Goal: Task Accomplishment & Management: Manage account settings

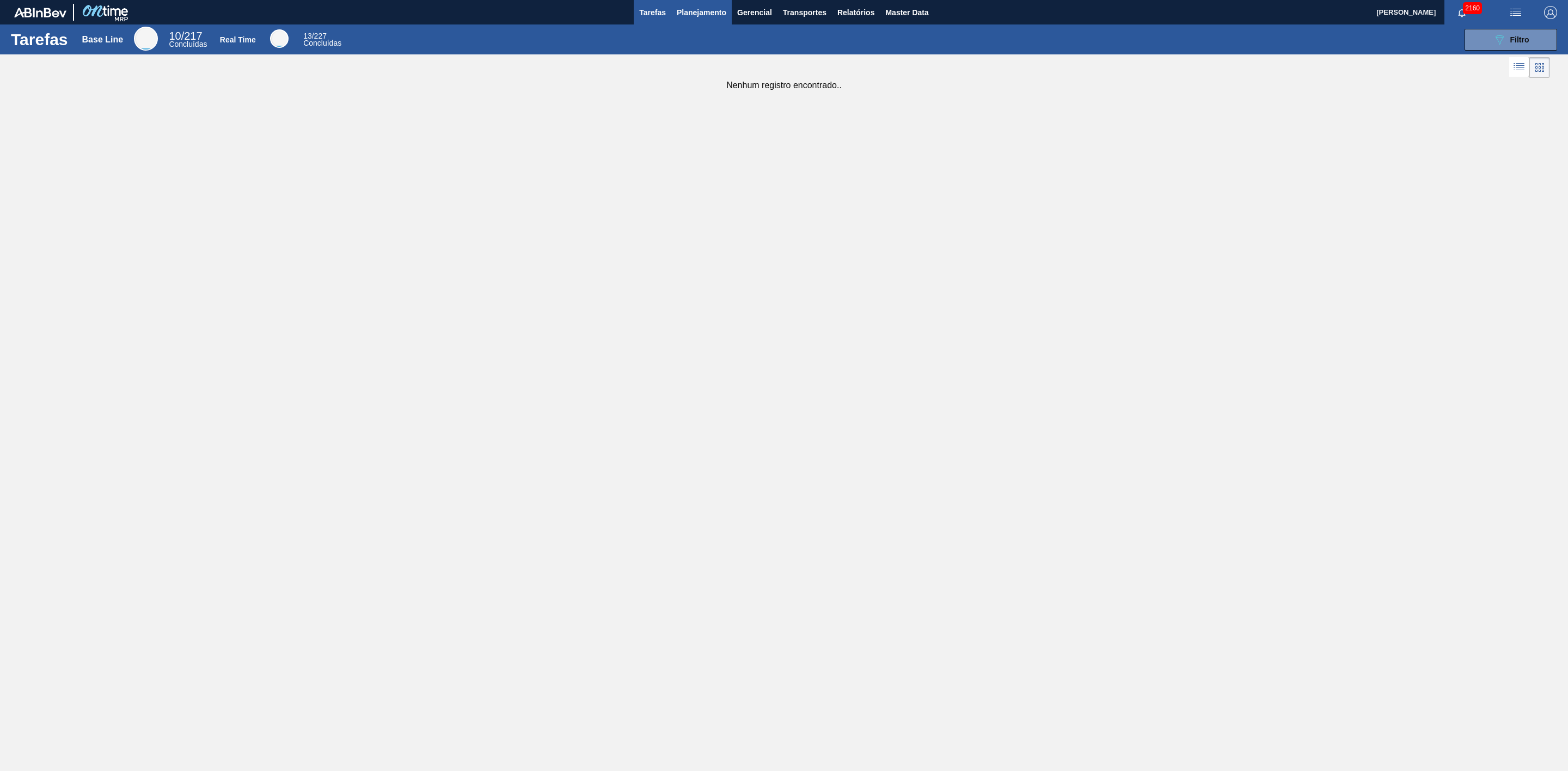
click at [698, 15] on span "Planejamento" at bounding box center [701, 13] width 49 height 13
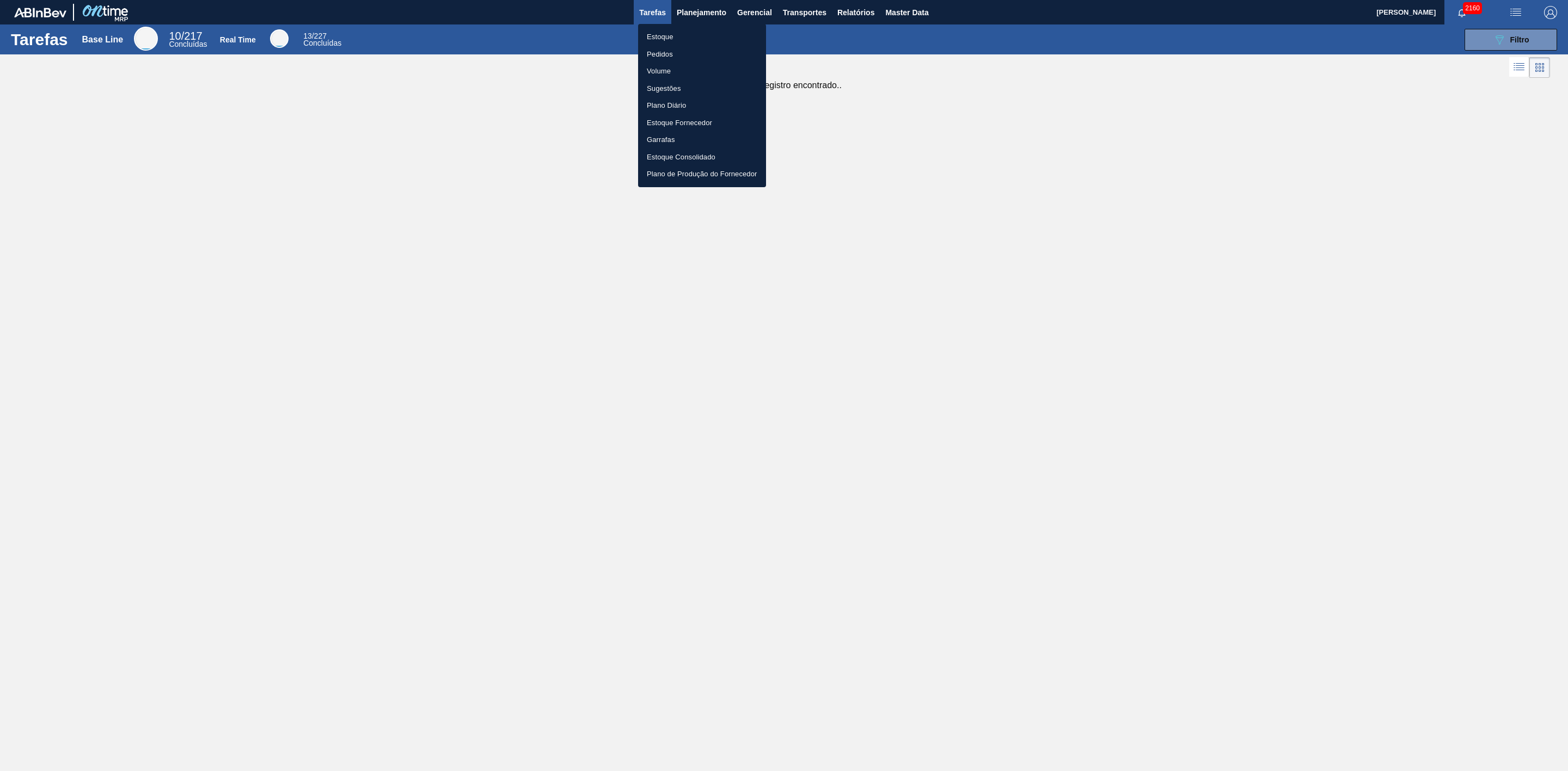
click at [664, 34] on li "Estoque" at bounding box center [702, 37] width 128 height 17
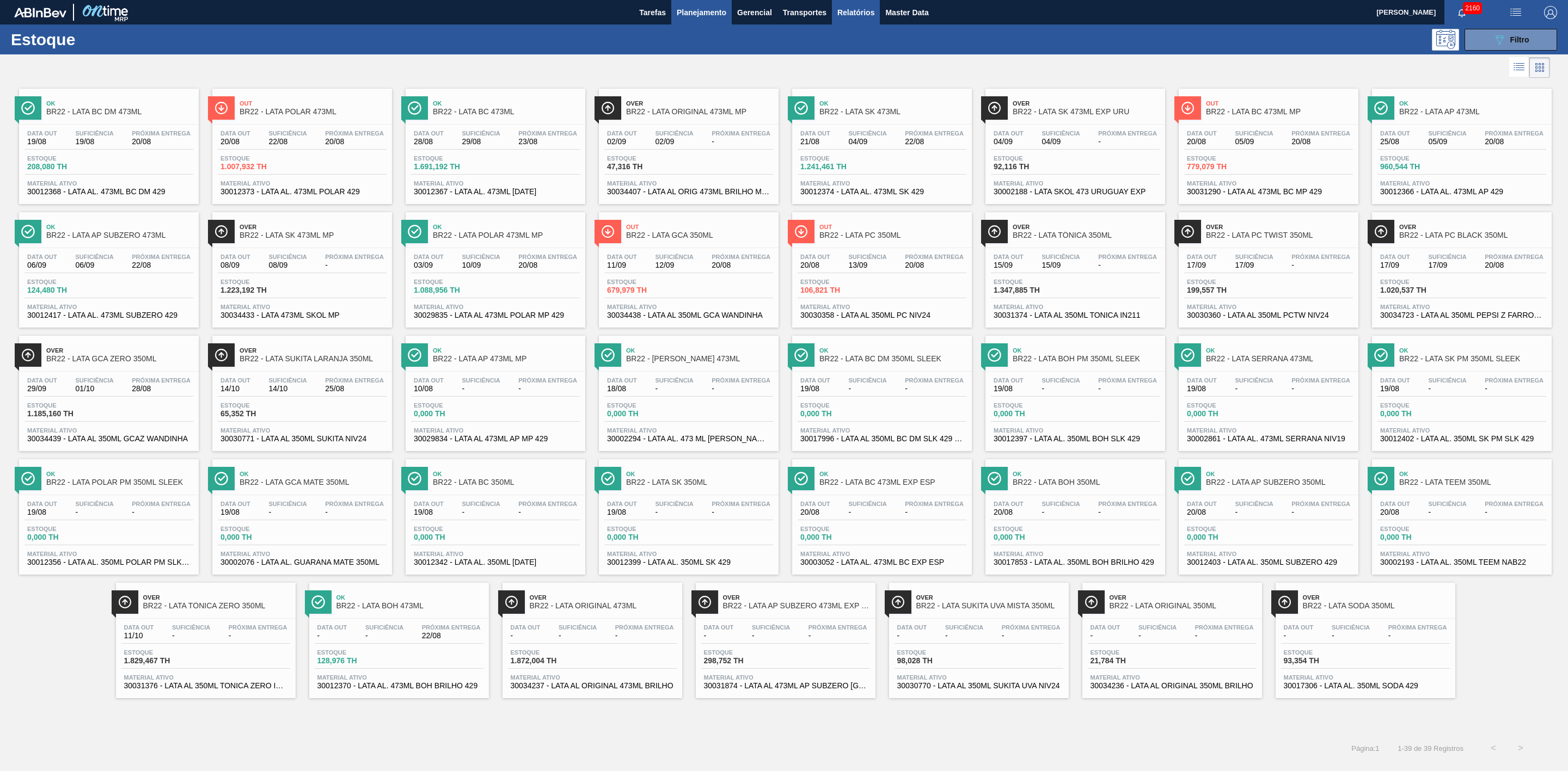
click at [858, 15] on span "Relatórios" at bounding box center [856, 13] width 37 height 13
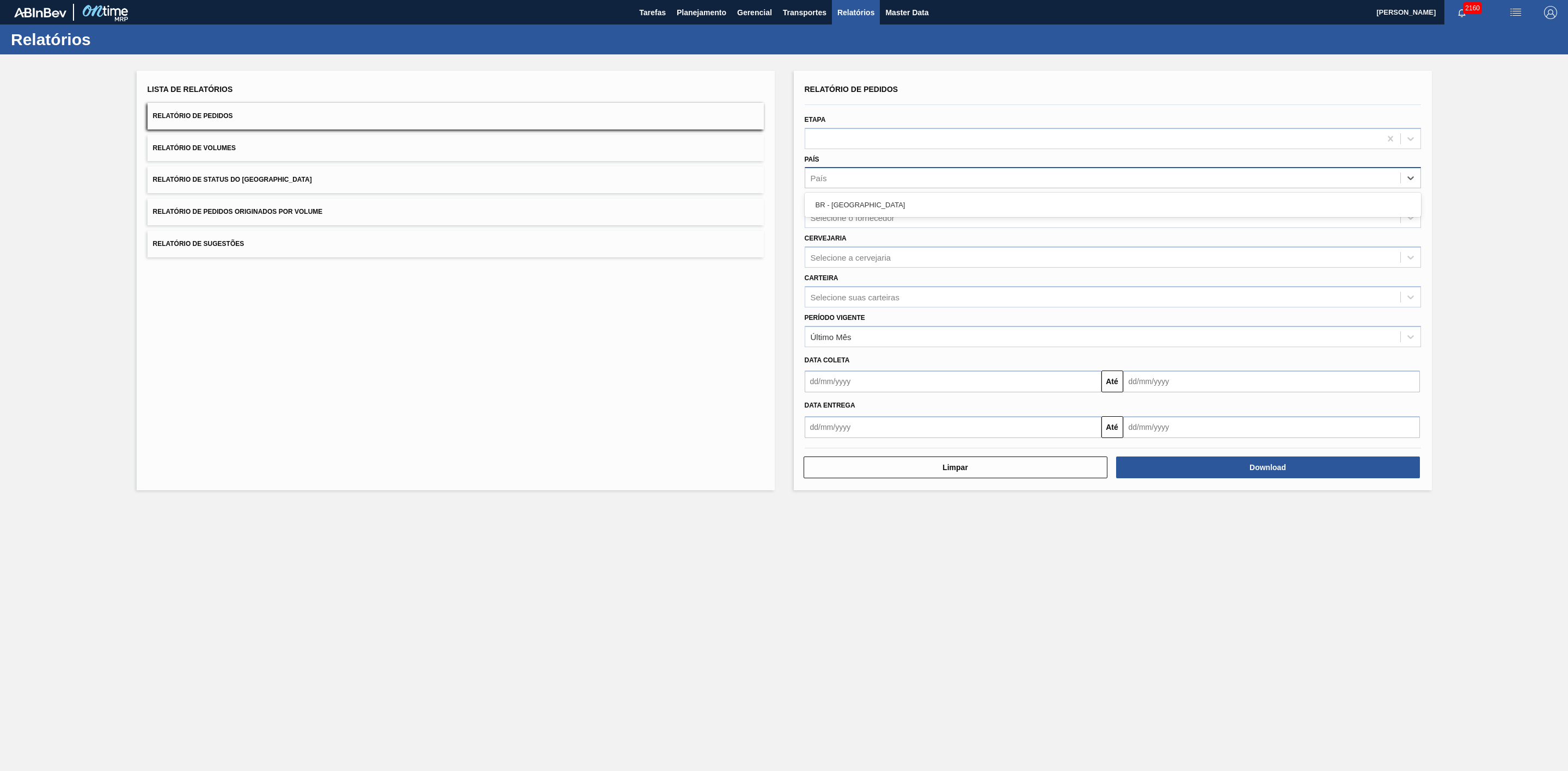
click at [840, 174] on div "País" at bounding box center [1103, 178] width 595 height 16
click at [481, 149] on button "Relatório de Volumes" at bounding box center [455, 148] width 616 height 26
click at [889, 179] on div "País" at bounding box center [1103, 178] width 595 height 16
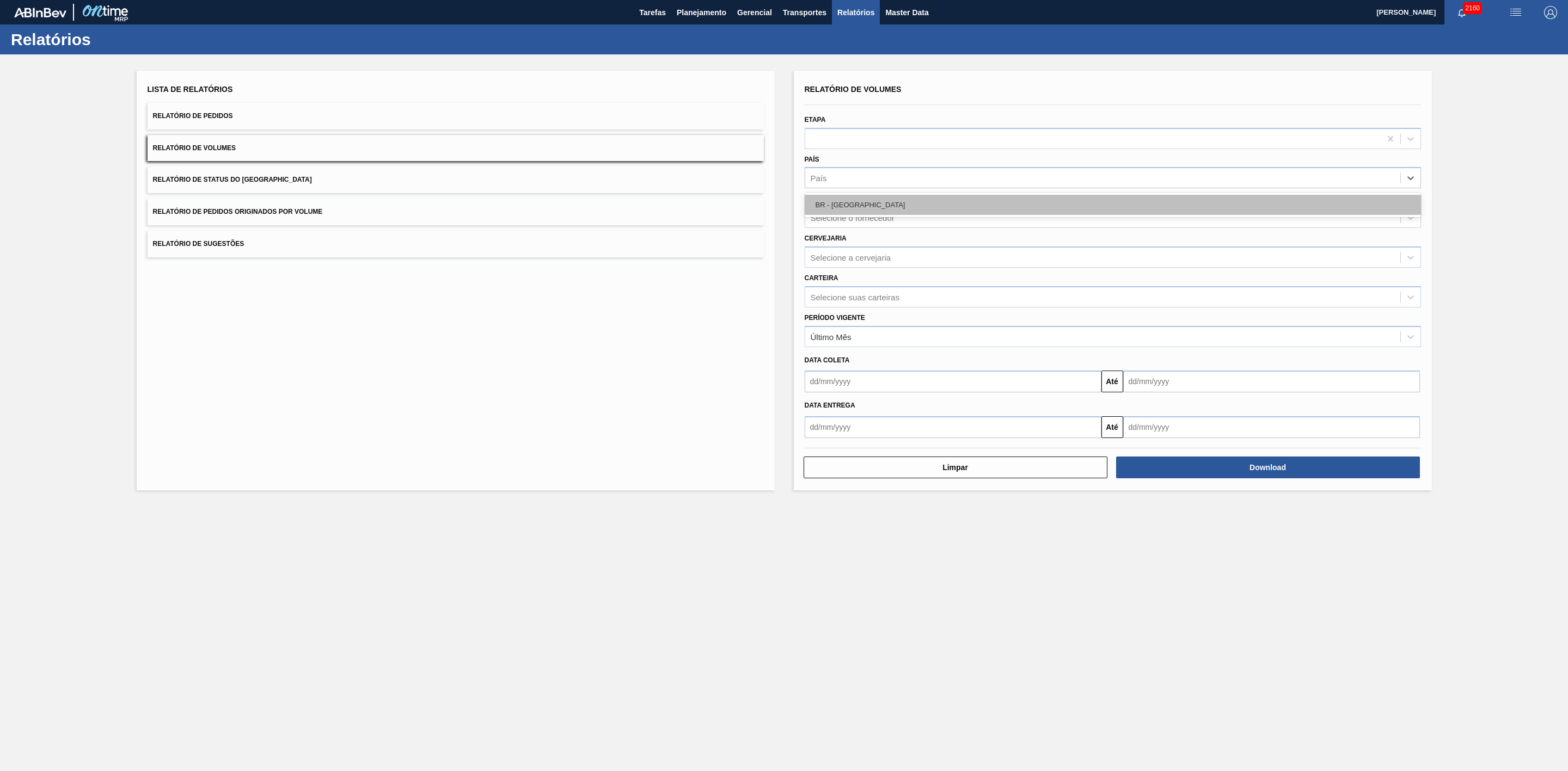
click at [859, 204] on div "BR - Brasil" at bounding box center [1113, 204] width 616 height 20
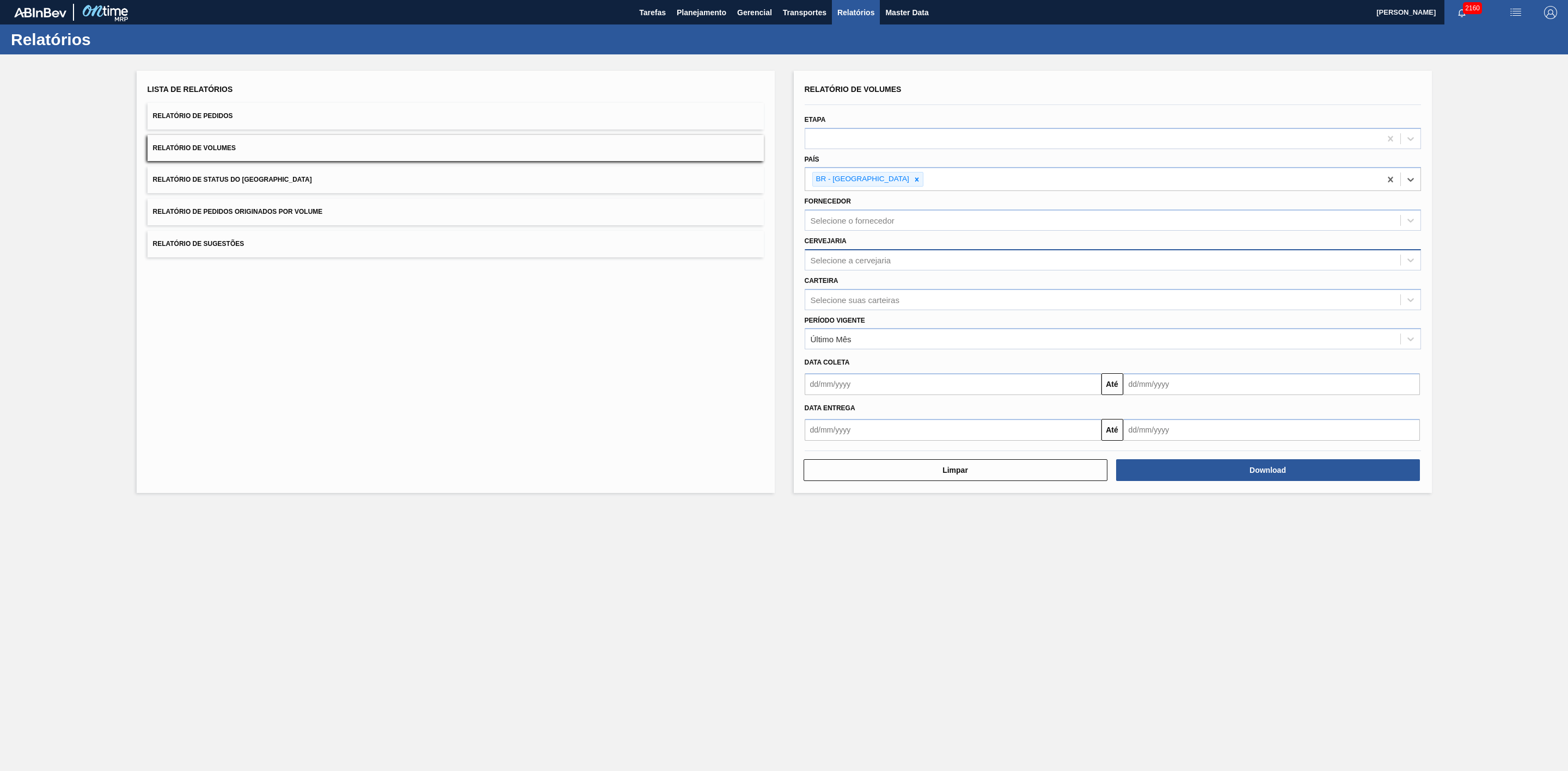
click at [873, 260] on div "Selecione a cervejaria" at bounding box center [851, 259] width 81 height 9
type input "21"
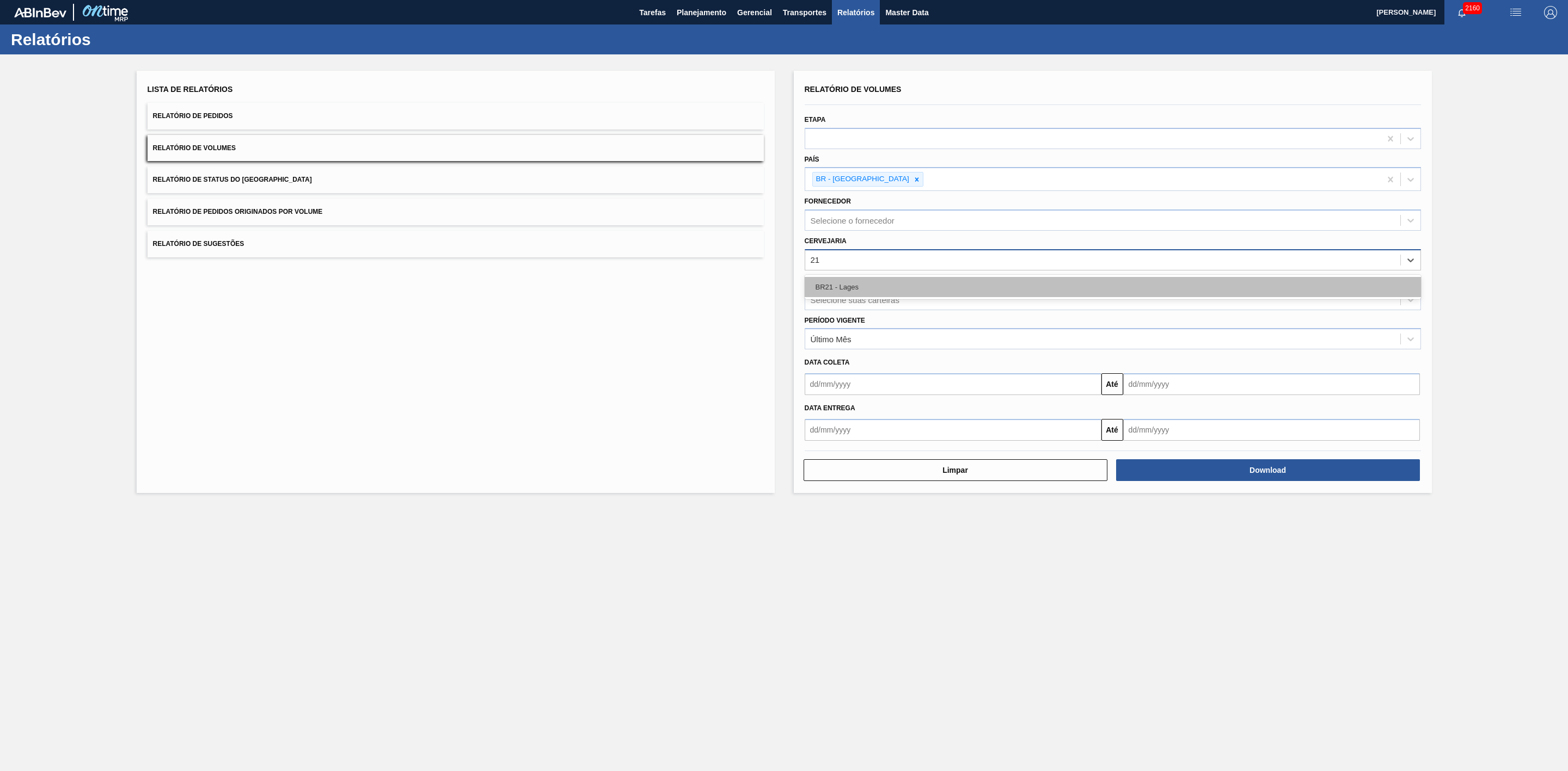
click at [840, 293] on div "BR21 - Lages" at bounding box center [1113, 287] width 616 height 20
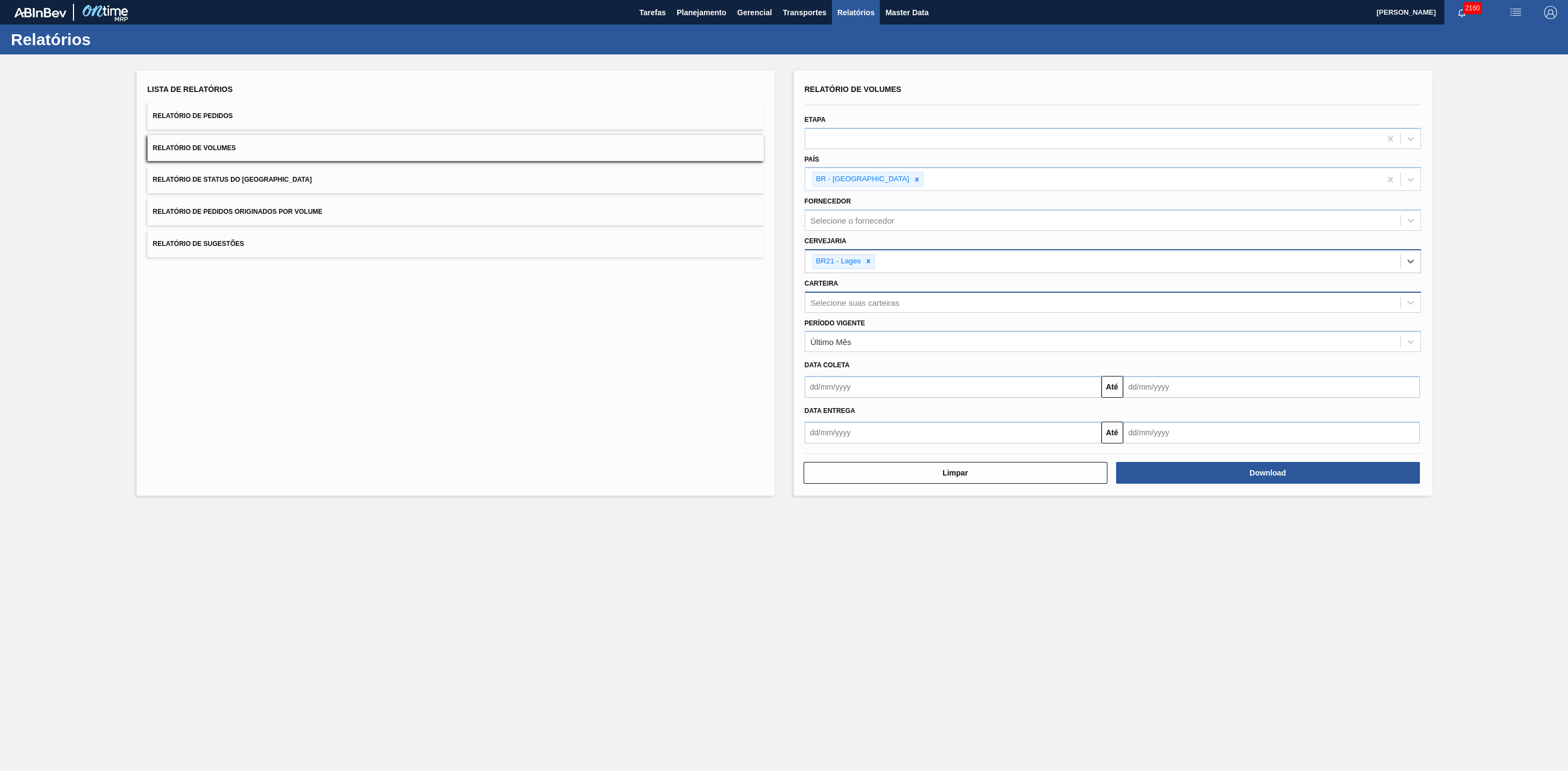
click at [854, 300] on div "Selecione suas carteiras" at bounding box center [856, 302] width 89 height 9
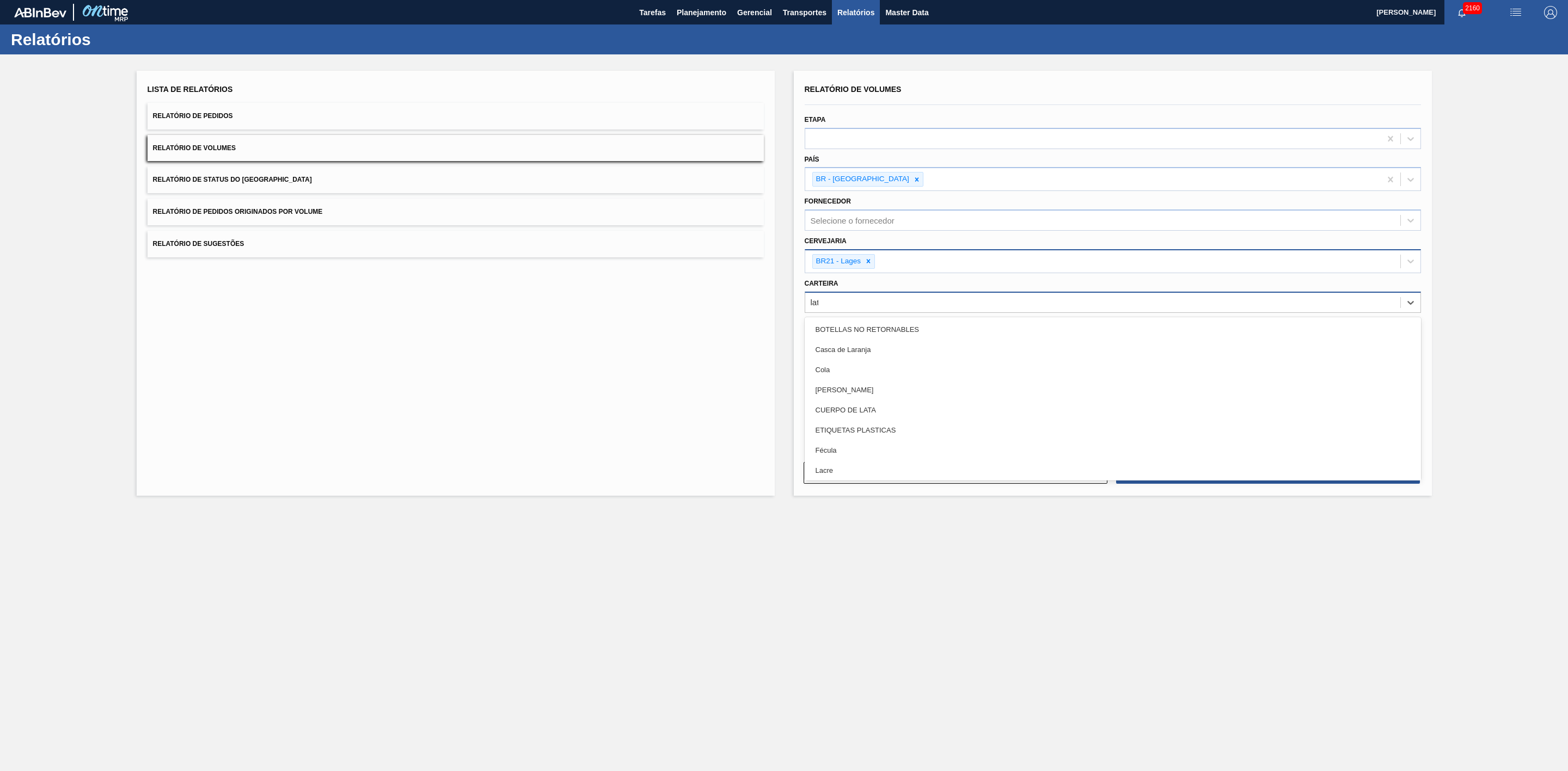
type input "lata"
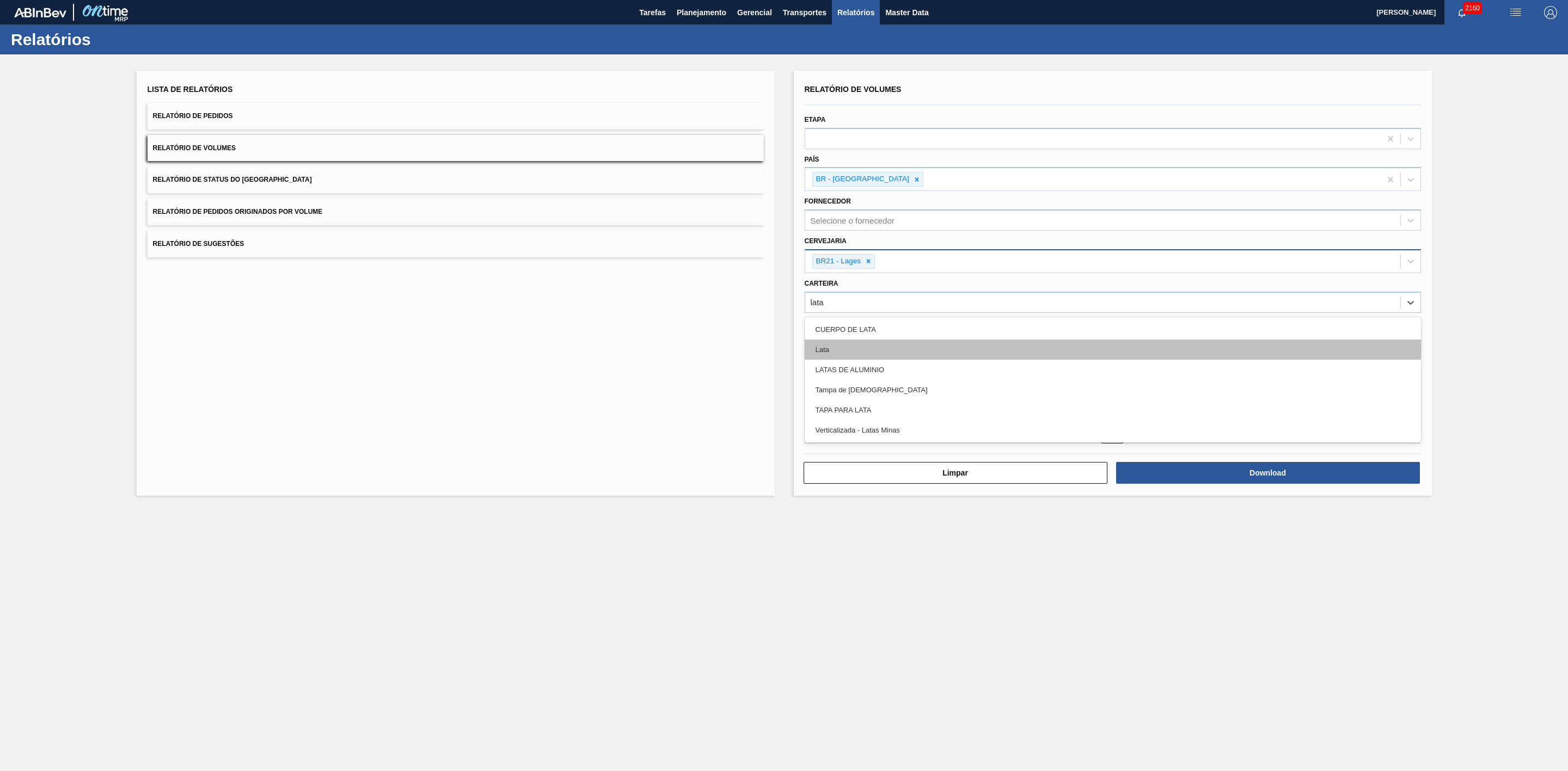
click at [835, 353] on div "Lata" at bounding box center [1113, 349] width 616 height 20
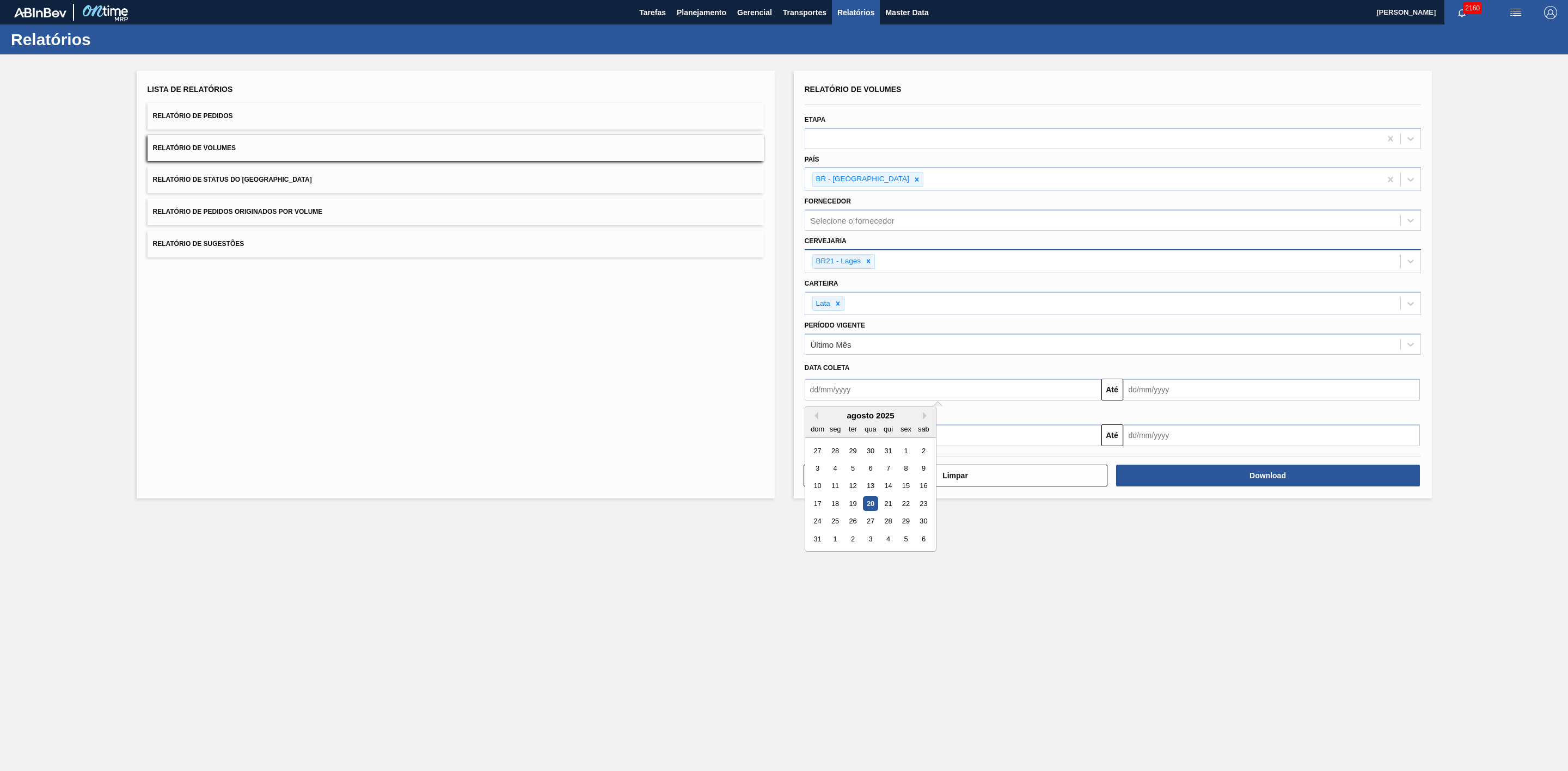
click at [861, 384] on input "text" at bounding box center [953, 389] width 297 height 22
click at [872, 505] on div "20" at bounding box center [870, 504] width 15 height 15
type input "[DATE]"
click at [1178, 390] on input "text" at bounding box center [1271, 389] width 297 height 22
click at [1130, 539] on div "31" at bounding box center [1136, 538] width 15 height 15
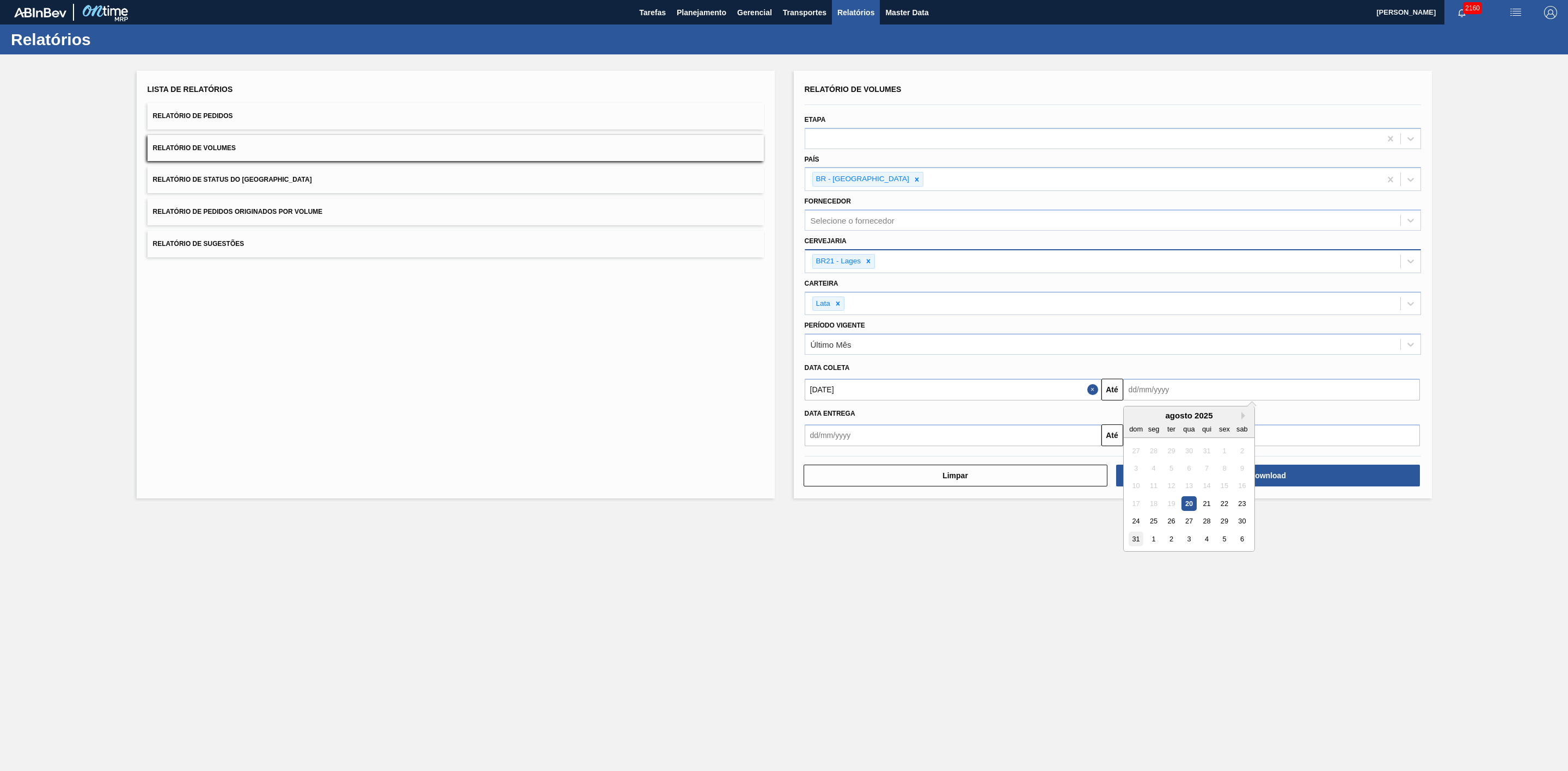
type input "31/08/2025"
click at [1185, 476] on button "Download" at bounding box center [1268, 475] width 304 height 22
click at [714, 14] on span "Planejamento" at bounding box center [701, 13] width 49 height 13
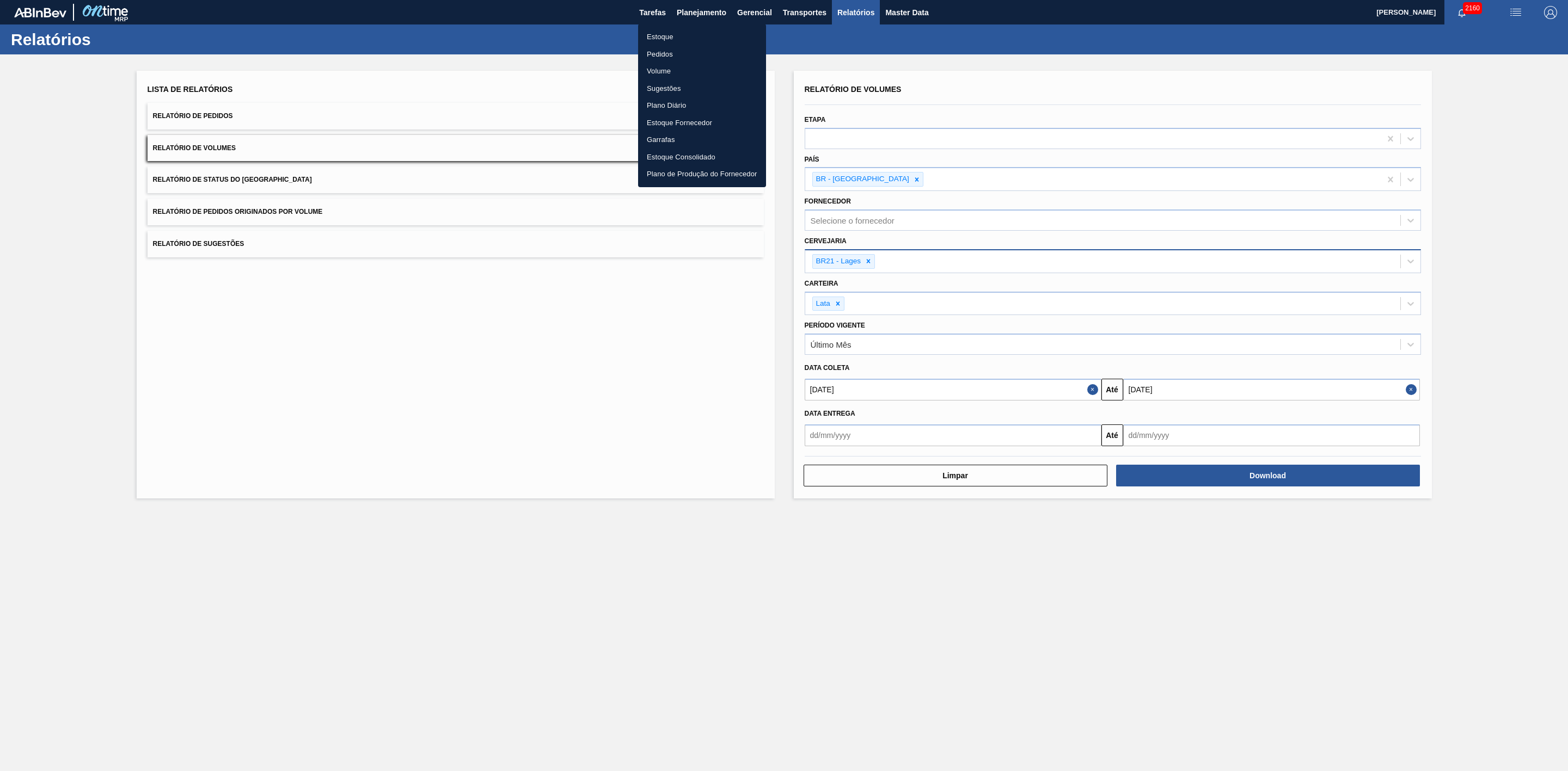
click at [665, 38] on li "Estoque" at bounding box center [702, 37] width 128 height 17
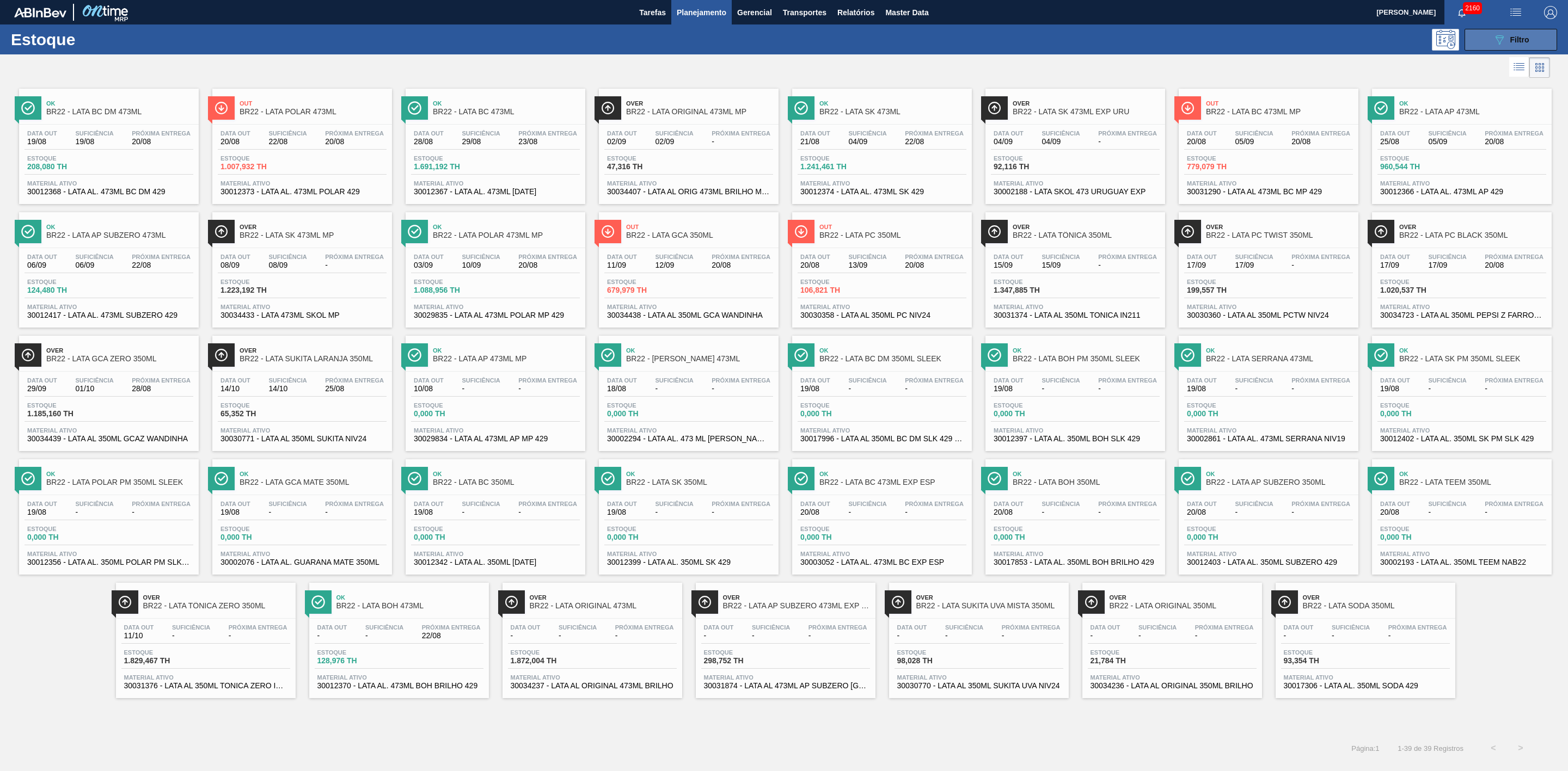
click at [1505, 47] on button "089F7B8B-B2A5-4AFE-B5C0-19BA573D28AC Filtro" at bounding box center [1511, 40] width 92 height 22
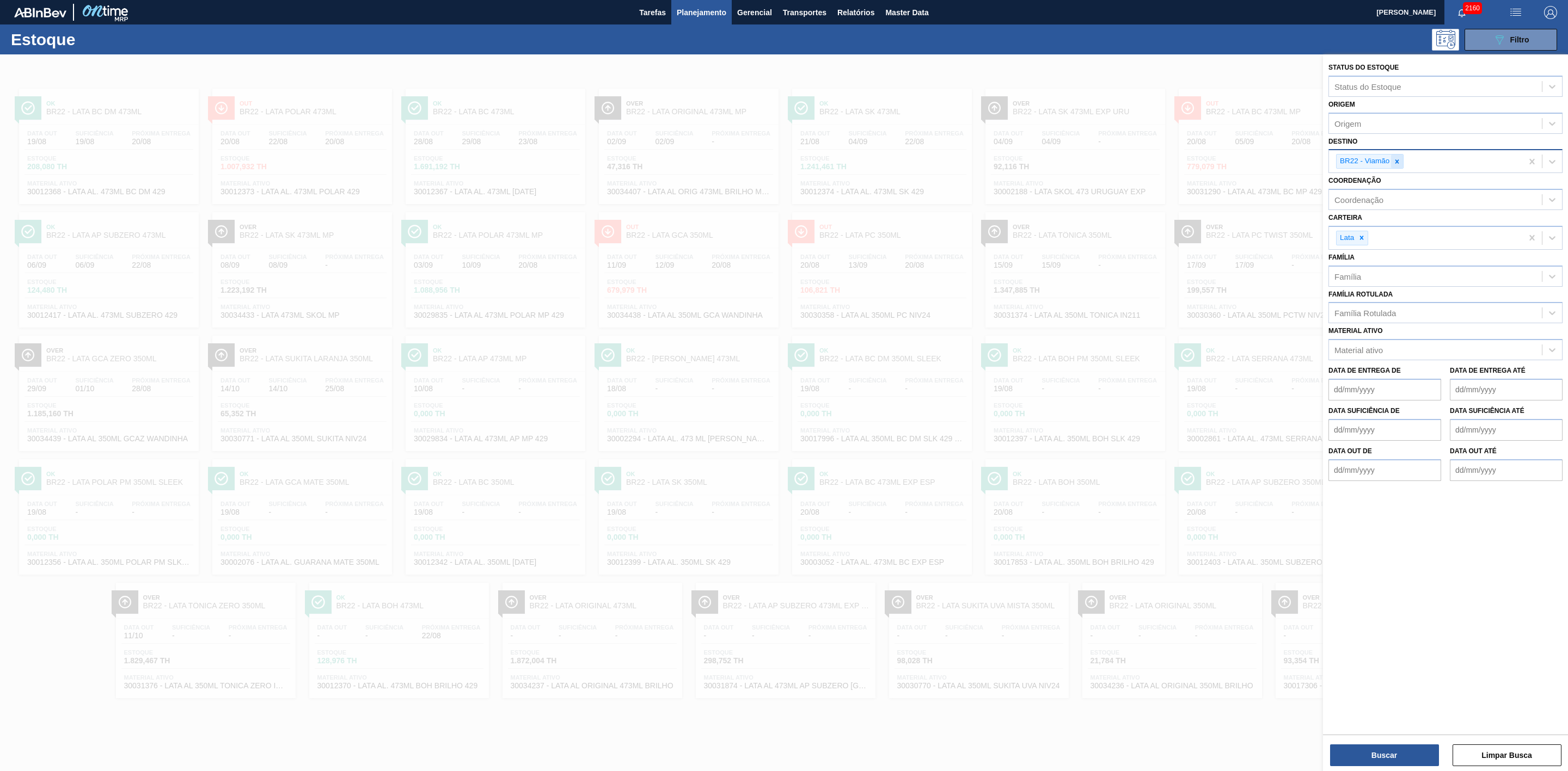
click at [1397, 163] on icon at bounding box center [1397, 161] width 3 height 3
type input "21"
click at [1392, 758] on button "Buscar" at bounding box center [1385, 755] width 109 height 22
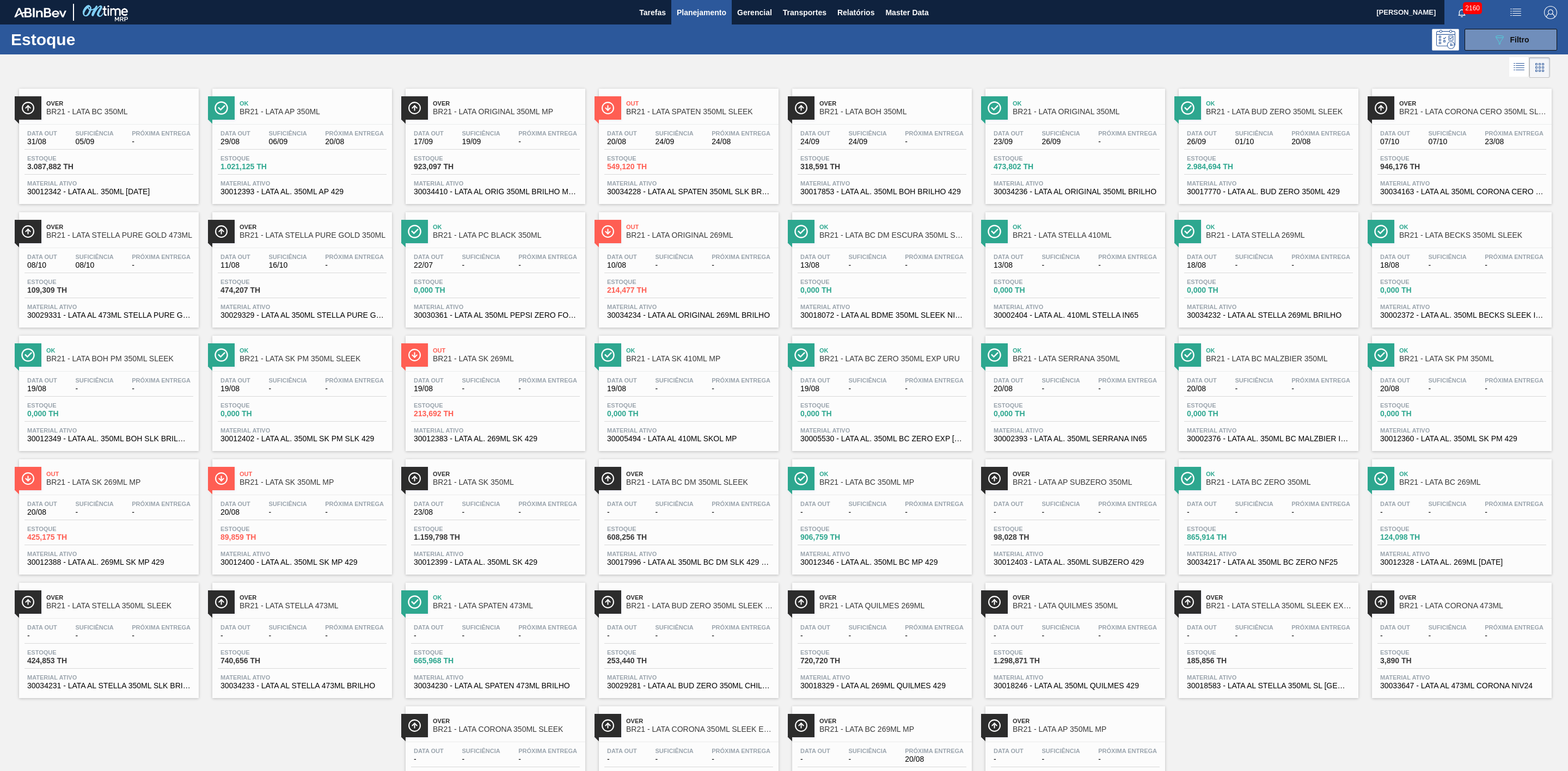
click at [763, 66] on div at bounding box center [775, 67] width 1551 height 26
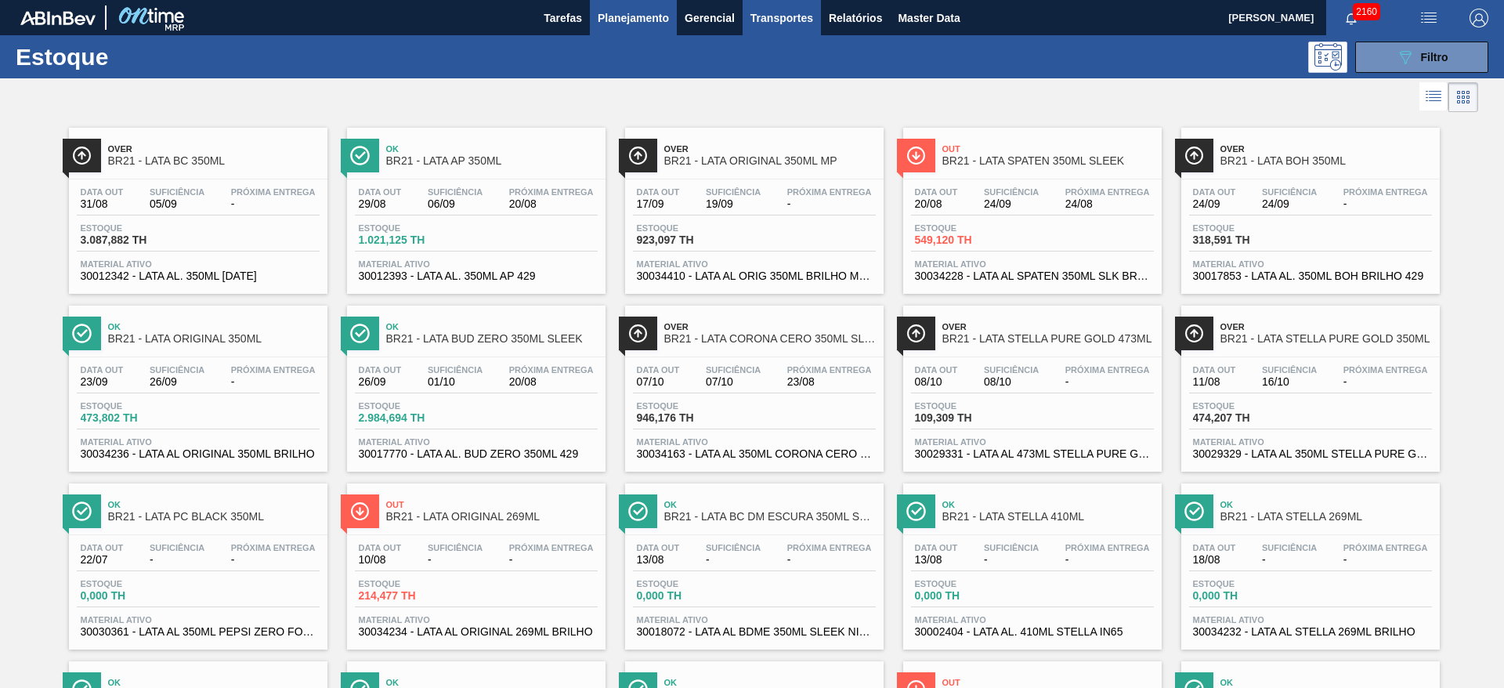
scroll to position [350, 0]
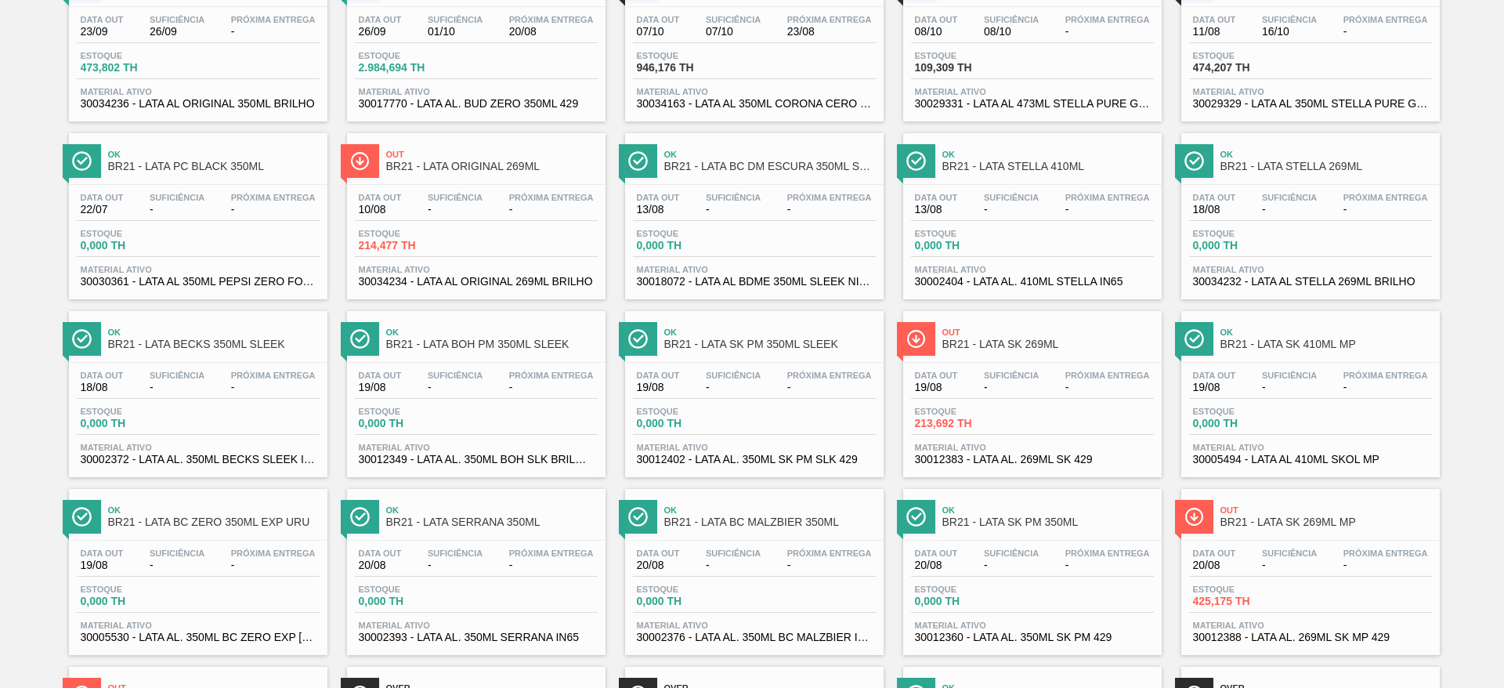
click at [1272, 516] on span "BR21 - LATA SK 269ML MP" at bounding box center [1327, 522] width 212 height 12
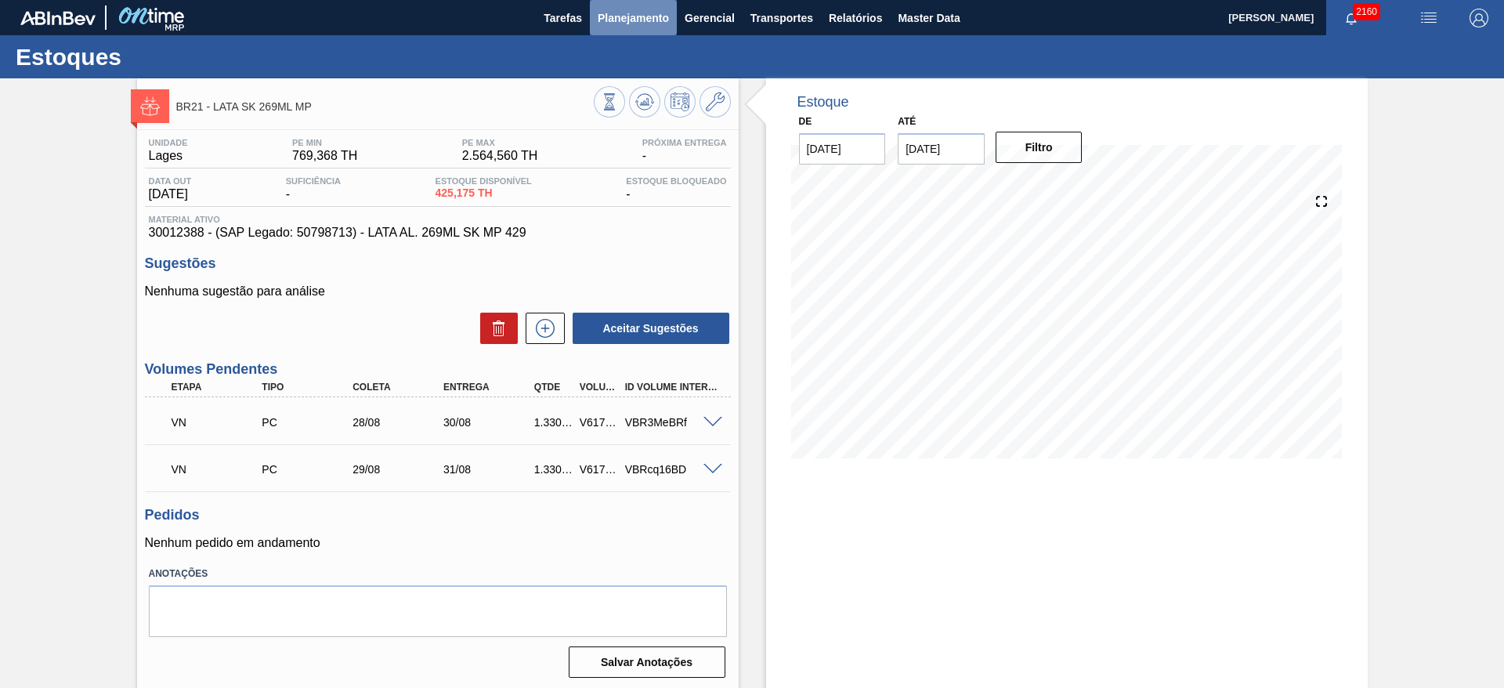
click at [615, 21] on span "Planejamento" at bounding box center [633, 18] width 71 height 19
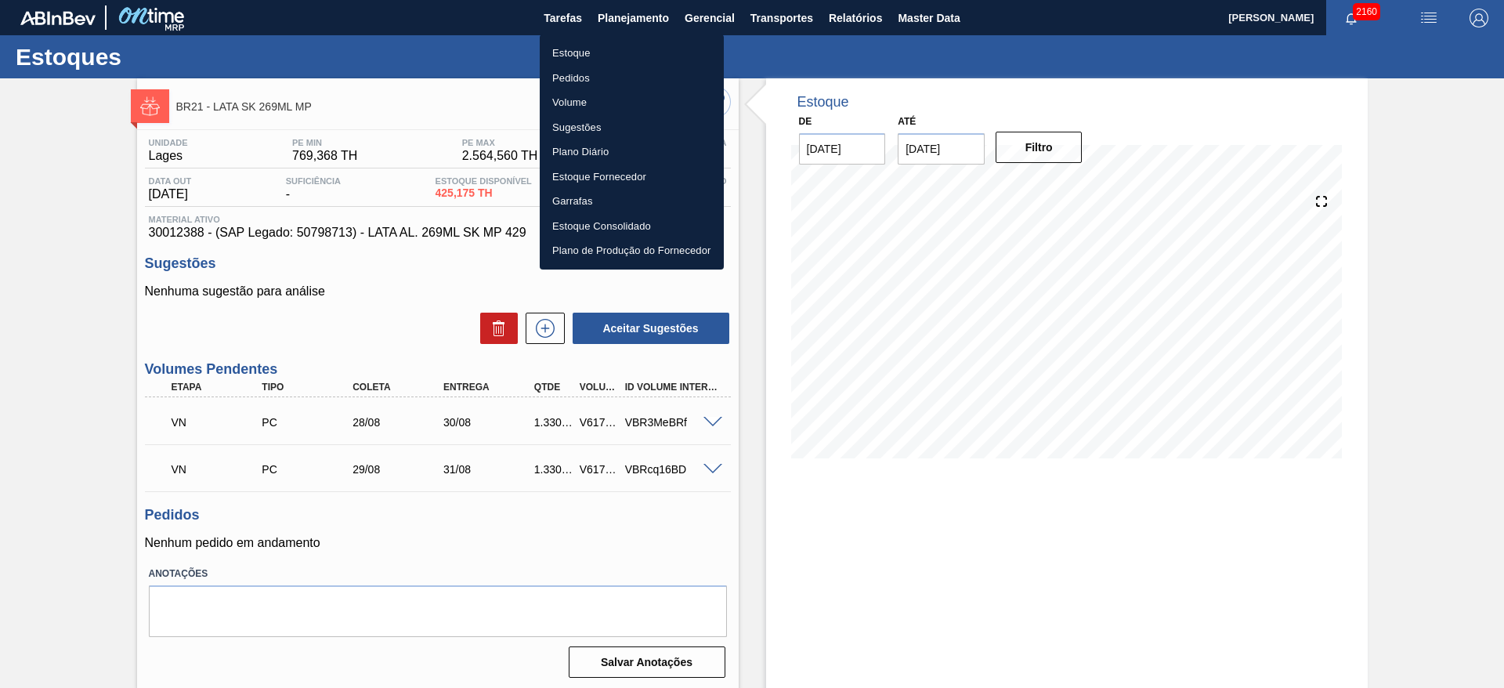
click at [586, 52] on li "Estoque" at bounding box center [632, 53] width 184 height 25
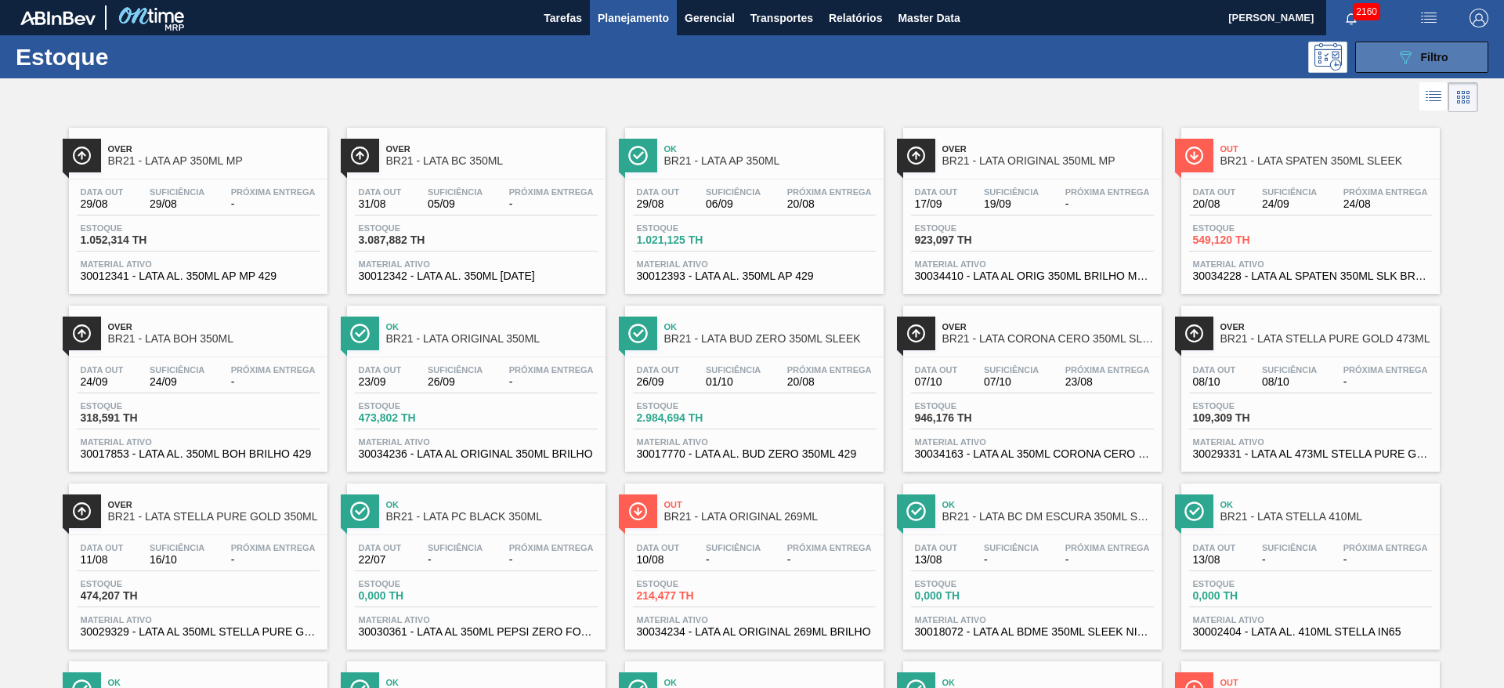
click at [1385, 60] on button "089F7B8B-B2A5-4AFE-B5C0-19BA573D28AC Filtro" at bounding box center [1421, 57] width 133 height 31
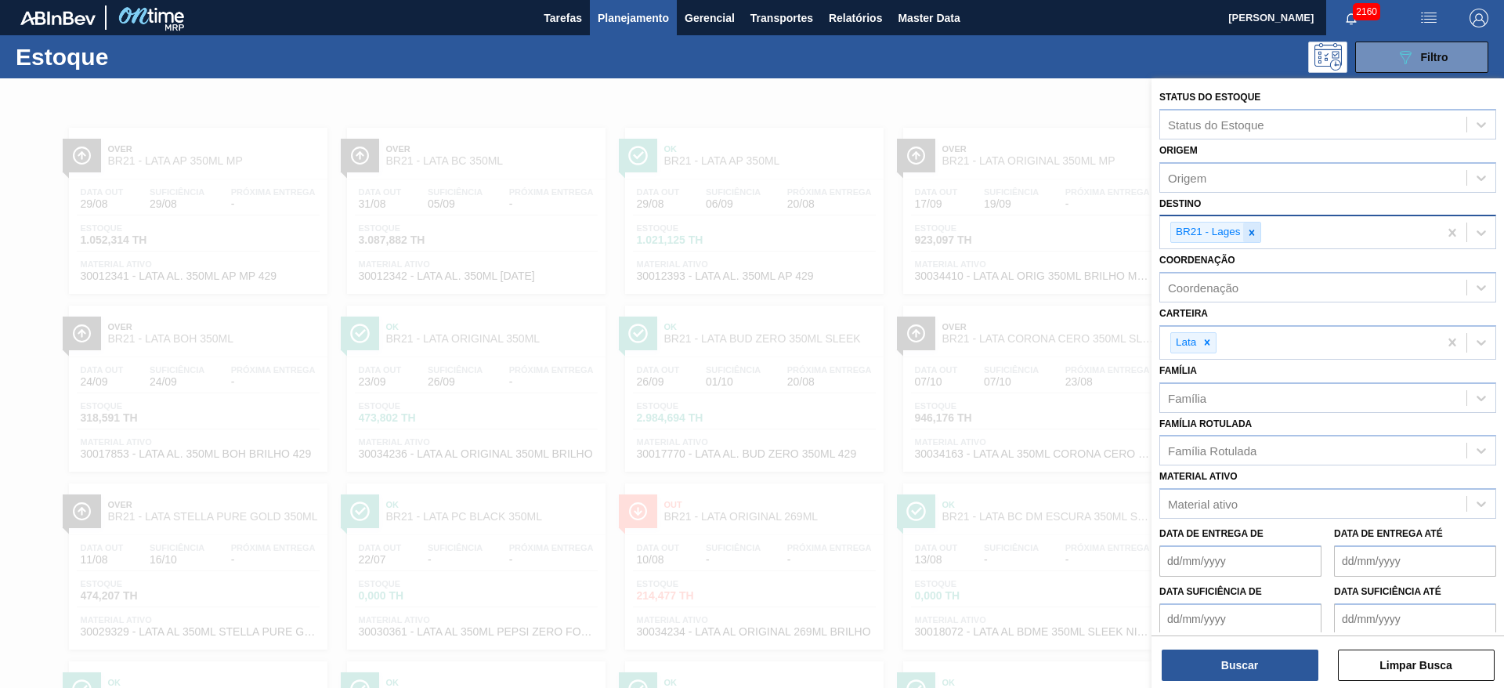
click at [1257, 230] on icon at bounding box center [1251, 232] width 11 height 11
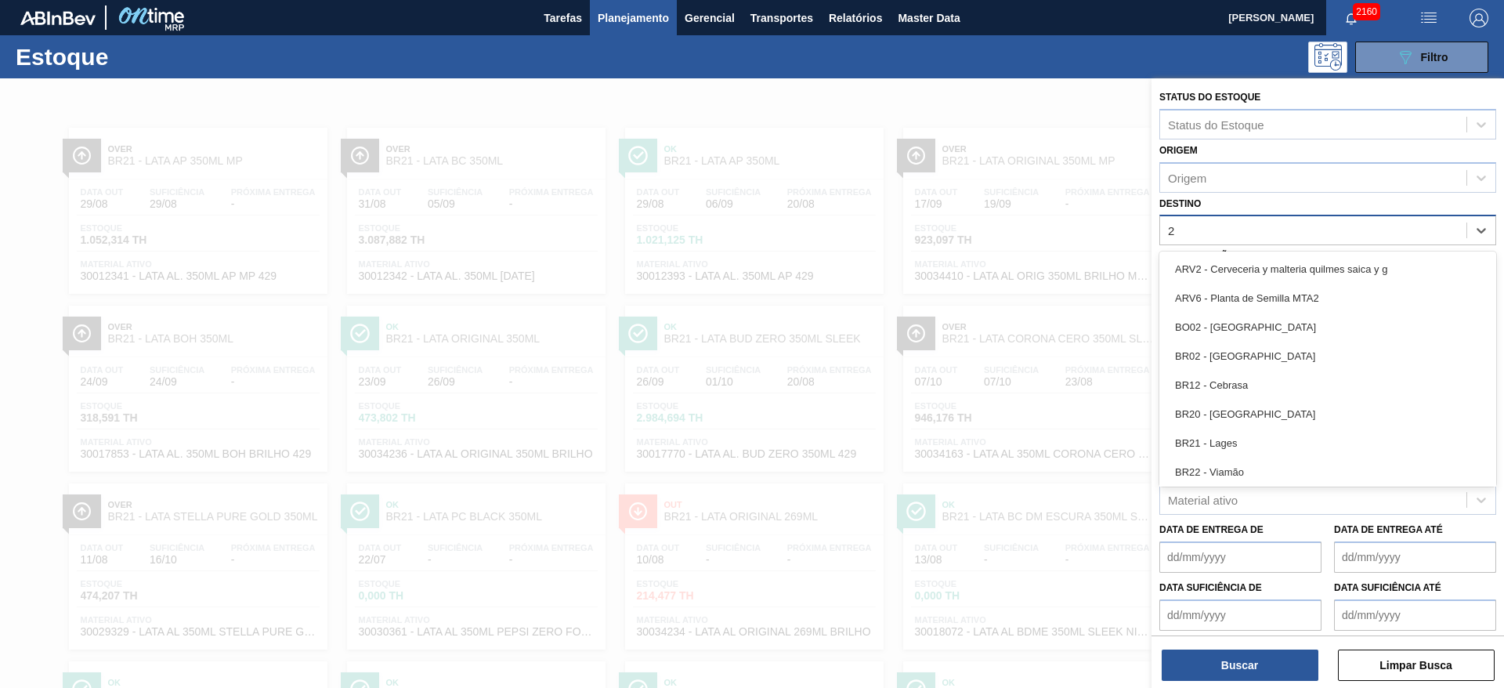
type input "22"
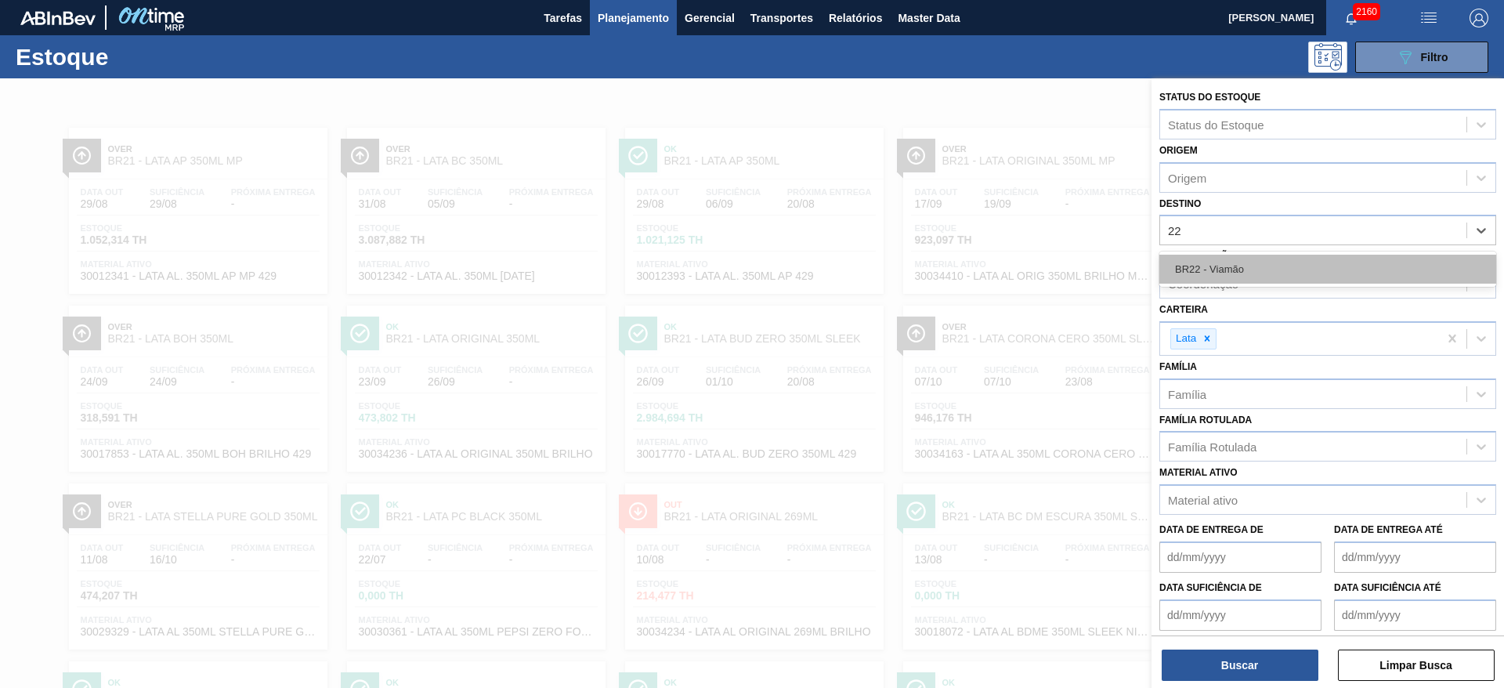
click at [1250, 268] on div "BR22 - Viamão" at bounding box center [1328, 269] width 337 height 29
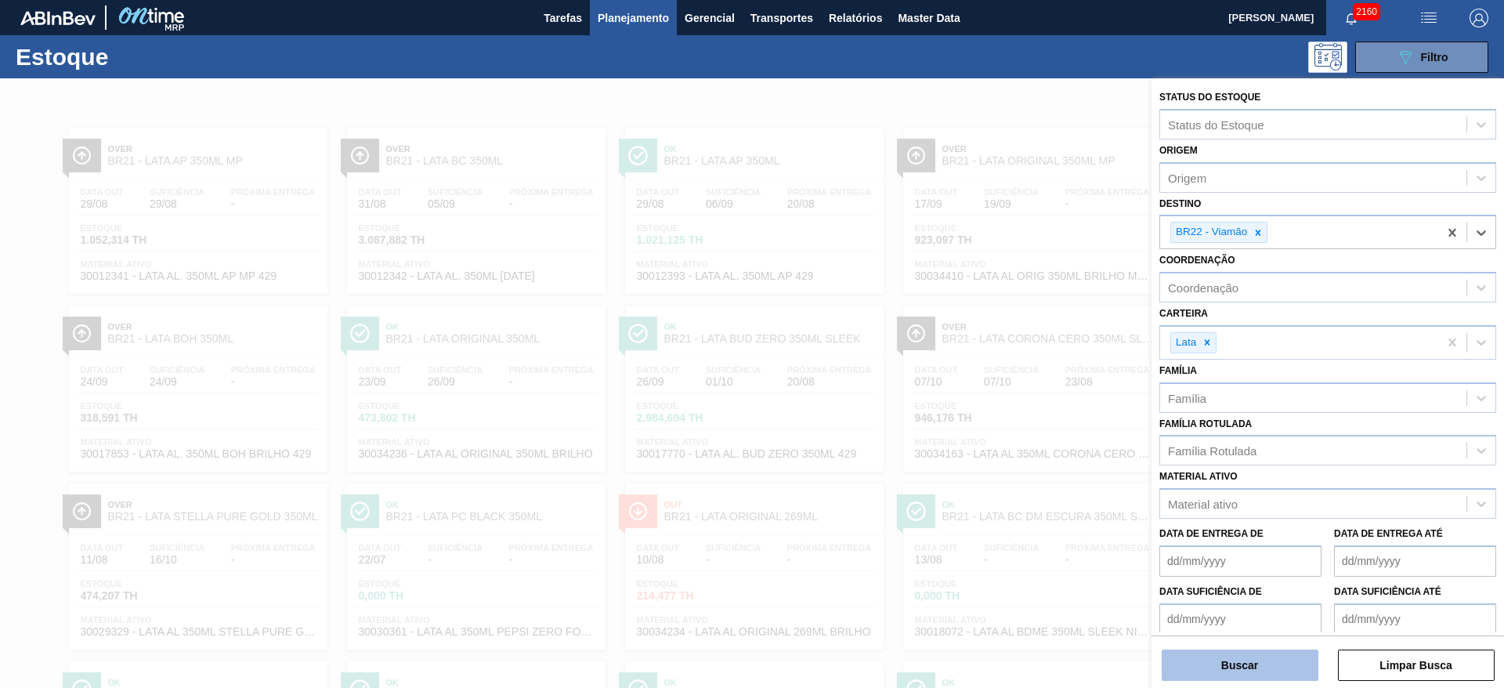
click at [1268, 668] on button "Buscar" at bounding box center [1240, 664] width 157 height 31
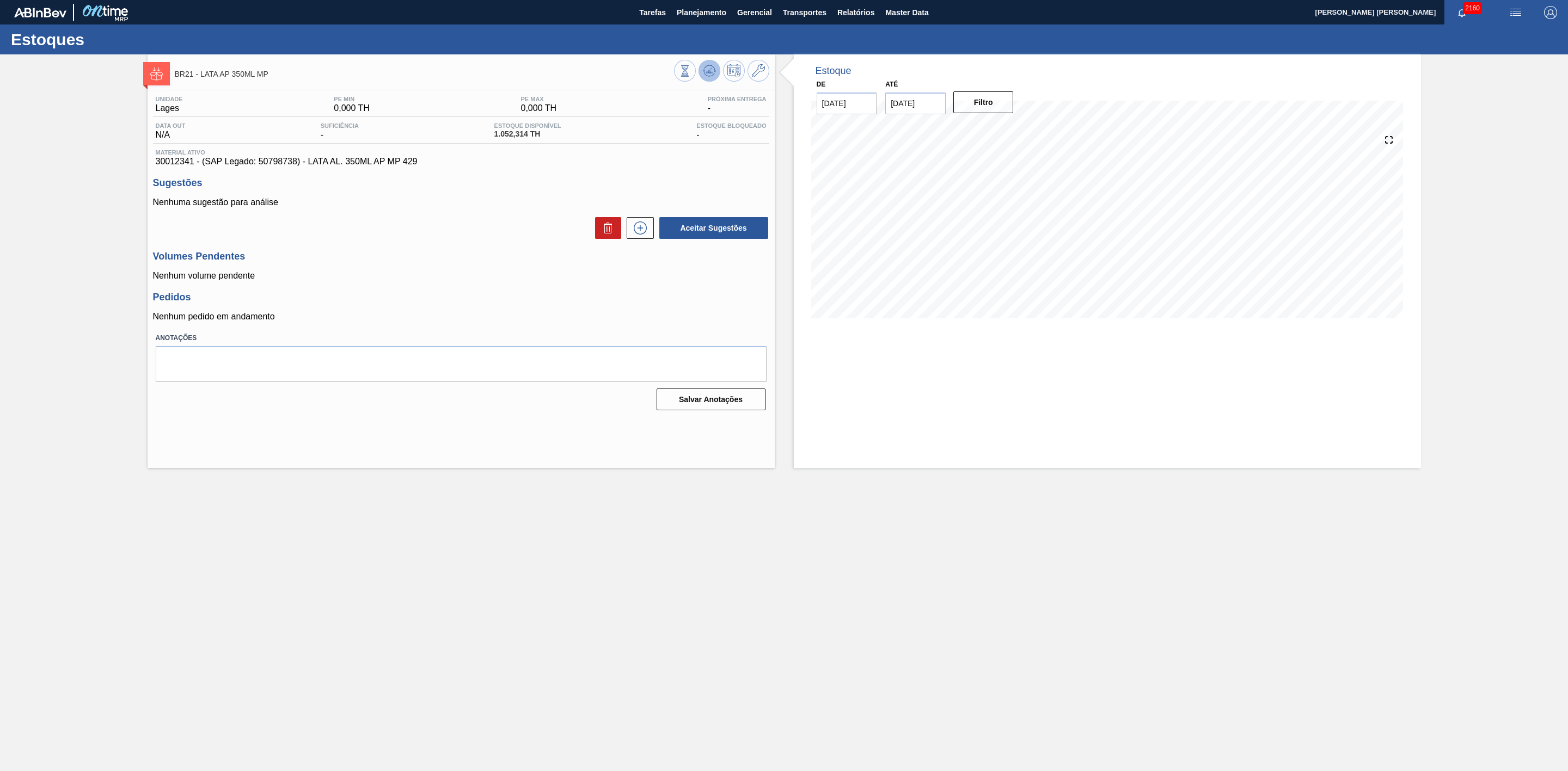
click at [691, 76] on icon at bounding box center [685, 70] width 12 height 12
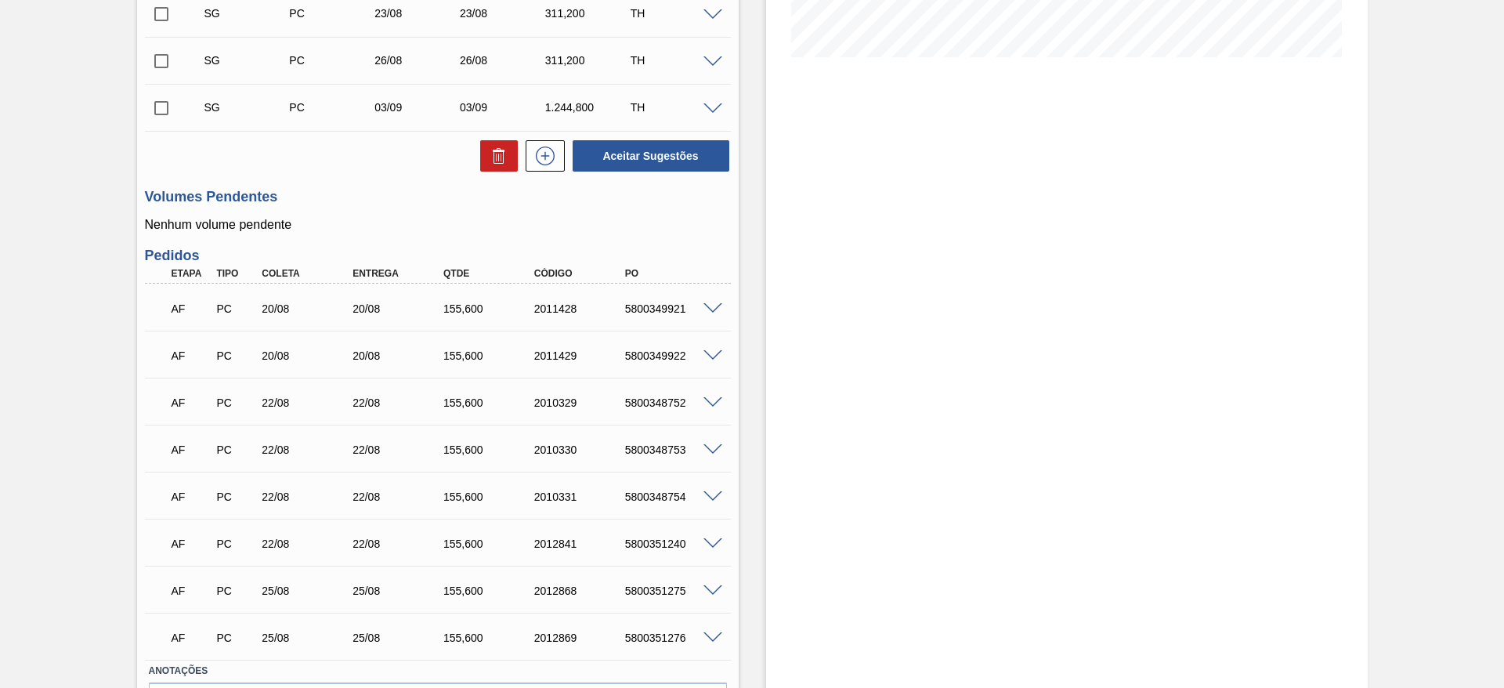
scroll to position [470, 0]
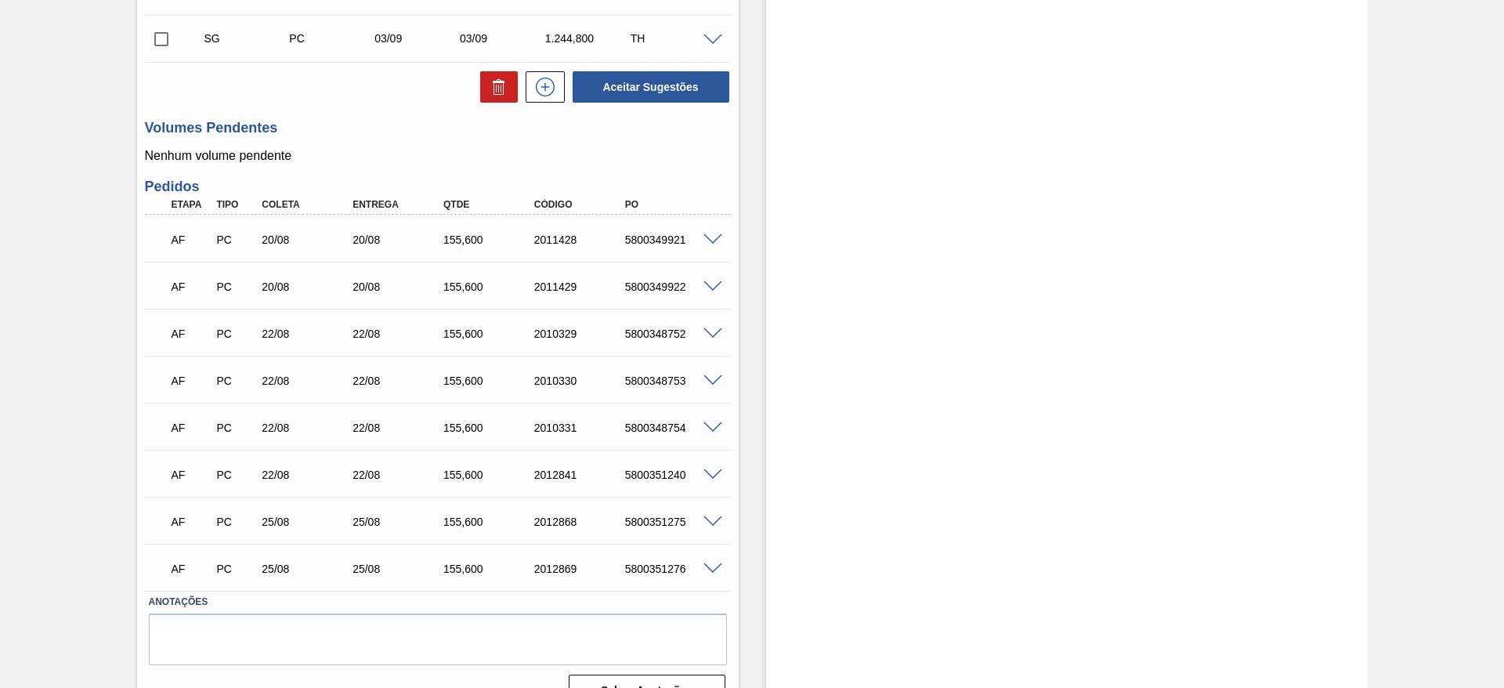
click at [707, 237] on span at bounding box center [713, 240] width 19 height 12
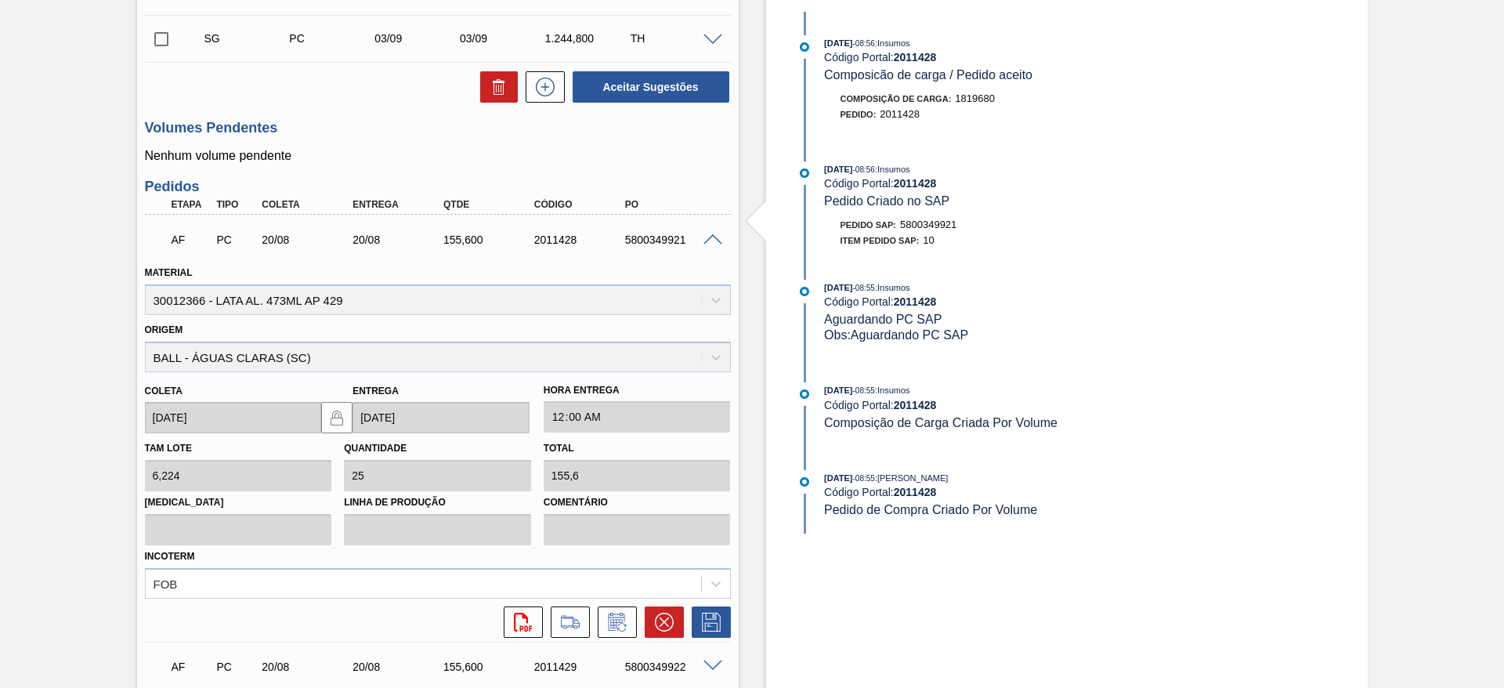
click at [711, 237] on span at bounding box center [713, 240] width 19 height 12
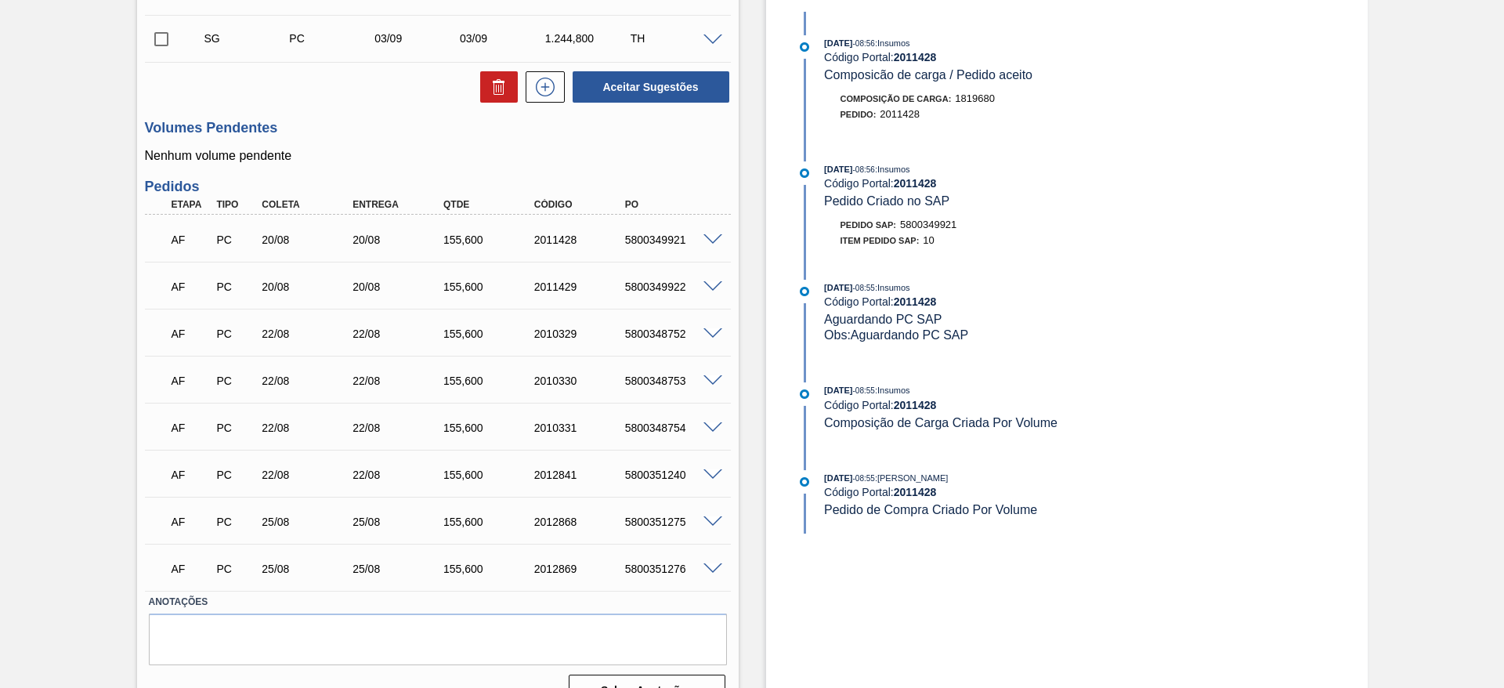
click at [712, 475] on span at bounding box center [713, 475] width 19 height 12
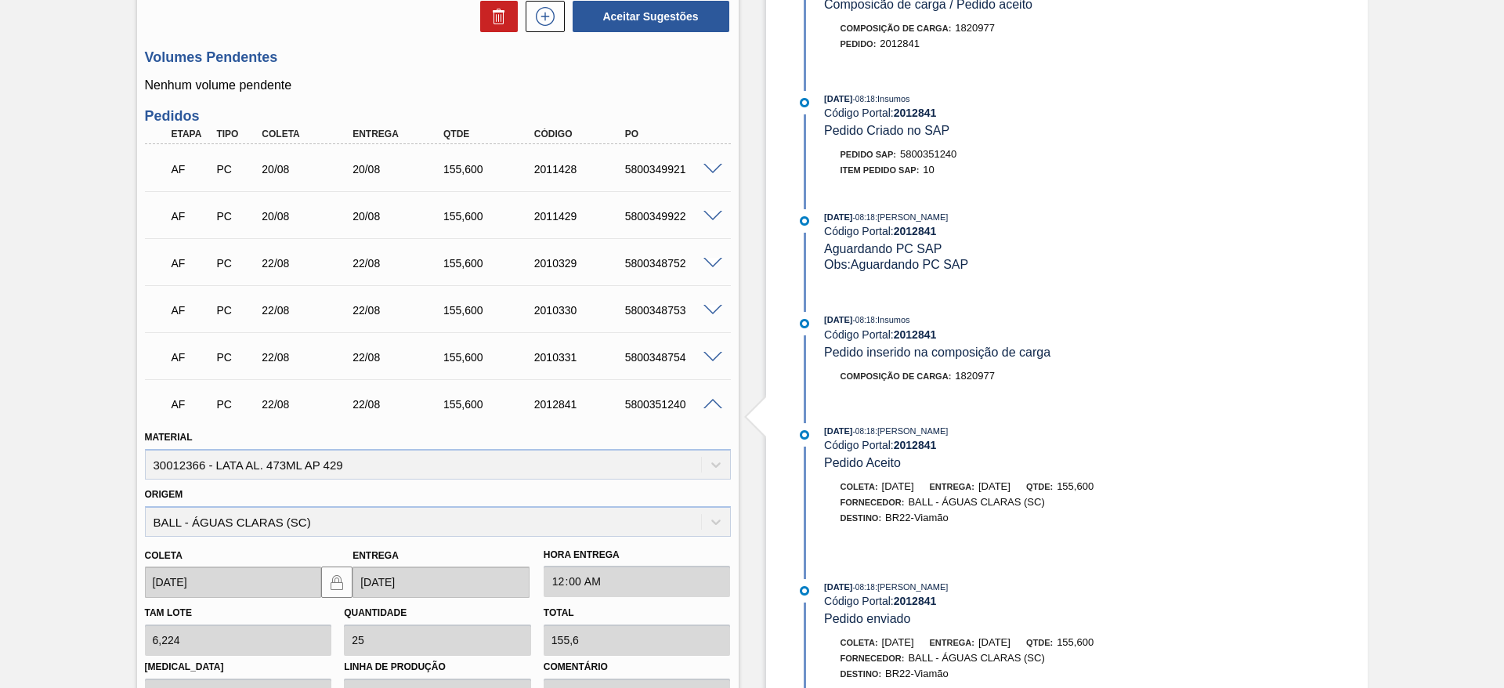
scroll to position [705, 0]
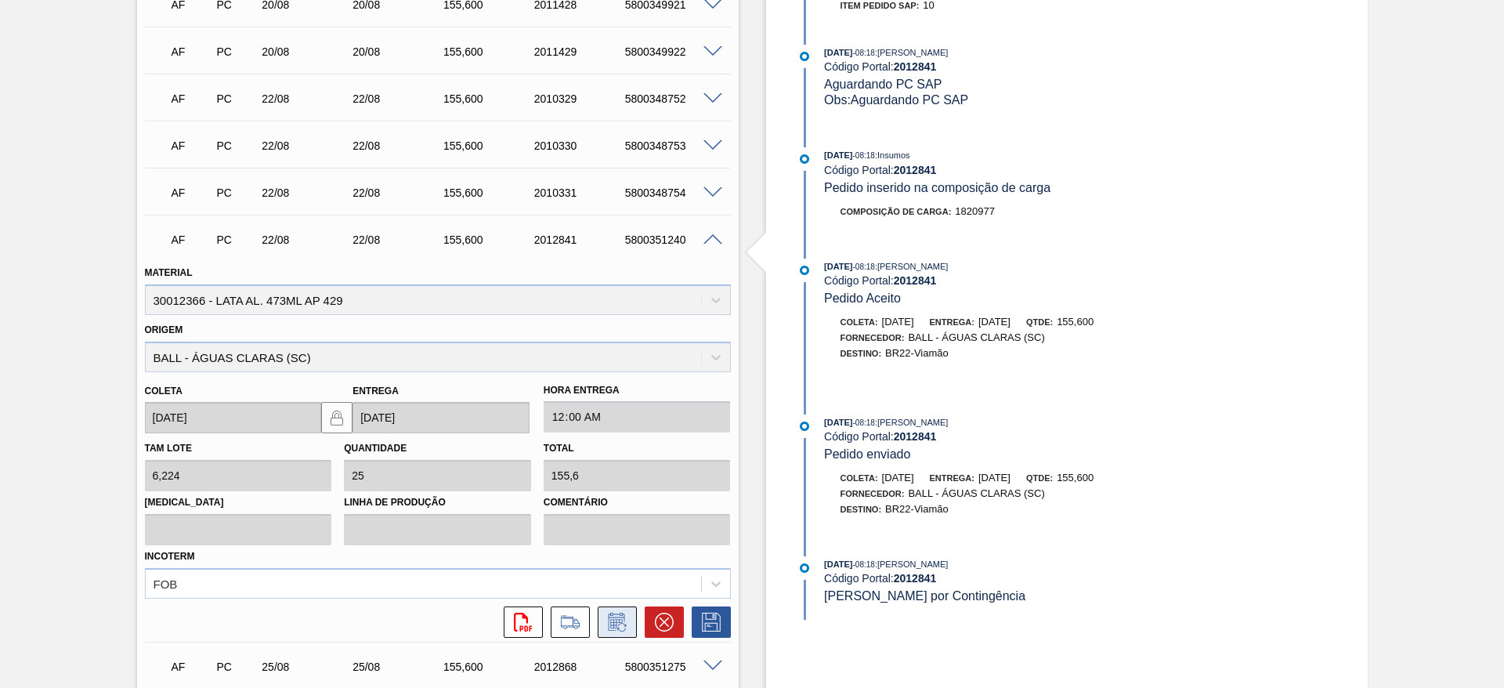
click at [621, 628] on icon at bounding box center [617, 622] width 25 height 19
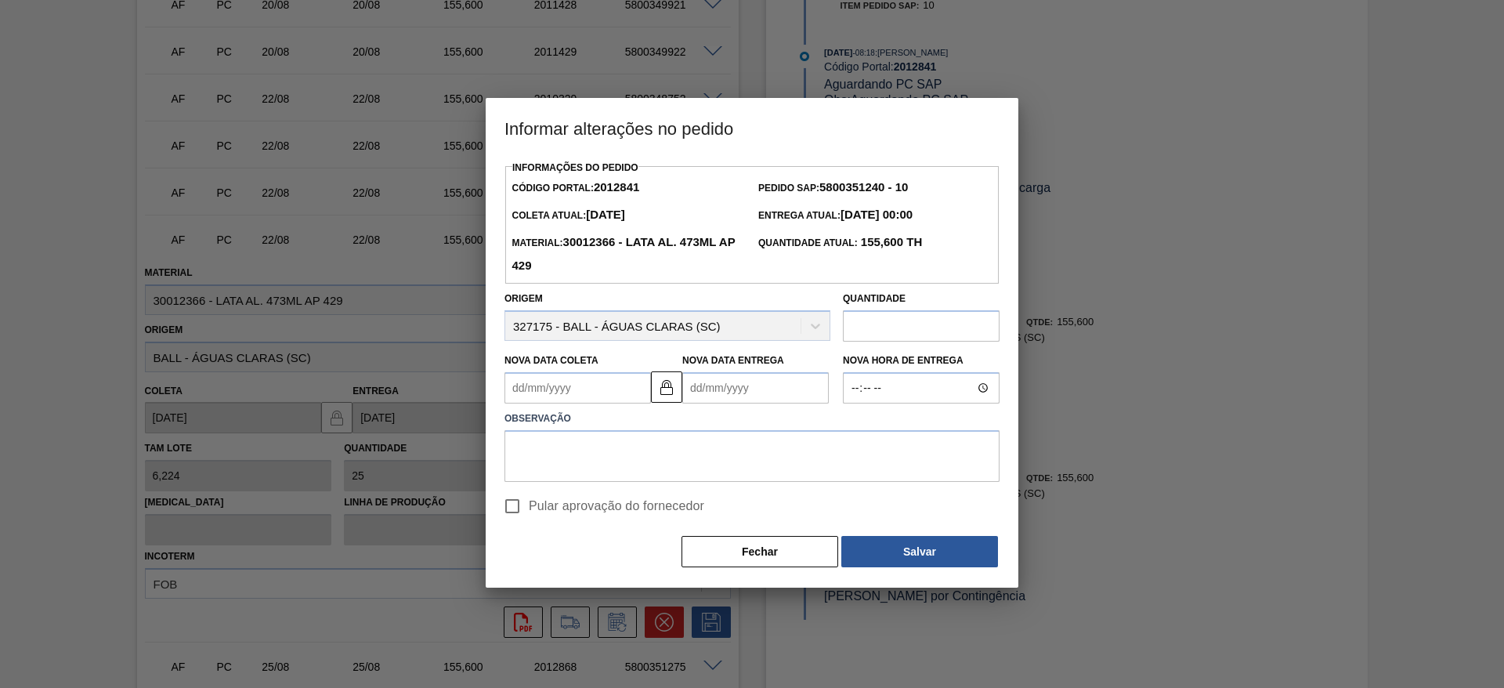
click at [609, 393] on Coleta2012841 "Nova Data Coleta" at bounding box center [578, 387] width 147 height 31
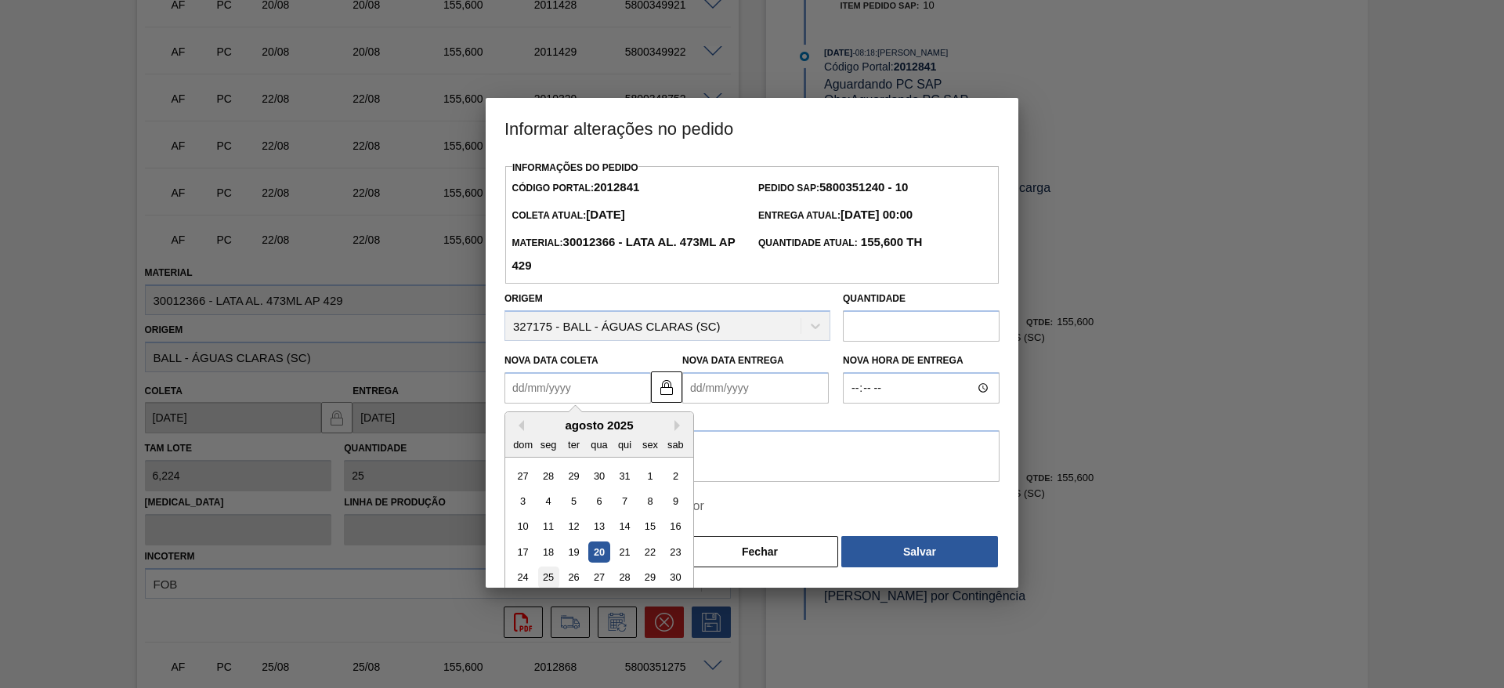
click at [541, 577] on div "25" at bounding box center [548, 577] width 21 height 21
type Coleta2012841 "[DATE]"
type Entrega2012841 "[DATE]"
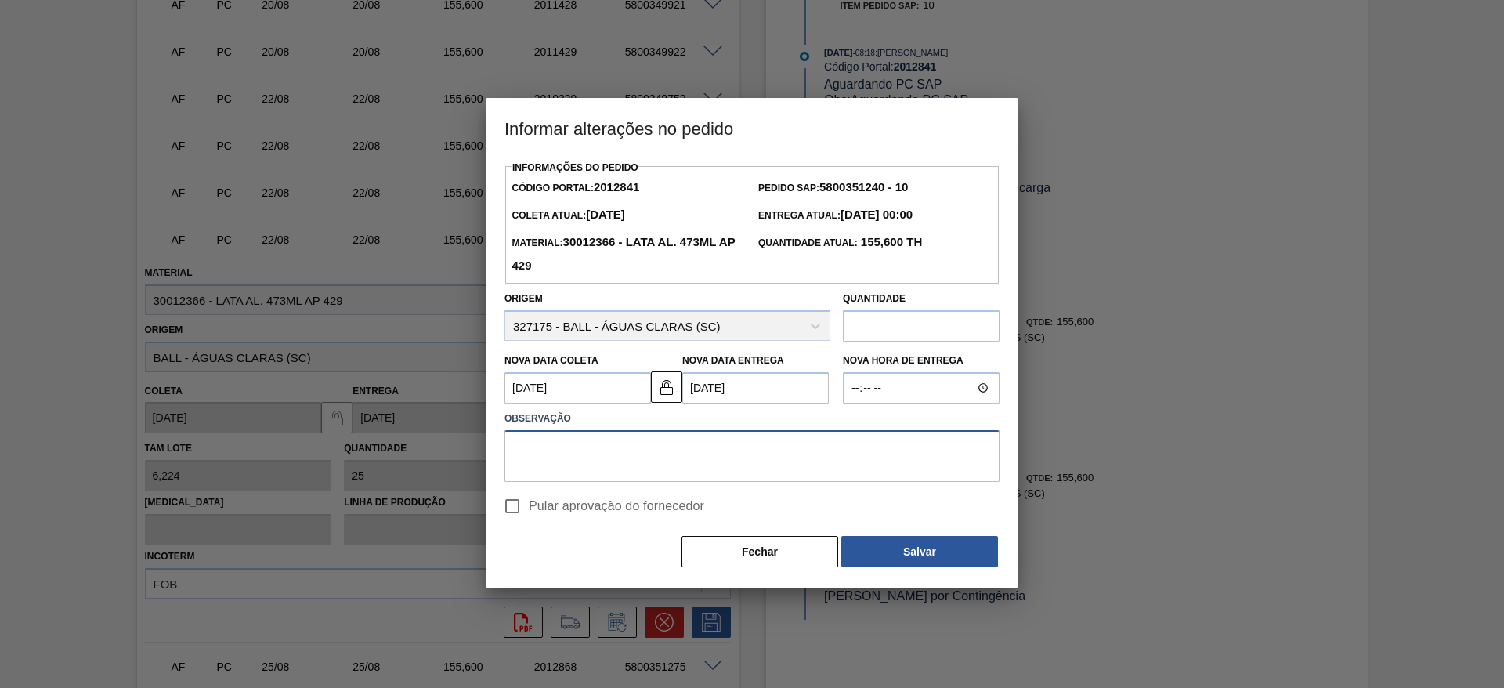
click at [688, 458] on textarea at bounding box center [752, 456] width 495 height 52
type textarea "Ajuste de data"
click at [552, 502] on span "Pular aprovação do fornecedor" at bounding box center [616, 506] width 175 height 19
click at [529, 502] on input "Pular aprovação do fornecedor" at bounding box center [512, 506] width 33 height 33
checkbox input "true"
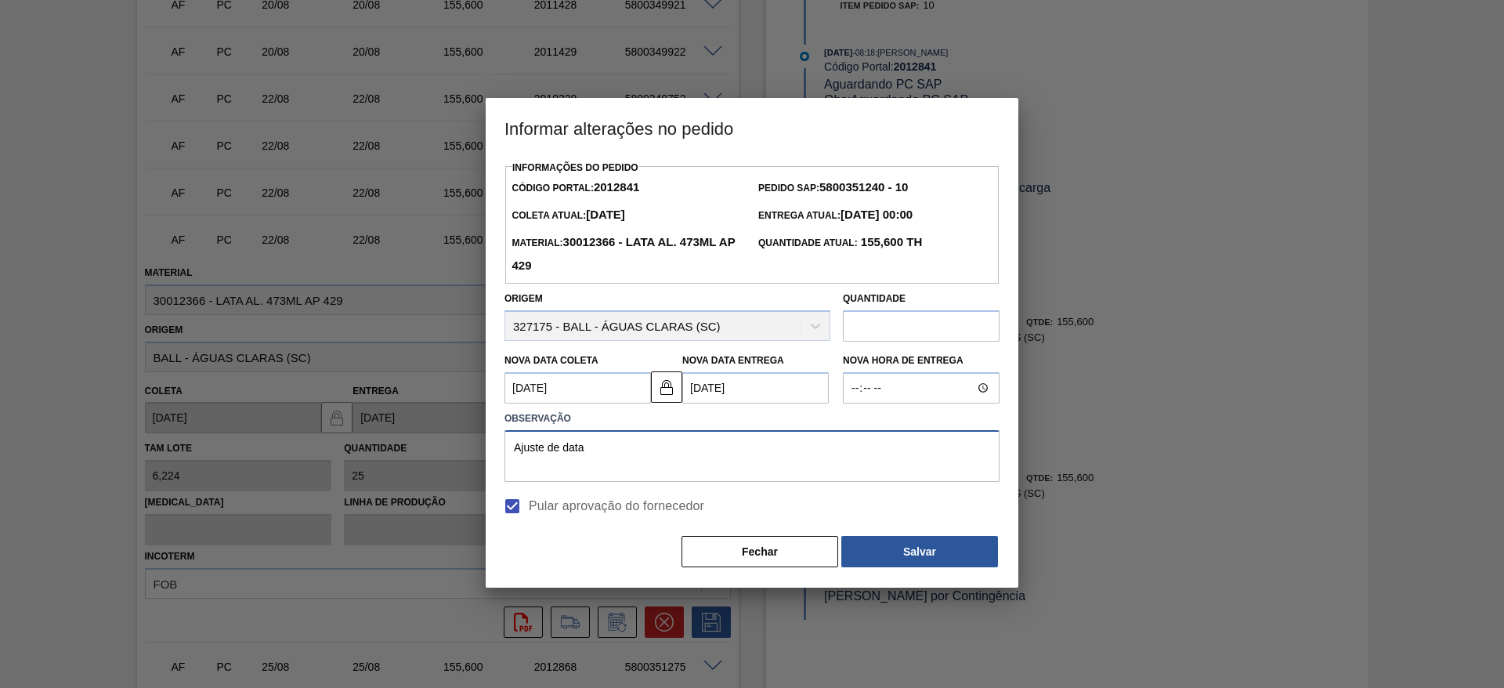
drag, startPoint x: 595, startPoint y: 444, endPoint x: 475, endPoint y: 450, distance: 120.0
click at [475, 450] on div "Informar alterações no pedido Informações do Pedido Código Portal: 2012841 Pedi…" at bounding box center [752, 344] width 1504 height 688
click at [915, 543] on button "Salvar" at bounding box center [919, 551] width 157 height 31
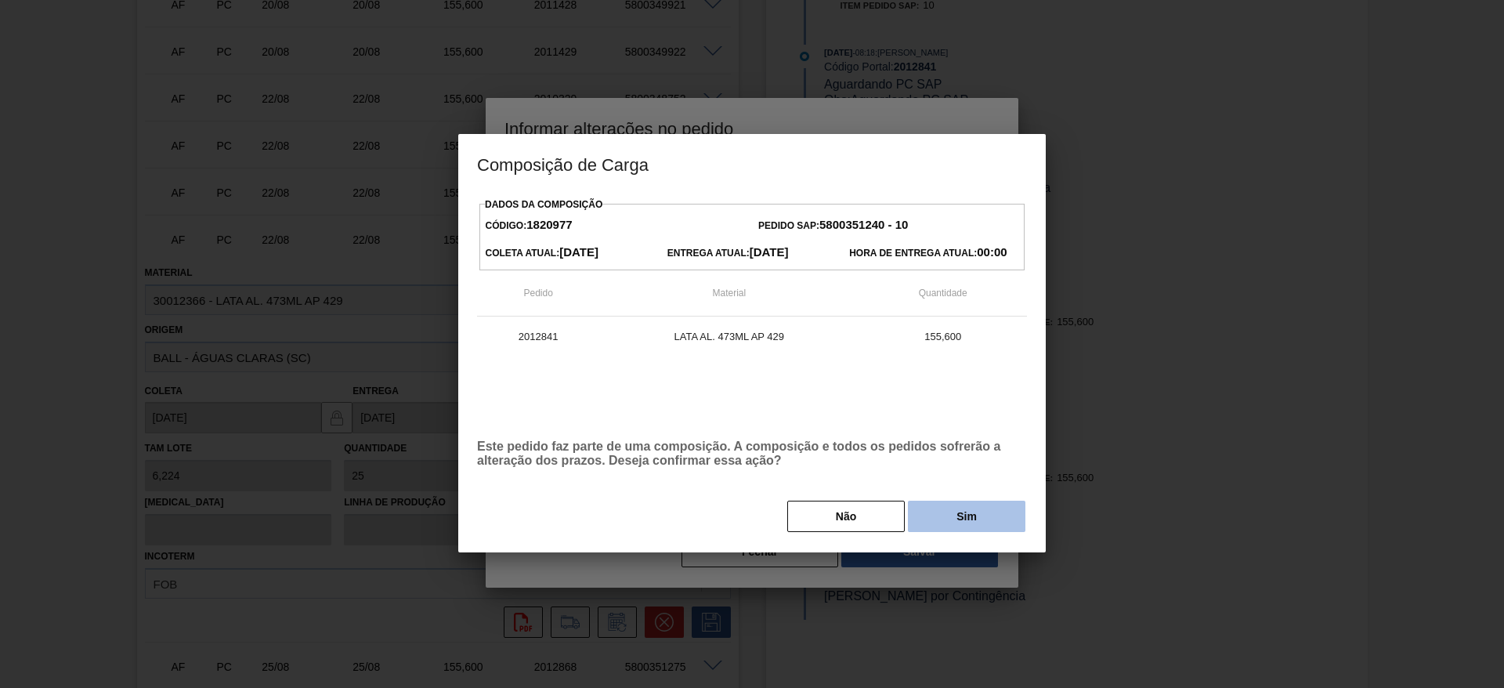
click at [957, 516] on button "Sim" at bounding box center [967, 516] width 118 height 31
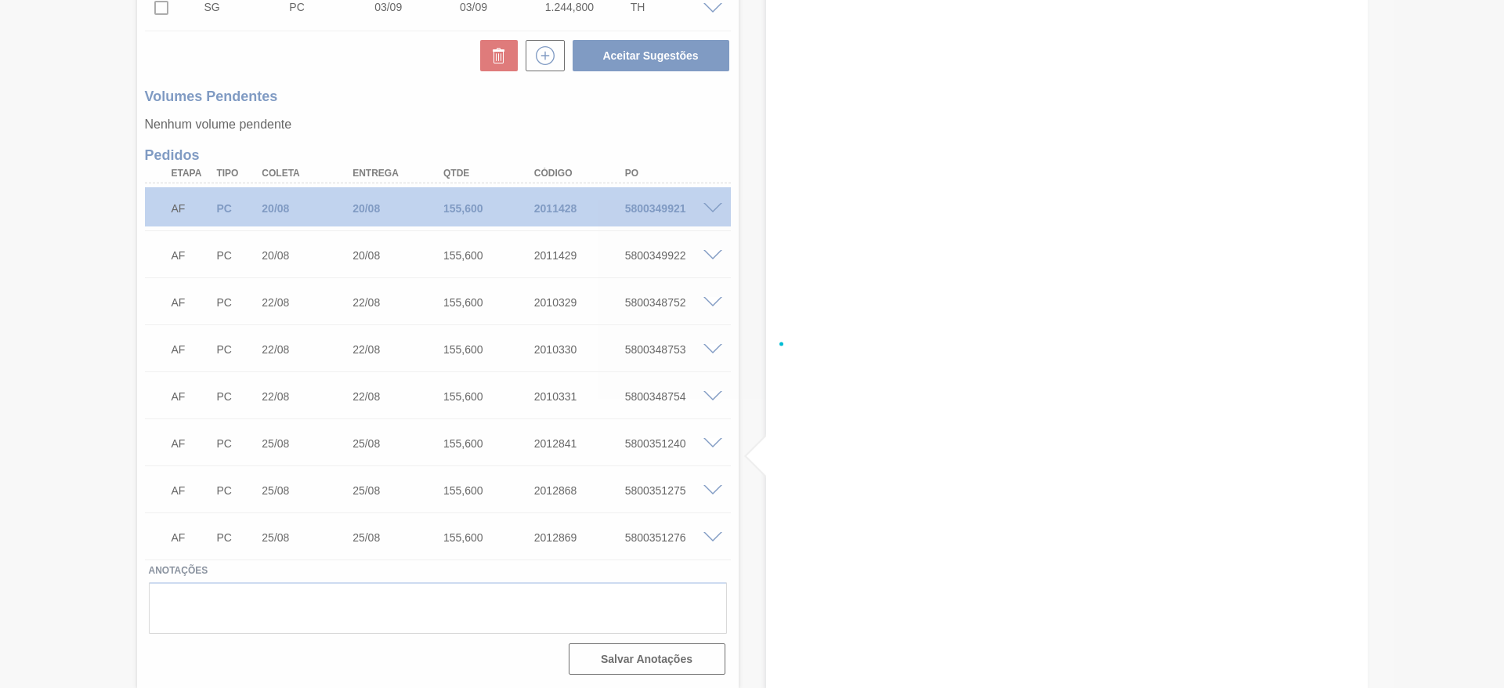
scroll to position [501, 0]
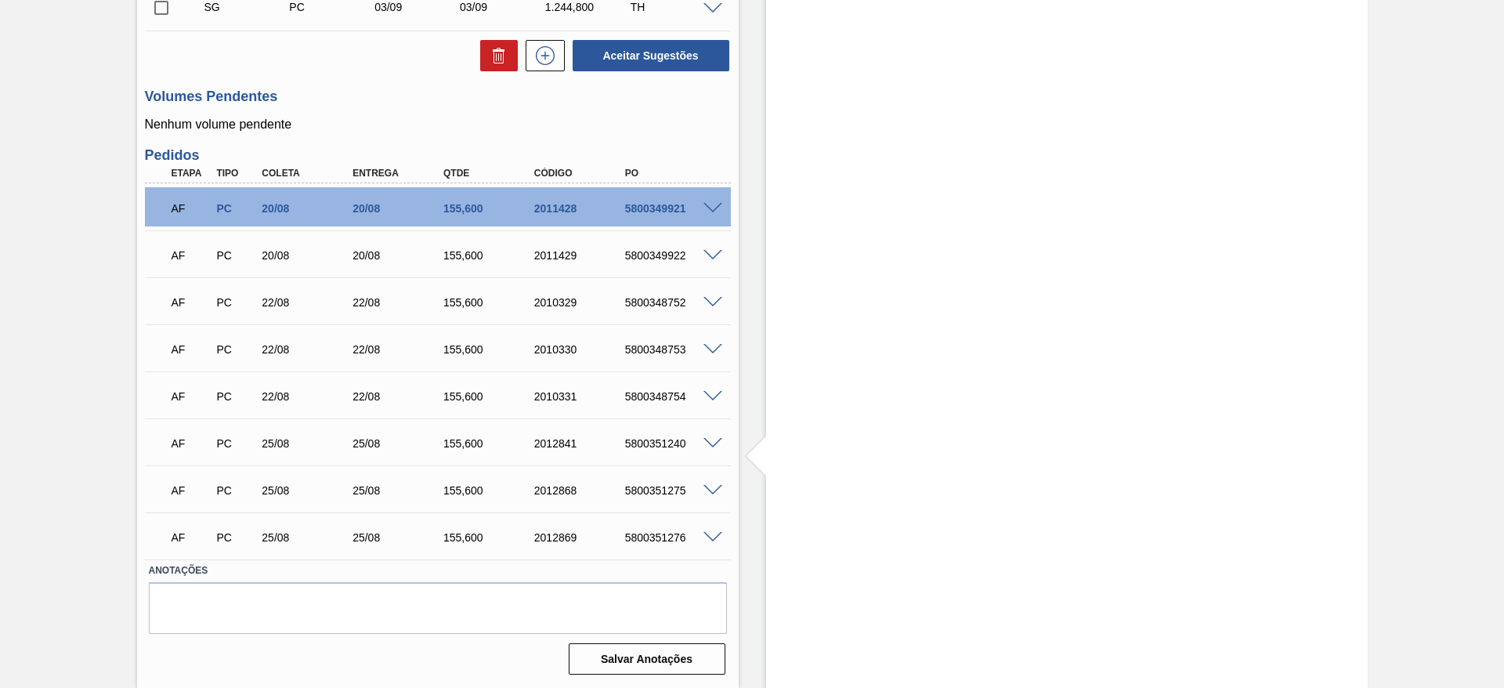
click at [715, 391] on span at bounding box center [713, 397] width 19 height 12
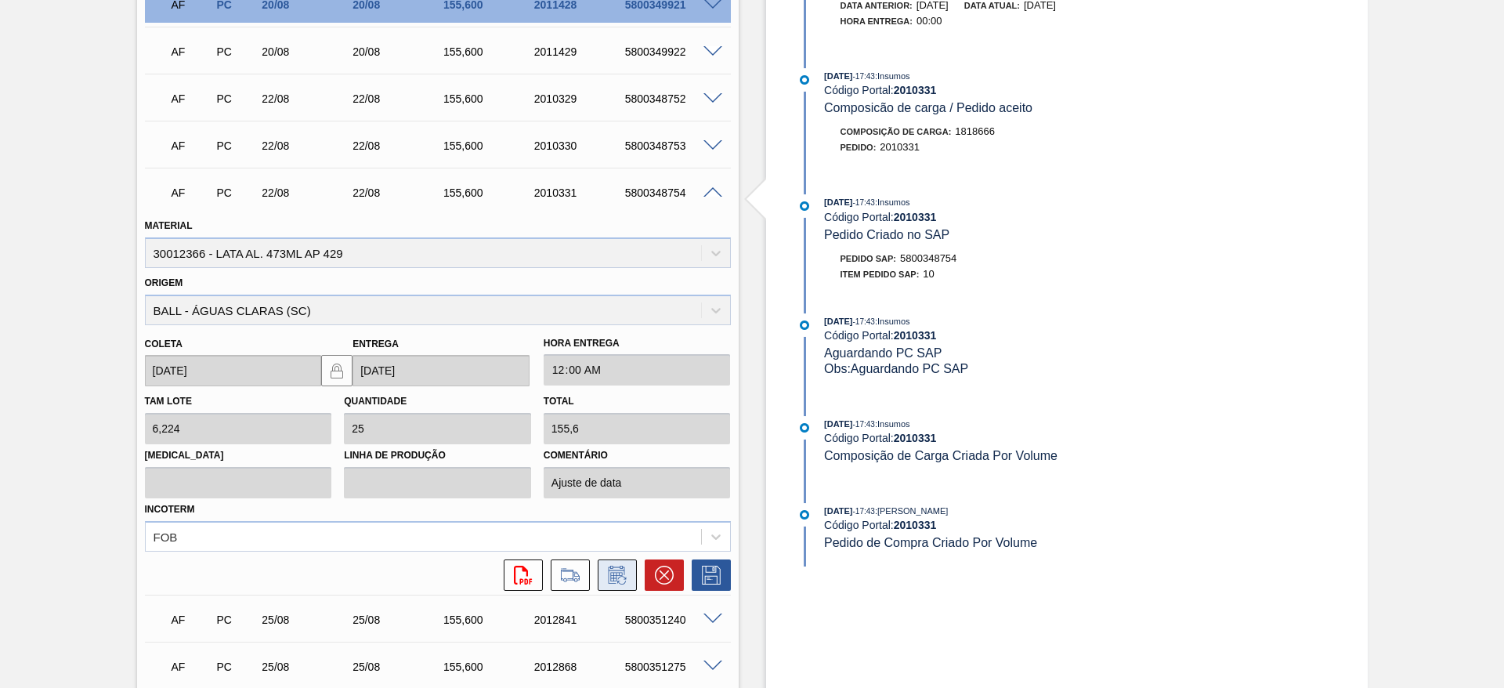
click at [610, 575] on icon at bounding box center [616, 576] width 12 height 9
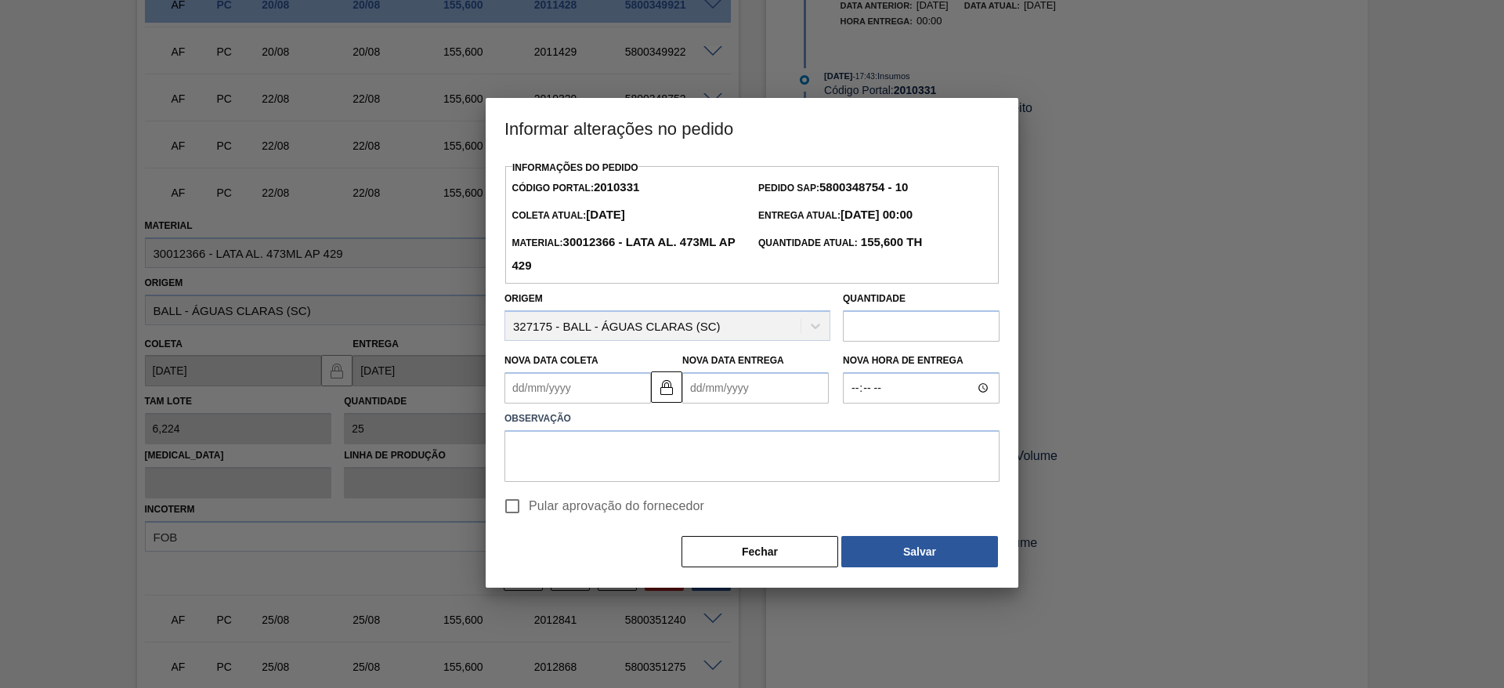
click at [603, 393] on Coleta2010331 "Nova Data Coleta" at bounding box center [578, 387] width 147 height 31
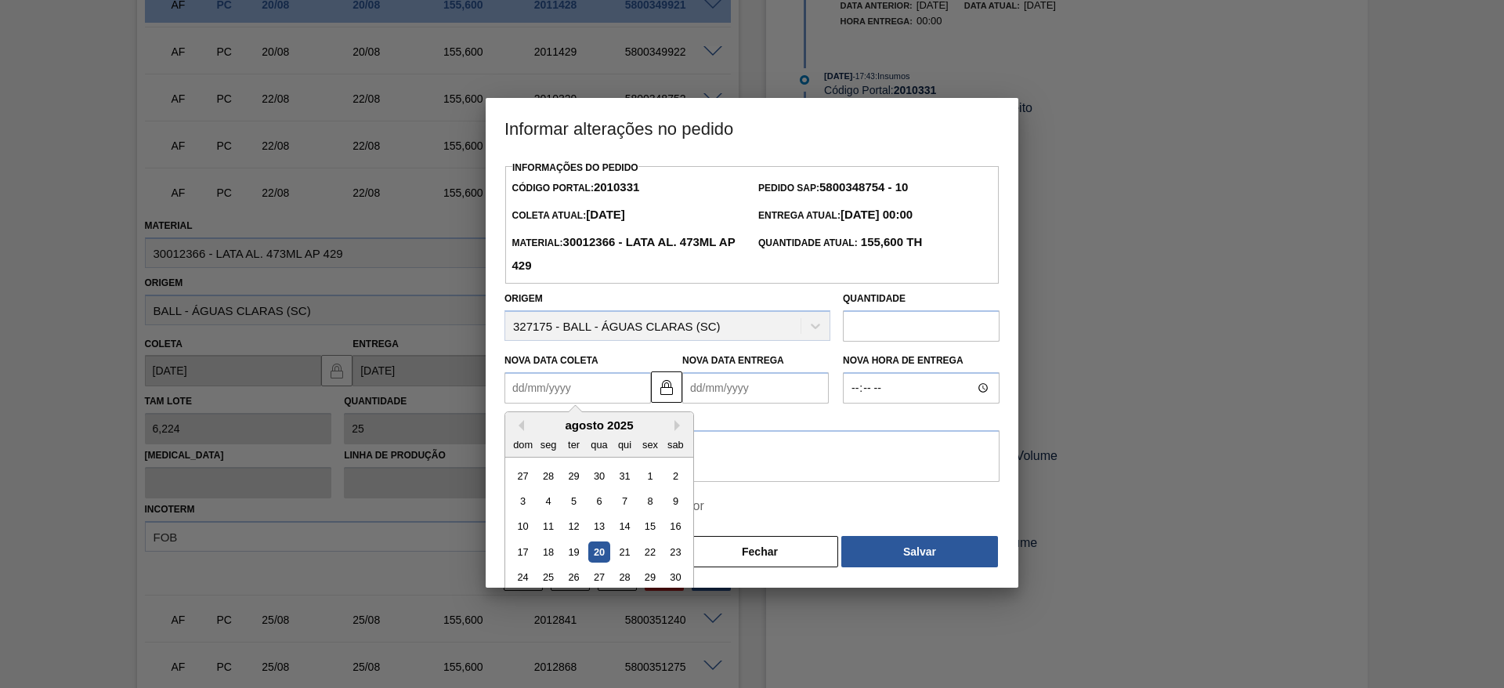
drag, startPoint x: 549, startPoint y: 577, endPoint x: 588, endPoint y: 549, distance: 47.8
click at [549, 577] on div "25" at bounding box center [548, 577] width 21 height 21
type Coleta2010331 "[DATE]"
type Entrega2010331 "[DATE]"
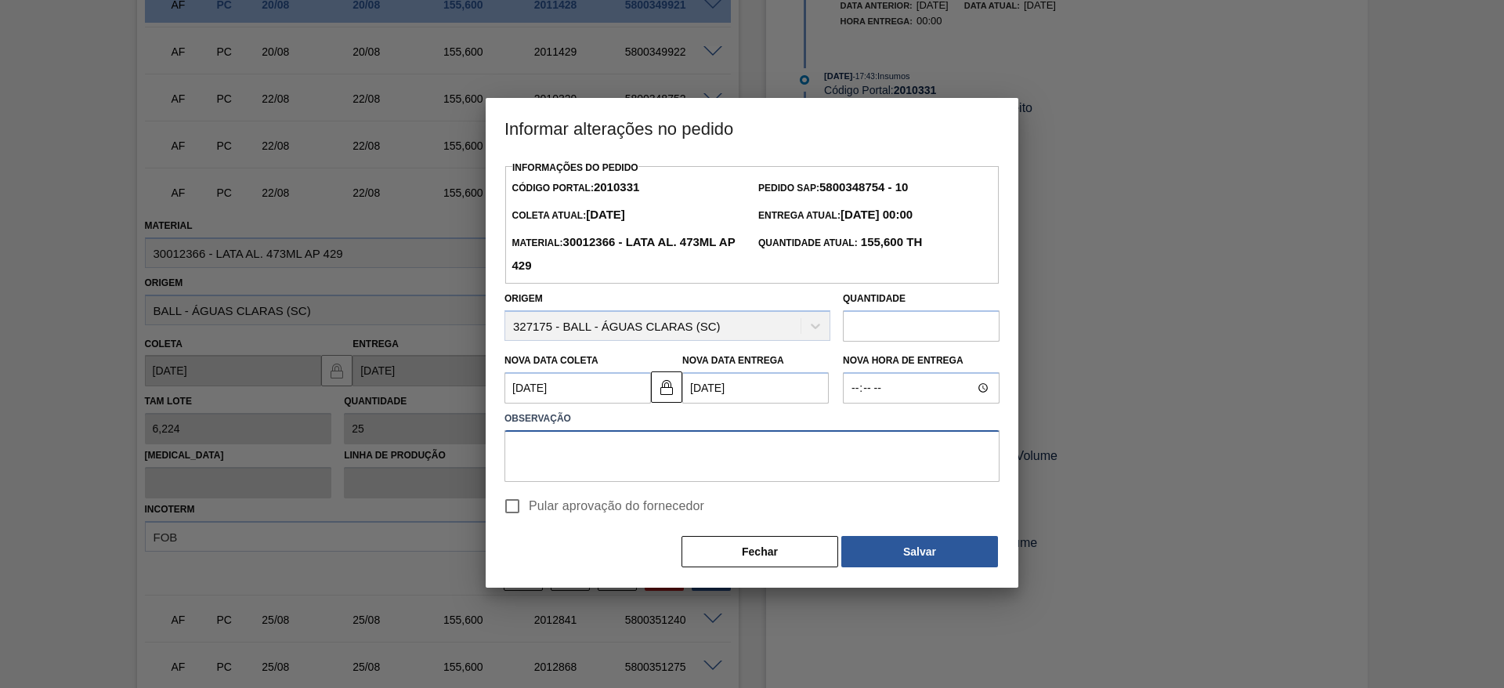
click at [686, 458] on textarea at bounding box center [752, 456] width 495 height 52
paste textarea "Ajuste de data"
type textarea "Ajuste de data"
click at [518, 510] on input "Pular aprovação do fornecedor" at bounding box center [512, 506] width 33 height 33
checkbox input "true"
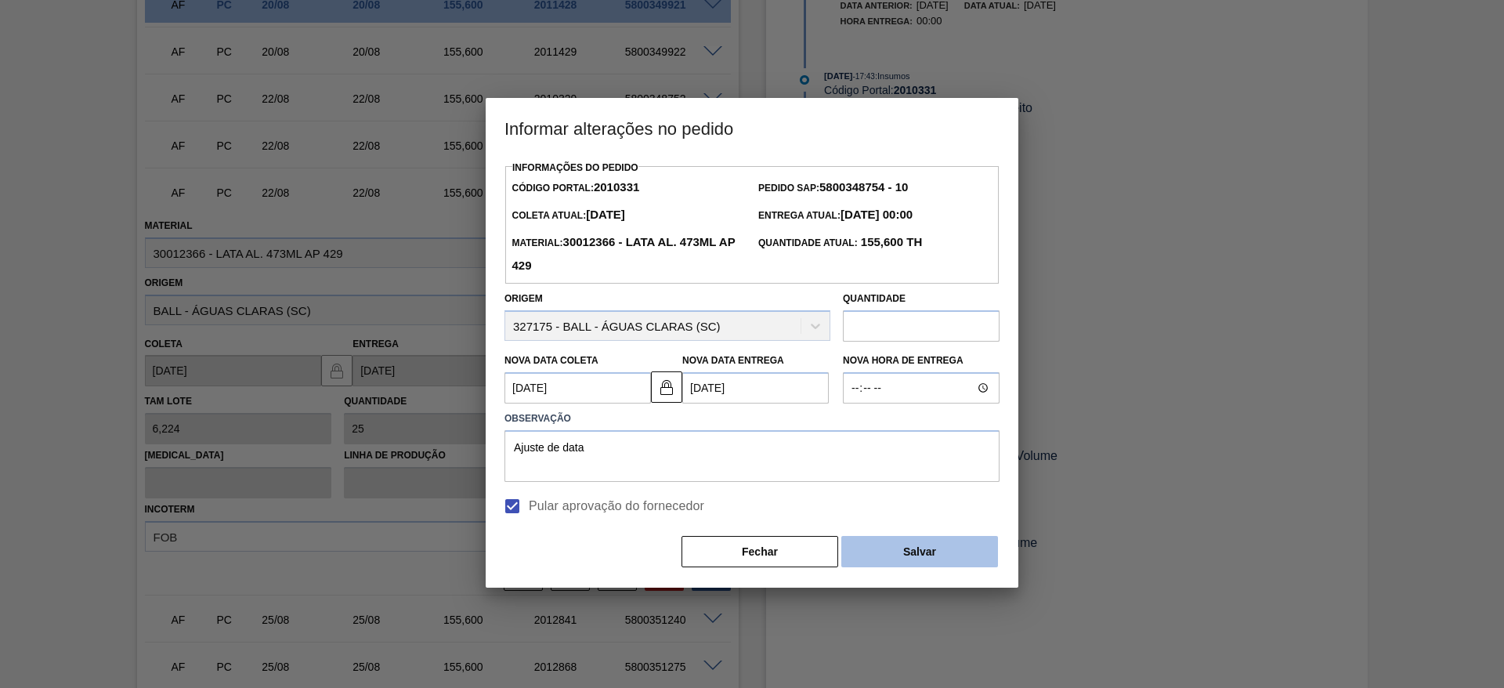
click at [884, 545] on button "Salvar" at bounding box center [919, 551] width 157 height 31
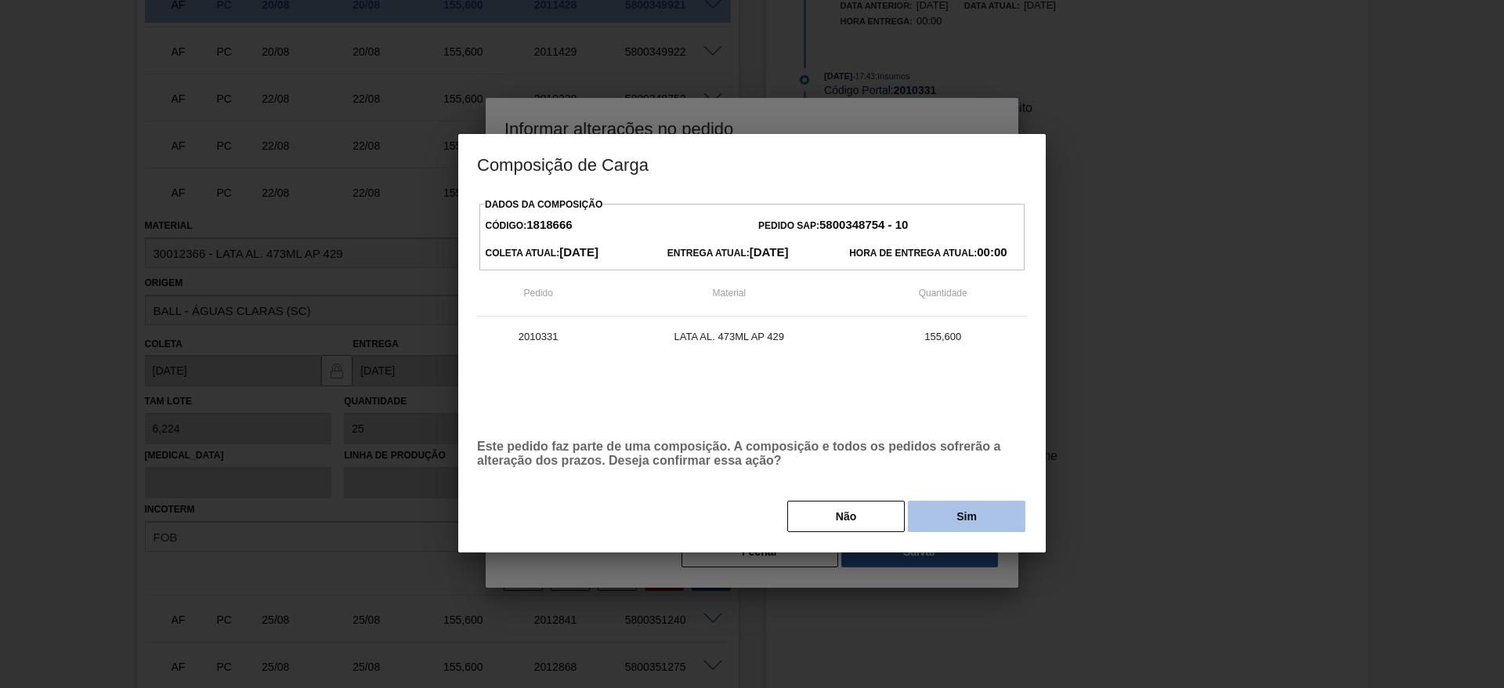
click at [945, 519] on button "Sim" at bounding box center [967, 516] width 118 height 31
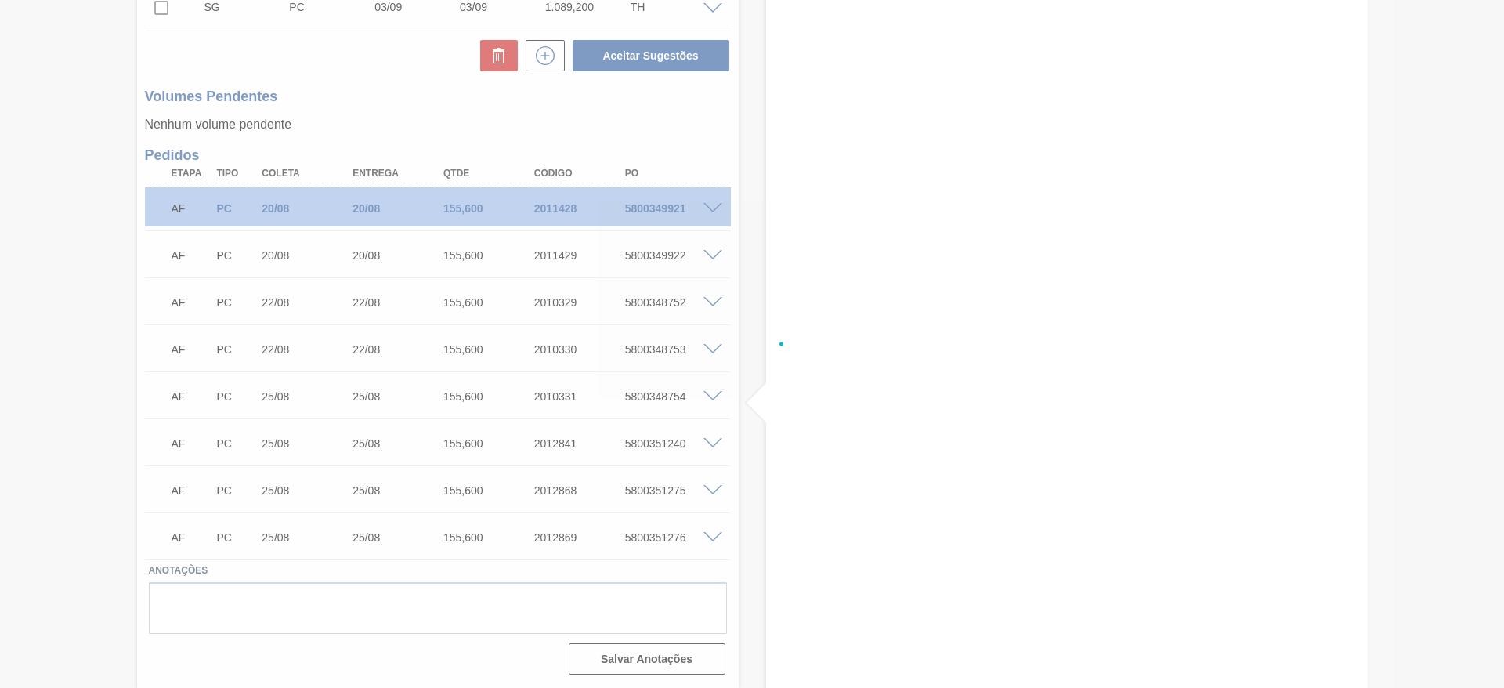
scroll to position [501, 0]
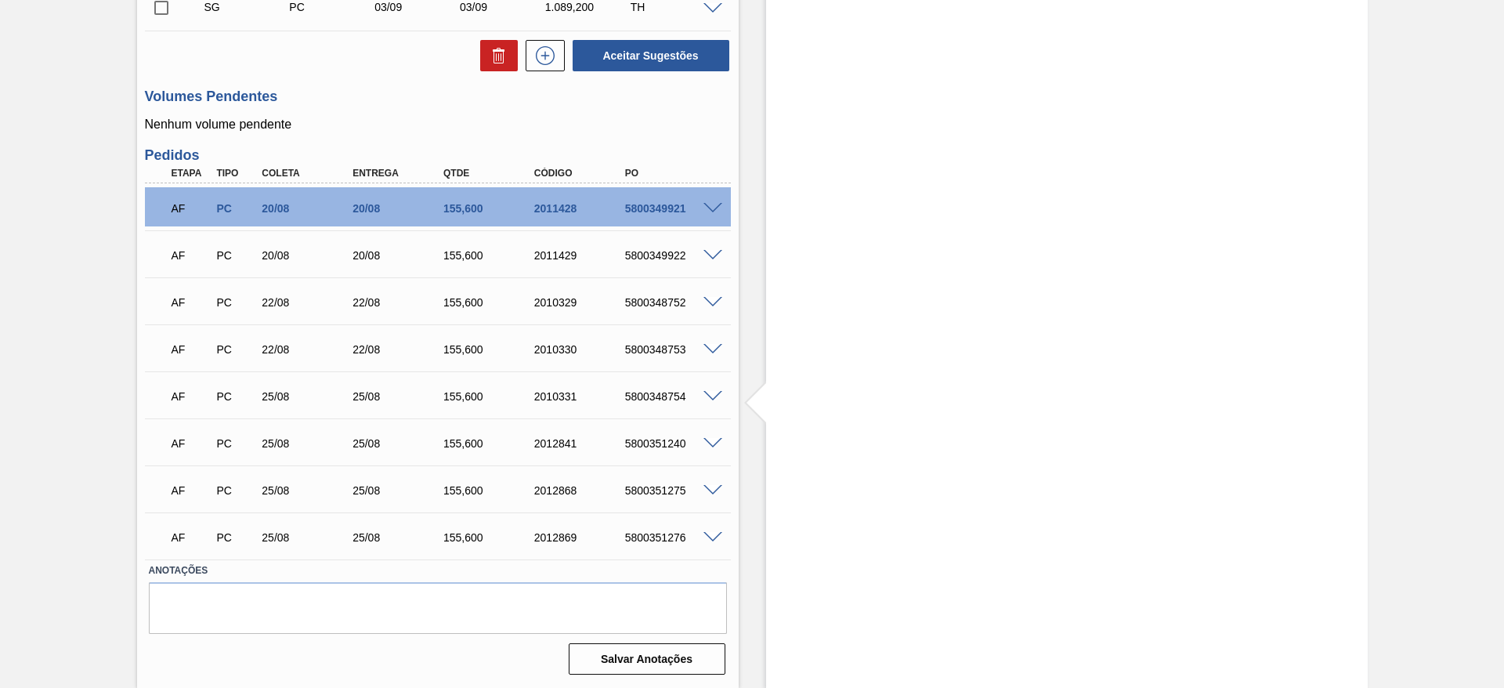
click at [711, 349] on span at bounding box center [713, 350] width 19 height 12
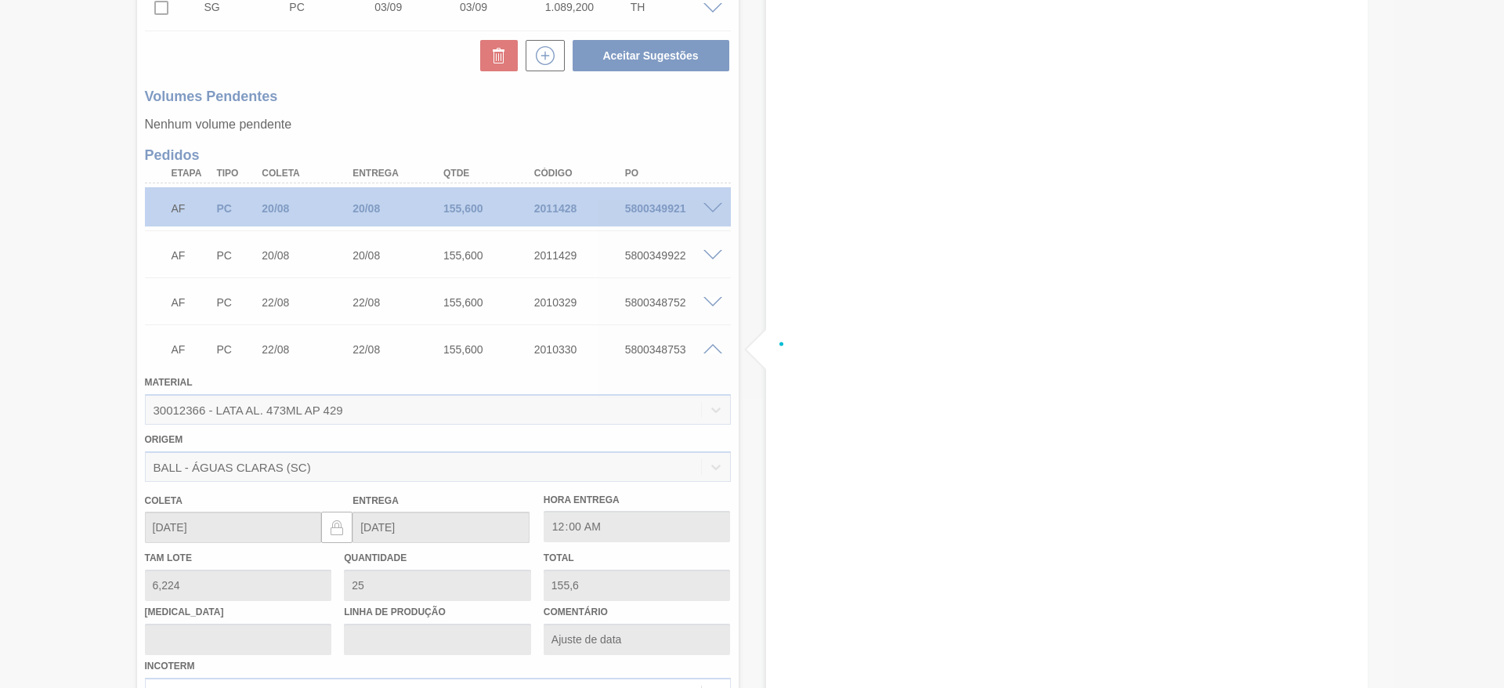
scroll to position [705, 0]
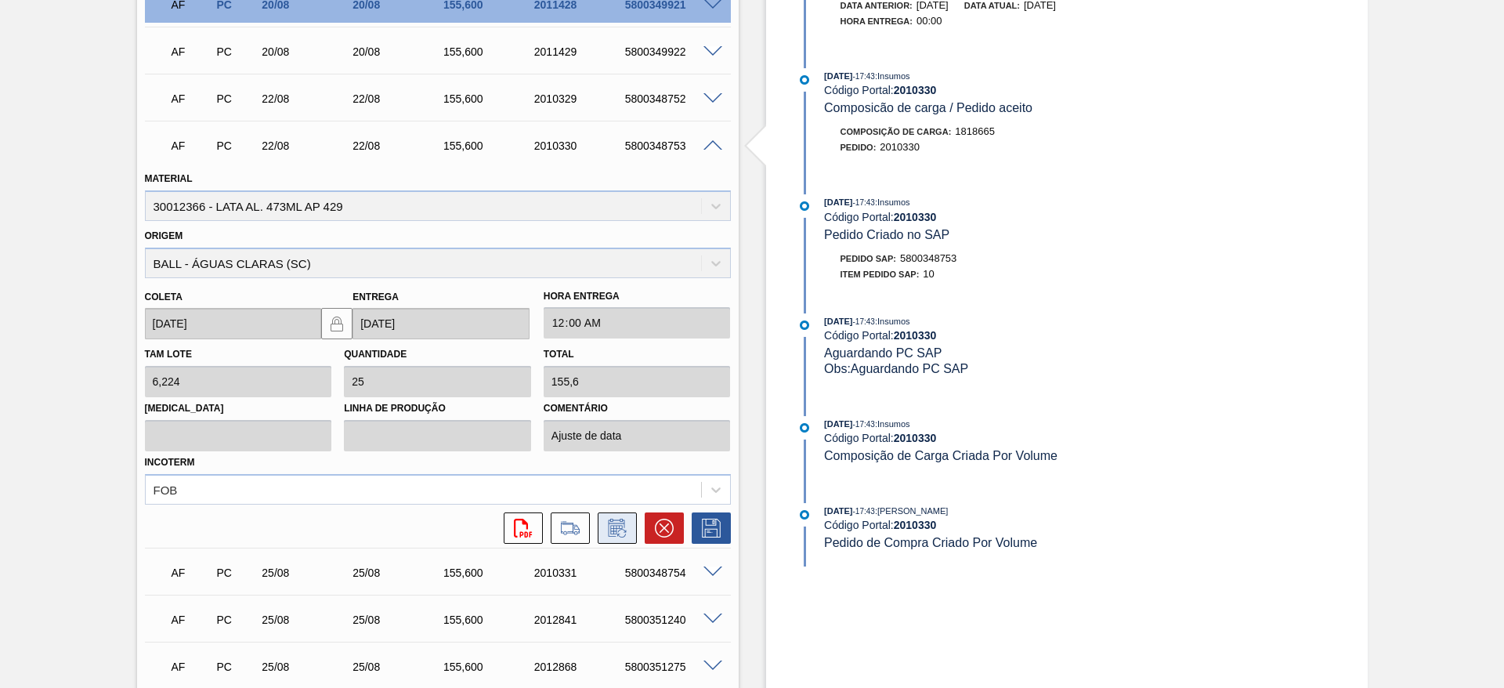
click at [617, 526] on icon at bounding box center [617, 528] width 25 height 19
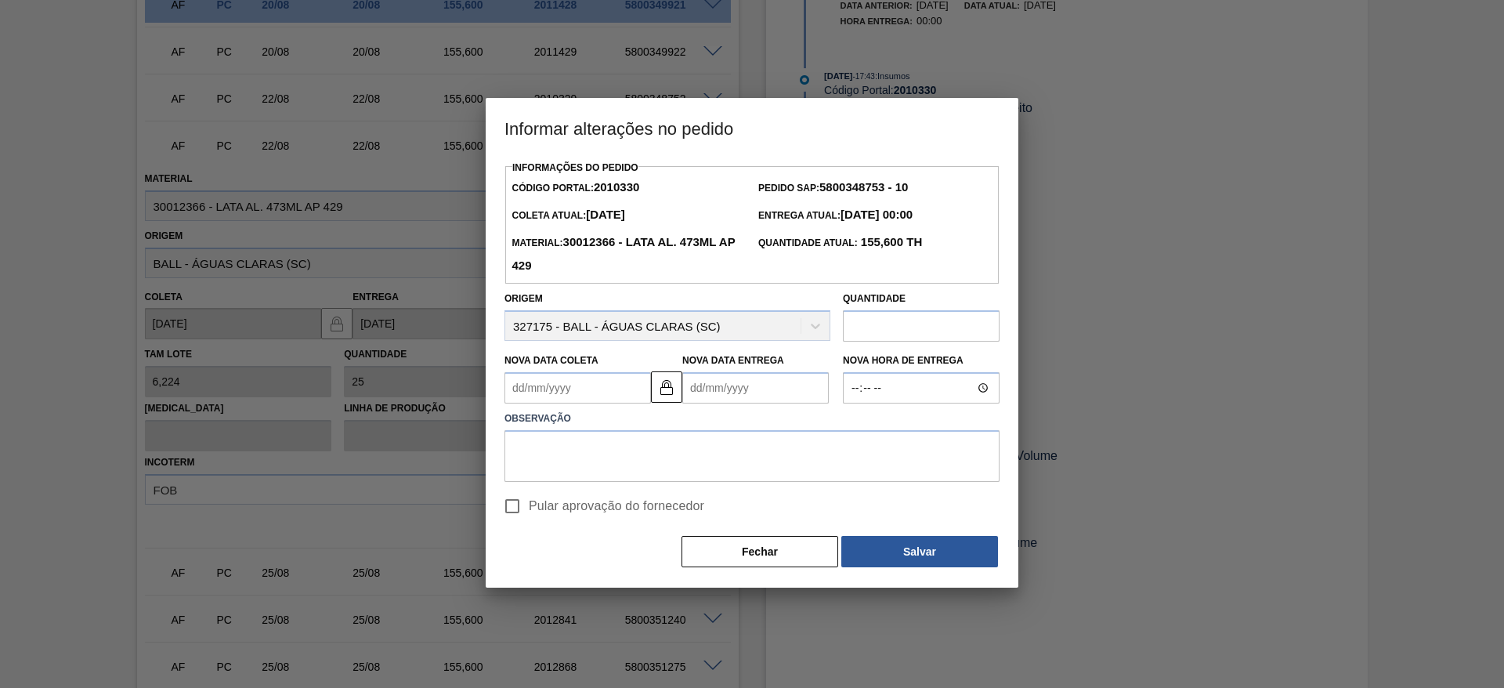
click at [615, 394] on Coleta2010330 "Nova Data Coleta" at bounding box center [578, 387] width 147 height 31
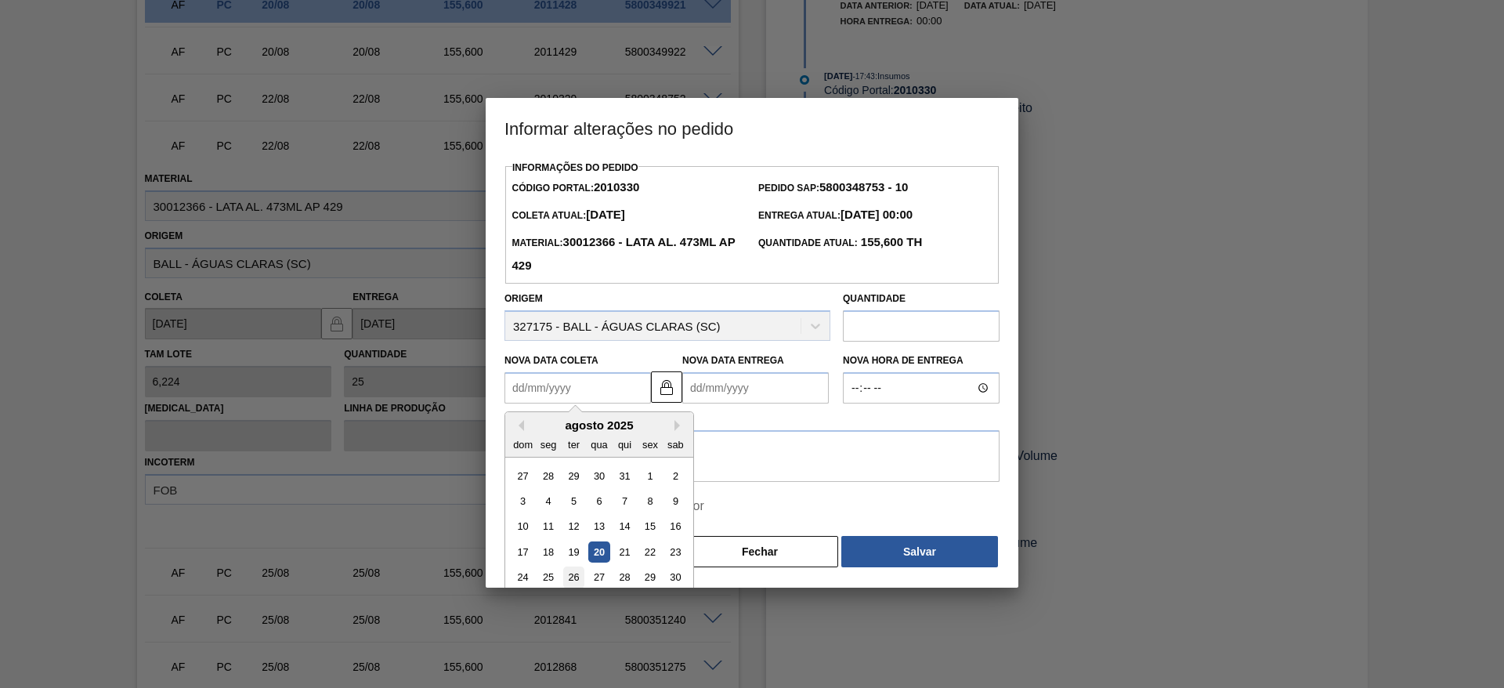
click at [572, 588] on div "26" at bounding box center [573, 577] width 21 height 21
type Coleta2010330 "[DATE]"
type Entrega2010330 "[DATE]"
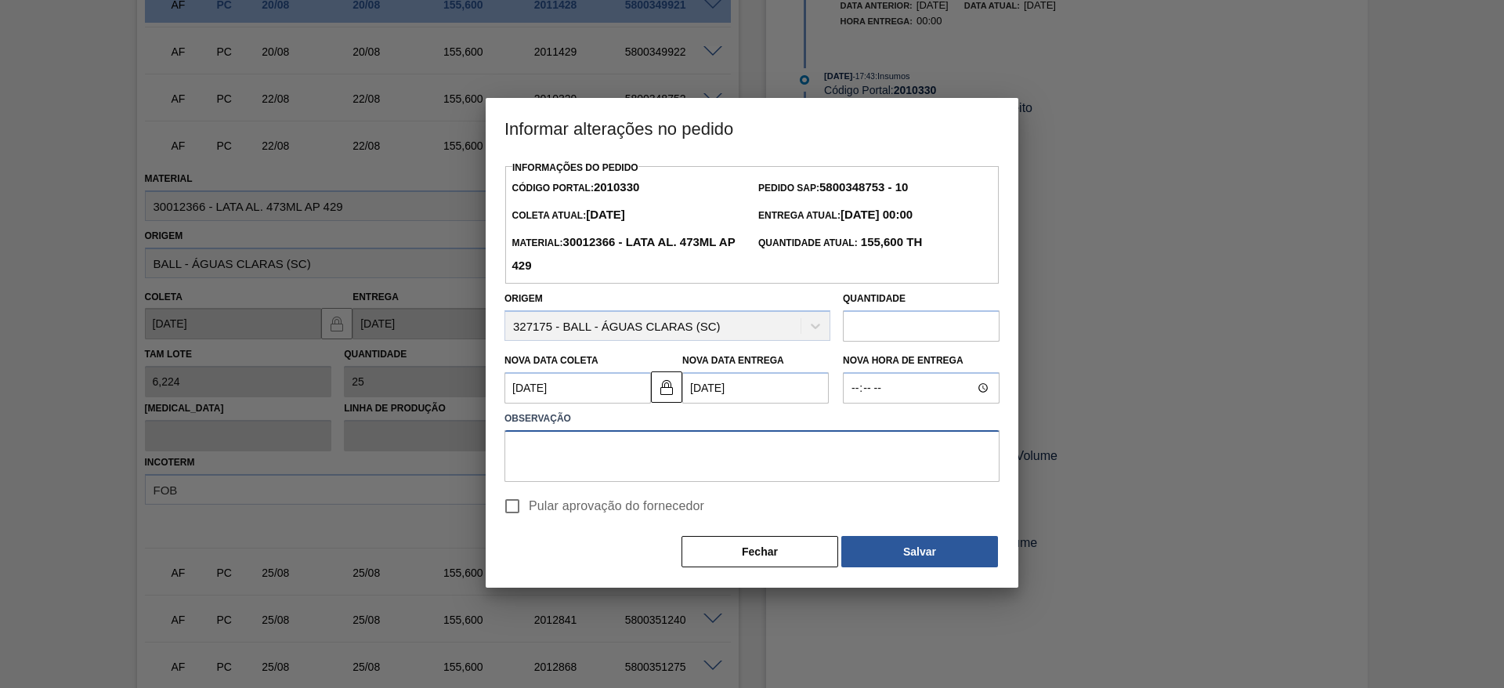
click at [583, 448] on textarea at bounding box center [752, 456] width 495 height 52
paste textarea "Ajuste de data"
type textarea "Ajuste de data"
click at [517, 512] on input "Pular aprovação do fornecedor" at bounding box center [512, 506] width 33 height 33
checkbox input "true"
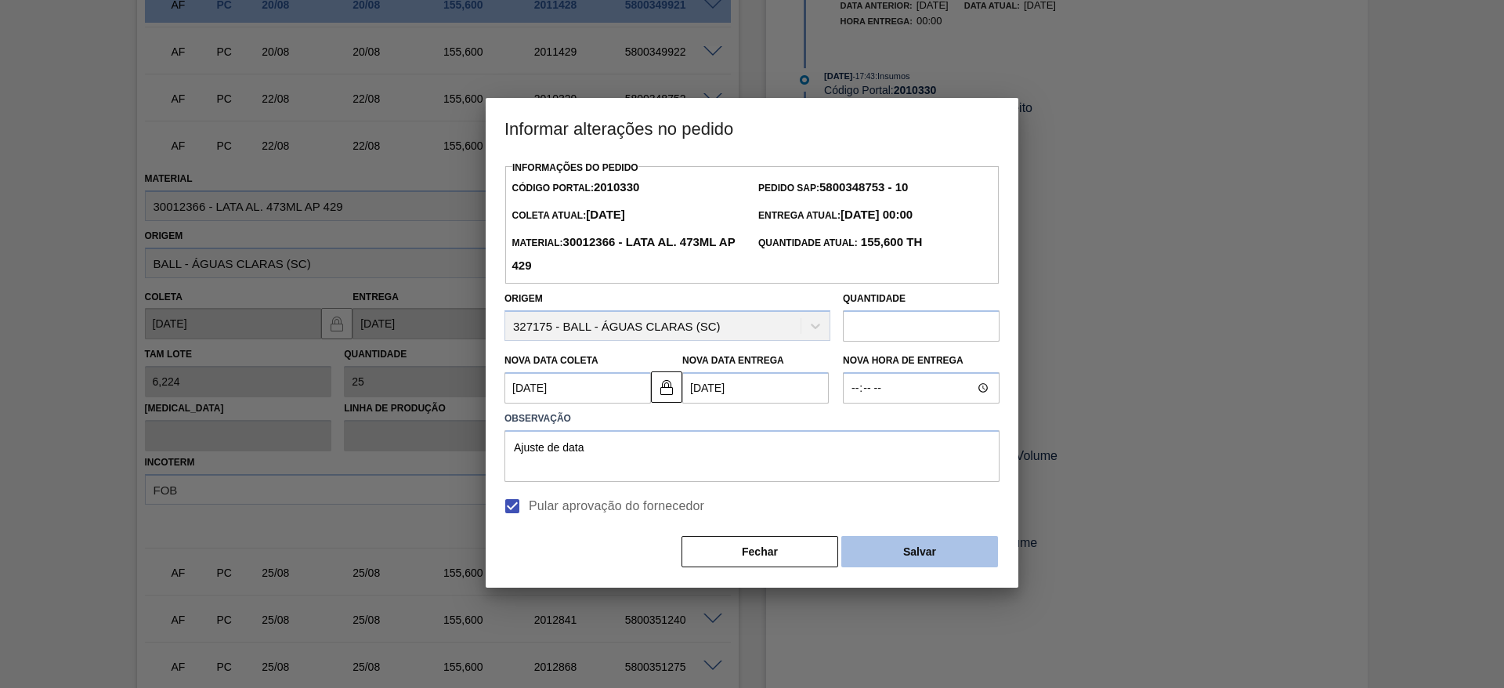
click at [910, 563] on button "Salvar" at bounding box center [919, 551] width 157 height 31
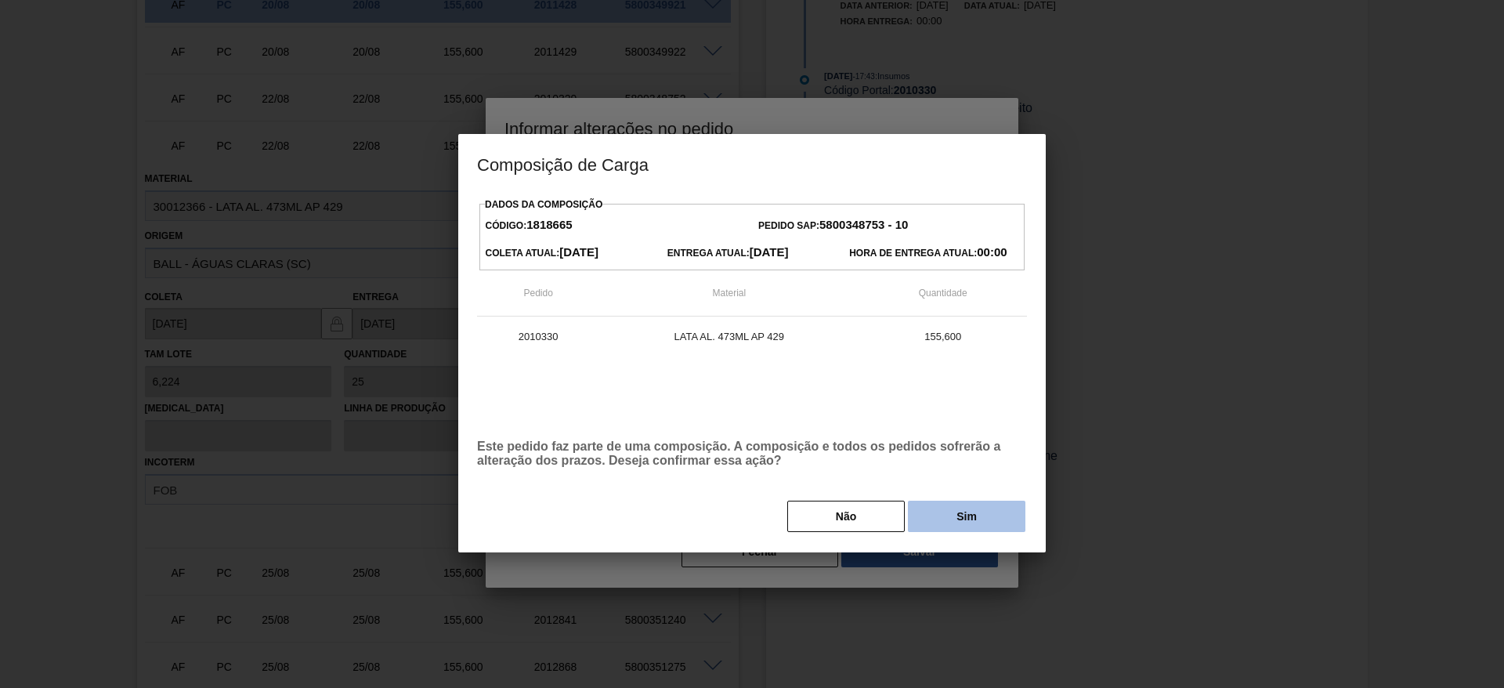
click at [957, 523] on button "Sim" at bounding box center [967, 516] width 118 height 31
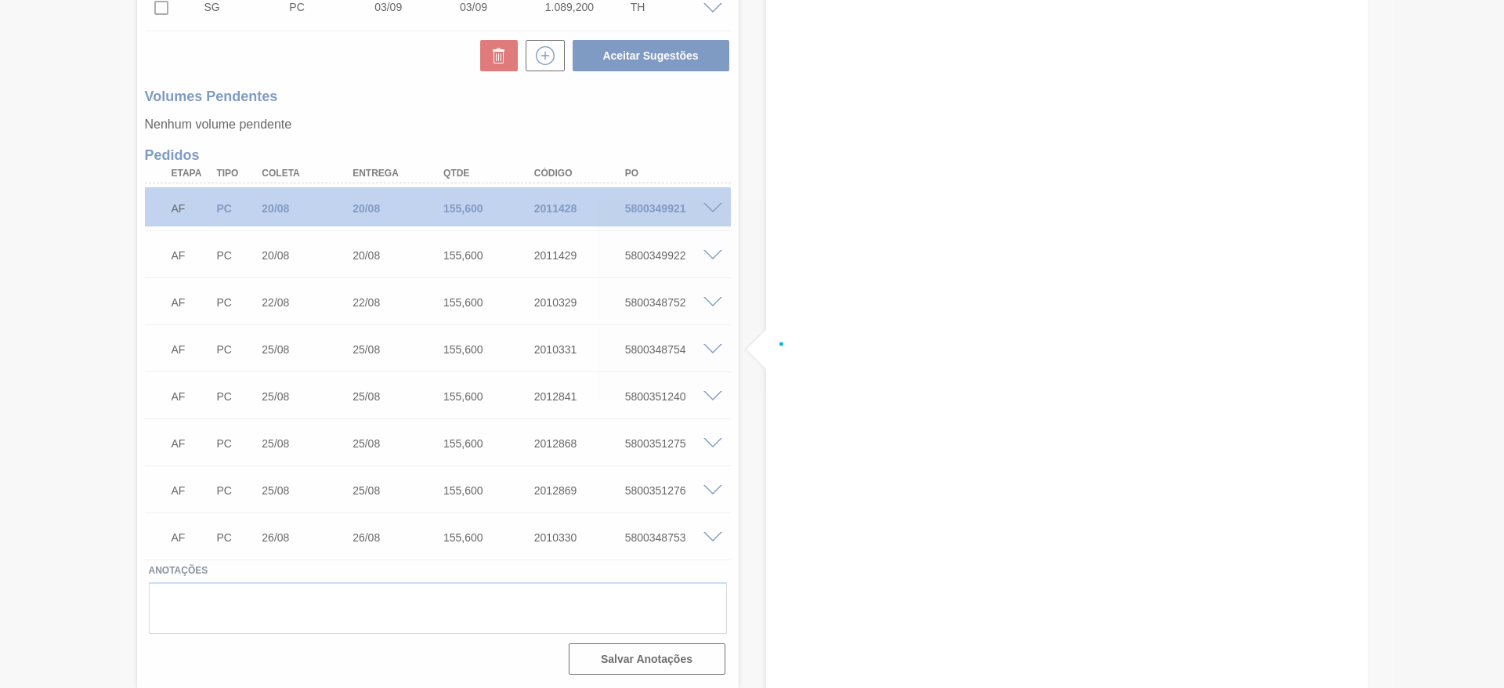
scroll to position [548, 0]
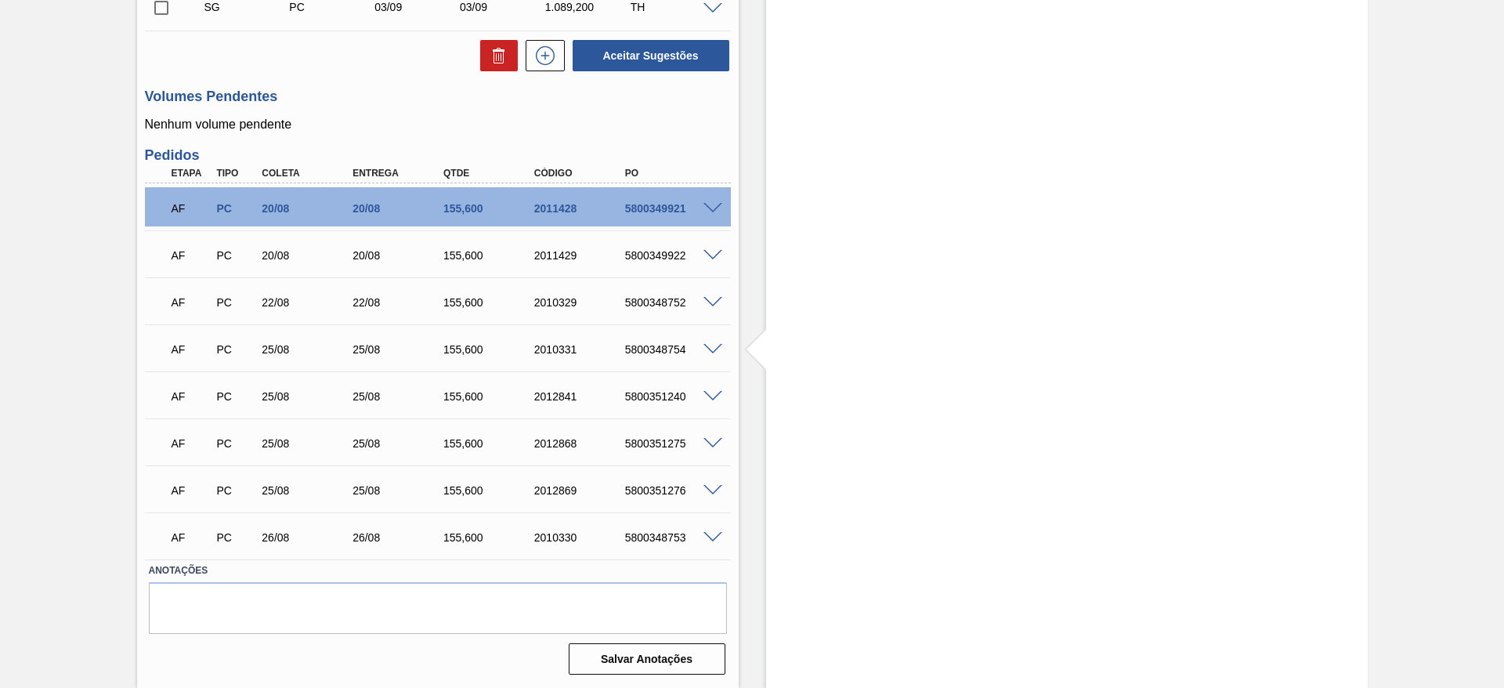
click at [704, 302] on span at bounding box center [713, 303] width 19 height 12
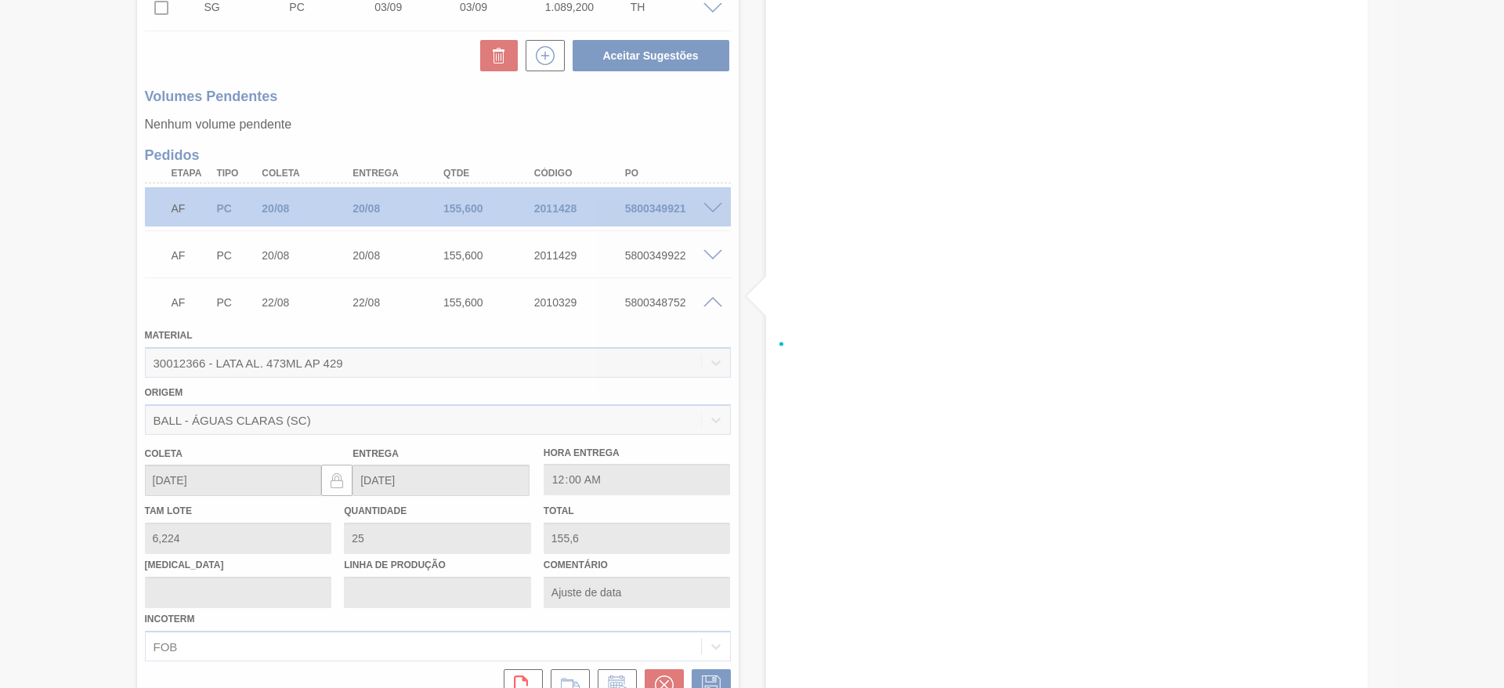
scroll to position [752, 0]
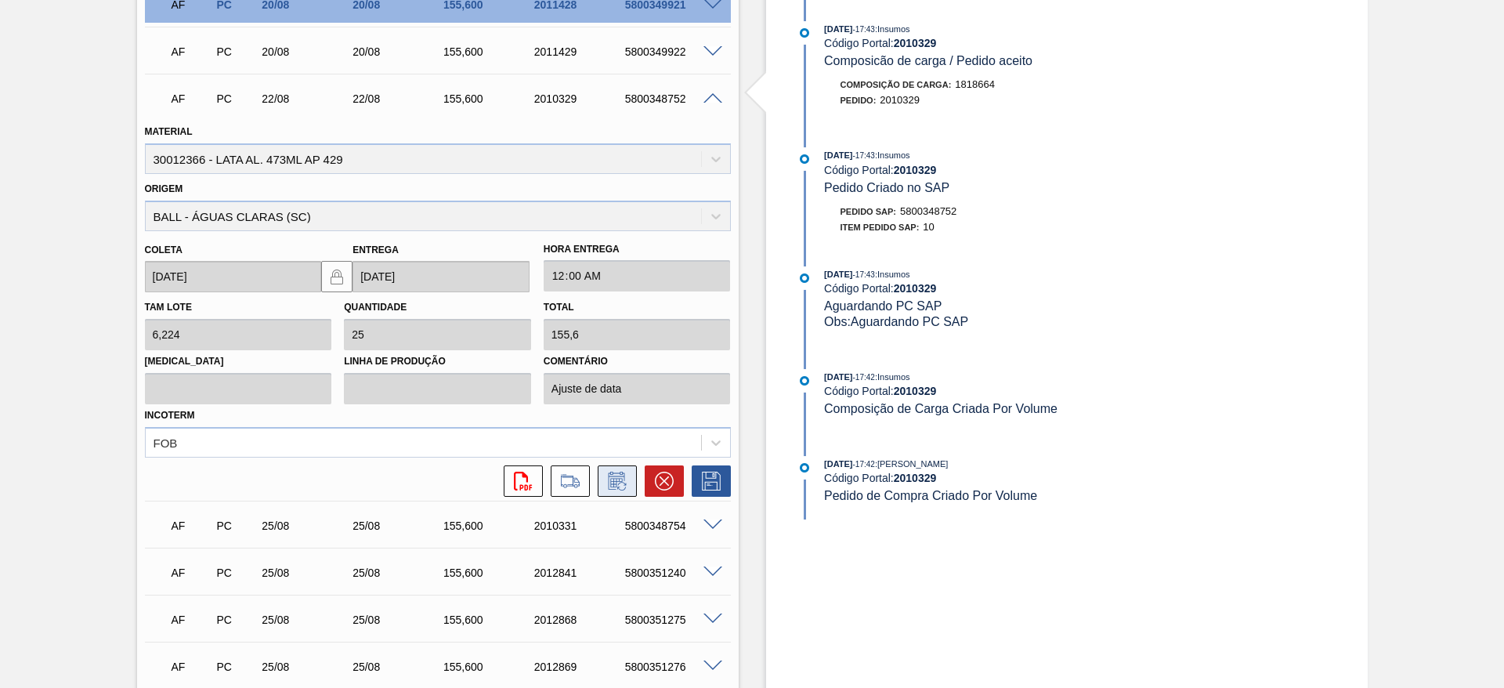
click at [618, 483] on icon at bounding box center [617, 481] width 25 height 19
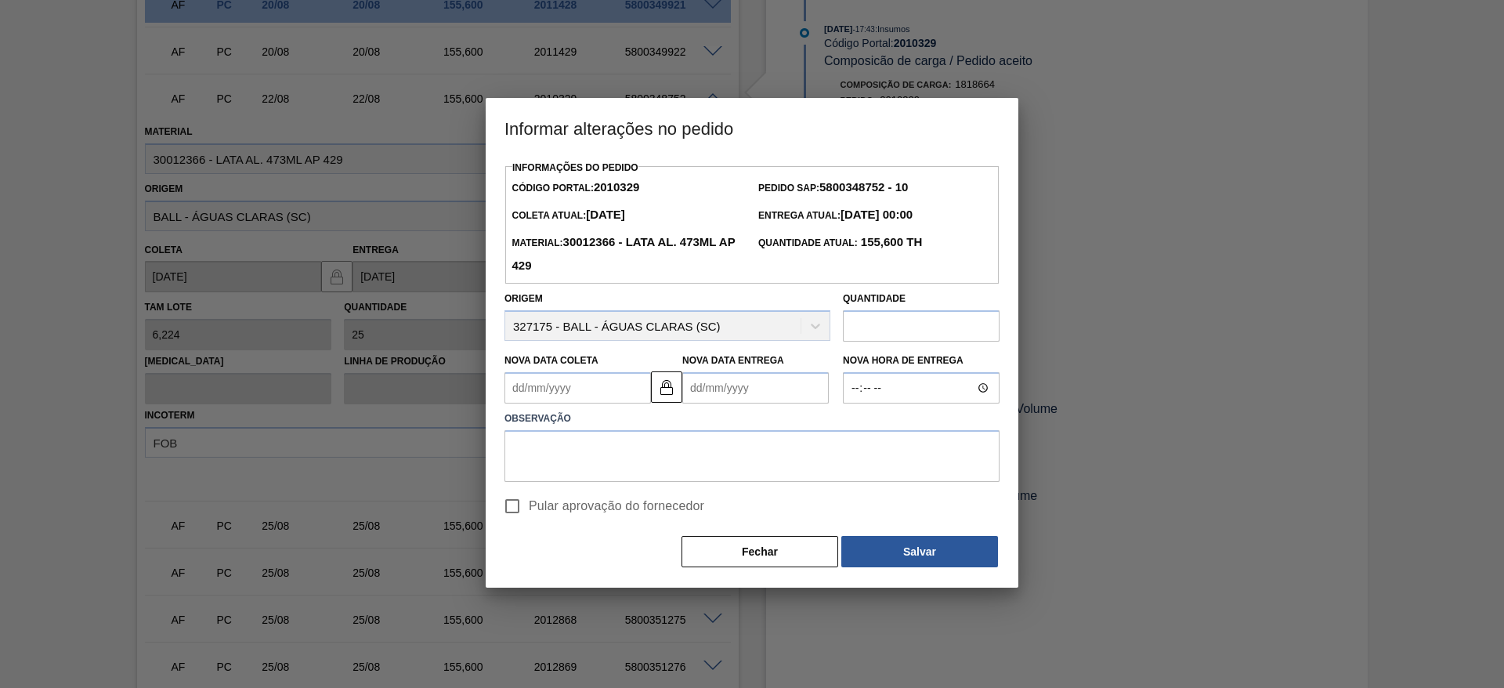
click at [586, 396] on Coleta2010329 "Nova Data Coleta" at bounding box center [578, 387] width 147 height 31
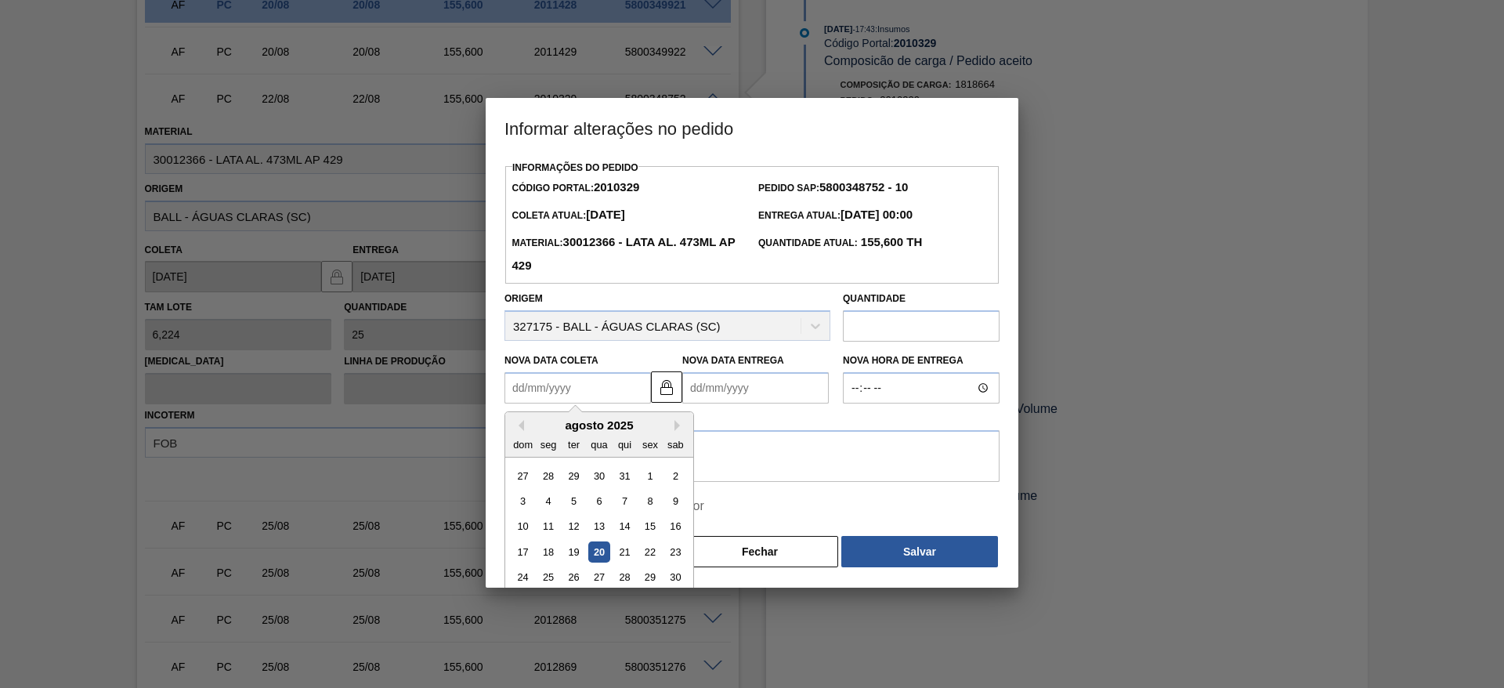
click at [580, 587] on div "26" at bounding box center [573, 577] width 21 height 21
type Coleta2010329 "[DATE]"
type Entrega2010329 "[DATE]"
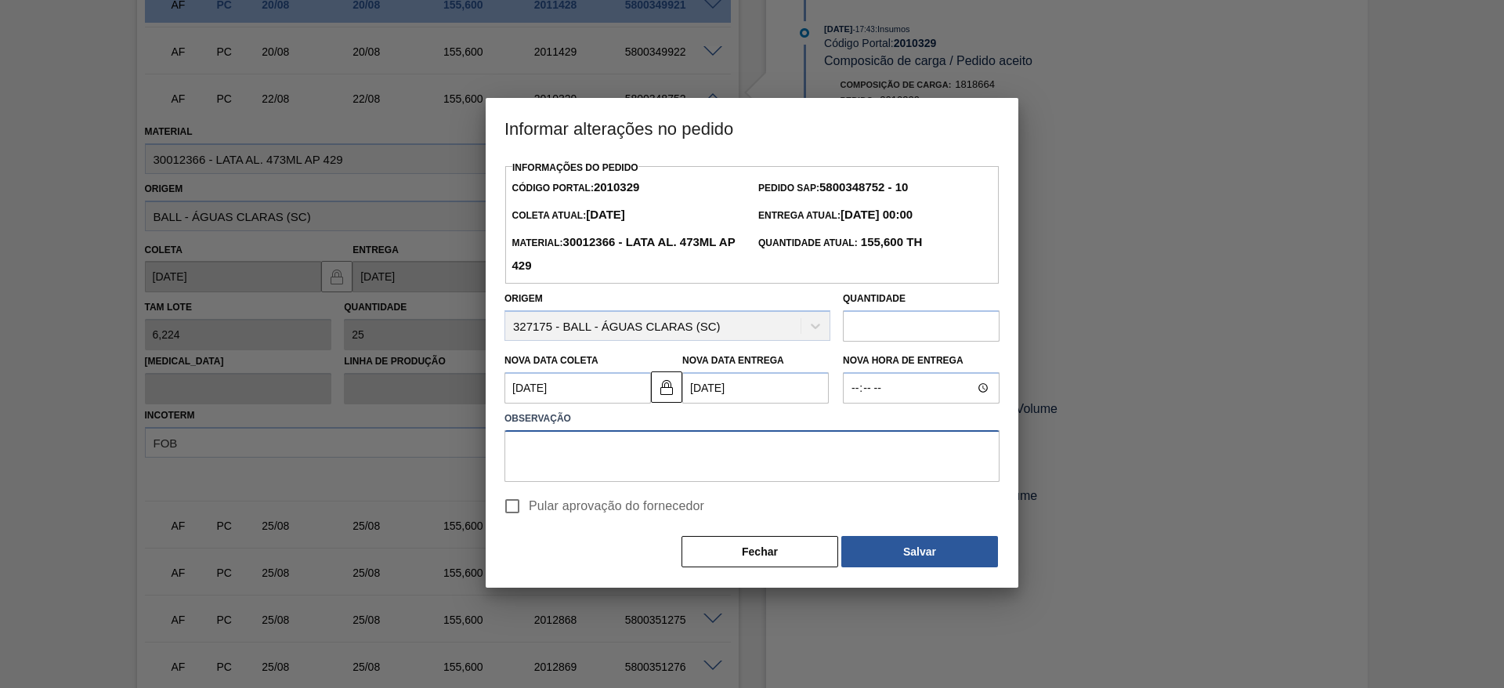
click at [611, 459] on textarea at bounding box center [752, 456] width 495 height 52
paste textarea "Ajuste de data"
type textarea "Ajuste de data"
click at [548, 508] on span "Pular aprovação do fornecedor" at bounding box center [616, 506] width 175 height 19
click at [529, 508] on input "Pular aprovação do fornecedor" at bounding box center [512, 506] width 33 height 33
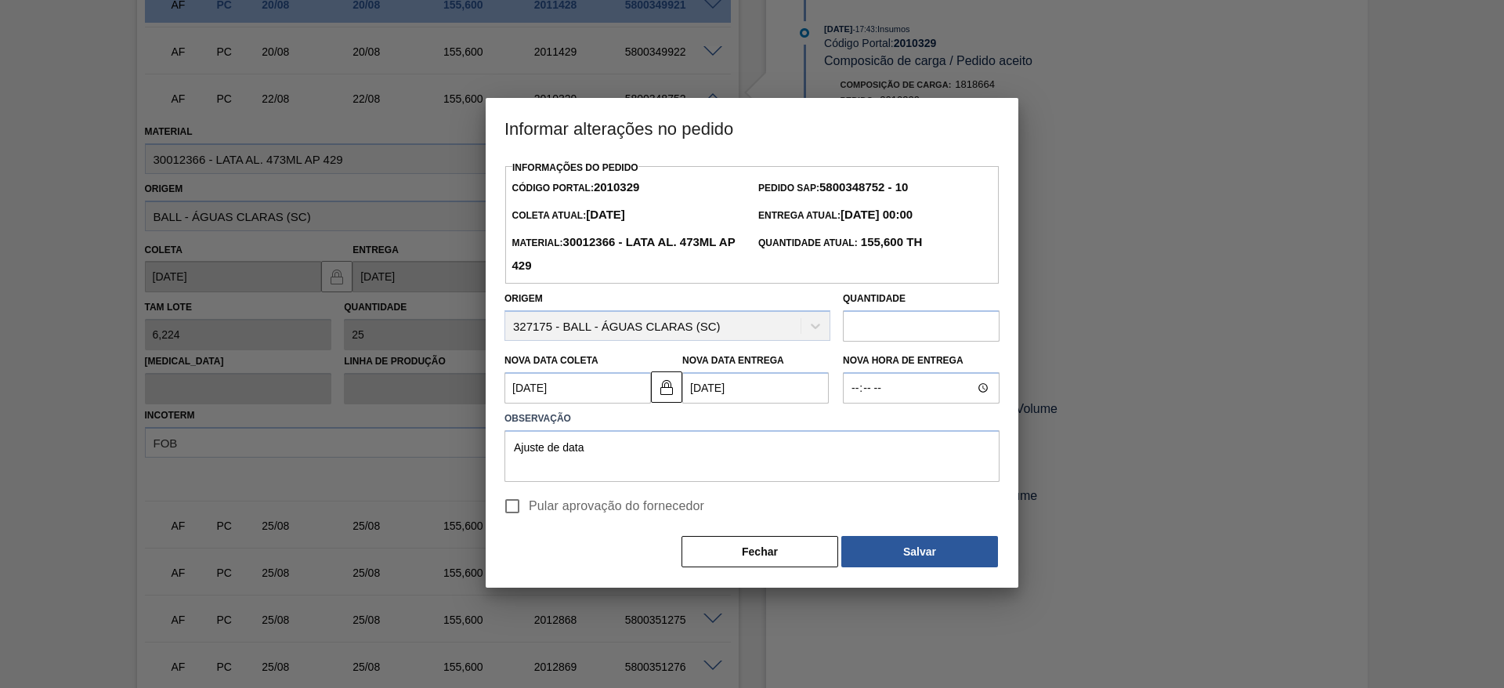
checkbox input "true"
click at [901, 559] on button "Salvar" at bounding box center [919, 551] width 157 height 31
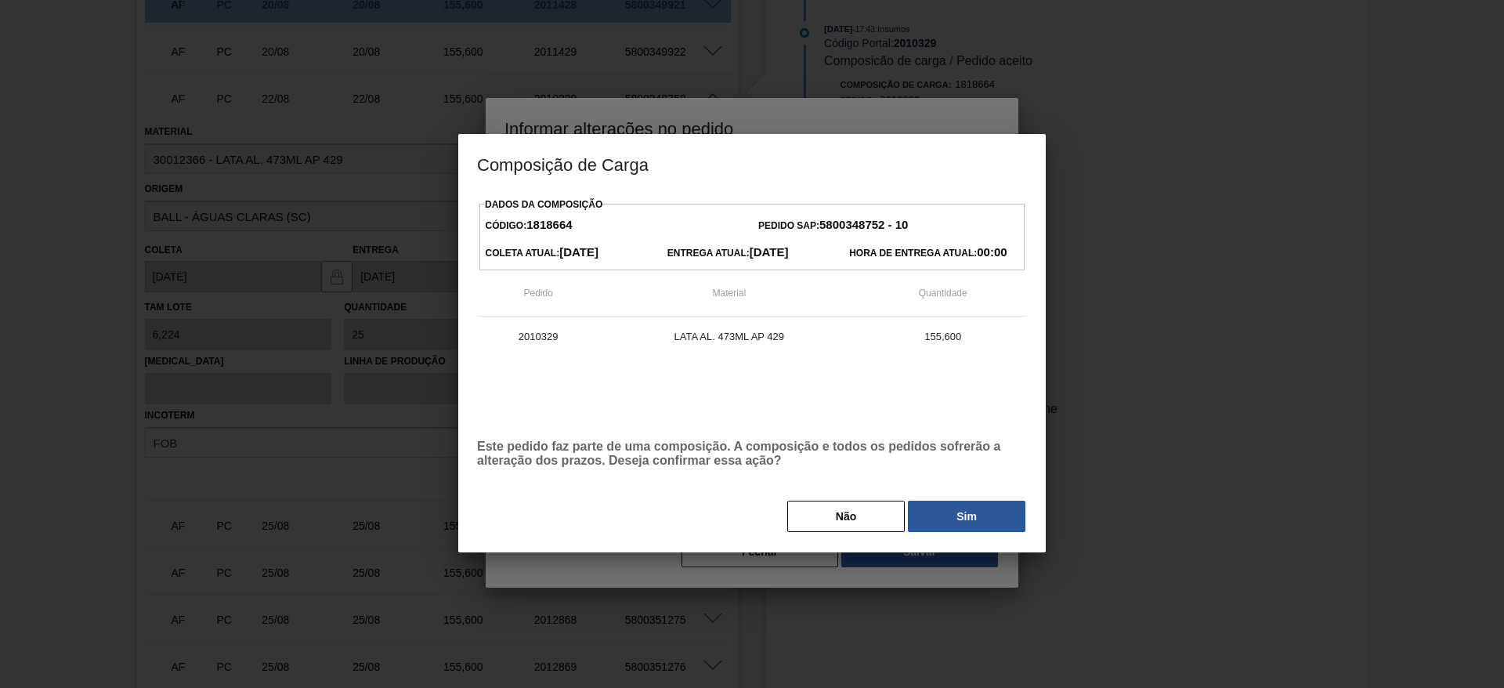
click at [943, 521] on button "Sim" at bounding box center [967, 516] width 118 height 31
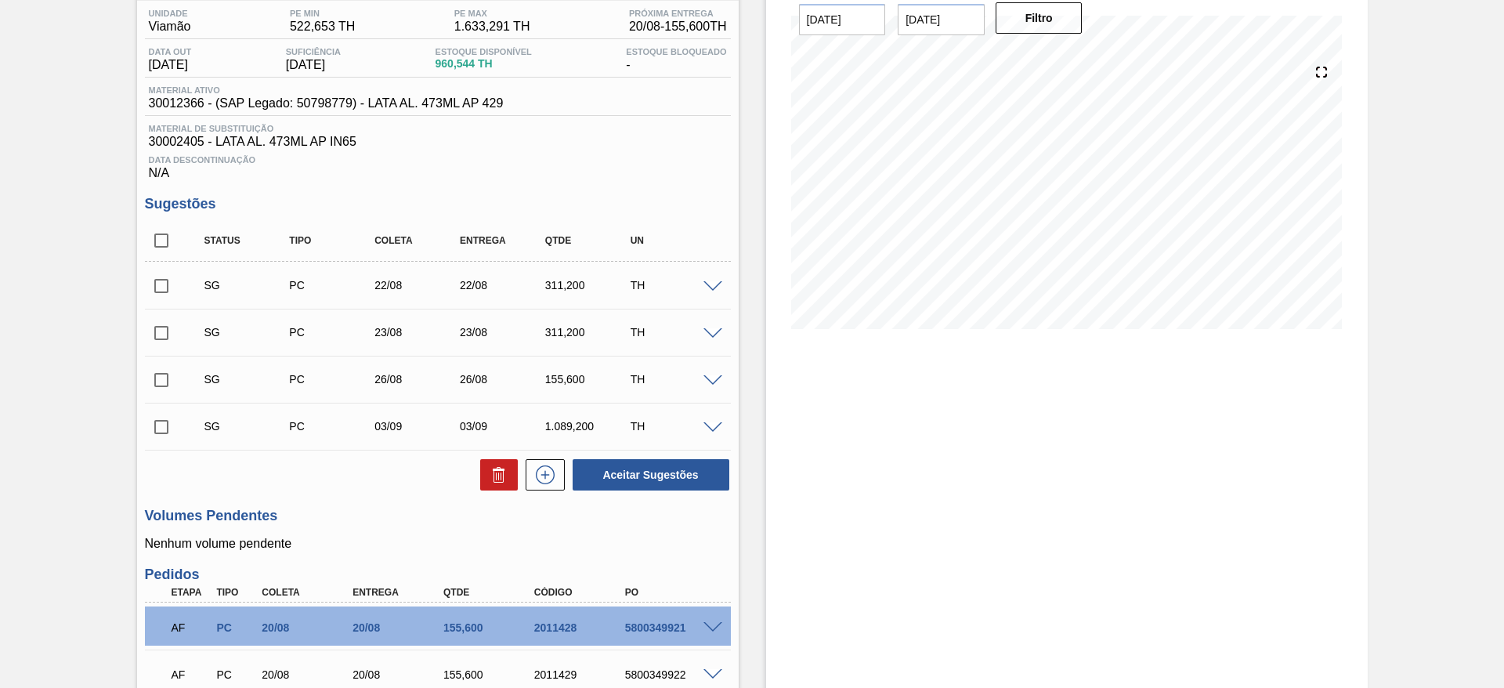
scroll to position [0, 0]
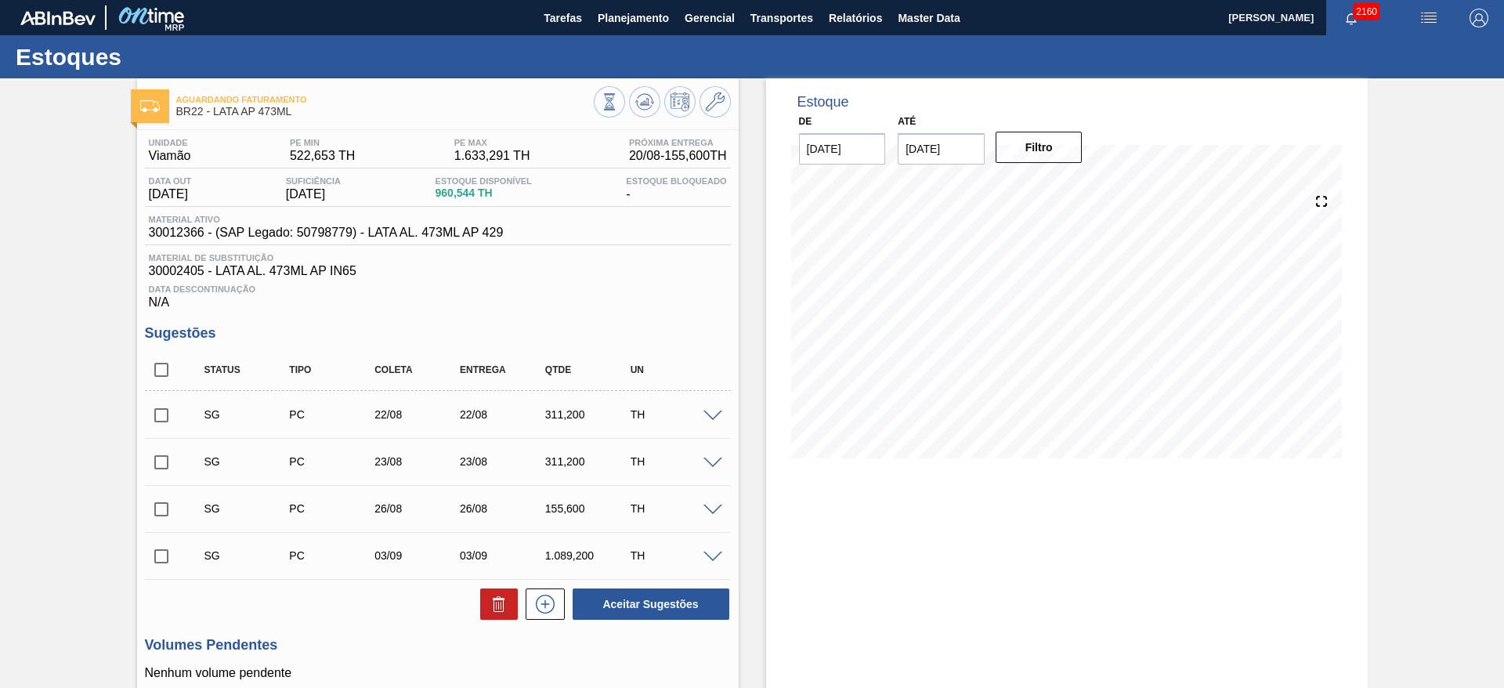
click at [1425, 10] on img "button" at bounding box center [1429, 18] width 19 height 19
click at [1389, 59] on li "Pedido Contingência" at bounding box center [1419, 56] width 143 height 28
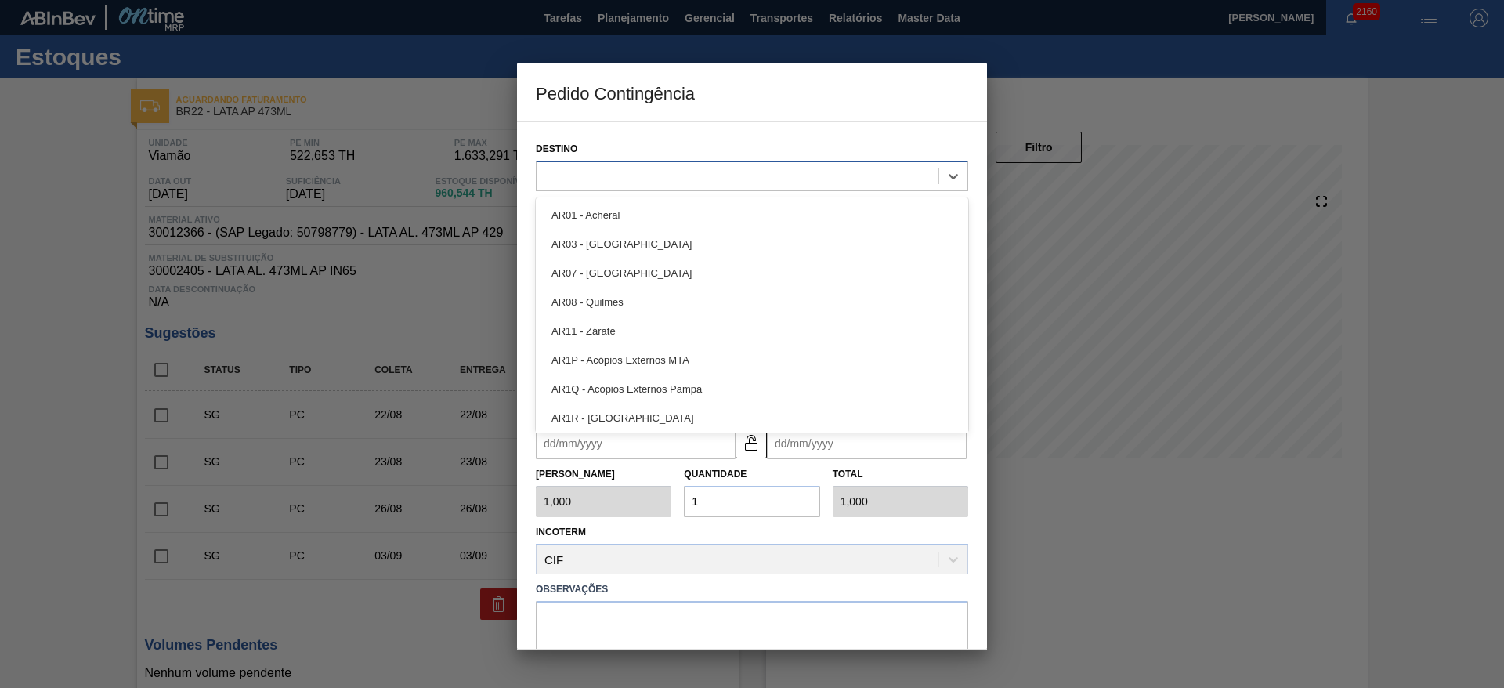
click at [739, 180] on div at bounding box center [738, 176] width 402 height 23
type input "22"
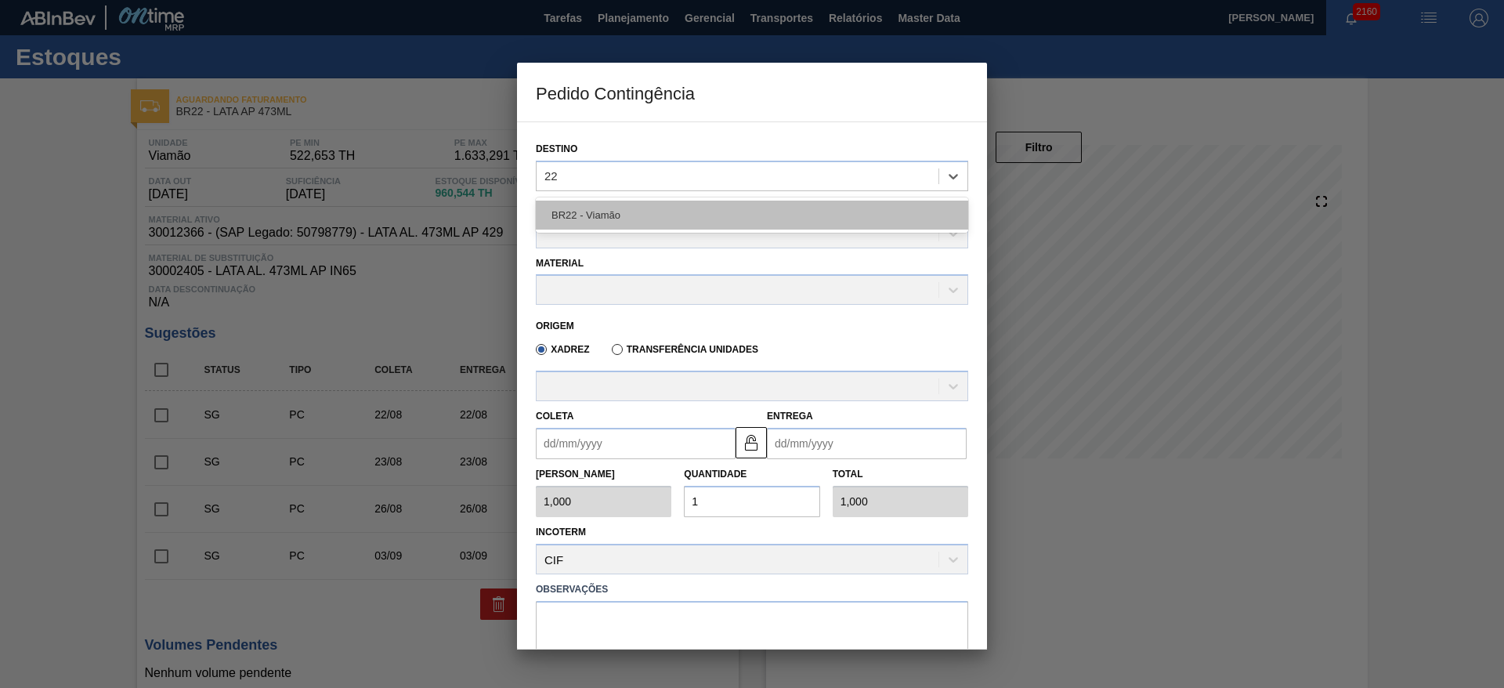
click at [632, 210] on div "BR22 - Viamão" at bounding box center [752, 215] width 432 height 29
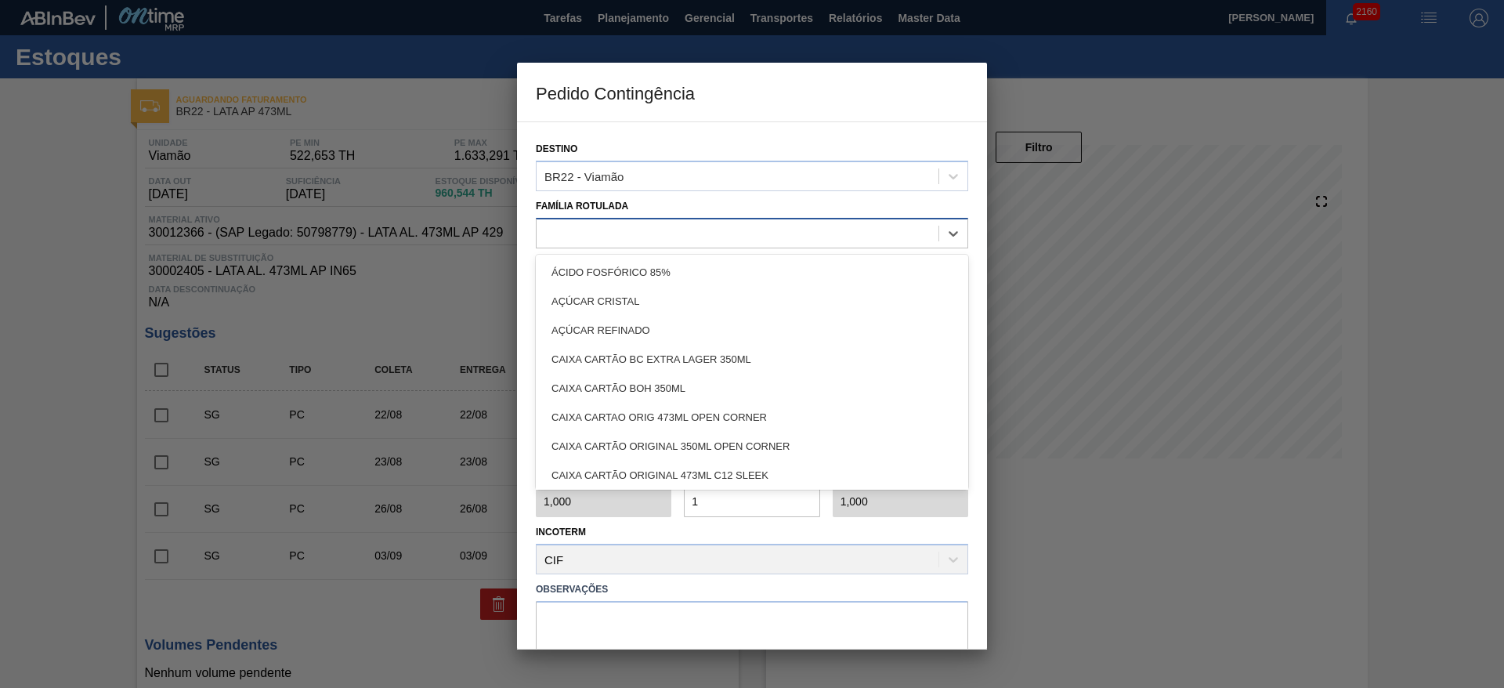
click at [632, 233] on div at bounding box center [738, 233] width 402 height 23
type Rotulada "lata ap"
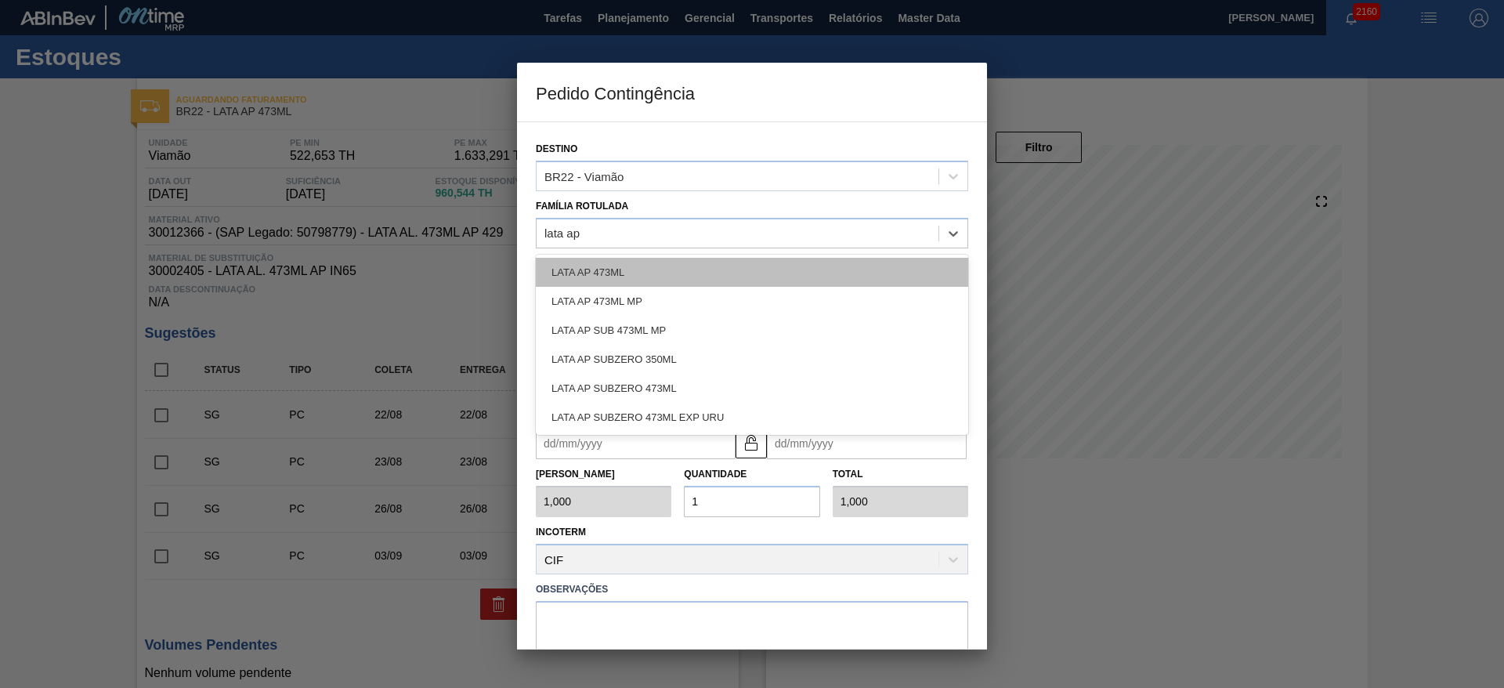
click at [620, 272] on div "LATA AP 473ML" at bounding box center [752, 272] width 432 height 29
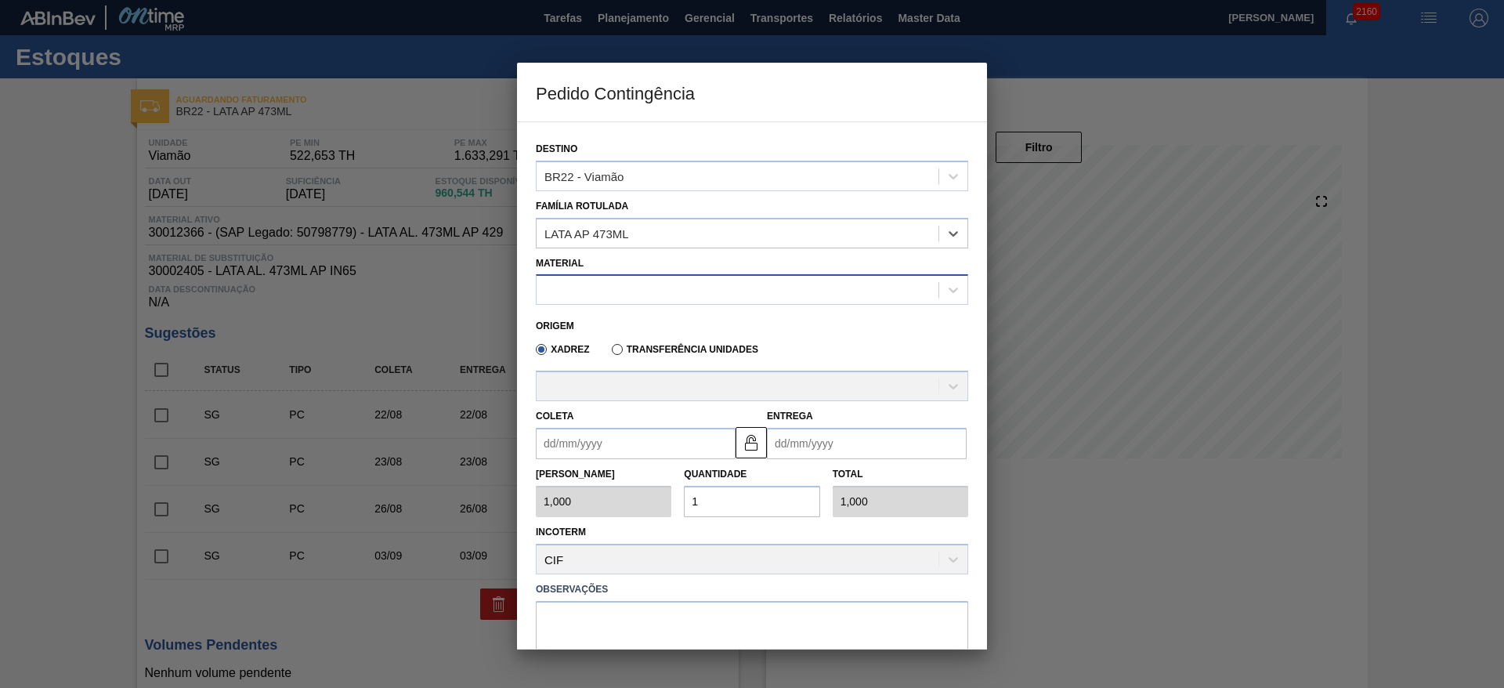
click at [640, 293] on div at bounding box center [738, 290] width 402 height 23
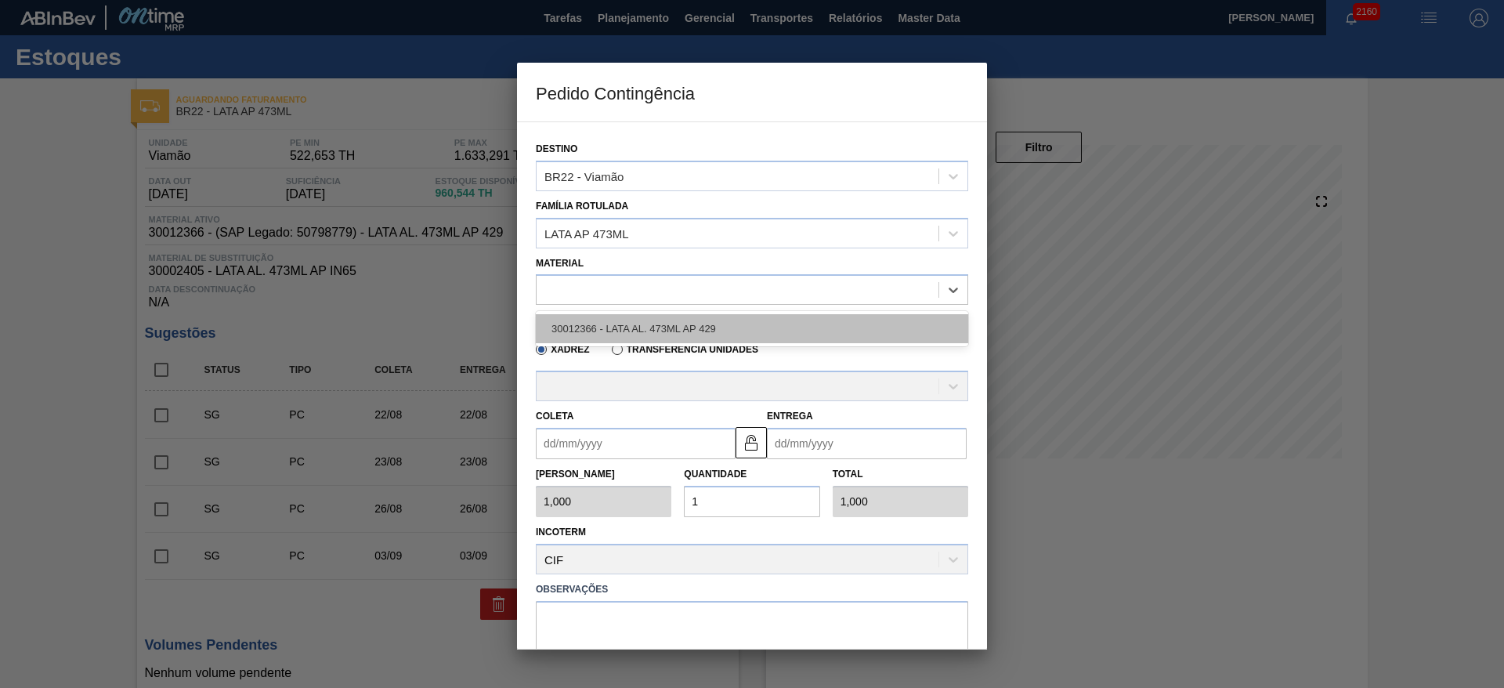
click at [664, 329] on div "30012366 - LATA AL. 473ML AP 429" at bounding box center [752, 328] width 432 height 29
type input "6,224"
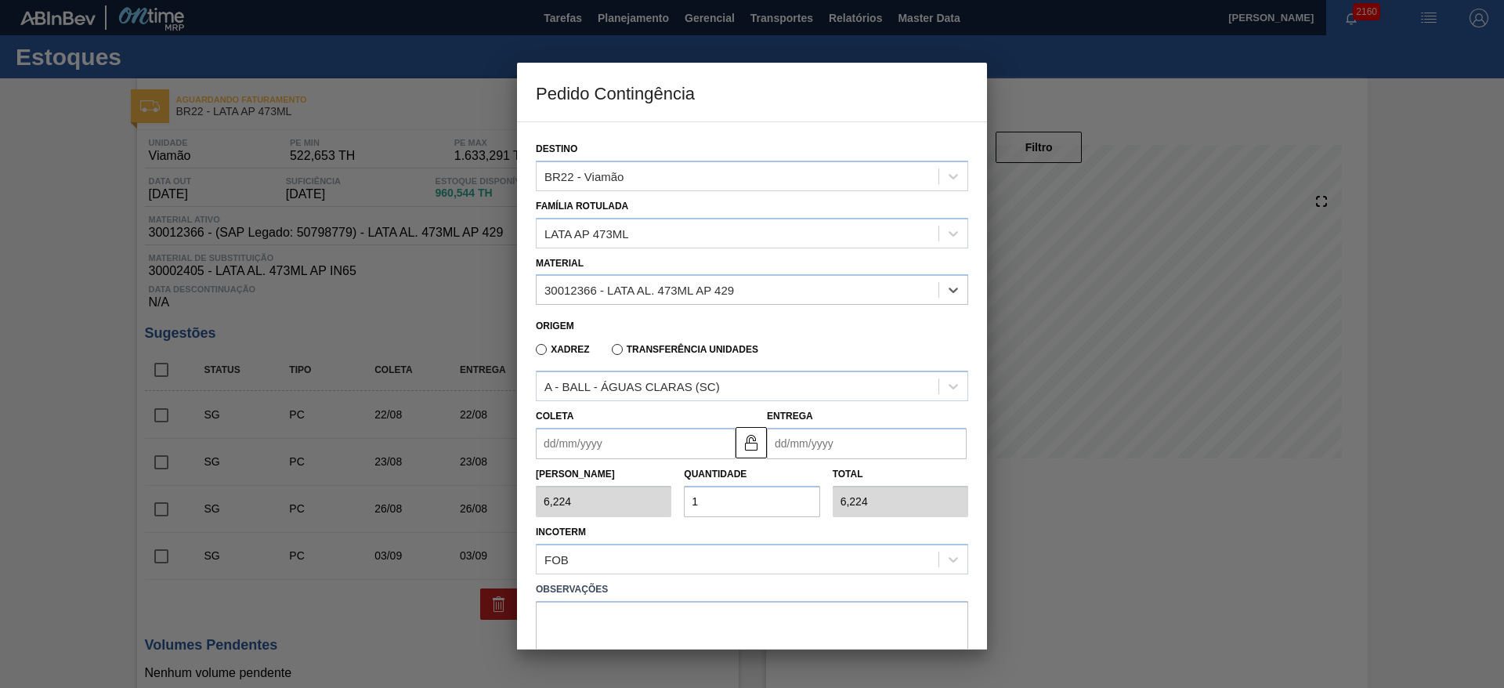
click at [630, 447] on input "Coleta" at bounding box center [636, 443] width 200 height 31
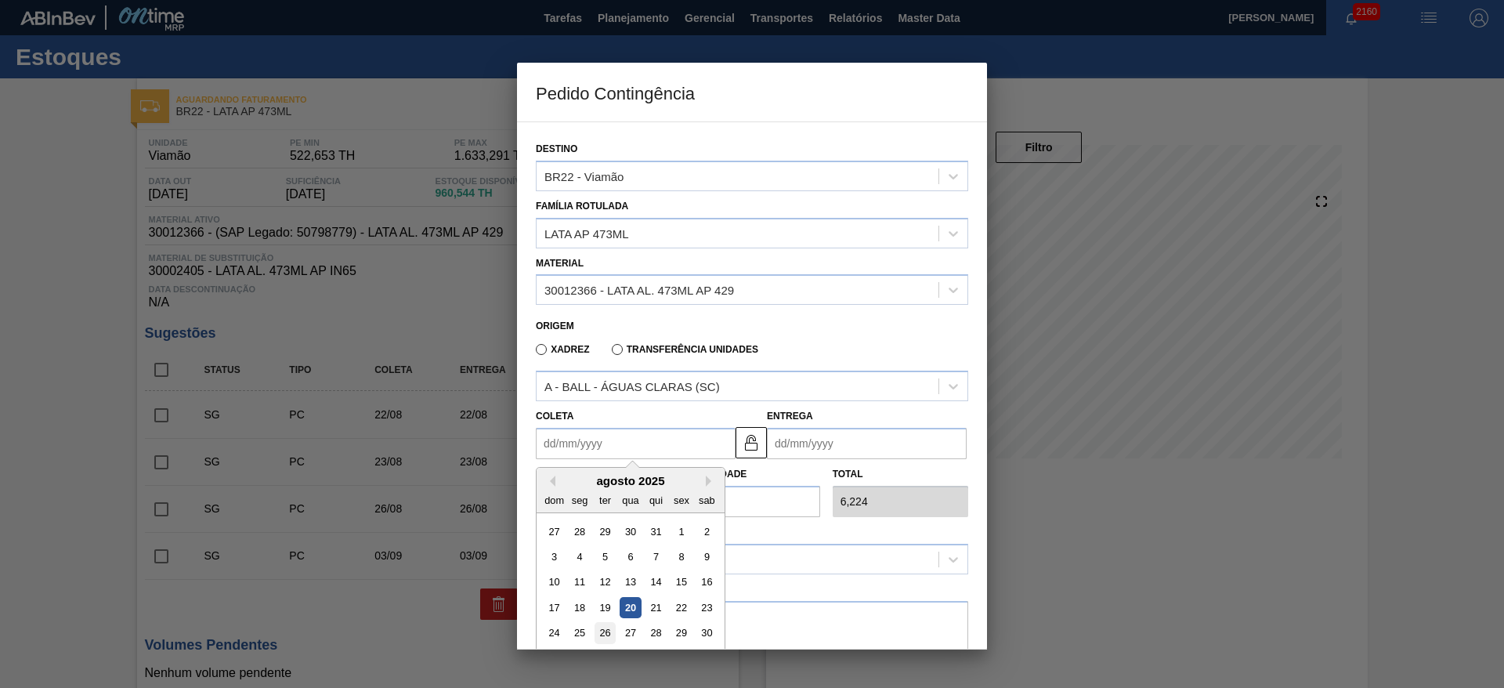
click at [604, 628] on div "26" at bounding box center [605, 633] width 21 height 21
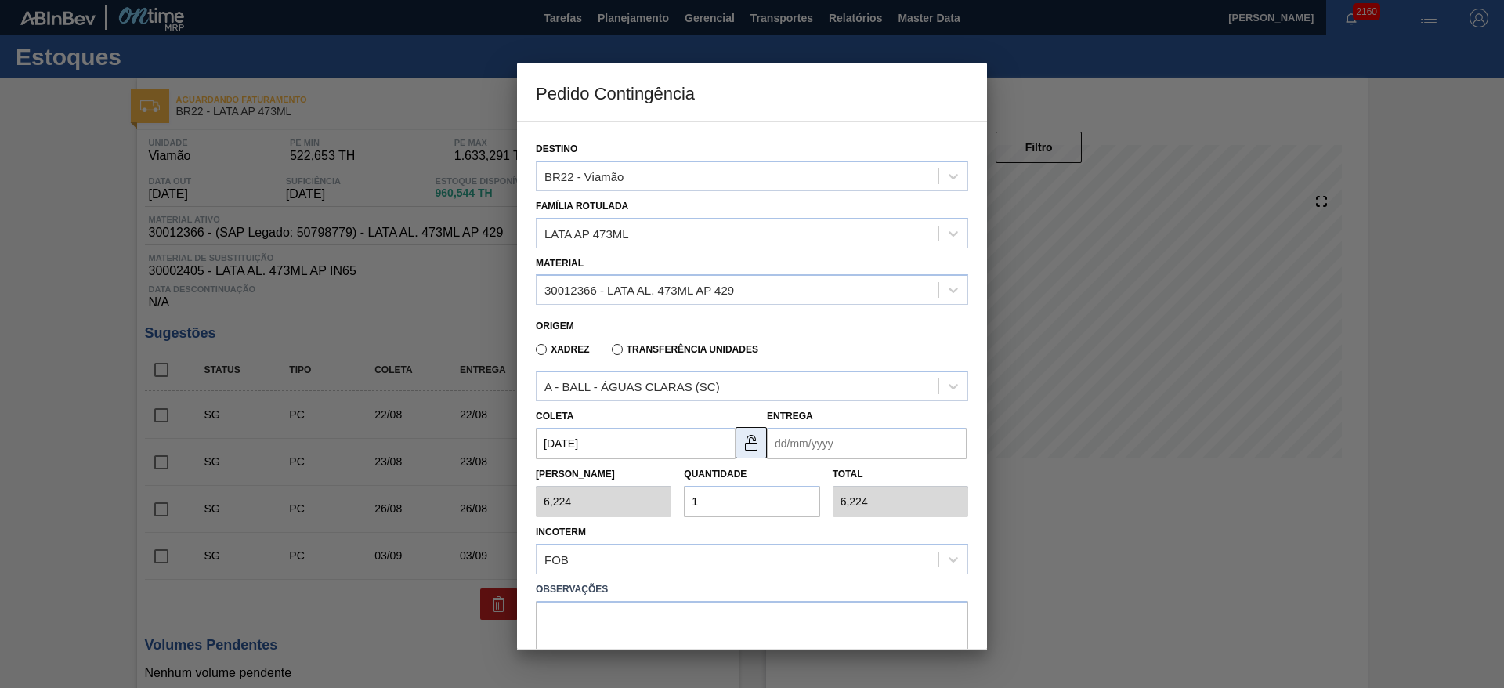
click at [746, 443] on img at bounding box center [751, 442] width 19 height 19
click at [679, 438] on input "[DATE]" at bounding box center [636, 443] width 200 height 31
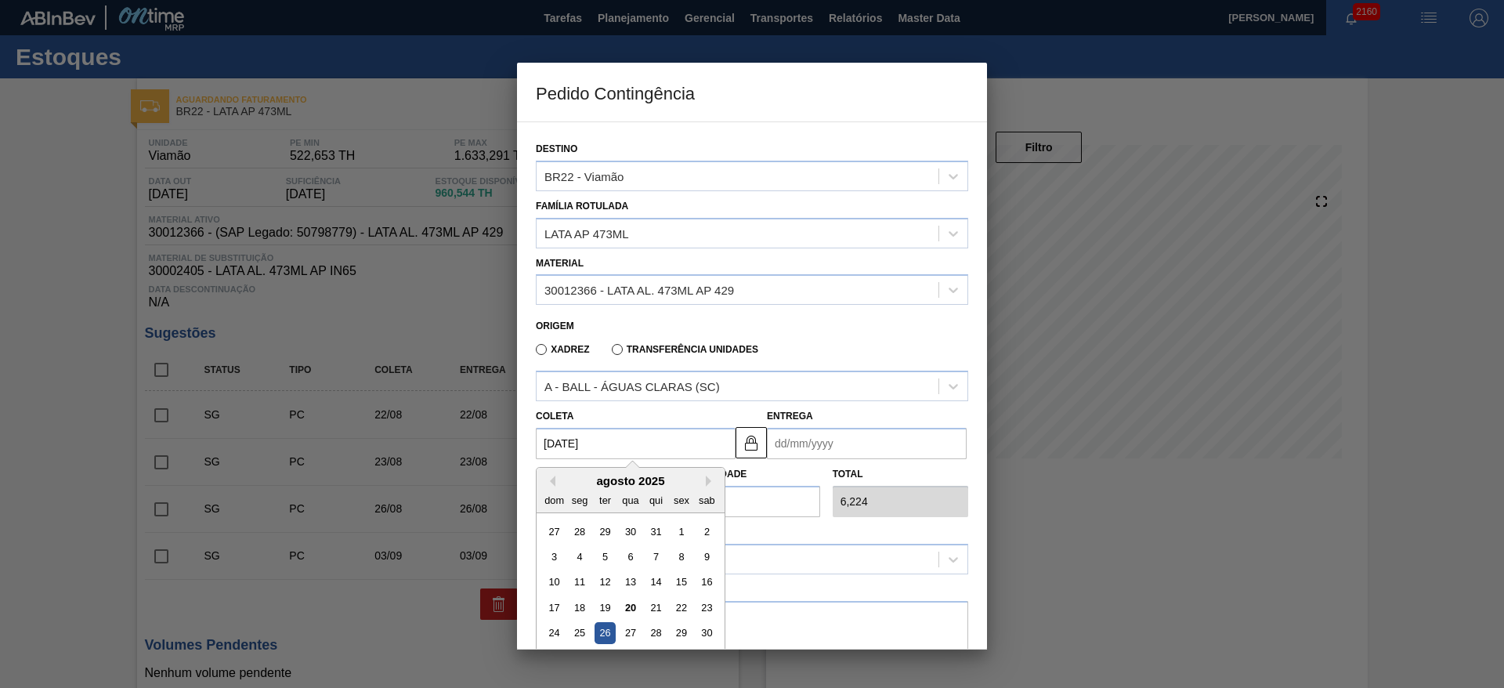
click at [608, 631] on div "26" at bounding box center [605, 633] width 21 height 21
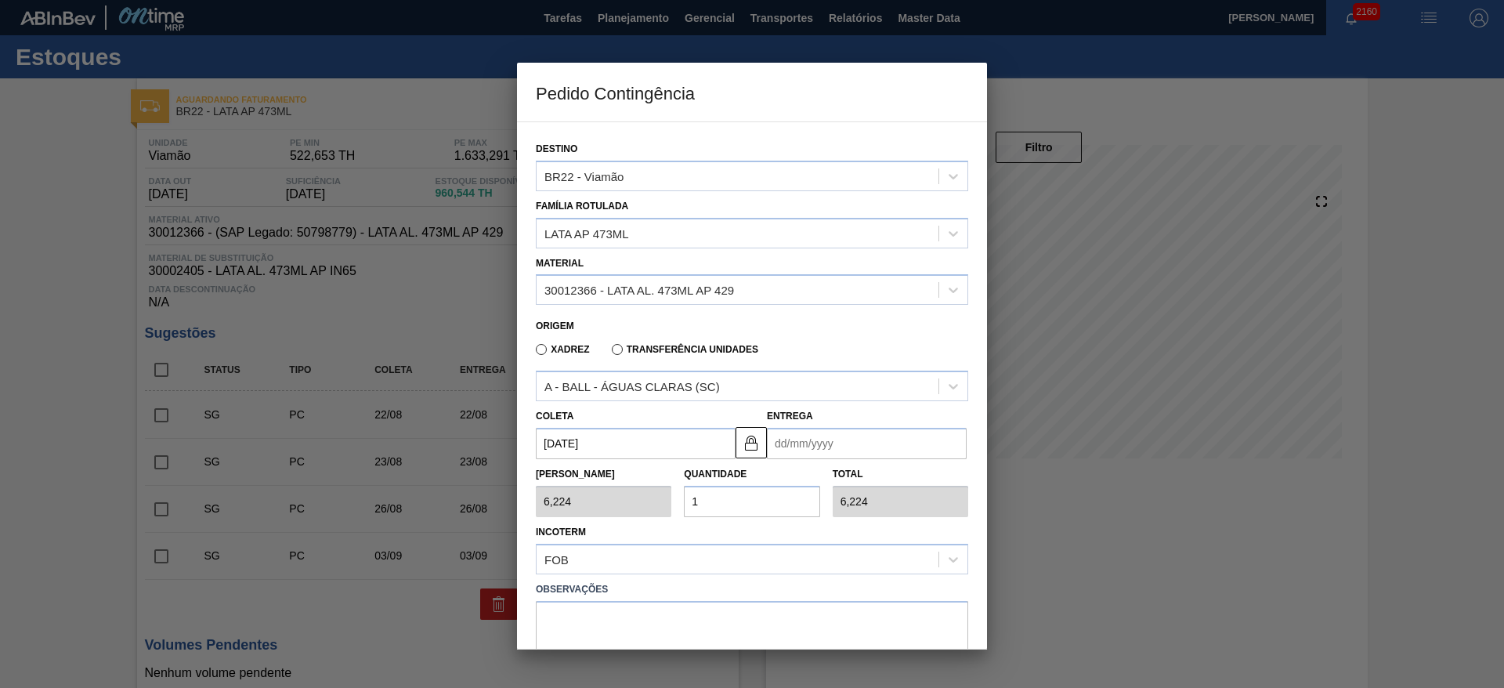
click at [650, 435] on input "[DATE]" at bounding box center [636, 443] width 200 height 31
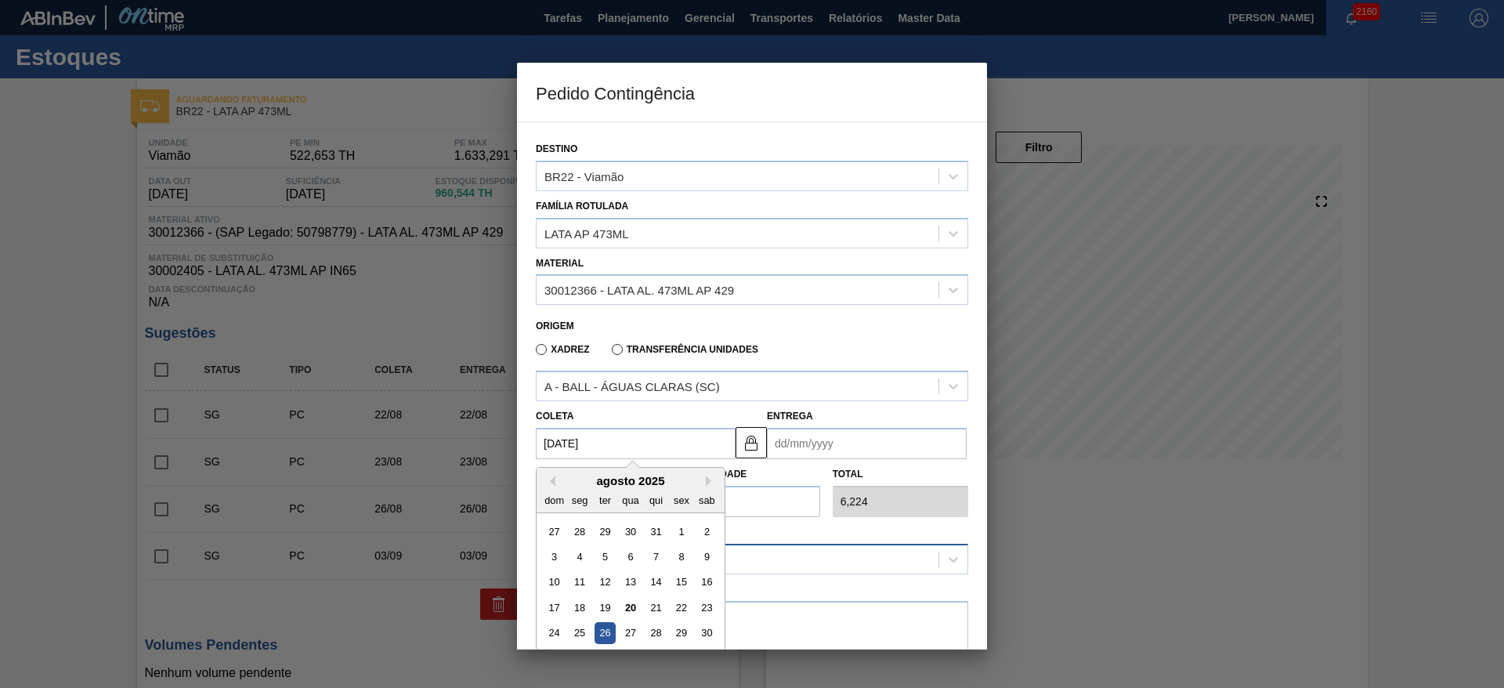
drag, startPoint x: 631, startPoint y: 637, endPoint x: 659, endPoint y: 554, distance: 87.7
click at [631, 636] on div "27" at bounding box center [630, 633] width 21 height 21
type input "27/08/2025"
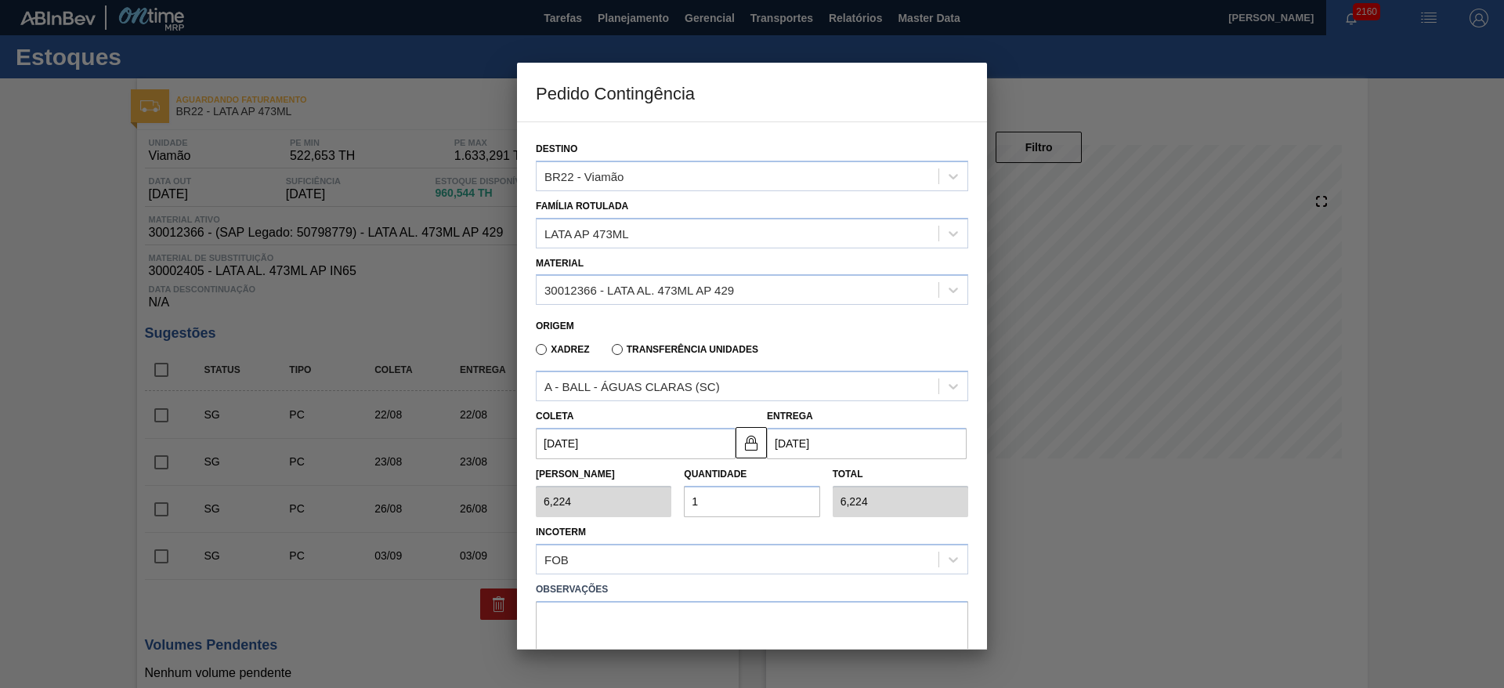
click at [625, 447] on input "27/08/2025" at bounding box center [636, 443] width 200 height 31
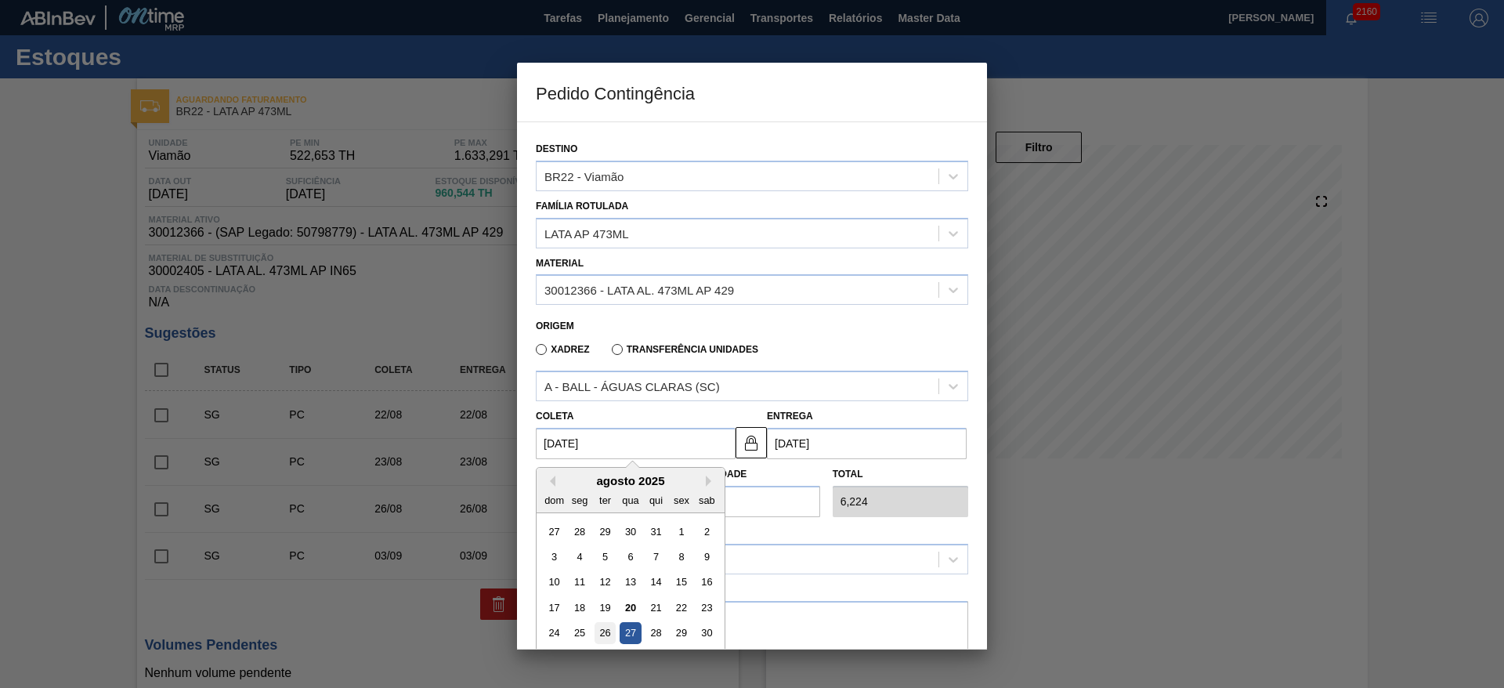
click at [610, 630] on div "26" at bounding box center [605, 633] width 21 height 21
type input "[DATE]"
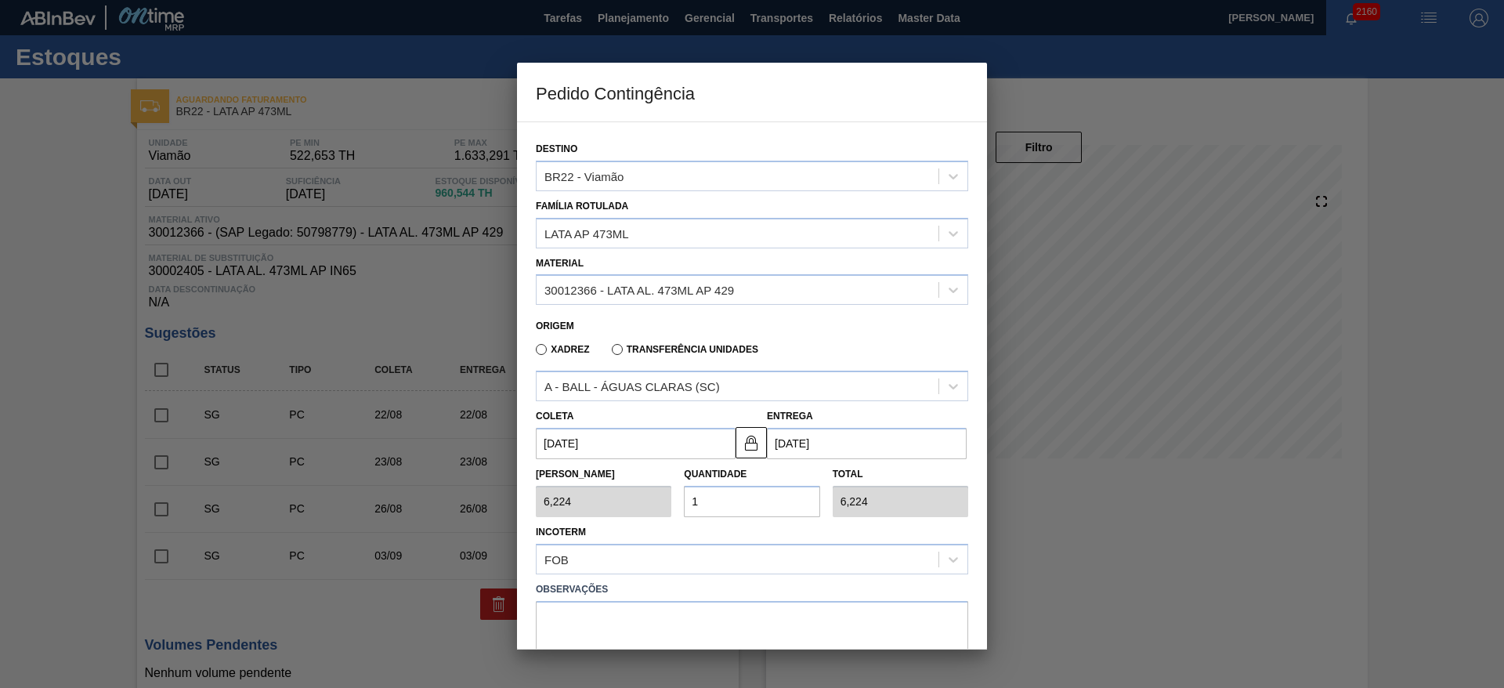
click at [660, 505] on div "Tam Lote 6,224 Quantidade 1 Total 6,224" at bounding box center [752, 488] width 445 height 58
type input "2"
type input "12,448"
type input "25"
type input "155,600"
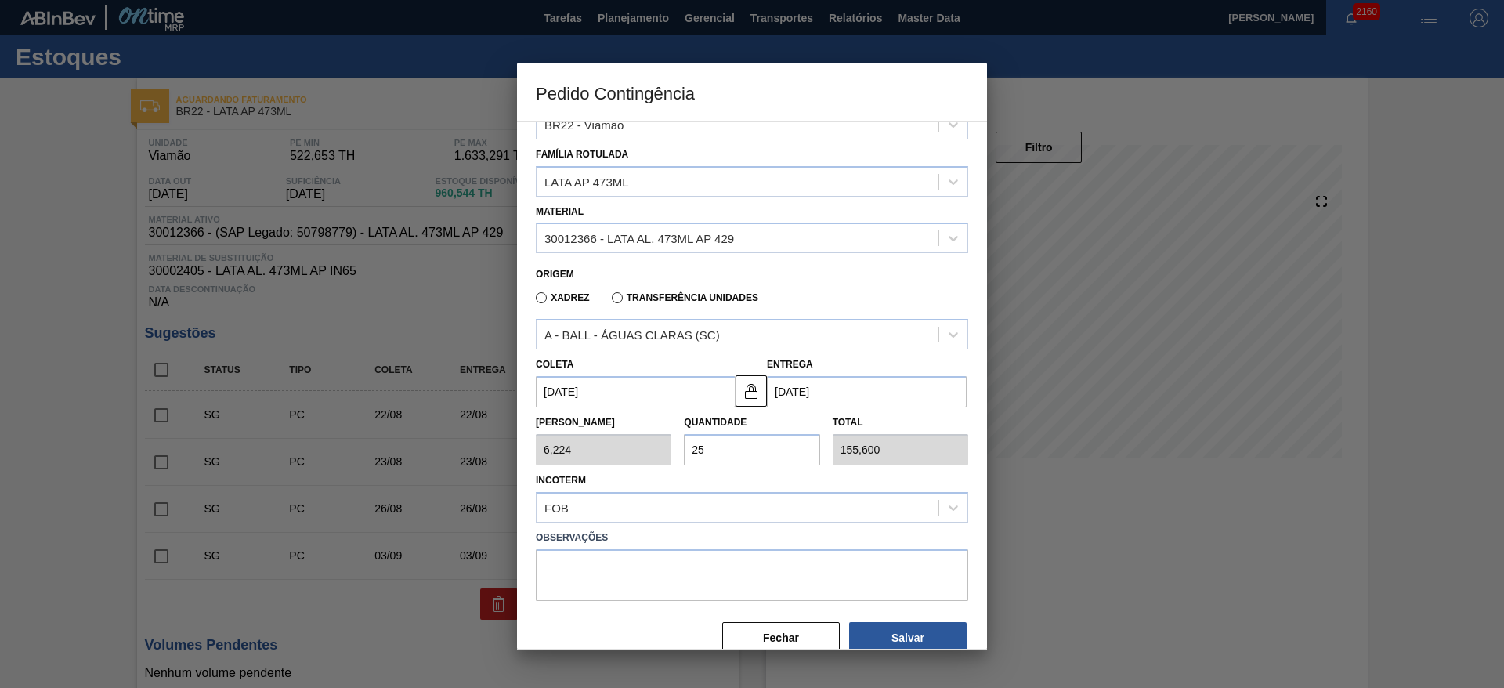
scroll to position [81, 0]
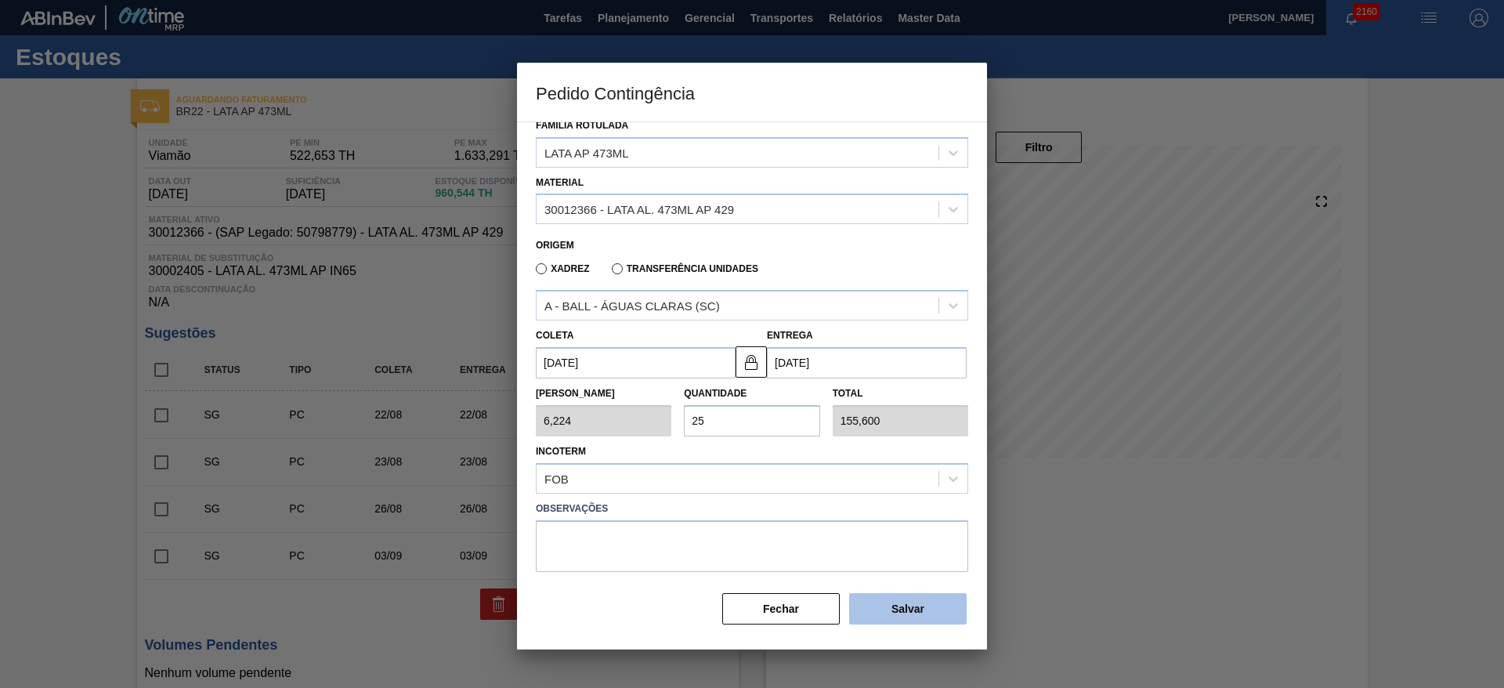
type input "25"
click at [882, 612] on button "Salvar" at bounding box center [908, 608] width 118 height 31
type input "1,000"
type input "1"
type input "1,000"
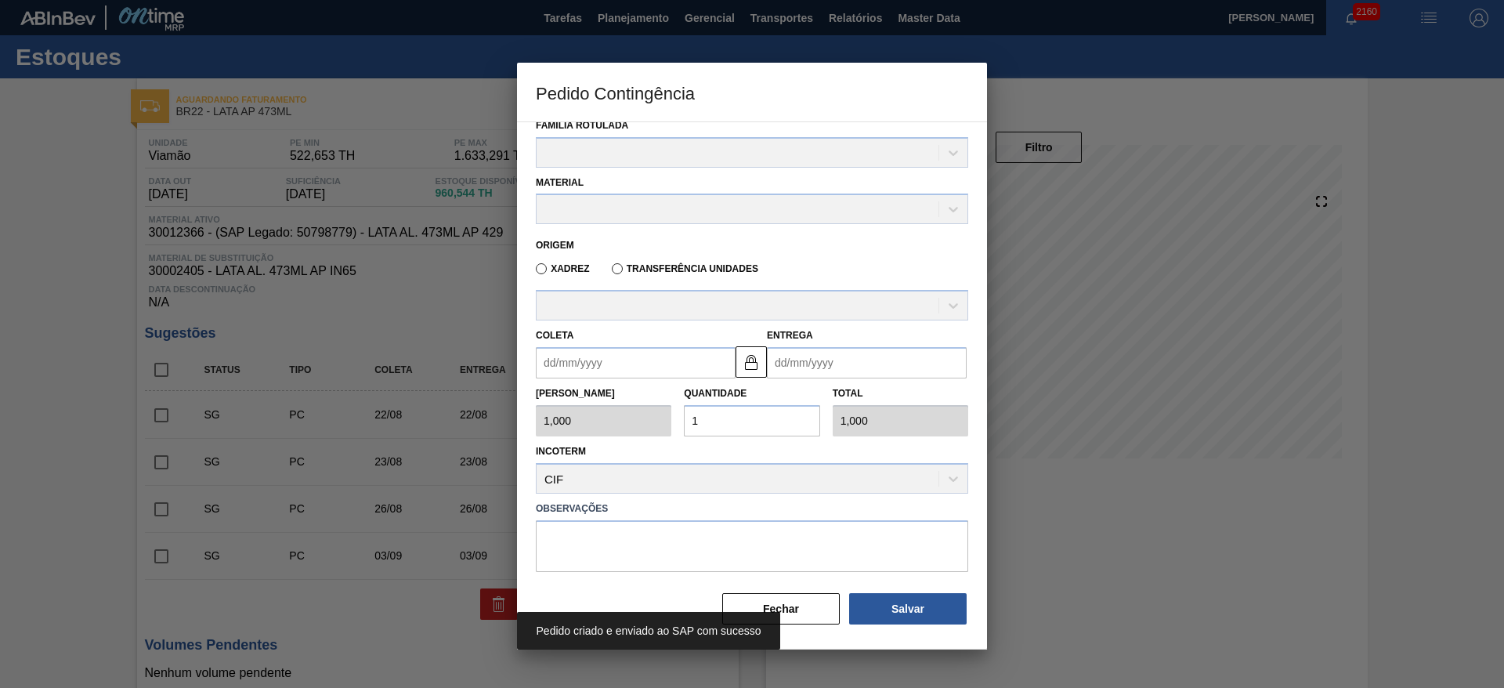
click at [1133, 549] on div at bounding box center [752, 344] width 1504 height 688
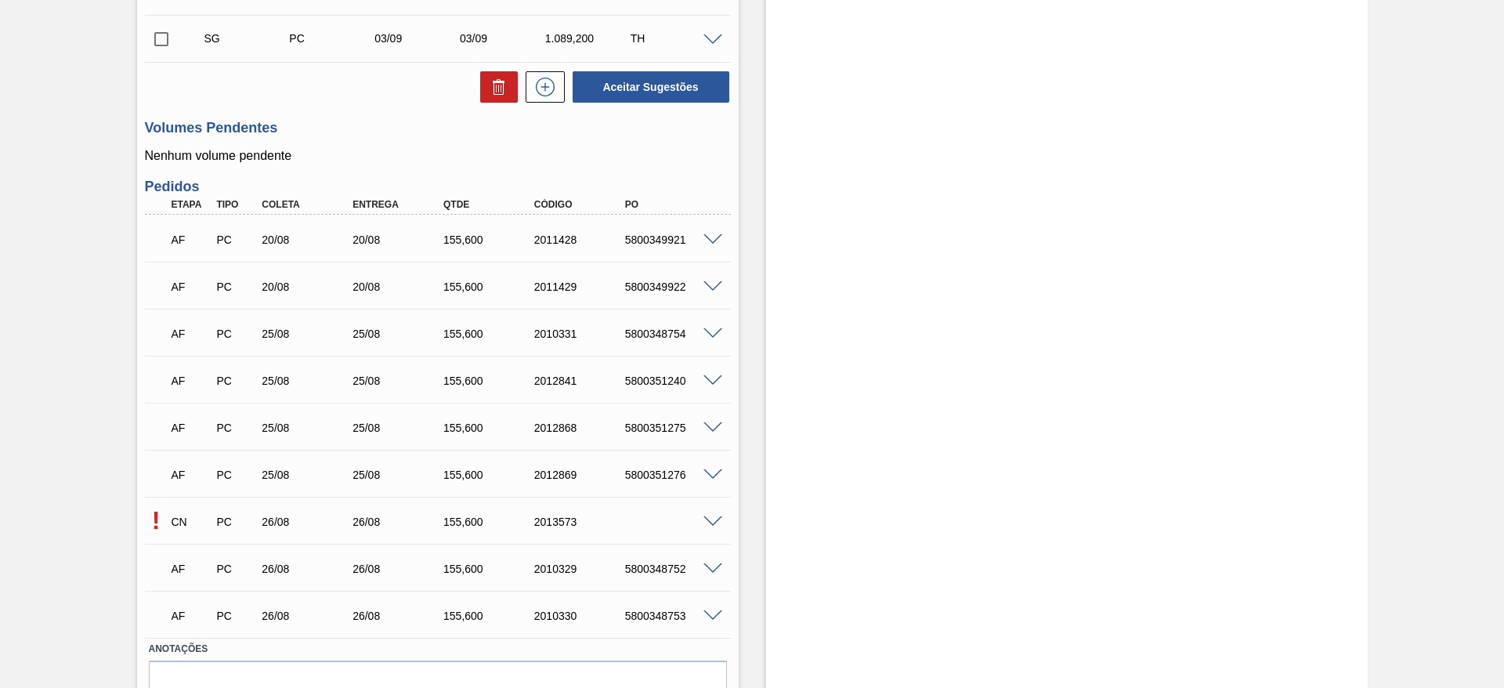
scroll to position [548, 0]
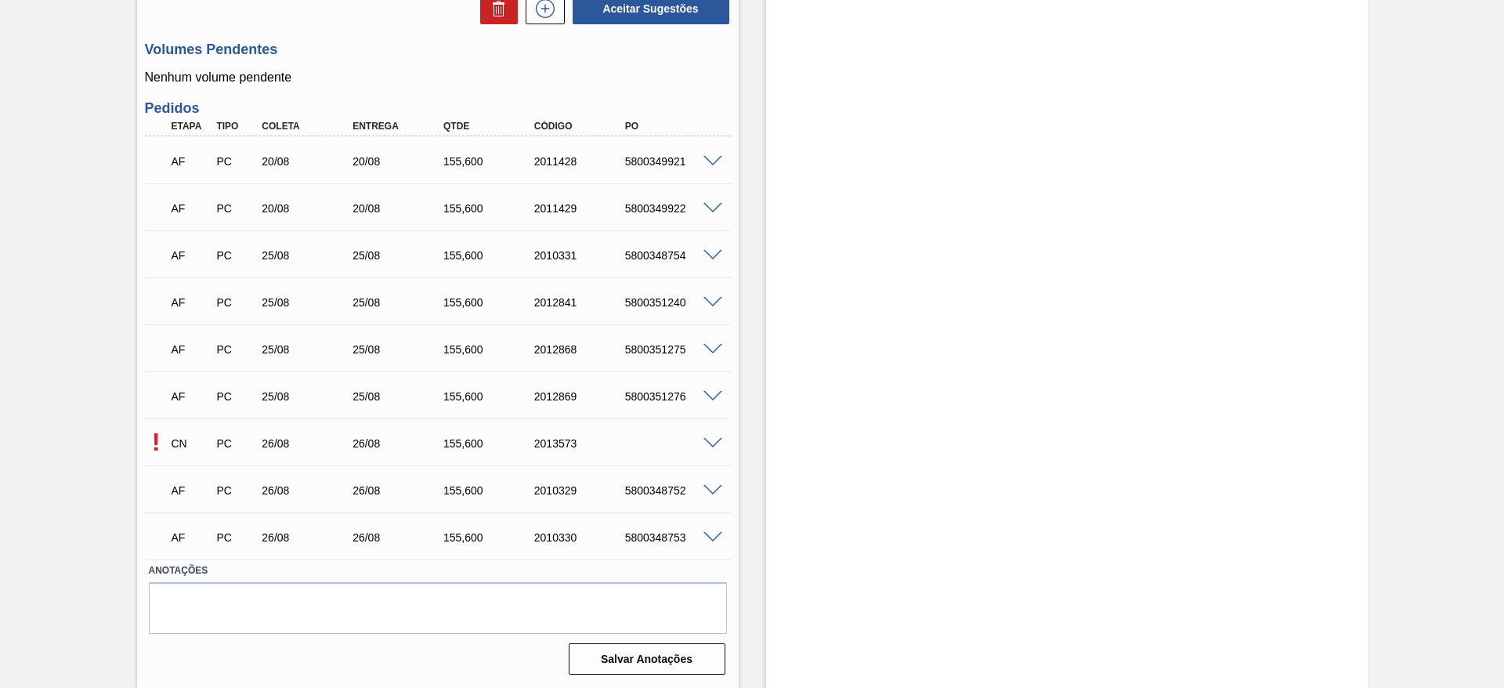
click at [712, 443] on span at bounding box center [713, 444] width 19 height 12
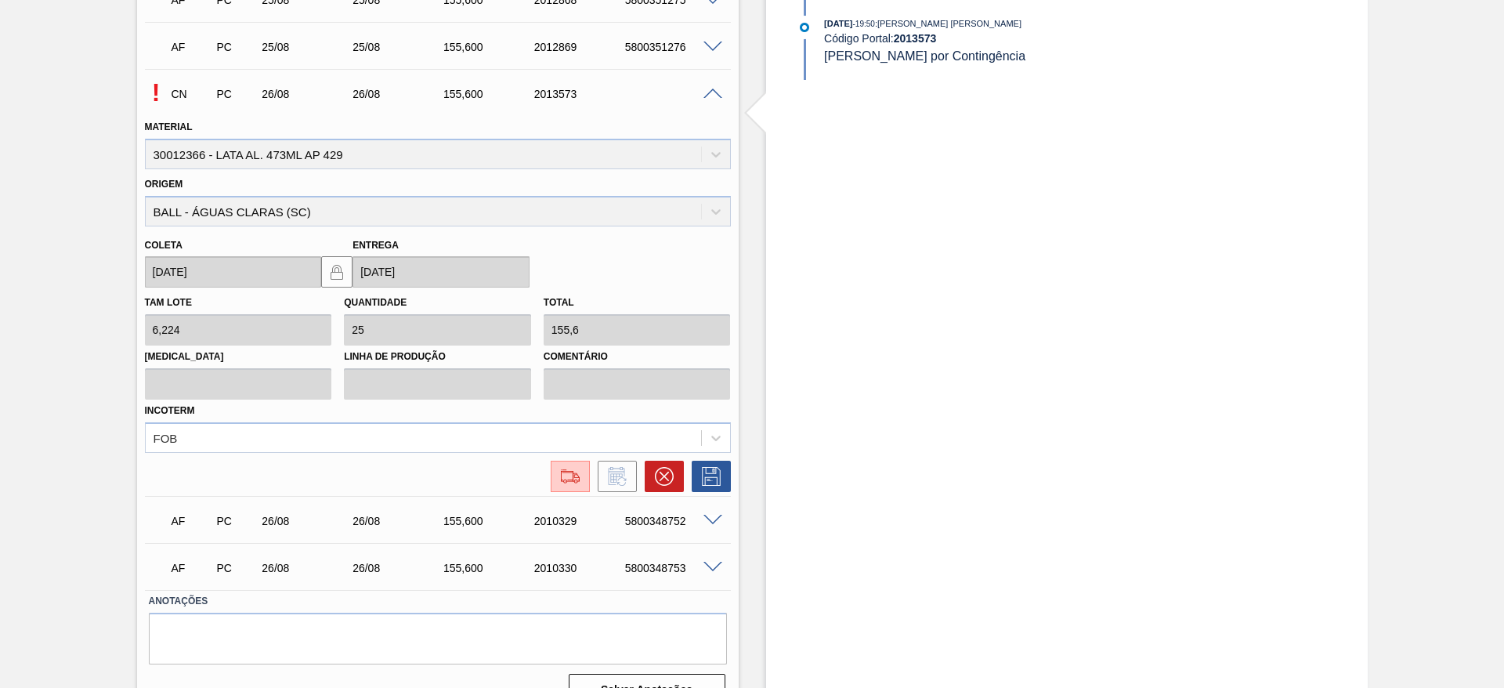
scroll to position [901, 0]
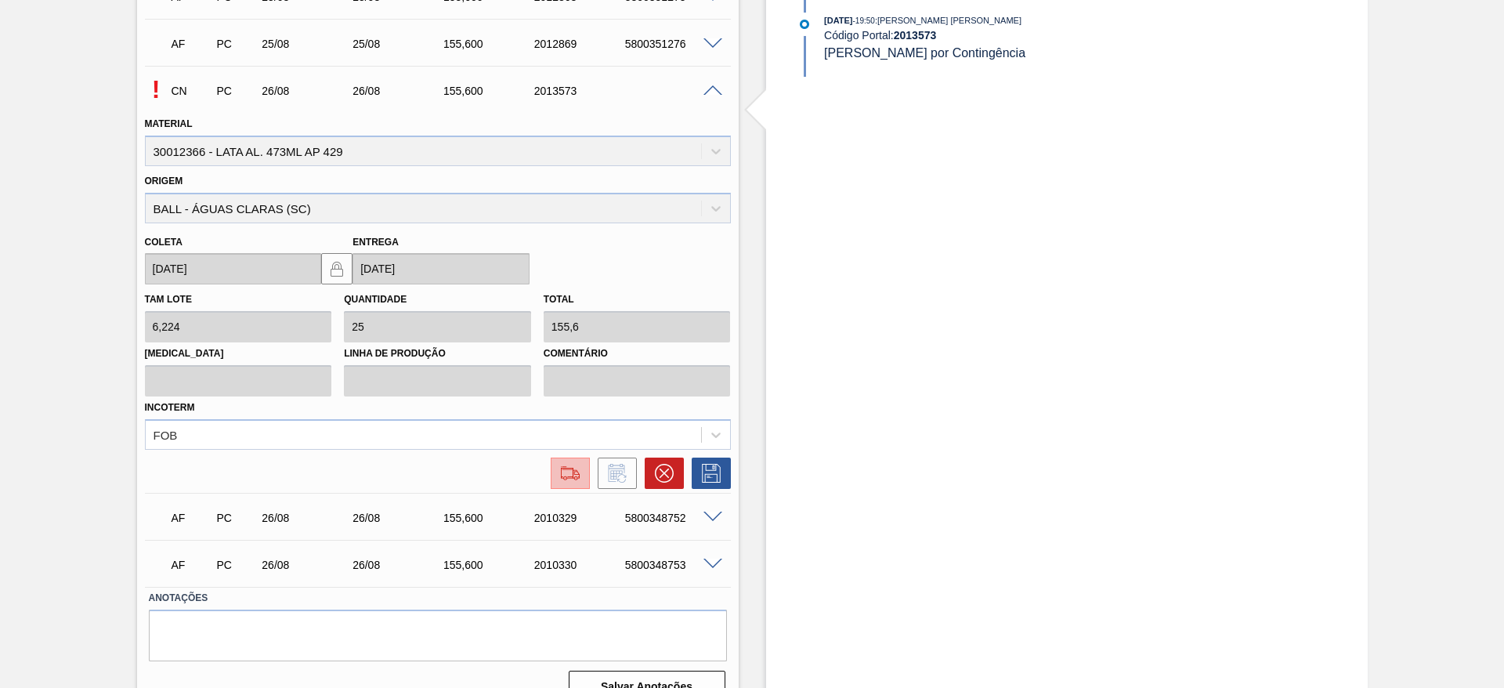
click at [554, 470] on button at bounding box center [570, 473] width 39 height 31
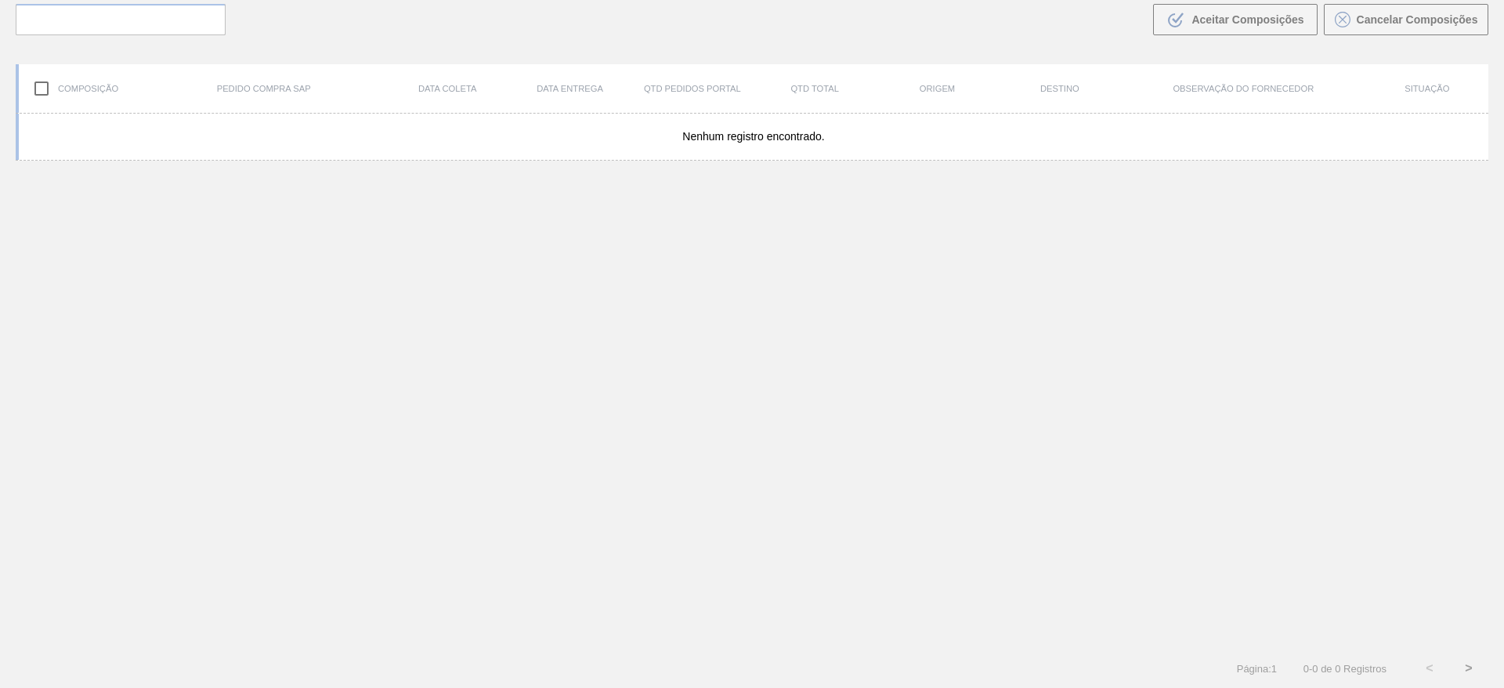
scroll to position [113, 0]
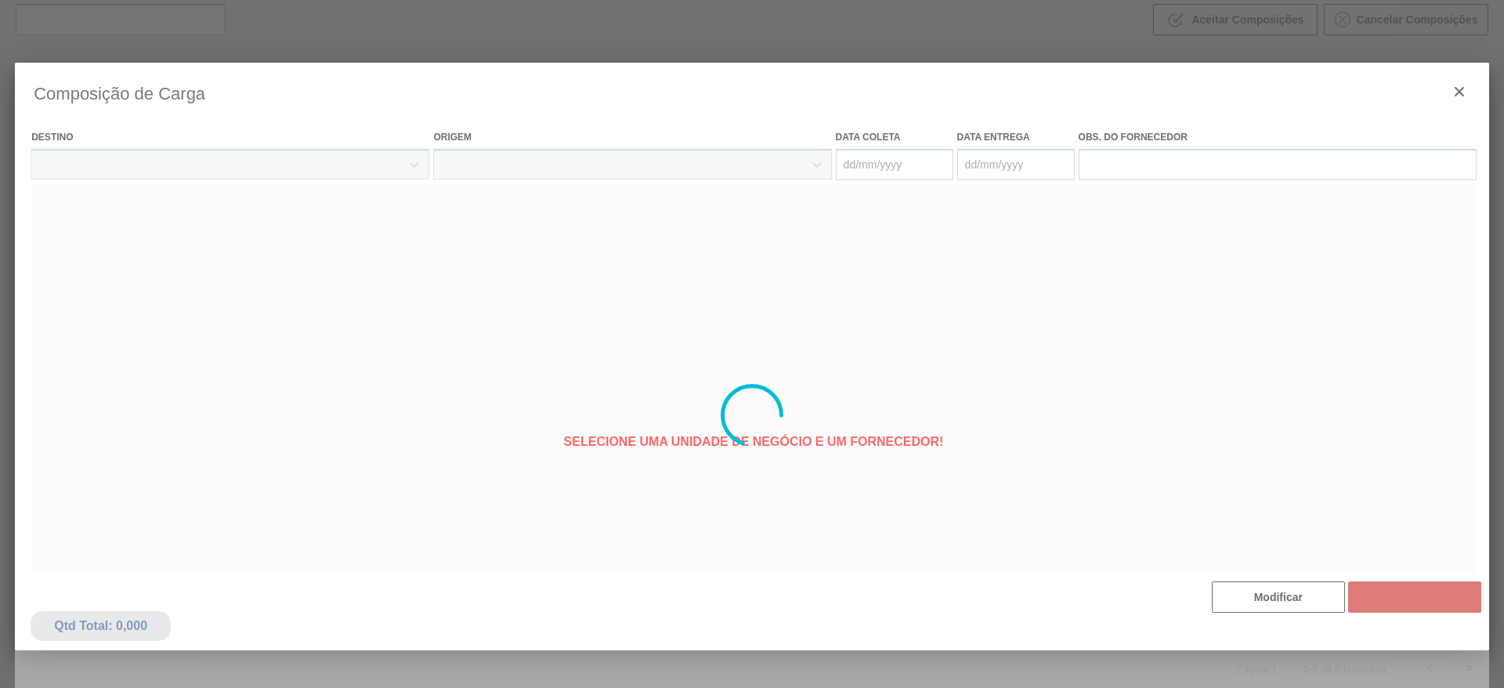
type coleta "26/08/2025"
type entrega "26/08/2025"
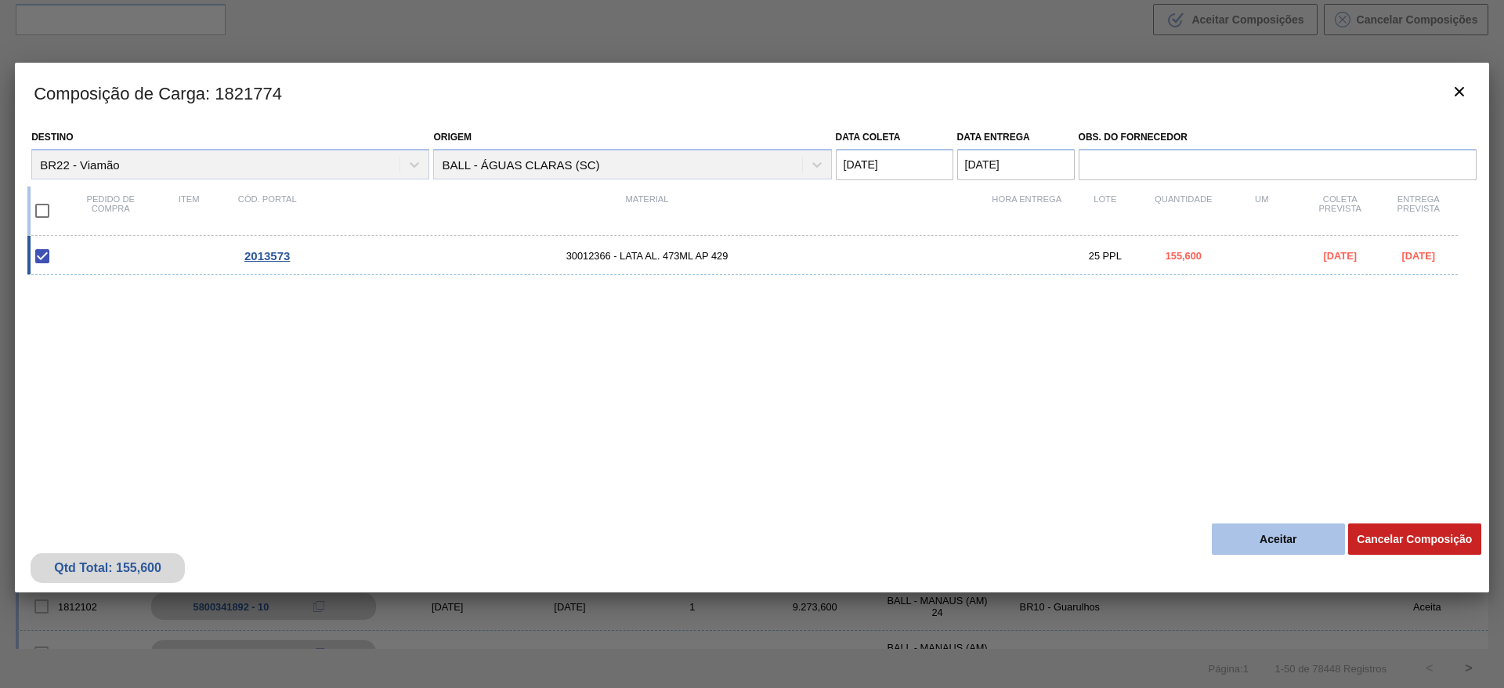
click at [1263, 542] on button "Aceitar" at bounding box center [1278, 538] width 133 height 31
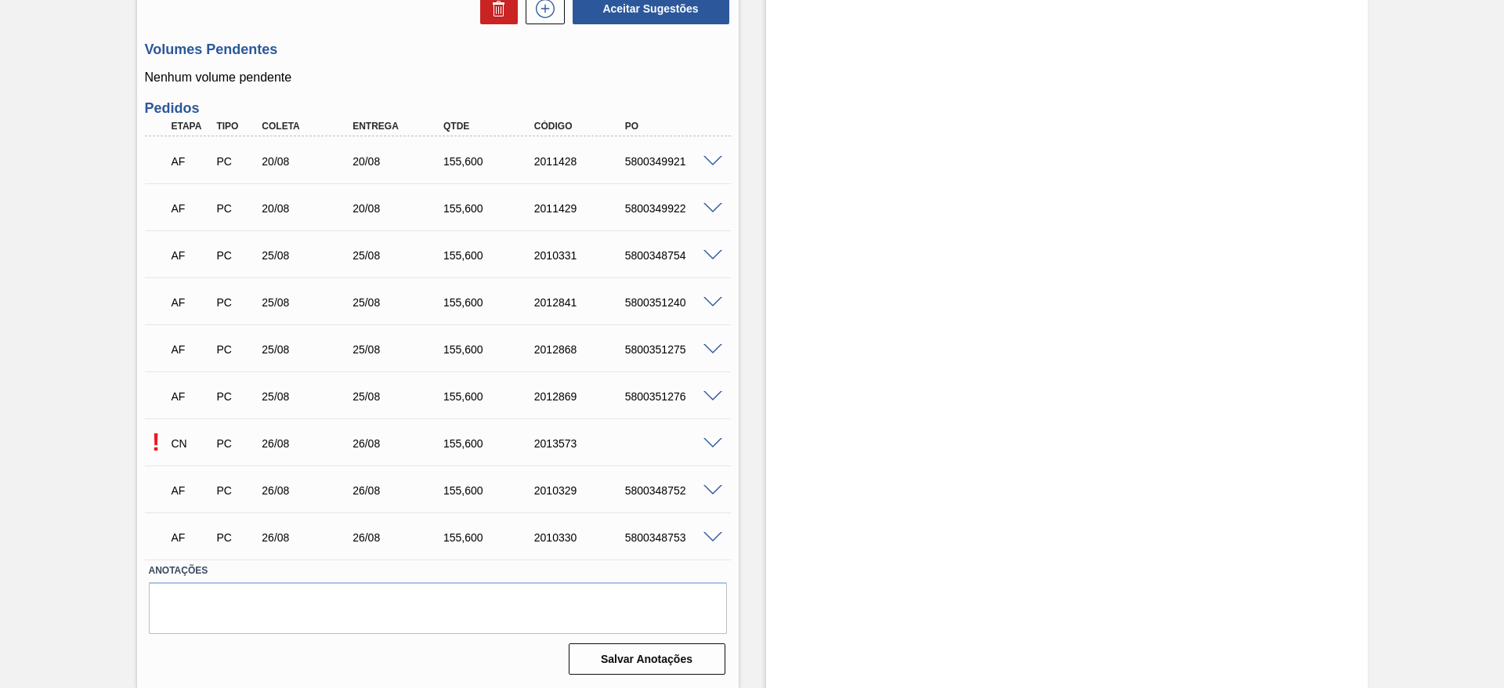
scroll to position [196, 0]
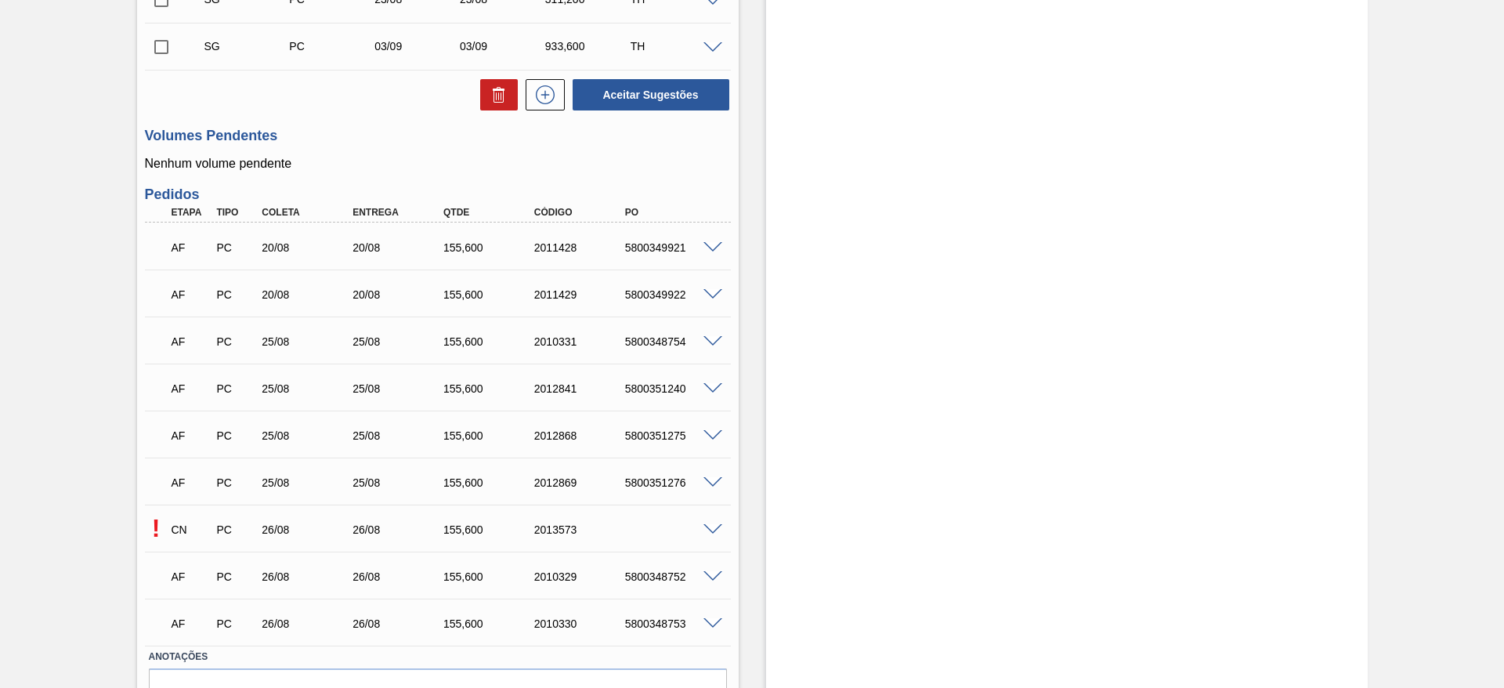
scroll to position [548, 0]
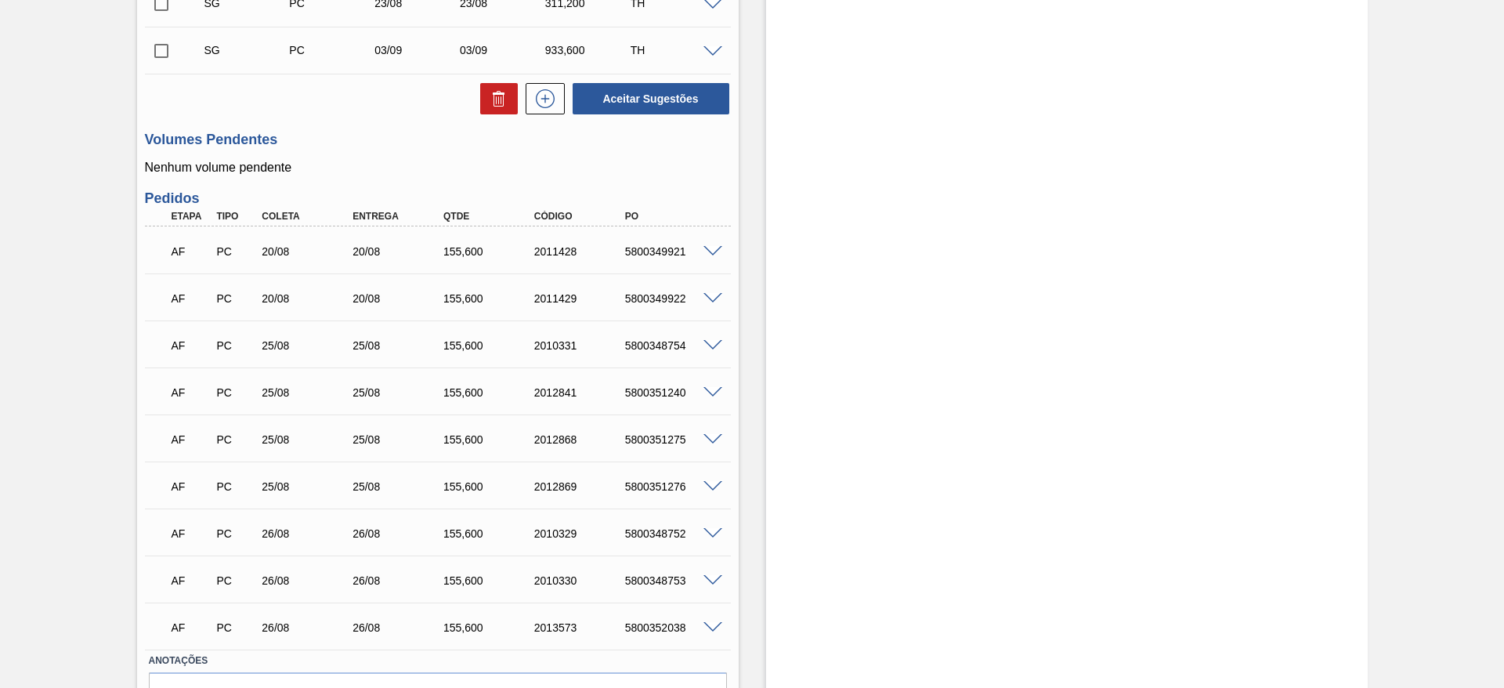
scroll to position [548, 0]
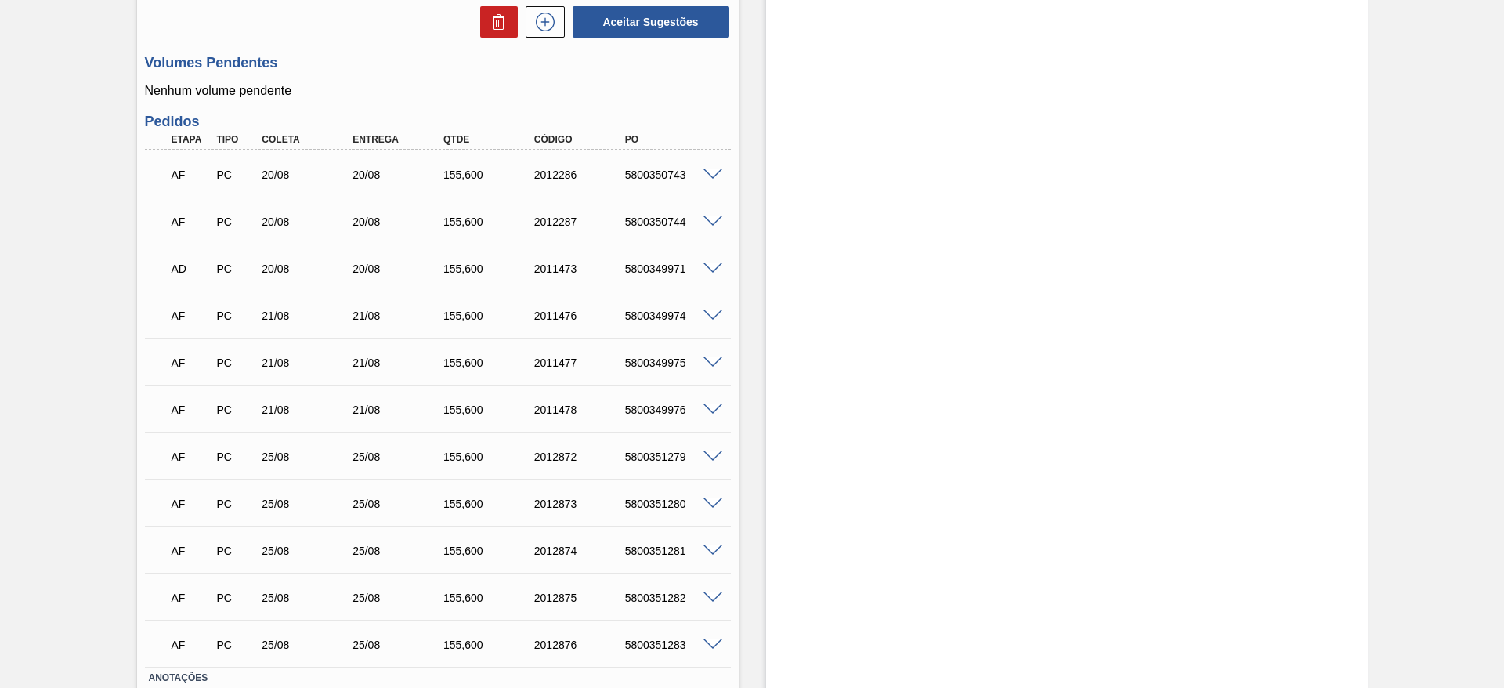
scroll to position [705, 0]
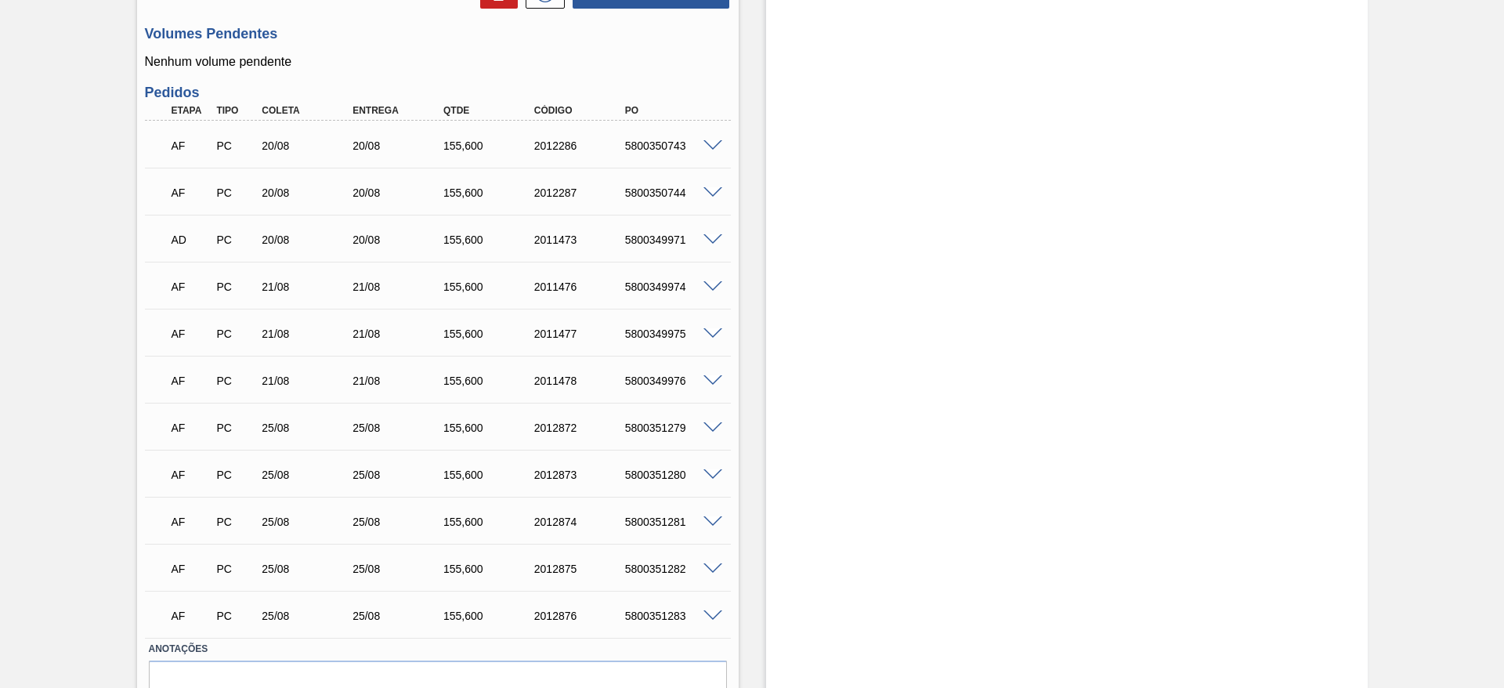
click at [716, 284] on span at bounding box center [713, 287] width 19 height 12
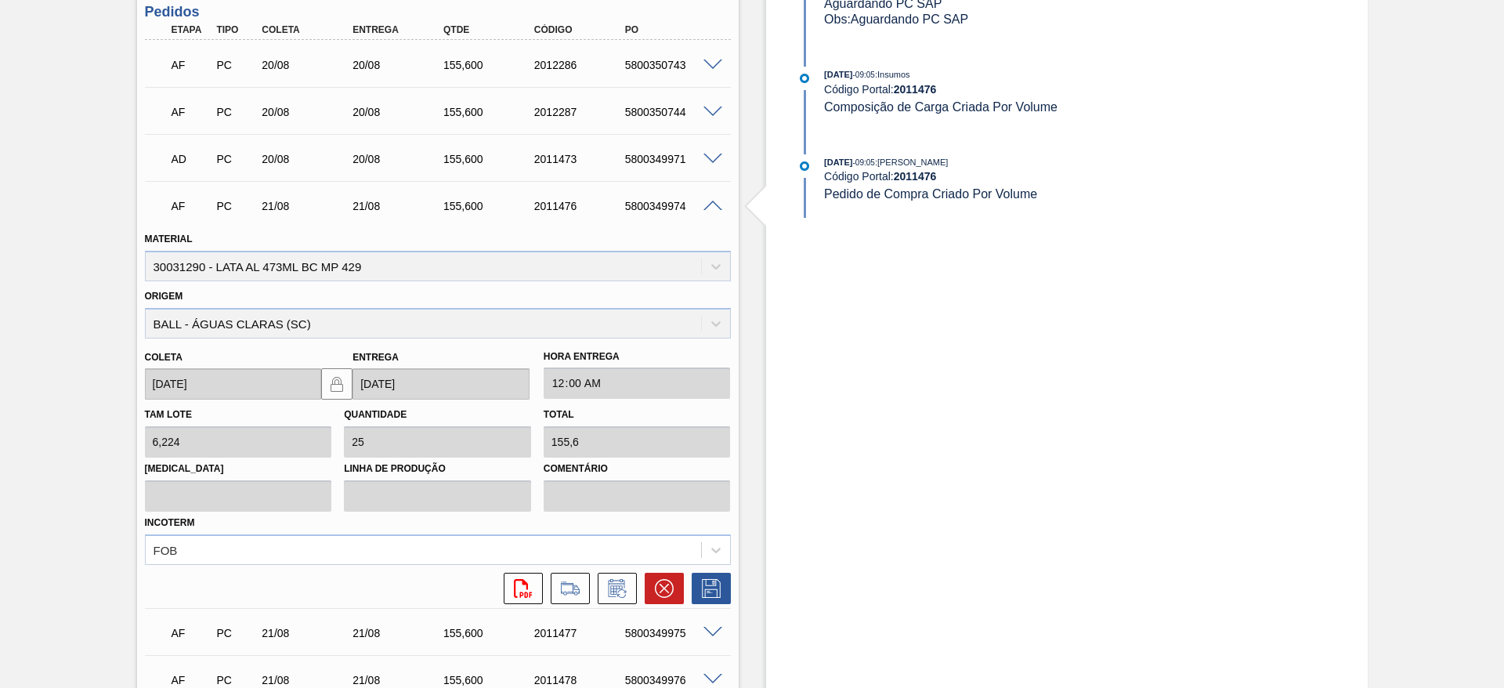
scroll to position [823, 0]
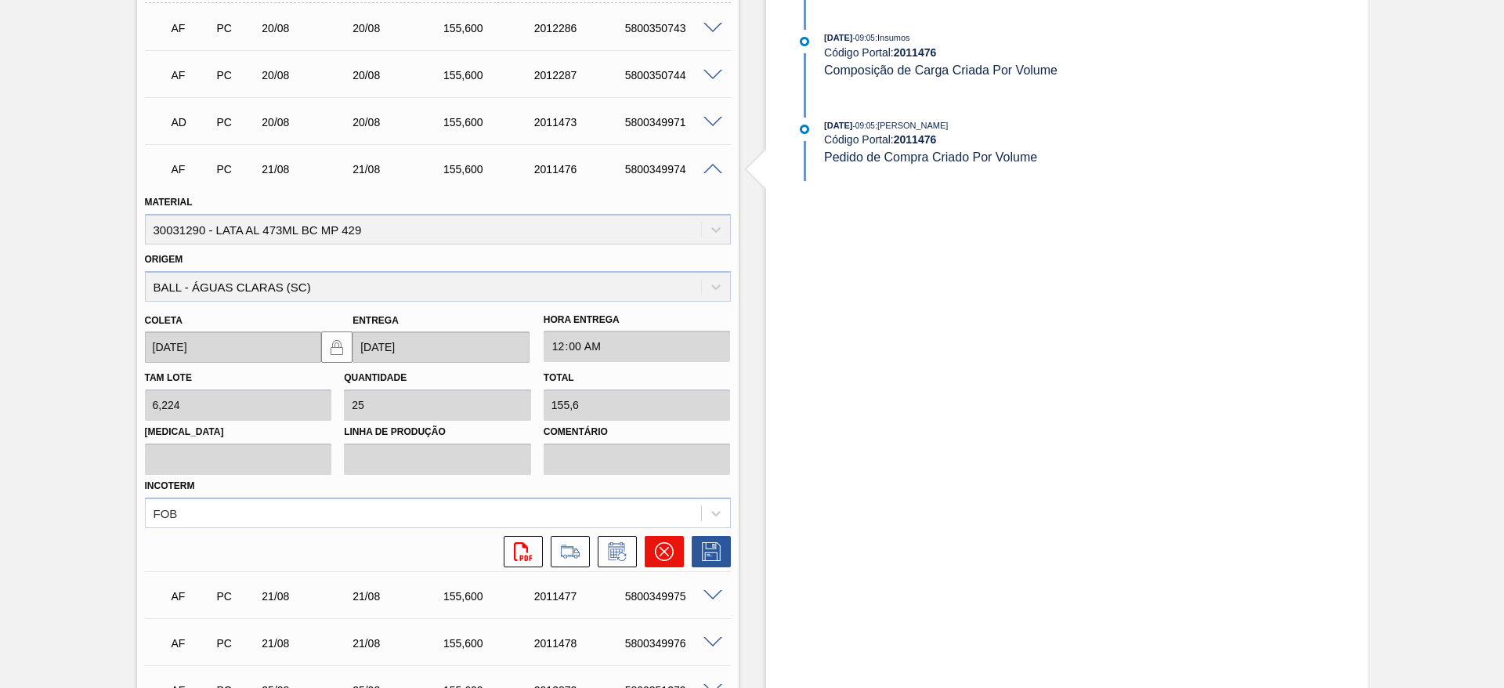
click at [666, 547] on icon at bounding box center [664, 551] width 19 height 19
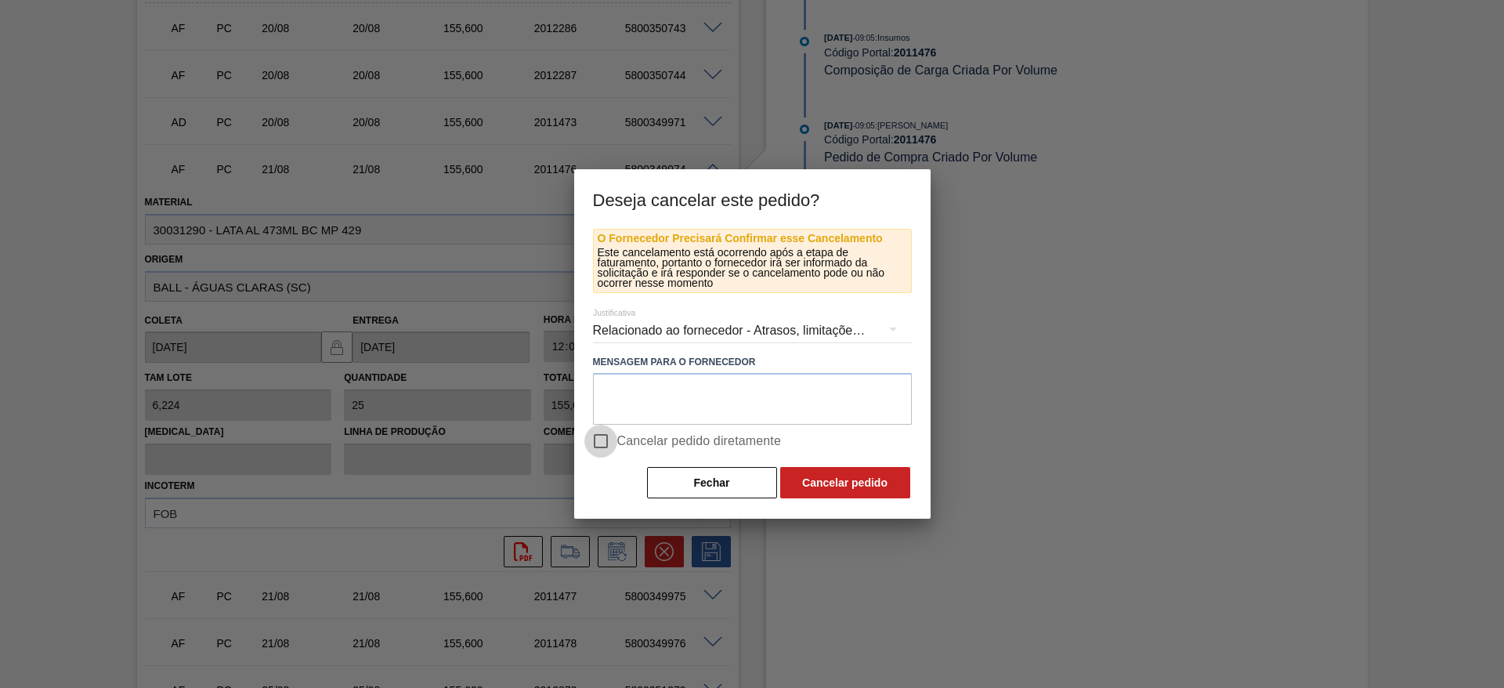
click at [601, 443] on input "Cancelar pedido diretamente" at bounding box center [600, 441] width 33 height 33
checkbox input "true"
click at [864, 480] on button "Cancelar pedido" at bounding box center [845, 482] width 130 height 31
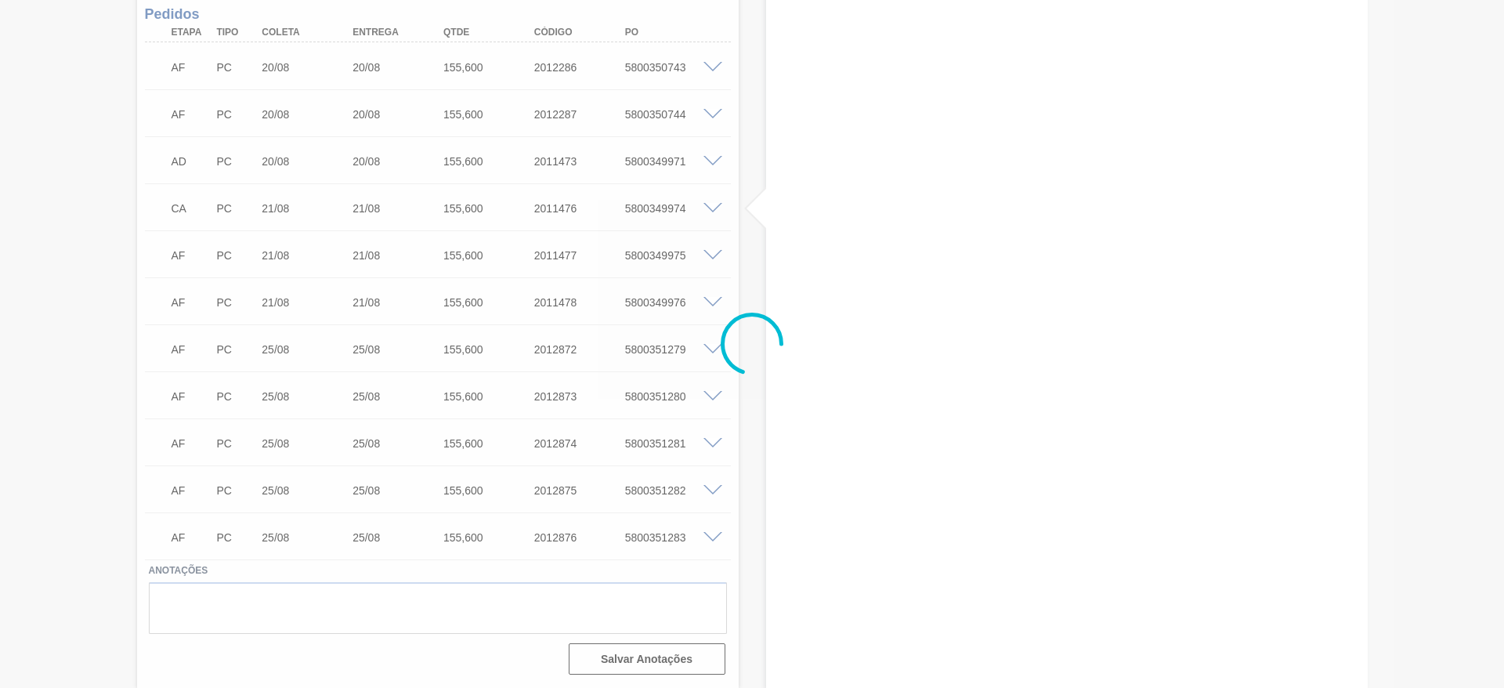
scroll to position [783, 0]
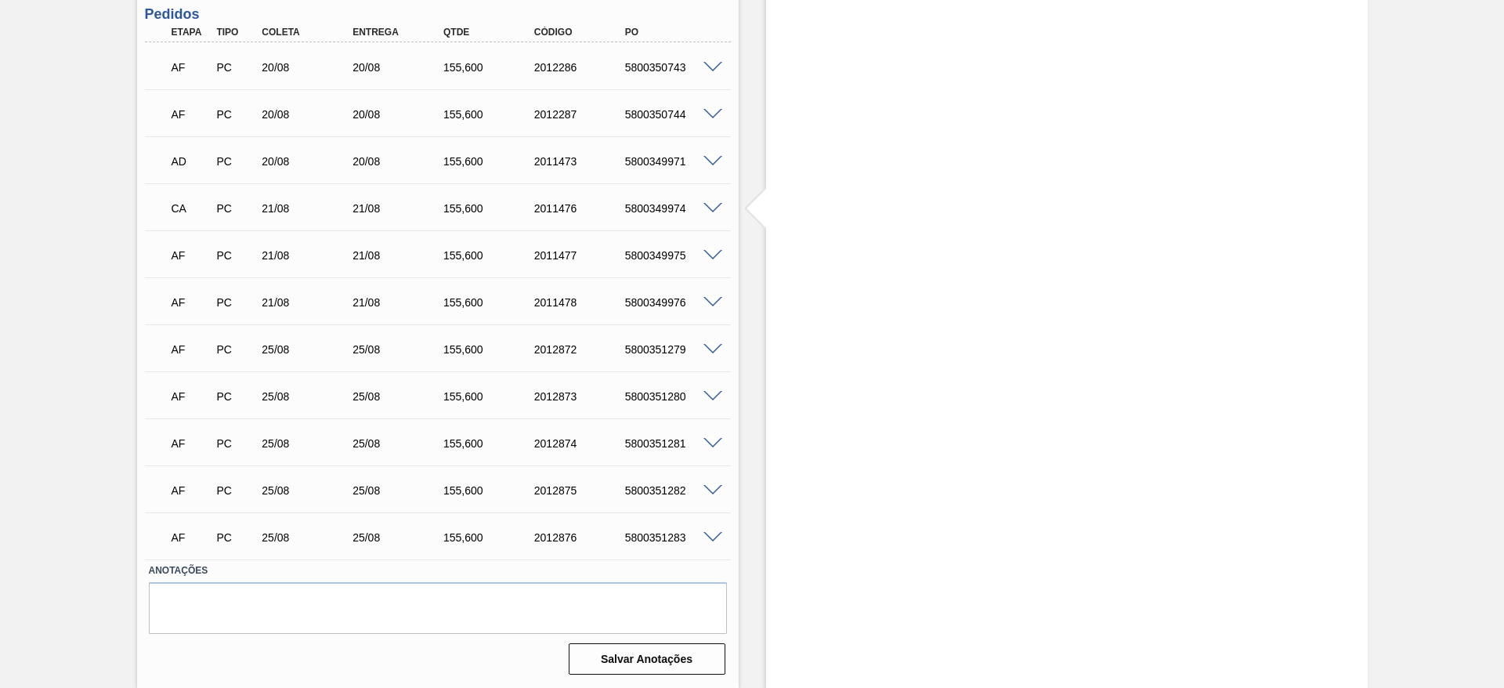
click at [707, 250] on span at bounding box center [713, 256] width 19 height 12
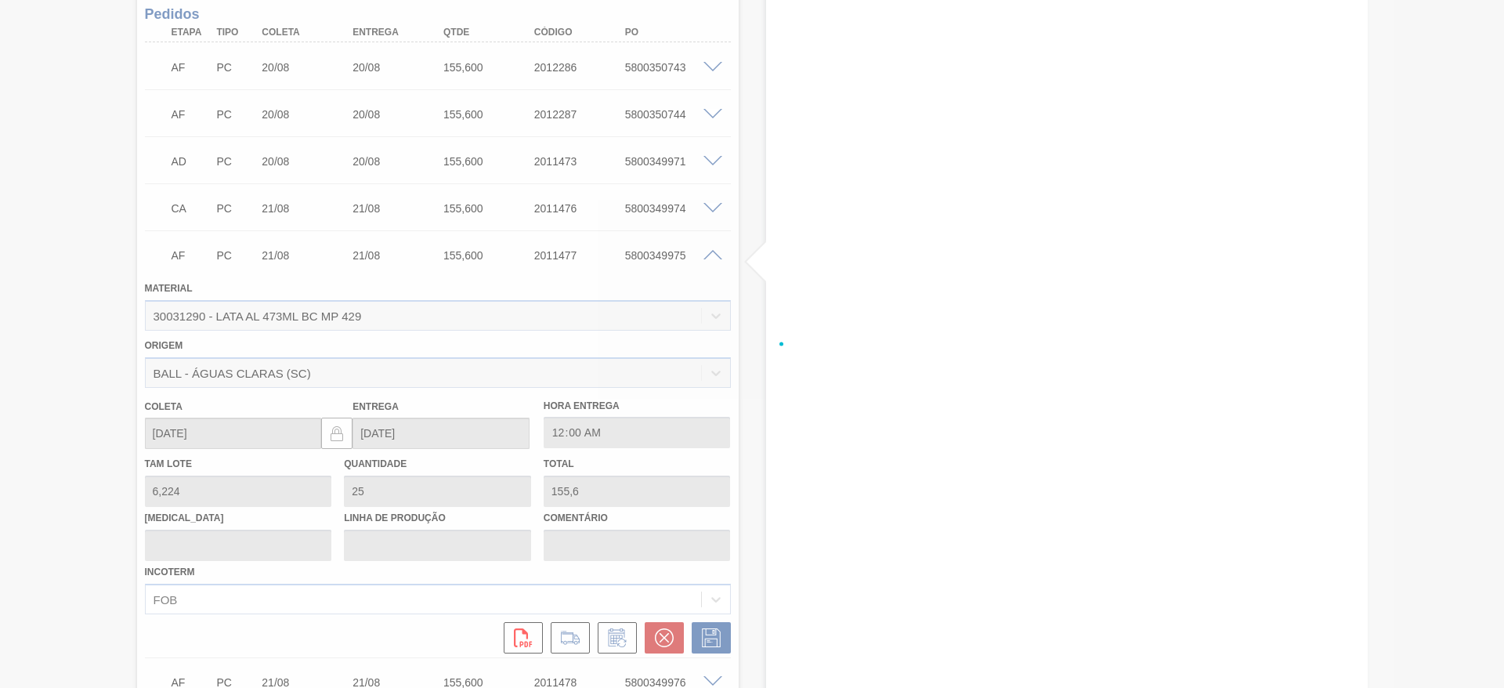
scroll to position [823, 0]
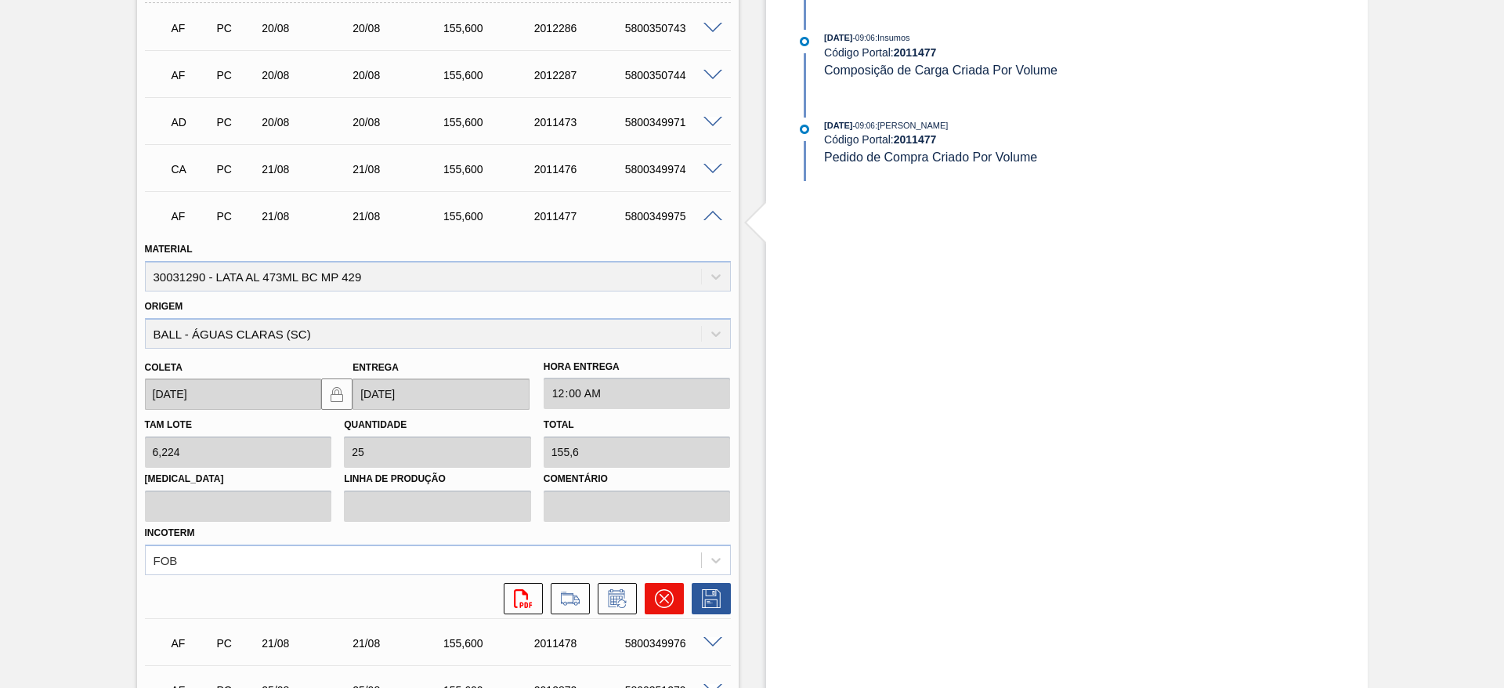
click at [660, 584] on button at bounding box center [664, 598] width 39 height 31
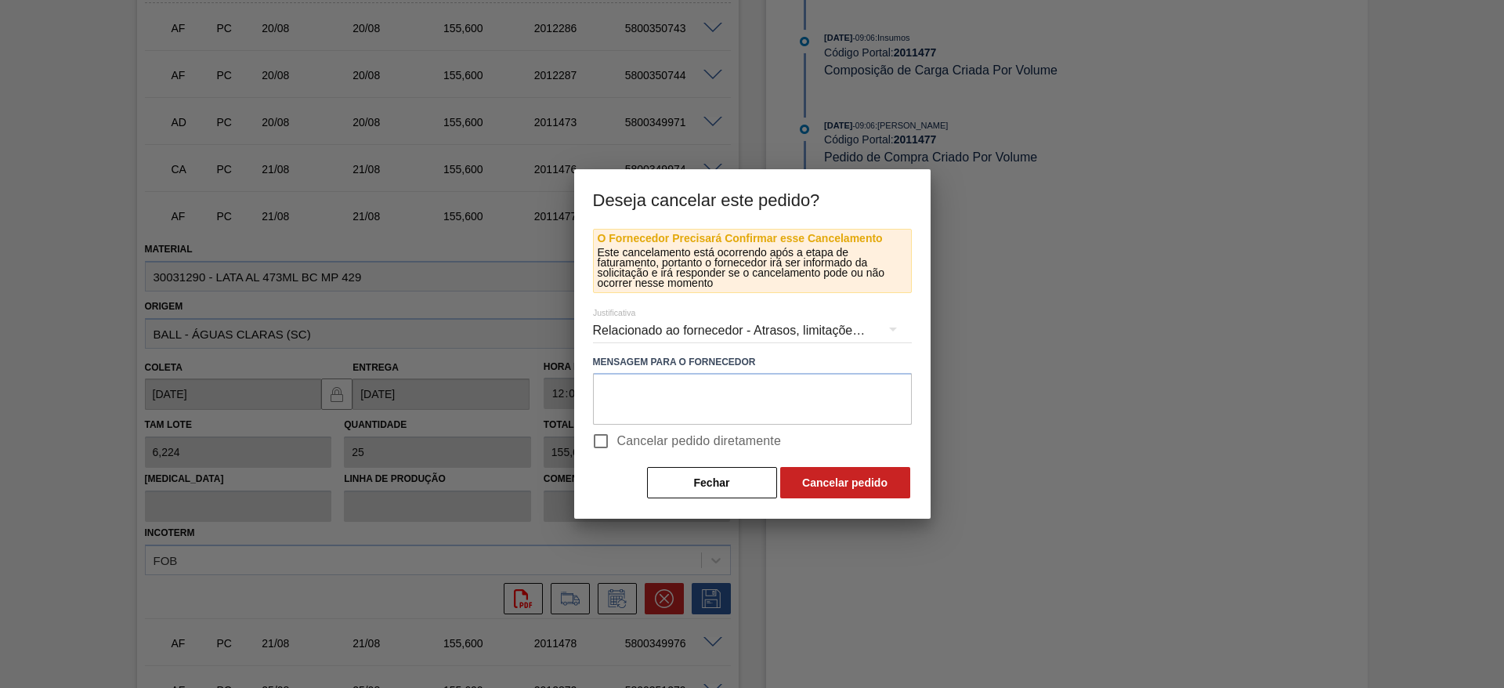
click at [610, 432] on input "Cancelar pedido diretamente" at bounding box center [600, 441] width 33 height 33
checkbox input "true"
click at [806, 482] on button "Cancelar pedido" at bounding box center [845, 482] width 130 height 31
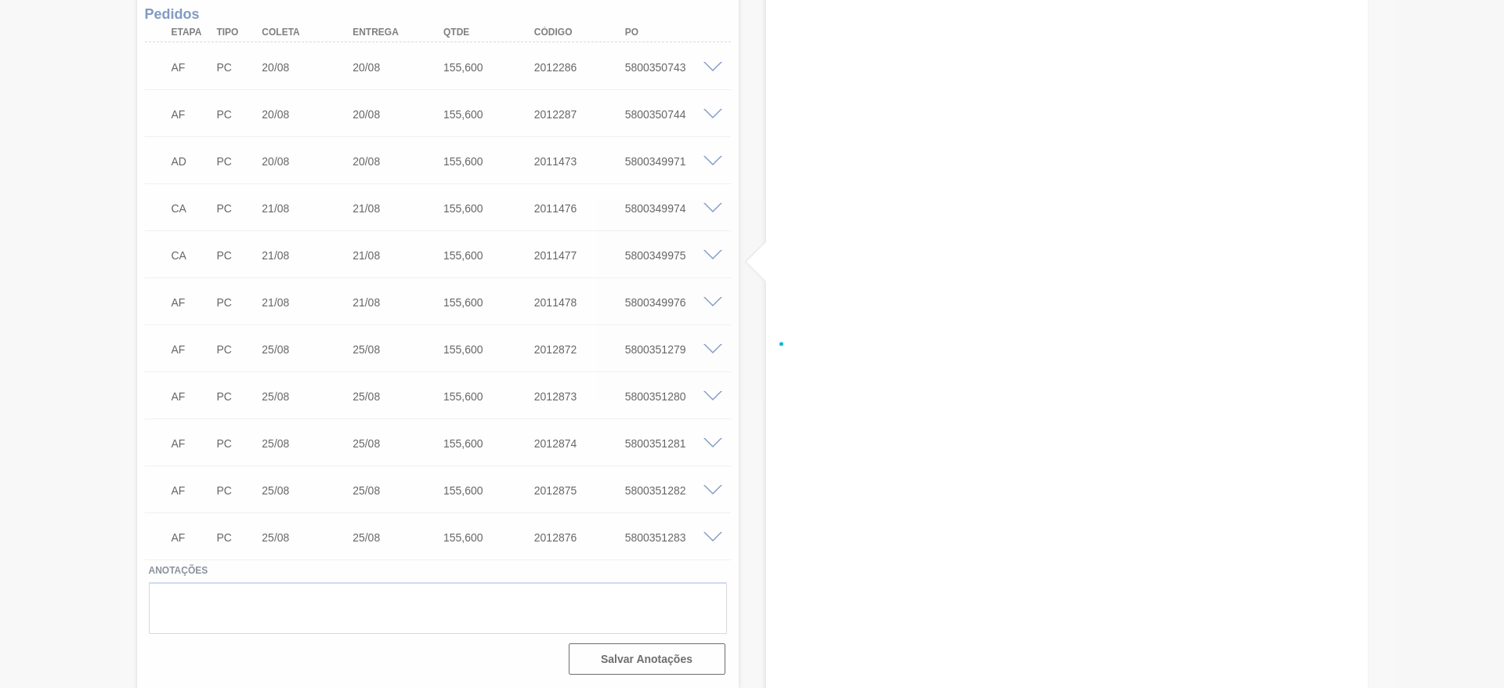
scroll to position [783, 0]
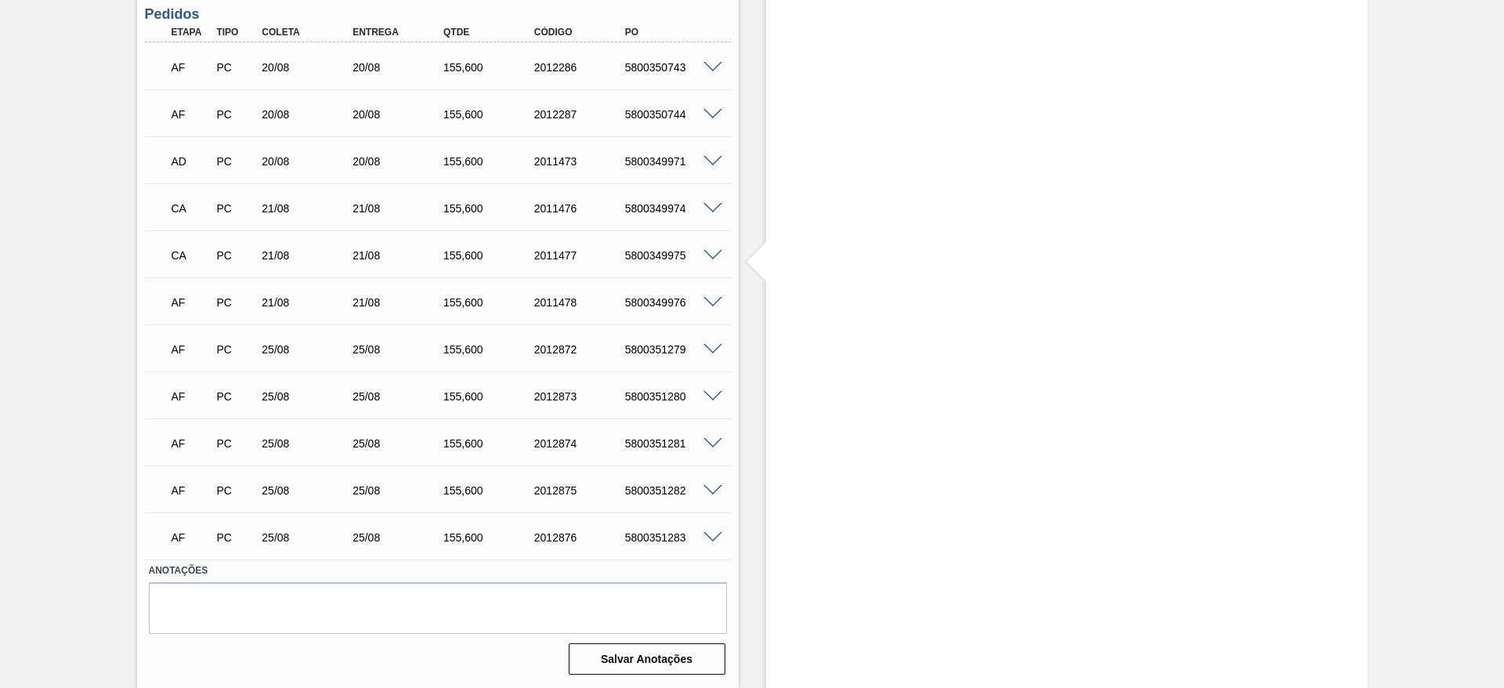
click at [711, 297] on span at bounding box center [713, 303] width 19 height 12
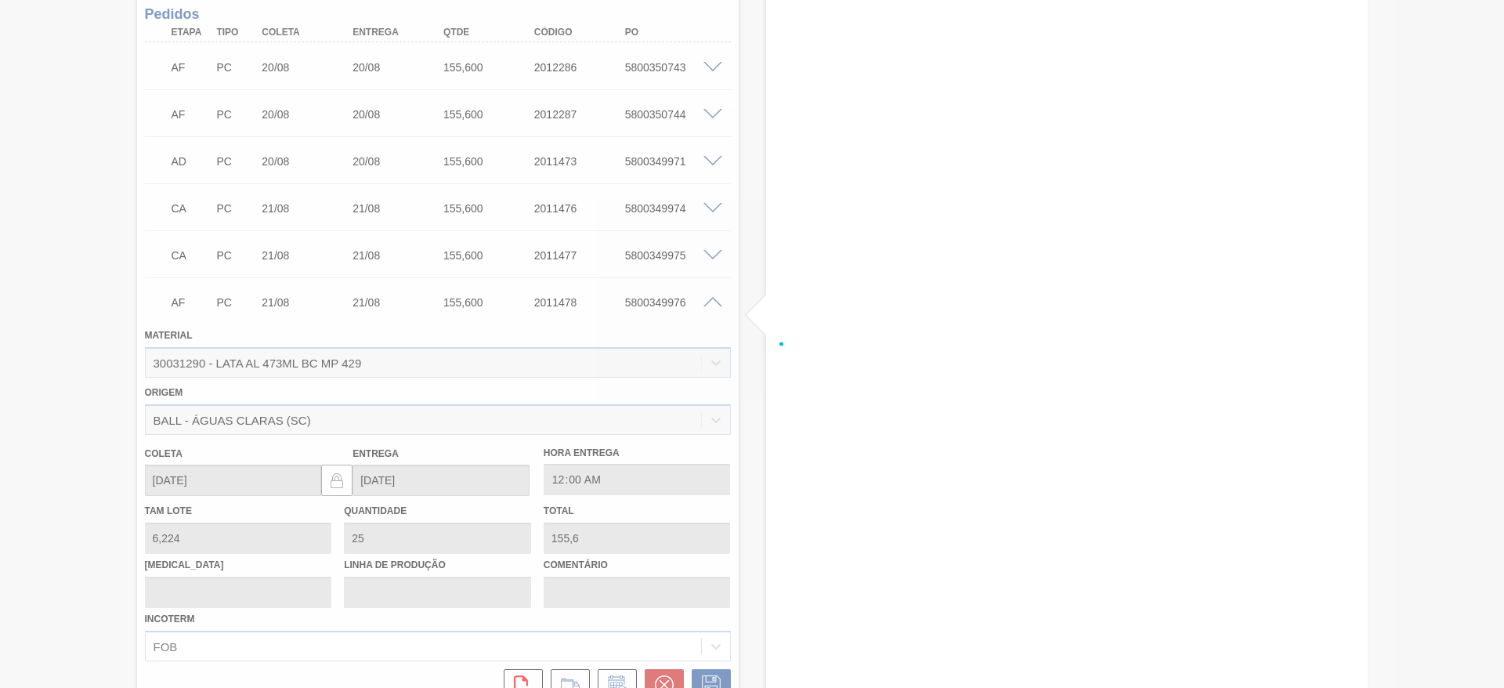
scroll to position [823, 0]
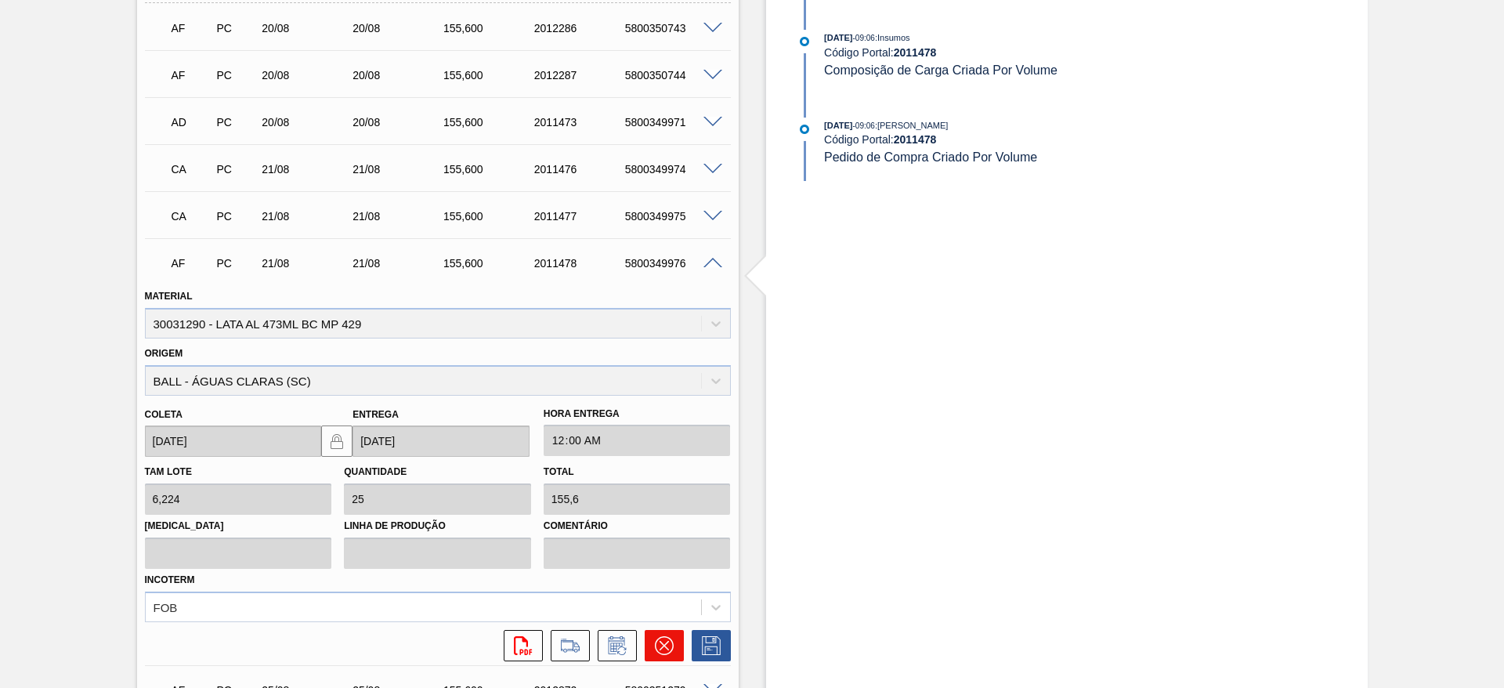
click at [665, 645] on icon at bounding box center [664, 645] width 19 height 19
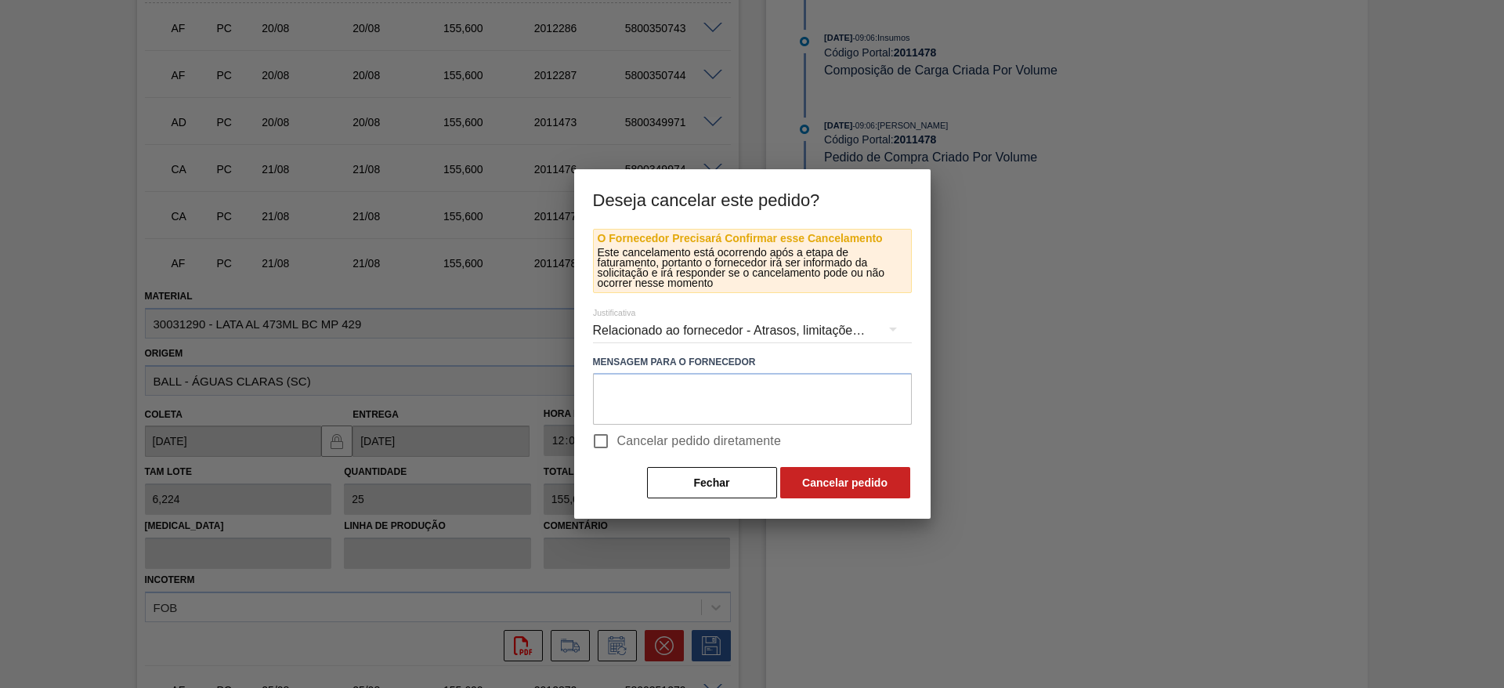
click at [620, 438] on span "Cancelar pedido diretamente" at bounding box center [699, 441] width 165 height 19
click at [617, 438] on input "Cancelar pedido diretamente" at bounding box center [600, 441] width 33 height 33
checkbox input "true"
click at [804, 482] on button "Cancelar pedido" at bounding box center [845, 482] width 130 height 31
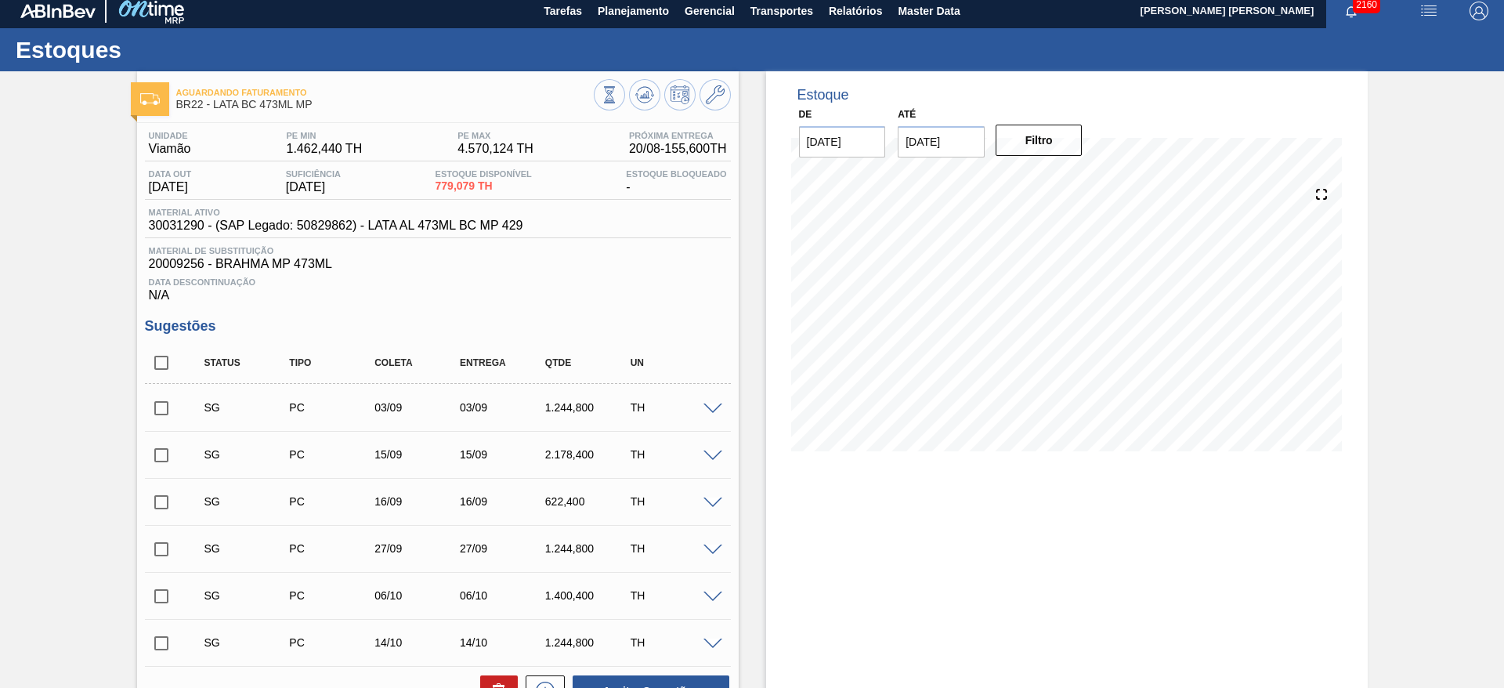
scroll to position [0, 0]
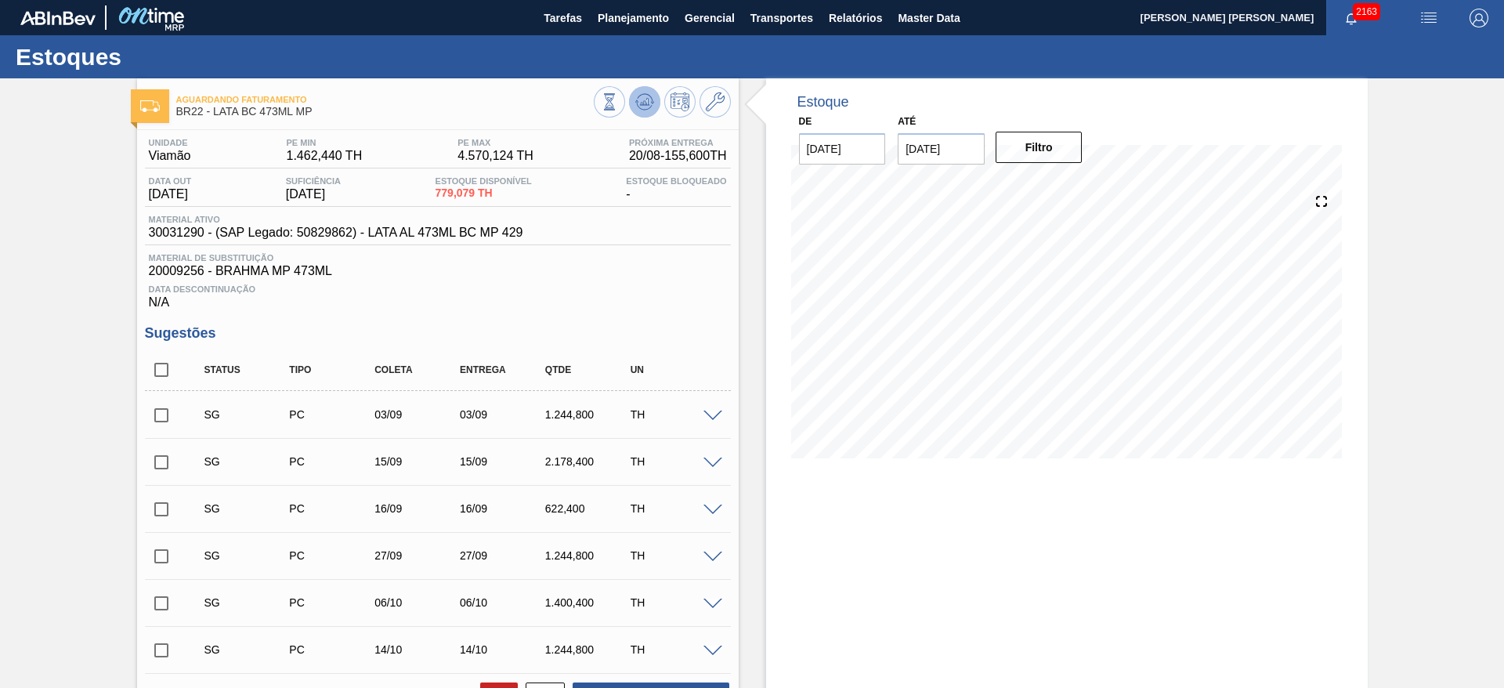
click at [618, 98] on icon at bounding box center [609, 101] width 17 height 17
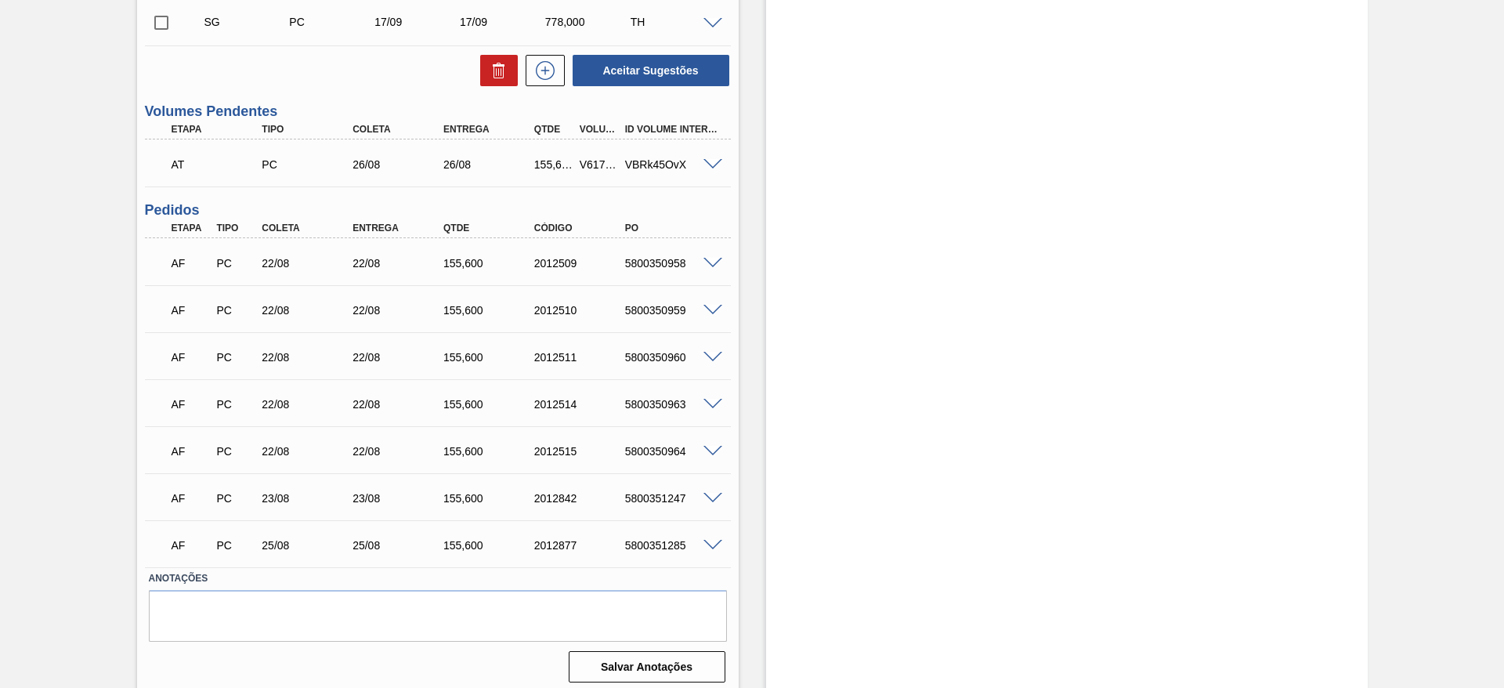
scroll to position [541, 0]
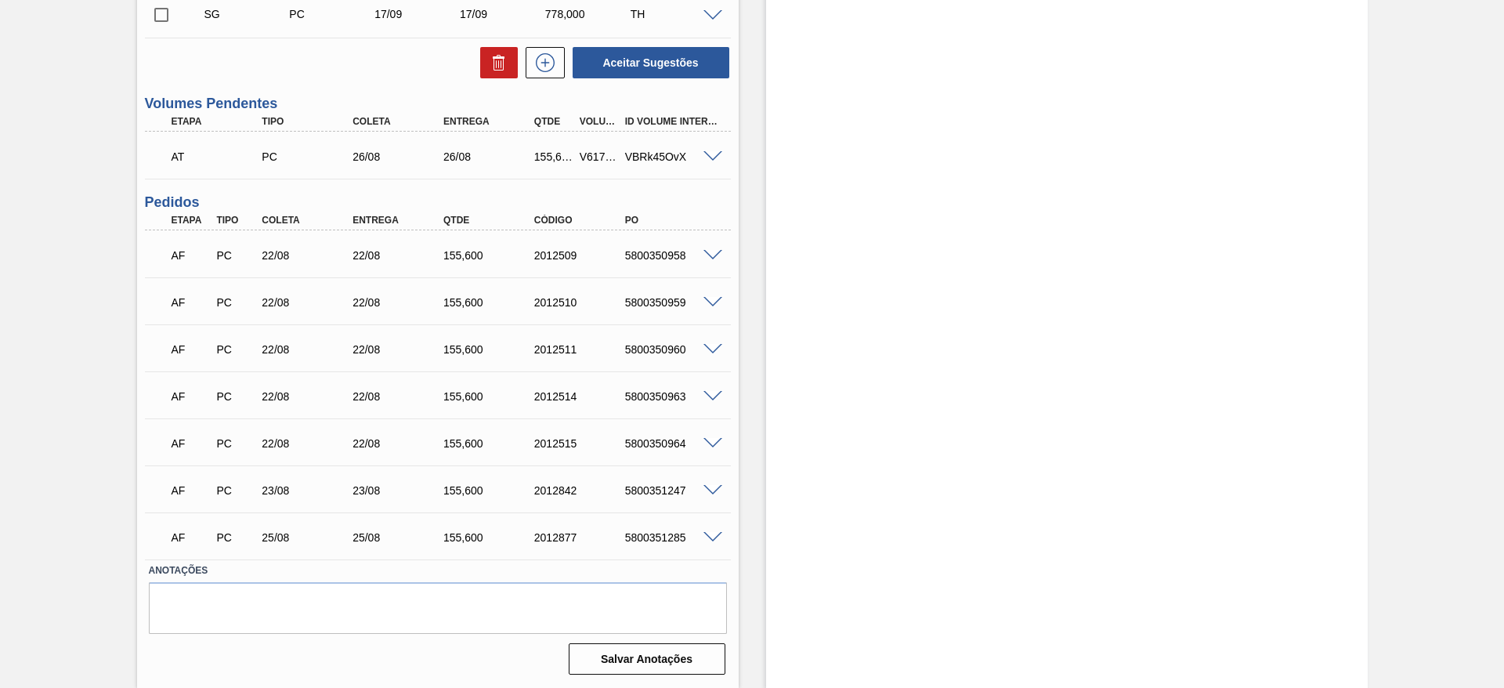
click at [711, 255] on span at bounding box center [713, 256] width 19 height 12
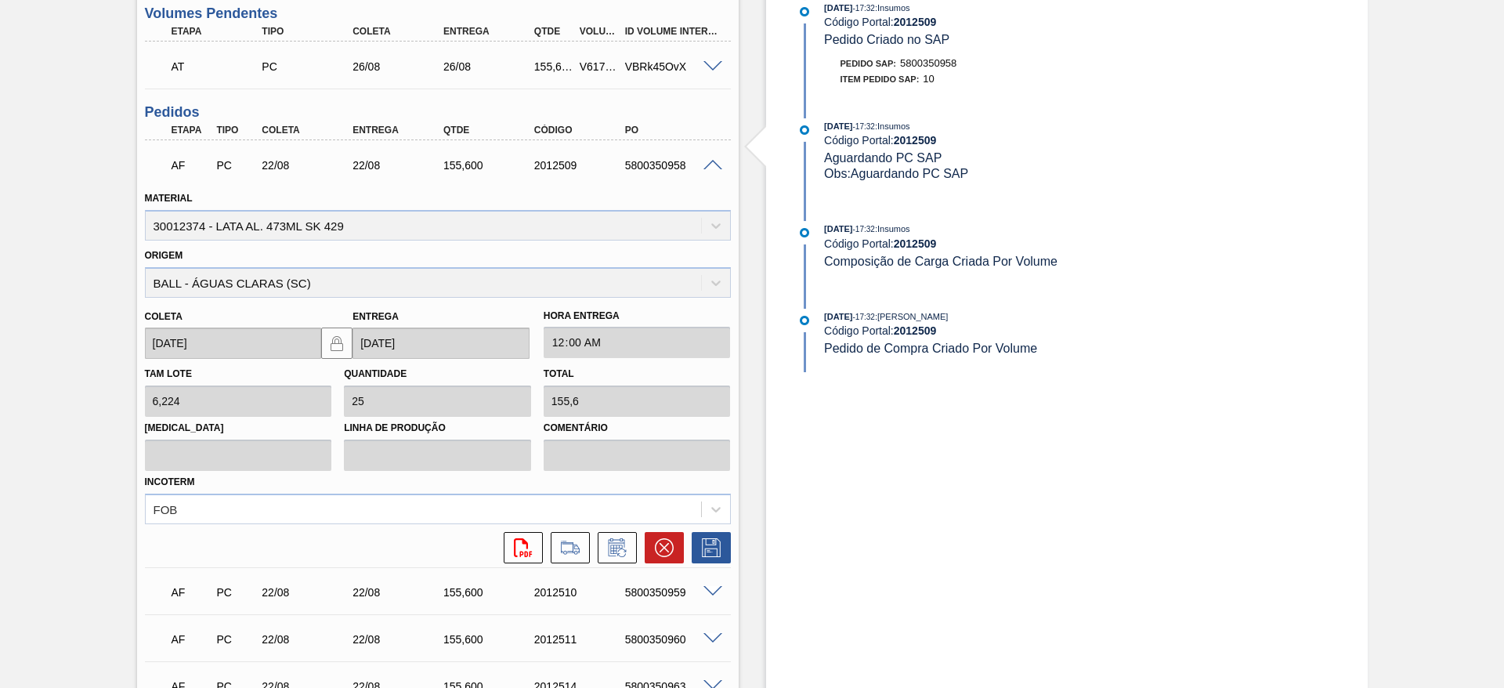
scroll to position [659, 0]
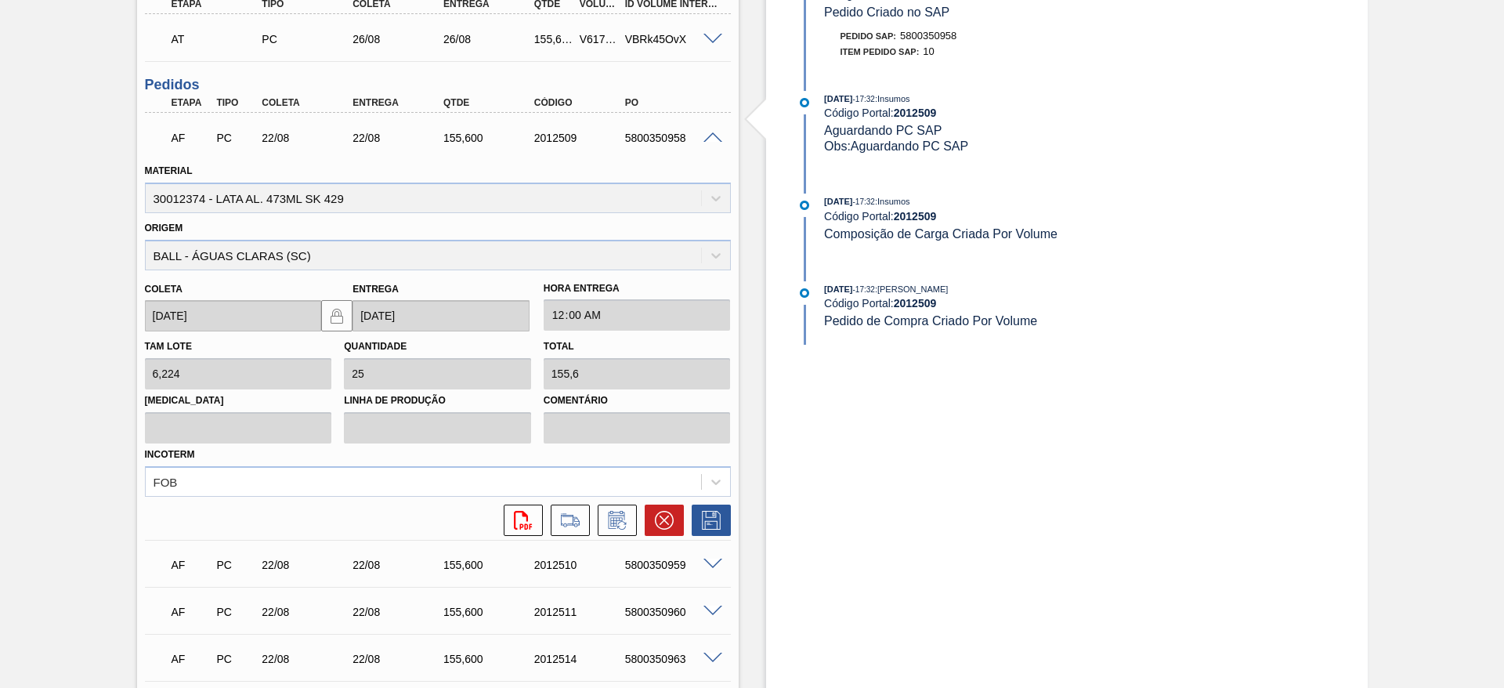
click at [711, 136] on span at bounding box center [713, 138] width 19 height 12
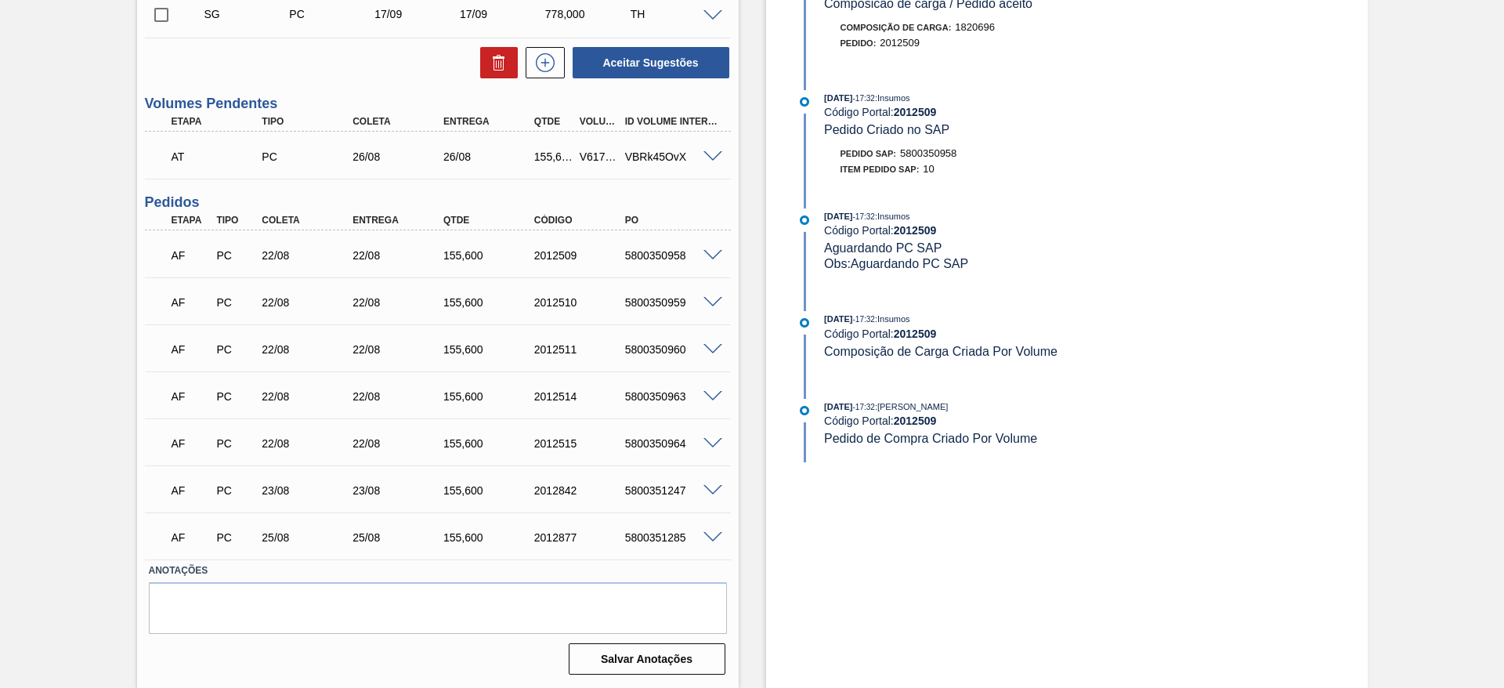
click at [716, 489] on span at bounding box center [713, 491] width 19 height 12
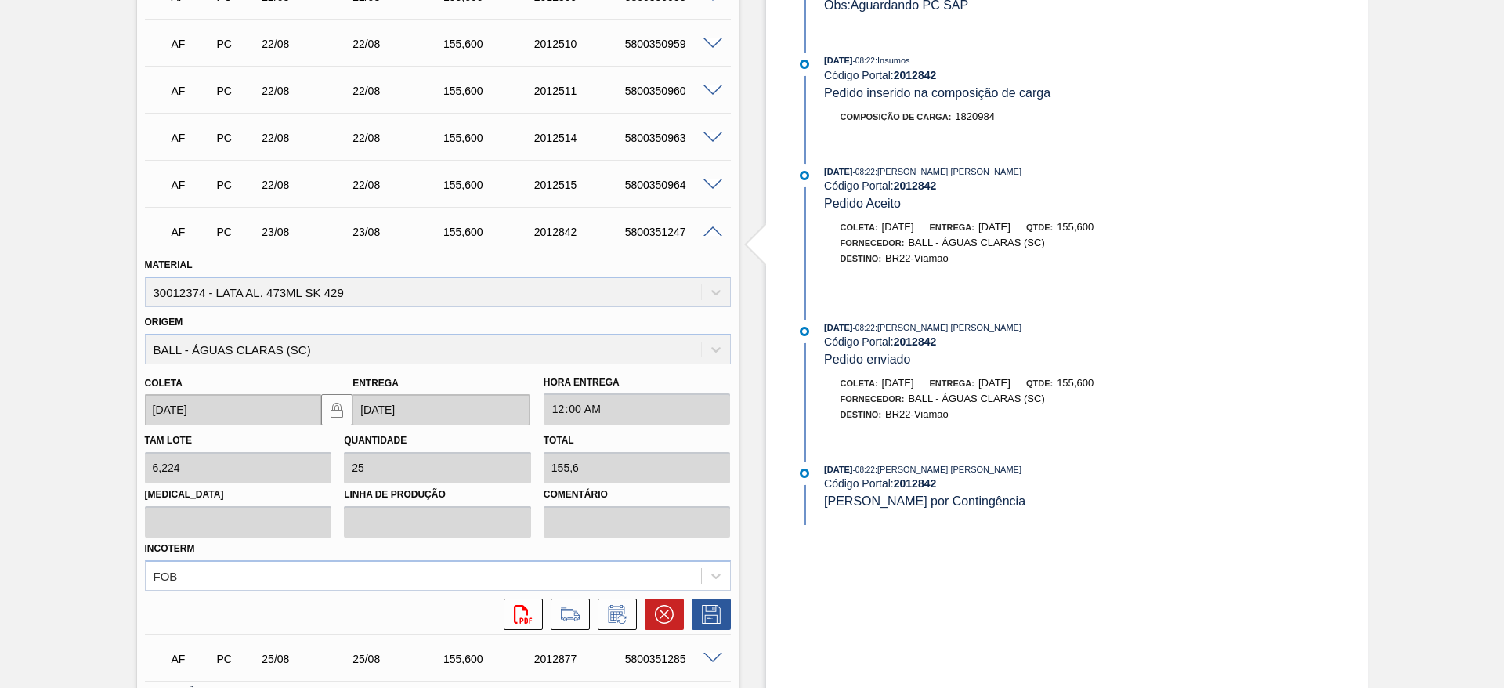
scroll to position [921, 0]
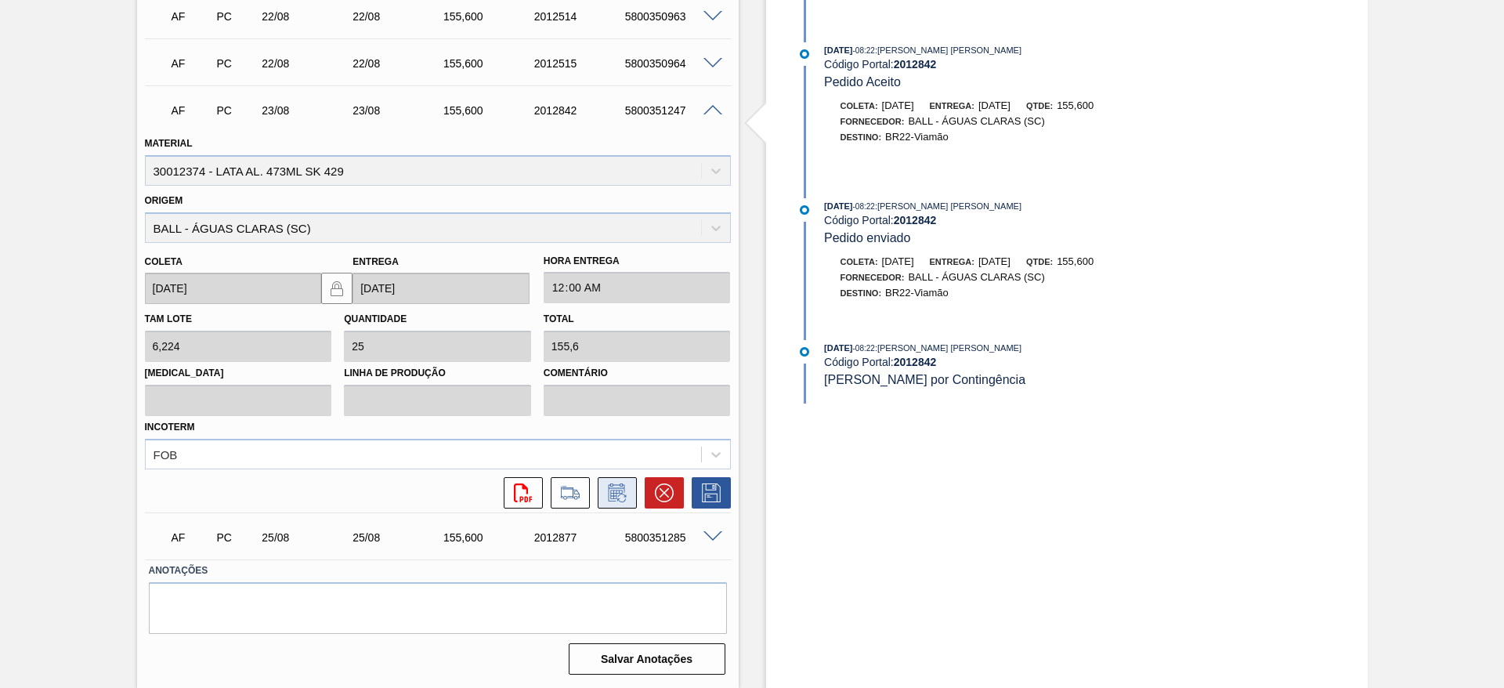
click at [615, 498] on icon at bounding box center [616, 494] width 12 height 9
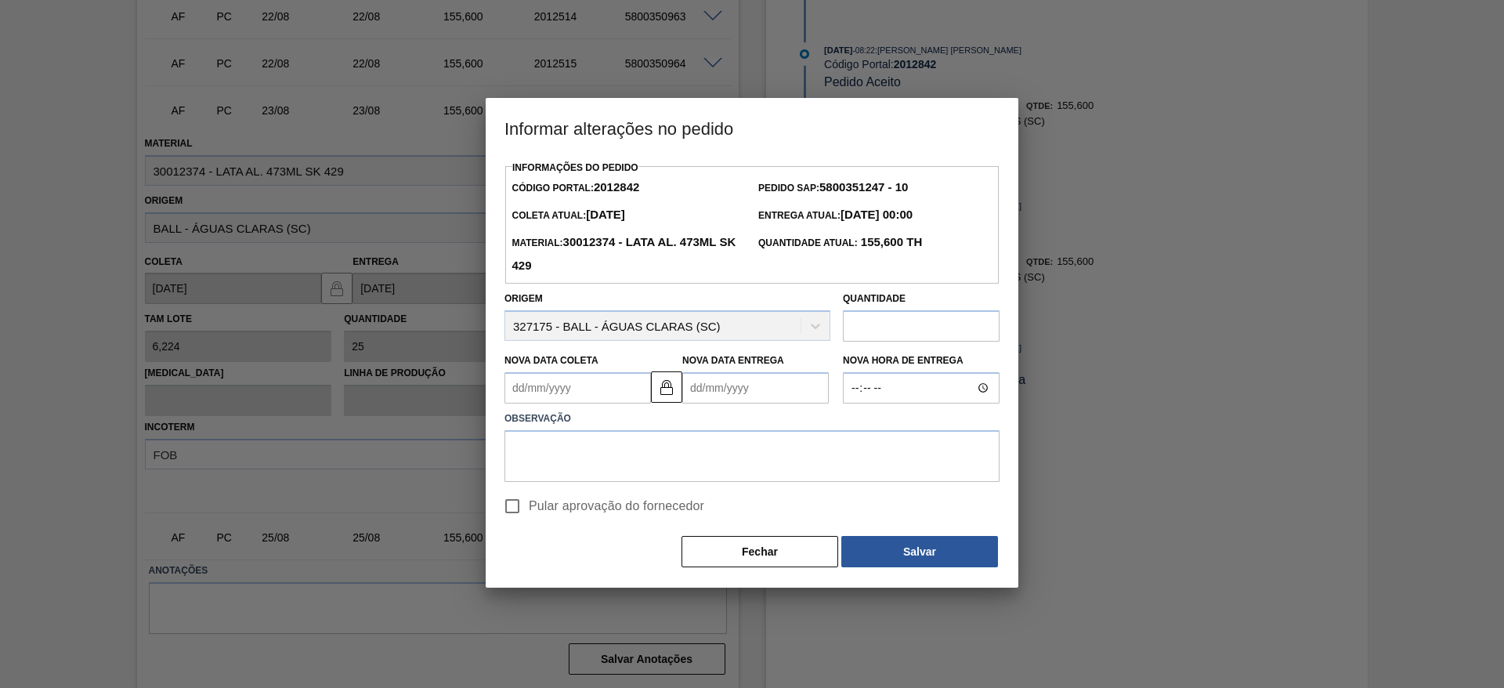
click at [609, 389] on Coleta2012842 "Nova Data Coleta" at bounding box center [578, 387] width 147 height 31
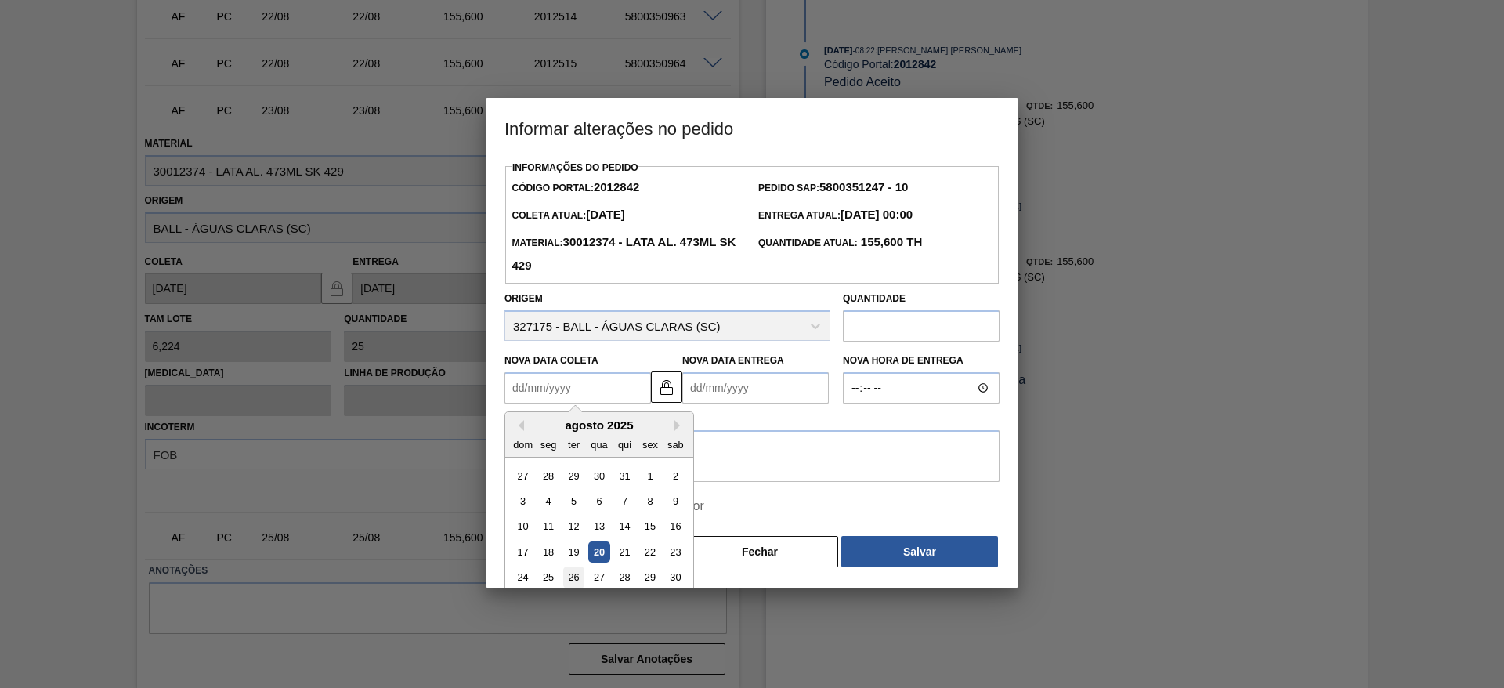
click at [573, 581] on div "26" at bounding box center [573, 577] width 21 height 21
type Coleta2012842 "[DATE]"
type Entrega2012842 "[DATE]"
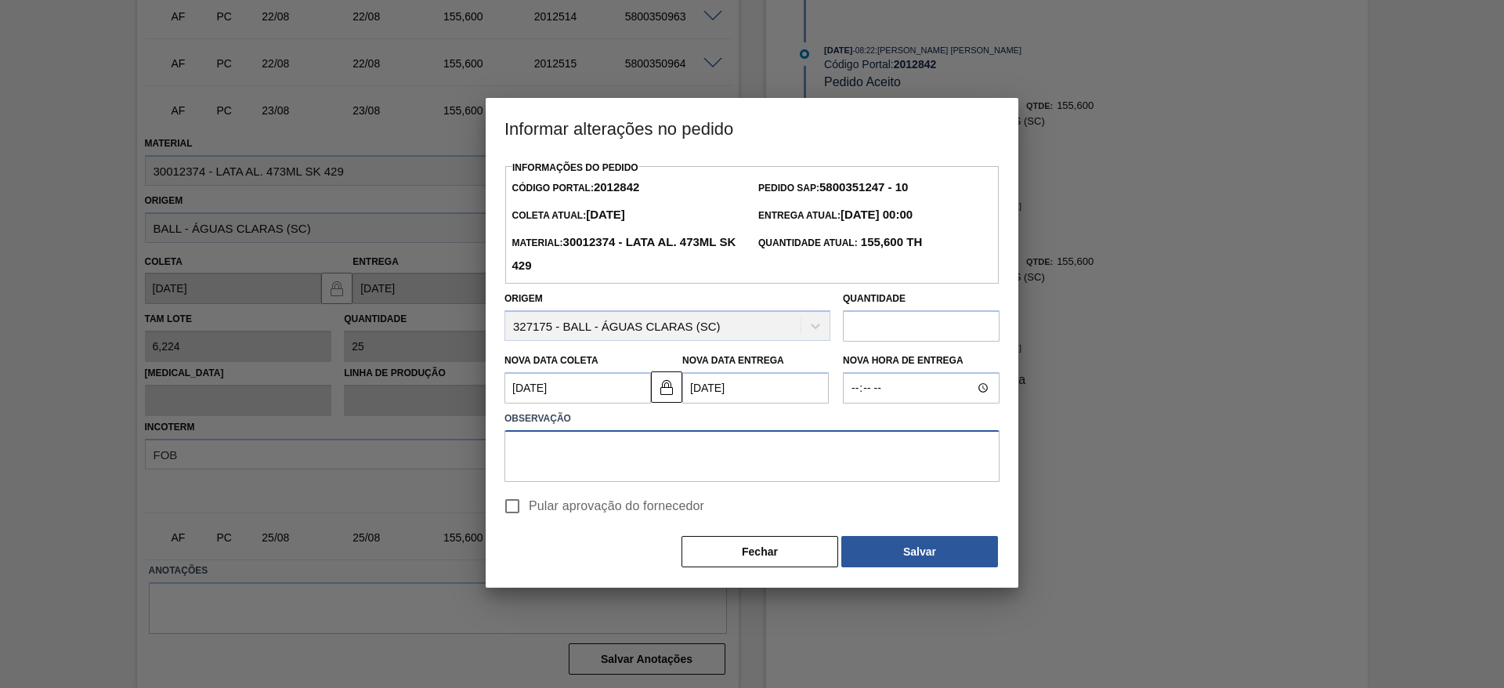
click at [551, 461] on textarea at bounding box center [752, 456] width 495 height 52
paste textarea "Ajuste de data"
type textarea "Ajuste de data"
click at [514, 512] on input "Pular aprovação do fornecedor" at bounding box center [512, 506] width 33 height 33
checkbox input "true"
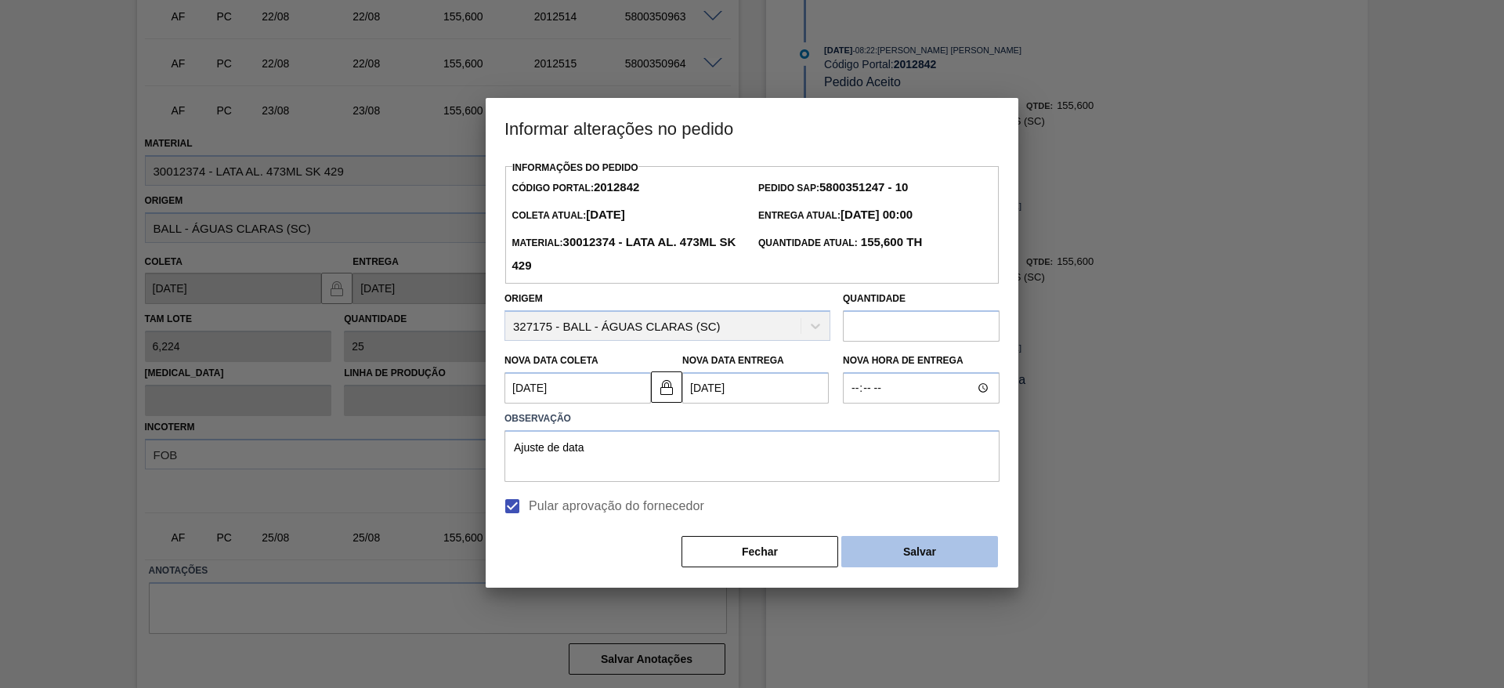
click at [924, 548] on button "Salvar" at bounding box center [919, 551] width 157 height 31
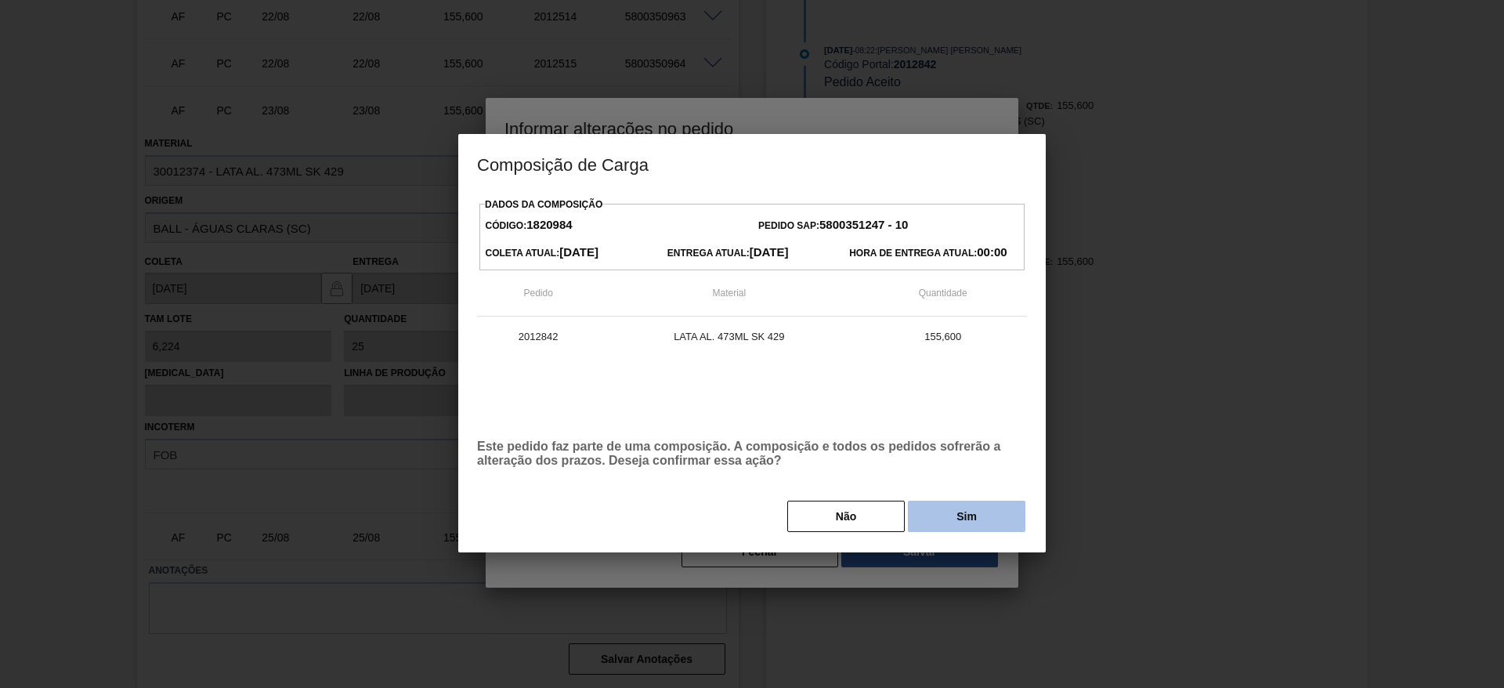
click at [975, 510] on button "Sim" at bounding box center [967, 516] width 118 height 31
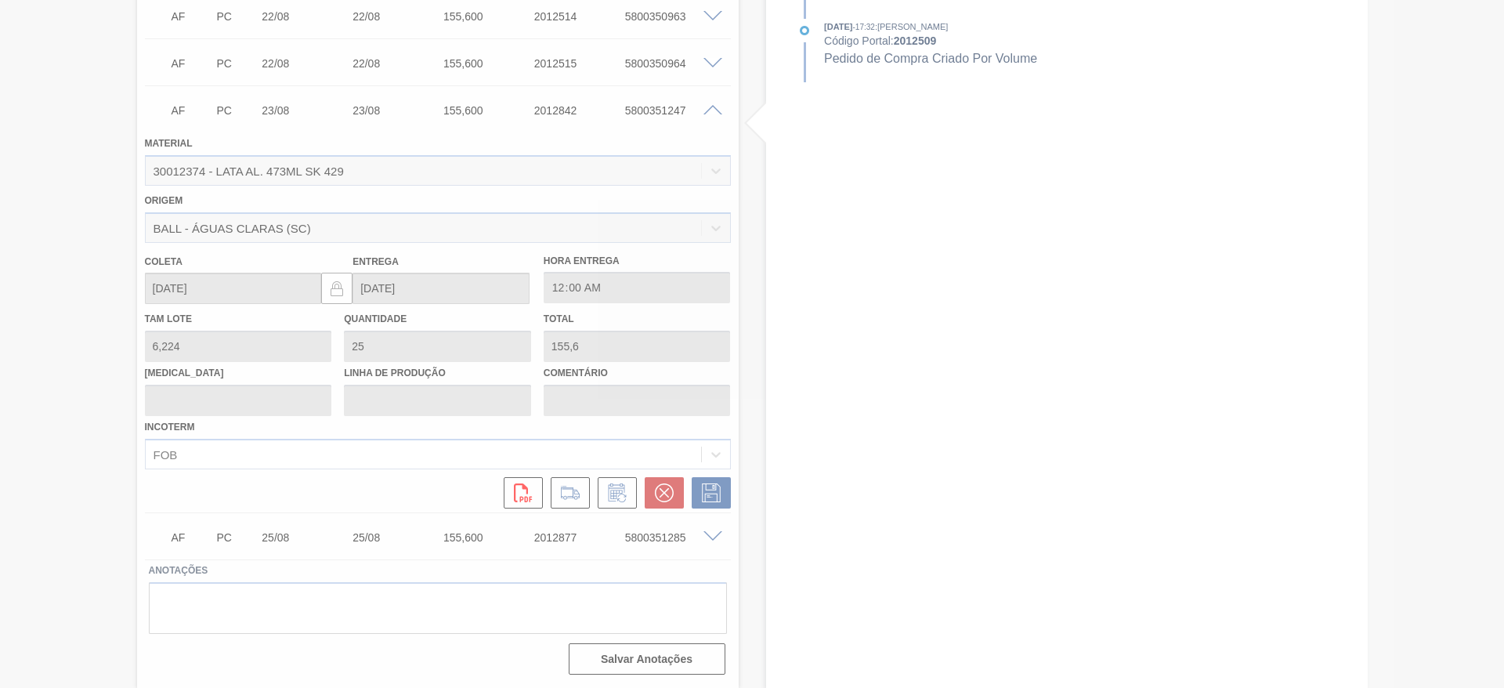
type input "Ajuste de data"
type input "[DATE]"
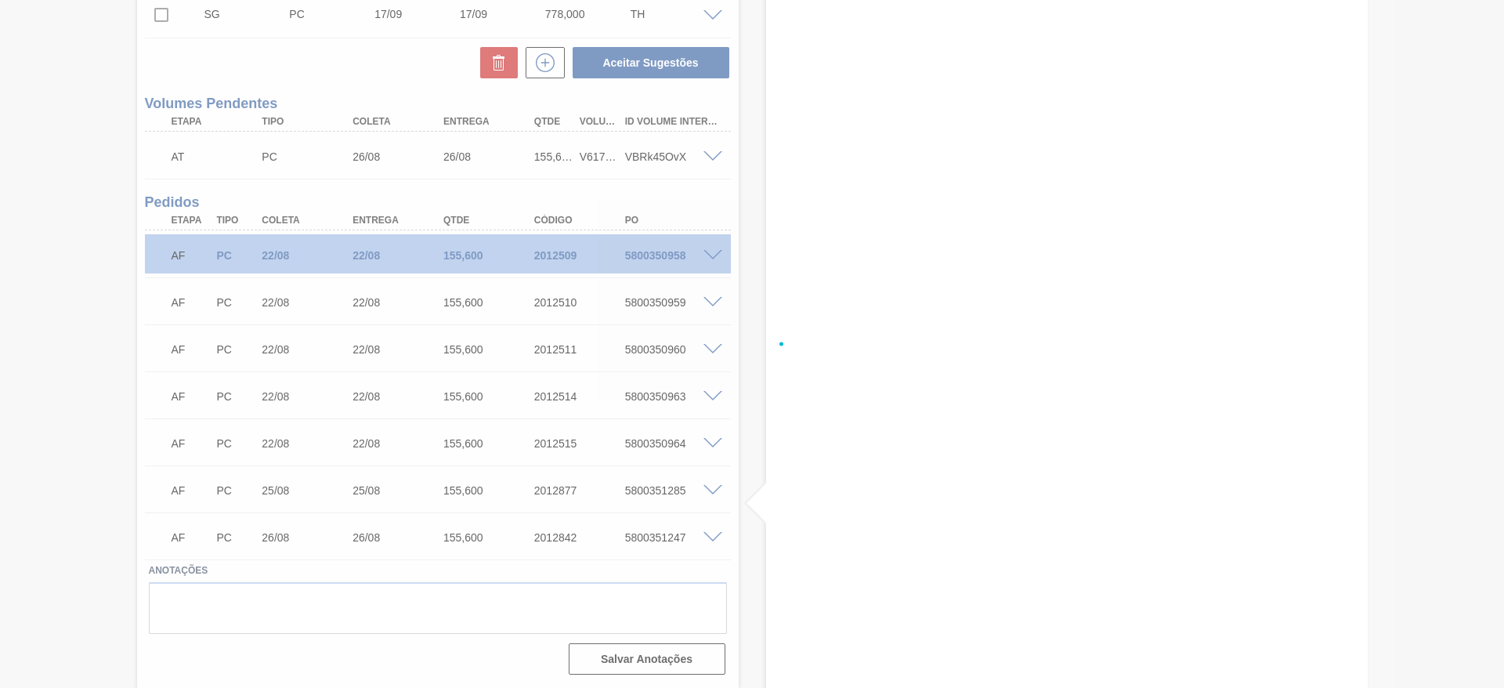
scroll to position [541, 0]
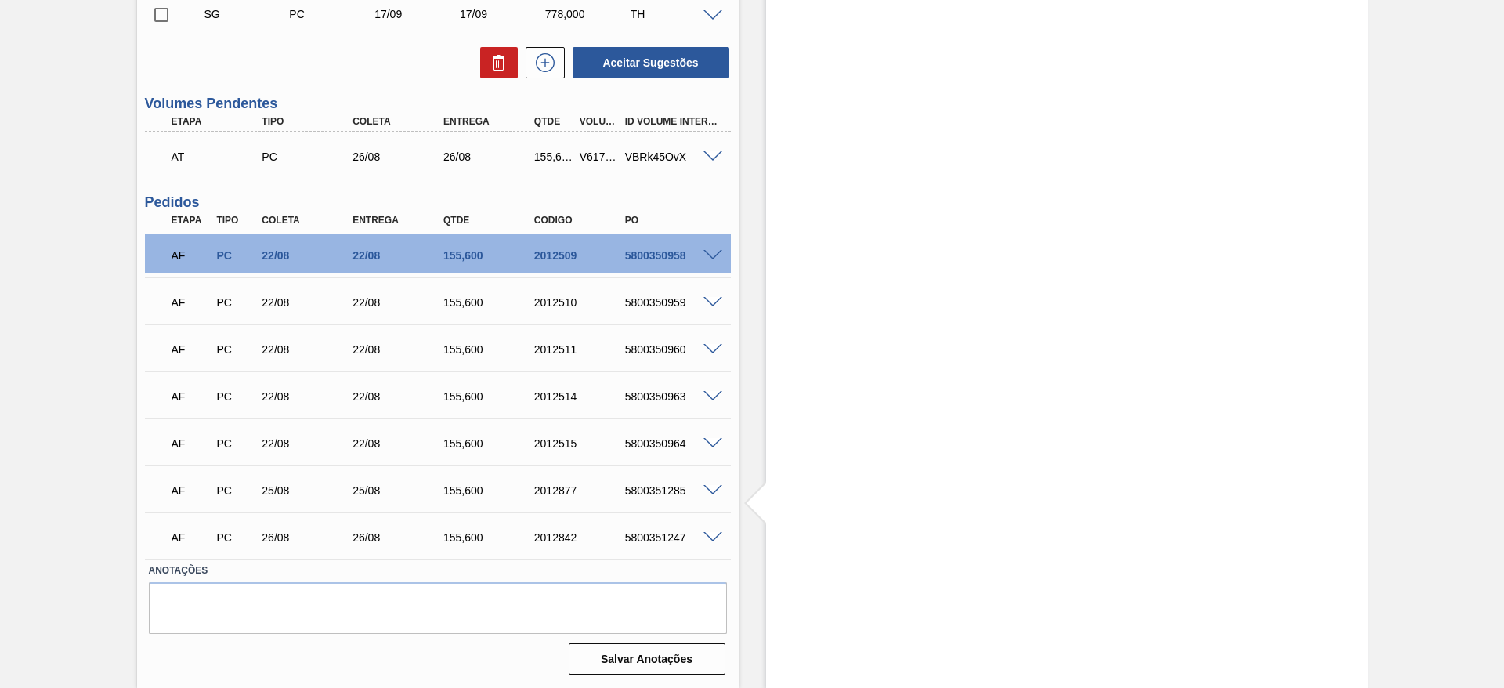
click at [707, 446] on span at bounding box center [713, 444] width 19 height 12
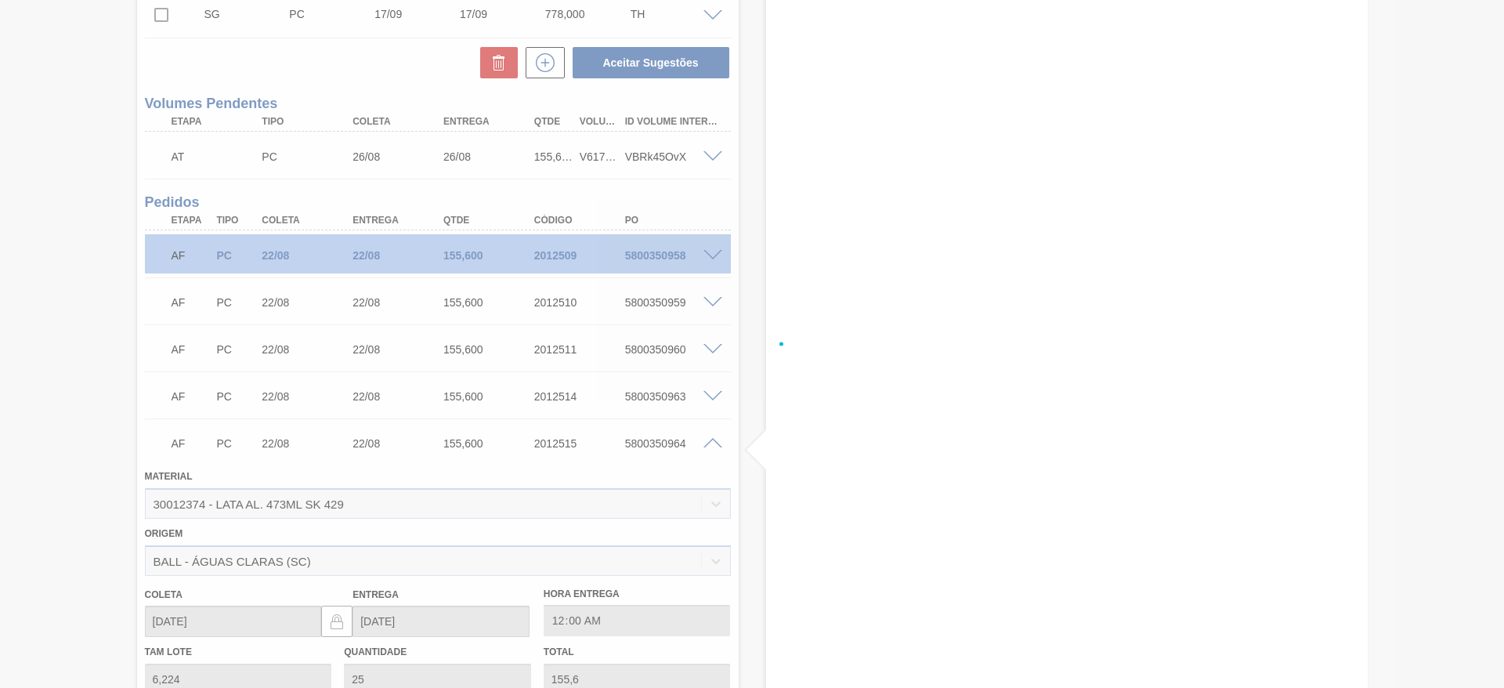
scroll to position [921, 0]
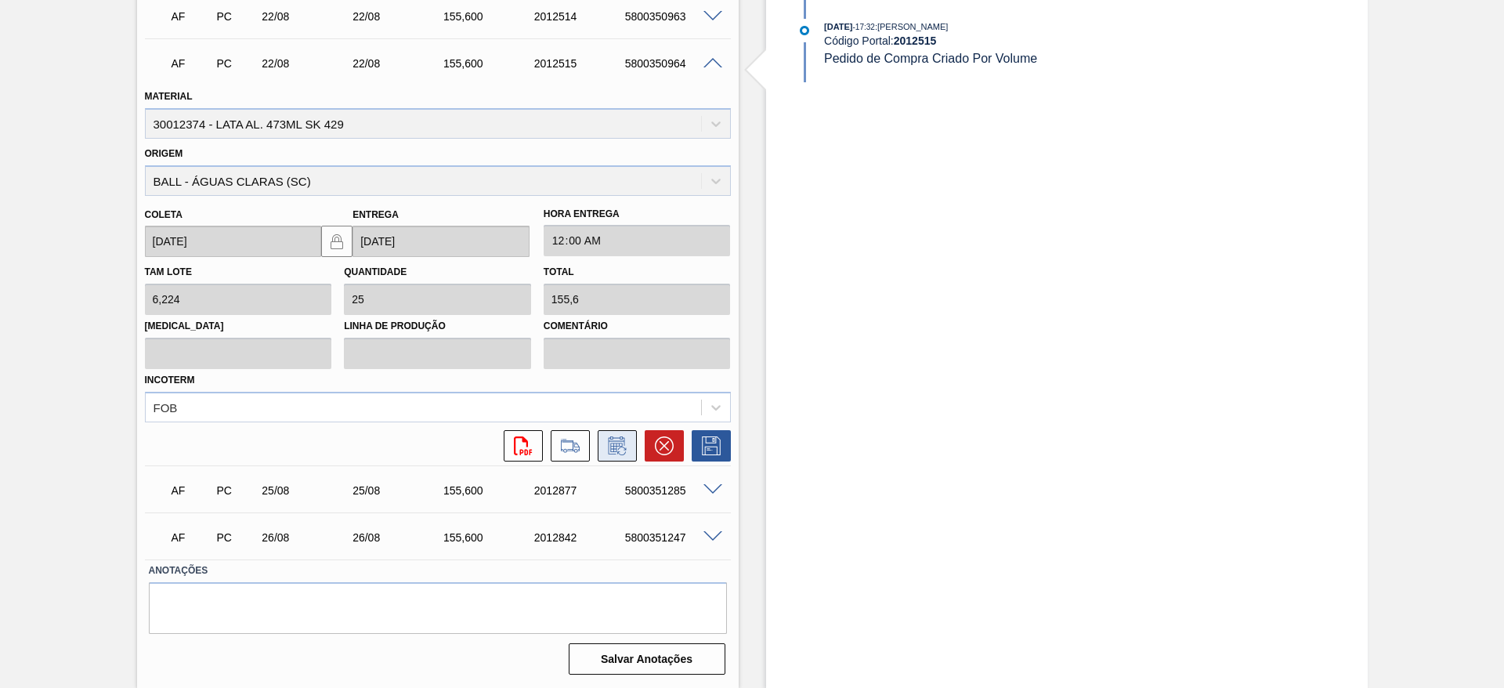
click at [613, 441] on icon at bounding box center [617, 445] width 25 height 19
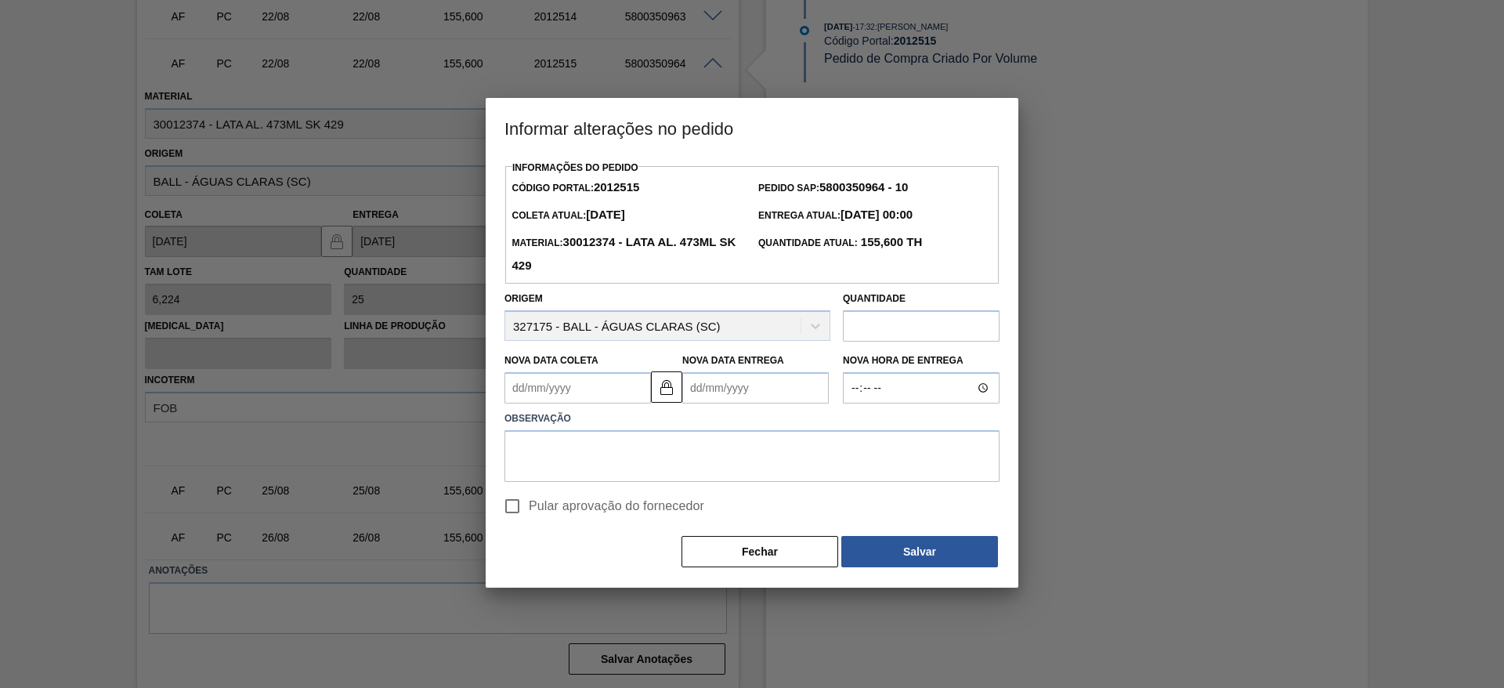
click at [587, 392] on Coleta2012515 "Nova Data Coleta" at bounding box center [578, 387] width 147 height 31
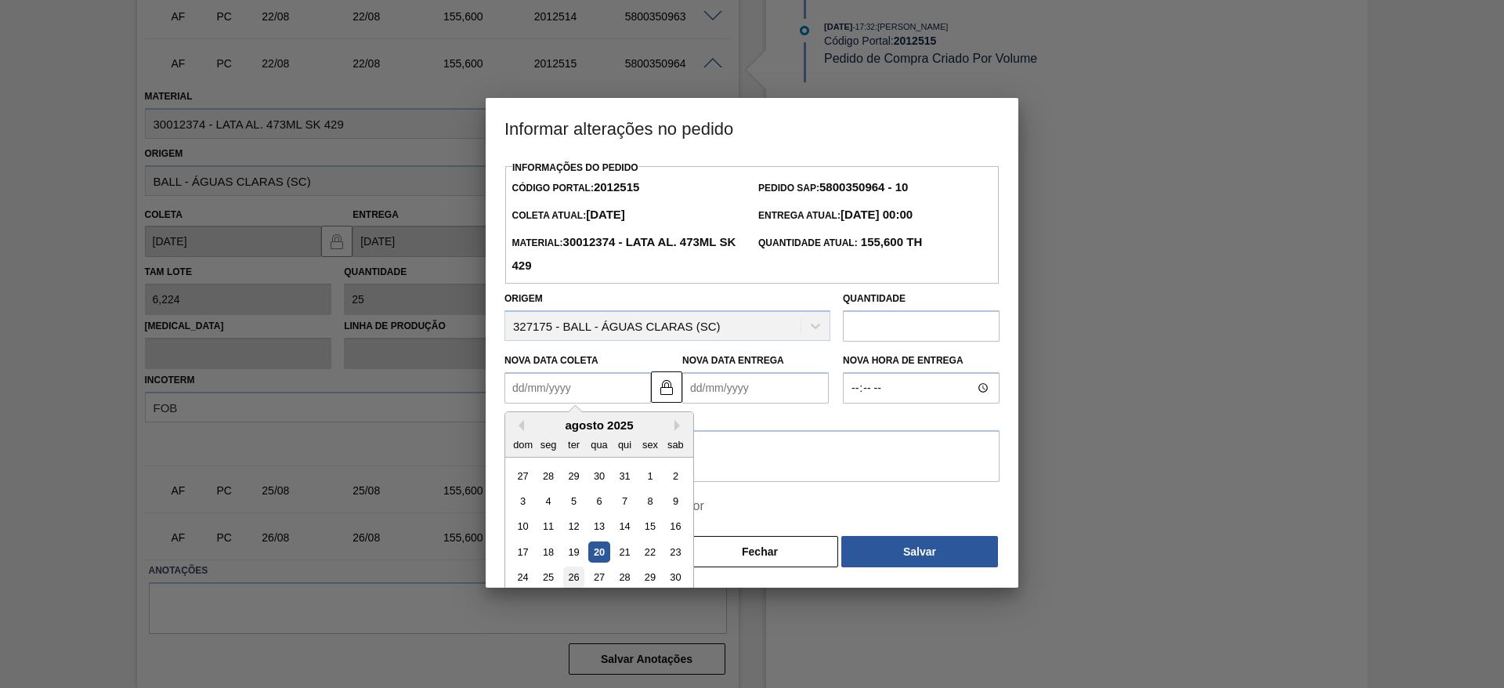
click at [574, 583] on div "26" at bounding box center [573, 577] width 21 height 21
type Coleta2012515 "26/08/2025"
type Entrega2012515 "26/08/2025"
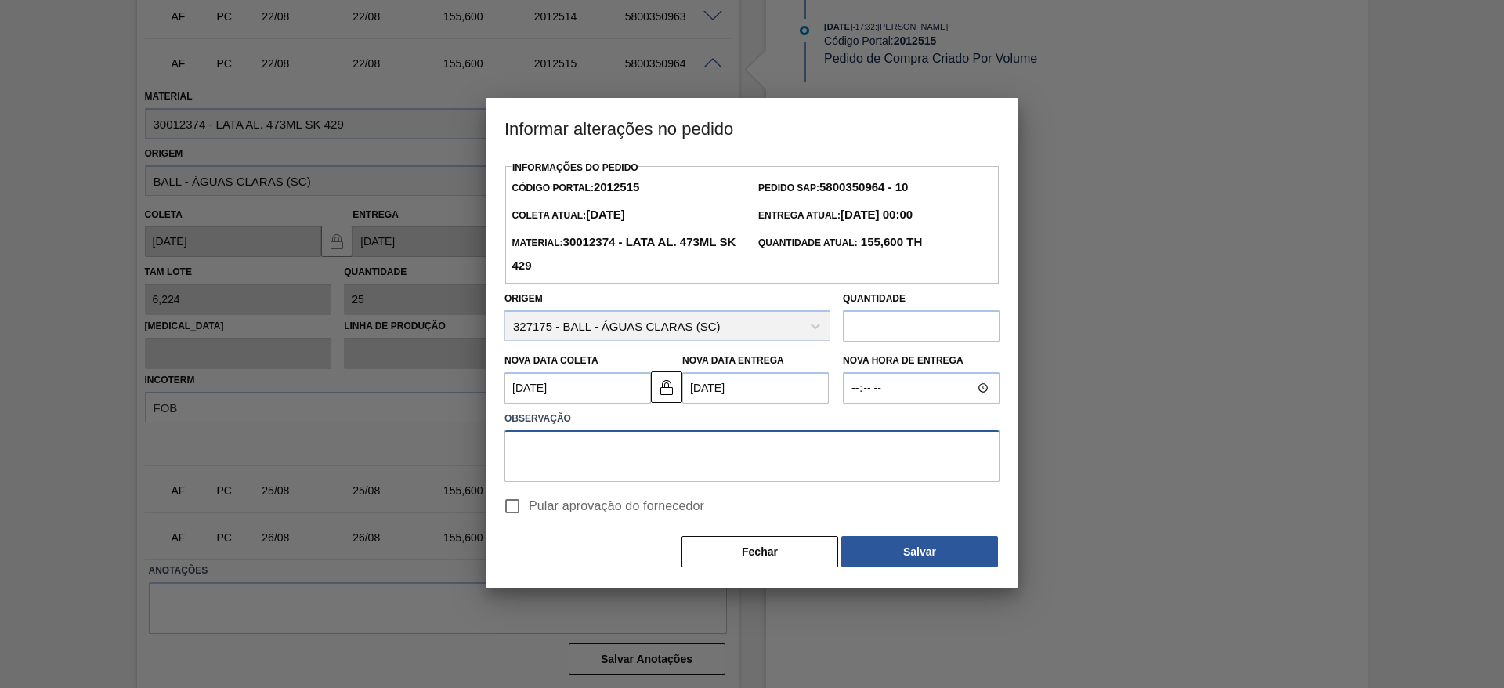
click at [608, 448] on textarea at bounding box center [752, 456] width 495 height 52
paste textarea "Ajuste de data"
type textarea "Ajuste de data"
click at [522, 508] on input "Pular aprovação do fornecedor" at bounding box center [512, 506] width 33 height 33
checkbox input "true"
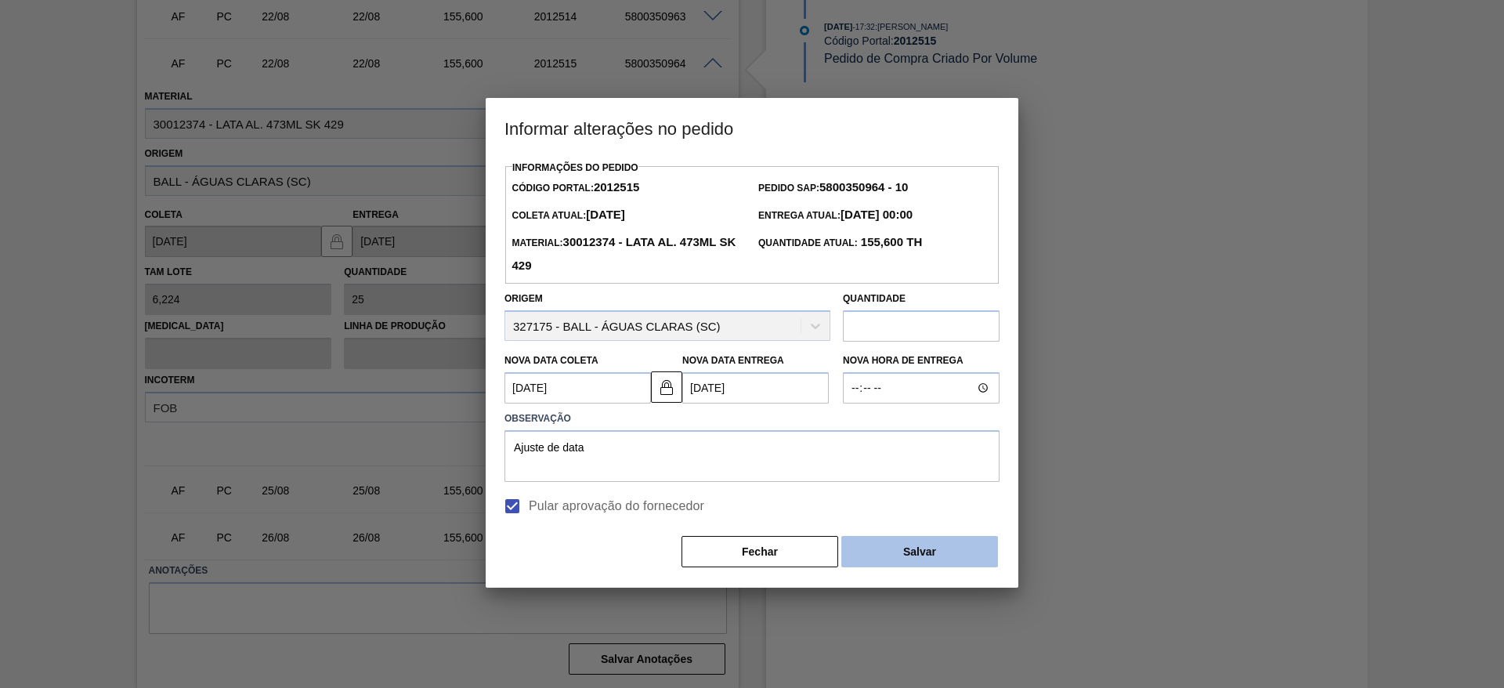
click at [923, 563] on button "Salvar" at bounding box center [919, 551] width 157 height 31
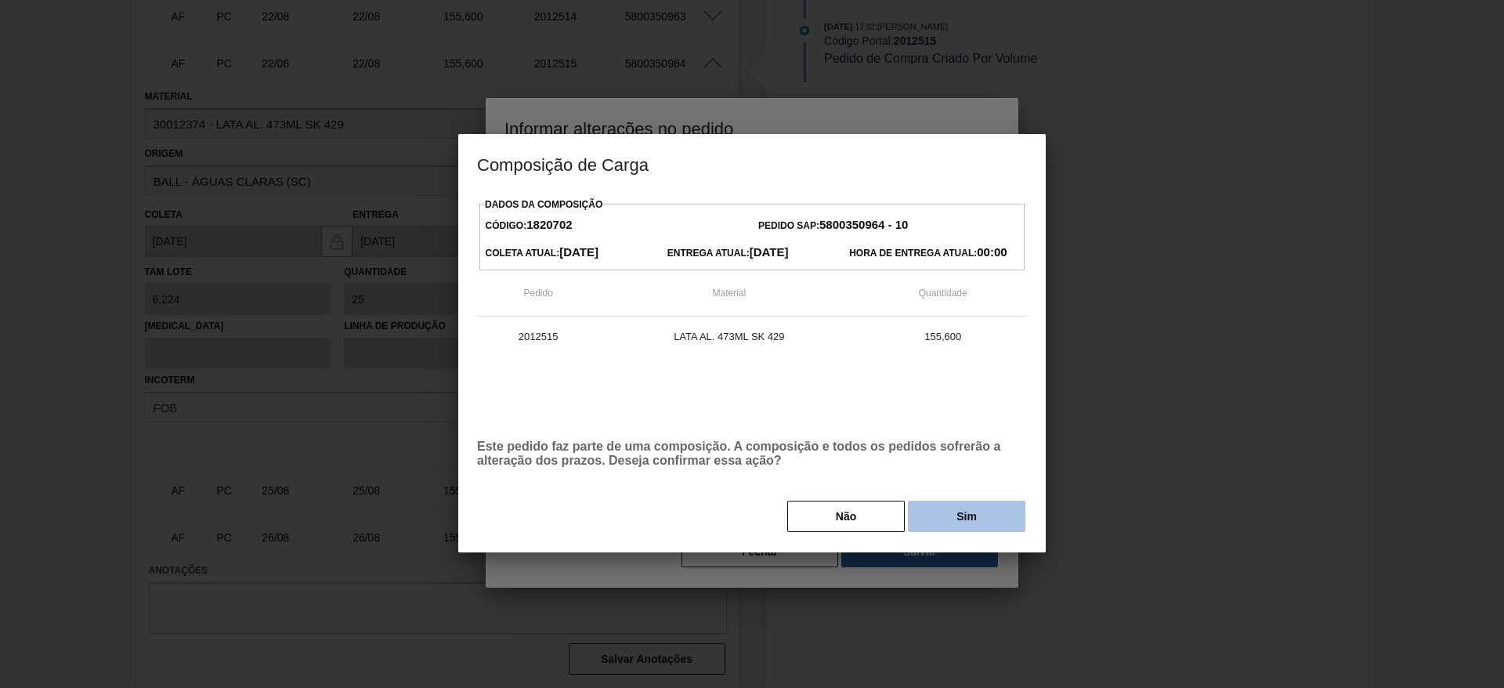
click at [928, 520] on button "Sim" at bounding box center [967, 516] width 118 height 31
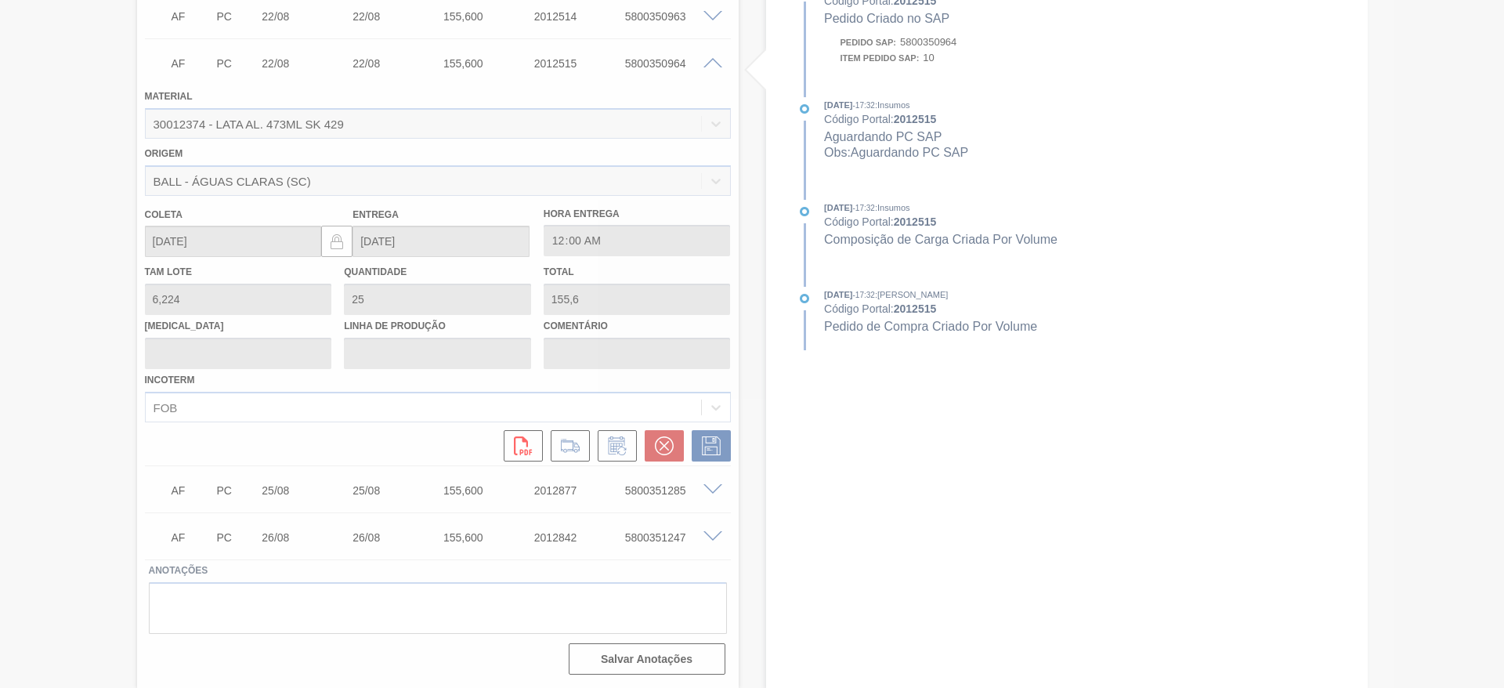
type input "Ajuste de data"
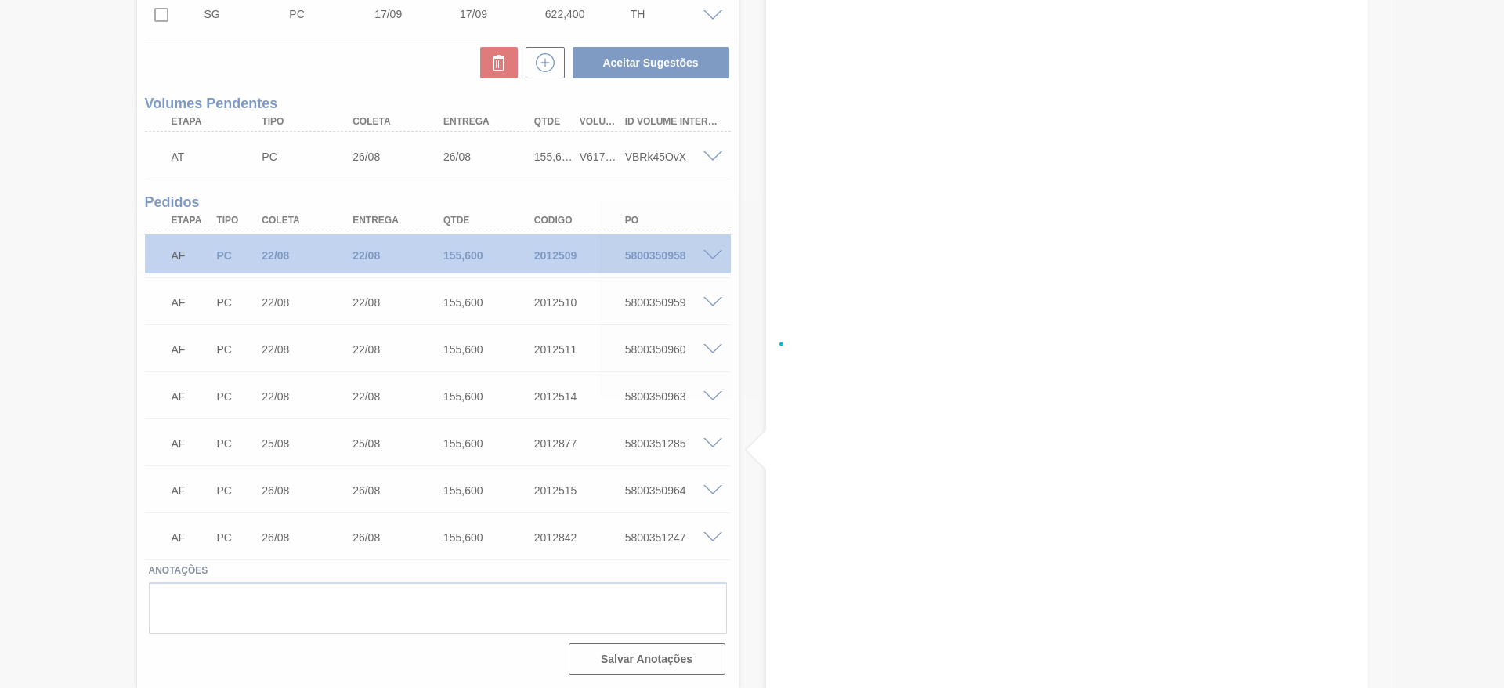
scroll to position [541, 0]
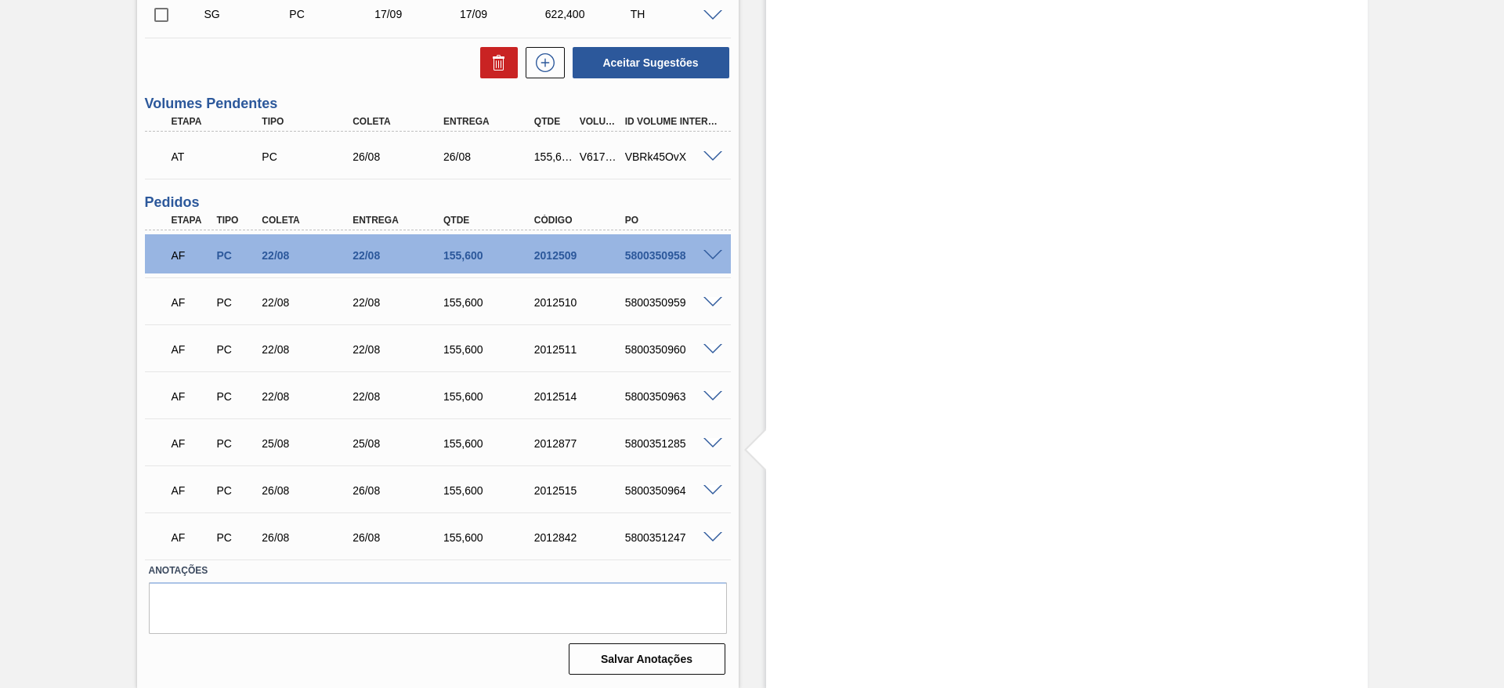
click at [713, 395] on span at bounding box center [713, 397] width 19 height 12
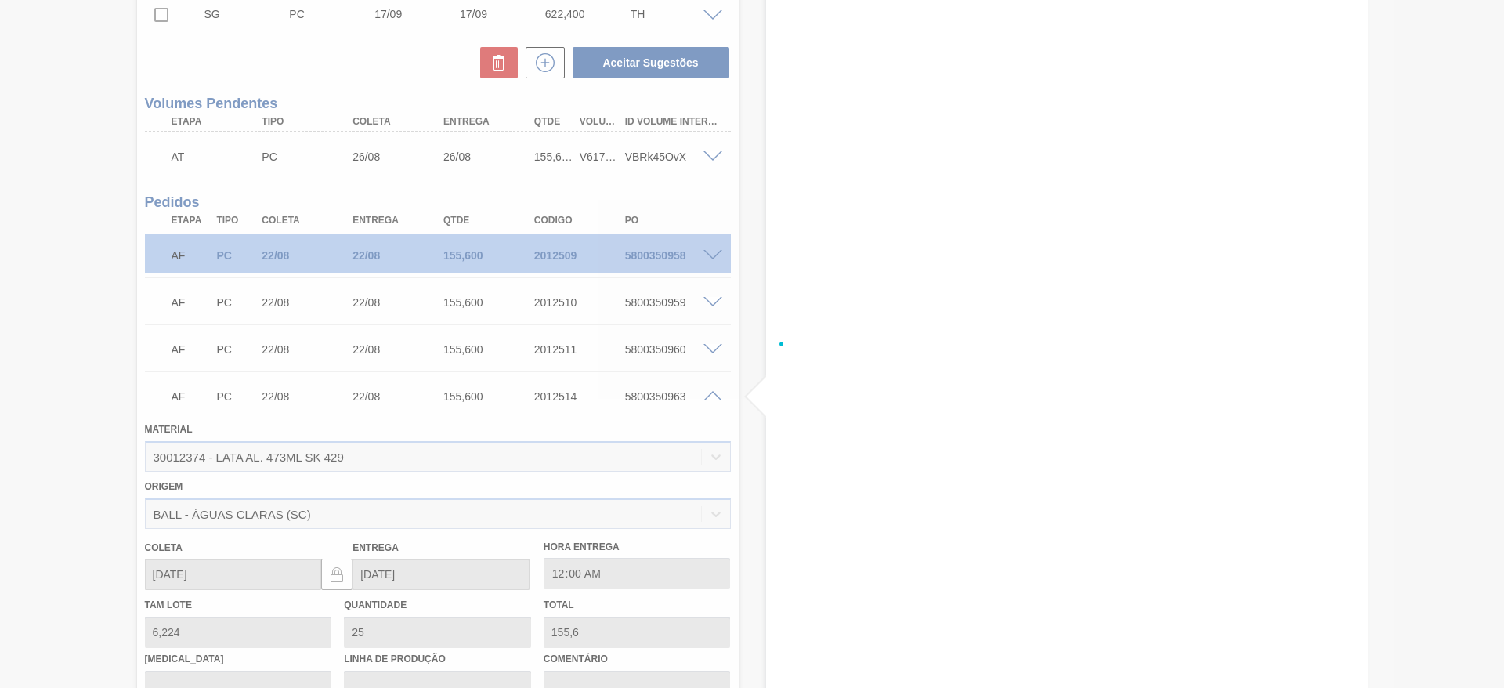
scroll to position [921, 0]
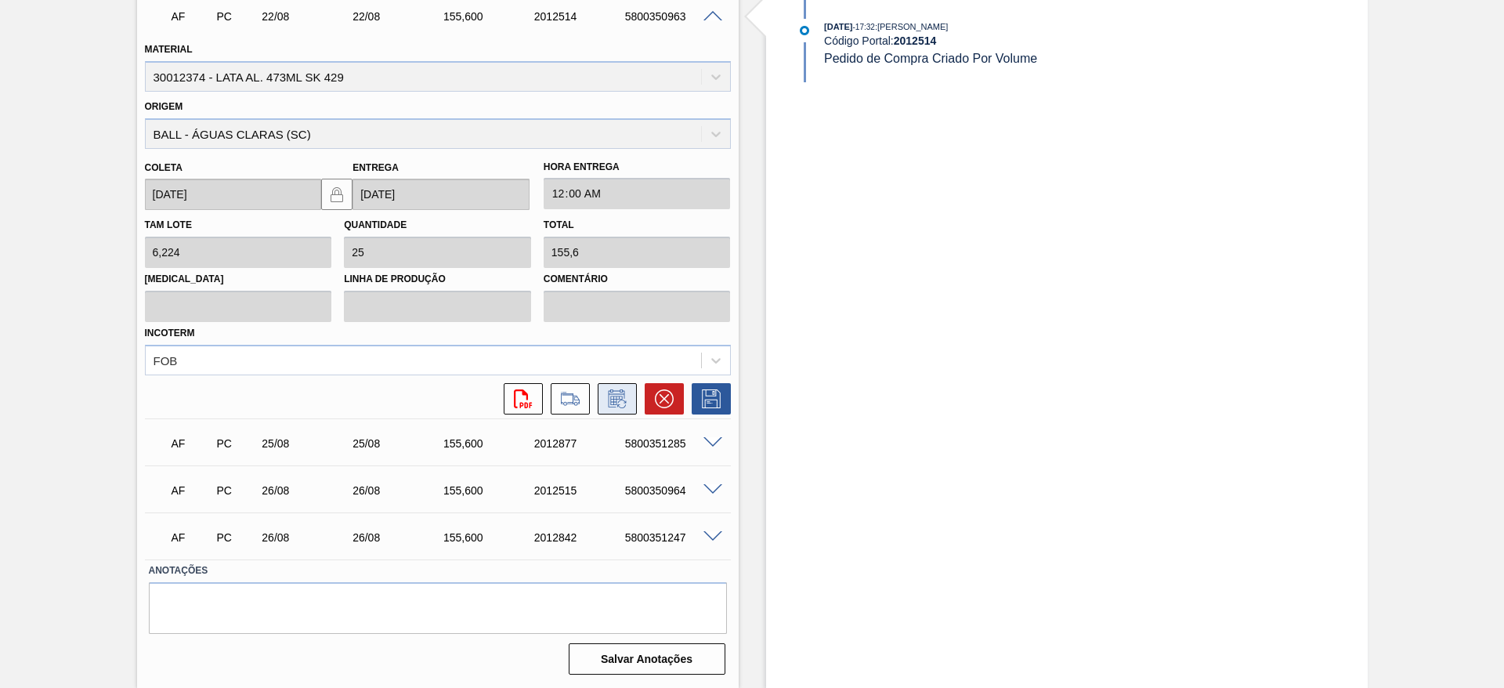
click at [609, 403] on icon at bounding box center [617, 398] width 25 height 19
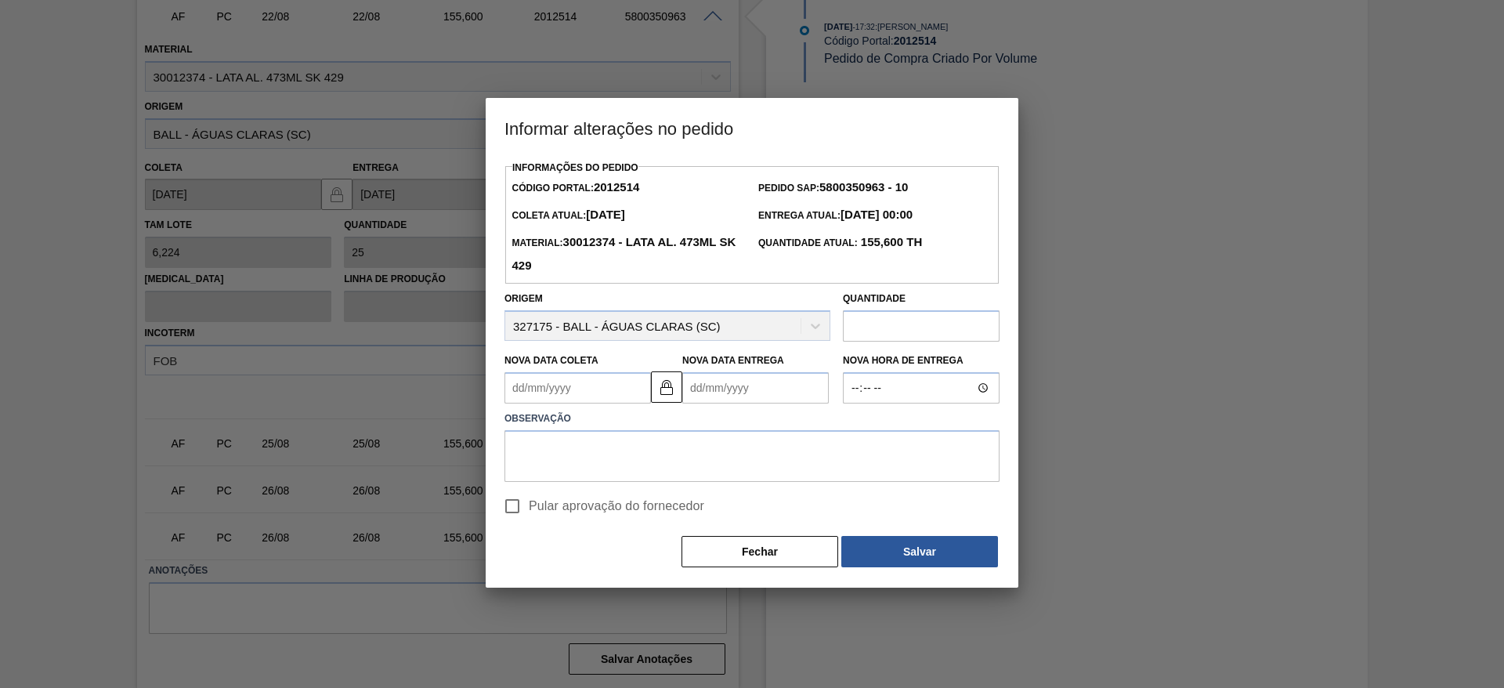
click at [610, 397] on Coleta2012514 "Nova Data Coleta" at bounding box center [578, 387] width 147 height 31
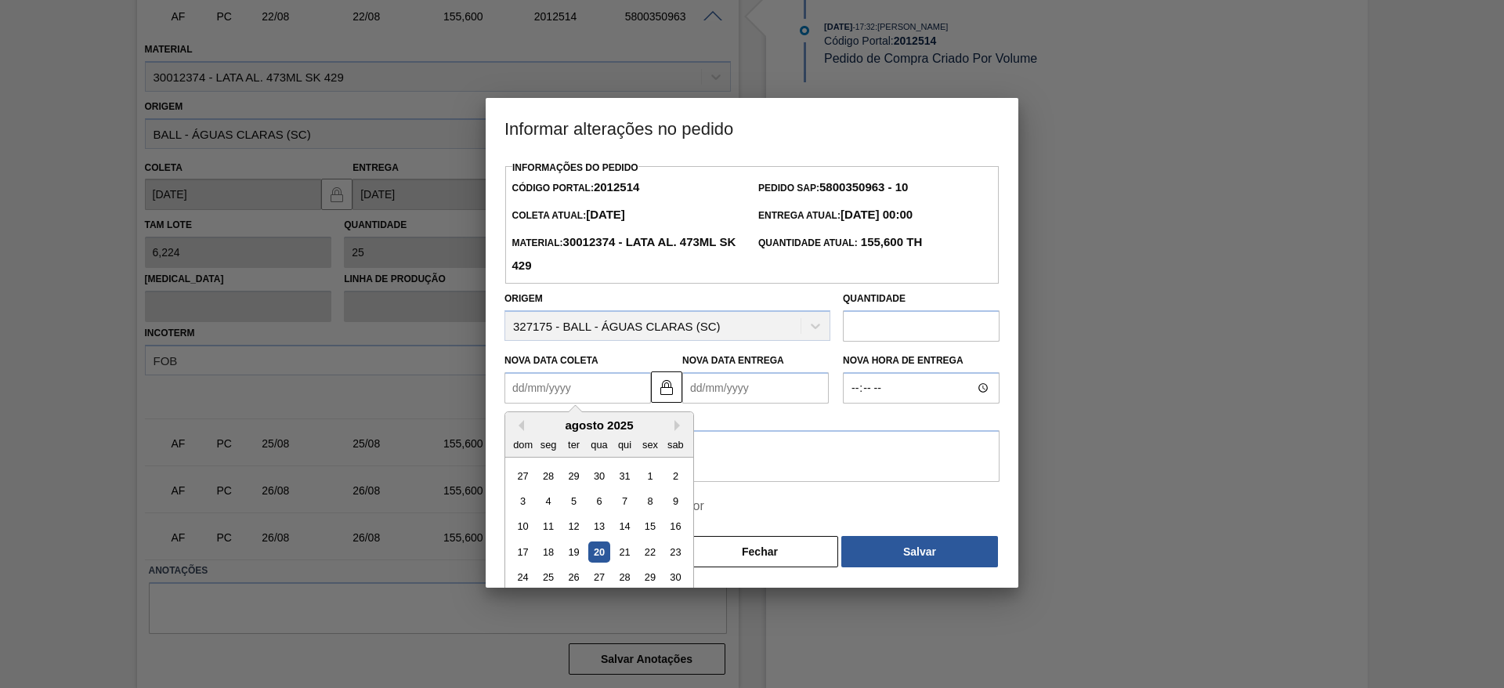
click at [570, 581] on div "26" at bounding box center [573, 577] width 21 height 21
type Coleta2012514 "[DATE]"
type Entrega2012514 "[DATE]"
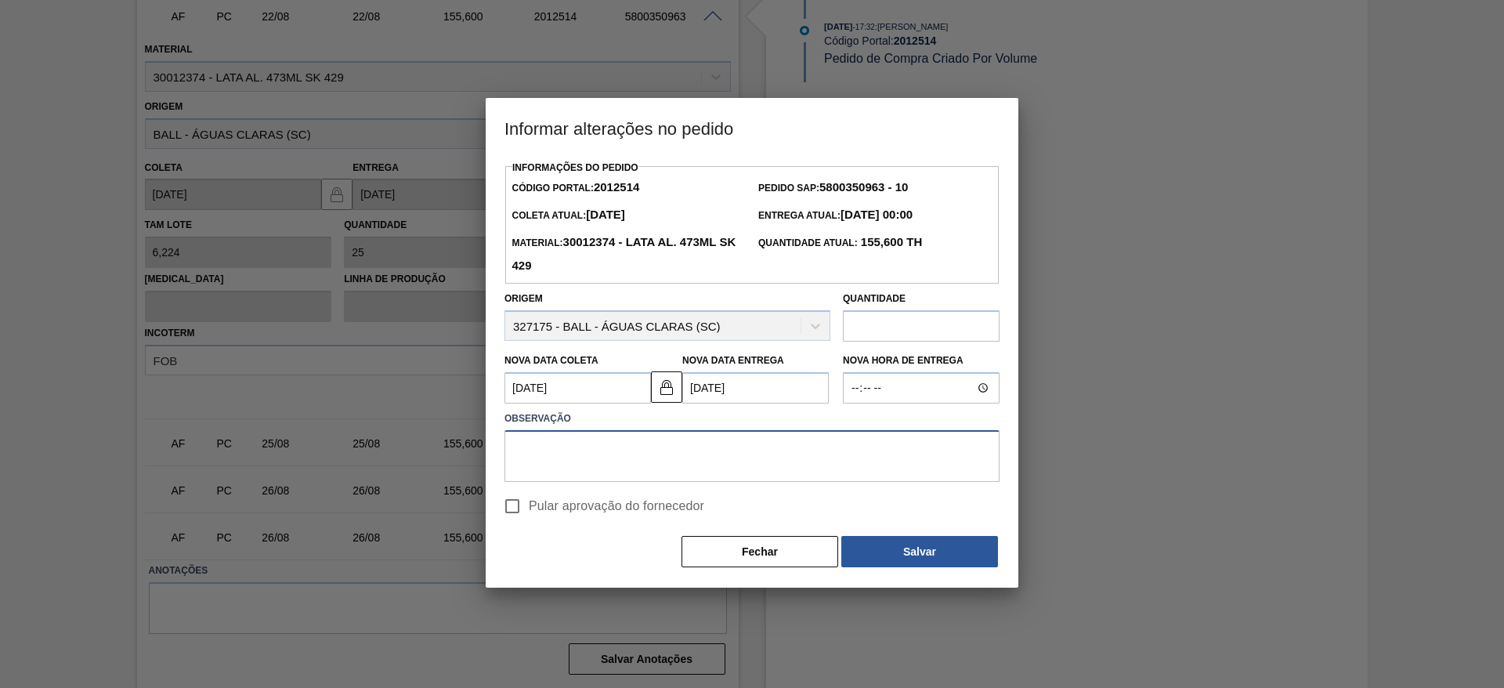
click at [584, 448] on textarea at bounding box center [752, 456] width 495 height 52
paste textarea "Ajuste de data"
type textarea "Ajuste de data"
click at [534, 510] on span "Pular aprovação do fornecedor" at bounding box center [616, 506] width 175 height 19
click at [529, 510] on input "Pular aprovação do fornecedor" at bounding box center [512, 506] width 33 height 33
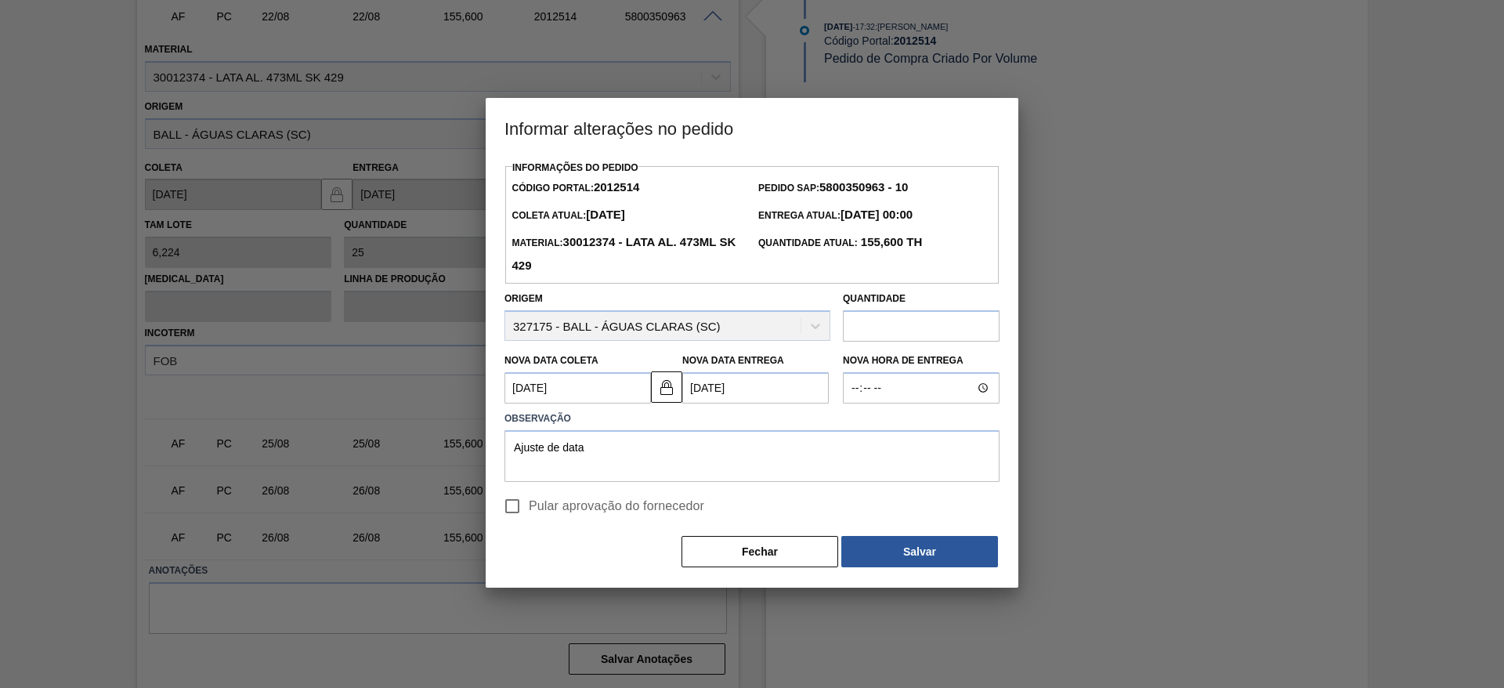
checkbox input "true"
click at [885, 556] on button "Salvar" at bounding box center [919, 551] width 157 height 31
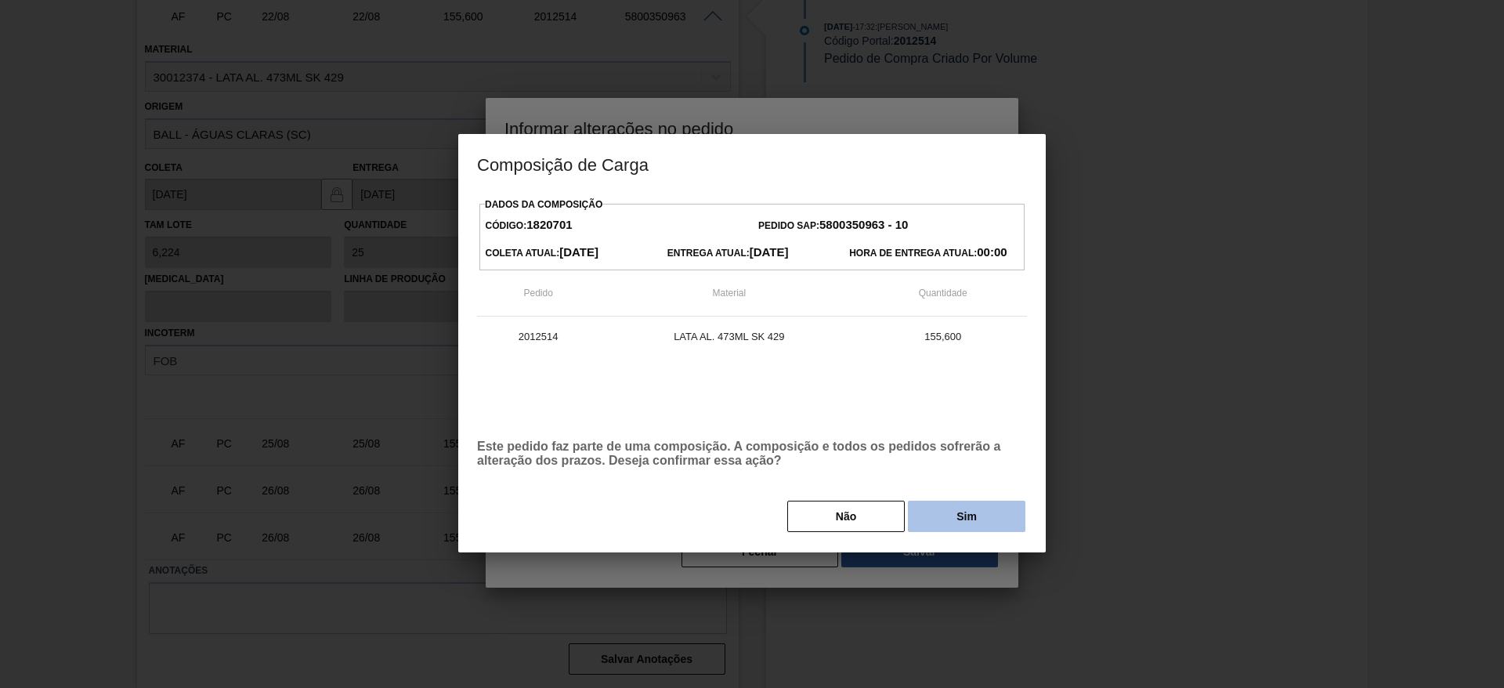
click at [947, 520] on button "Sim" at bounding box center [967, 516] width 118 height 31
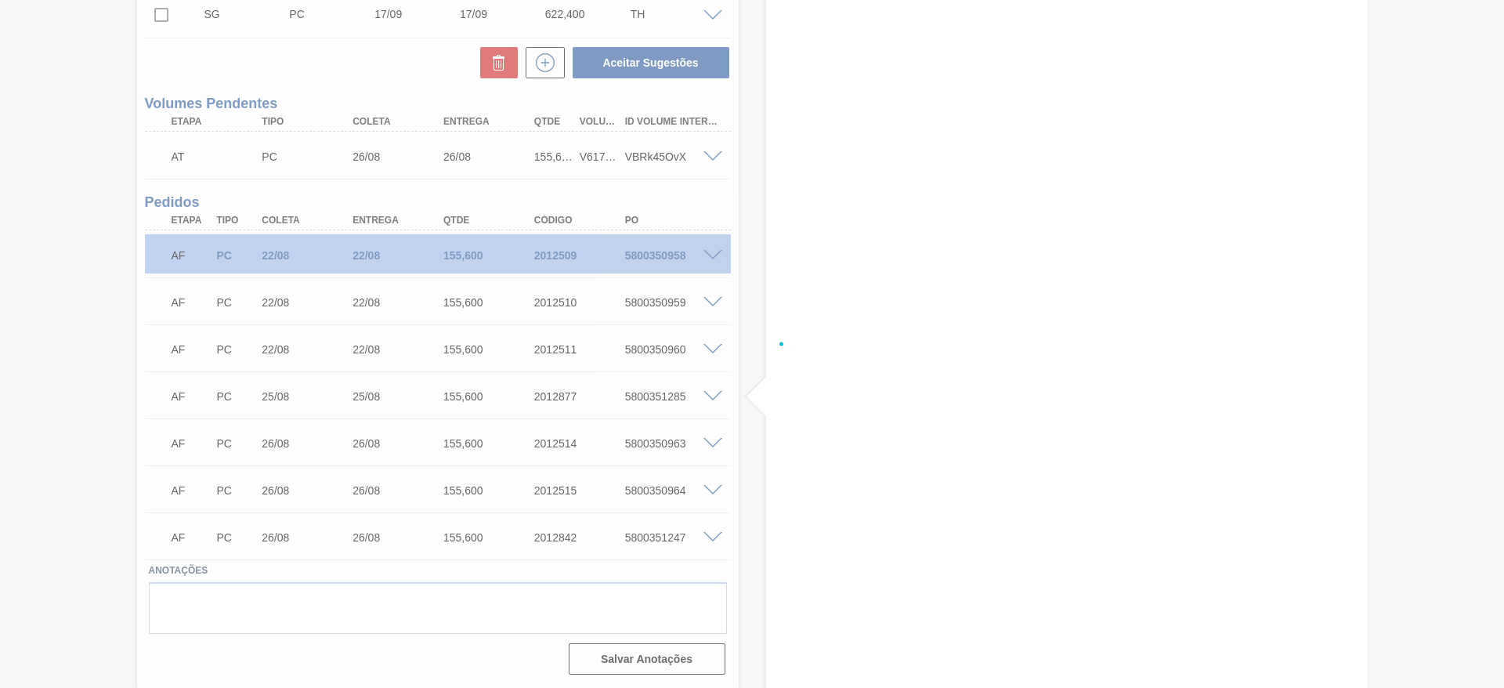
scroll to position [494, 0]
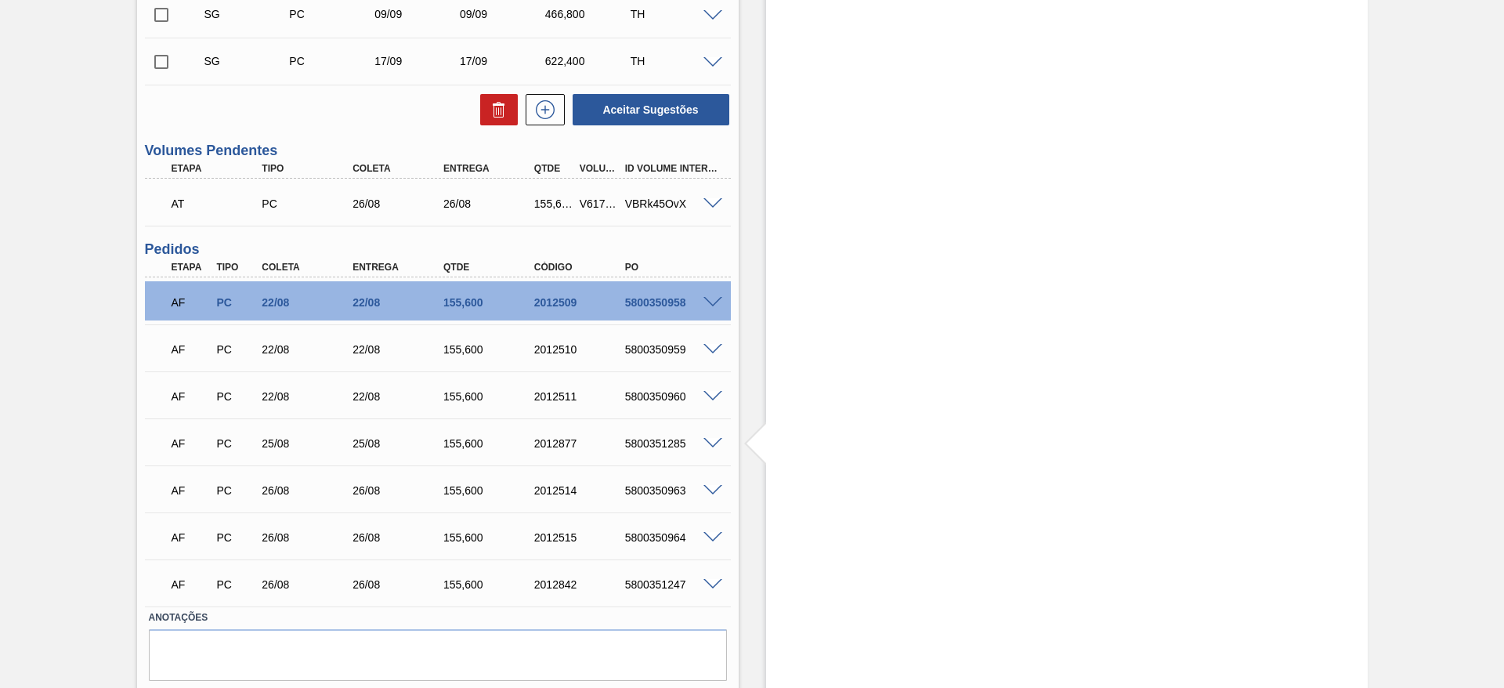
click at [718, 400] on span at bounding box center [713, 397] width 19 height 12
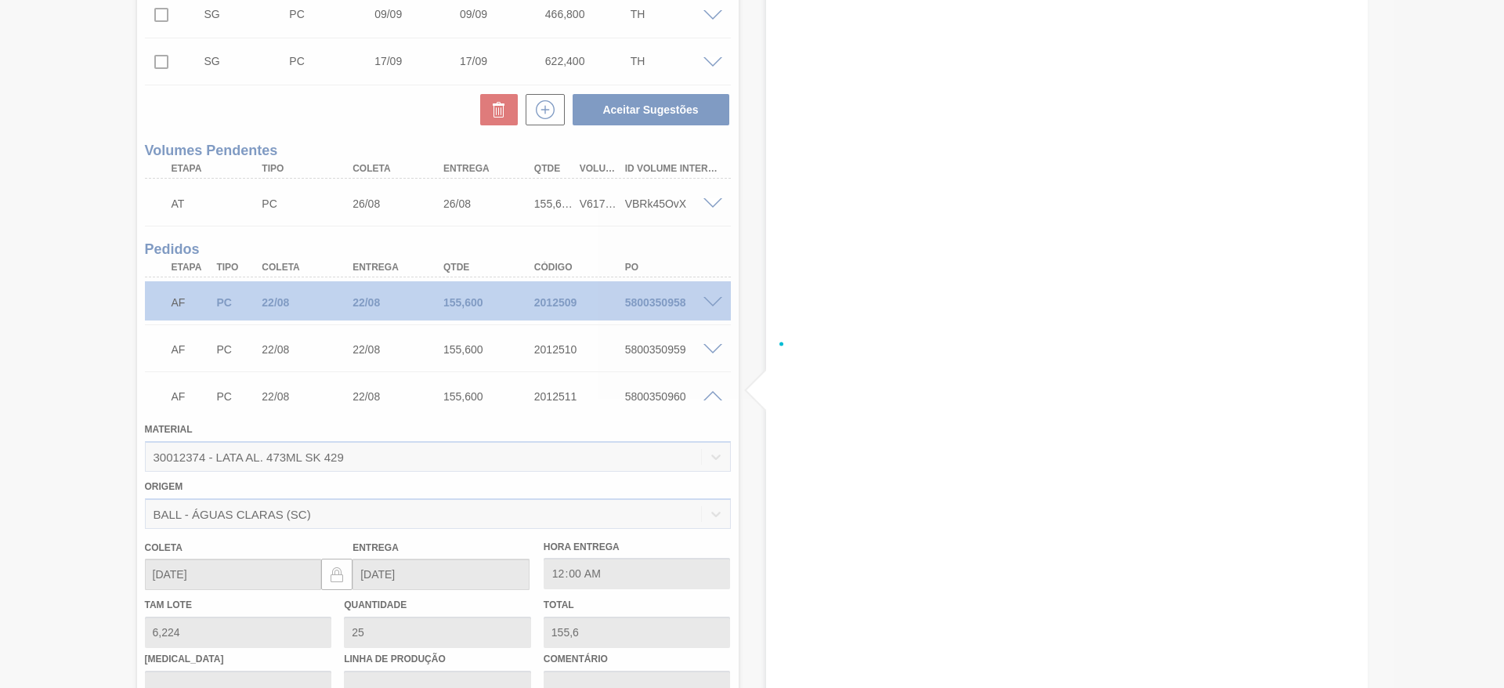
scroll to position [874, 0]
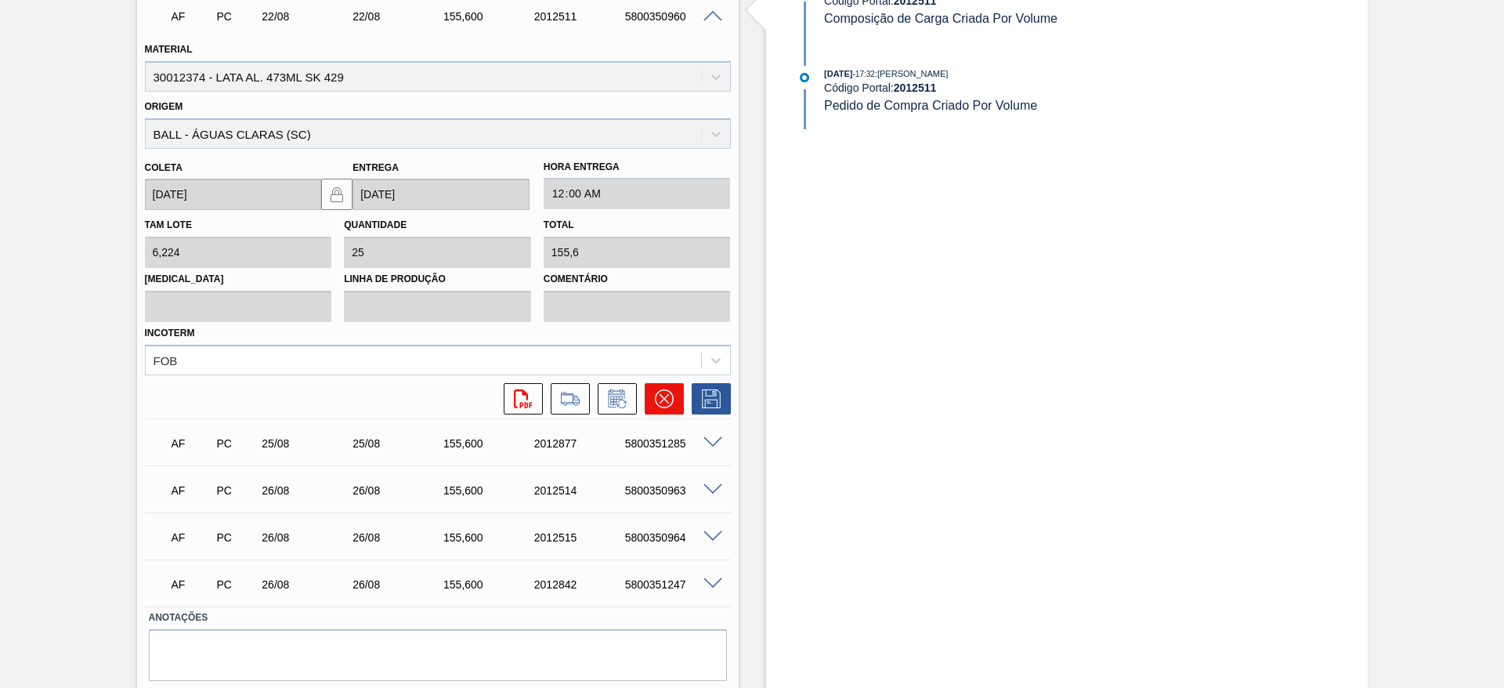
click at [650, 398] on button at bounding box center [664, 398] width 39 height 31
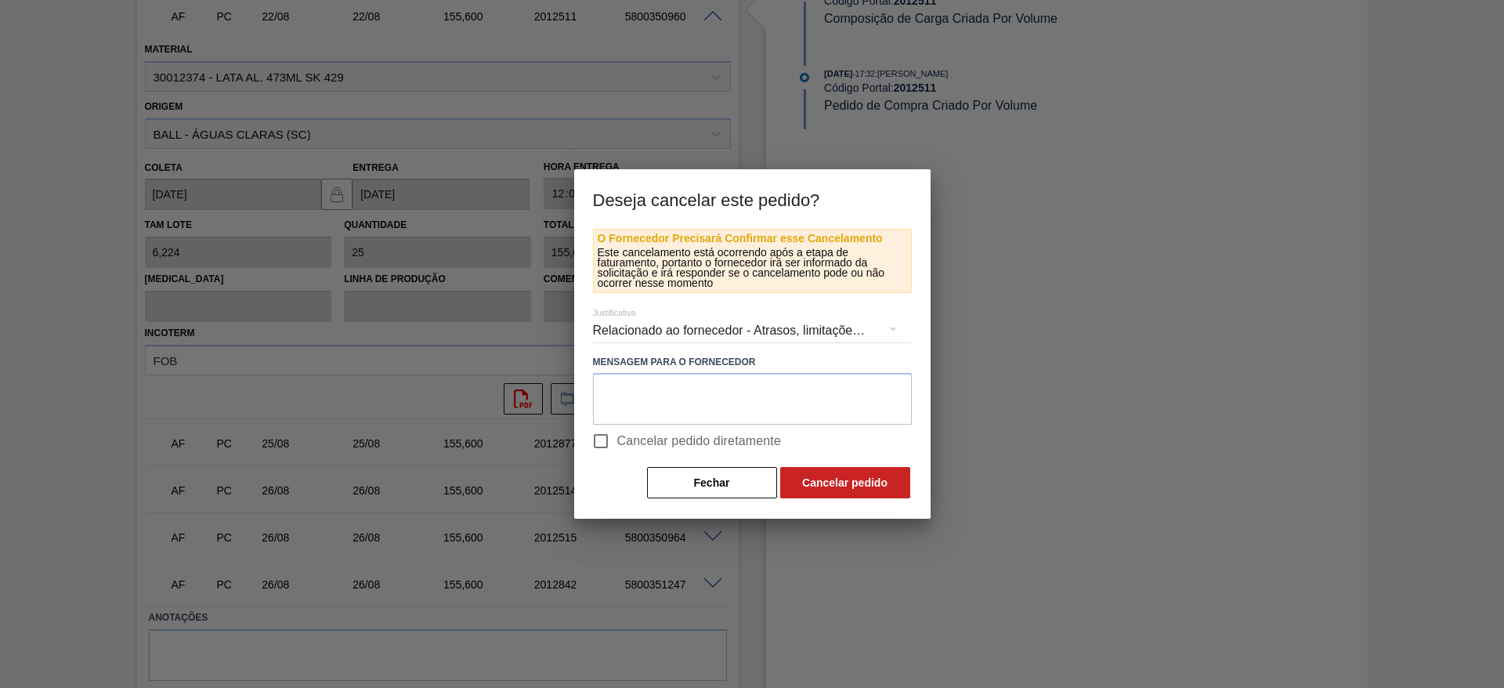
click at [617, 447] on span "Cancelar pedido diretamente" at bounding box center [699, 441] width 165 height 19
click at [617, 447] on input "Cancelar pedido diretamente" at bounding box center [600, 441] width 33 height 33
checkbox input "true"
click at [804, 486] on button "Cancelar pedido" at bounding box center [845, 482] width 130 height 31
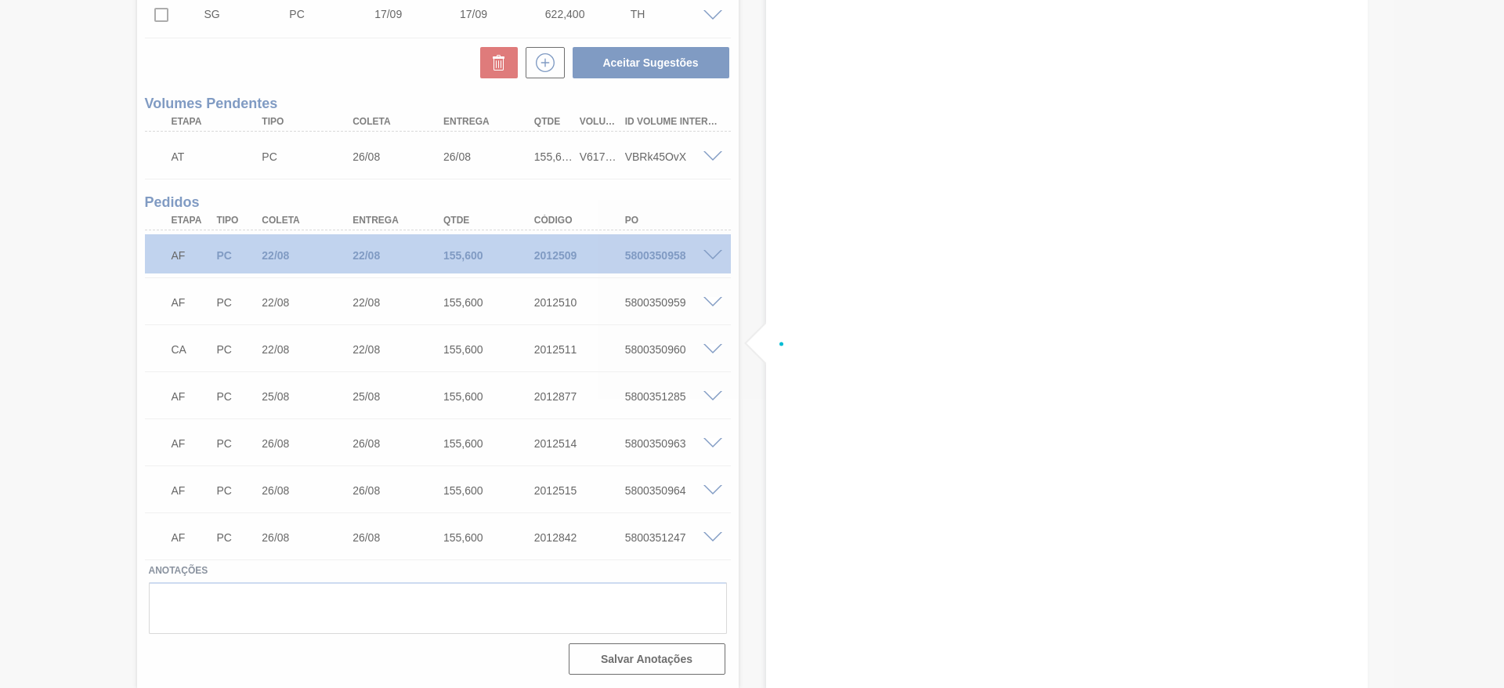
scroll to position [541, 0]
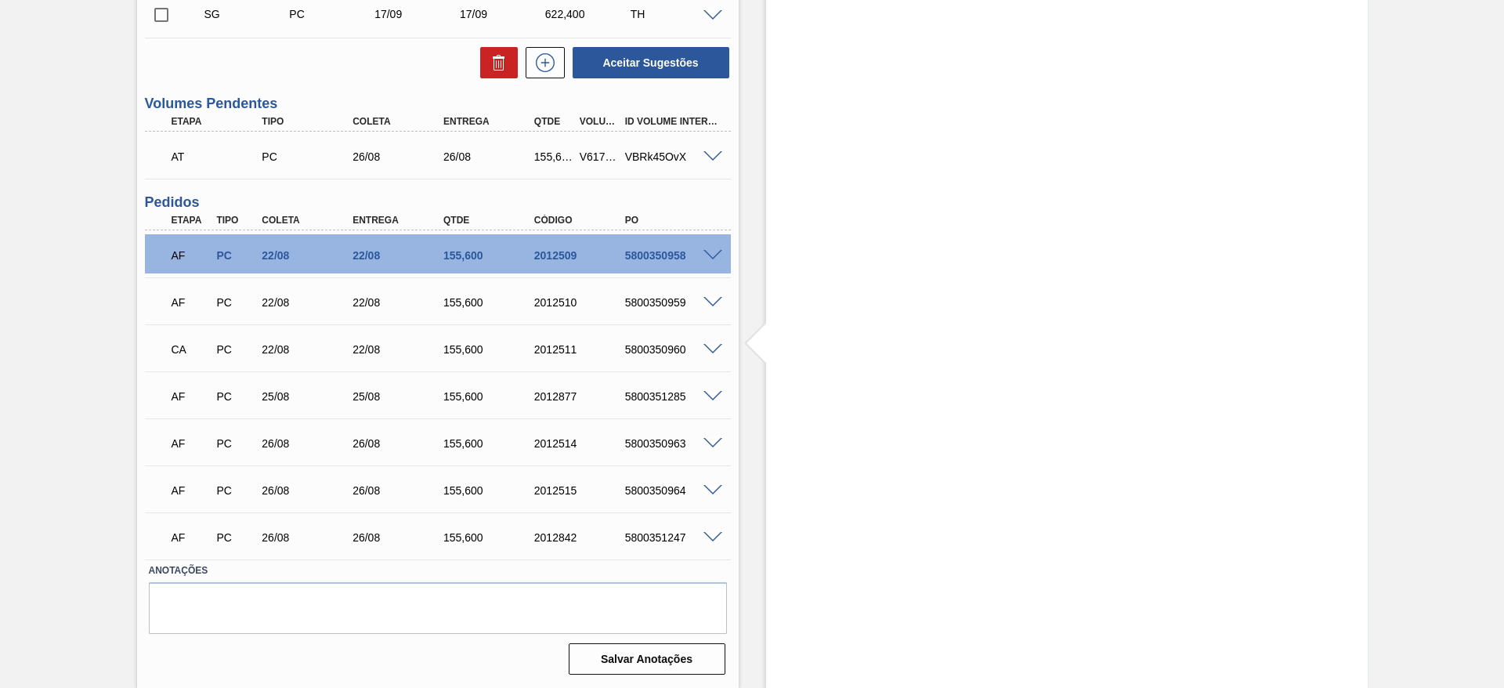
click at [713, 305] on span at bounding box center [713, 303] width 19 height 12
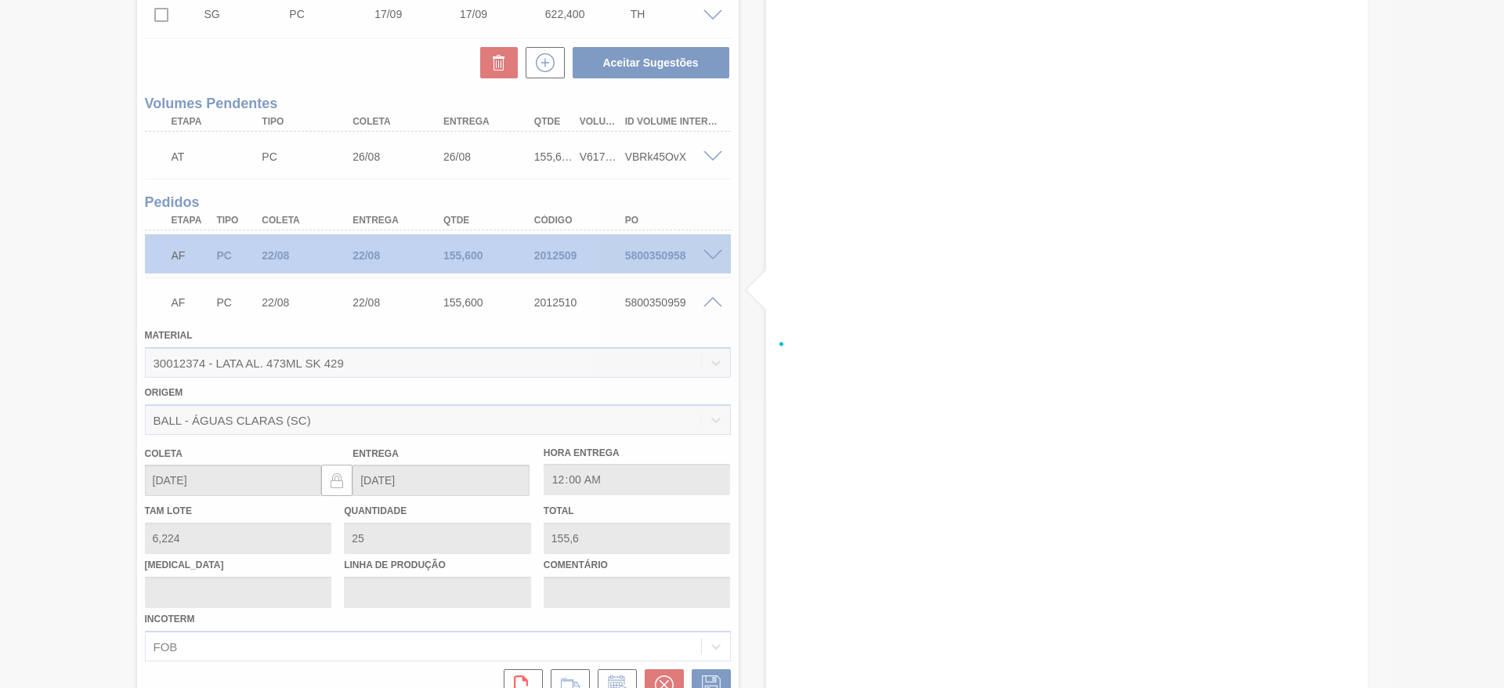
scroll to position [921, 0]
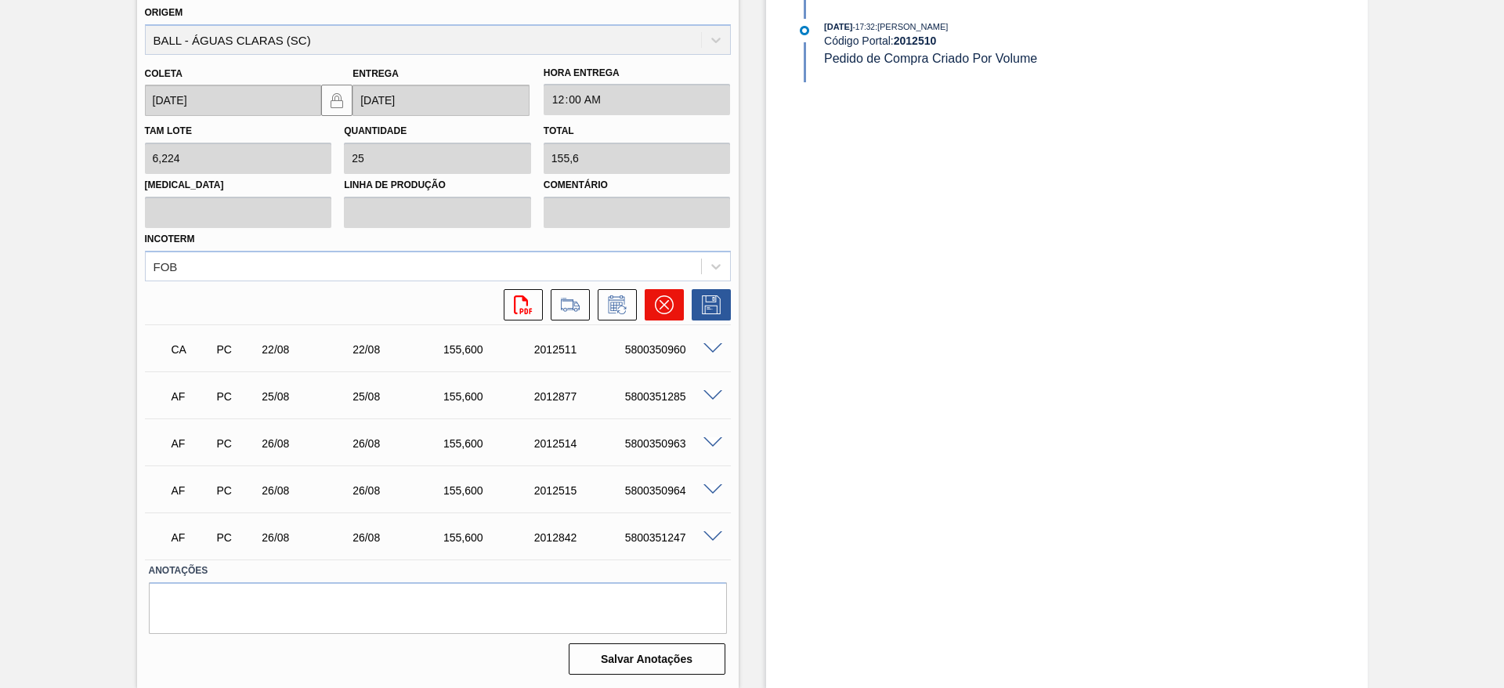
click at [669, 307] on icon at bounding box center [664, 304] width 19 height 19
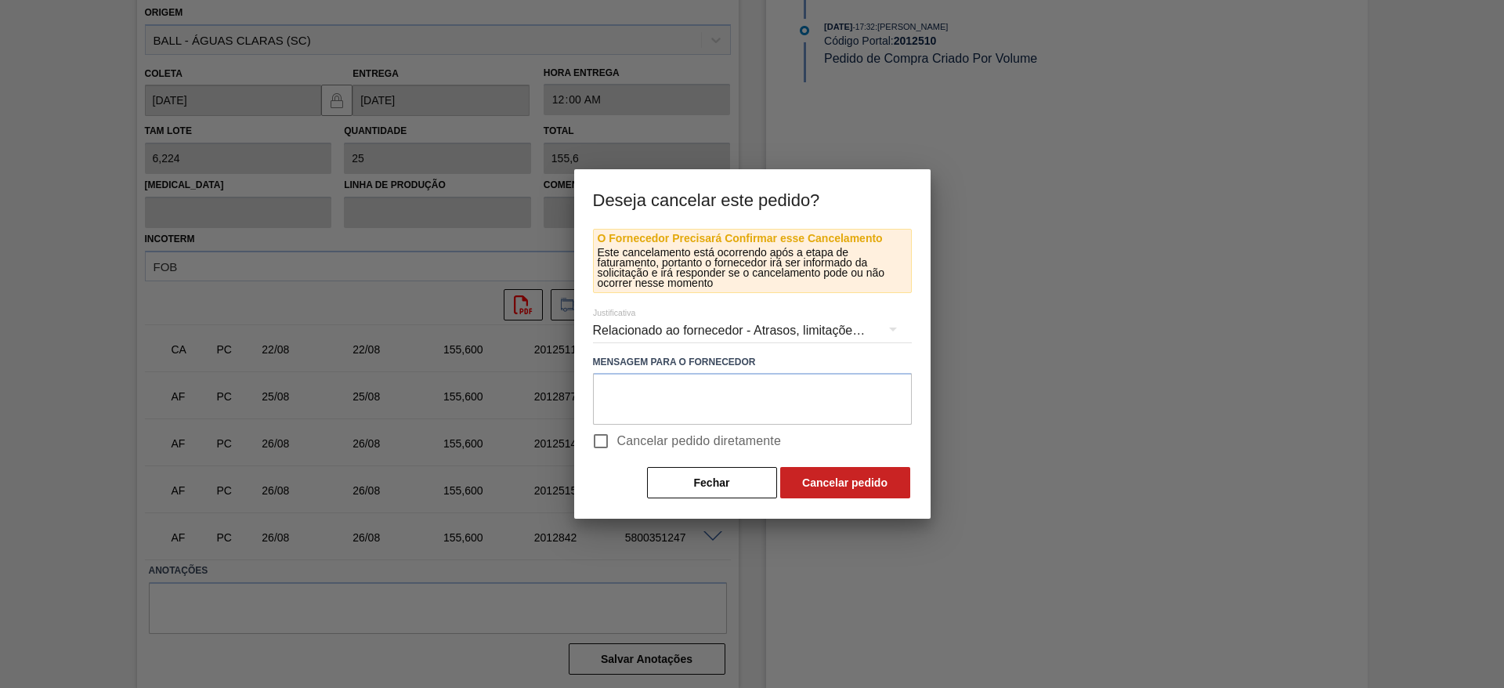
click at [626, 450] on span "Cancelar pedido diretamente" at bounding box center [699, 441] width 165 height 19
click at [617, 450] on input "Cancelar pedido diretamente" at bounding box center [600, 441] width 33 height 33
checkbox input "true"
click at [851, 490] on button "Cancelar pedido" at bounding box center [845, 482] width 130 height 31
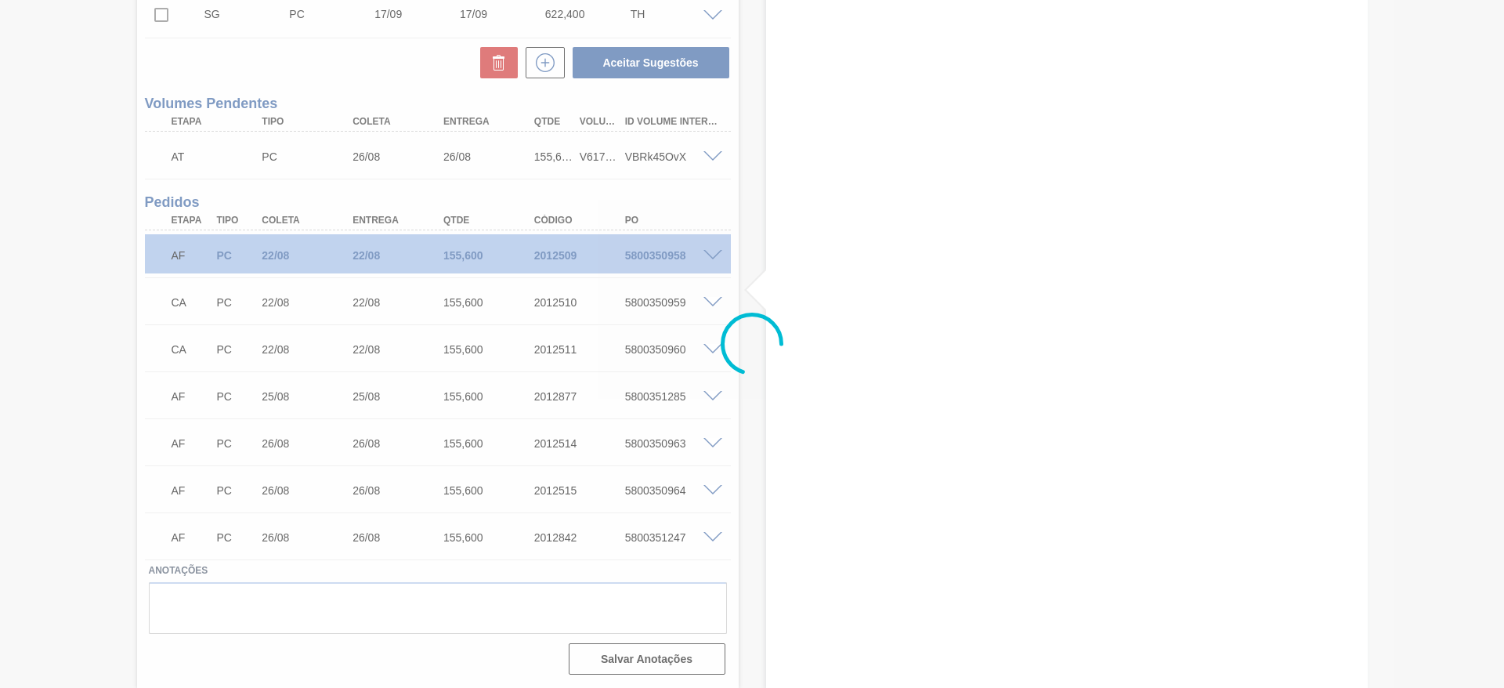
scroll to position [541, 0]
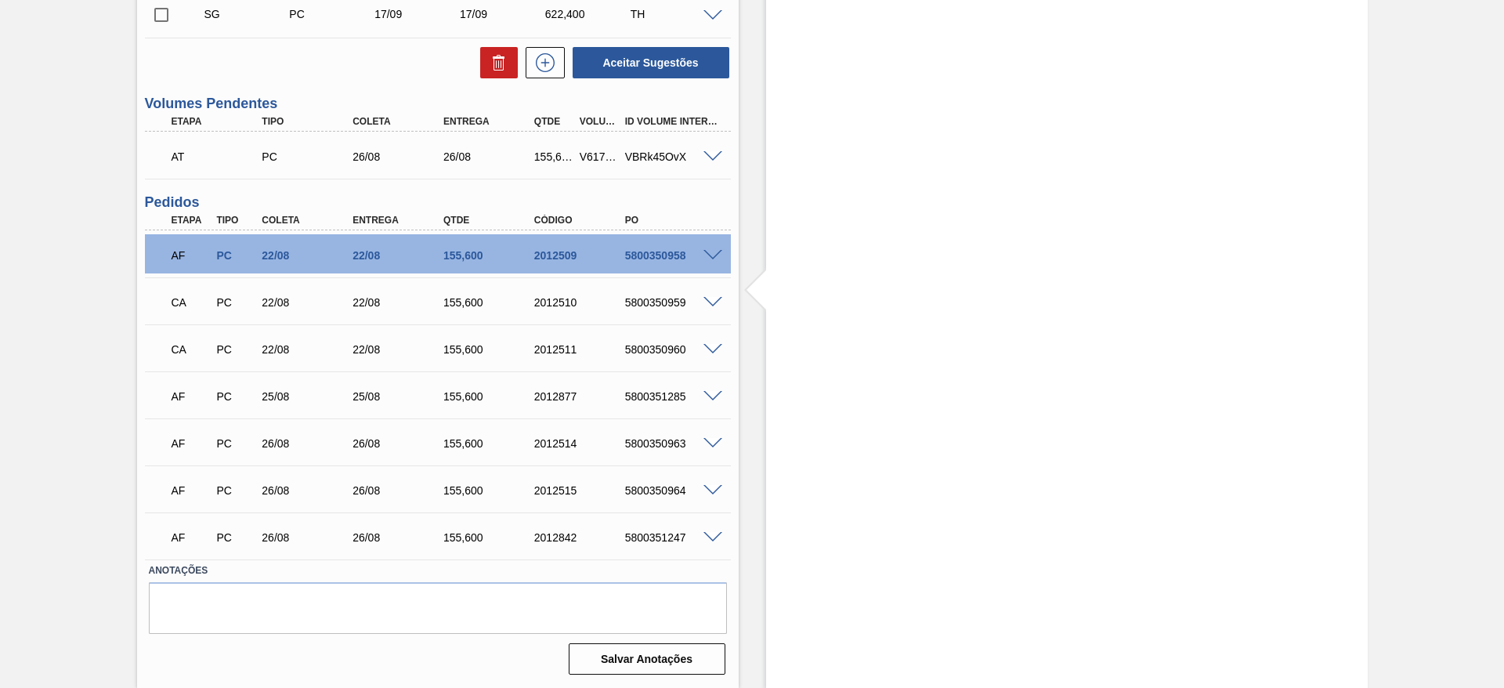
click at [713, 259] on span at bounding box center [713, 256] width 19 height 12
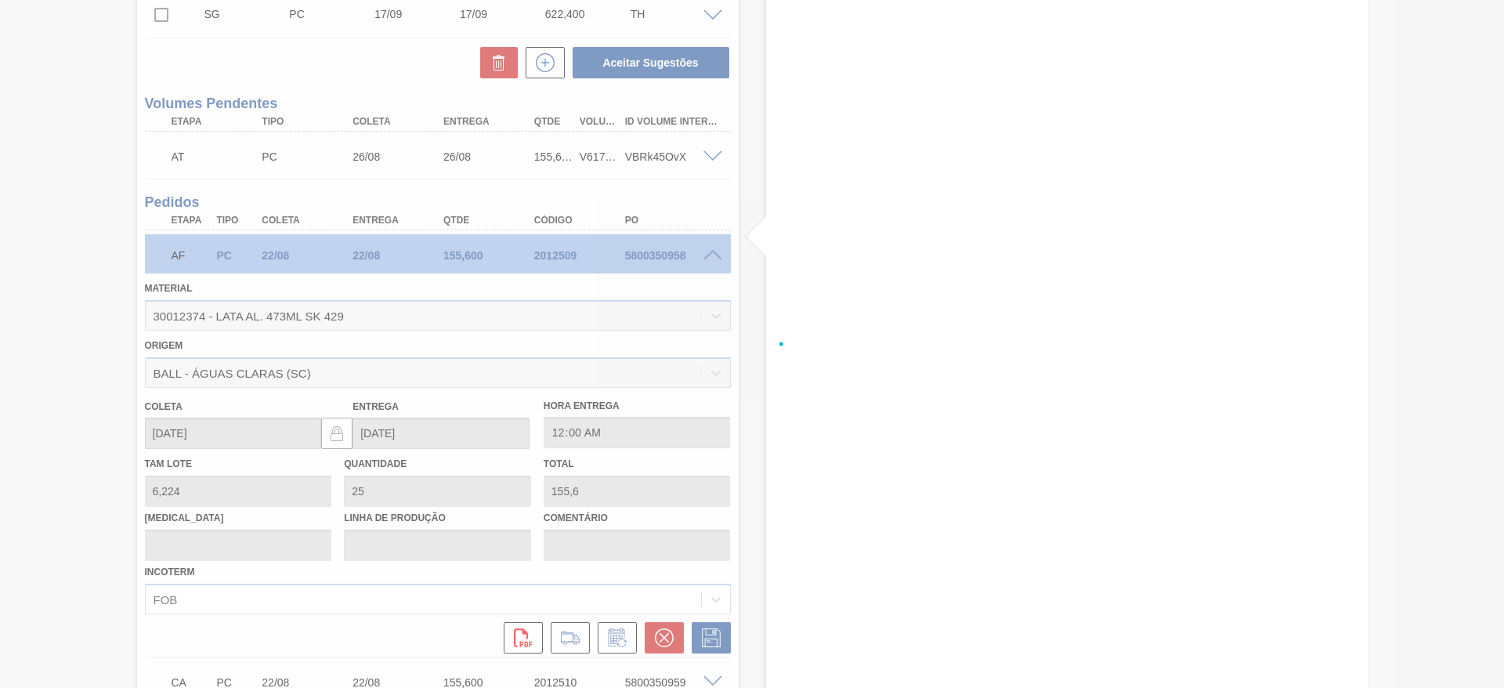
scroll to position [921, 0]
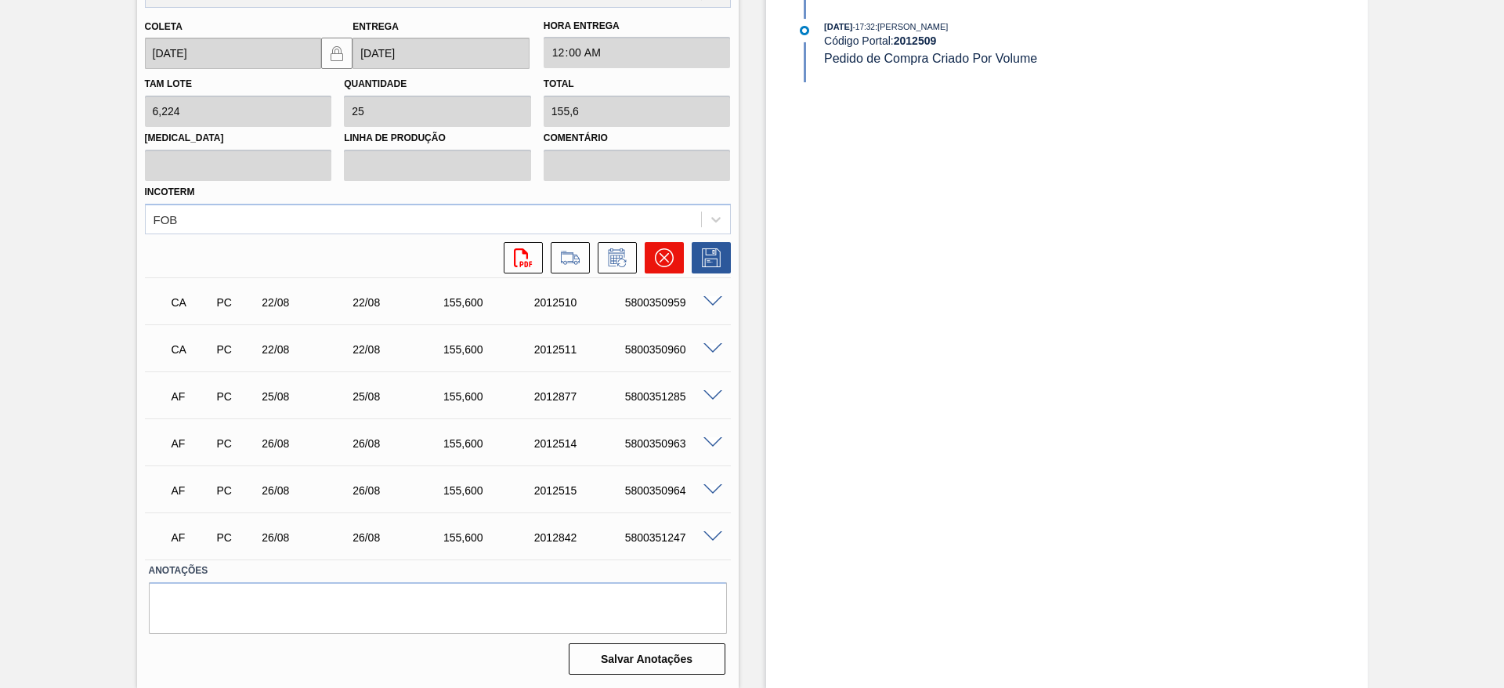
click at [658, 263] on icon at bounding box center [664, 257] width 19 height 19
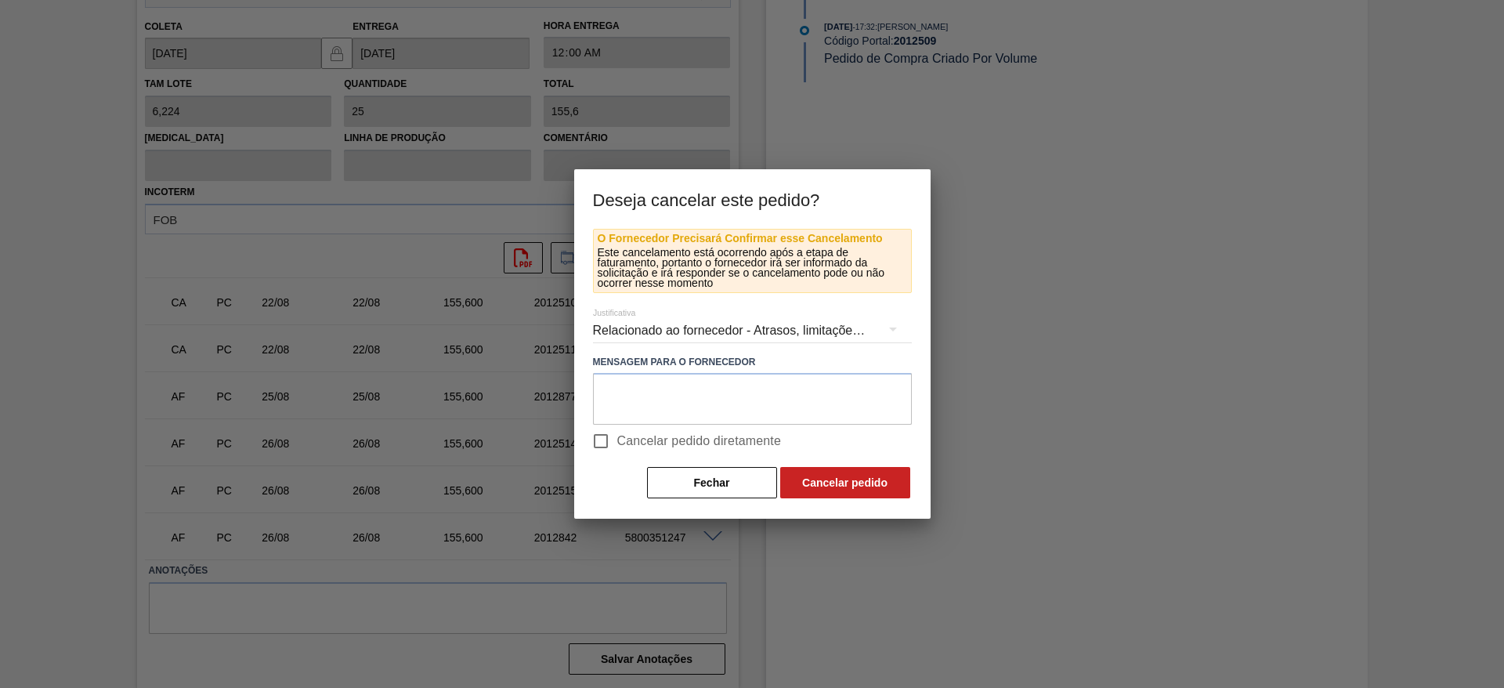
click at [658, 444] on span "Cancelar pedido diretamente" at bounding box center [699, 441] width 165 height 19
click at [617, 444] on input "Cancelar pedido diretamente" at bounding box center [600, 441] width 33 height 33
checkbox input "true"
click at [819, 477] on button "Cancelar pedido" at bounding box center [845, 482] width 130 height 31
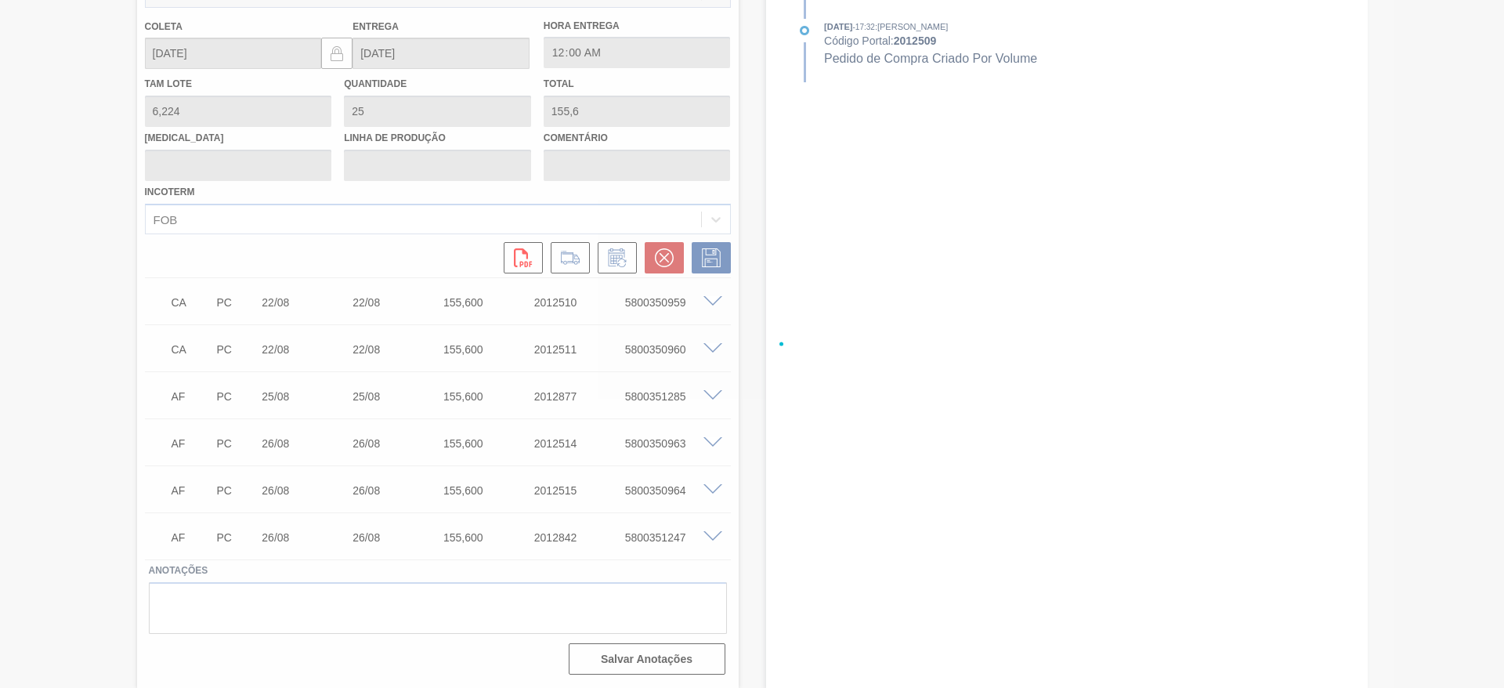
scroll to position [541, 0]
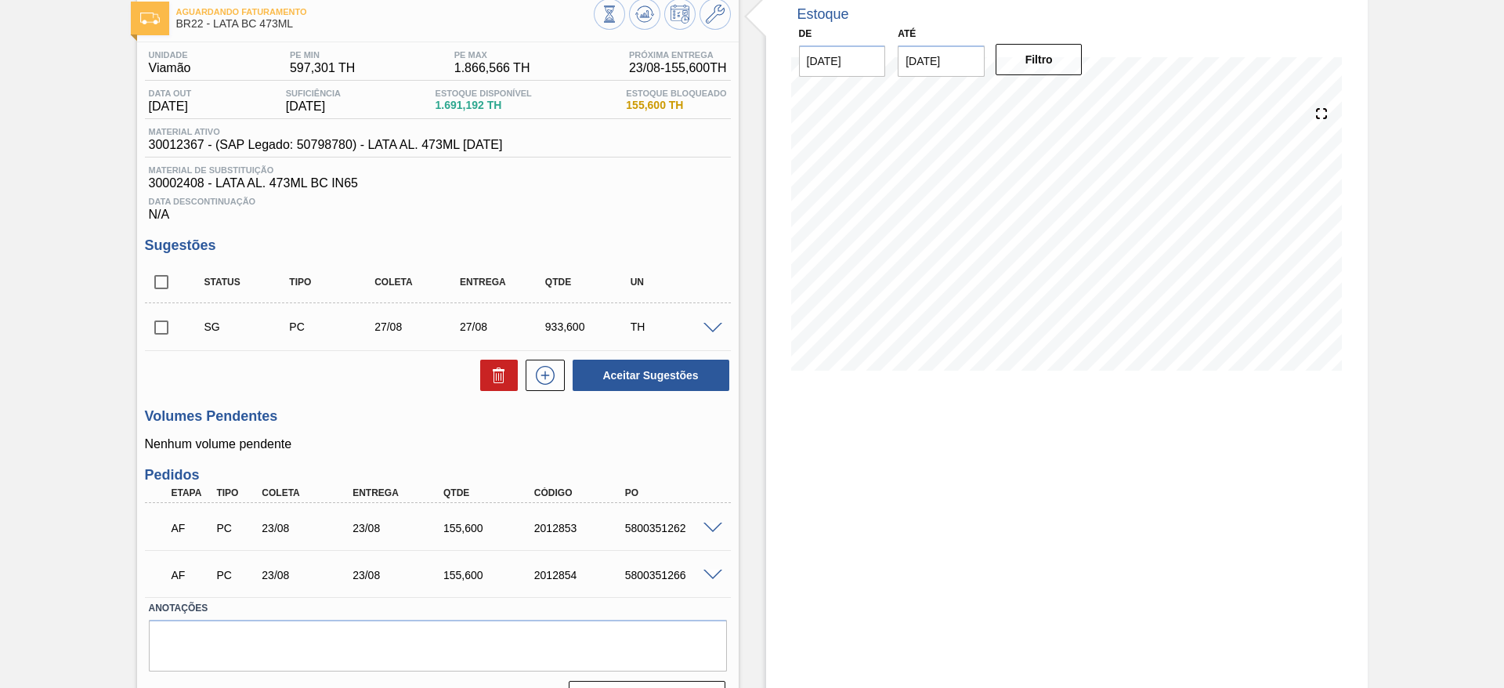
scroll to position [125, 0]
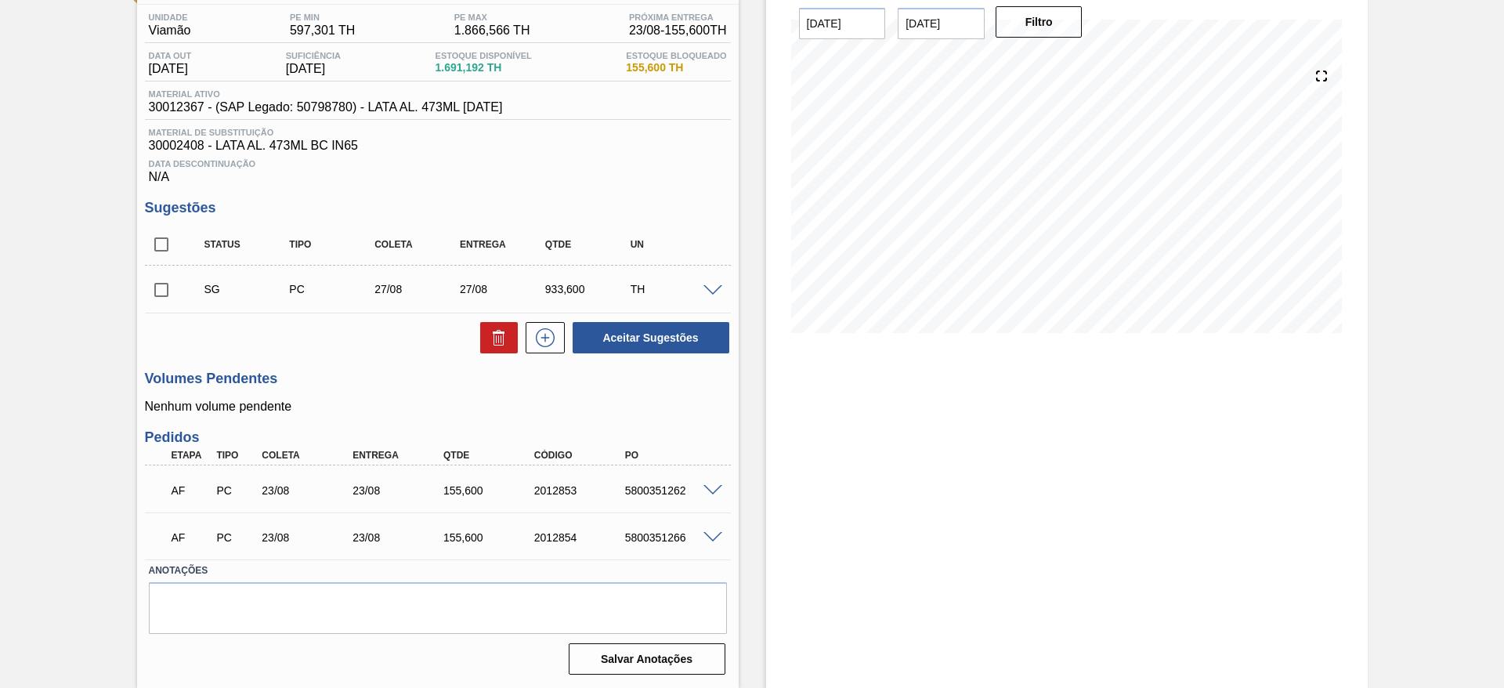
click at [711, 490] on span at bounding box center [713, 491] width 19 height 12
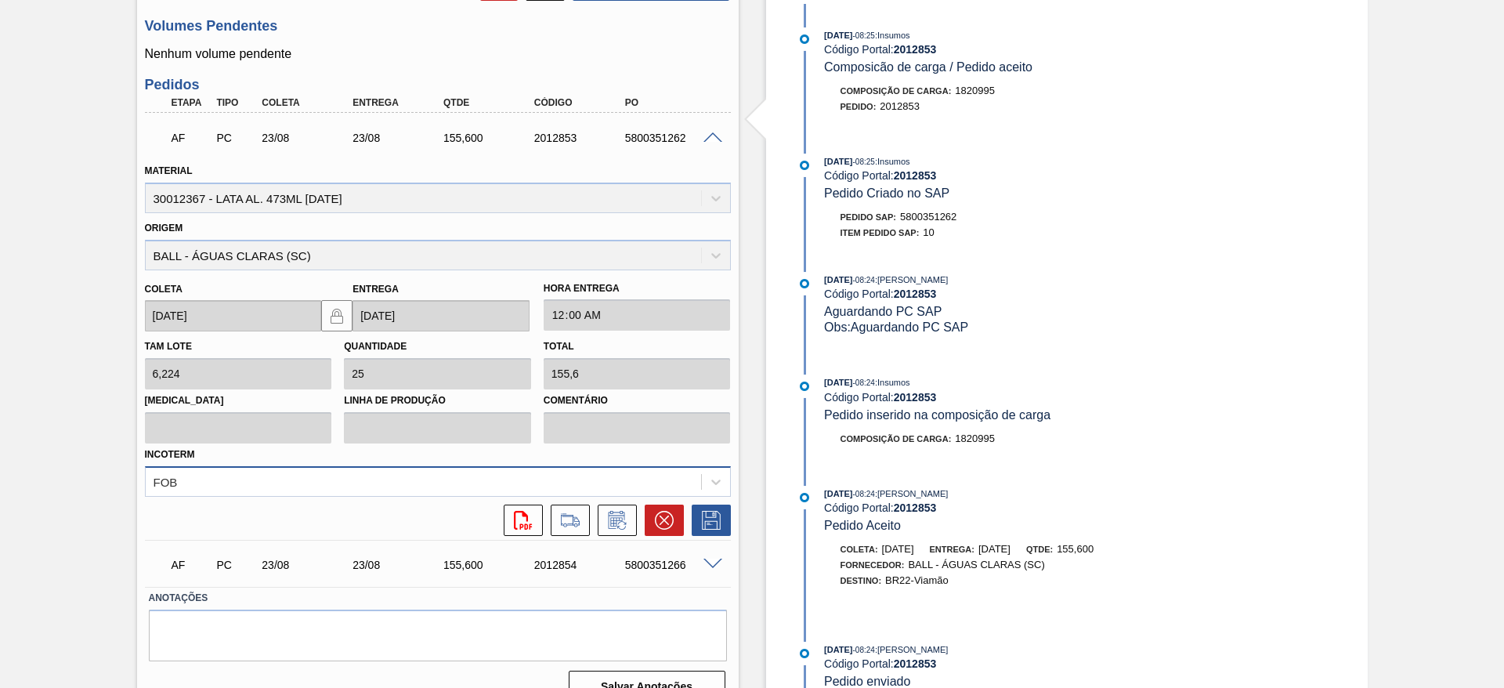
scroll to position [505, 0]
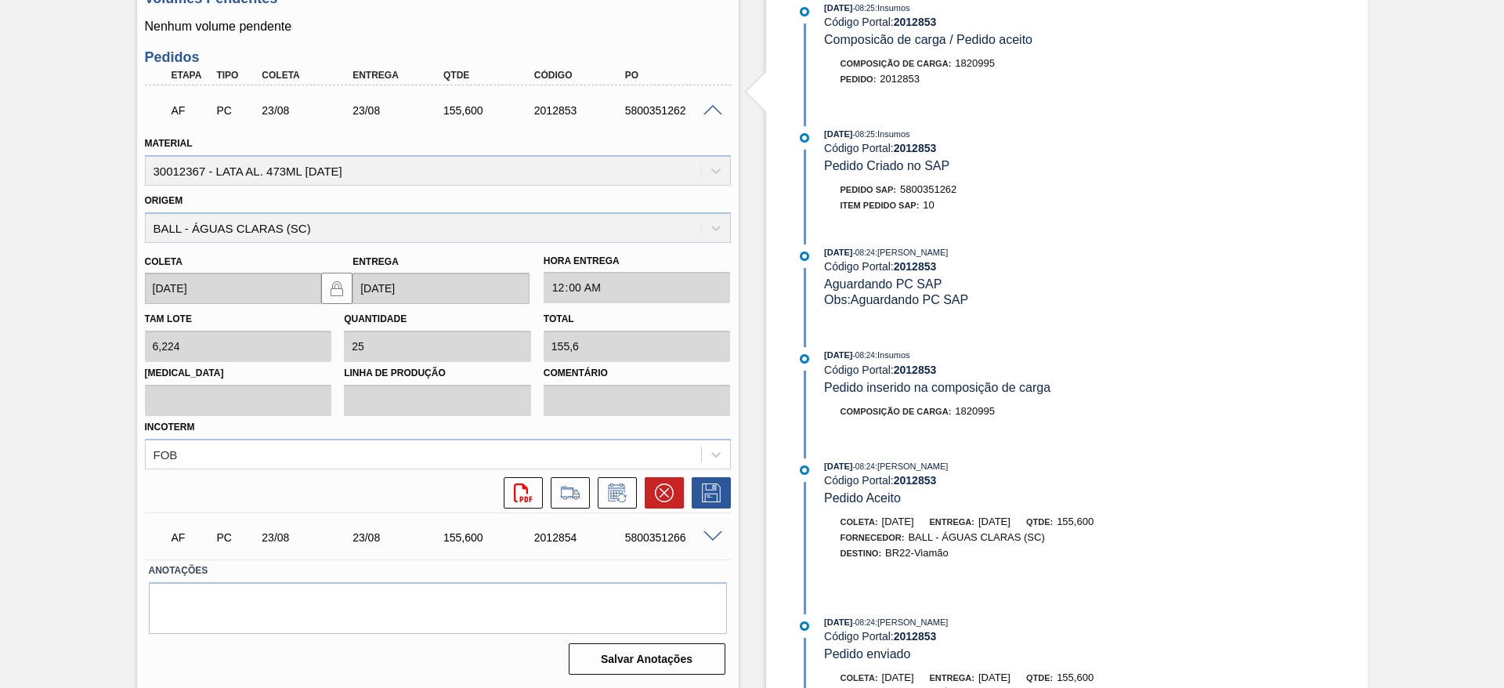
click at [717, 108] on span at bounding box center [713, 111] width 19 height 12
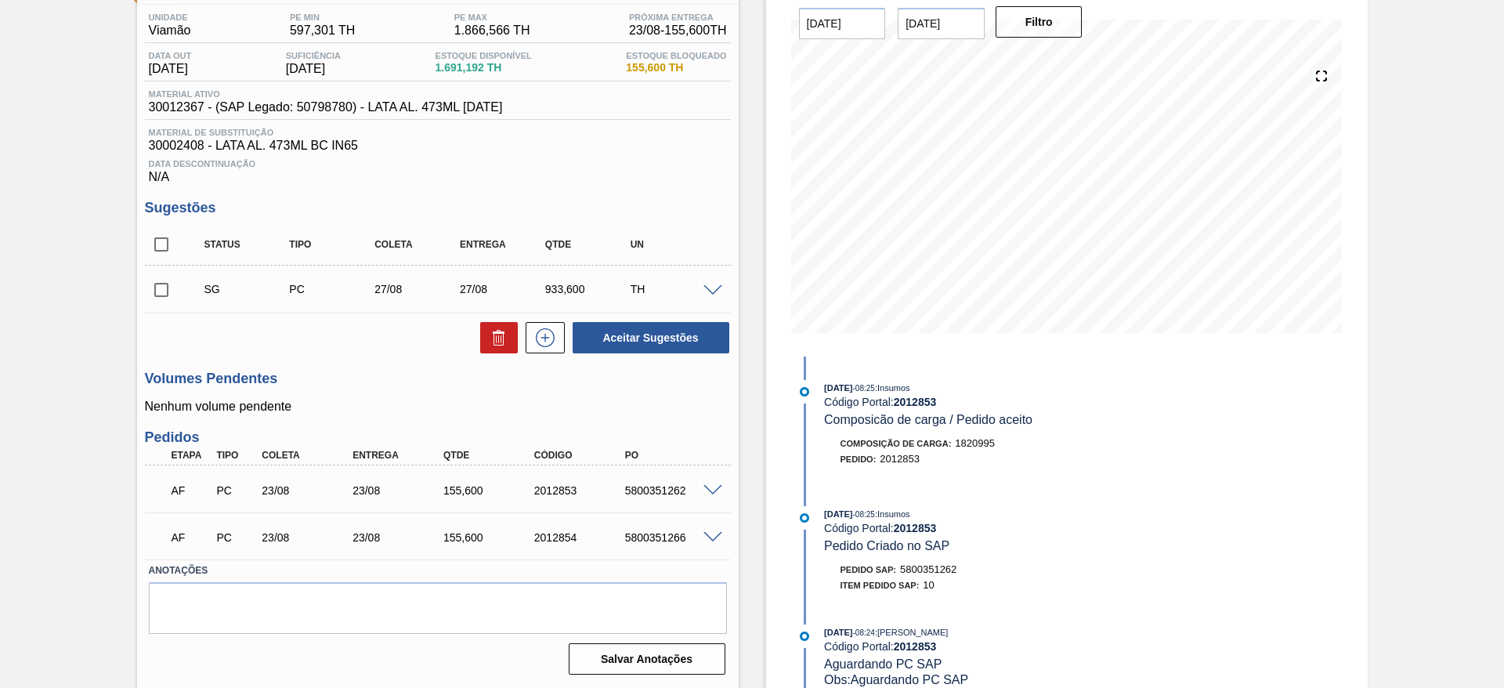
click at [705, 291] on span at bounding box center [713, 291] width 19 height 12
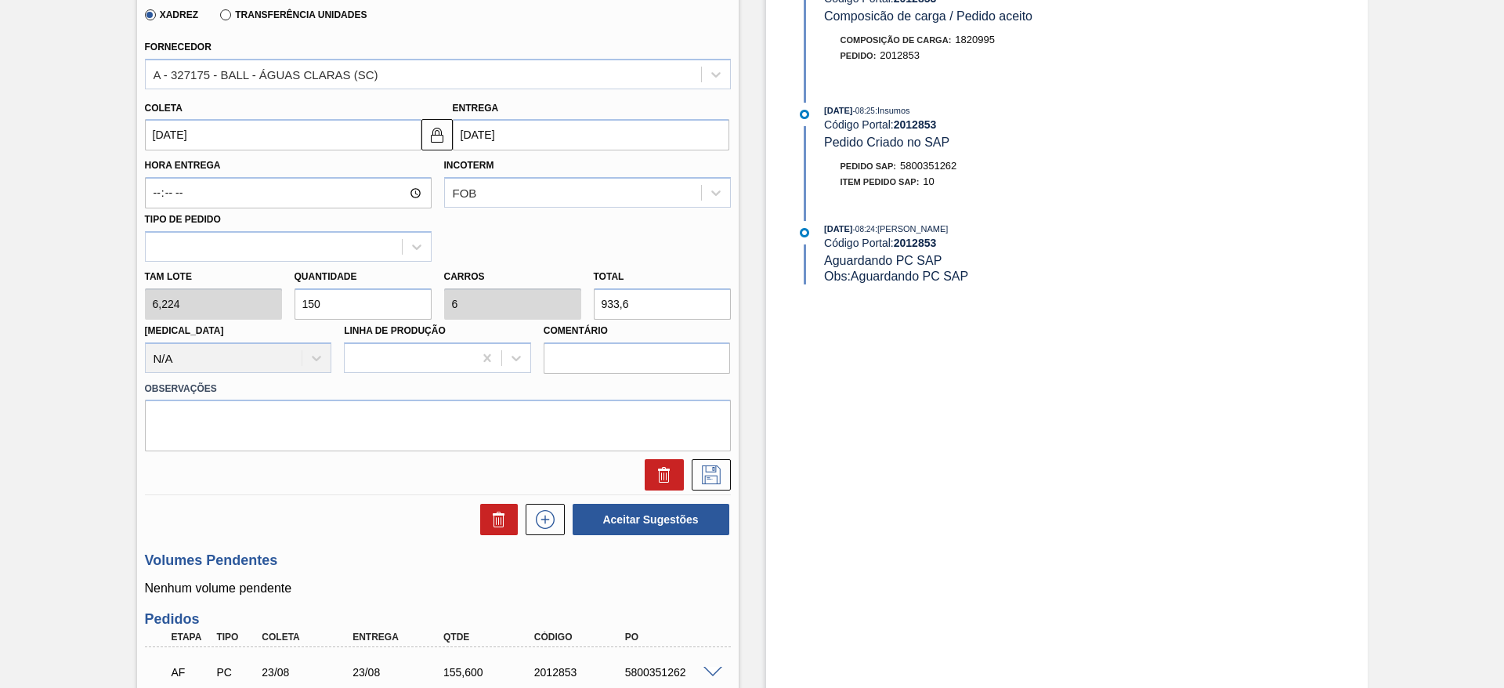
scroll to position [476, 0]
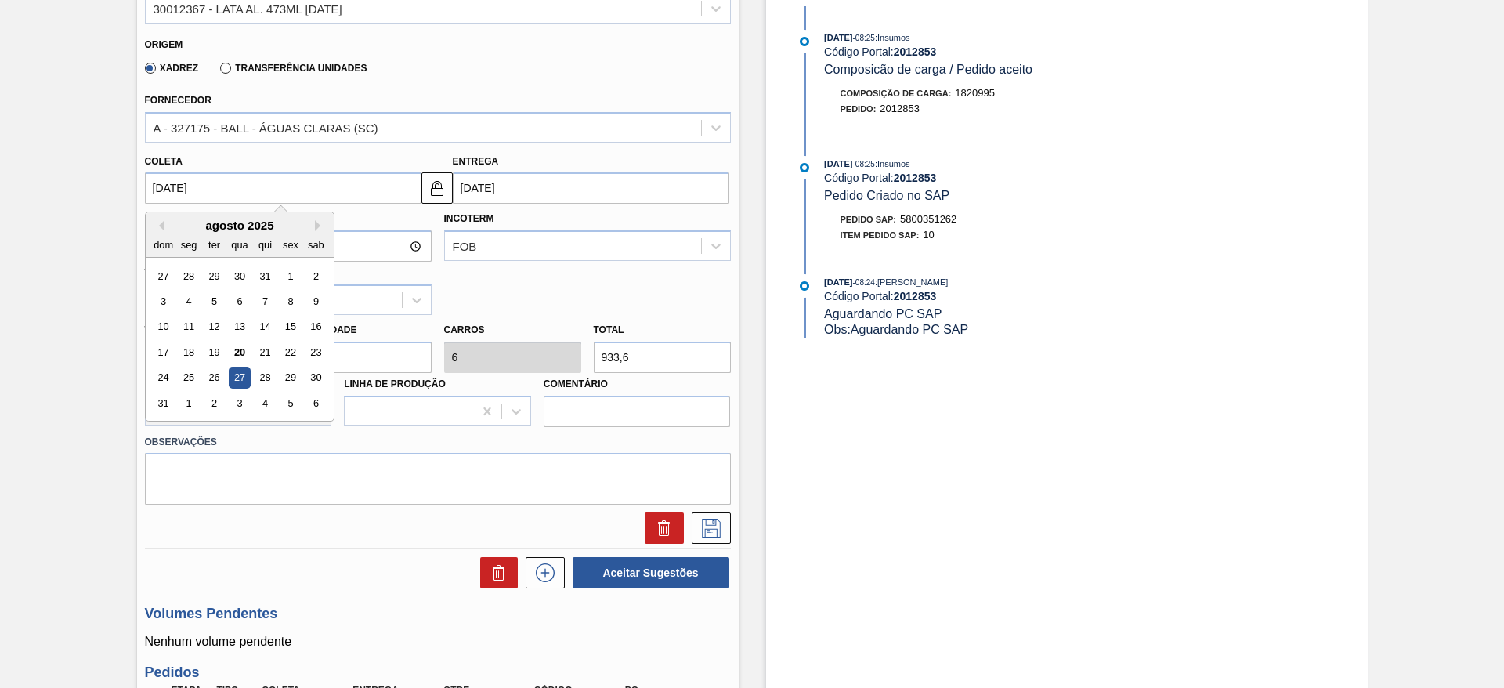
click at [294, 183] on input "[DATE]" at bounding box center [283, 187] width 277 height 31
click at [219, 377] on div "26" at bounding box center [213, 377] width 21 height 21
type input "[DATE]"
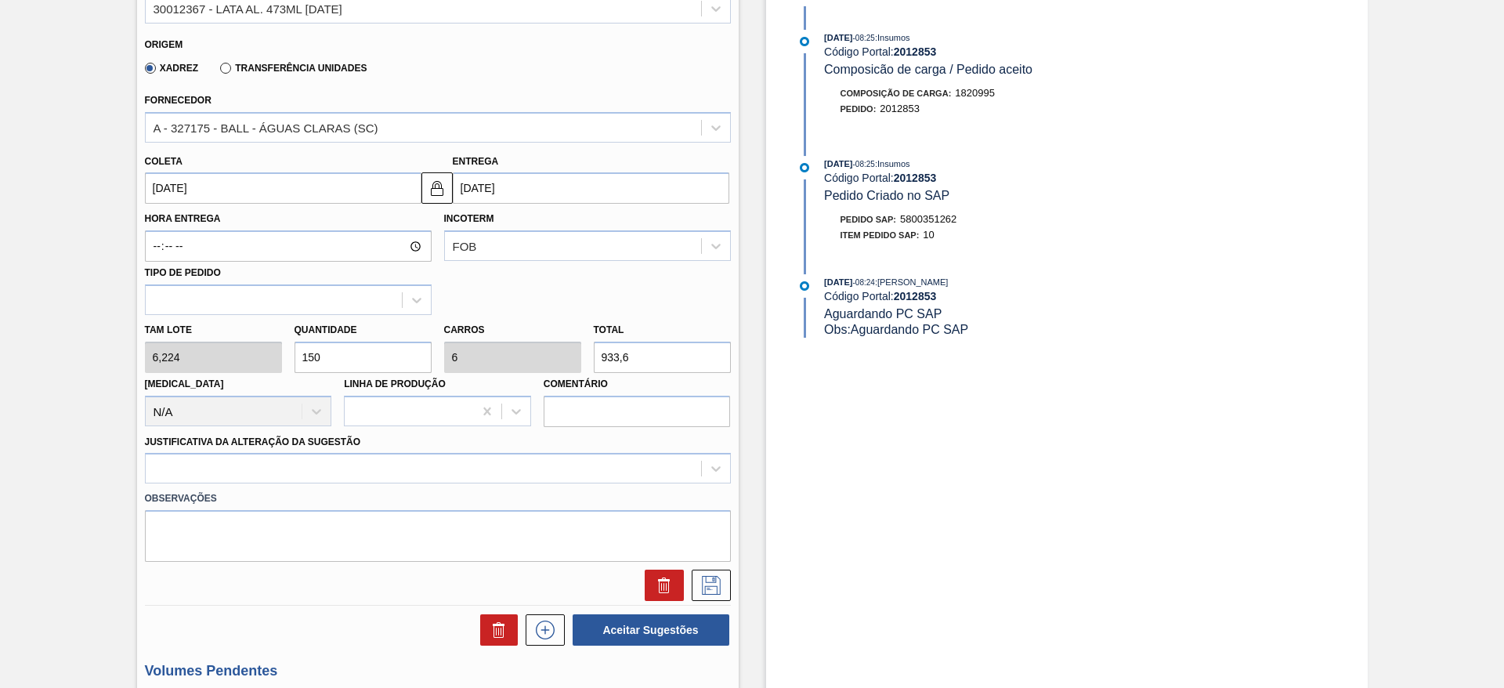
click at [354, 353] on input "150" at bounding box center [363, 357] width 137 height 31
type input "15"
type input "0,6"
type input "93,36"
type input "1"
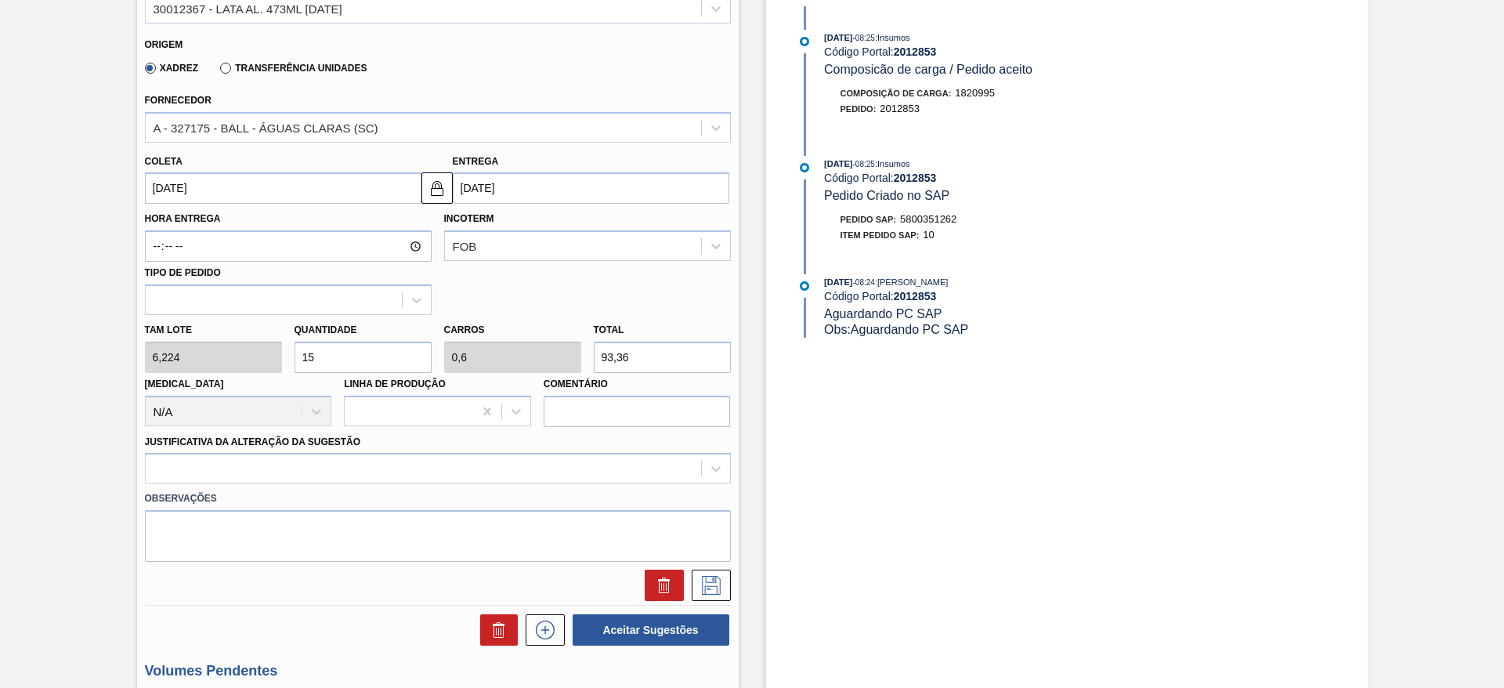
type input "0,04"
type input "6,224"
type input "17"
type input "0,68"
type input "105,808"
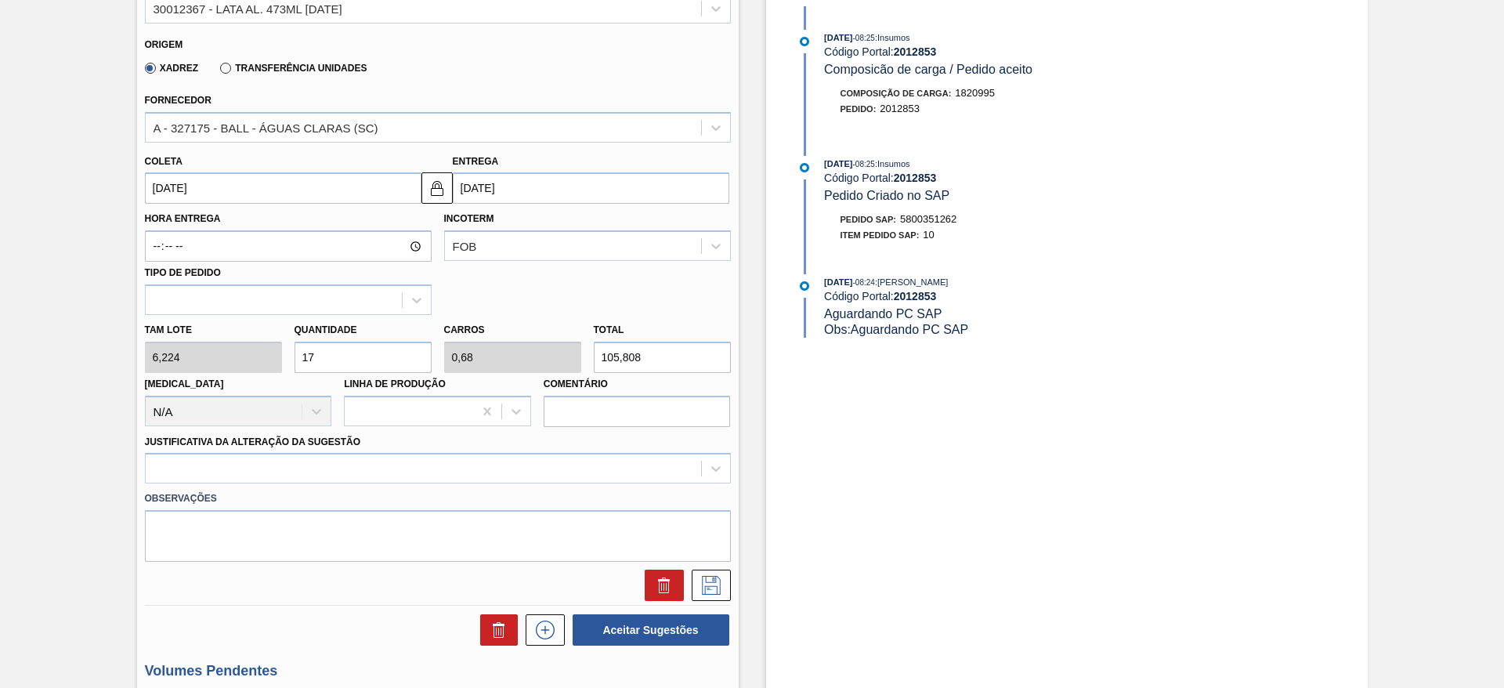
type input "175"
type input "7"
type input "1.089,2"
type input "175"
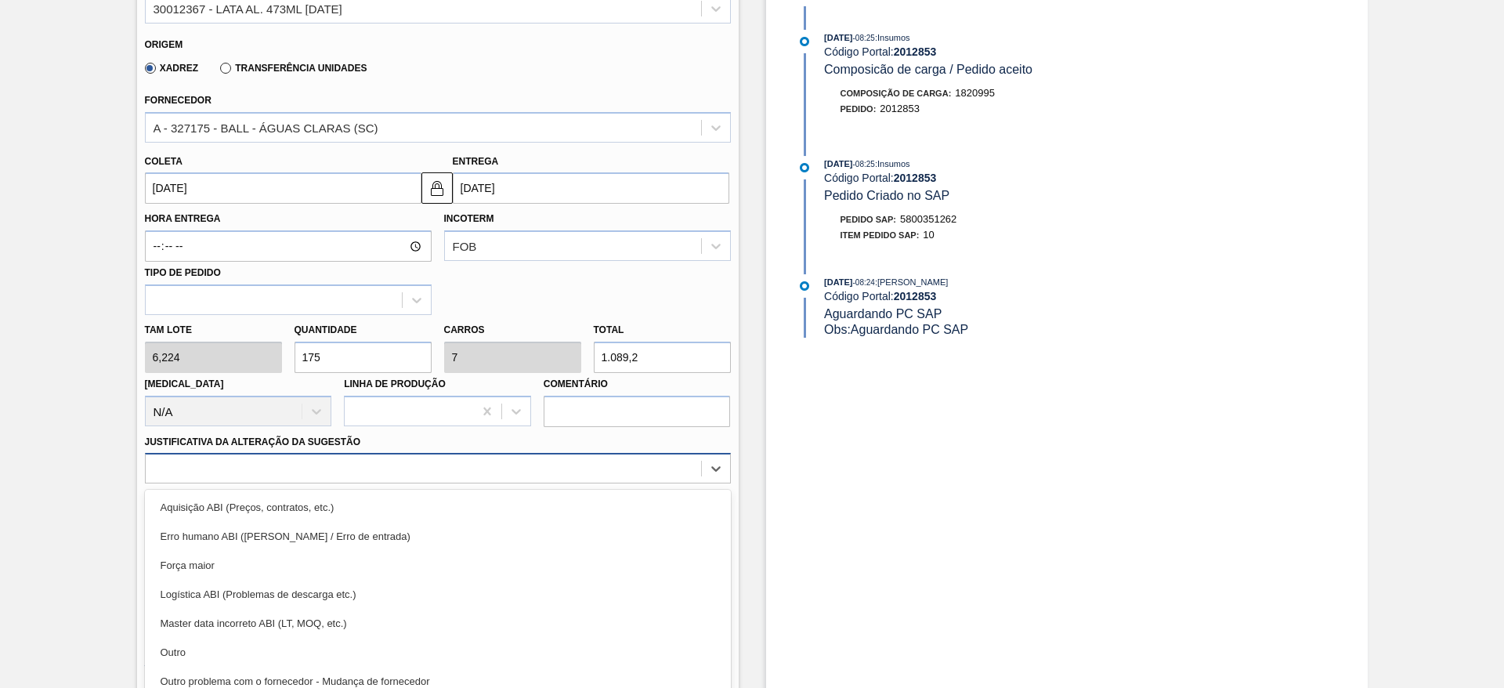
click at [341, 476] on div "option Aquisição ABI (Preços, contratos, etc.) focused, 1 of 18. 18 results ava…" at bounding box center [438, 468] width 586 height 31
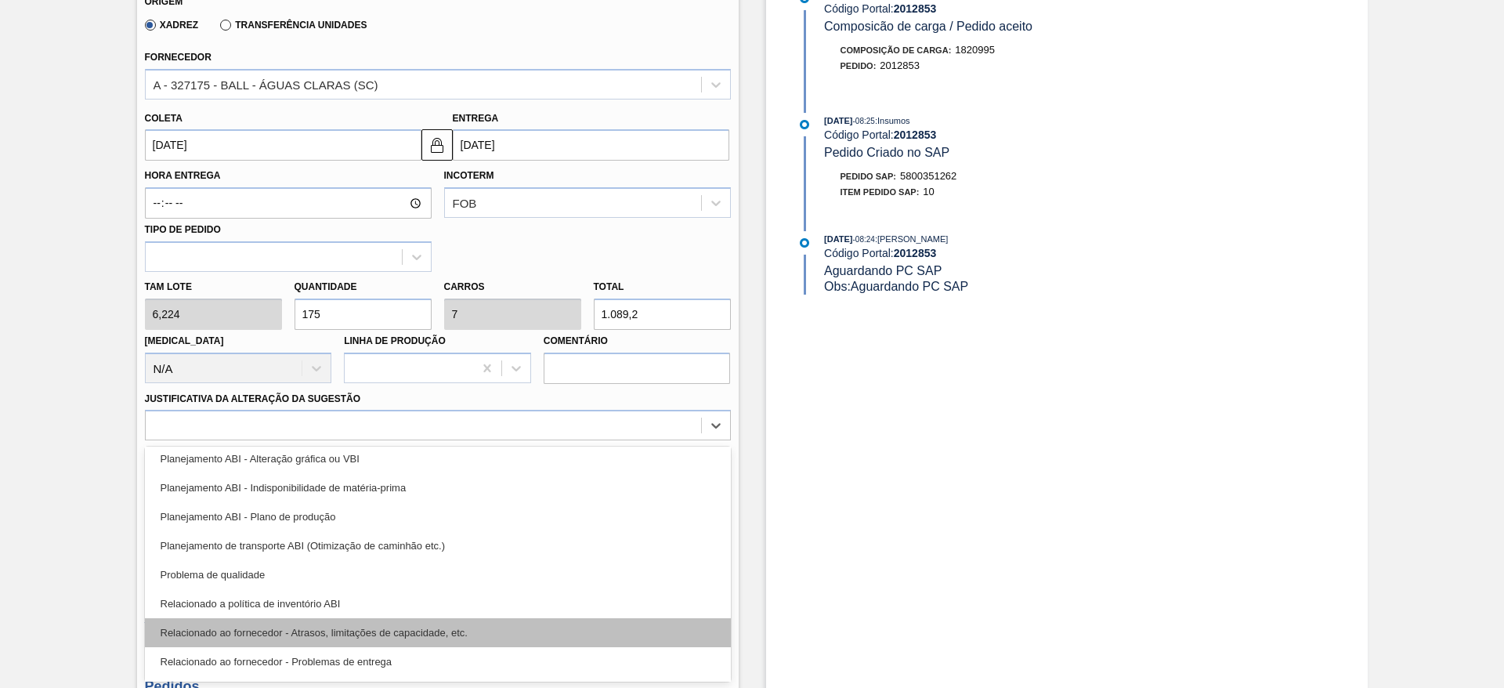
scroll to position [235, 0]
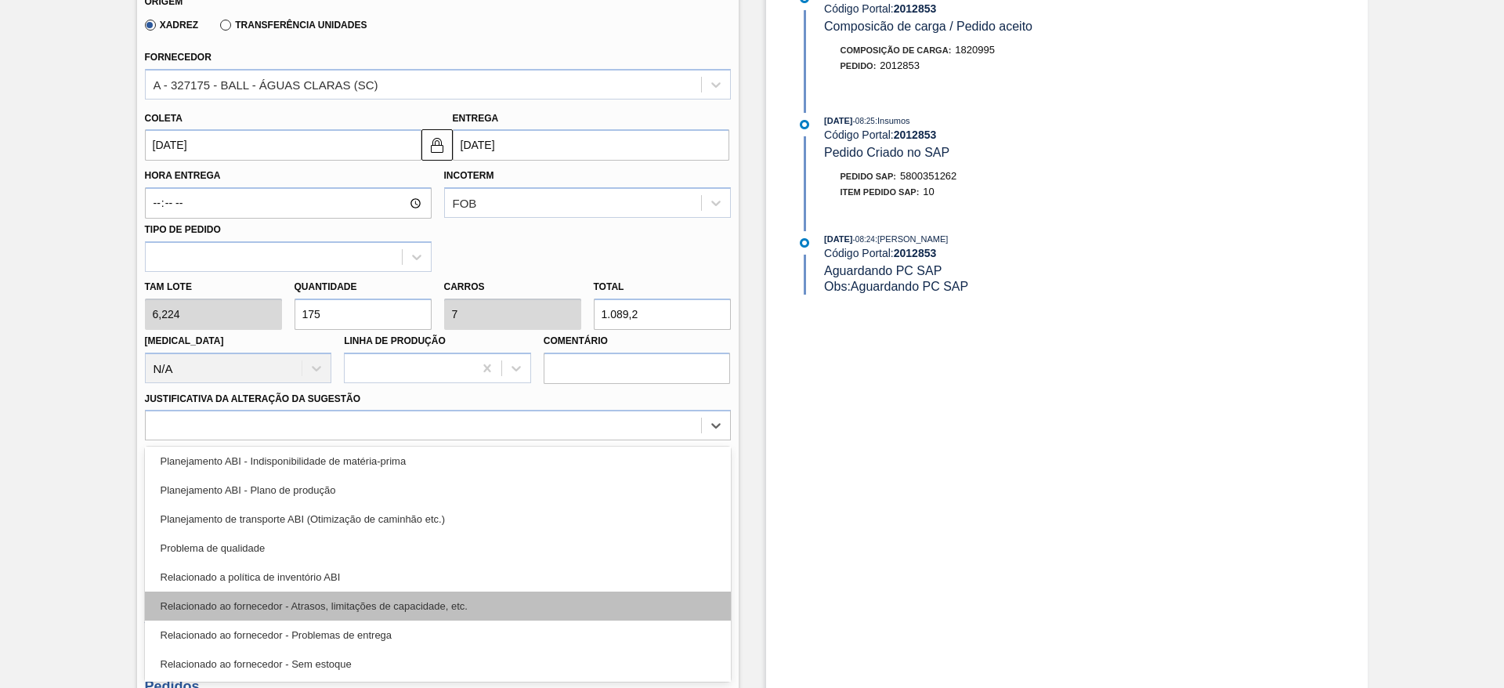
click at [426, 600] on div "Relacionado ao fornecedor - Atrasos, limitações de capacidade, etc." at bounding box center [438, 606] width 586 height 29
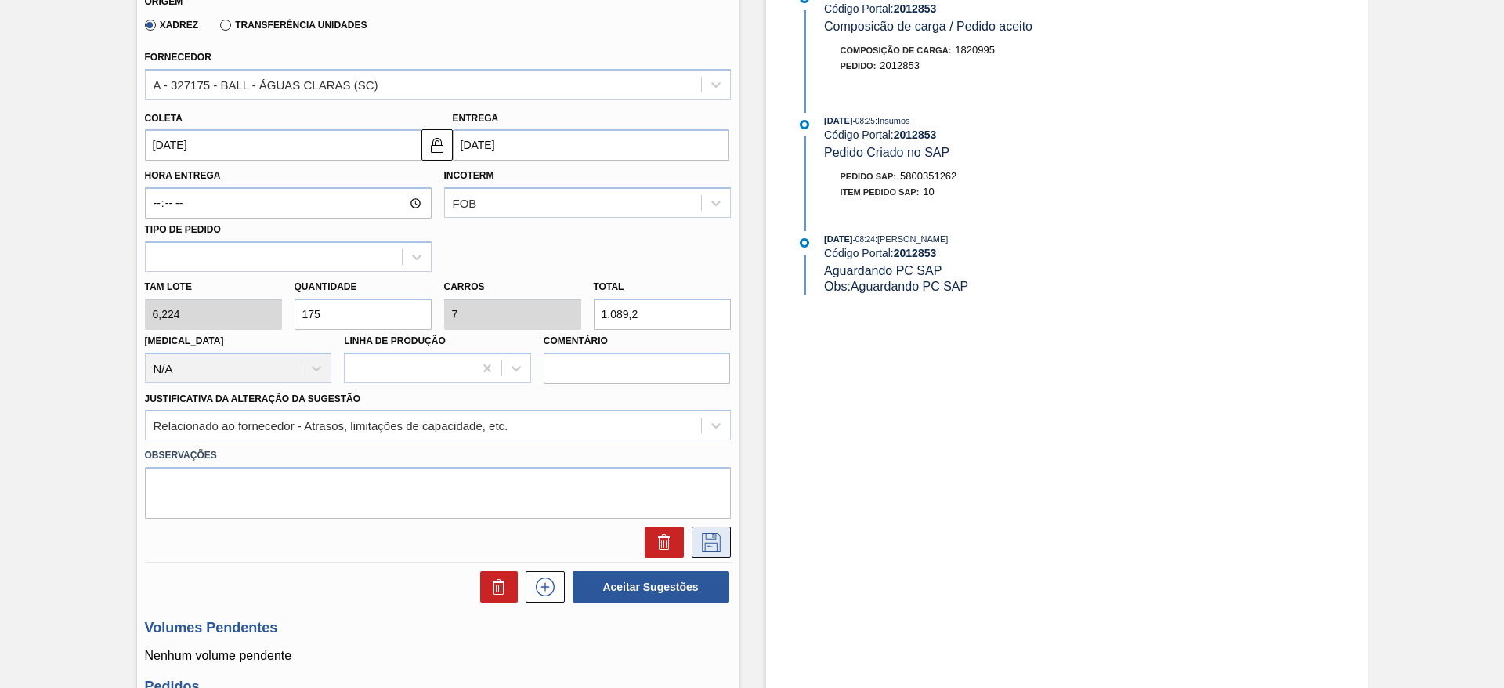
click at [707, 545] on icon at bounding box center [711, 540] width 8 height 13
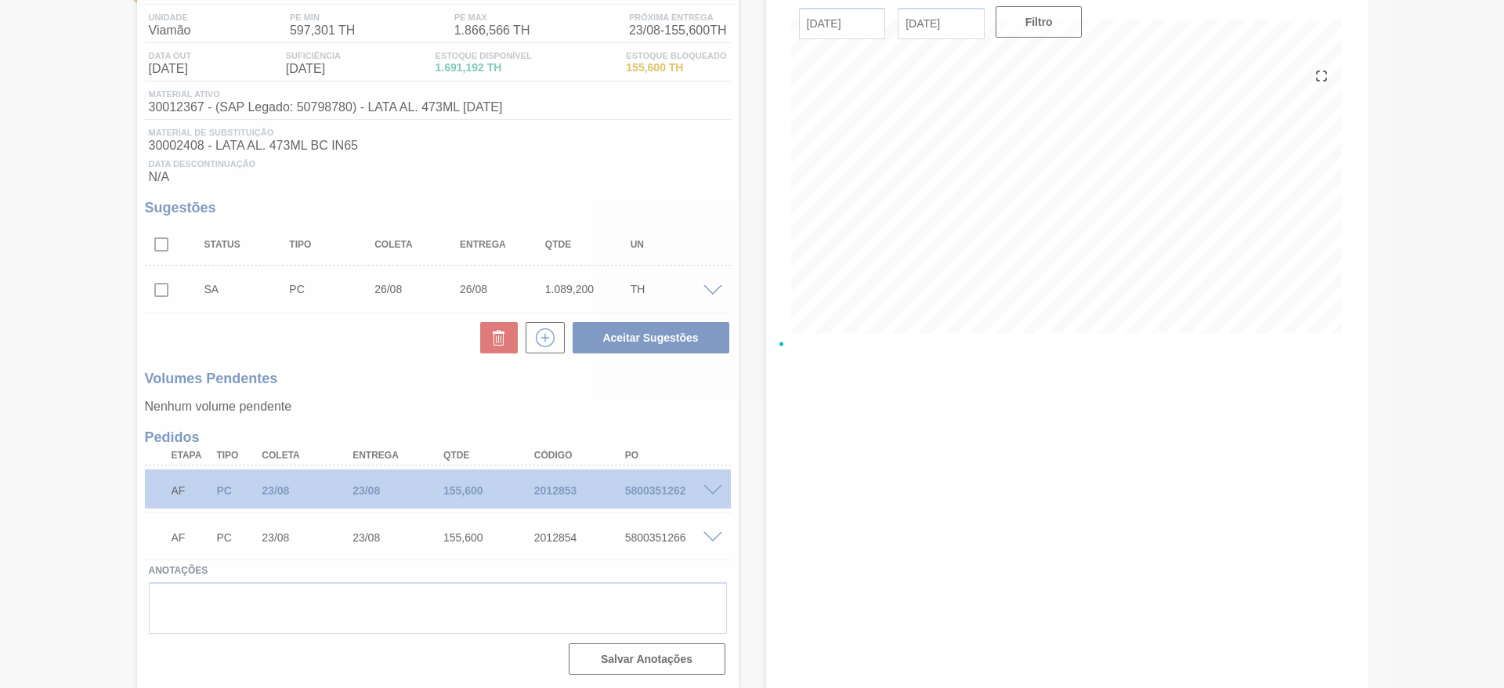
scroll to position [125, 0]
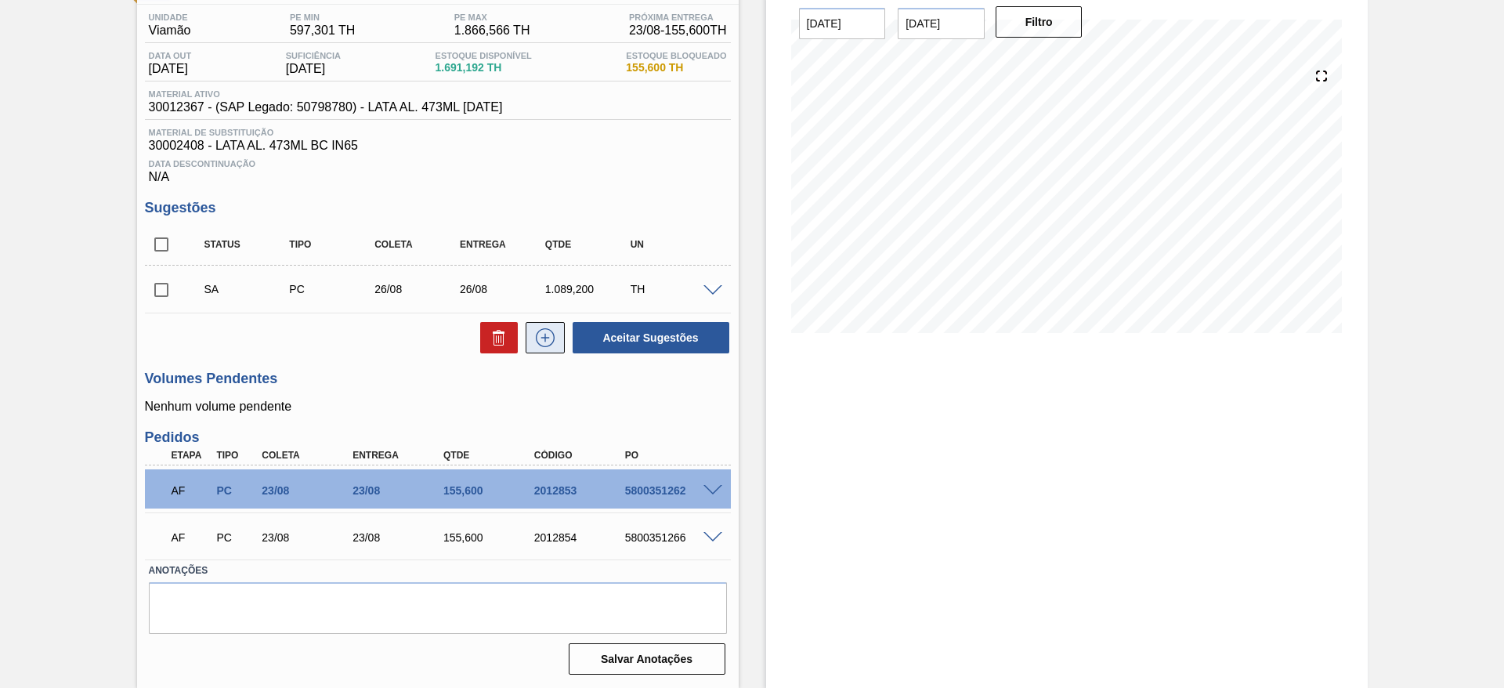
click at [545, 339] on icon at bounding box center [545, 337] width 25 height 19
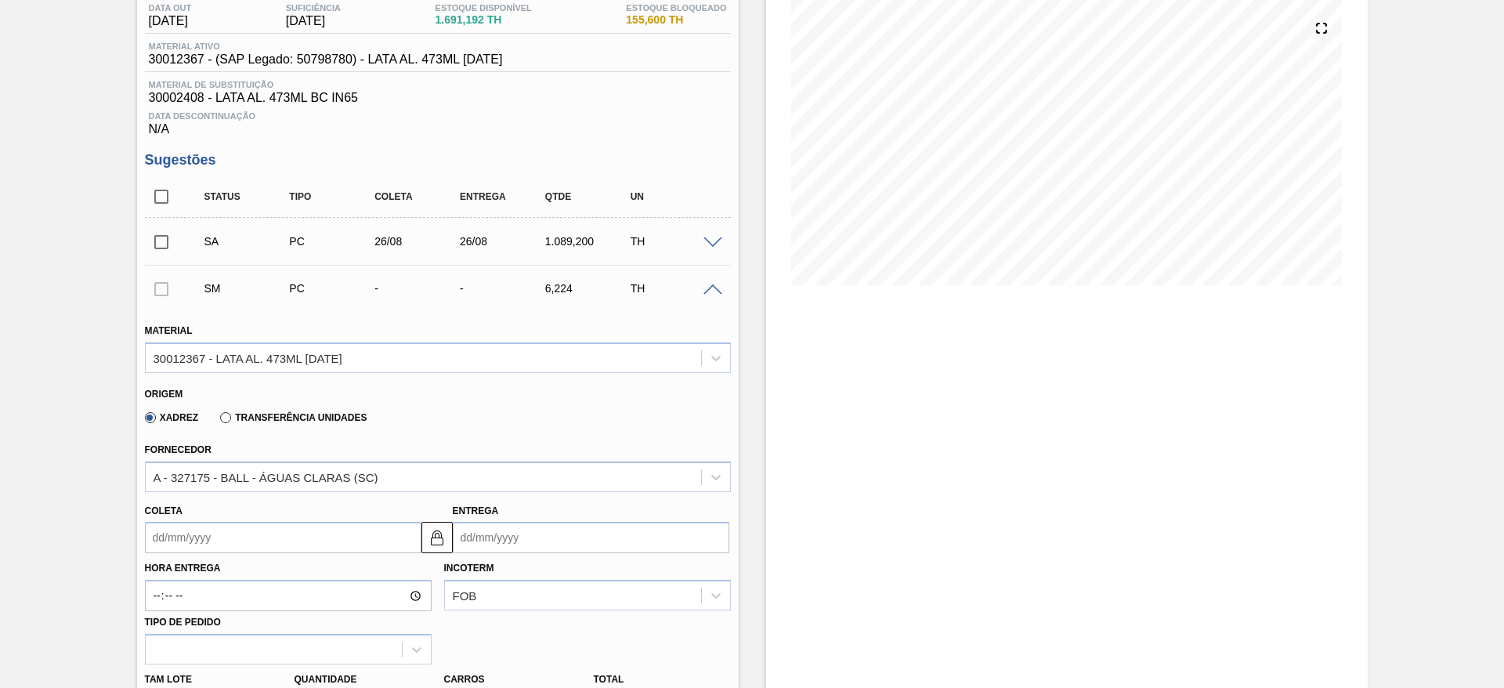
scroll to position [243, 0]
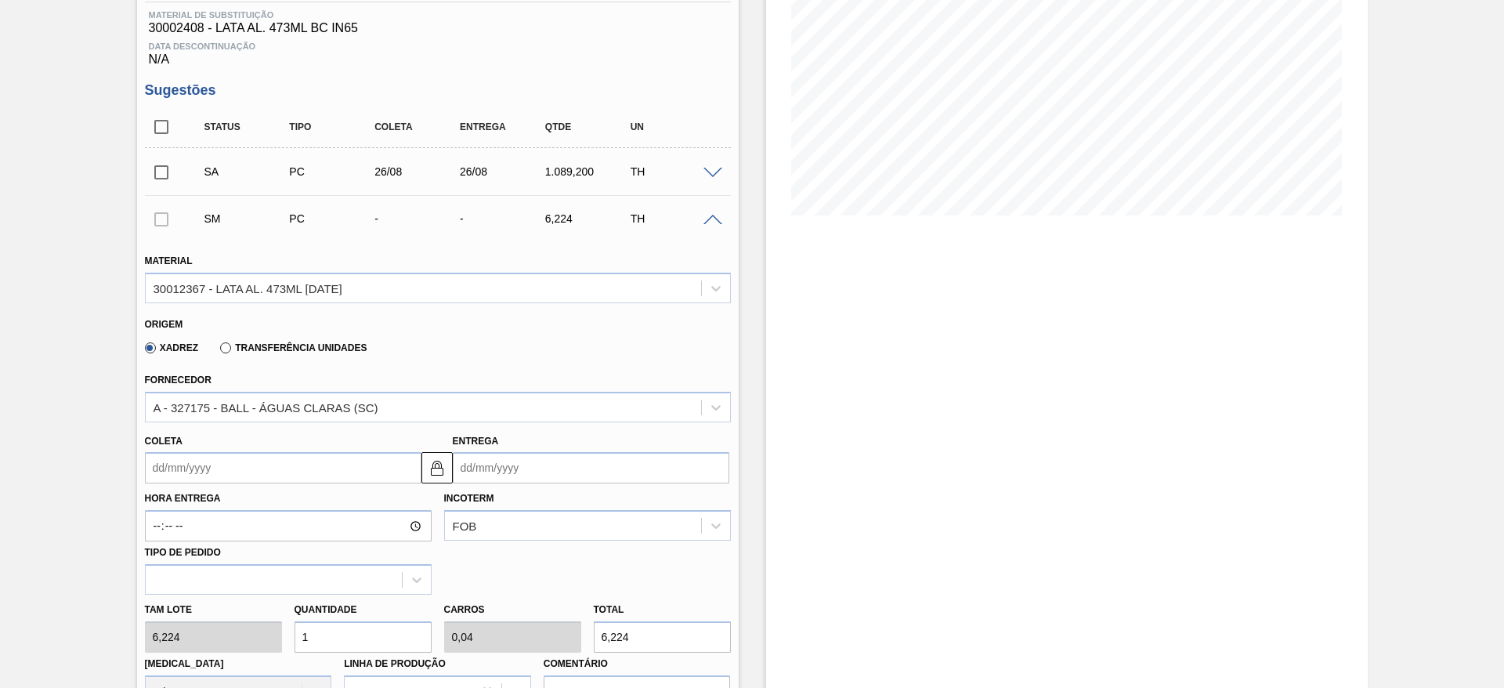
click at [288, 469] on input "Coleta" at bounding box center [283, 467] width 277 height 31
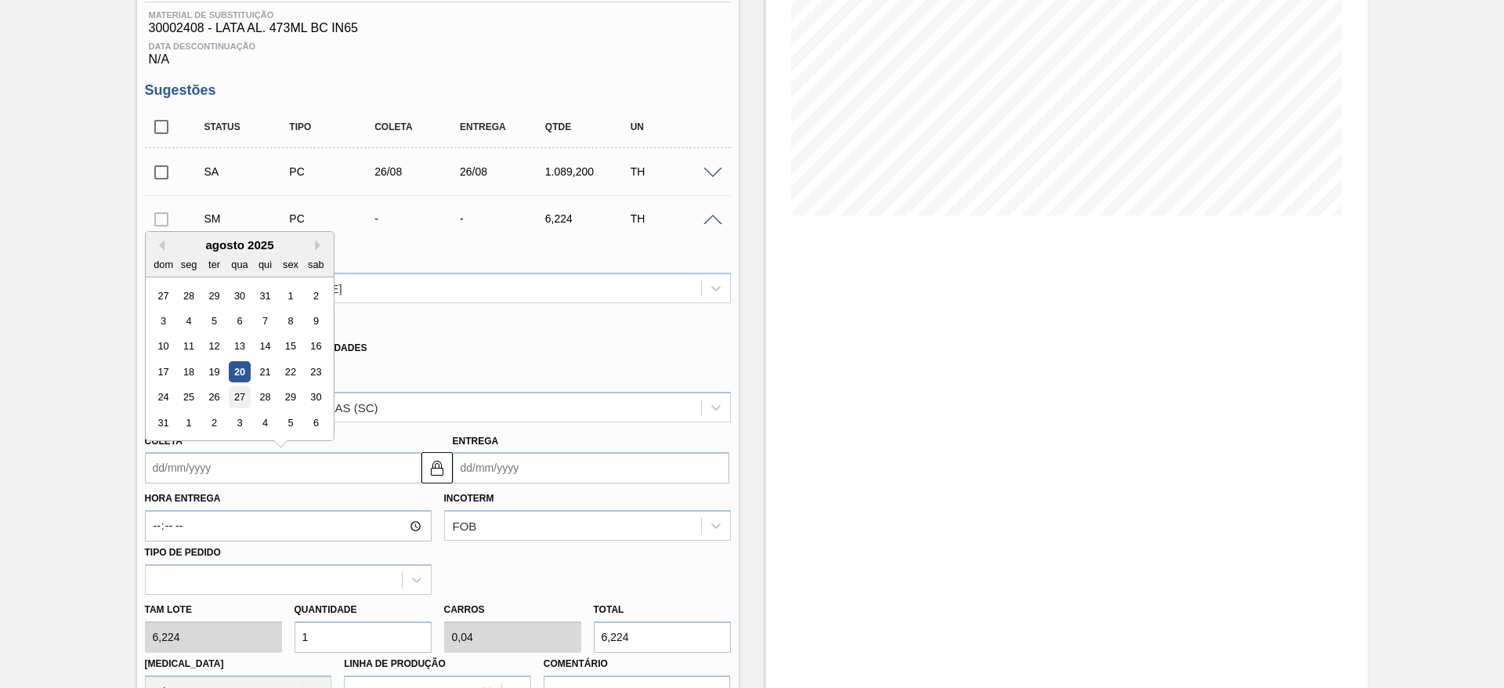
click at [238, 406] on div "27" at bounding box center [239, 397] width 21 height 21
type input "[DATE]"
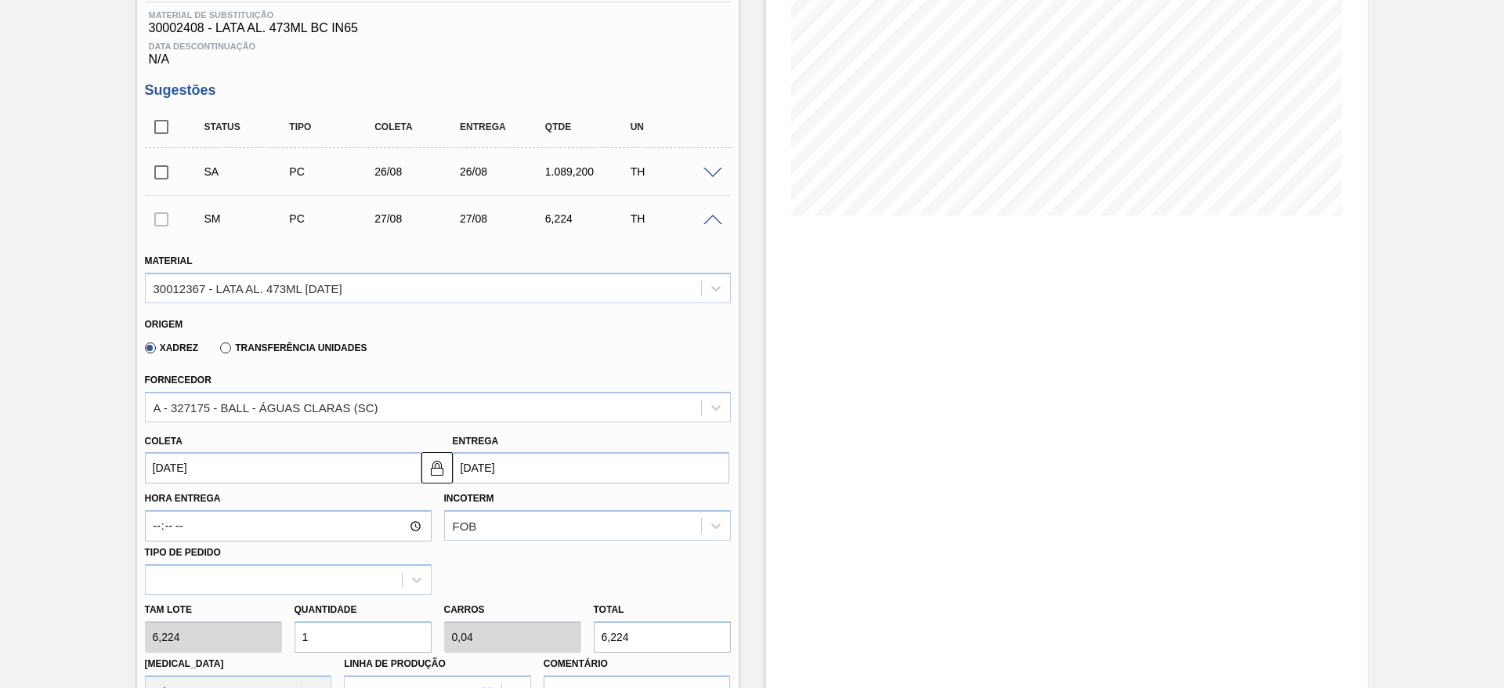
click at [276, 631] on div "Tam lote 6,224 Quantidade 1 Carros 0,04 Total 6,224 [MEDICAL_DATA] N/A Linha de…" at bounding box center [438, 651] width 599 height 112
type input "7"
type input "0,28"
type input "43,568"
type input "75"
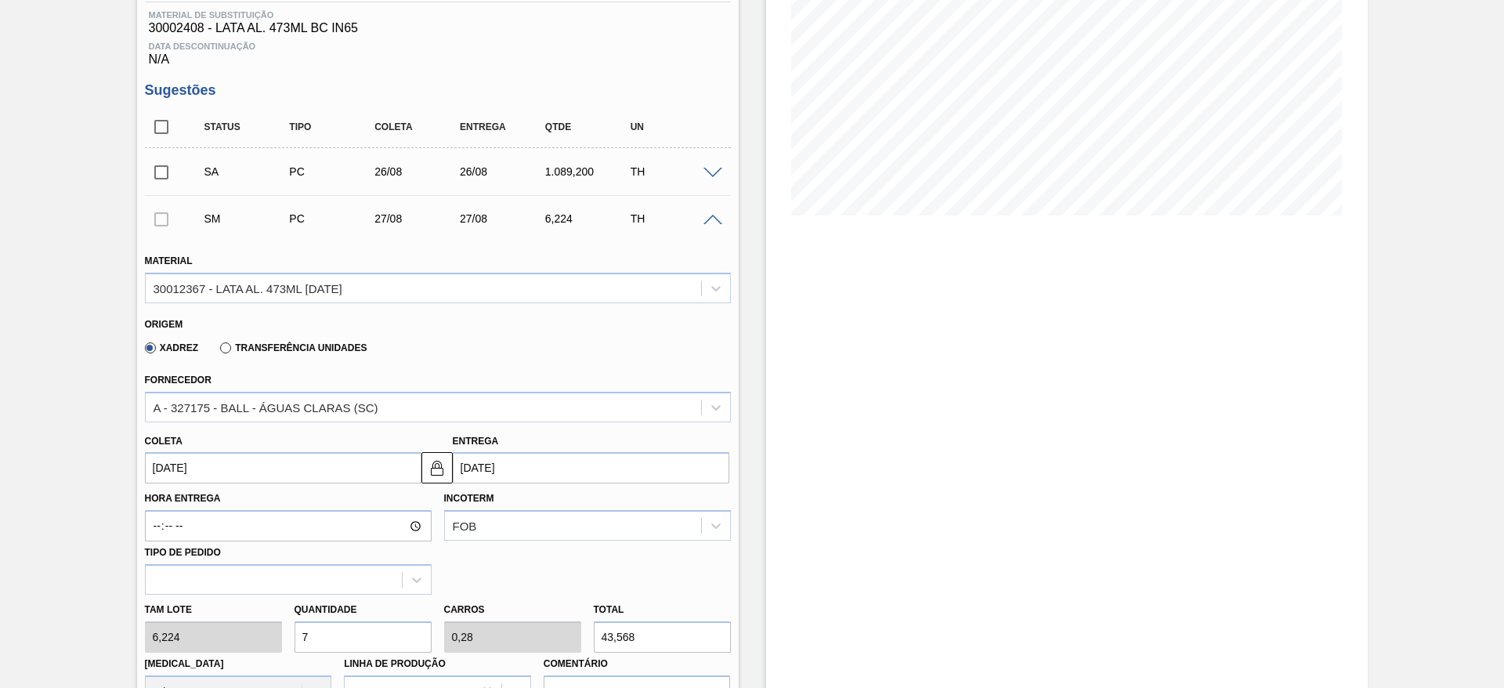
type input "3"
type input "466,8"
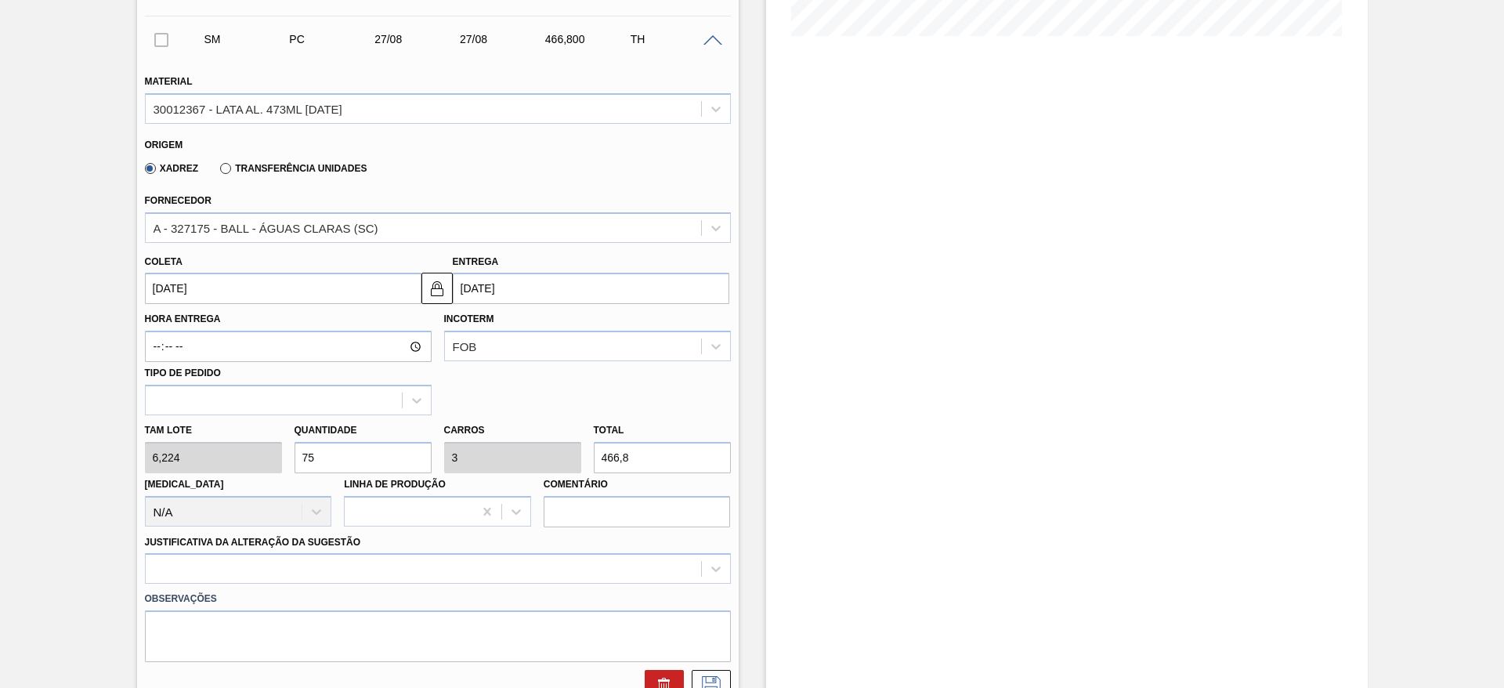
scroll to position [478, 0]
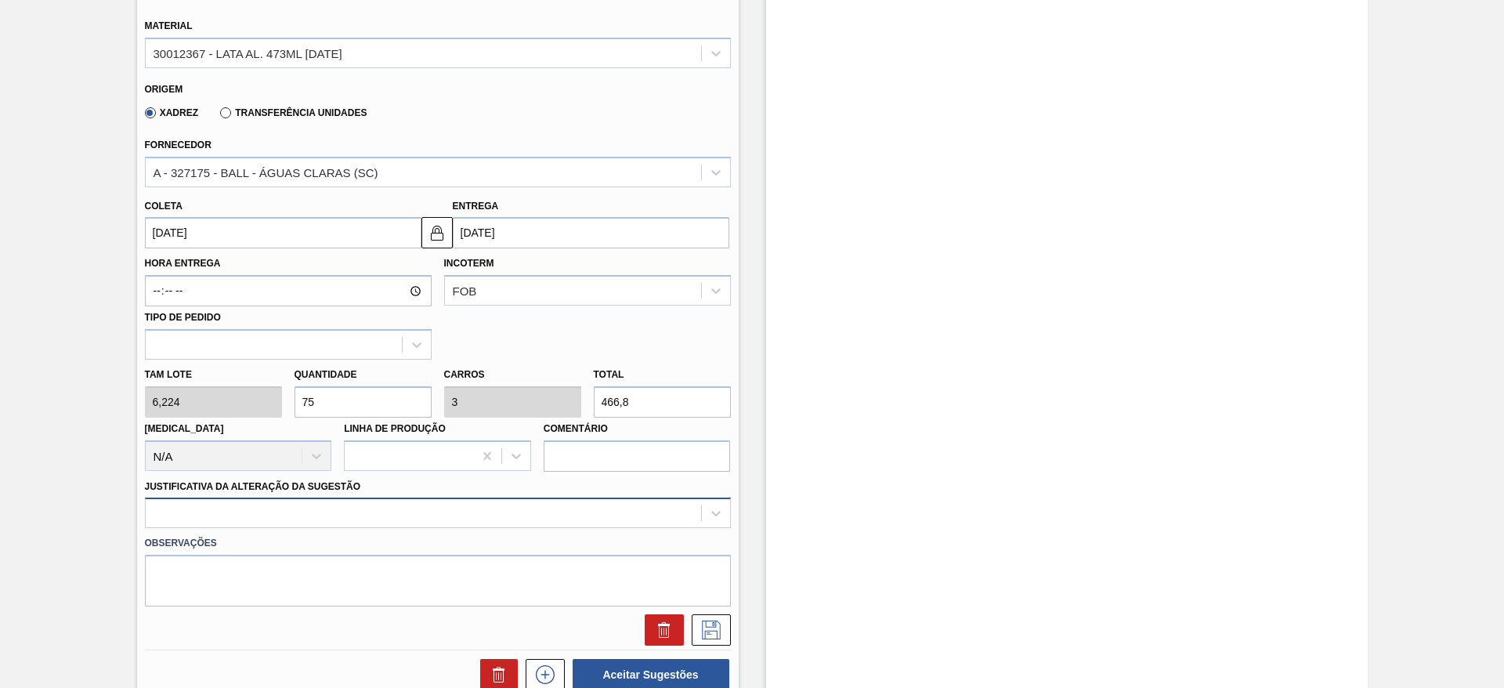
type input "75"
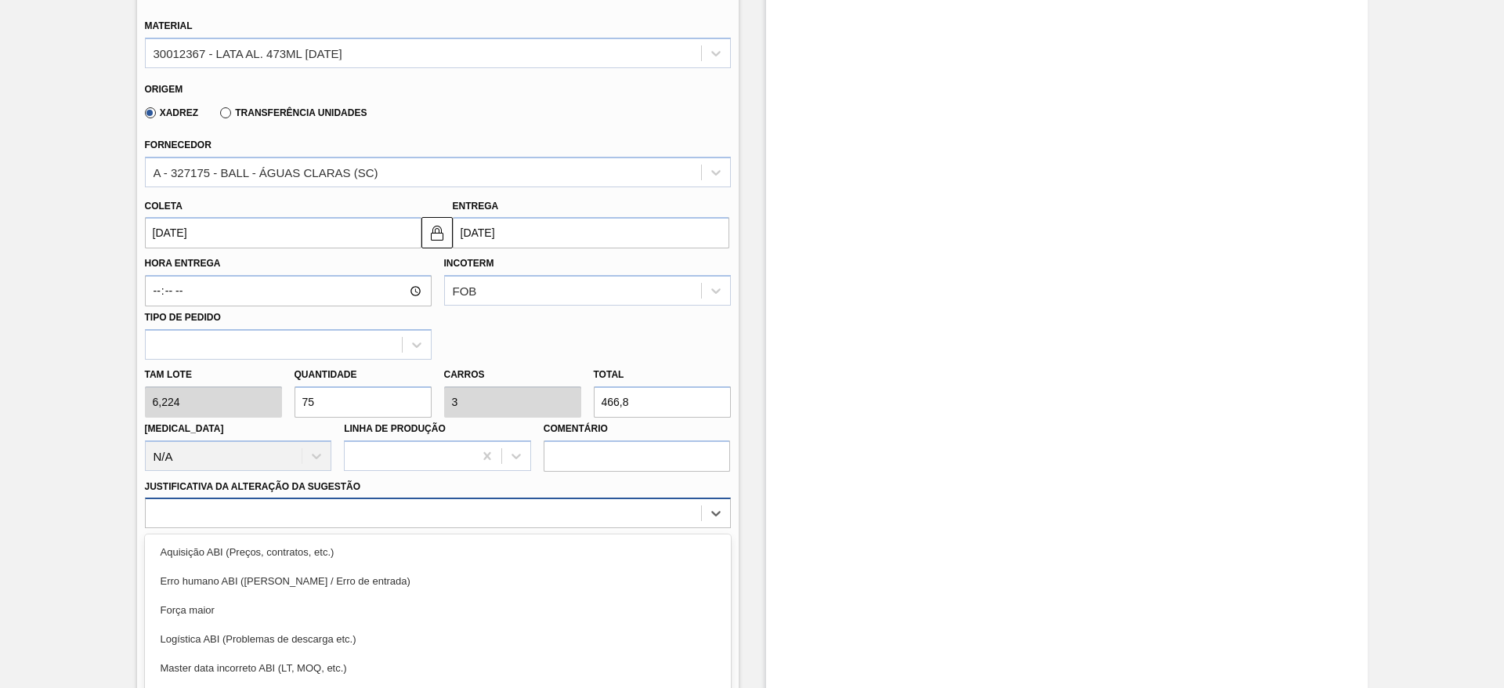
click at [415, 505] on div "option Aquisição ABI (Preços, contratos, etc.) focused, 1 of 18. 18 results ava…" at bounding box center [438, 512] width 586 height 31
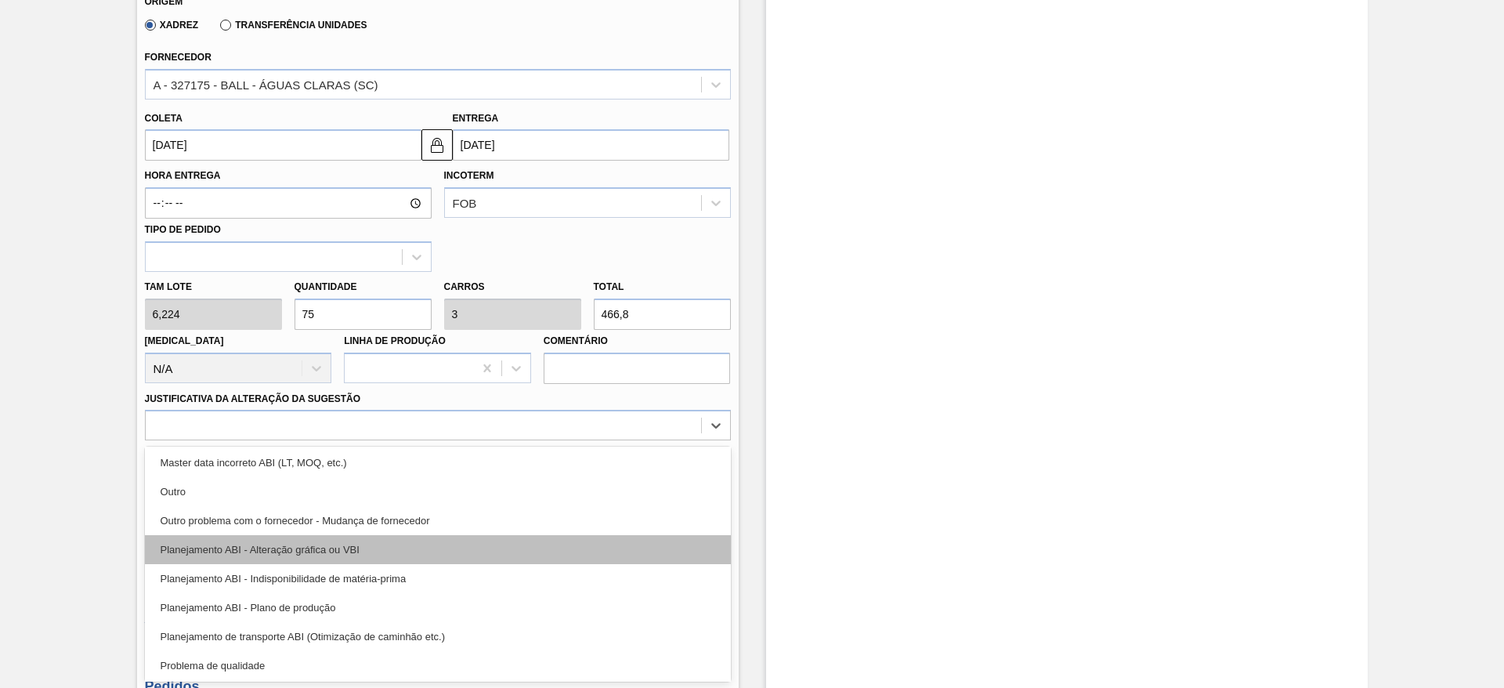
scroll to position [235, 0]
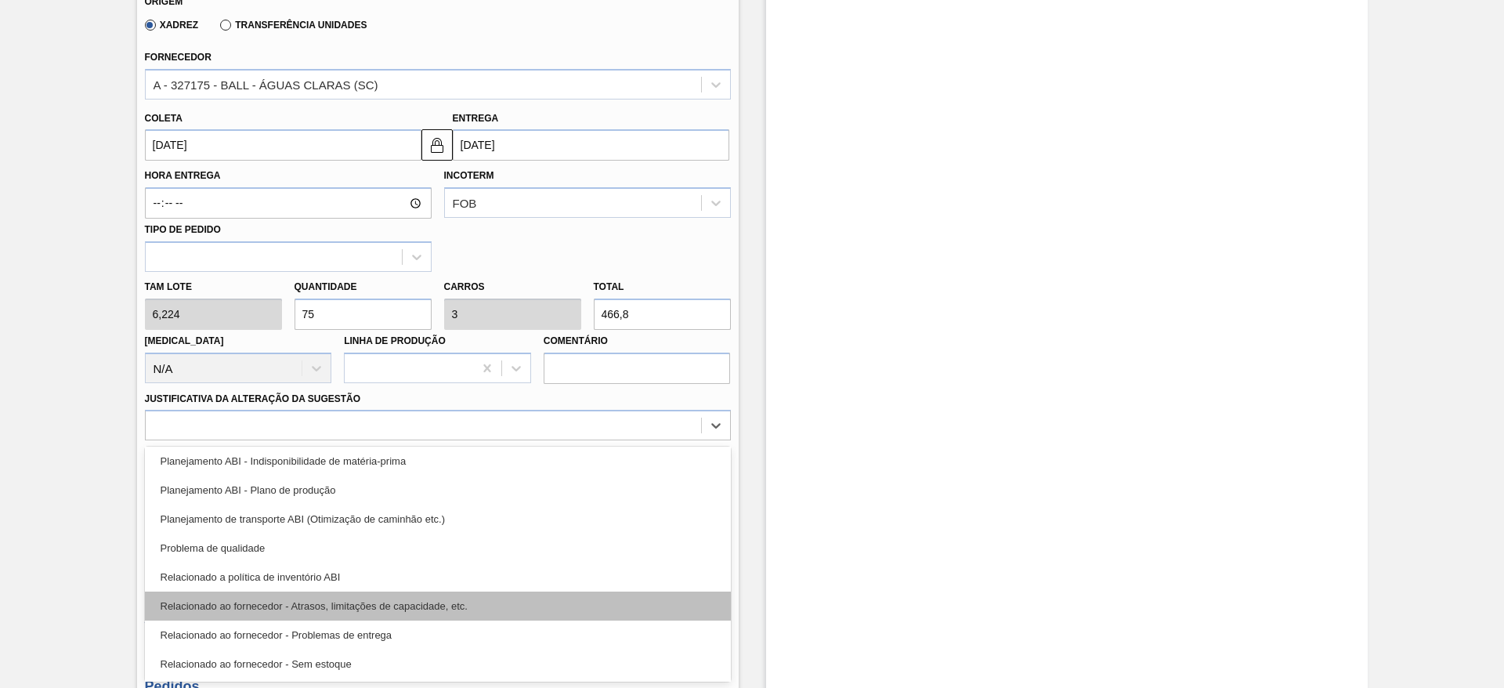
click at [429, 602] on div "Relacionado ao fornecedor - Atrasos, limitações de capacidade, etc." at bounding box center [438, 606] width 586 height 29
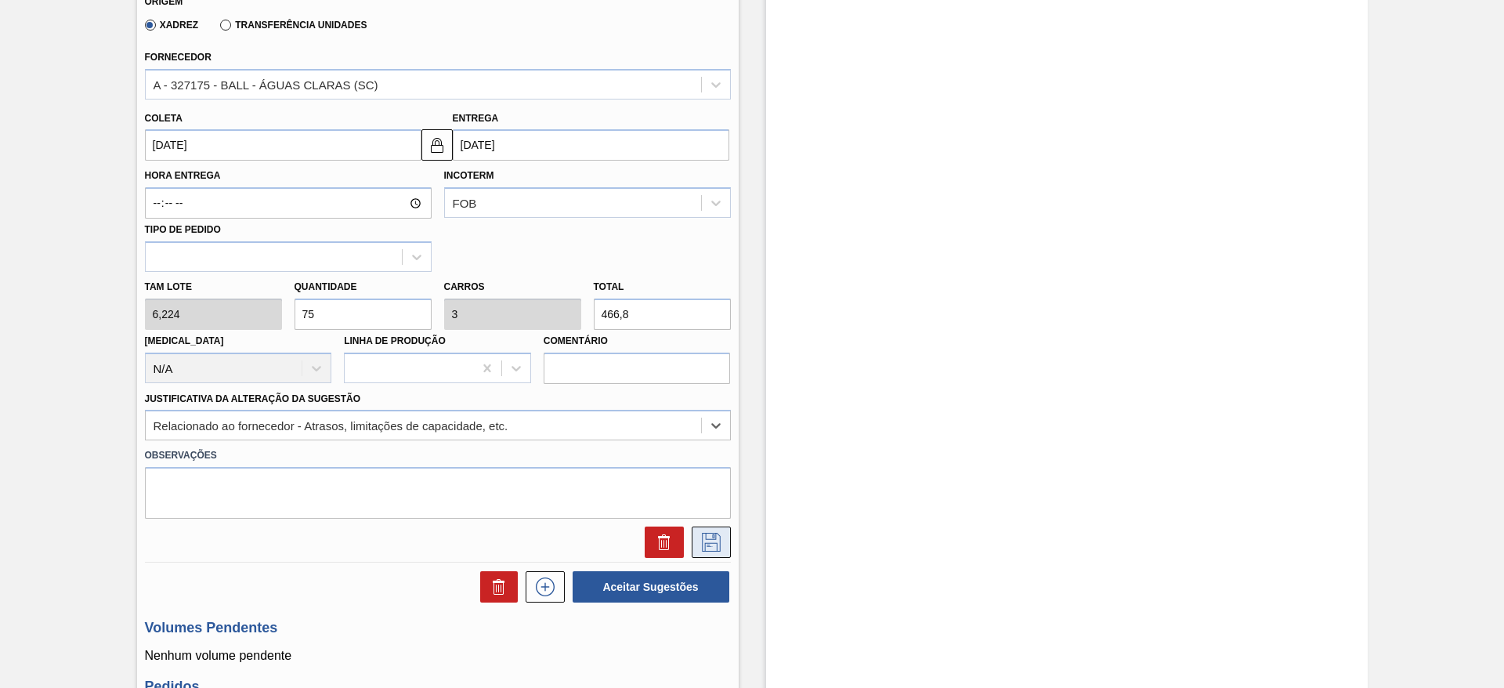
click at [711, 545] on icon at bounding box center [711, 542] width 25 height 19
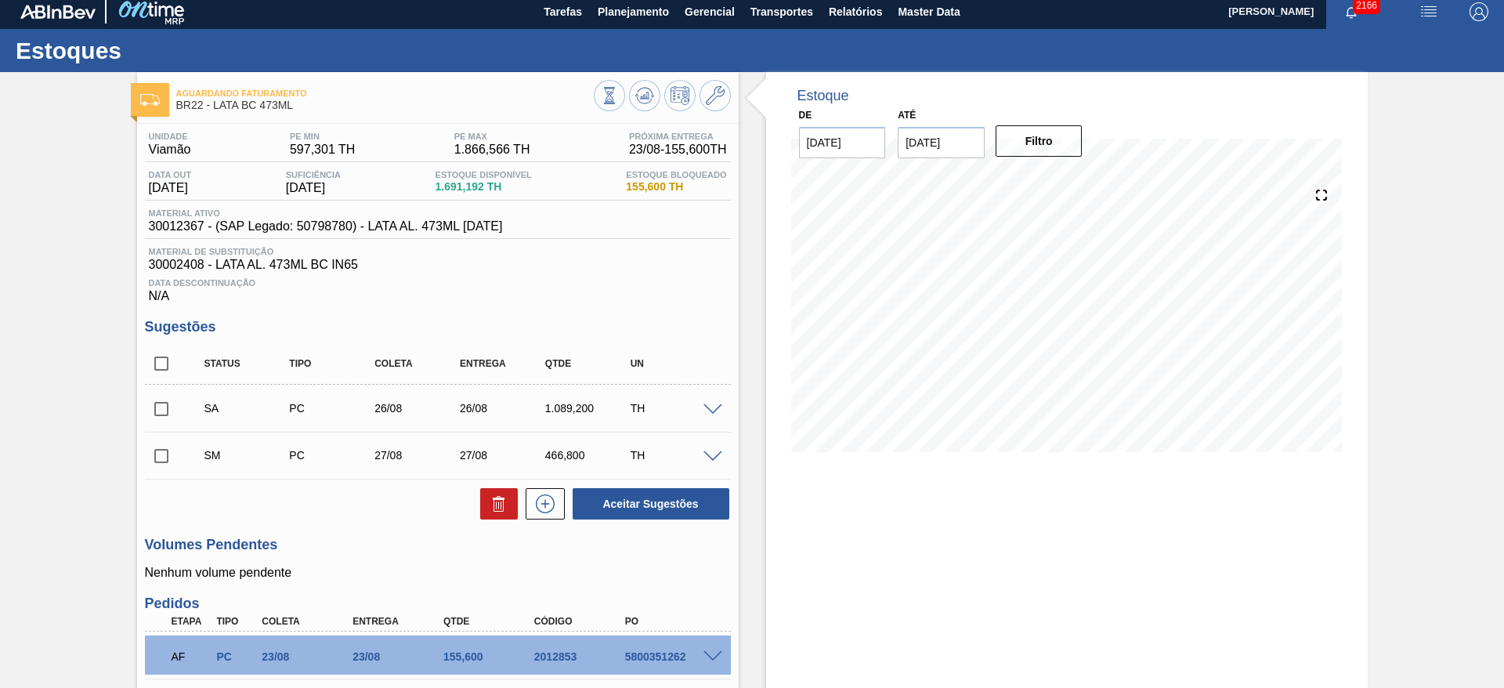
scroll to position [0, 0]
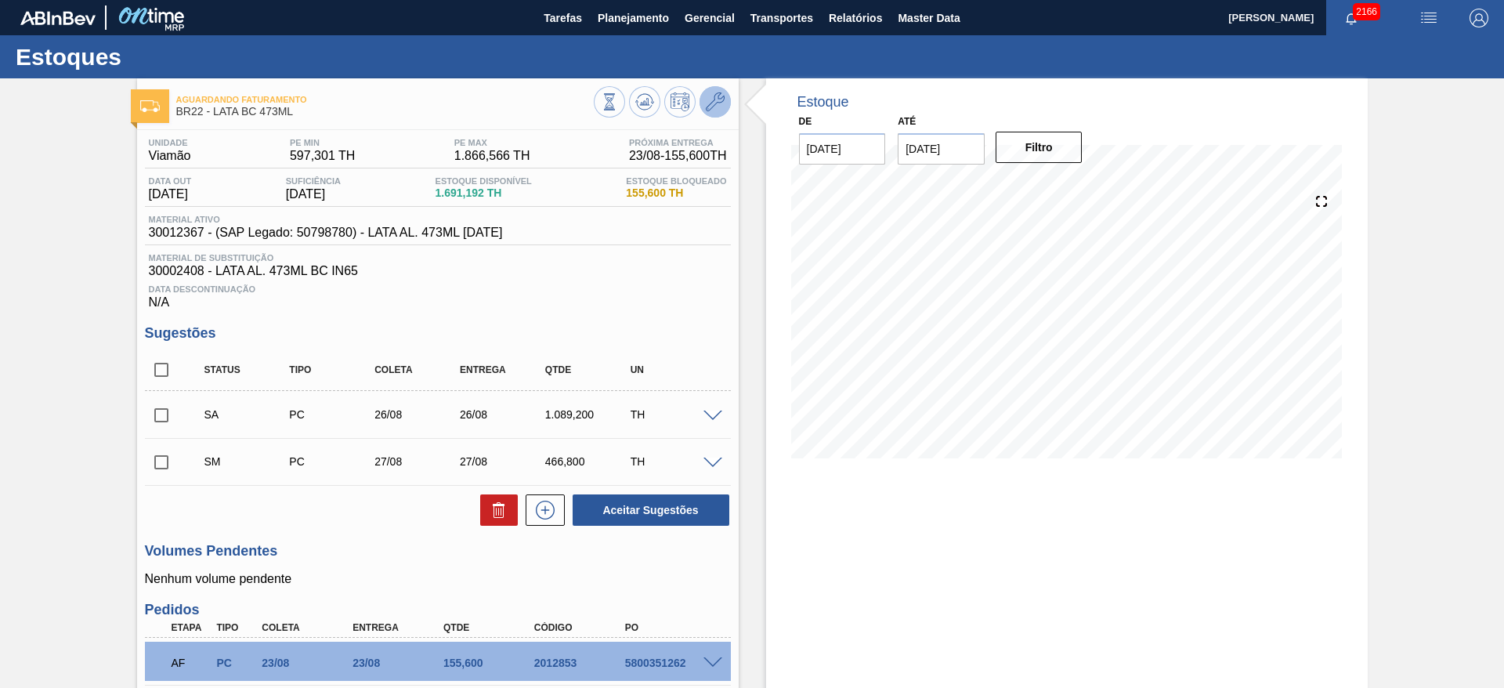
click at [718, 91] on button at bounding box center [715, 101] width 31 height 31
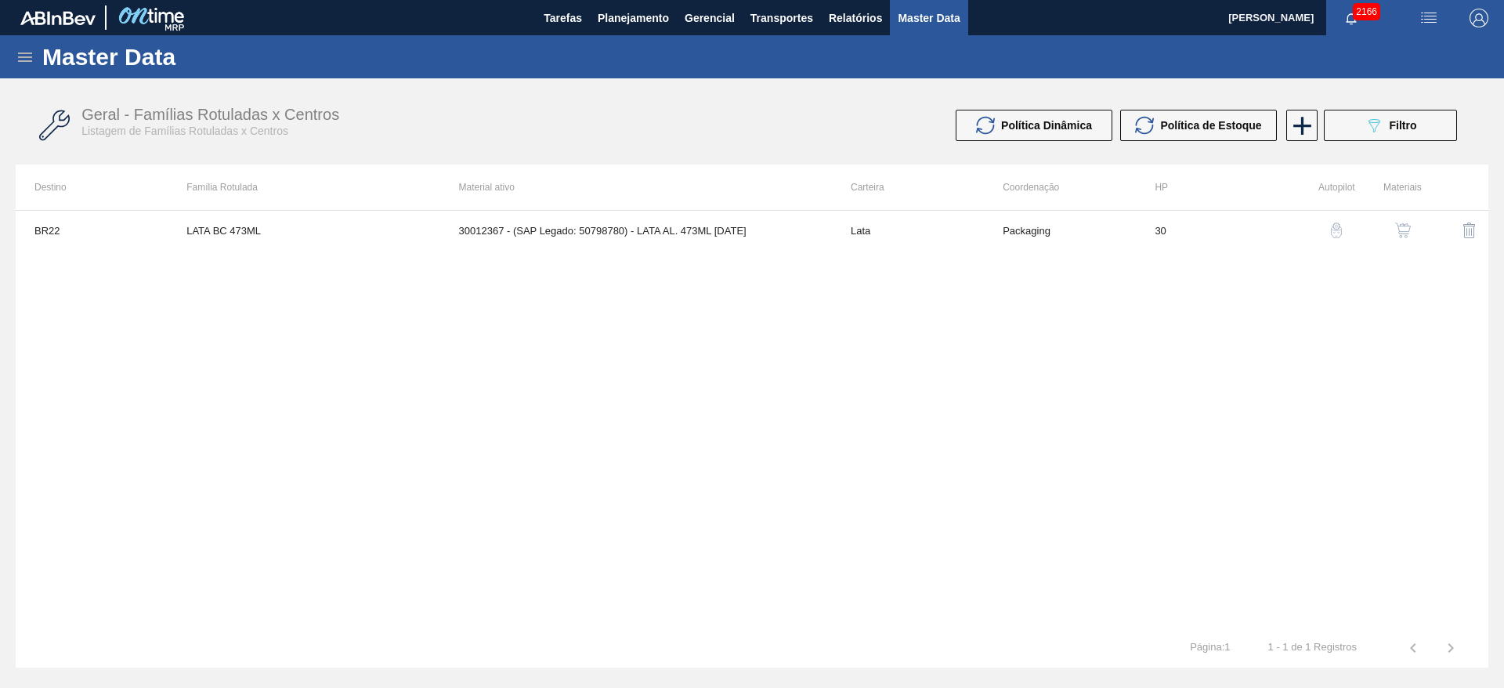
click at [1408, 226] on img "button" at bounding box center [1403, 231] width 16 height 16
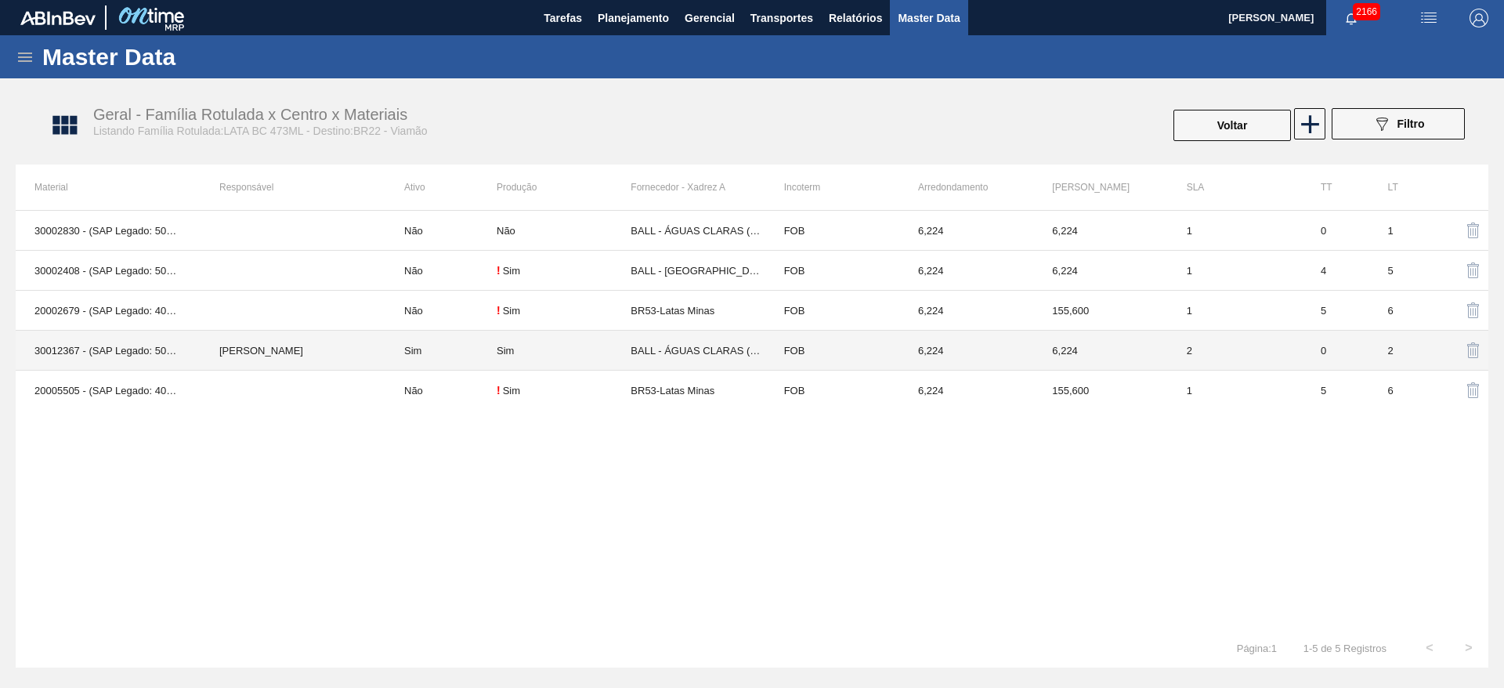
click at [576, 356] on td "Sim" at bounding box center [564, 351] width 134 height 40
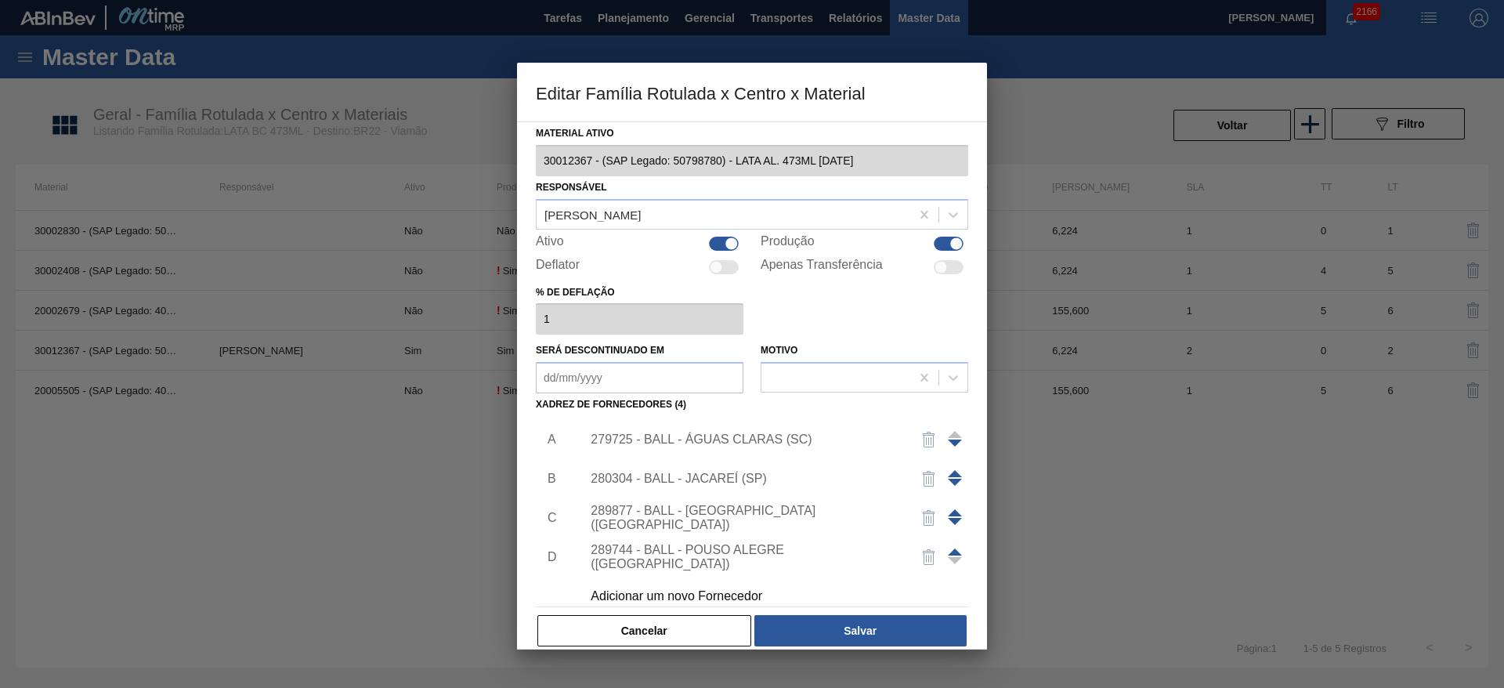
click at [757, 437] on div "279725 - BALL - ÁGUAS CLARAS (SC)" at bounding box center [744, 439] width 307 height 14
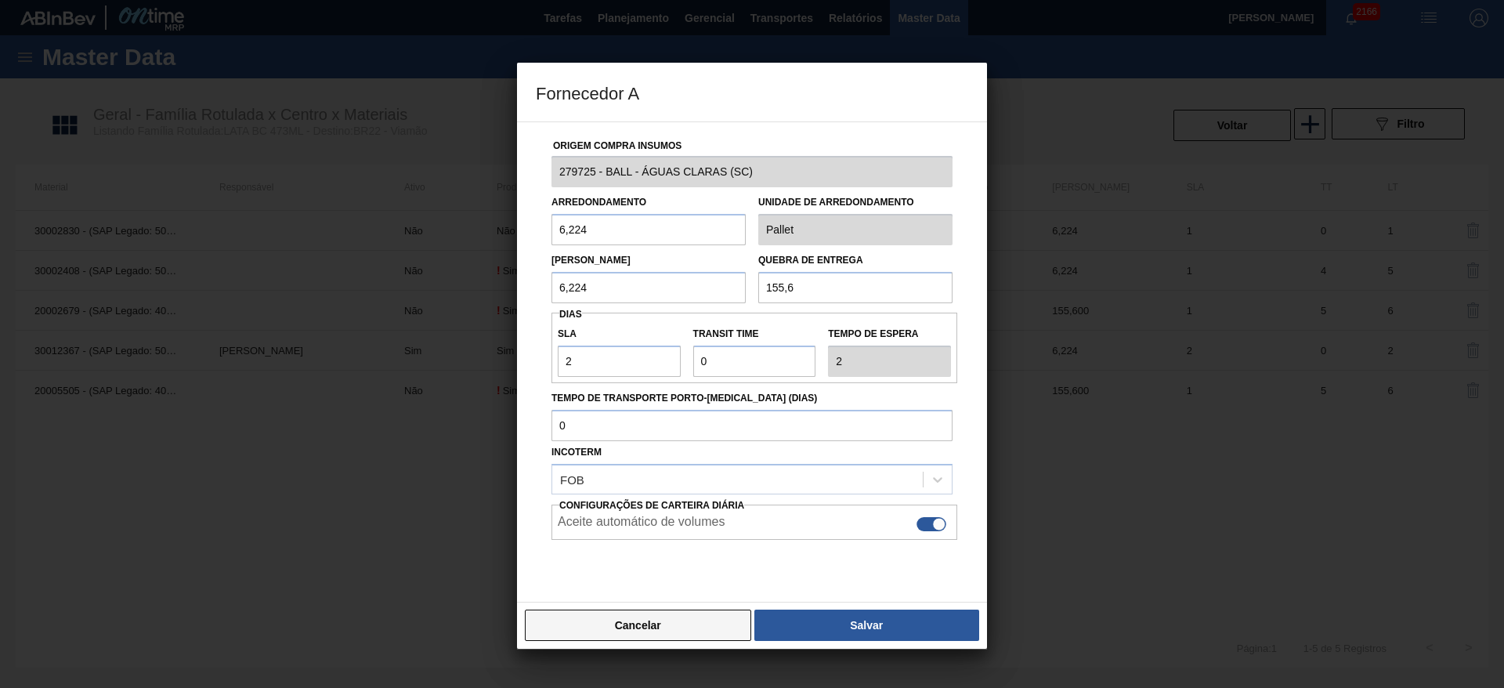
click at [701, 624] on button "Cancelar" at bounding box center [638, 625] width 226 height 31
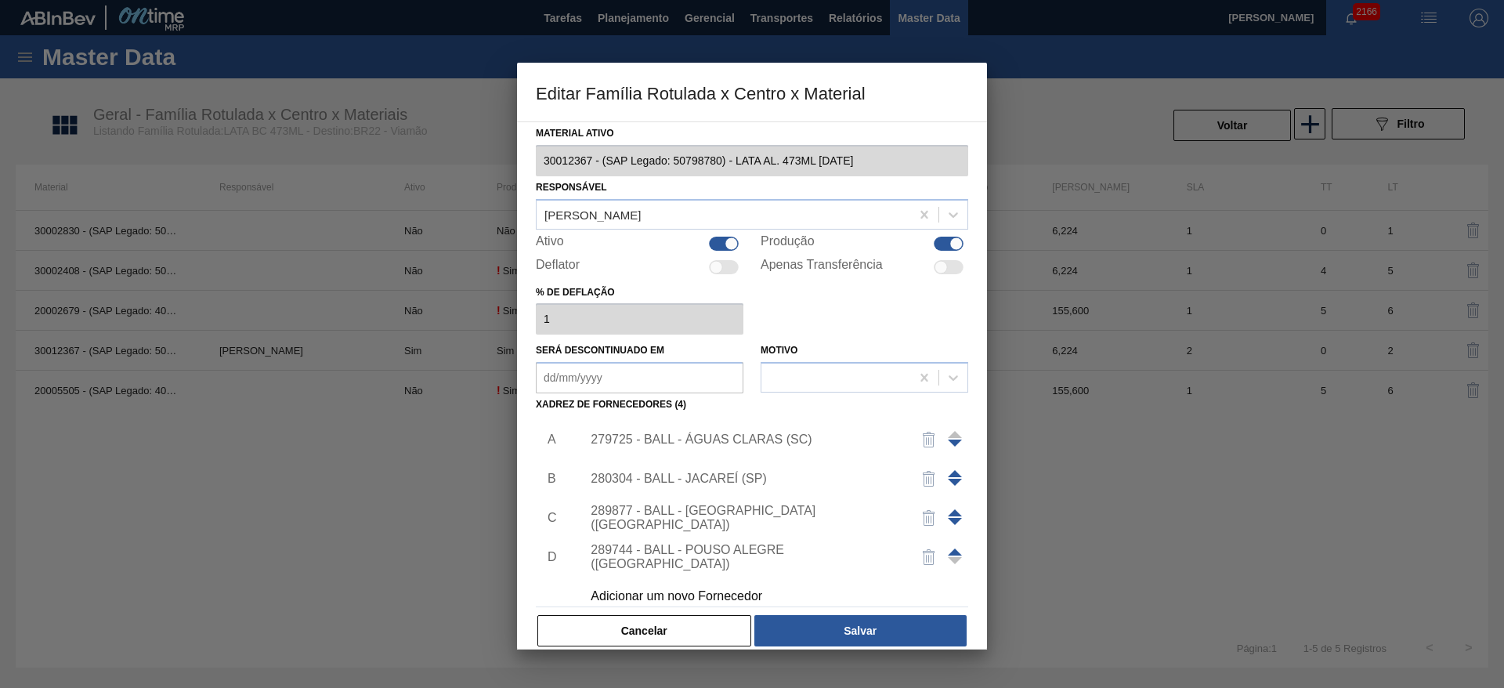
drag, startPoint x: 687, startPoint y: 624, endPoint x: 662, endPoint y: 612, distance: 28.0
click at [686, 624] on button "Cancelar" at bounding box center [644, 630] width 214 height 31
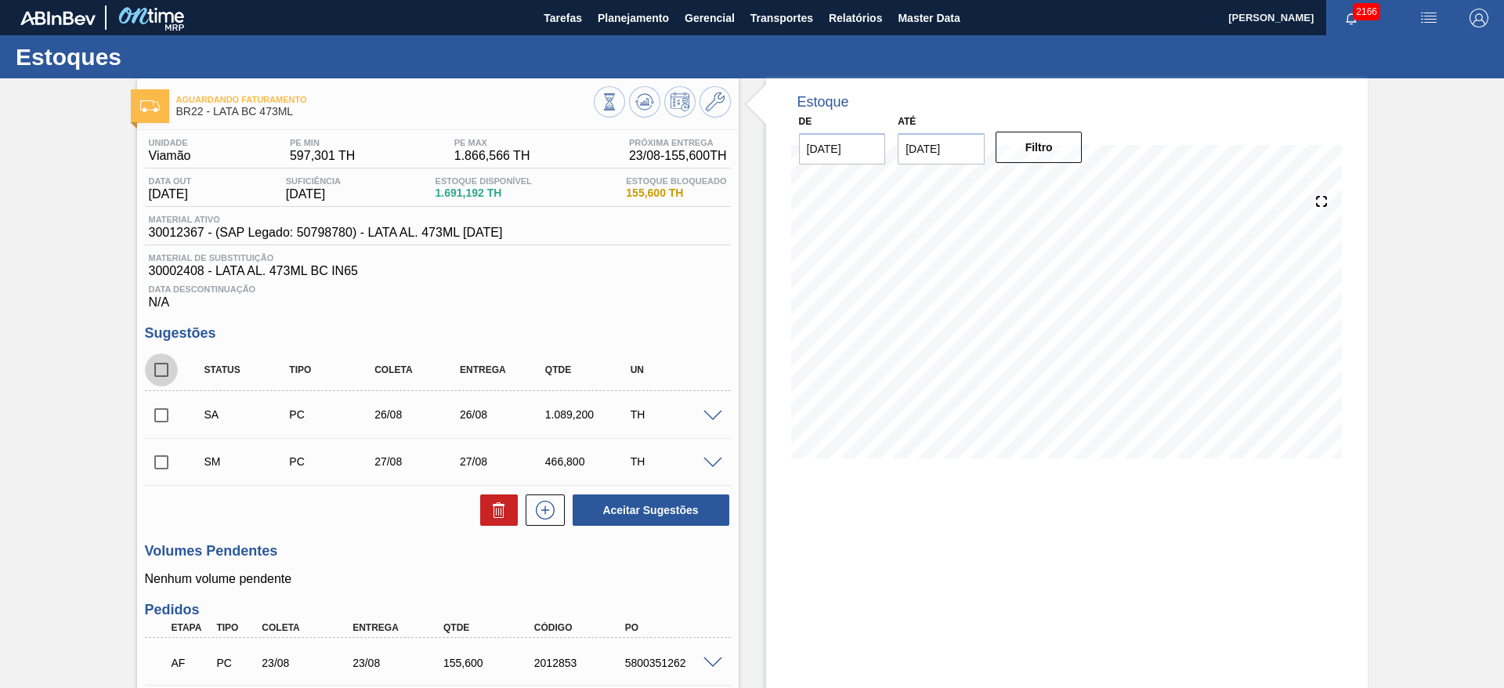
click at [158, 370] on input "checkbox" at bounding box center [161, 369] width 33 height 33
checkbox input "true"
click at [650, 505] on button "Aceitar Sugestões" at bounding box center [651, 509] width 157 height 31
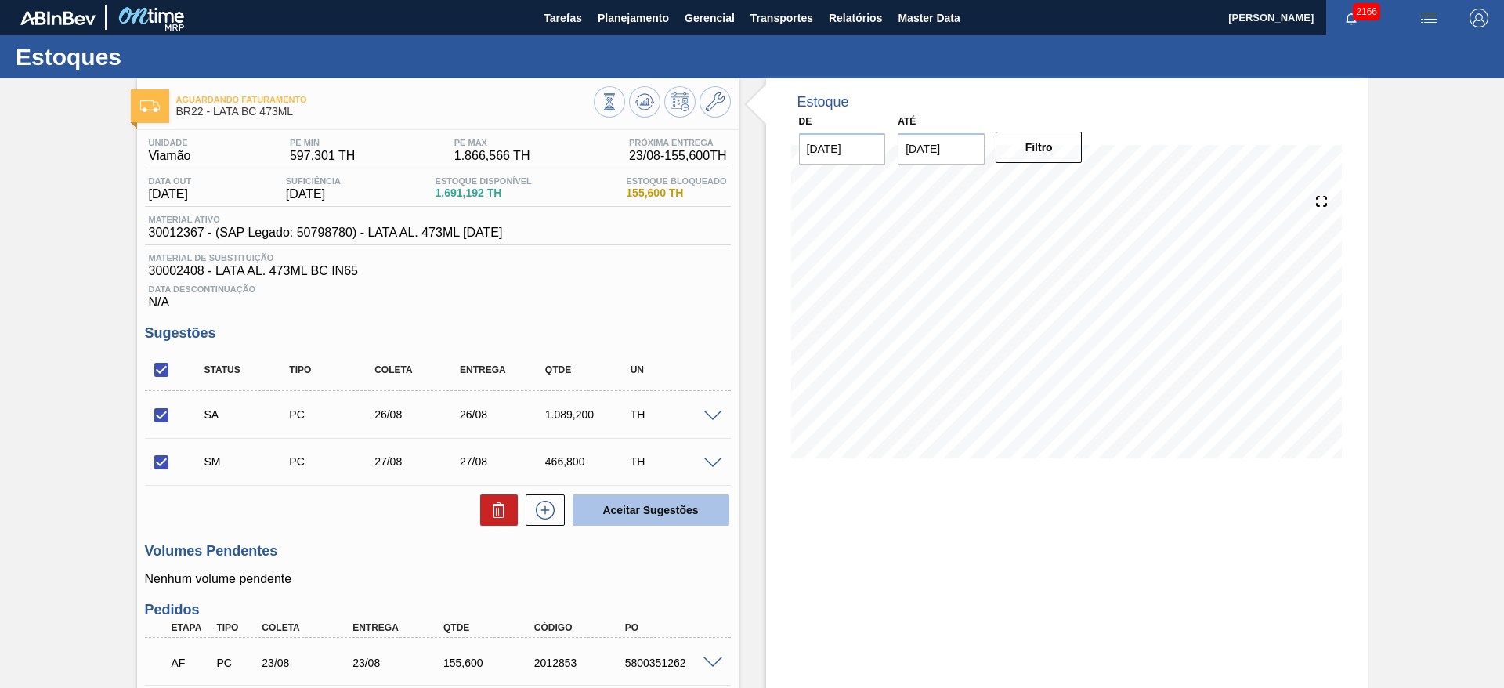
checkbox input "false"
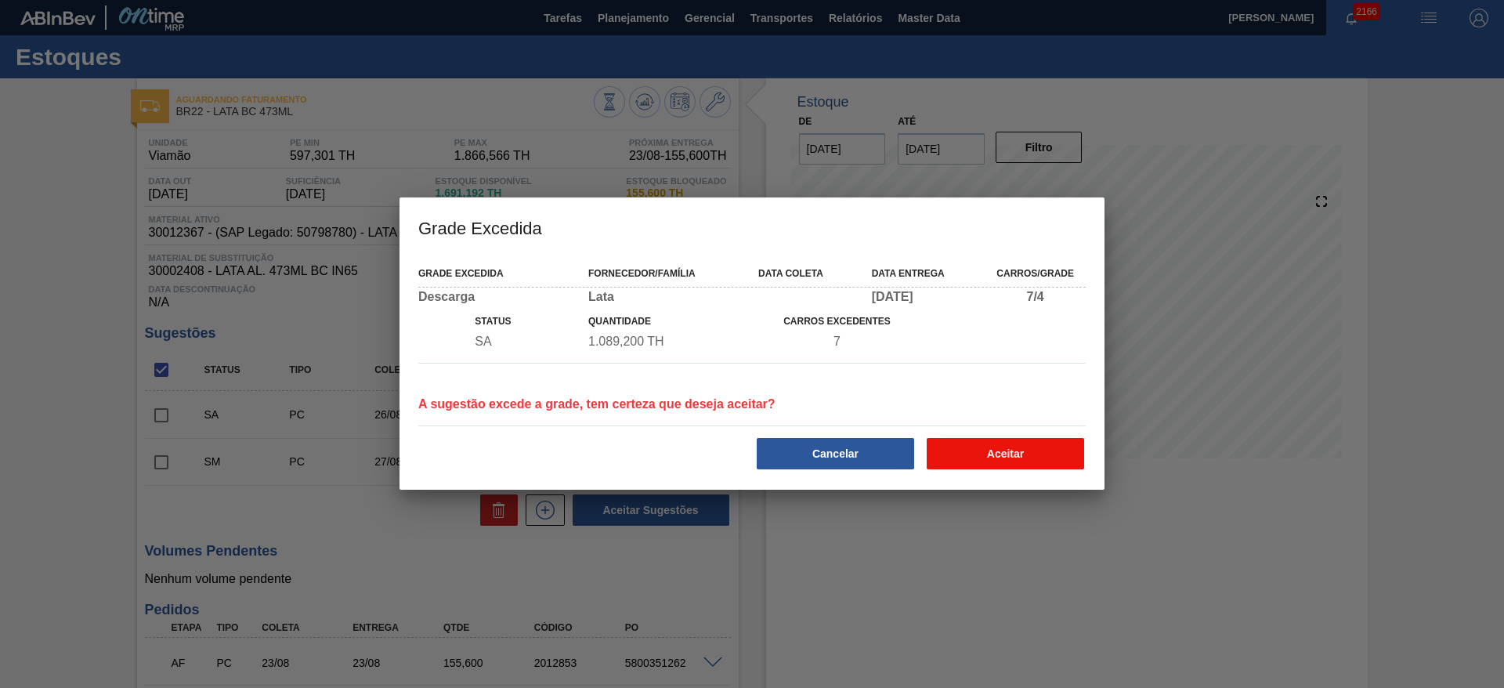
click at [1006, 445] on button "Aceitar" at bounding box center [1005, 453] width 157 height 31
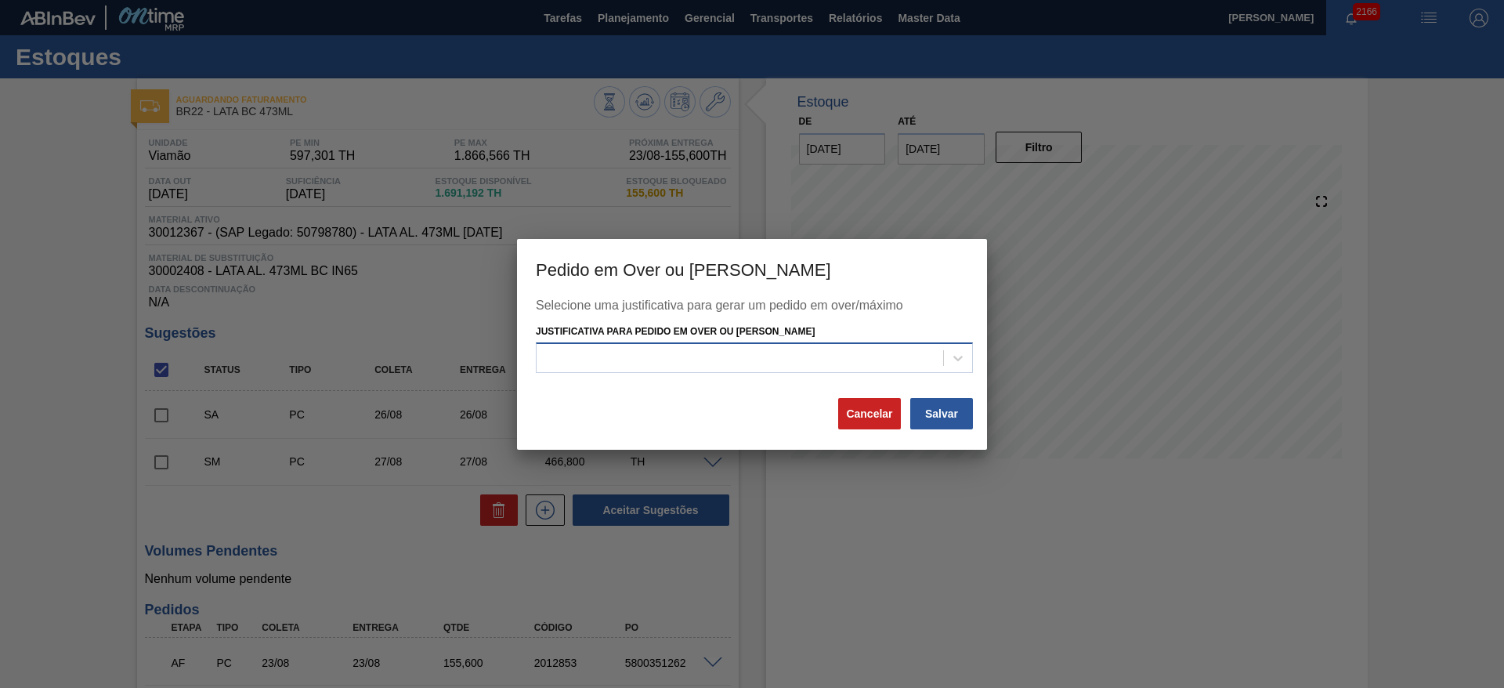
click at [880, 343] on div at bounding box center [754, 357] width 437 height 31
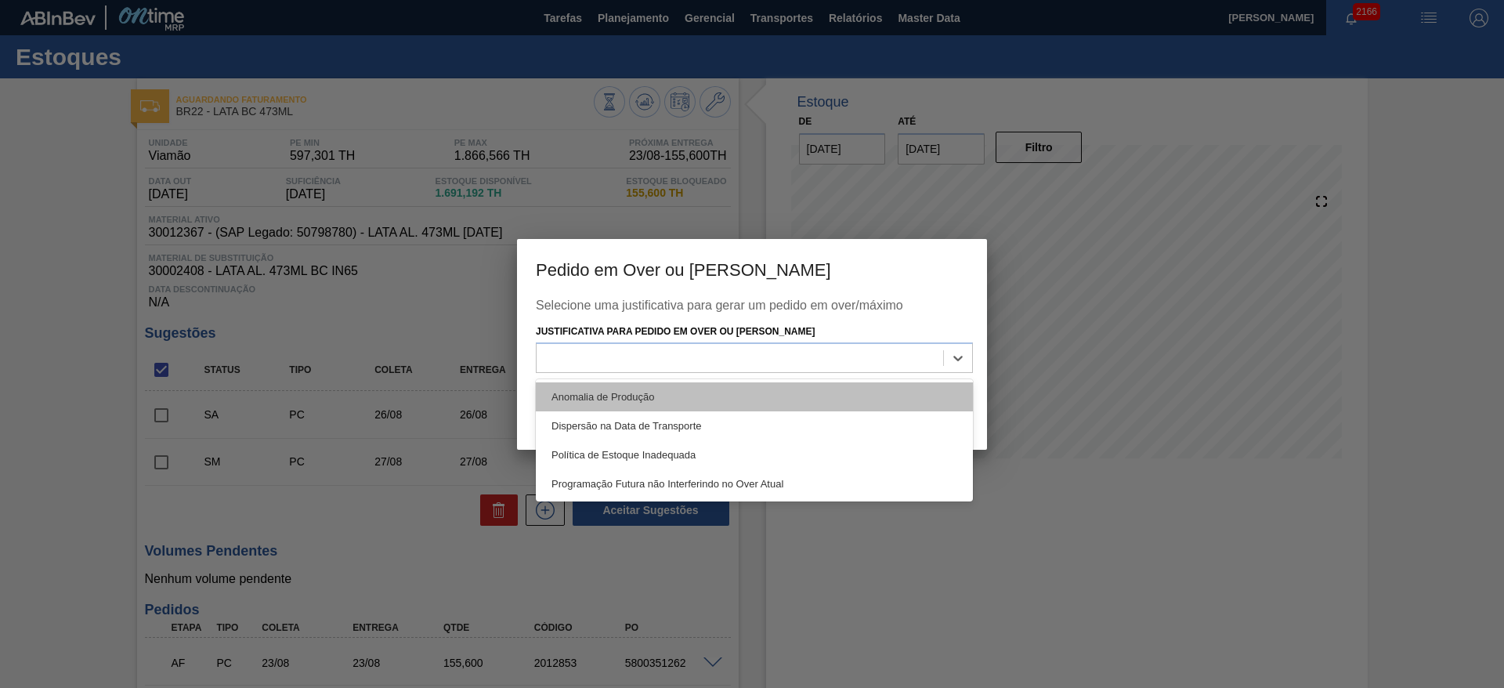
click at [640, 393] on div "Anomalia de Produção" at bounding box center [754, 396] width 437 height 29
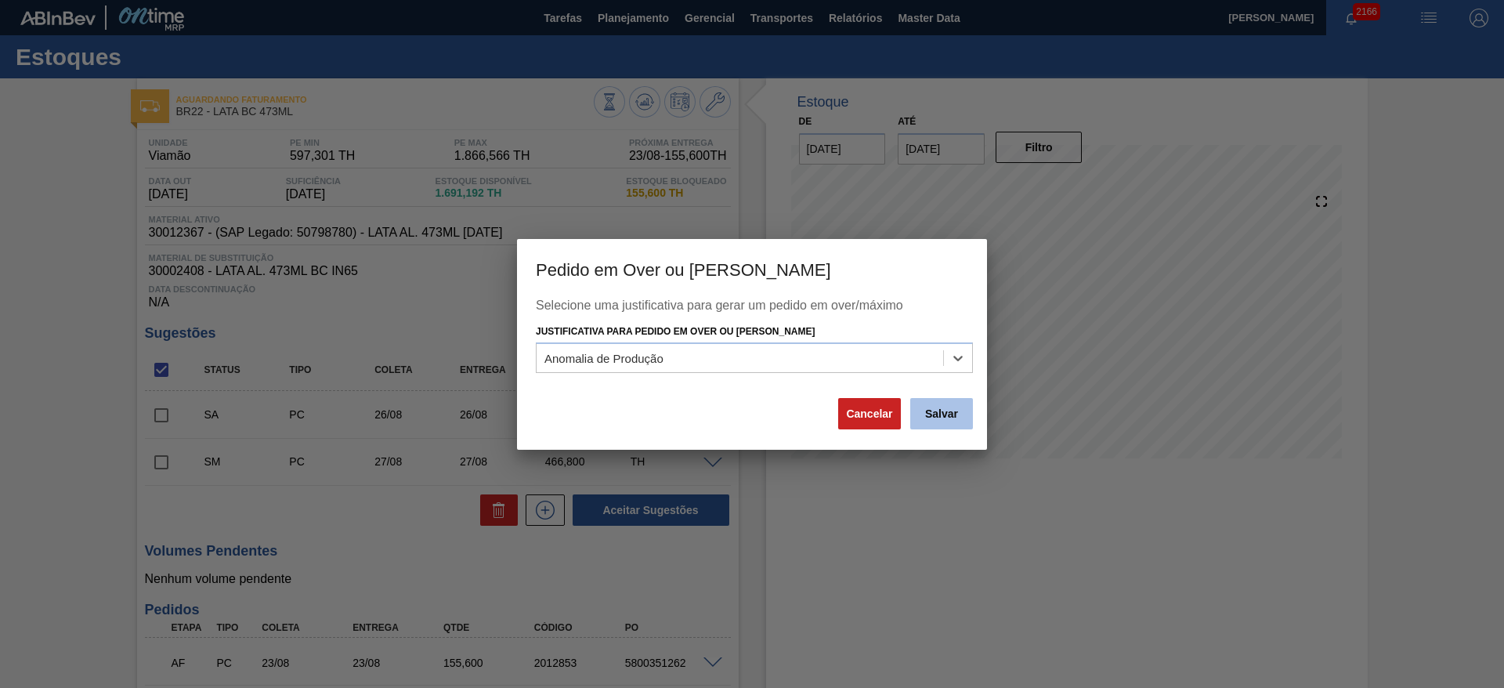
click at [940, 405] on button "Salvar" at bounding box center [941, 413] width 63 height 31
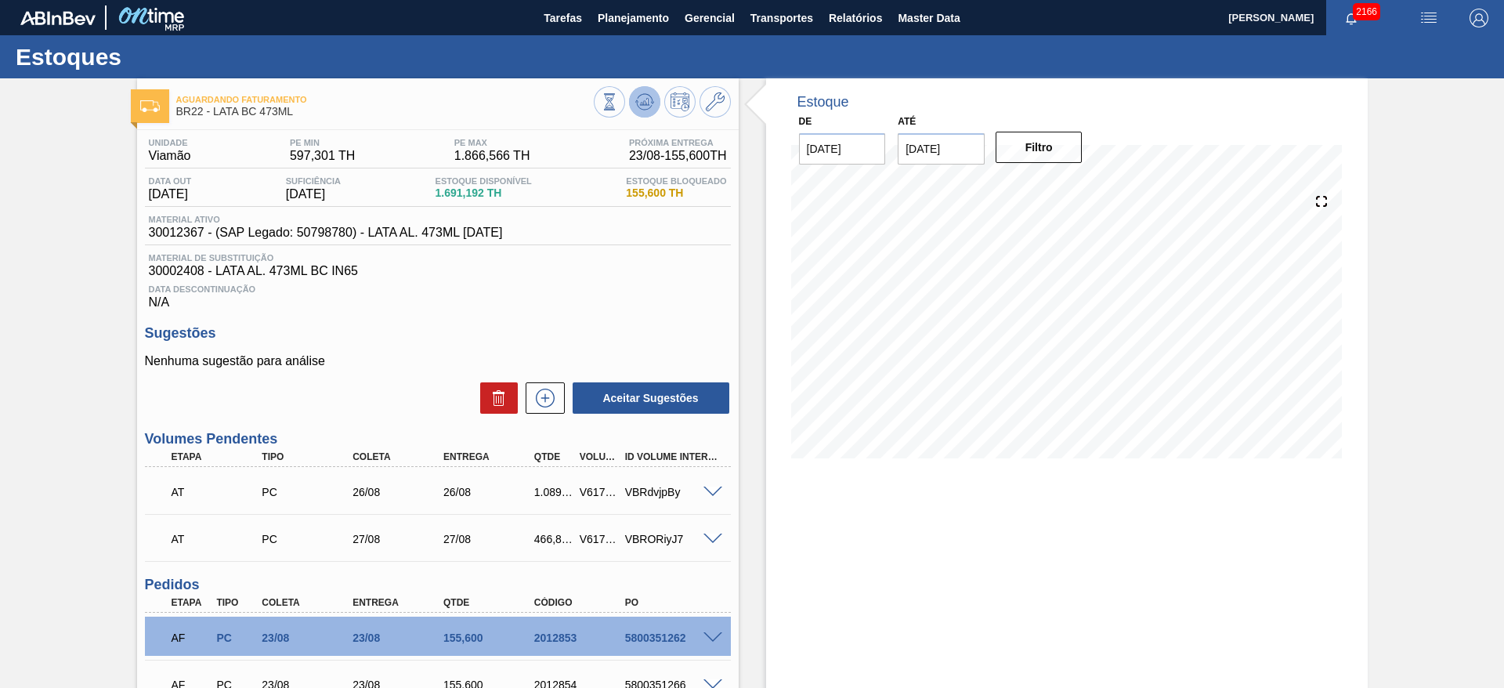
click at [618, 99] on icon at bounding box center [609, 101] width 17 height 17
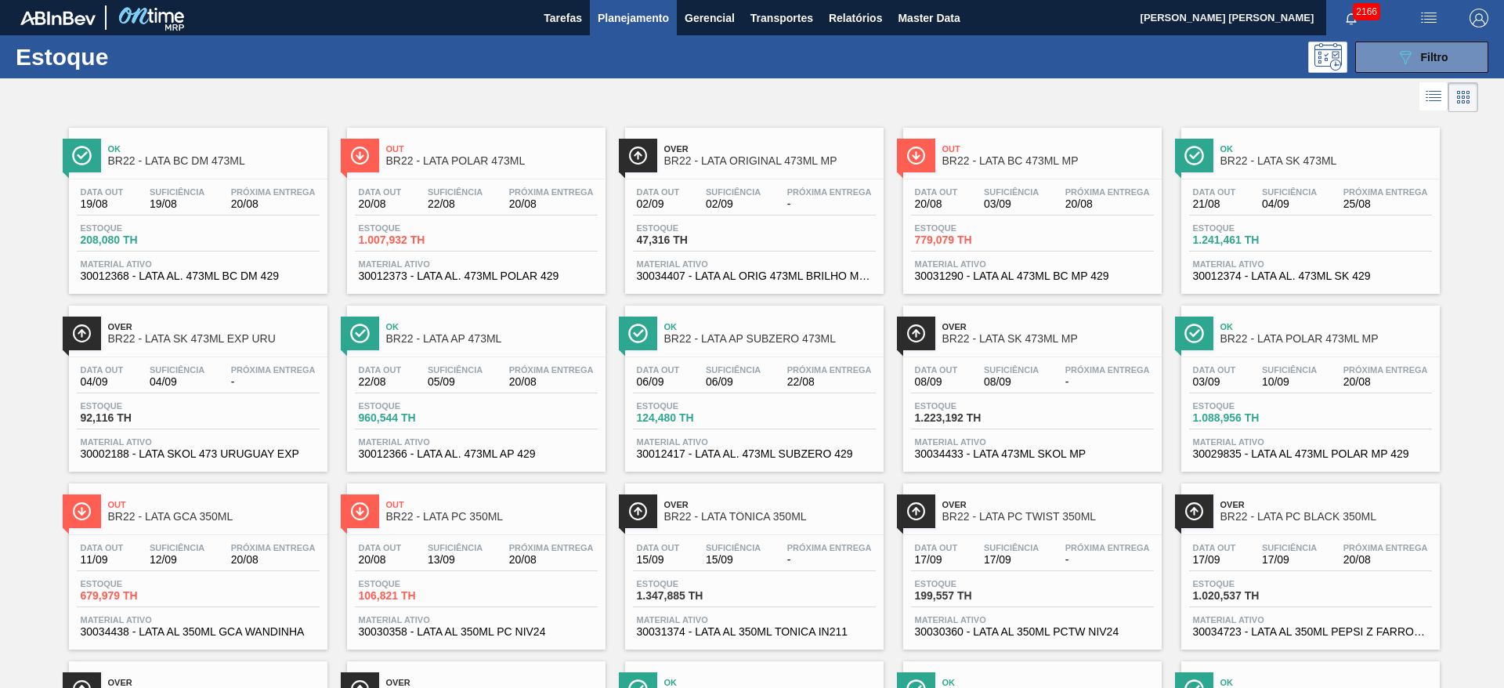
click at [901, 101] on div at bounding box center [739, 97] width 1478 height 38
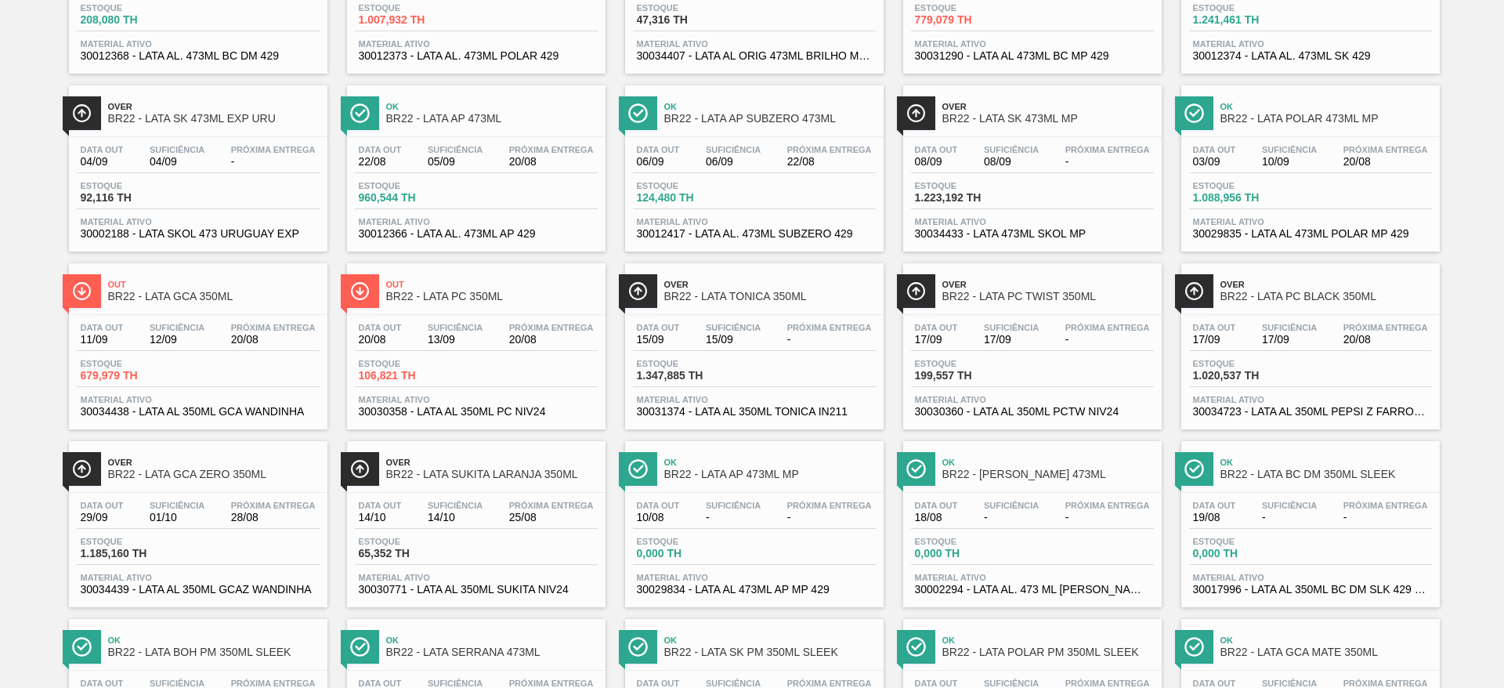
scroll to position [67, 0]
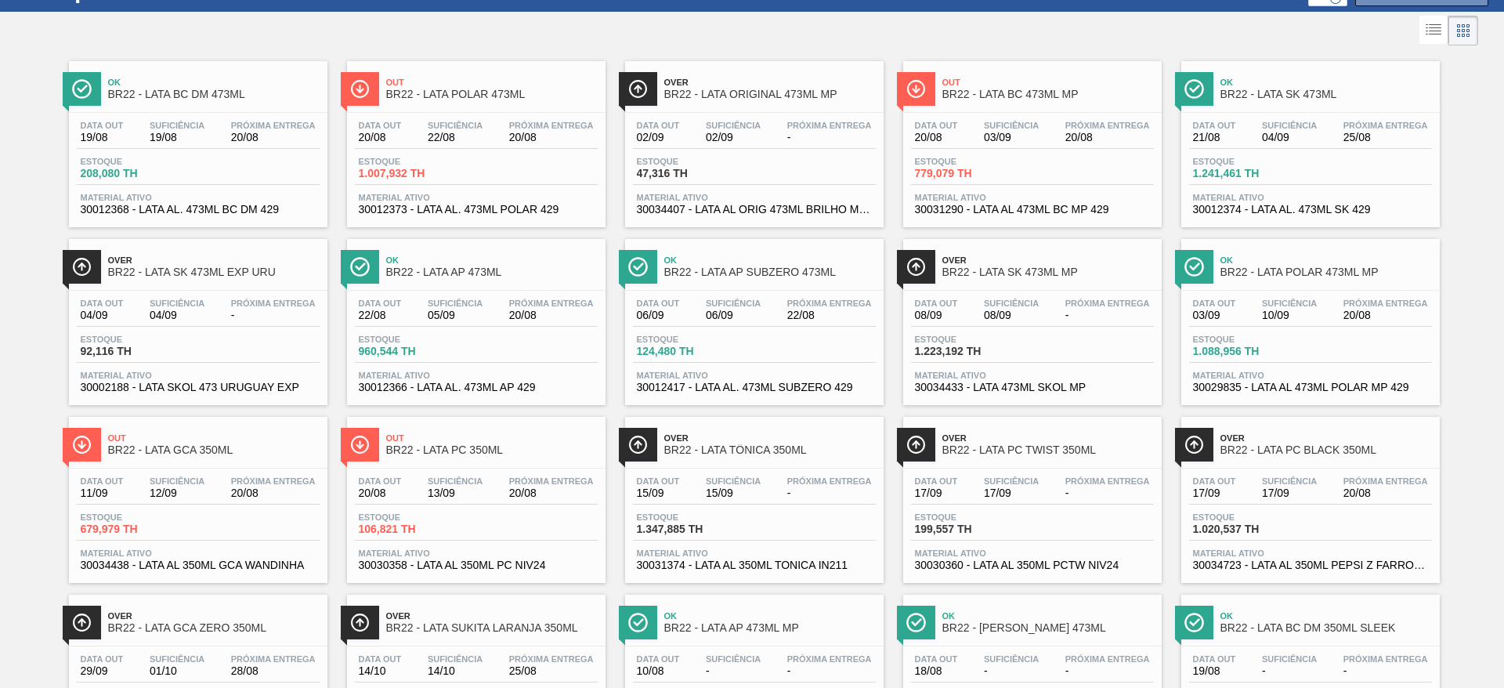
click at [765, 442] on span "Over" at bounding box center [770, 437] width 212 height 9
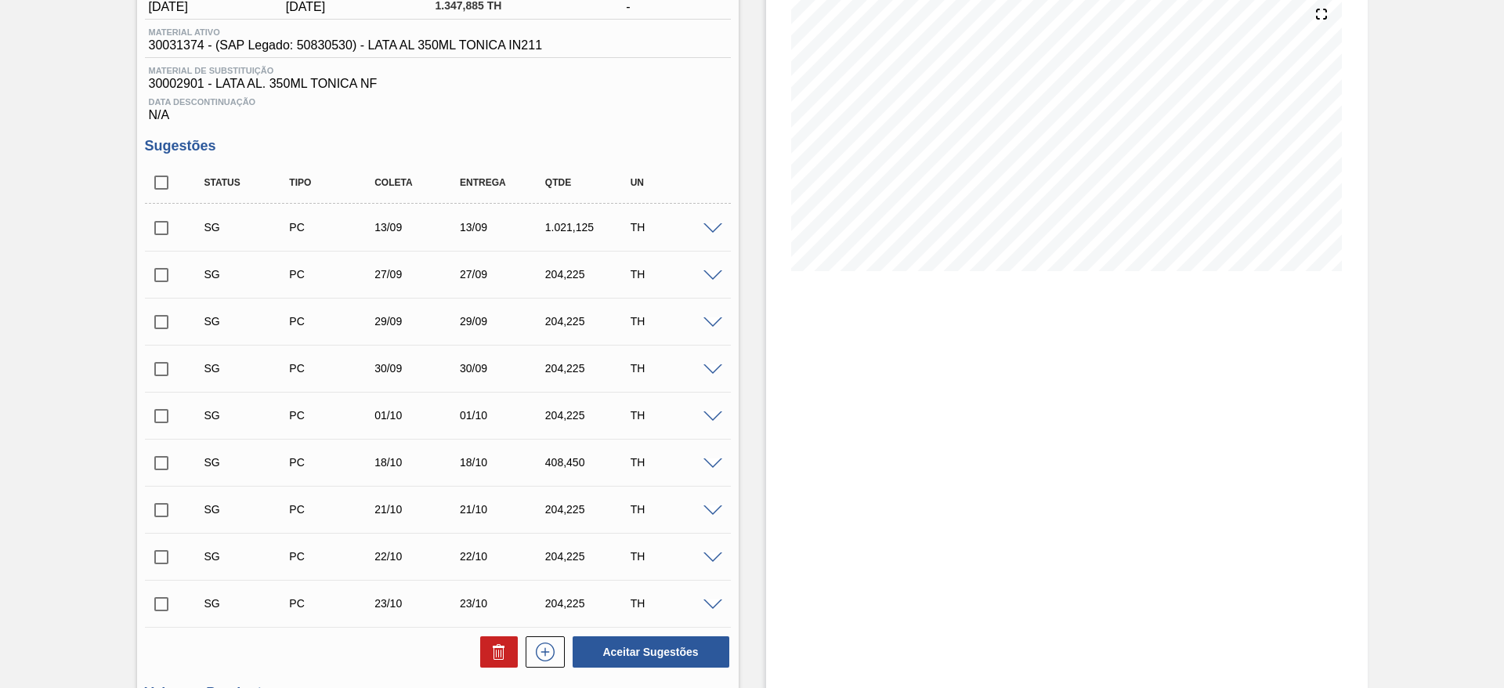
scroll to position [74, 0]
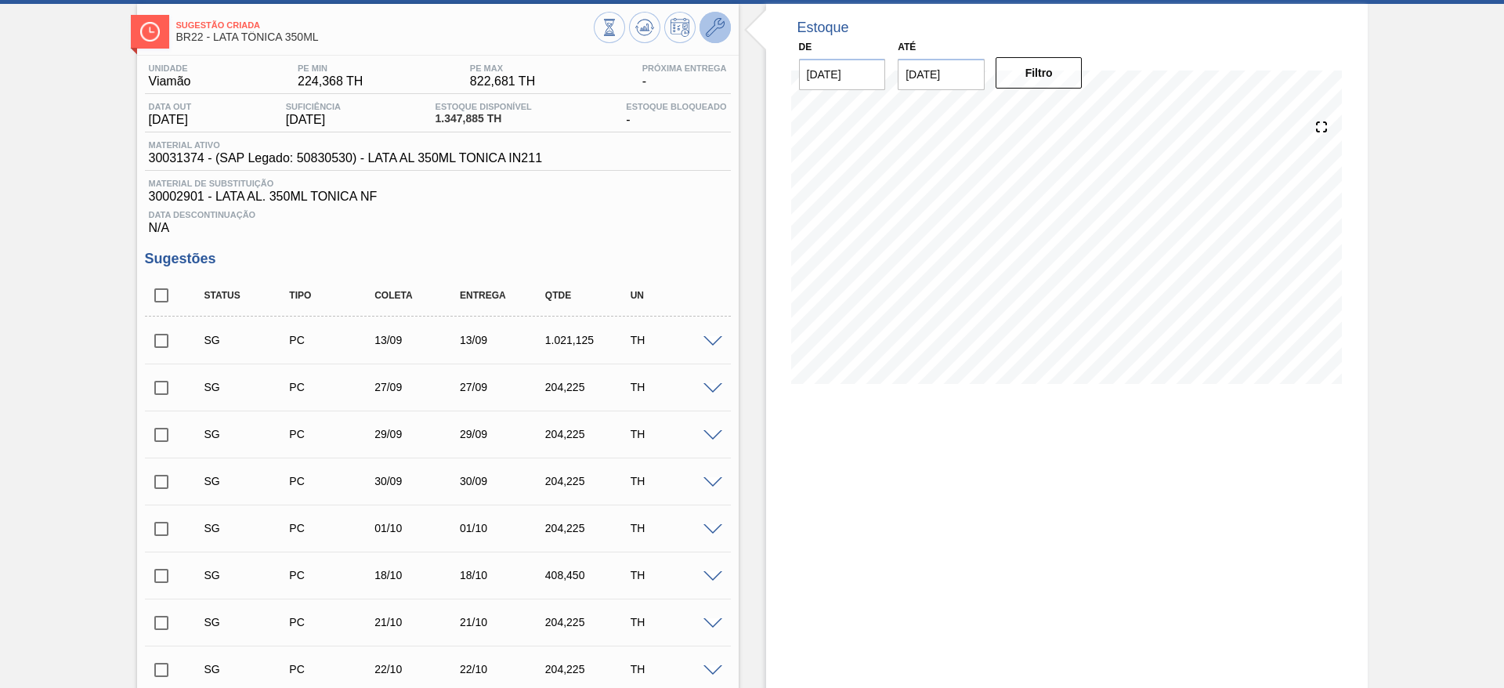
click at [715, 31] on icon at bounding box center [715, 27] width 19 height 19
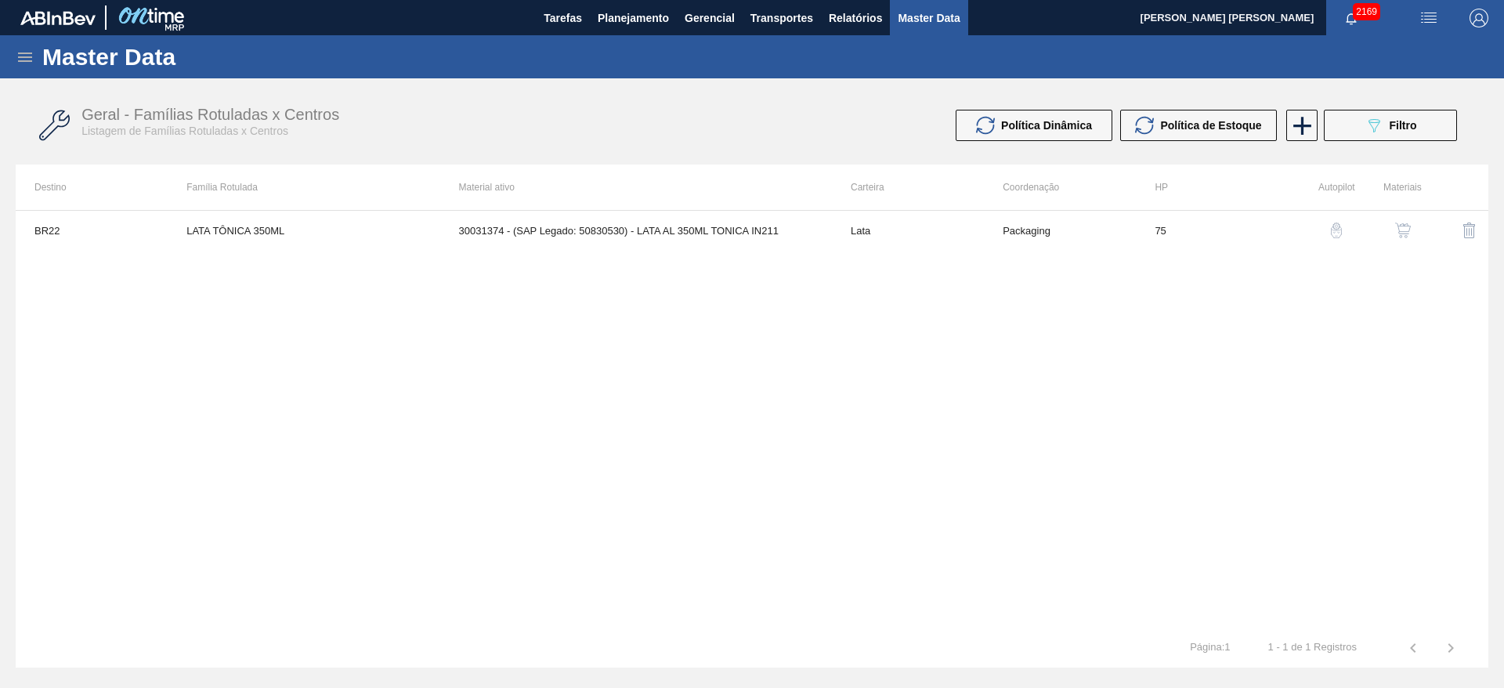
click at [1399, 233] on img "button" at bounding box center [1403, 231] width 16 height 16
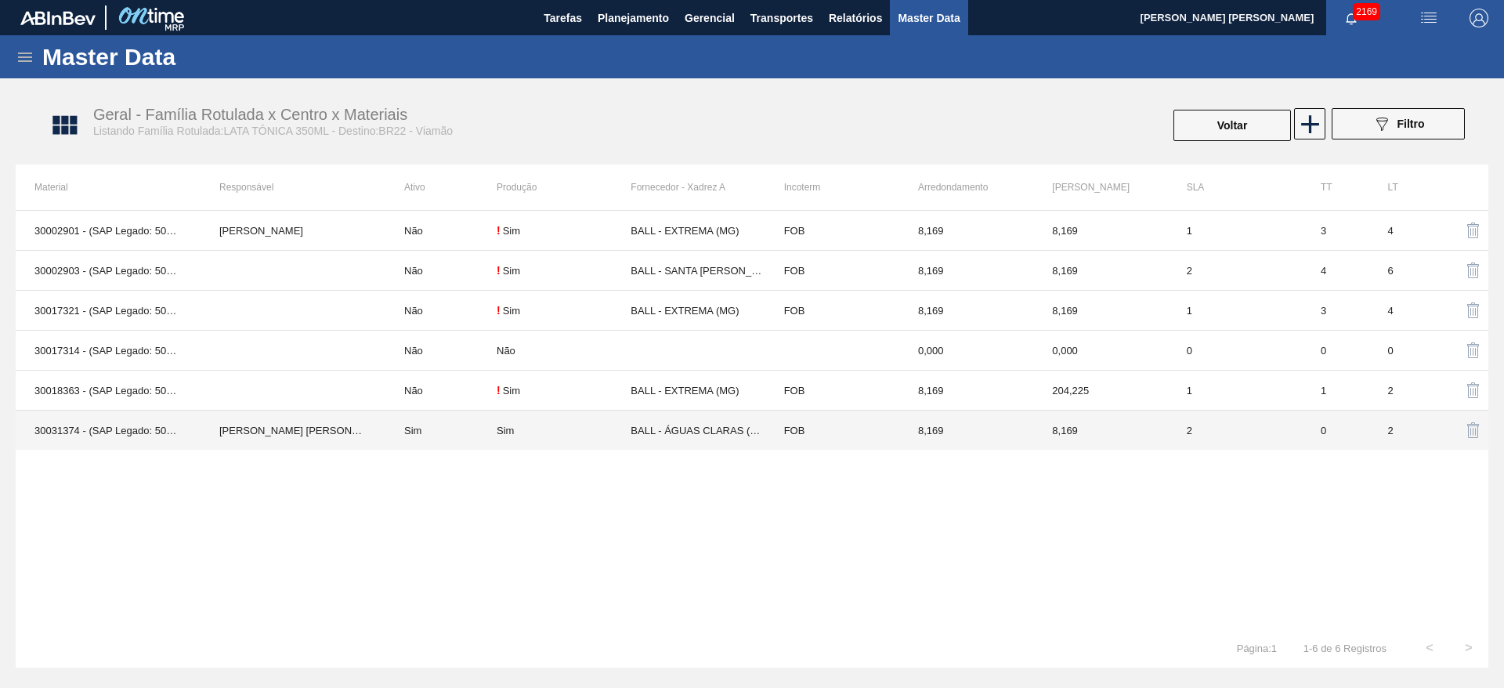
click at [259, 431] on td "[PERSON_NAME] [PERSON_NAME]" at bounding box center [293, 431] width 185 height 40
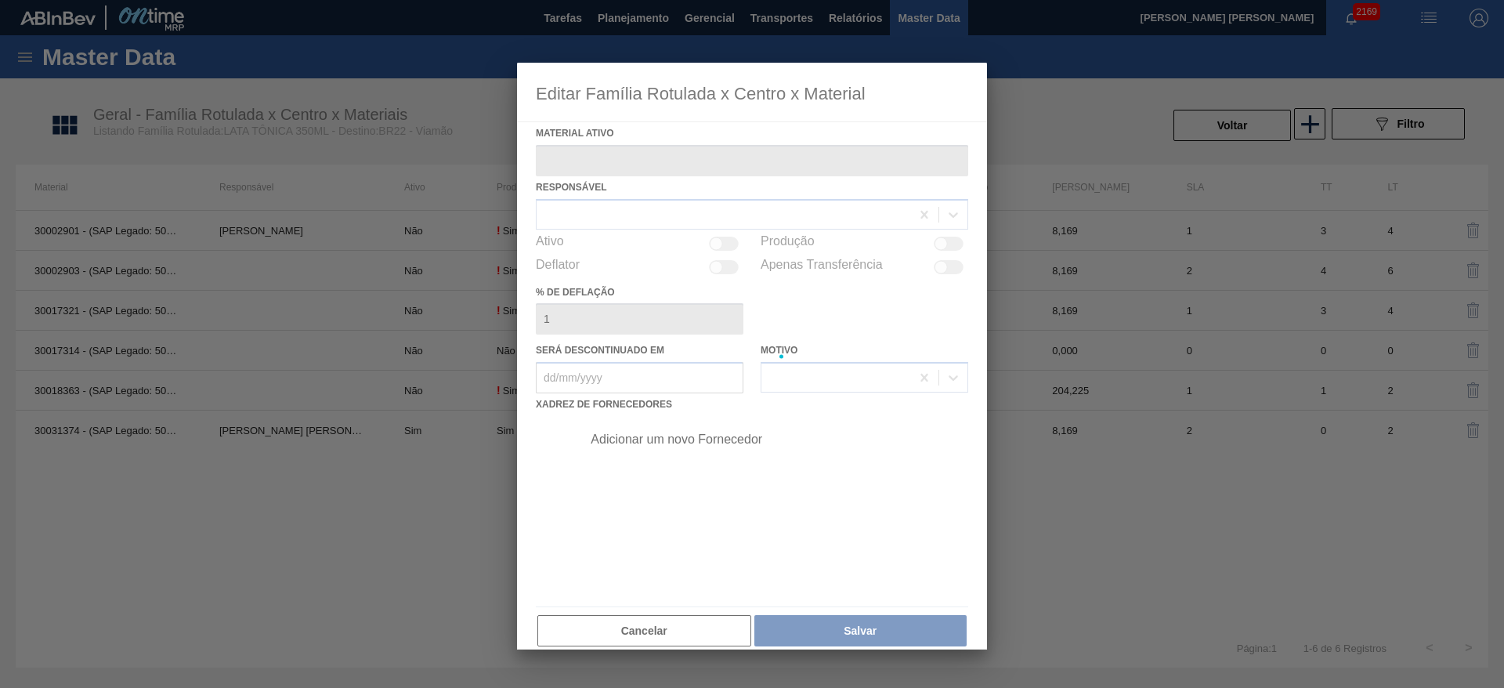
type ativo "30031374 - (SAP Legado: 50830530) - LATA AL 350ML TONICA IN211"
checkbox input "true"
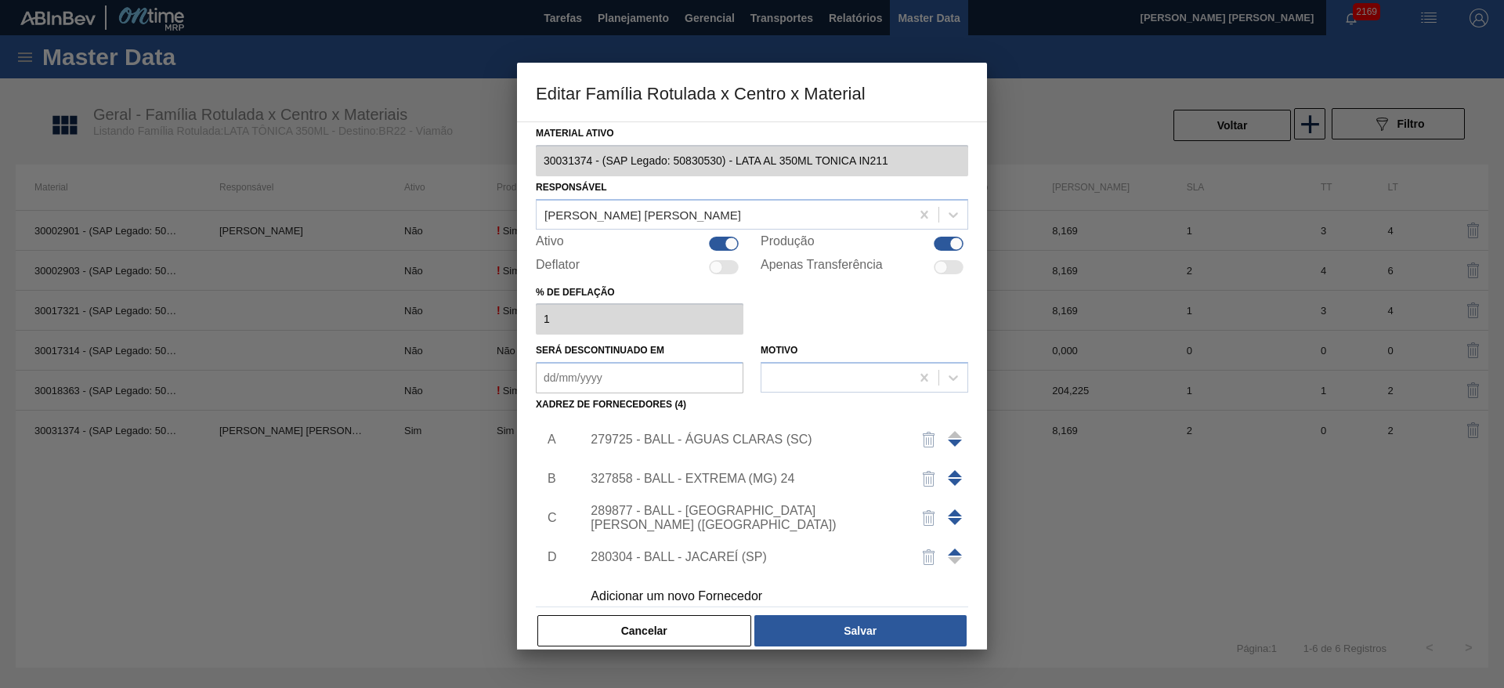
click at [730, 242] on div at bounding box center [731, 243] width 13 height 13
checkbox input "false"
click at [892, 631] on button "Salvar" at bounding box center [860, 630] width 212 height 31
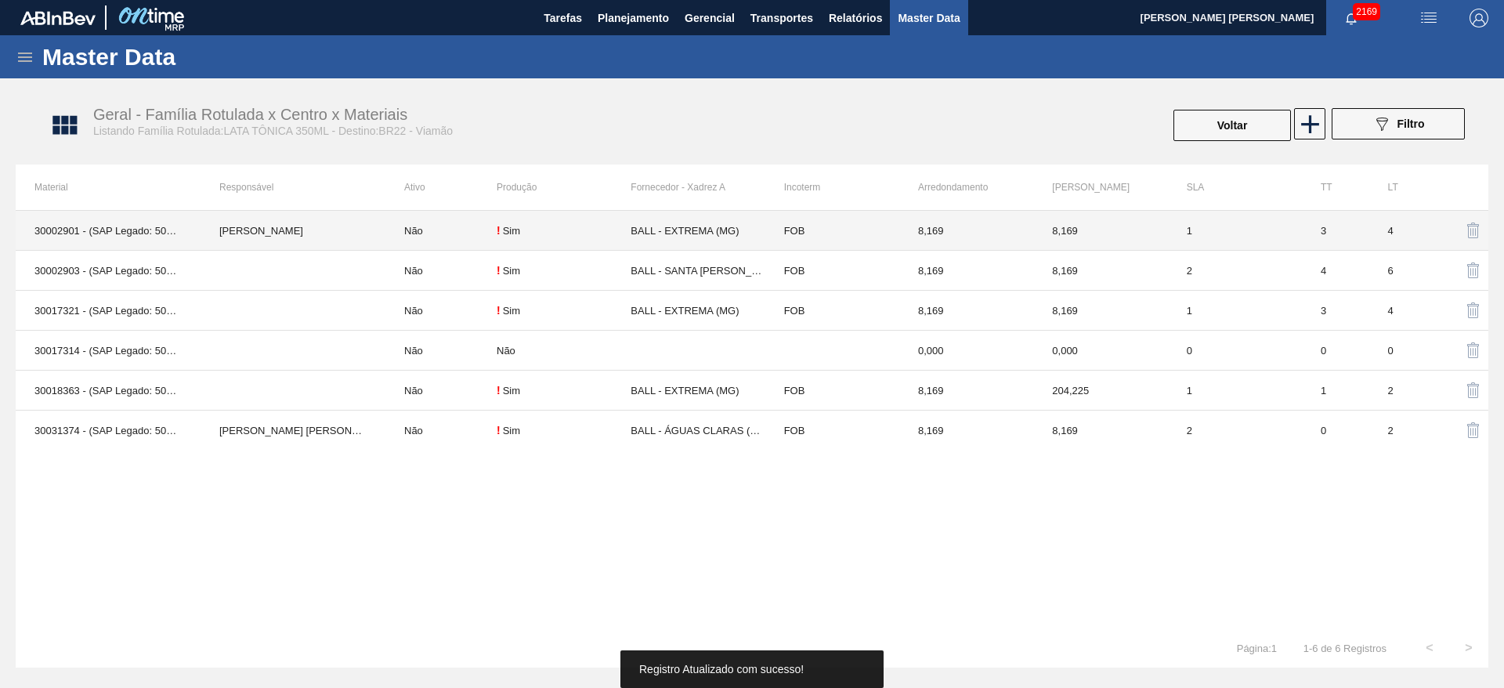
click at [454, 218] on td "Não" at bounding box center [440, 231] width 111 height 40
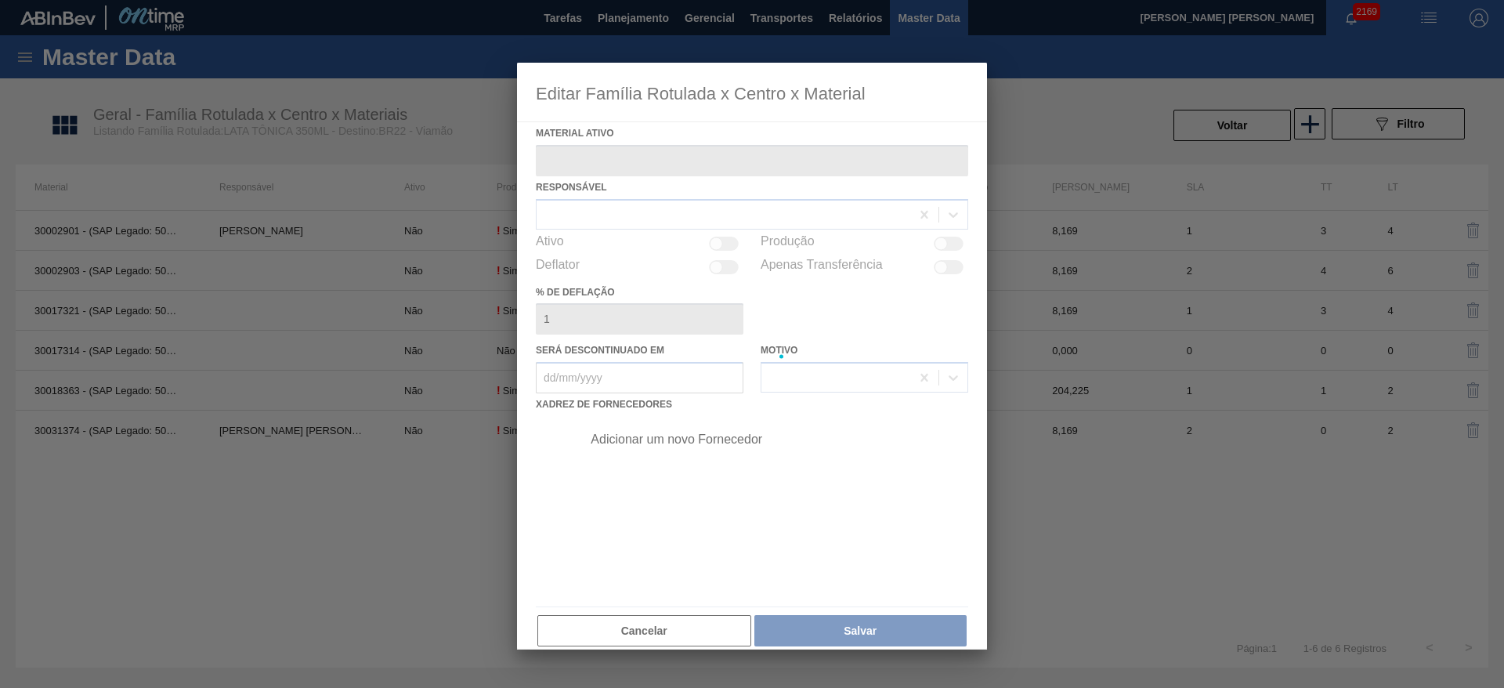
type ativo "30002901 - (SAP Legado: 50438799) - LATA AL. 350ML TONICA NF"
checkbox input "true"
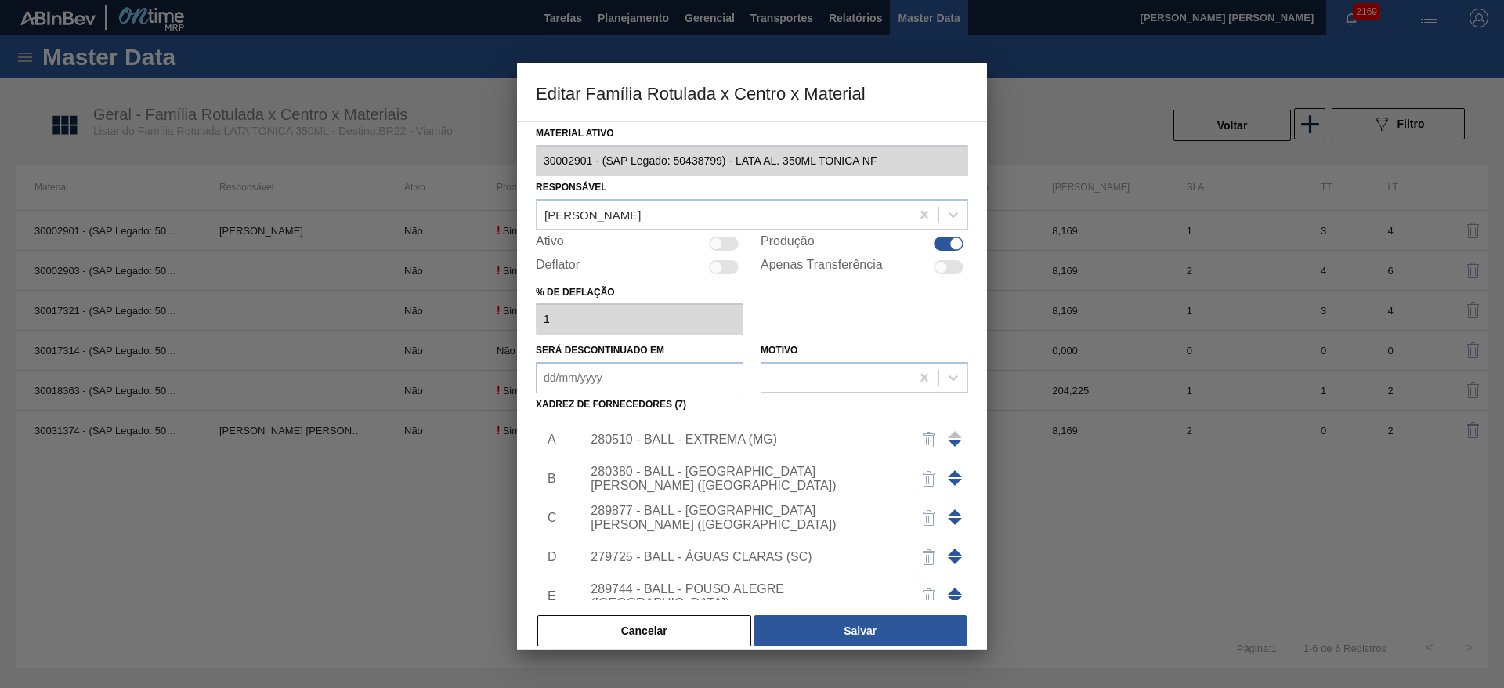
click at [725, 244] on div at bounding box center [724, 244] width 30 height 14
checkbox input "true"
click at [956, 554] on span at bounding box center [955, 551] width 14 height 7
click at [948, 512] on span at bounding box center [955, 512] width 14 height 7
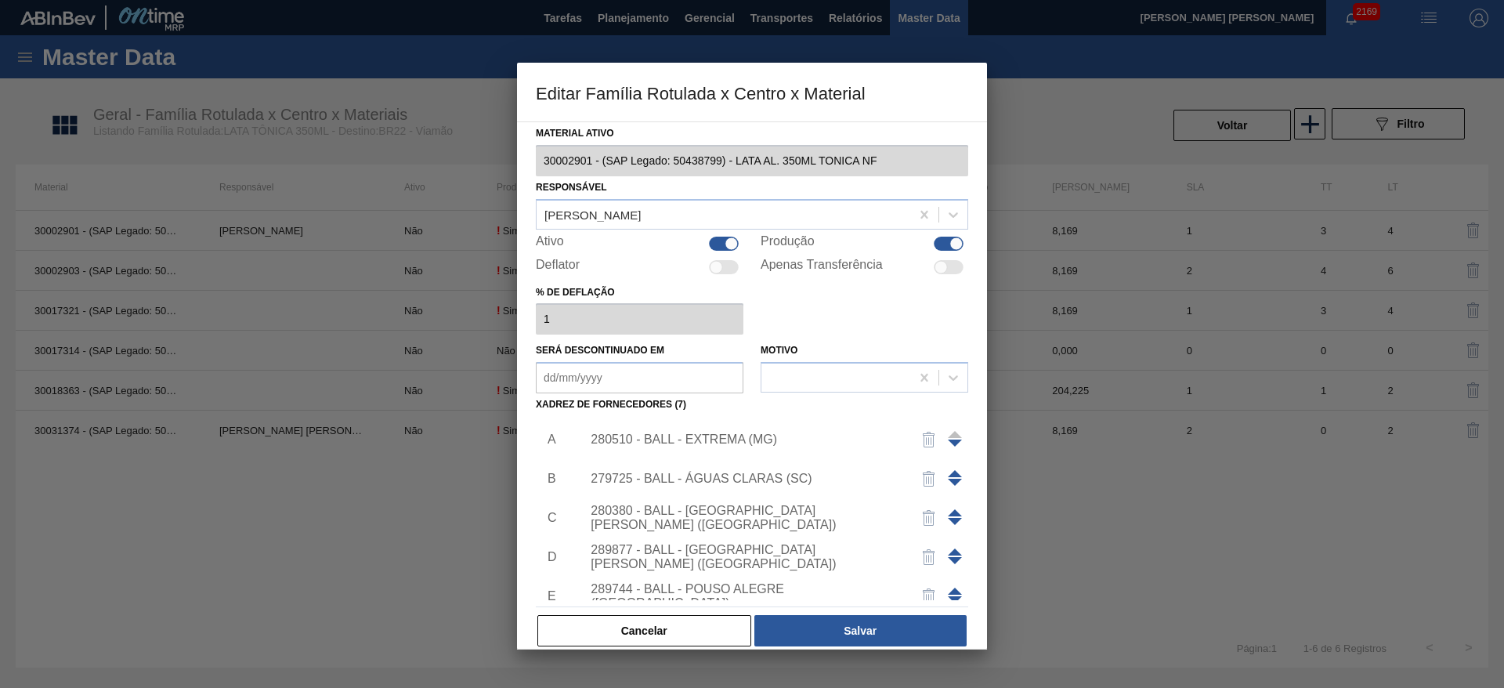
click at [955, 470] on span at bounding box center [955, 473] width 14 height 7
click at [801, 435] on div "279725 - BALL - ÁGUAS CLARAS (SC)" at bounding box center [744, 439] width 307 height 14
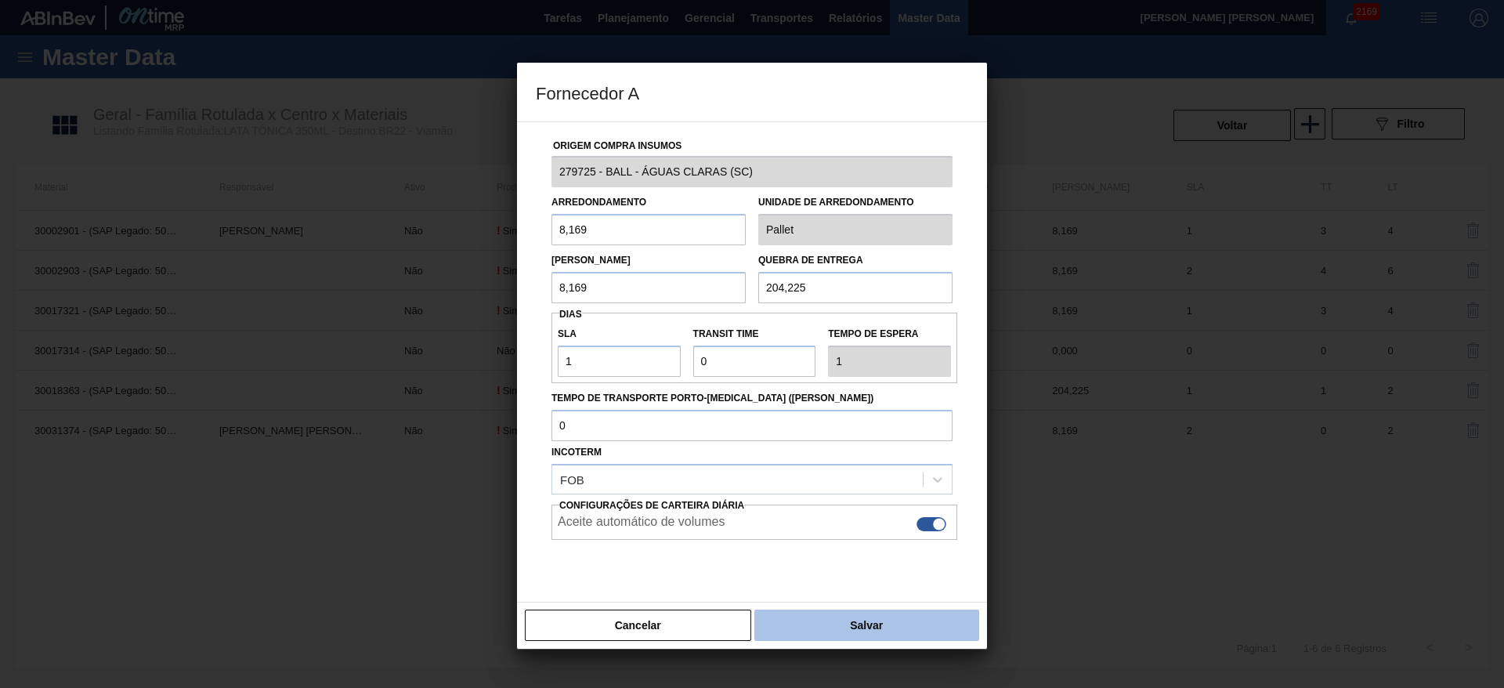
click at [867, 621] on button "Salvar" at bounding box center [866, 625] width 225 height 31
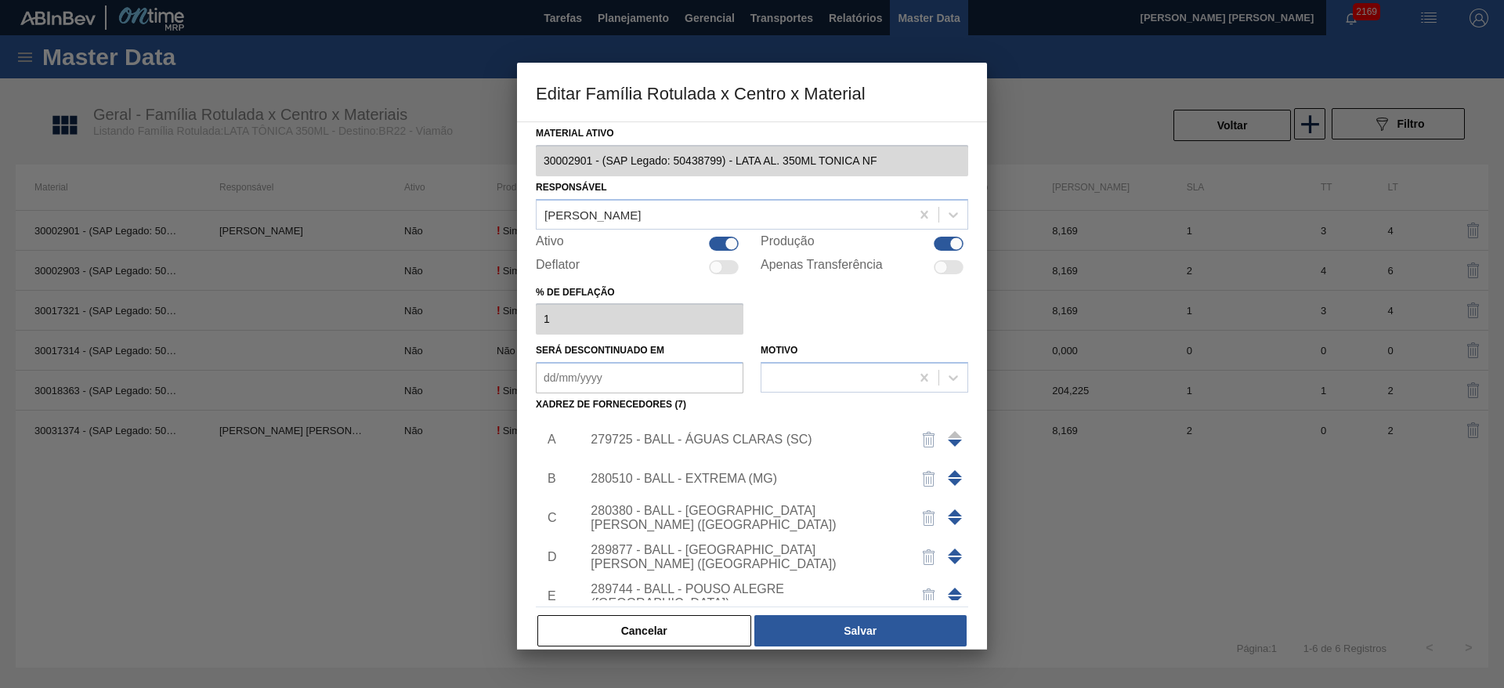
click at [867, 621] on button "Salvar" at bounding box center [860, 630] width 212 height 31
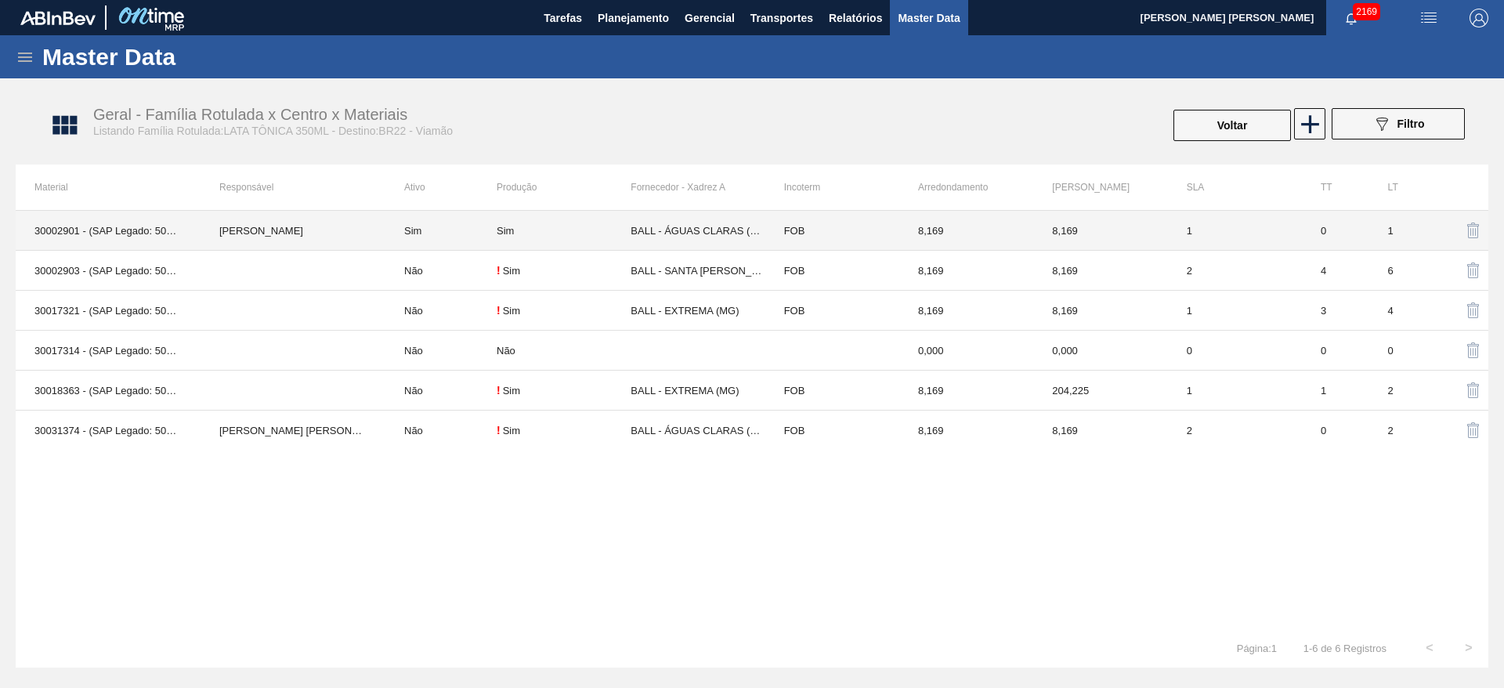
click at [209, 223] on td "Leticia Fagundes Lopes" at bounding box center [293, 231] width 185 height 40
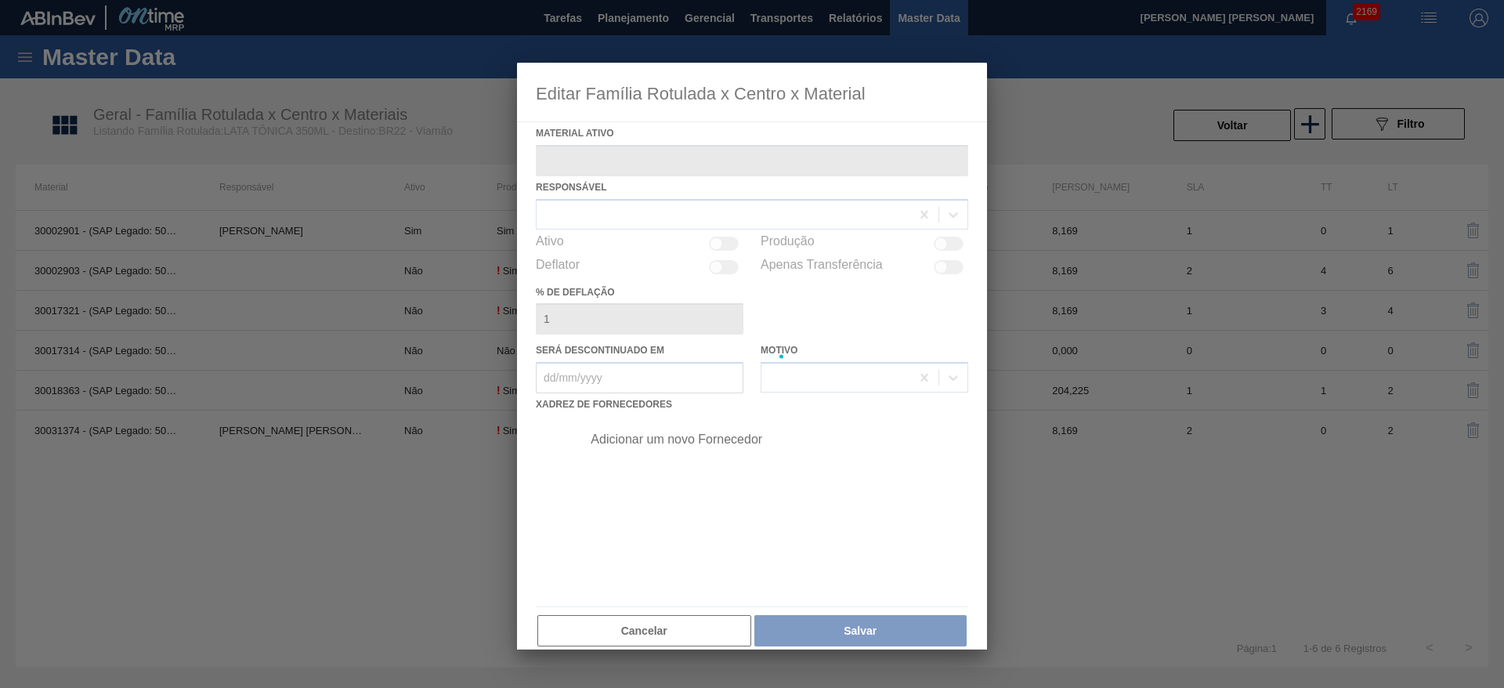
type ativo "30002901 - (SAP Legado: 50438799) - LATA AL. 350ML TONICA NF"
checkbox input "true"
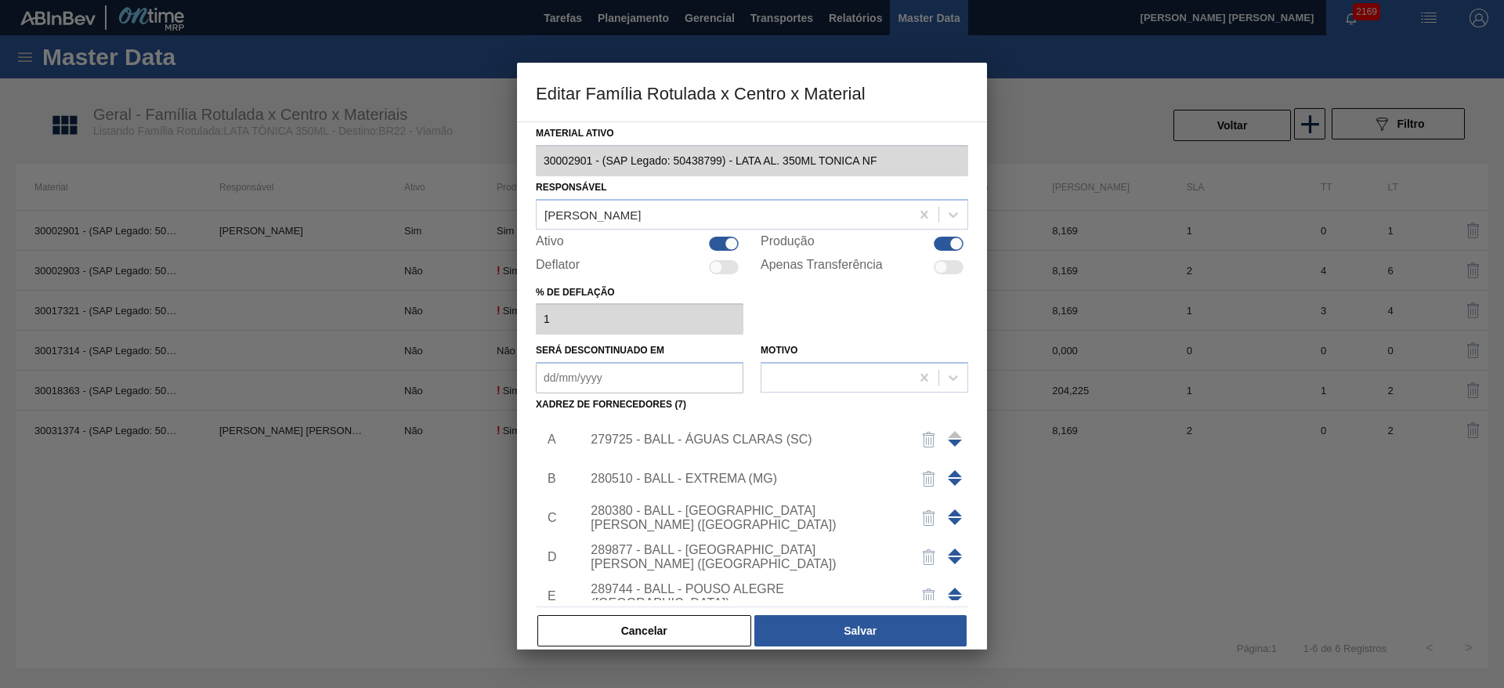
click at [733, 239] on div at bounding box center [731, 243] width 13 height 13
checkbox input "false"
click at [888, 629] on button "Salvar" at bounding box center [860, 630] width 212 height 31
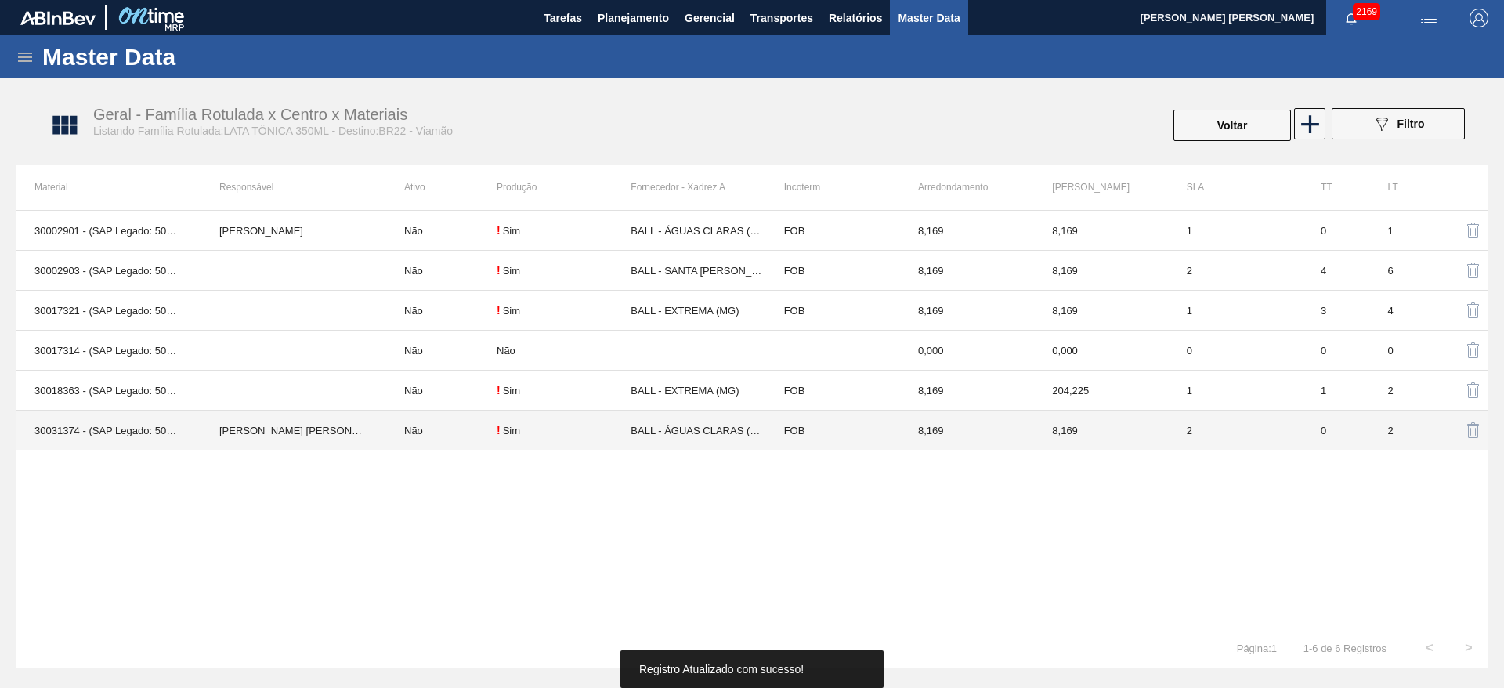
click at [332, 427] on td "[PERSON_NAME] [PERSON_NAME]" at bounding box center [293, 431] width 185 height 40
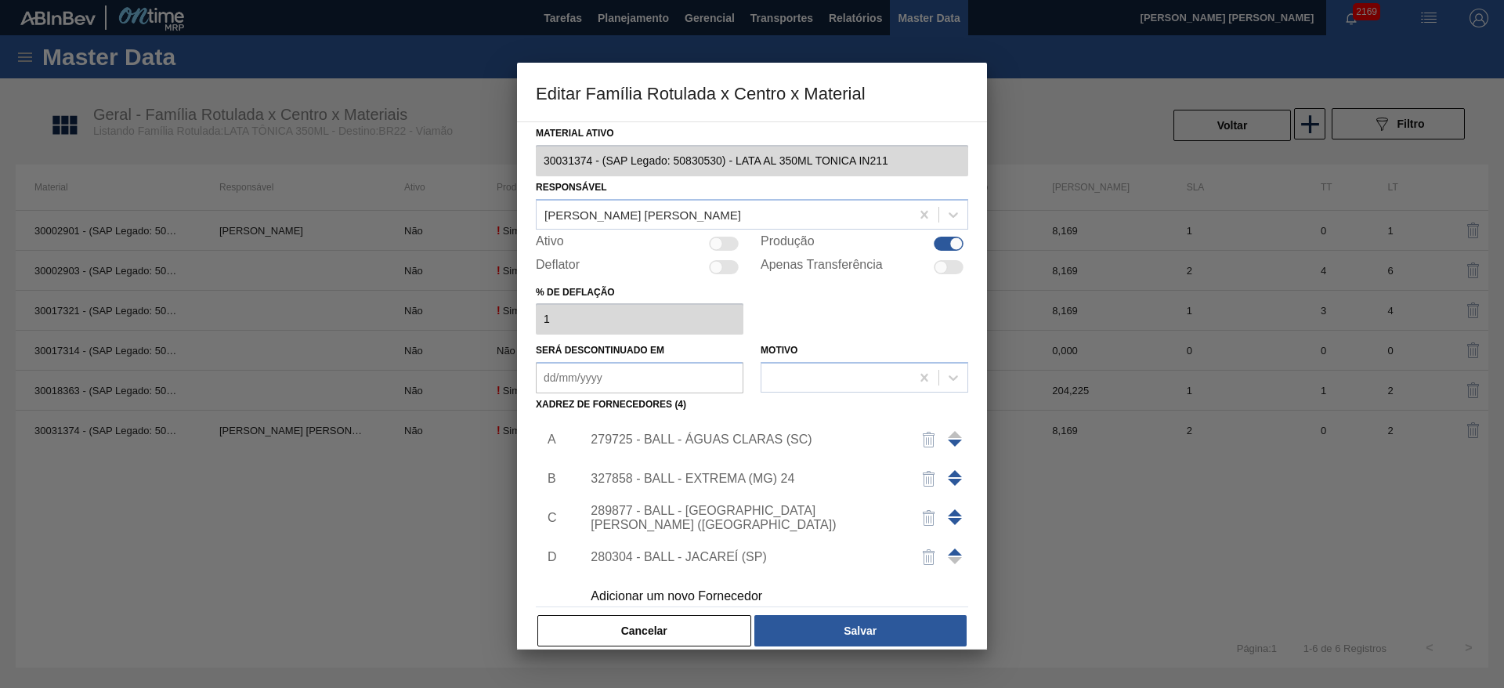
click at [718, 237] on div at bounding box center [716, 243] width 13 height 13
checkbox input "true"
click at [848, 630] on button "Salvar" at bounding box center [860, 630] width 212 height 31
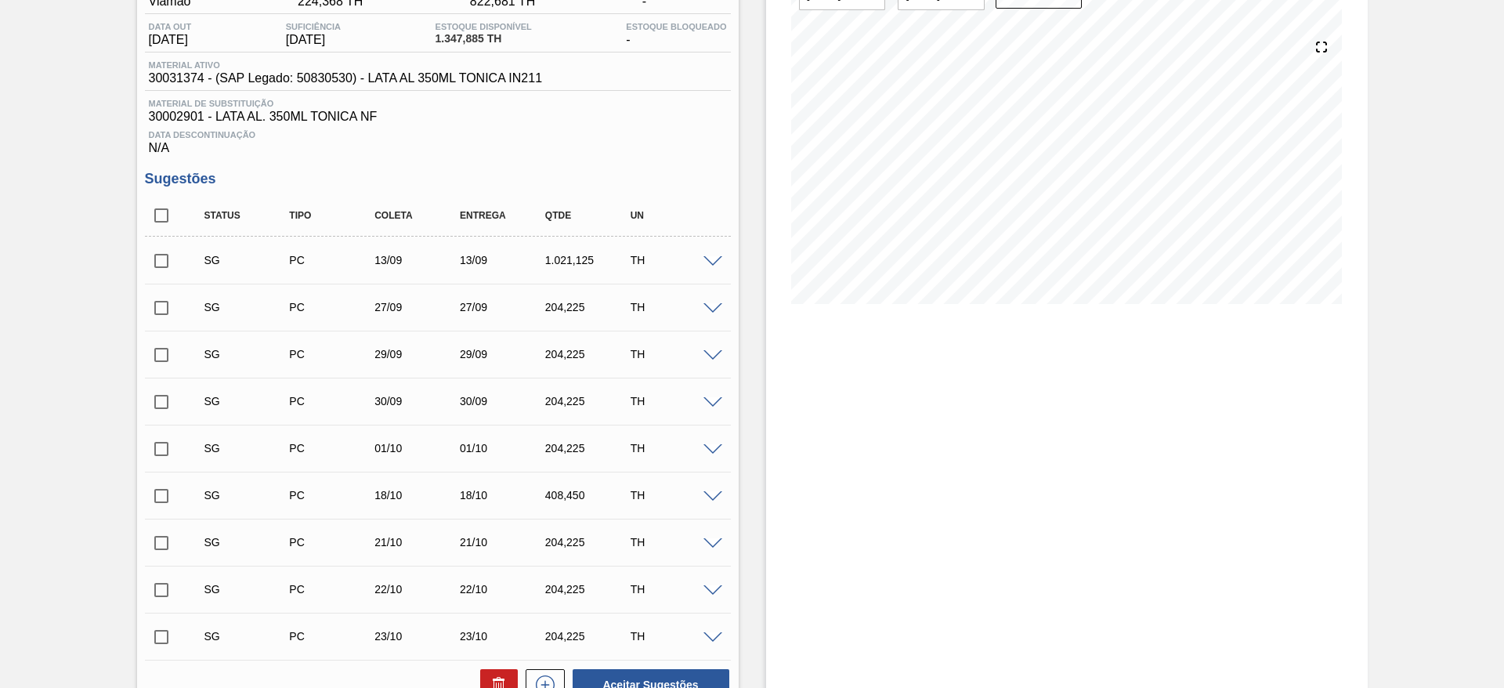
scroll to position [118, 0]
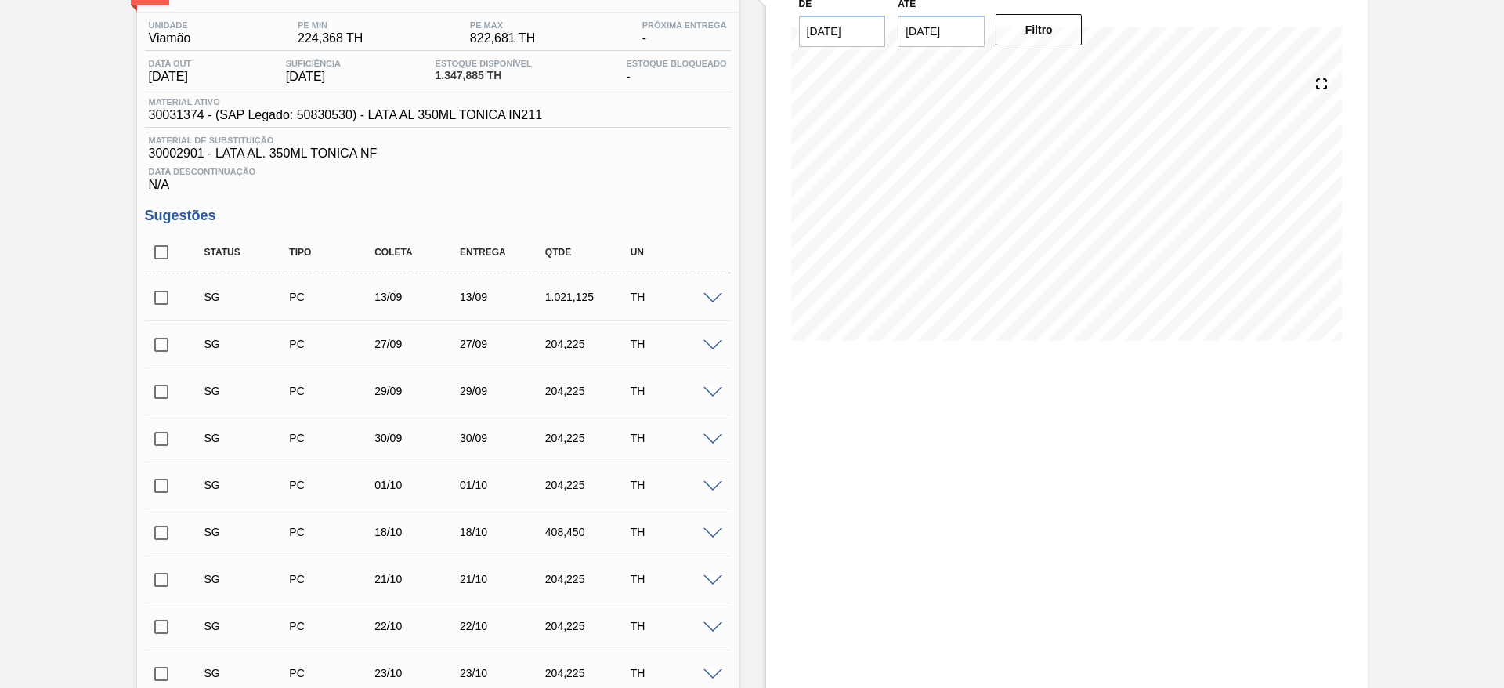
click at [711, 298] on span at bounding box center [713, 299] width 19 height 12
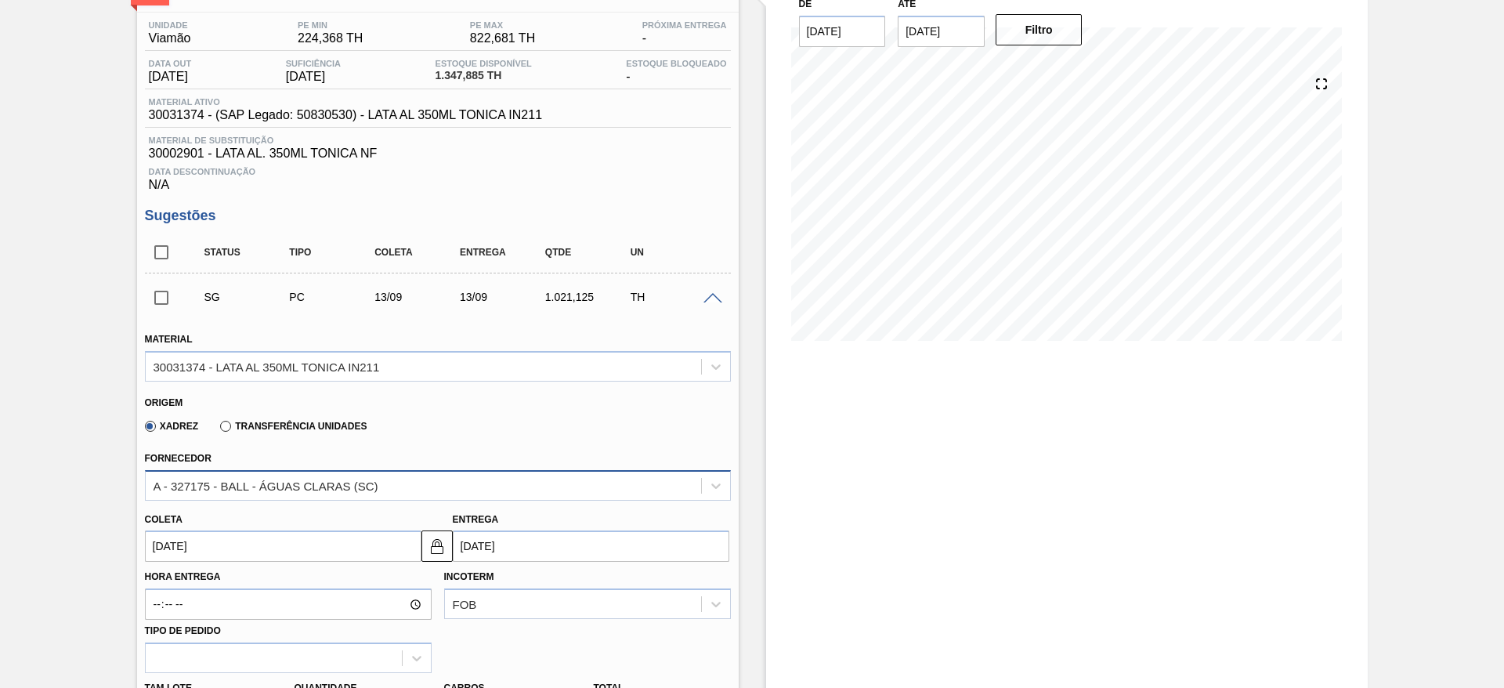
click at [402, 479] on div "A - 327175 - BALL - ÁGUAS CLARAS (SC)" at bounding box center [423, 485] width 555 height 23
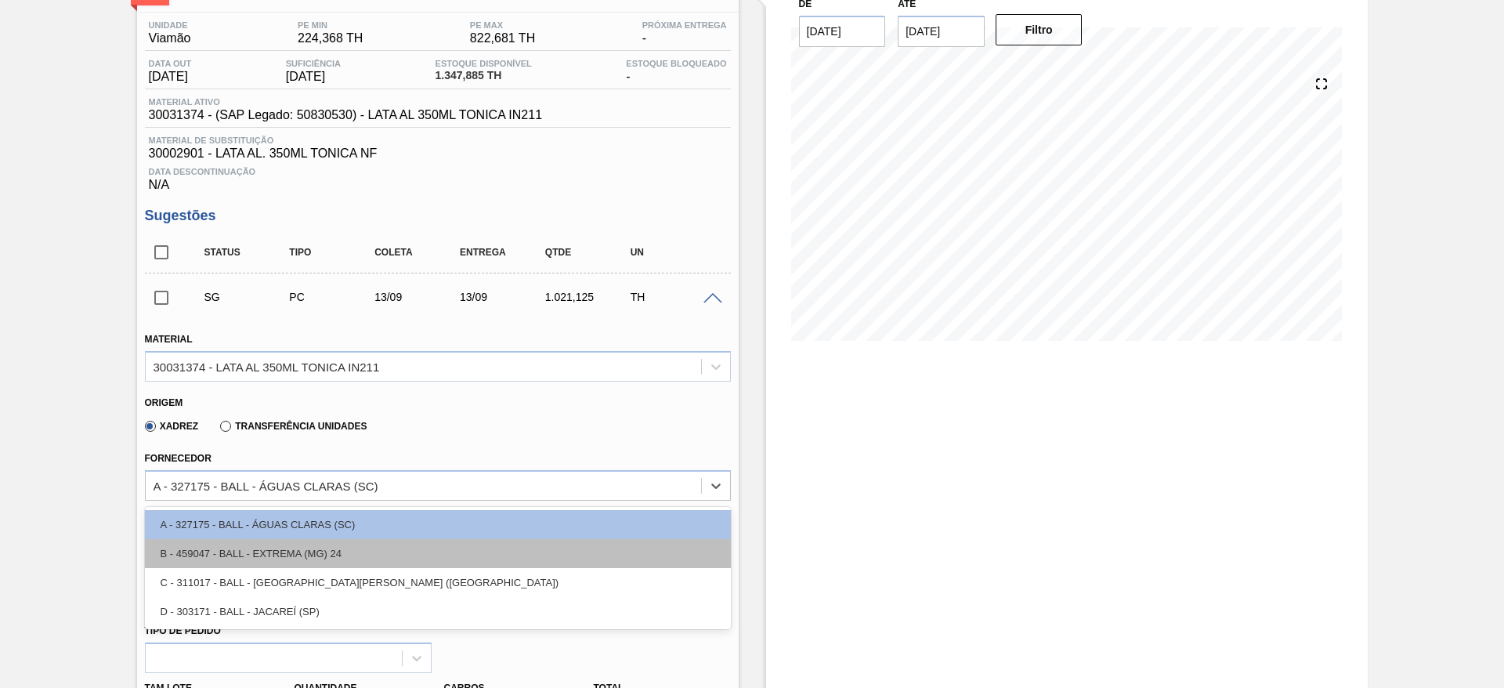
click at [355, 548] on div "B - 459047 - BALL - EXTREMA (MG) 24" at bounding box center [438, 553] width 586 height 29
type input "[DATE]"
type input "3,125"
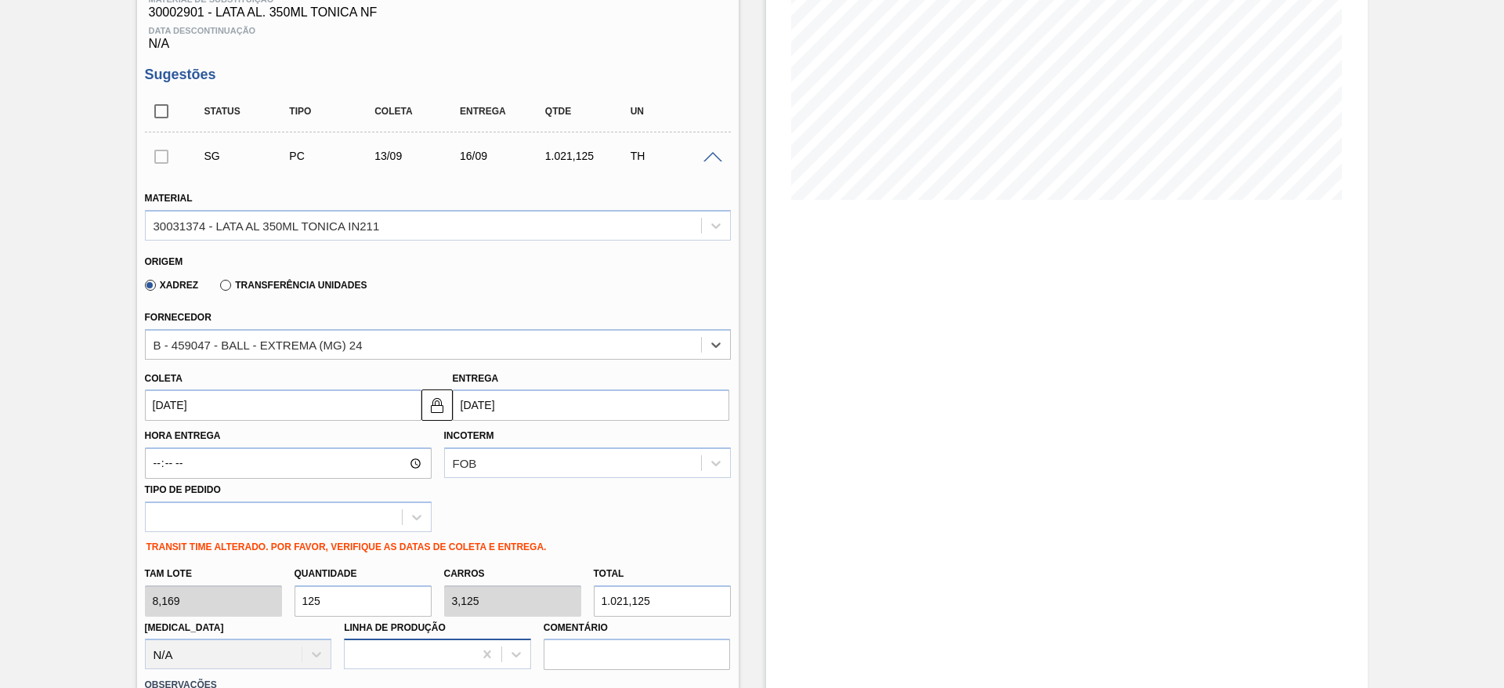
scroll to position [353, 0]
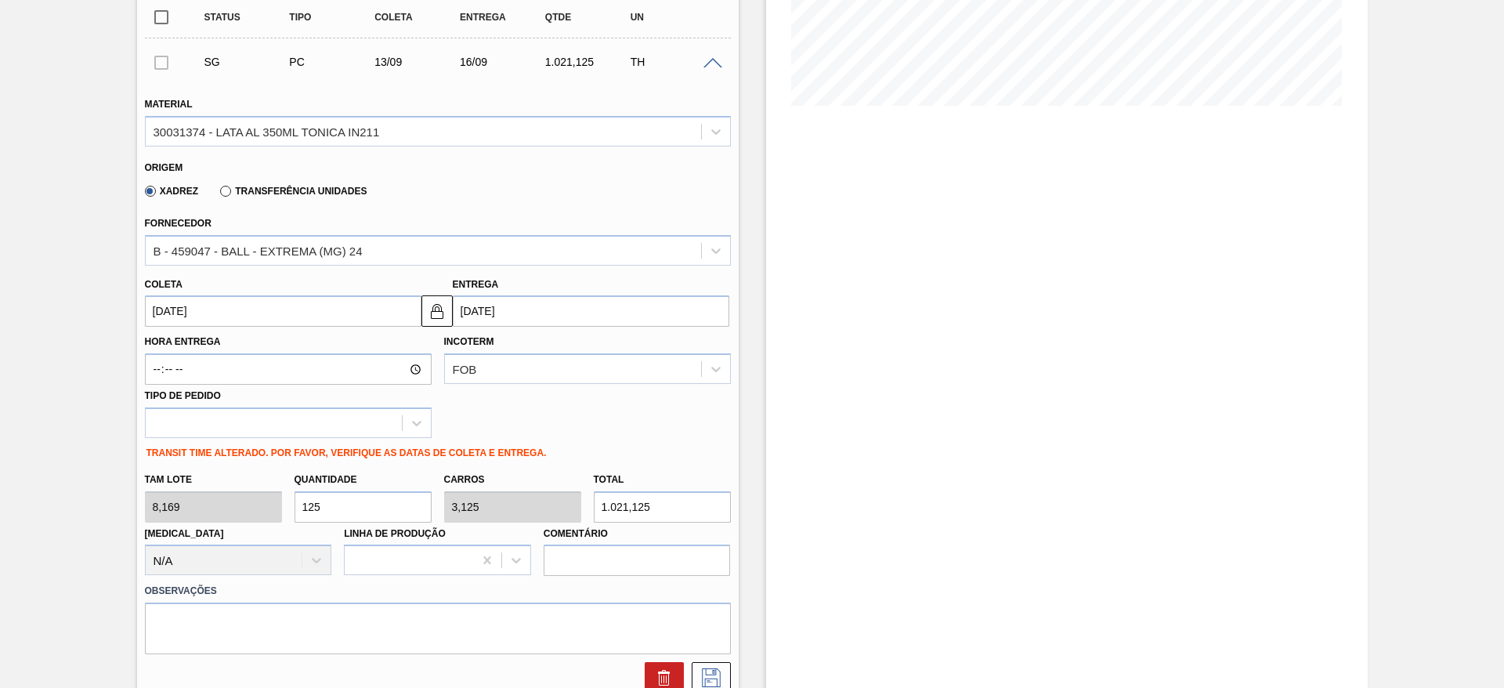
click at [229, 494] on div "Tam lote 8,169 Quantidade 125 Carros 3,125 Total 1.021,125 Doca N/A Linha de Pr…" at bounding box center [438, 521] width 599 height 112
type input "4"
type input "0,1"
type input "32,676"
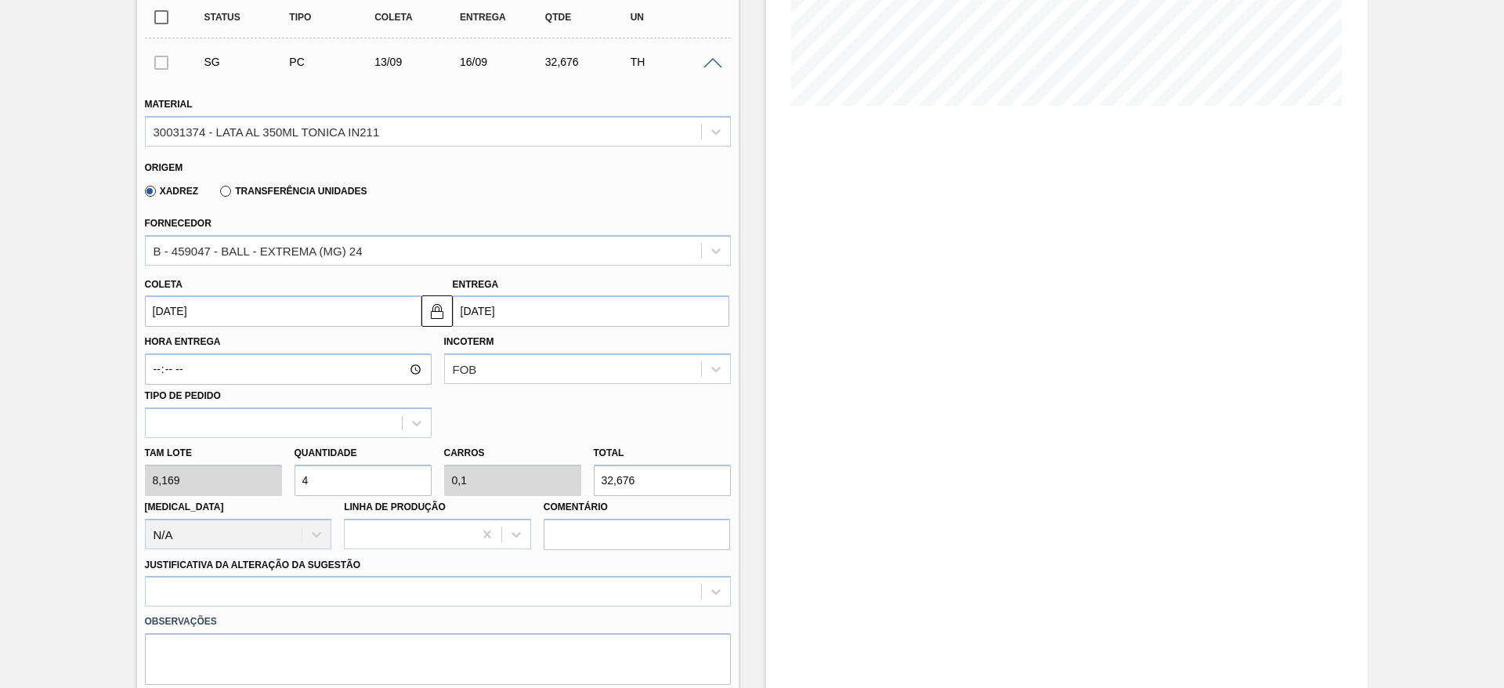
type input "40"
type input "1"
type input "326,76"
type input "40"
click at [247, 312] on input "13/09/2025" at bounding box center [283, 310] width 277 height 31
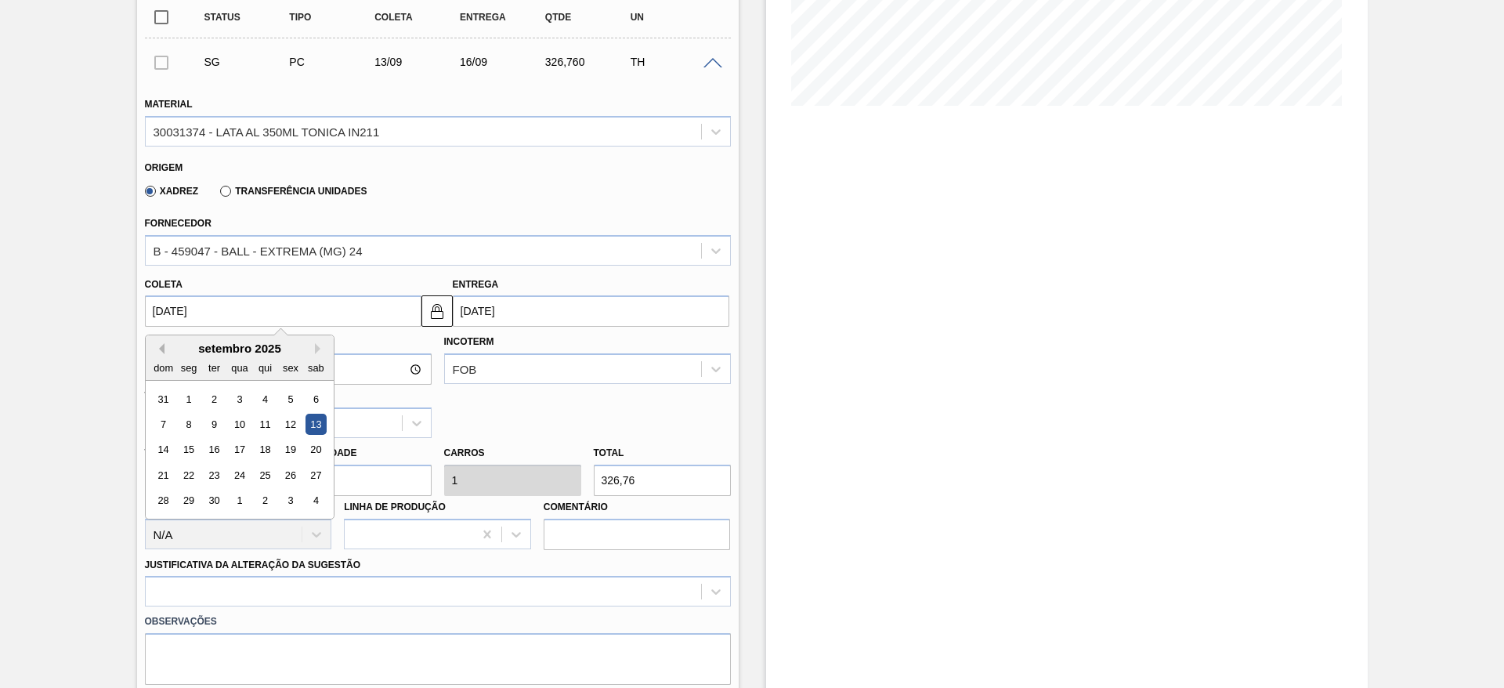
click at [161, 349] on button "Previous Month" at bounding box center [159, 348] width 11 height 11
click at [264, 502] on div "28" at bounding box center [264, 500] width 21 height 21
type input "28/08/2025"
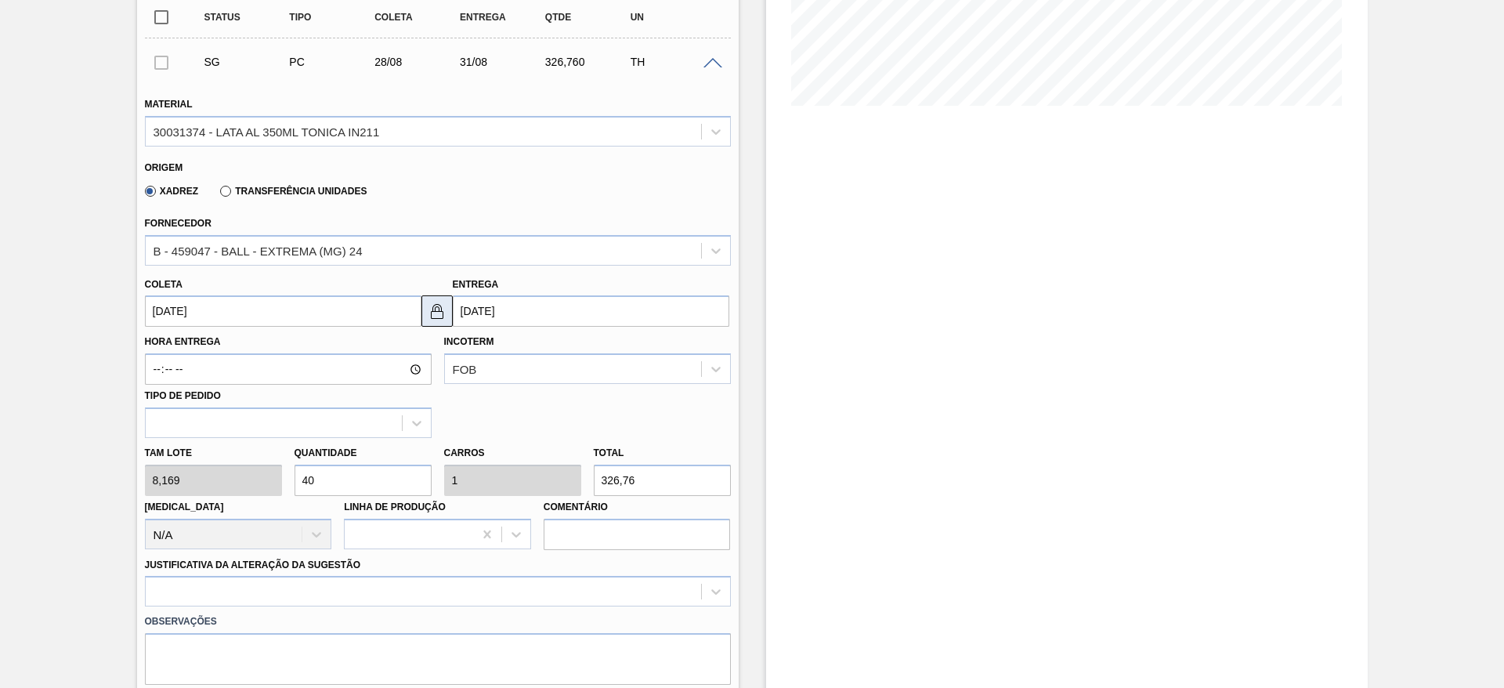
click at [442, 308] on img at bounding box center [437, 311] width 19 height 19
click at [484, 306] on input "31/08/2025" at bounding box center [591, 310] width 277 height 31
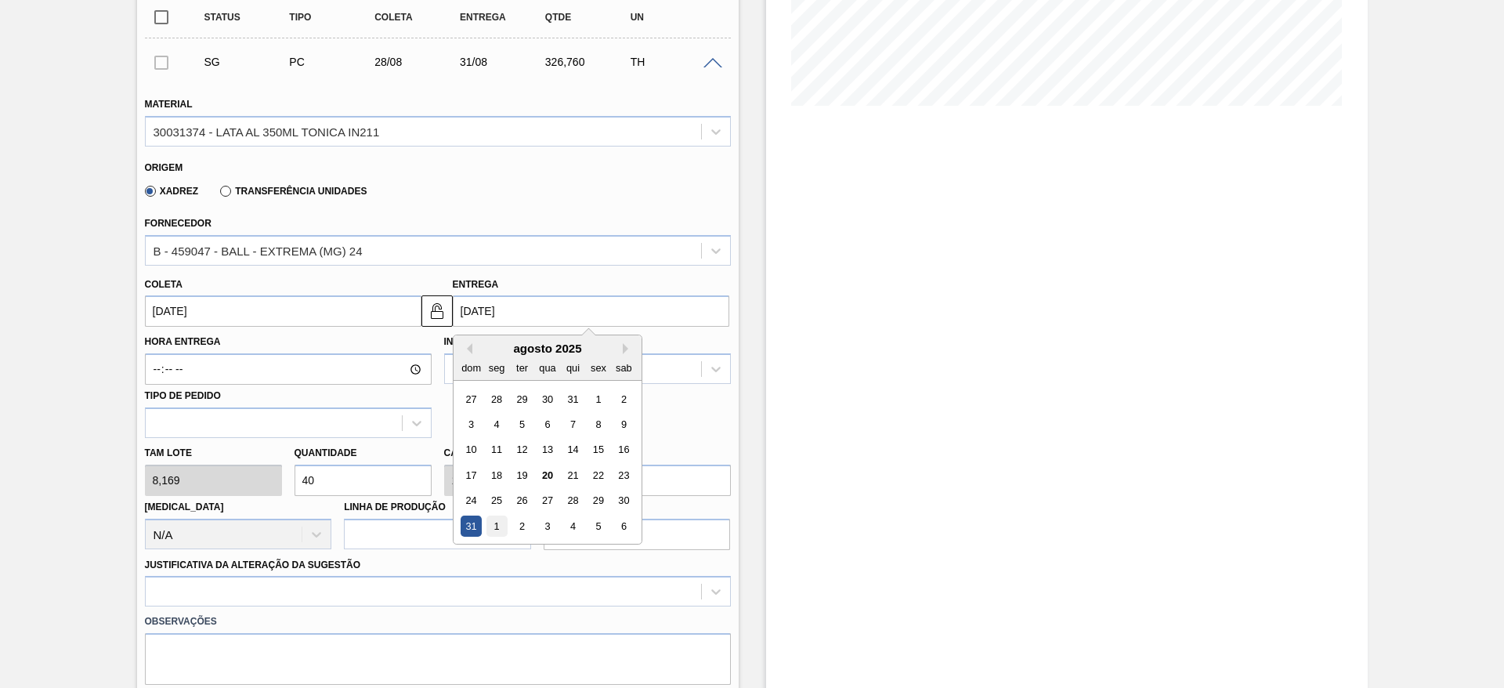
click at [497, 527] on div "1" at bounding box center [496, 526] width 21 height 21
type input "[DATE]"
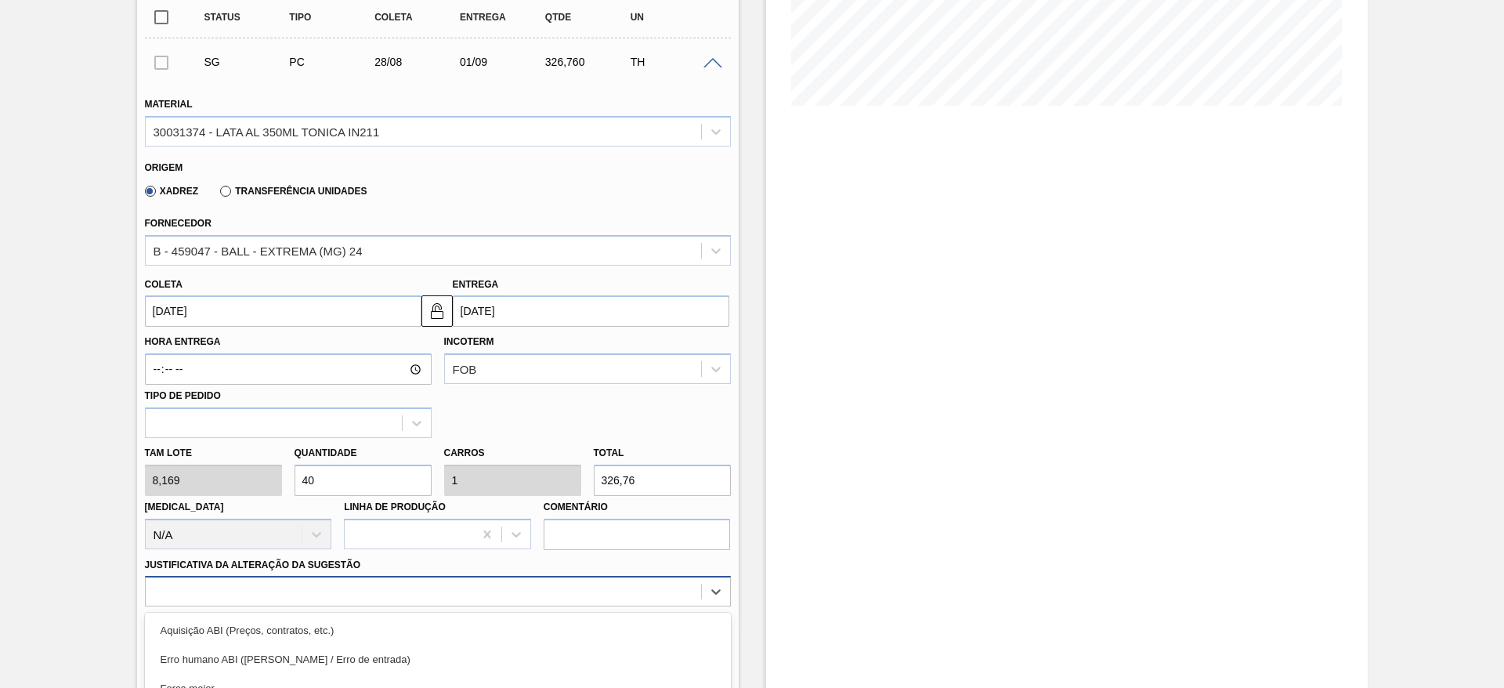
click at [406, 587] on div "option Master data incorreto ABI (LT, MOQ, etc.) focused, 5 of 18. 18 results a…" at bounding box center [438, 591] width 586 height 31
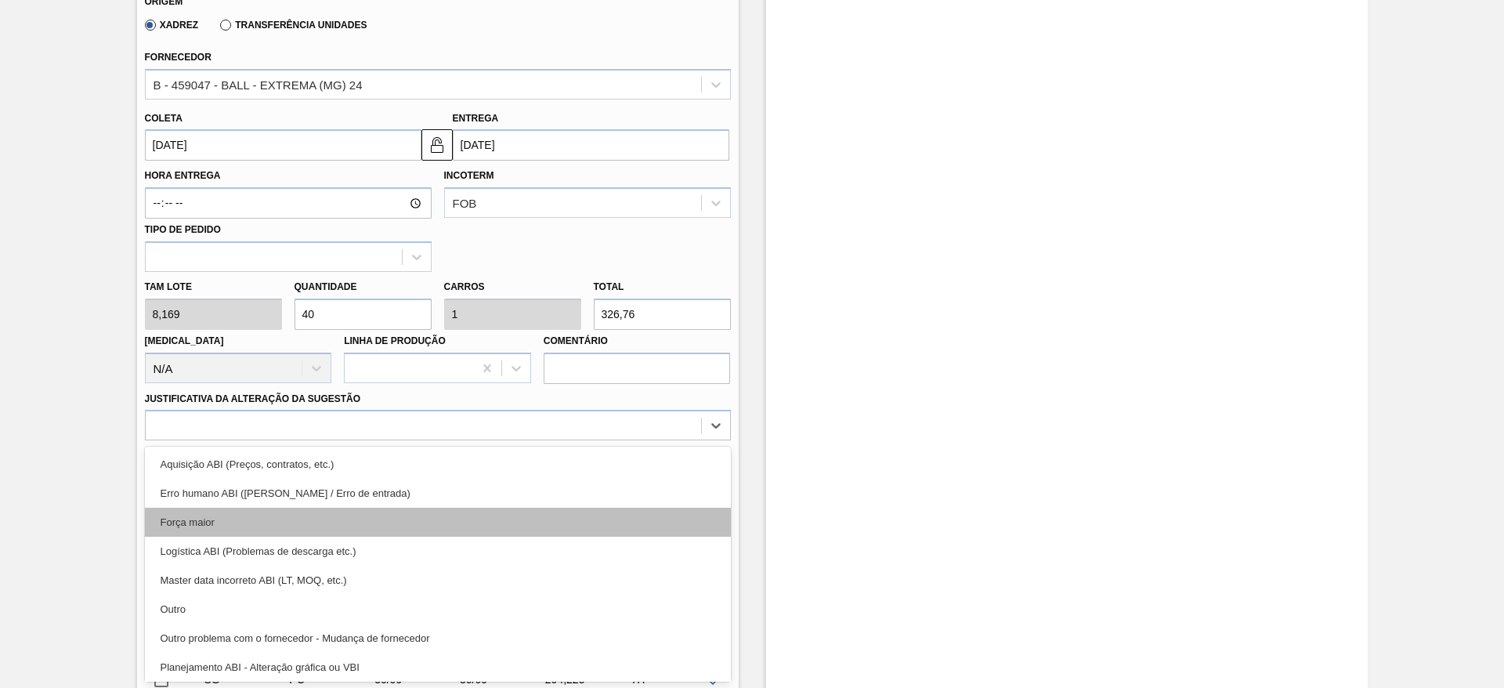
click at [226, 512] on div "Força maior" at bounding box center [438, 522] width 586 height 29
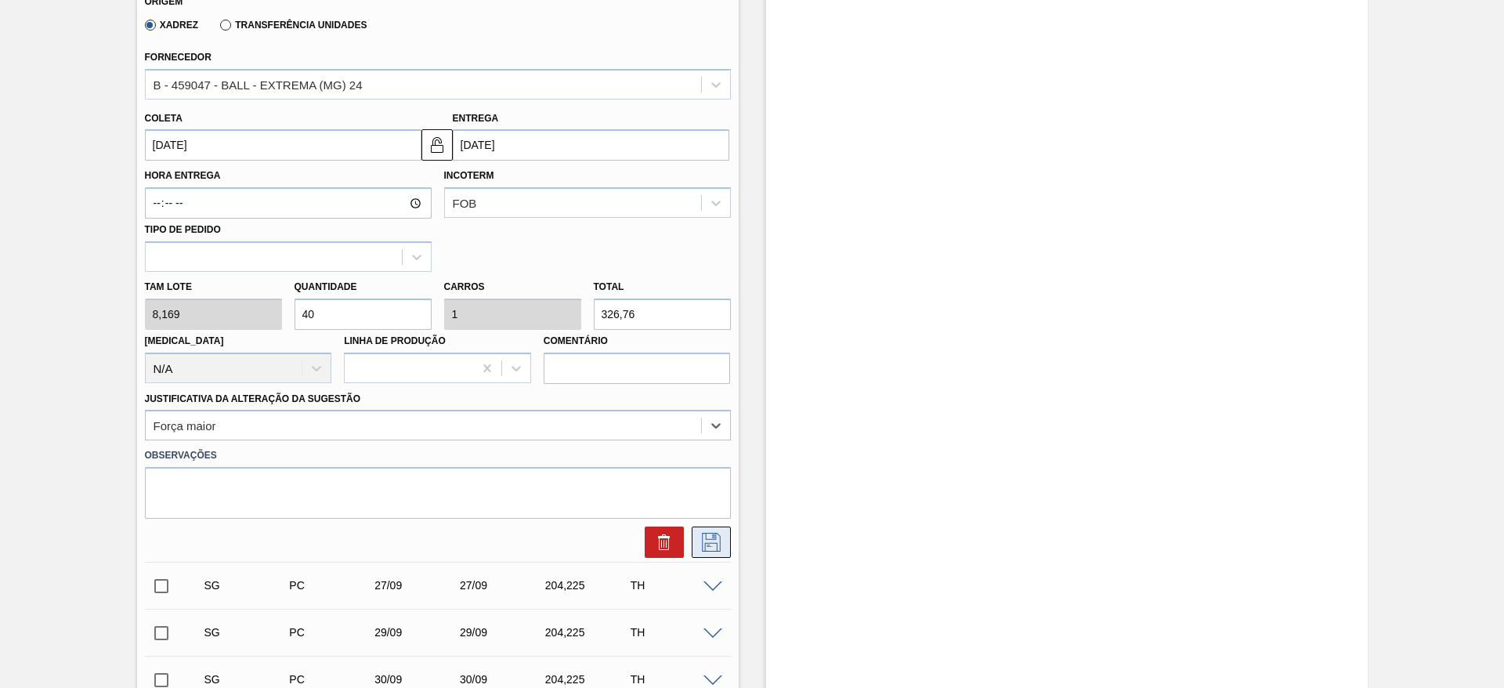
click at [710, 542] on icon at bounding box center [711, 542] width 25 height 19
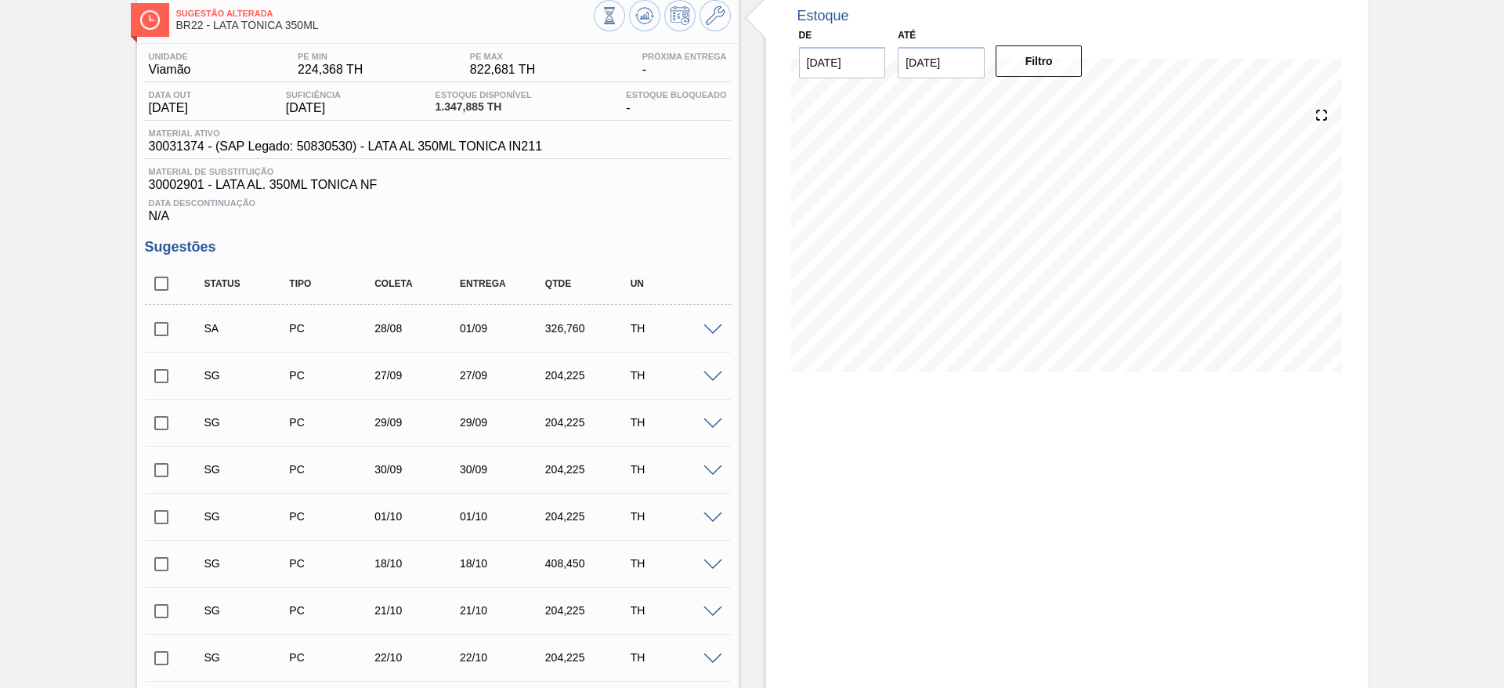
scroll to position [118, 0]
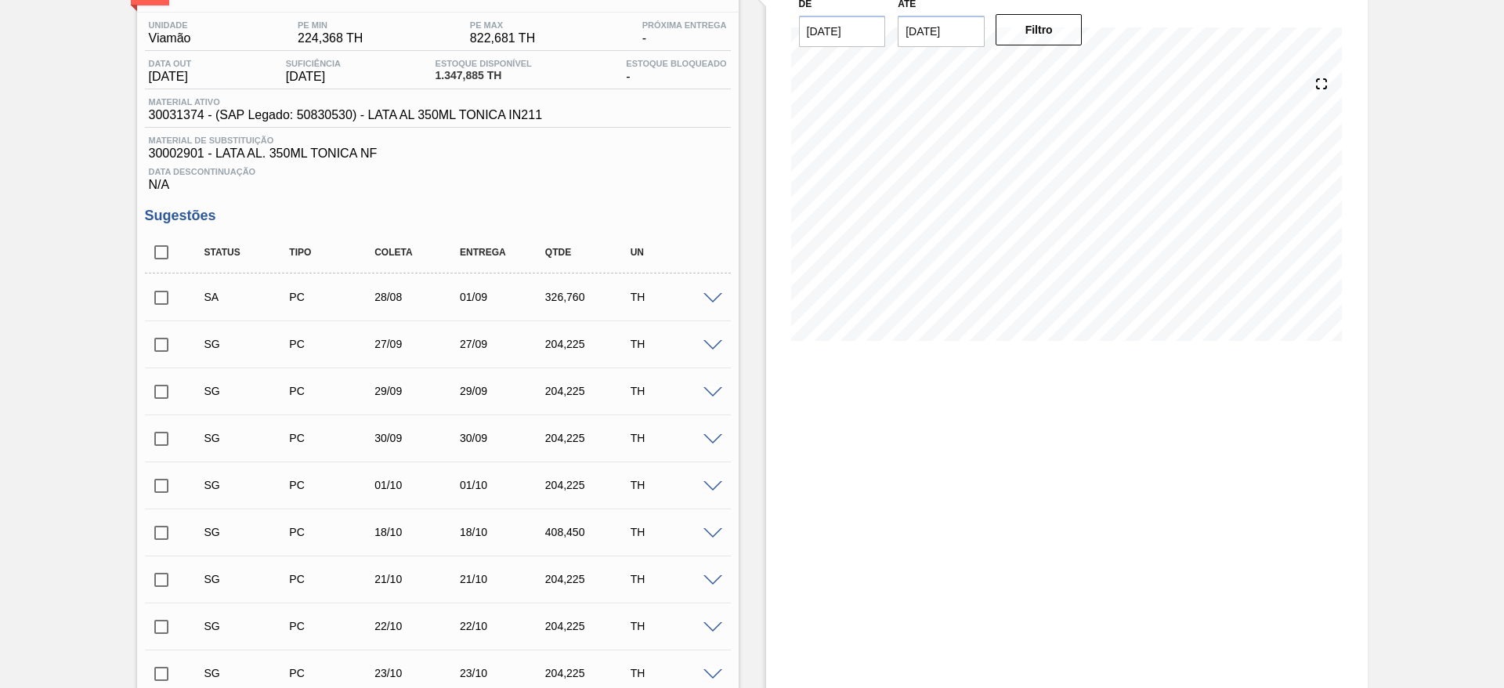
click at [163, 295] on input "checkbox" at bounding box center [161, 297] width 33 height 33
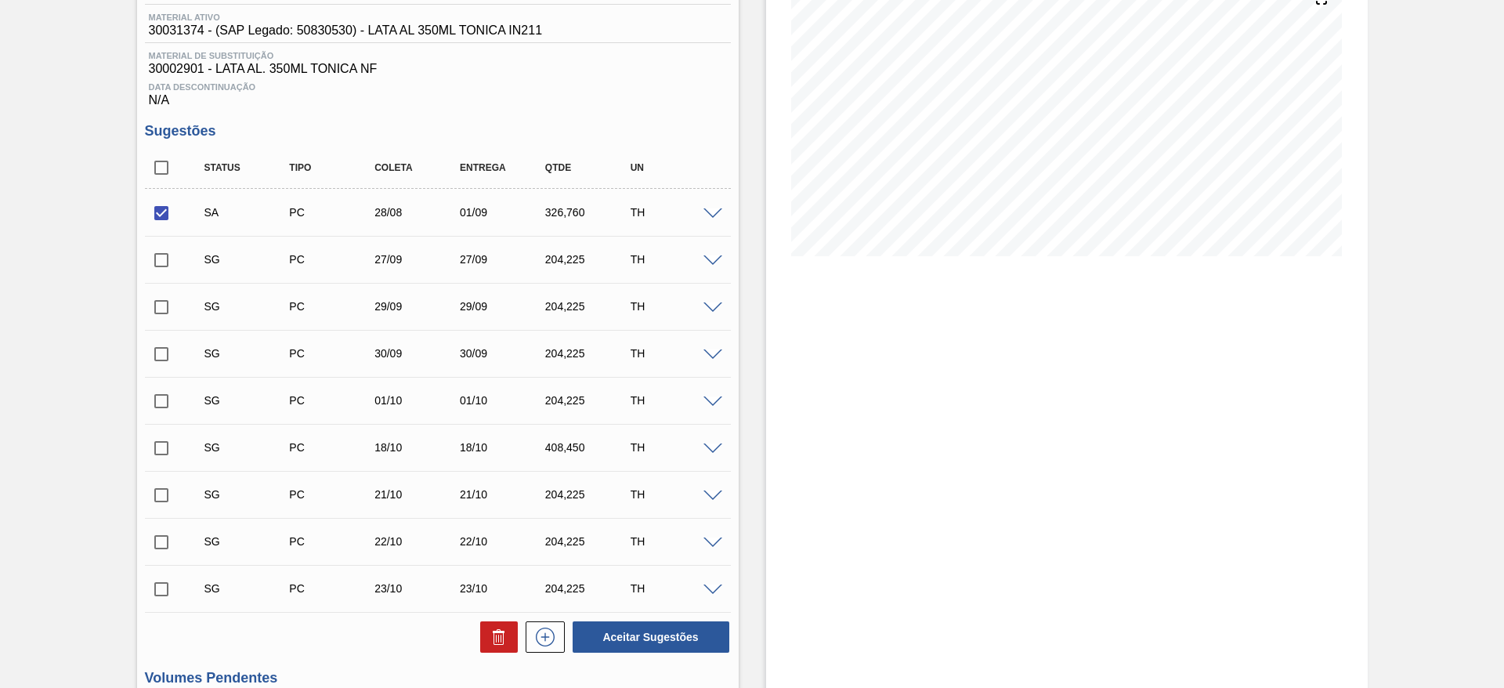
scroll to position [235, 0]
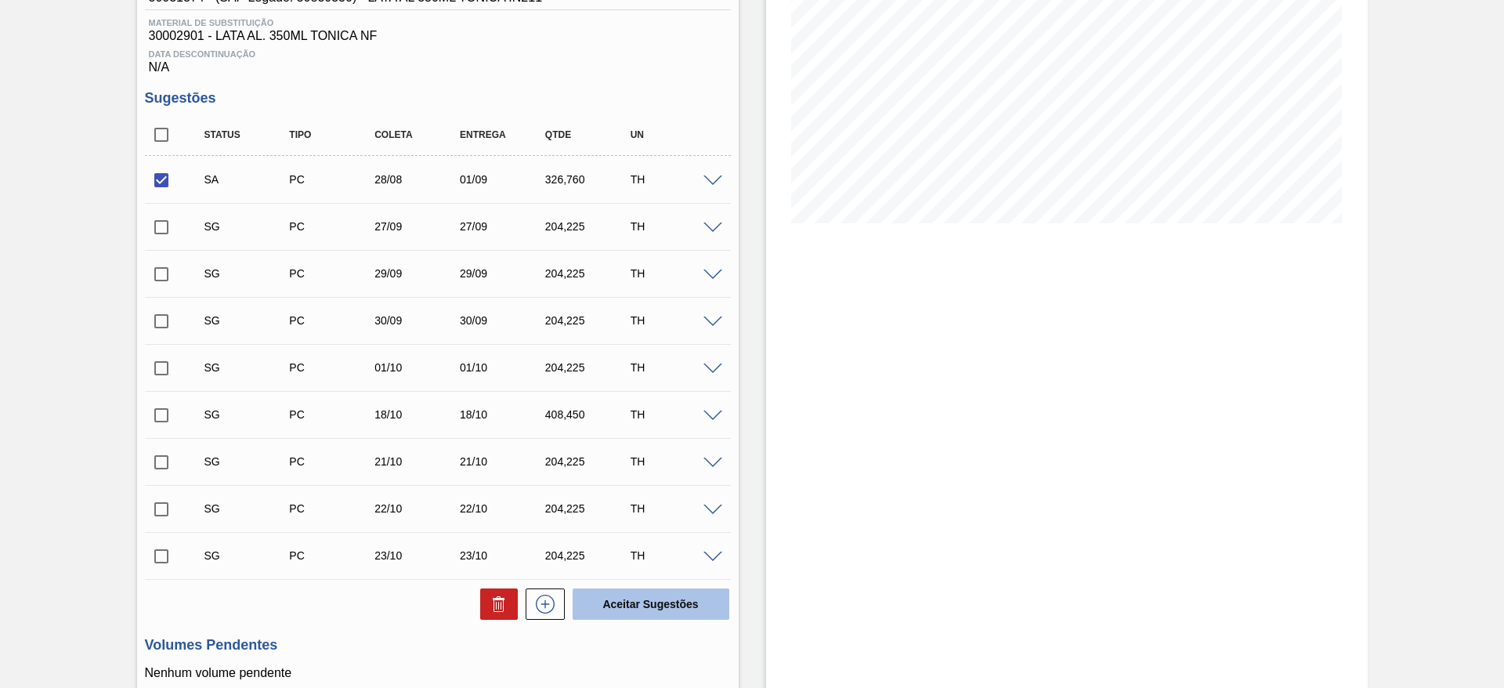
click at [671, 604] on button "Aceitar Sugestões" at bounding box center [651, 603] width 157 height 31
checkbox input "false"
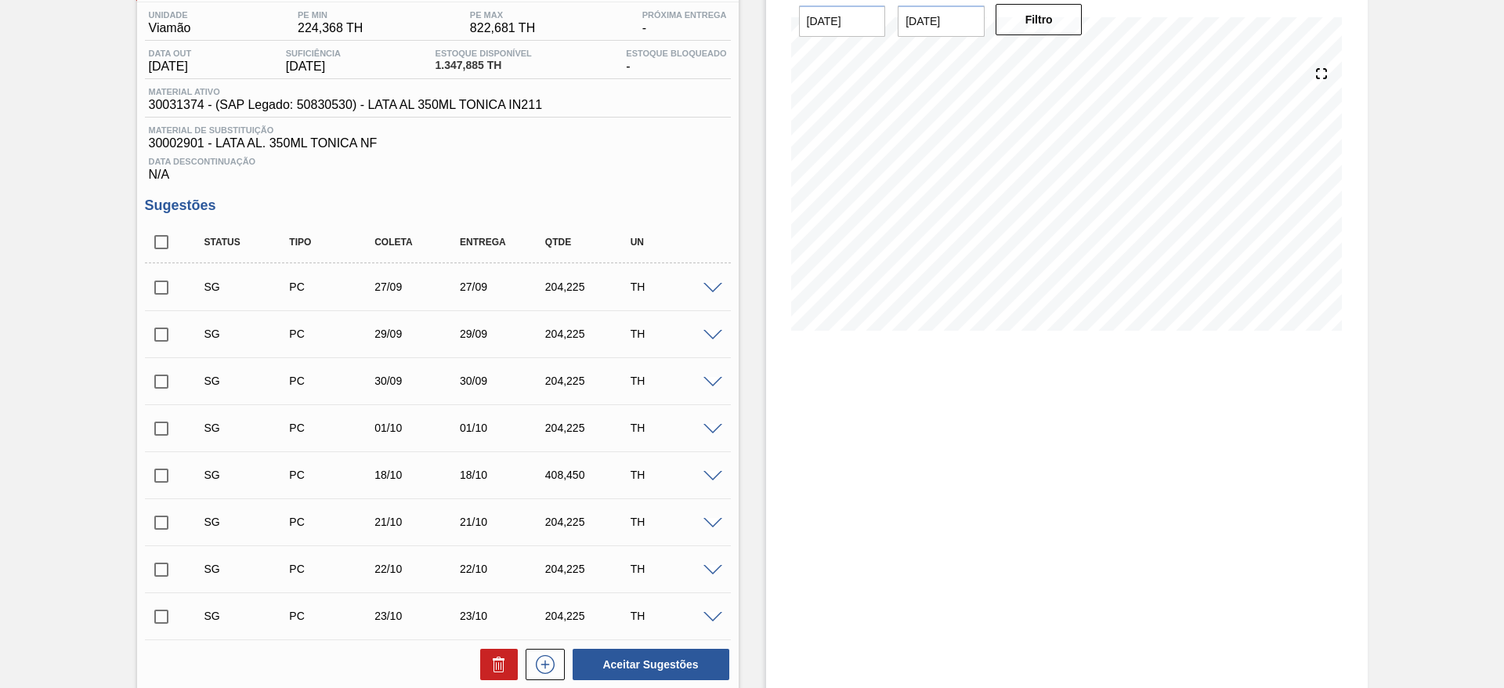
scroll to position [0, 0]
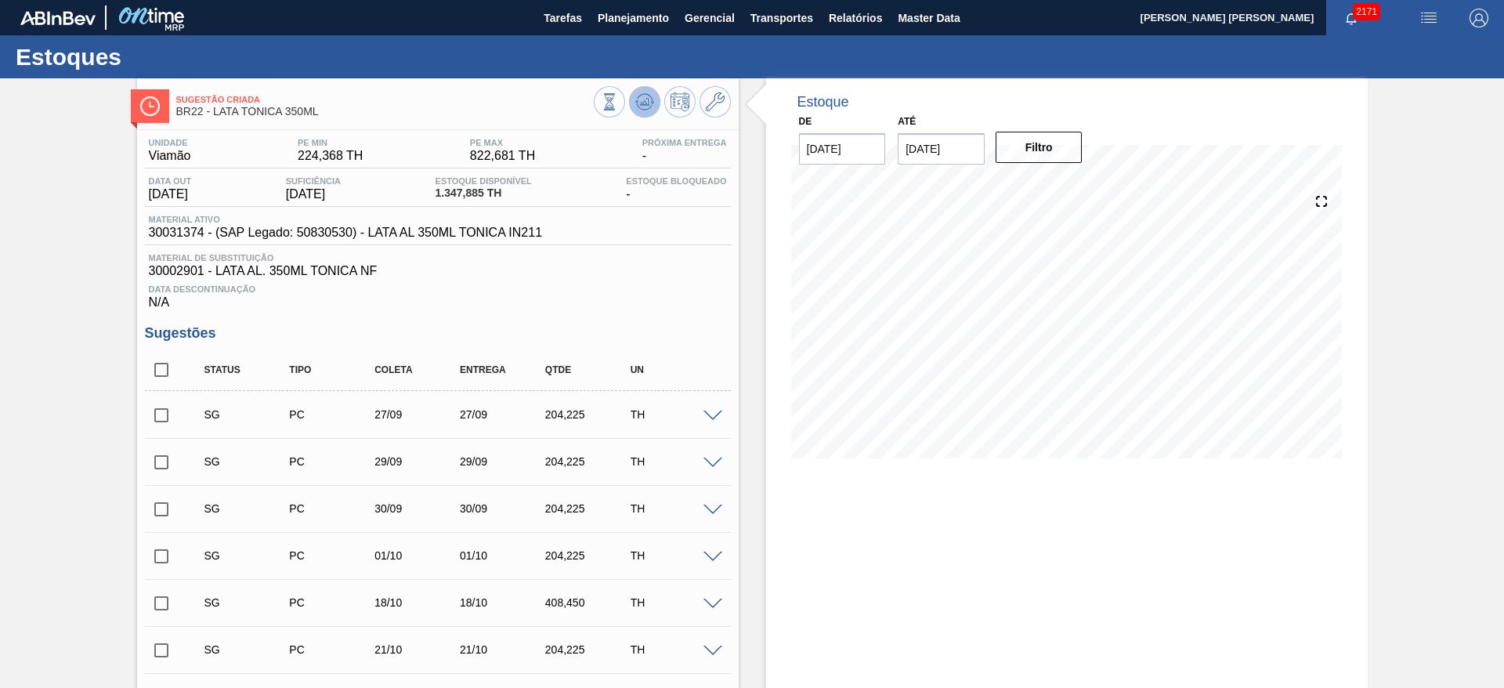
click at [618, 93] on icon at bounding box center [609, 101] width 17 height 17
click at [782, 24] on span "Transportes" at bounding box center [782, 18] width 63 height 19
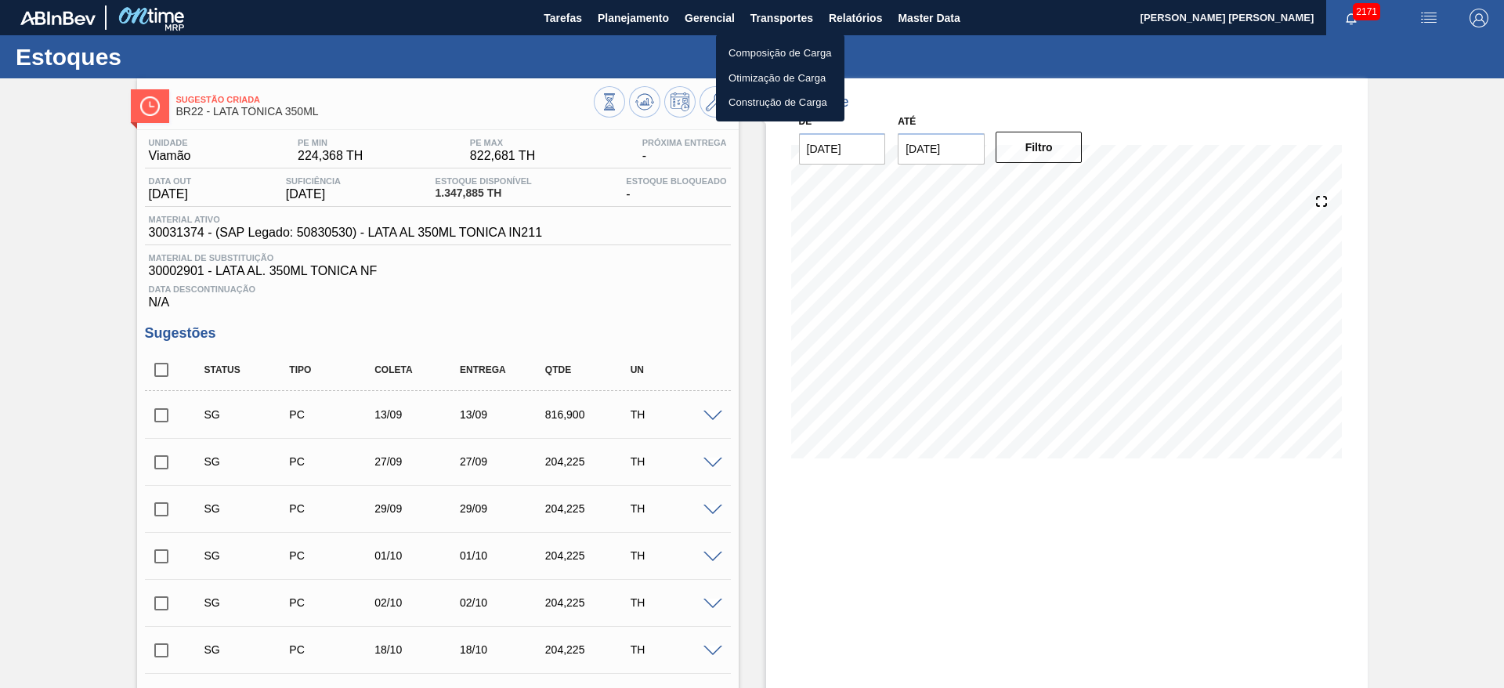
click at [762, 78] on li "Otimização de Carga" at bounding box center [780, 78] width 128 height 25
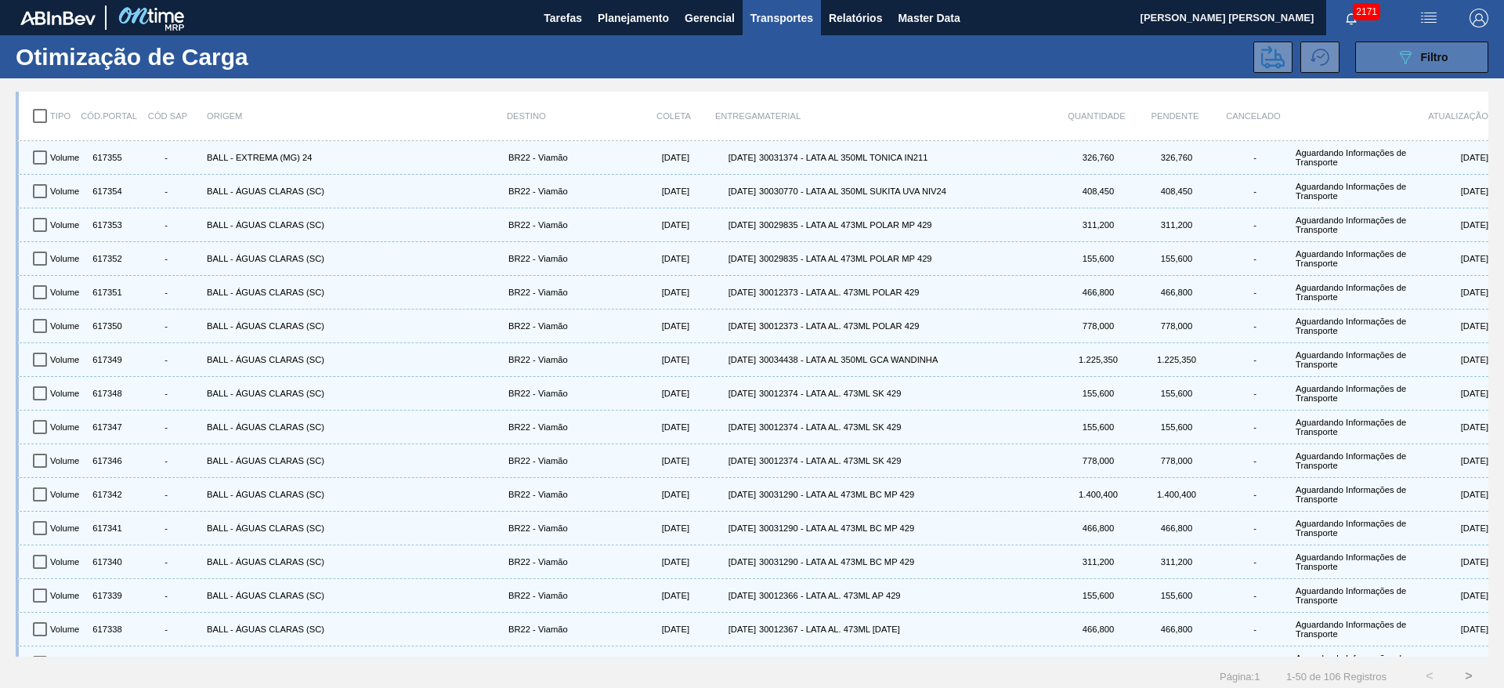
click at [1389, 61] on button "089F7B8B-B2A5-4AFE-B5C0-19BA573D28AC Filtro" at bounding box center [1421, 57] width 133 height 31
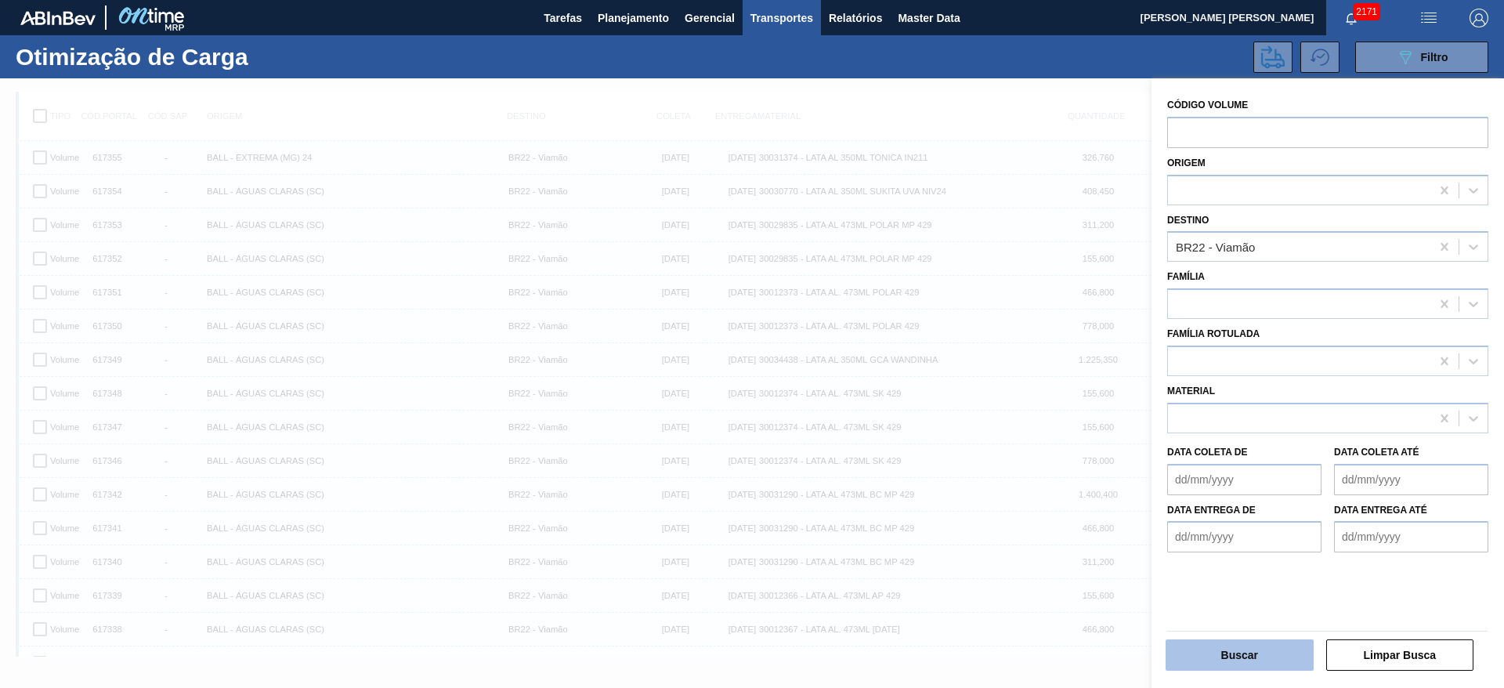
click at [1252, 648] on button "Buscar" at bounding box center [1240, 654] width 148 height 31
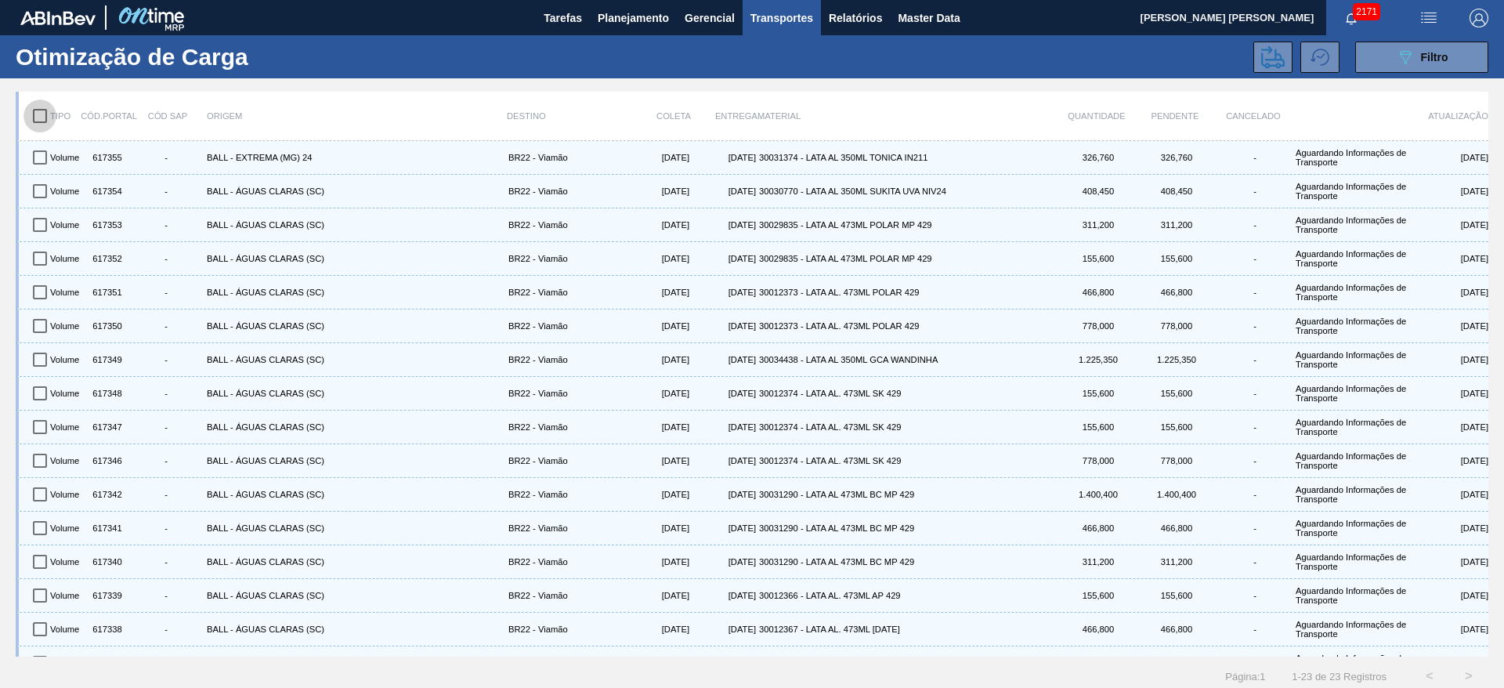
click at [36, 119] on input "checkbox" at bounding box center [40, 115] width 33 height 33
checkbox input "true"
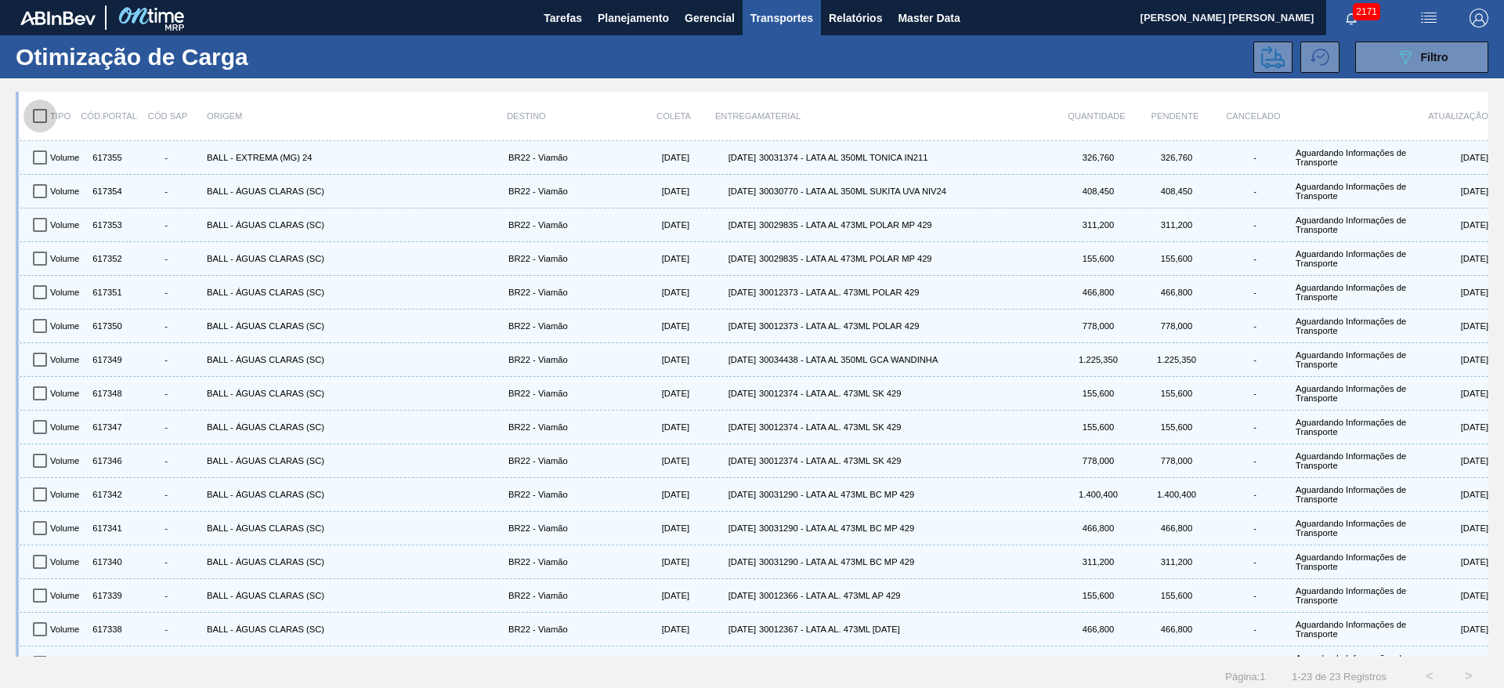
checkbox input "true"
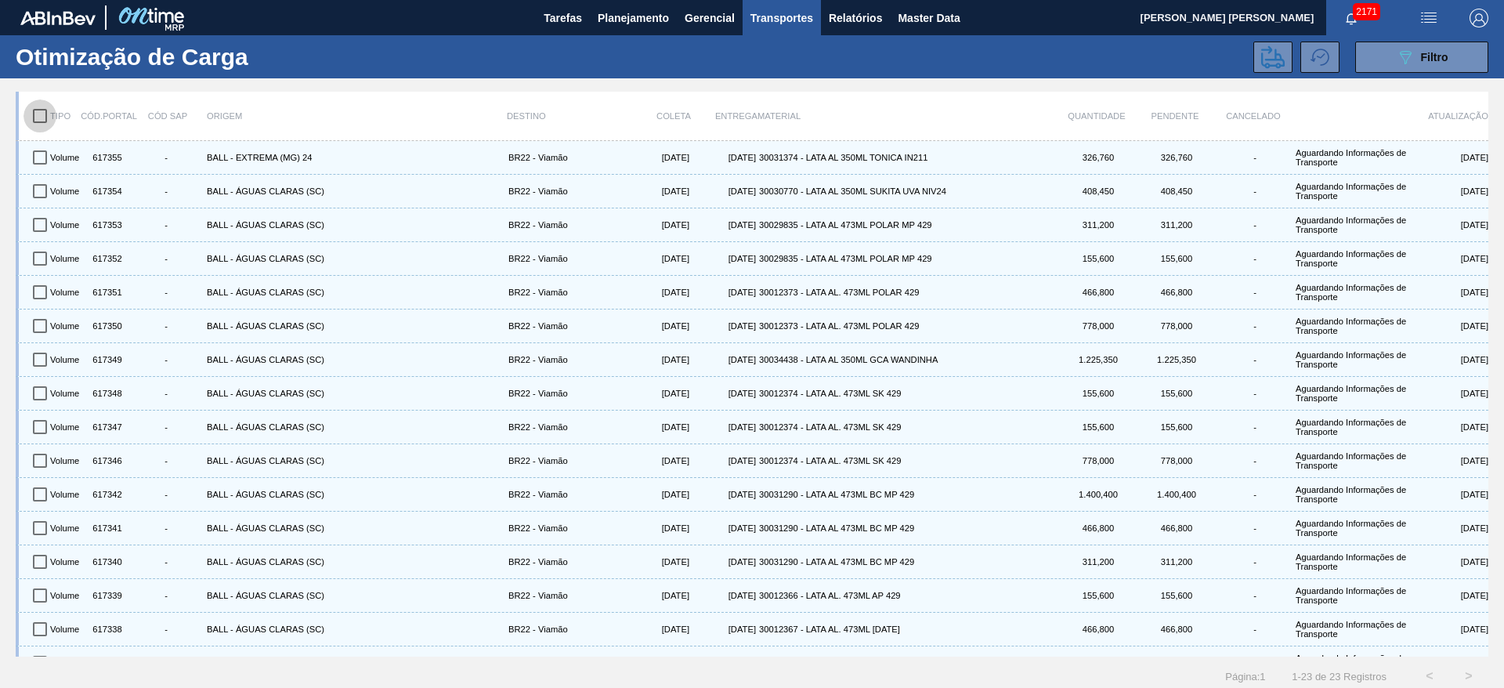
checkbox input "true"
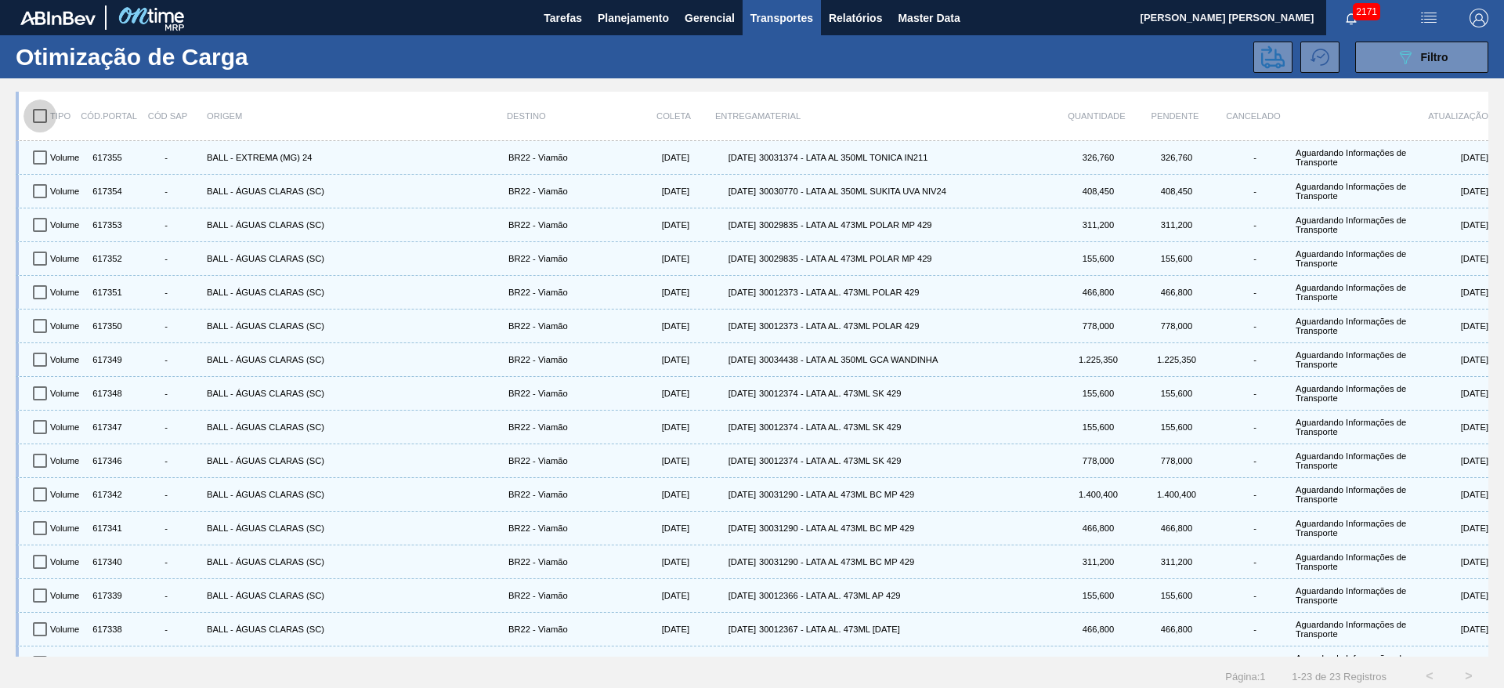
checkbox input "true"
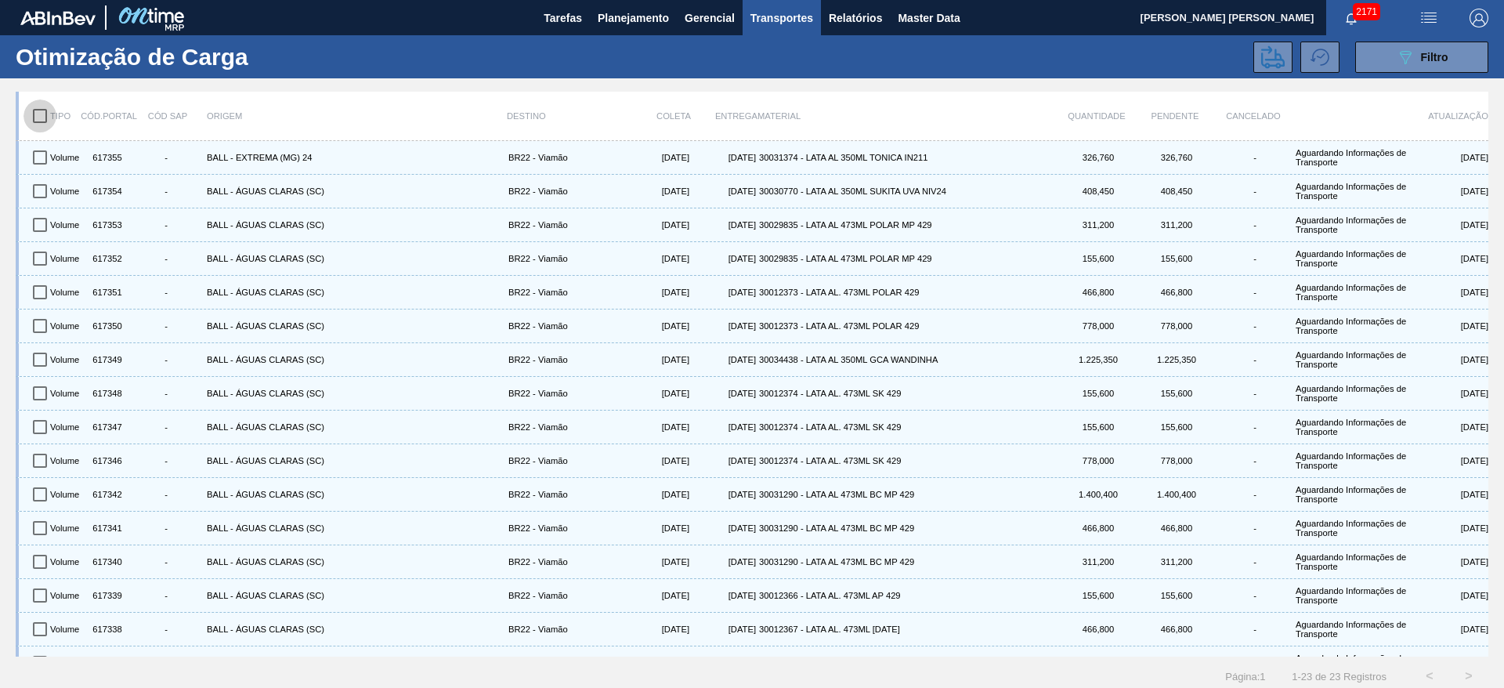
checkbox input "true"
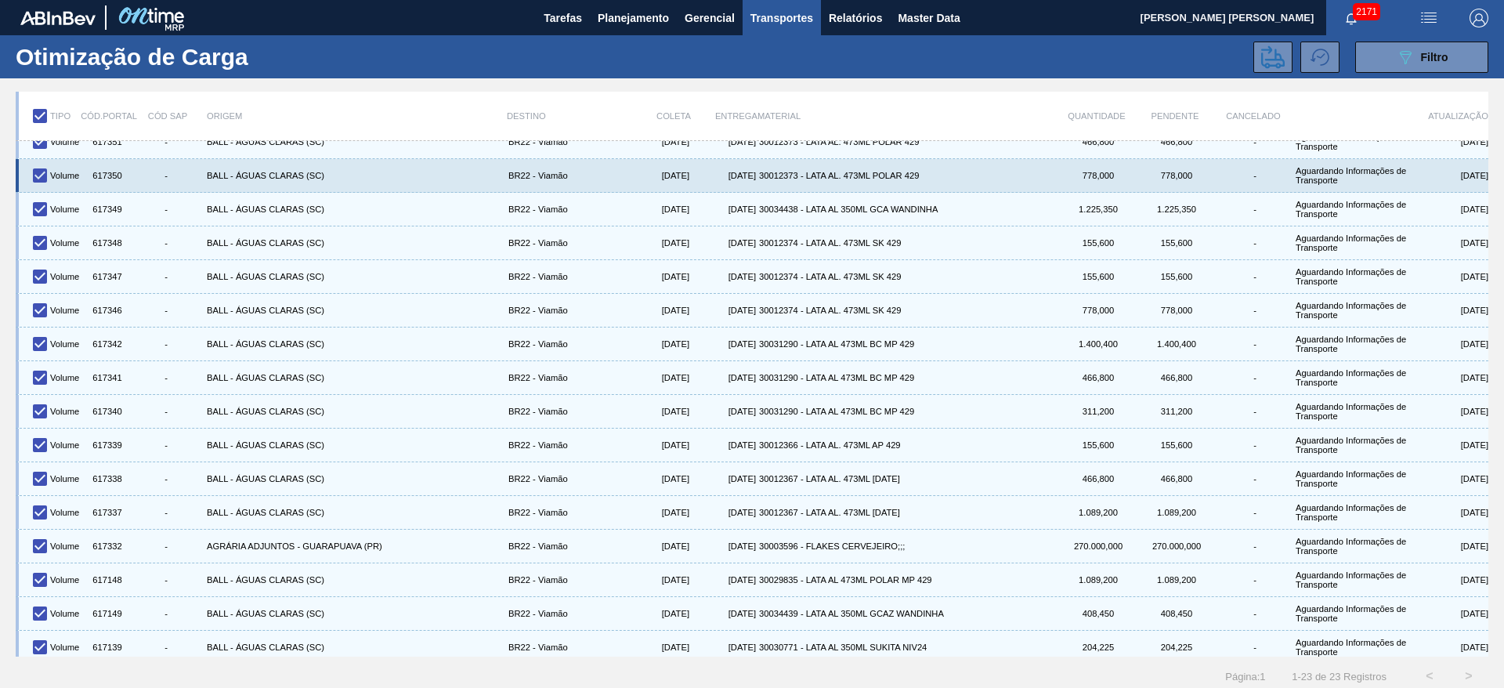
scroll to position [259, 0]
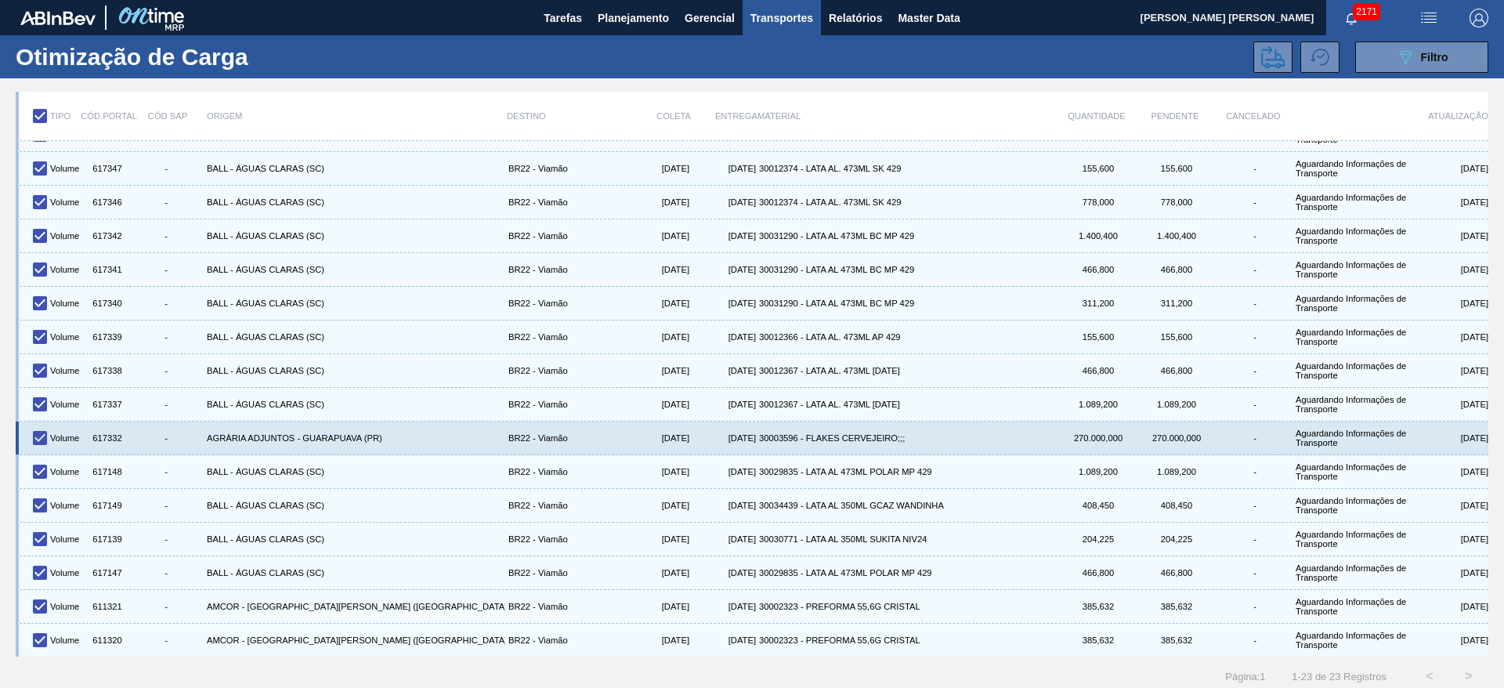
click at [38, 439] on input "checkbox" at bounding box center [40, 438] width 33 height 33
checkbox input "false"
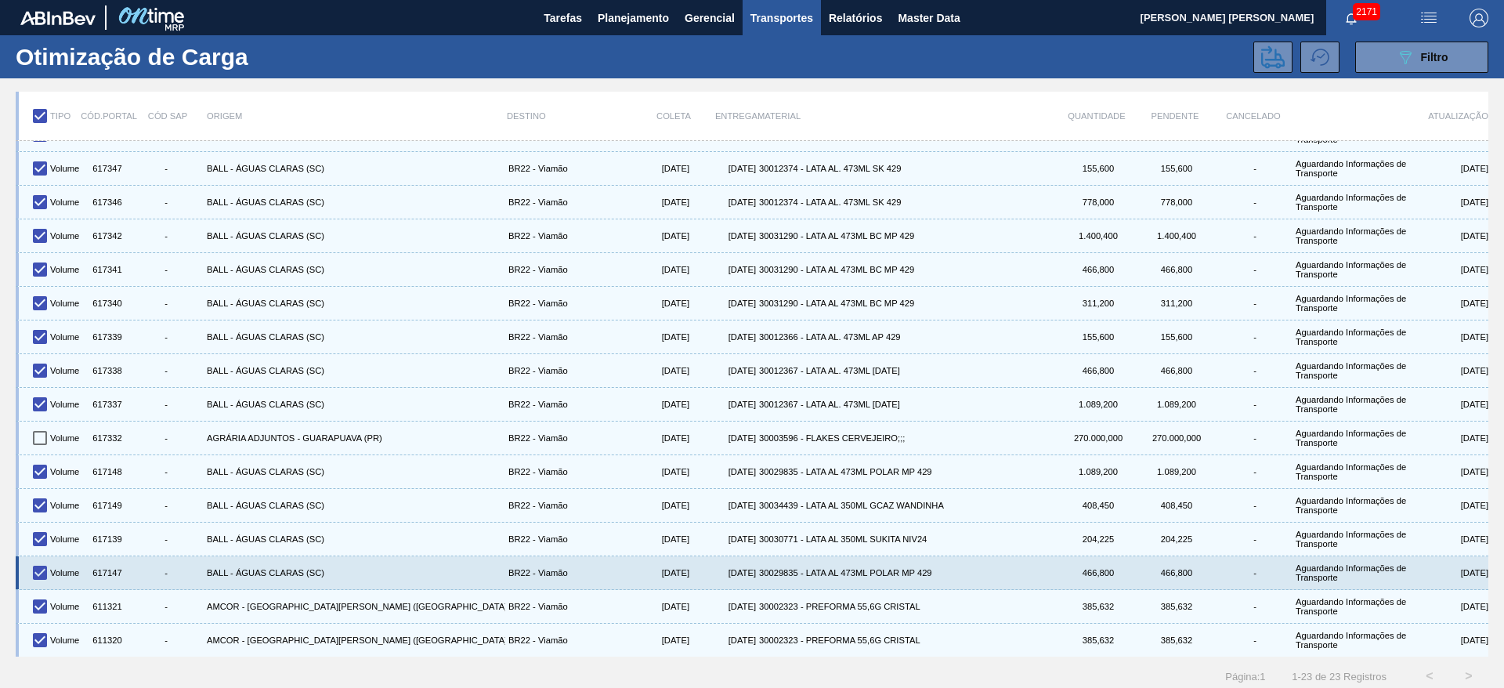
scroll to position [8, 0]
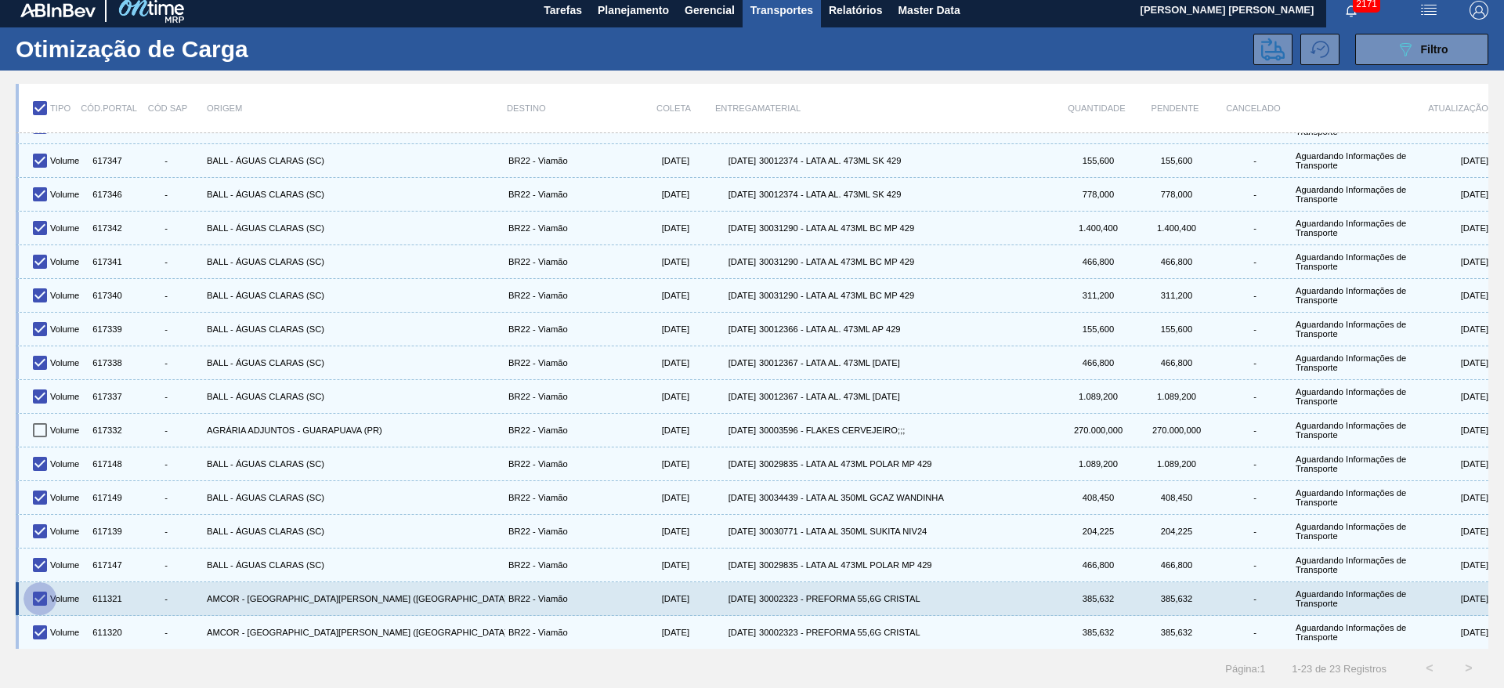
click at [49, 598] on input "checkbox" at bounding box center [40, 598] width 33 height 33
checkbox input "false"
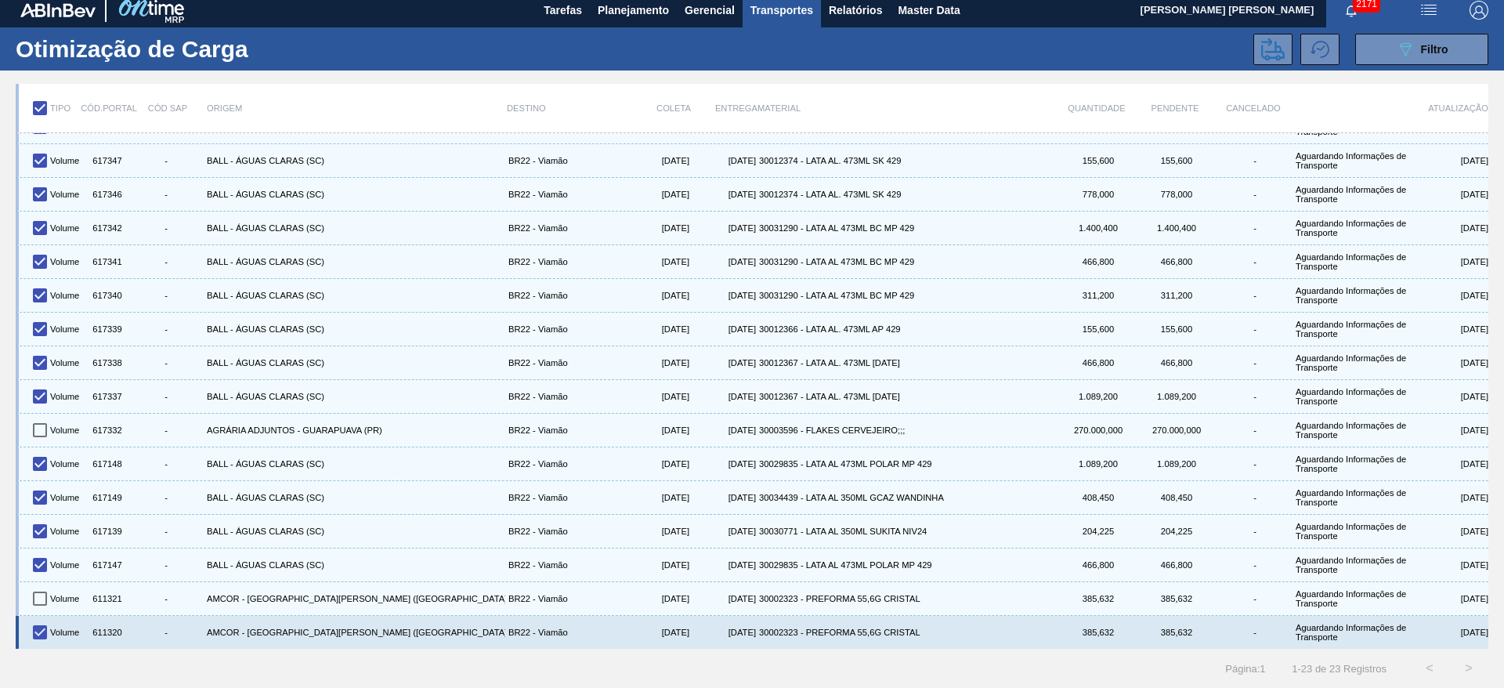
click at [42, 633] on input "checkbox" at bounding box center [40, 632] width 33 height 33
checkbox input "false"
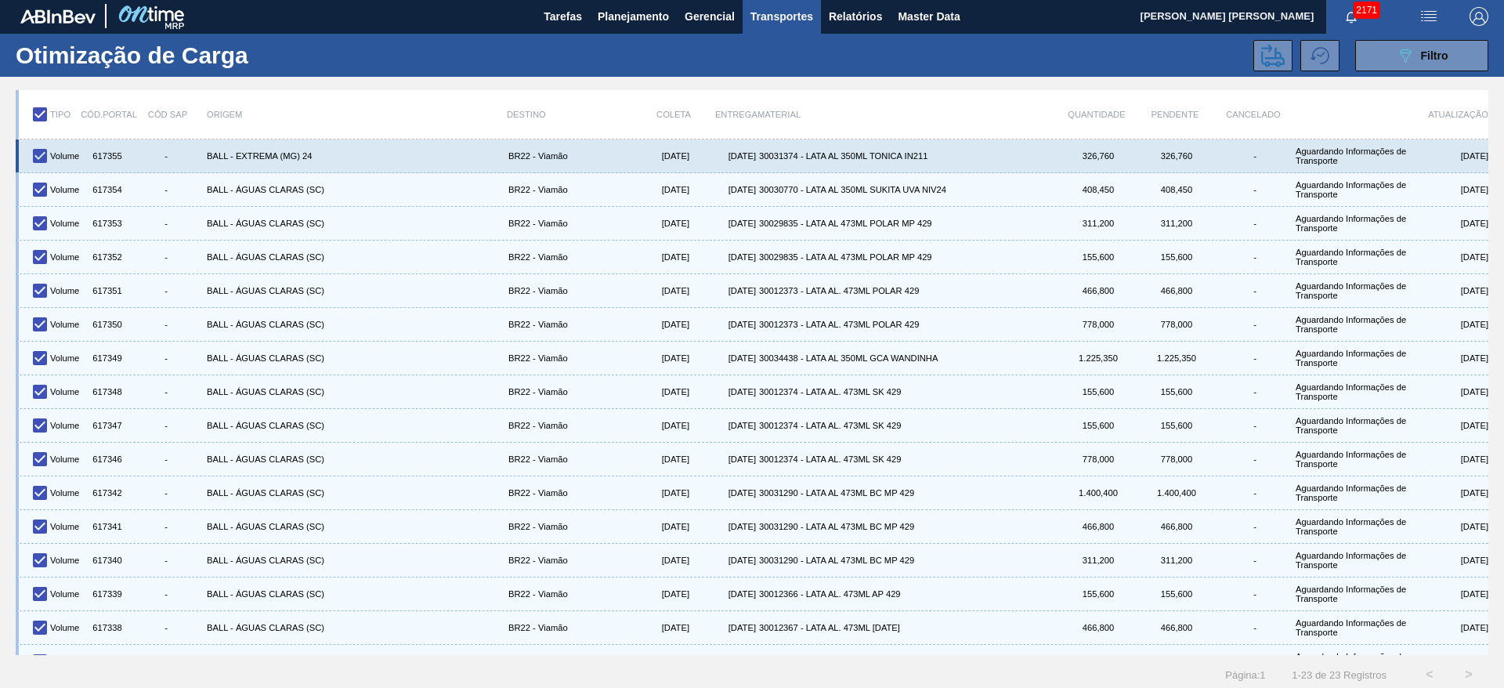
scroll to position [0, 0]
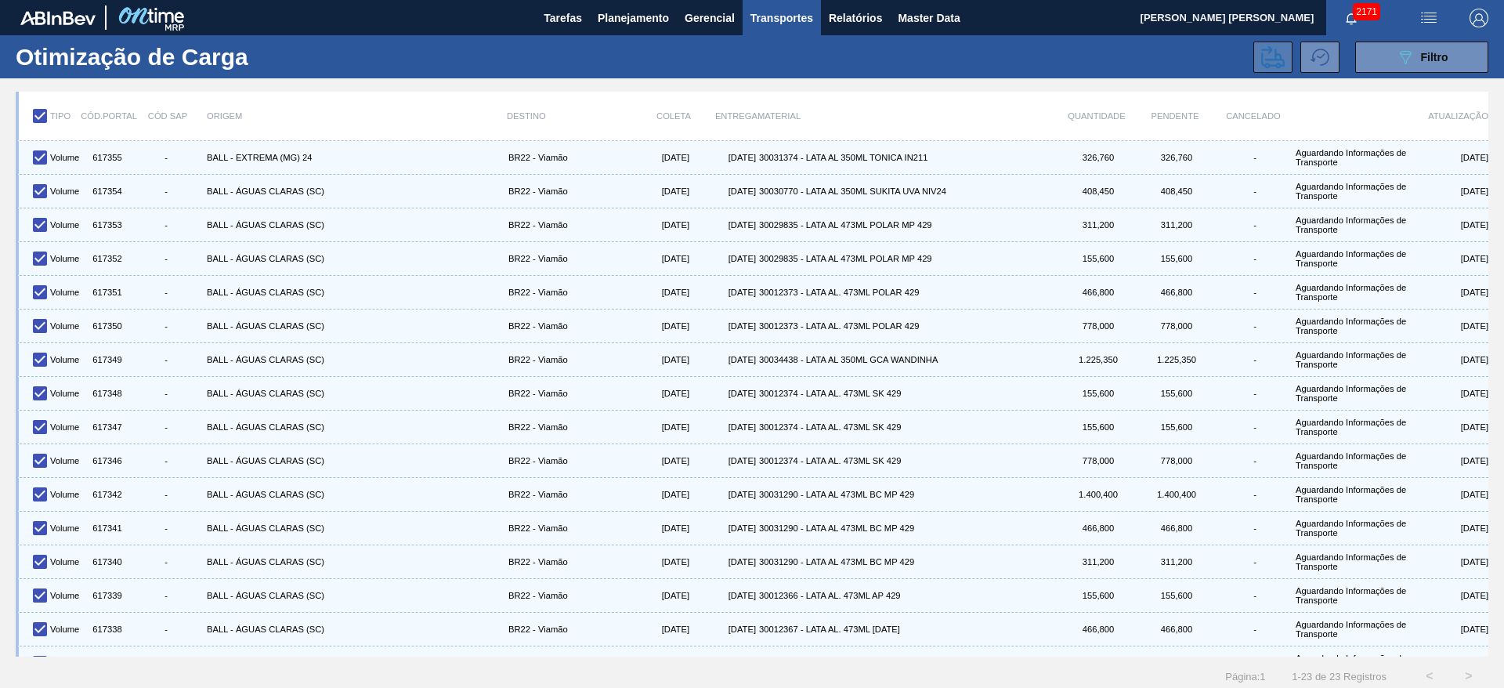
click at [1275, 60] on icon at bounding box center [1273, 56] width 24 height 23
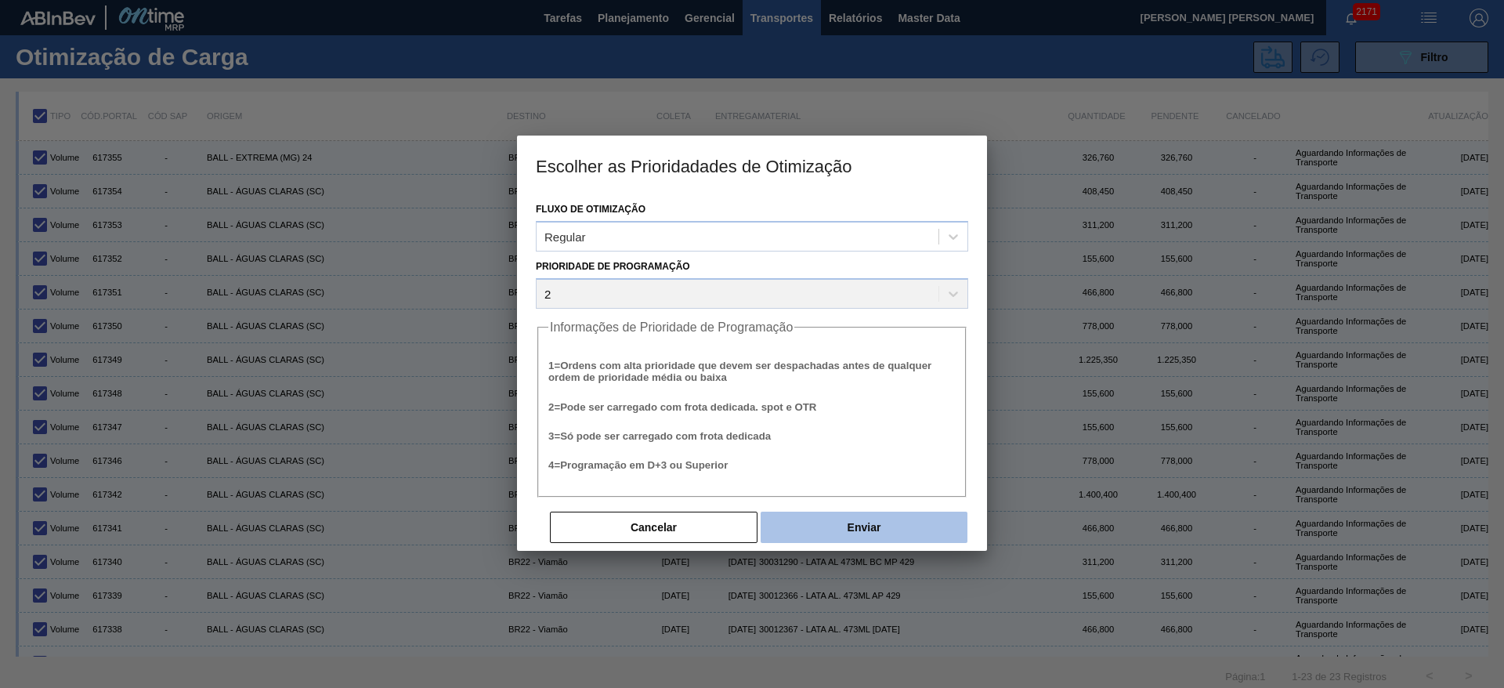
click at [848, 524] on button "Enviar" at bounding box center [864, 527] width 207 height 31
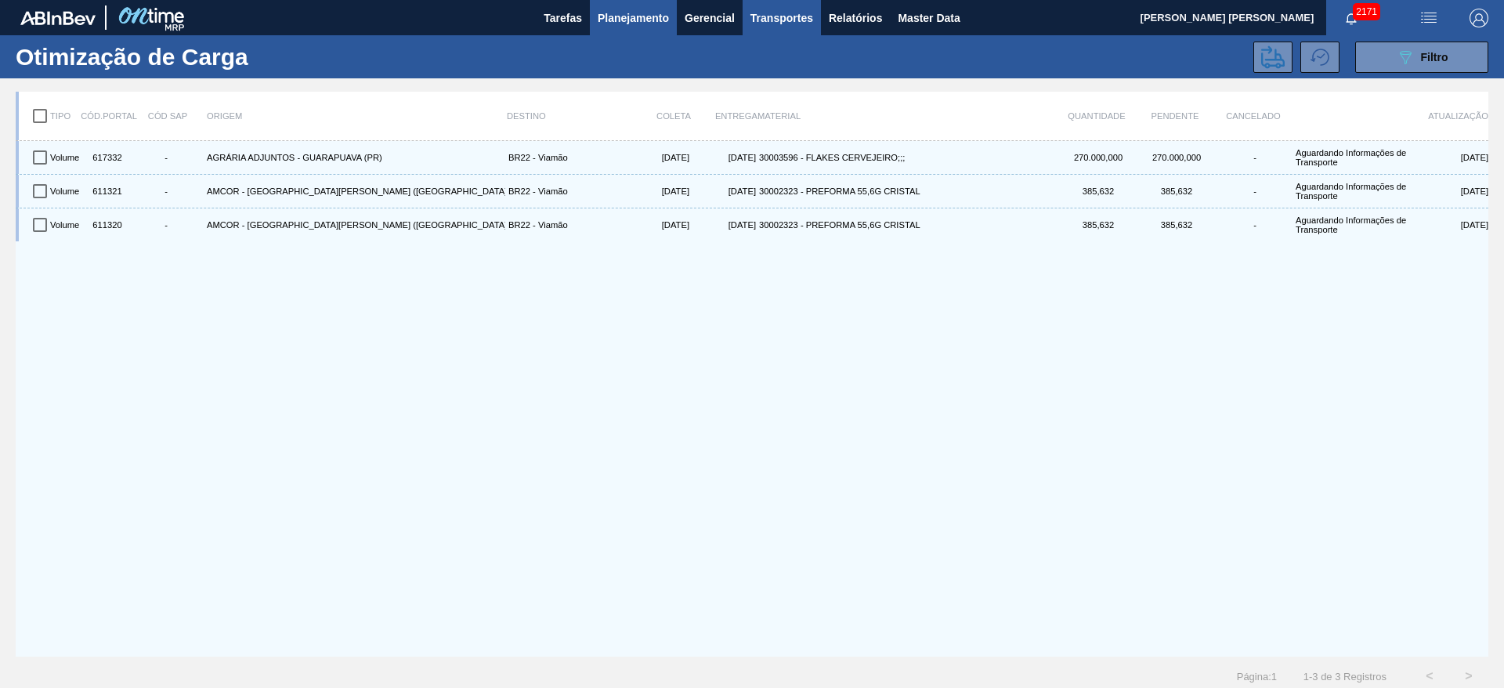
click at [610, 19] on span "Planejamento" at bounding box center [633, 18] width 71 height 19
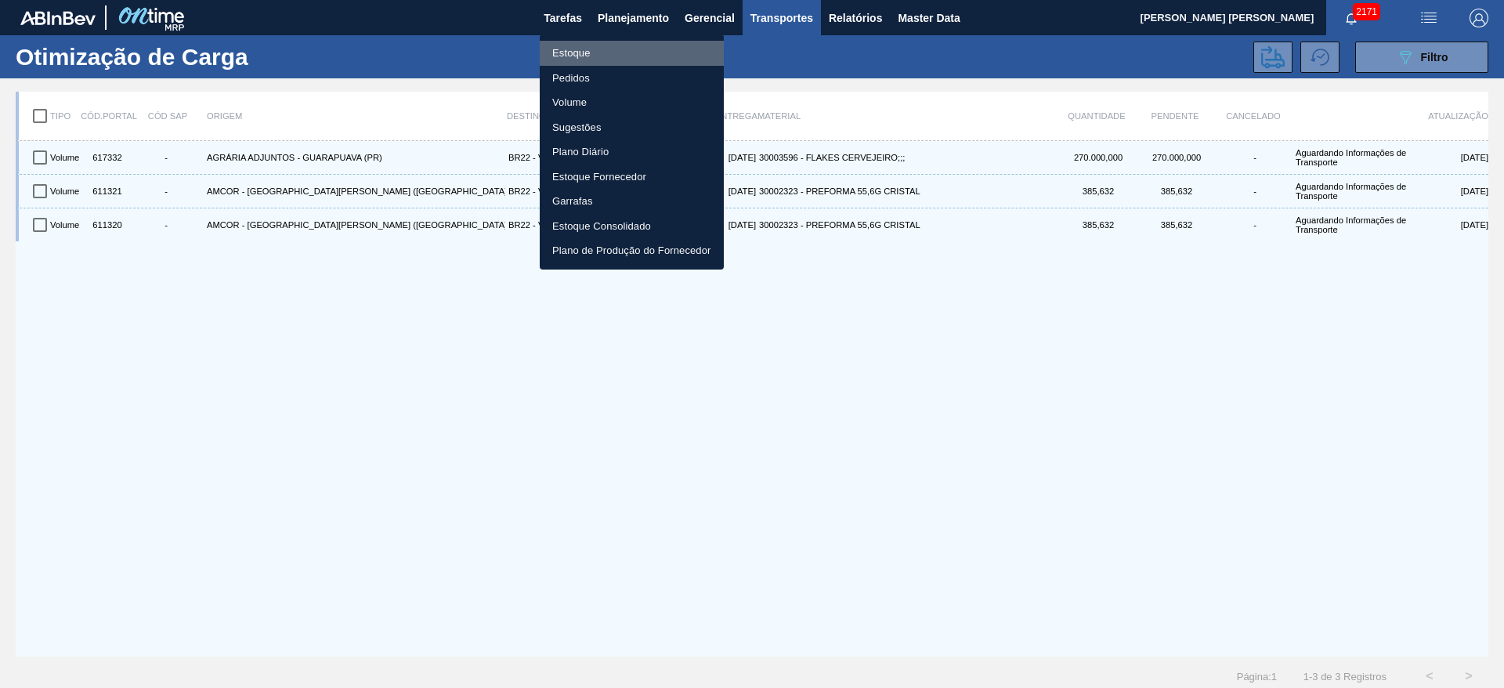
click at [584, 52] on li "Estoque" at bounding box center [632, 53] width 184 height 25
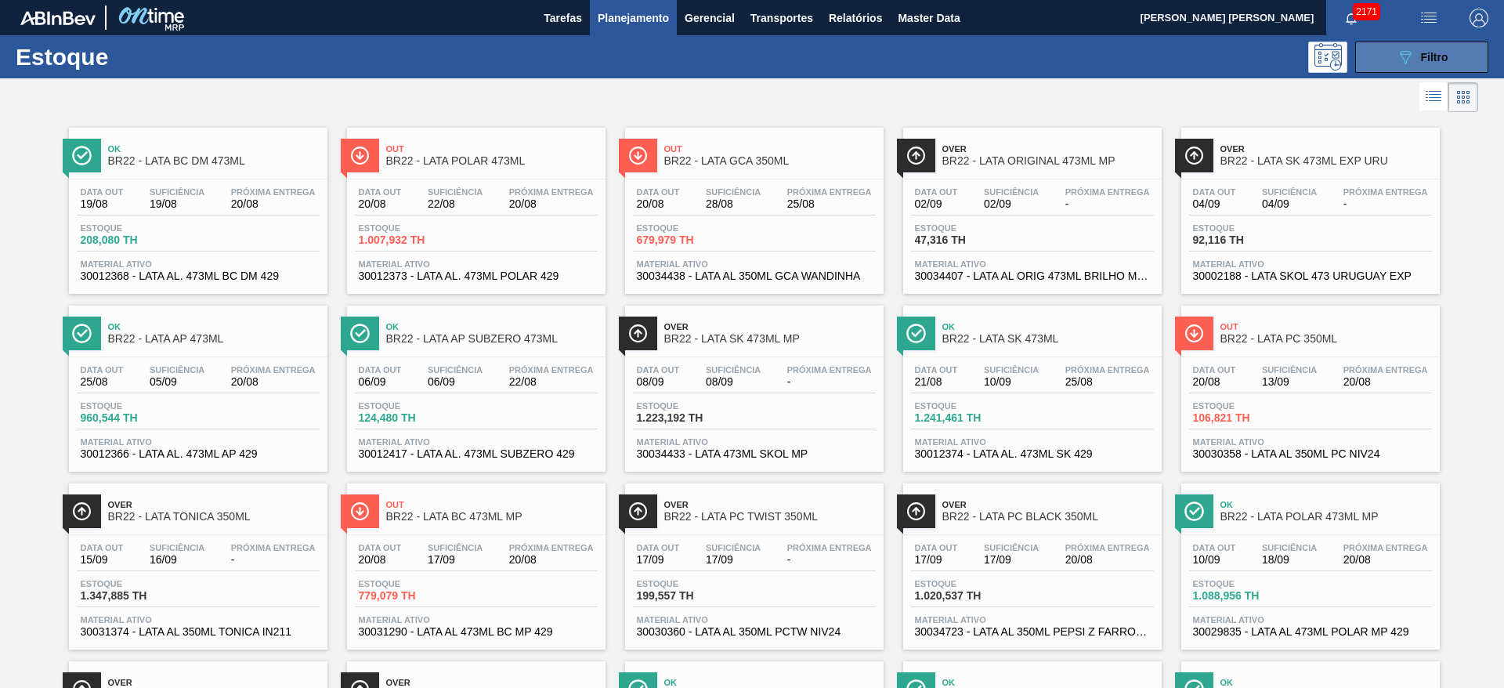
click at [1407, 60] on icon "089F7B8B-B2A5-4AFE-B5C0-19BA573D28AC" at bounding box center [1405, 57] width 19 height 19
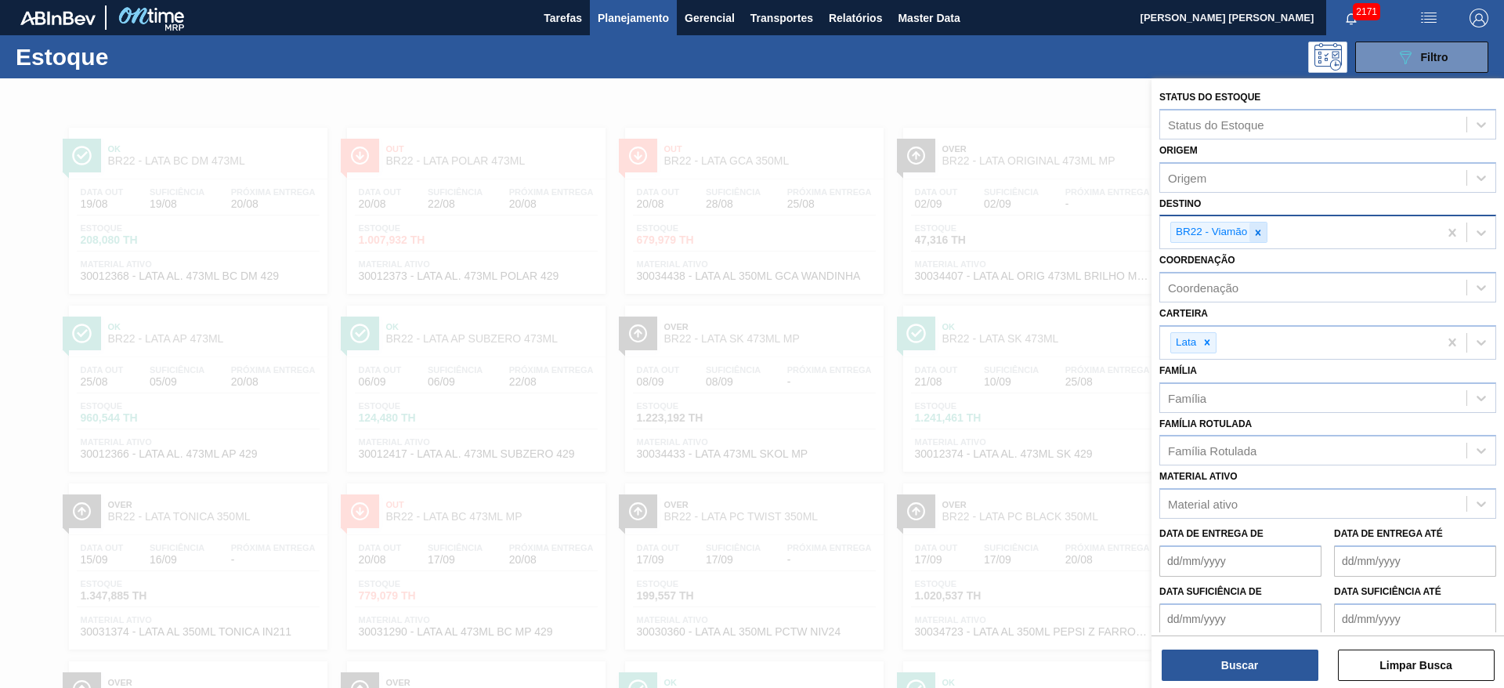
click at [1256, 237] on icon at bounding box center [1258, 232] width 11 height 11
type input "09"
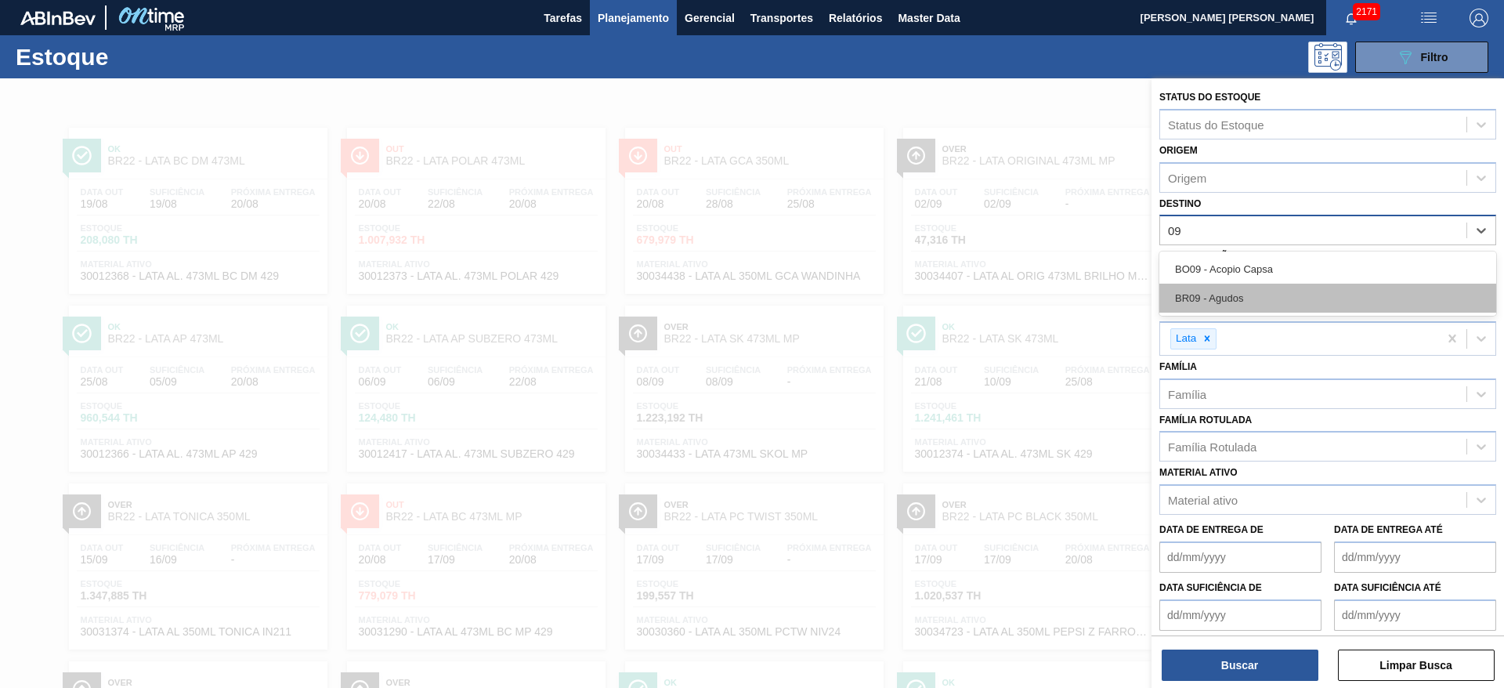
click at [1223, 302] on div "BR09 - Agudos" at bounding box center [1328, 298] width 337 height 29
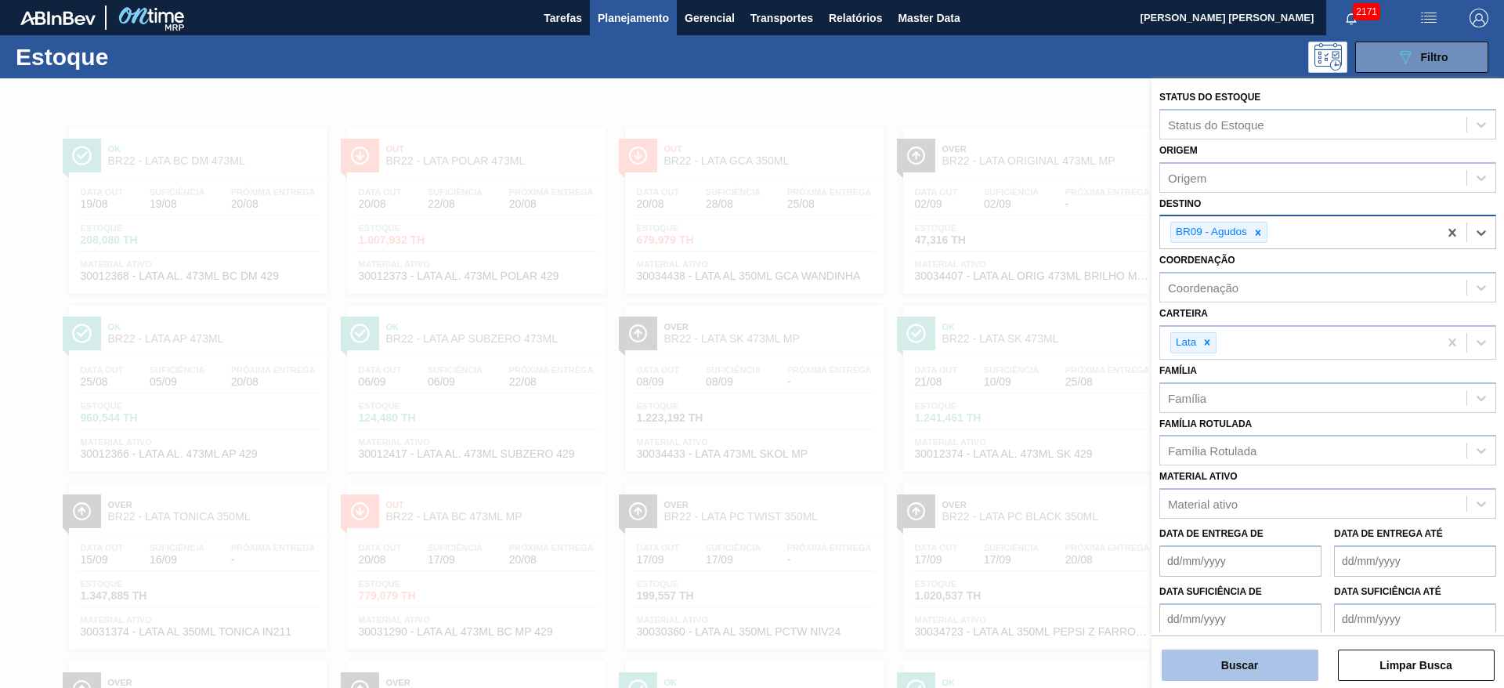
click at [1291, 657] on button "Buscar" at bounding box center [1240, 664] width 157 height 31
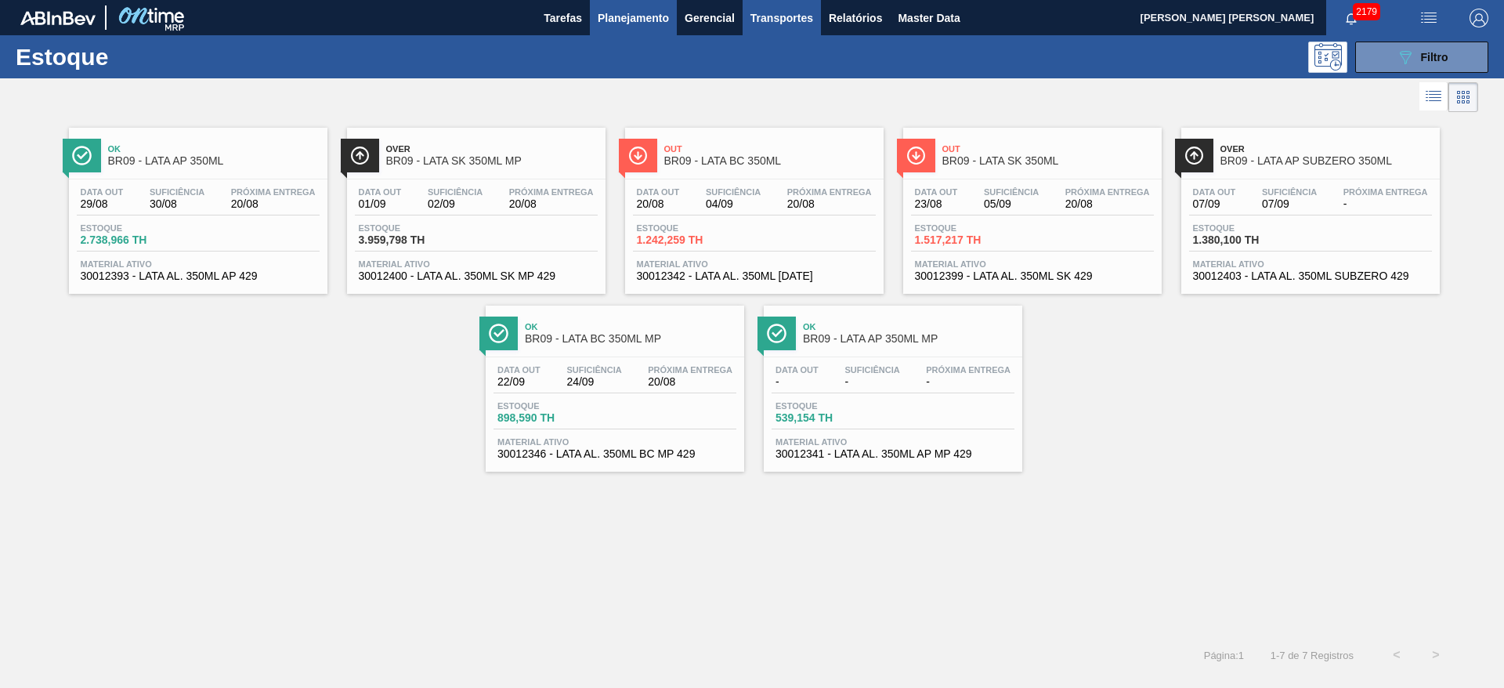
click at [767, 19] on span "Transportes" at bounding box center [782, 18] width 63 height 19
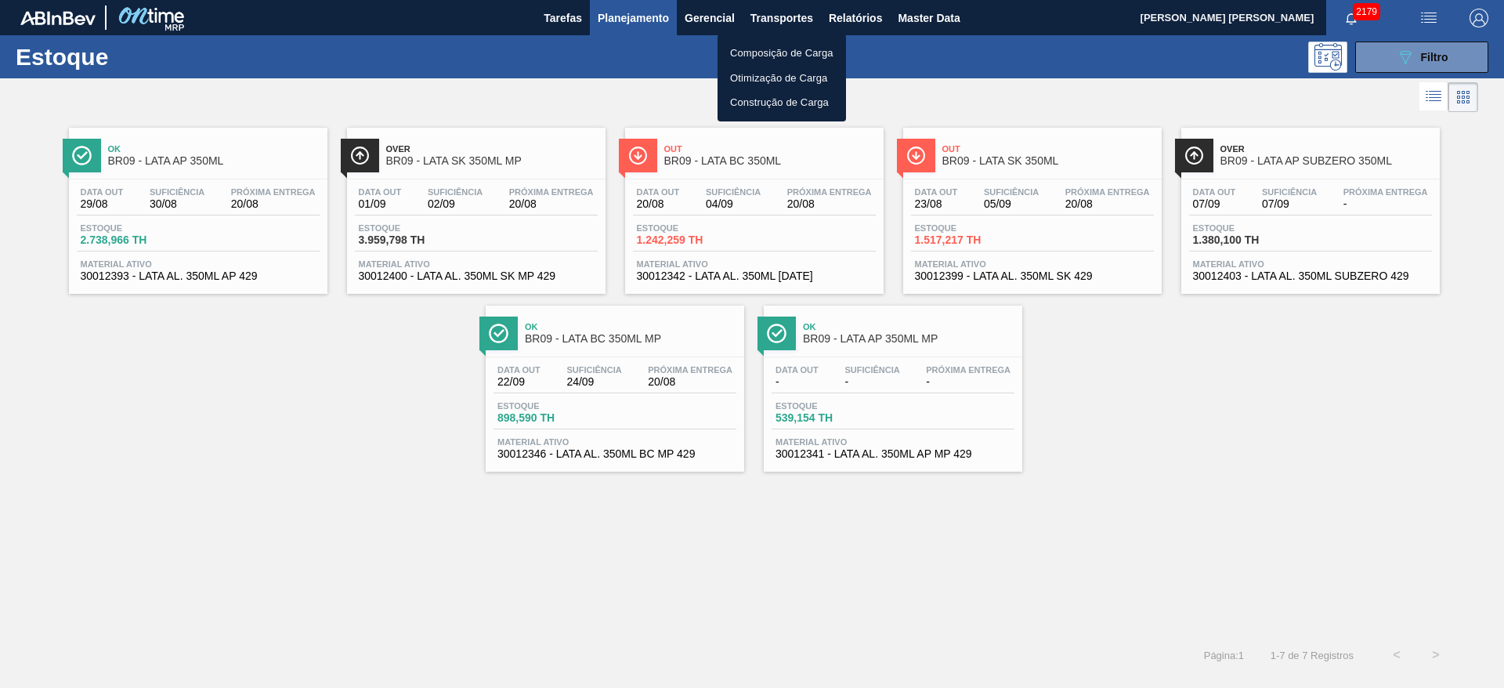
click at [764, 73] on li "Otimização de Carga" at bounding box center [782, 78] width 128 height 25
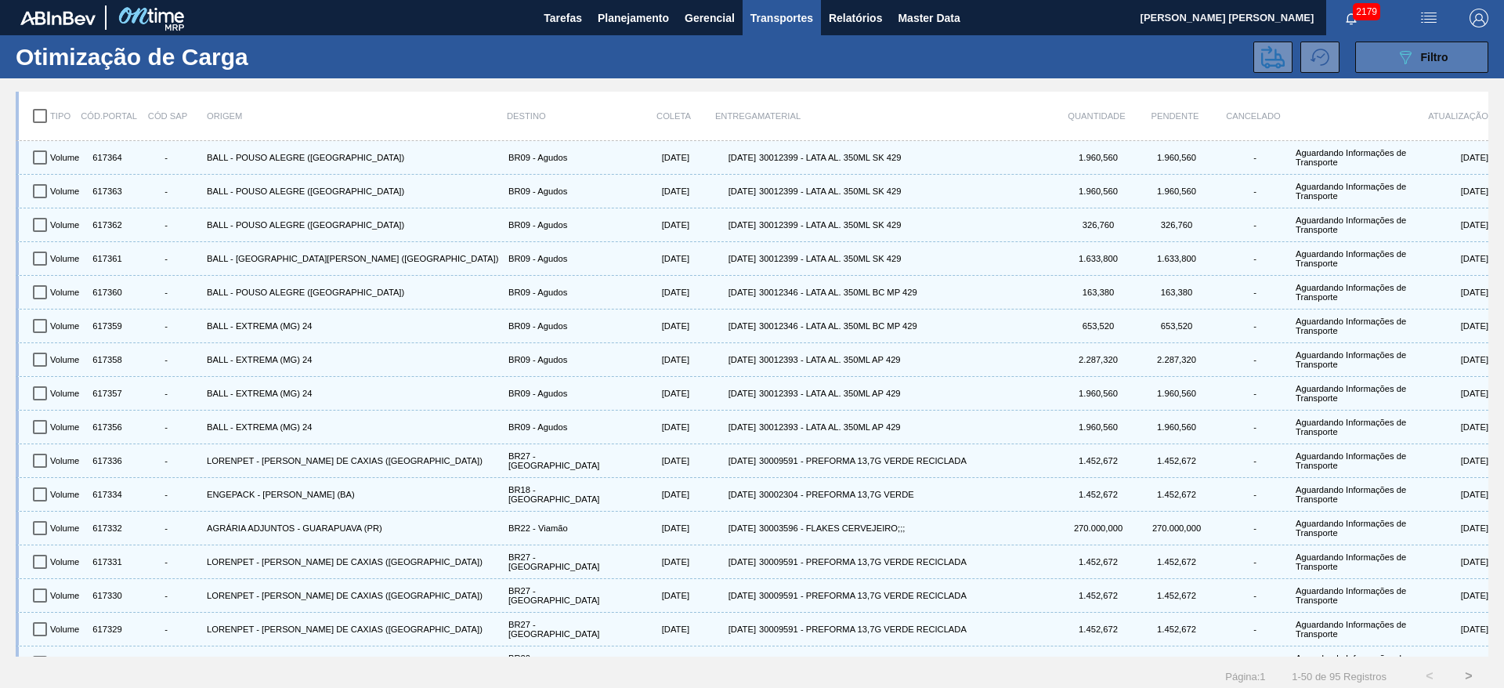
click at [1416, 60] on div "089F7B8B-B2A5-4AFE-B5C0-19BA573D28AC Filtro" at bounding box center [1422, 57] width 52 height 19
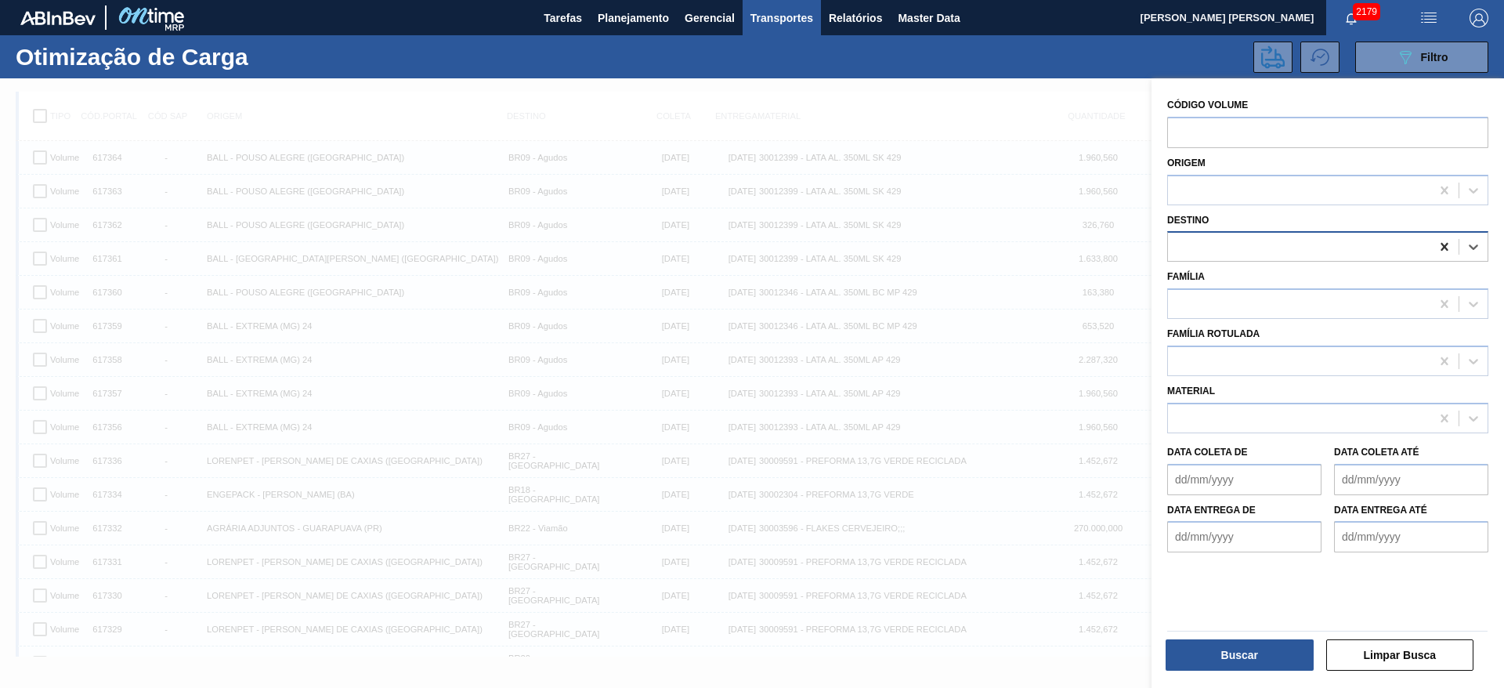
click at [1446, 248] on icon at bounding box center [1445, 247] width 16 height 16
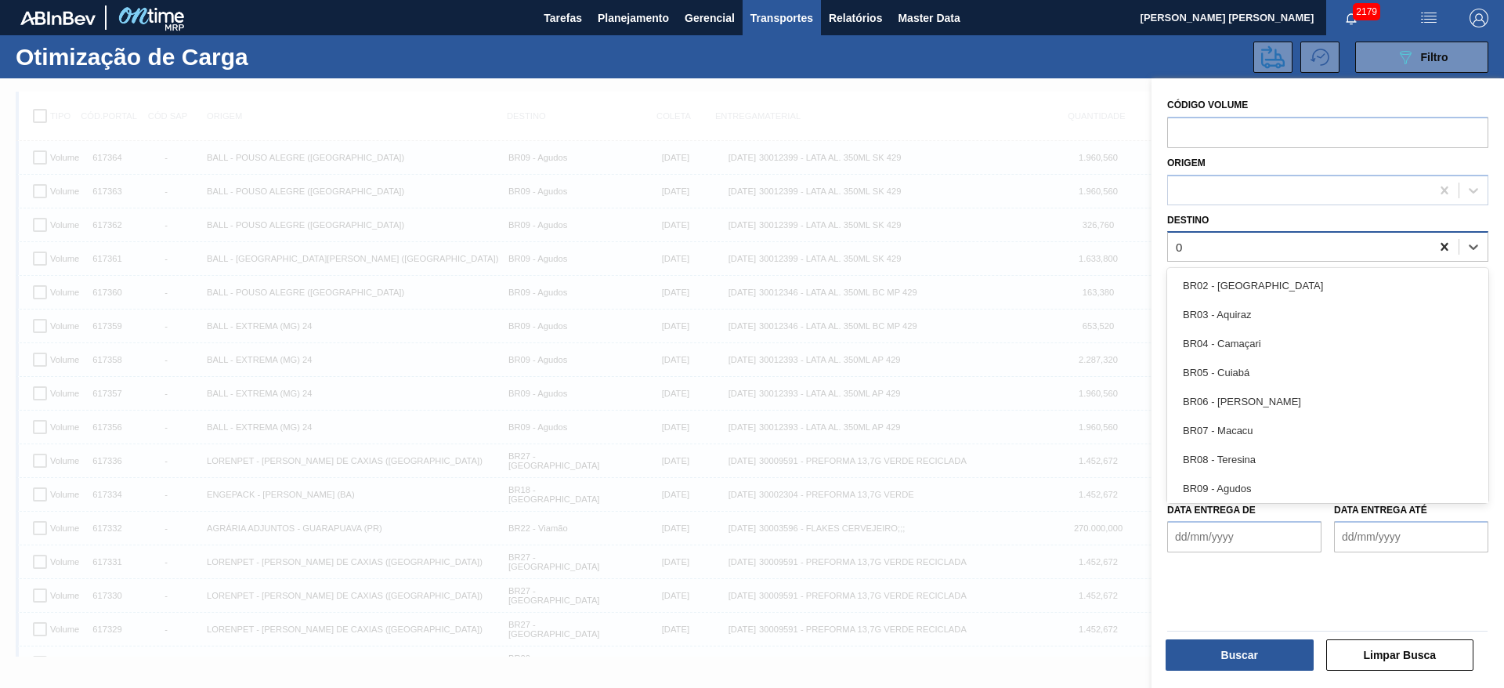
type input "09"
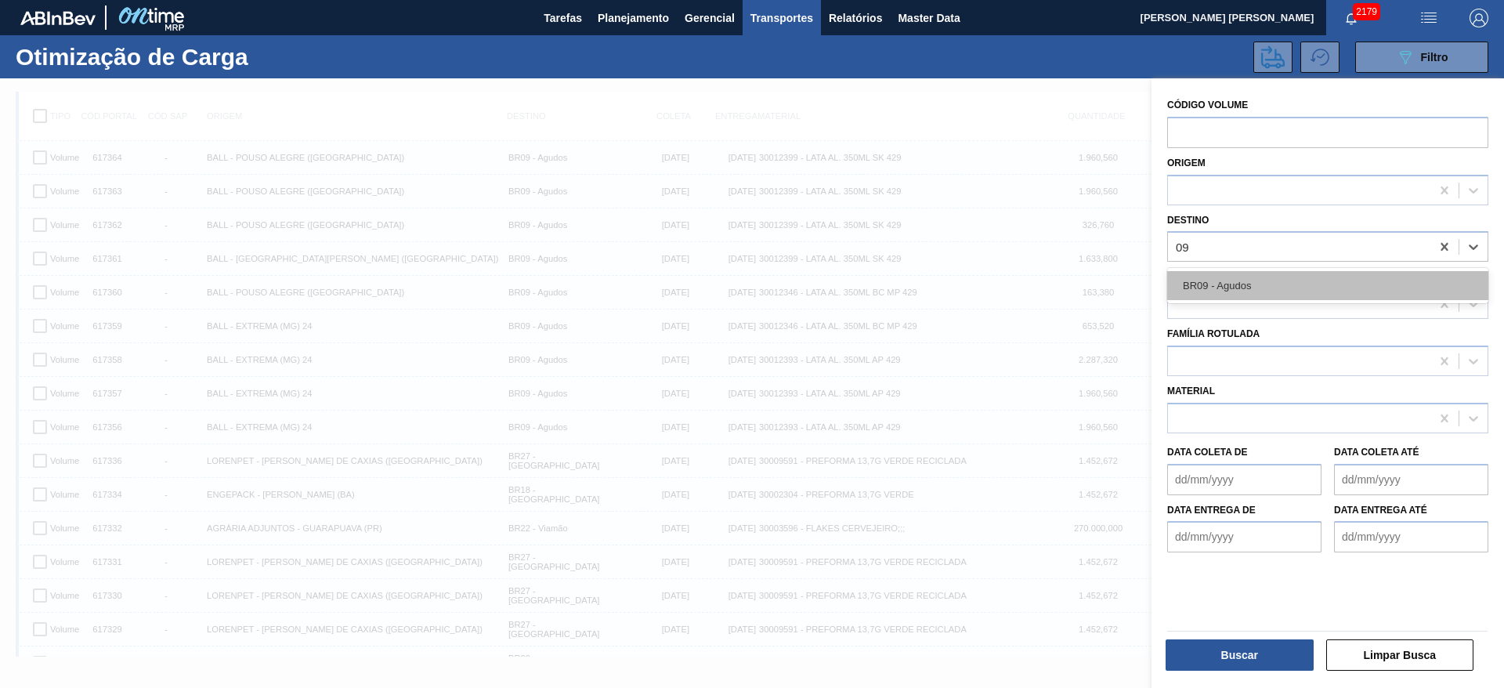
click at [1368, 272] on div "BR09 - Agudos" at bounding box center [1327, 285] width 321 height 29
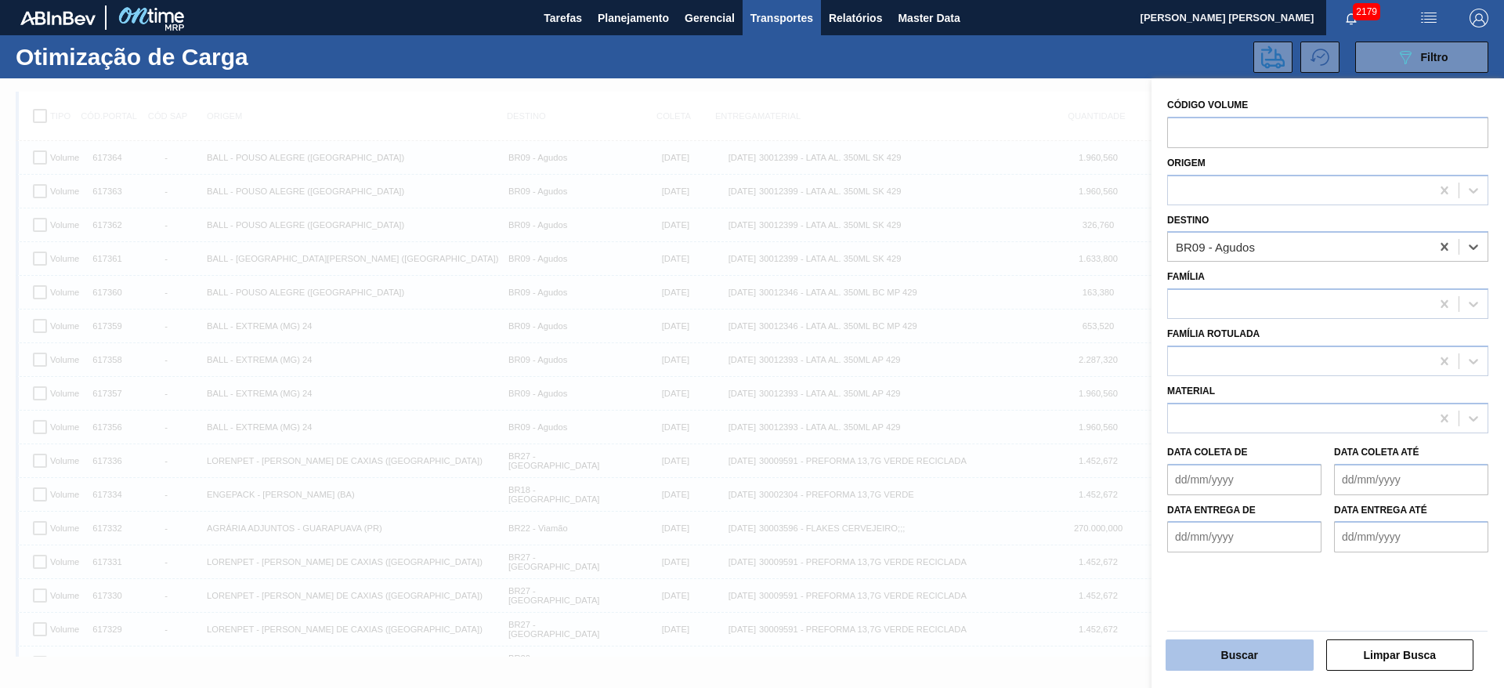
click at [1268, 654] on button "Buscar" at bounding box center [1240, 654] width 148 height 31
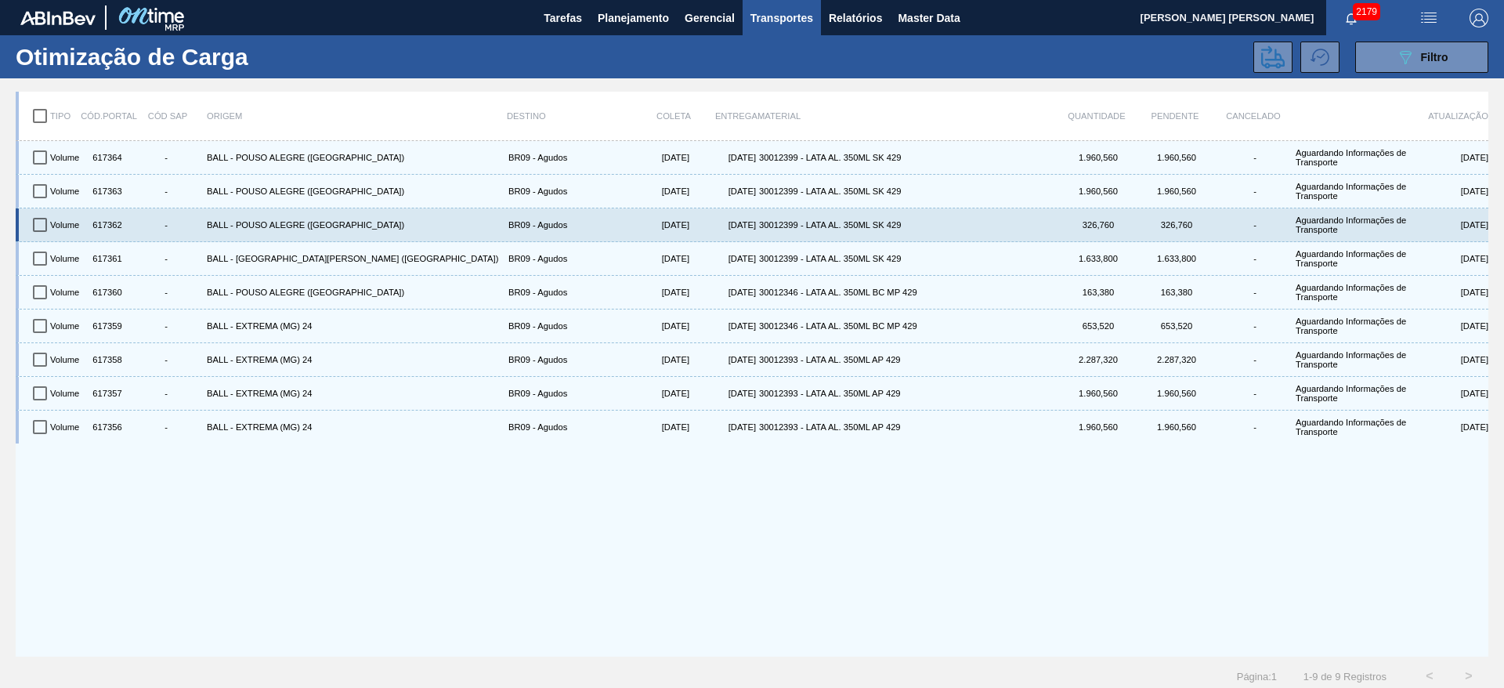
click at [42, 219] on input "checkbox" at bounding box center [40, 224] width 33 height 33
checkbox input "true"
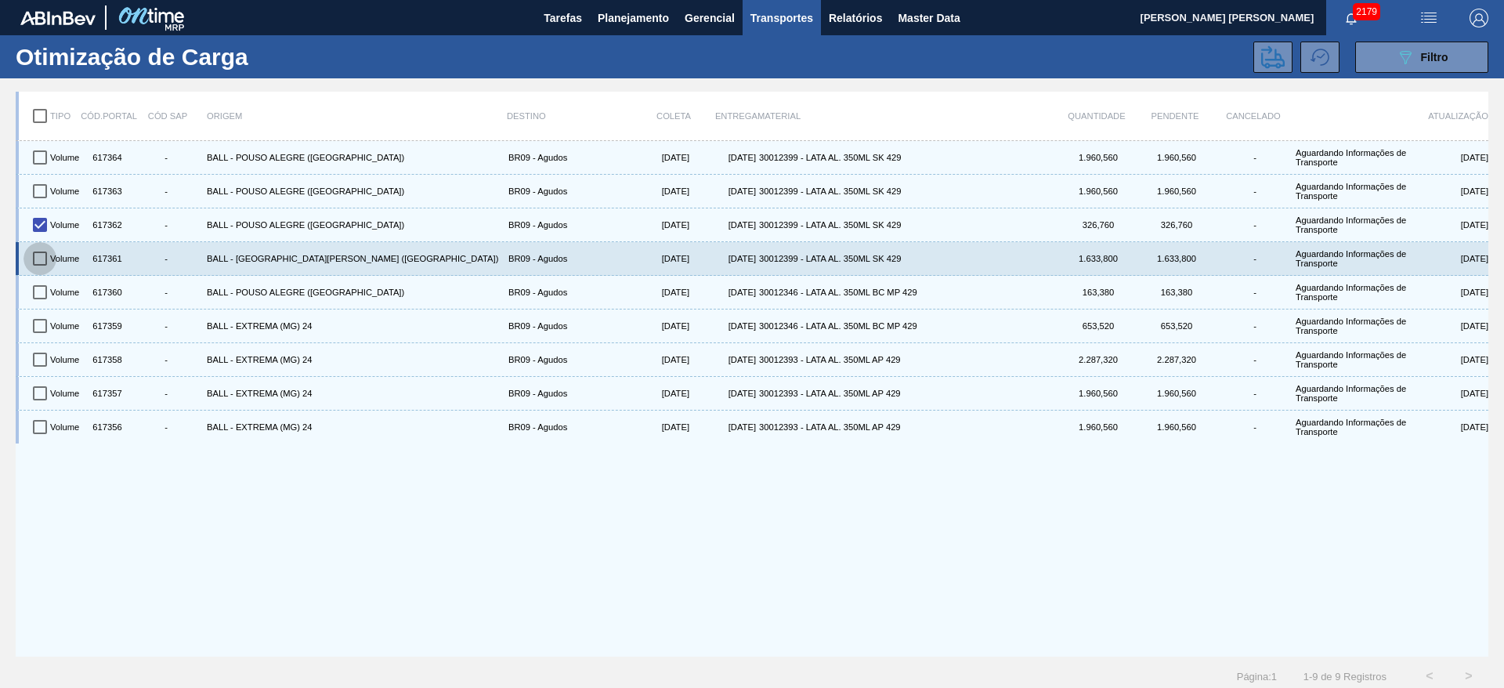
click at [40, 248] on input "checkbox" at bounding box center [40, 258] width 33 height 33
checkbox input "true"
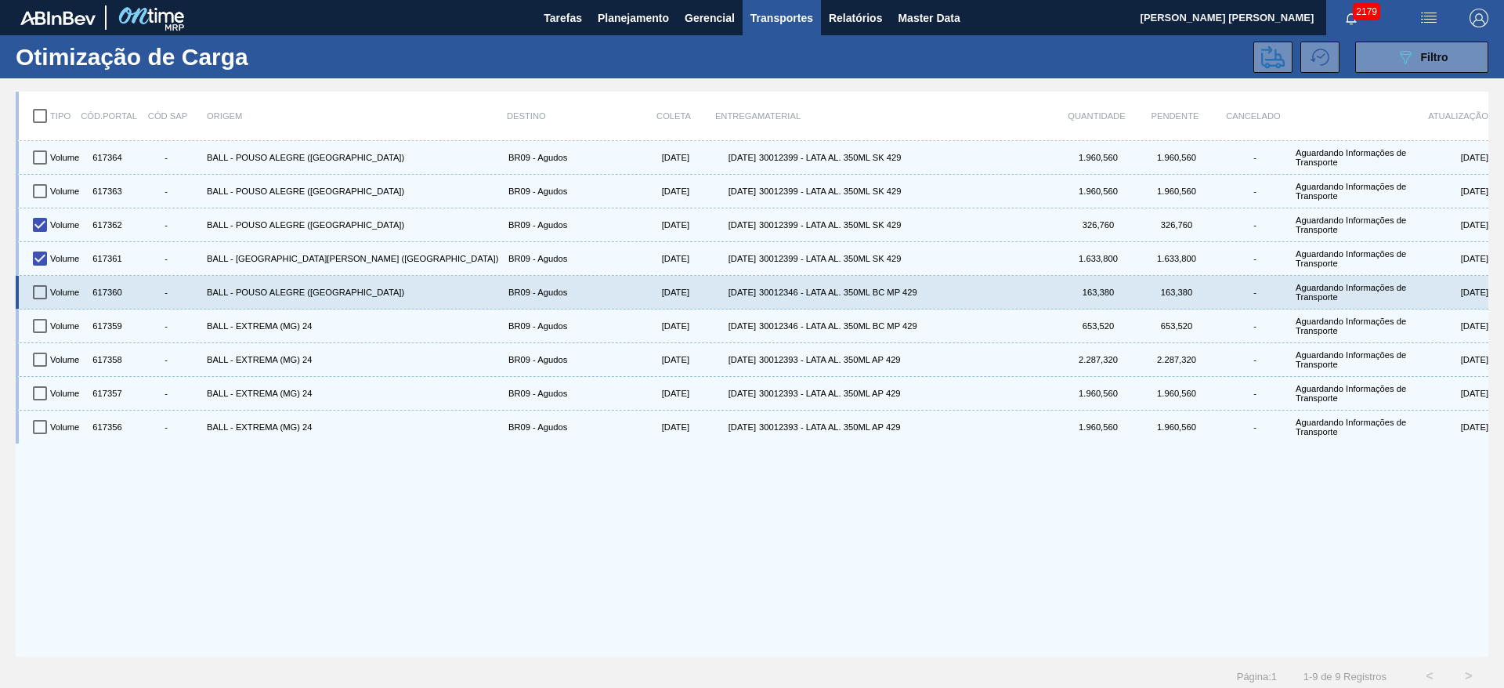
click at [42, 292] on input "checkbox" at bounding box center [40, 292] width 33 height 33
checkbox input "true"
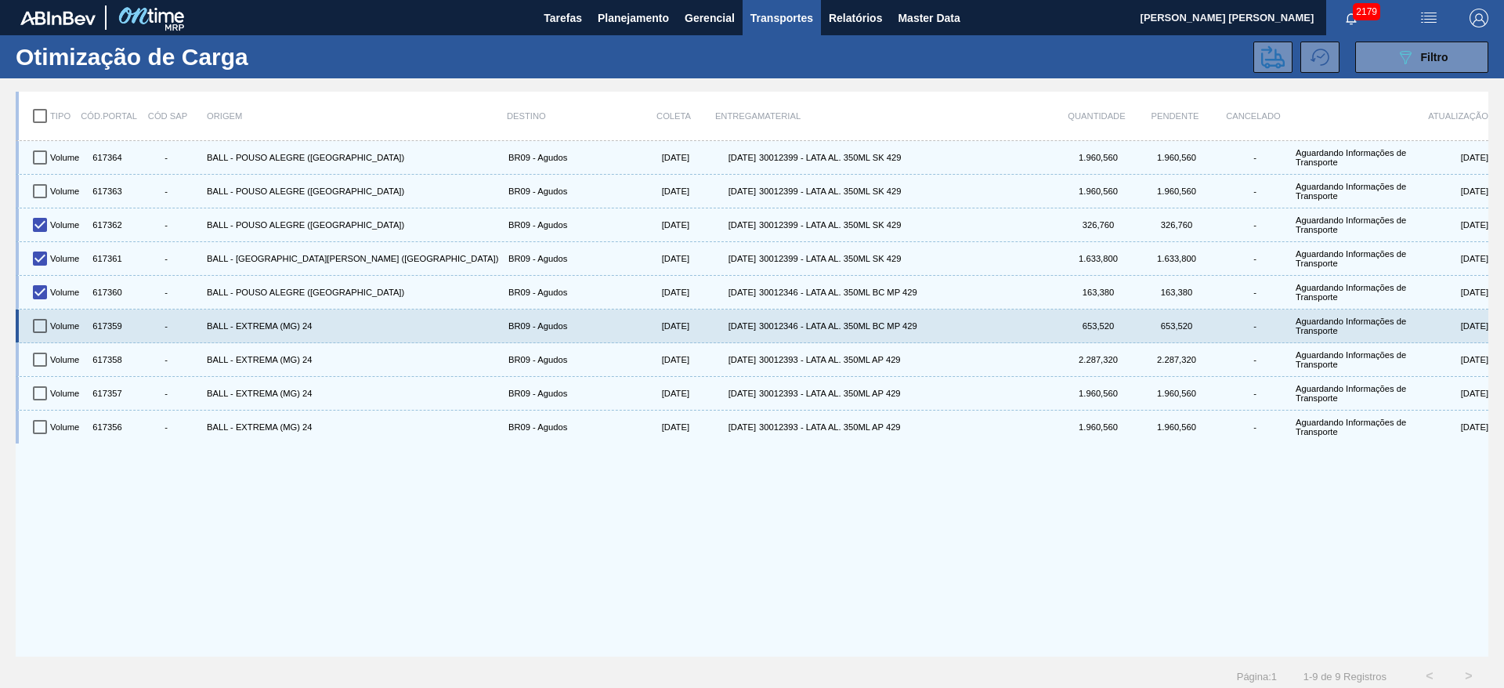
click at [43, 323] on input "checkbox" at bounding box center [40, 325] width 33 height 33
checkbox input "true"
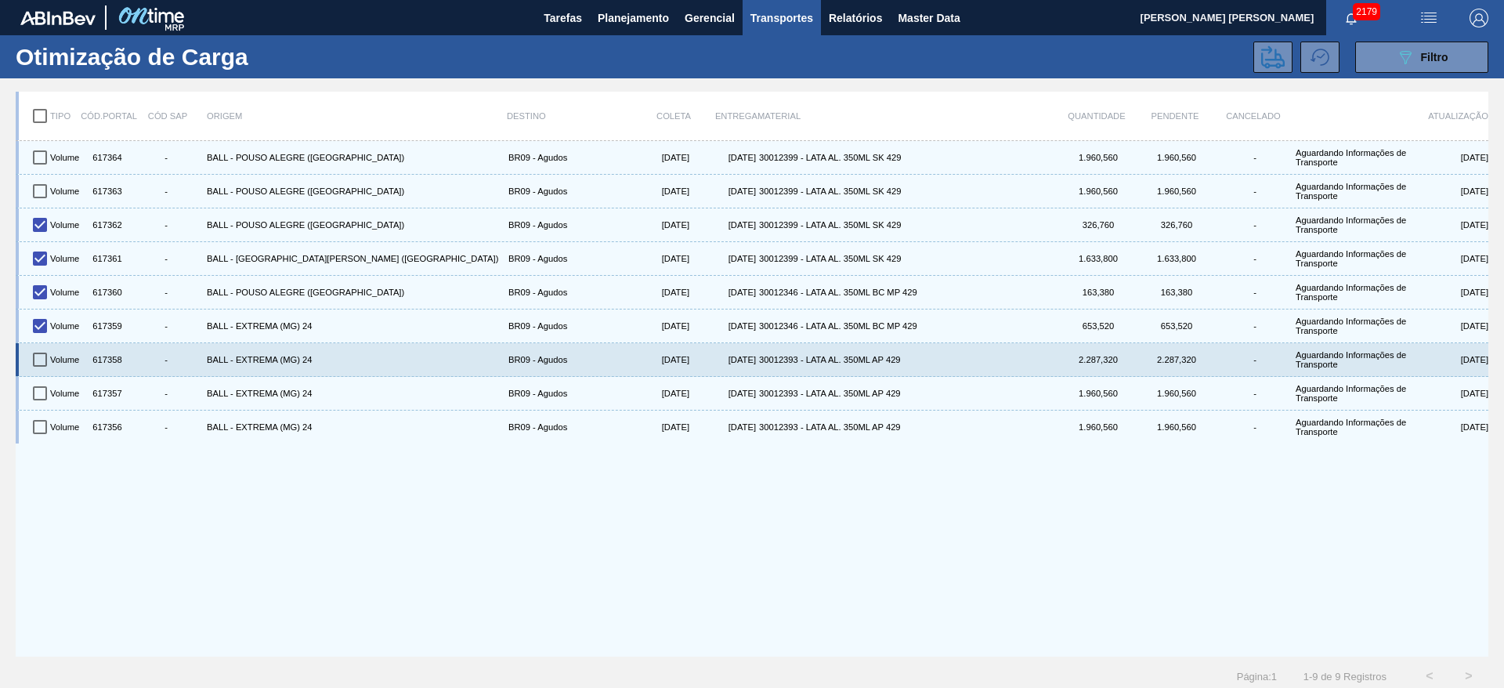
click at [43, 361] on input "checkbox" at bounding box center [40, 359] width 33 height 33
checkbox input "true"
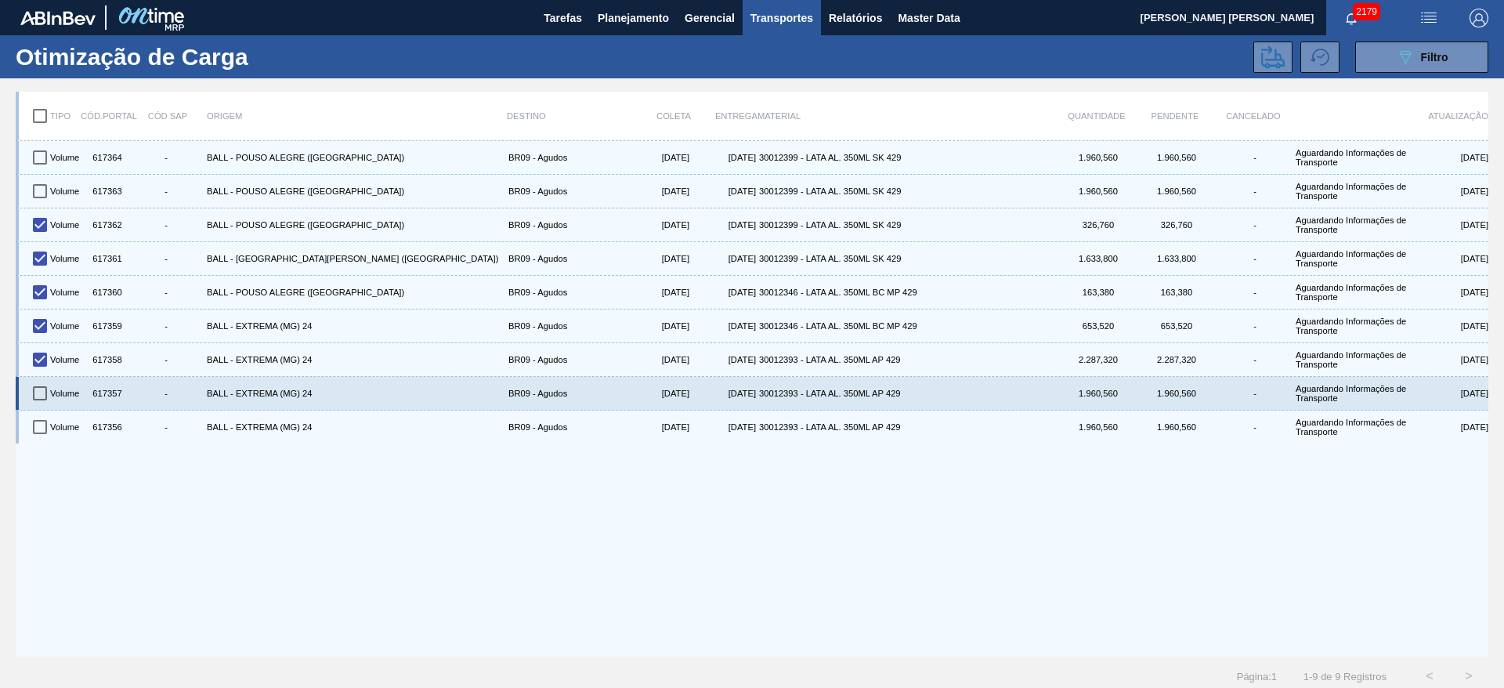
click at [43, 388] on input "checkbox" at bounding box center [40, 393] width 33 height 33
checkbox input "true"
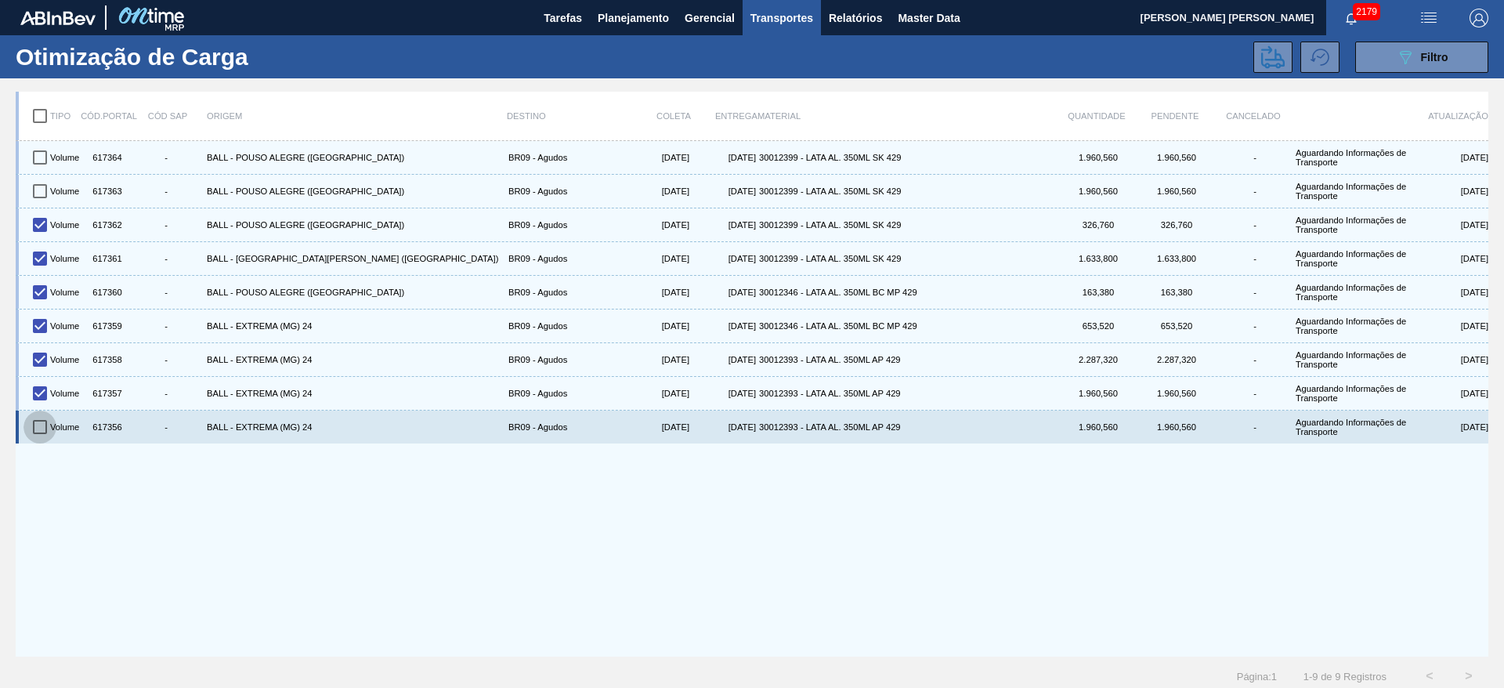
click at [43, 425] on input "checkbox" at bounding box center [40, 427] width 33 height 33
checkbox input "true"
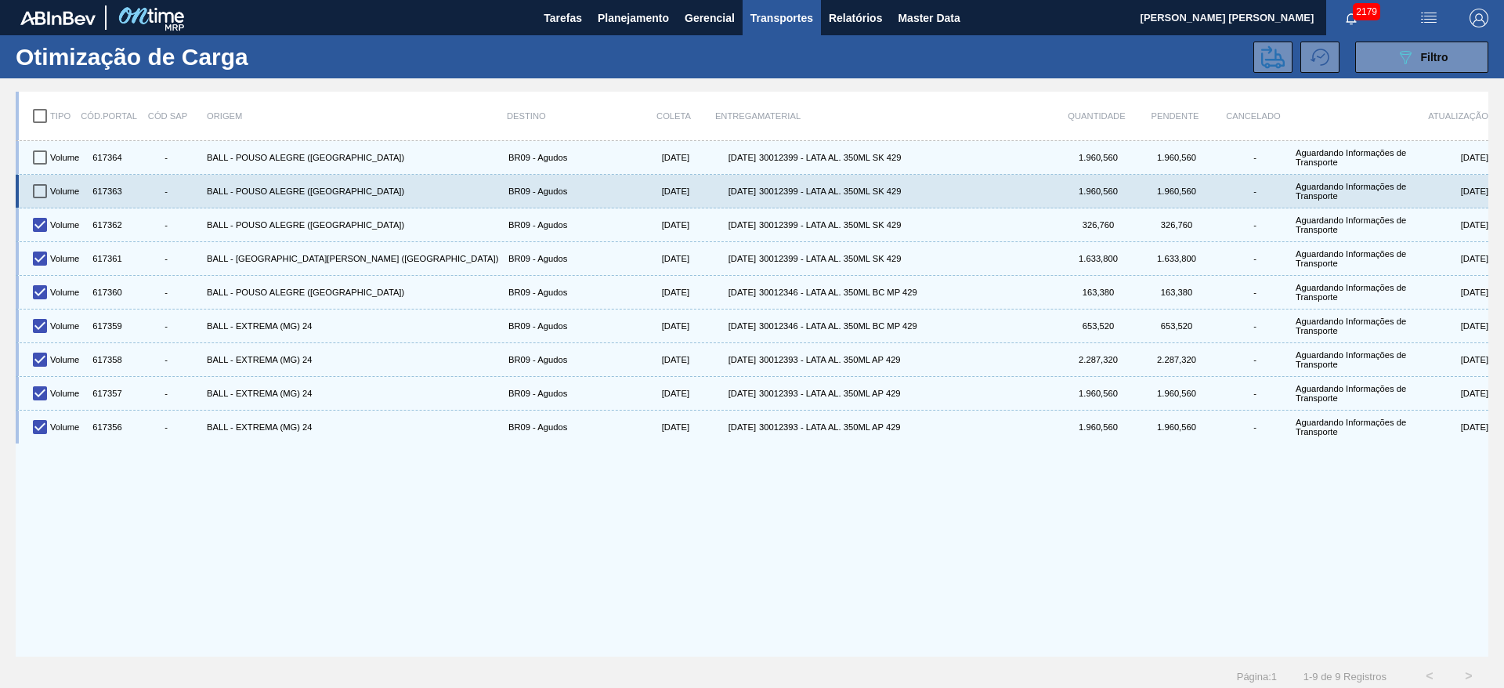
click at [42, 198] on input "checkbox" at bounding box center [40, 191] width 33 height 33
checkbox input "true"
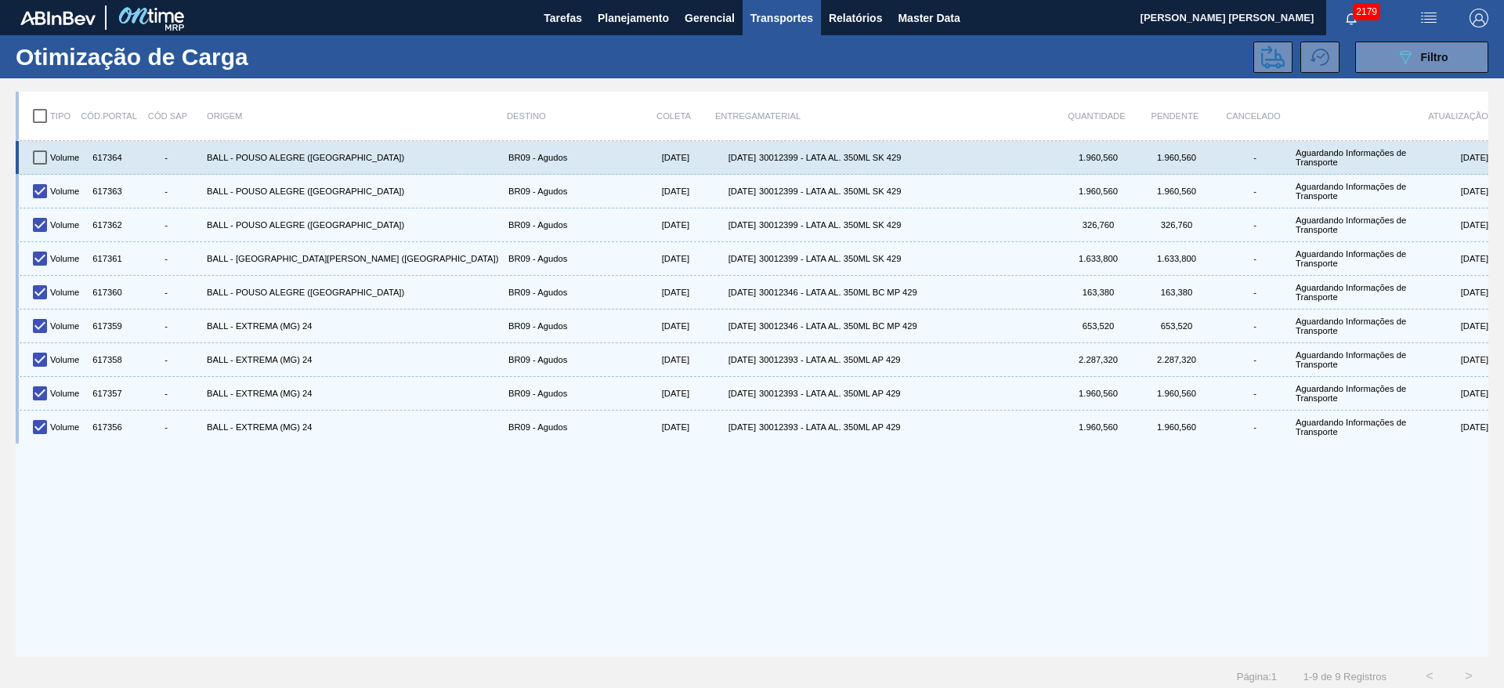
click at [42, 160] on input "checkbox" at bounding box center [40, 157] width 33 height 33
checkbox input "true"
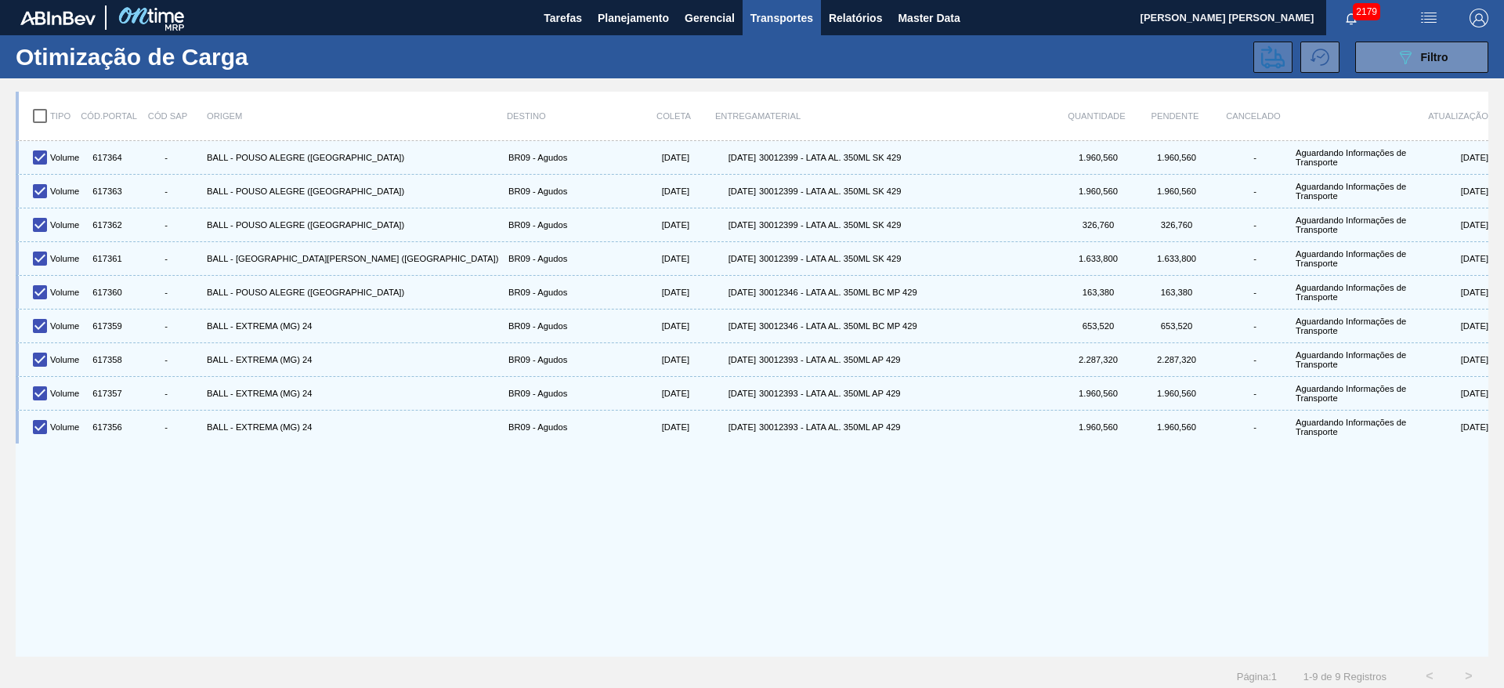
click at [1262, 55] on icon at bounding box center [1273, 57] width 24 height 24
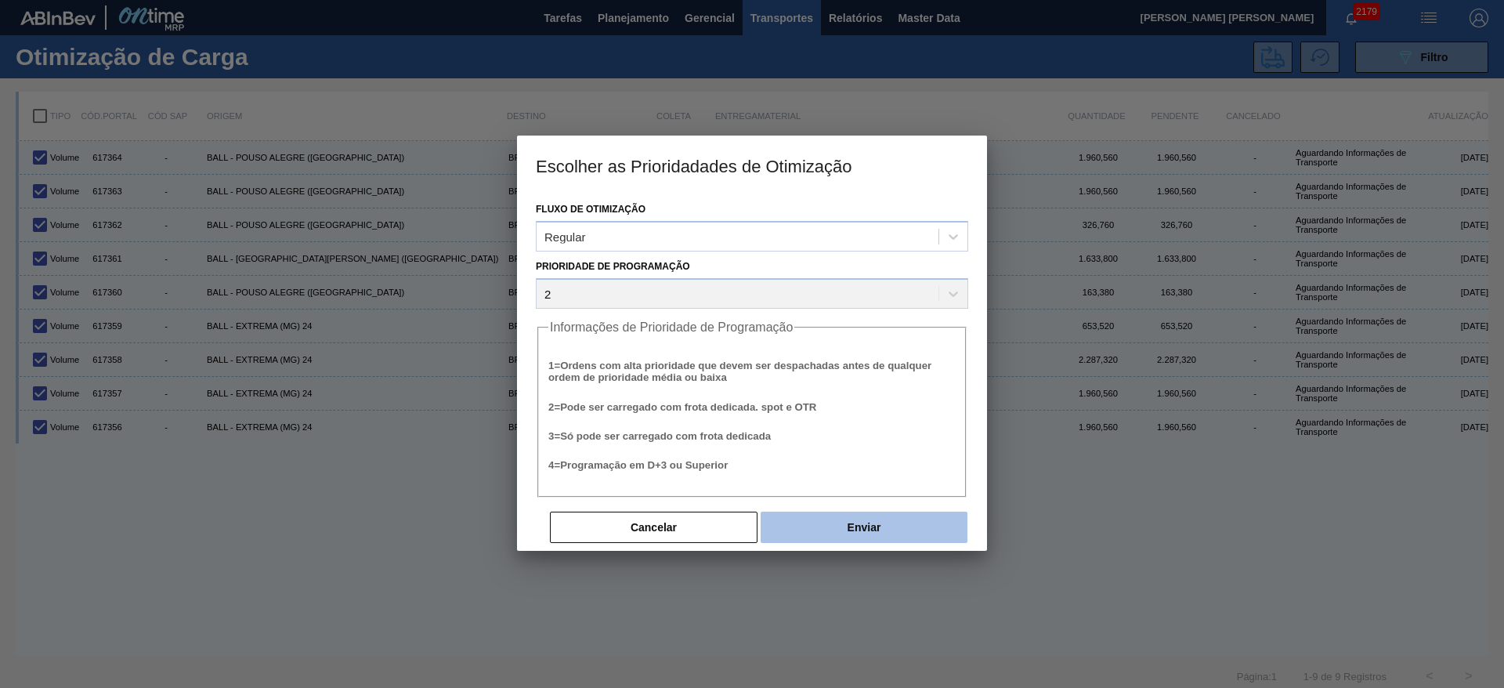
click at [830, 535] on button "Enviar" at bounding box center [864, 527] width 207 height 31
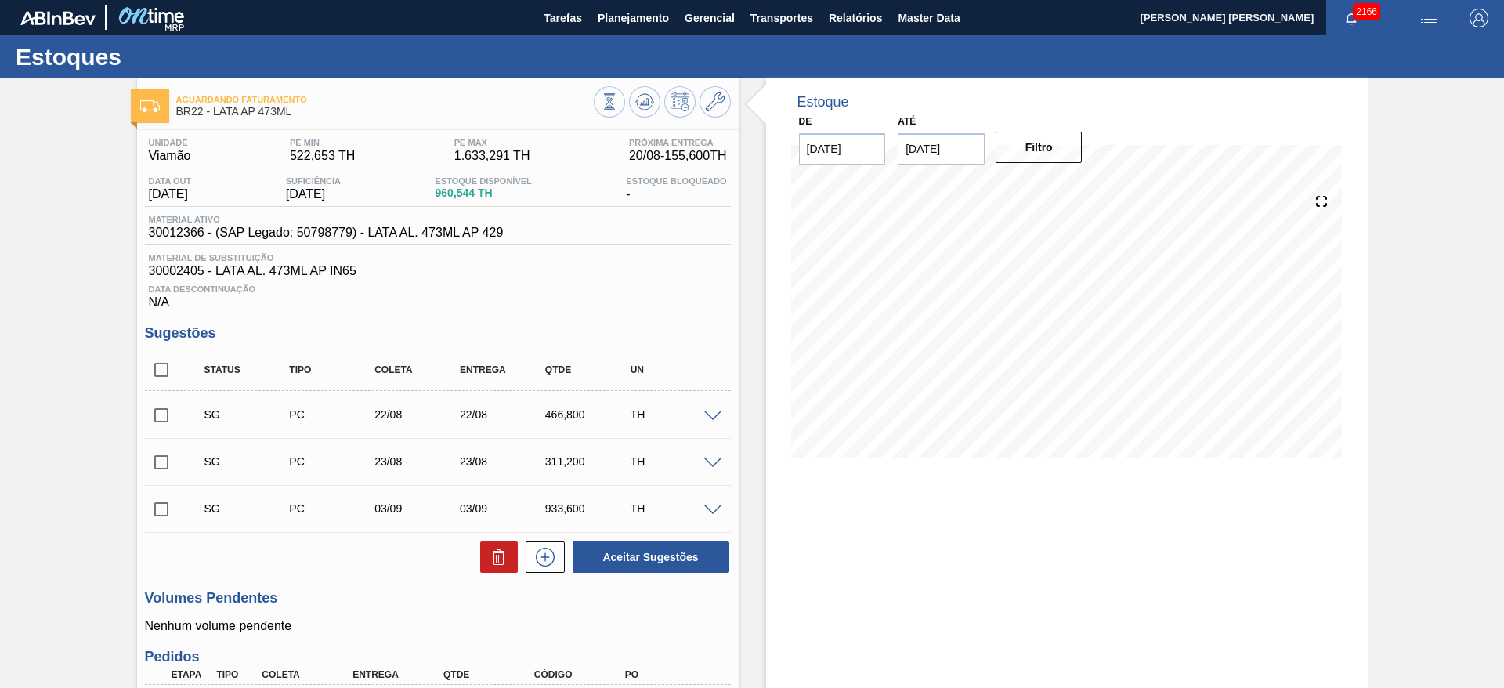
click at [1425, 20] on img "button" at bounding box center [1429, 18] width 19 height 19
click at [1385, 56] on li "Pedido Contingência" at bounding box center [1419, 56] width 143 height 28
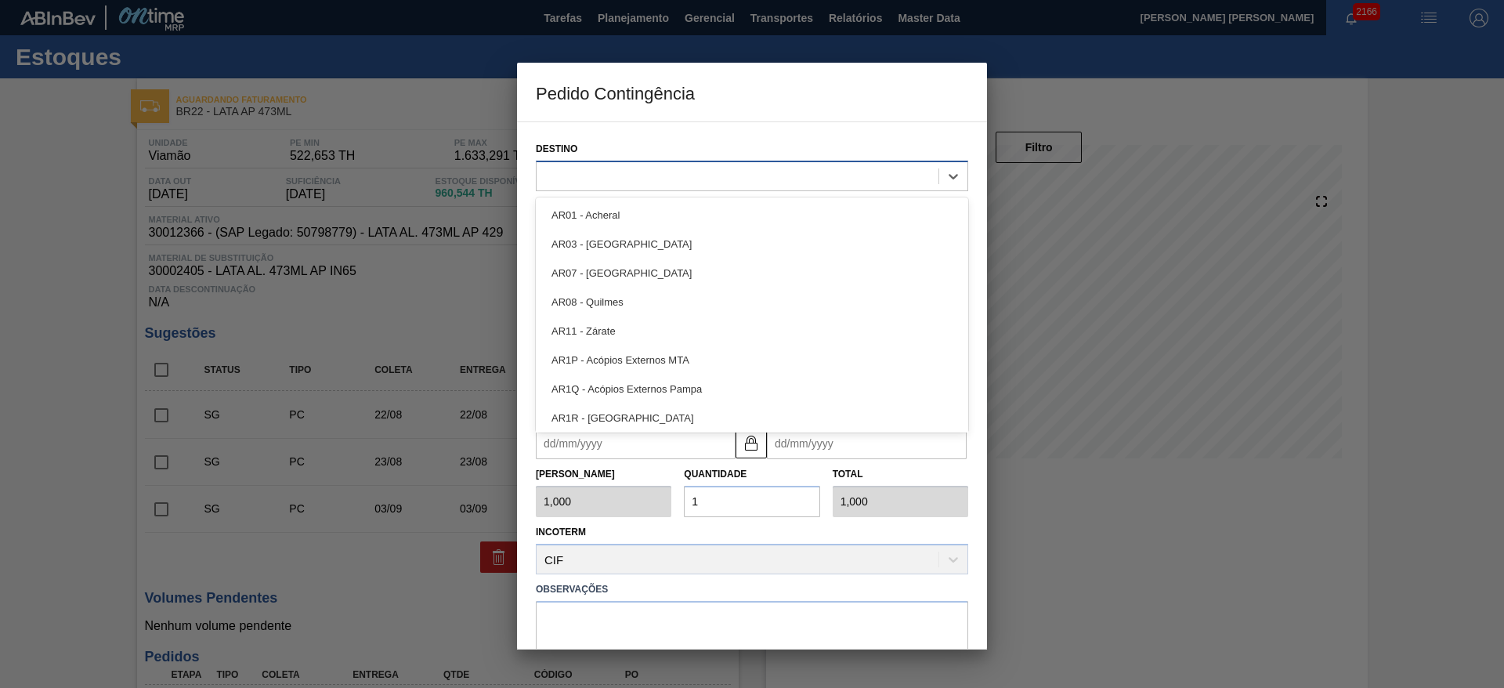
click at [654, 172] on div at bounding box center [738, 176] width 402 height 23
type input "22"
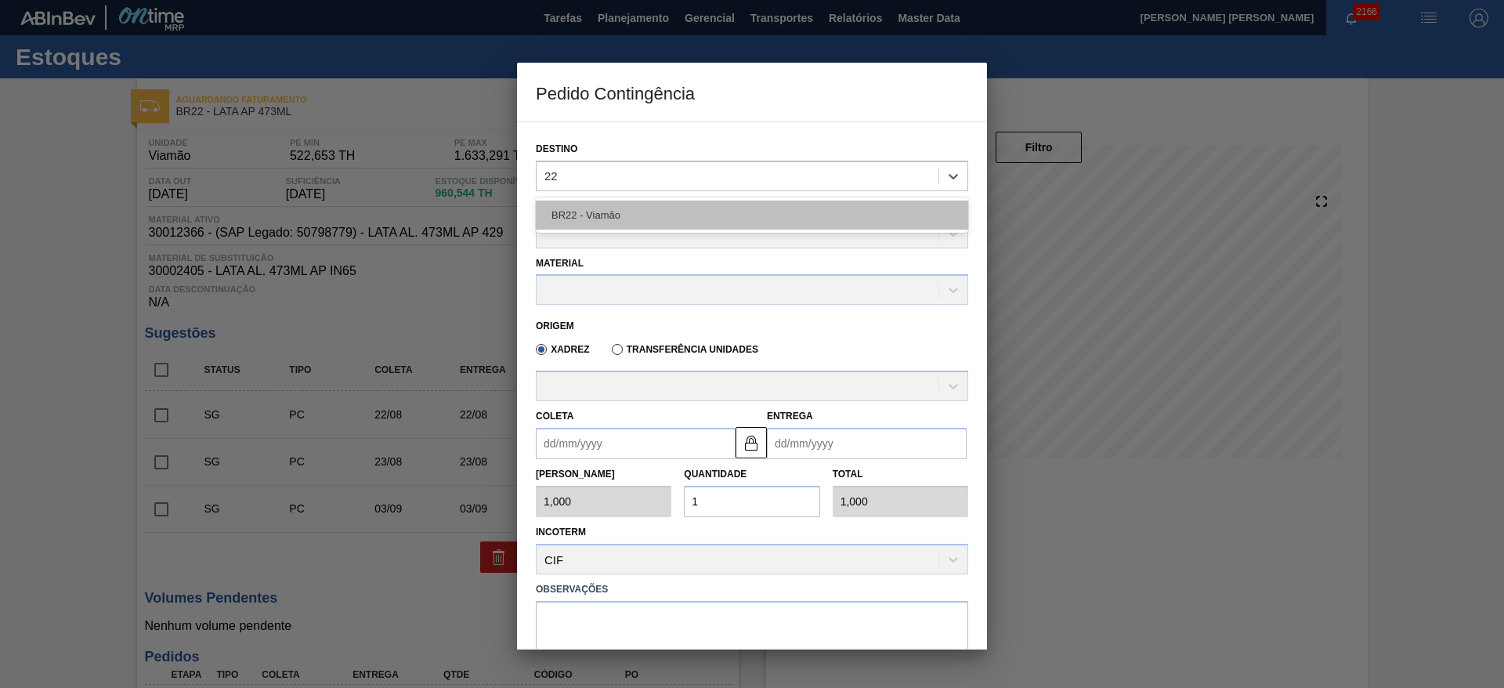
click at [624, 206] on div "BR22 - Viamão" at bounding box center [752, 215] width 432 height 29
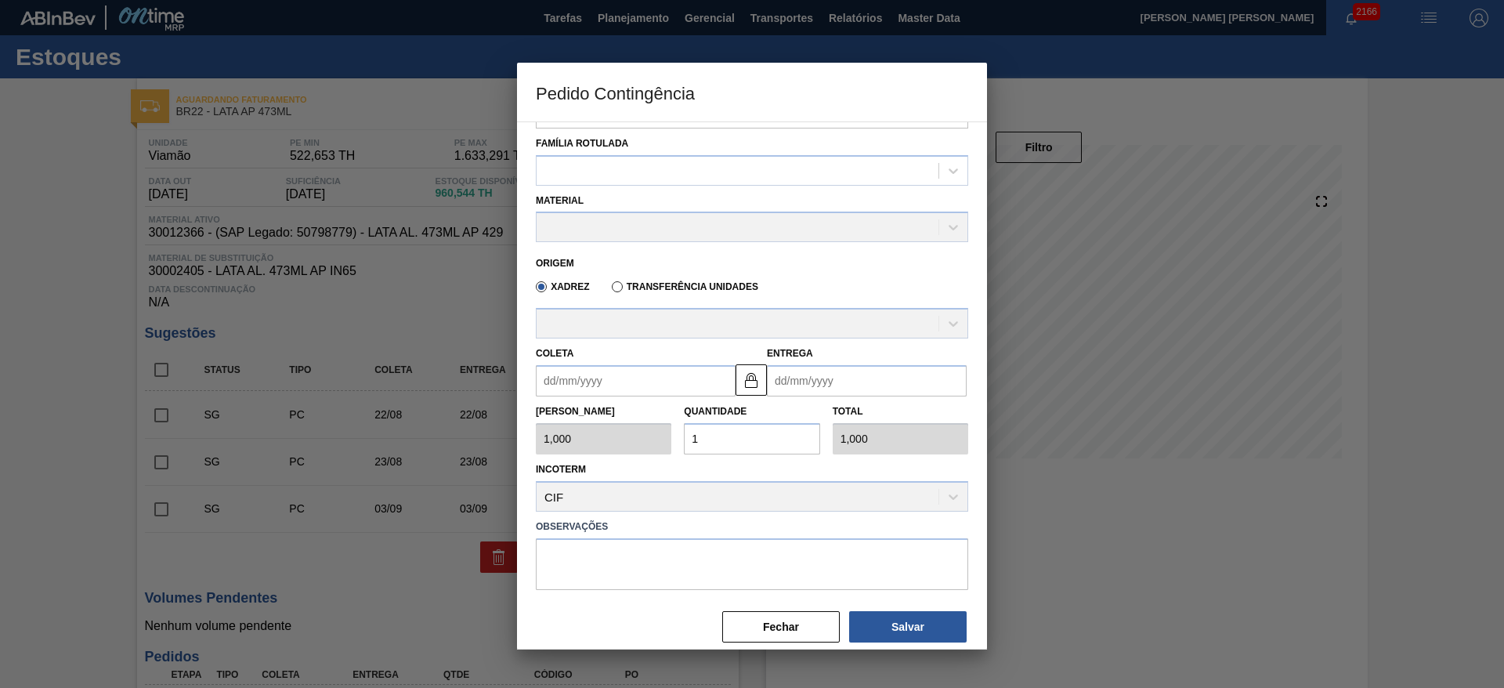
scroll to position [81, 0]
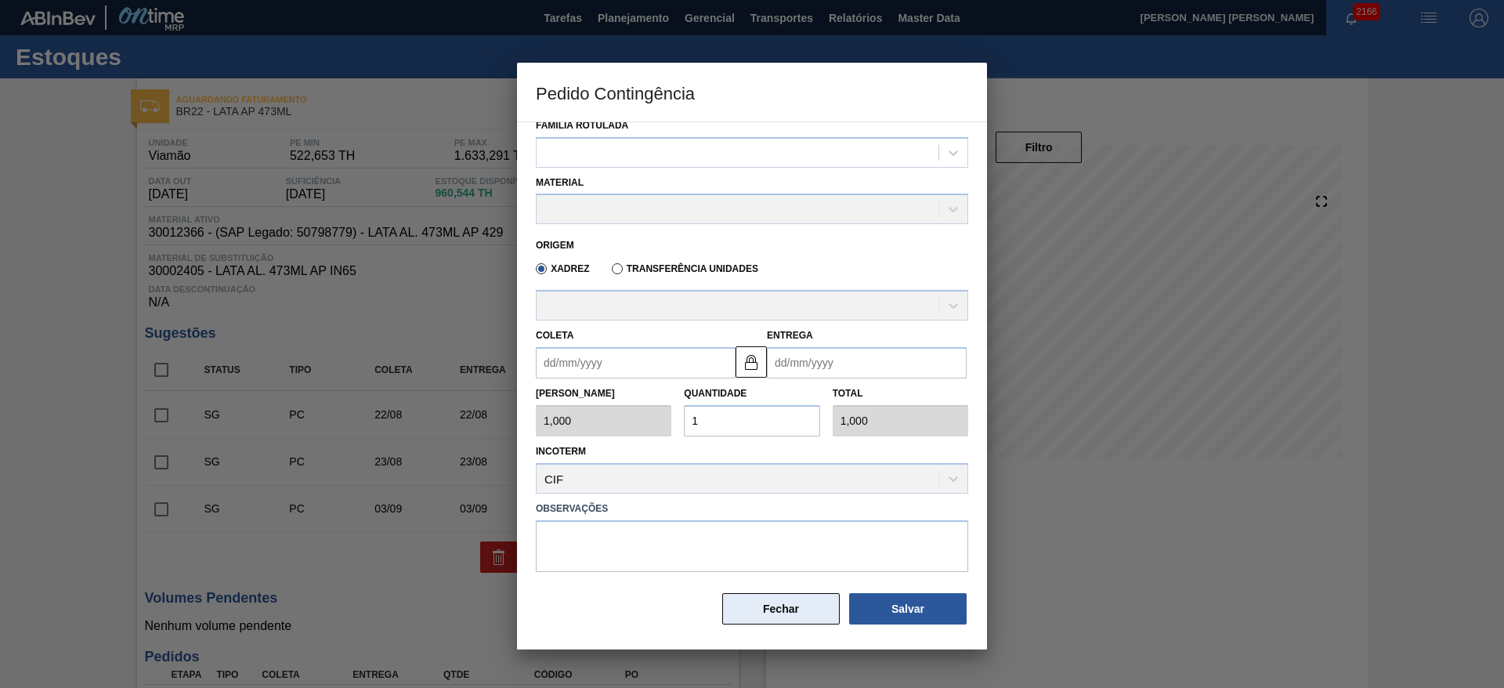
click at [758, 607] on button "Fechar" at bounding box center [781, 608] width 118 height 31
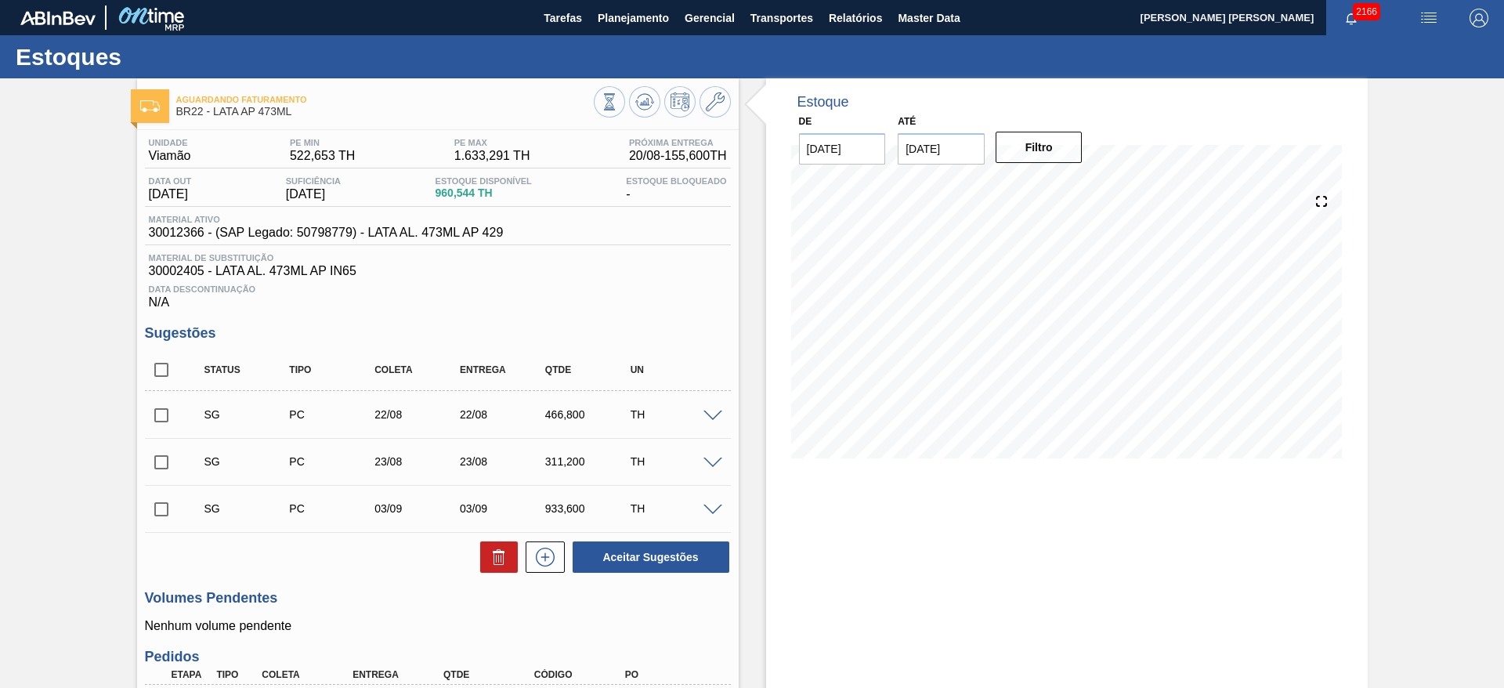
click at [707, 417] on span at bounding box center [713, 417] width 19 height 12
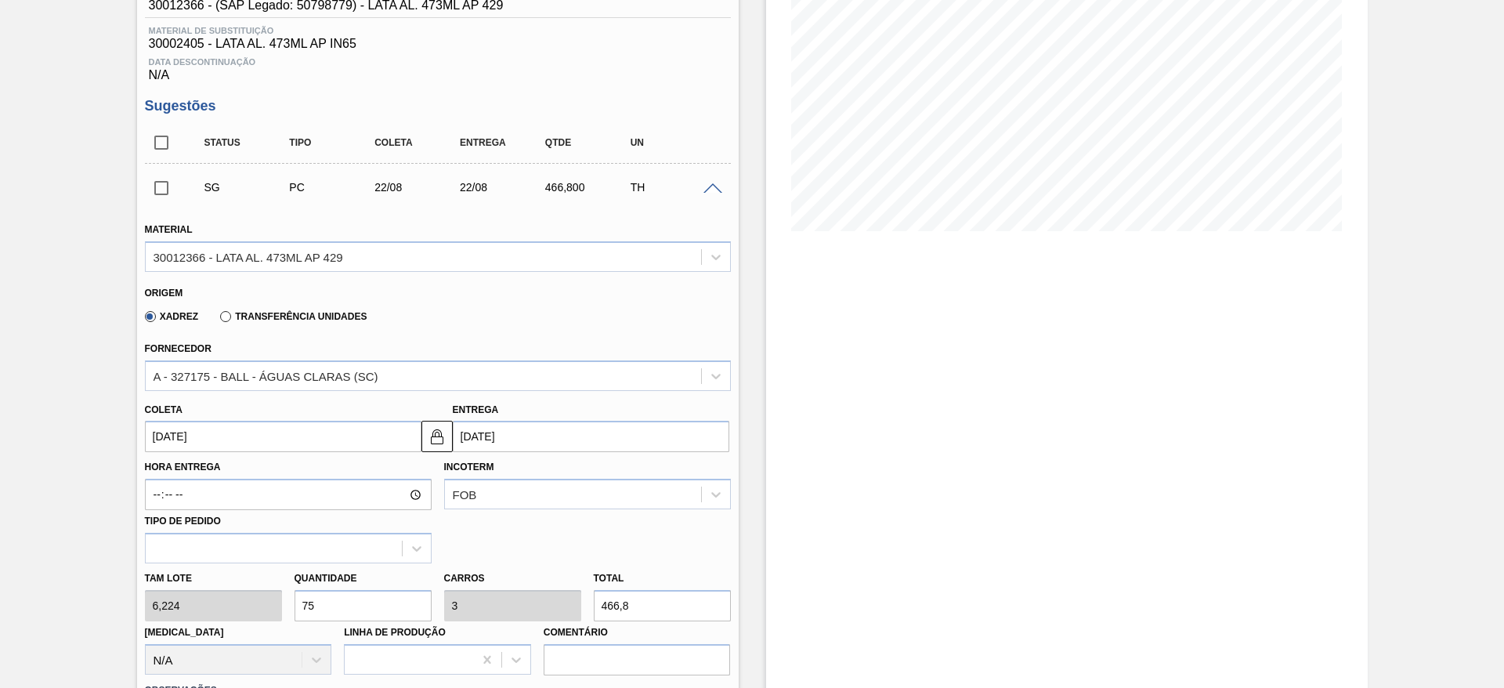
scroll to position [235, 0]
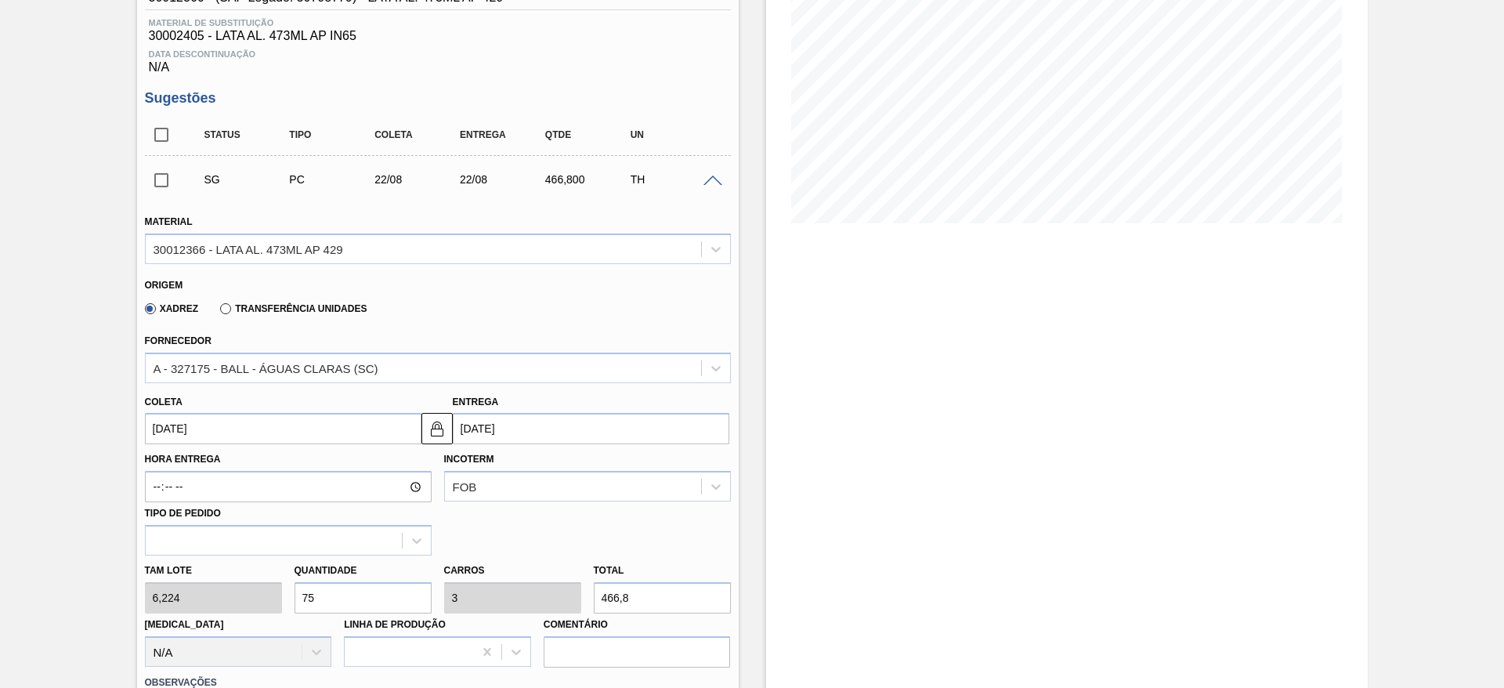
click at [260, 592] on div "[PERSON_NAME] 6,224 Quantidade 75 Carros 3 Total 466,8 [MEDICAL_DATA] N/A Linha…" at bounding box center [438, 611] width 599 height 112
type input "2"
type input "0,08"
type input "12,448"
type input "25"
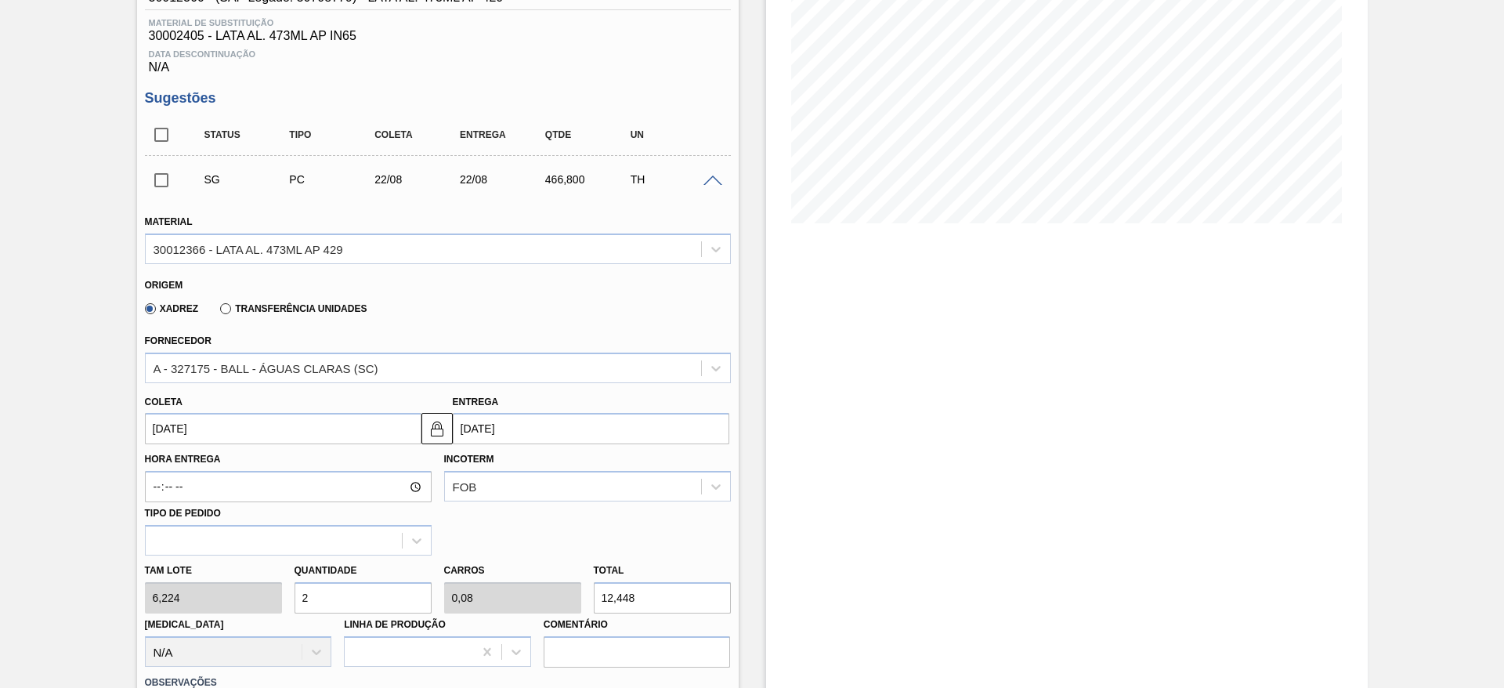
type input "1"
type input "155,6"
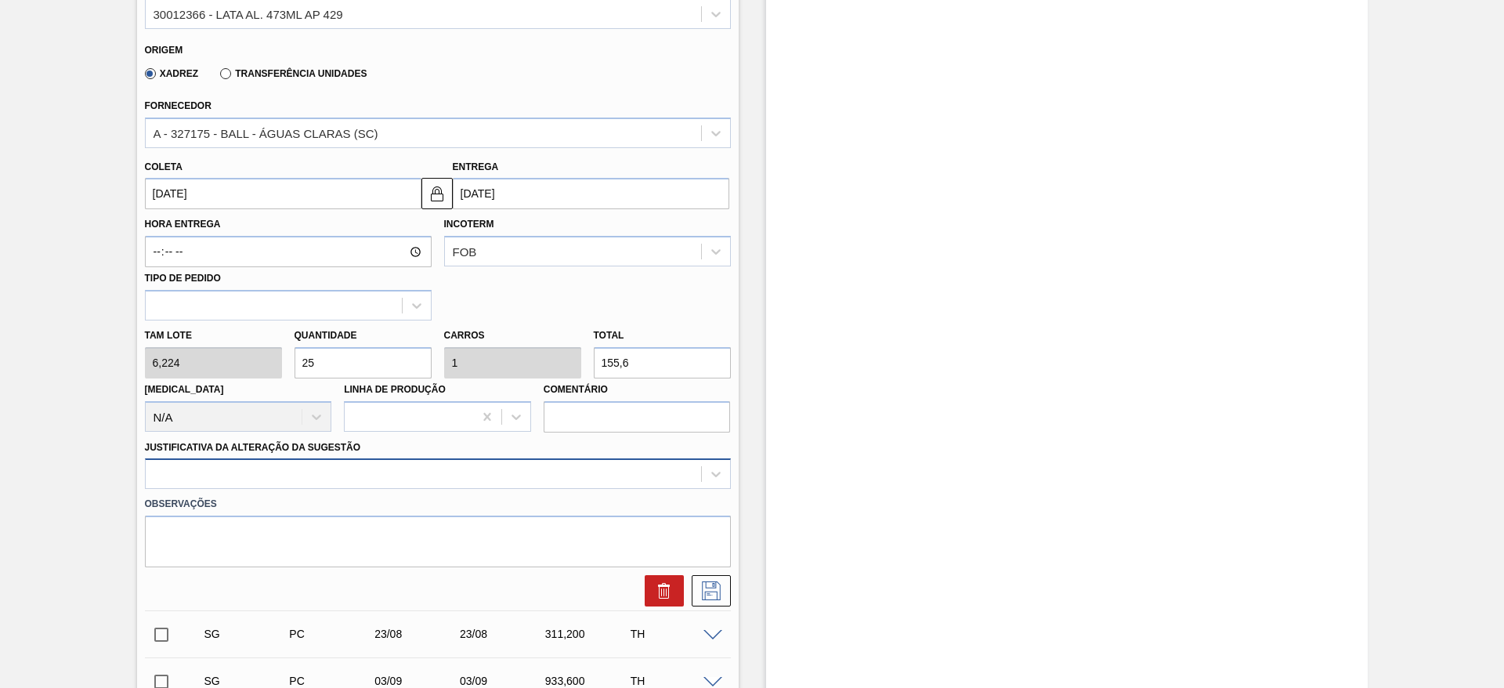
type input "25"
click at [346, 480] on div at bounding box center [438, 473] width 586 height 31
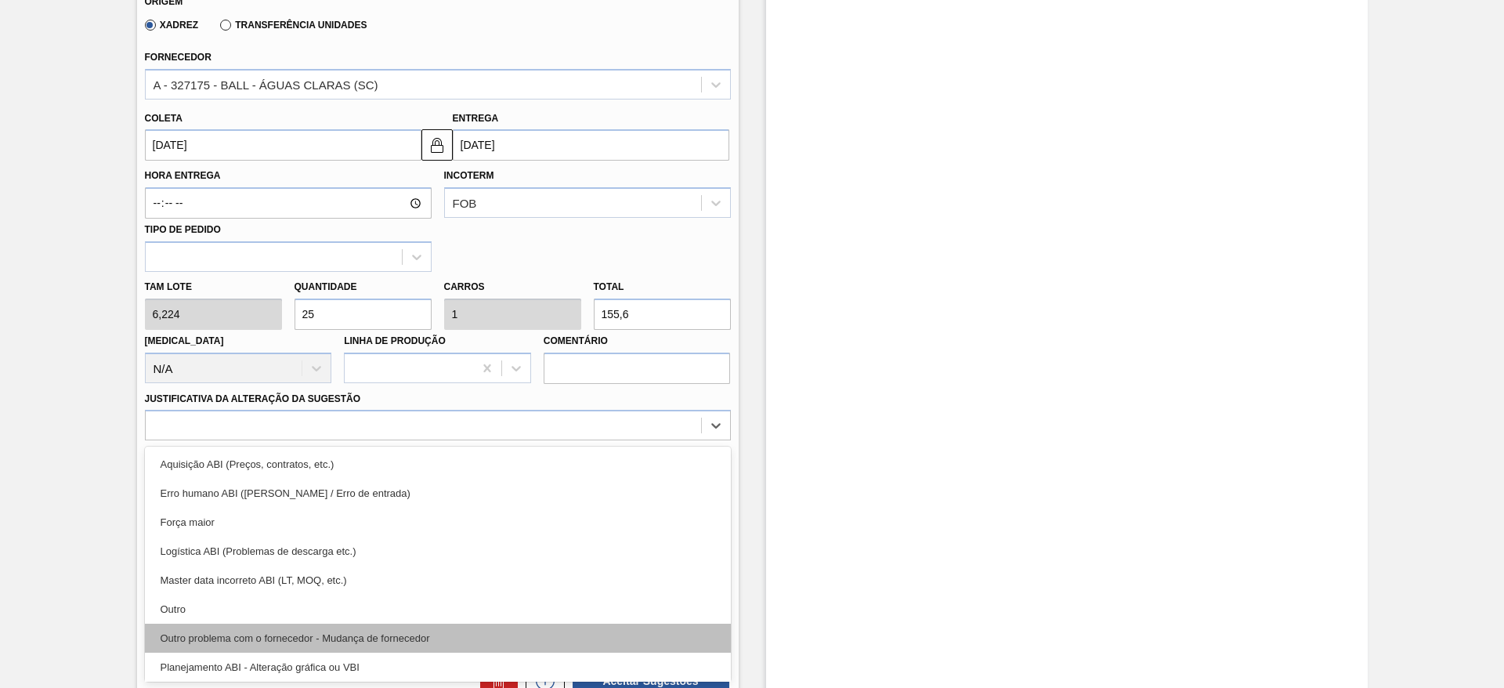
click at [369, 636] on div "Outro problema com o fornecedor - Mudança de fornecedor" at bounding box center [438, 638] width 586 height 29
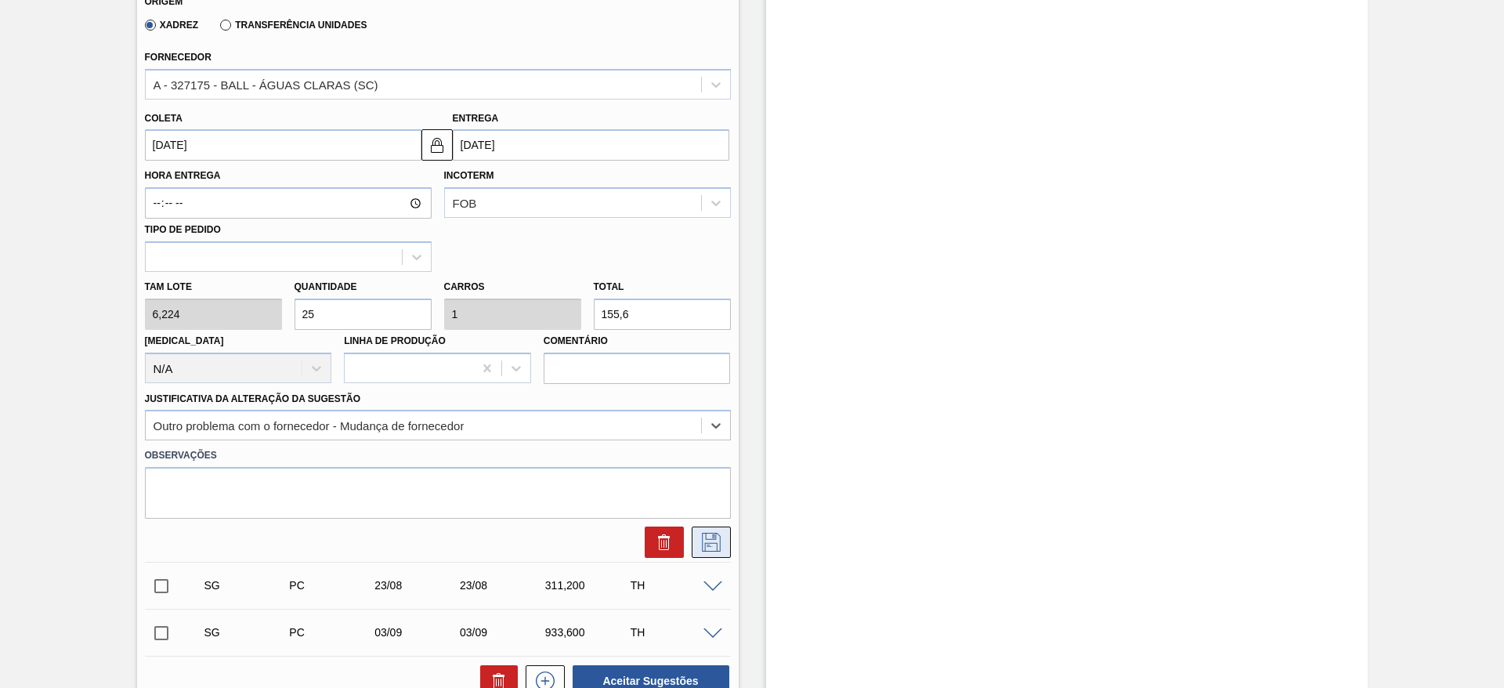
click at [708, 539] on icon at bounding box center [711, 542] width 19 height 19
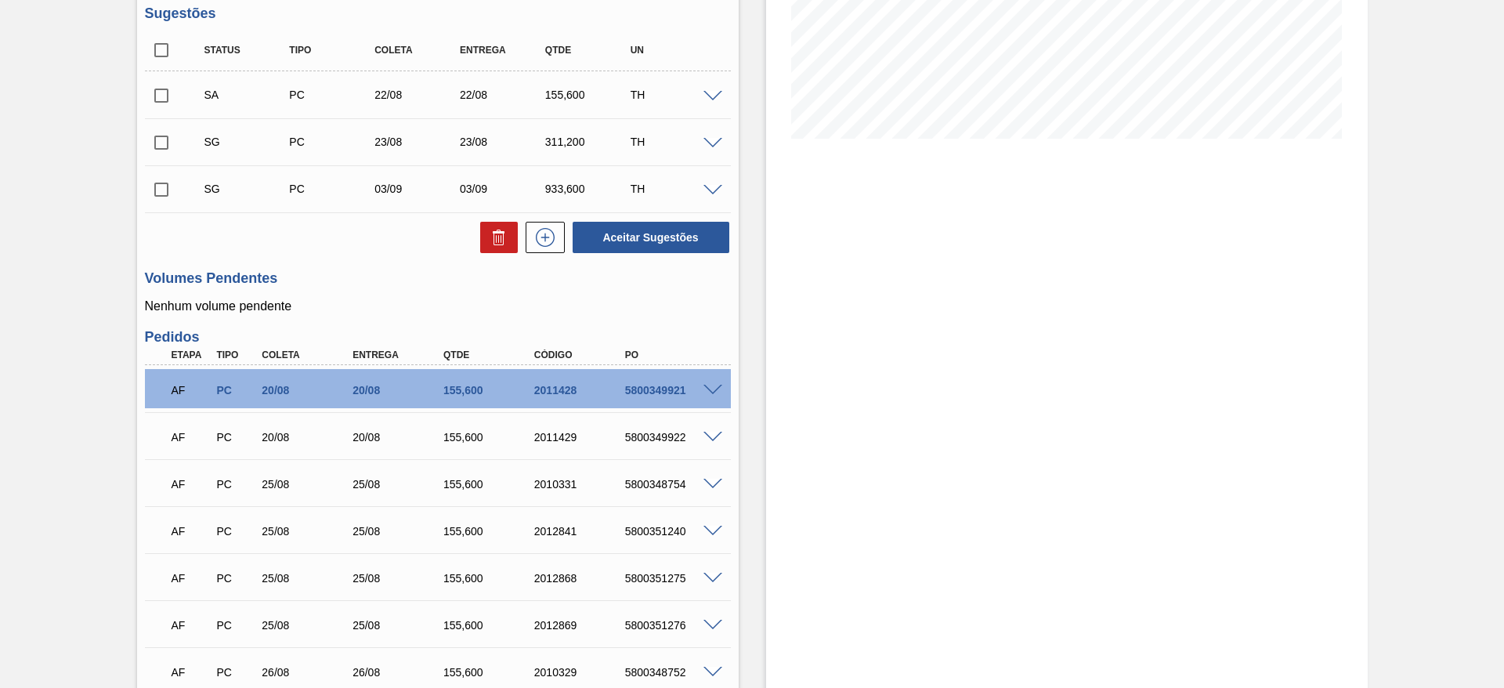
scroll to position [284, 0]
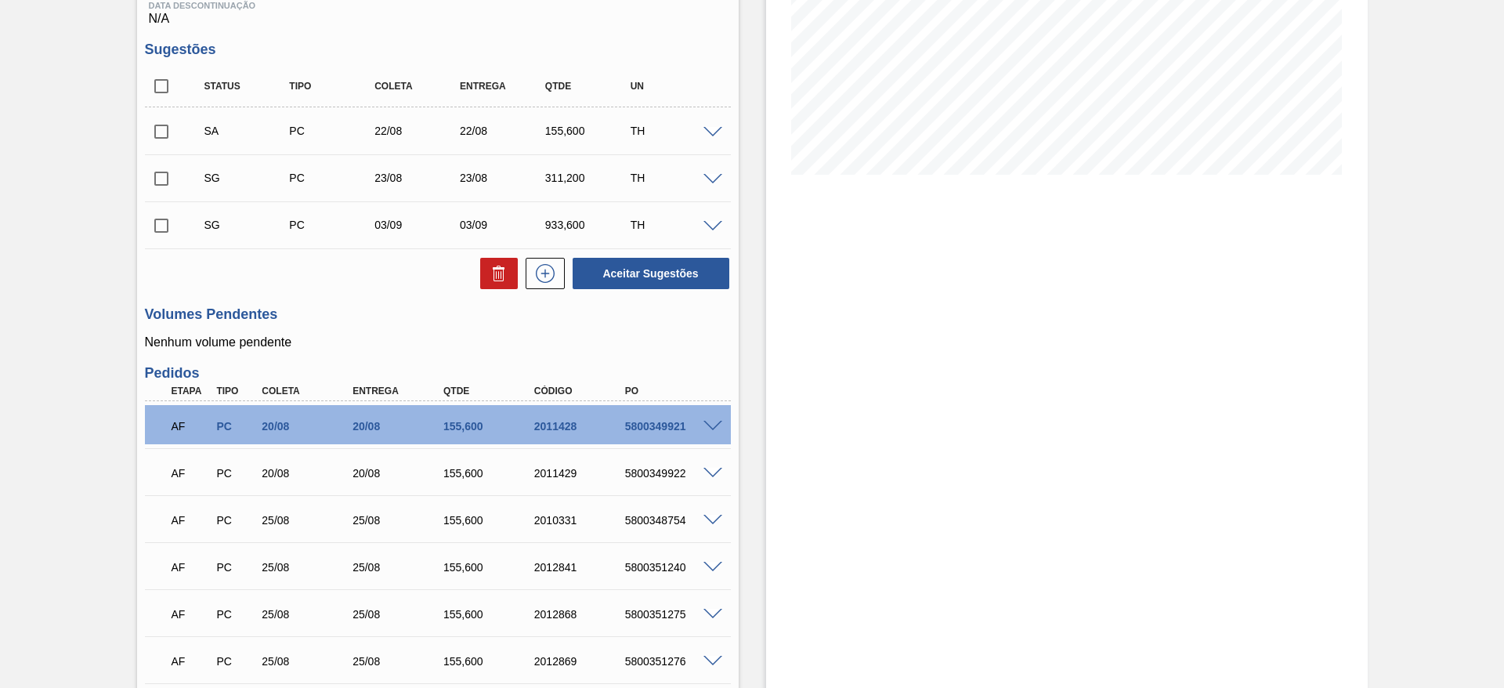
click at [161, 133] on input "checkbox" at bounding box center [161, 131] width 33 height 33
click at [644, 266] on button "Aceitar Sugestões" at bounding box center [651, 273] width 157 height 31
checkbox input "false"
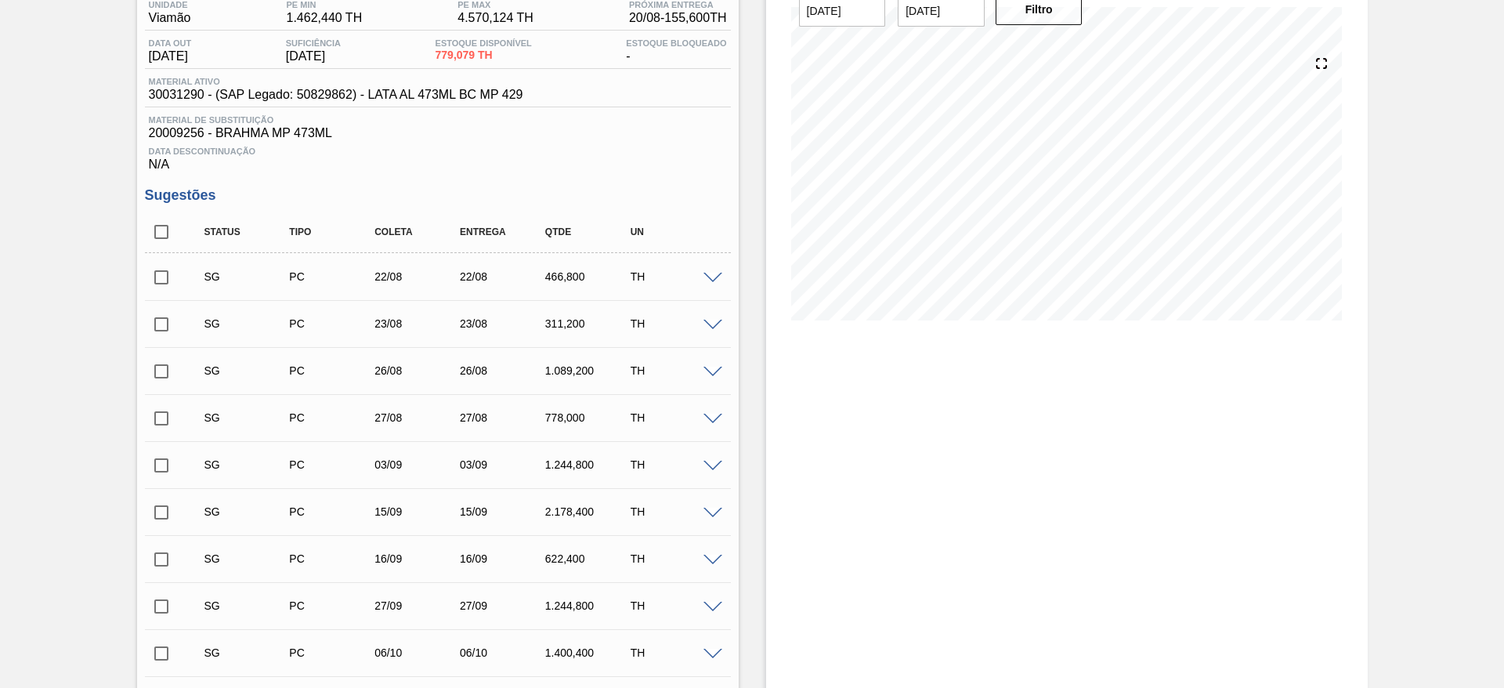
scroll to position [8, 0]
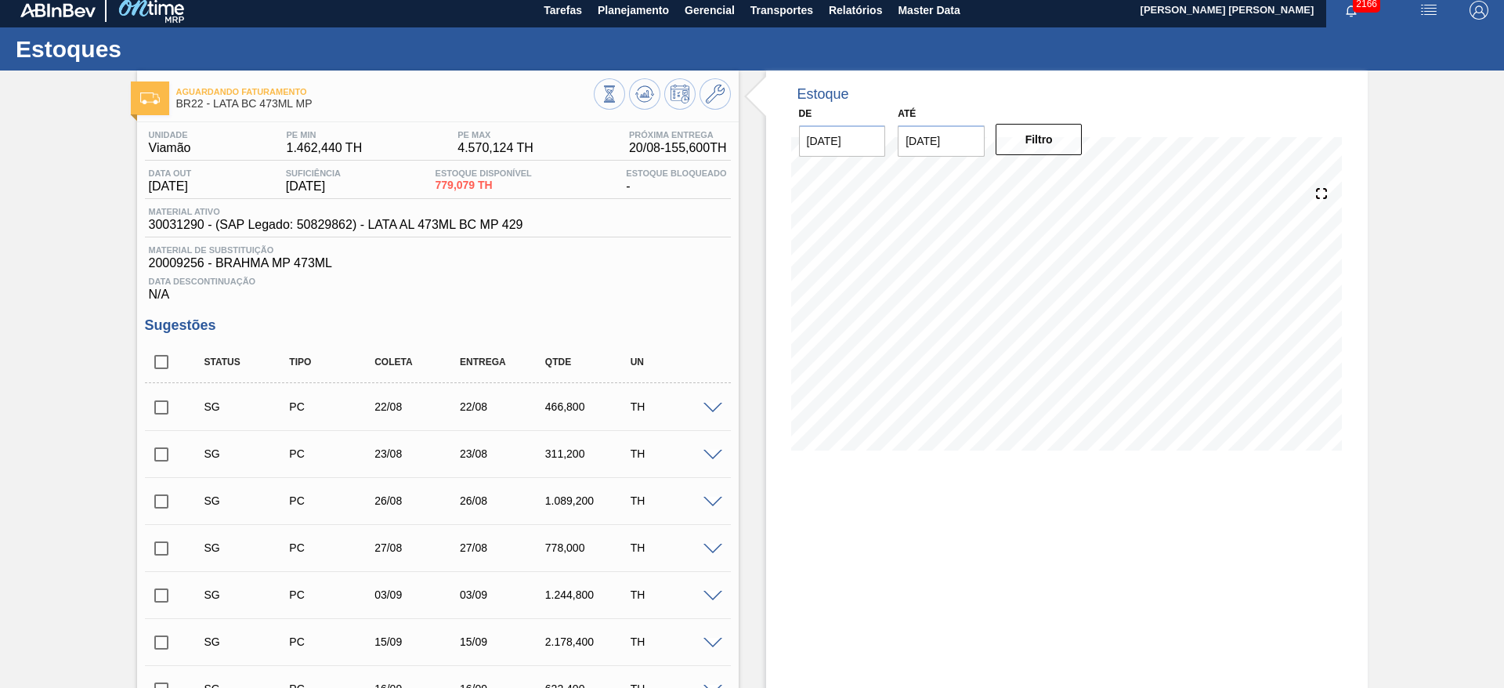
click at [1430, 10] on img "button" at bounding box center [1429, 10] width 19 height 19
click at [1408, 38] on li "Pedido Contingência" at bounding box center [1419, 48] width 143 height 28
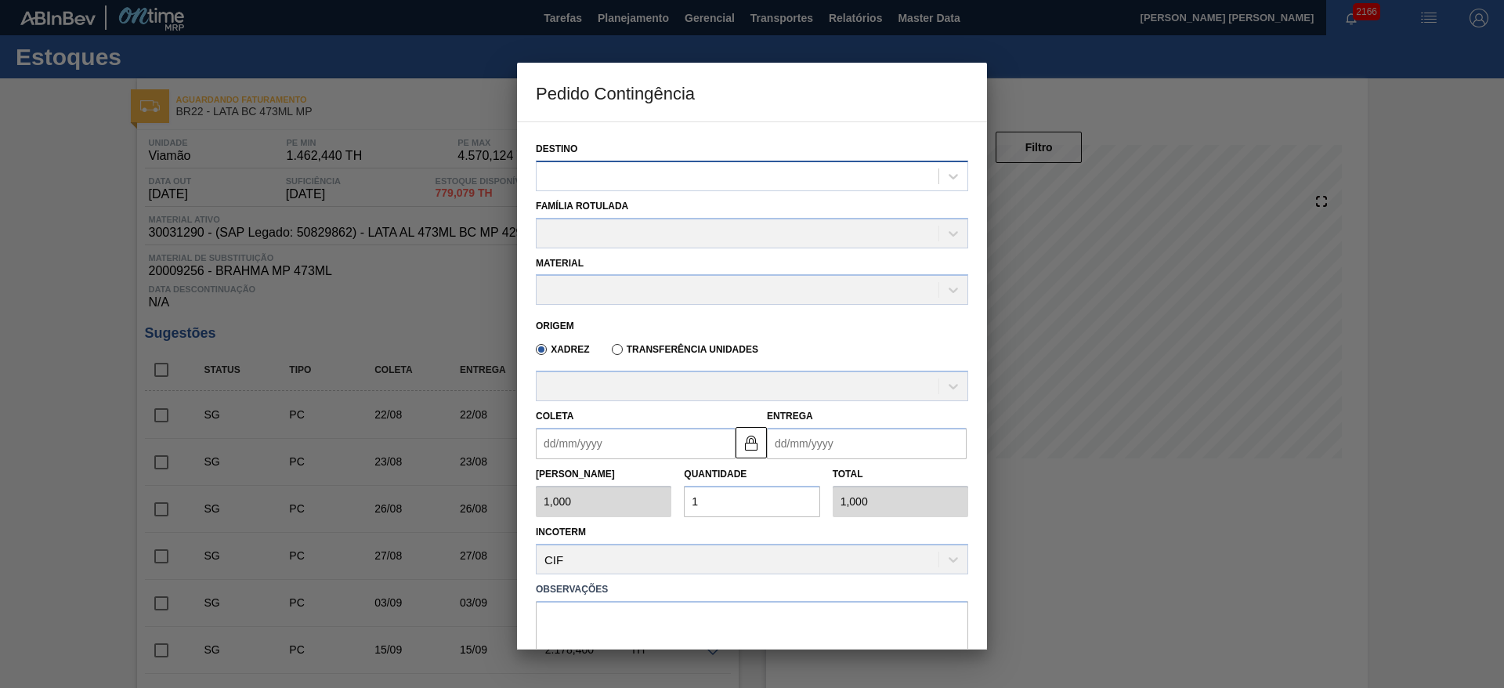
click at [718, 183] on div at bounding box center [738, 176] width 402 height 23
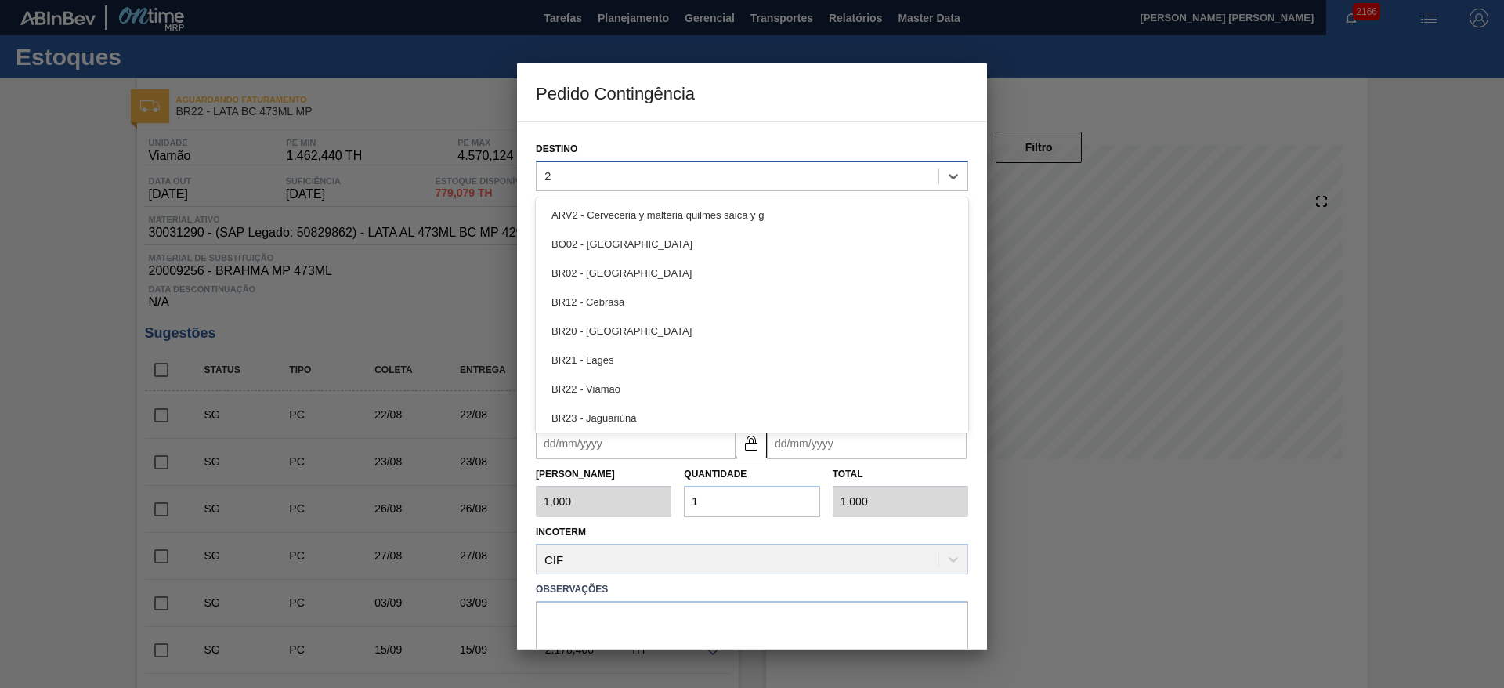
type input "22"
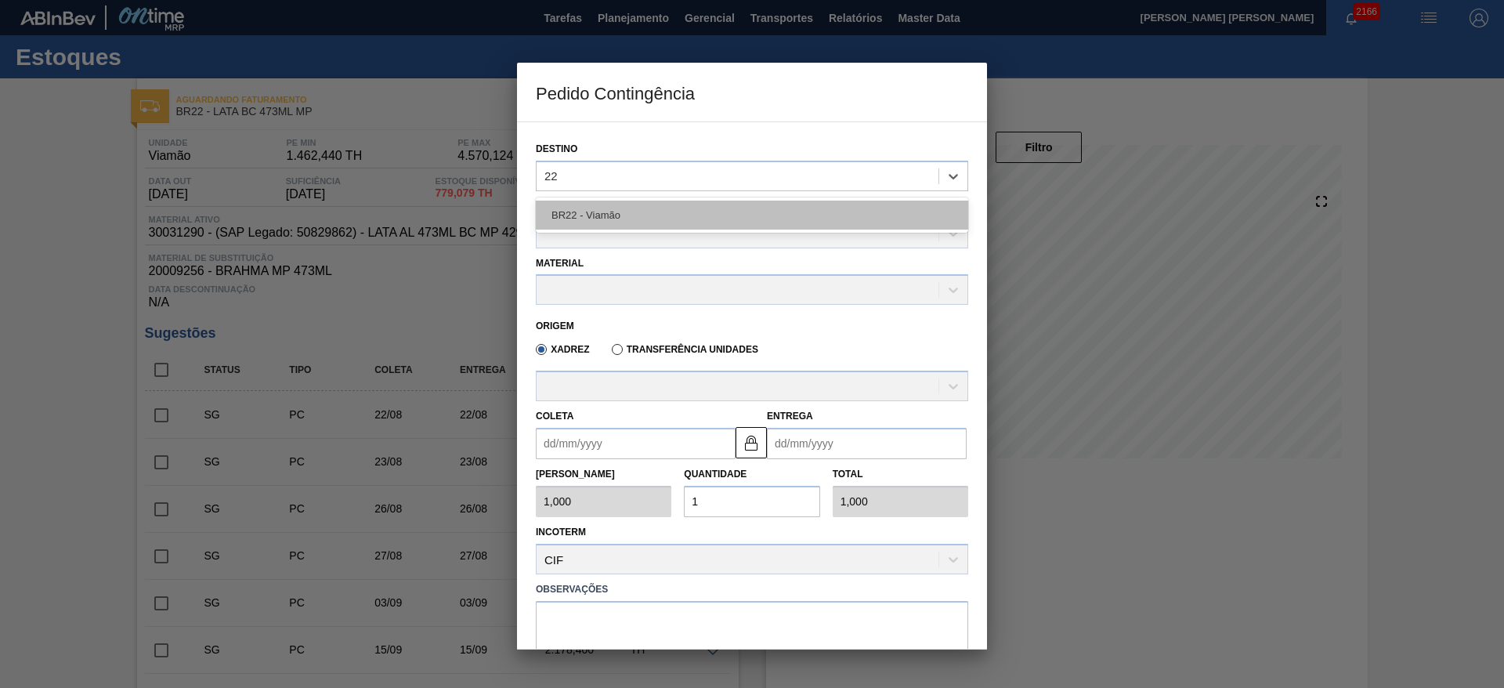
click at [627, 221] on div "BR22 - Viamão" at bounding box center [752, 215] width 432 height 29
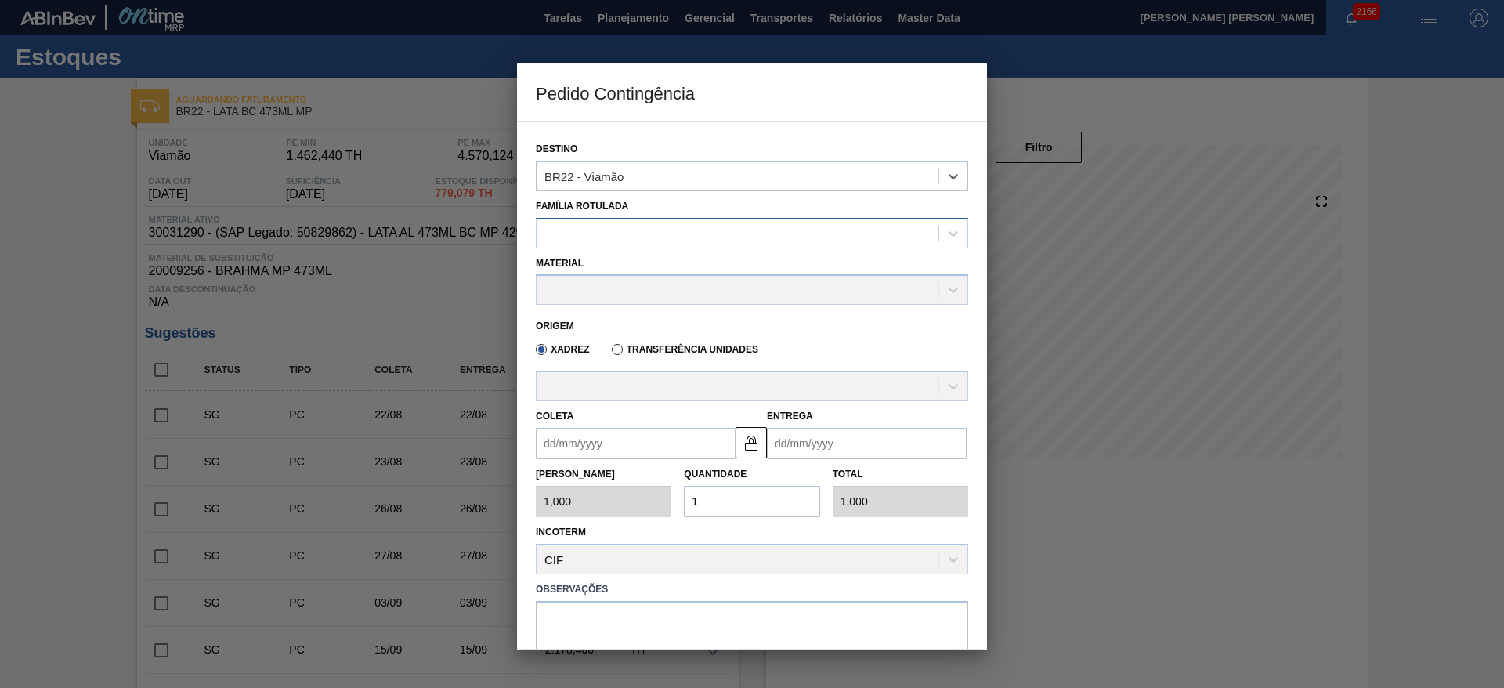
click at [606, 225] on div at bounding box center [738, 233] width 402 height 23
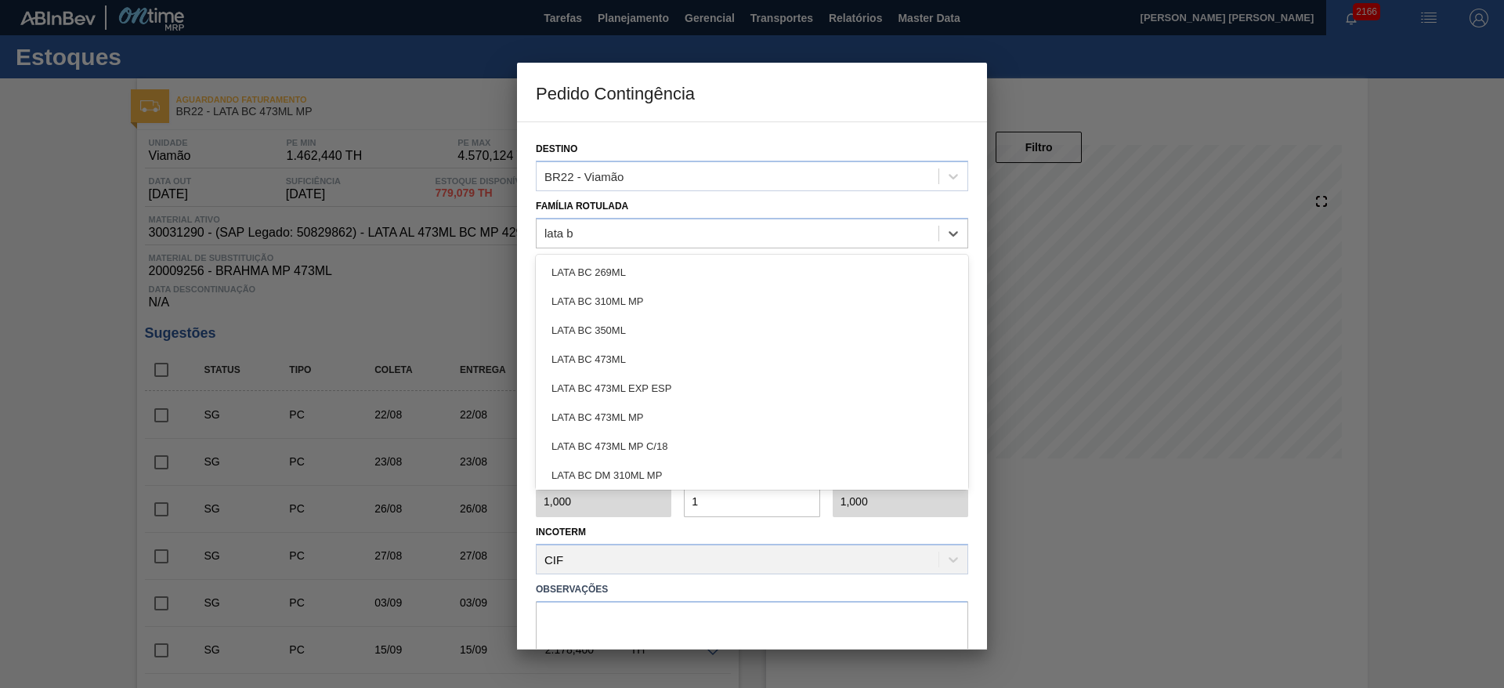
type Rotulada "lata bc"
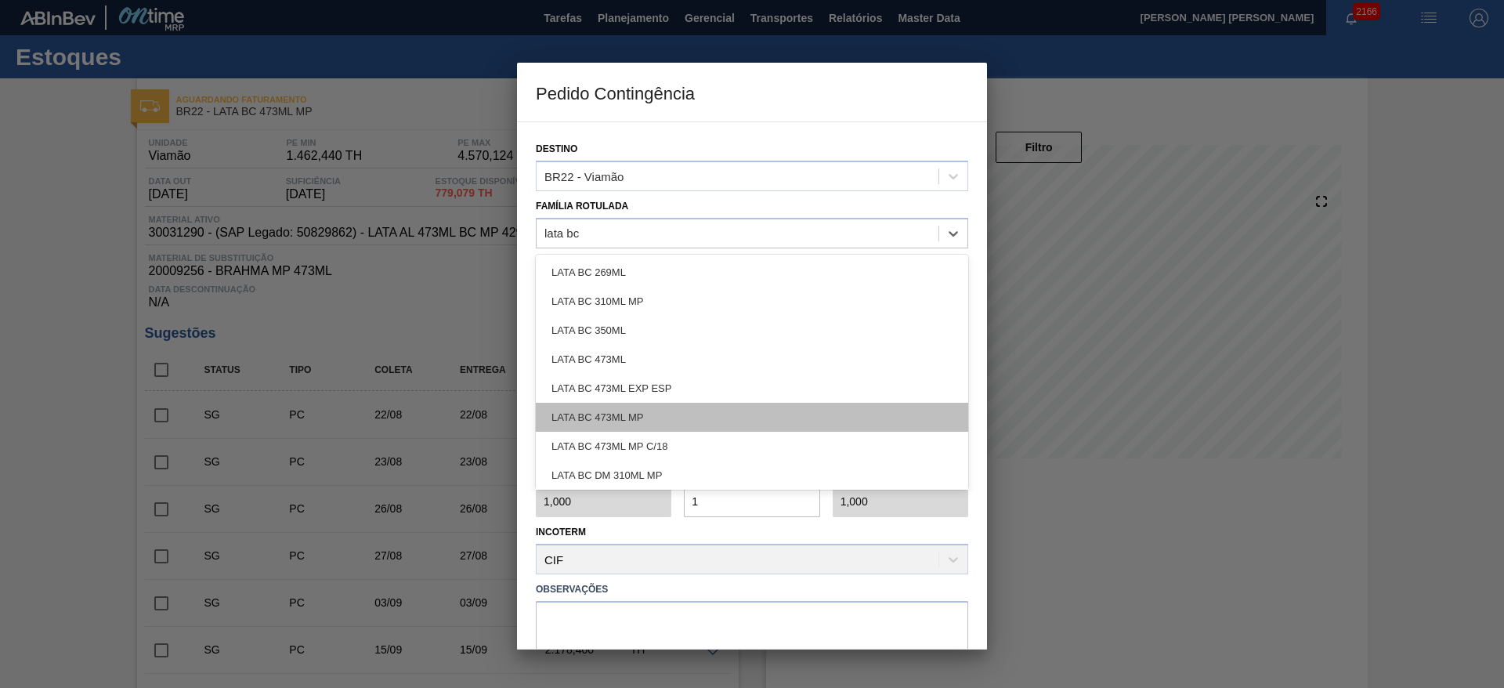
click at [660, 409] on div "LATA BC 473ML MP" at bounding box center [752, 417] width 432 height 29
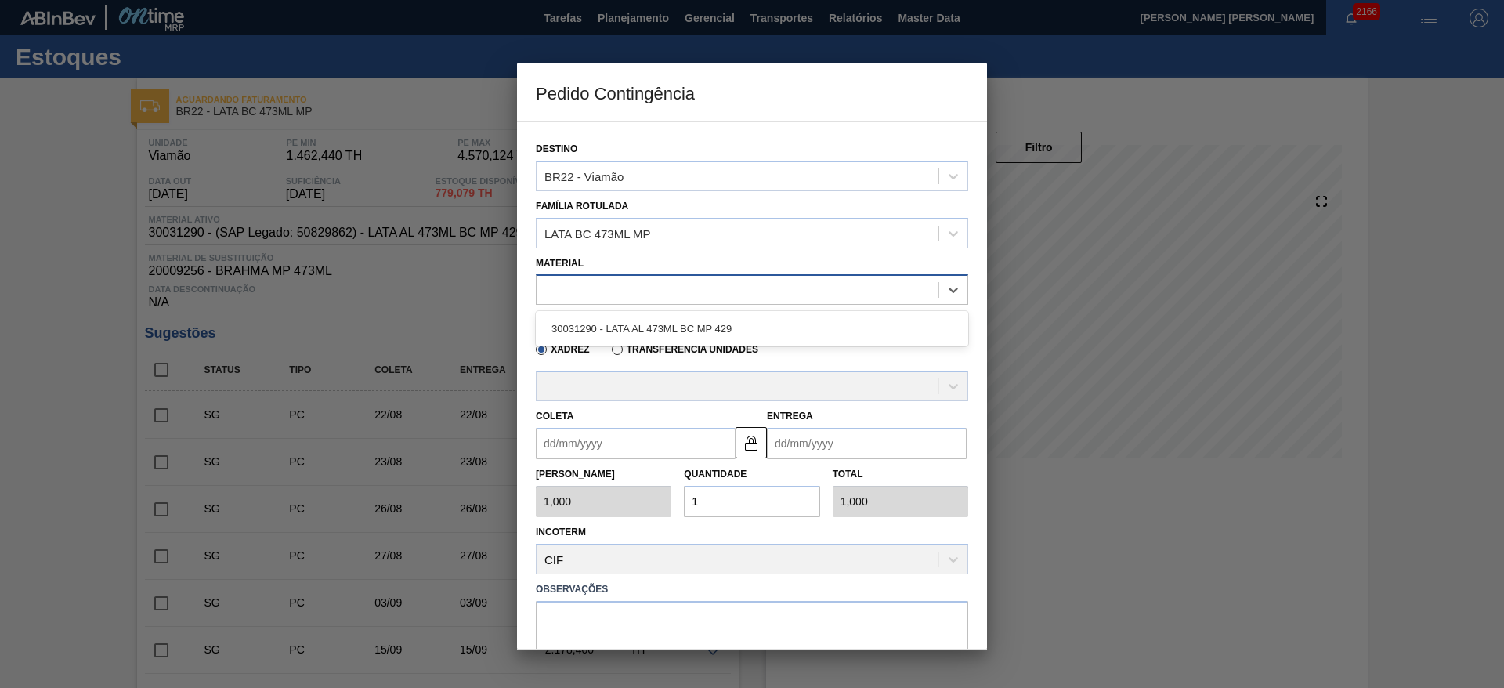
click at [608, 290] on div at bounding box center [738, 290] width 402 height 23
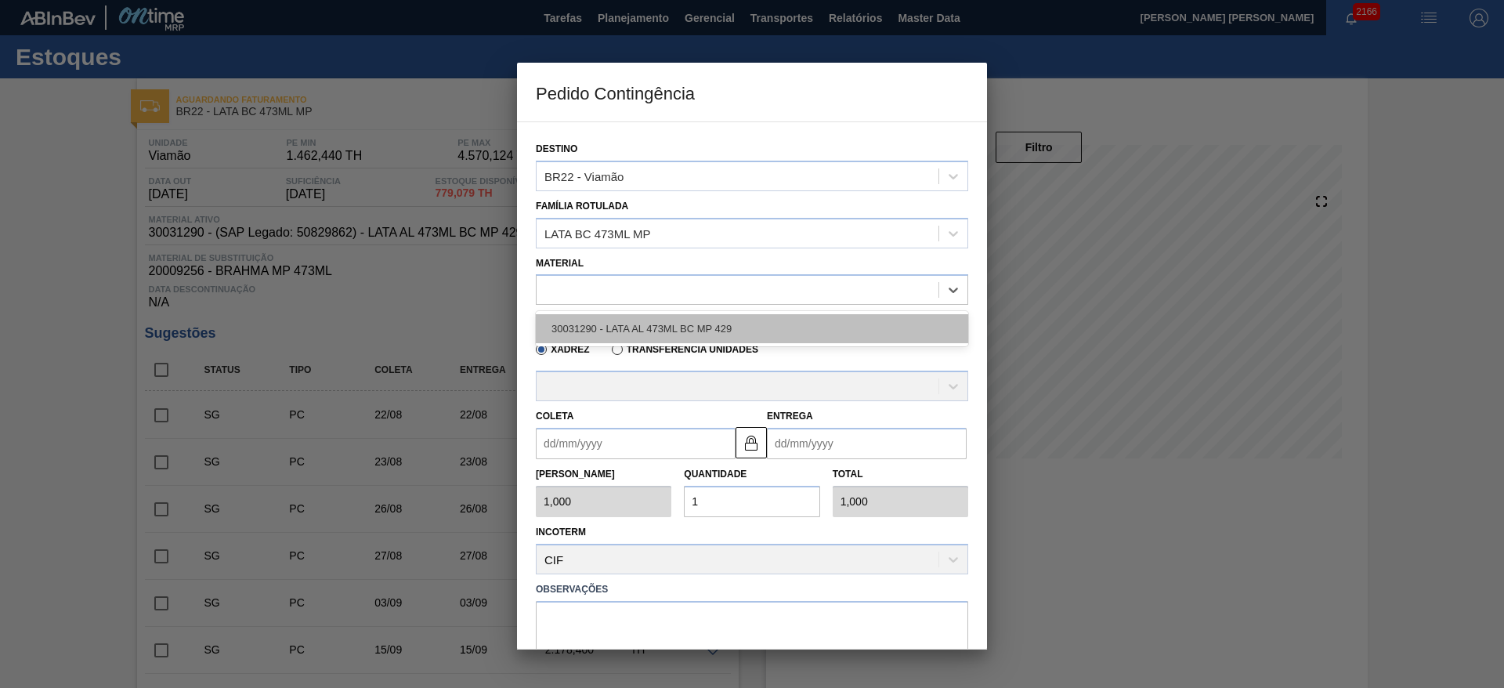
click at [628, 330] on div "30031290 - LATA AL 473ML BC MP 429" at bounding box center [752, 328] width 432 height 29
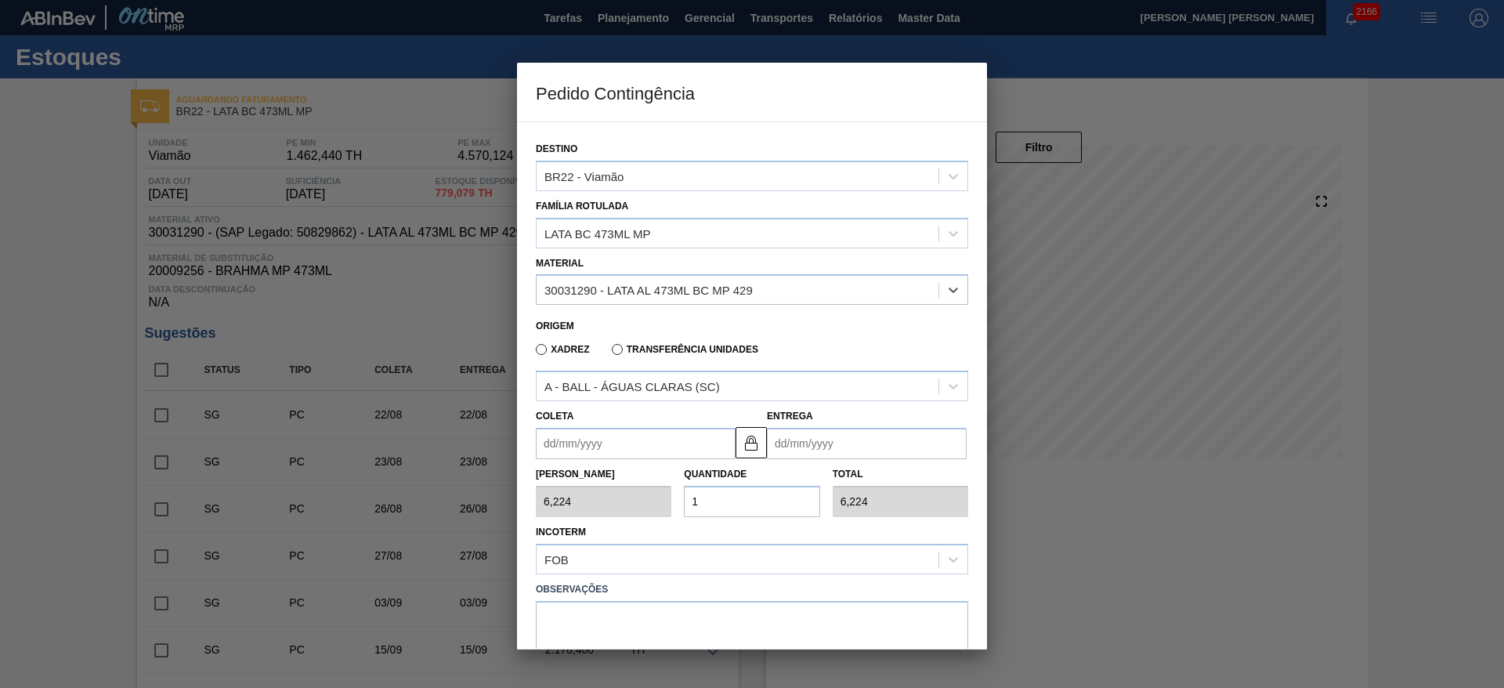
type input "6,224"
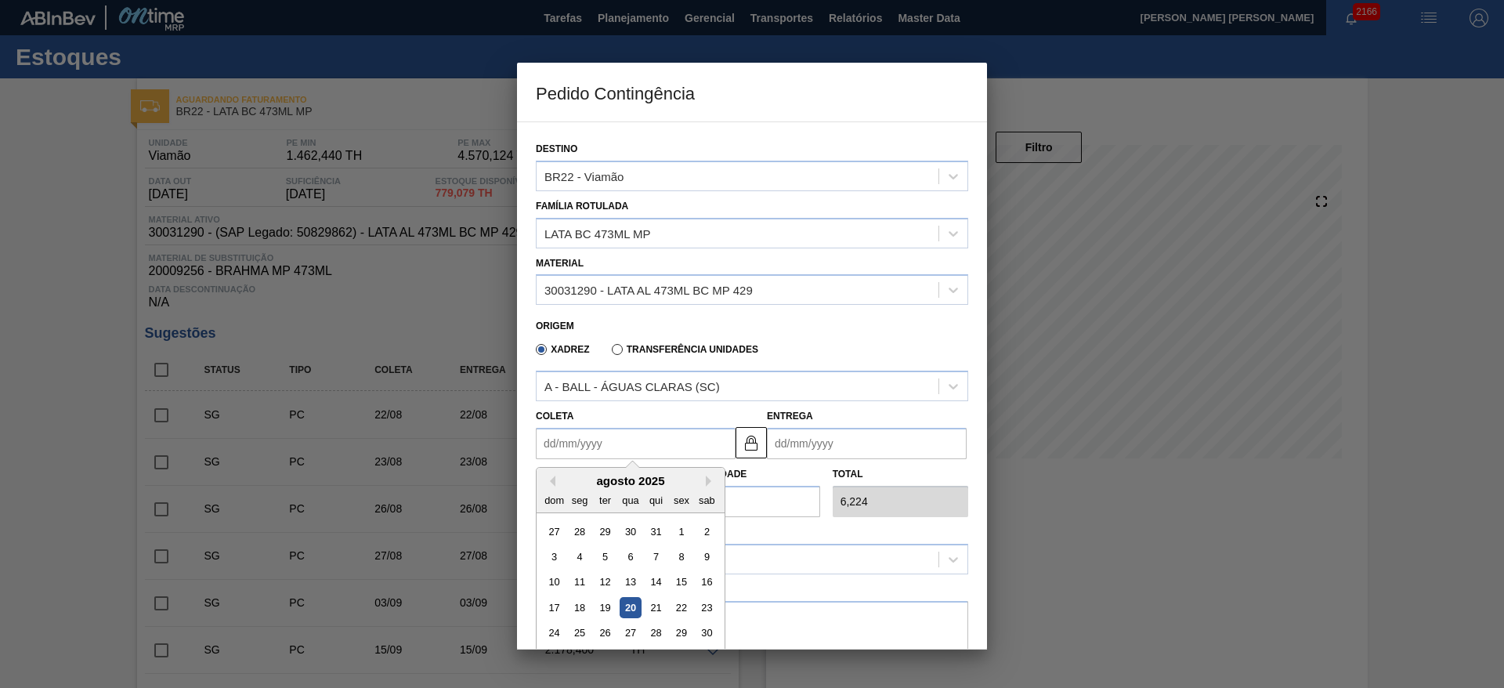
click at [613, 448] on input "Coleta" at bounding box center [636, 443] width 200 height 31
click at [654, 610] on div "21" at bounding box center [656, 607] width 21 height 21
type input "[DATE]"
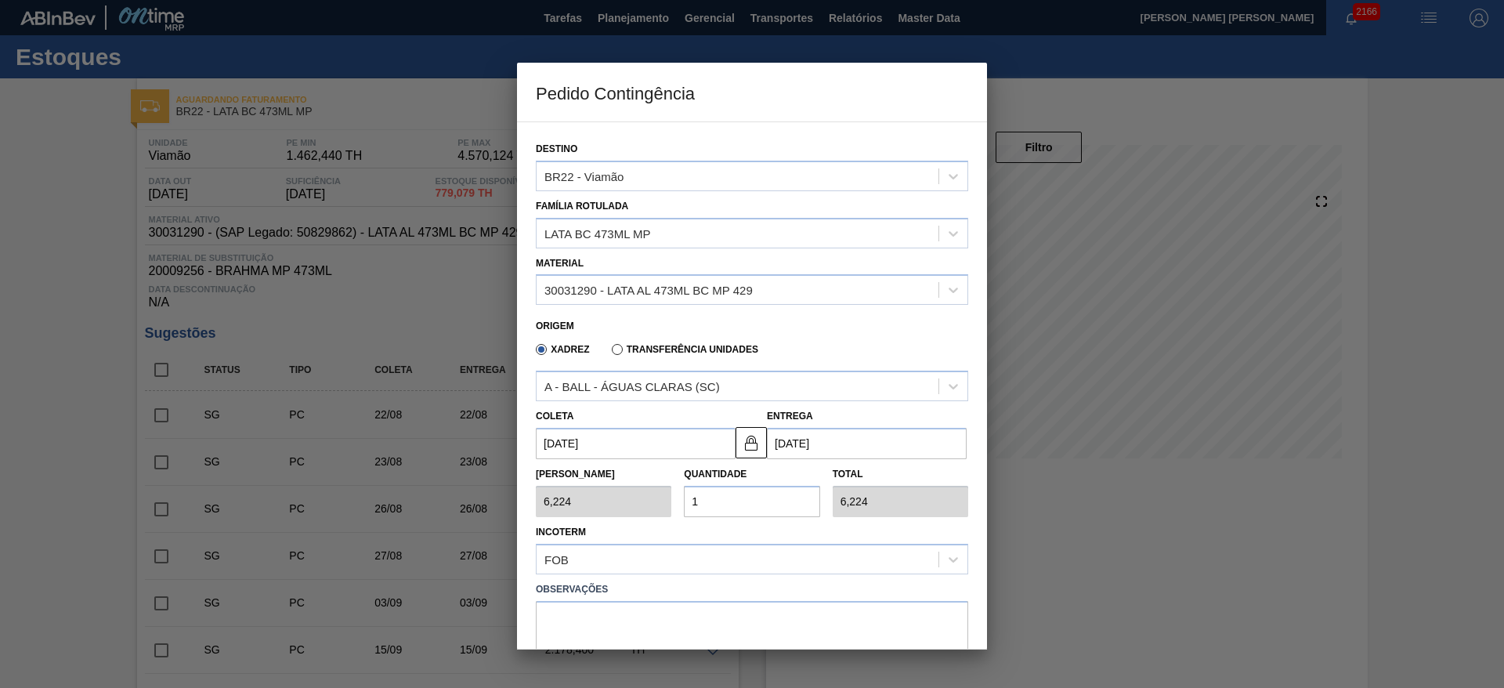
click at [658, 501] on div "Tam Lote 6,224 Quantidade 1 Total 6,224" at bounding box center [752, 488] width 445 height 58
type input "2"
type input "12,448"
type input "25"
type input "155,600"
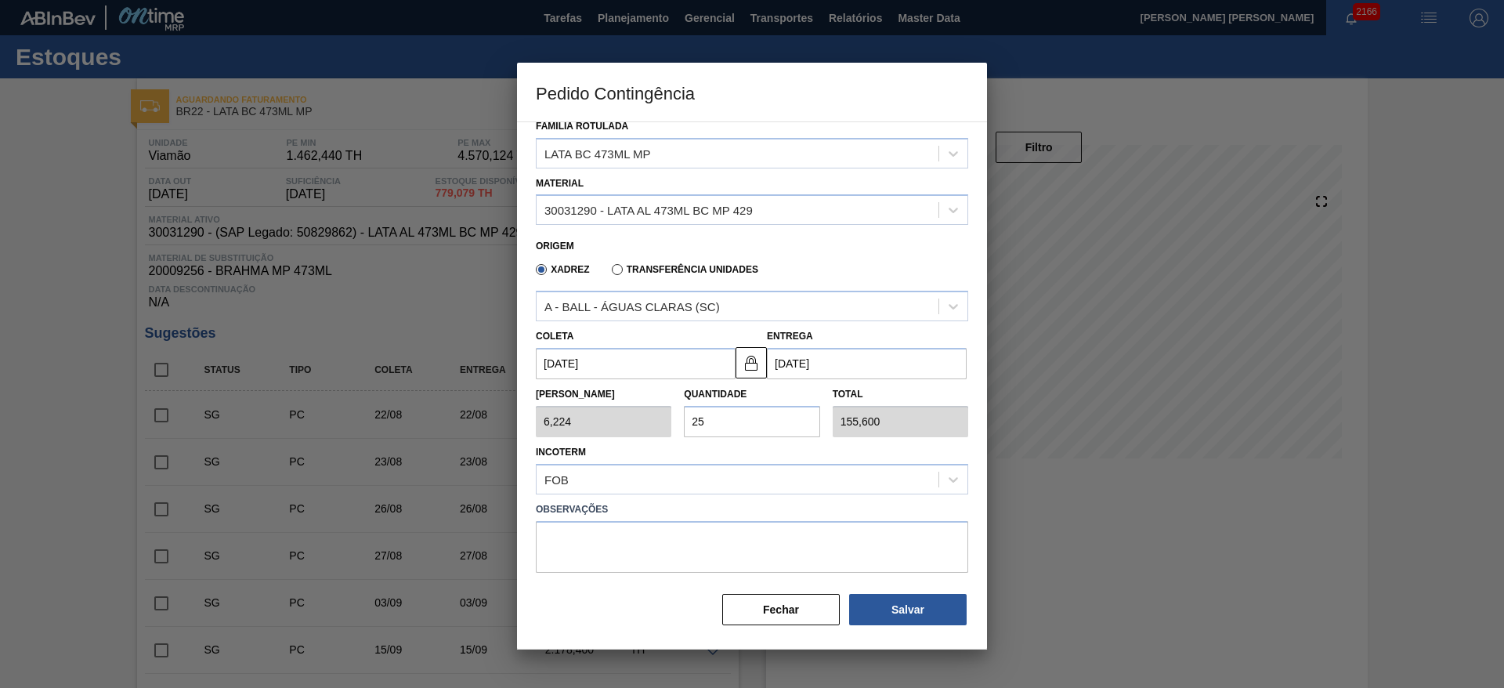
scroll to position [81, 0]
type input "25"
click at [884, 606] on button "Salvar" at bounding box center [908, 608] width 118 height 31
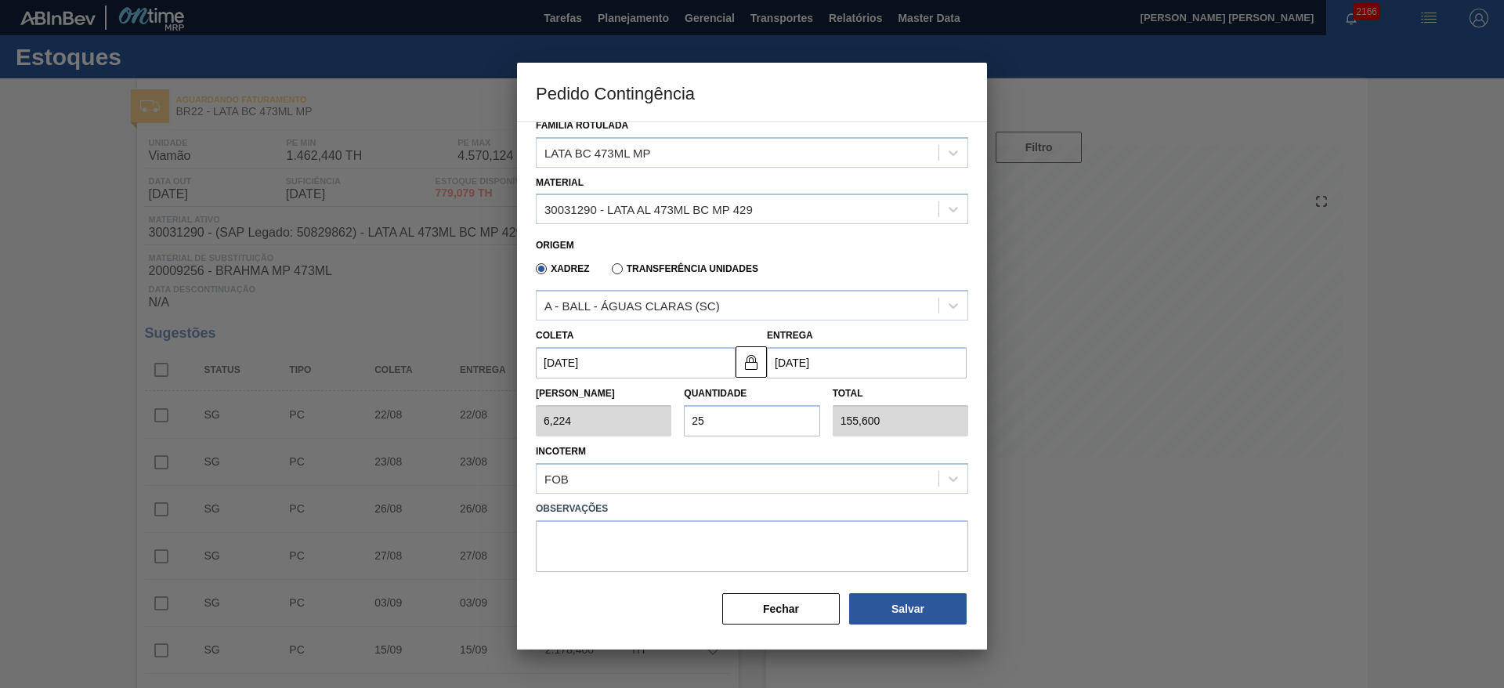
type input "1,000"
type input "1"
type input "1,000"
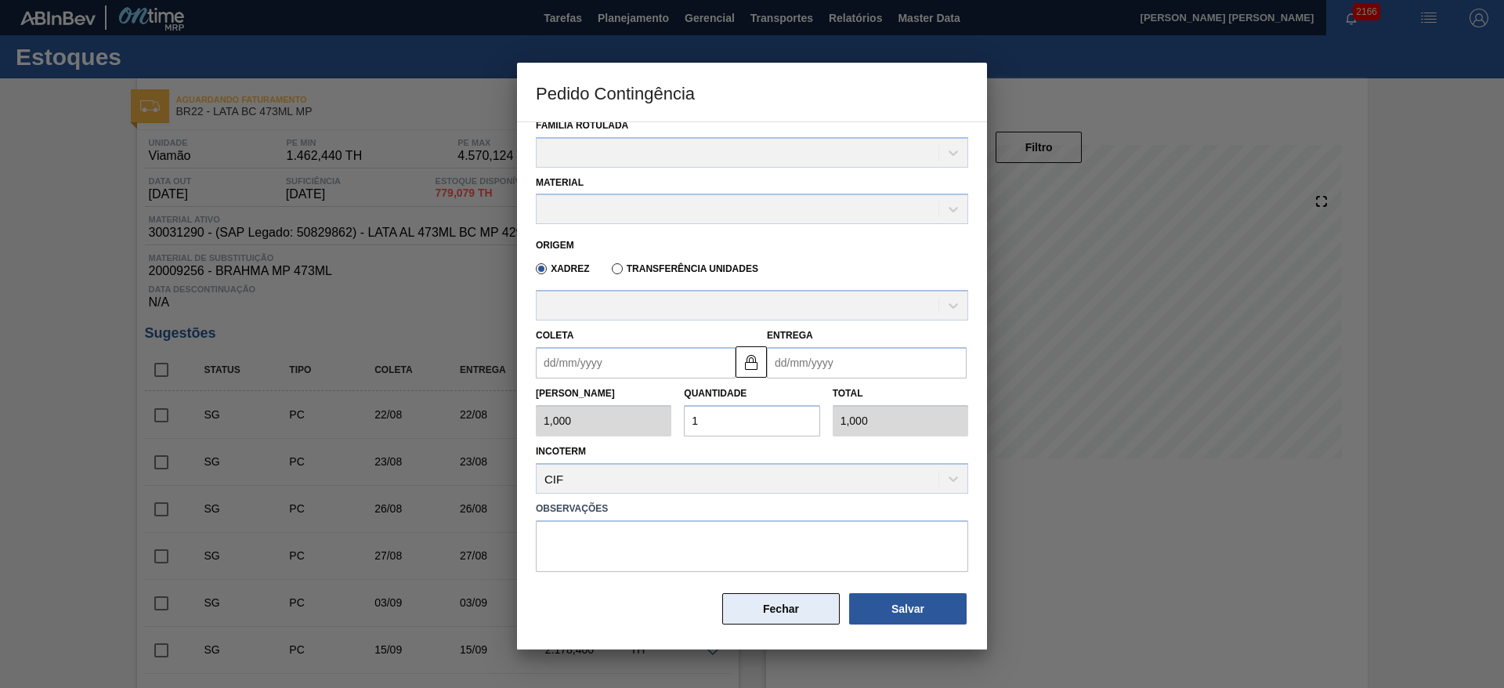
click at [792, 602] on button "Fechar" at bounding box center [781, 608] width 118 height 31
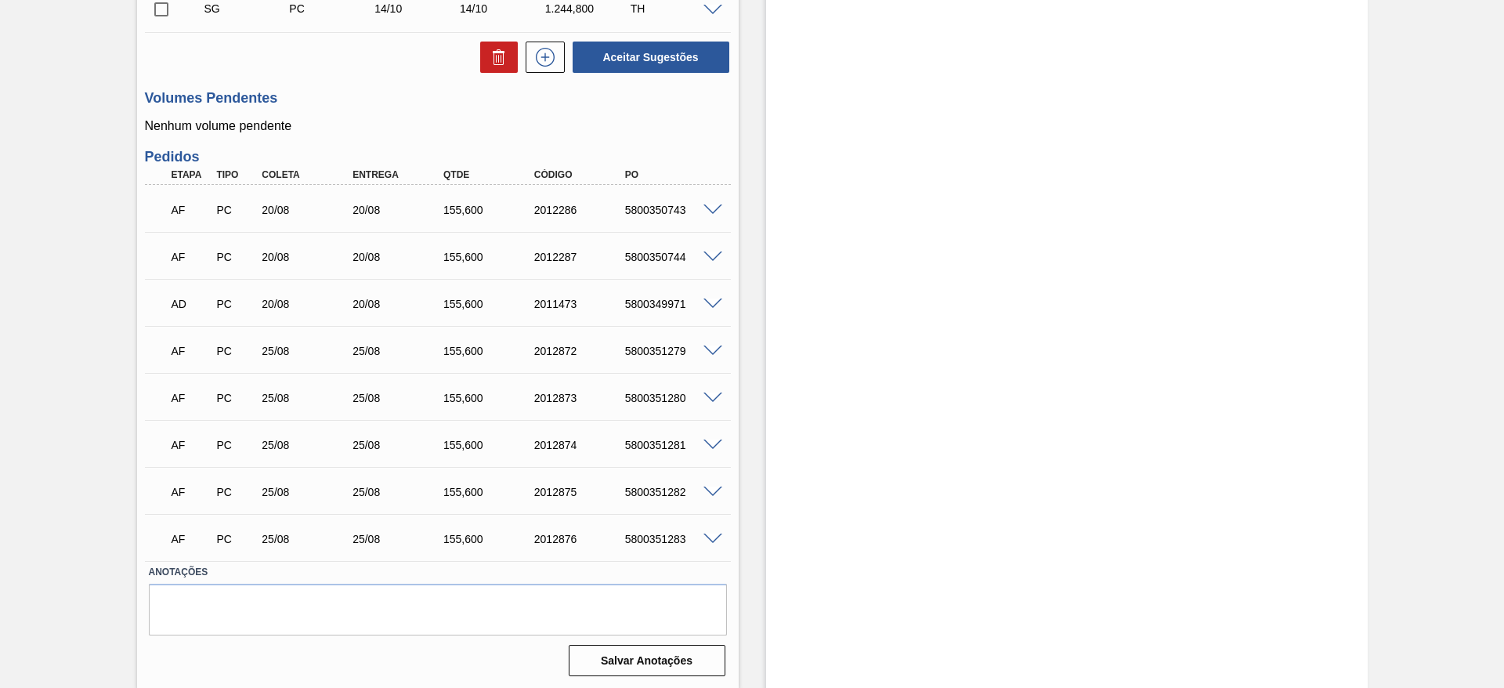
scroll to position [830, 0]
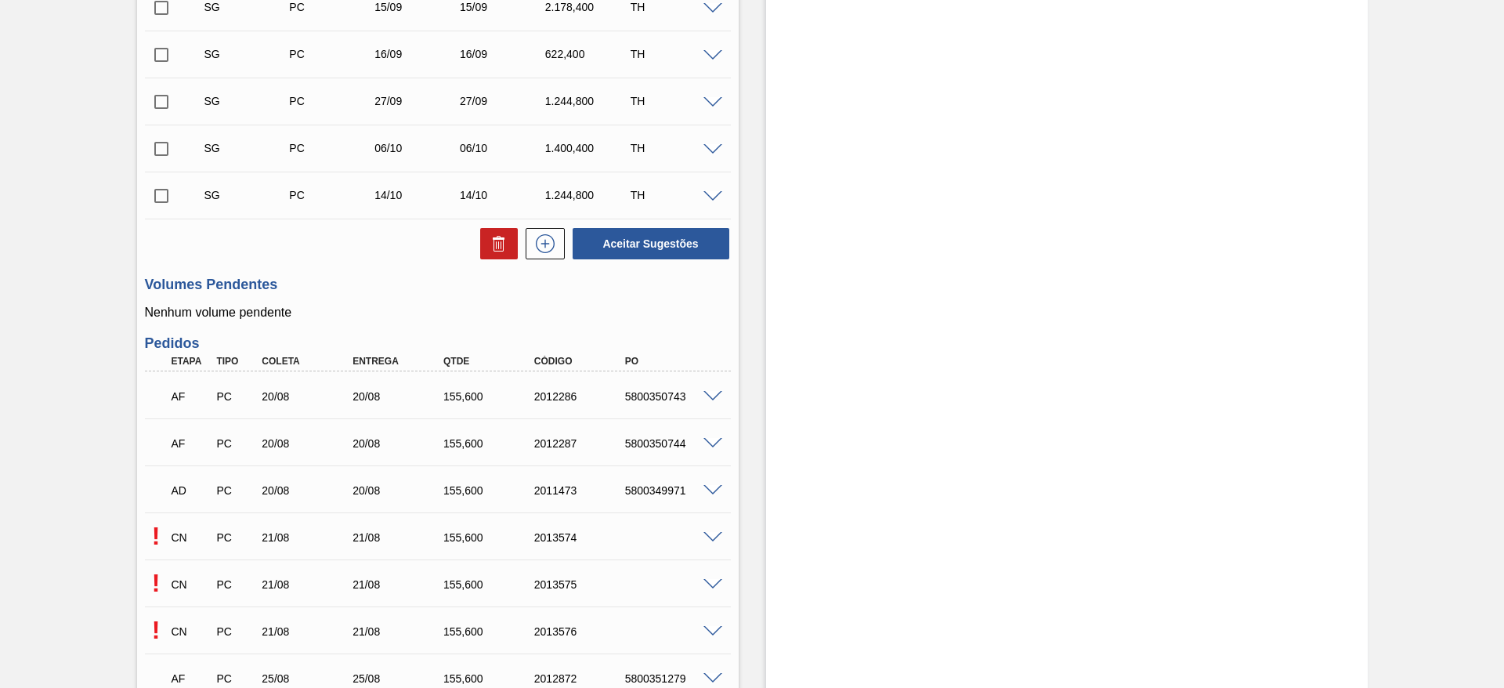
scroll to position [705, 0]
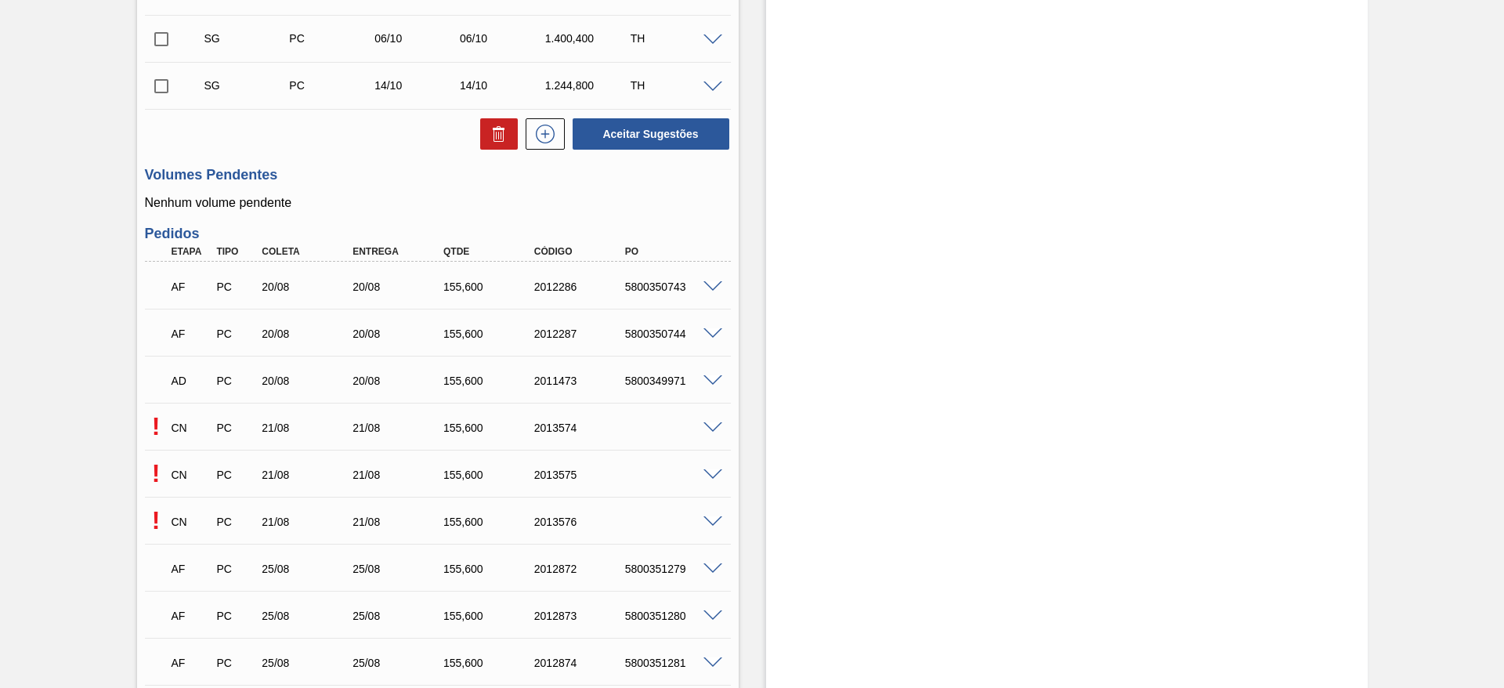
click at [709, 423] on span at bounding box center [713, 428] width 19 height 12
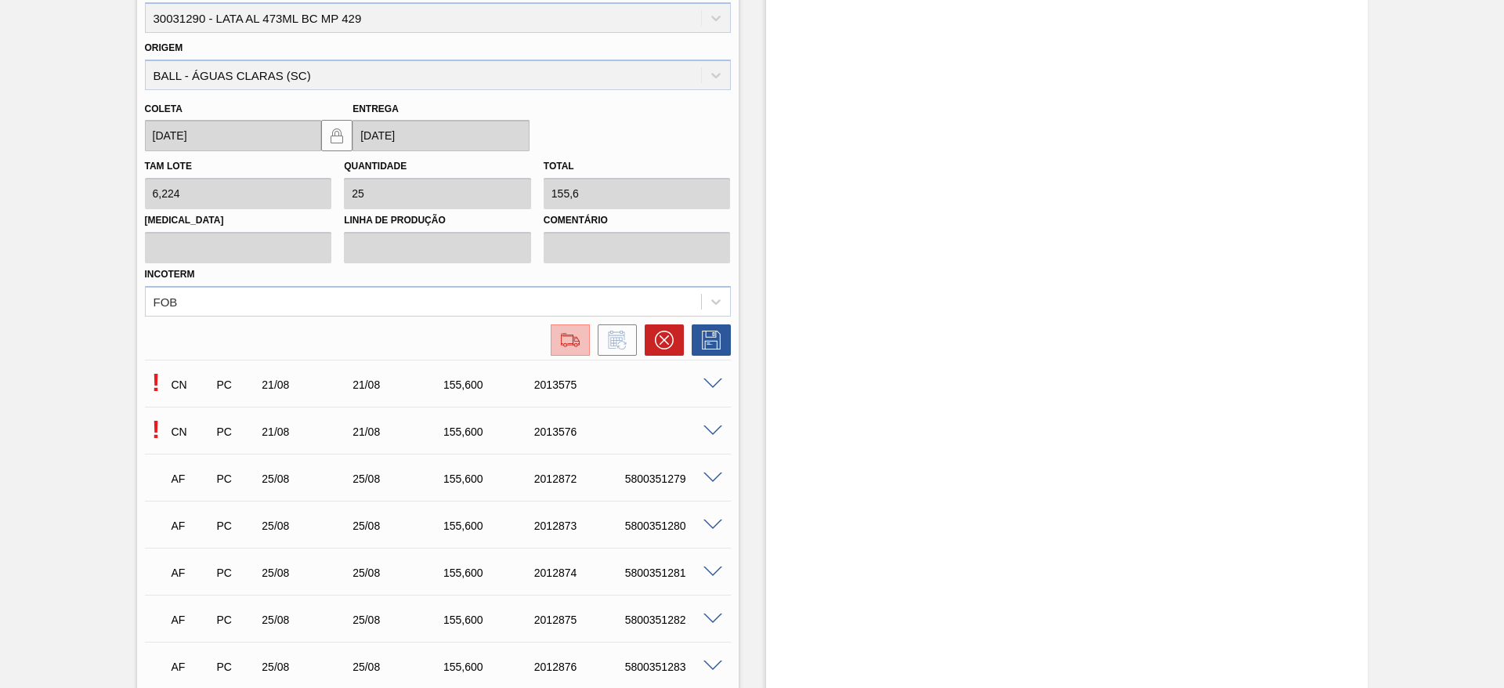
click at [559, 336] on img at bounding box center [570, 340] width 25 height 19
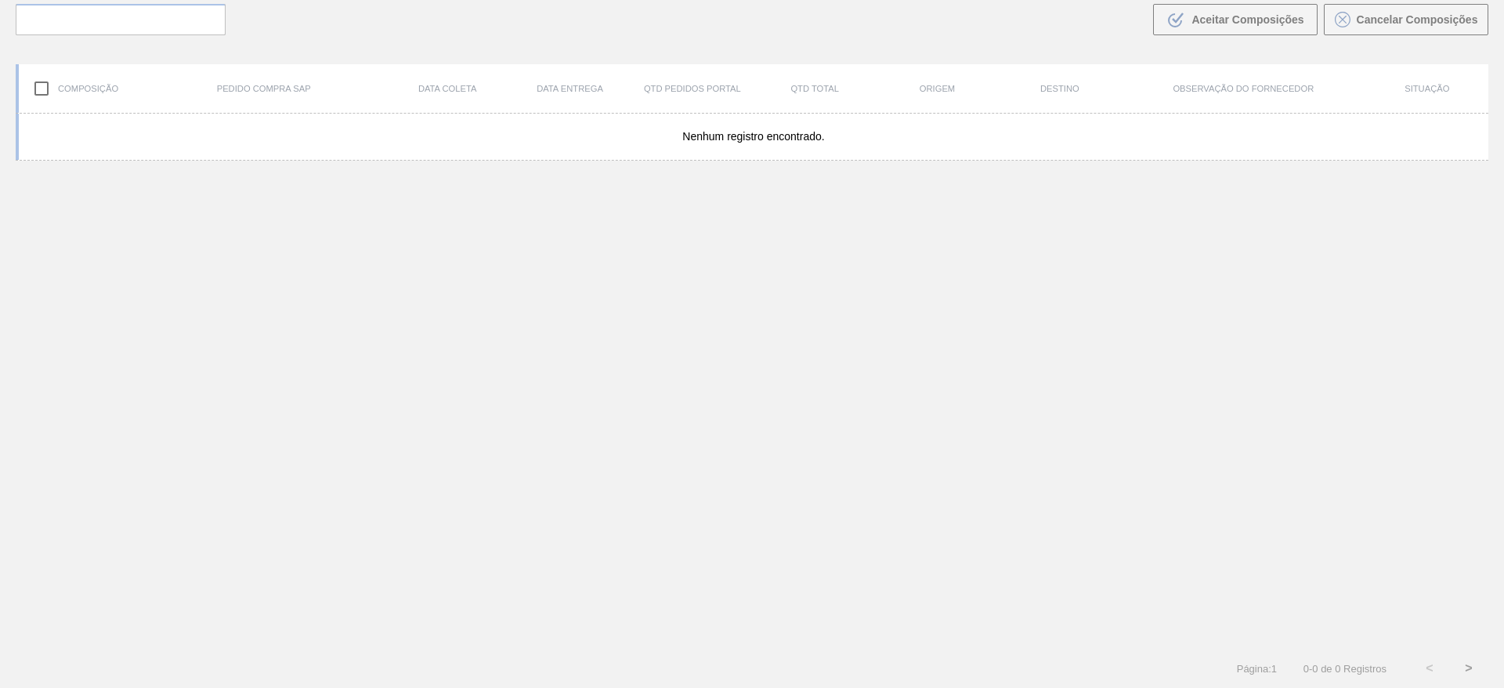
scroll to position [113, 0]
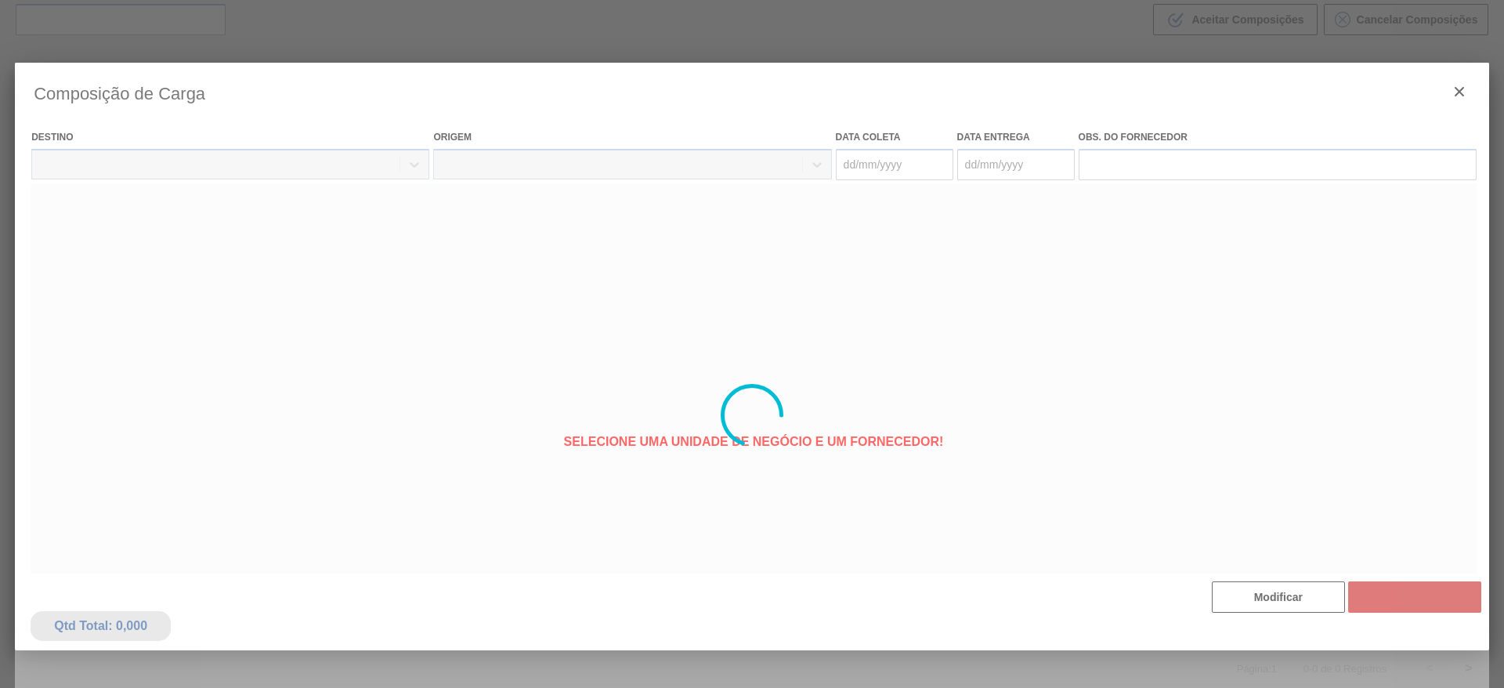
type coleta "21/08/2025"
type entrega "21/08/2025"
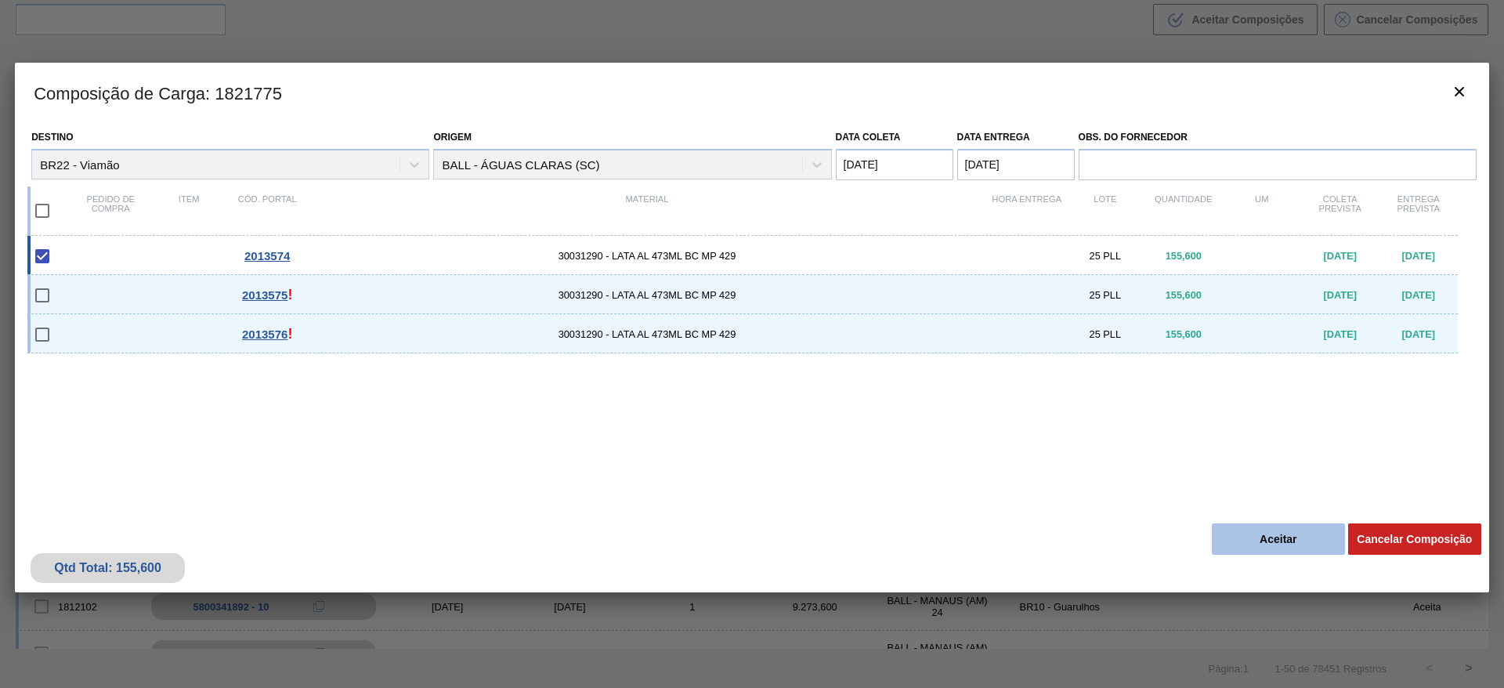
click at [1261, 536] on button "Aceitar" at bounding box center [1278, 538] width 133 height 31
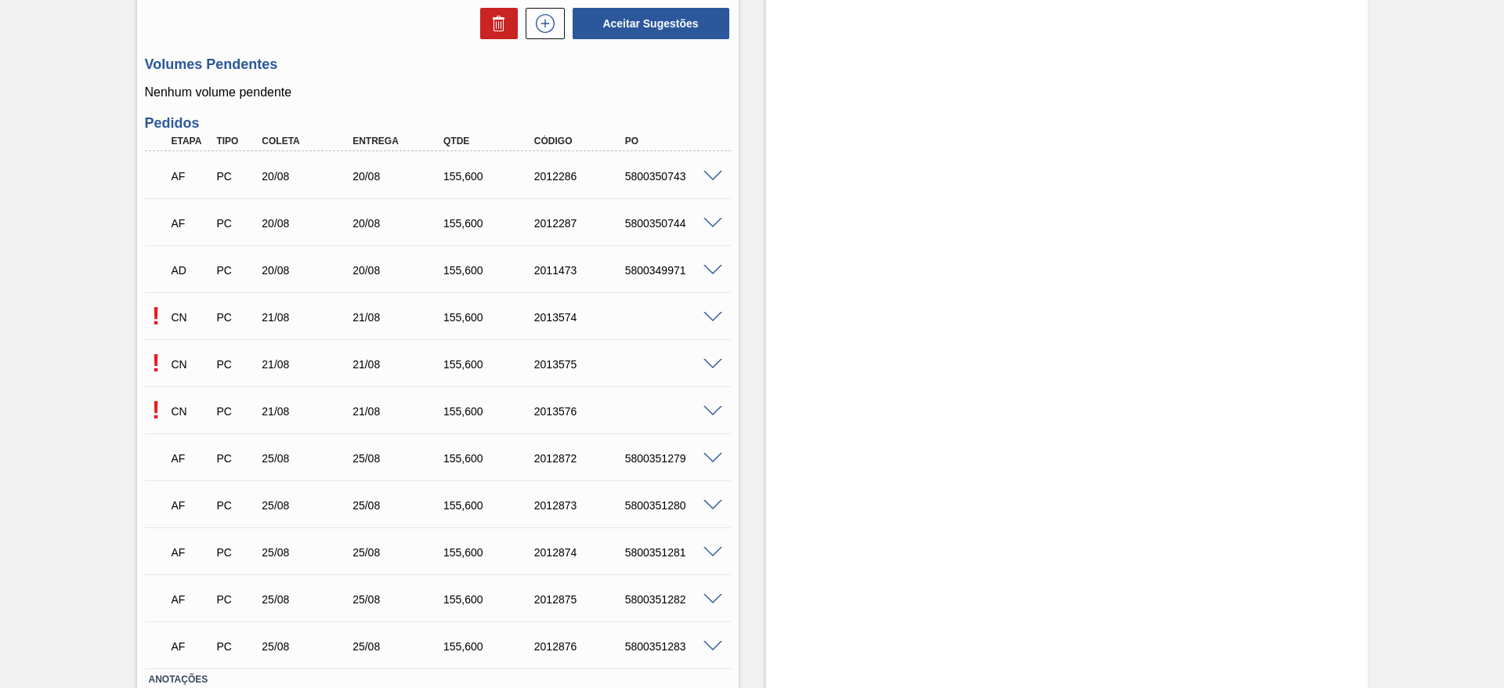
scroll to position [823, 0]
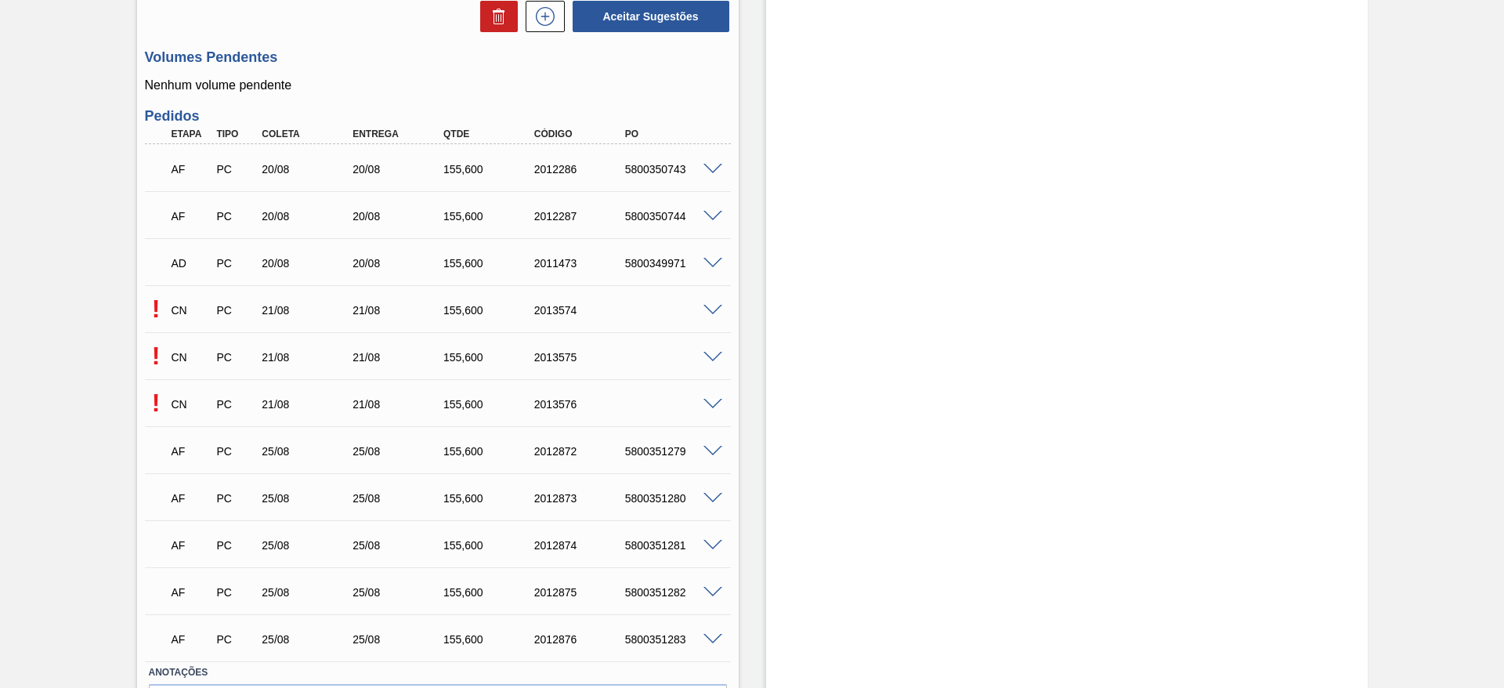
click at [711, 354] on span at bounding box center [713, 358] width 19 height 12
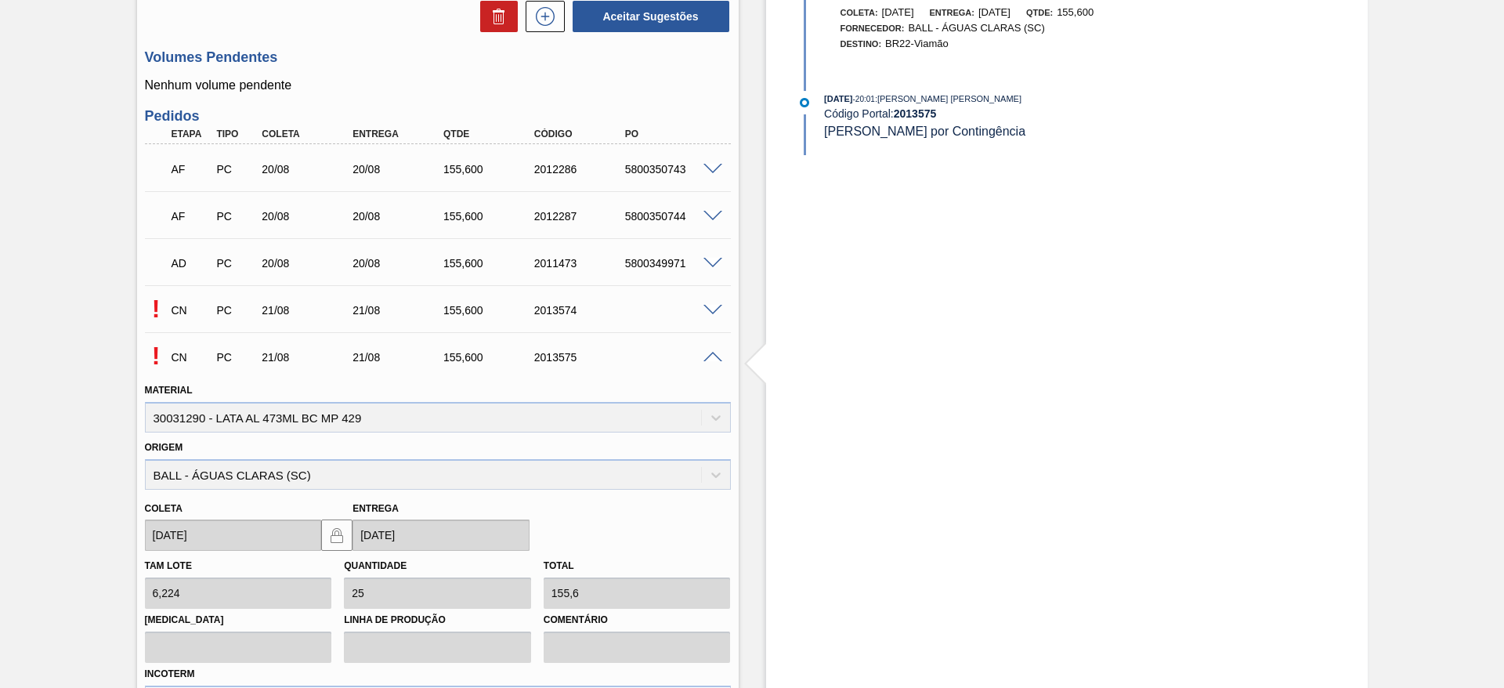
scroll to position [1175, 0]
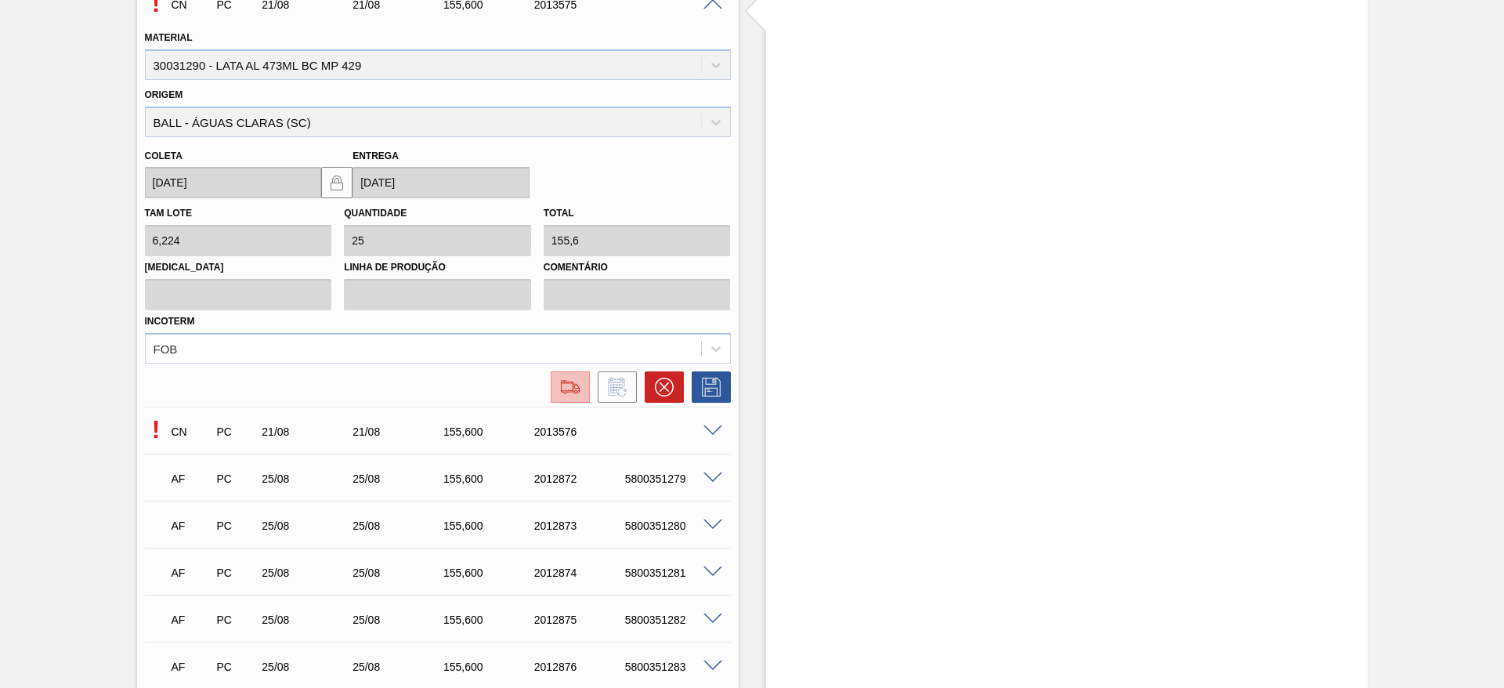
click at [563, 389] on img at bounding box center [570, 387] width 25 height 19
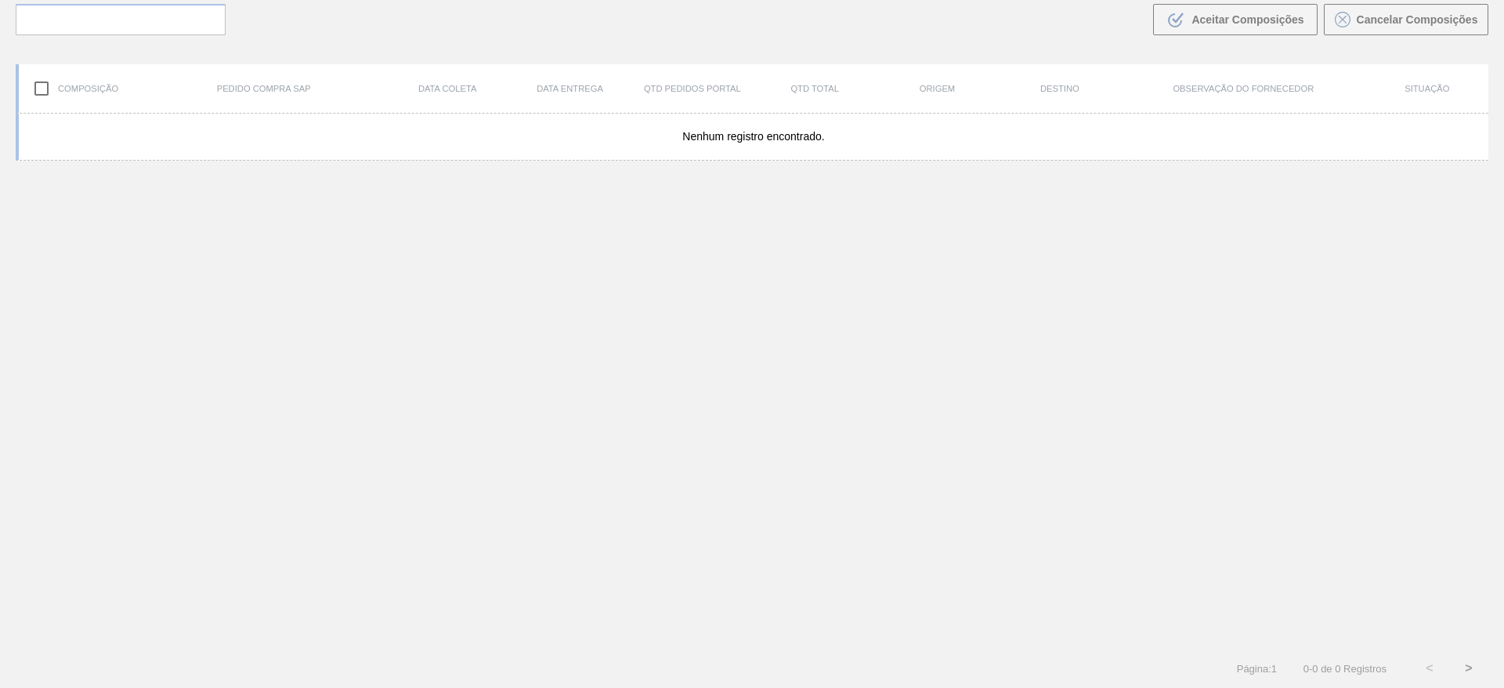
scroll to position [113, 0]
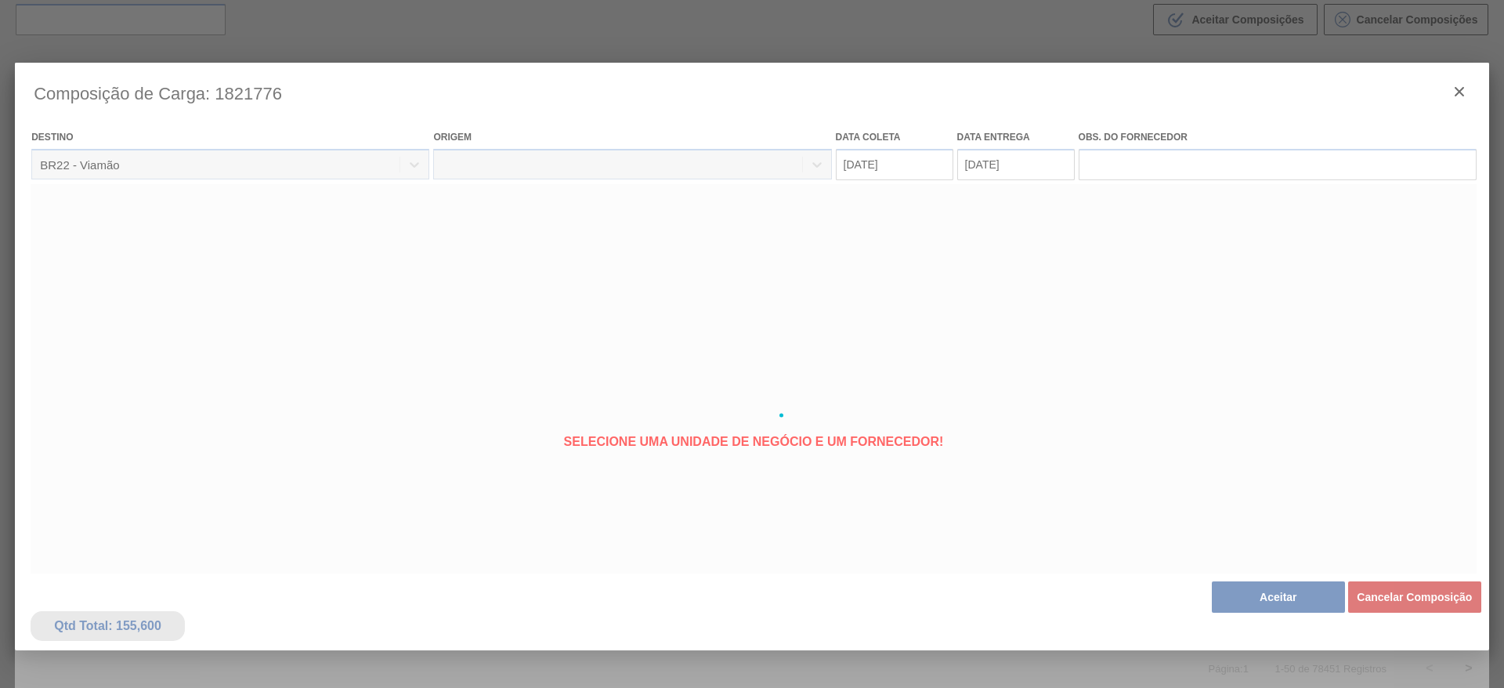
type coleta "21/08/2025"
type entrega "21/08/2025"
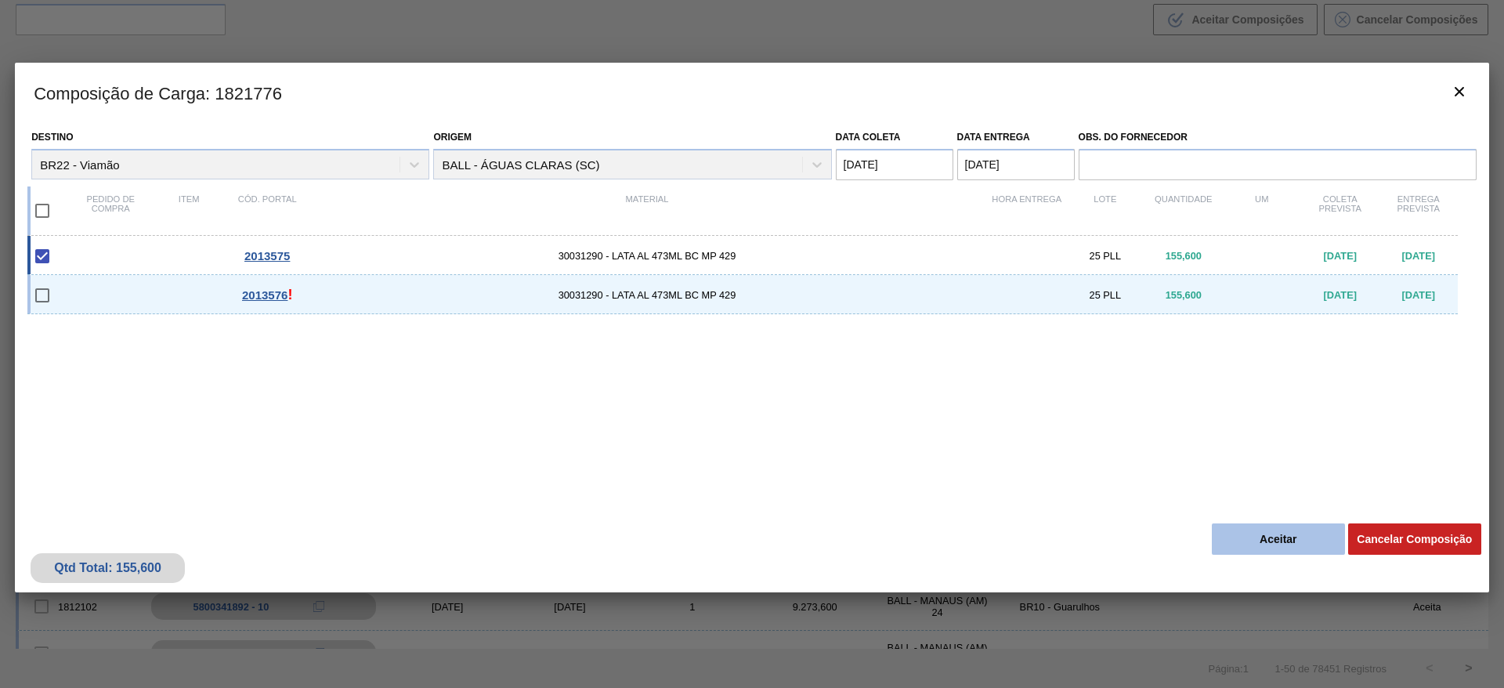
click button "Aceitar"
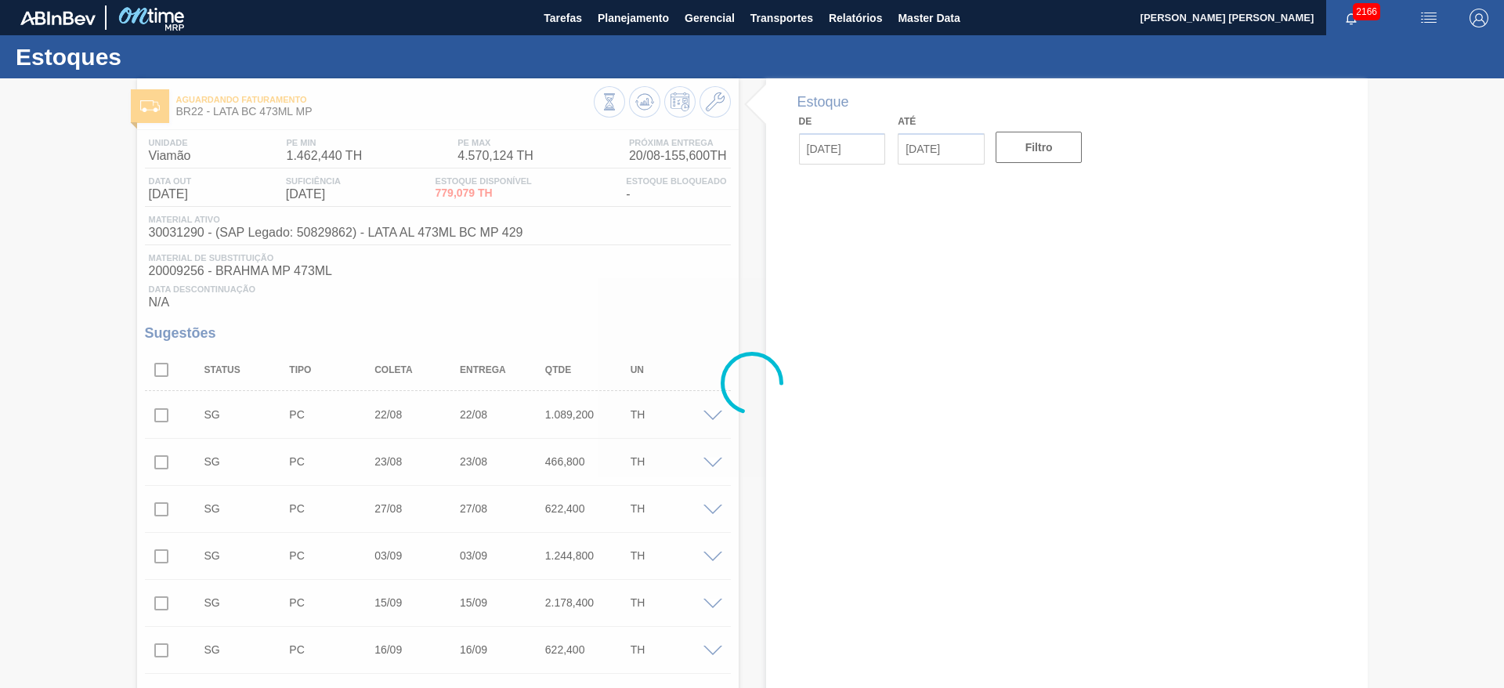
type input "[DATE]"
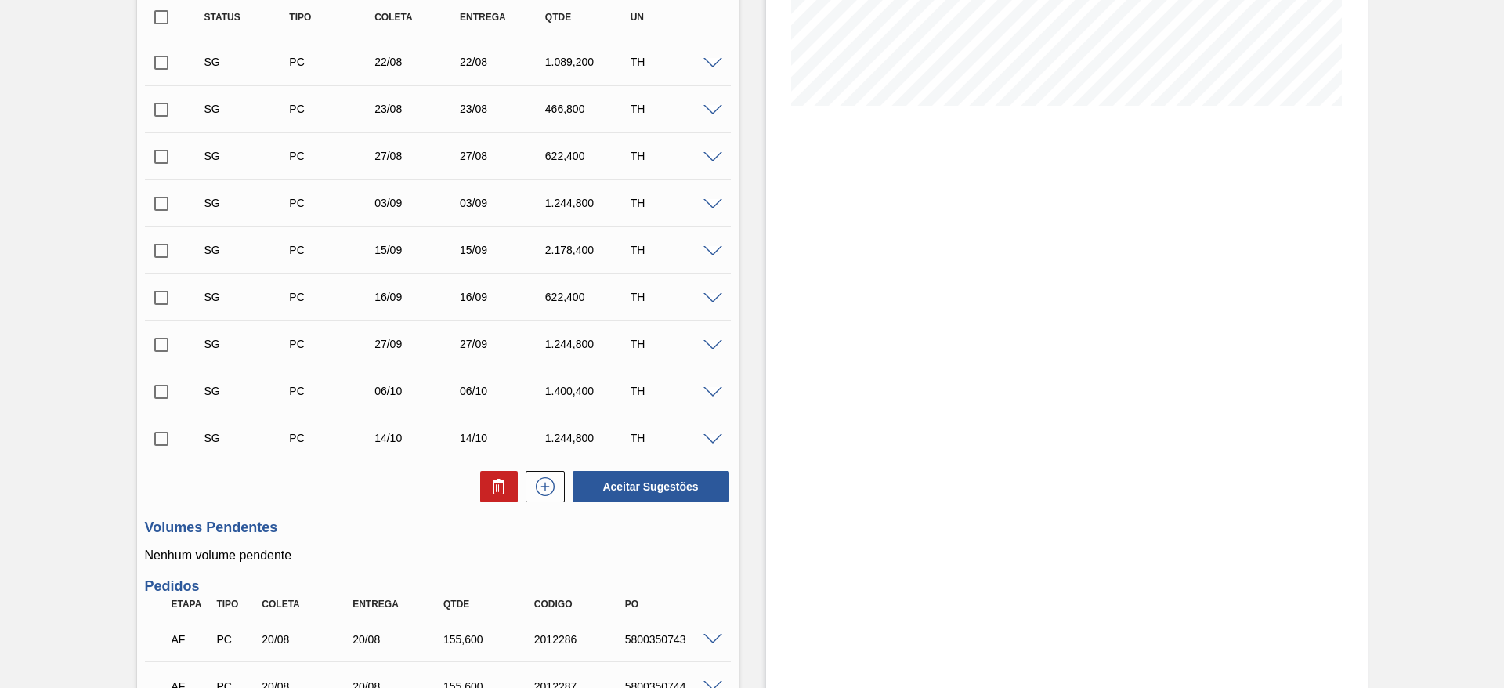
scroll to position [705, 0]
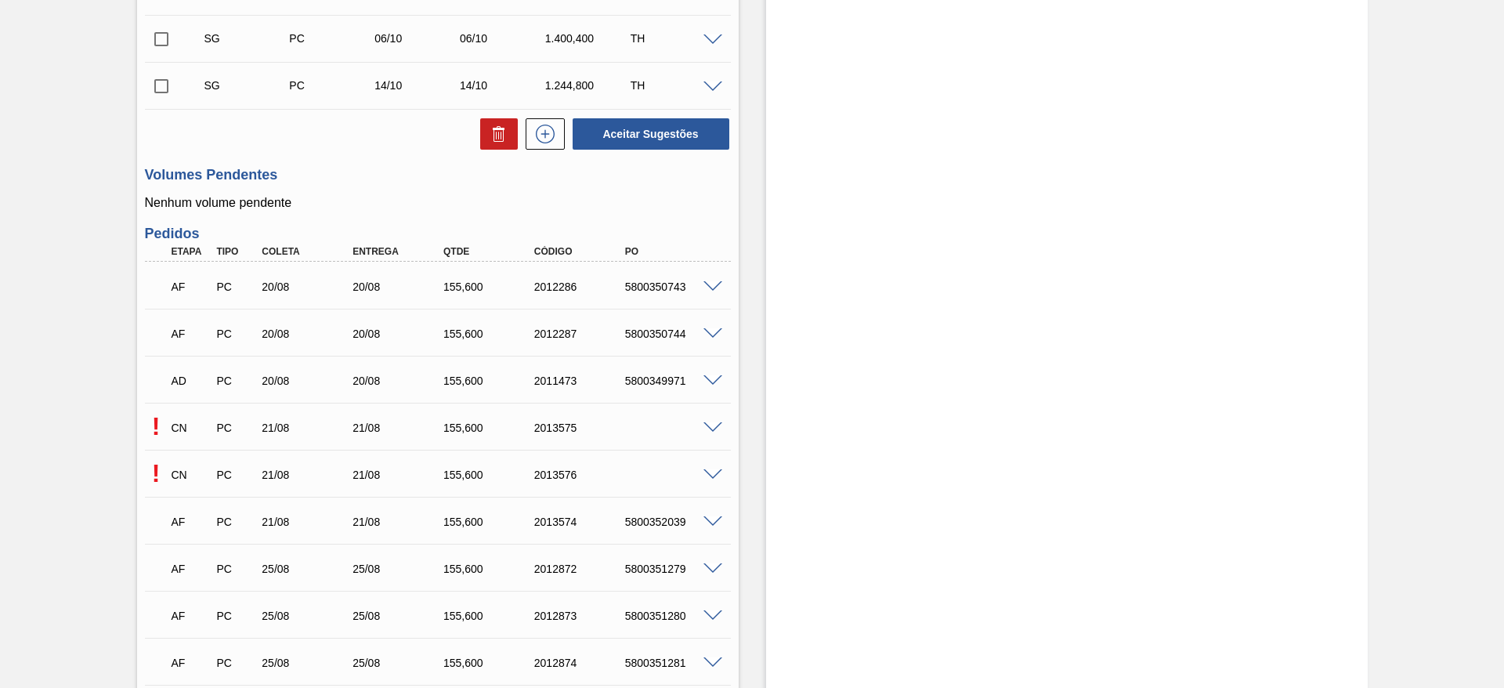
click span
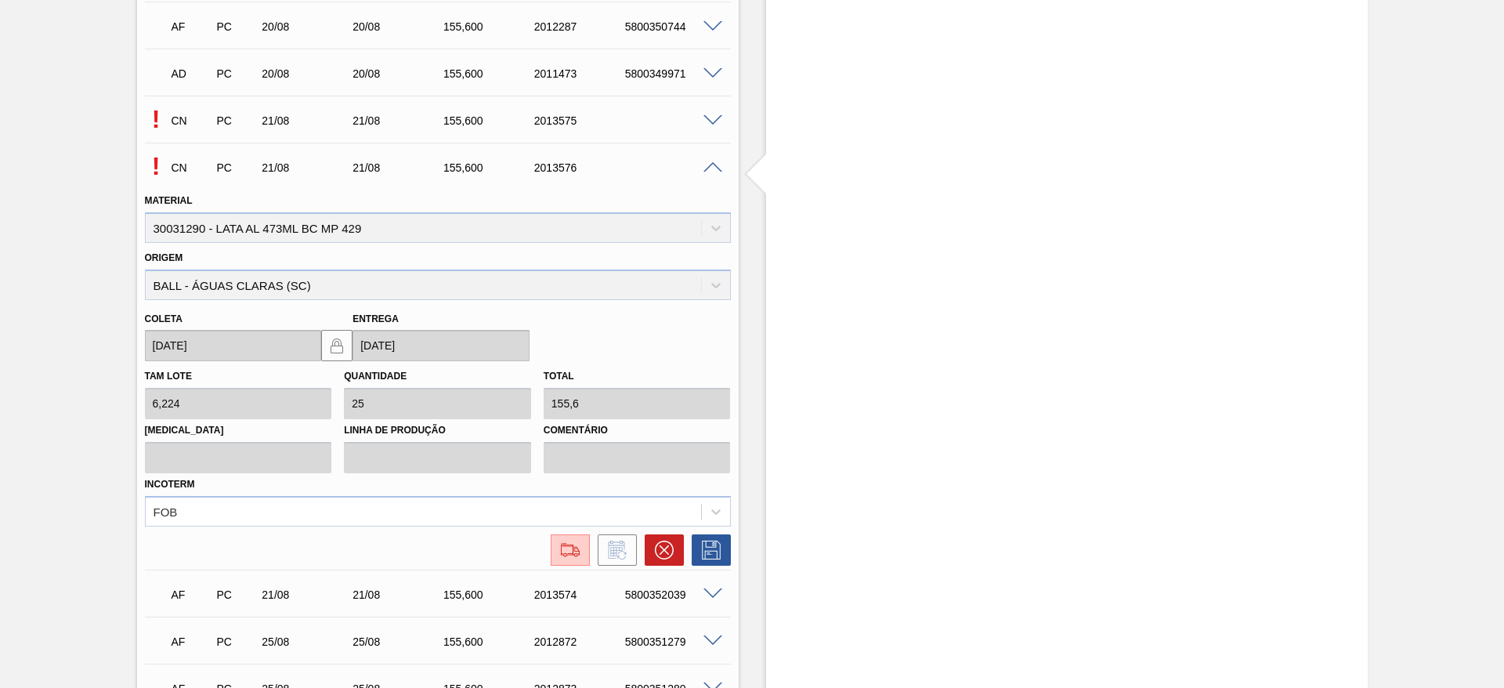
scroll to position [1058, 0]
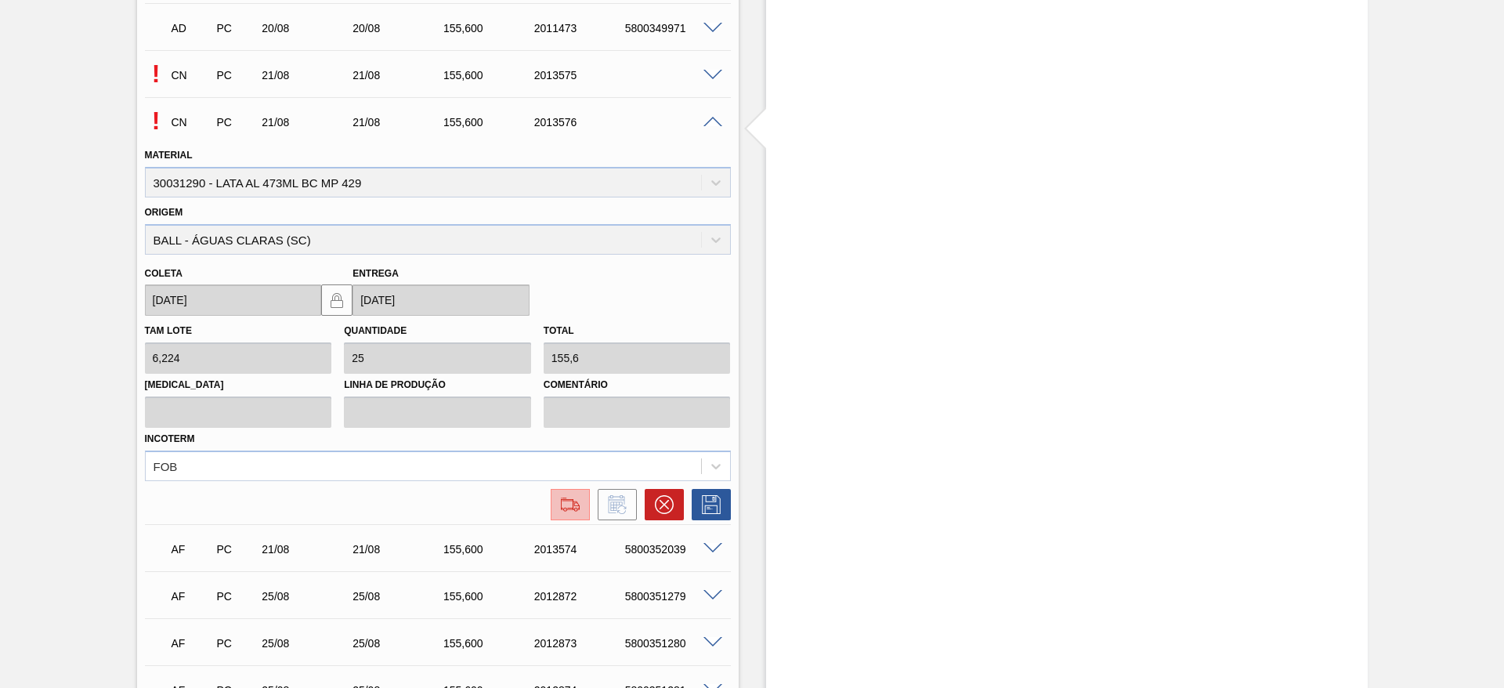
click img
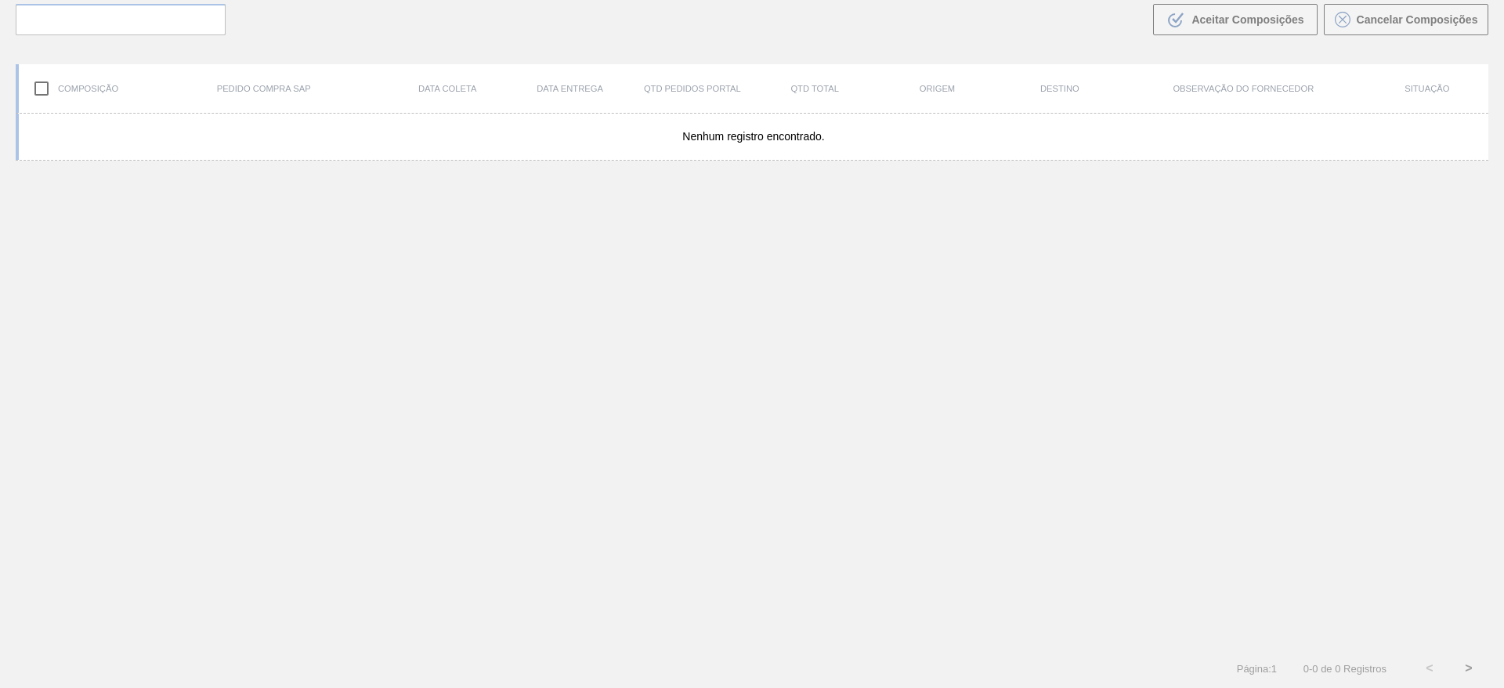
scroll to position [113, 0]
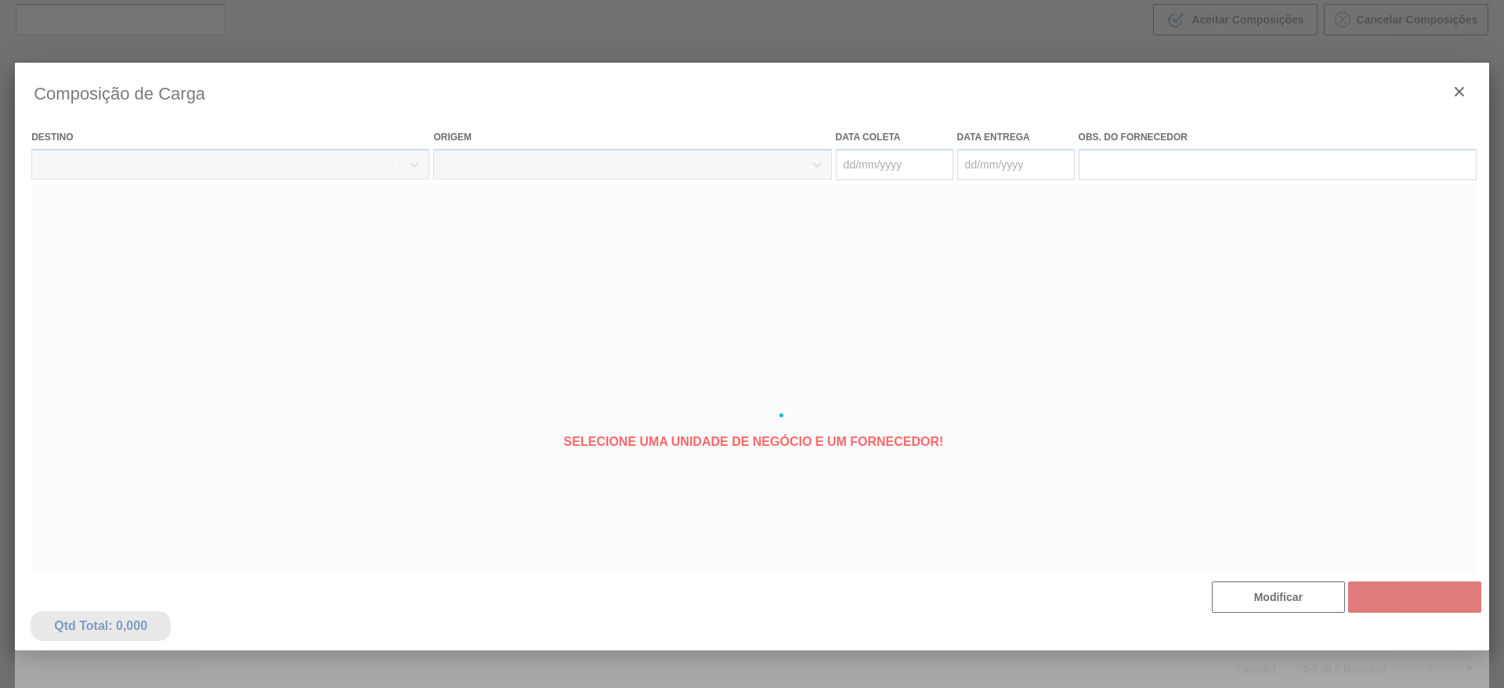
type coleta "21/08/2025"
type entrega "21/08/2025"
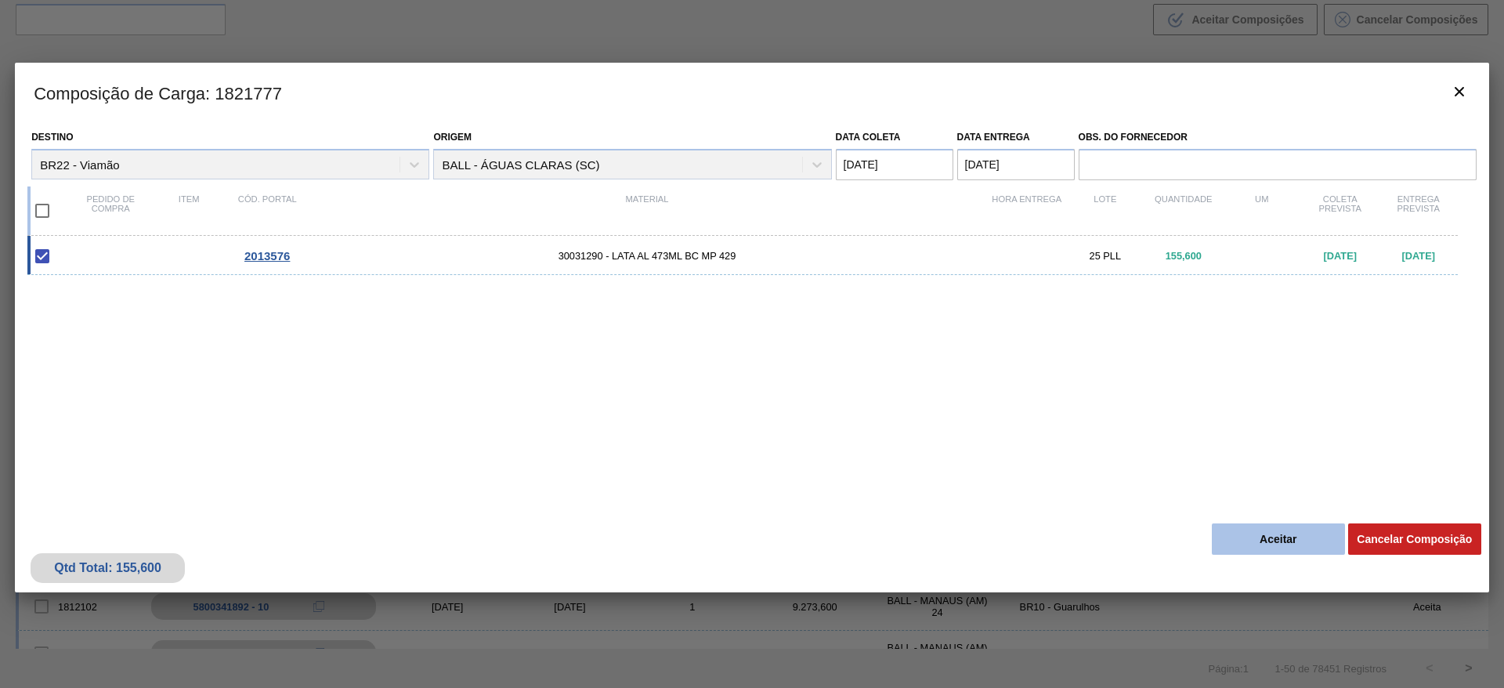
click button "Aceitar"
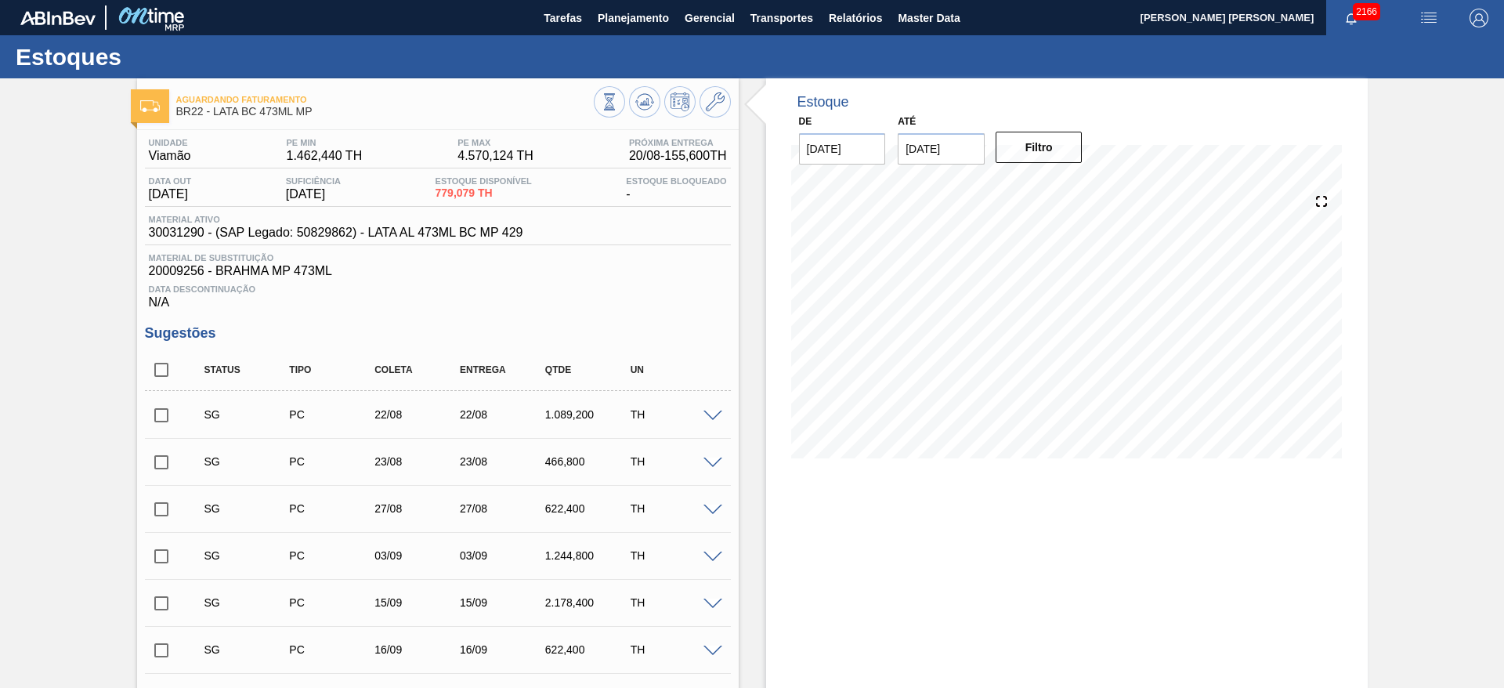
click span
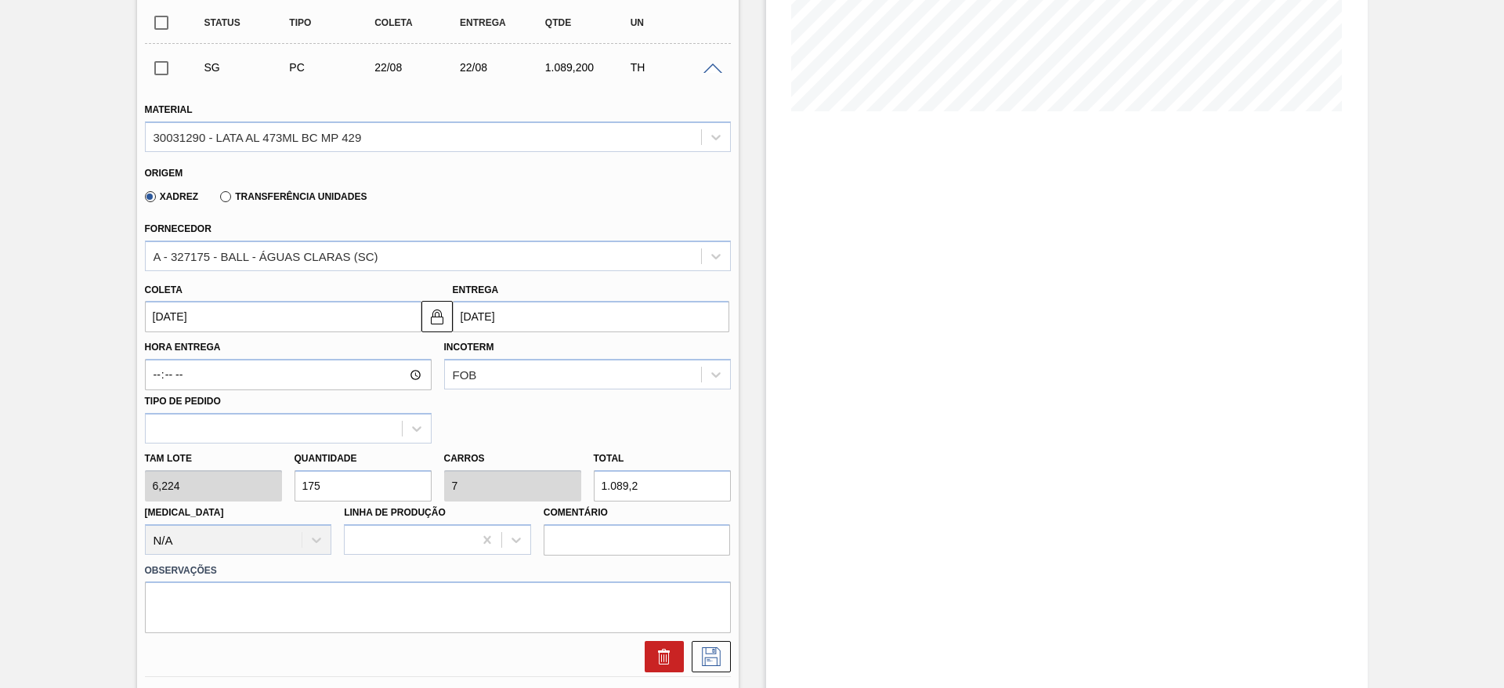
scroll to position [353, 0]
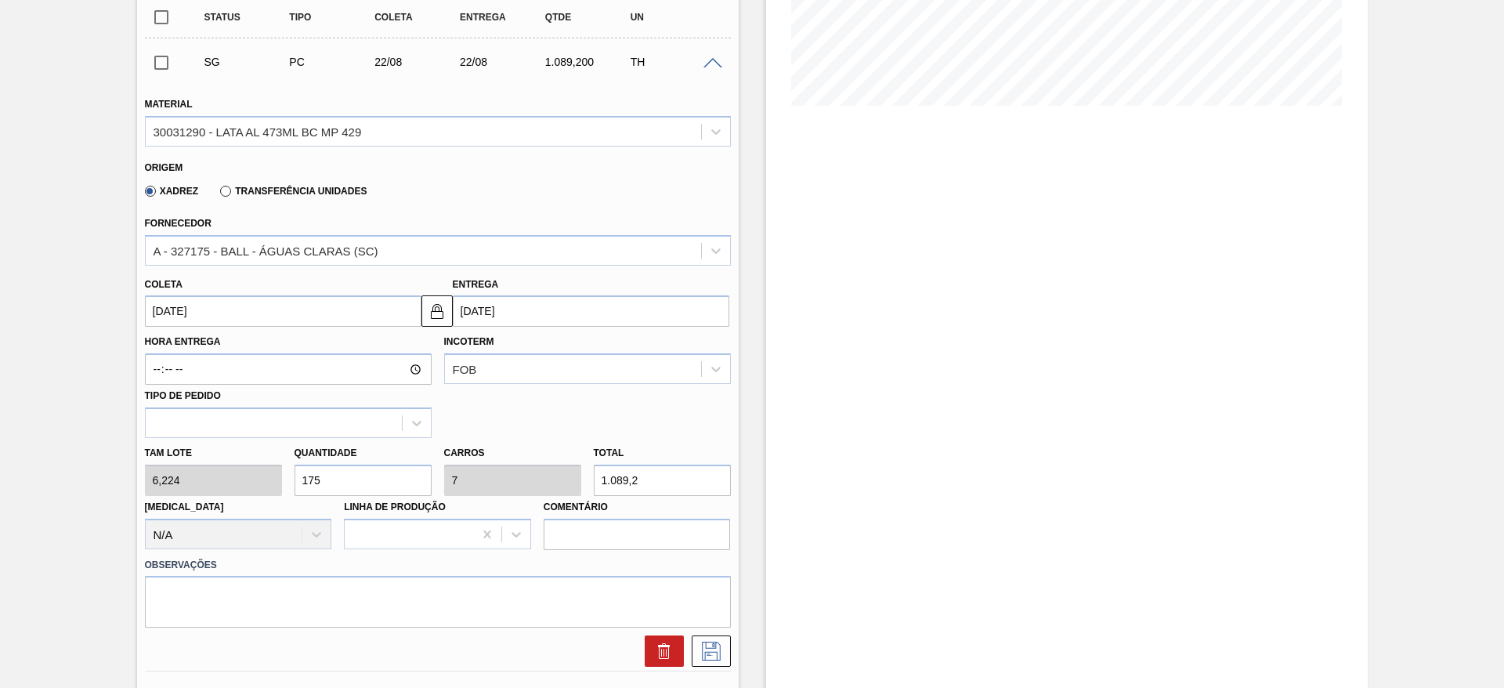
click input "22/08/2025"
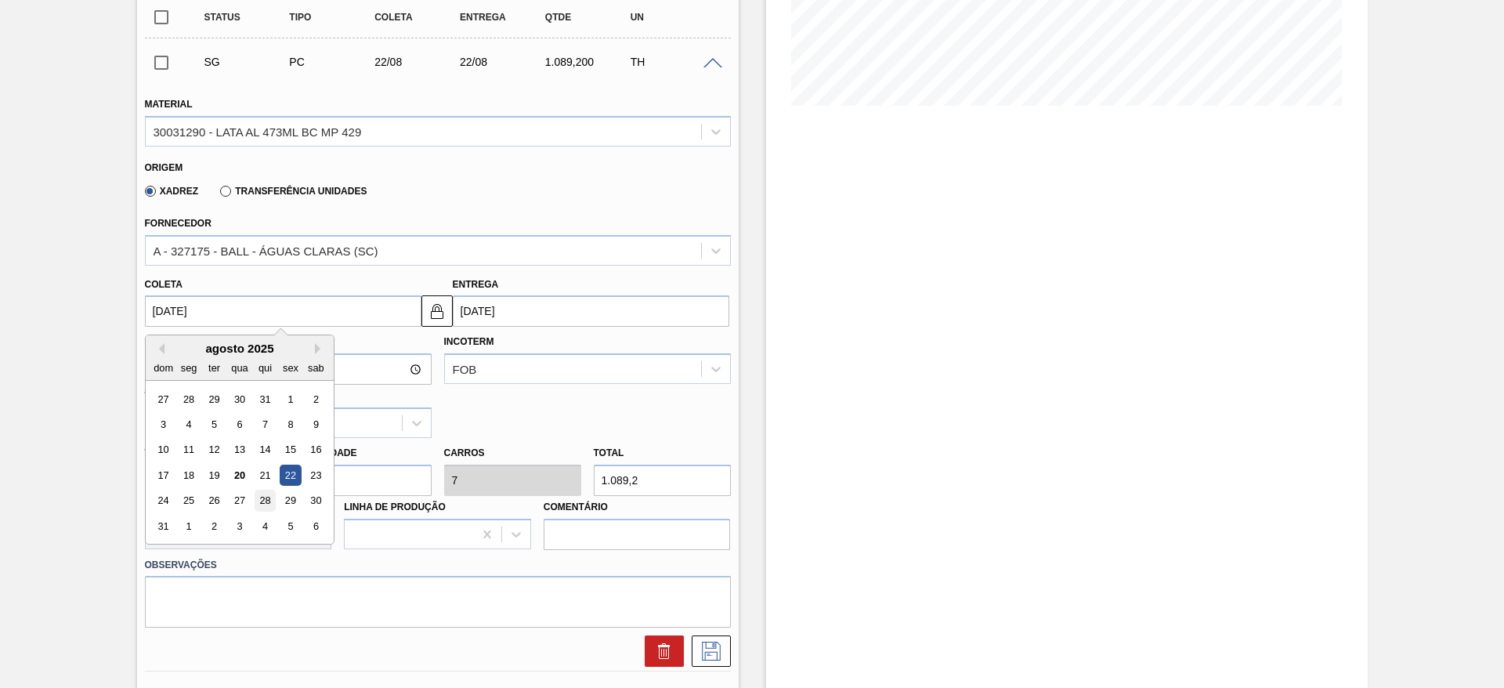
click div "28"
type input "[DATE]"
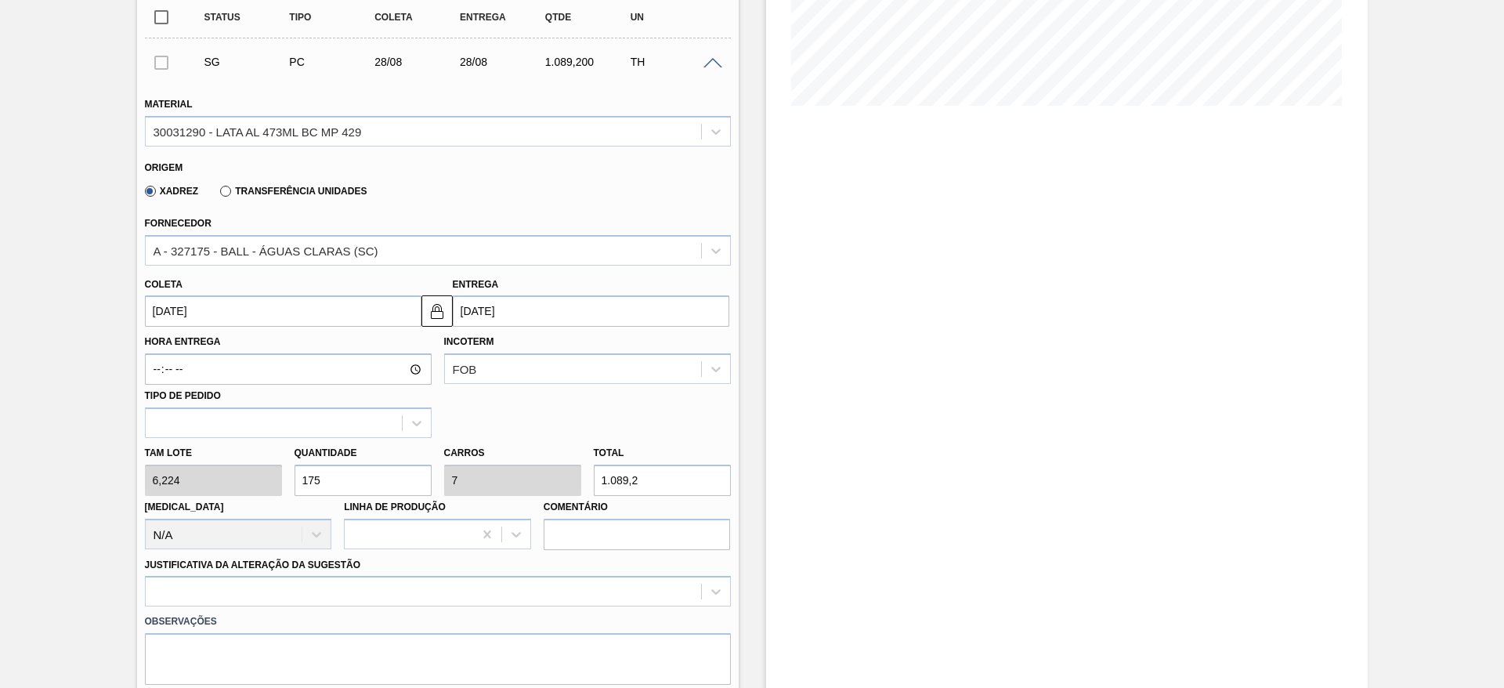
drag, startPoint x: 336, startPoint y: 477, endPoint x: 202, endPoint y: 449, distance: 136.9
click div "Tam lote 6,224 Quantidade 175 Carros 7 Total 1.089,2 Doca N/A Linha de Produção…"
type input "5"
type input "0,2"
type input "31,12"
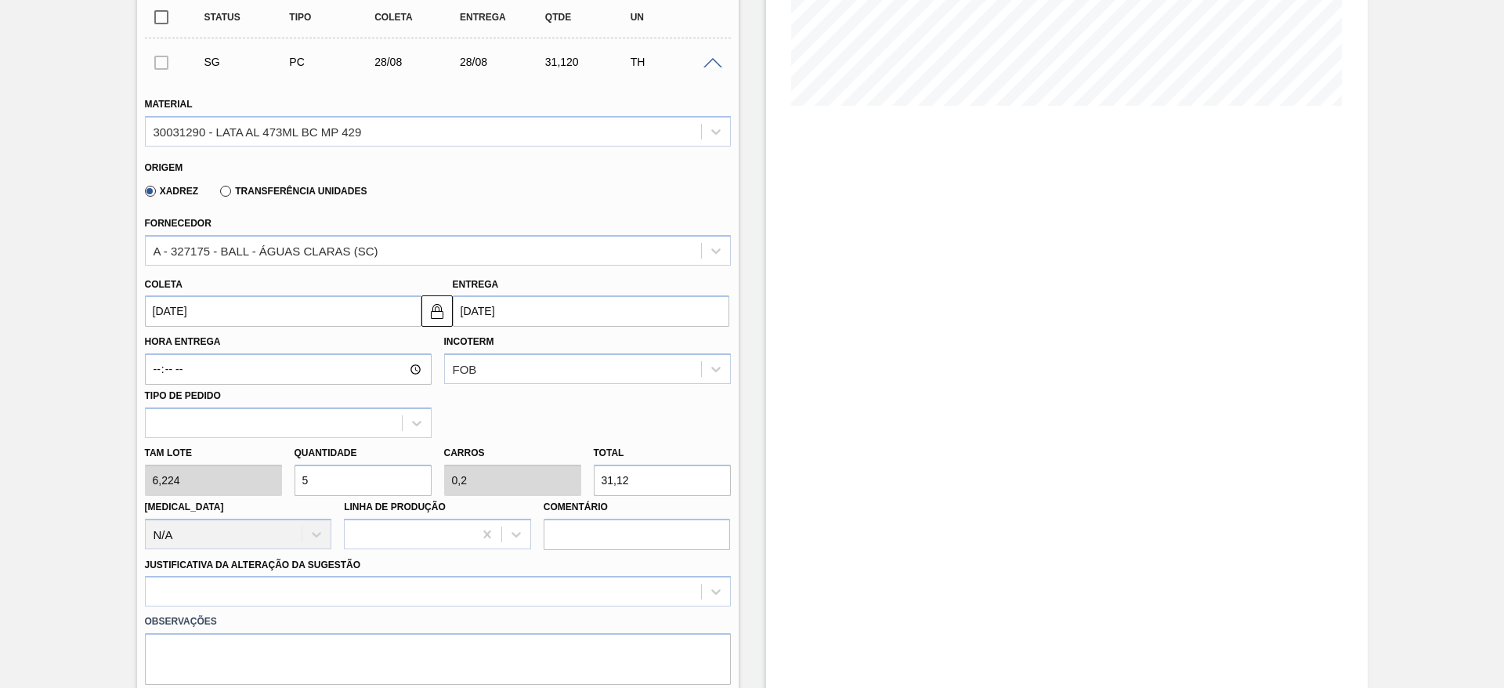
type input "50"
type input "2"
type input "311,2"
type input "50"
click div
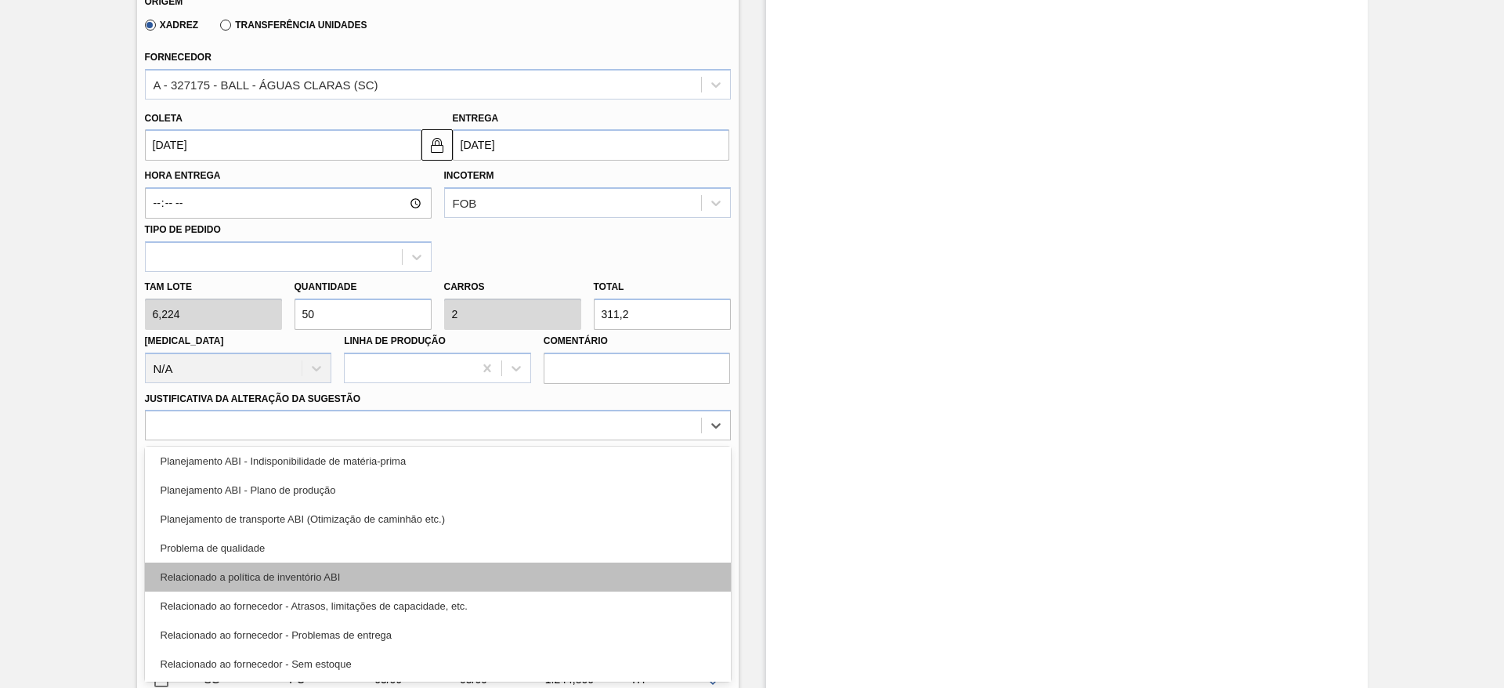
scroll to position [0, 0]
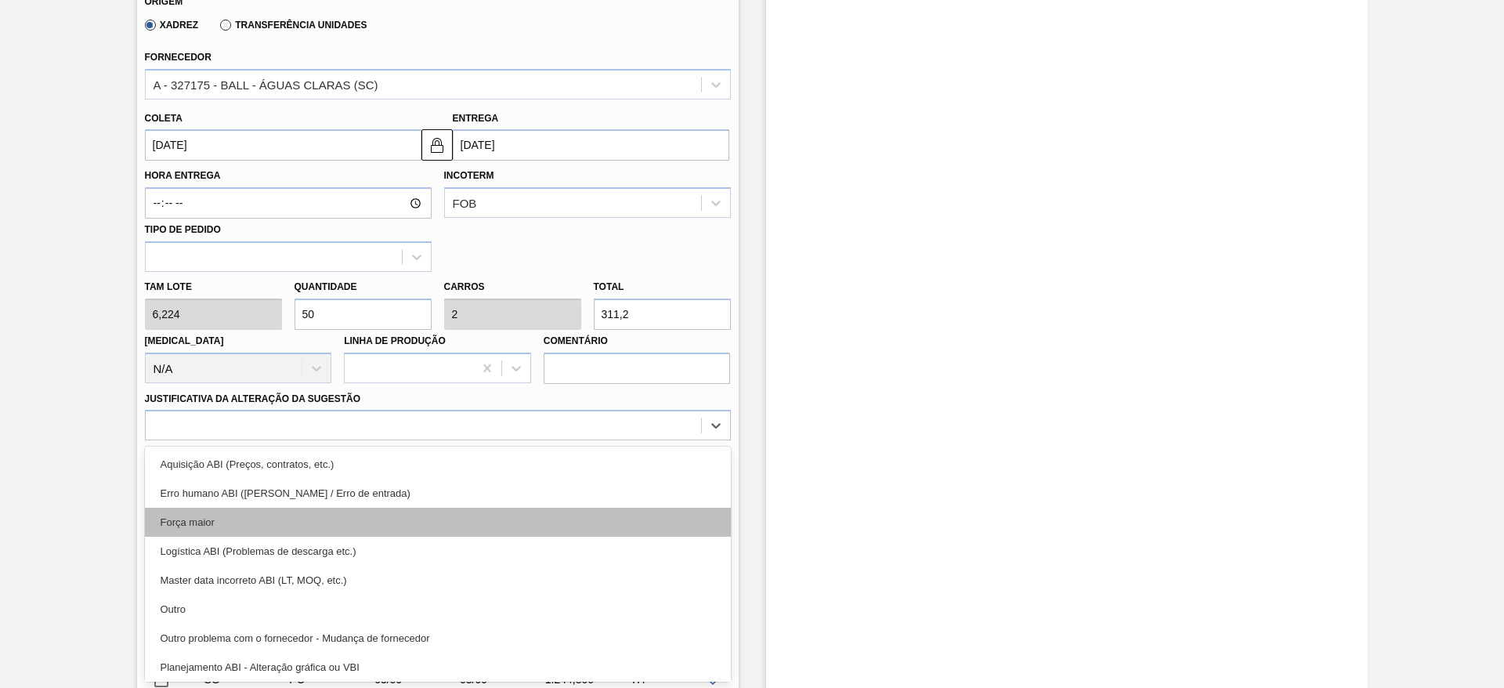
click div "Força maior"
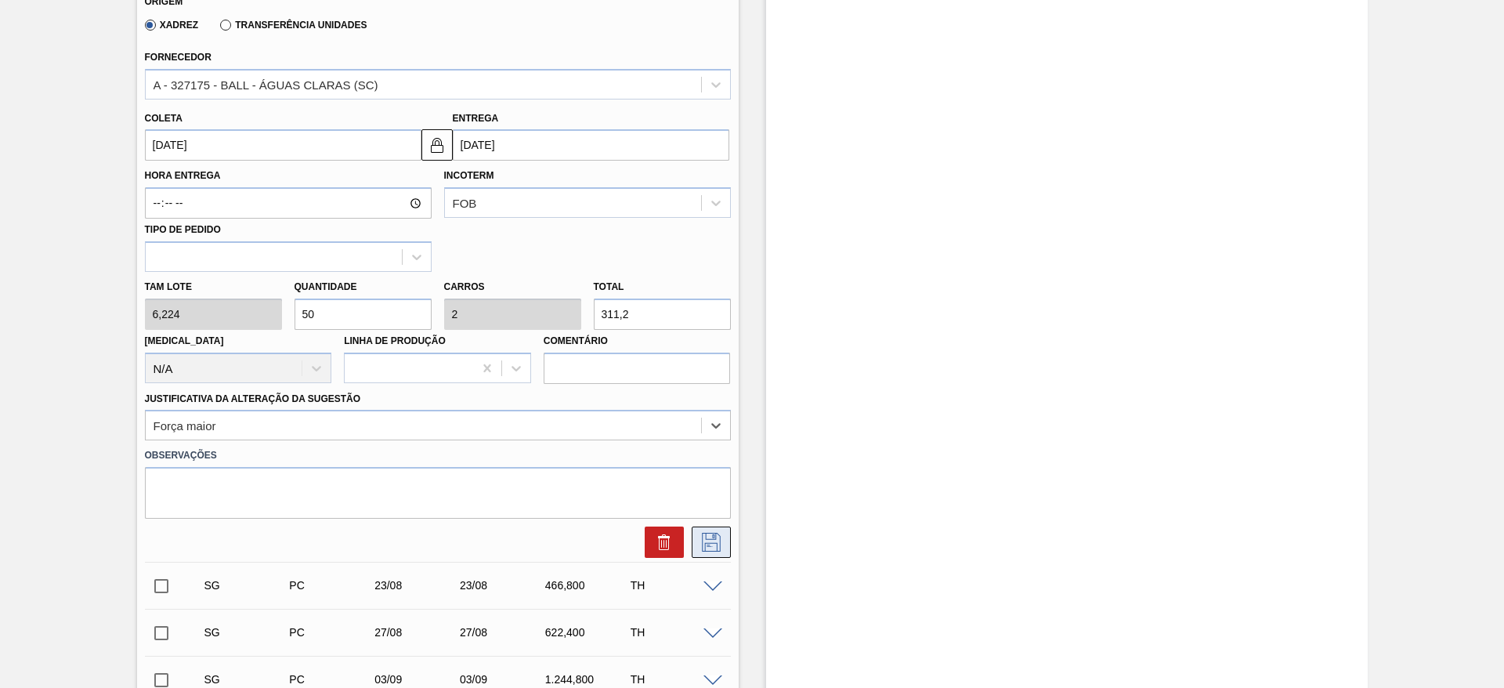
click button
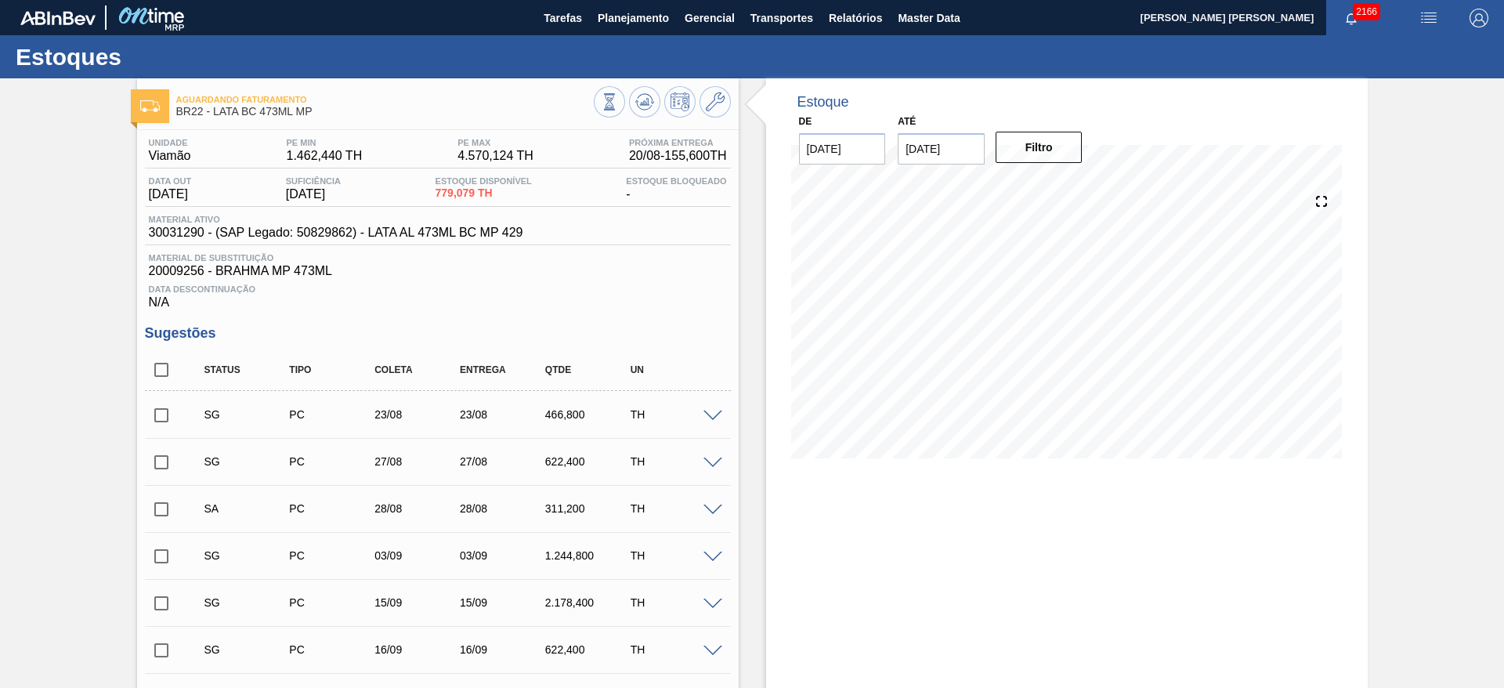
click span
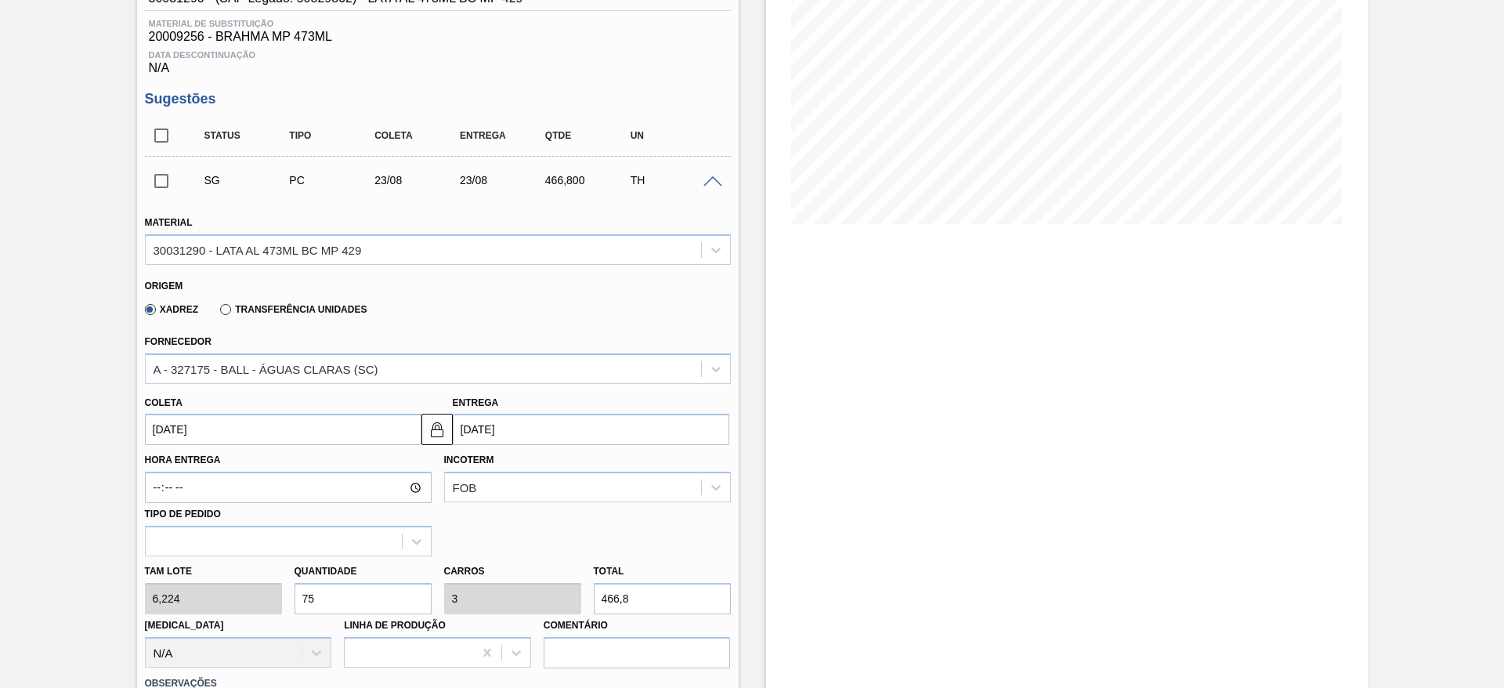
scroll to position [235, 0]
click input "23/08/2025"
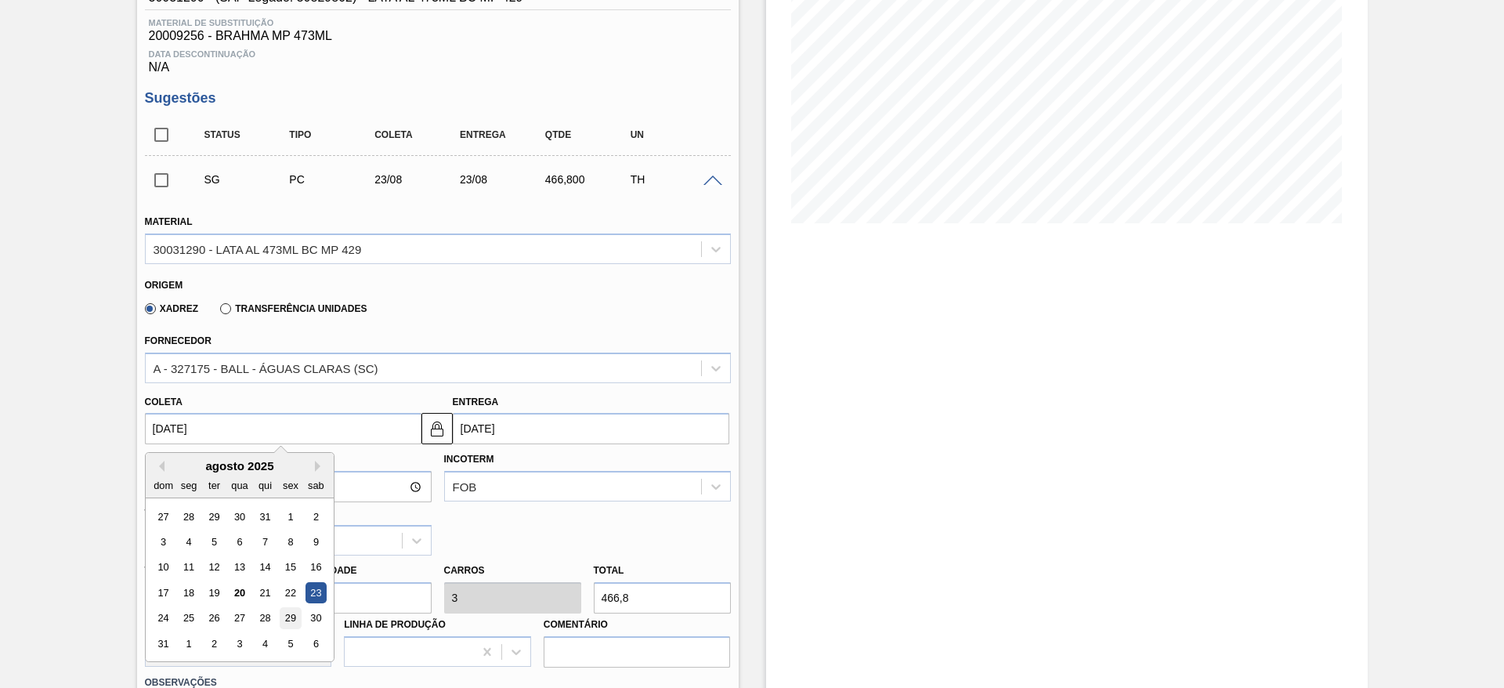
click div "29"
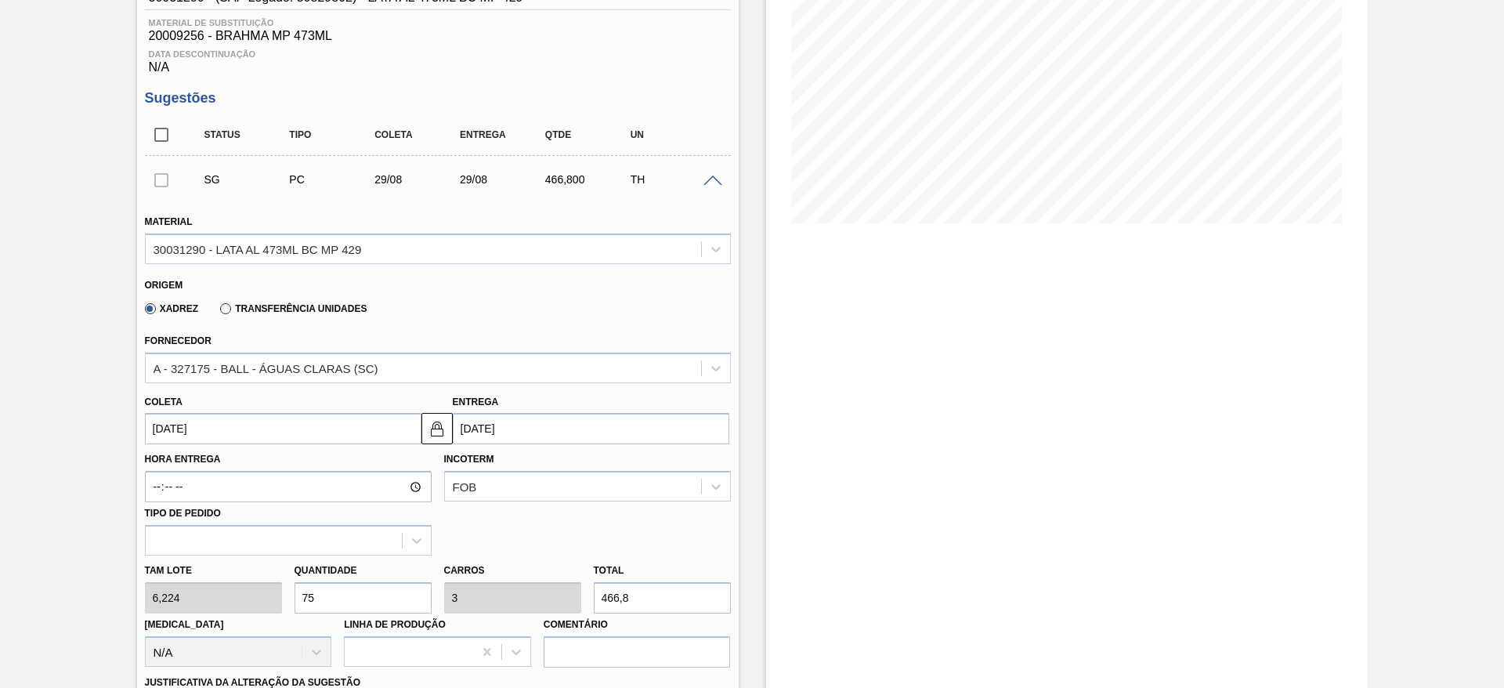
type input "[DATE]"
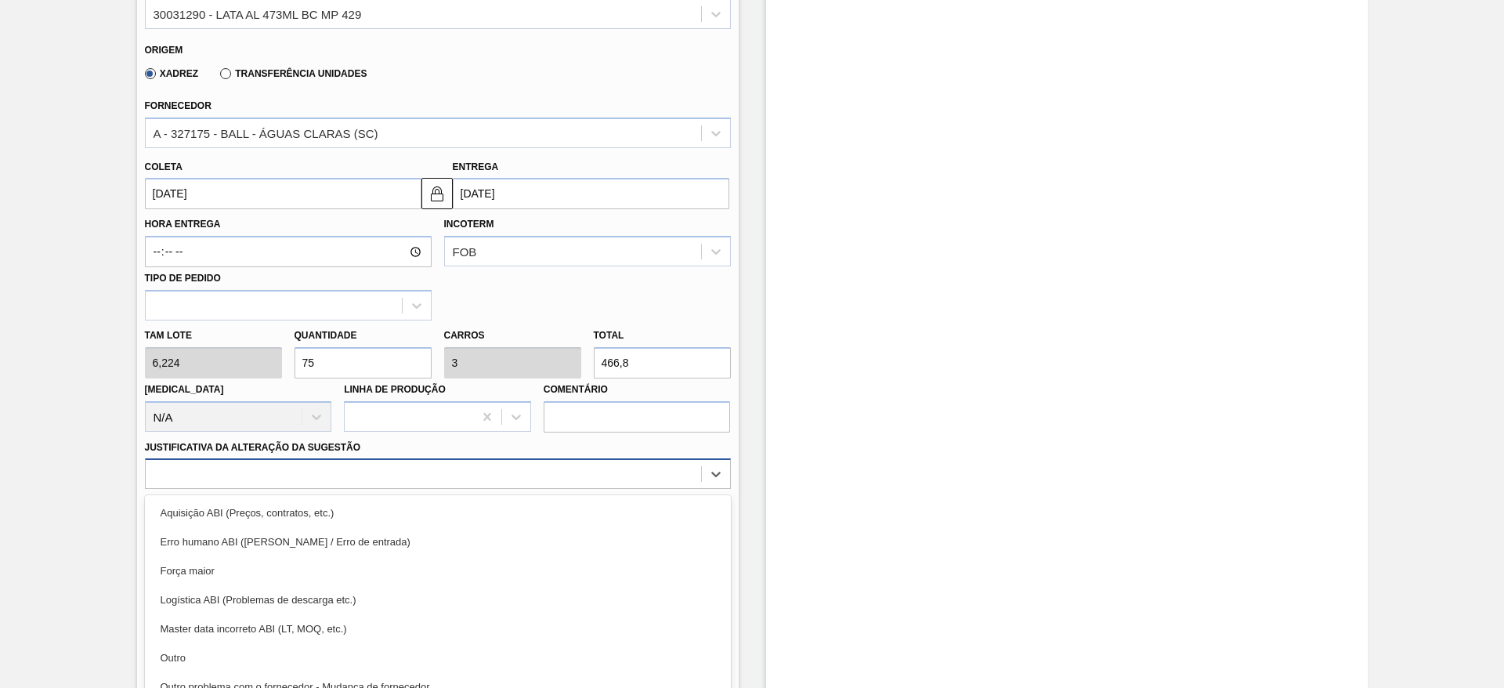
scroll to position [519, 0]
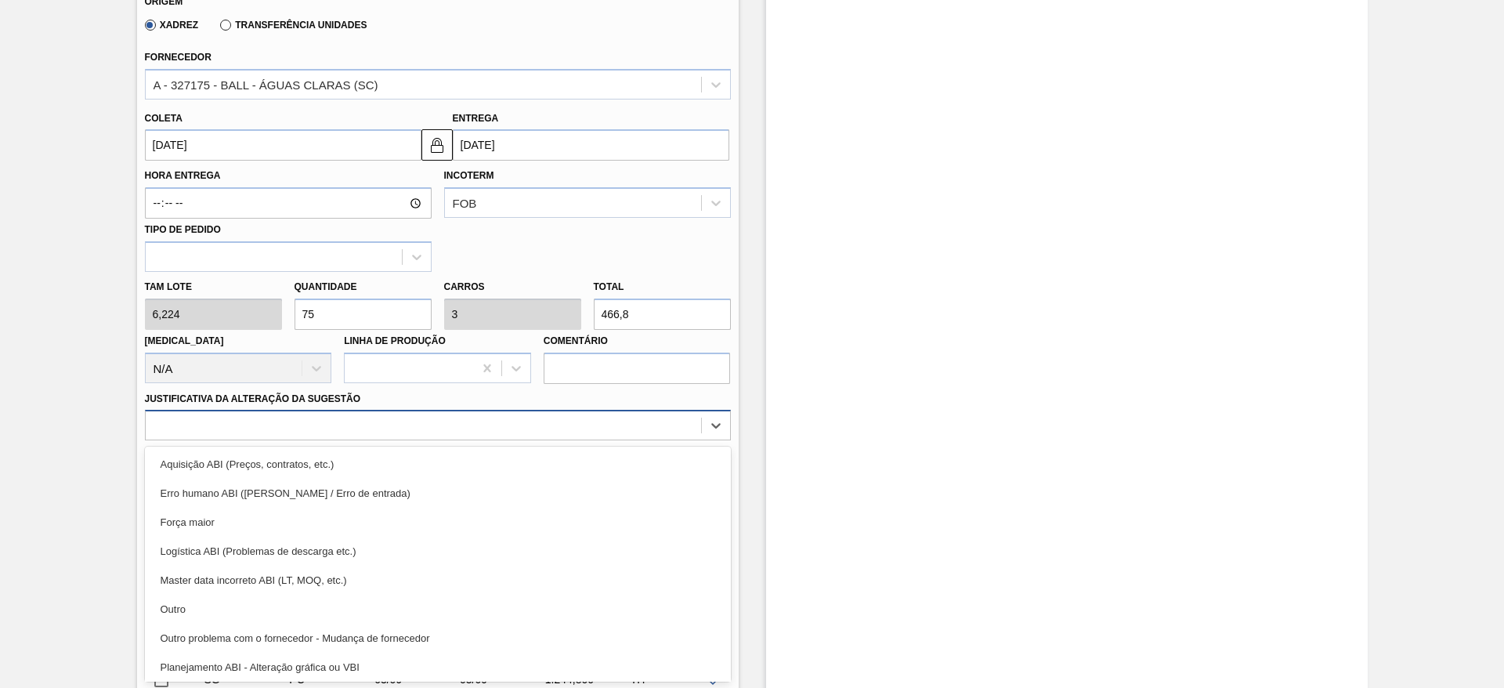
click div "option Aquisição ABI (Preços, contratos, etc.) focused, 1 of 18. 18 results ava…"
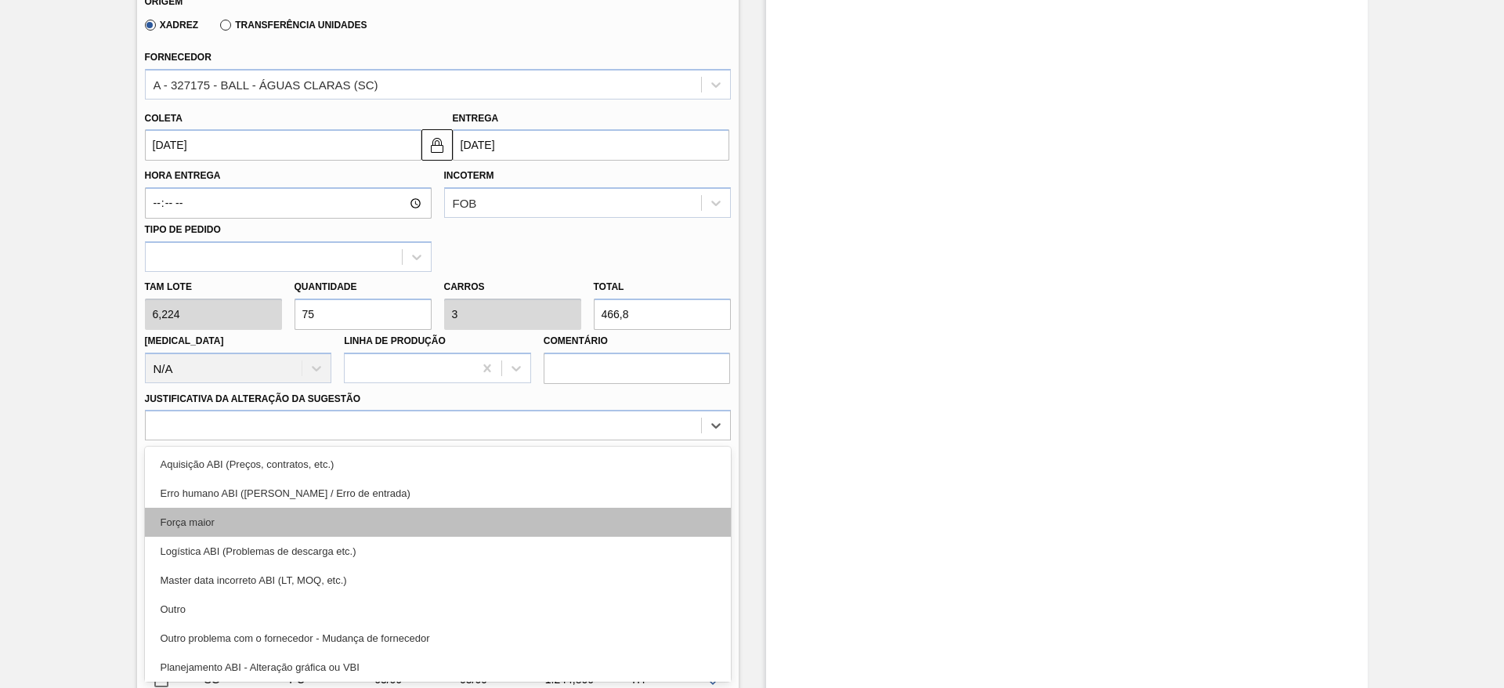
click div "Força maior"
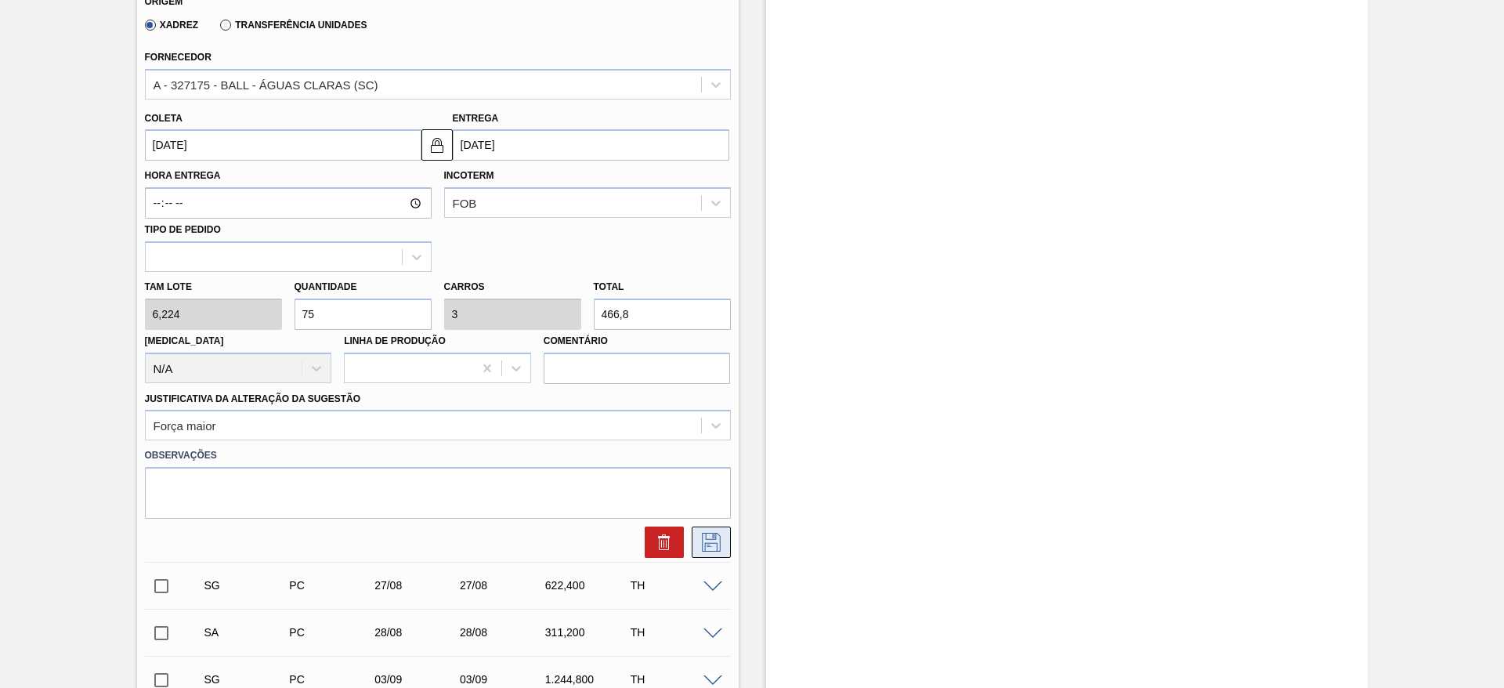
click icon
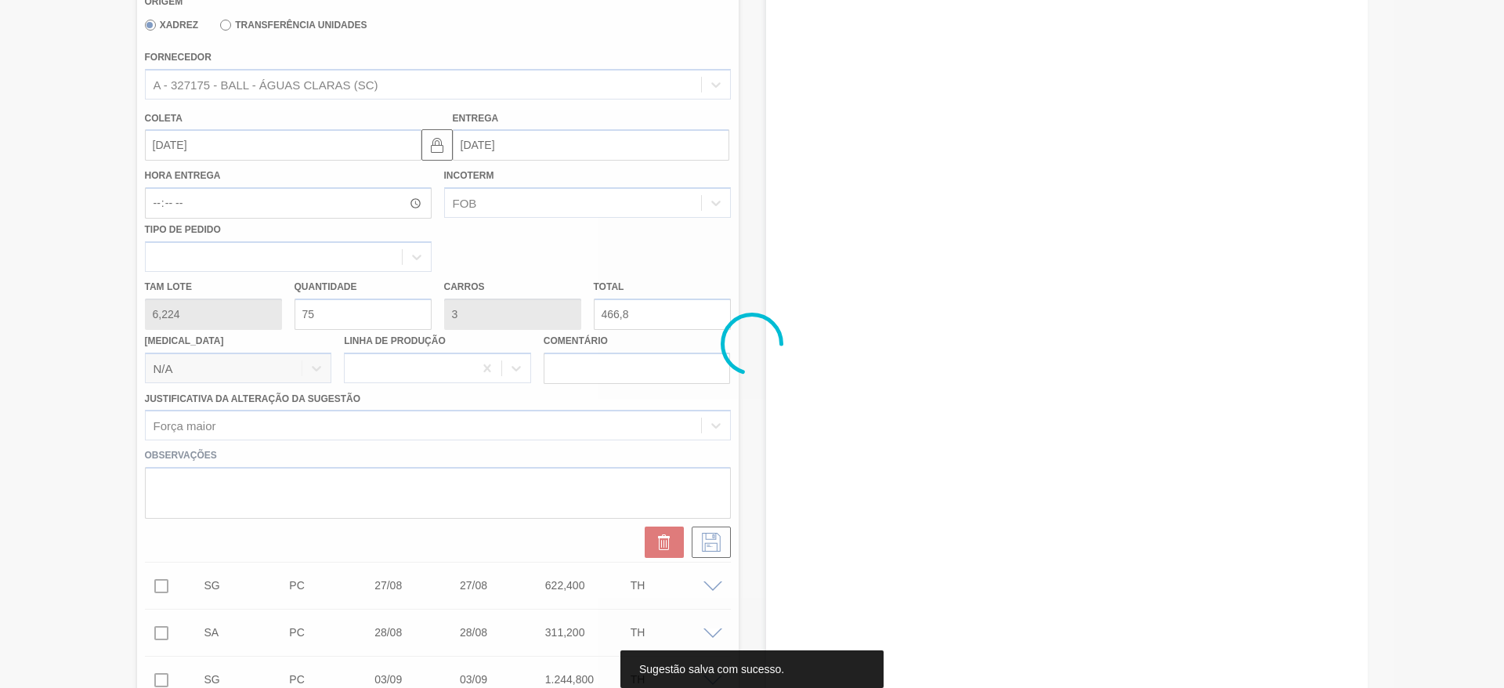
scroll to position [0, 0]
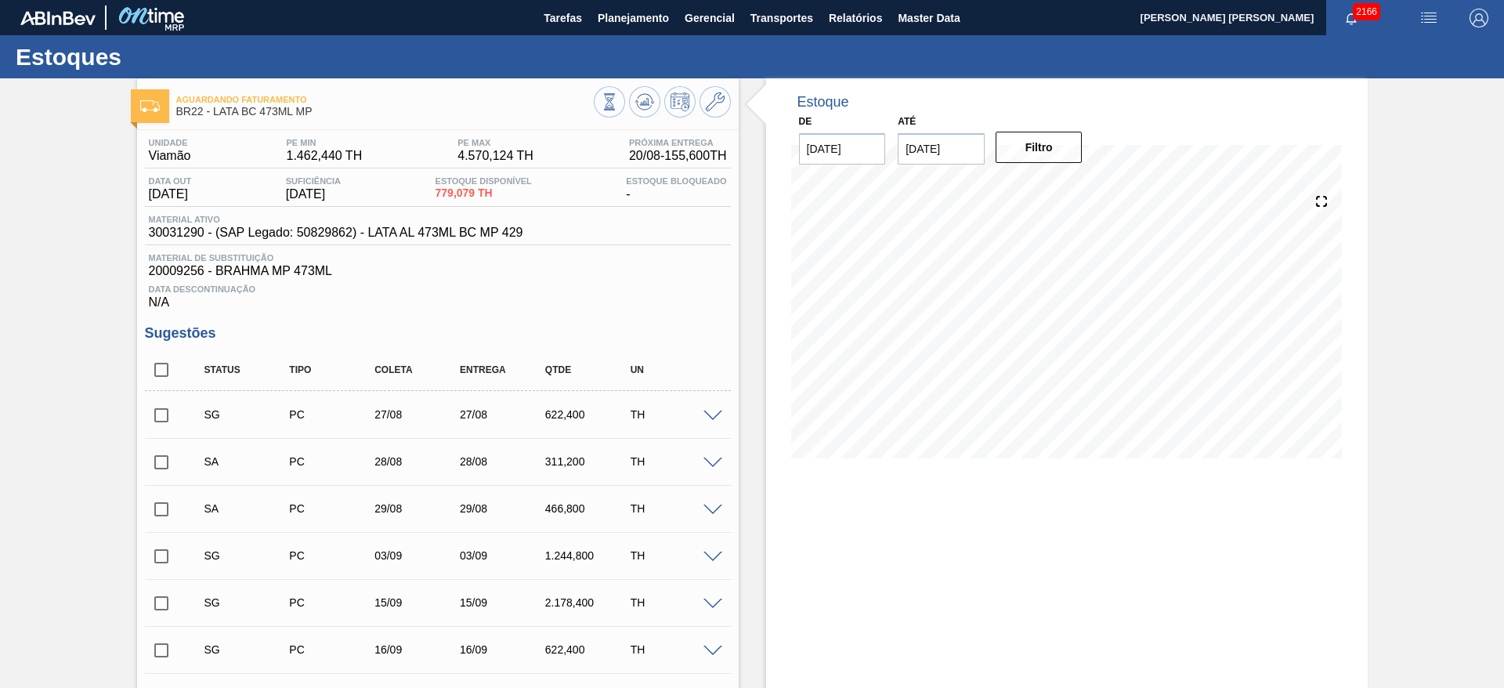
click span
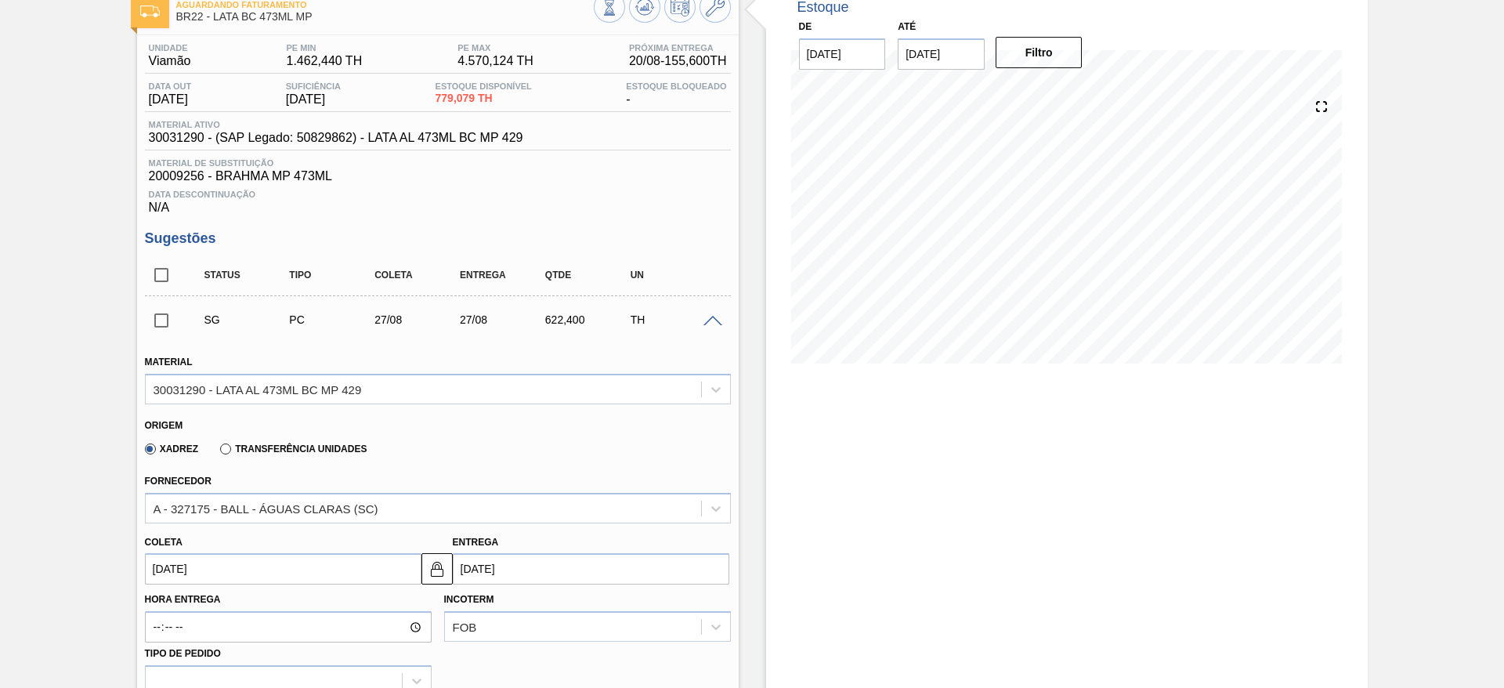
scroll to position [235, 0]
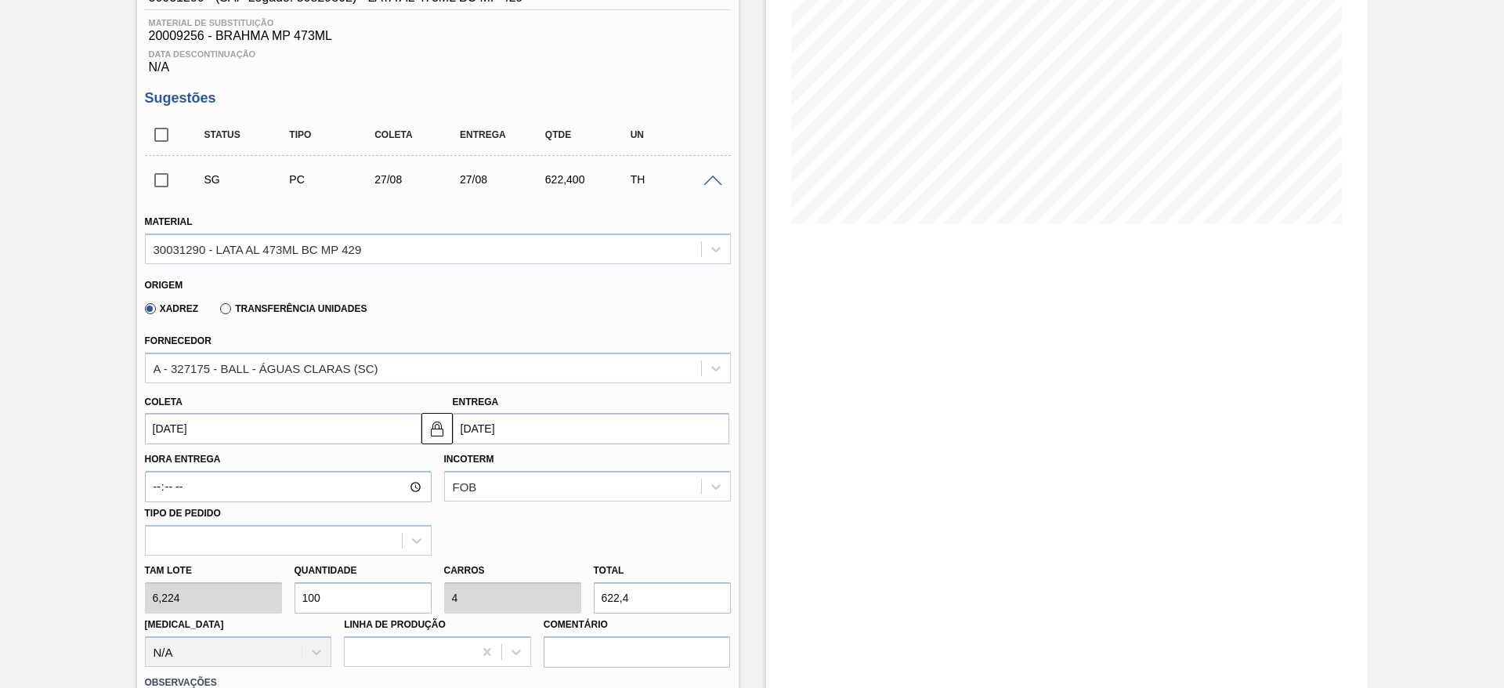
click input "[DATE]"
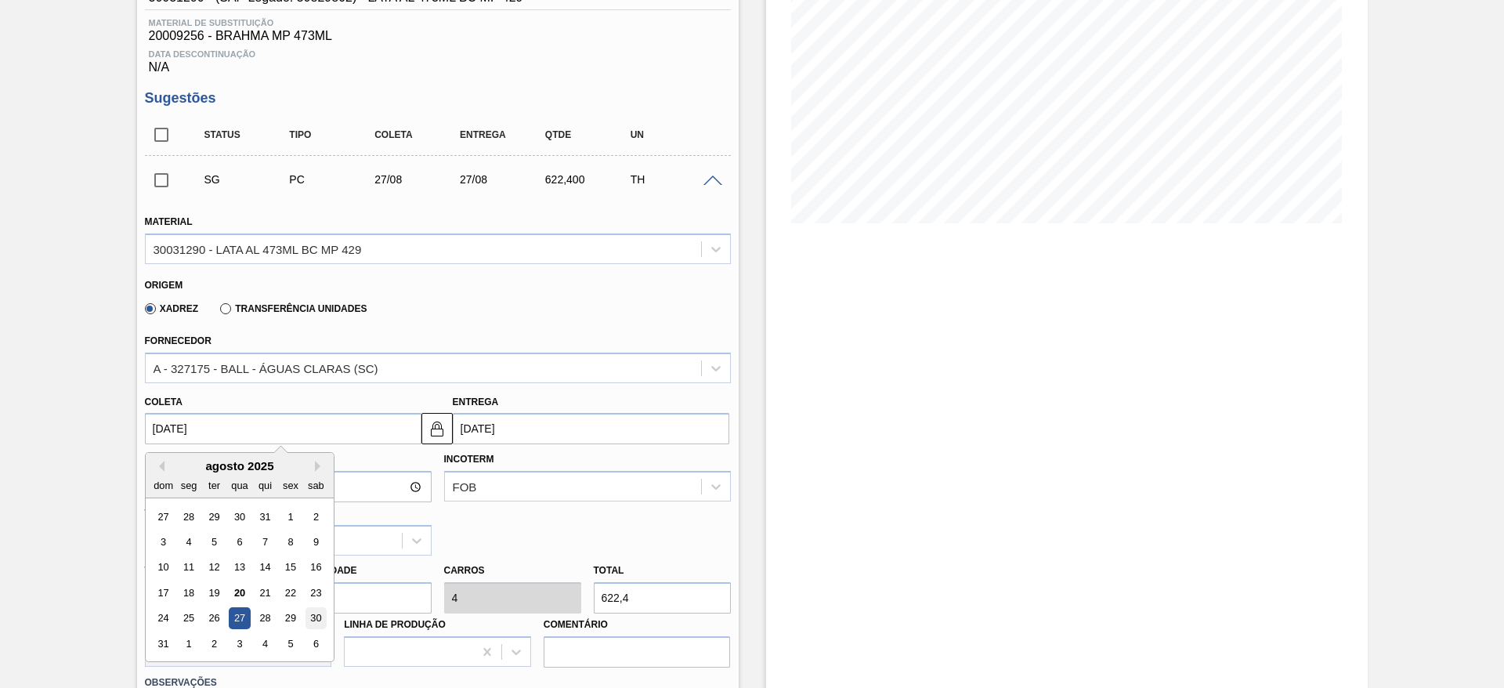
click div "30"
type input "[DATE]"
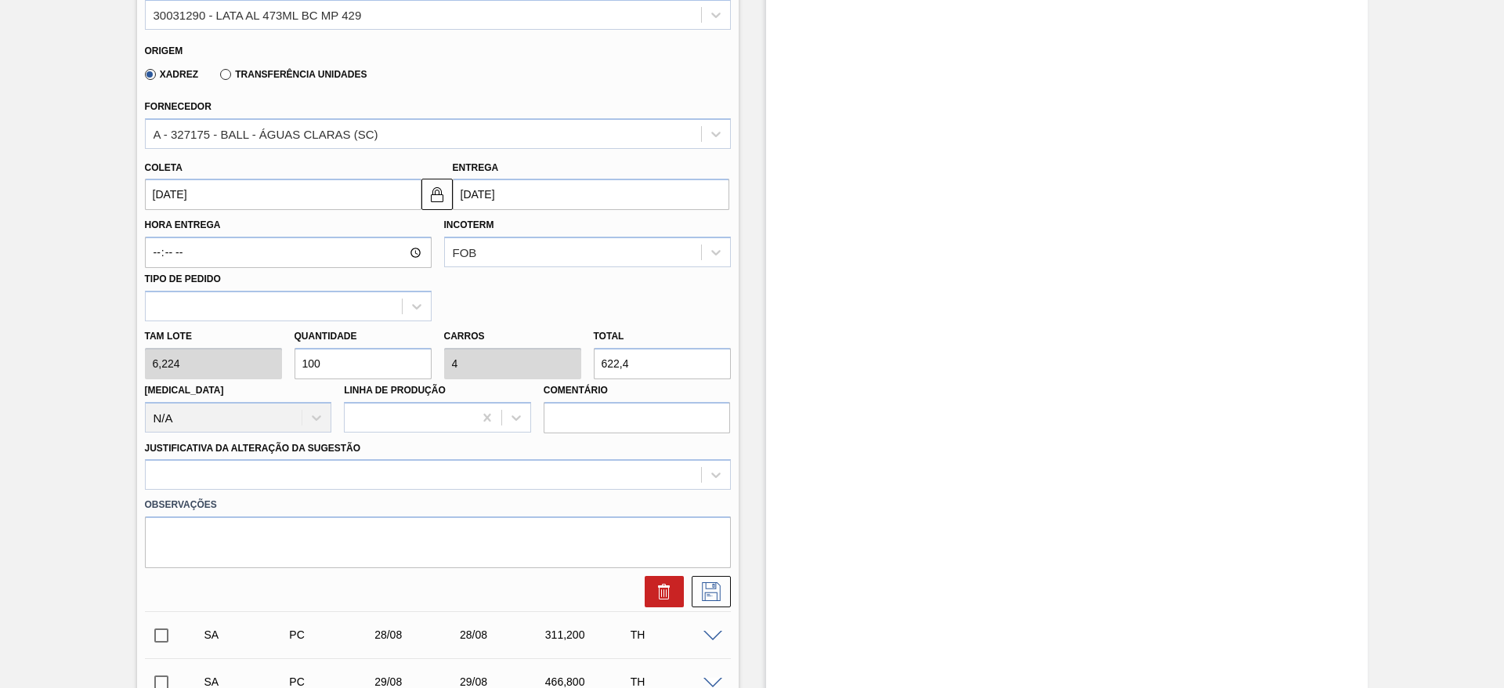
scroll to position [470, 0]
click div "Tam lote 6,224 Quantidade 100 Carros 4 Total 622,4 Doca N/A Linha de Produção C…"
type input "2"
type input "0,08"
type input "12,448"
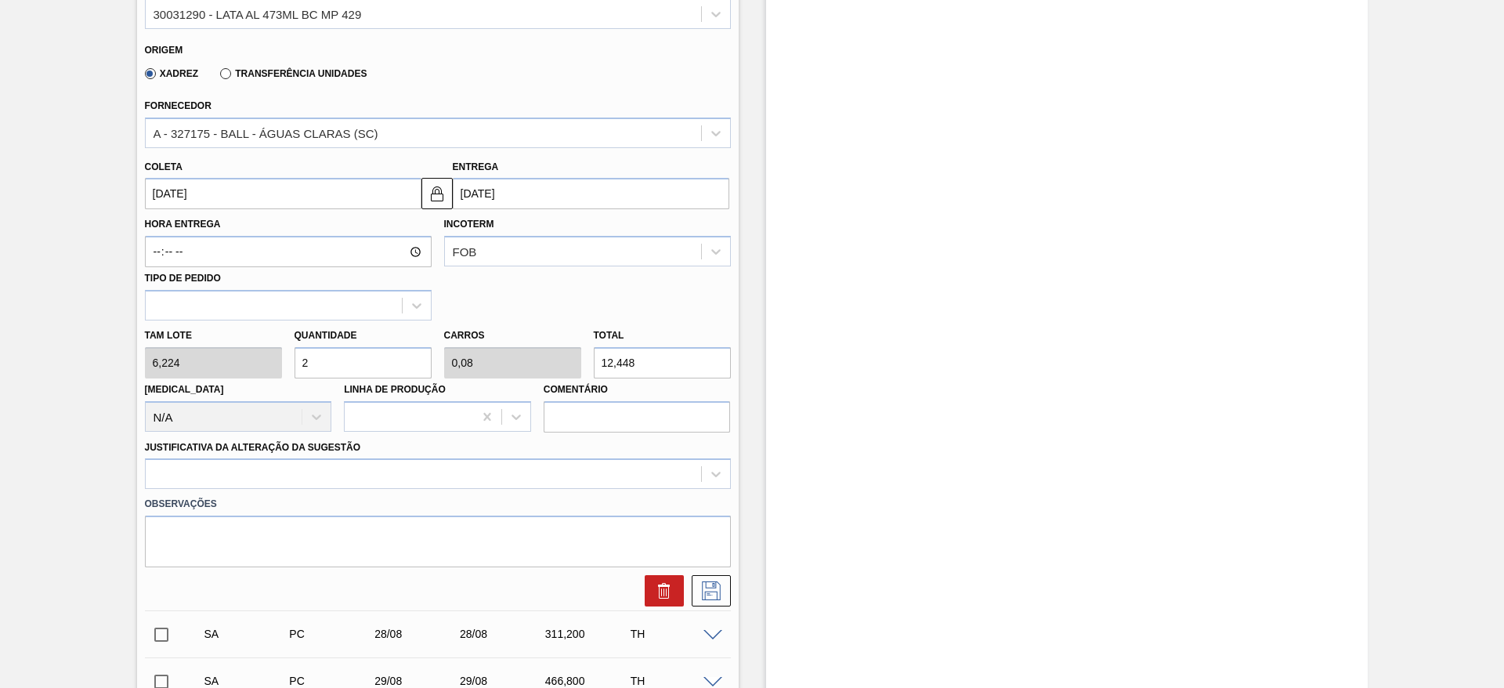
type input "22"
type input "0,88"
type input "136,928"
type input "225"
type input "9"
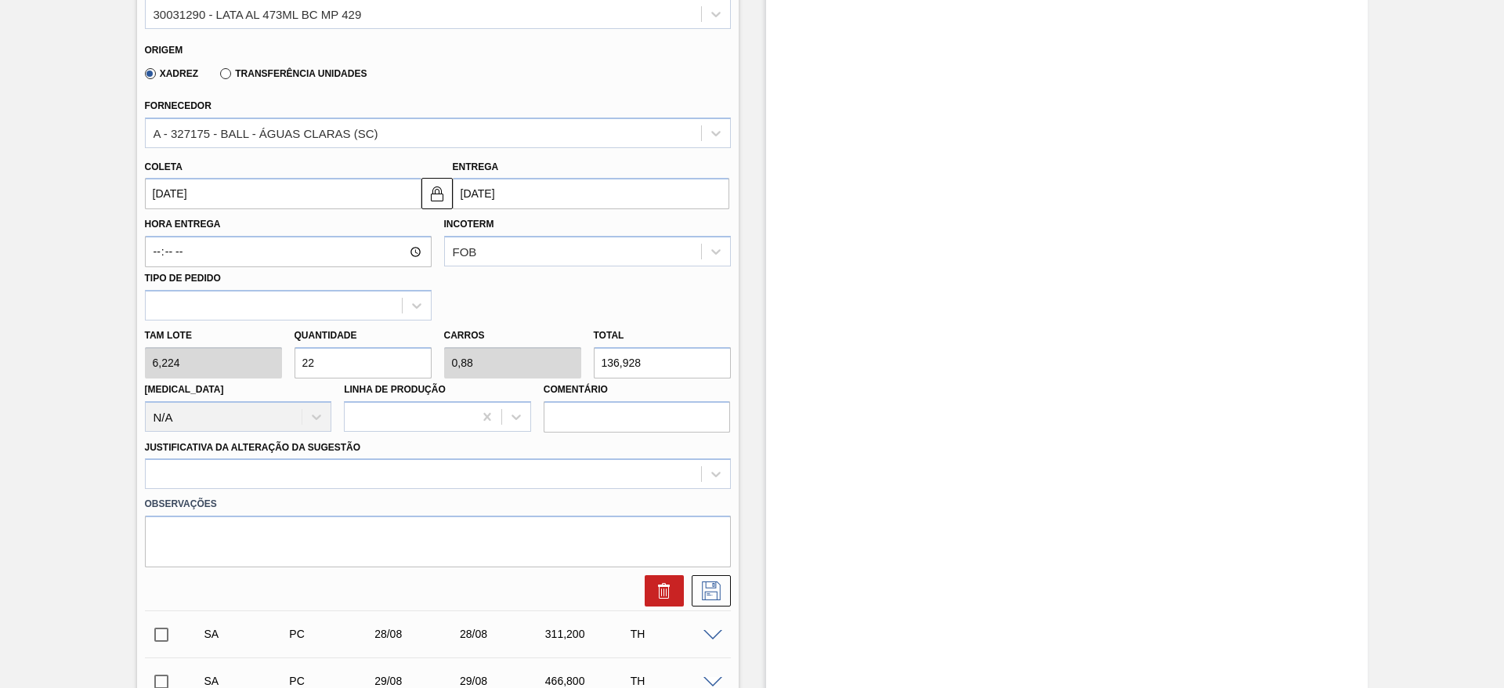
type input "1.400,4"
type input "225"
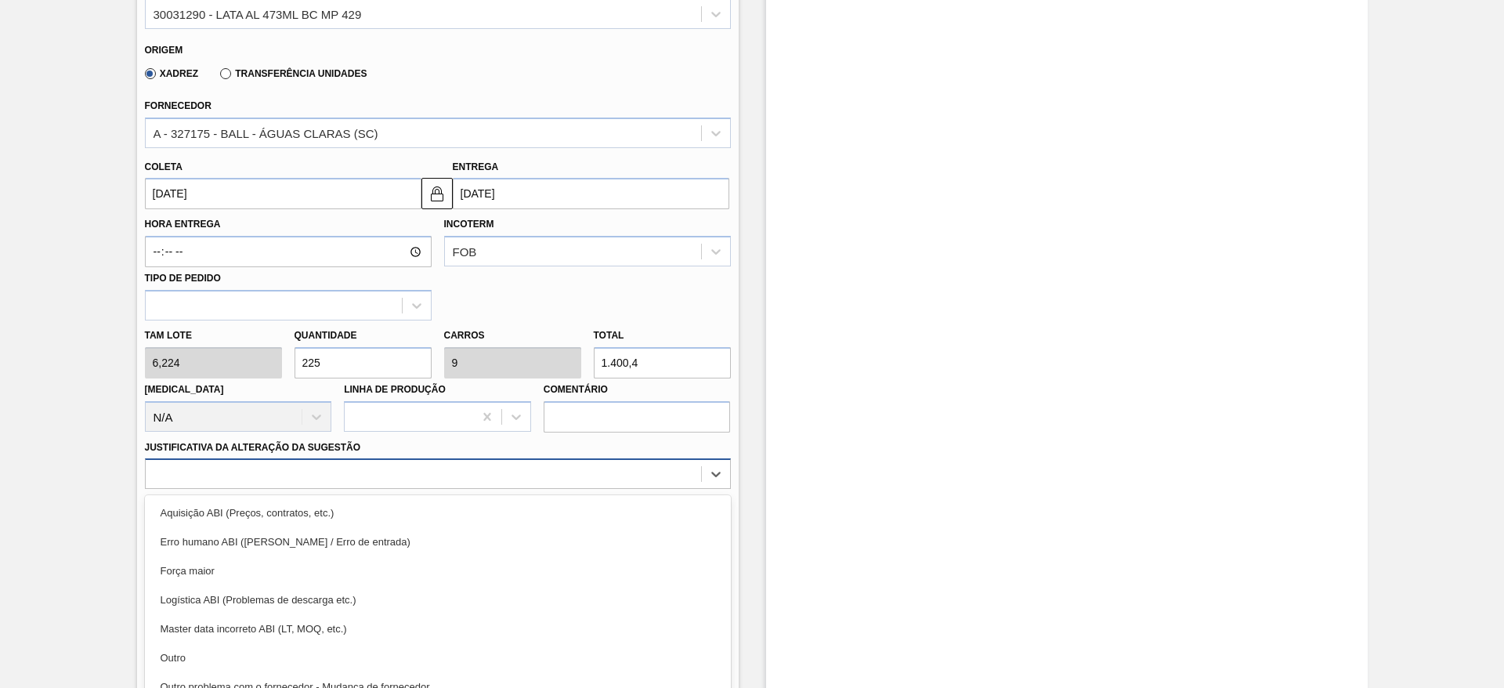
click div "option Erro humano ABI (Cálculo / Erro de entrada) focused, 2 of 18. 18 results…"
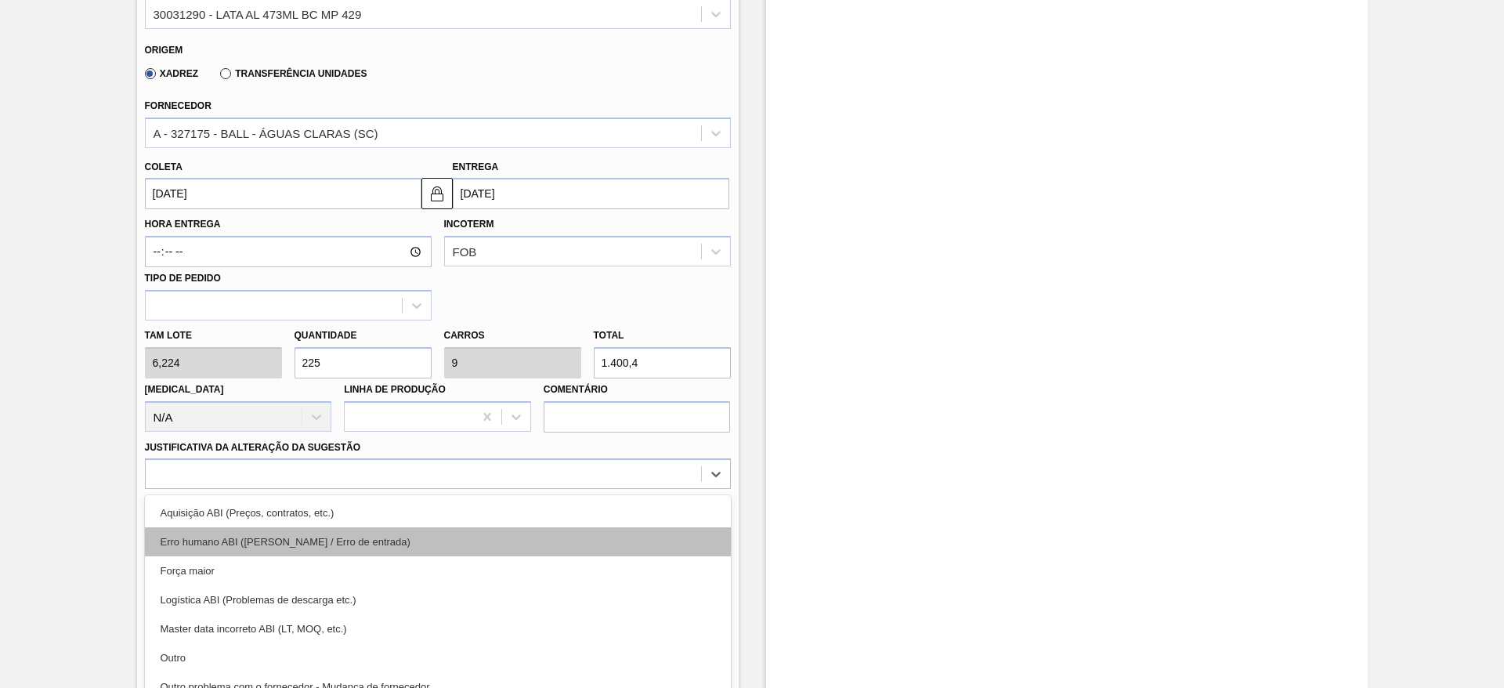
scroll to position [519, 0]
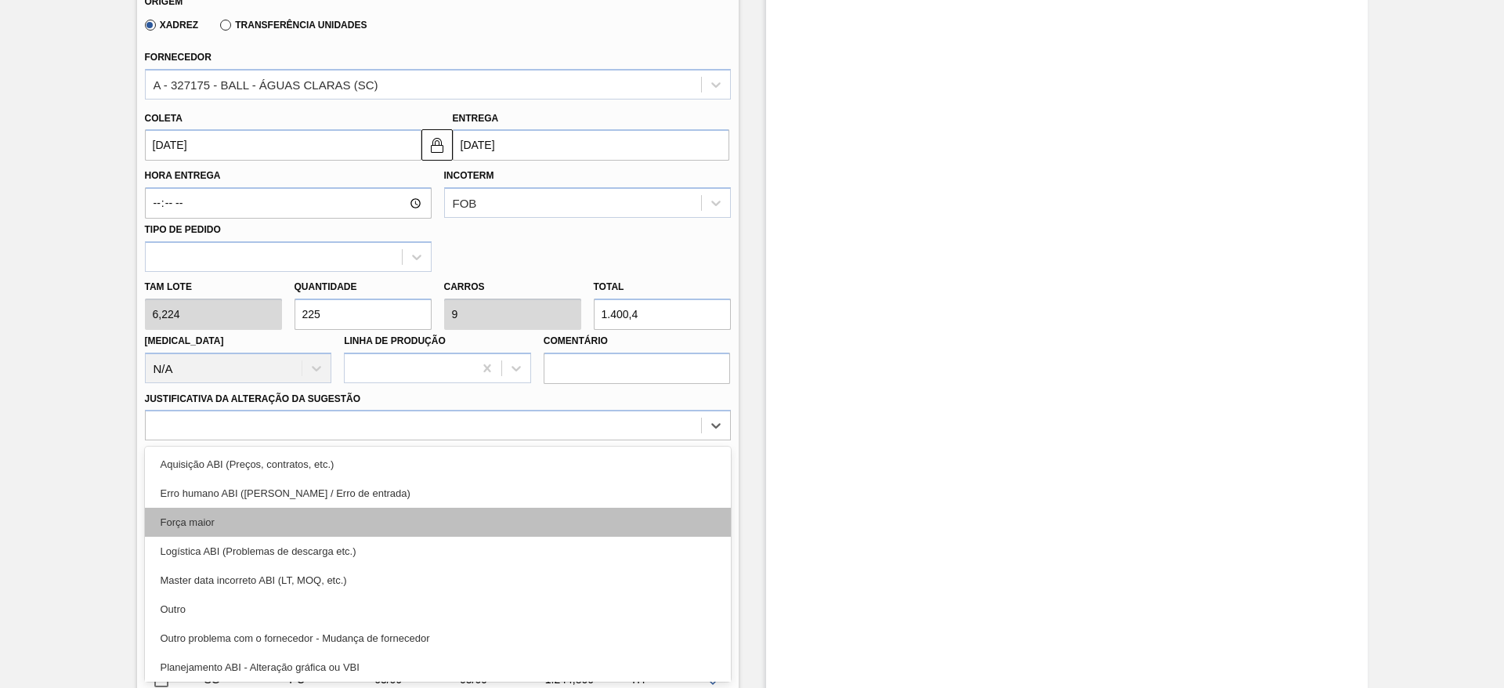
click div "Força maior"
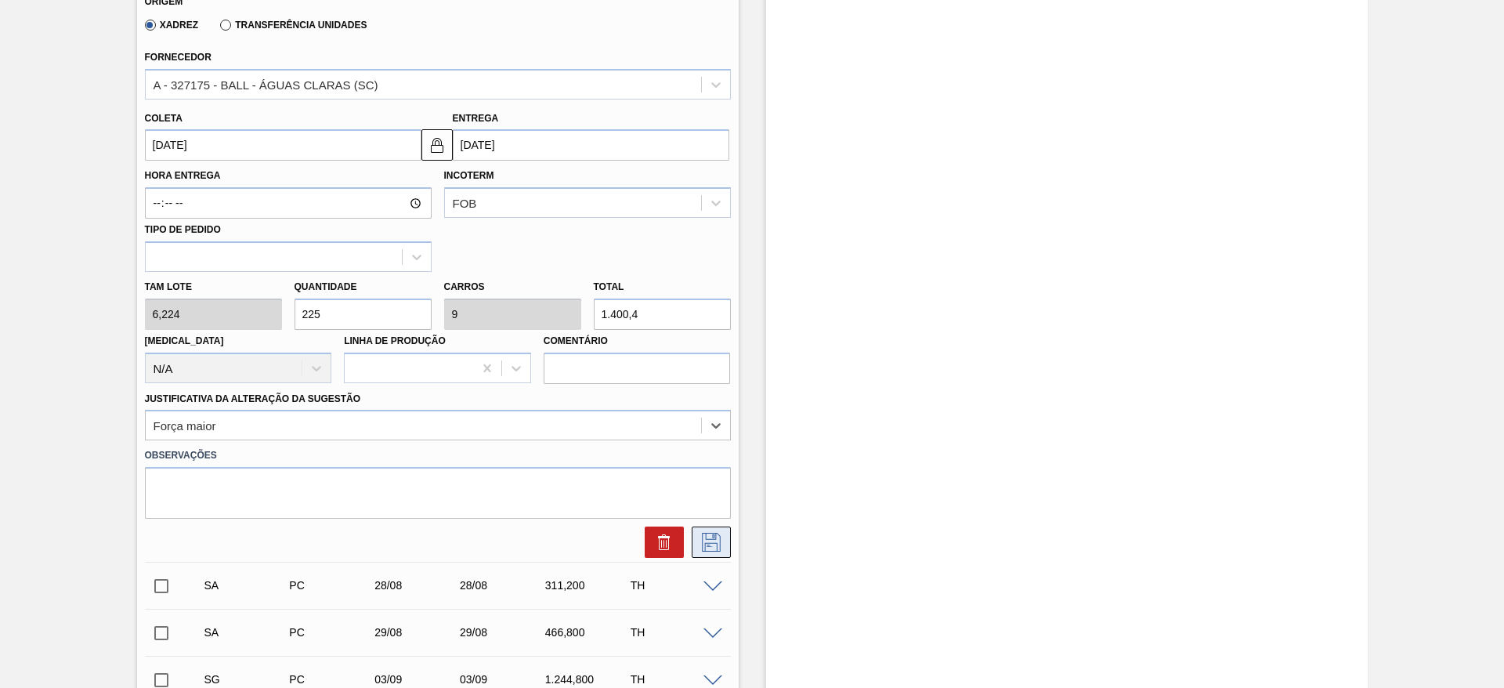
click icon
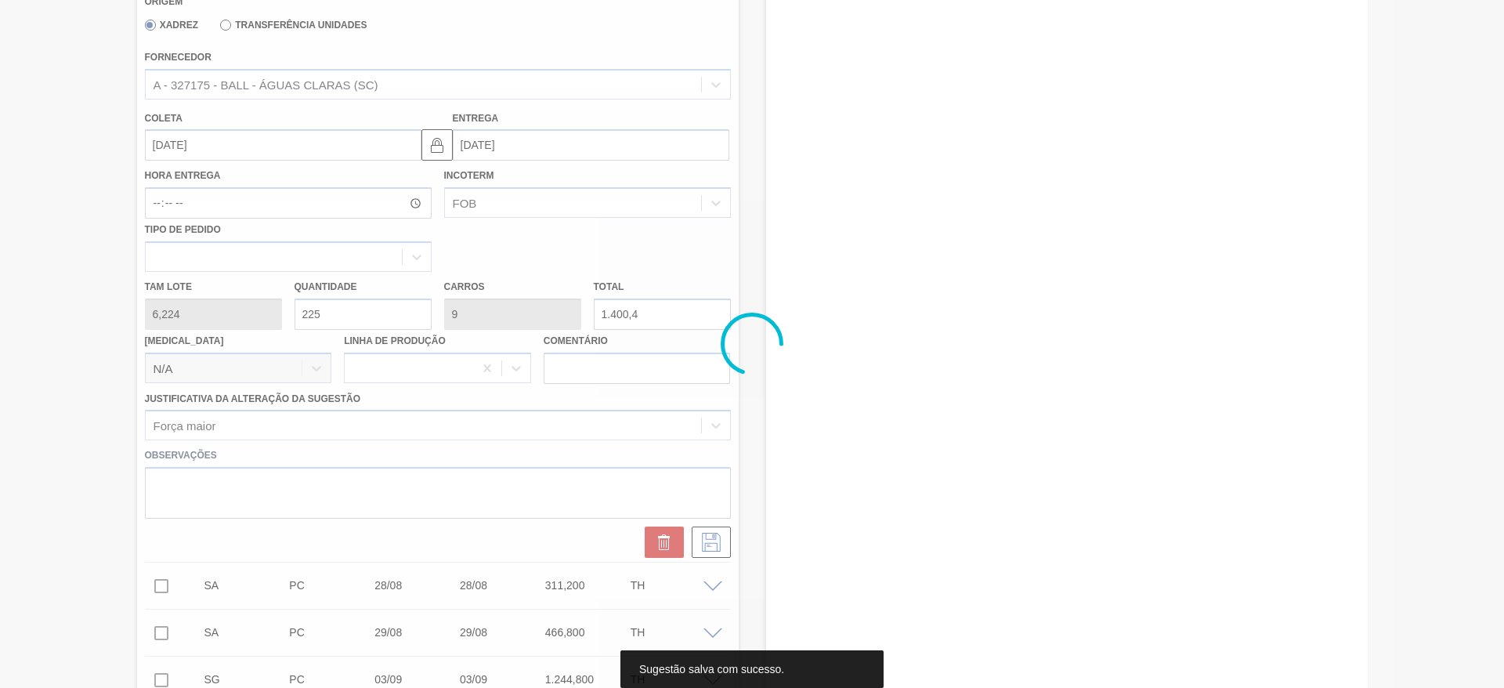
scroll to position [0, 0]
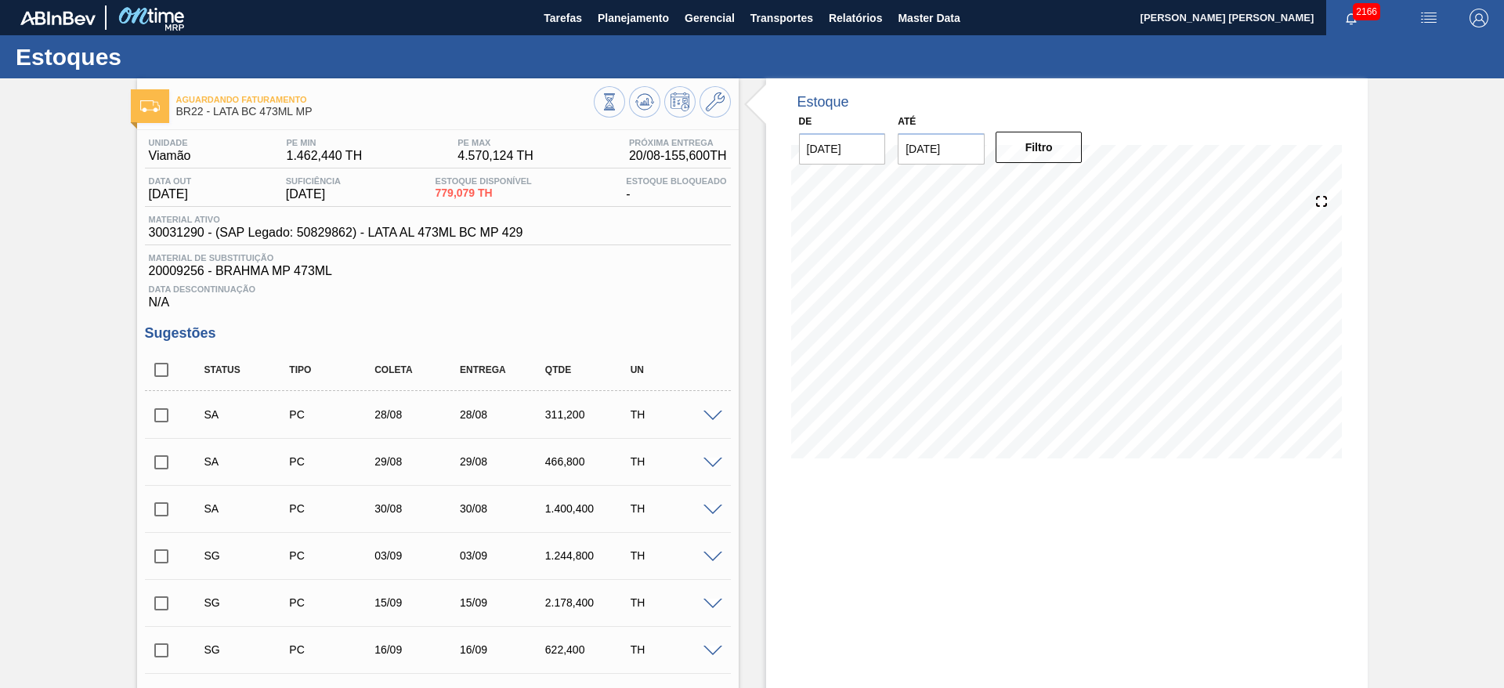
click input "checkbox"
checkbox input "true"
click input "checkbox"
checkbox input "true"
click input "checkbox"
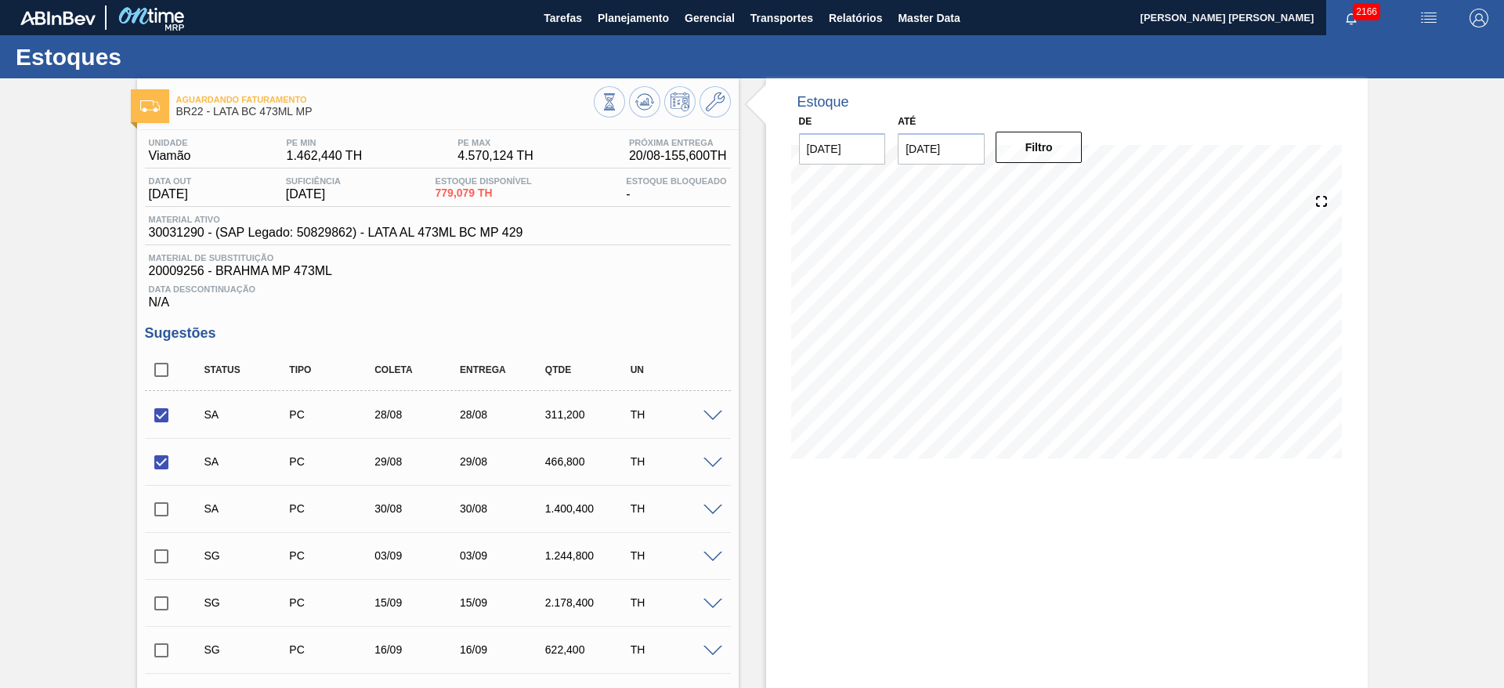
checkbox input "true"
click icon
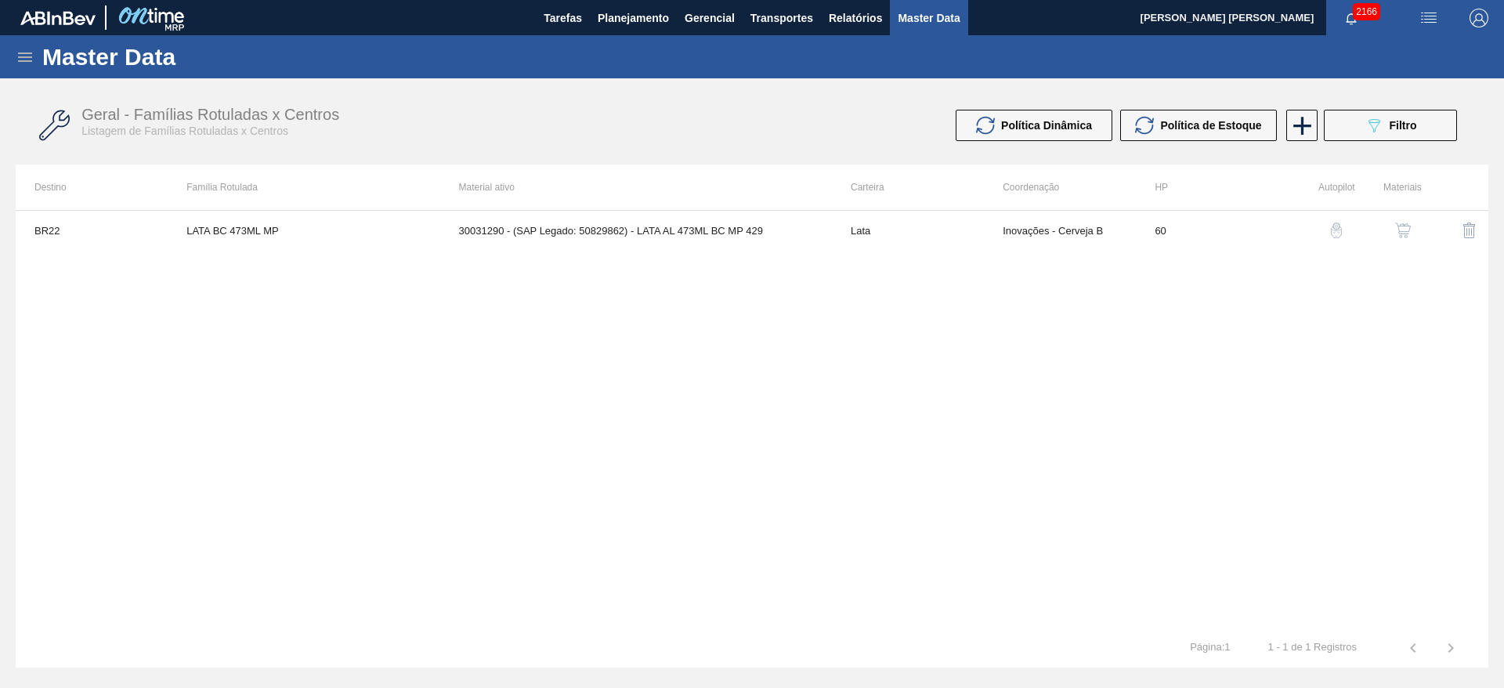
click img "button"
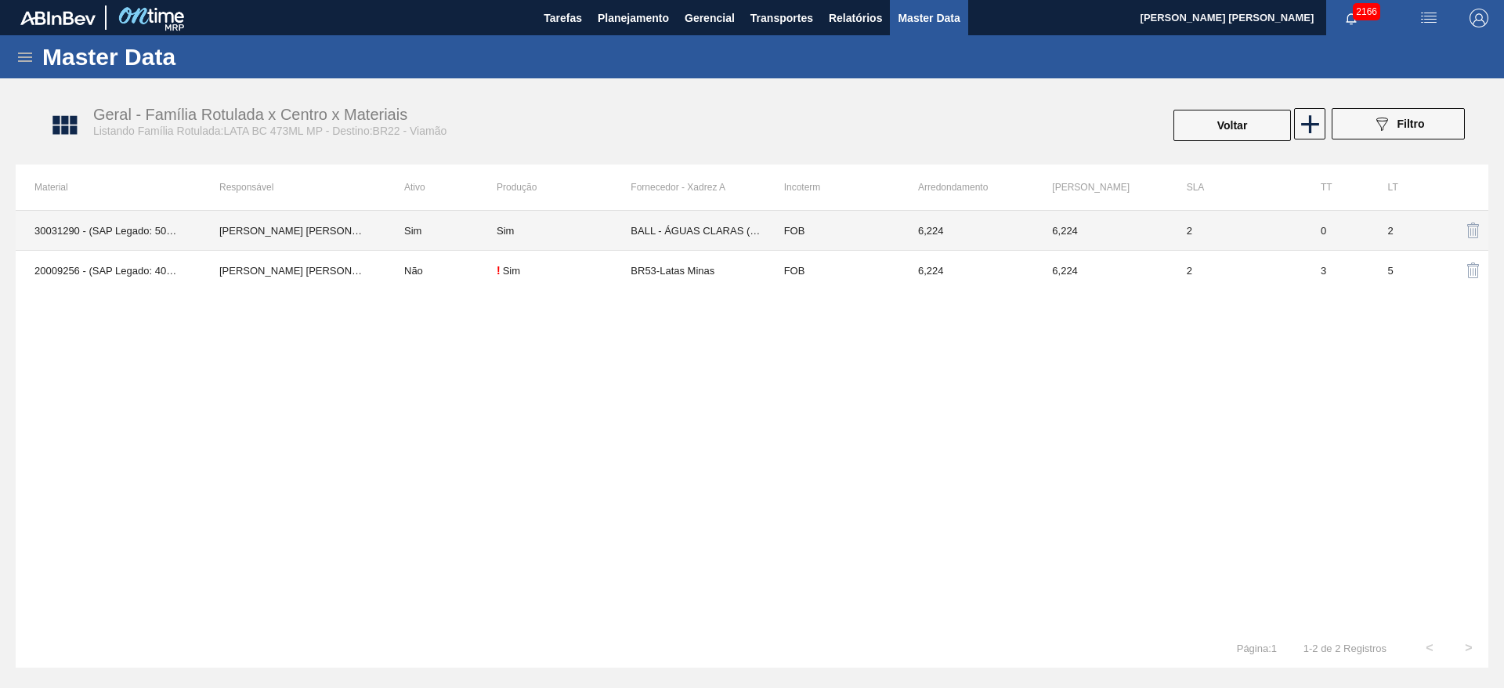
click td "Sim"
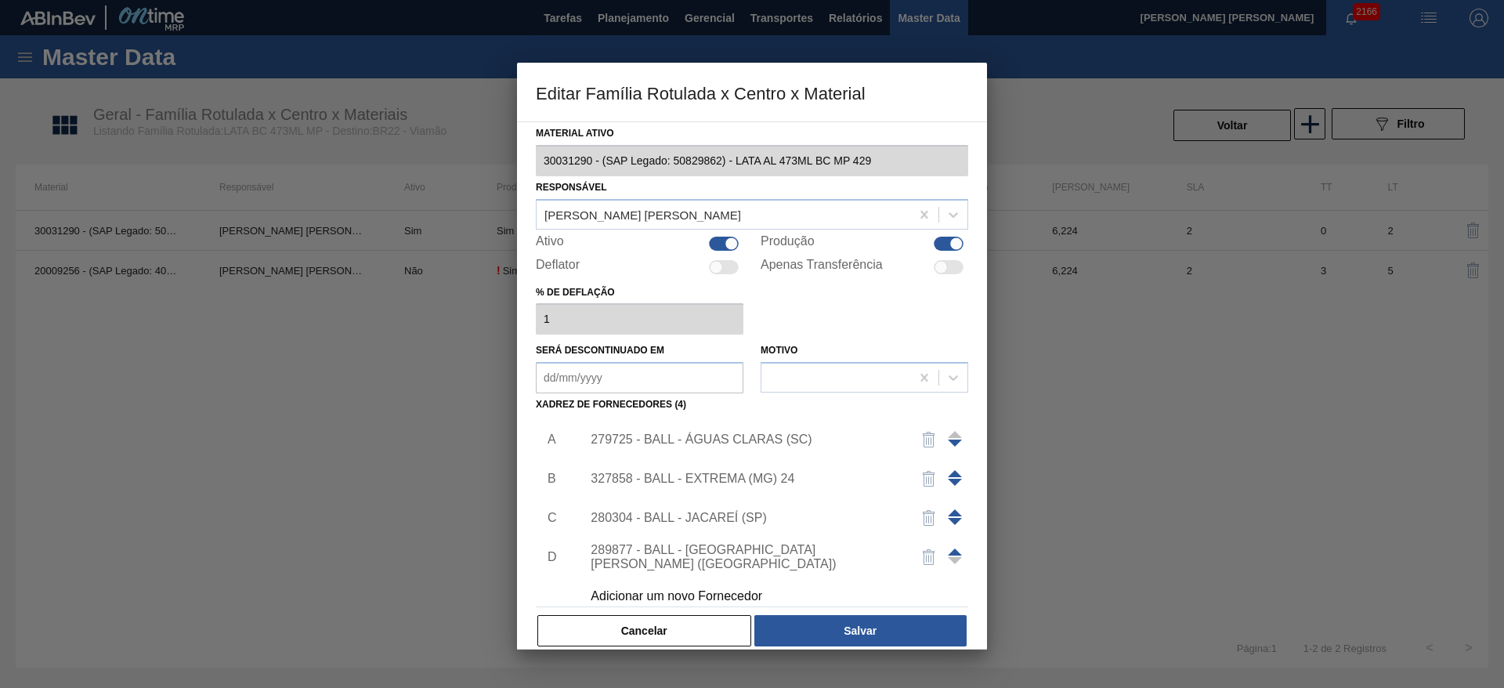
click div "279725 - BALL - ÁGUAS CLARAS (SC)"
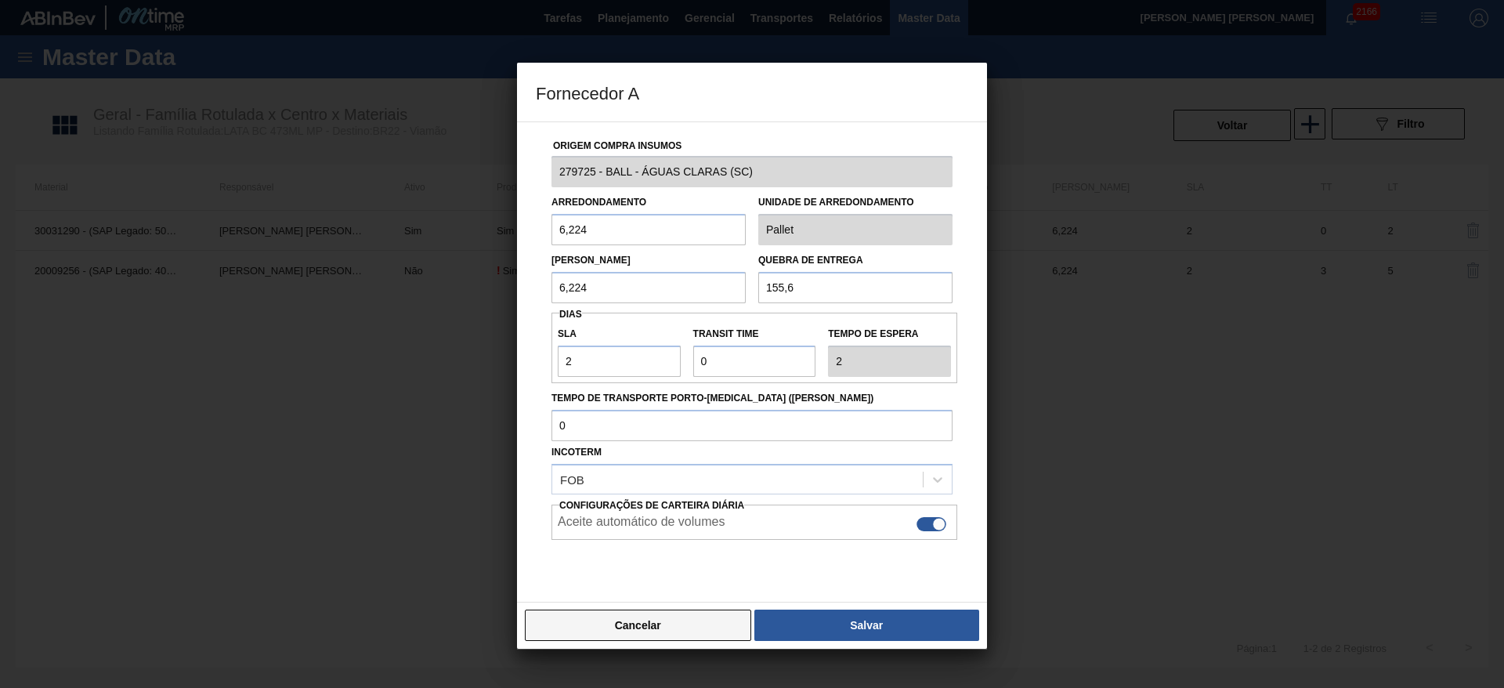
click button "Cancelar"
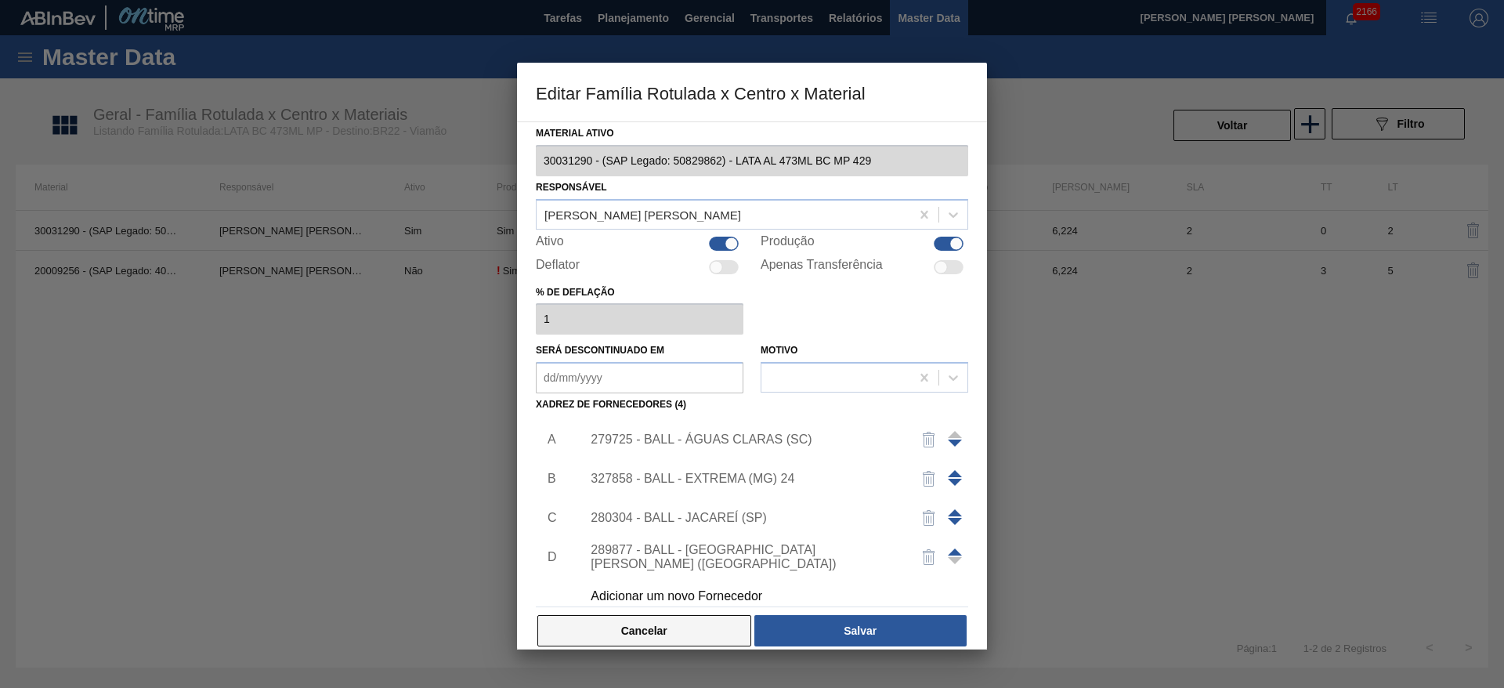
click button "Cancelar"
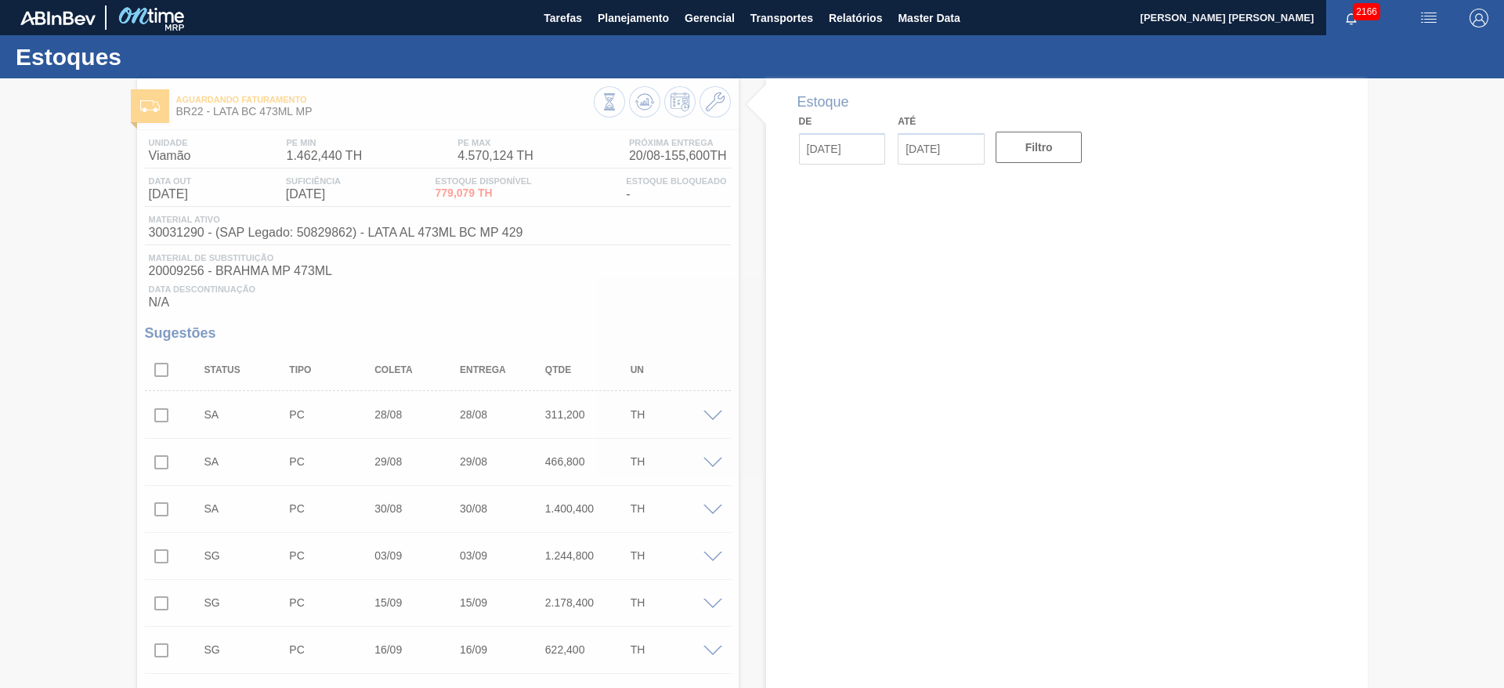
type input "[DATE]"
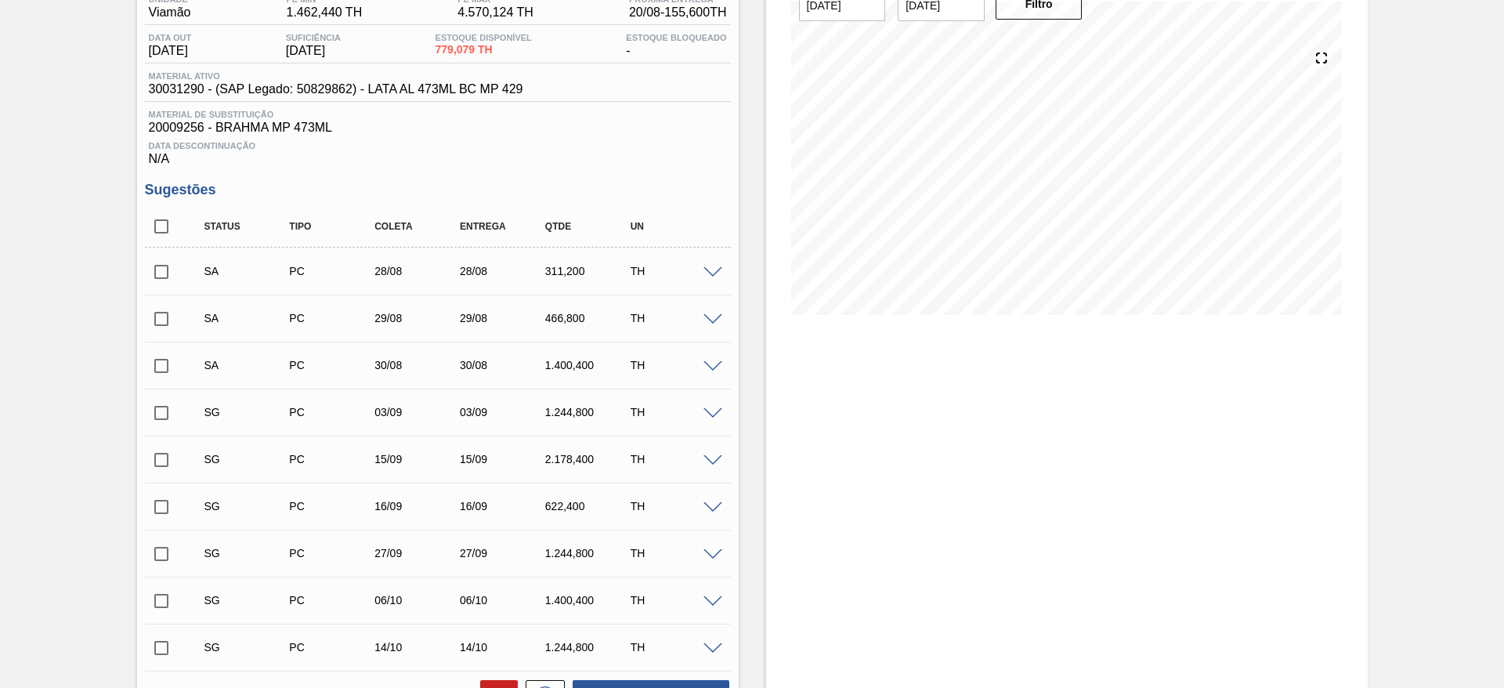
scroll to position [353, 0]
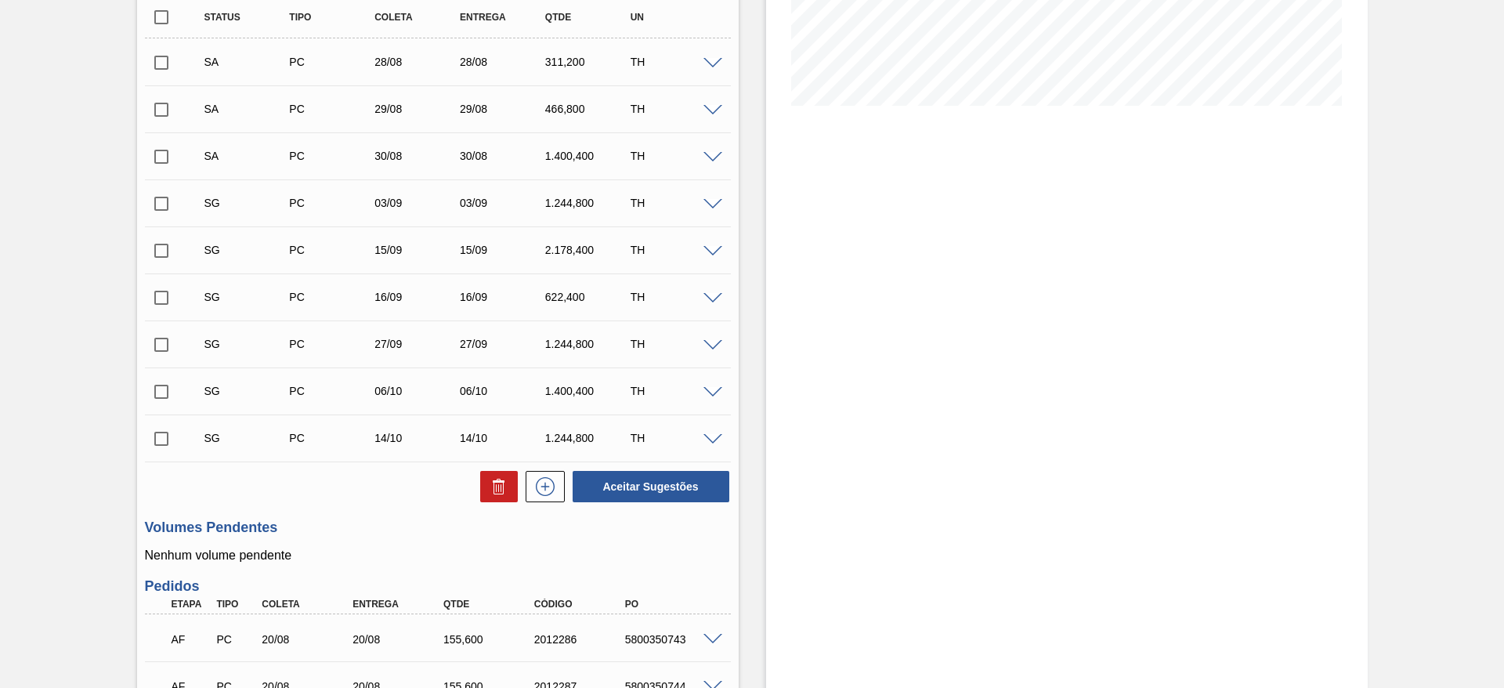
click input "checkbox"
checkbox input "true"
click input "checkbox"
checkbox input "true"
click input "checkbox"
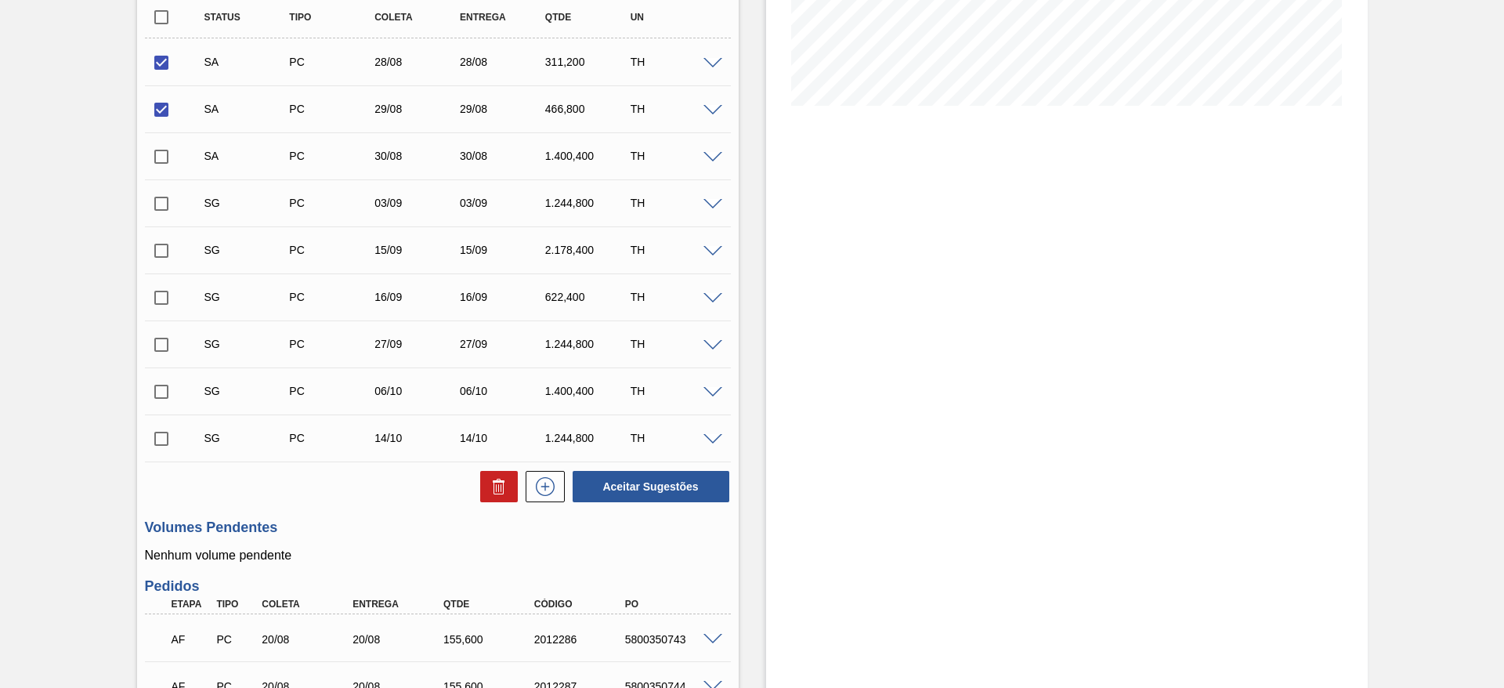
checkbox input "true"
click button "Aceitar Sugestões"
checkbox input "false"
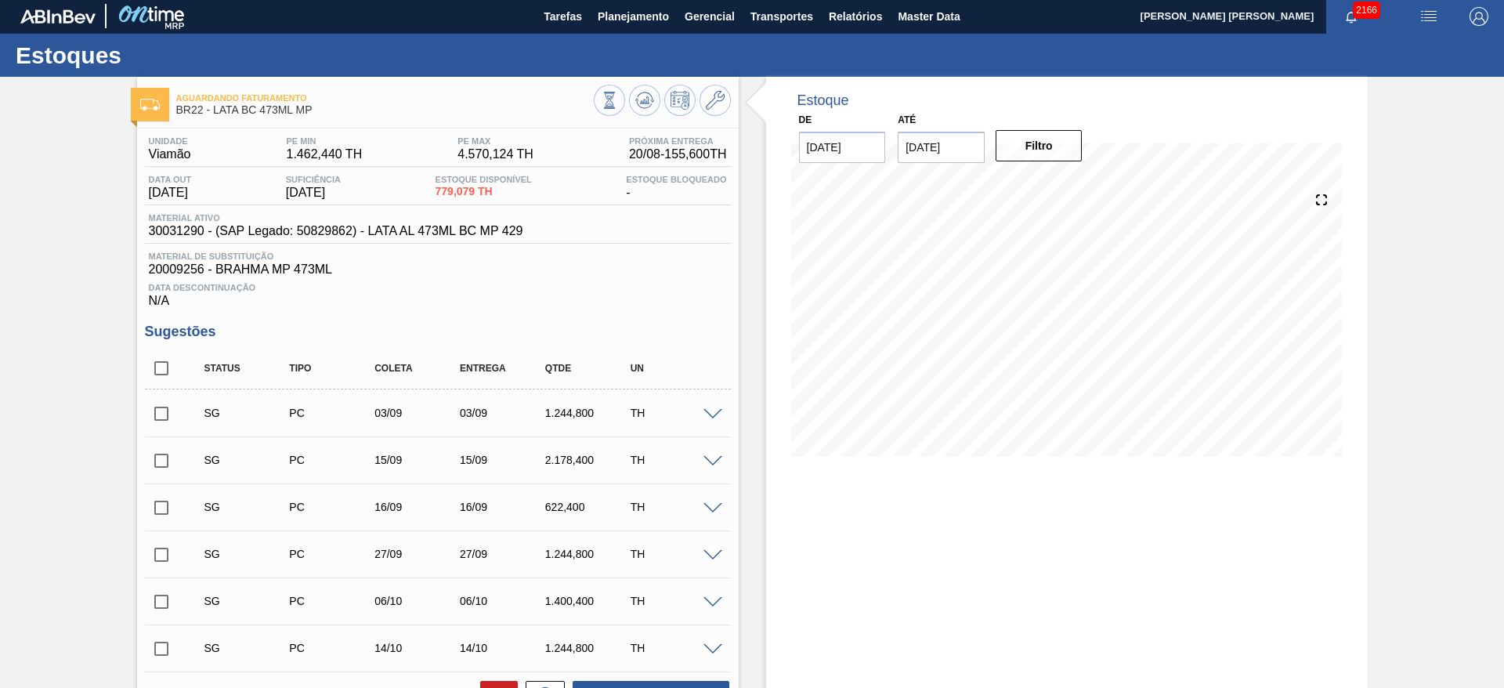
scroll to position [0, 0]
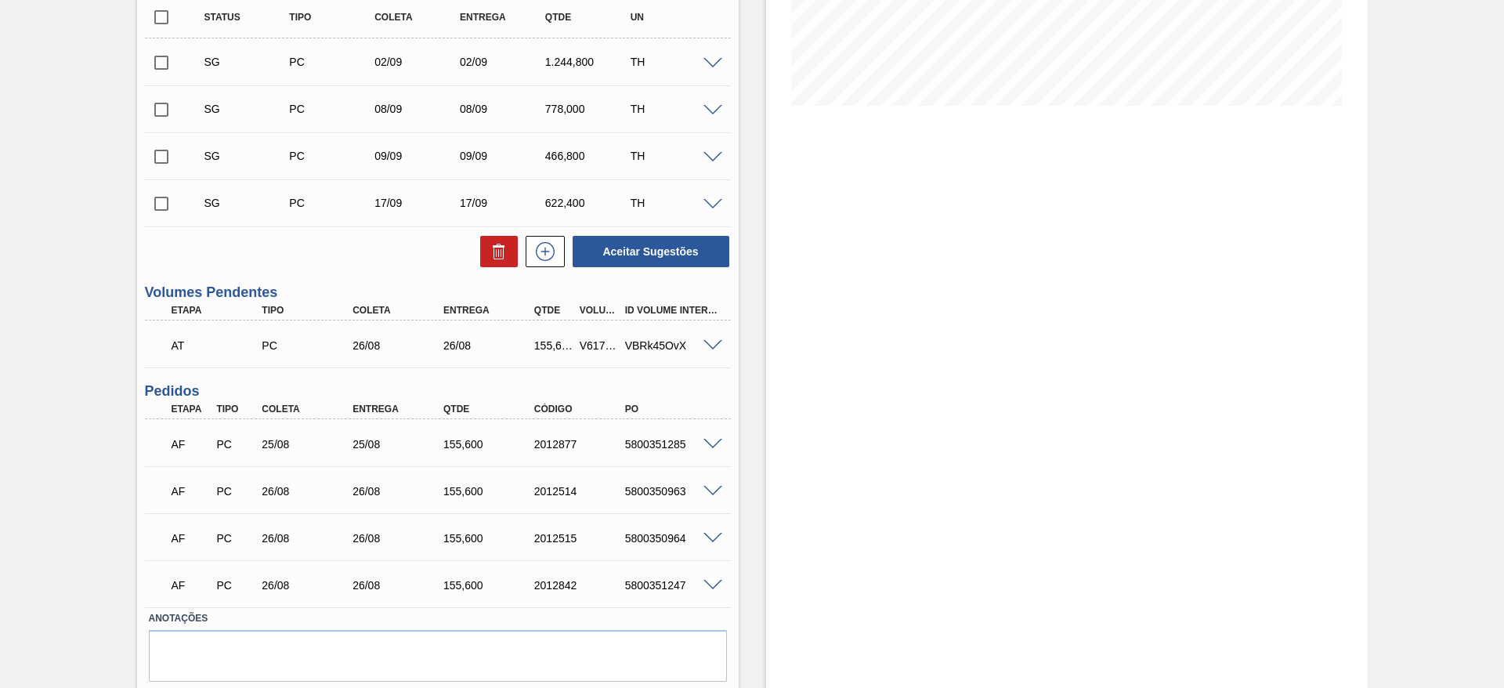
scroll to position [235, 0]
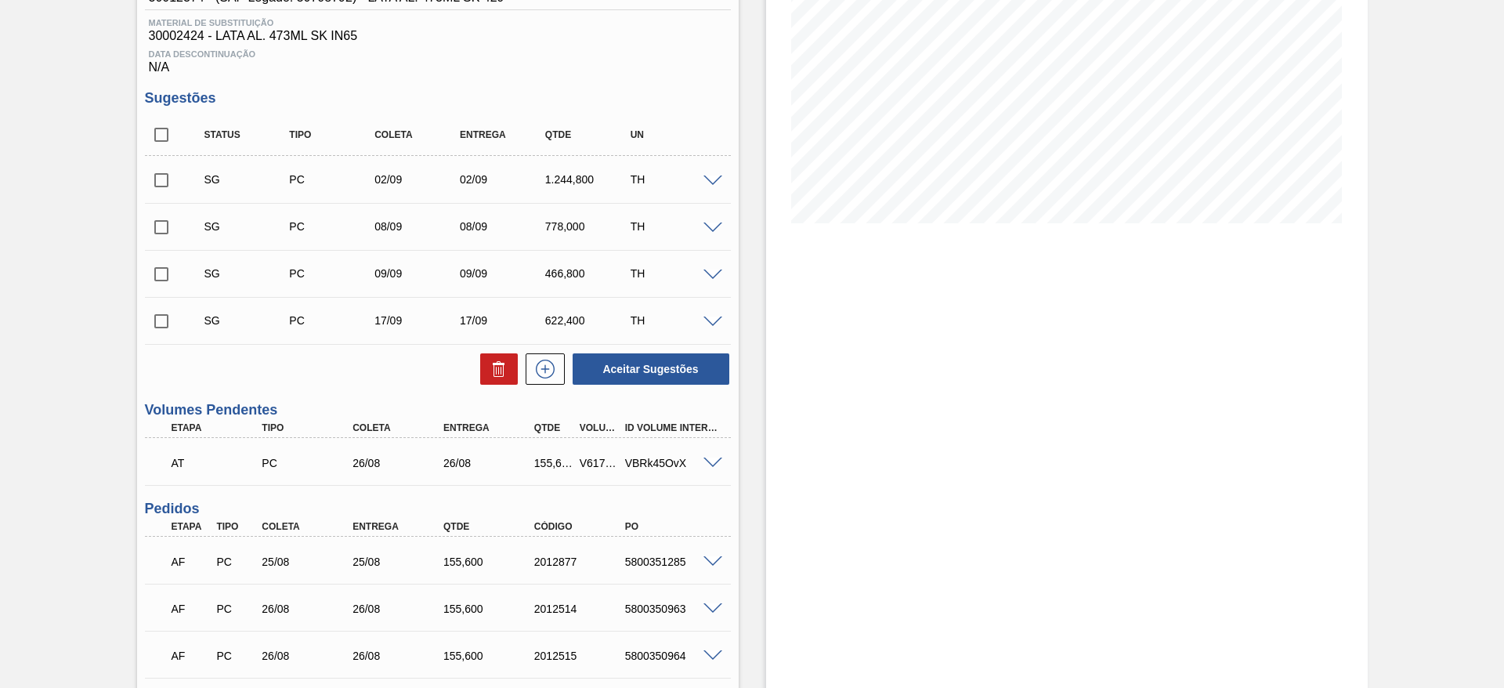
click at [713, 178] on span at bounding box center [713, 181] width 19 height 12
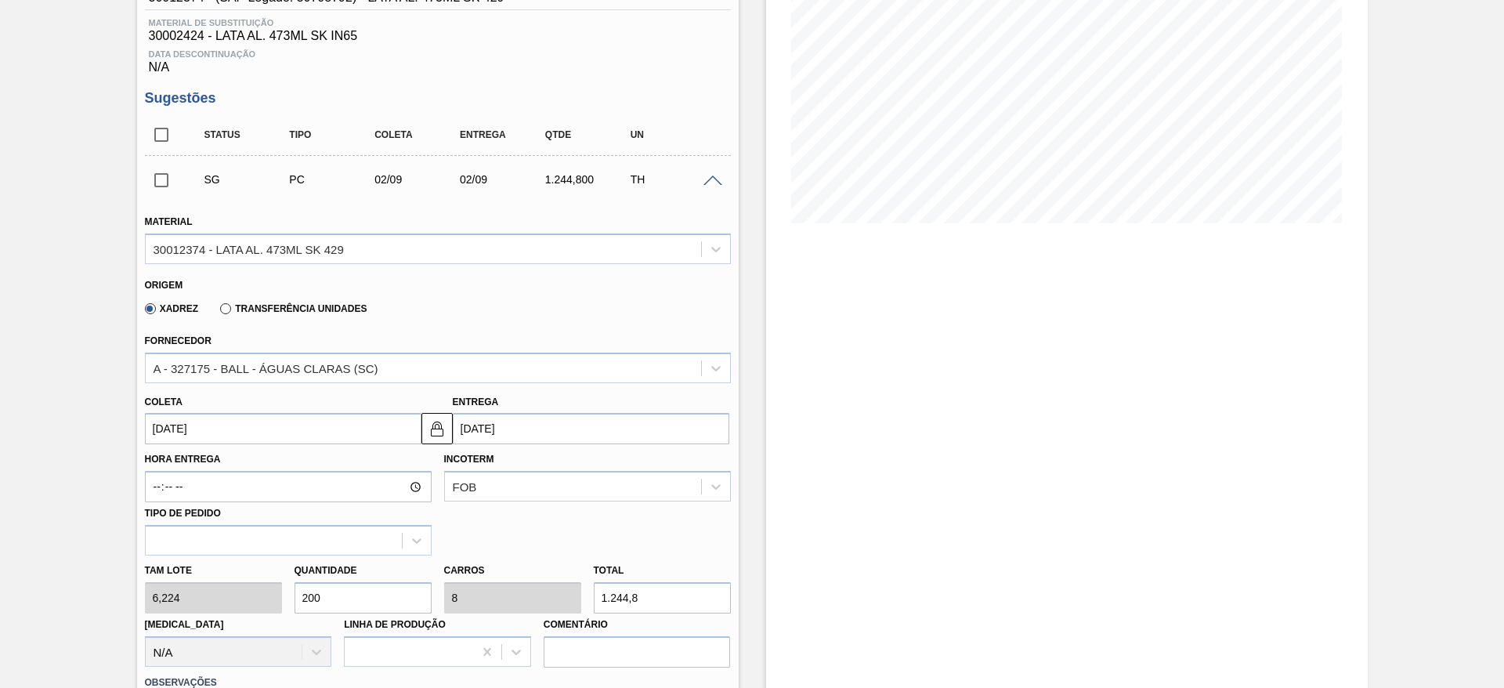
click at [247, 427] on input "[DATE]" at bounding box center [283, 428] width 277 height 31
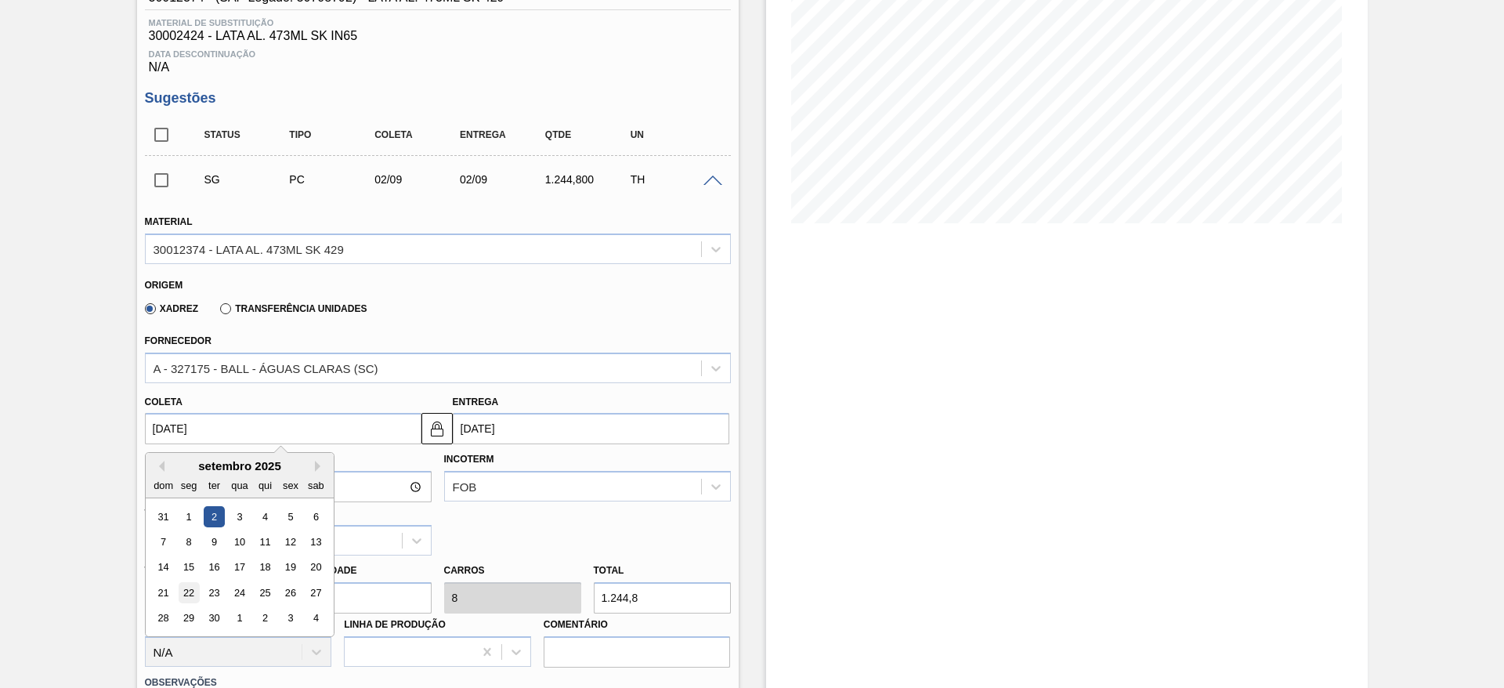
click at [190, 590] on div "22" at bounding box center [188, 592] width 21 height 21
type input "[DATE]"
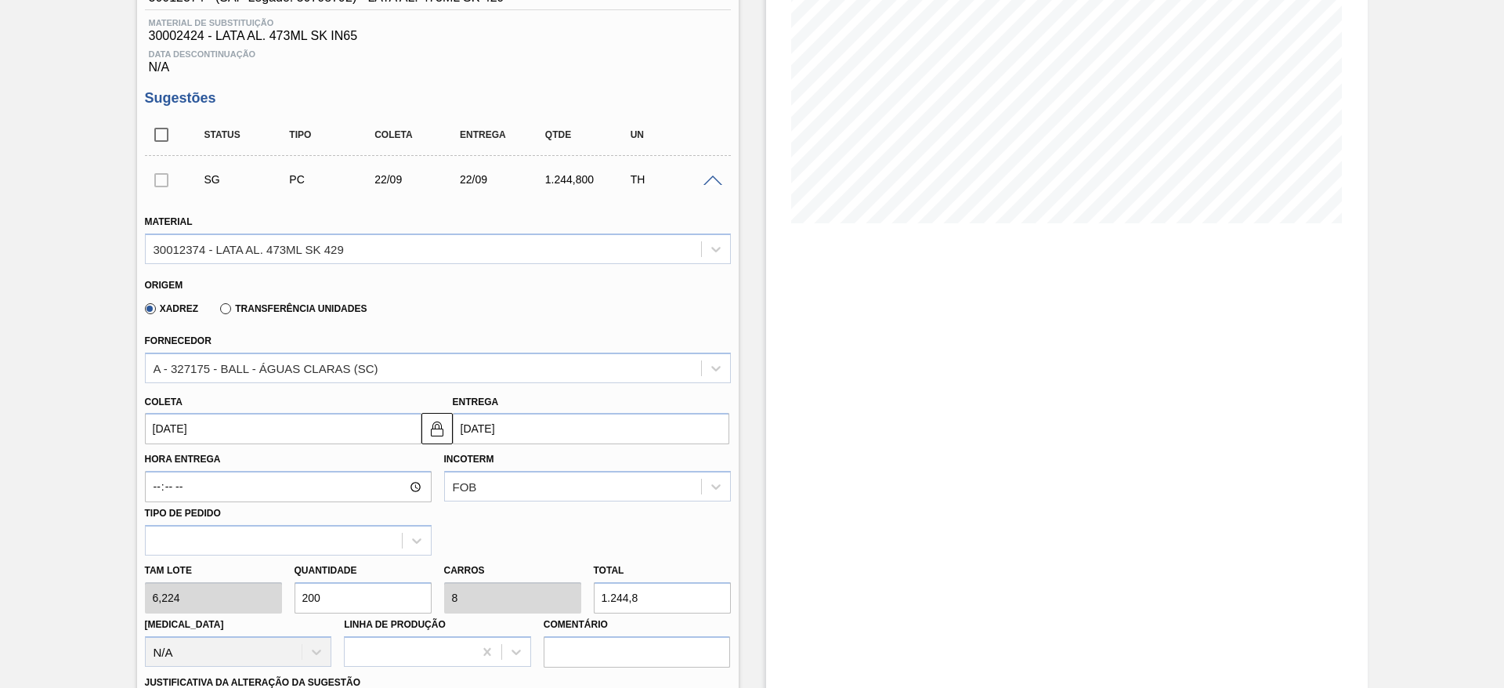
click at [264, 586] on div "Tam lote 6,224 Quantidade 200 Carros 8 Total 1.244,8 [MEDICAL_DATA] N/A Linha d…" at bounding box center [438, 611] width 599 height 112
type input "1"
type input "0,04"
type input "6,224"
type input "12"
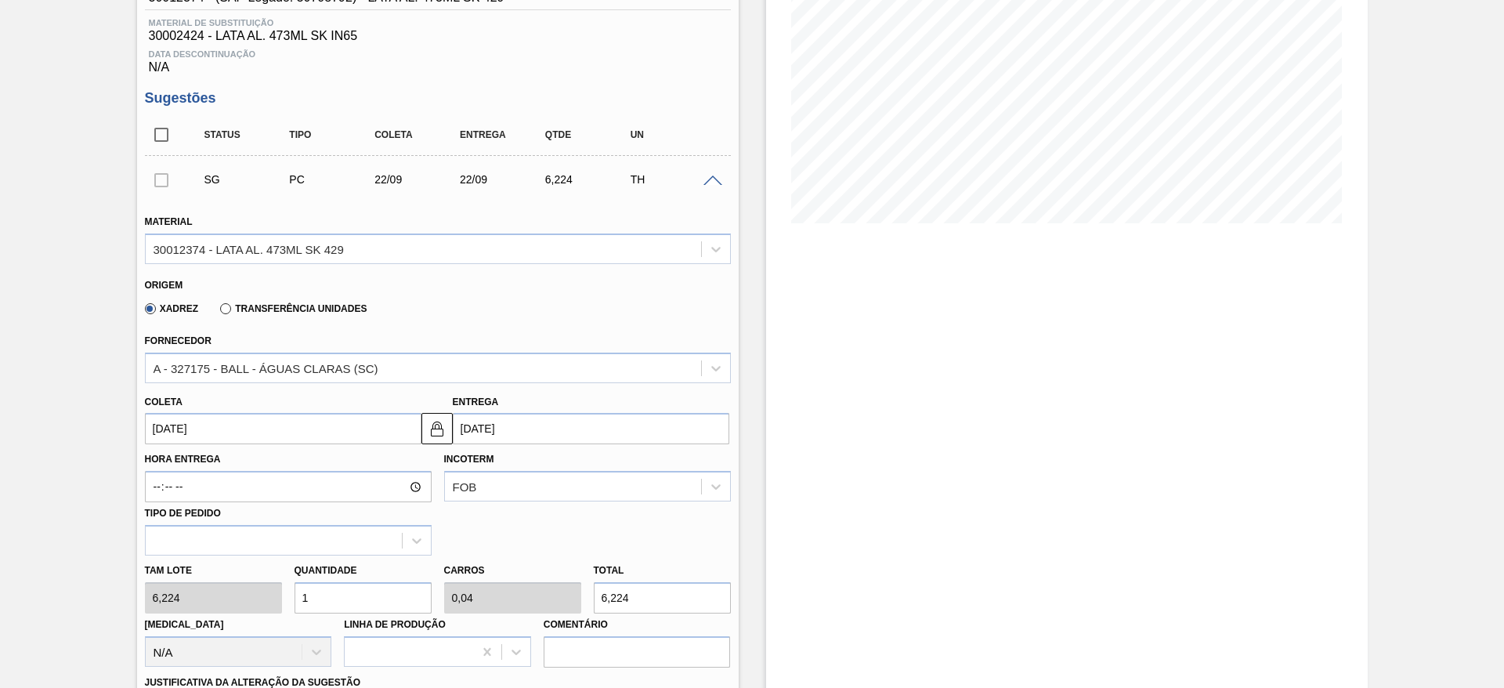
type input "0,48"
type input "74,688"
type input "125"
type input "5"
type input "778"
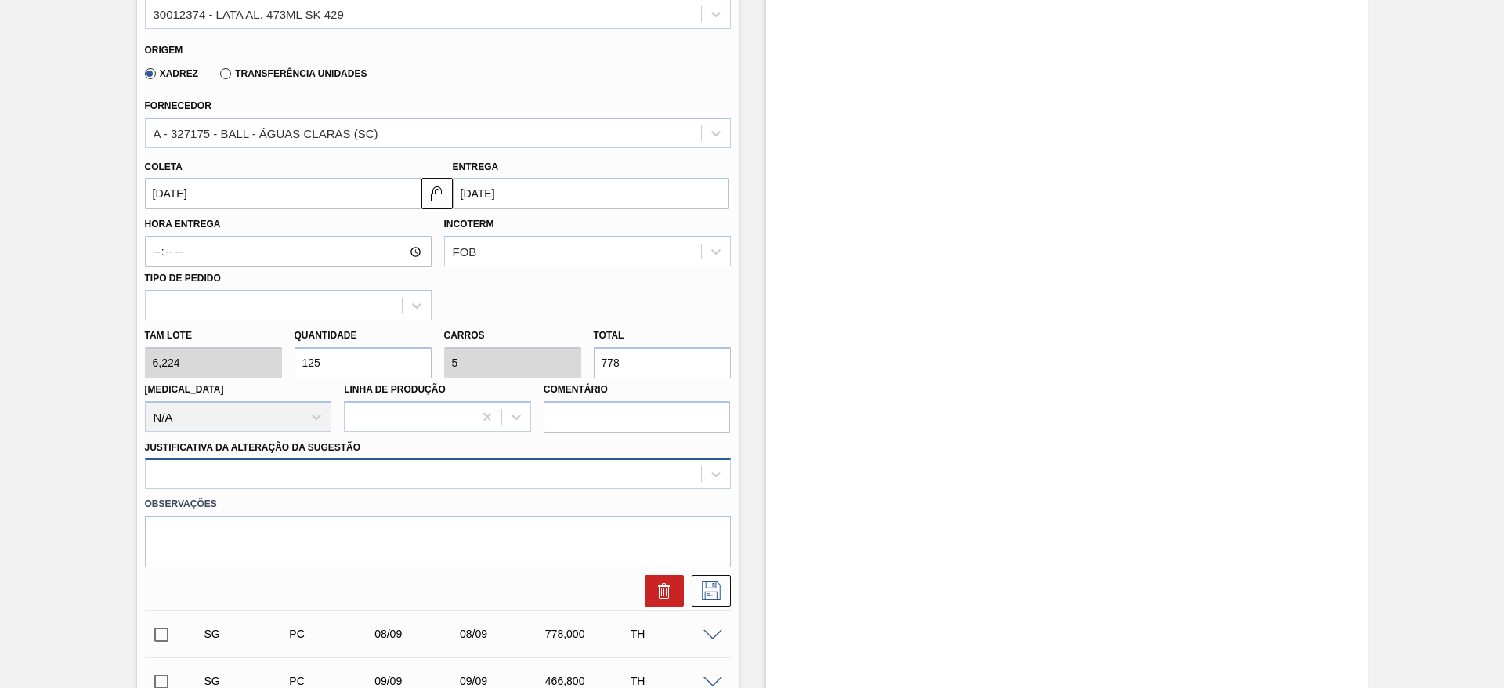
type input "125"
click at [289, 479] on div at bounding box center [438, 473] width 586 height 31
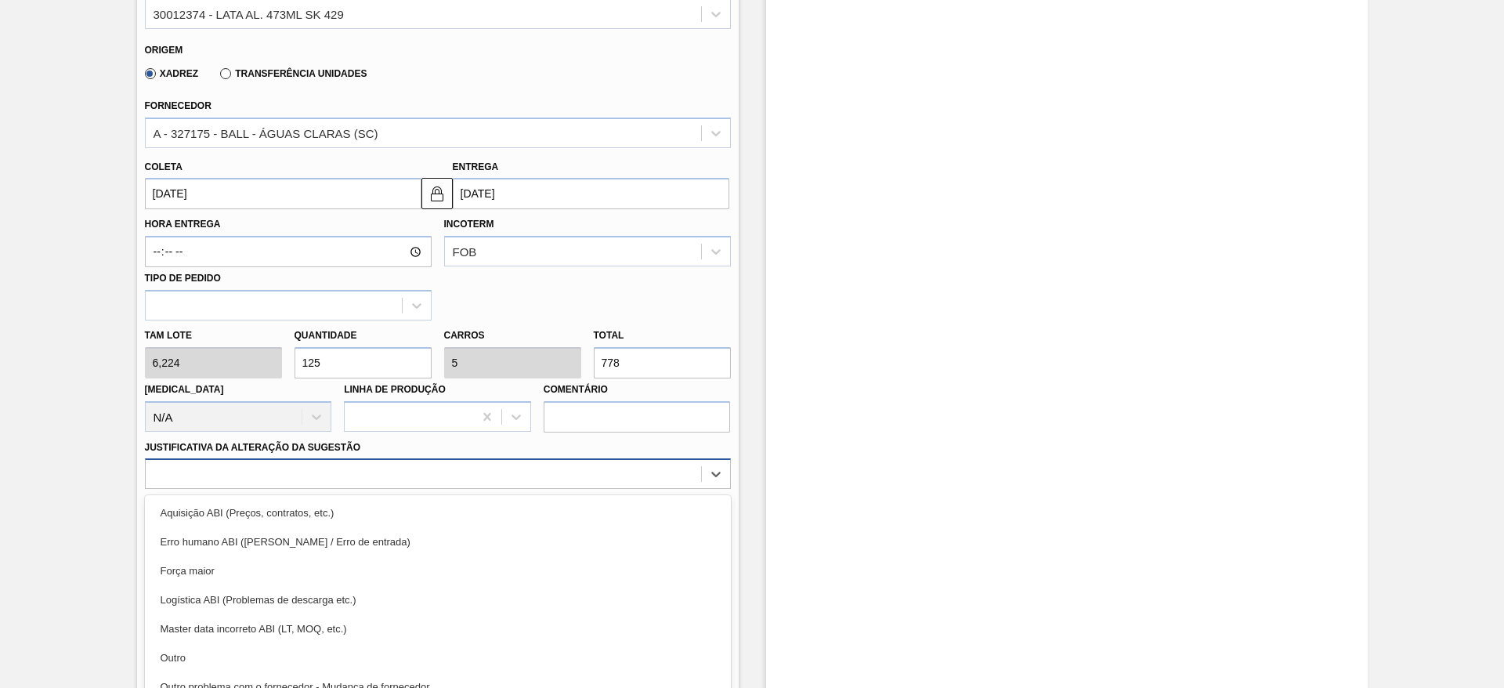
scroll to position [519, 0]
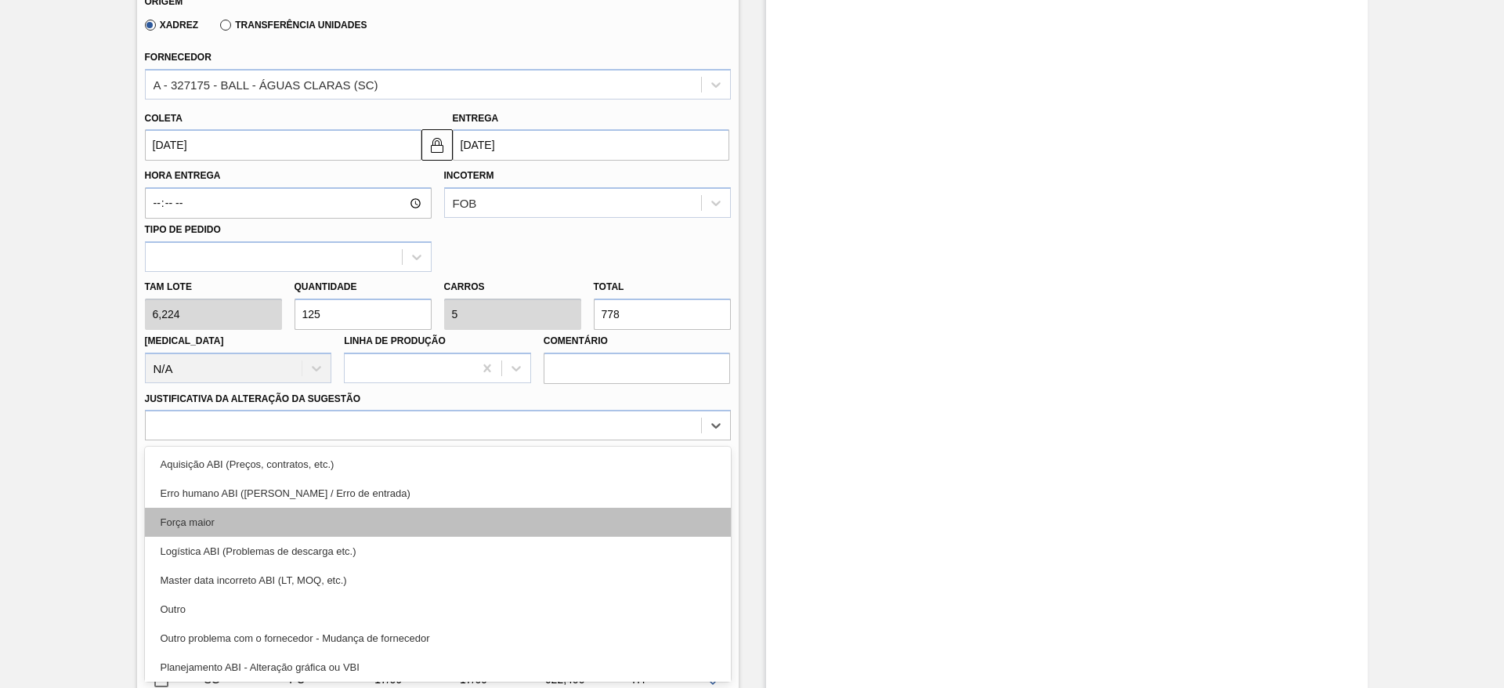
click at [270, 519] on div "Força maior" at bounding box center [438, 522] width 586 height 29
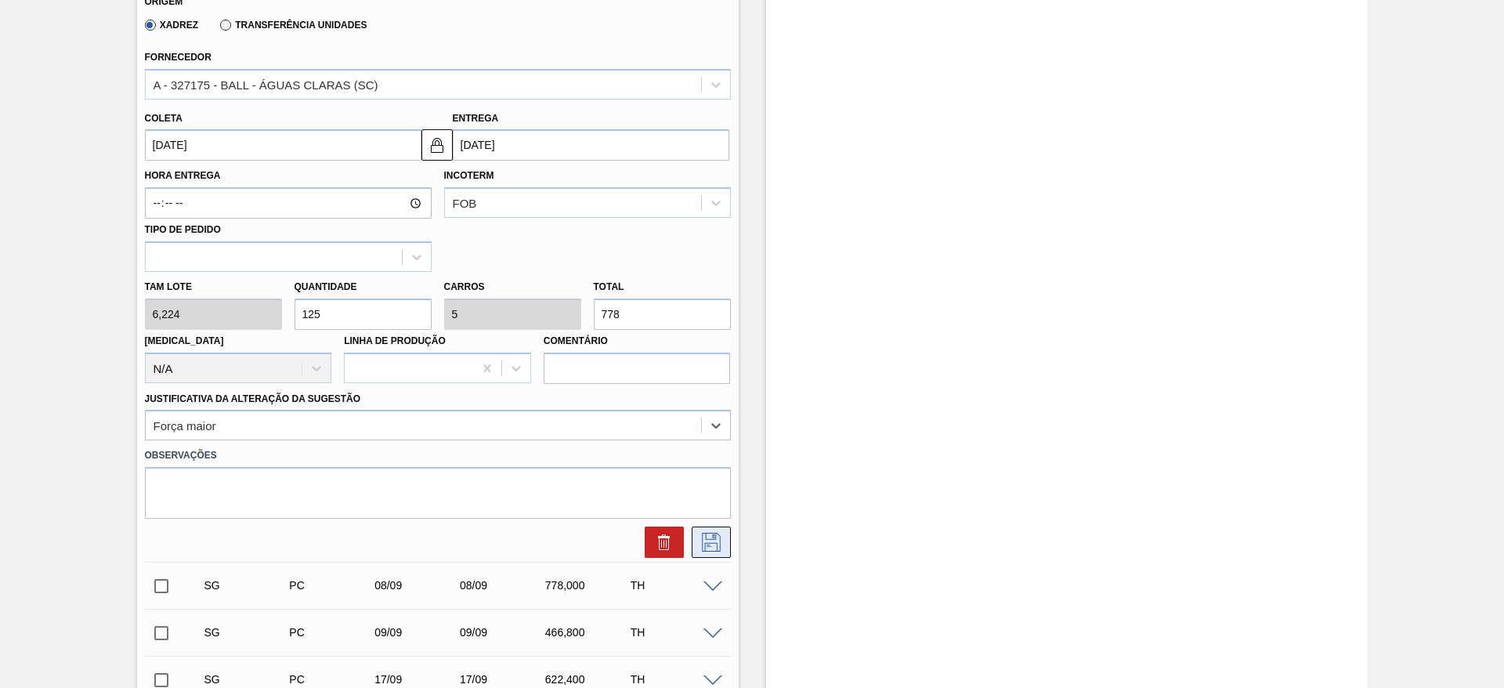
click at [720, 545] on icon at bounding box center [711, 542] width 25 height 19
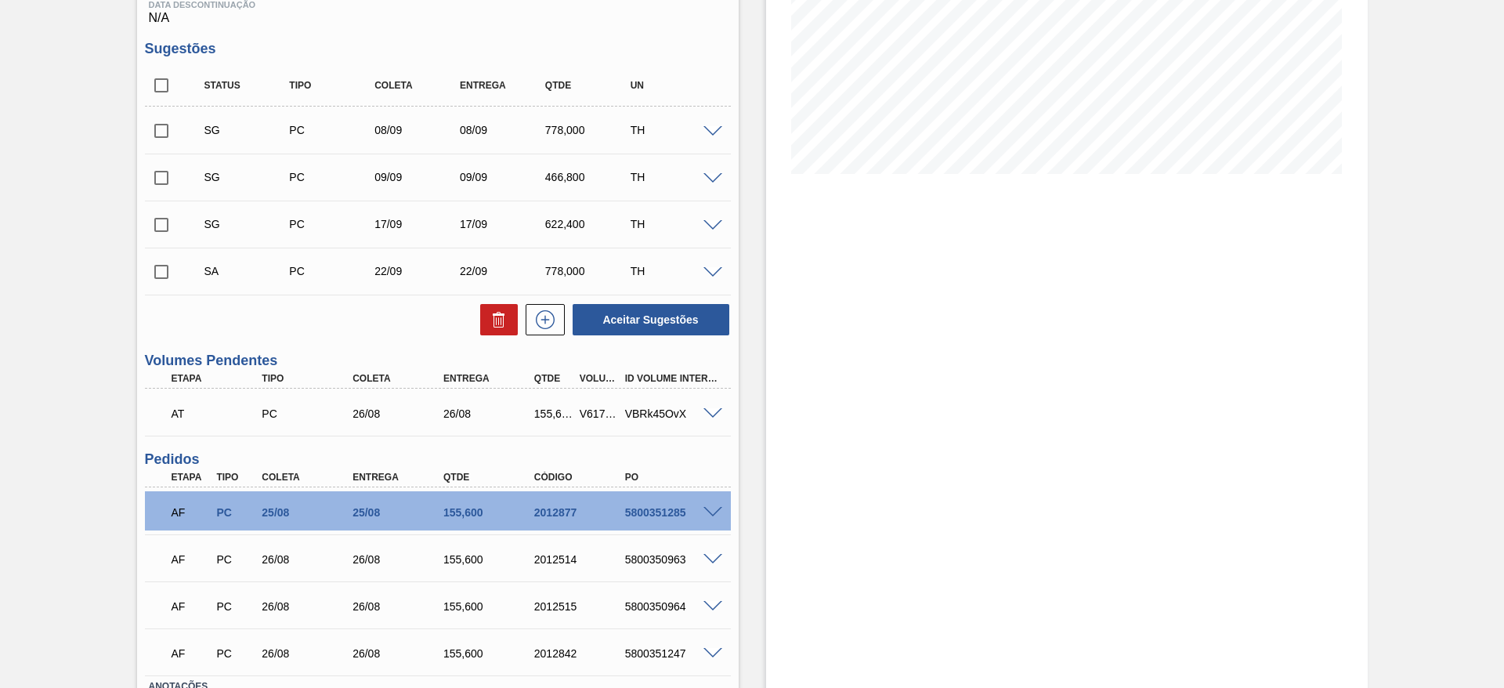
scroll to position [353, 0]
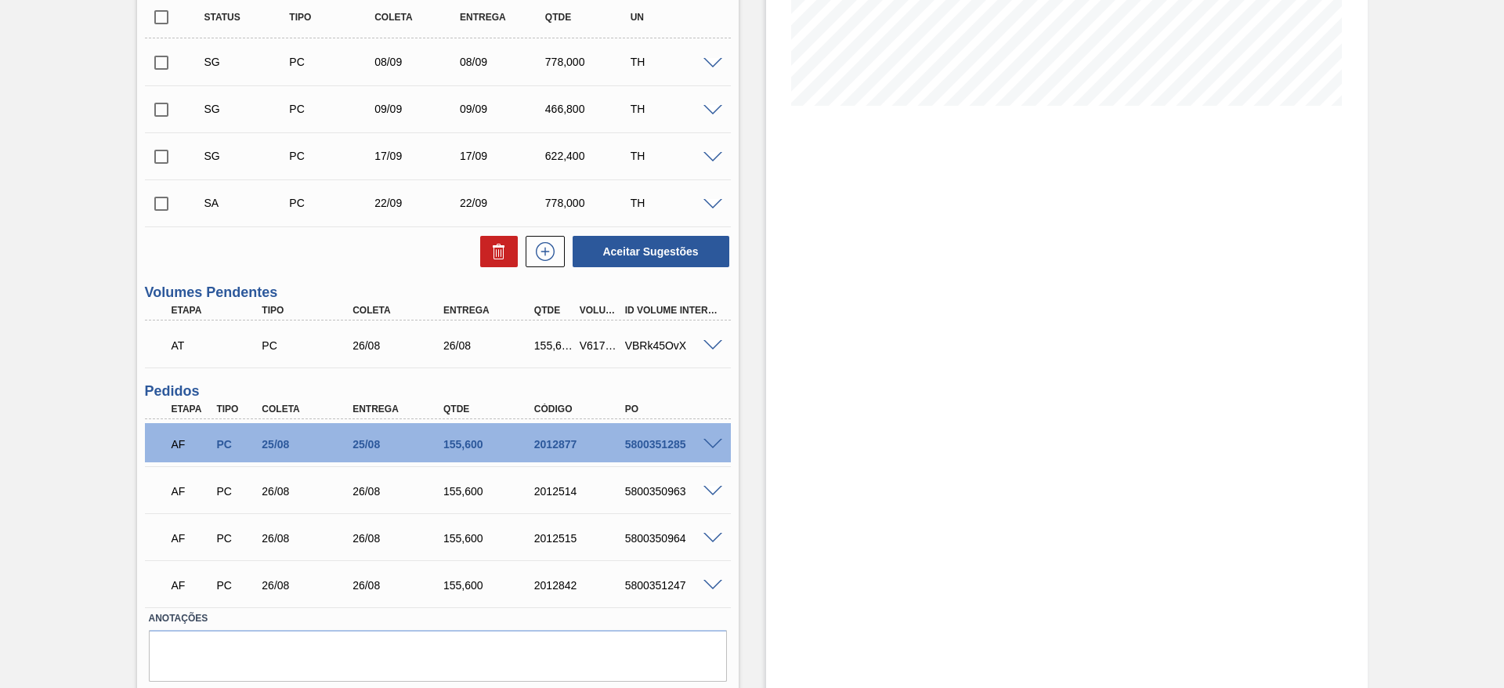
click at [711, 343] on span at bounding box center [713, 346] width 19 height 12
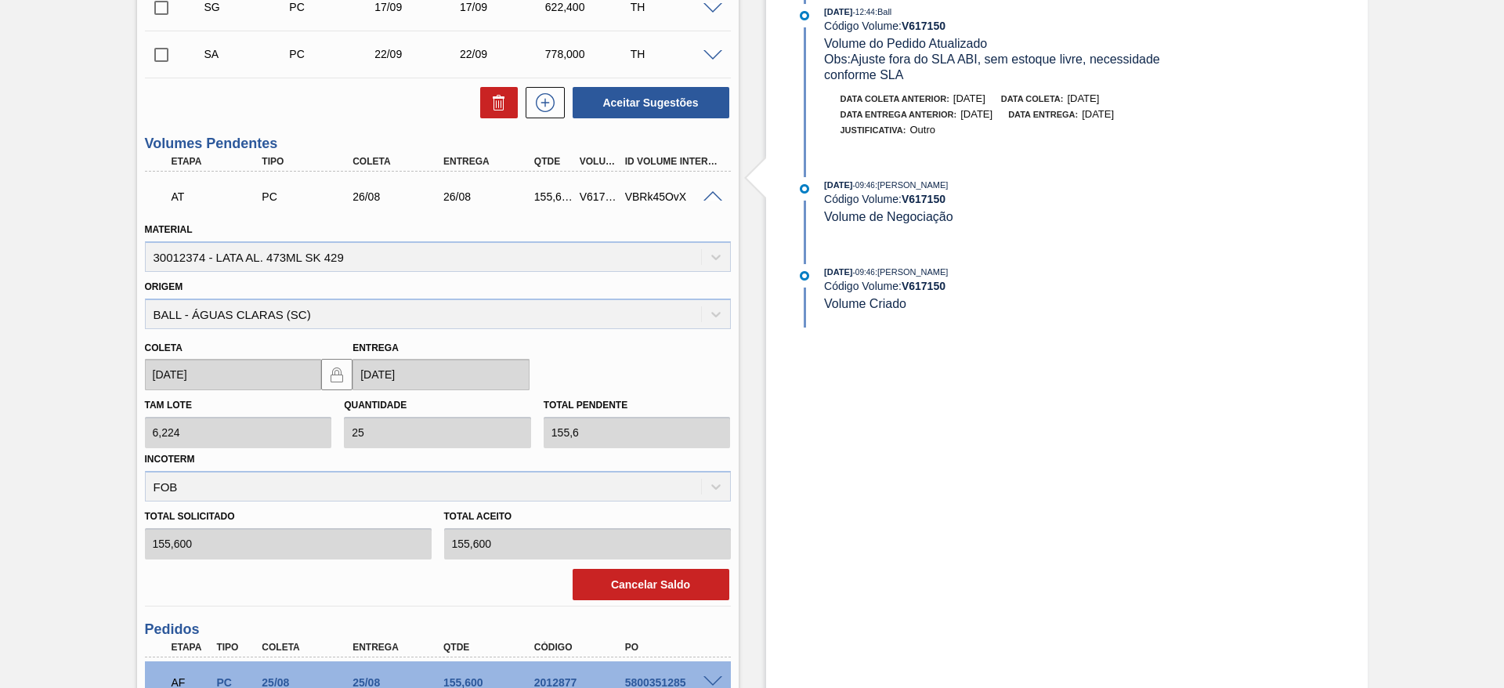
scroll to position [588, 0]
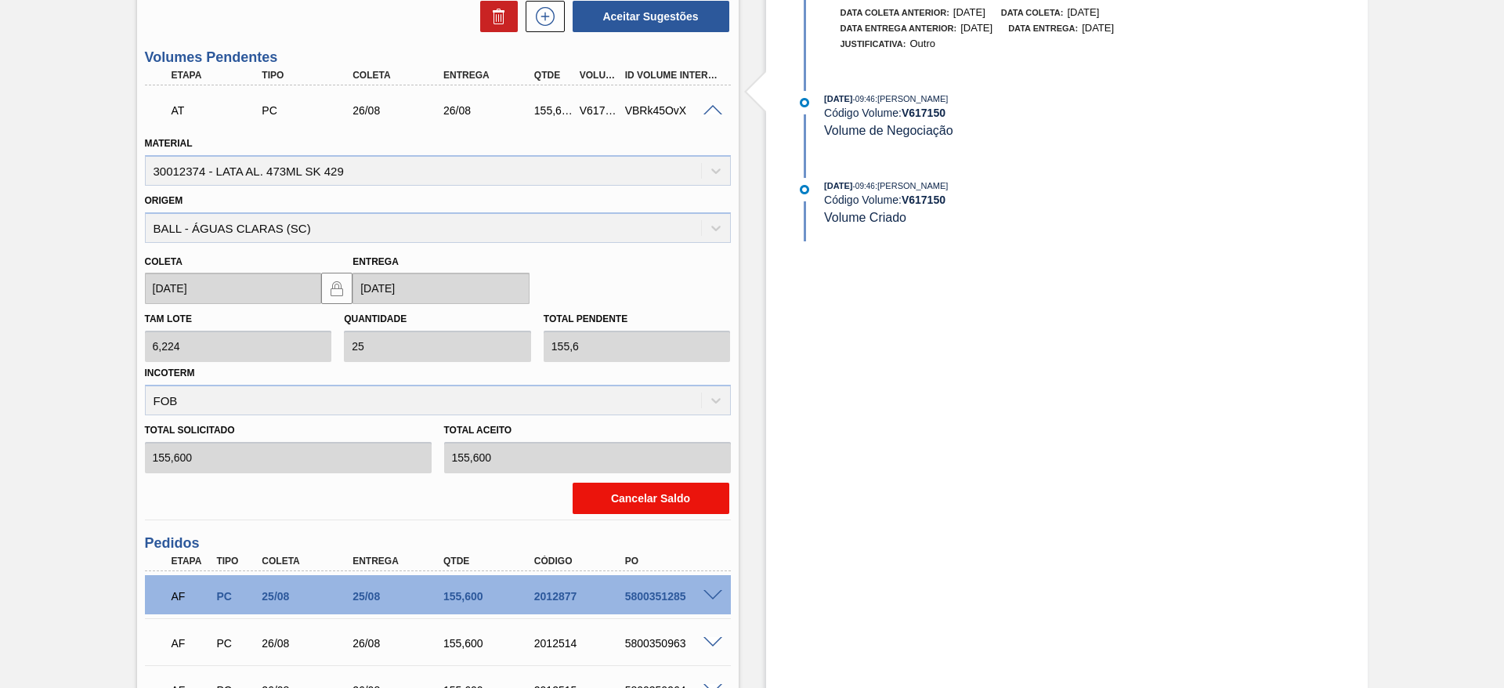
click at [637, 502] on button "Cancelar Saldo" at bounding box center [651, 498] width 157 height 31
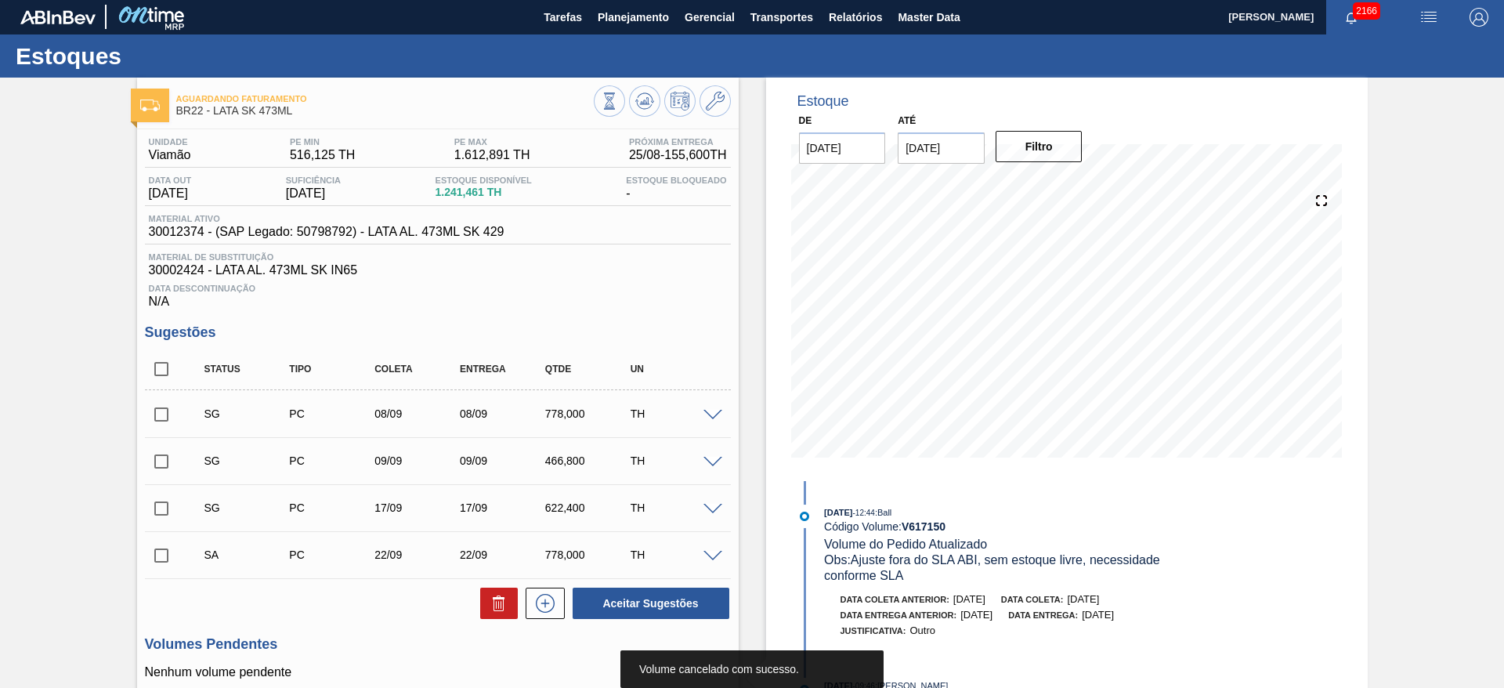
scroll to position [0, 0]
click at [618, 98] on icon at bounding box center [609, 101] width 17 height 17
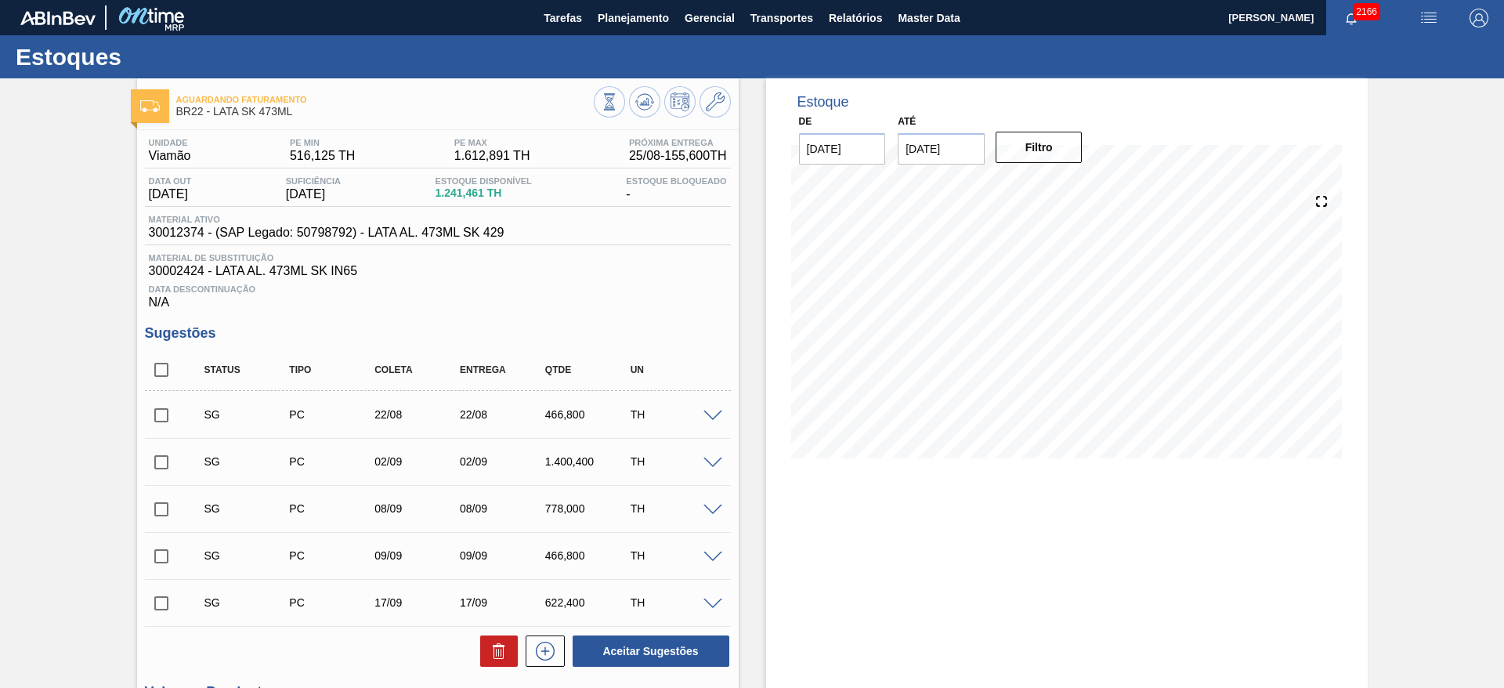
click at [711, 418] on span at bounding box center [713, 417] width 19 height 12
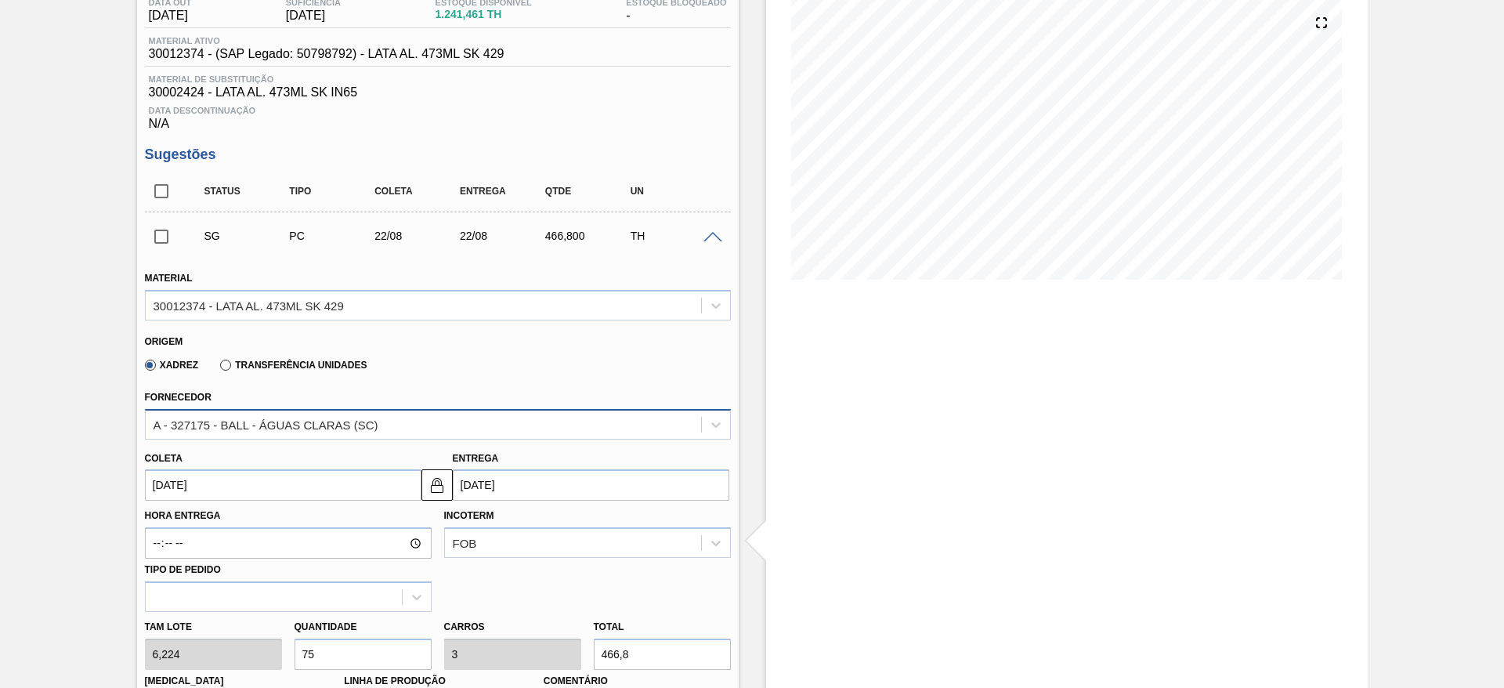
scroll to position [235, 0]
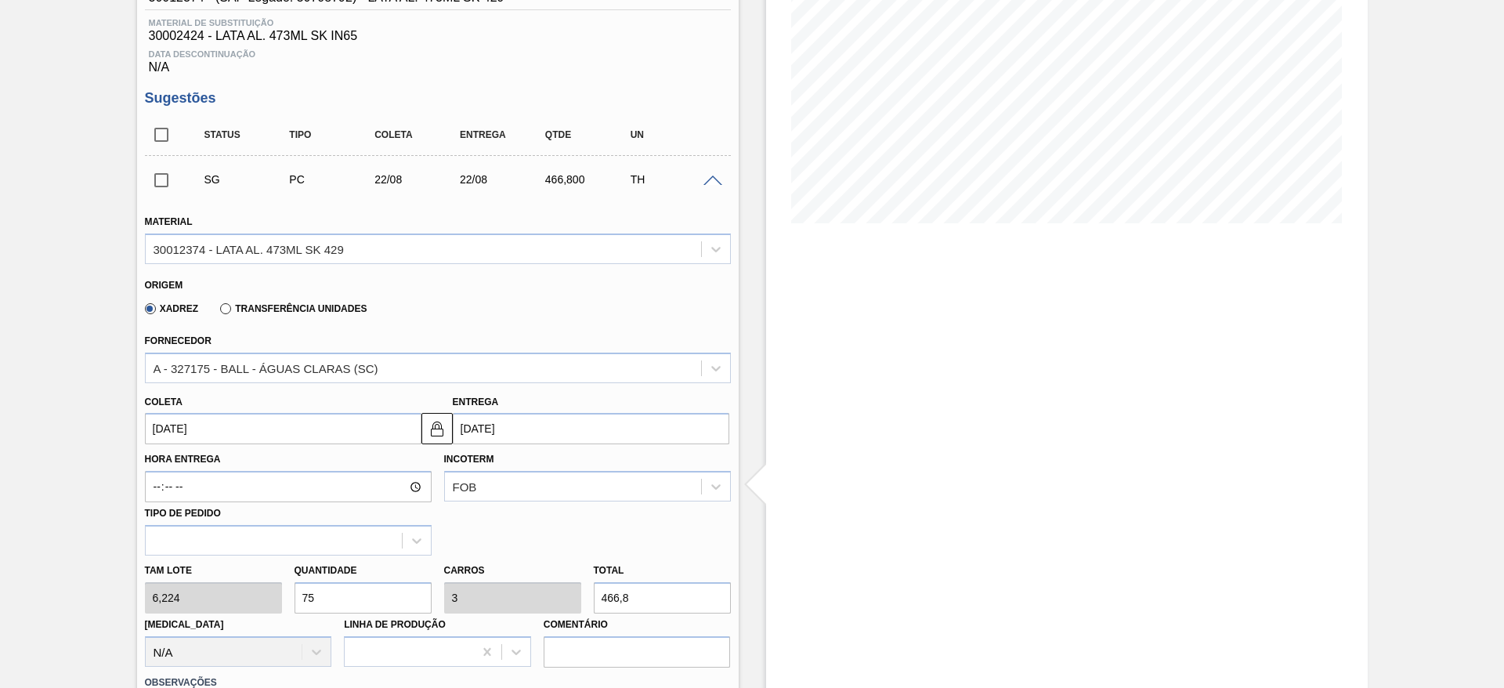
drag, startPoint x: 329, startPoint y: 596, endPoint x: 291, endPoint y: 586, distance: 39.0
click at [291, 586] on div "Quantidade 75" at bounding box center [363, 586] width 150 height 54
type input "1"
type input "0,04"
type input "6,224"
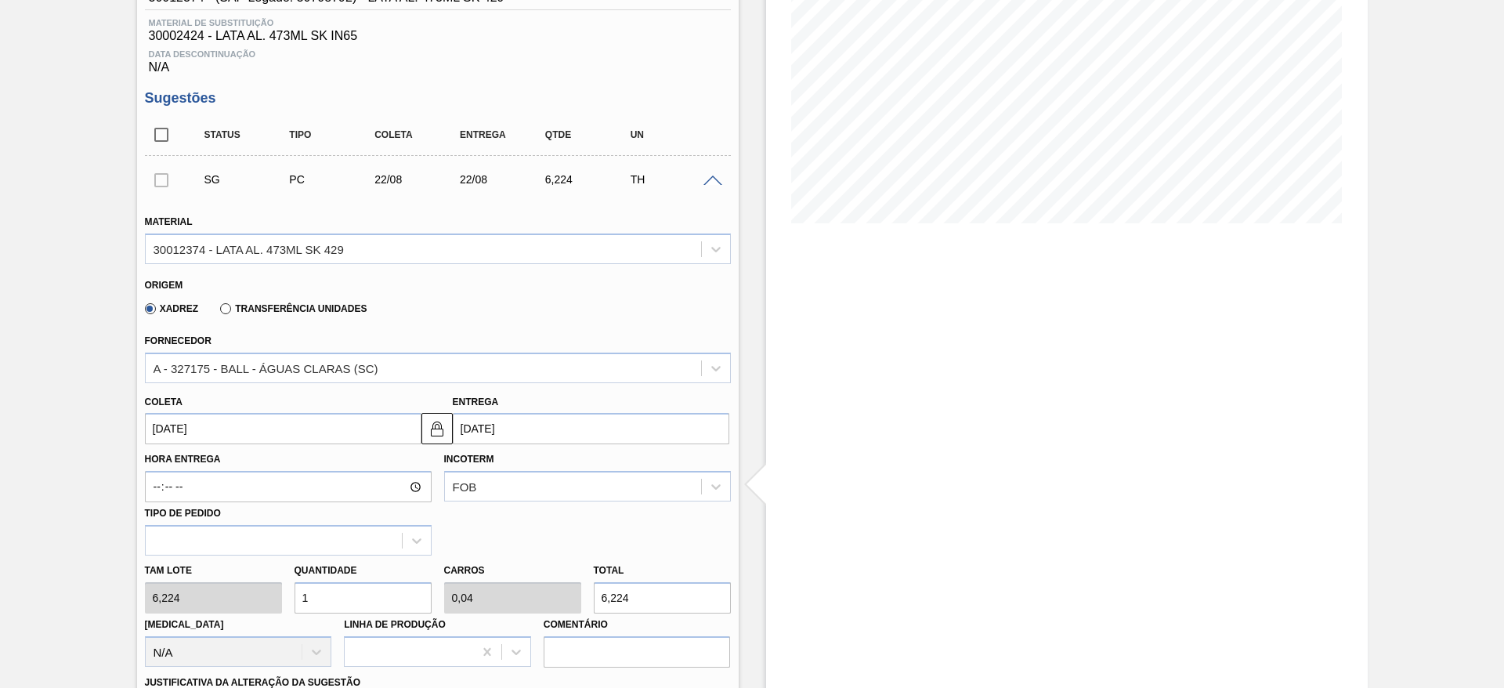
type input "17"
type input "0,68"
type input "105,808"
type input "175"
type input "7"
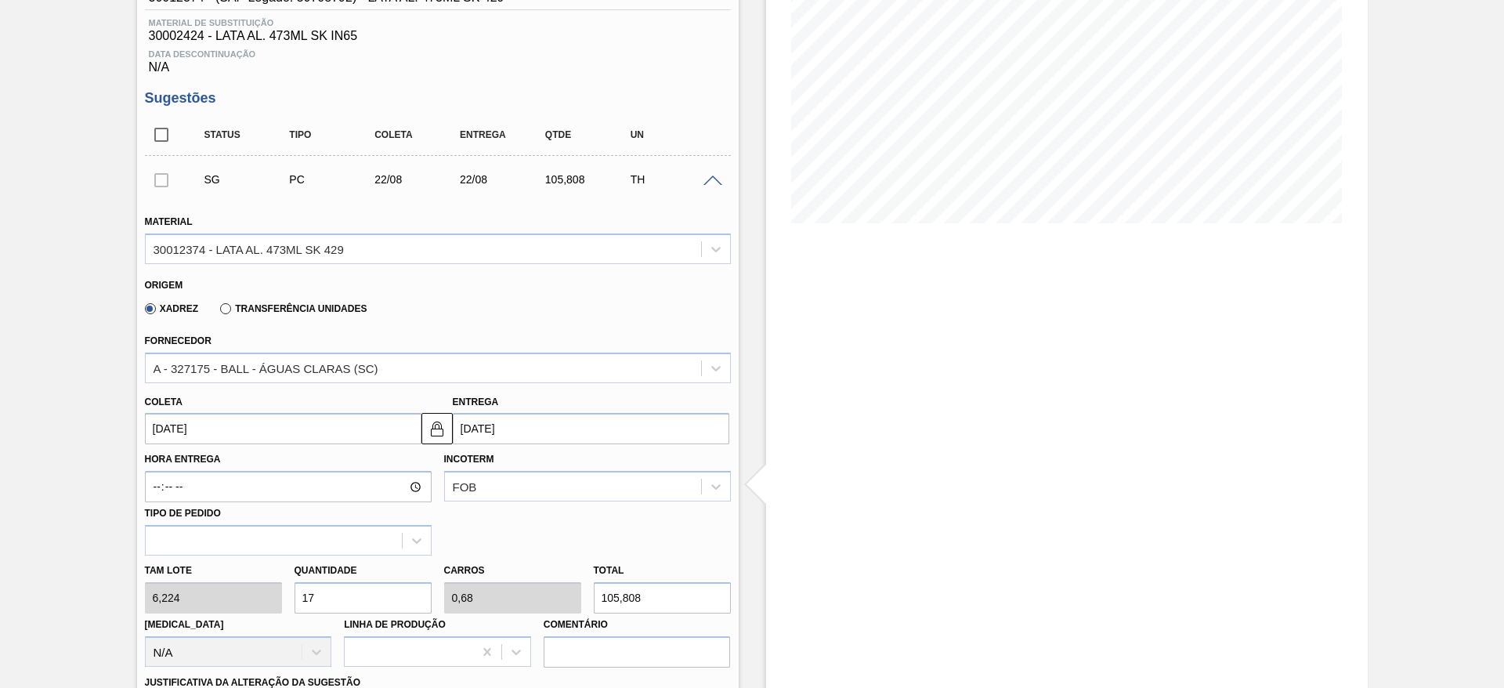
type input "1.089,2"
click at [338, 592] on input "175" at bounding box center [363, 597] width 137 height 31
type input "17"
type input "0,68"
type input "105,808"
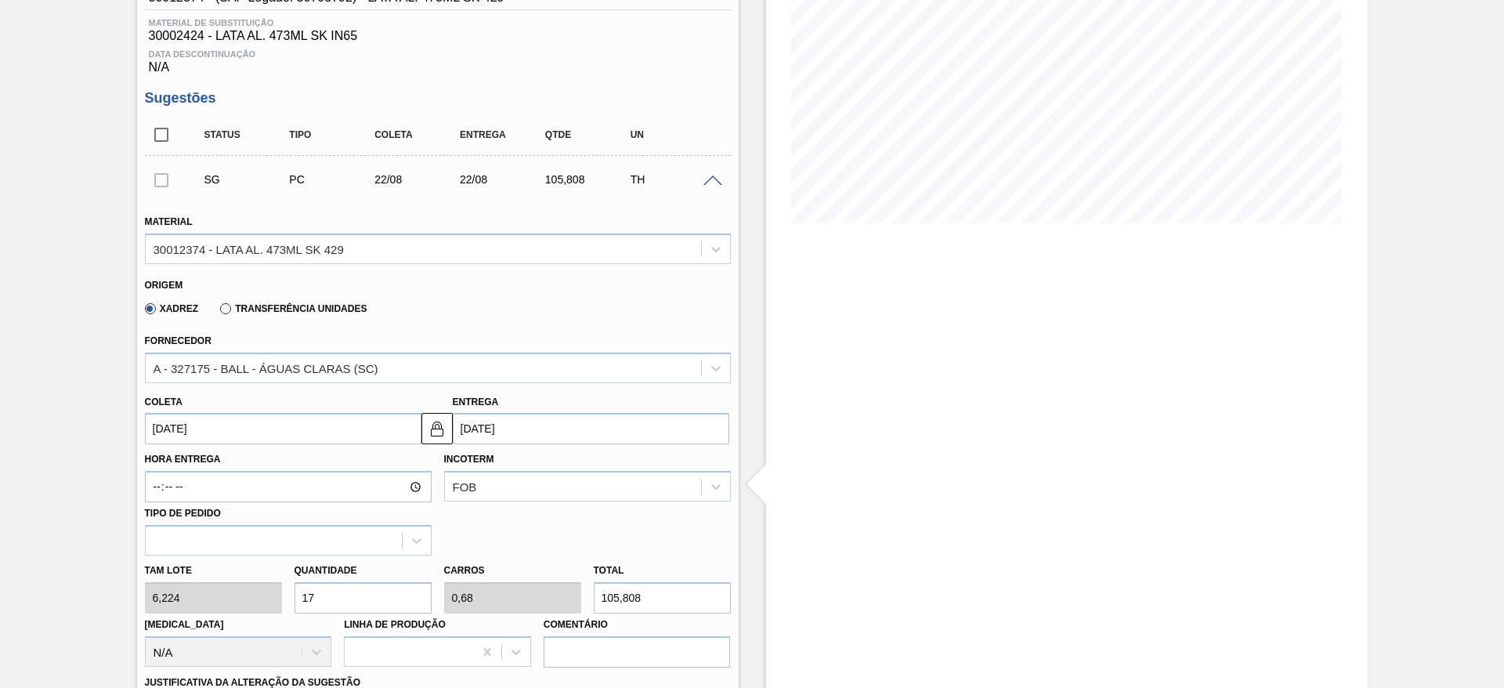
type input "1"
type input "0,04"
type input "6,224"
type input "12"
type input "0,48"
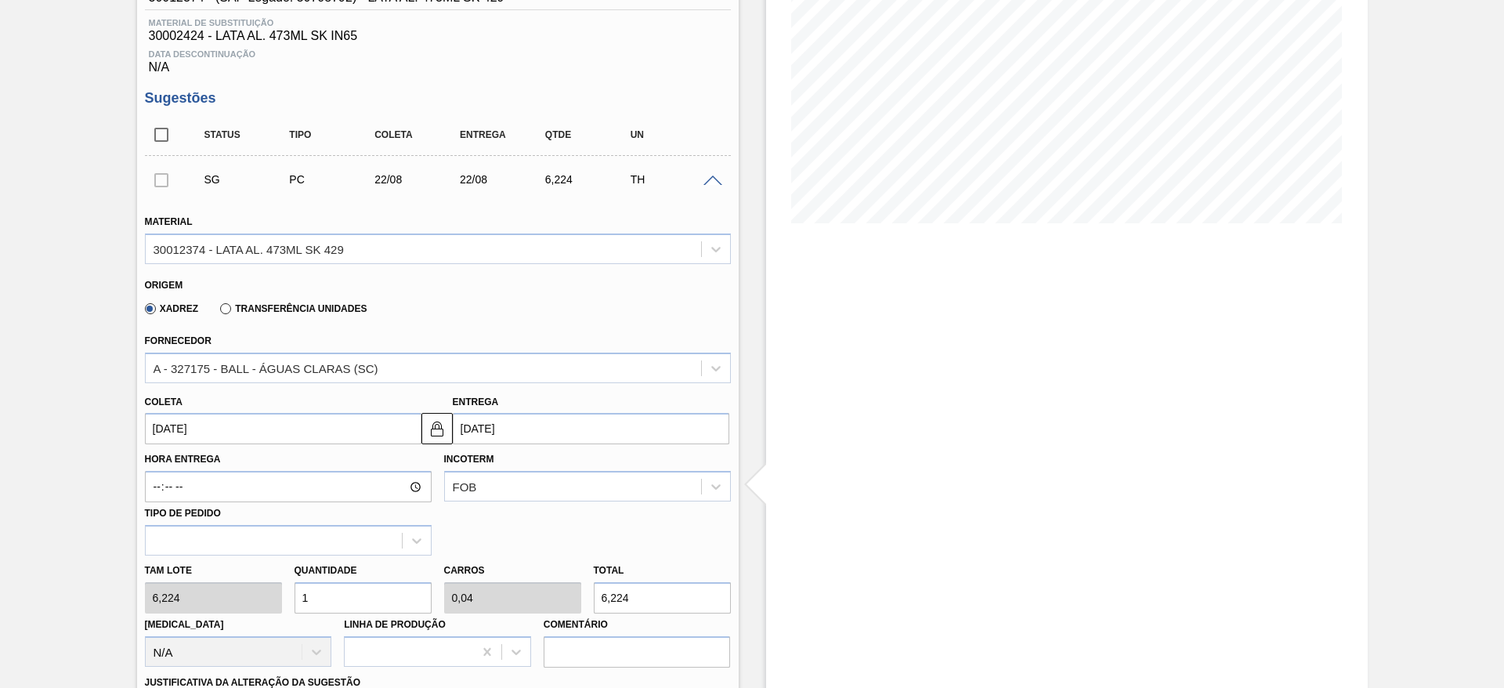
type input "74,688"
type input "125"
type input "5"
type input "778"
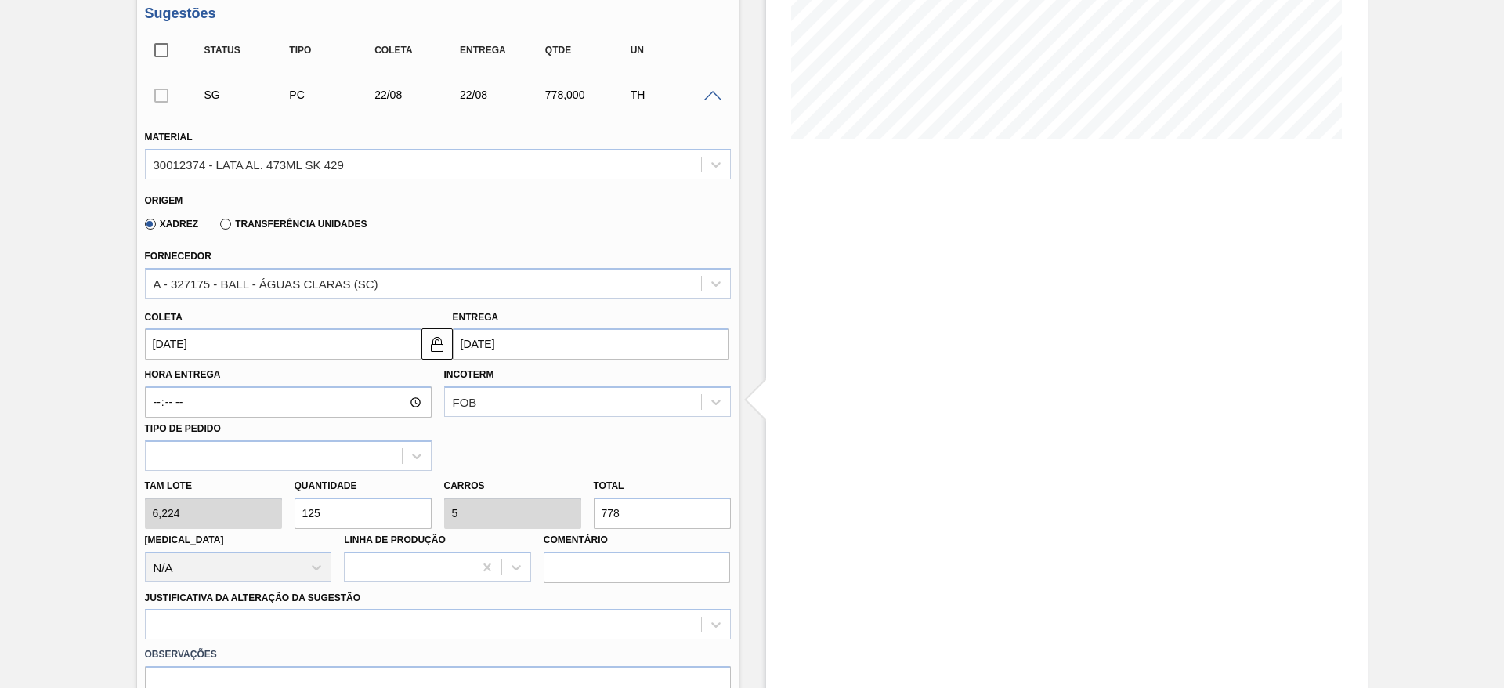
scroll to position [470, 0]
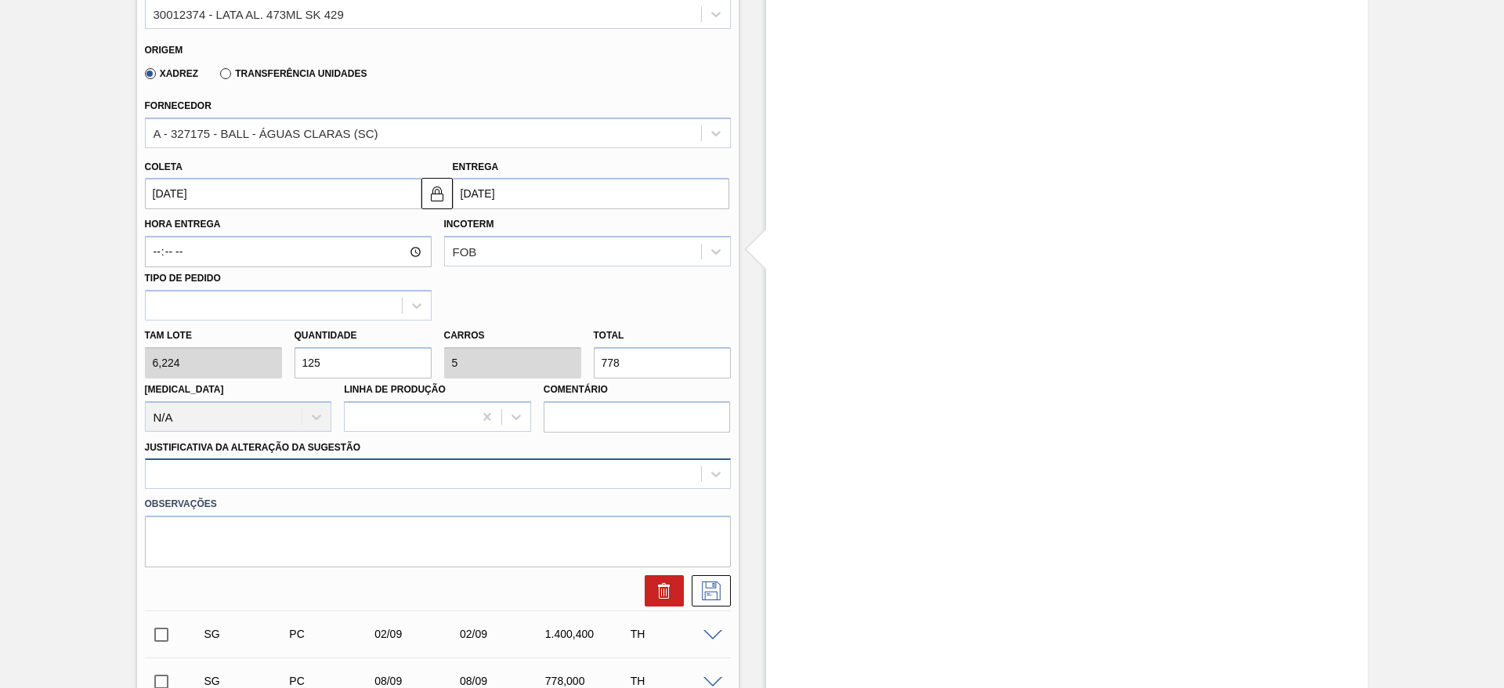
type input "125"
click at [403, 467] on div at bounding box center [438, 473] width 586 height 31
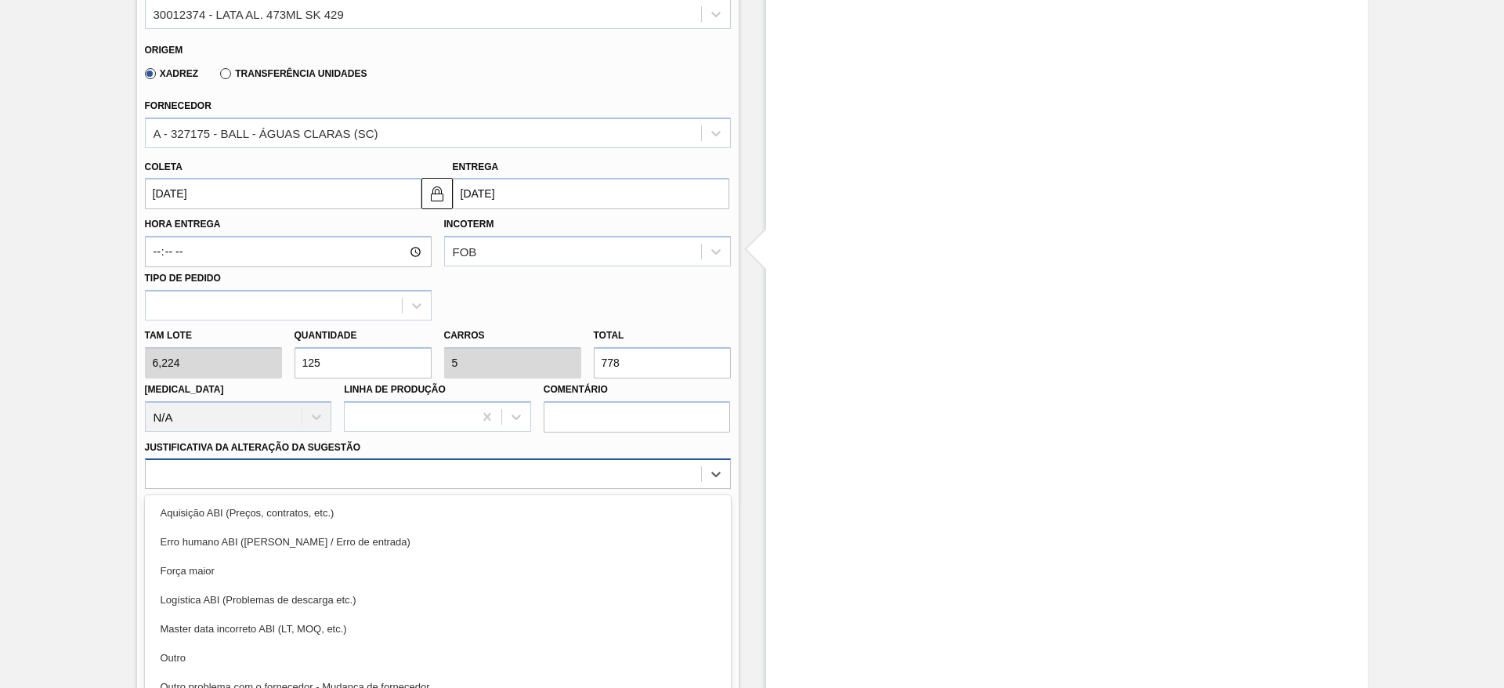
scroll to position [519, 0]
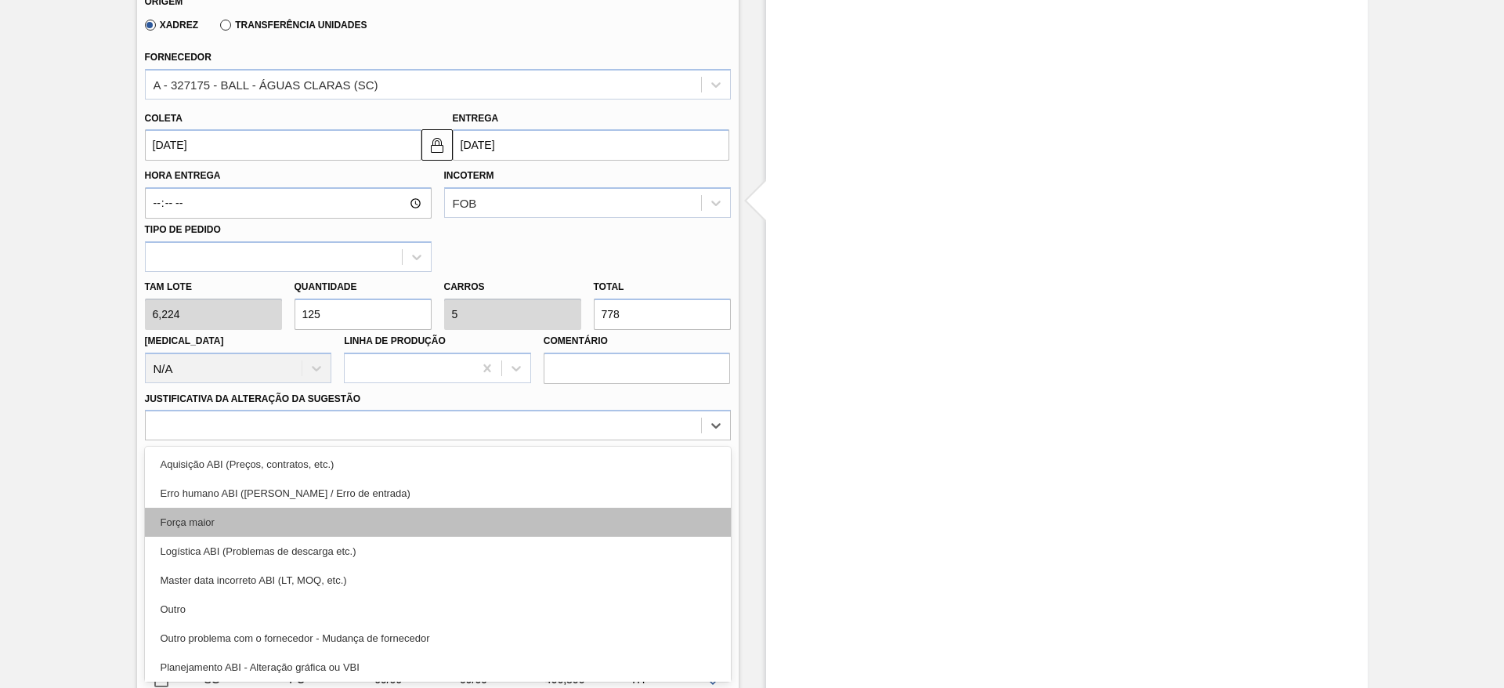
click at [300, 516] on div "Força maior" at bounding box center [438, 522] width 586 height 29
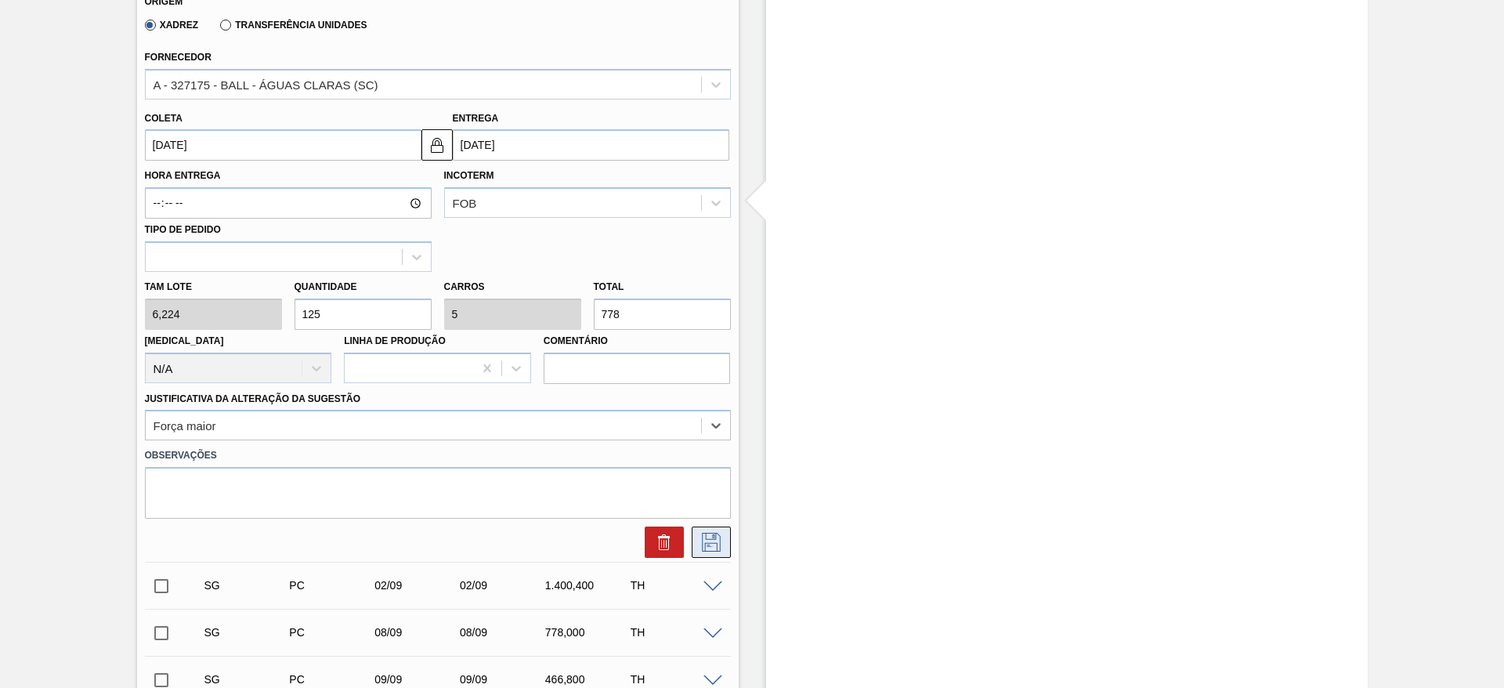
click at [714, 539] on icon at bounding box center [711, 542] width 19 height 19
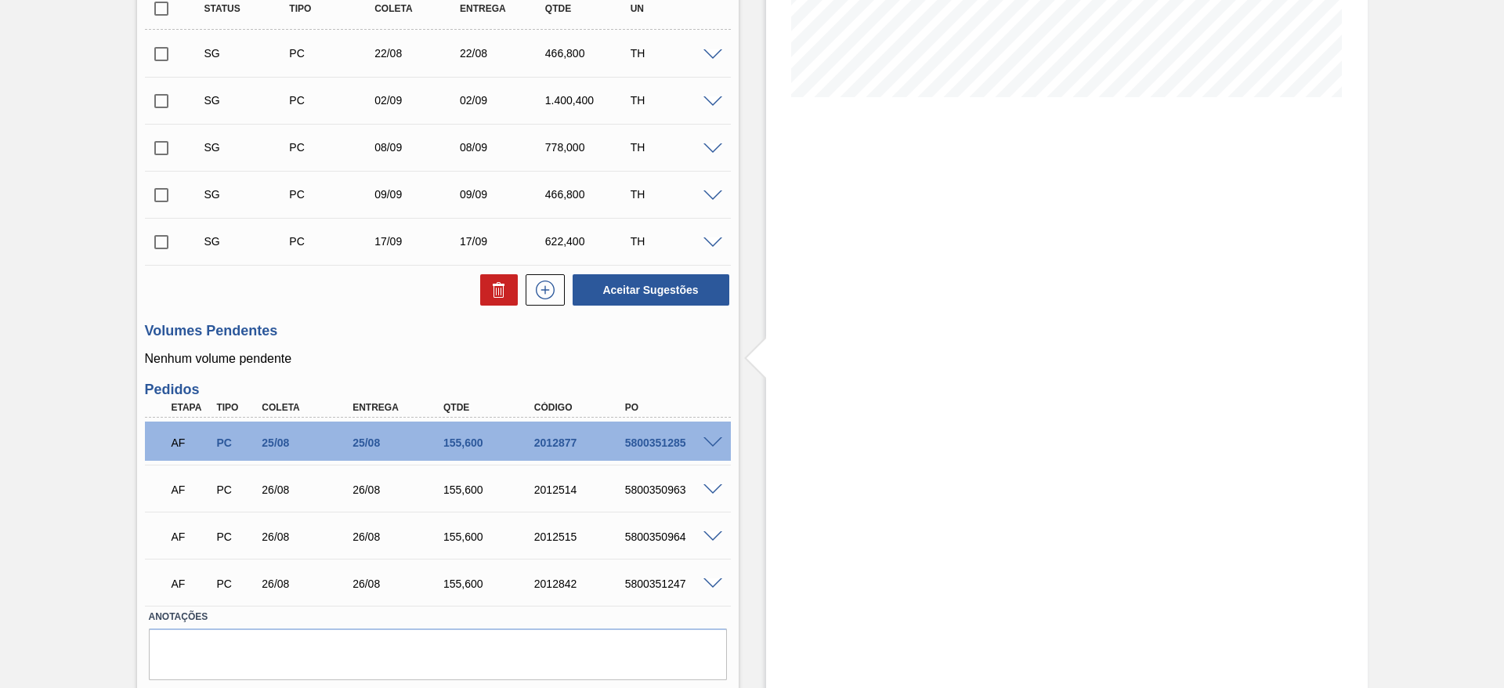
scroll to position [290, 0]
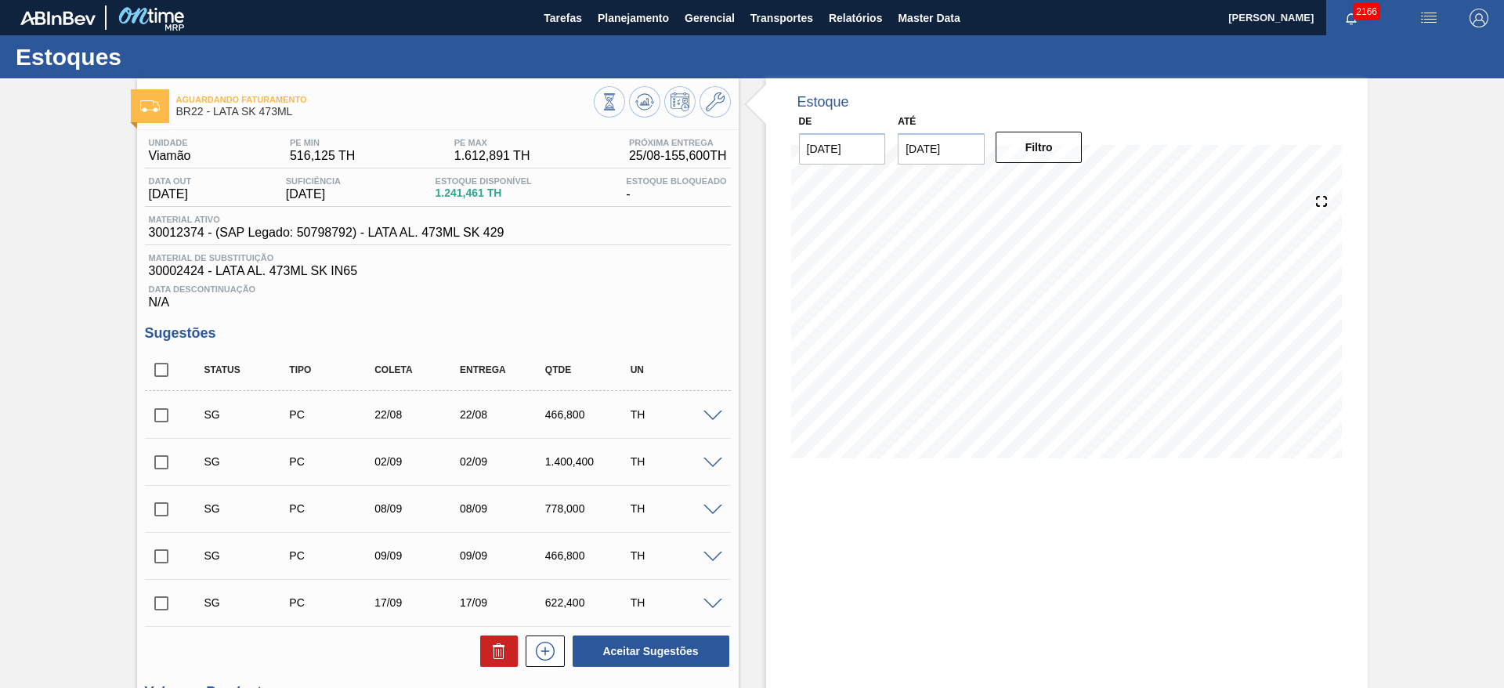
click at [711, 417] on span at bounding box center [713, 417] width 19 height 12
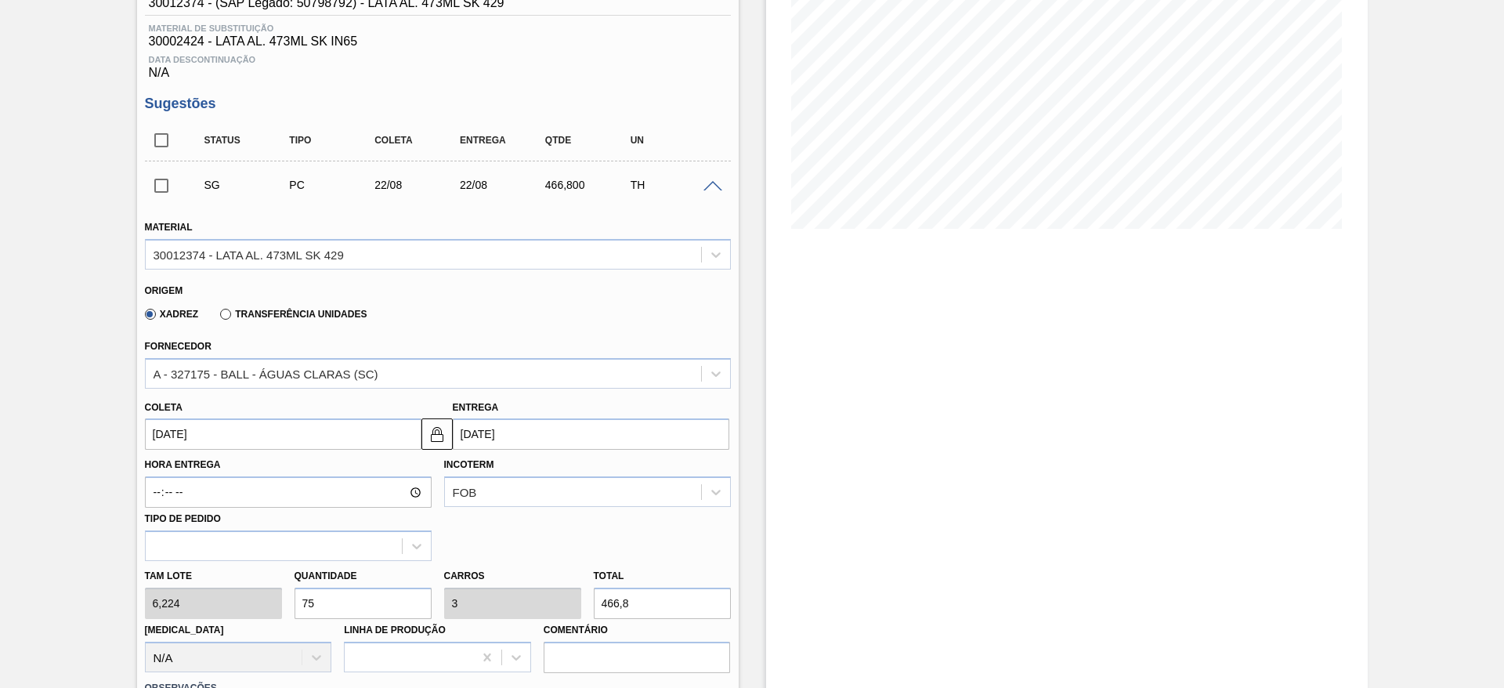
scroll to position [235, 0]
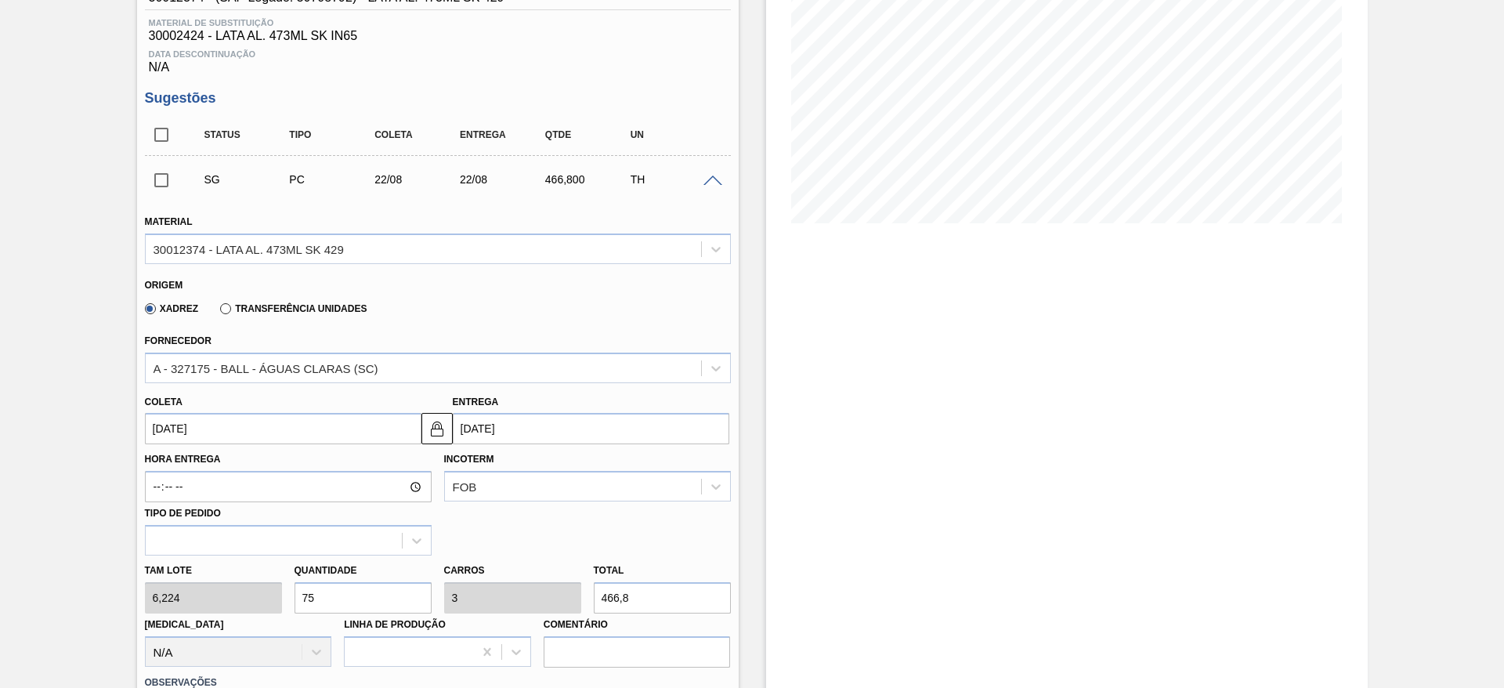
click at [262, 584] on div "Tam lote 6,224 Quantidade 75 Carros 3 Total 466,8 [MEDICAL_DATA] N/A Linha de P…" at bounding box center [438, 611] width 599 height 112
type input "1"
type input "0,04"
type input "6,224"
type input "12"
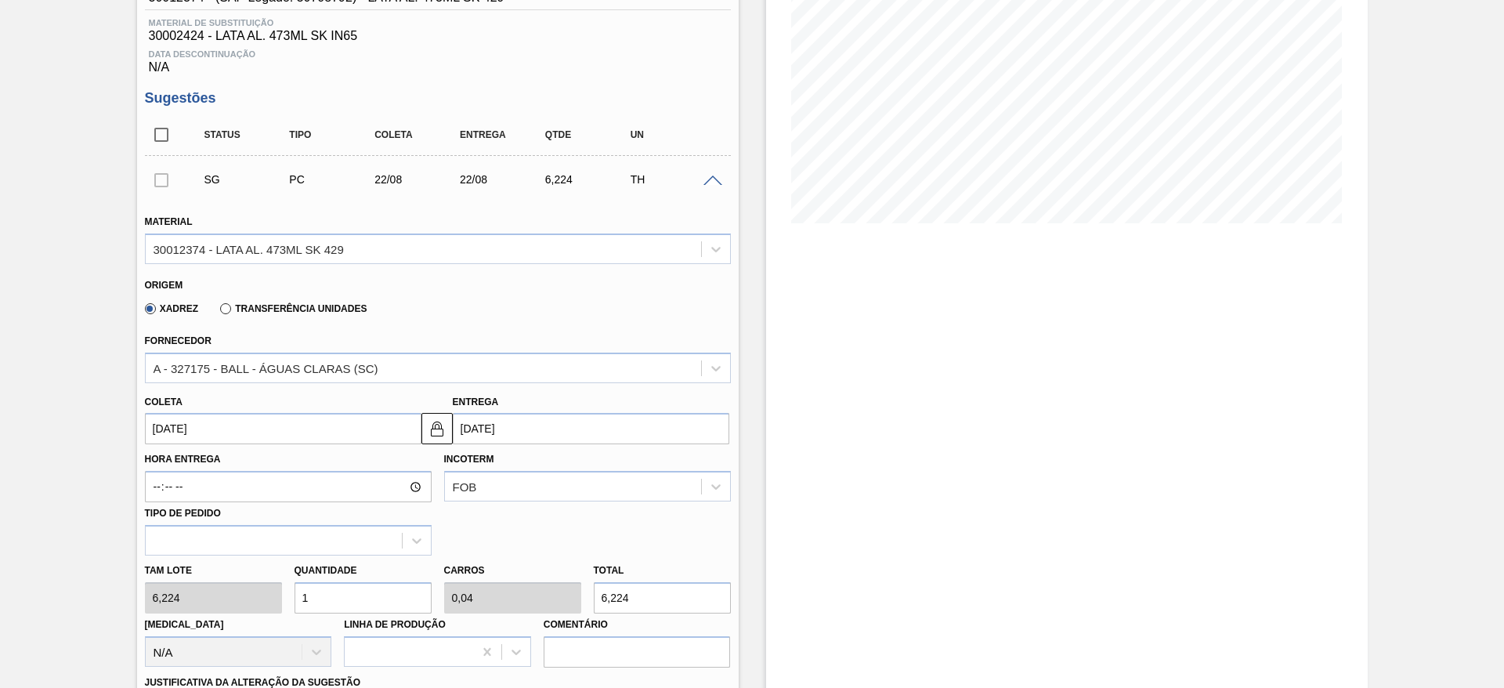
type input "0,48"
type input "74,688"
type input "125"
type input "5"
type input "778"
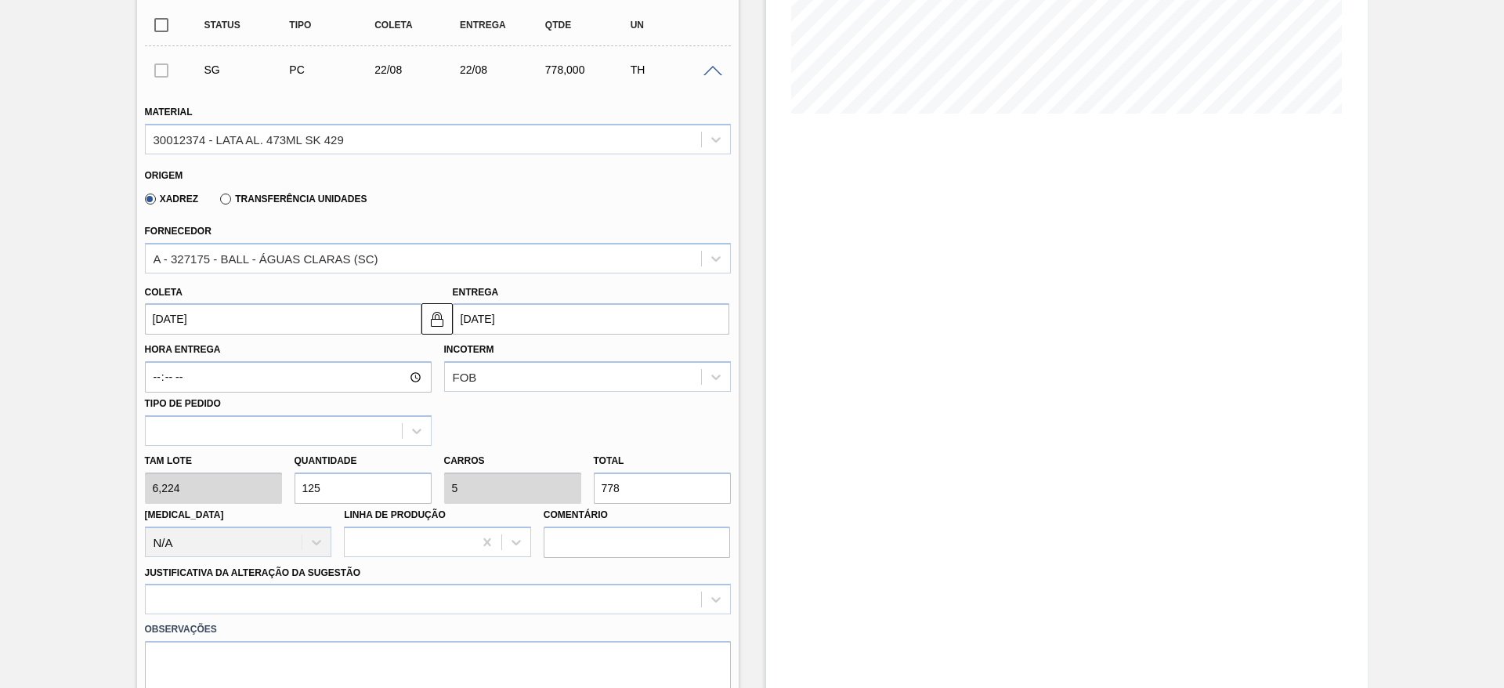
scroll to position [588, 0]
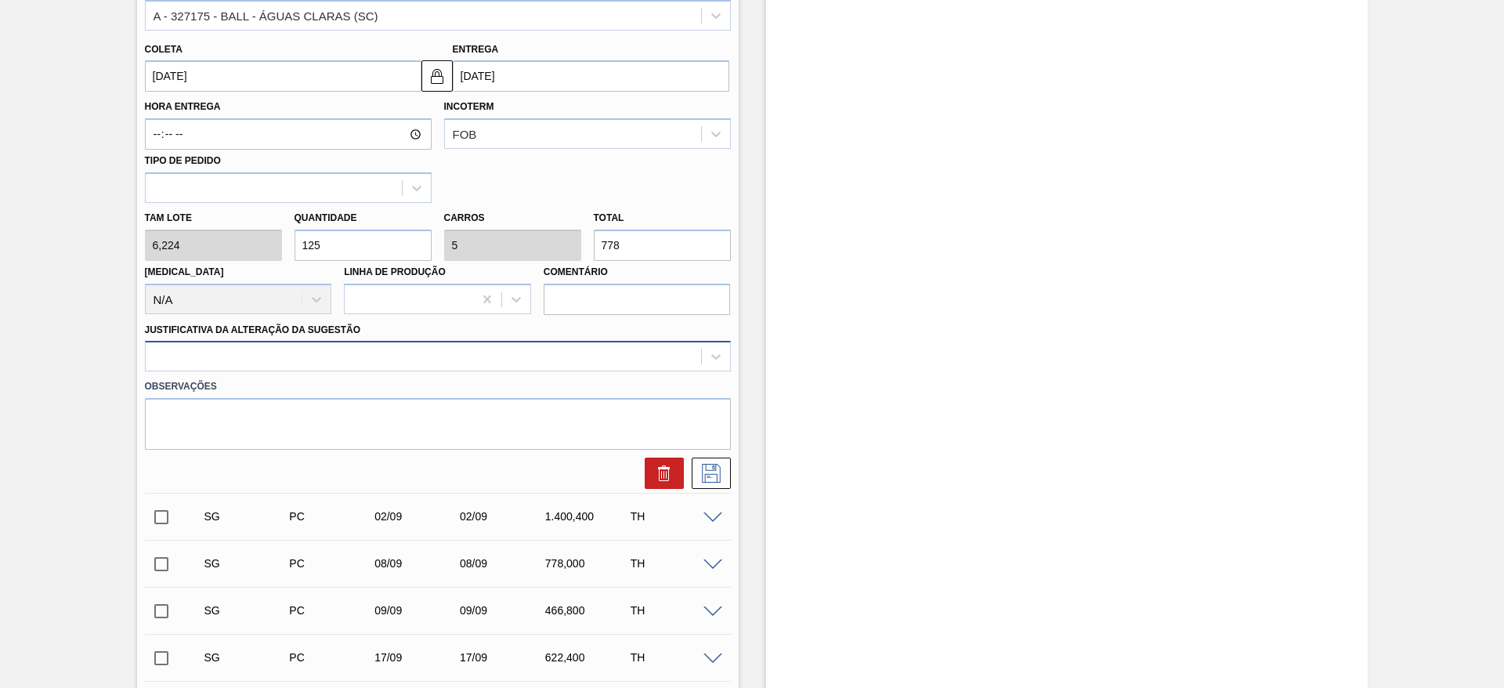
type input "125"
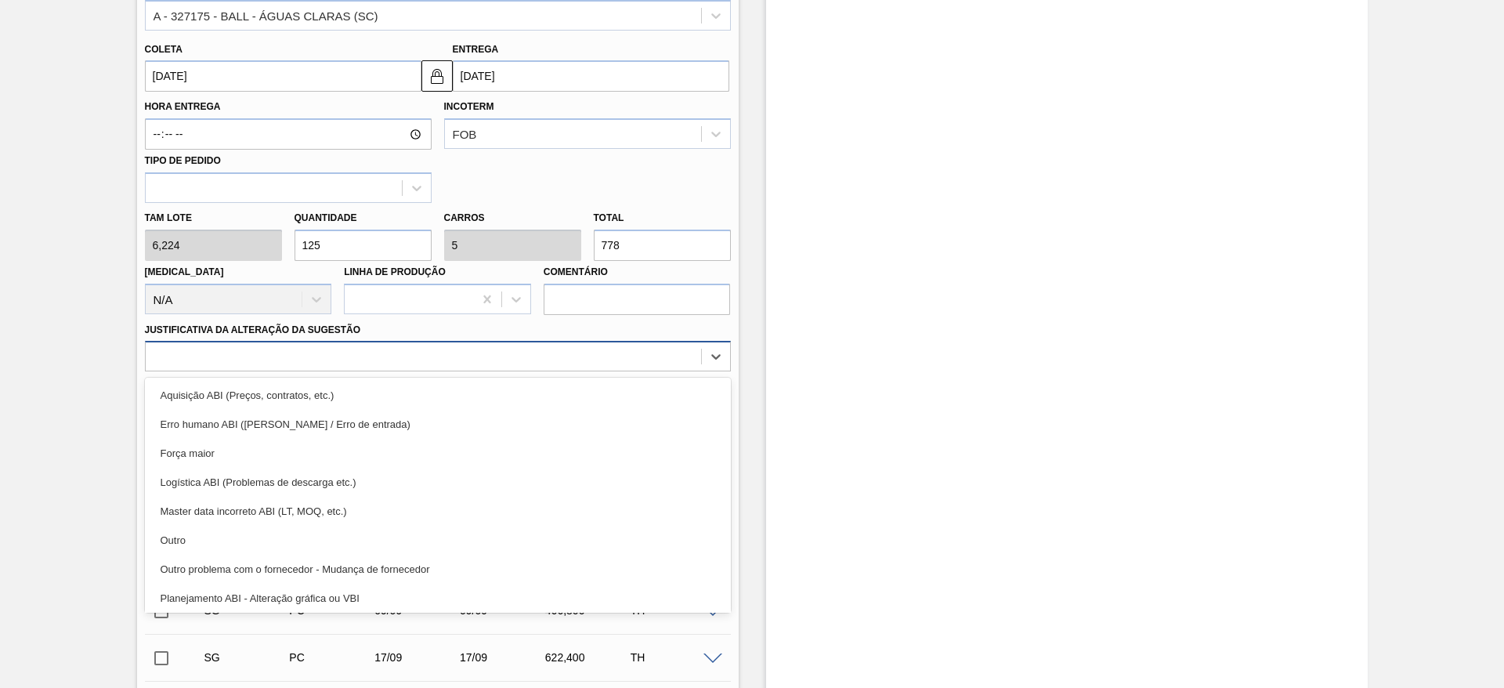
click at [263, 365] on div at bounding box center [423, 357] width 555 height 23
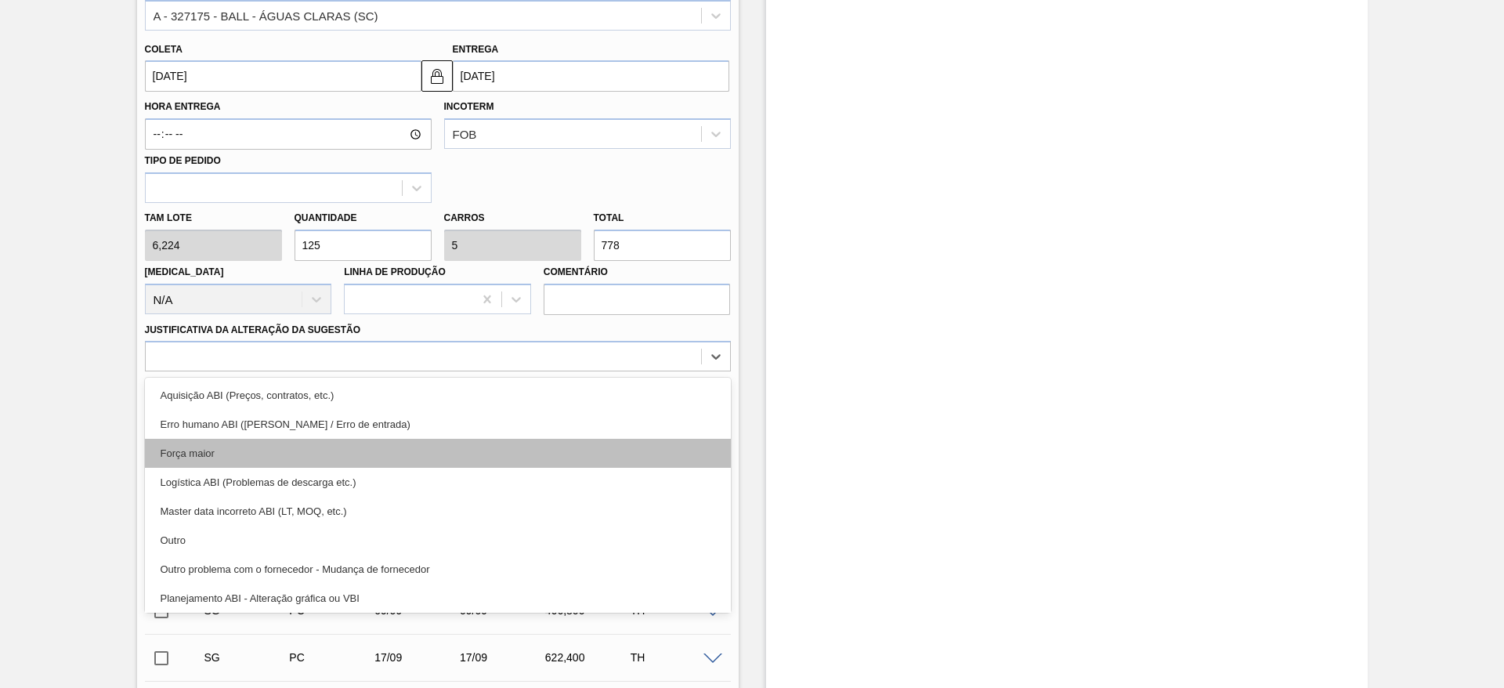
click at [215, 456] on div "Força maior" at bounding box center [438, 453] width 586 height 29
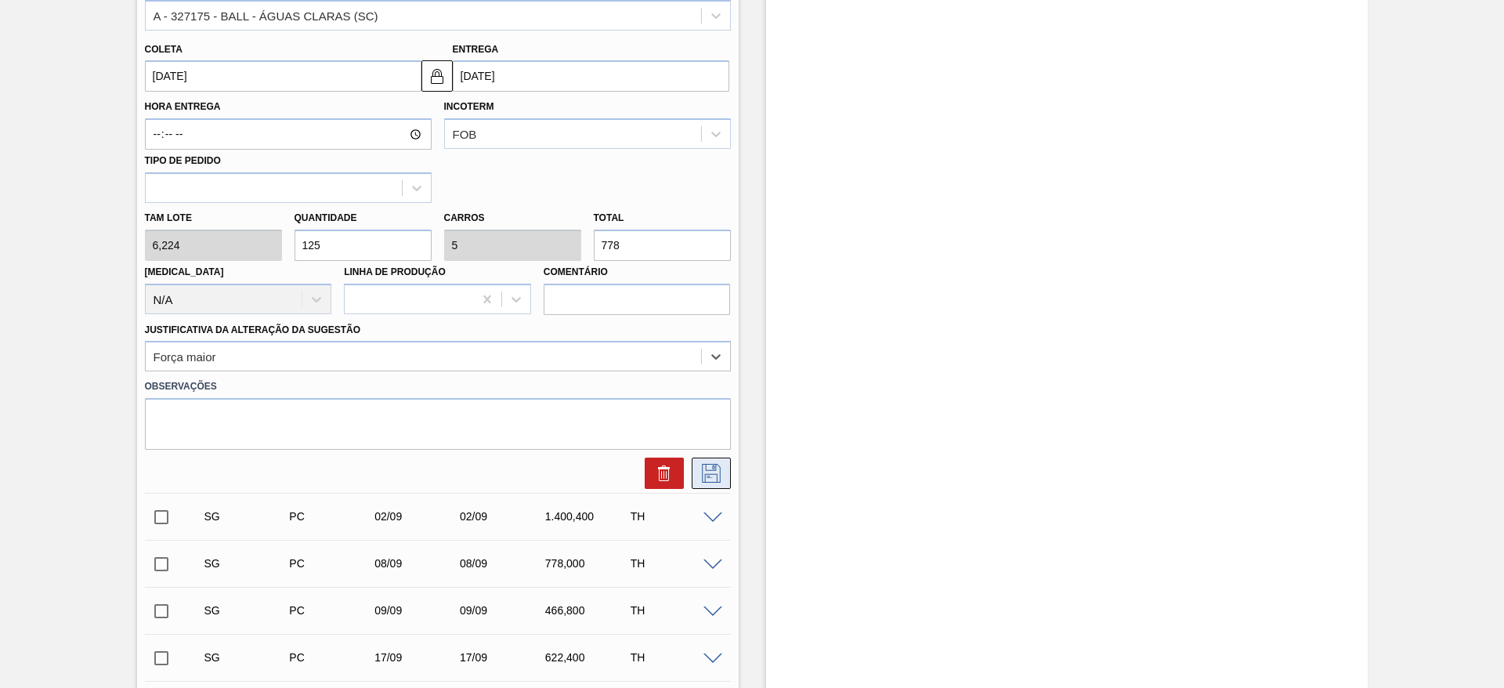
click at [725, 475] on button at bounding box center [711, 473] width 39 height 31
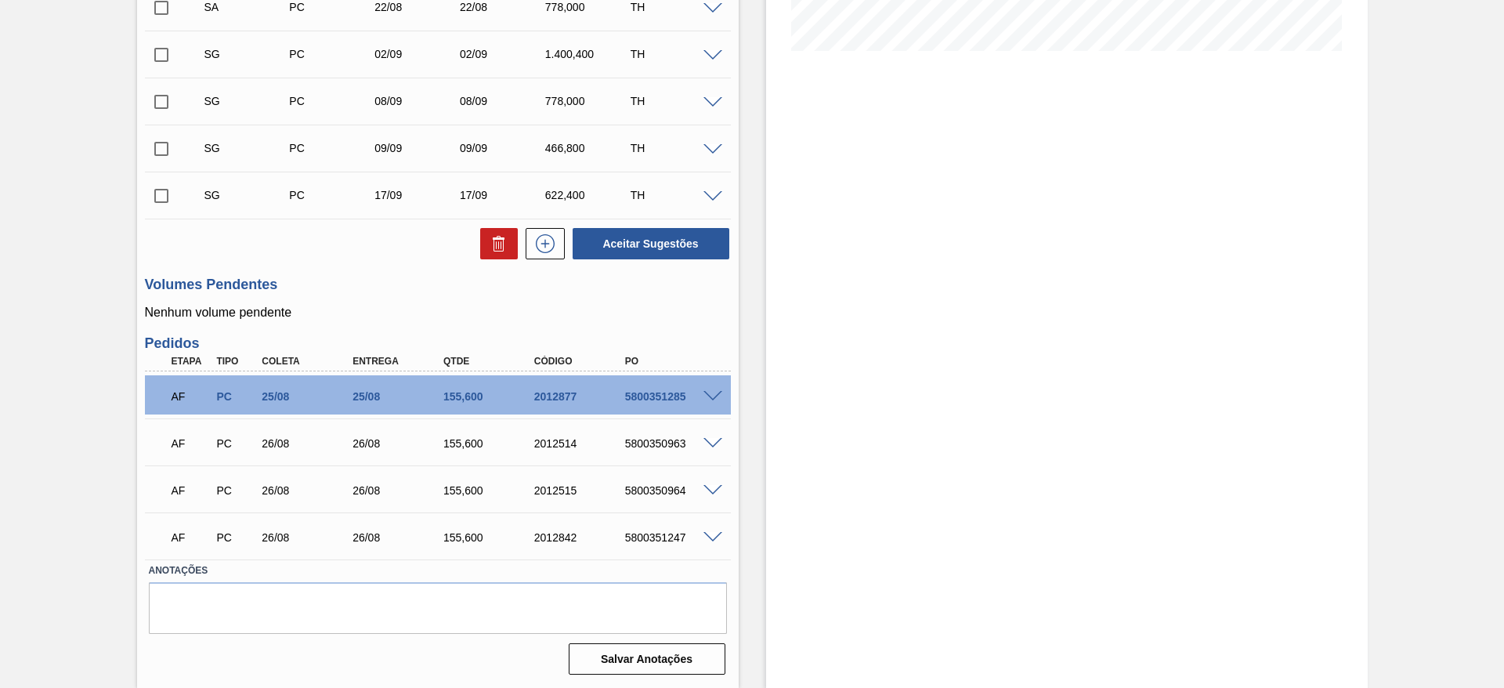
scroll to position [290, 0]
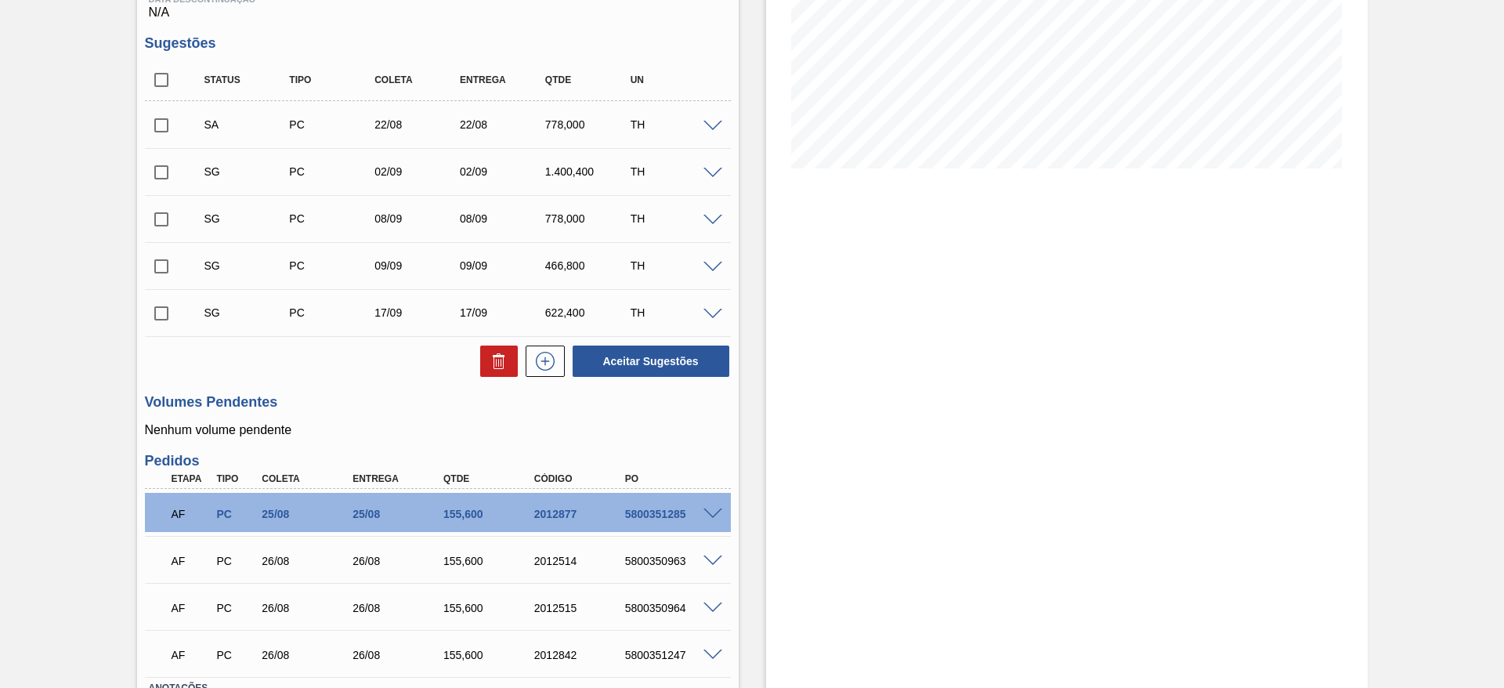
click at [708, 176] on span at bounding box center [713, 174] width 19 height 12
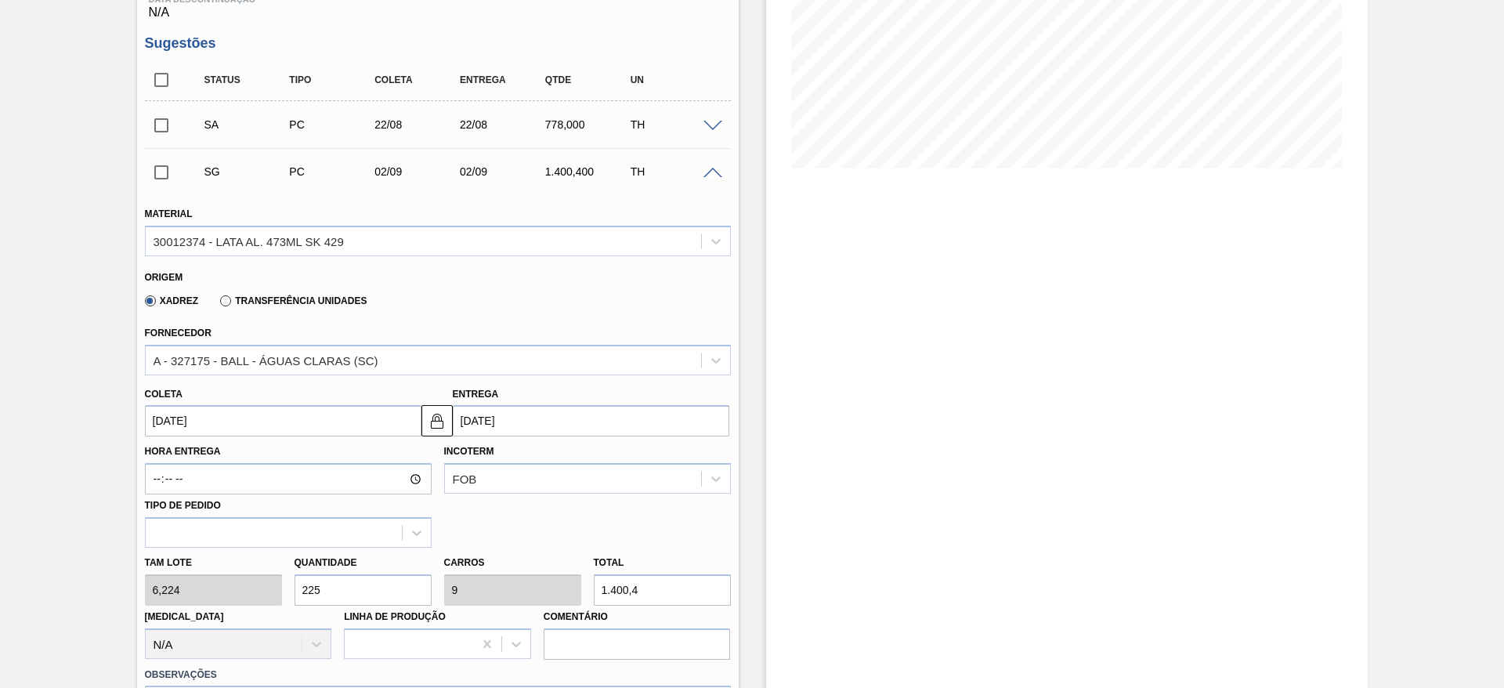
click at [252, 412] on input "[DATE]" at bounding box center [283, 420] width 277 height 31
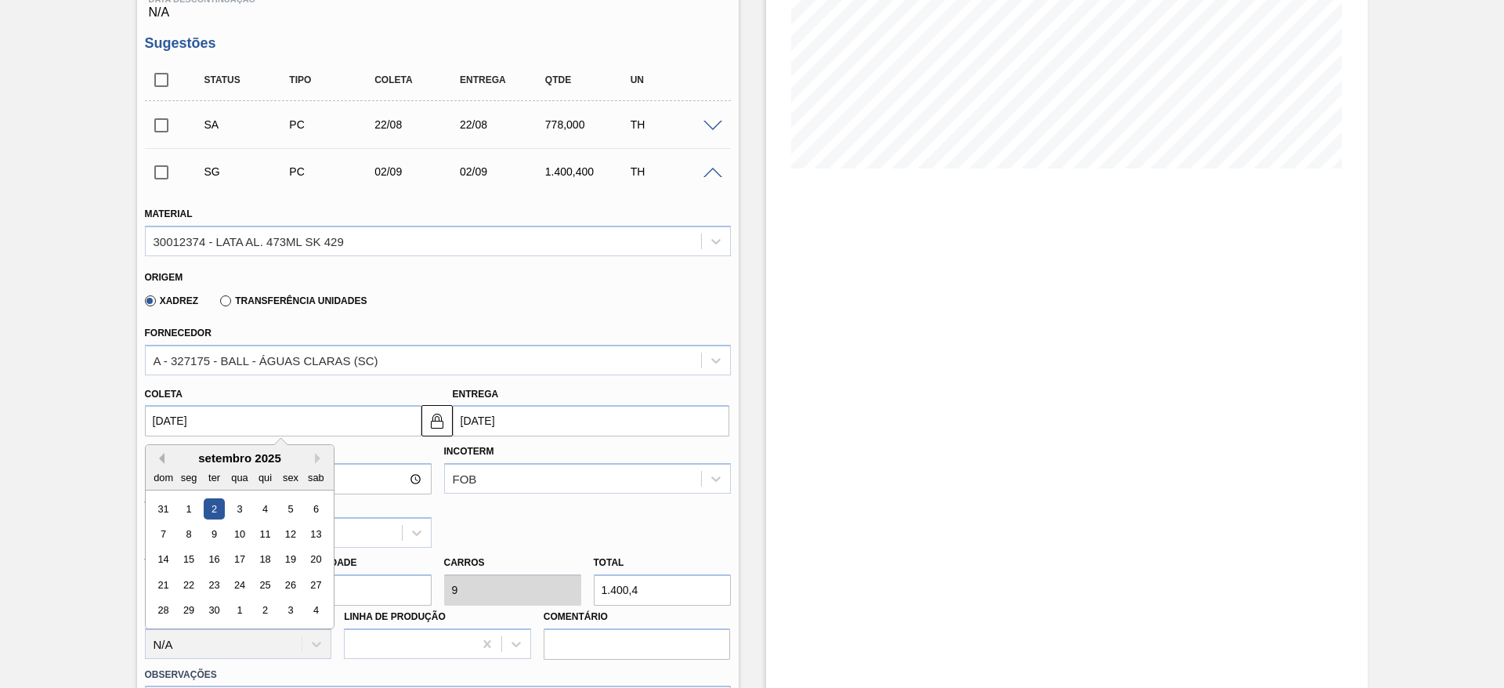
click at [163, 454] on button "Previous Month" at bounding box center [159, 458] width 11 height 11
click at [317, 588] on div "23" at bounding box center [315, 584] width 21 height 21
type input "[DATE]"
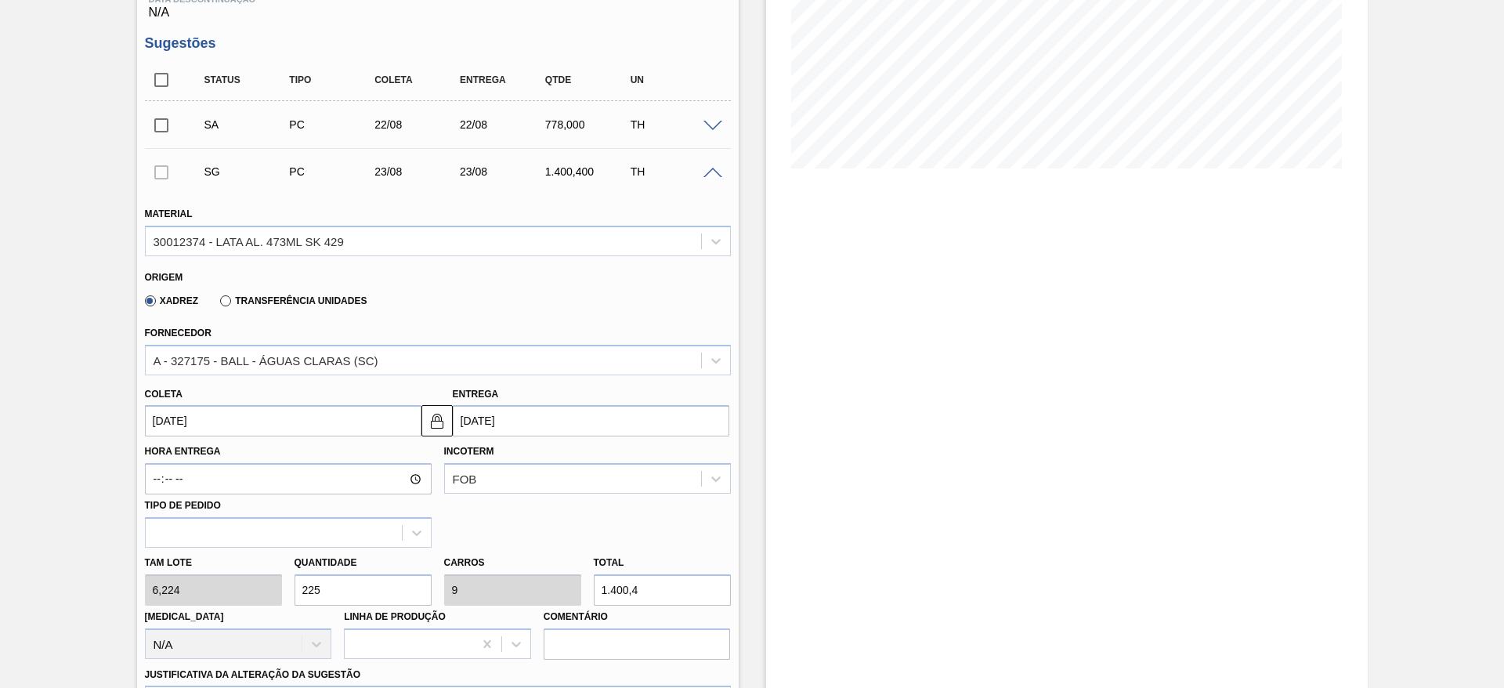
drag, startPoint x: 347, startPoint y: 584, endPoint x: 238, endPoint y: 570, distance: 109.8
click at [238, 570] on div "Tam lote 6,224 Quantidade 225 Carros 9 Total 1.400,4 [MEDICAL_DATA] N/A Linha d…" at bounding box center [438, 604] width 599 height 112
type input "2"
type input "0,08"
type input "12,448"
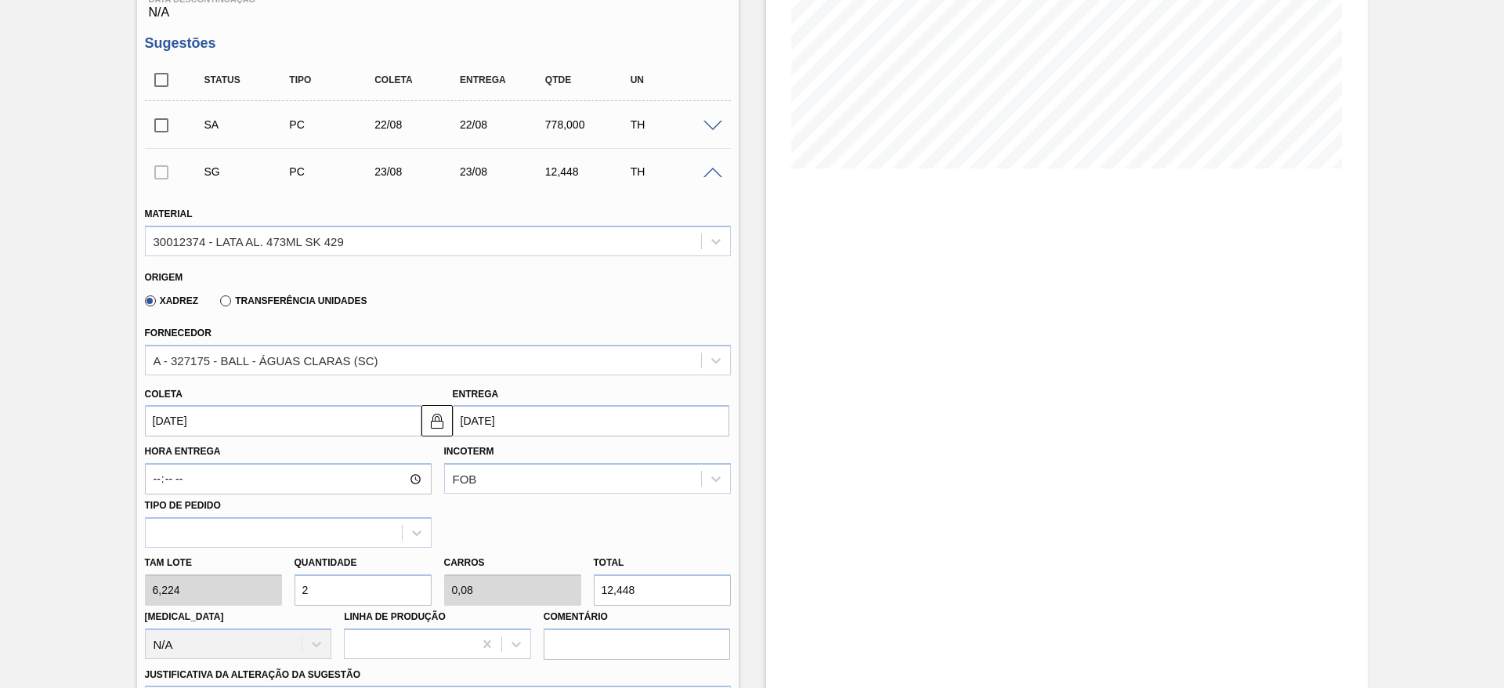
type input "25"
type input "1"
type input "155,6"
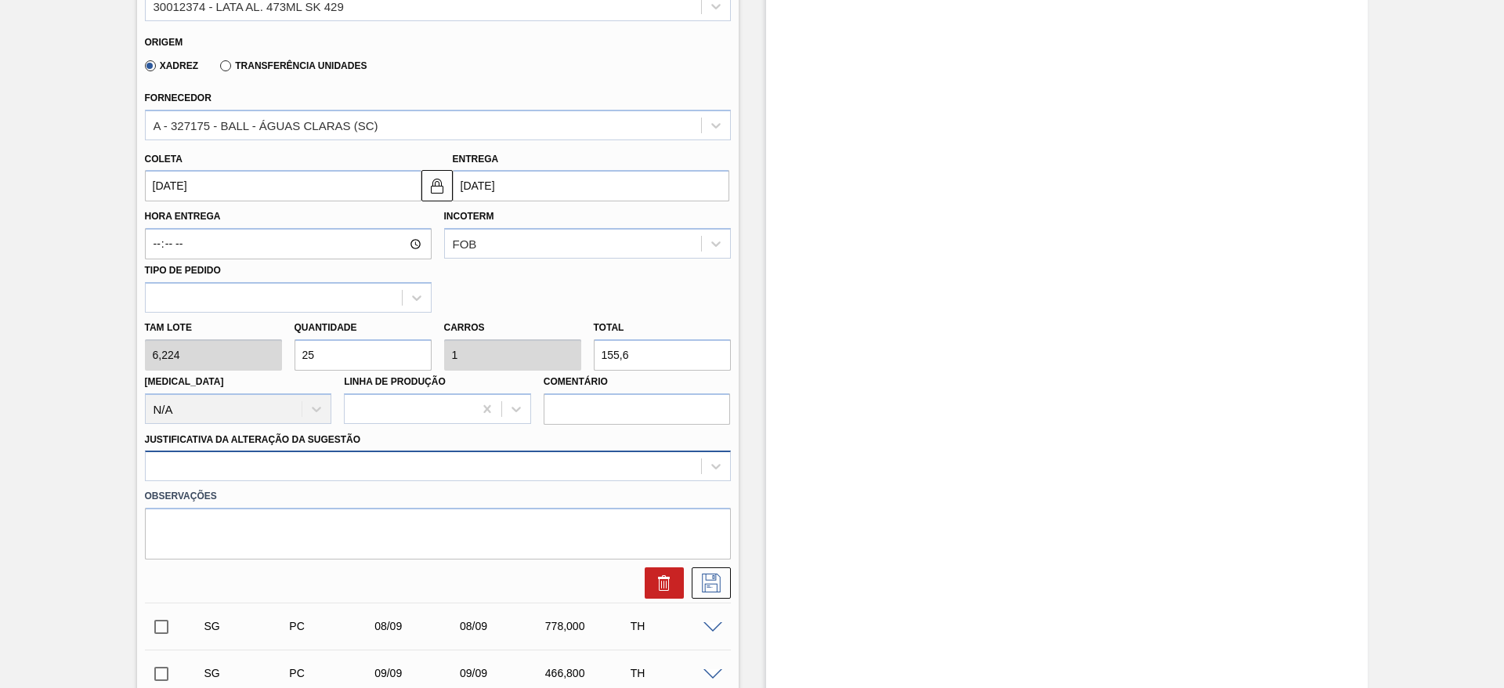
type input "25"
click at [342, 469] on div at bounding box center [438, 465] width 586 height 31
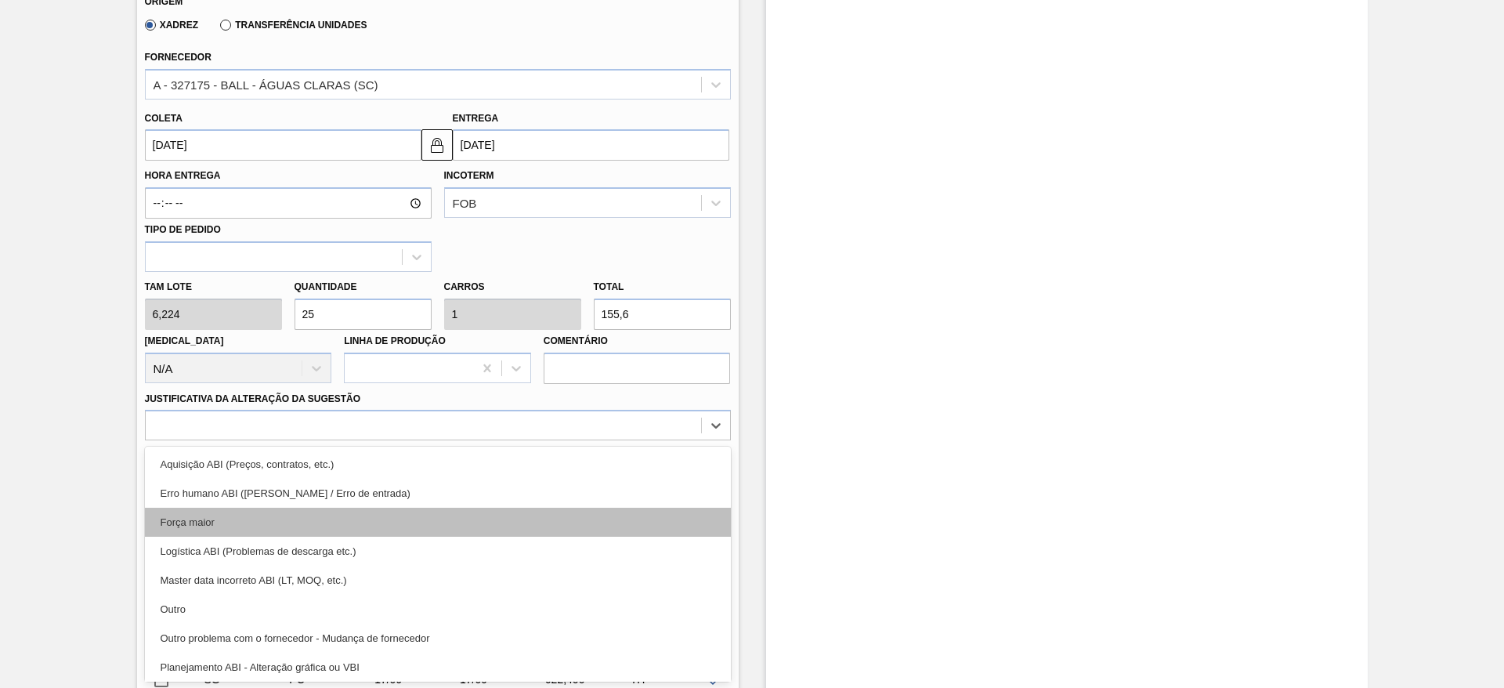
click at [222, 525] on div "Força maior" at bounding box center [438, 522] width 586 height 29
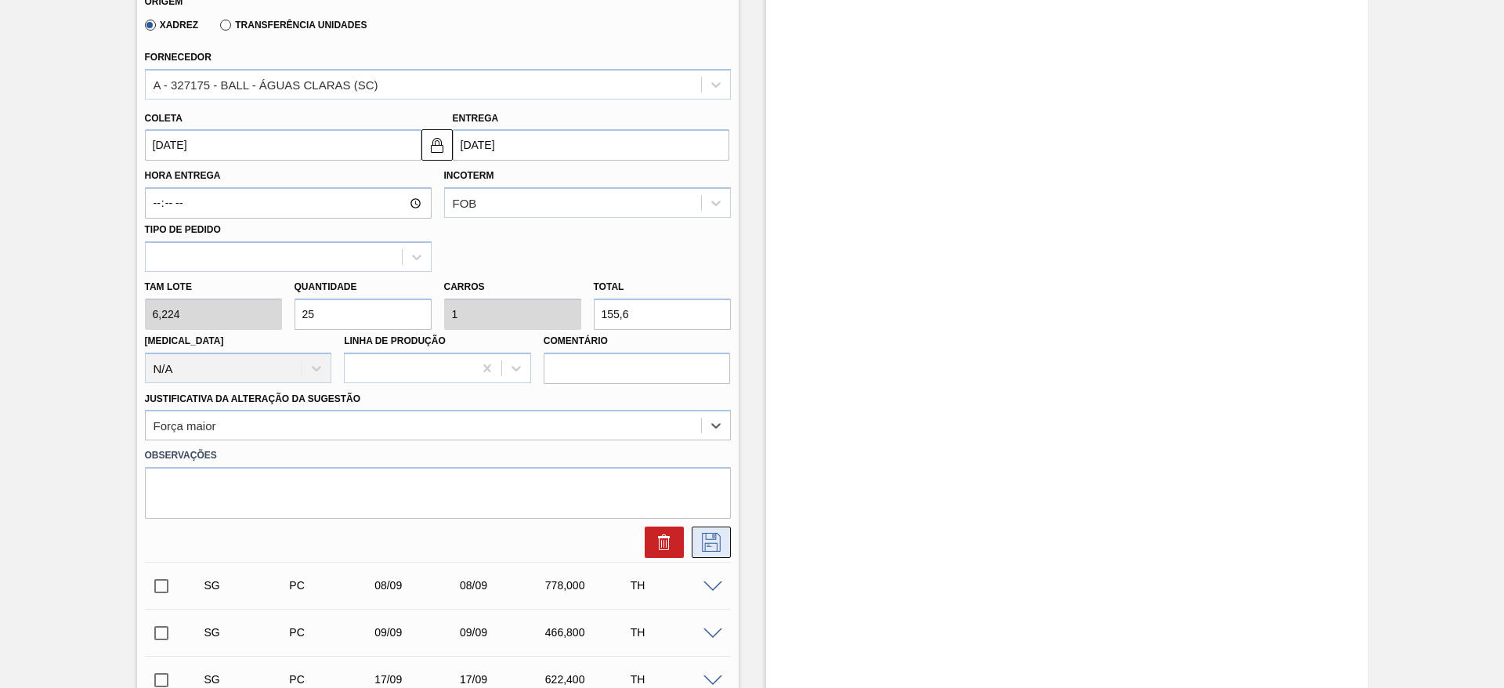
click at [712, 537] on icon at bounding box center [711, 540] width 8 height 13
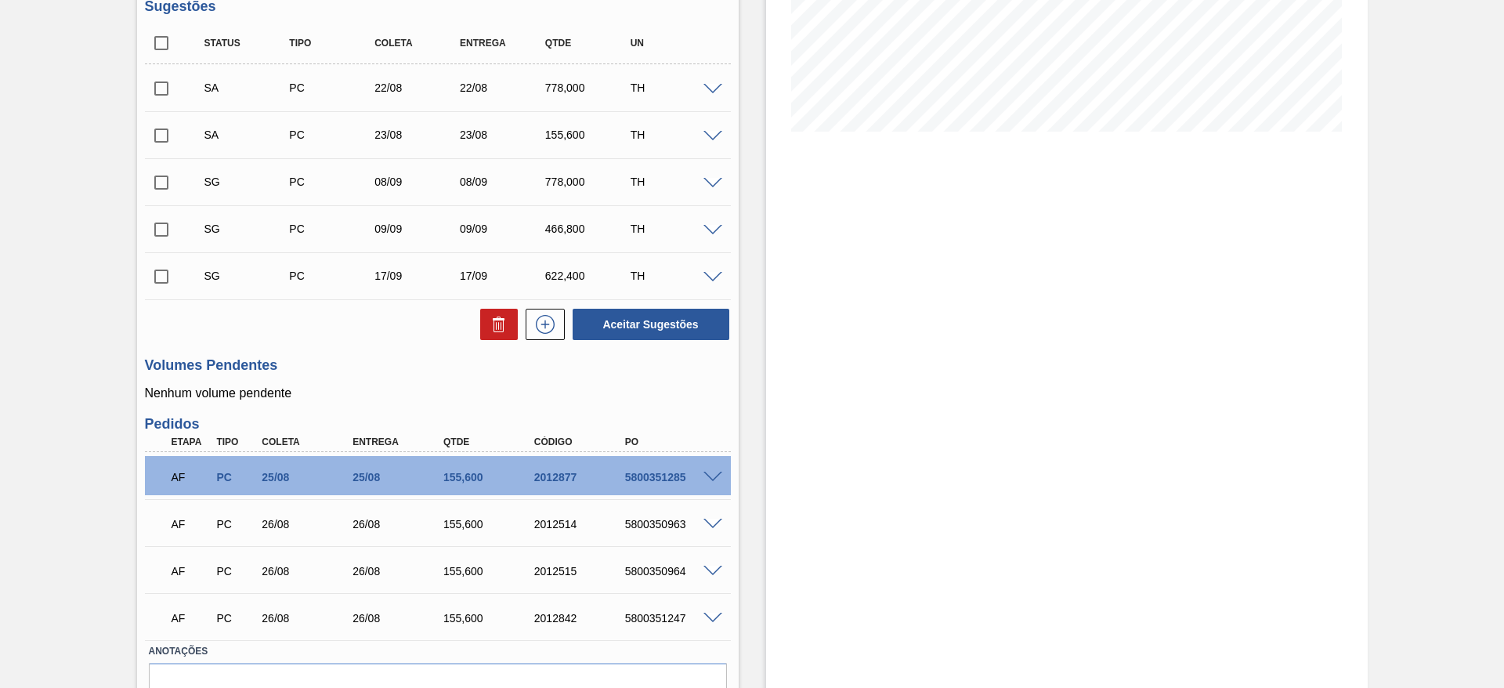
scroll to position [290, 0]
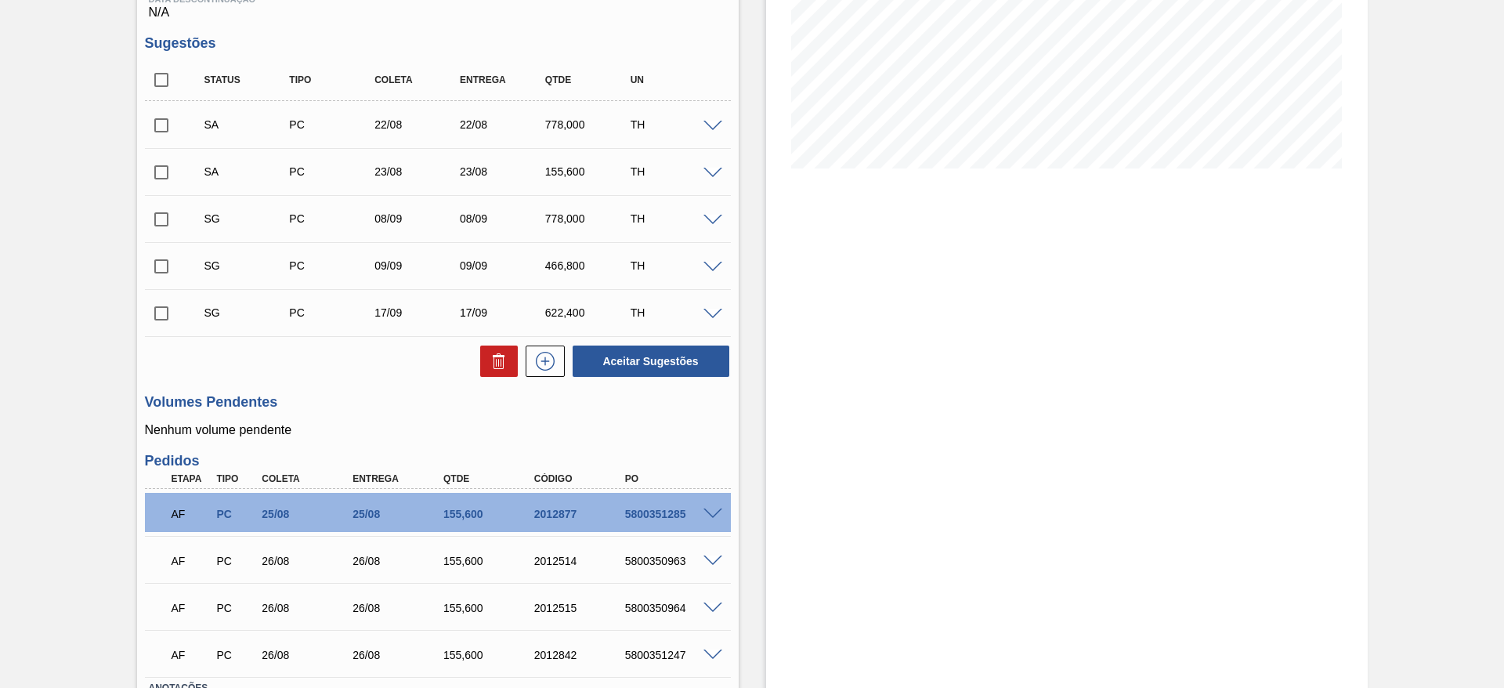
click at [711, 219] on span at bounding box center [713, 221] width 19 height 12
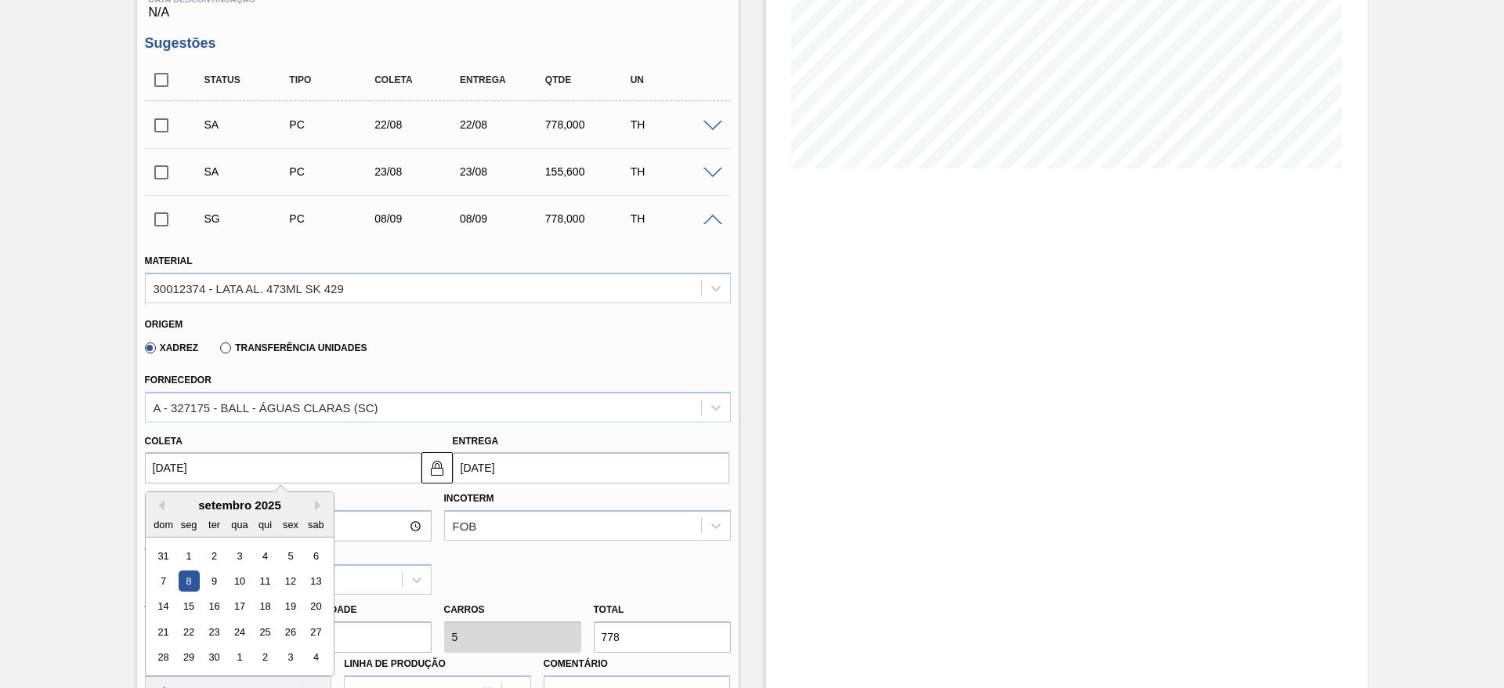
click at [307, 464] on input "[DATE]" at bounding box center [283, 467] width 277 height 31
click at [163, 505] on button "Previous Month" at bounding box center [159, 505] width 11 height 11
click at [320, 659] on div "30" at bounding box center [315, 657] width 21 height 21
type input "[DATE]"
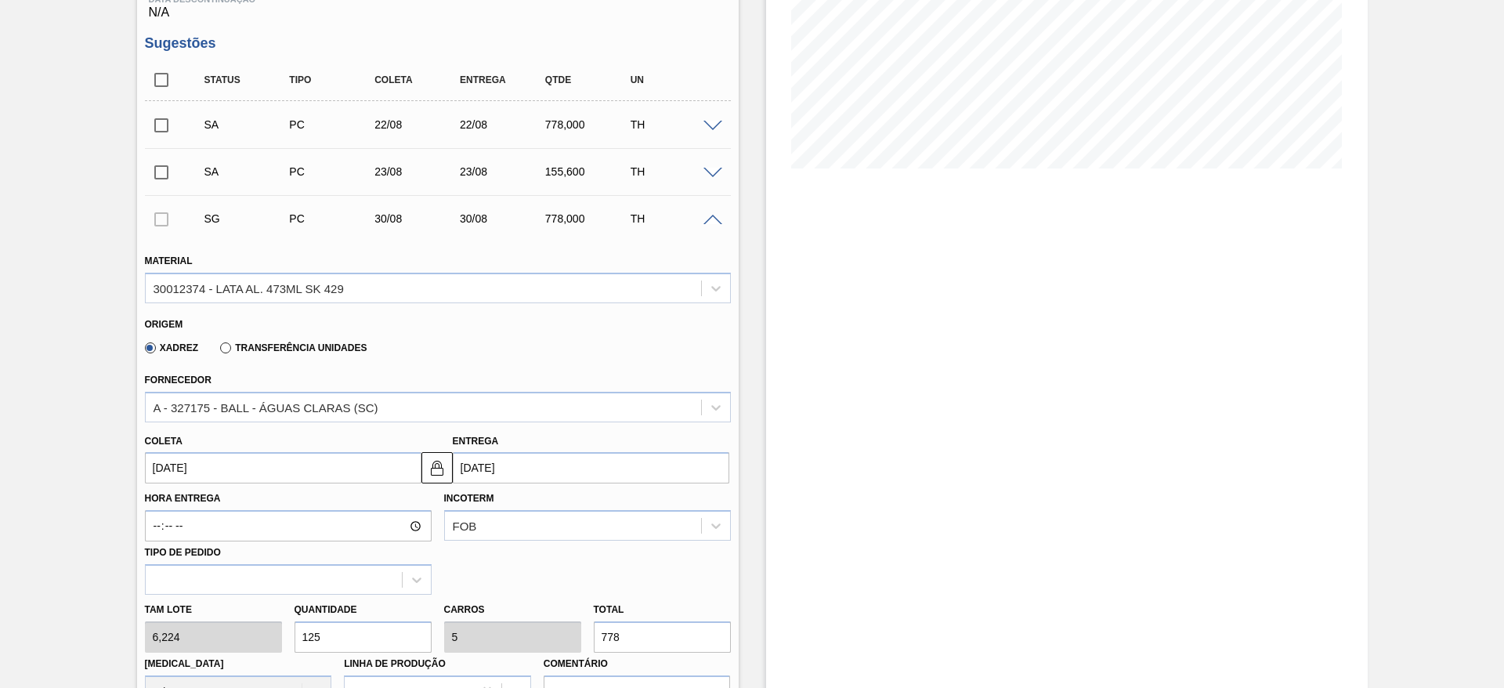
drag, startPoint x: 347, startPoint y: 635, endPoint x: 250, endPoint y: 620, distance: 98.3
click at [250, 620] on div "Tam lote 6,224 Quantidade 125 Carros 5 Total 778 [MEDICAL_DATA] N/A Linha de Pr…" at bounding box center [438, 651] width 599 height 112
type input "2"
type input "0,08"
type input "12,448"
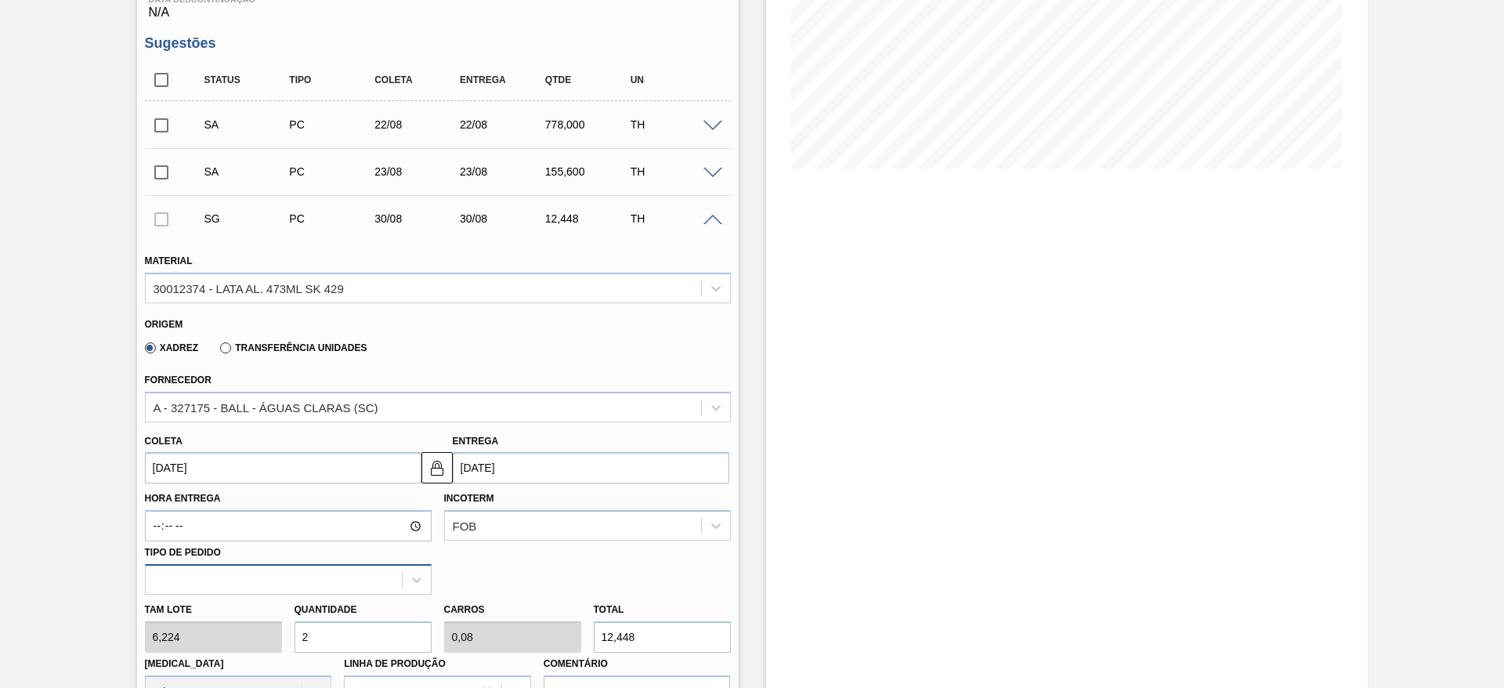
type input "25"
type input "1"
type input "155,6"
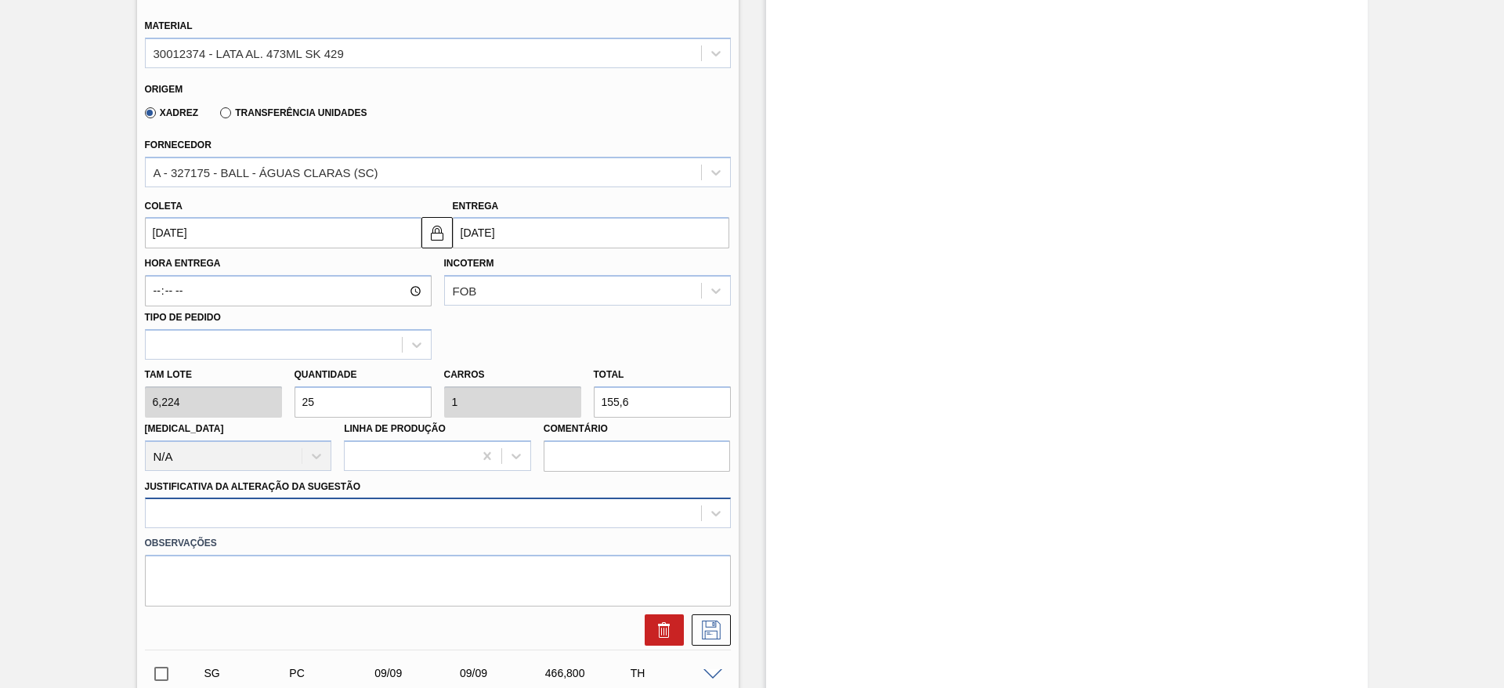
type input "25"
click at [330, 515] on div at bounding box center [438, 512] width 586 height 31
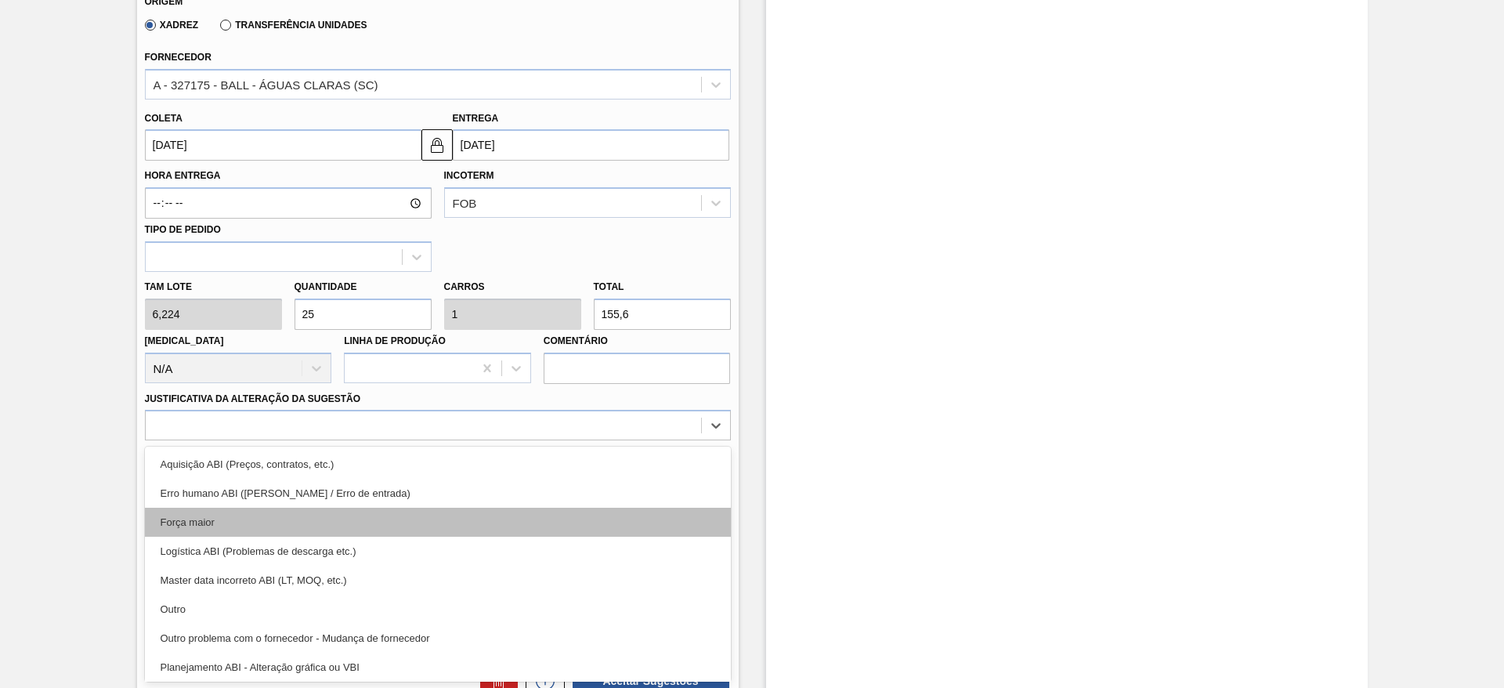
click at [231, 523] on div "Força maior" at bounding box center [438, 522] width 586 height 29
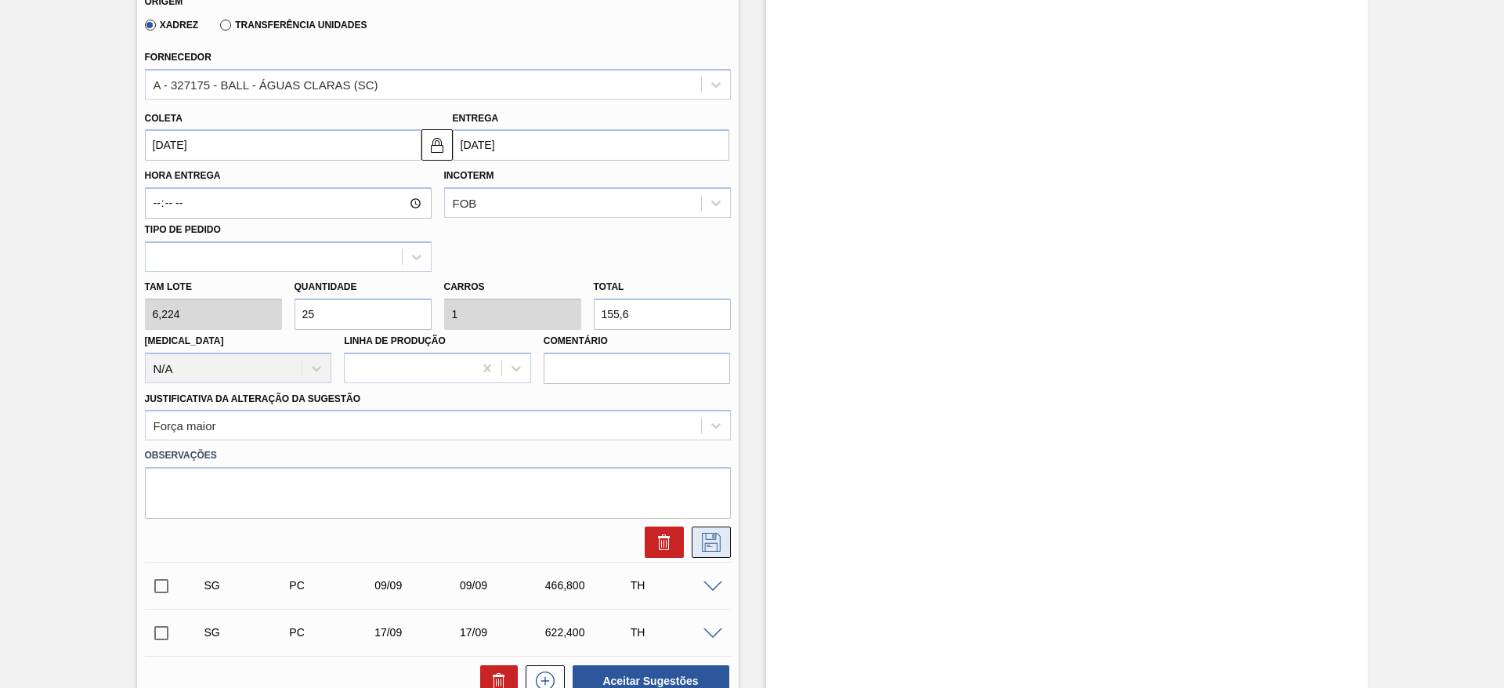
click at [720, 543] on icon at bounding box center [711, 542] width 25 height 19
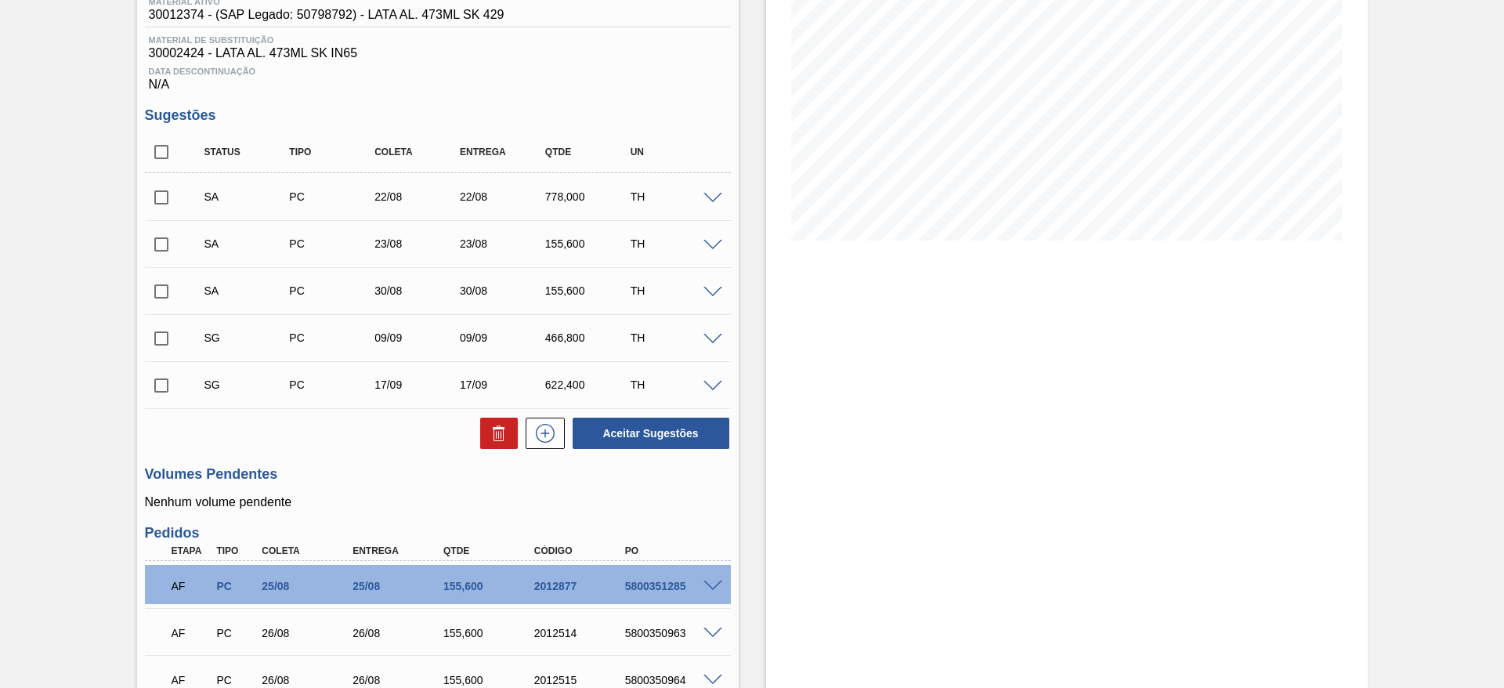
scroll to position [172, 0]
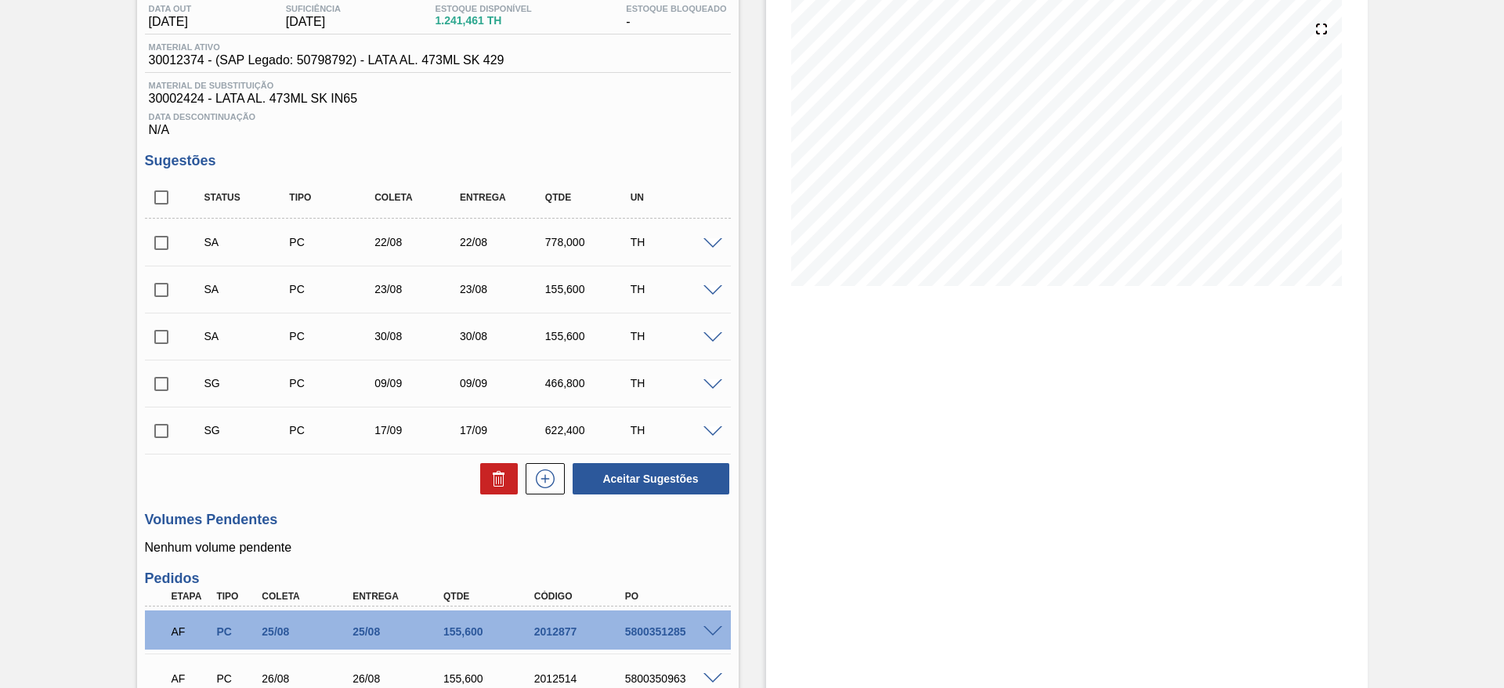
click at [165, 237] on input "checkbox" at bounding box center [161, 242] width 33 height 33
checkbox input "true"
click at [160, 291] on input "checkbox" at bounding box center [161, 289] width 33 height 33
checkbox input "true"
click at [161, 338] on input "checkbox" at bounding box center [161, 336] width 33 height 33
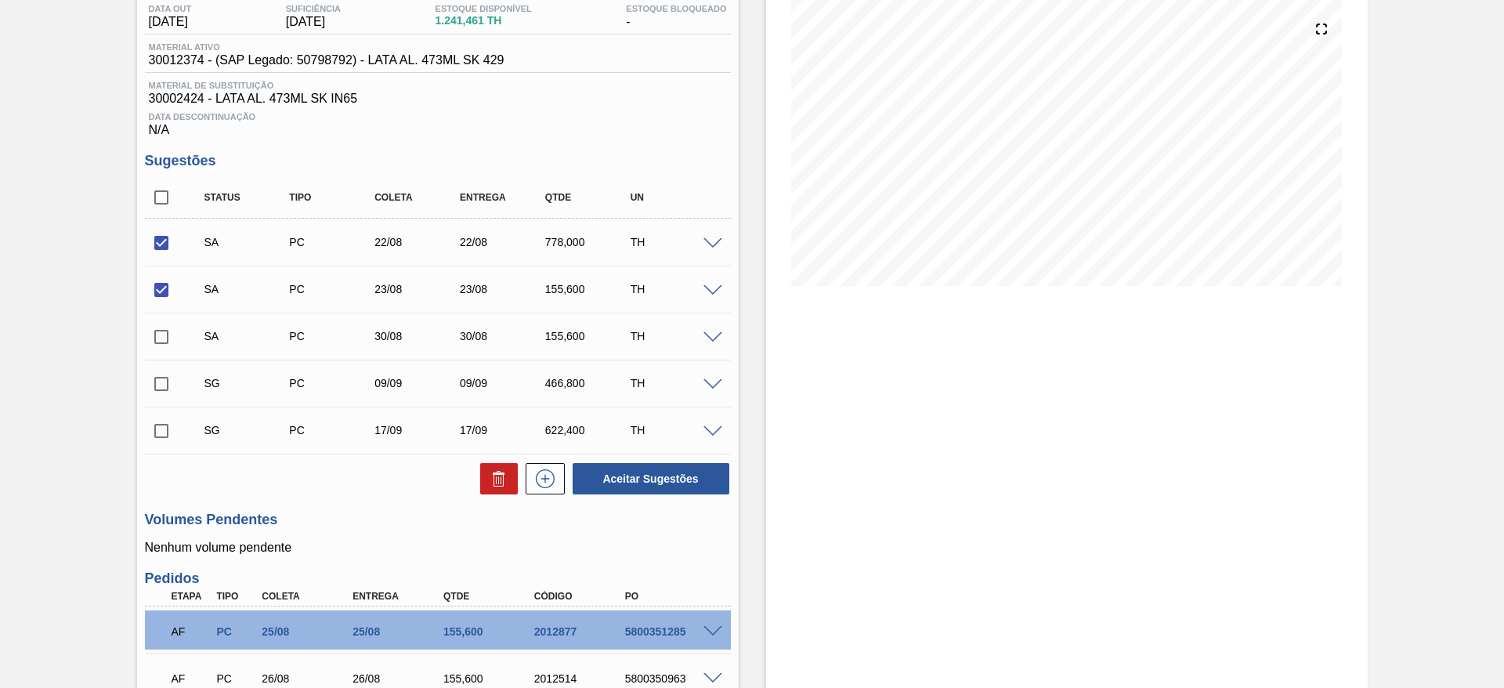
checkbox input "true"
click at [612, 478] on button "Aceitar Sugestões" at bounding box center [651, 478] width 157 height 31
checkbox input "false"
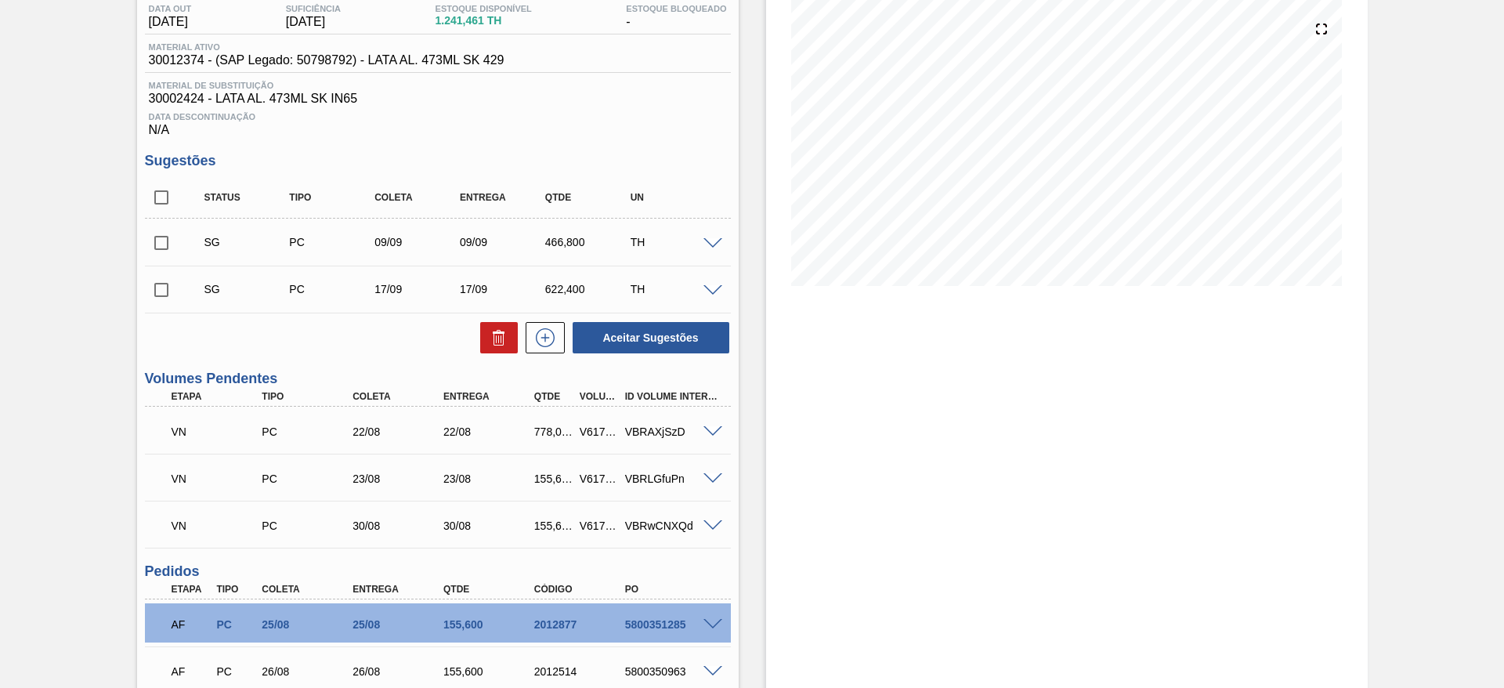
click at [714, 431] on span at bounding box center [713, 432] width 19 height 12
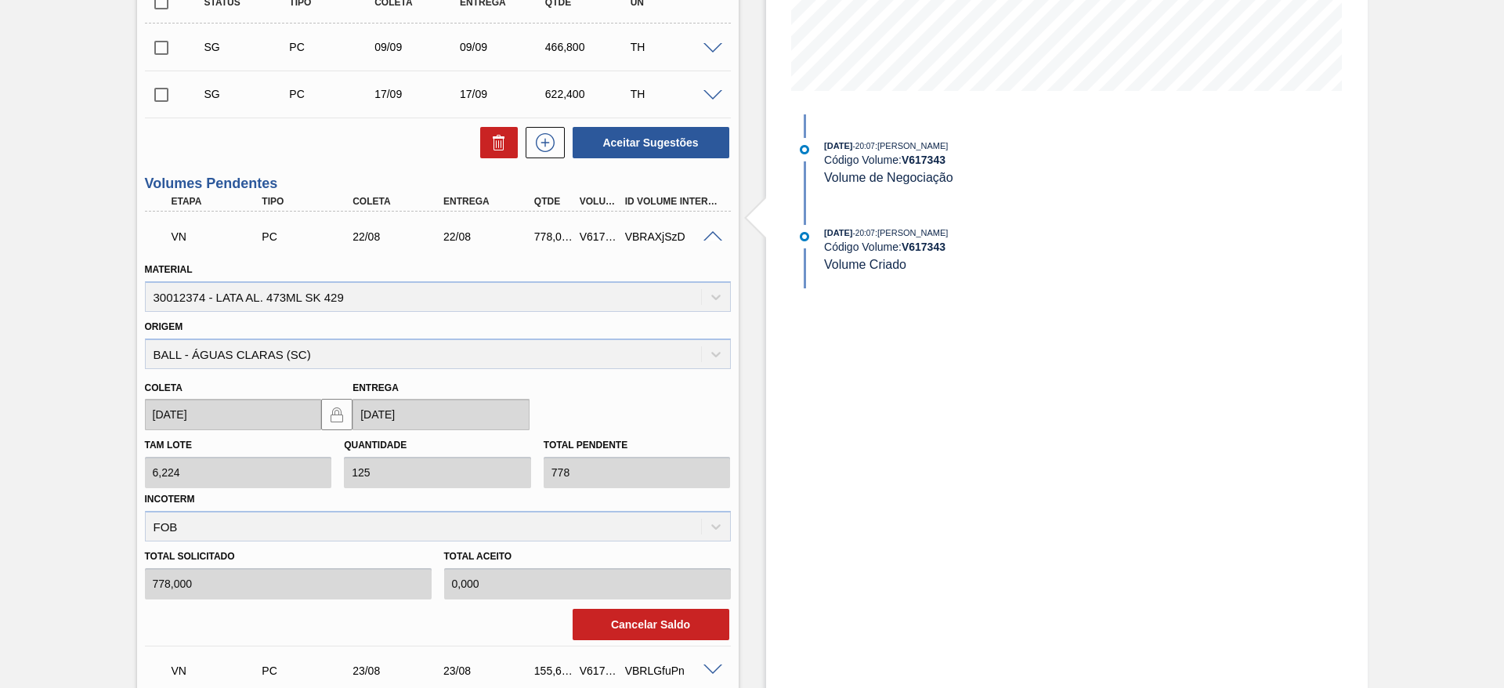
scroll to position [525, 0]
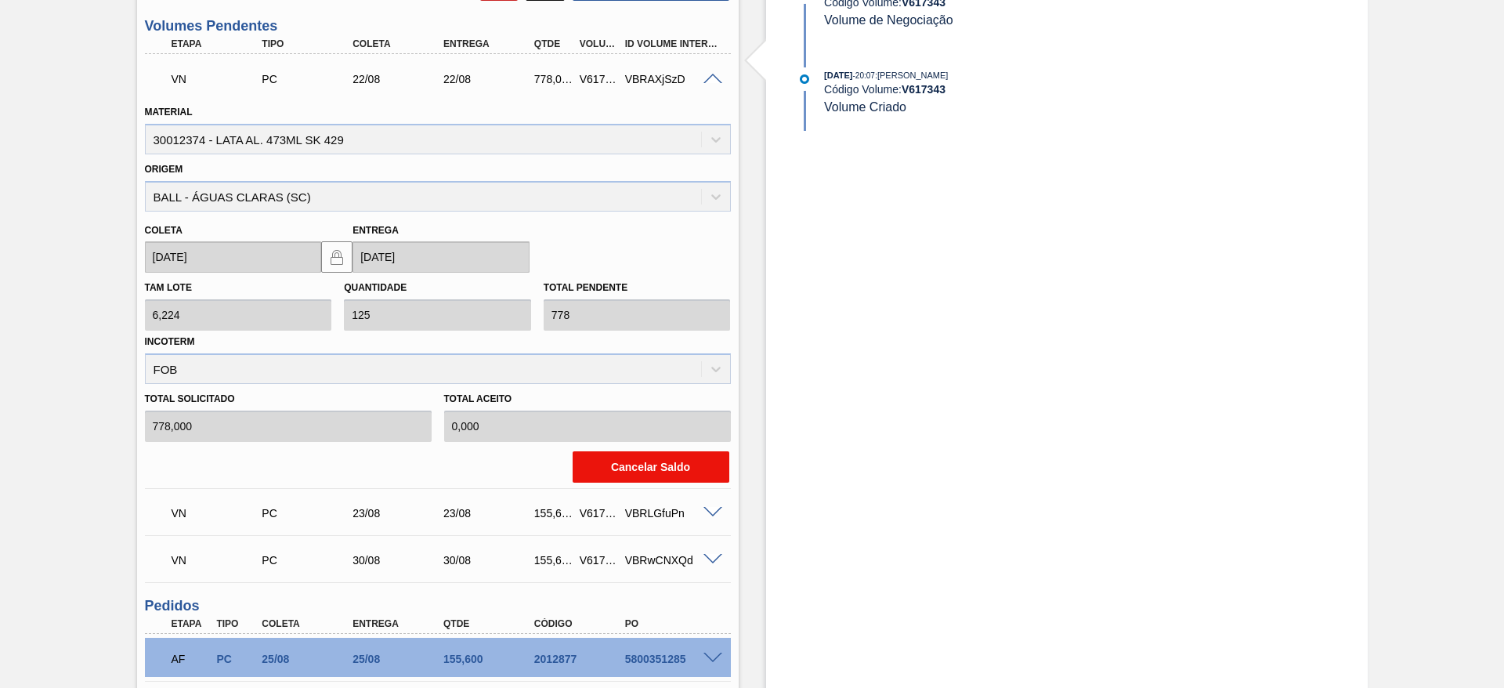
click at [662, 472] on button "Cancelar Saldo" at bounding box center [651, 466] width 157 height 31
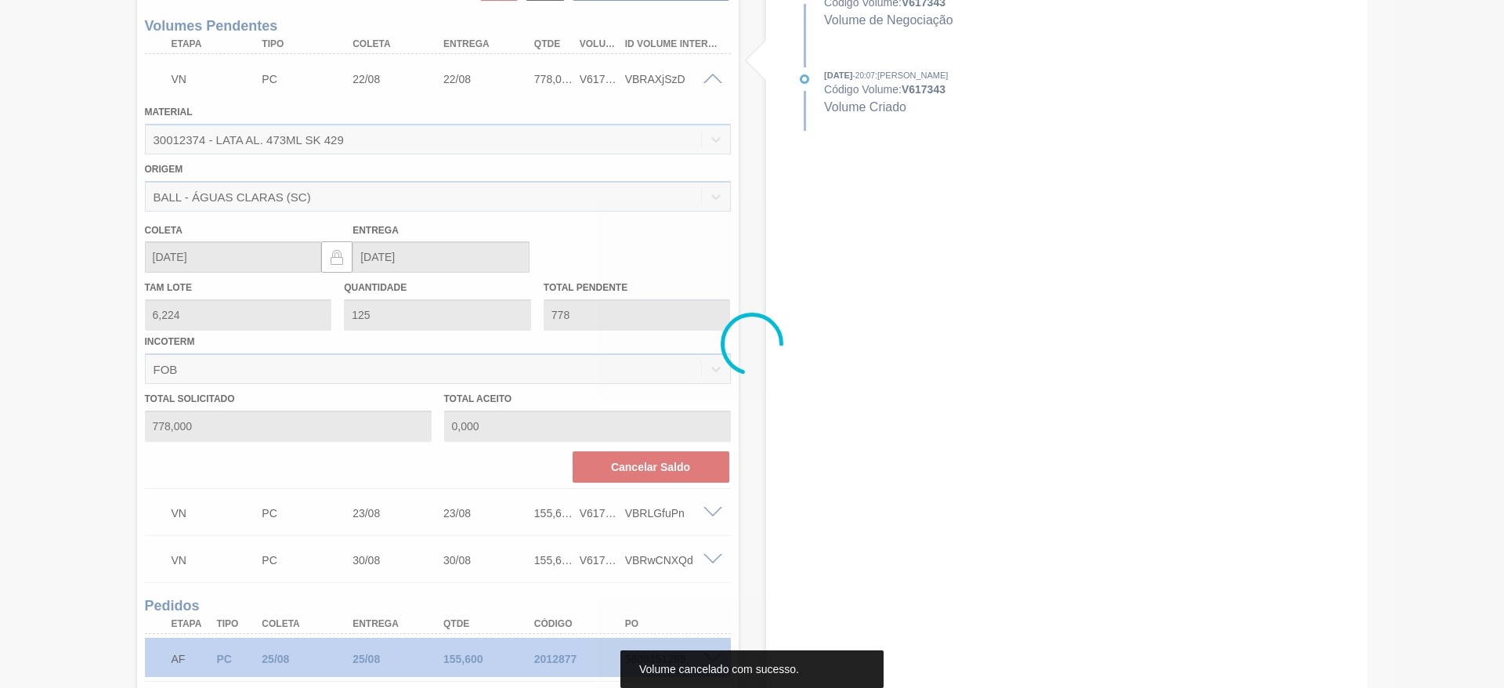
scroll to position [353, 0]
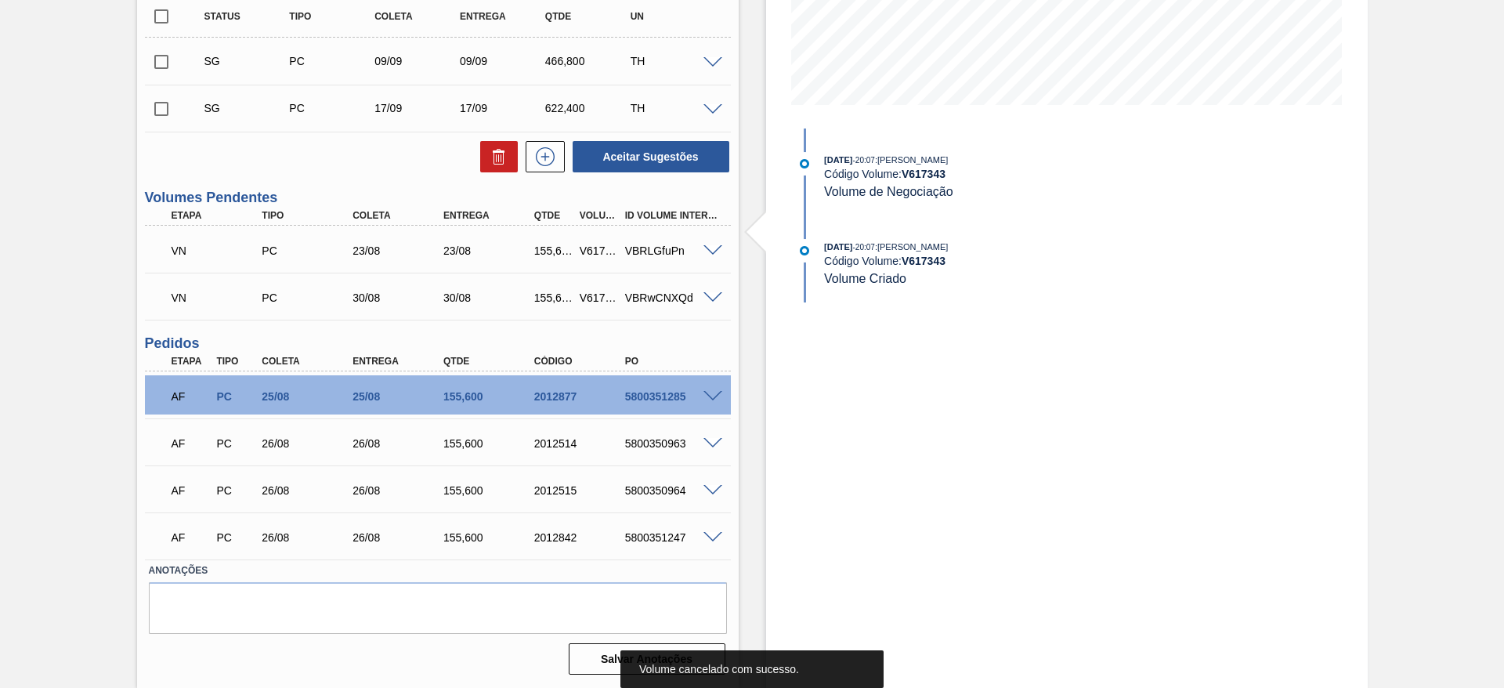
click at [714, 251] on span at bounding box center [713, 251] width 19 height 12
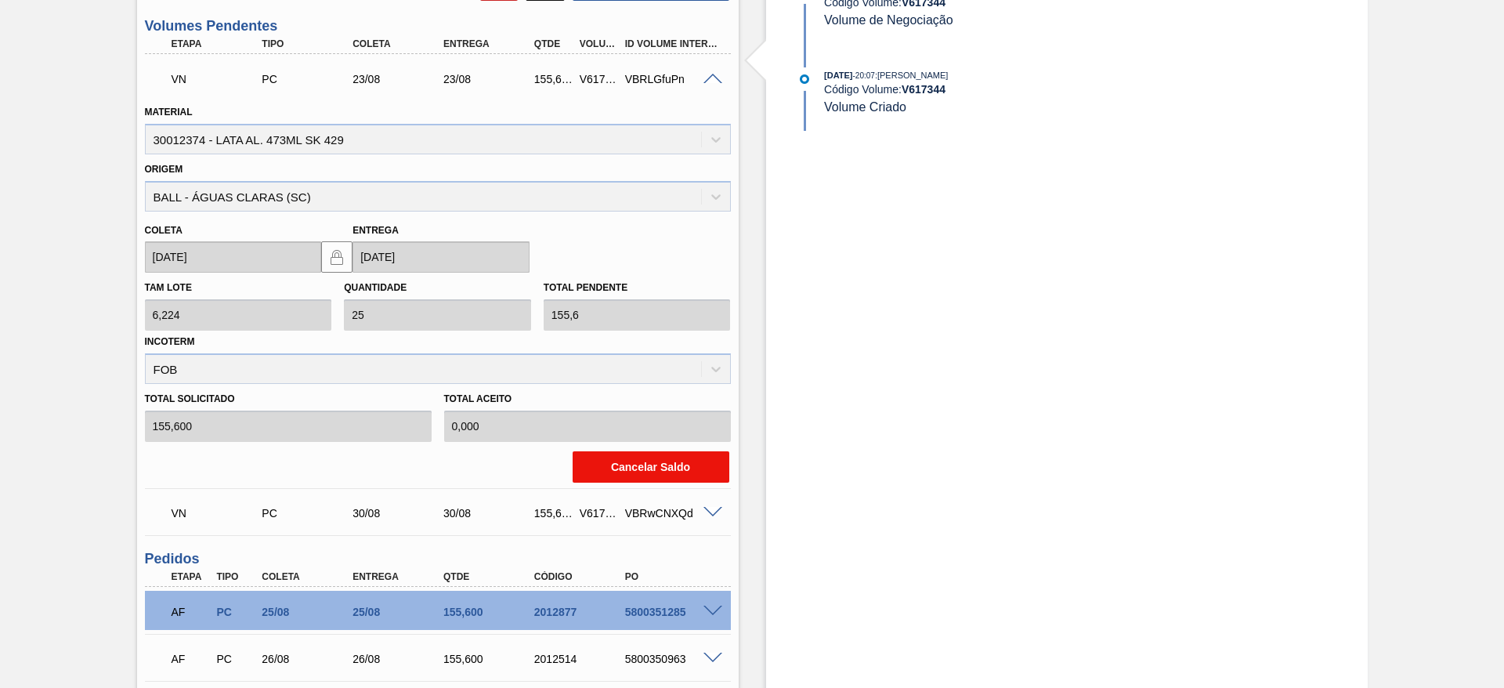
click at [634, 459] on button "Cancelar Saldo" at bounding box center [651, 466] width 157 height 31
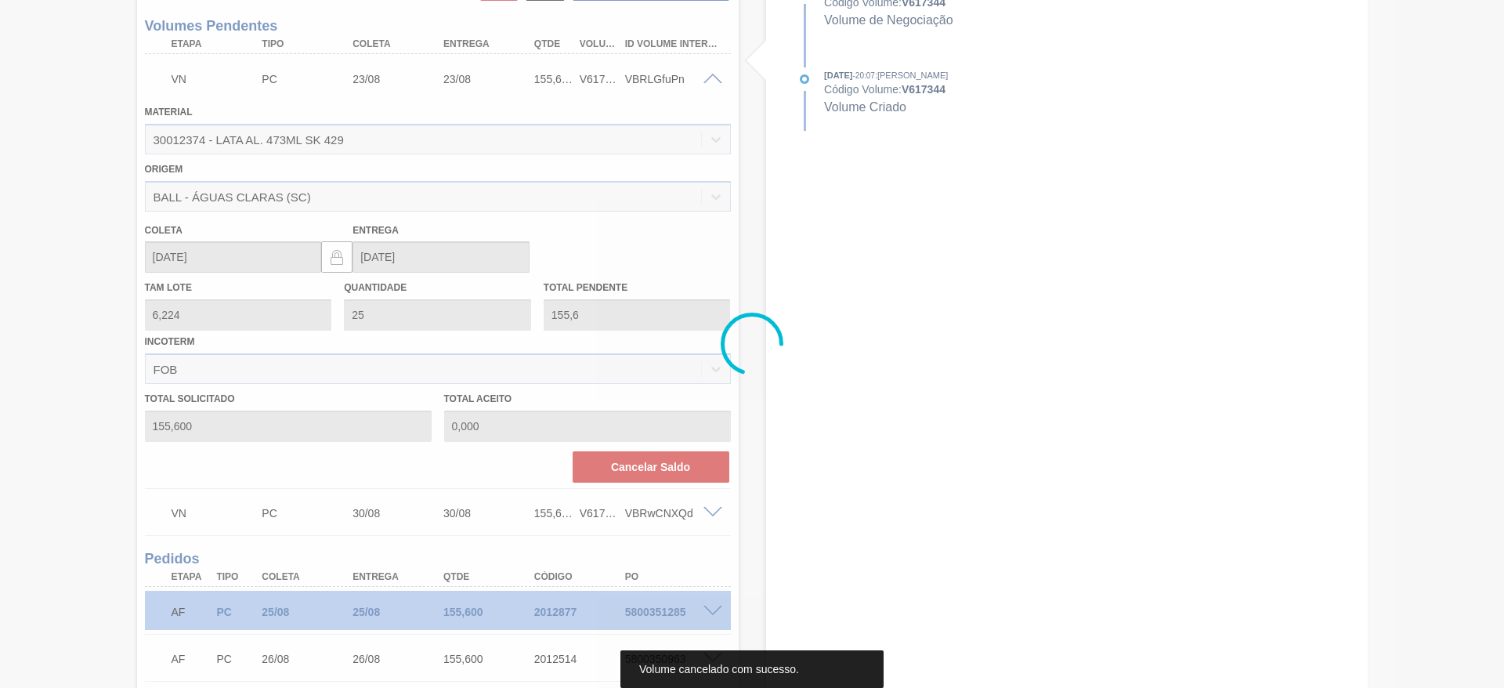
scroll to position [306, 0]
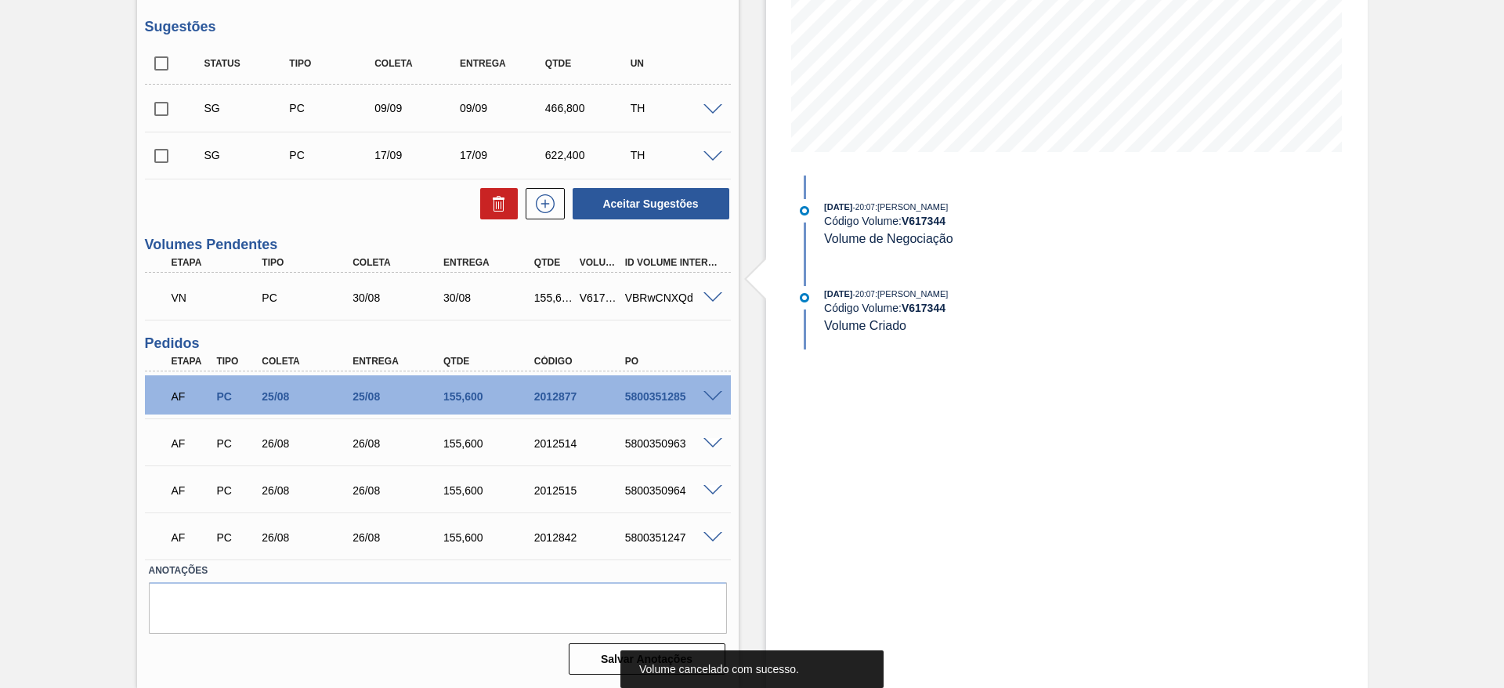
click at [711, 302] on div "VBRwCNXQd" at bounding box center [672, 297] width 102 height 13
click at [711, 297] on span at bounding box center [713, 298] width 19 height 12
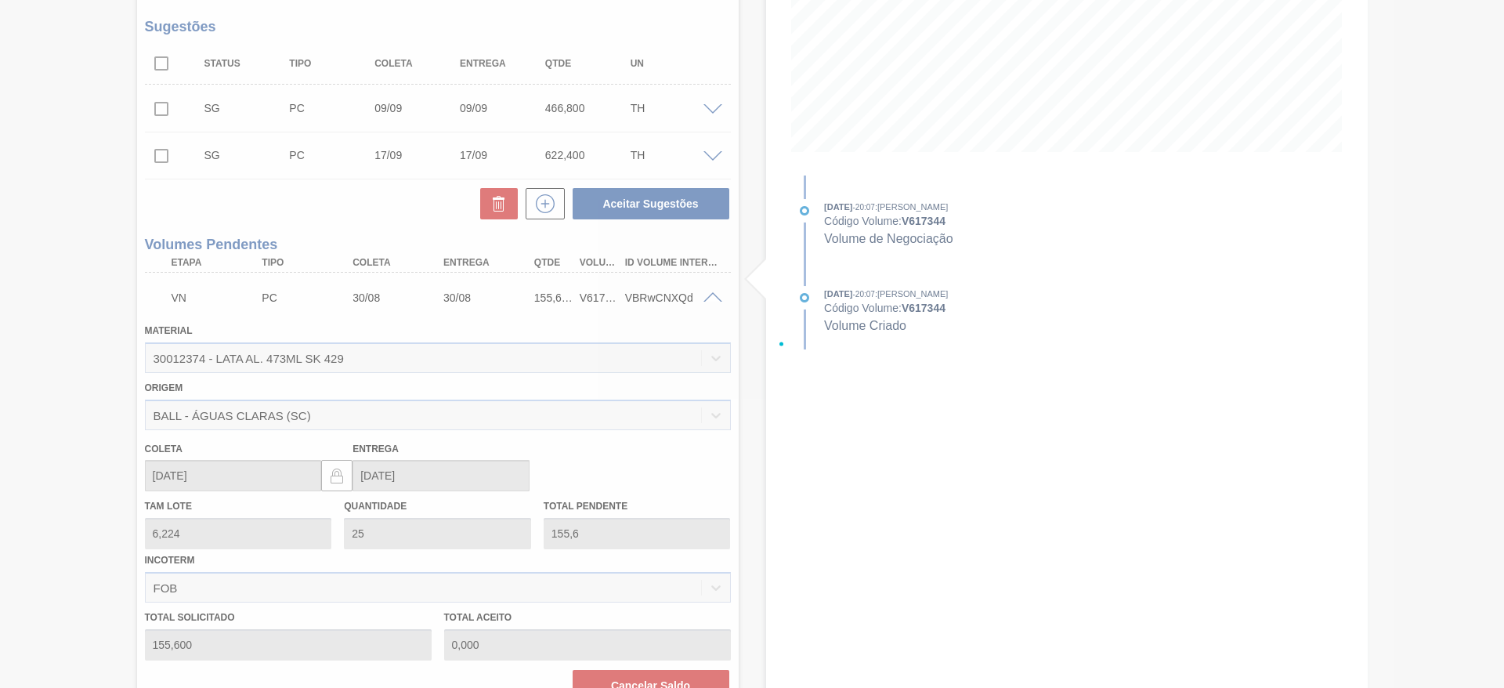
scroll to position [525, 0]
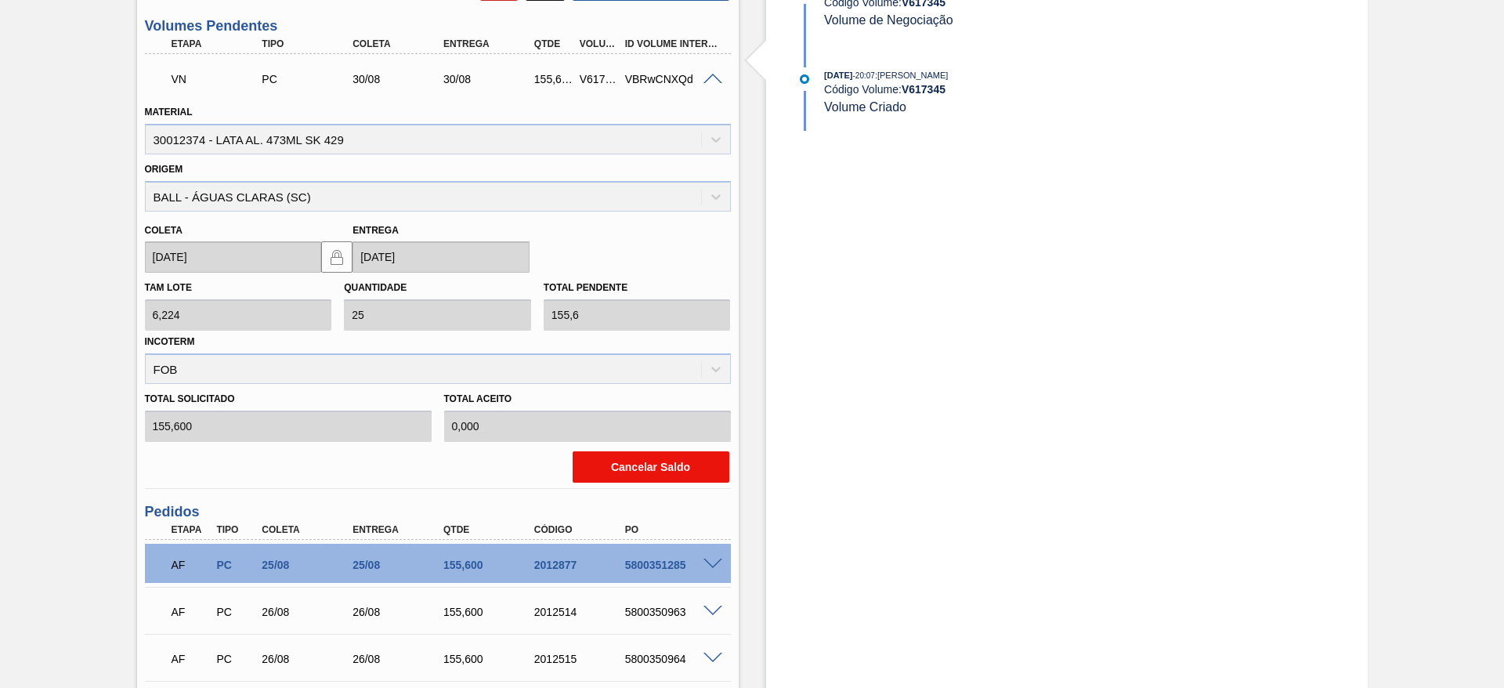
click at [632, 464] on button "Cancelar Saldo" at bounding box center [651, 466] width 157 height 31
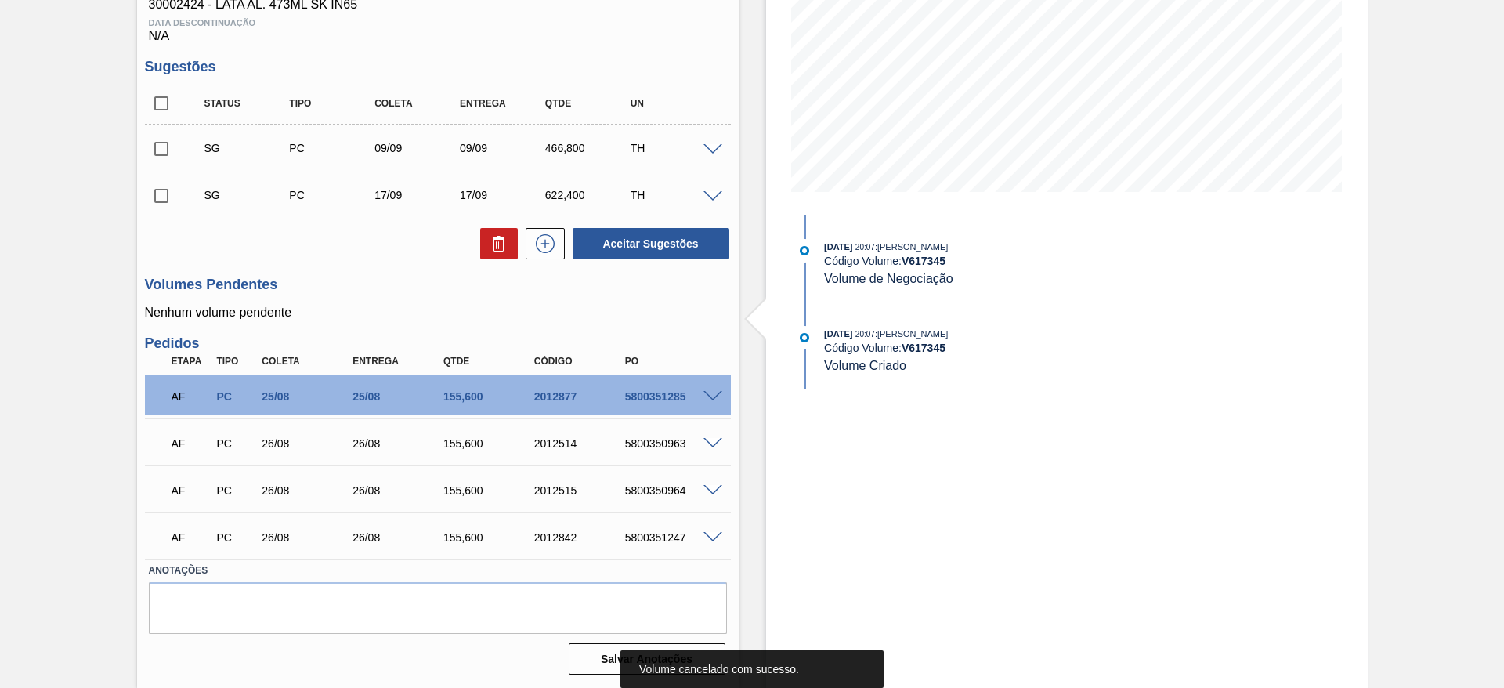
scroll to position [0, 0]
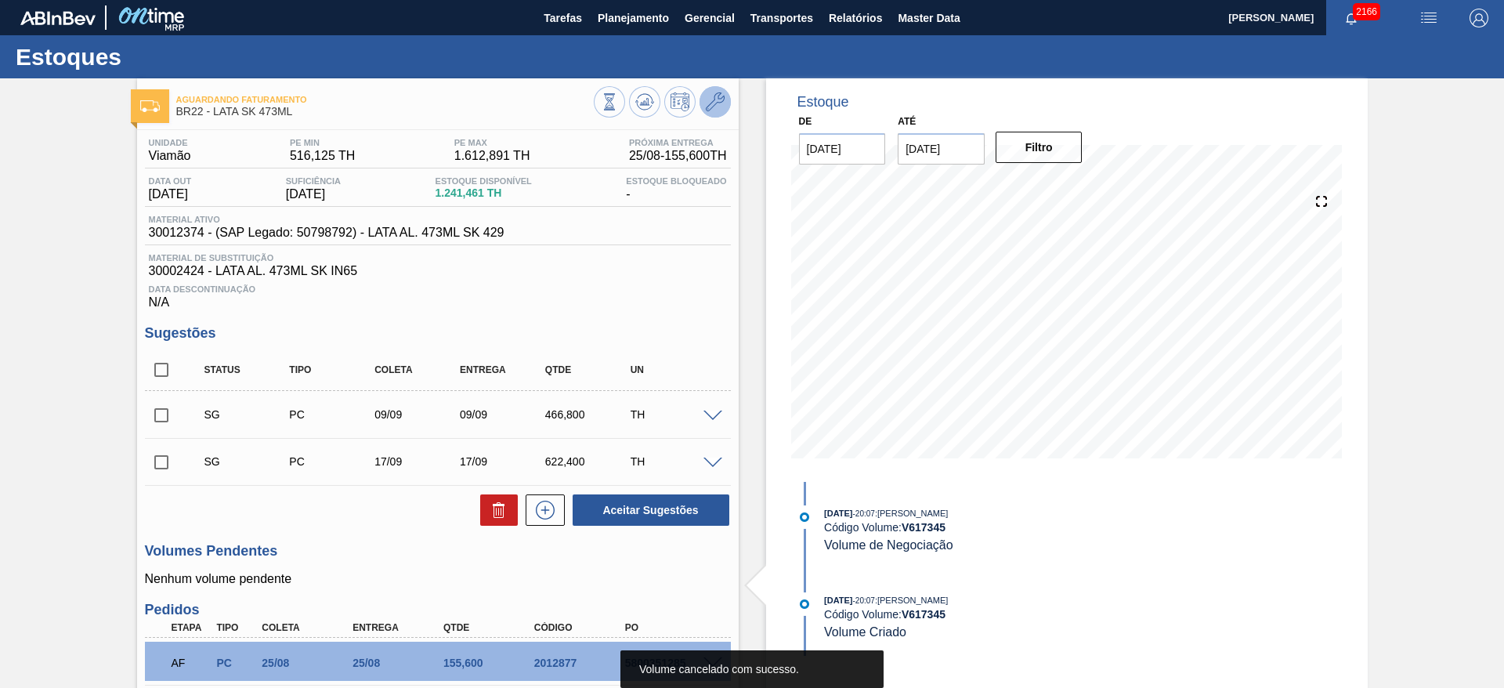
click at [711, 96] on icon at bounding box center [715, 101] width 19 height 19
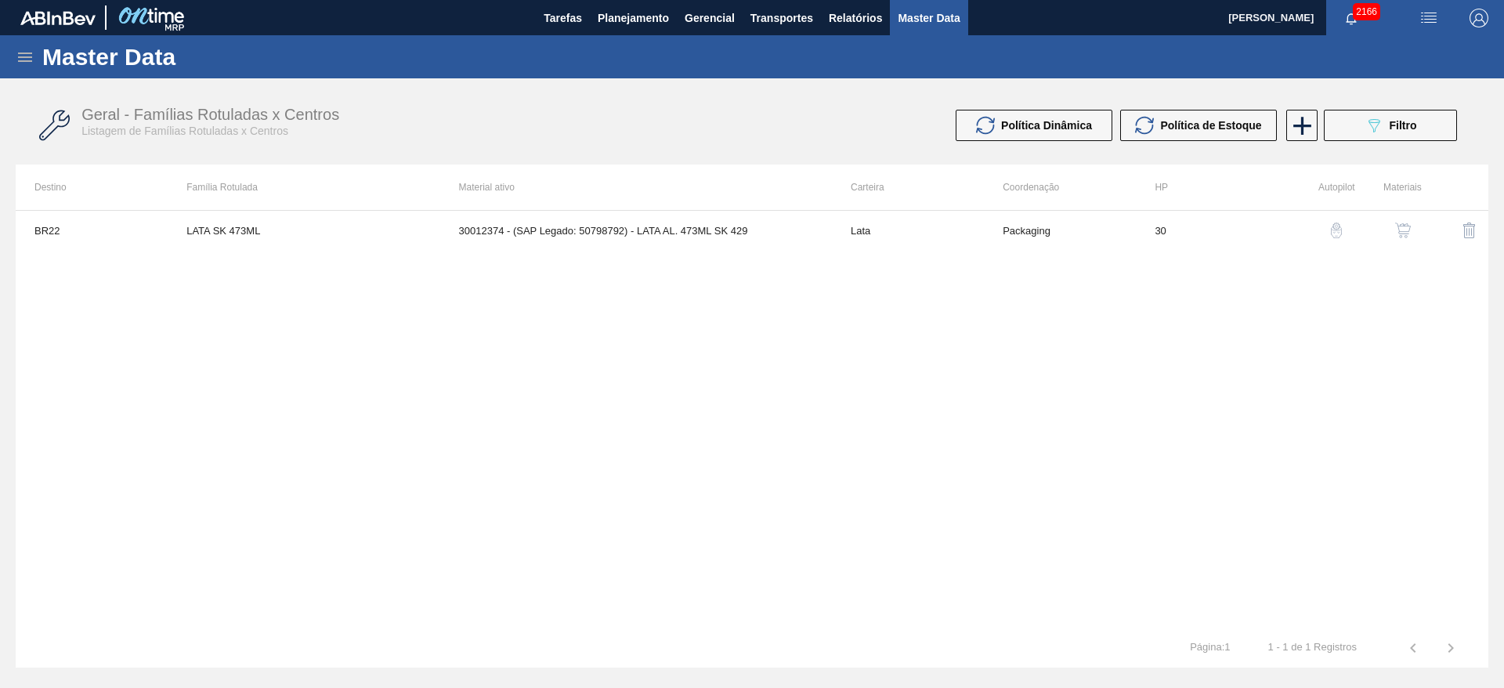
click at [1402, 230] on img "button" at bounding box center [1403, 231] width 16 height 16
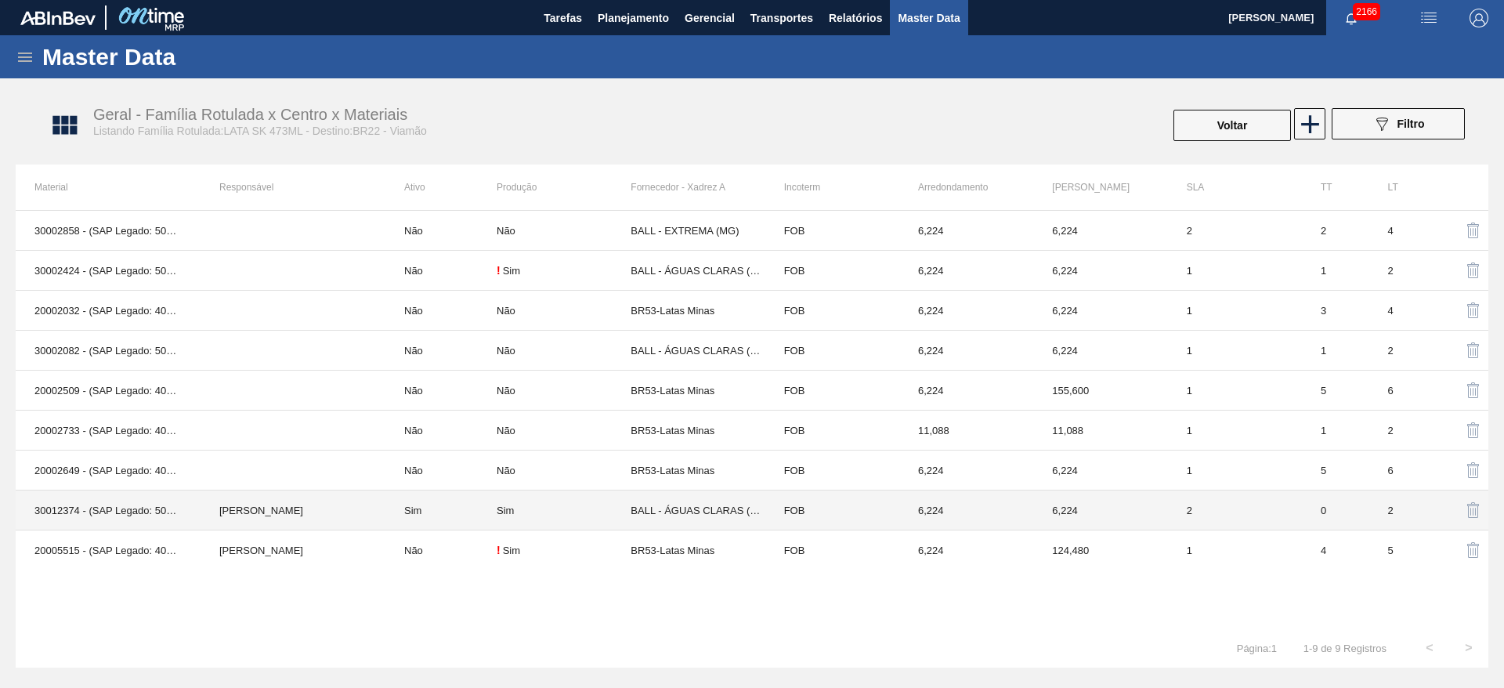
click at [398, 519] on td "Sim" at bounding box center [440, 510] width 111 height 40
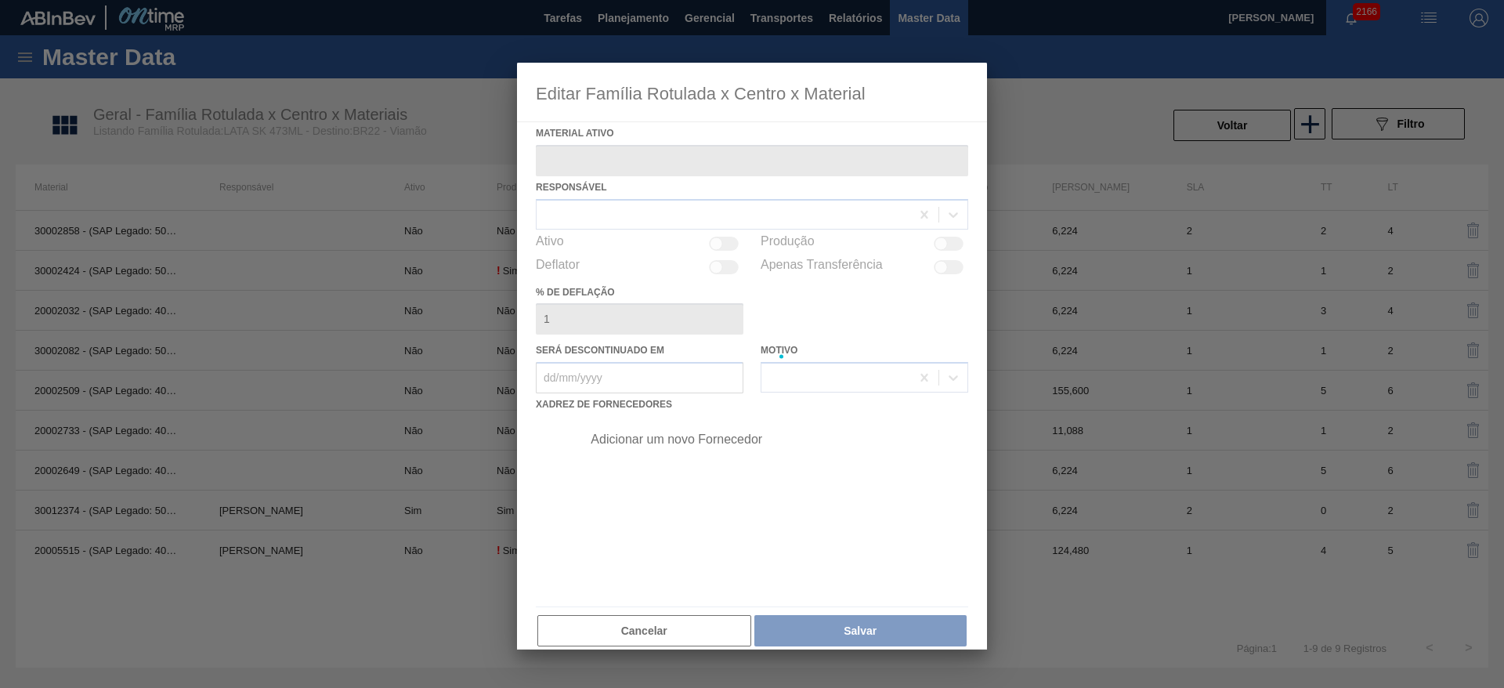
type ativo "30012374 - (SAP Legado: 50798792) - LATA AL. 473ML SK 429"
checkbox input "true"
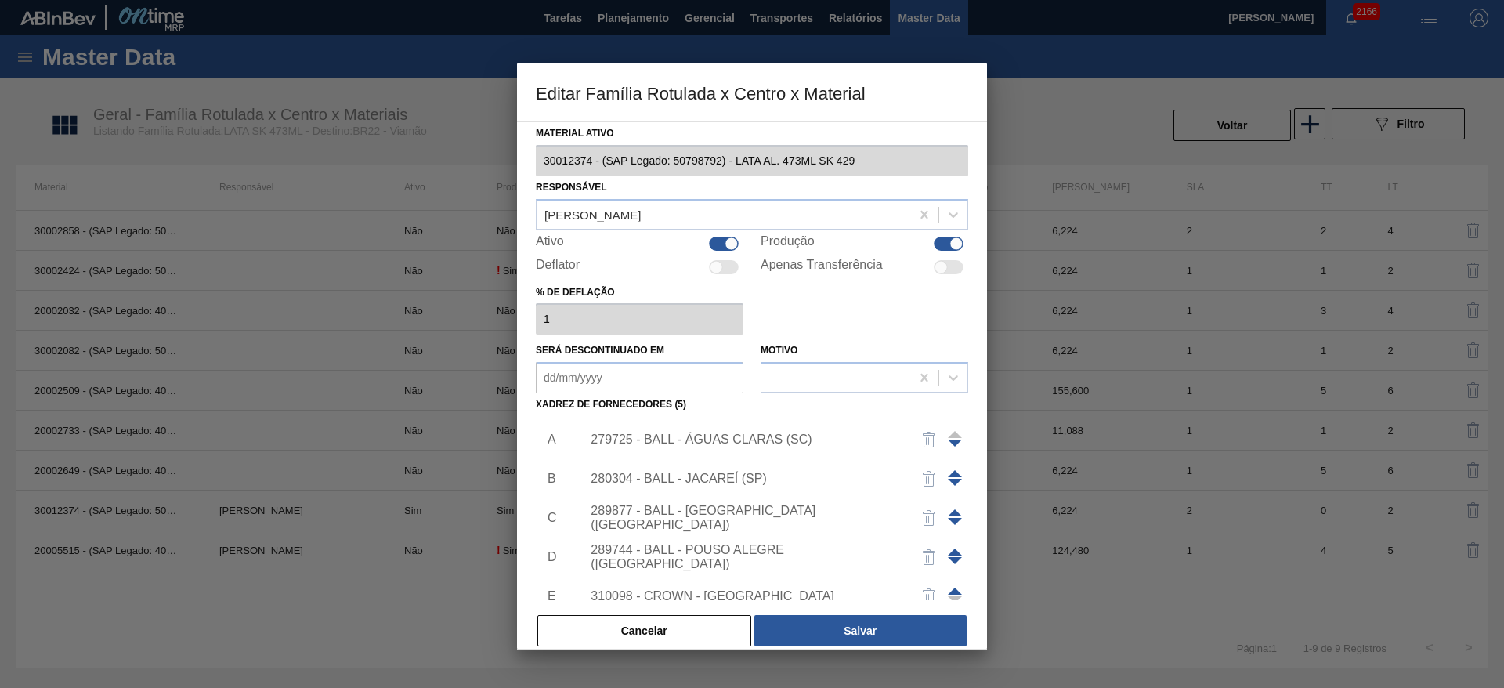
click at [856, 446] on div "279725 - BALL - ÁGUAS CLARAS (SC)" at bounding box center [744, 439] width 307 height 14
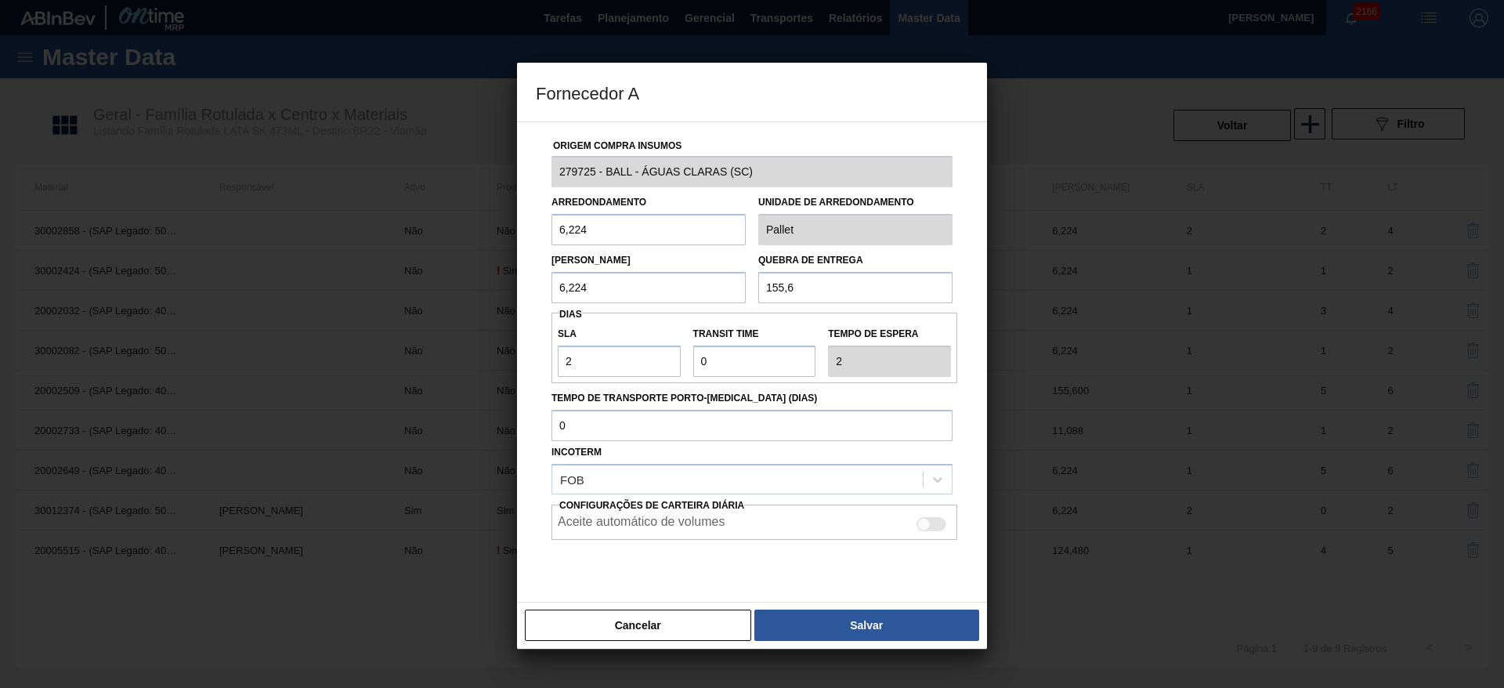
click at [924, 522] on div at bounding box center [923, 523] width 13 height 13
checkbox input "true"
drag, startPoint x: 899, startPoint y: 631, endPoint x: 881, endPoint y: 622, distance: 19.6
click at [898, 630] on button "Salvar" at bounding box center [866, 625] width 225 height 31
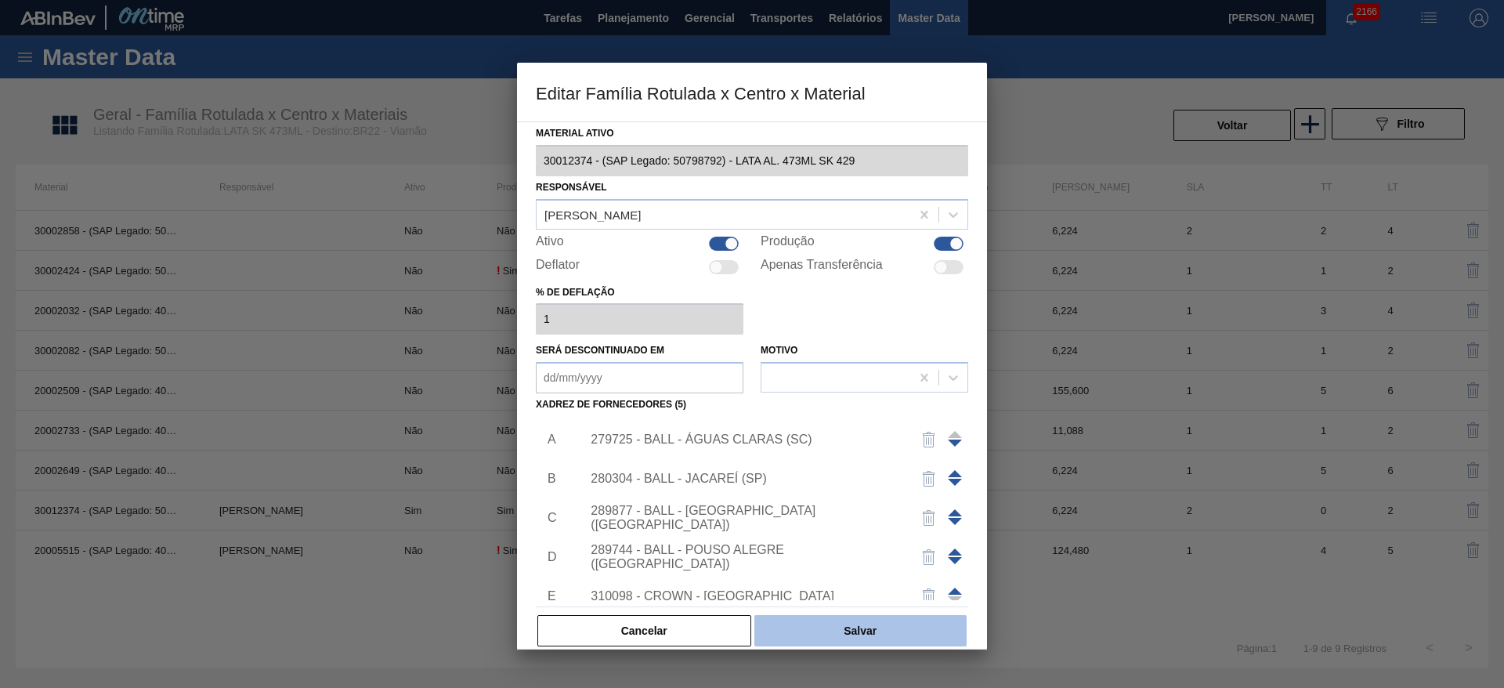
click at [849, 621] on button "Salvar" at bounding box center [860, 630] width 212 height 31
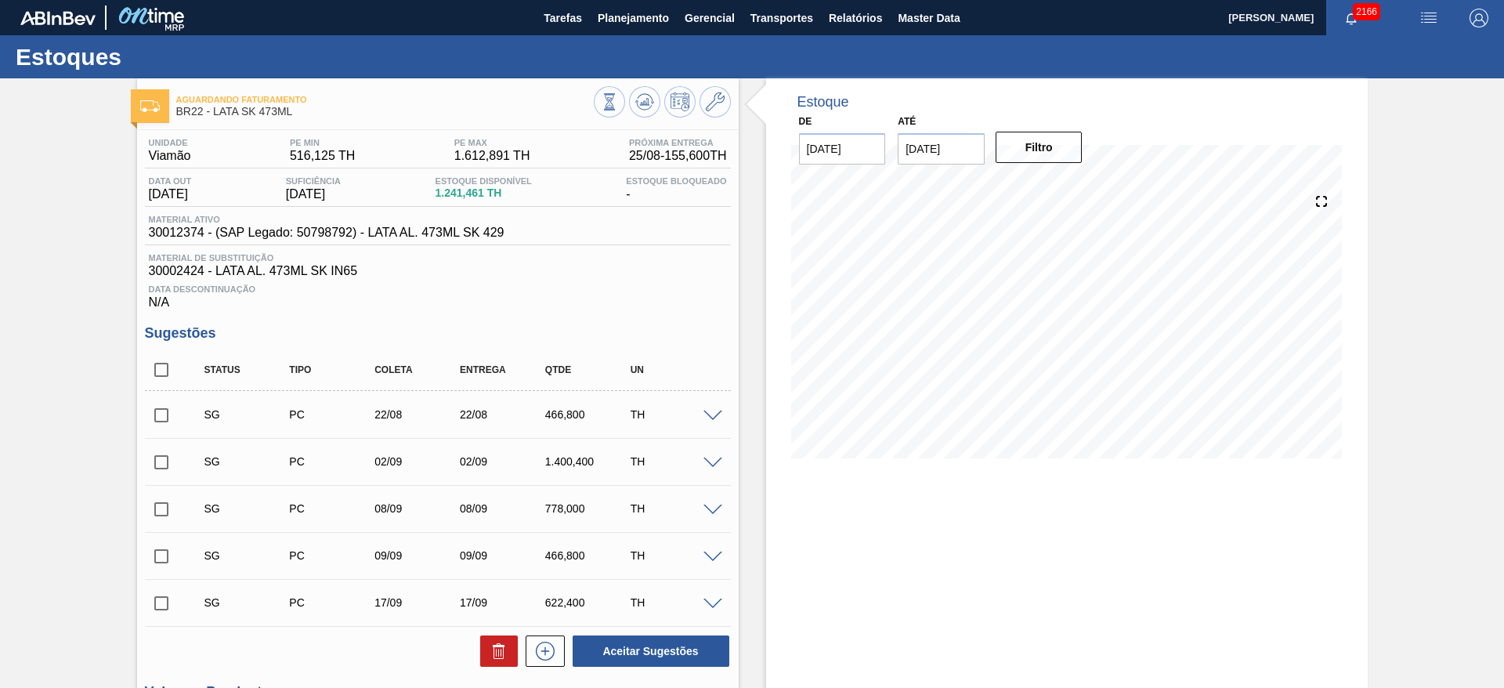
click at [713, 411] on span at bounding box center [713, 417] width 19 height 12
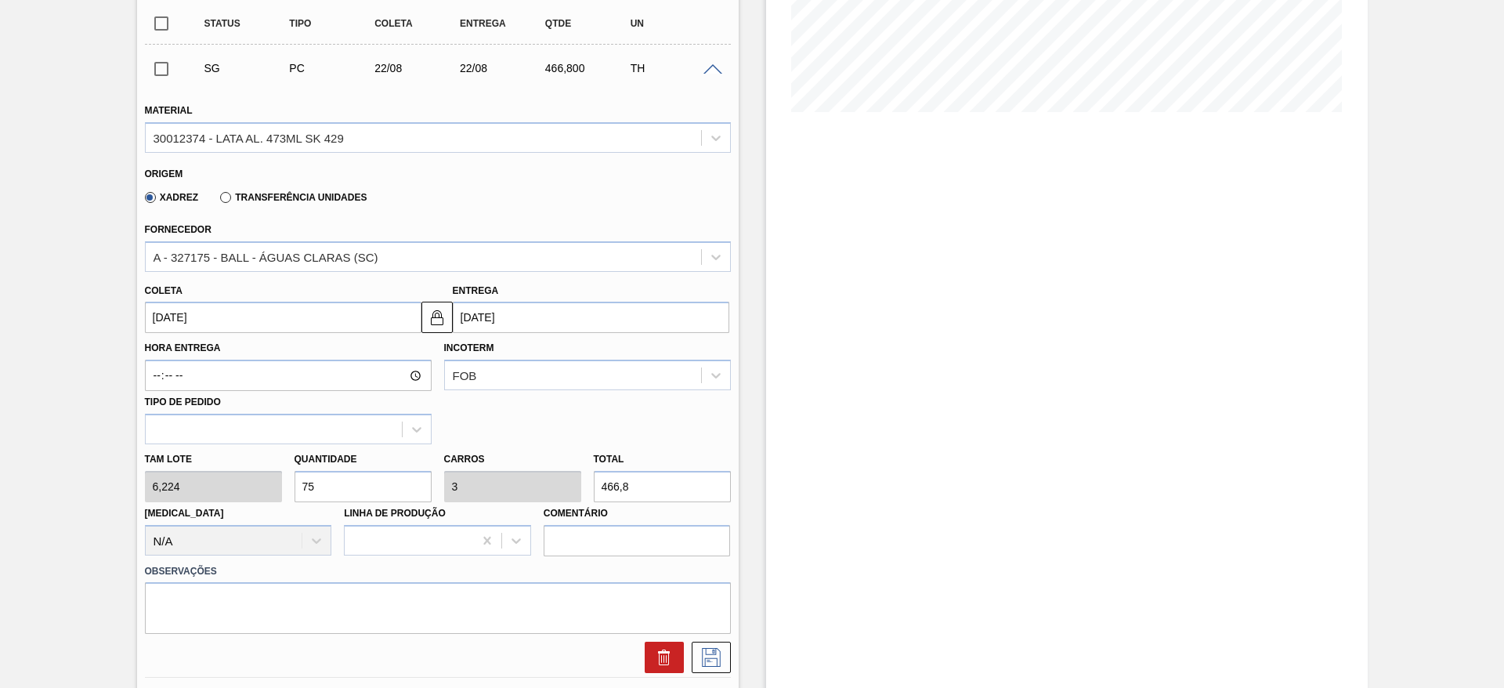
scroll to position [353, 0]
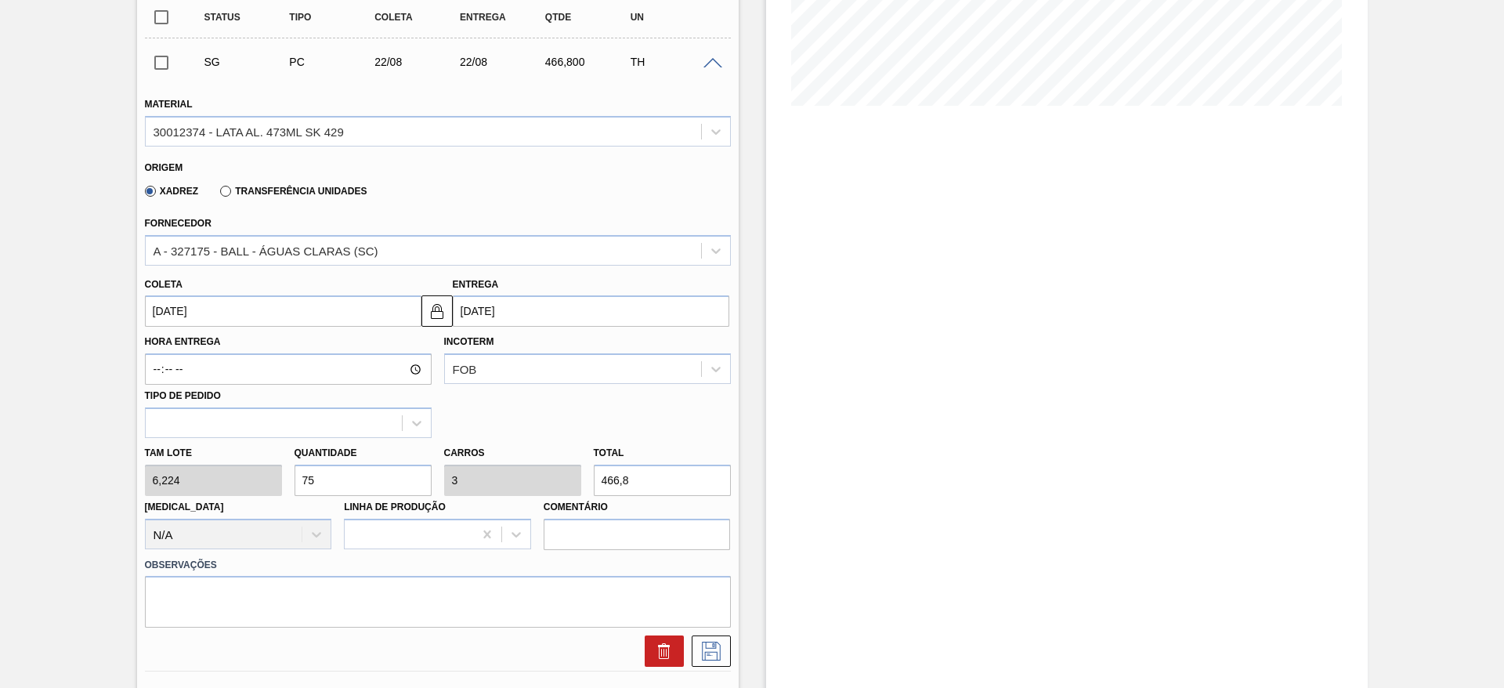
click at [277, 478] on div "Tam lote 6,224 Quantidade 75 Carros 3 Total 466,8 Doca N/A Linha de Produção Co…" at bounding box center [438, 494] width 599 height 112
type input "1"
type input "0,04"
type input "6,224"
type input "12"
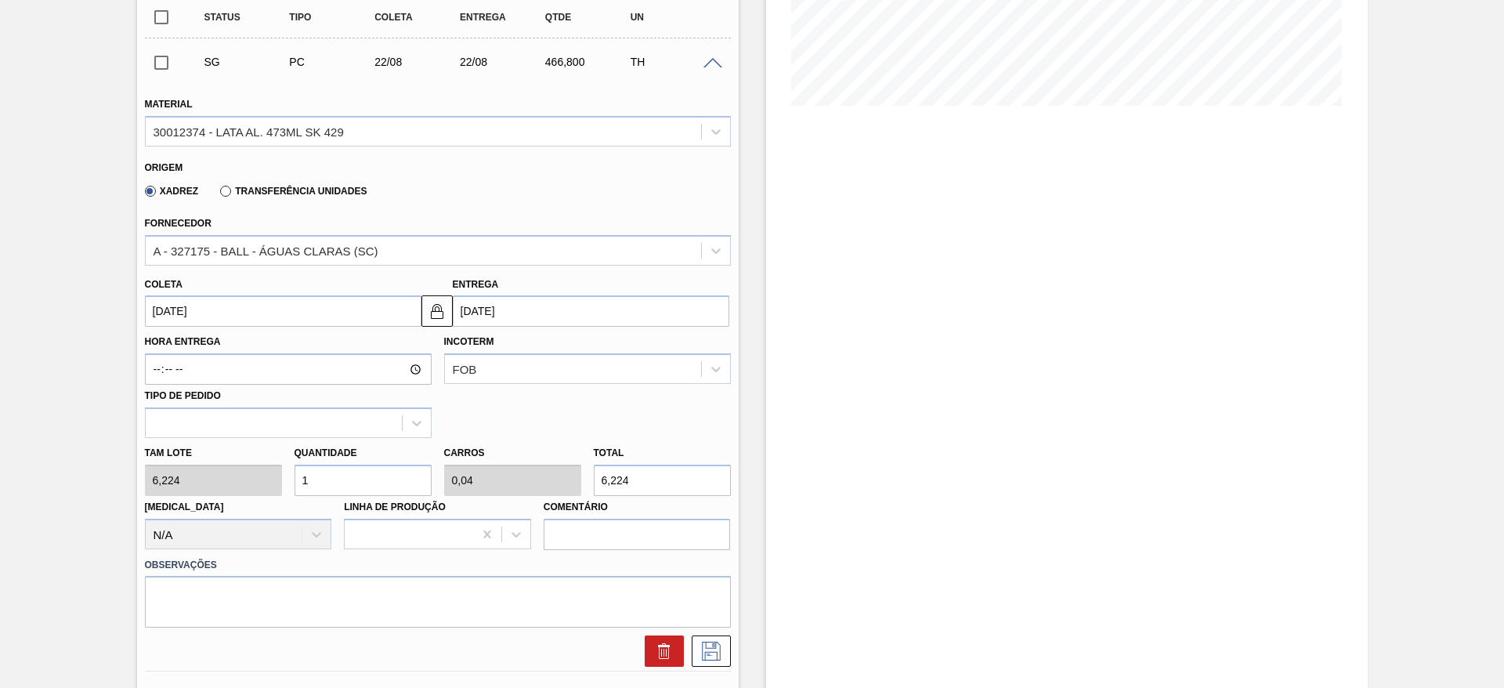
type input "0,48"
type input "74,688"
type input "125"
type input "5"
type input "778"
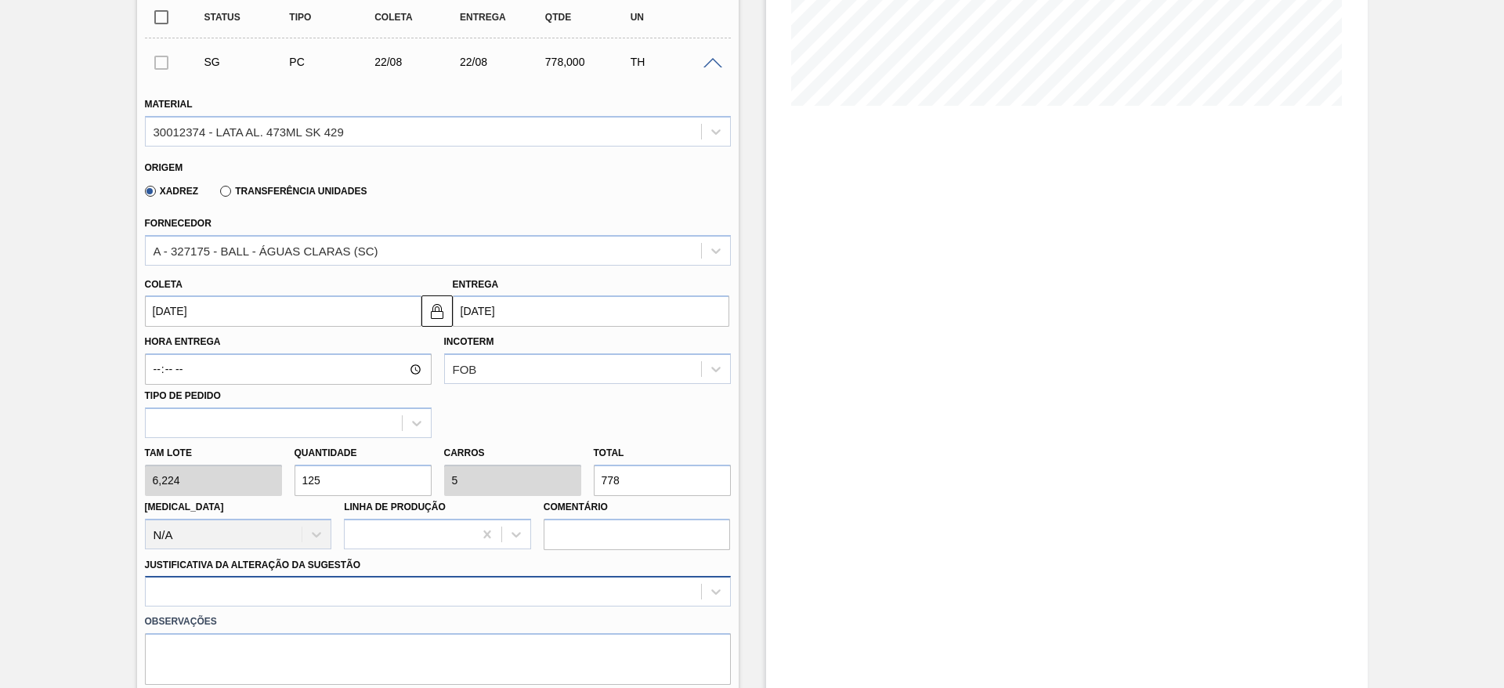
type input "125"
click at [356, 593] on div at bounding box center [438, 591] width 586 height 31
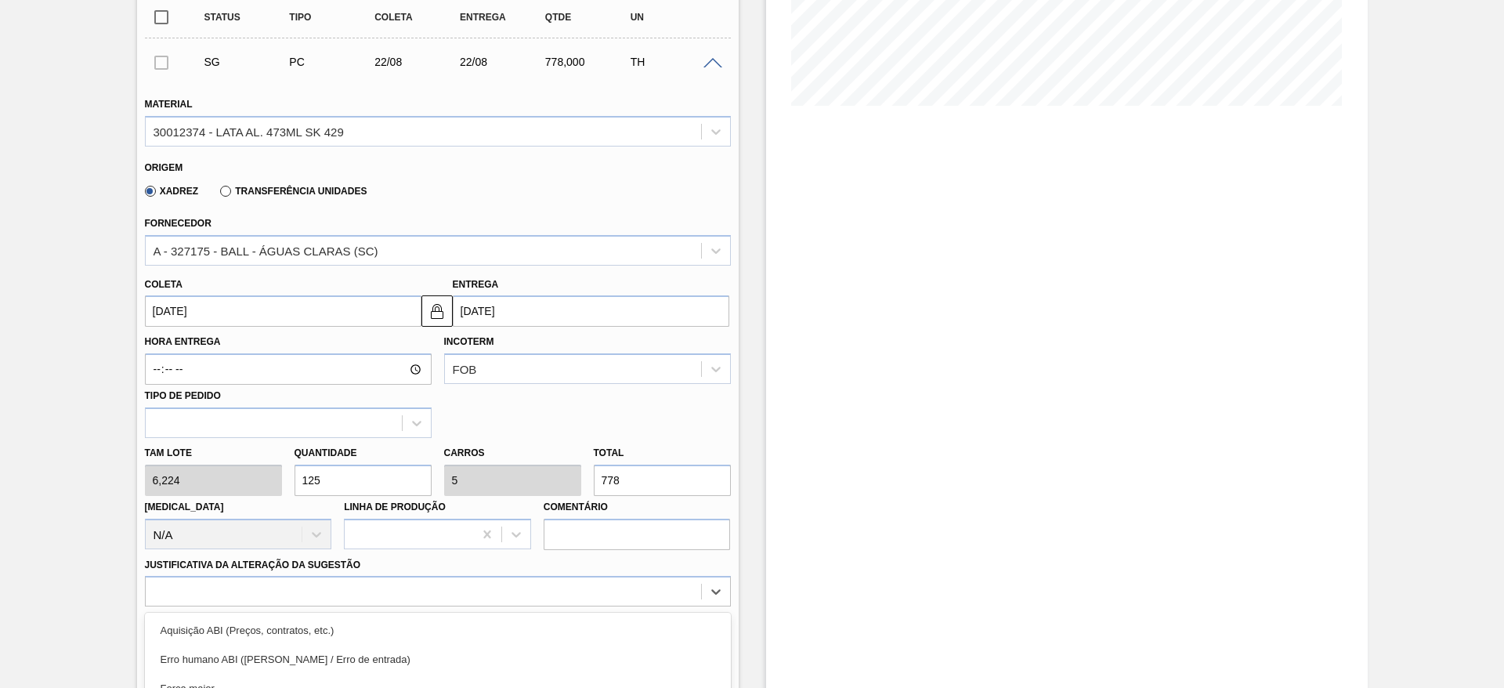
scroll to position [519, 0]
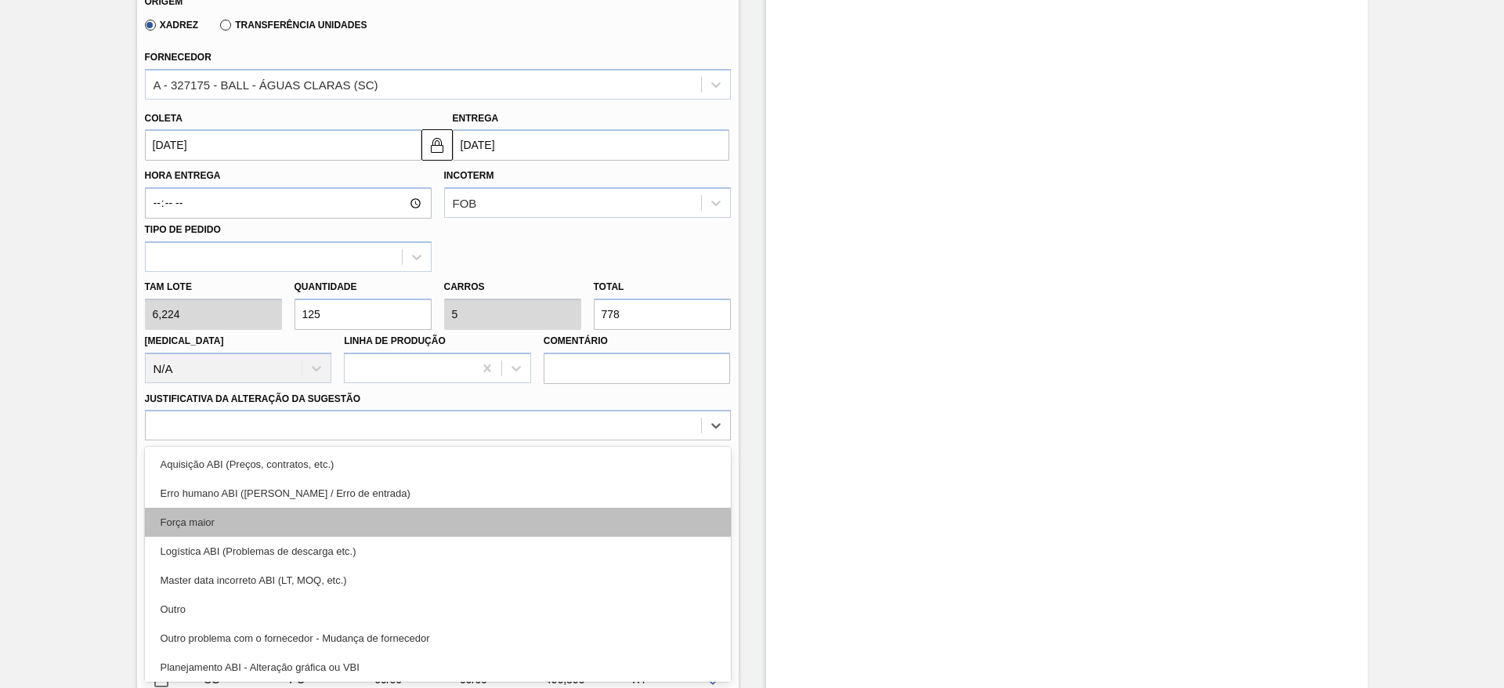
click at [288, 511] on div "Força maior" at bounding box center [438, 522] width 586 height 29
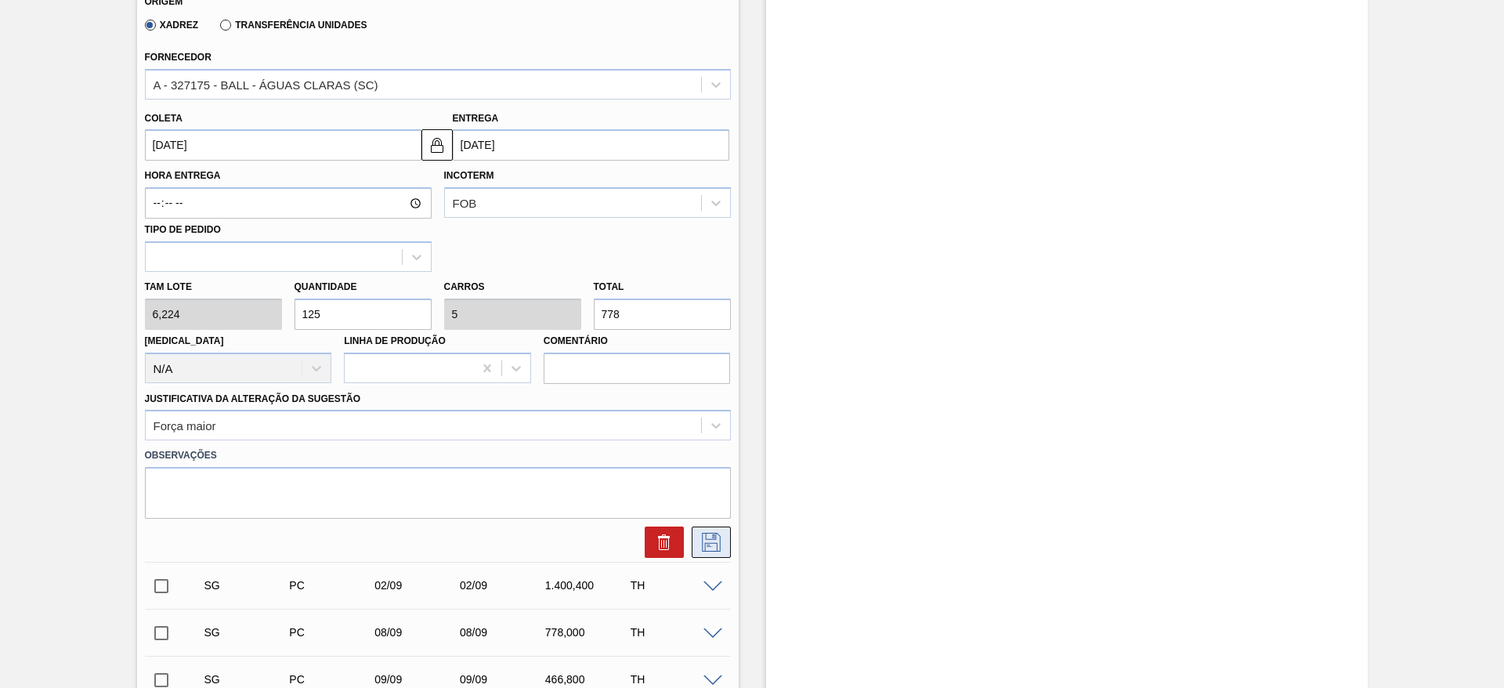
click at [716, 544] on icon at bounding box center [711, 542] width 25 height 19
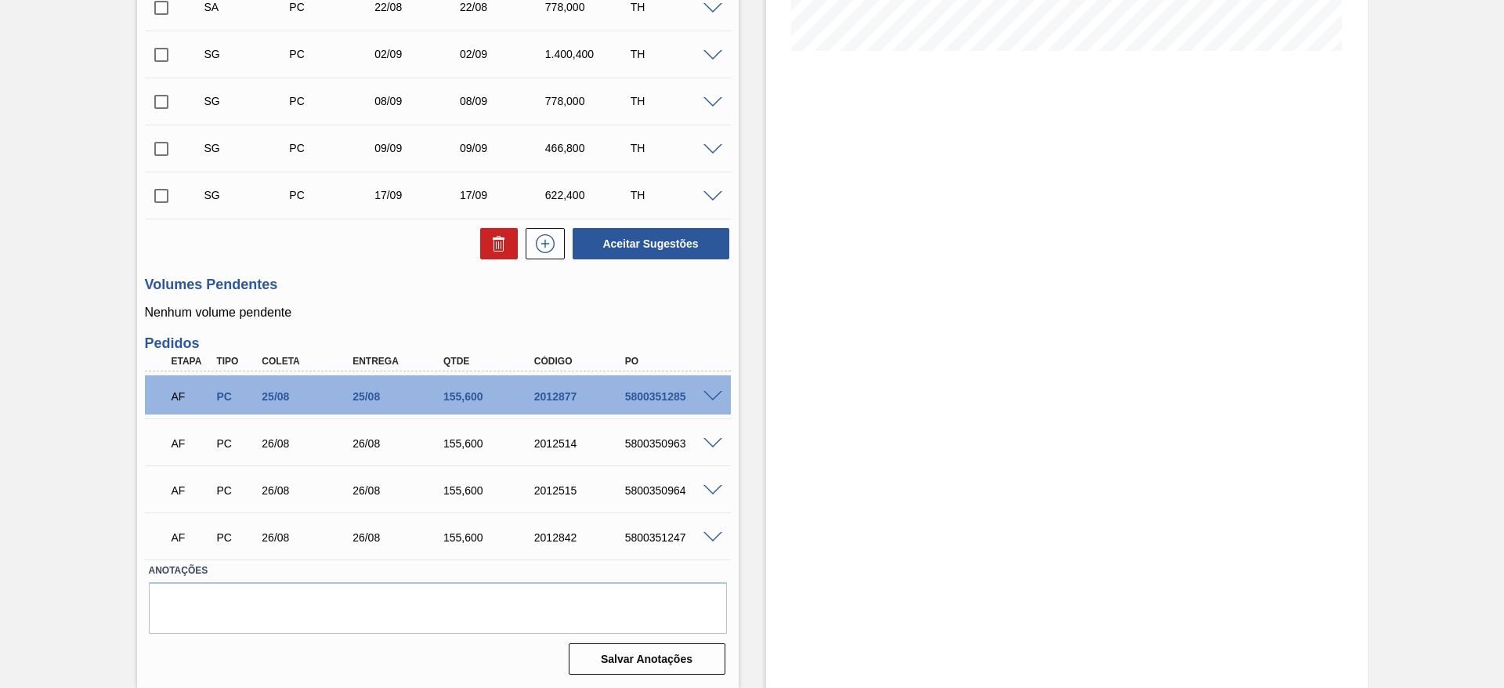
scroll to position [290, 0]
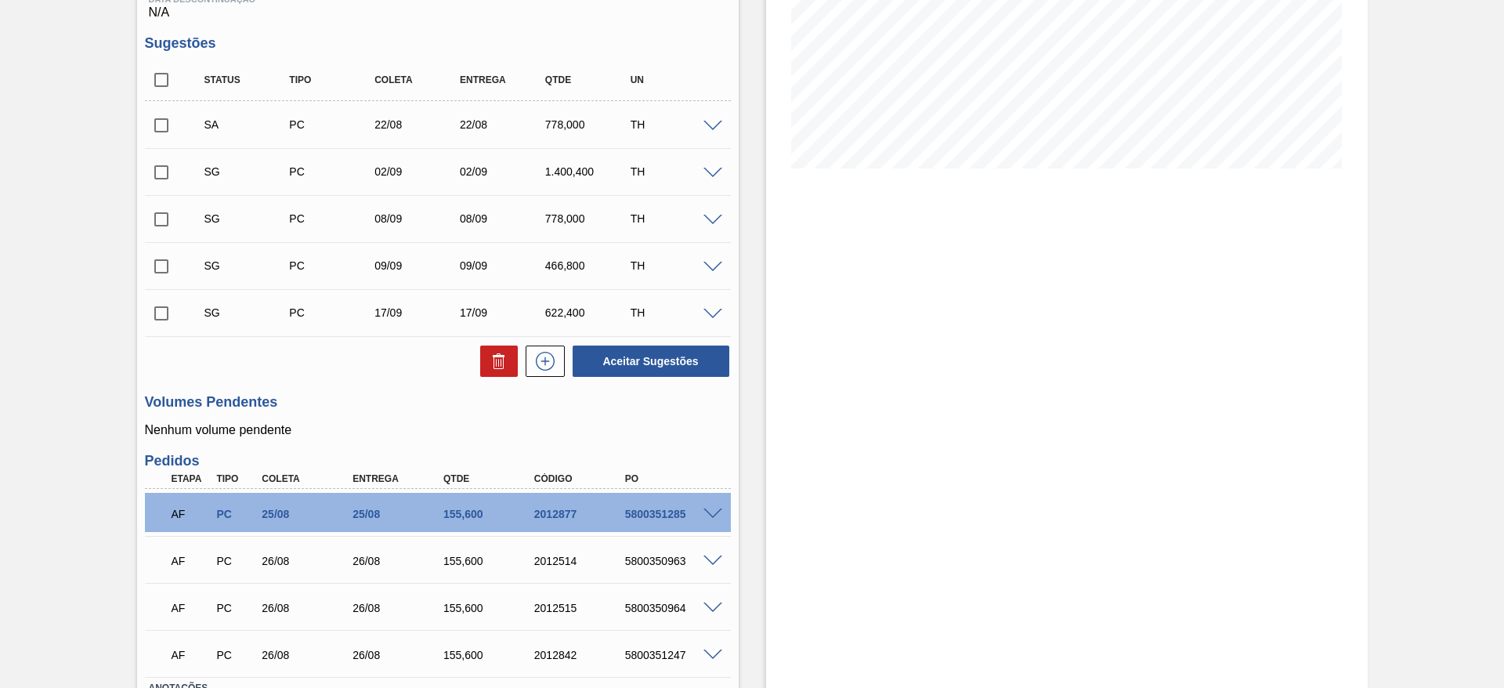
click at [711, 168] on span at bounding box center [713, 174] width 19 height 12
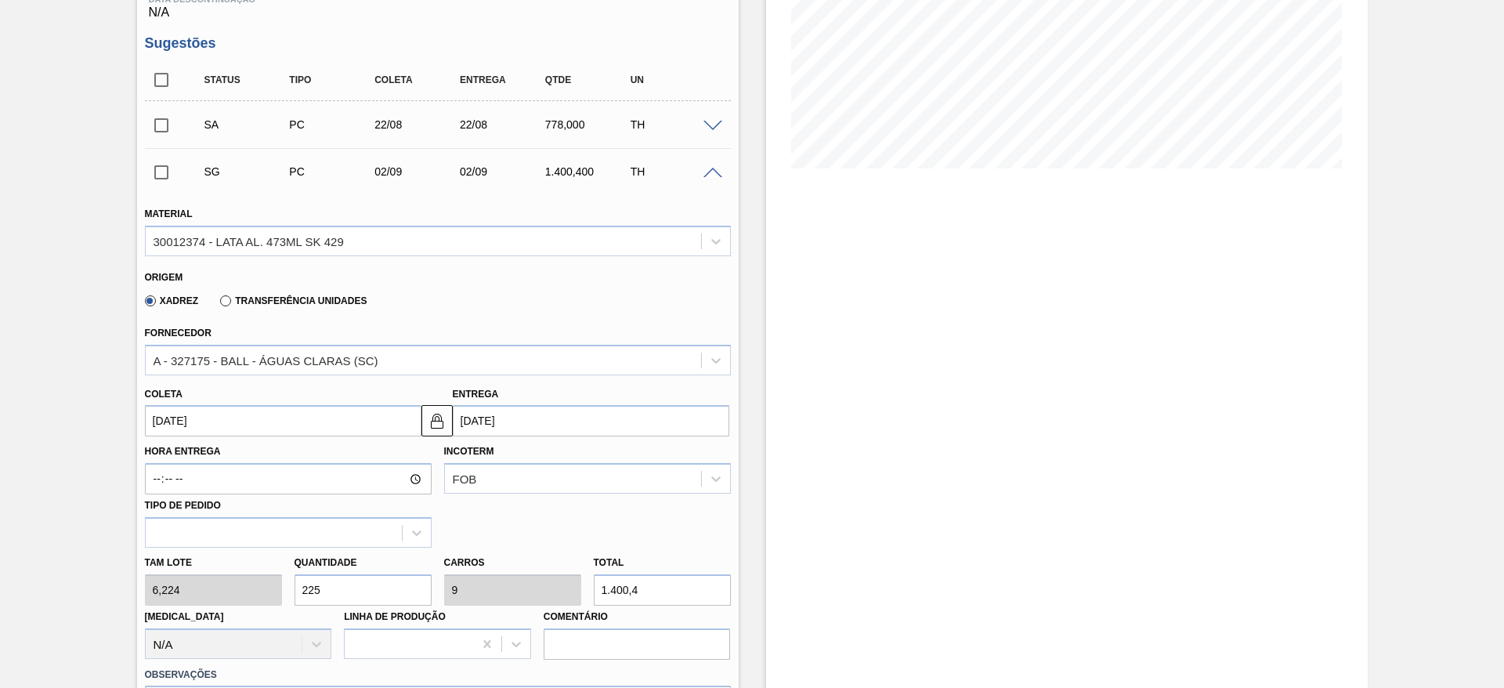
click at [253, 581] on div "Tam lote 6,224 Quantidade 225 Carros 9 Total 1.400,4 Doca N/A Linha de Produção…" at bounding box center [438, 604] width 599 height 112
type input "2"
type input "0,08"
type input "12,448"
type input "25"
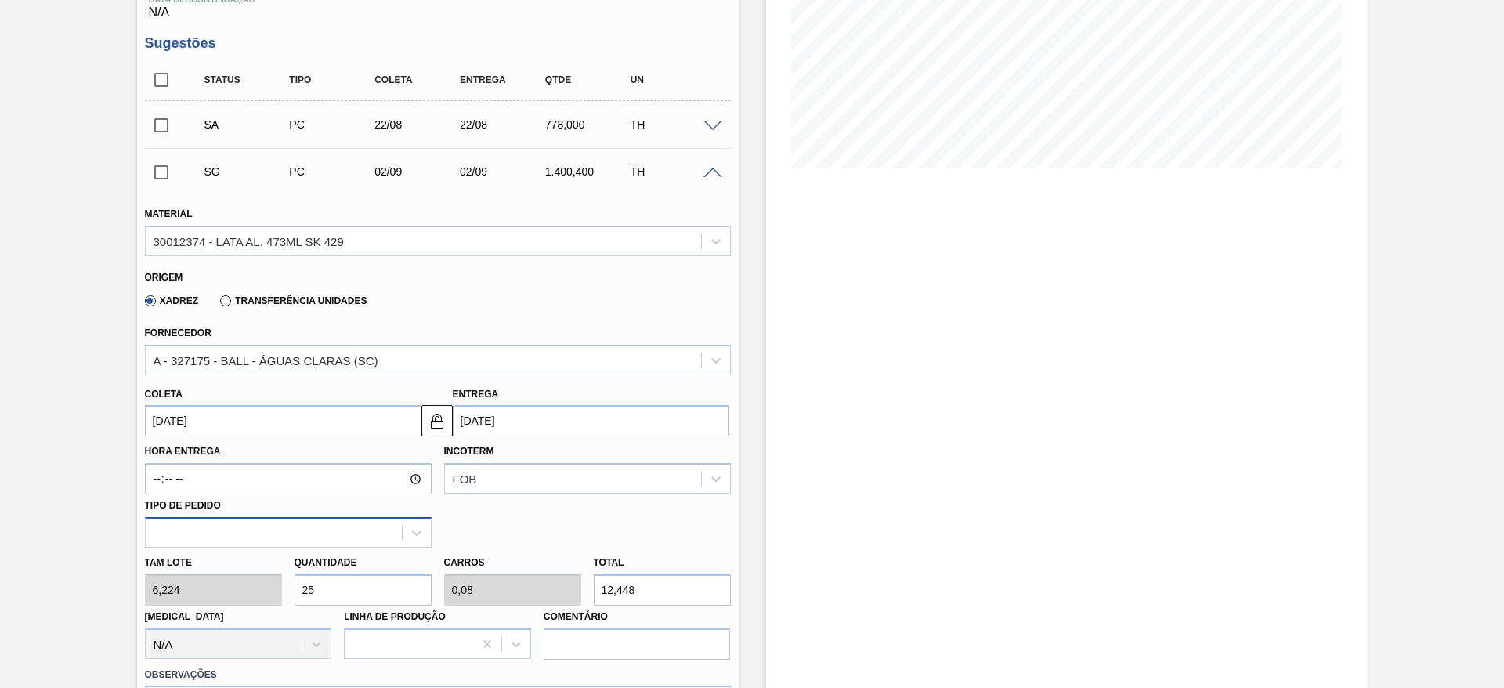
type input "1"
type input "155,6"
type input "25"
click at [290, 420] on input "02/09/2025" at bounding box center [283, 420] width 277 height 31
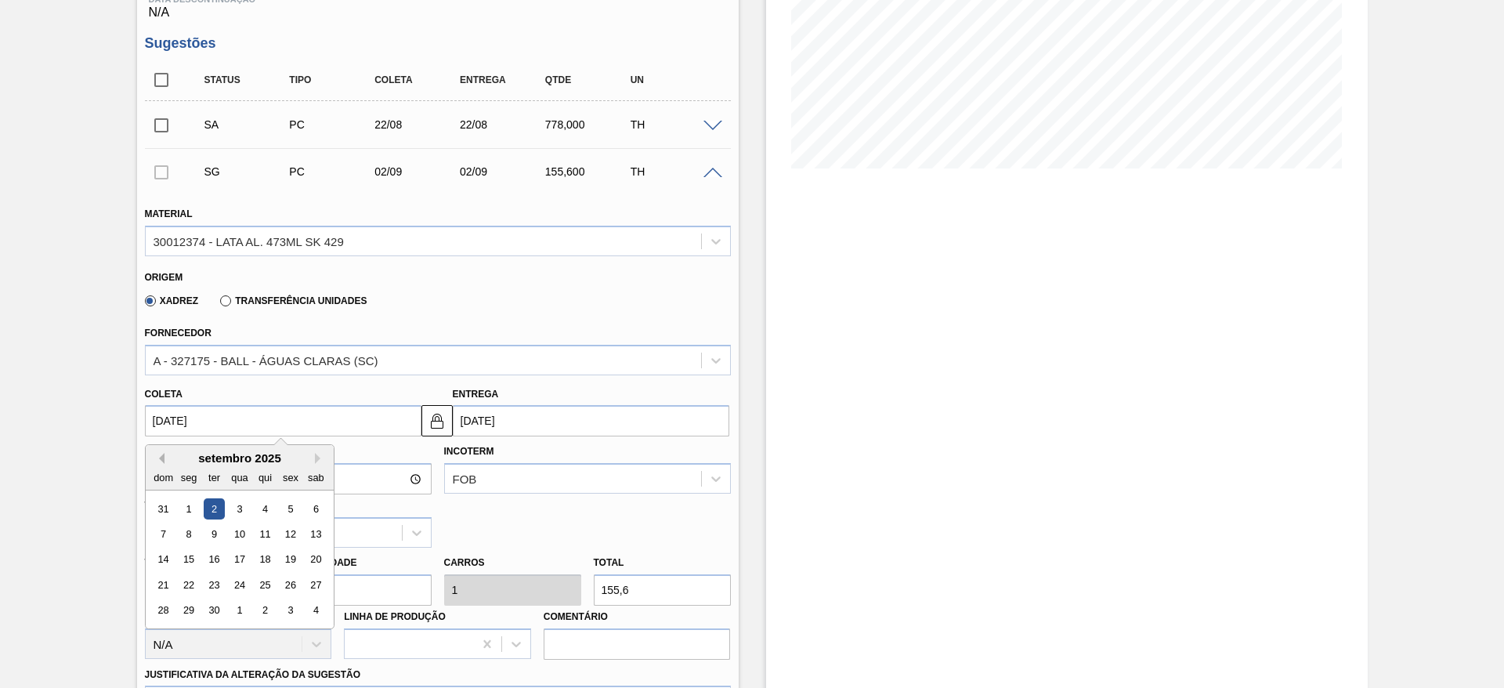
click at [162, 453] on button "Previous Month" at bounding box center [159, 458] width 11 height 11
click at [318, 584] on div "23" at bounding box center [315, 584] width 21 height 21
type input "[DATE]"
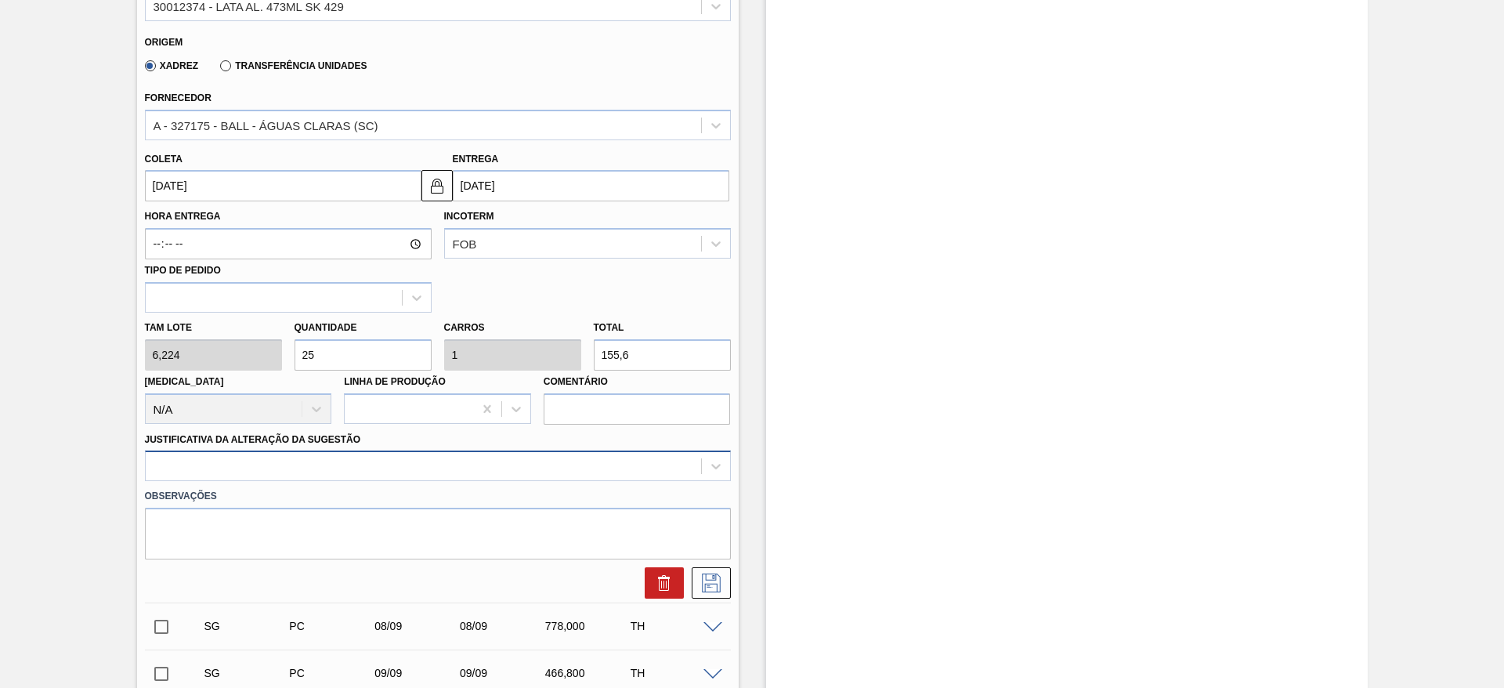
click at [317, 476] on div at bounding box center [438, 465] width 586 height 31
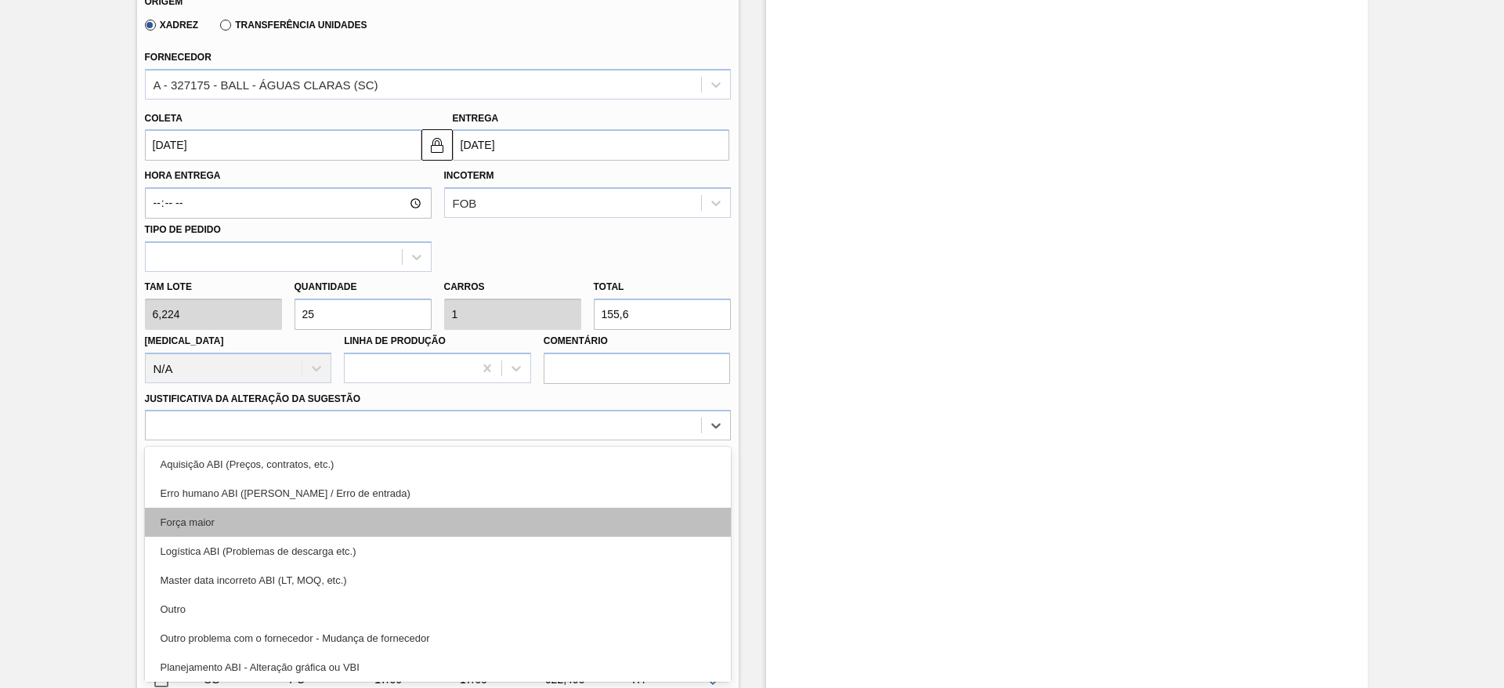
click at [250, 525] on div "Força maior" at bounding box center [438, 522] width 586 height 29
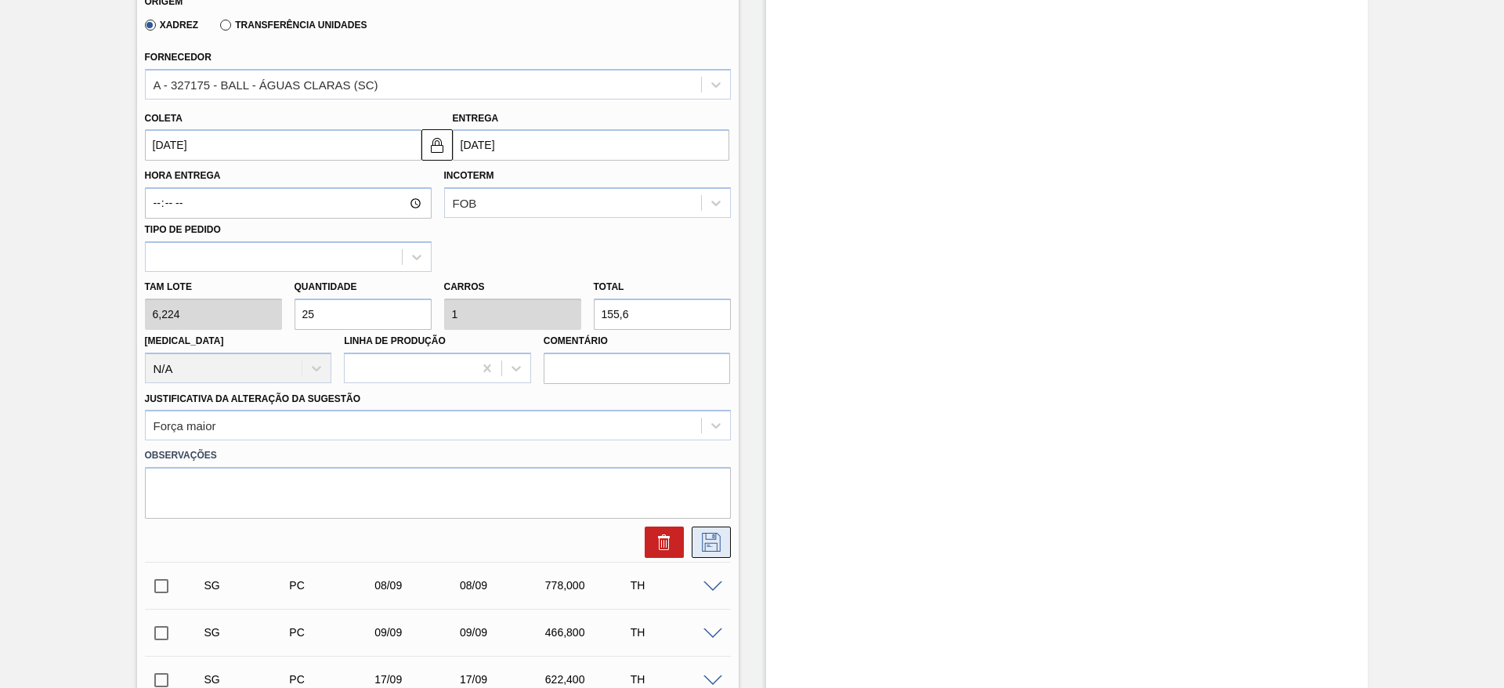
click at [710, 538] on icon at bounding box center [711, 542] width 25 height 19
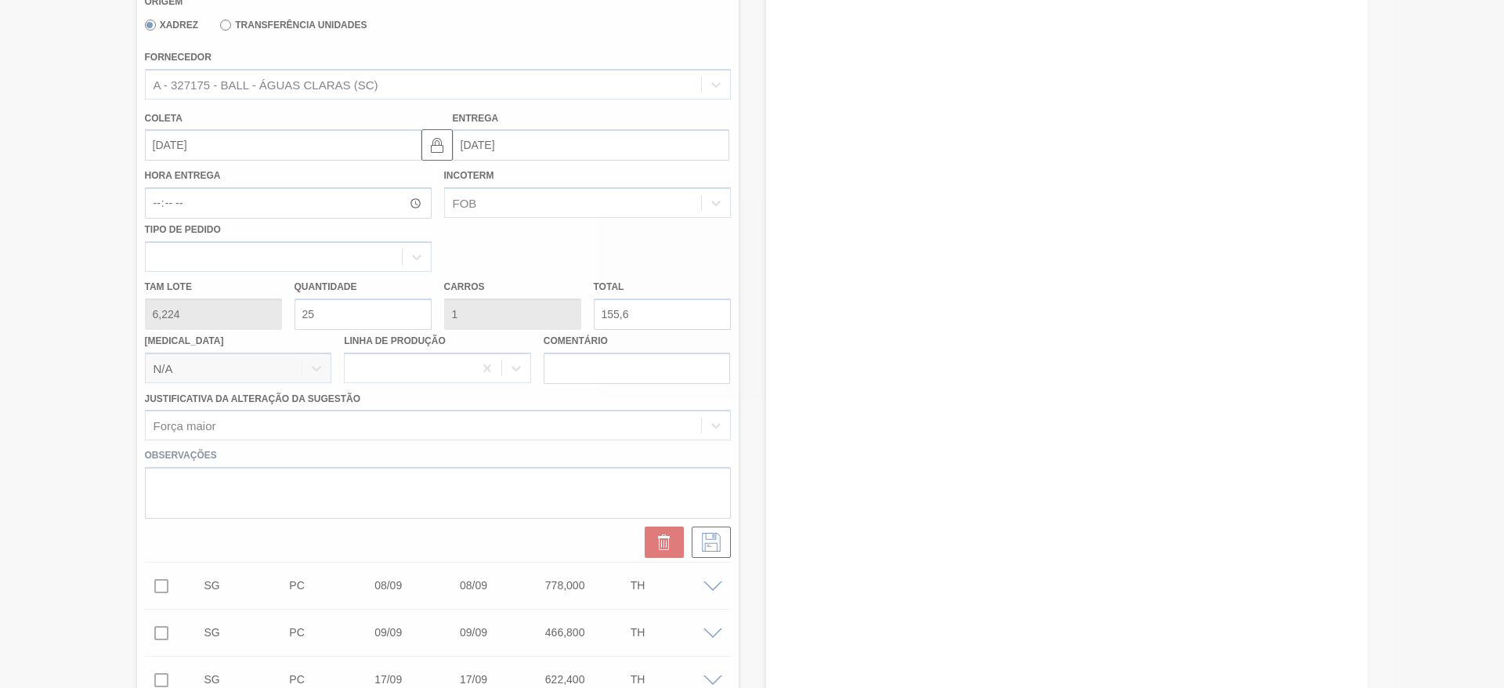
scroll to position [407, 0]
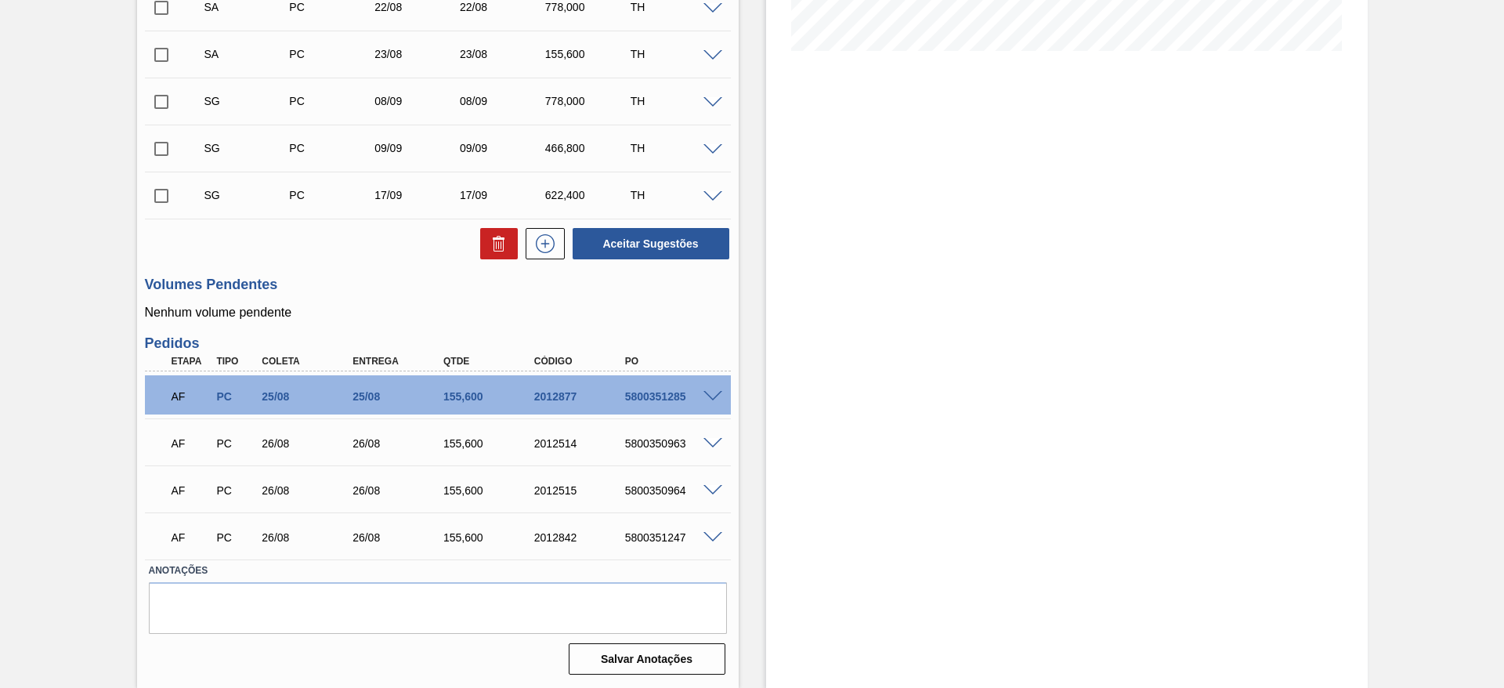
click at [711, 99] on span at bounding box center [713, 103] width 19 height 12
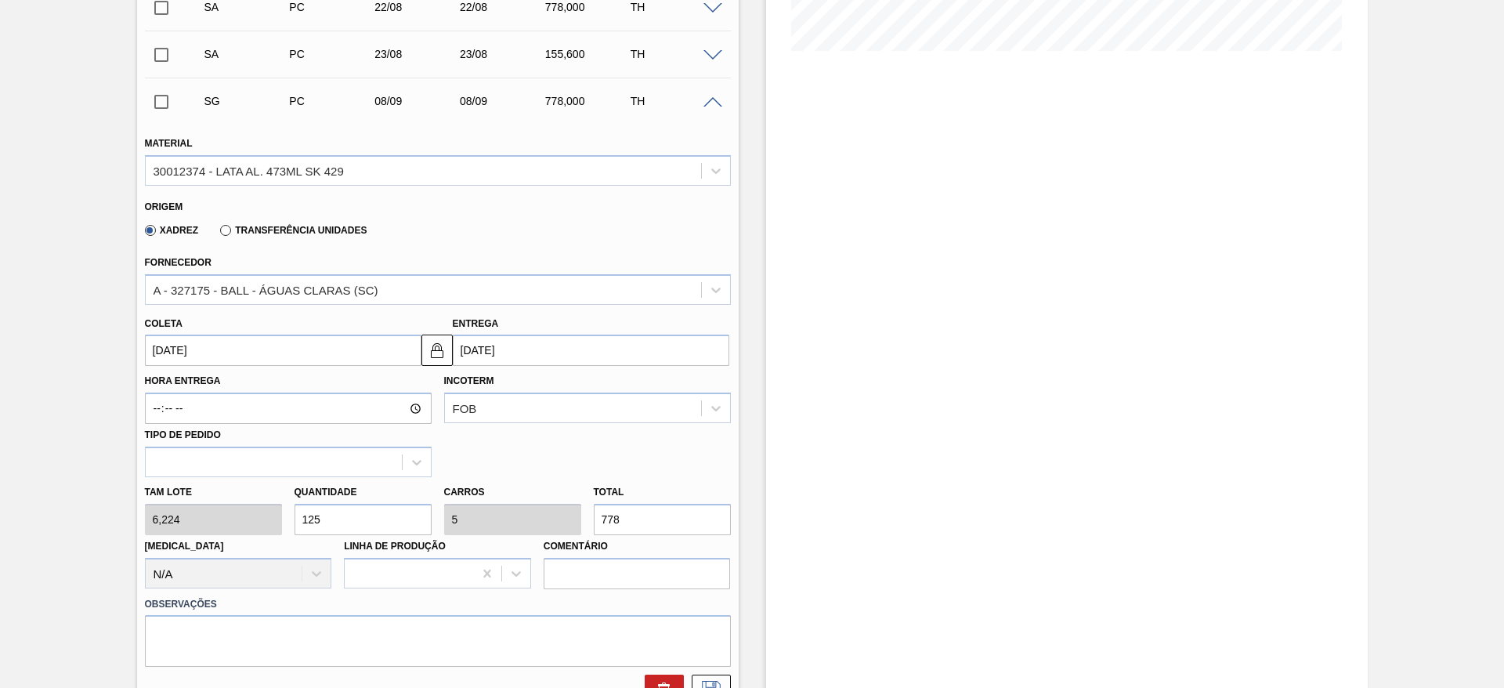
click at [234, 349] on input "08/09/2025" at bounding box center [283, 350] width 277 height 31
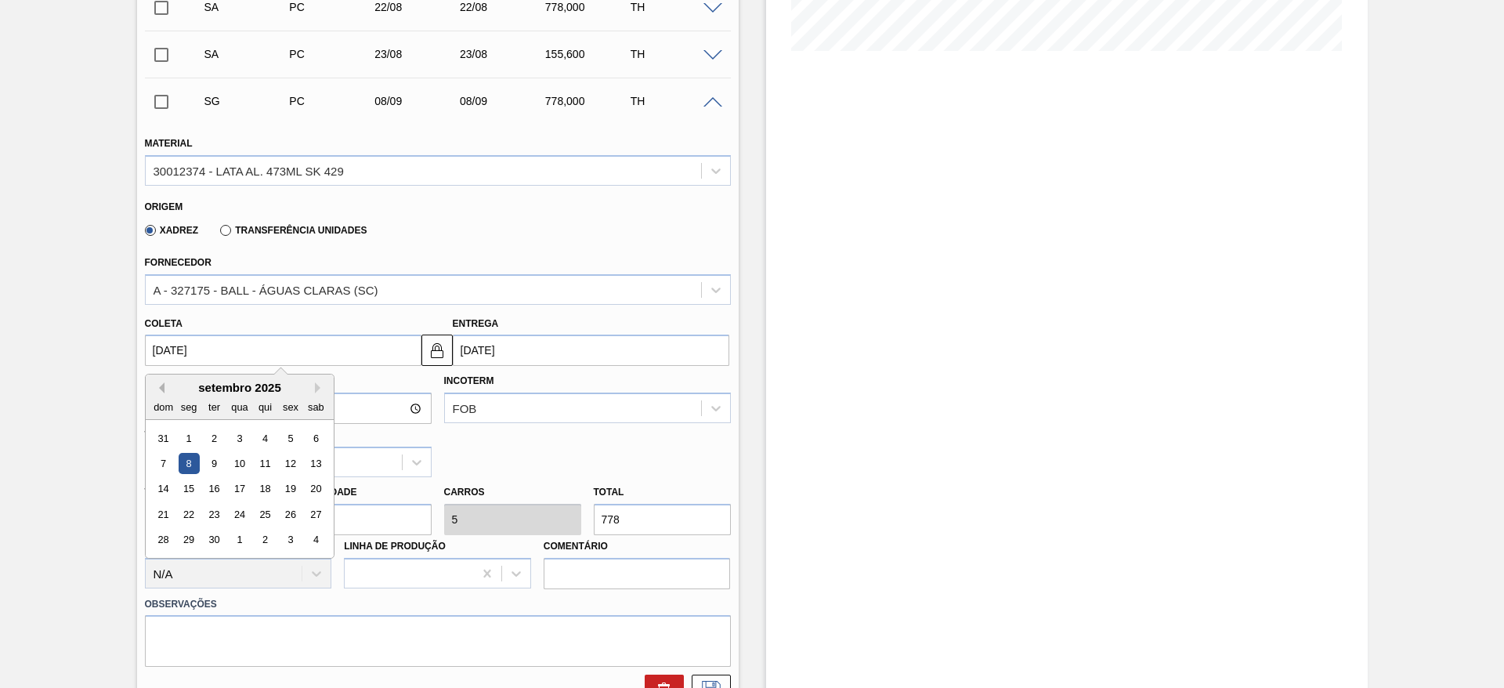
click at [163, 386] on button "Previous Month" at bounding box center [159, 387] width 11 height 11
click at [318, 535] on div "30" at bounding box center [315, 540] width 21 height 21
type input "30/08/2025"
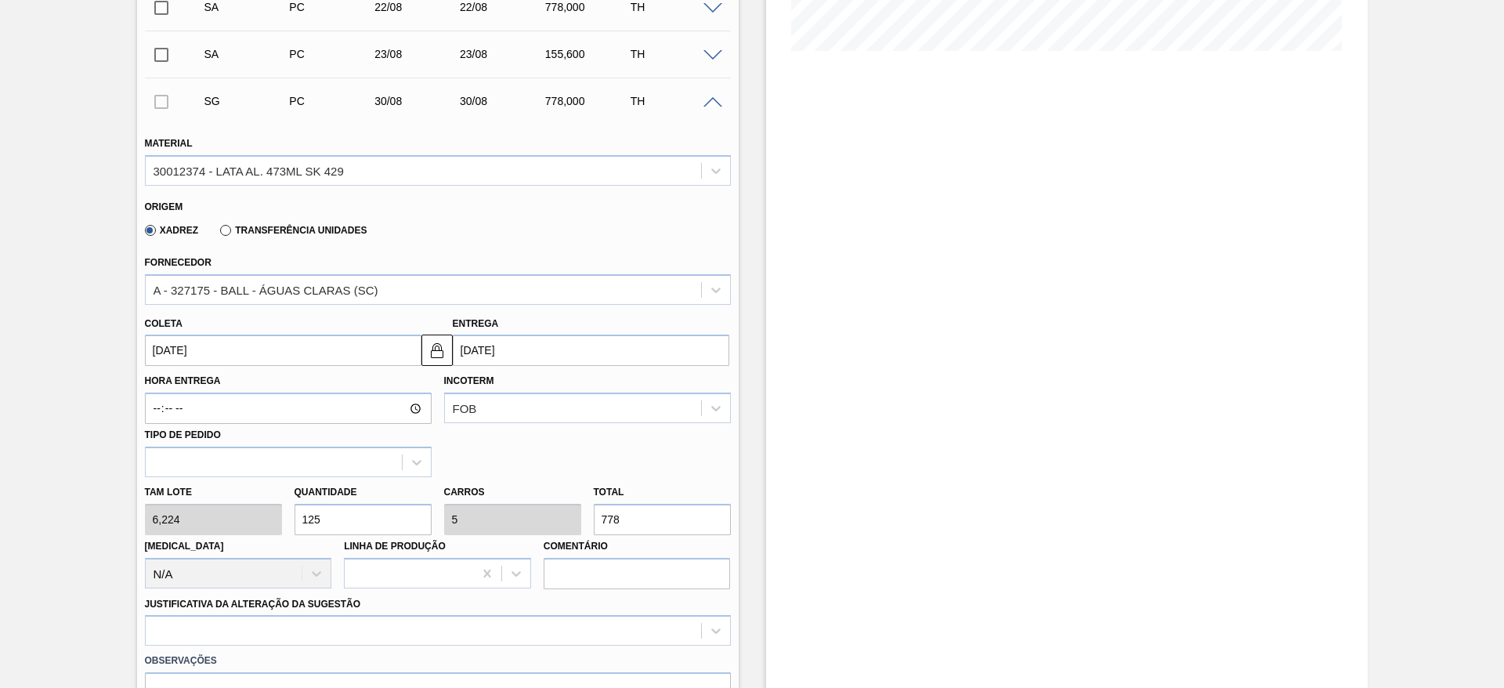
click at [253, 519] on div "Tam lote 6,224 Quantidade 125 Carros 5 Total 778 Doca N/A Linha de Produção Com…" at bounding box center [438, 533] width 599 height 112
type input "2"
type input "0,08"
type input "12,448"
type input "25"
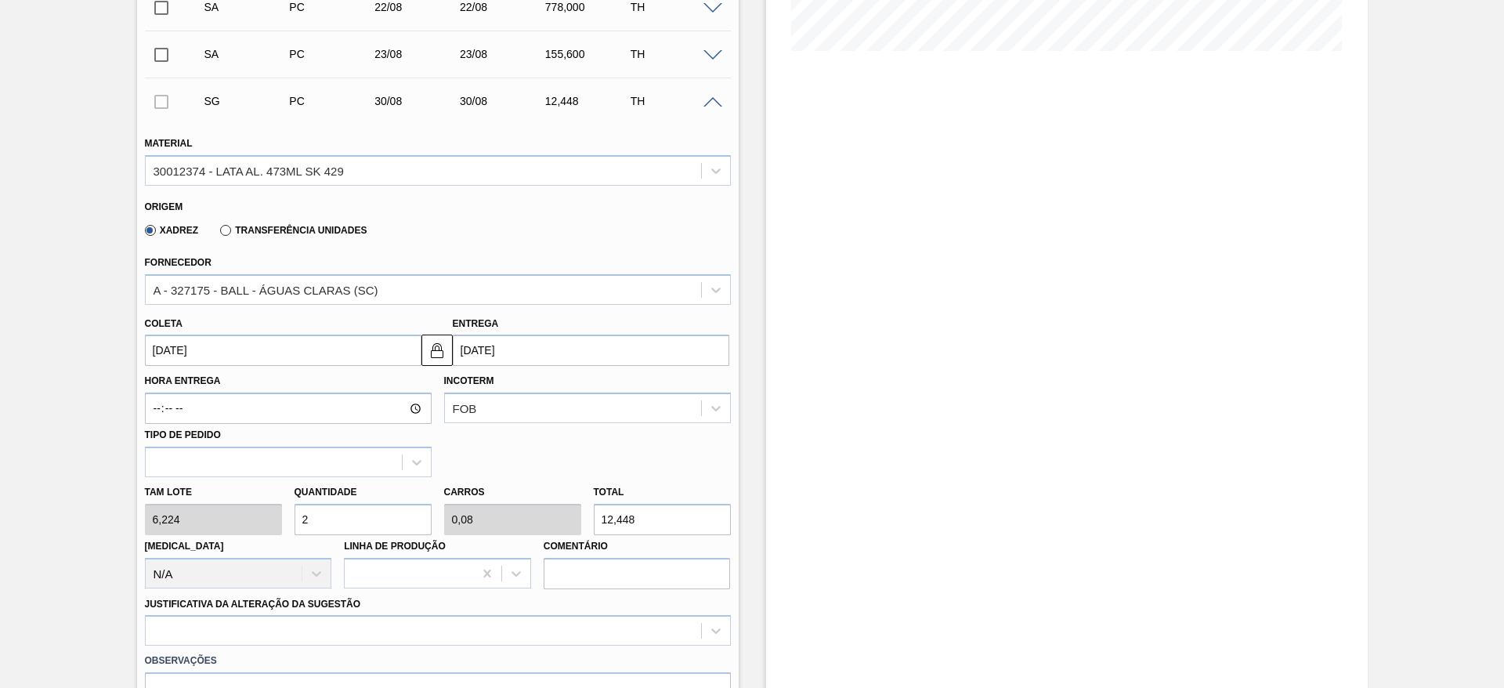
type input "1"
type input "155,6"
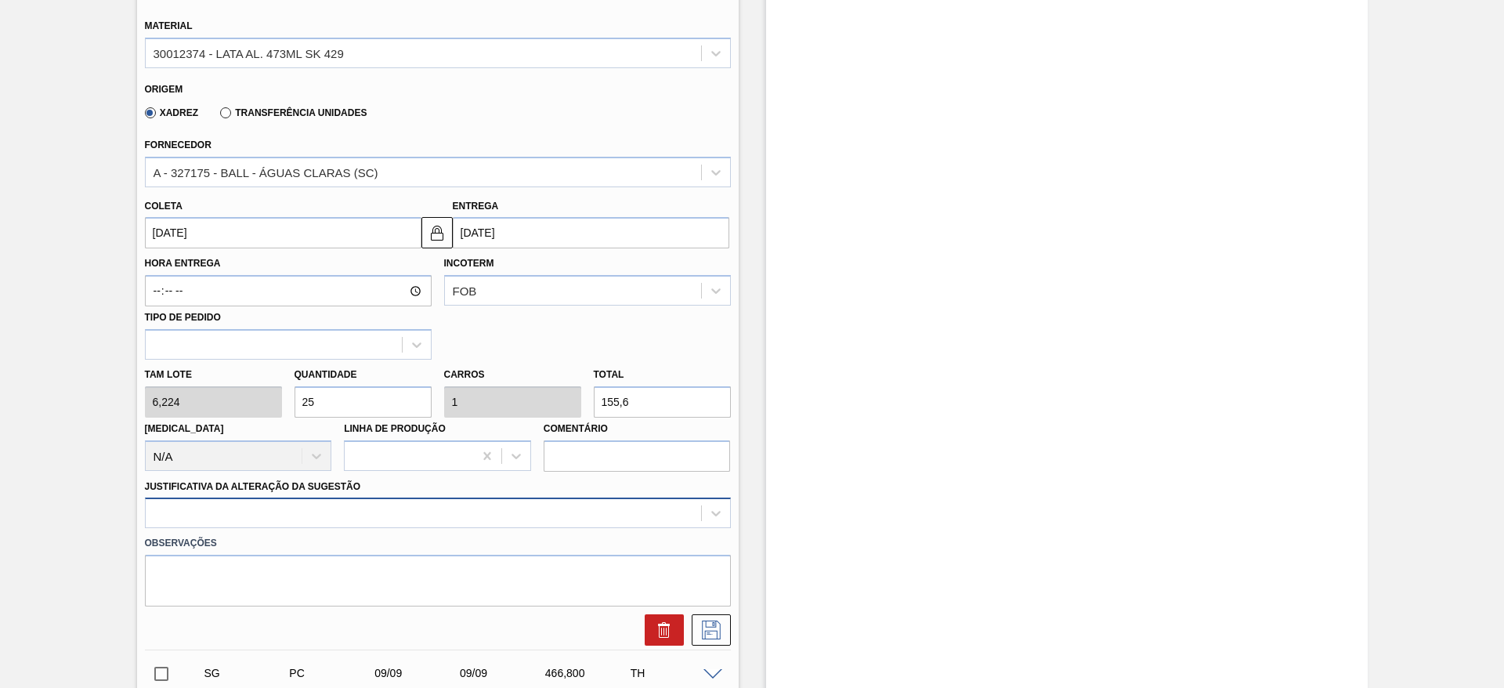
type input "25"
click at [263, 501] on div at bounding box center [438, 512] width 586 height 31
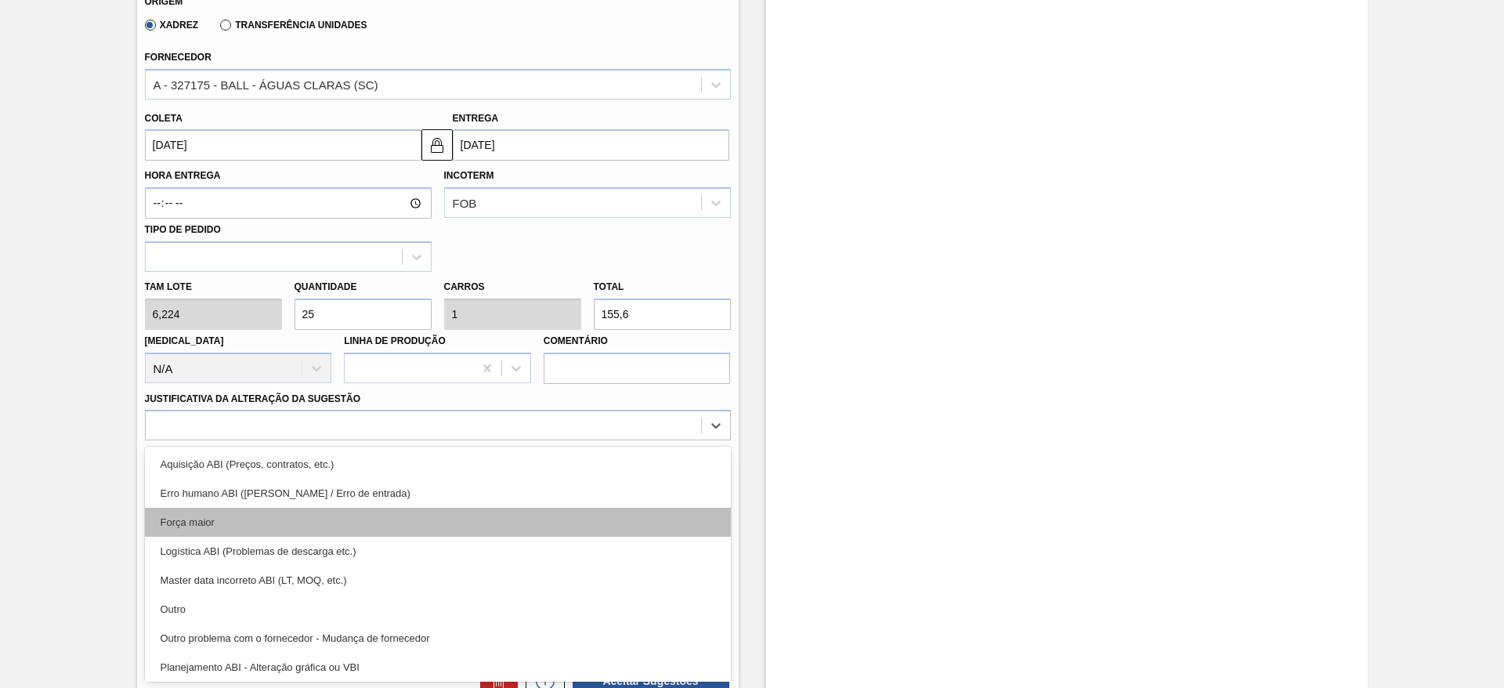
click at [230, 523] on div "Força maior" at bounding box center [438, 522] width 586 height 29
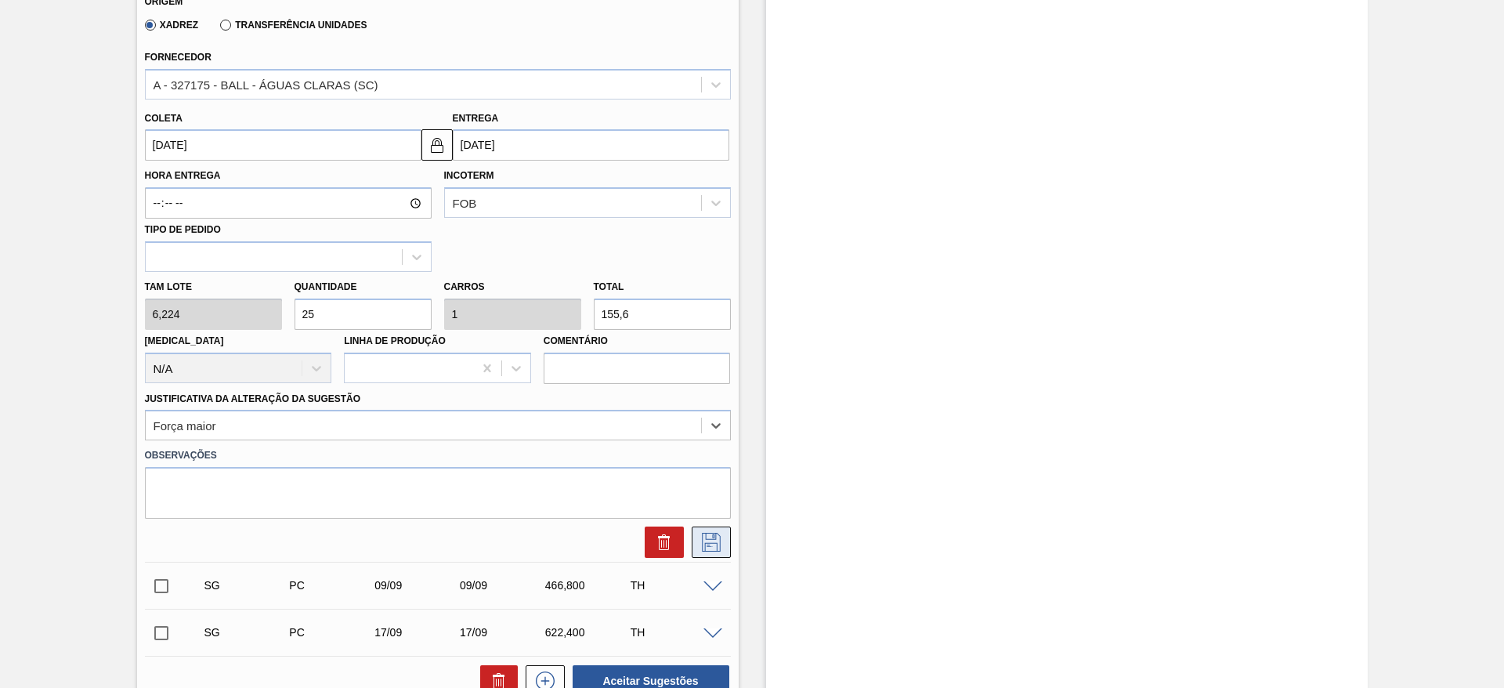
click at [706, 540] on icon at bounding box center [711, 542] width 25 height 19
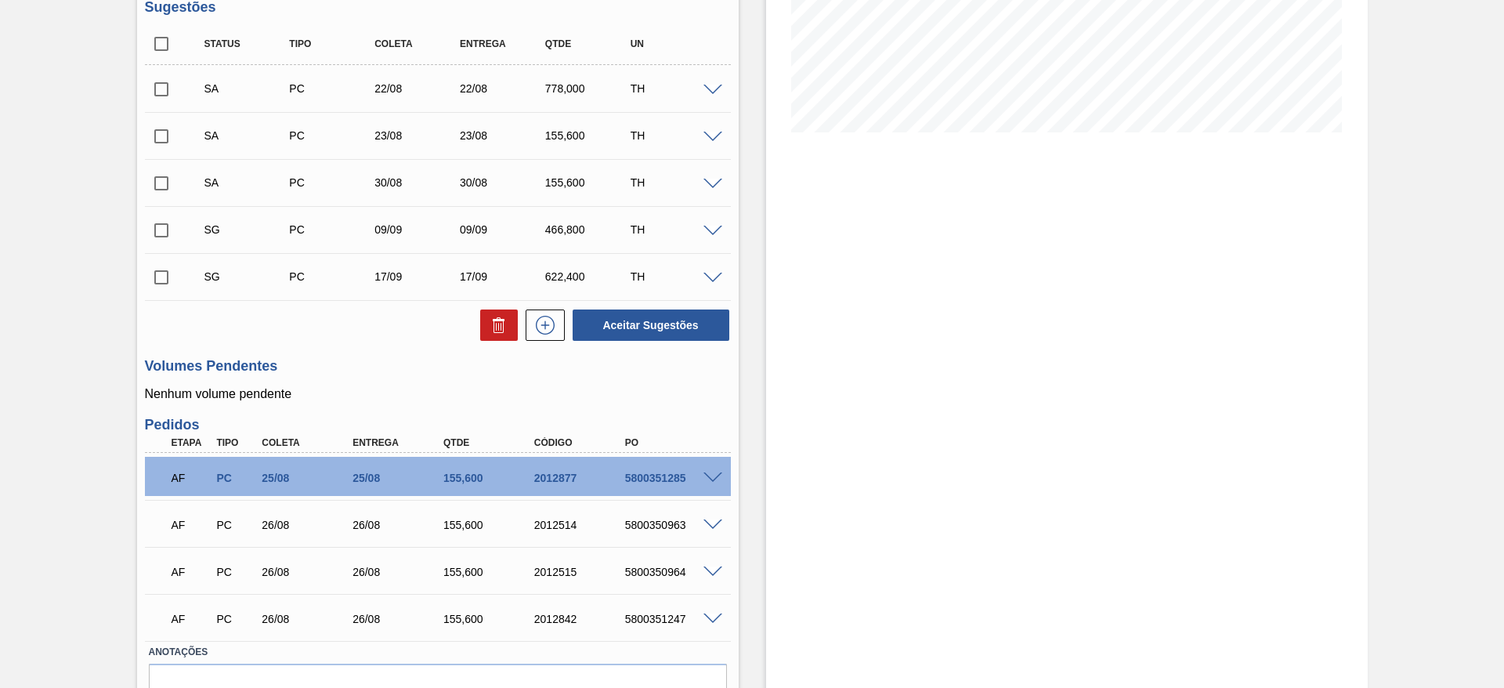
scroll to position [290, 0]
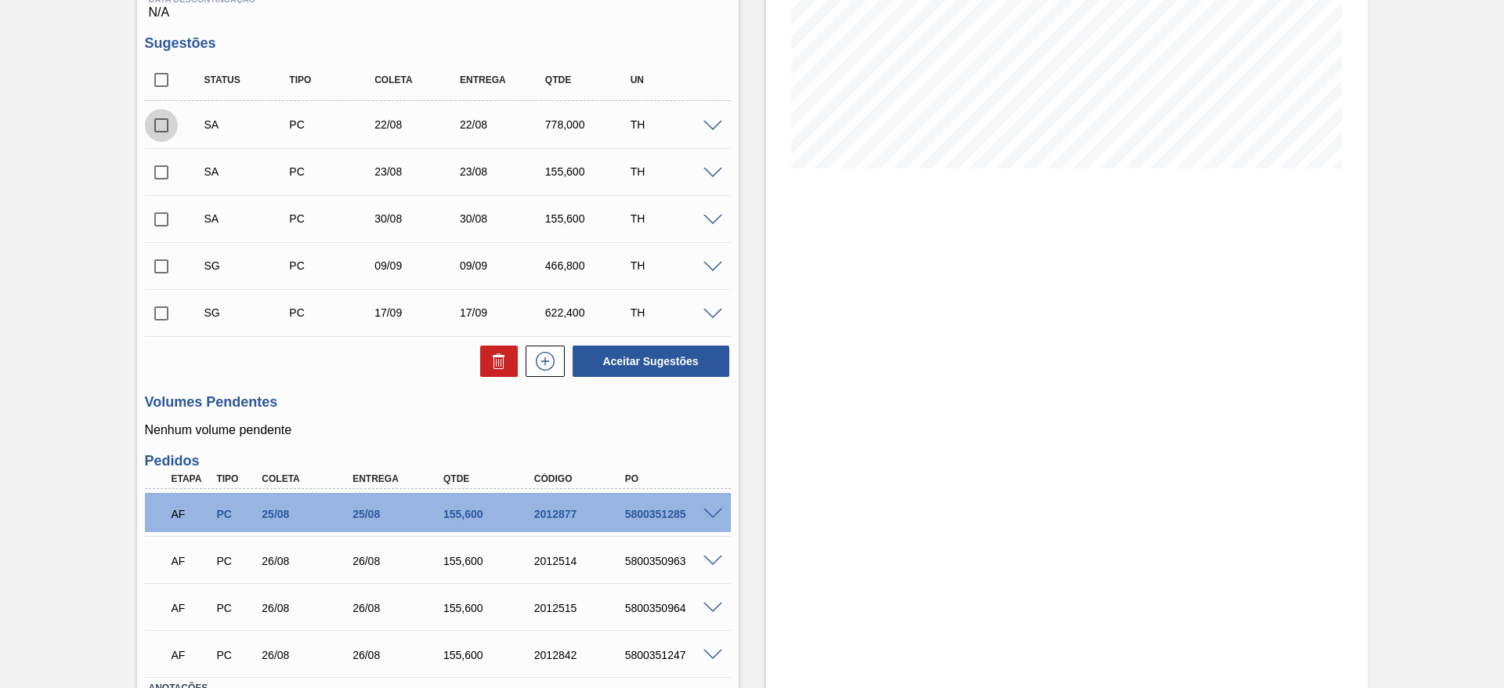
click at [165, 128] on input "checkbox" at bounding box center [161, 125] width 33 height 33
checkbox input "true"
click at [164, 178] on input "checkbox" at bounding box center [161, 172] width 33 height 33
checkbox input "true"
click at [165, 221] on input "checkbox" at bounding box center [161, 219] width 33 height 33
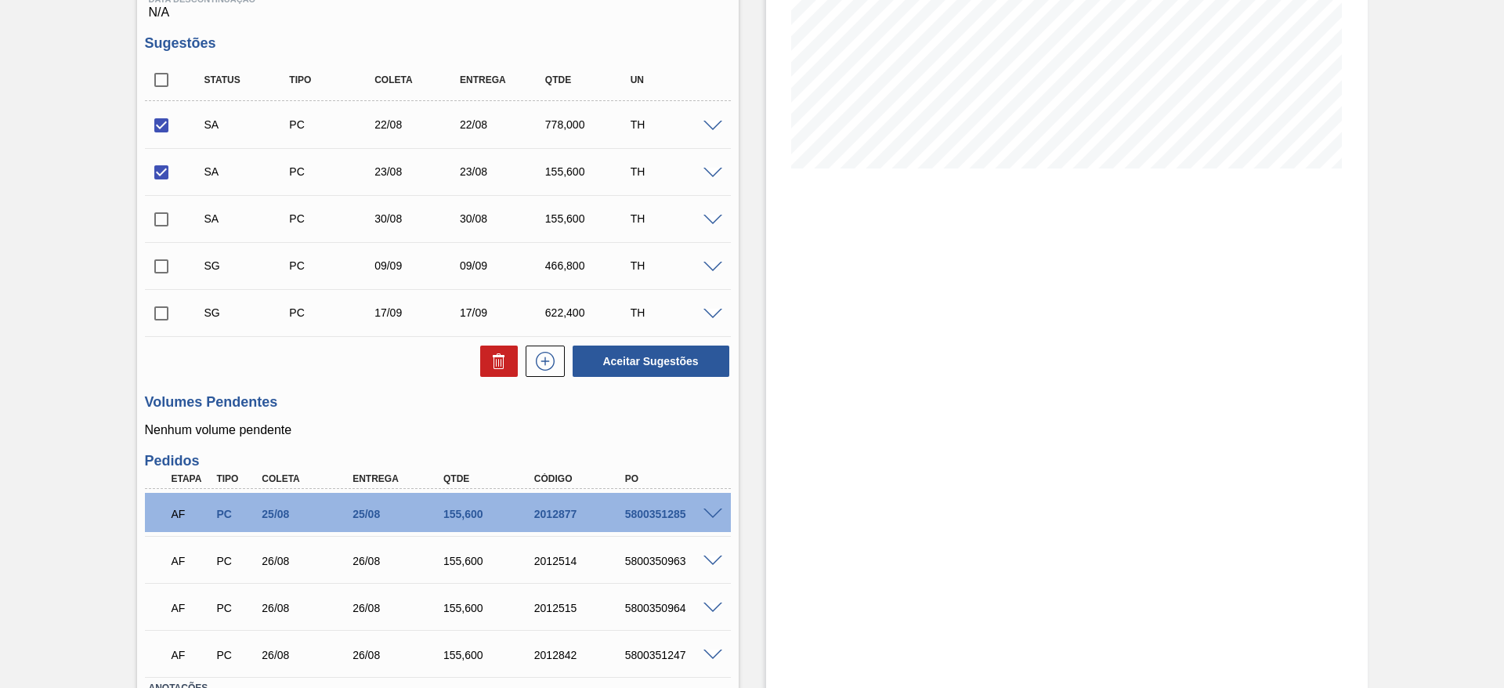
checkbox input "true"
click at [620, 364] on button "Aceitar Sugestões" at bounding box center [651, 361] width 157 height 31
checkbox input "false"
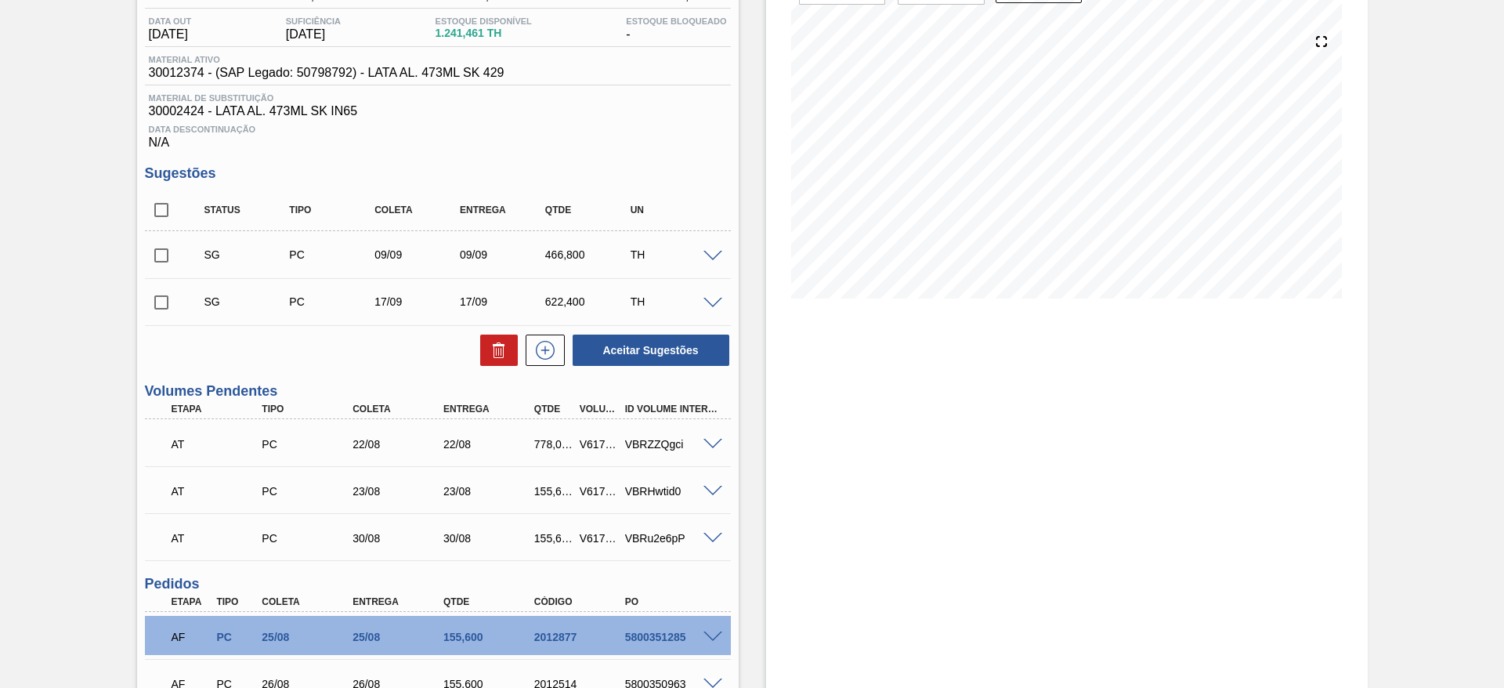
scroll to position [55, 0]
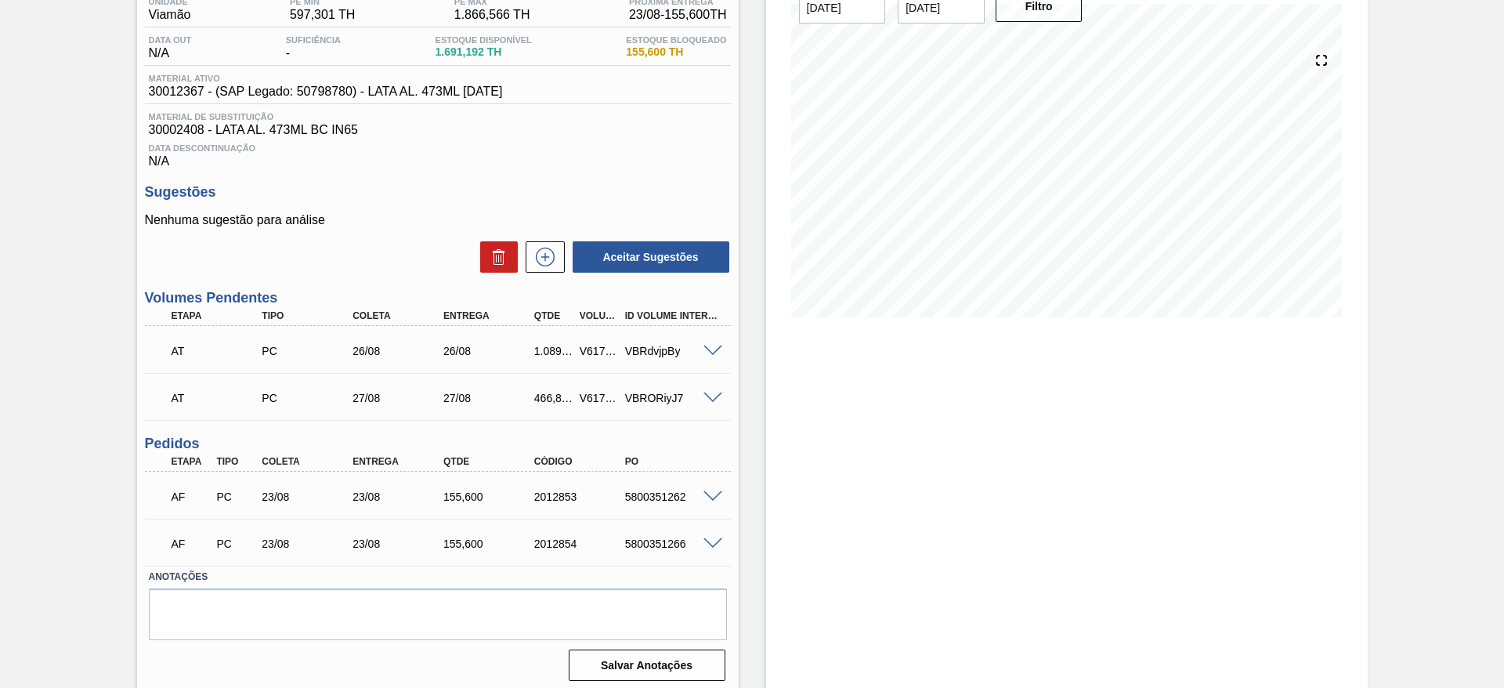
scroll to position [147, 0]
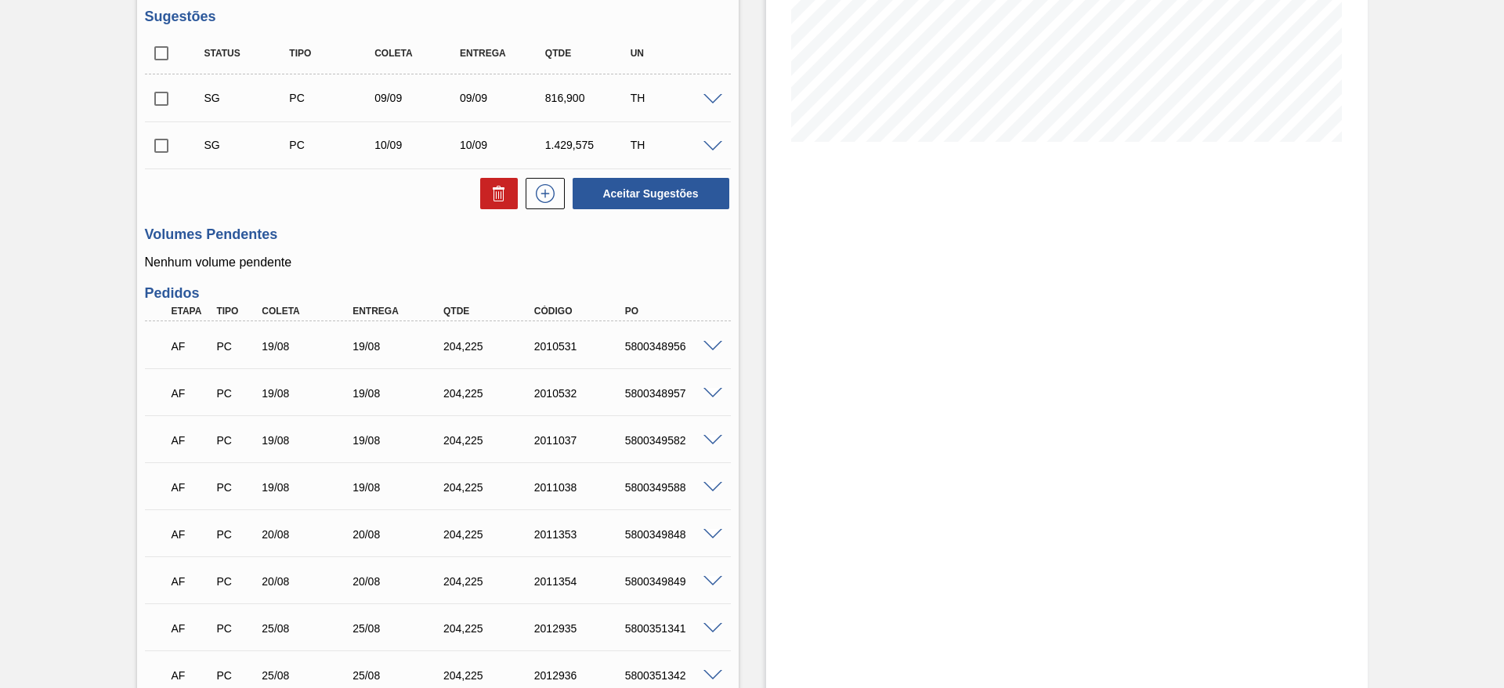
scroll to position [353, 0]
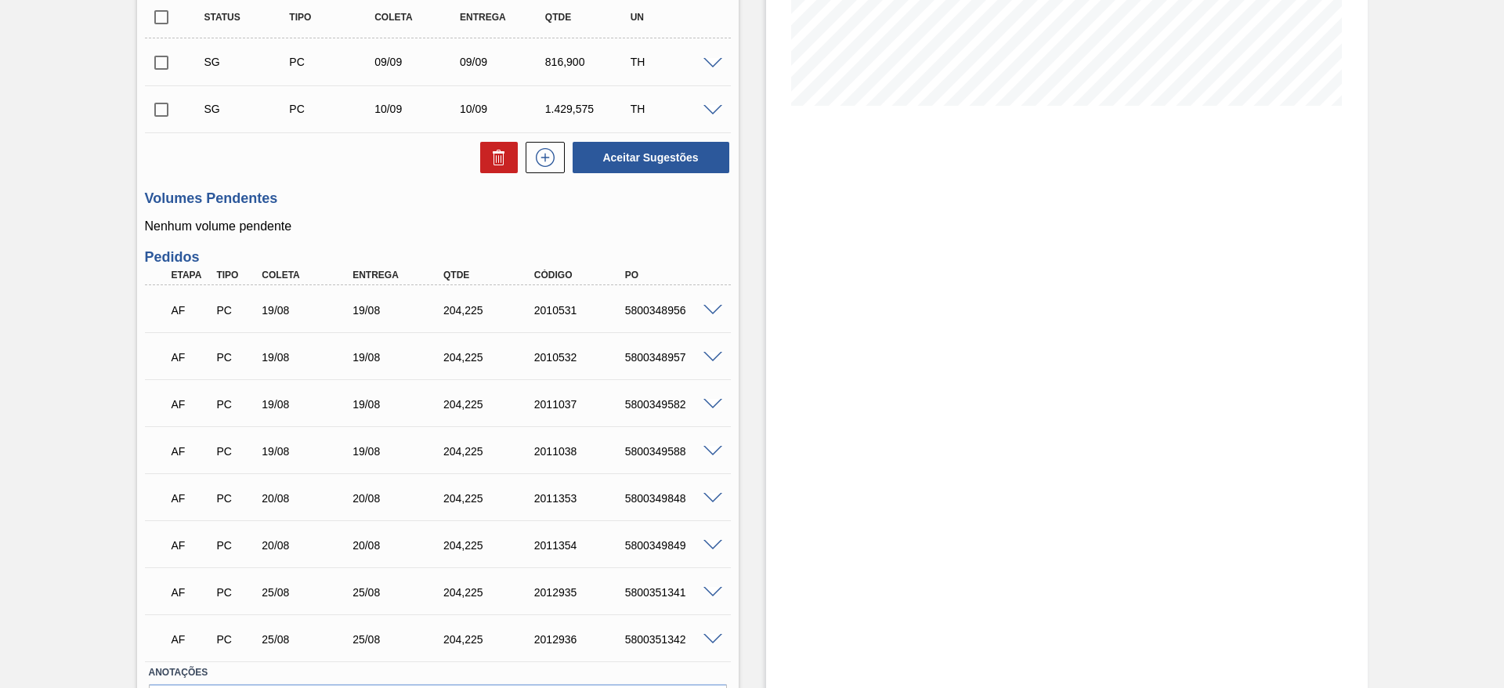
click at [712, 305] on span at bounding box center [713, 311] width 19 height 12
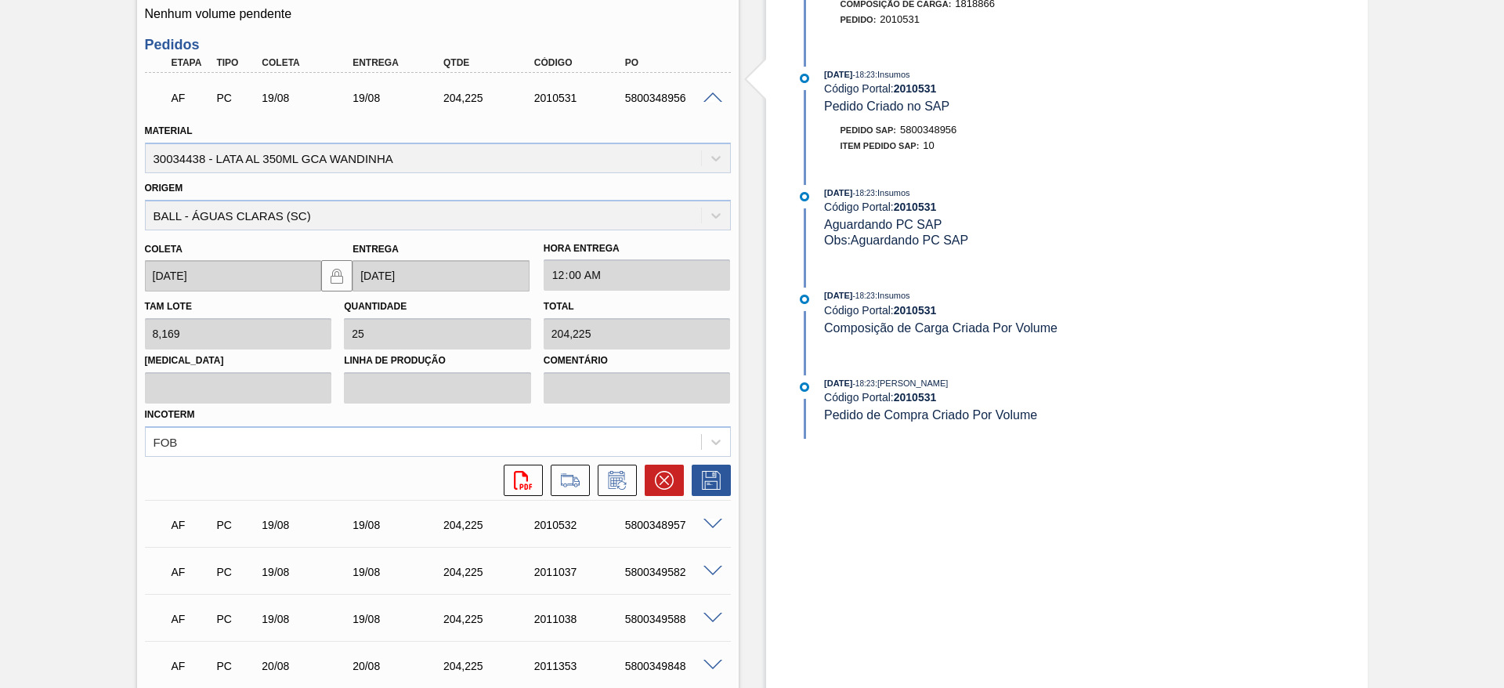
scroll to position [588, 0]
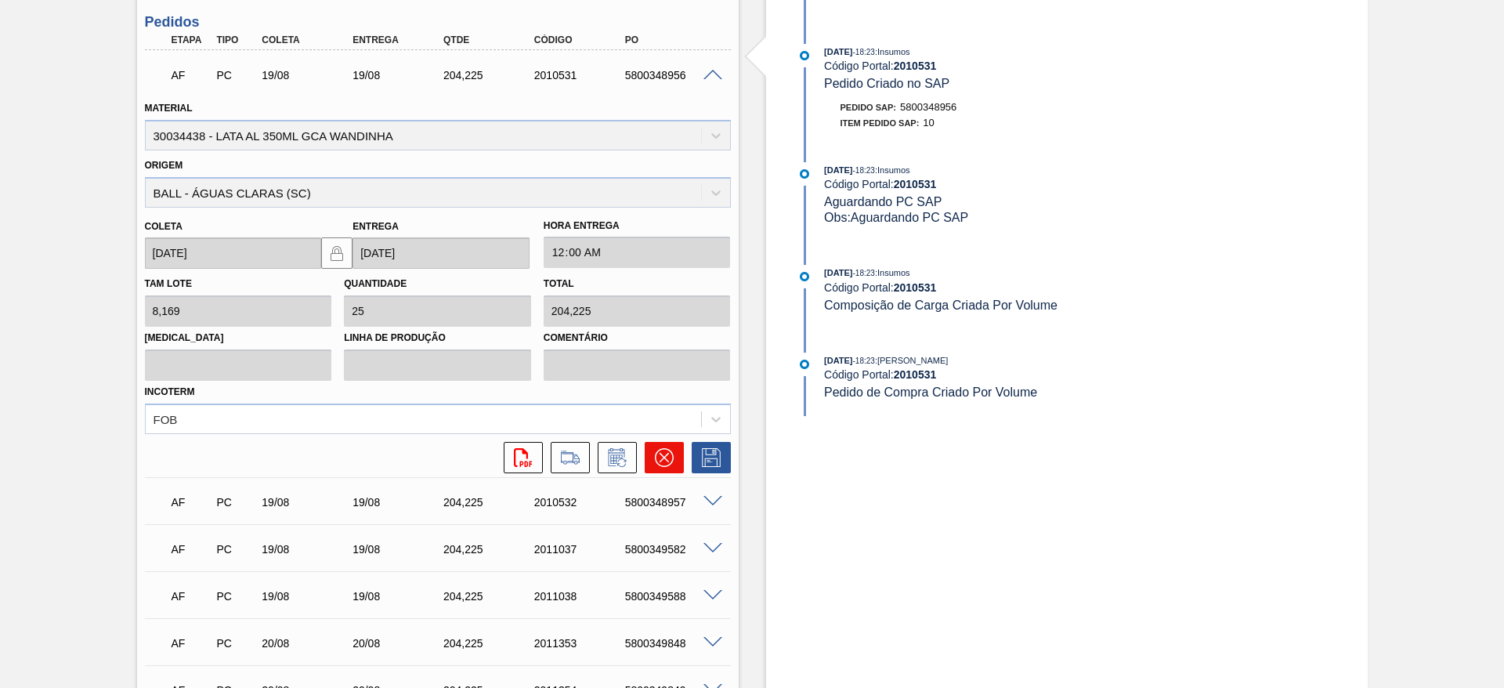
click at [657, 465] on icon at bounding box center [663, 457] width 19 height 19
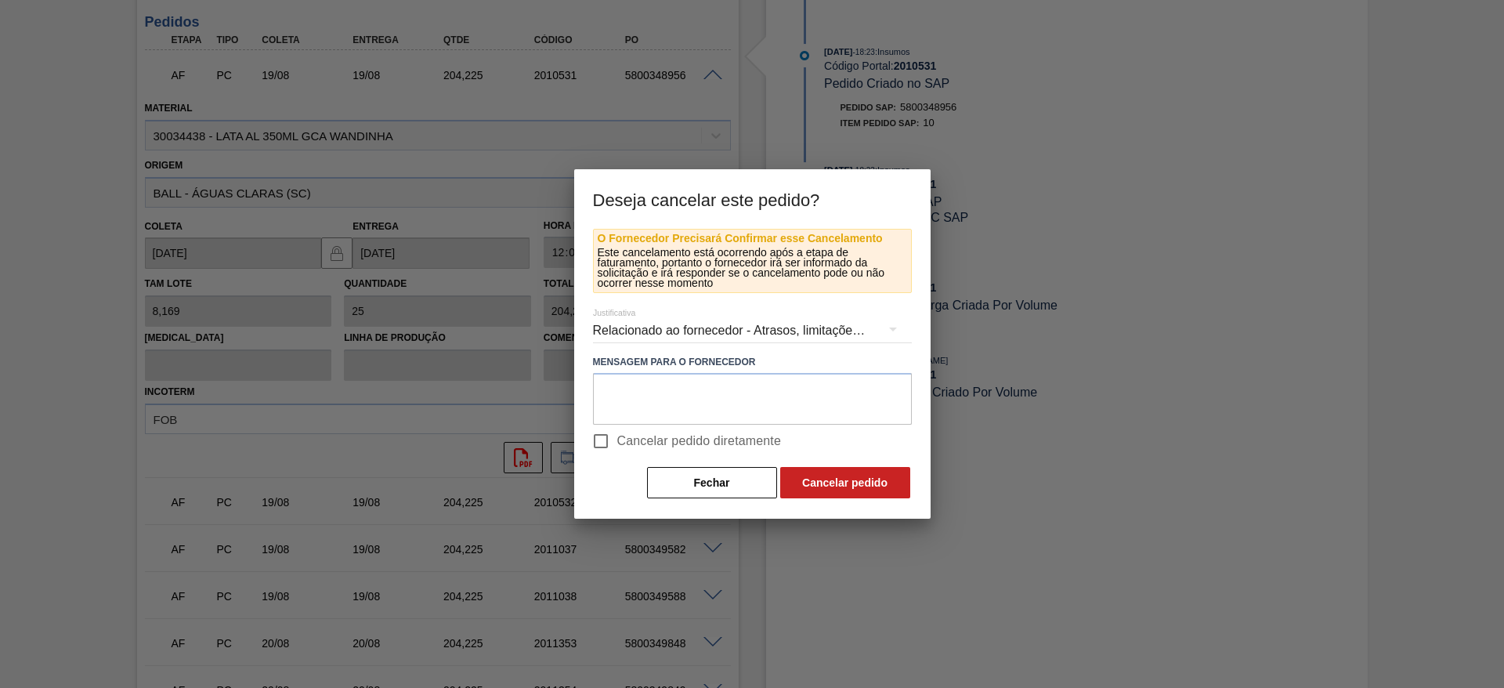
click at [604, 446] on input "Cancelar pedido diretamente" at bounding box center [600, 441] width 33 height 33
checkbox input "true"
click at [807, 485] on button "Cancelar pedido" at bounding box center [845, 482] width 130 height 31
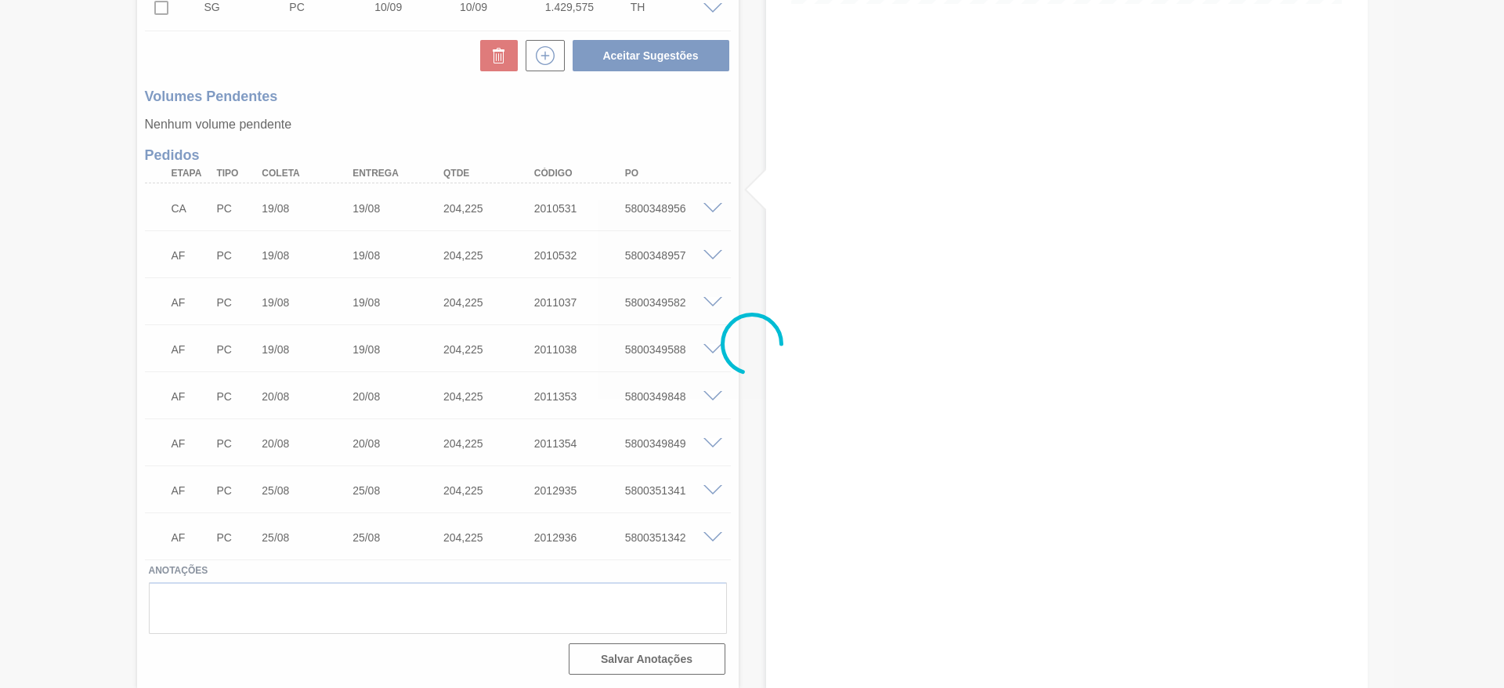
scroll to position [454, 0]
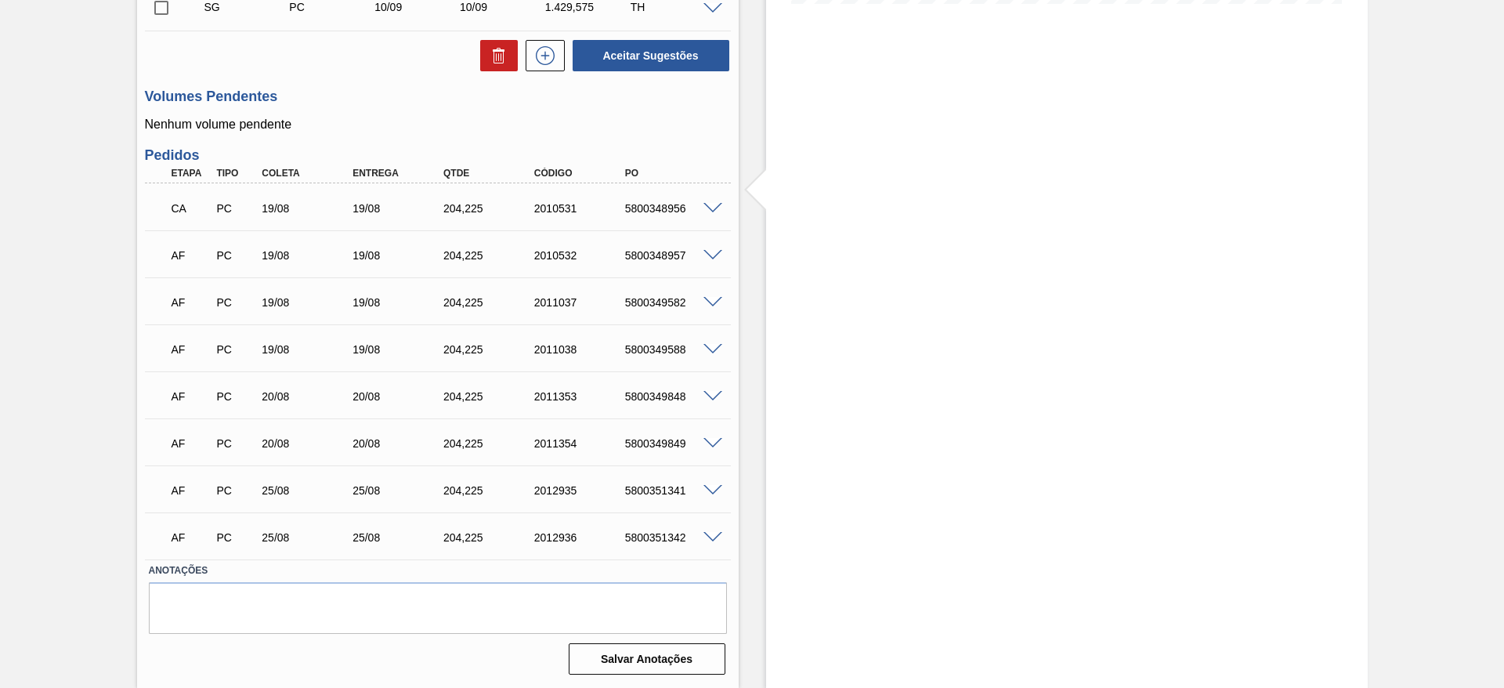
click at [710, 258] on span at bounding box center [713, 256] width 19 height 12
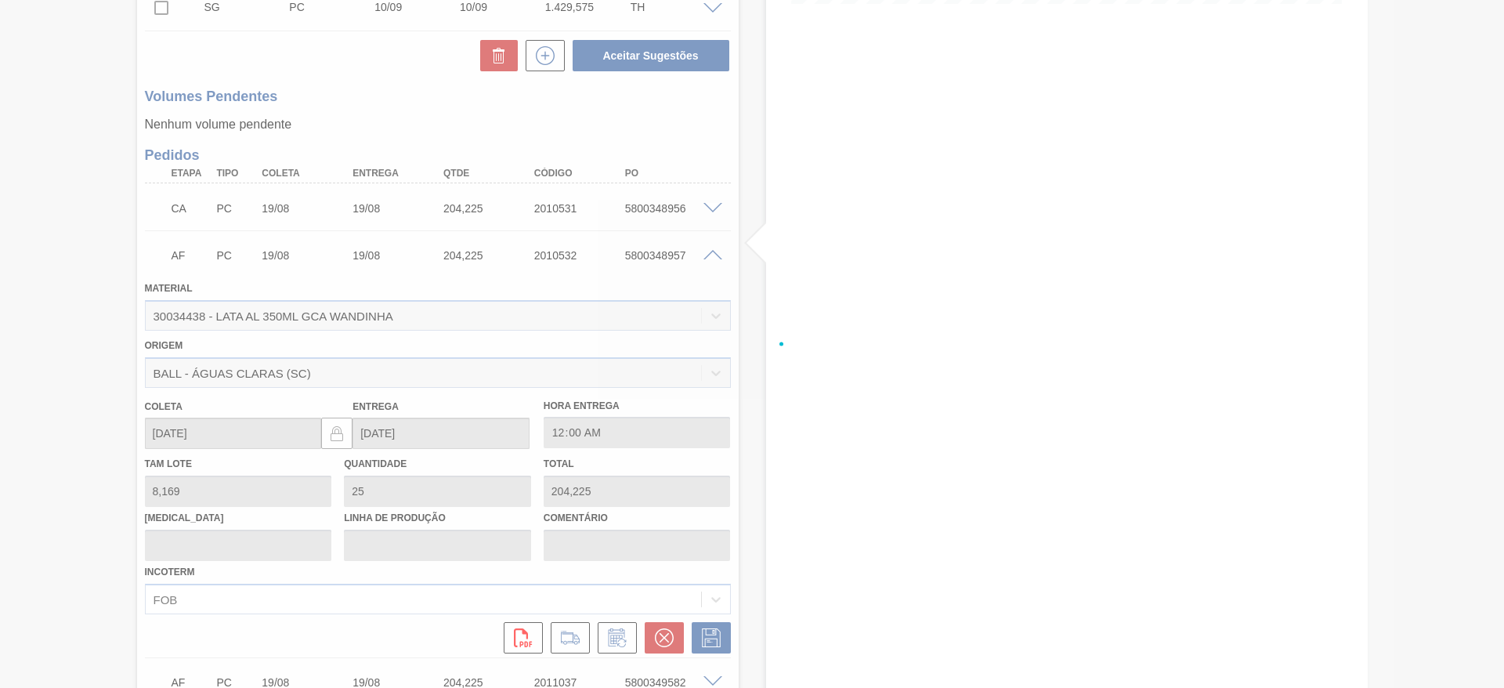
scroll to position [588, 0]
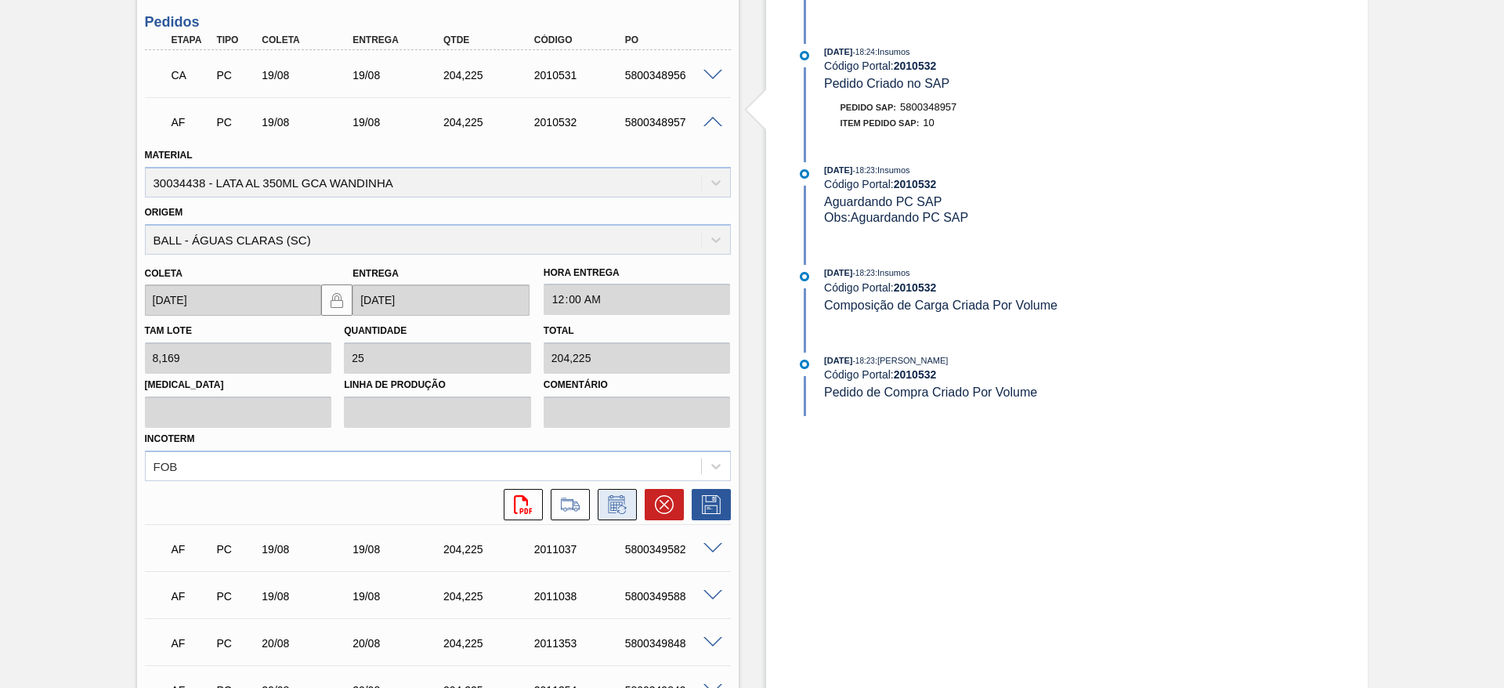
click at [617, 510] on icon at bounding box center [621, 509] width 9 height 9
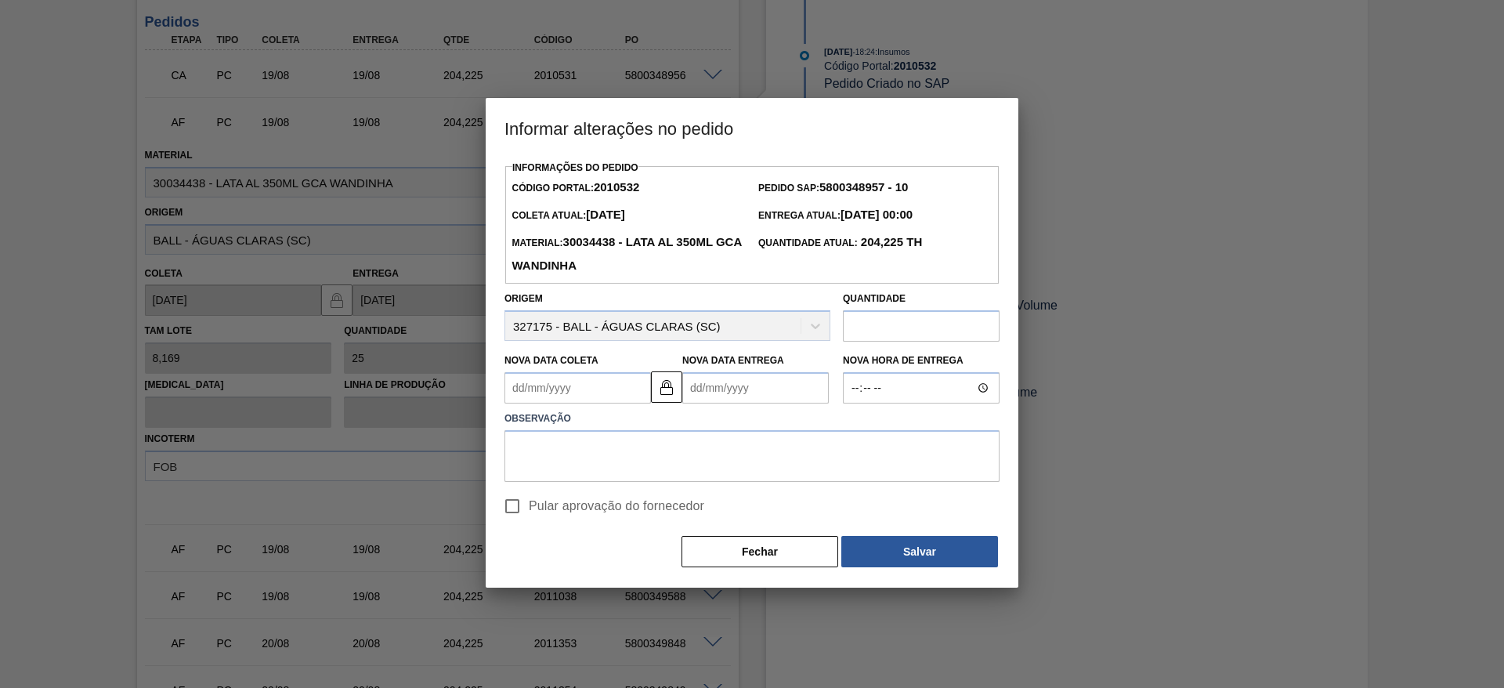
click at [592, 392] on Coleta2010532 "Nova Data Coleta" at bounding box center [578, 387] width 147 height 31
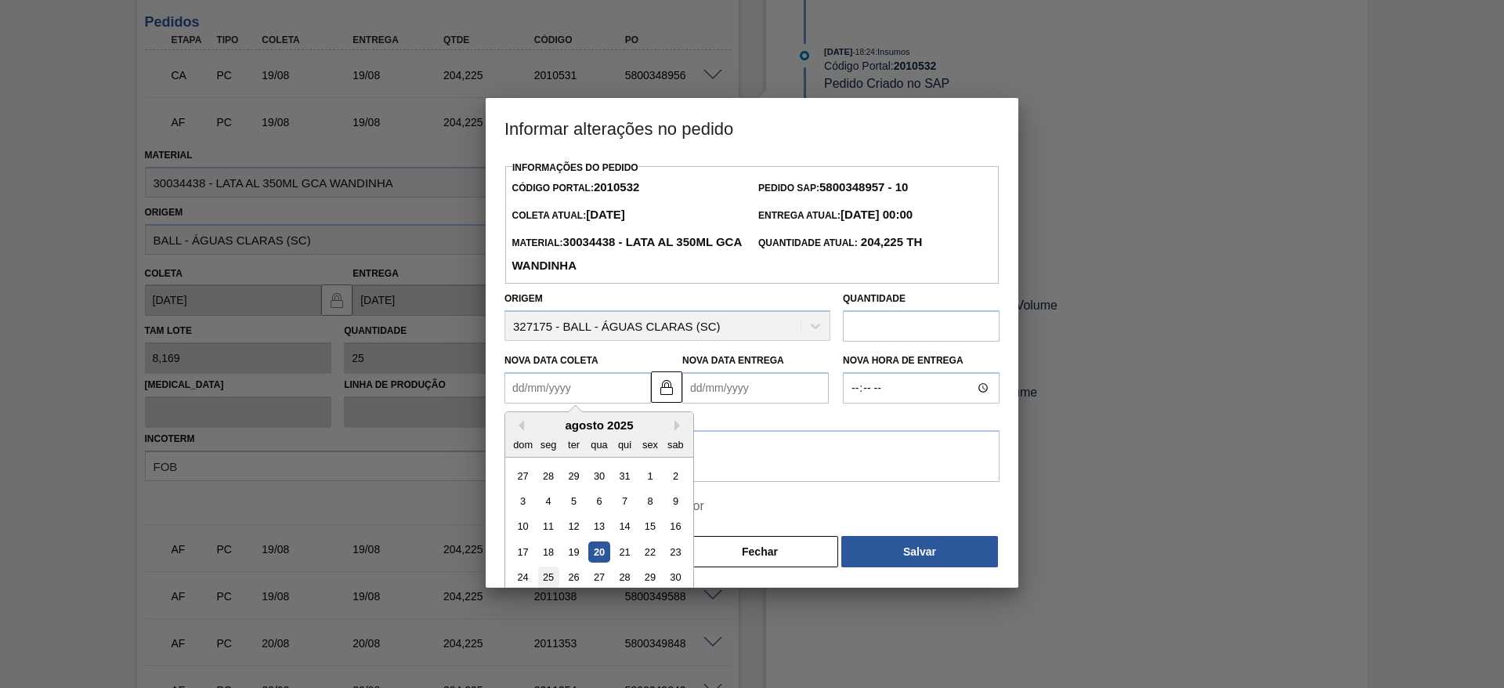
click at [546, 581] on div "25" at bounding box center [548, 577] width 21 height 21
type Coleta2010532 "[DATE]"
type Entrega2010532 "[DATE]"
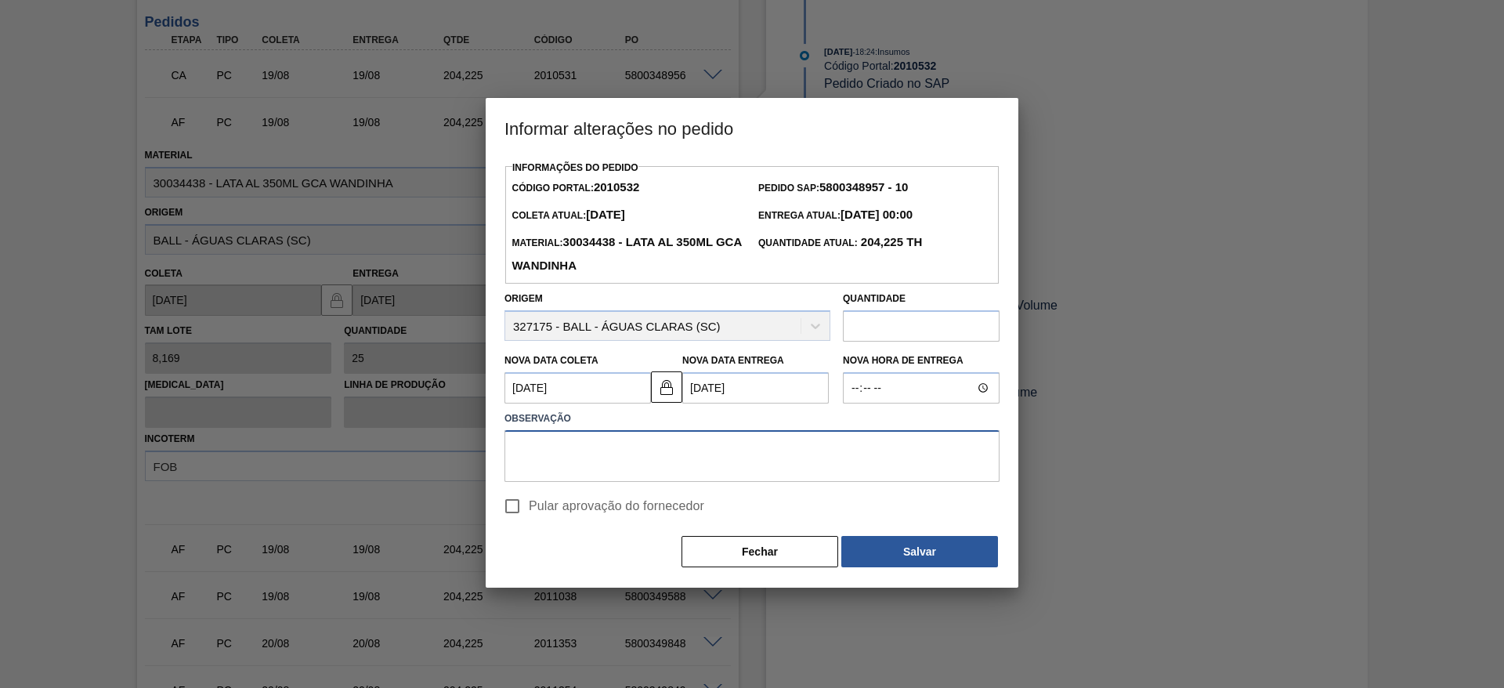
click at [601, 460] on textarea at bounding box center [752, 456] width 495 height 52
paste textarea "Ajuste de data"
type textarea "Ajuste de data"
click at [522, 505] on input "Pular aprovação do fornecedor" at bounding box center [512, 506] width 33 height 33
checkbox input "true"
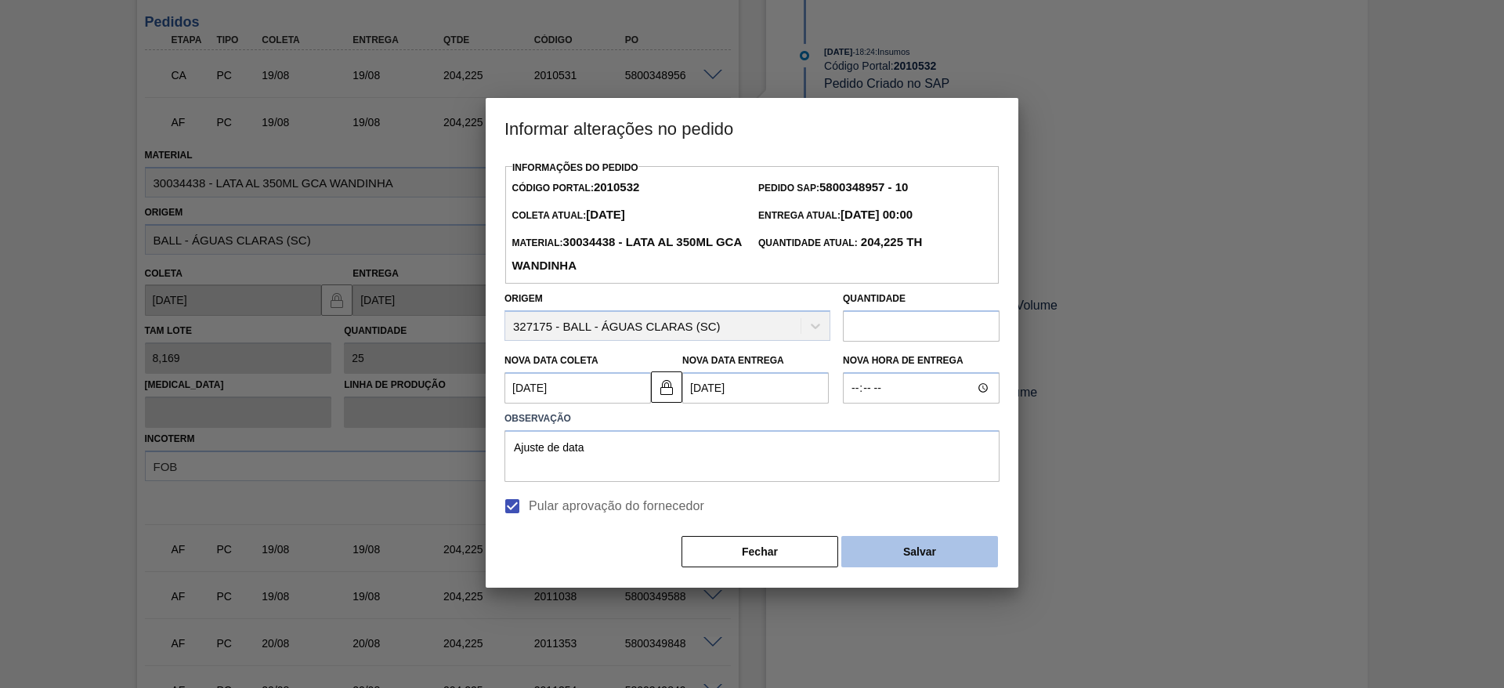
click at [915, 552] on button "Salvar" at bounding box center [919, 551] width 157 height 31
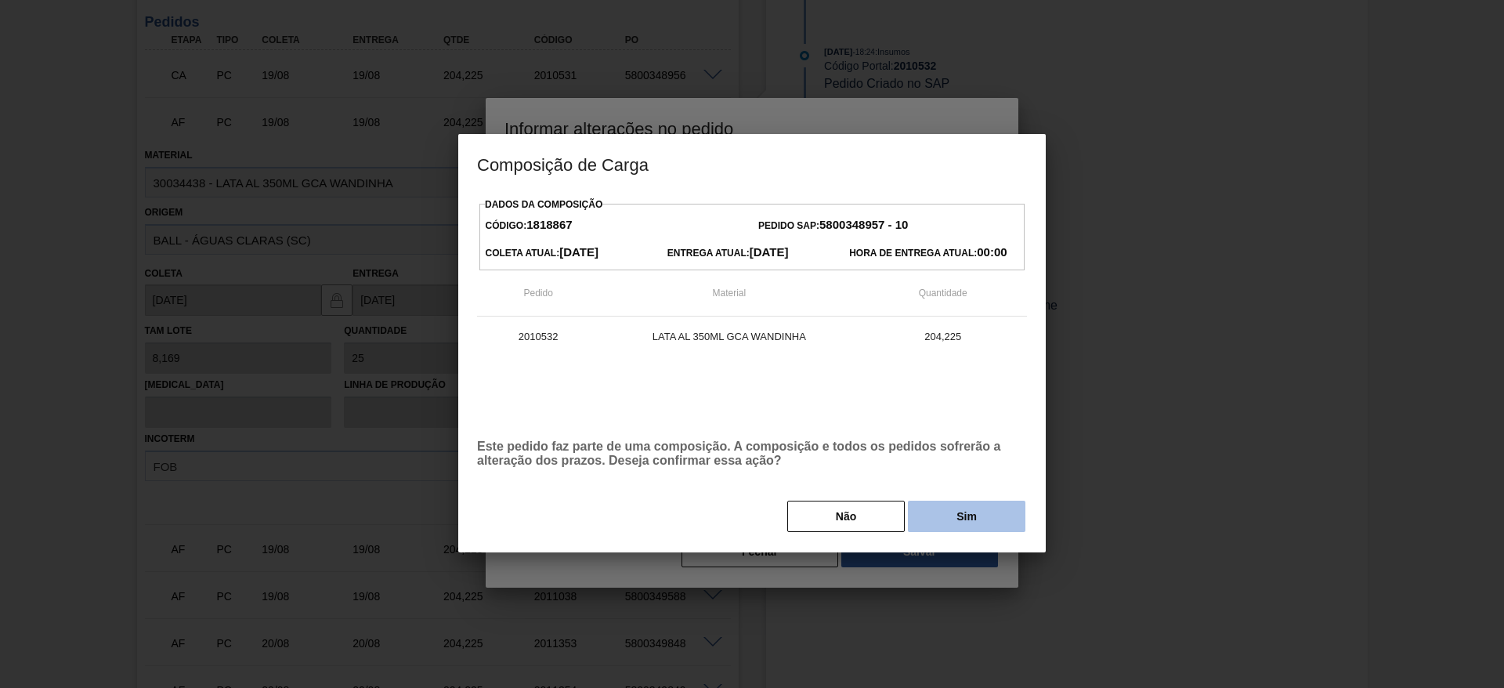
click at [931, 525] on button "Sim" at bounding box center [967, 516] width 118 height 31
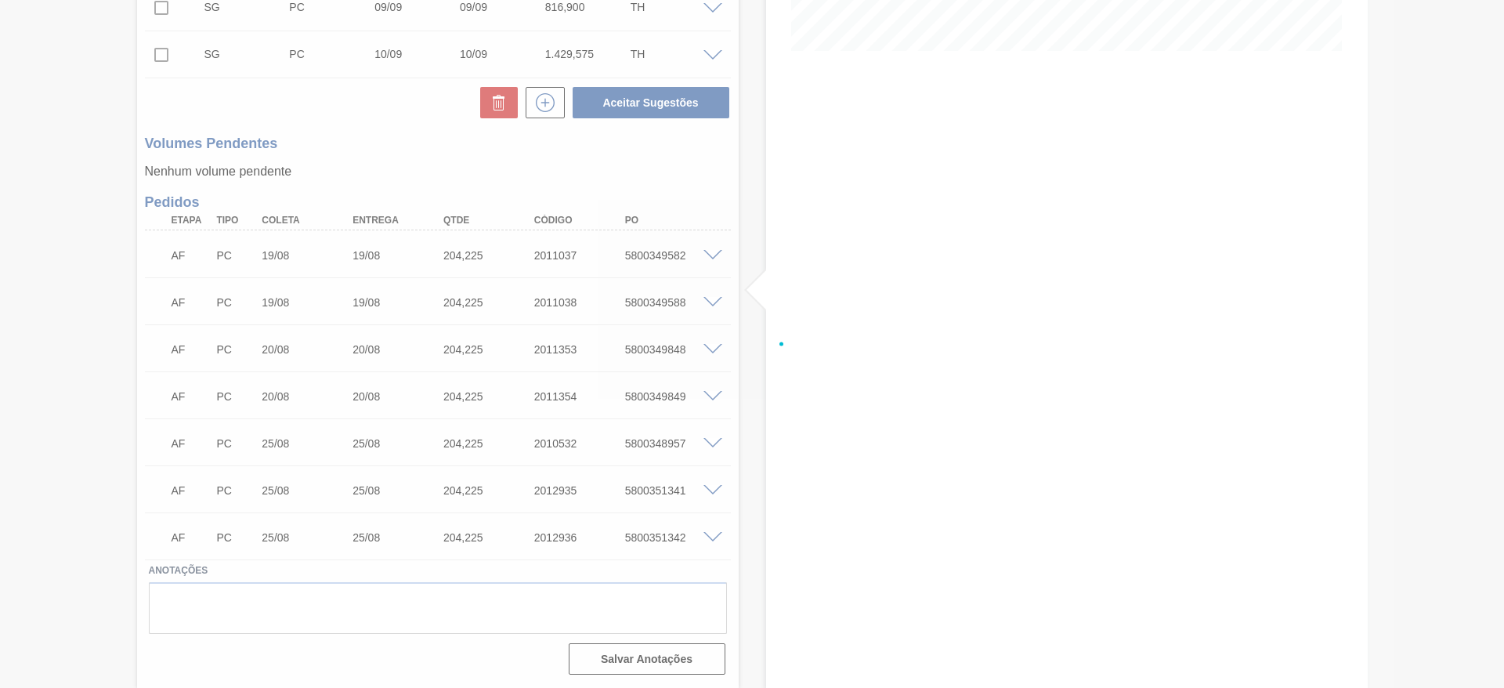
scroll to position [407, 0]
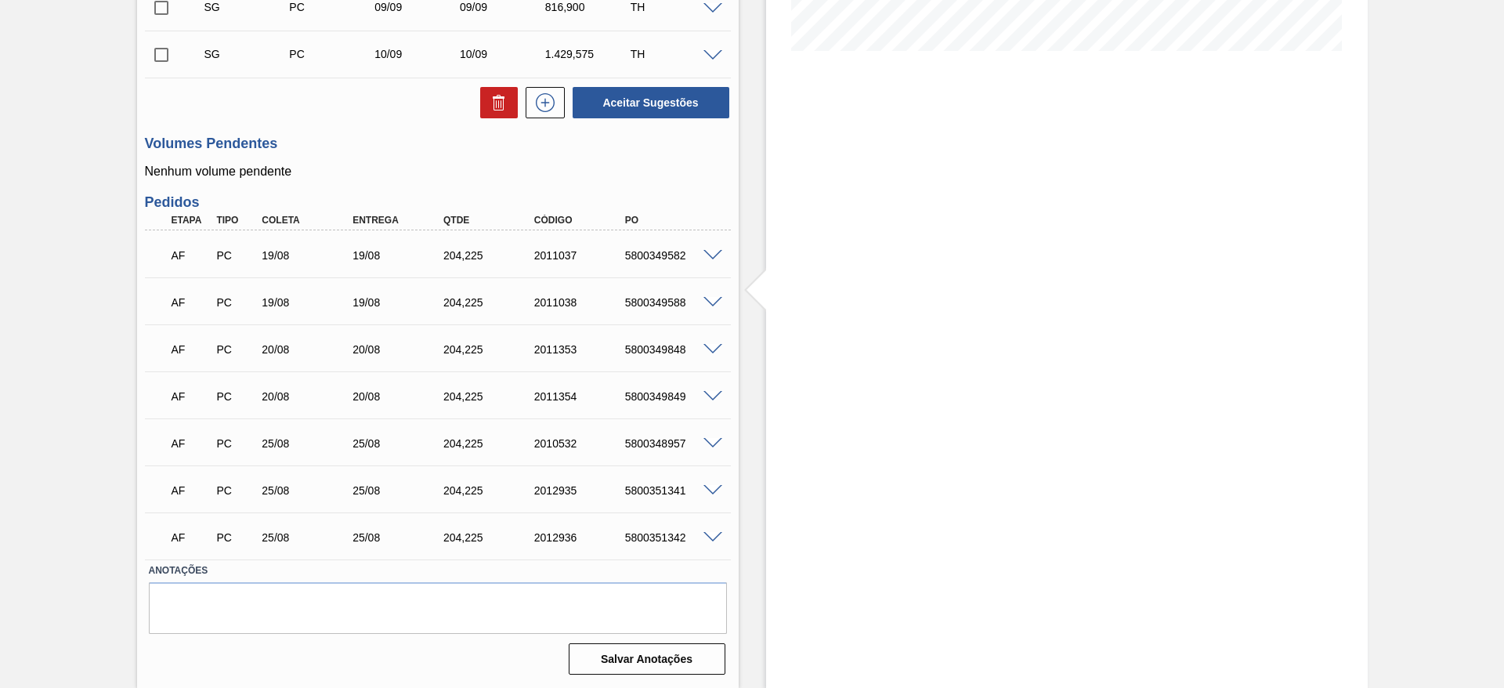
click at [714, 439] on span at bounding box center [713, 444] width 19 height 12
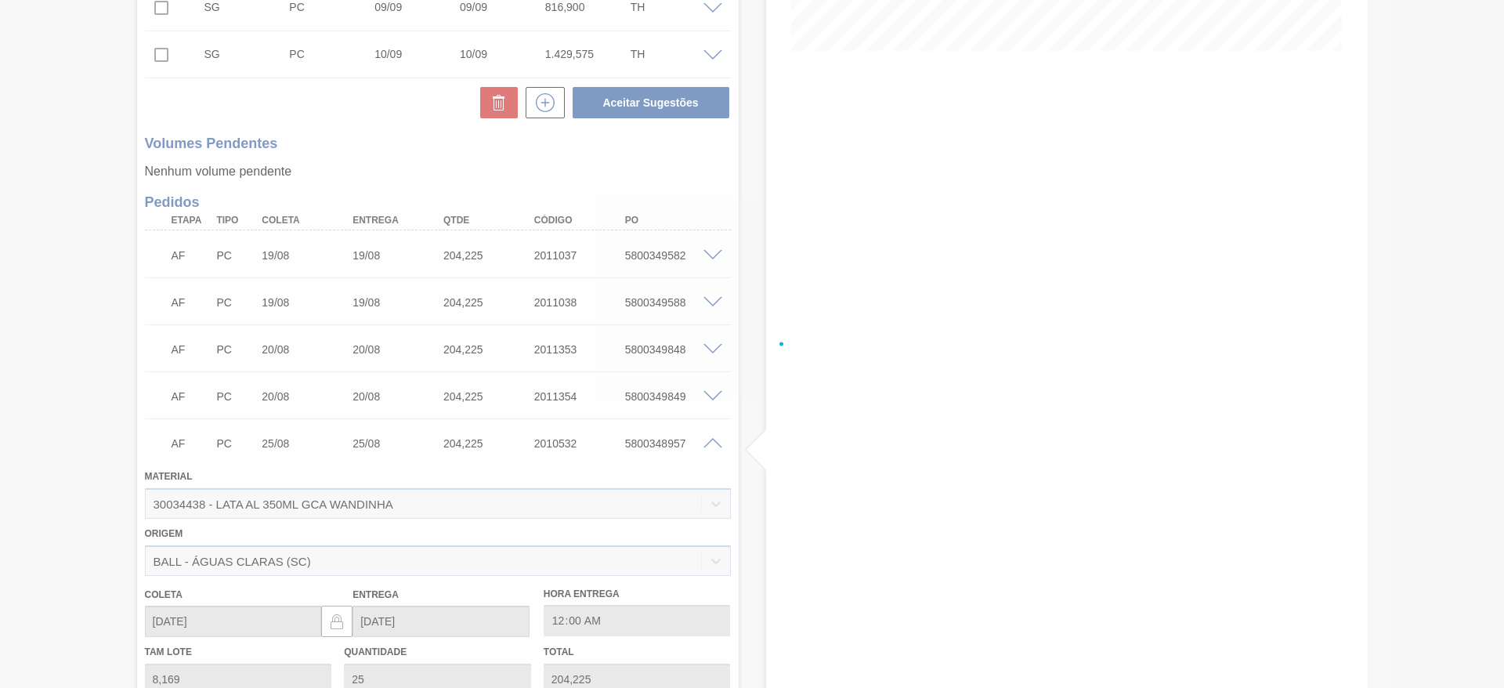
scroll to position [588, 0]
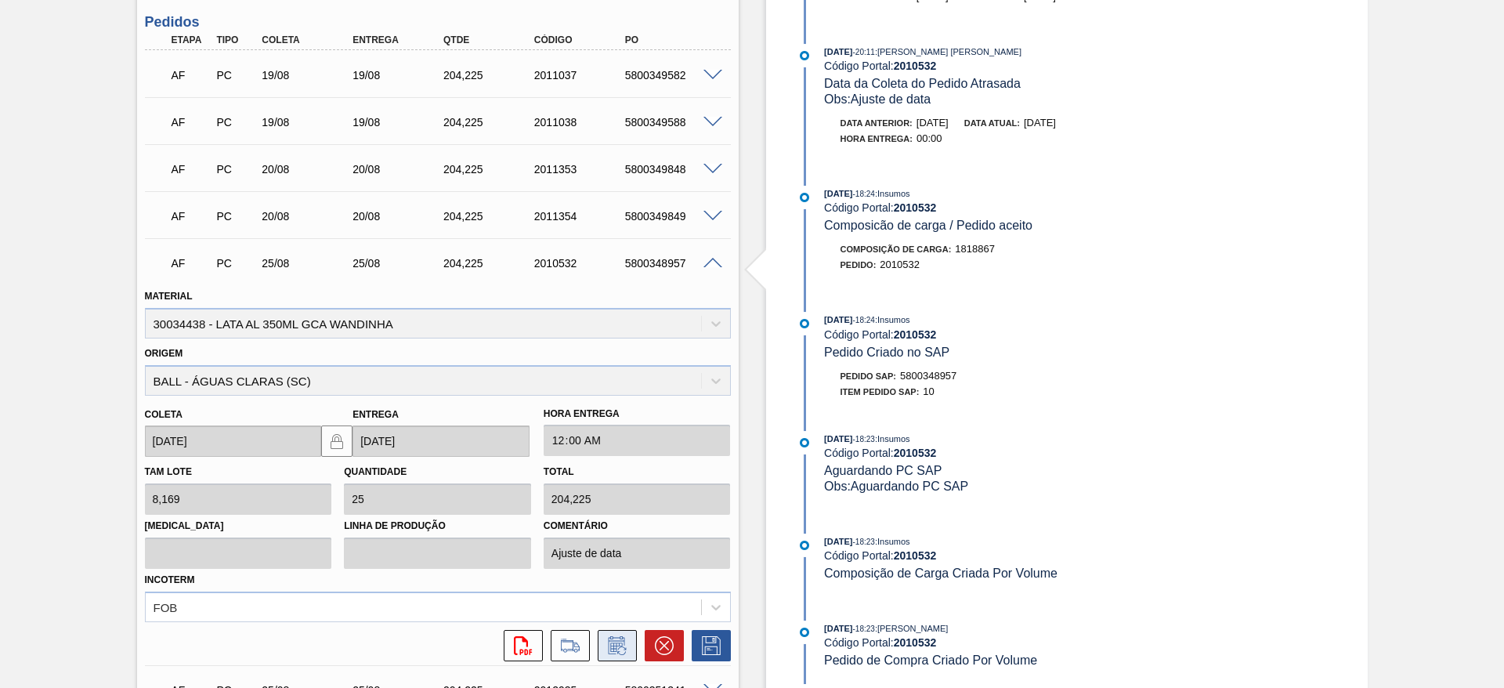
click at [620, 648] on icon at bounding box center [617, 645] width 25 height 19
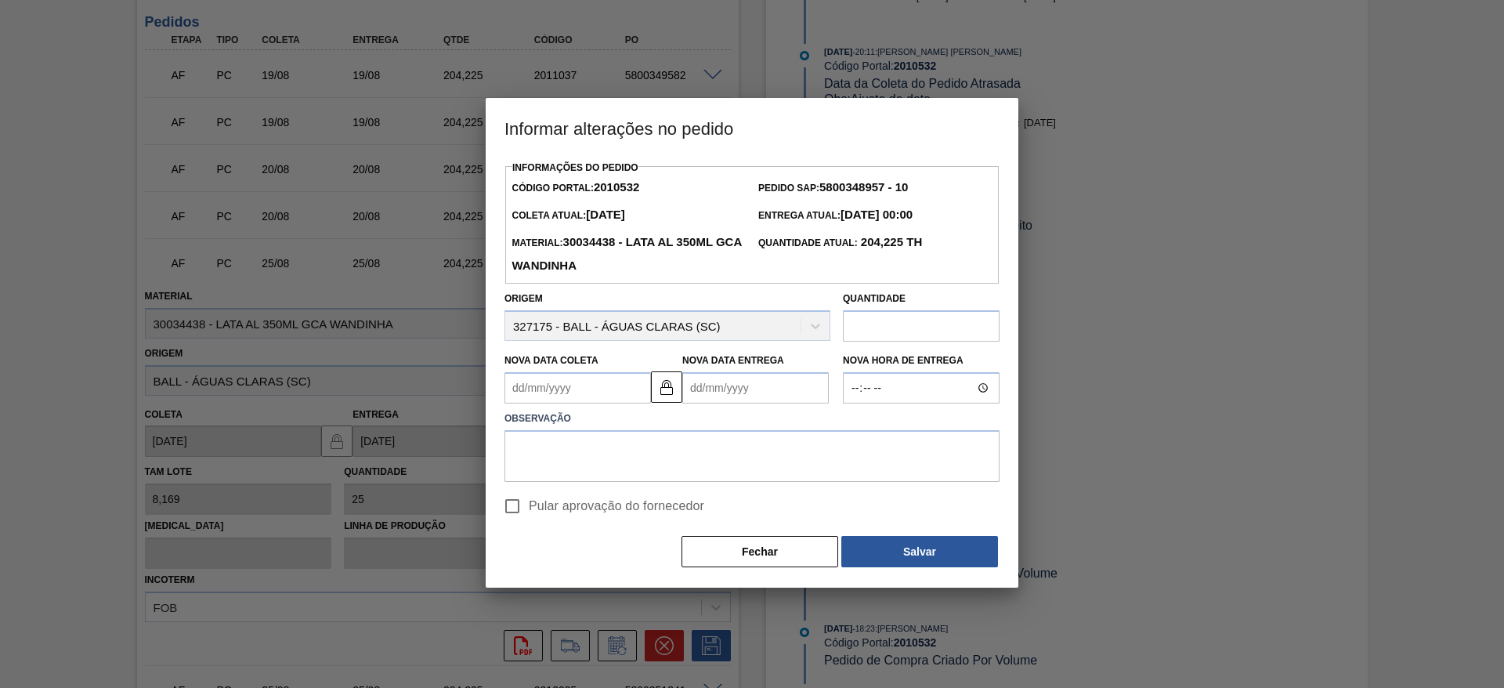
click at [610, 395] on Coleta2010532 "Nova Data Coleta" at bounding box center [578, 387] width 147 height 31
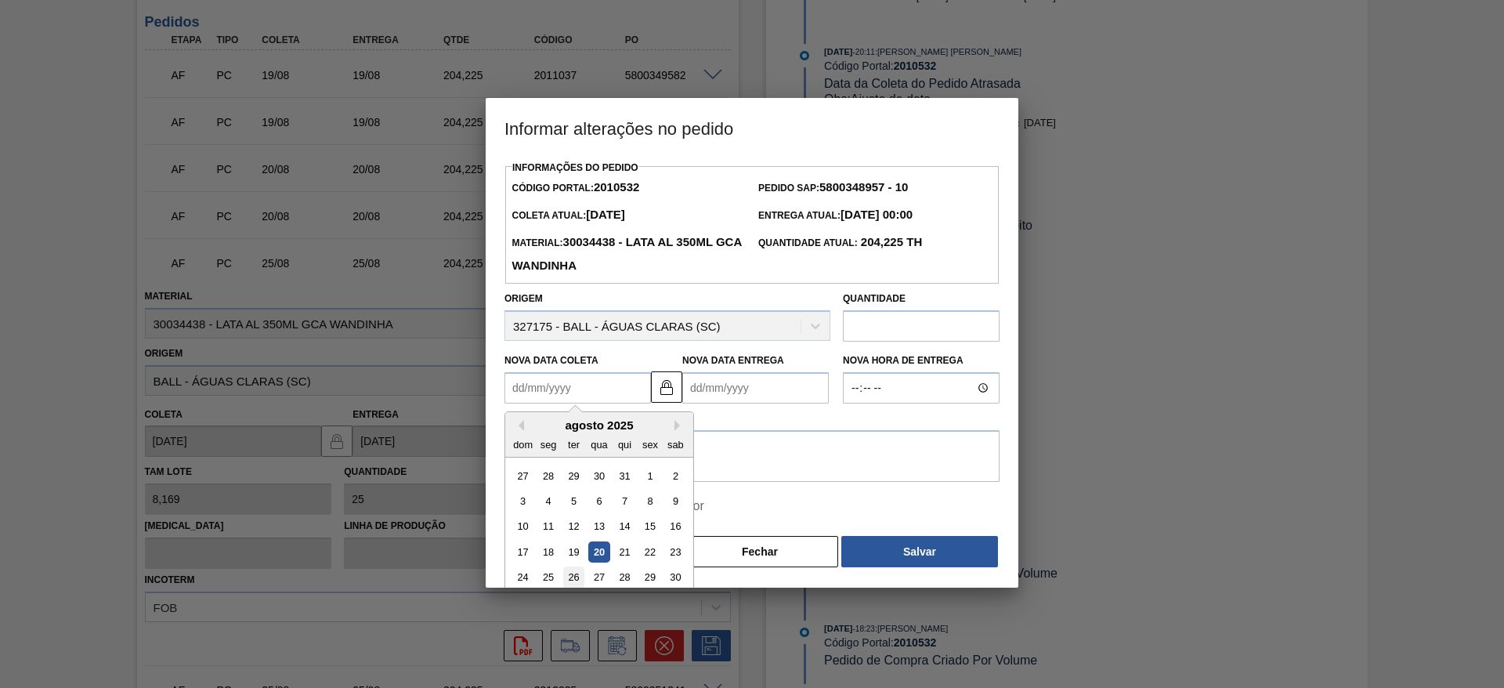
click at [577, 580] on div "26" at bounding box center [573, 577] width 21 height 21
type Coleta2010532 "[DATE]"
type Entrega2010532 "[DATE]"
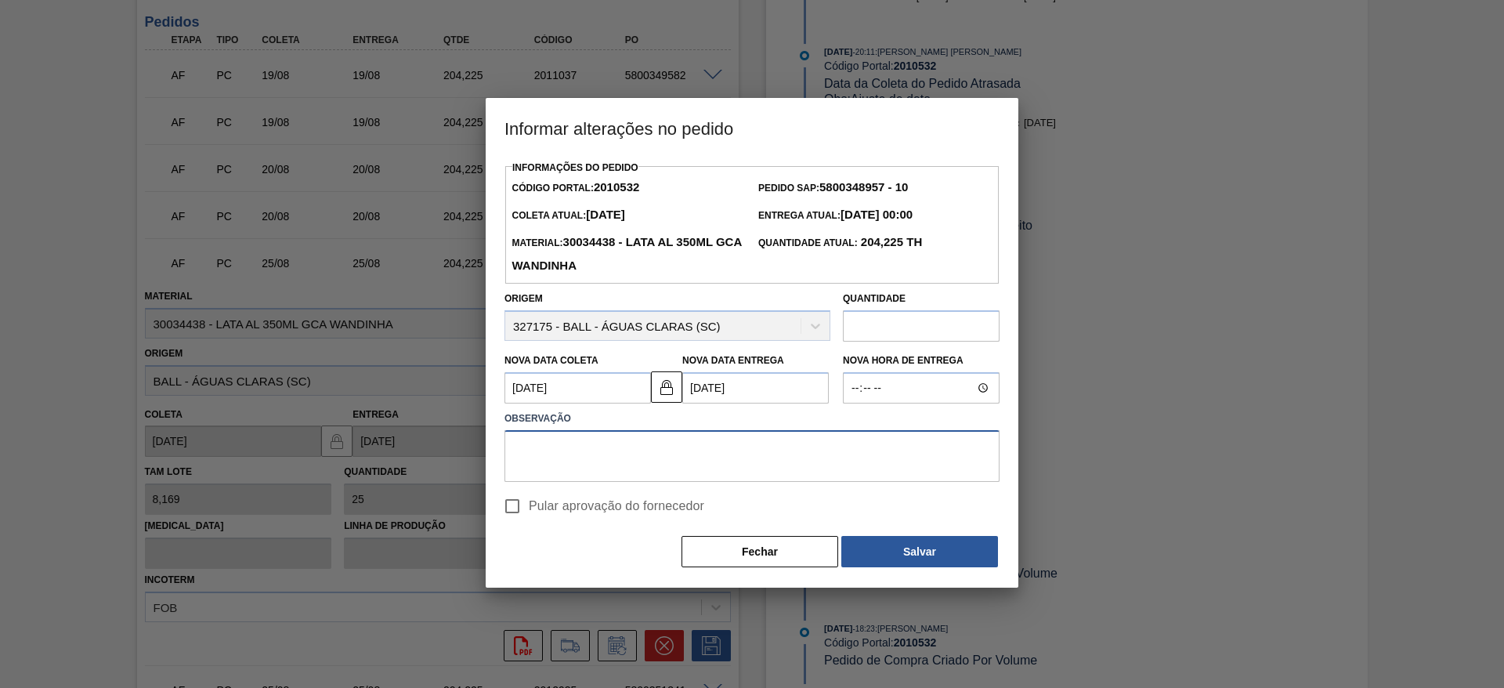
click at [607, 456] on textarea at bounding box center [752, 456] width 495 height 52
paste textarea "Ajuste de data"
type textarea "Ajuste de data"
click at [520, 507] on input "Pular aprovação do fornecedor" at bounding box center [512, 506] width 33 height 33
checkbox input "true"
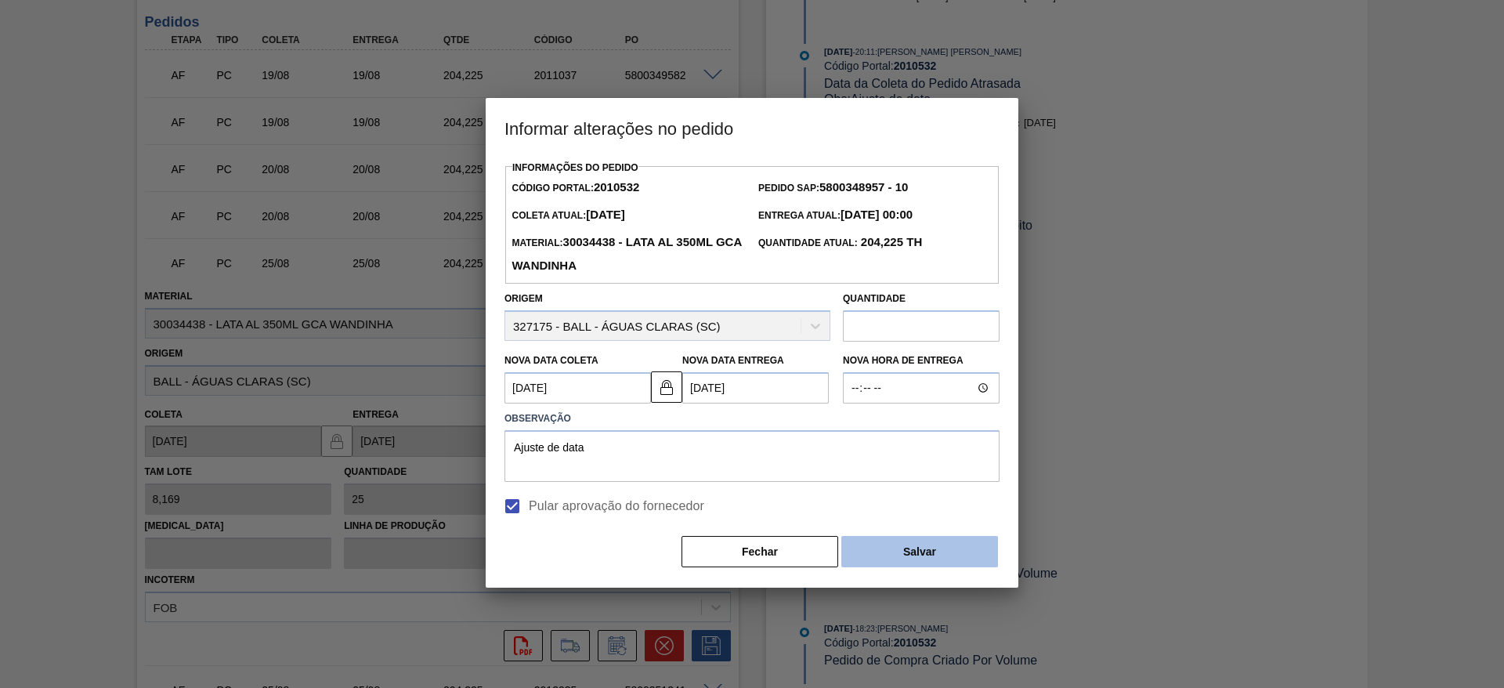
click at [942, 554] on button "Salvar" at bounding box center [919, 551] width 157 height 31
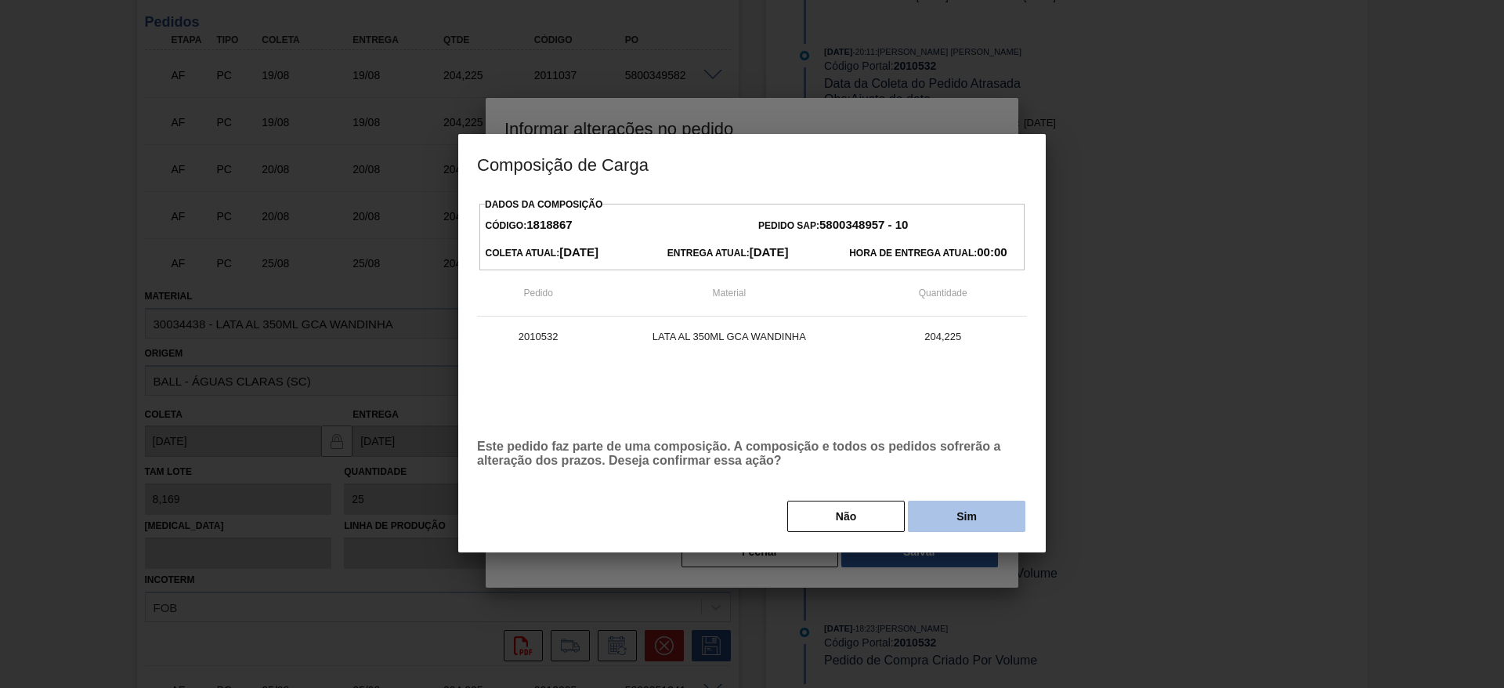
click at [953, 519] on button "Sim" at bounding box center [967, 516] width 118 height 31
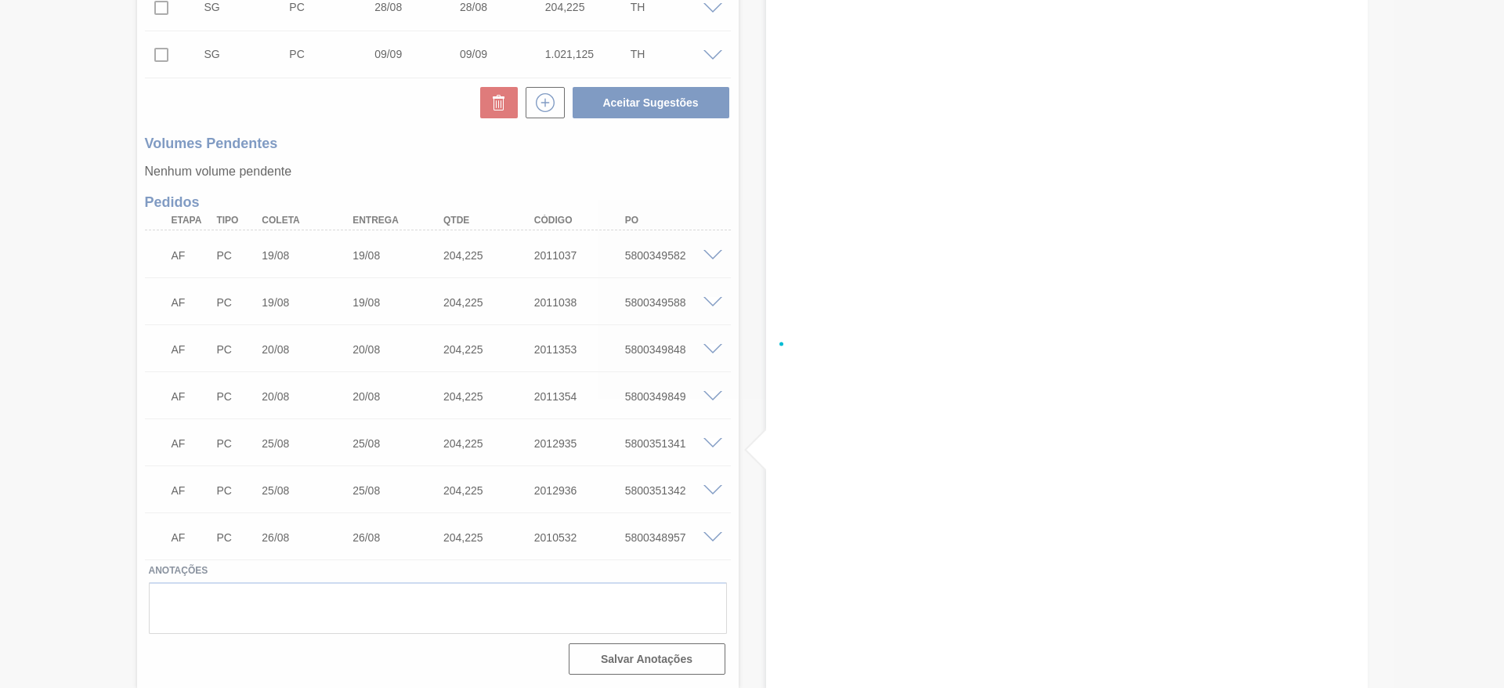
scroll to position [501, 0]
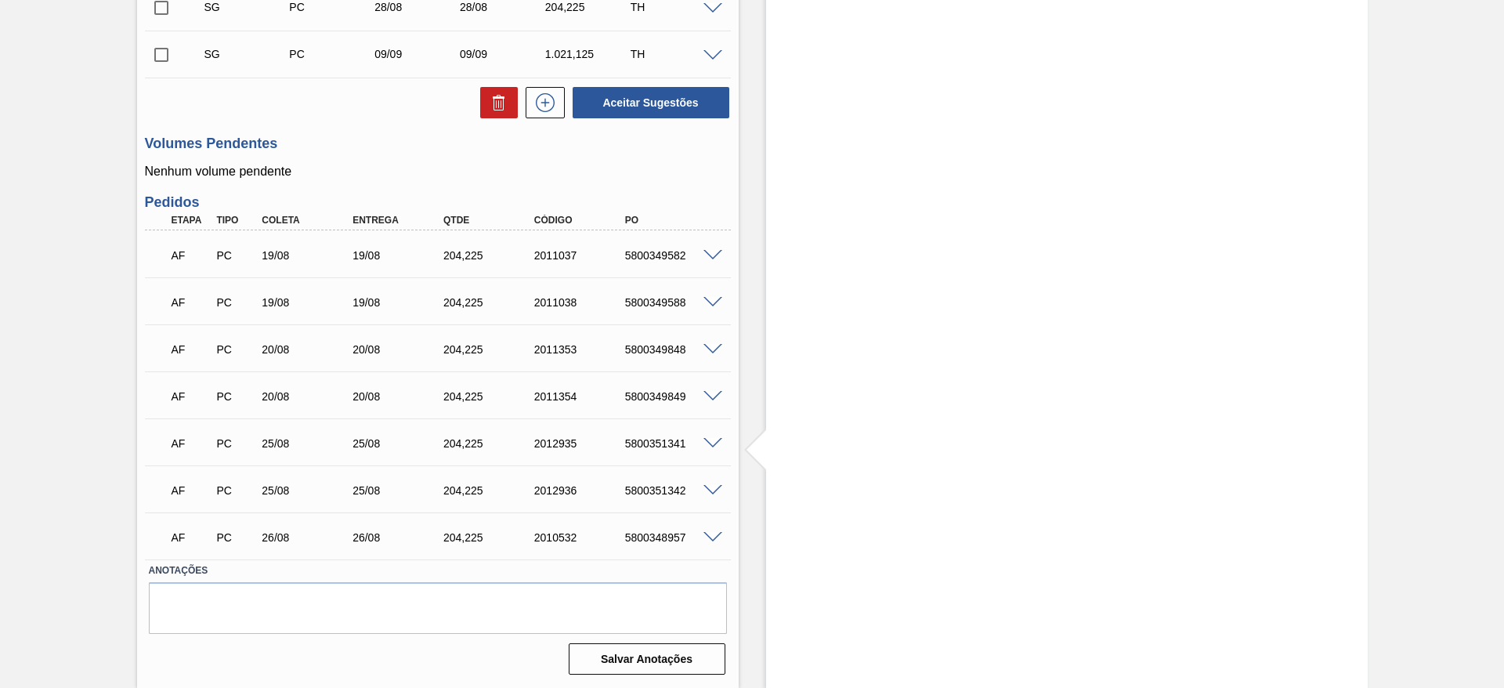
click at [713, 251] on span at bounding box center [713, 256] width 19 height 12
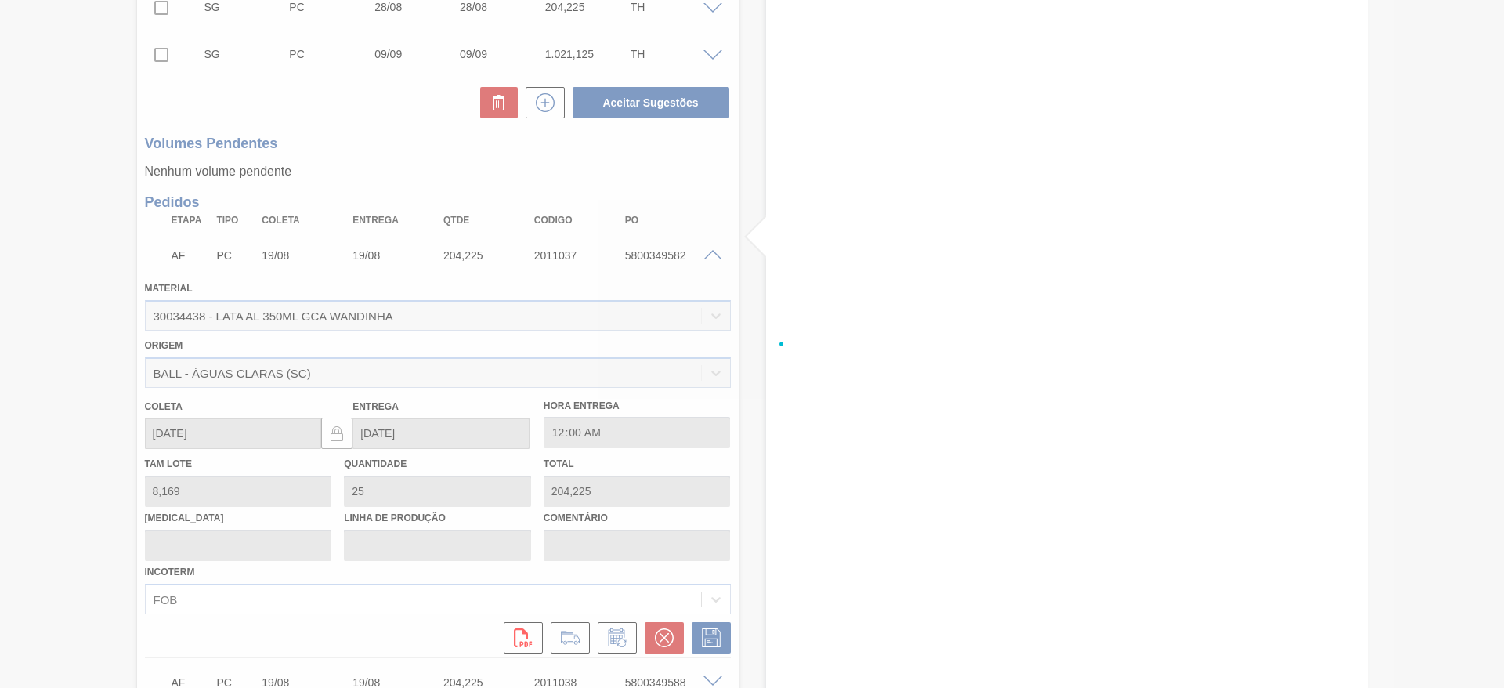
scroll to position [682, 0]
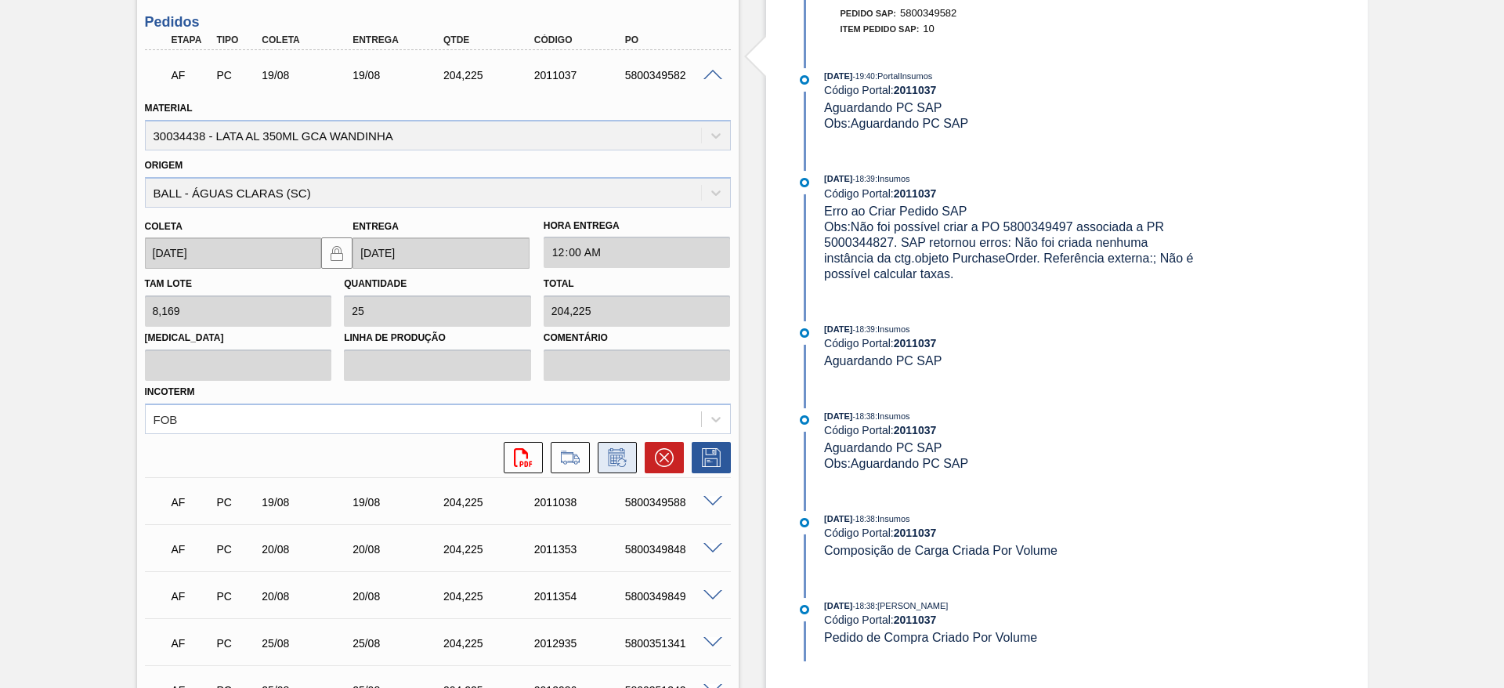
click at [615, 453] on icon at bounding box center [617, 457] width 25 height 19
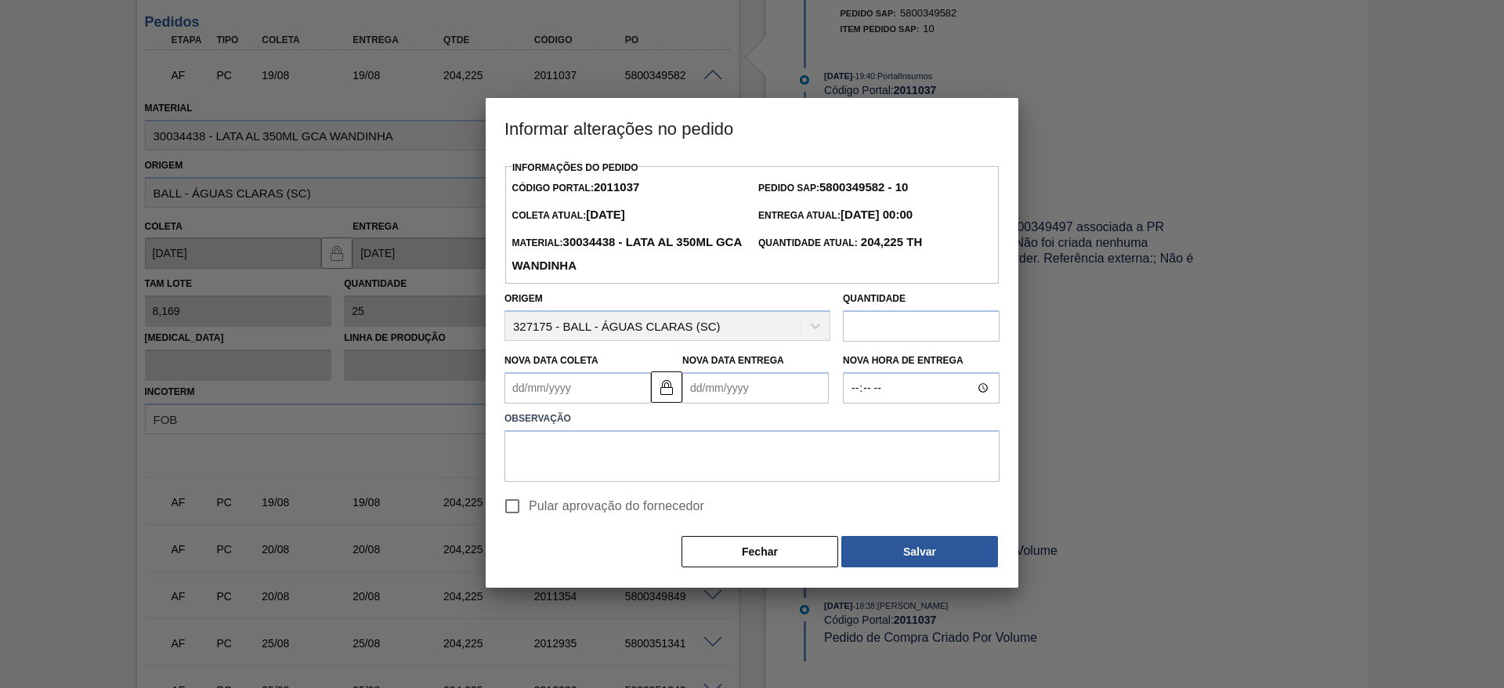
click at [561, 392] on Coleta2011037 "Nova Data Coleta" at bounding box center [578, 387] width 147 height 31
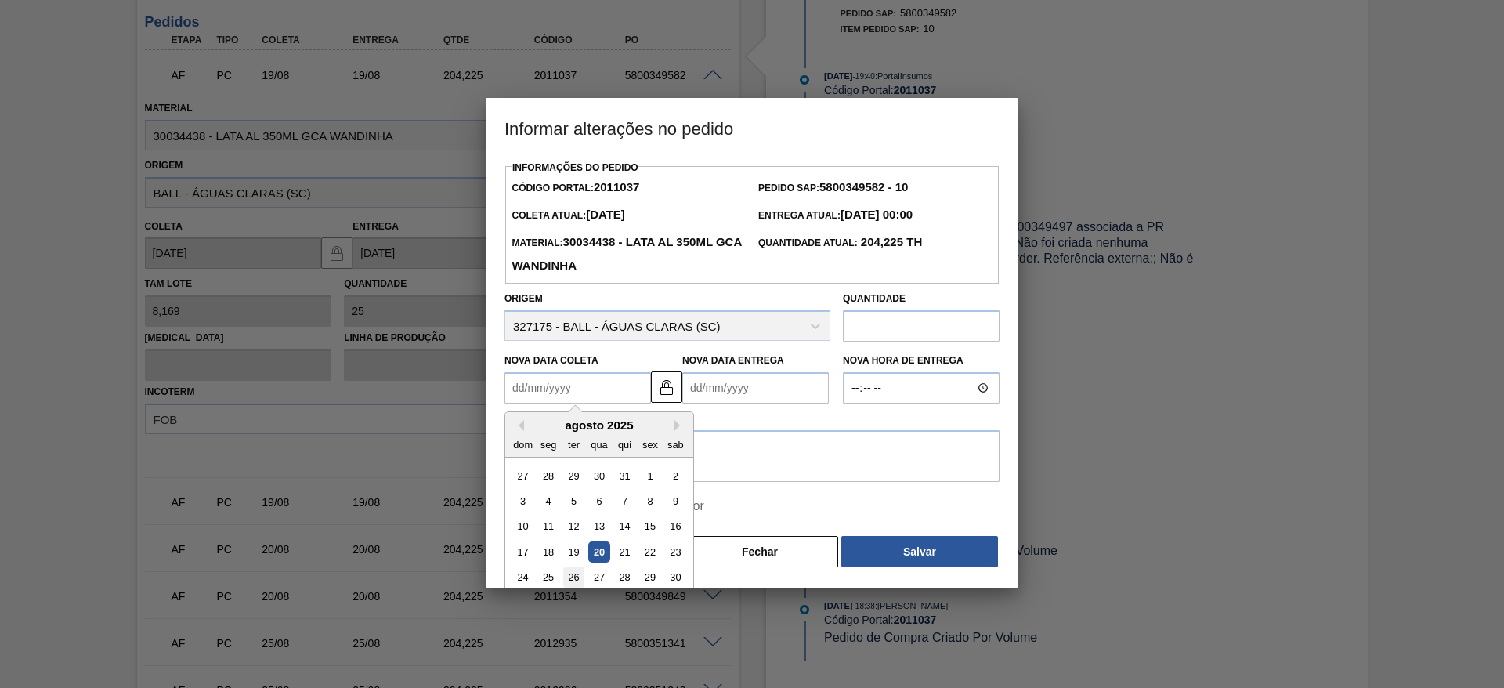
click at [573, 582] on div "26" at bounding box center [573, 577] width 21 height 21
type Coleta2011037 "26/08/2025"
type Entrega2011037 "26/08/2025"
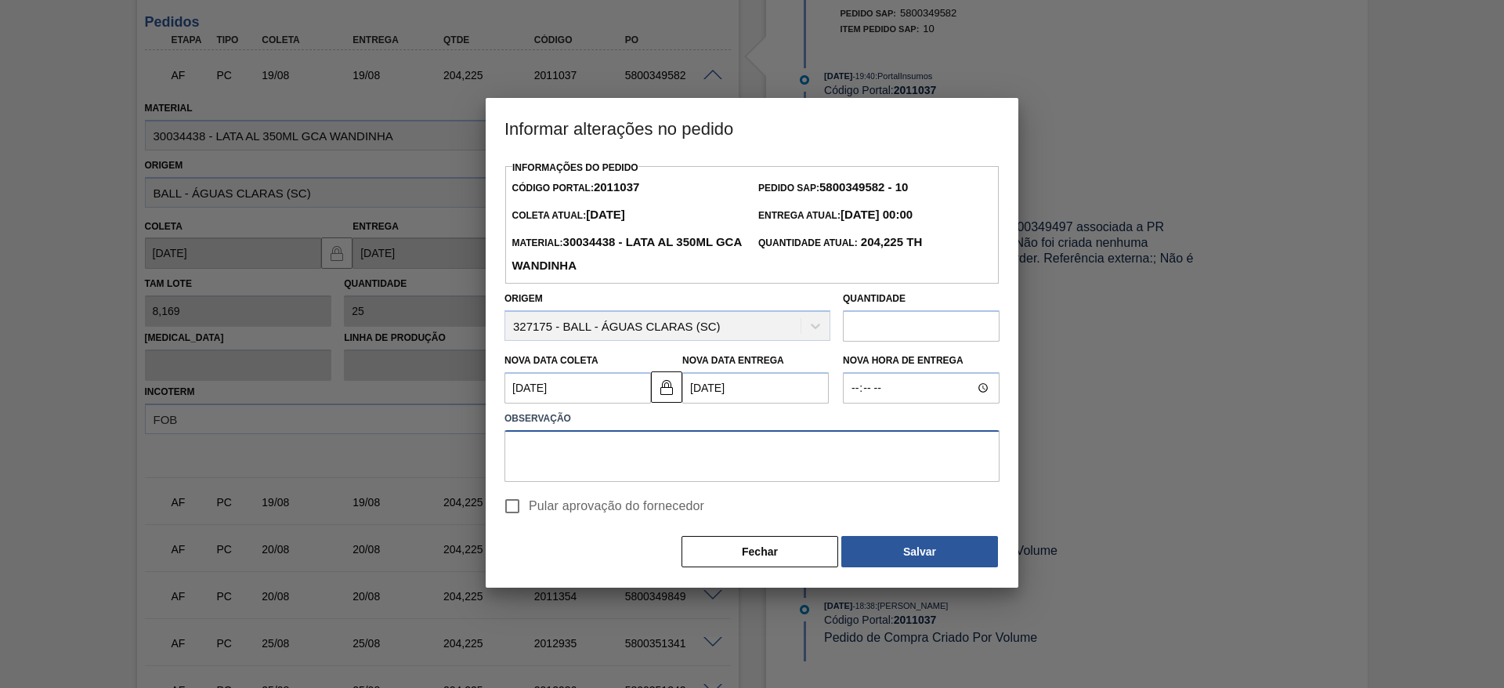
click at [577, 453] on textarea at bounding box center [752, 456] width 495 height 52
paste textarea "Ajuste de data"
type textarea "Ajuste de data"
click at [552, 513] on span "Pular aprovação do fornecedor" at bounding box center [616, 506] width 175 height 19
click at [529, 513] on input "Pular aprovação do fornecedor" at bounding box center [512, 506] width 33 height 33
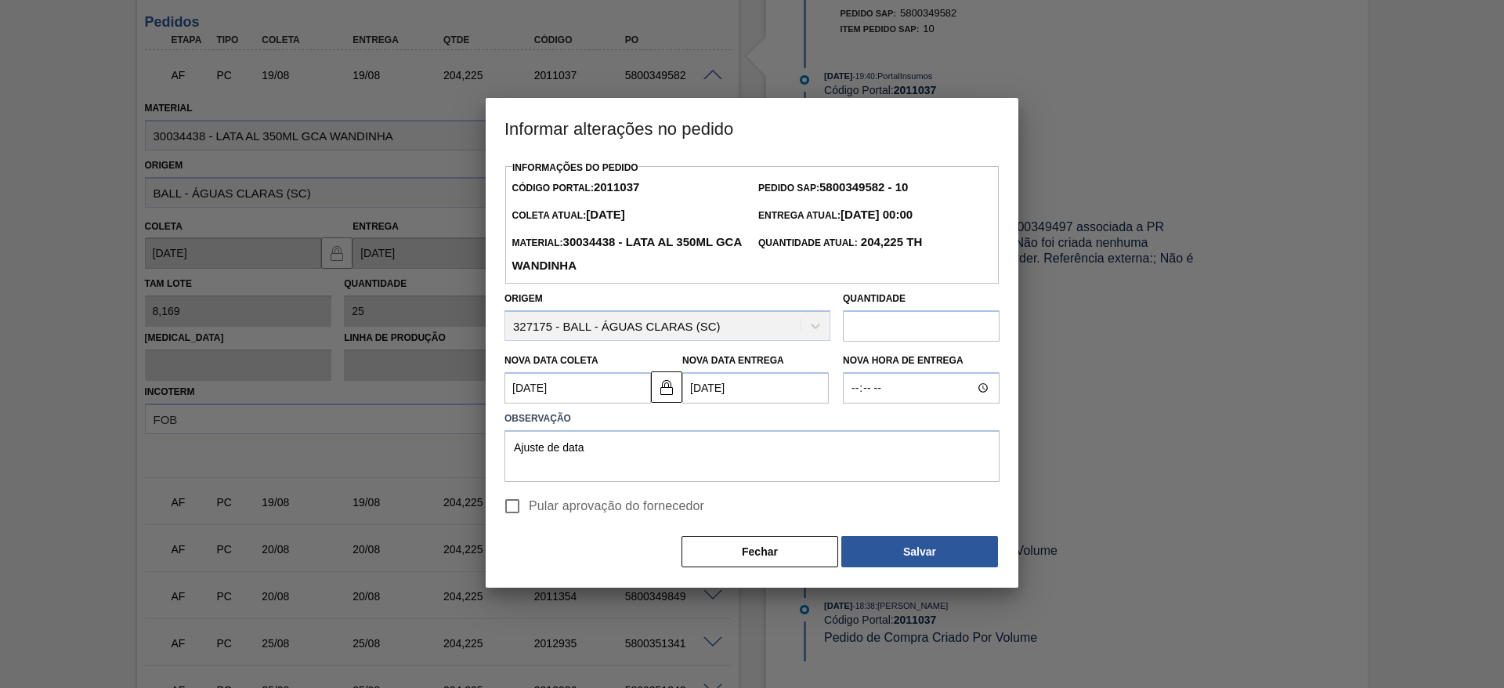
checkbox input "true"
click at [917, 554] on button "Salvar" at bounding box center [919, 551] width 157 height 31
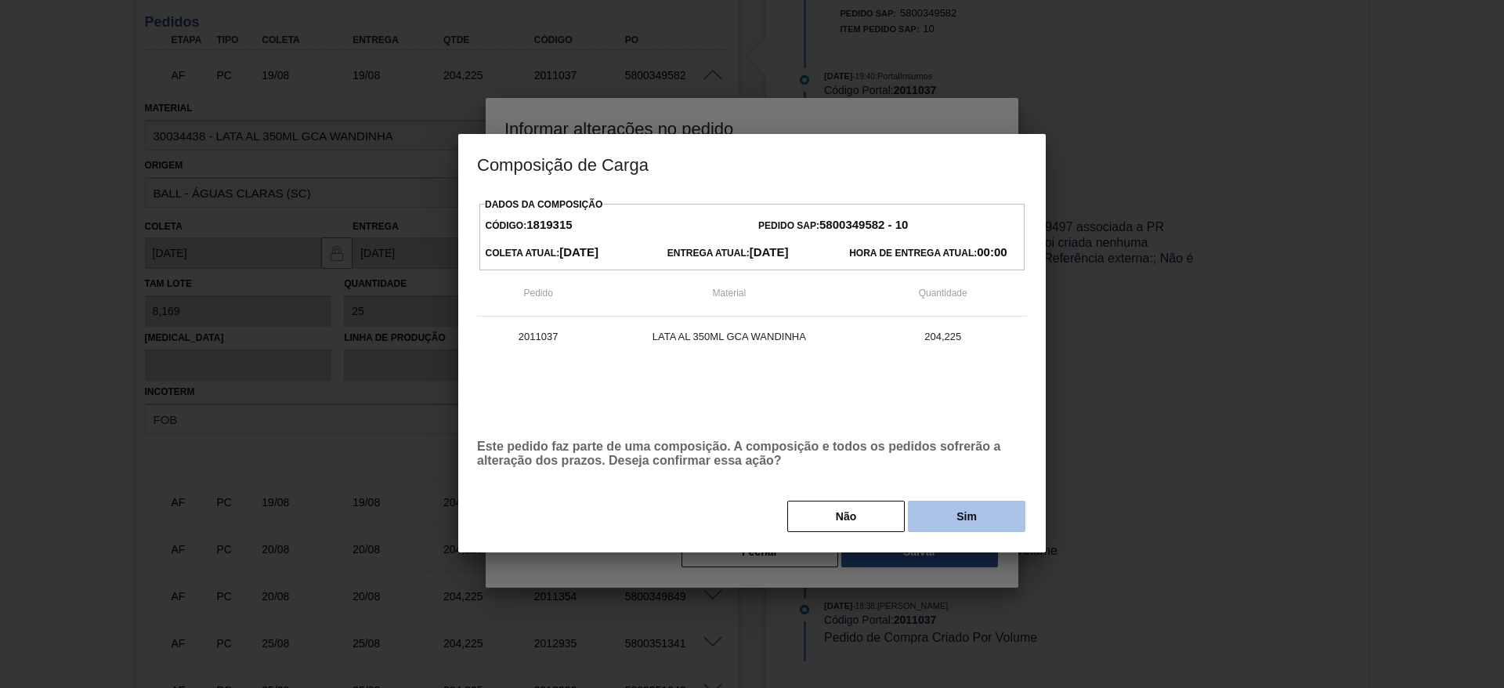
click at [962, 512] on button "Sim" at bounding box center [967, 516] width 118 height 31
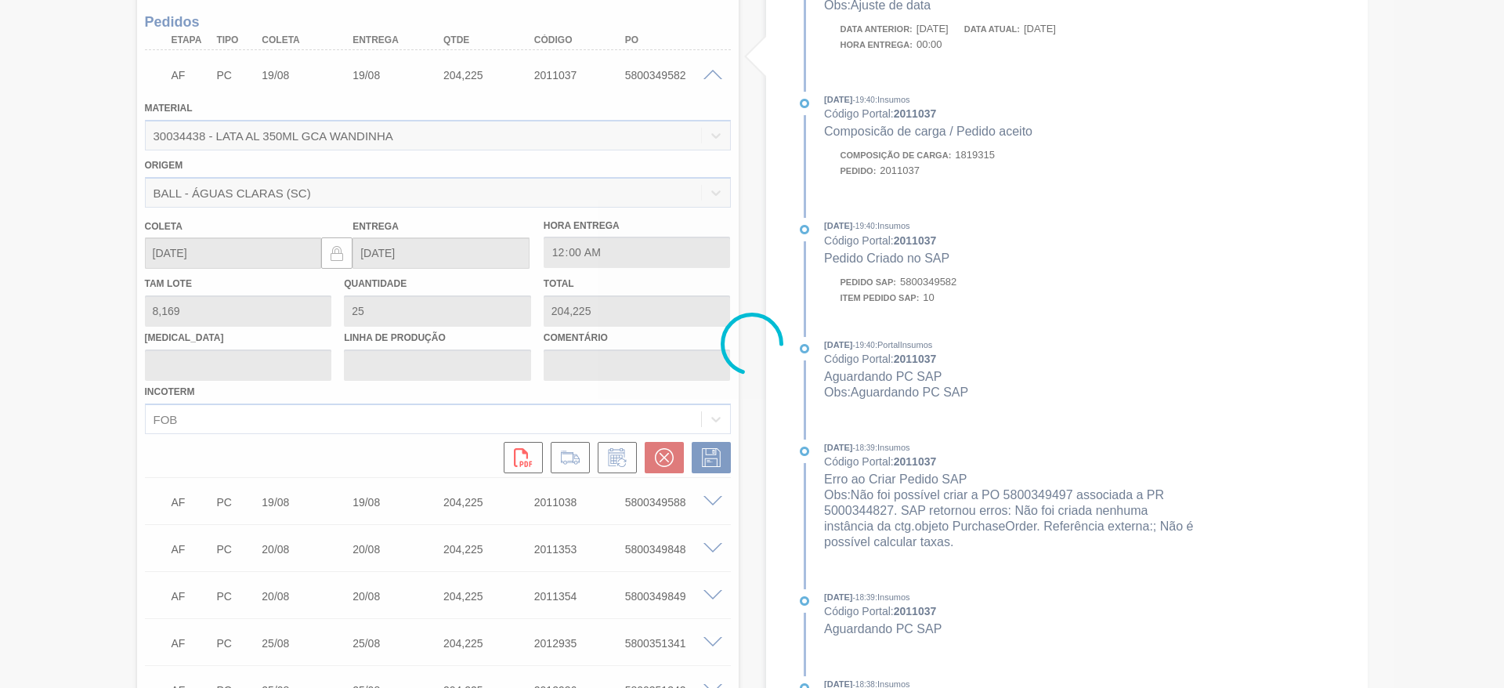
type input "Ajuste de data"
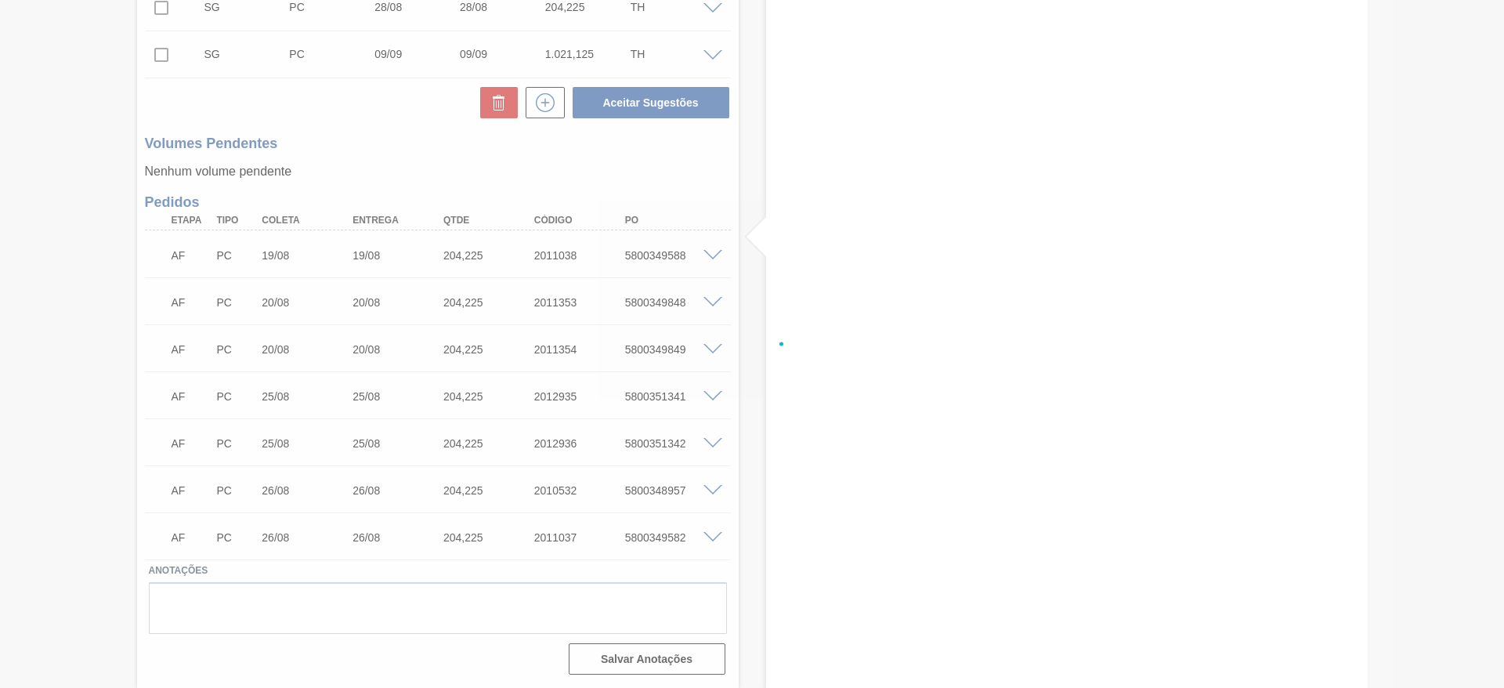
scroll to position [501, 0]
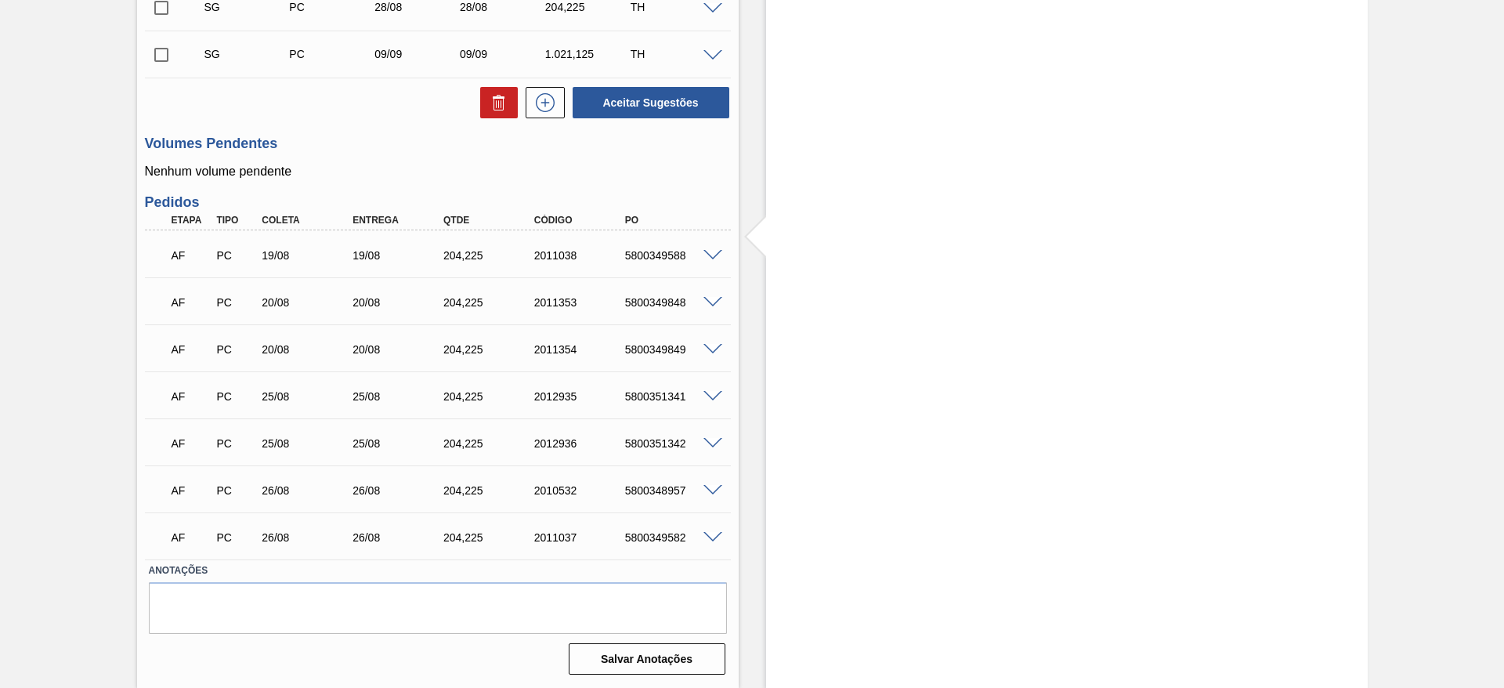
click at [715, 258] on span at bounding box center [713, 256] width 19 height 12
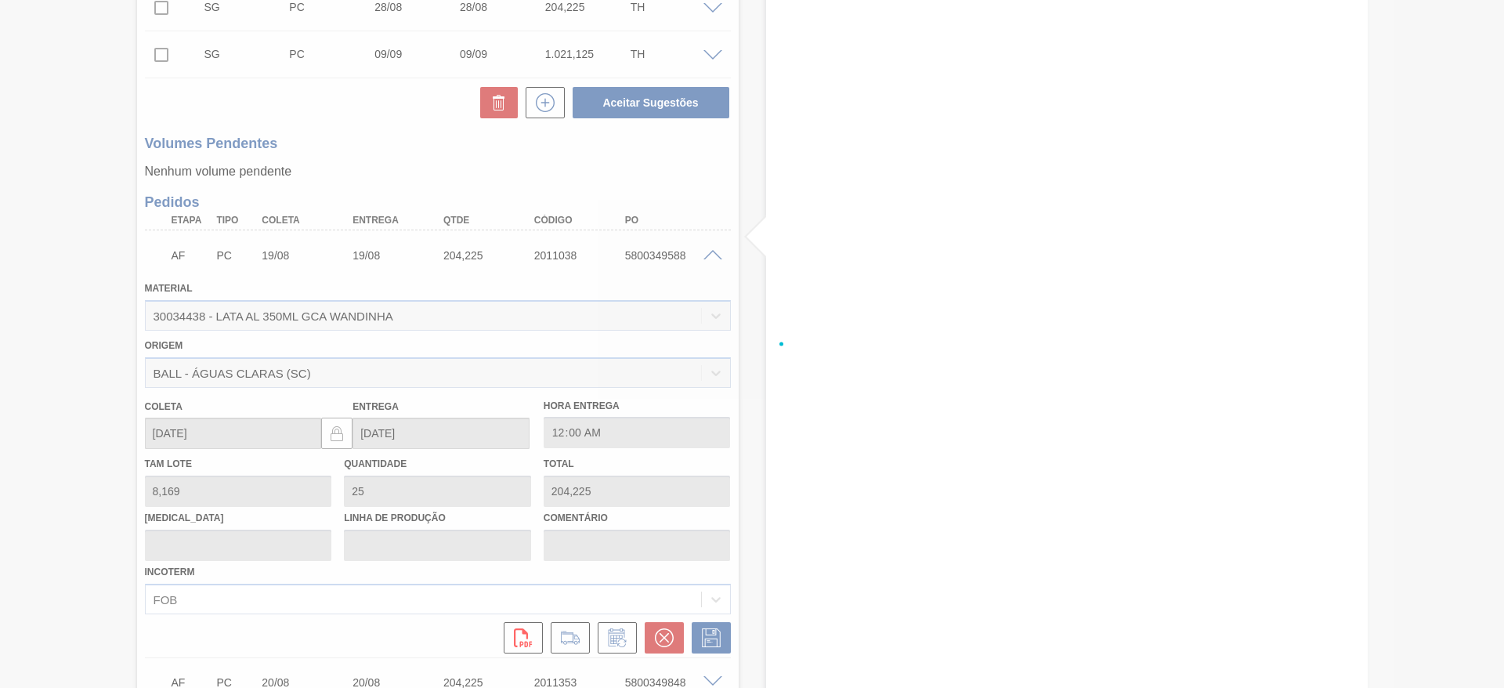
scroll to position [682, 0]
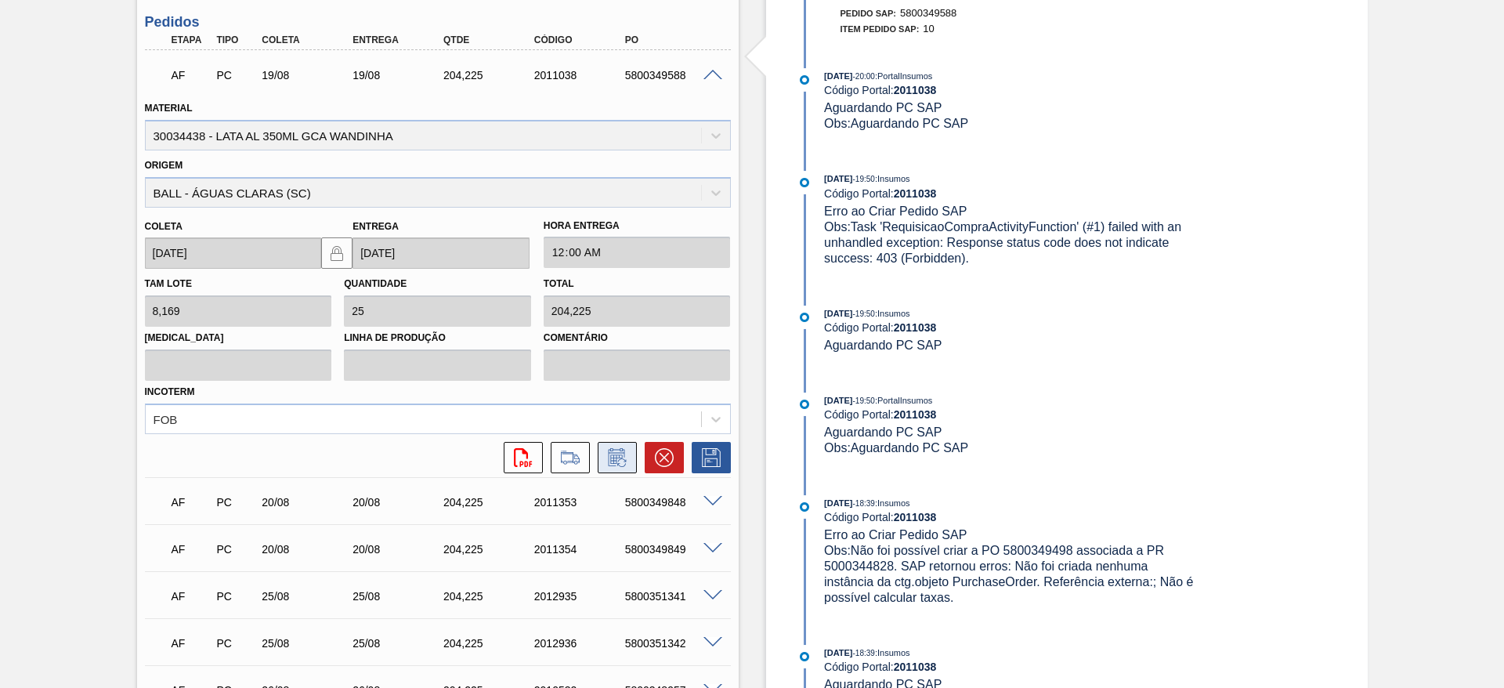
click at [606, 453] on icon at bounding box center [617, 457] width 25 height 19
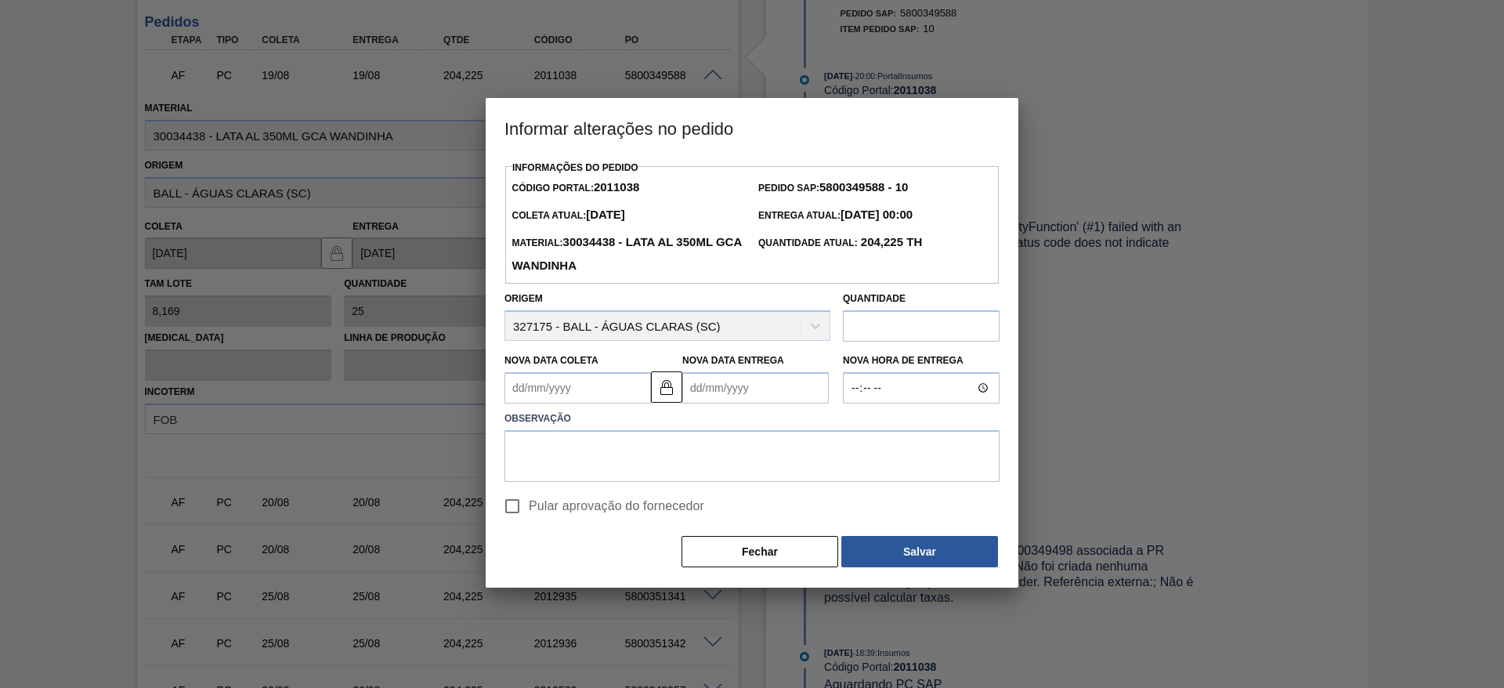
click at [603, 385] on Coleta2011038 "Nova Data Coleta" at bounding box center [578, 387] width 147 height 31
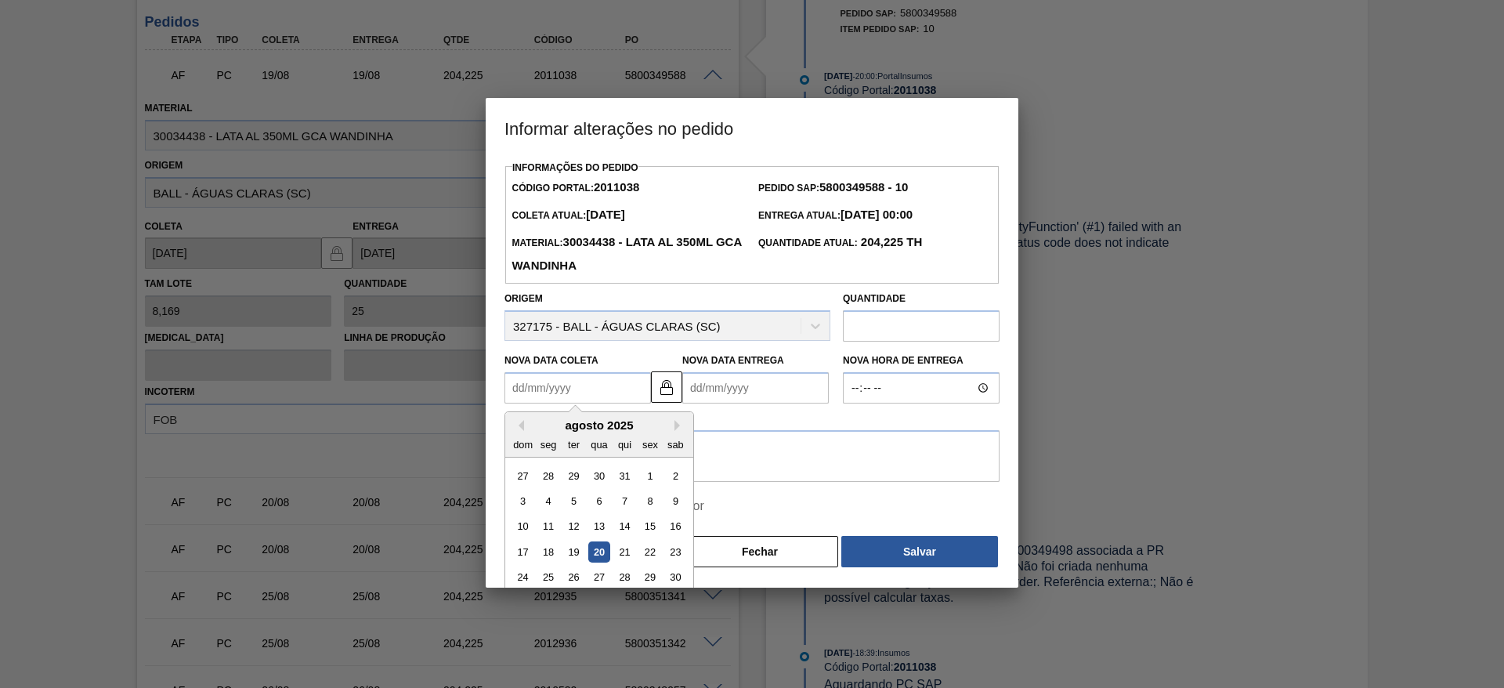
drag, startPoint x: 598, startPoint y: 577, endPoint x: 606, endPoint y: 534, distance: 43.8
click at [599, 577] on div "27" at bounding box center [598, 577] width 21 height 21
type Coleta2011038 "27/08/2025"
type Entrega2011038 "27/08/2025"
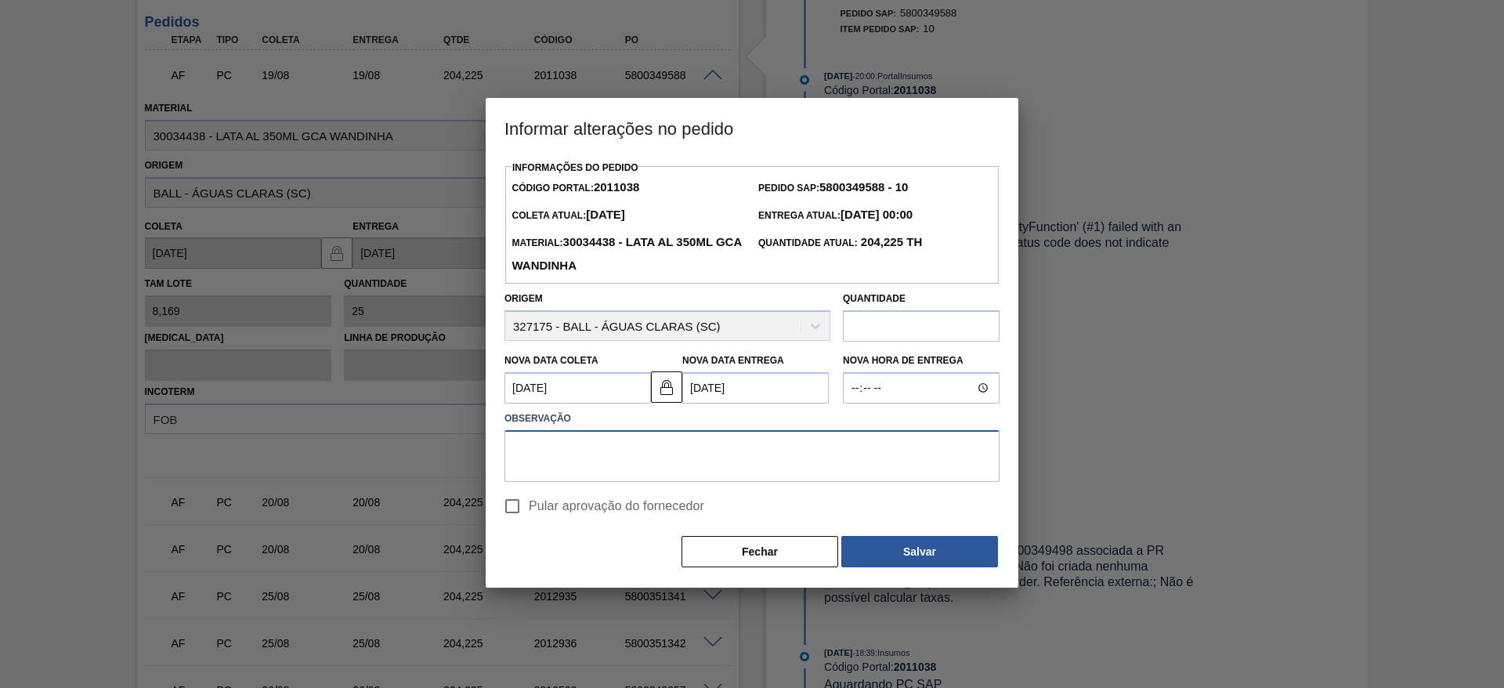
click at [594, 460] on textarea at bounding box center [752, 456] width 495 height 52
paste textarea "Ajuste de data"
type textarea "Ajuste de data"
click at [541, 508] on span "Pular aprovação do fornecedor" at bounding box center [616, 506] width 175 height 19
click at [529, 508] on input "Pular aprovação do fornecedor" at bounding box center [512, 506] width 33 height 33
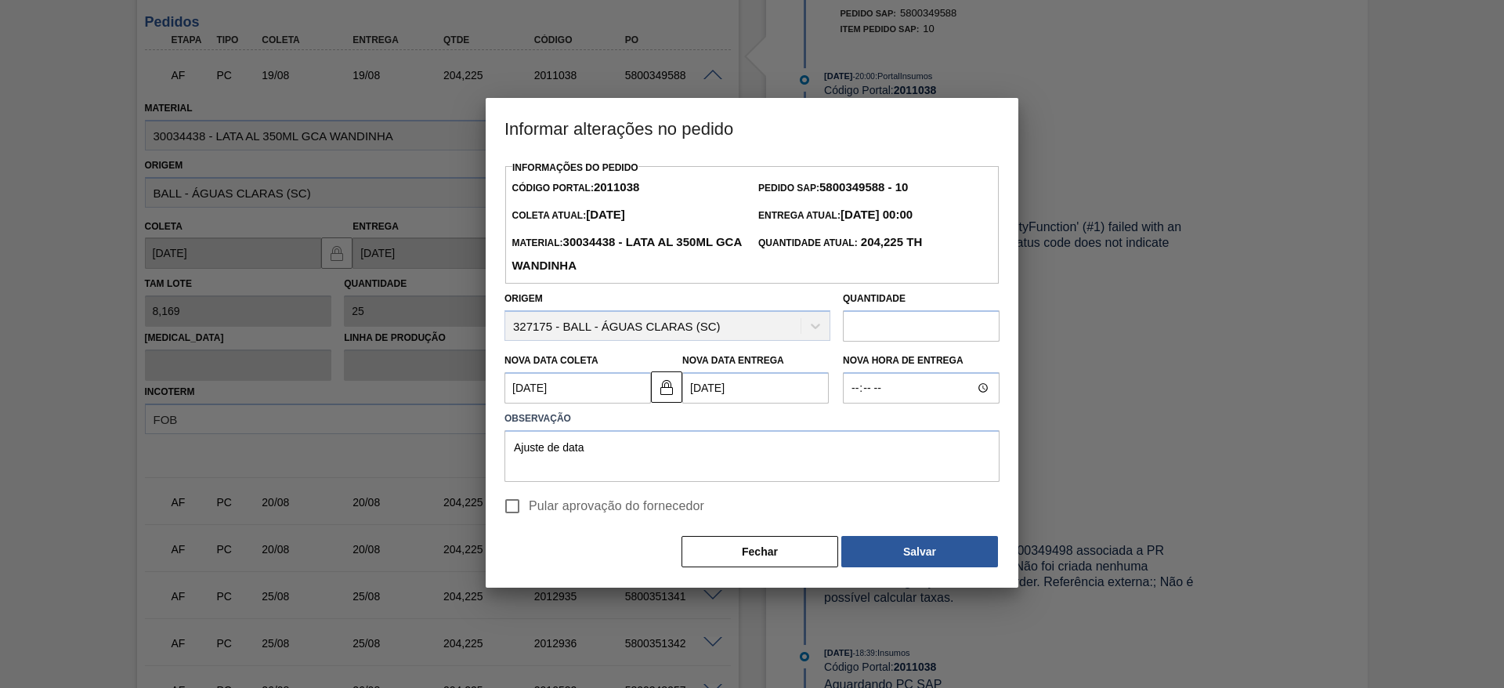
checkbox input "true"
click at [870, 551] on button "Salvar" at bounding box center [919, 551] width 157 height 31
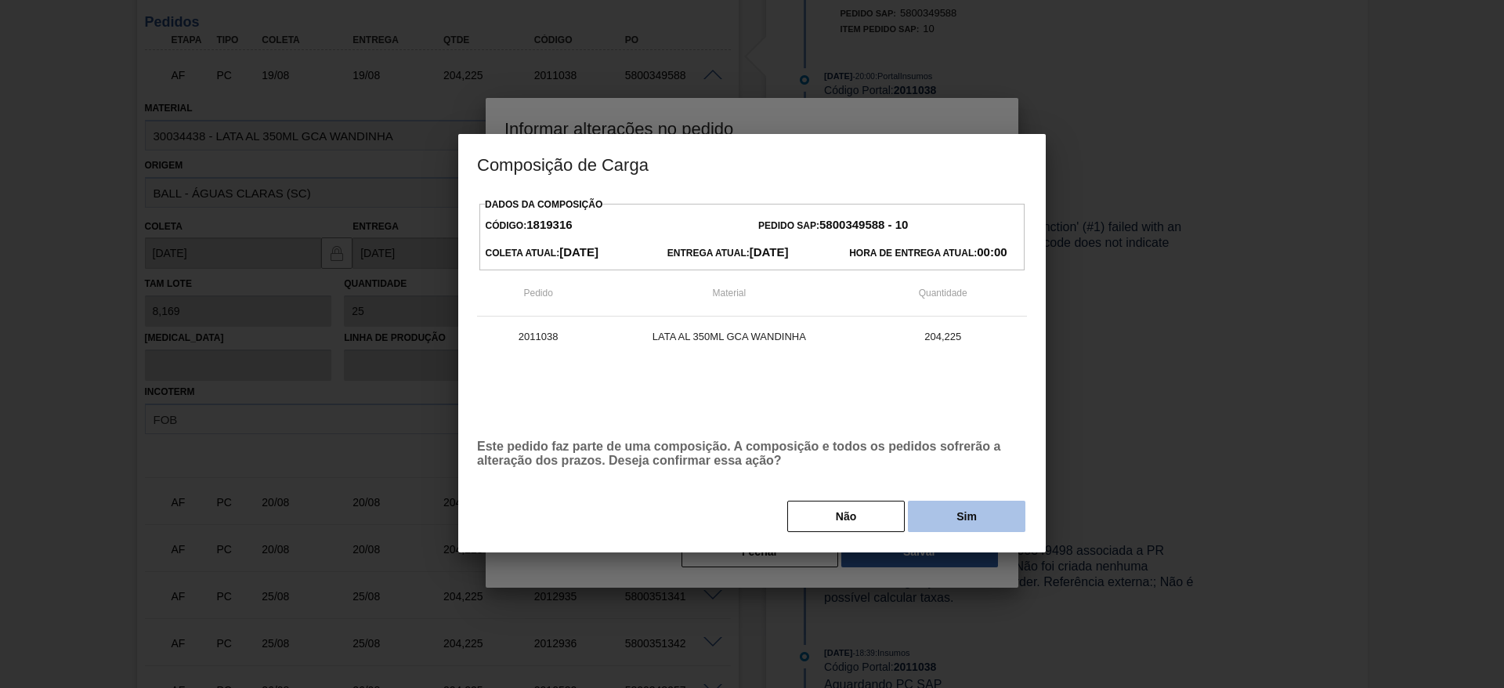
click at [924, 521] on button "Sim" at bounding box center [967, 516] width 118 height 31
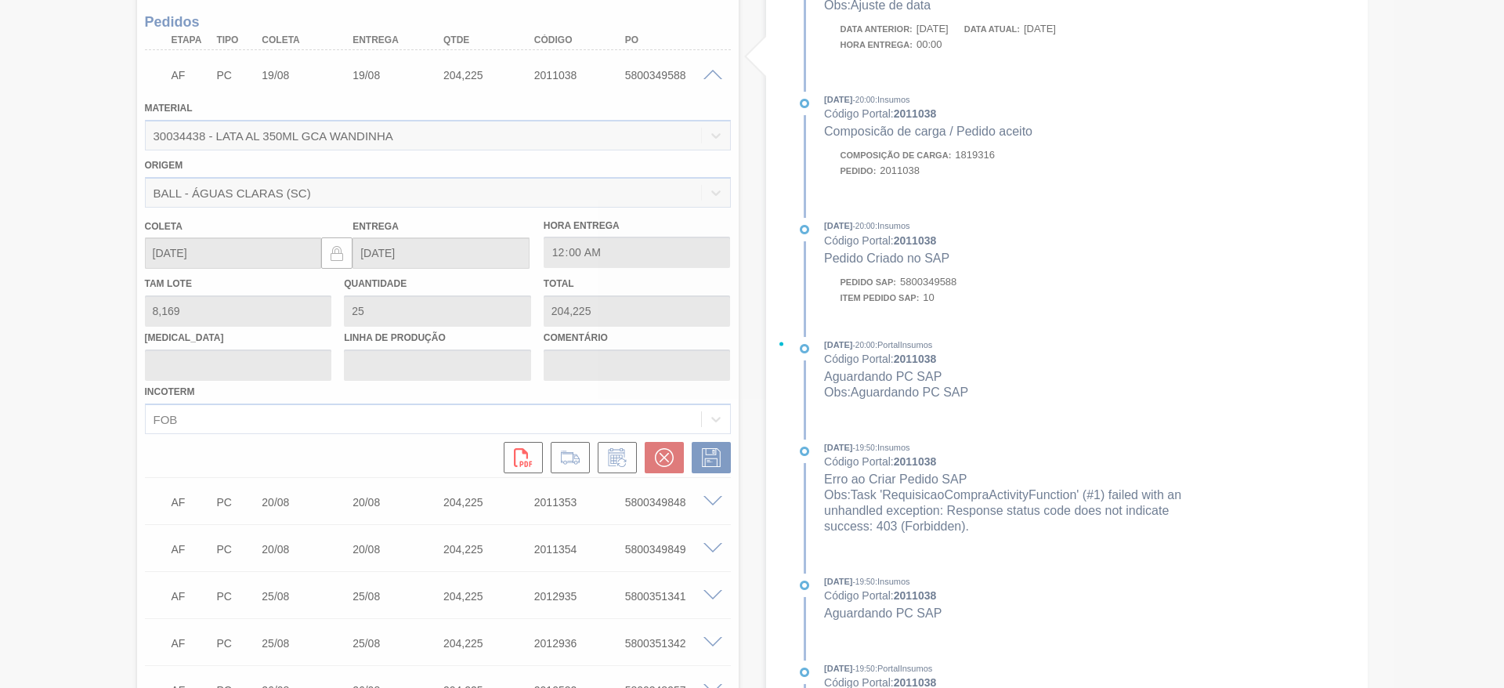
type input "Ajuste de data"
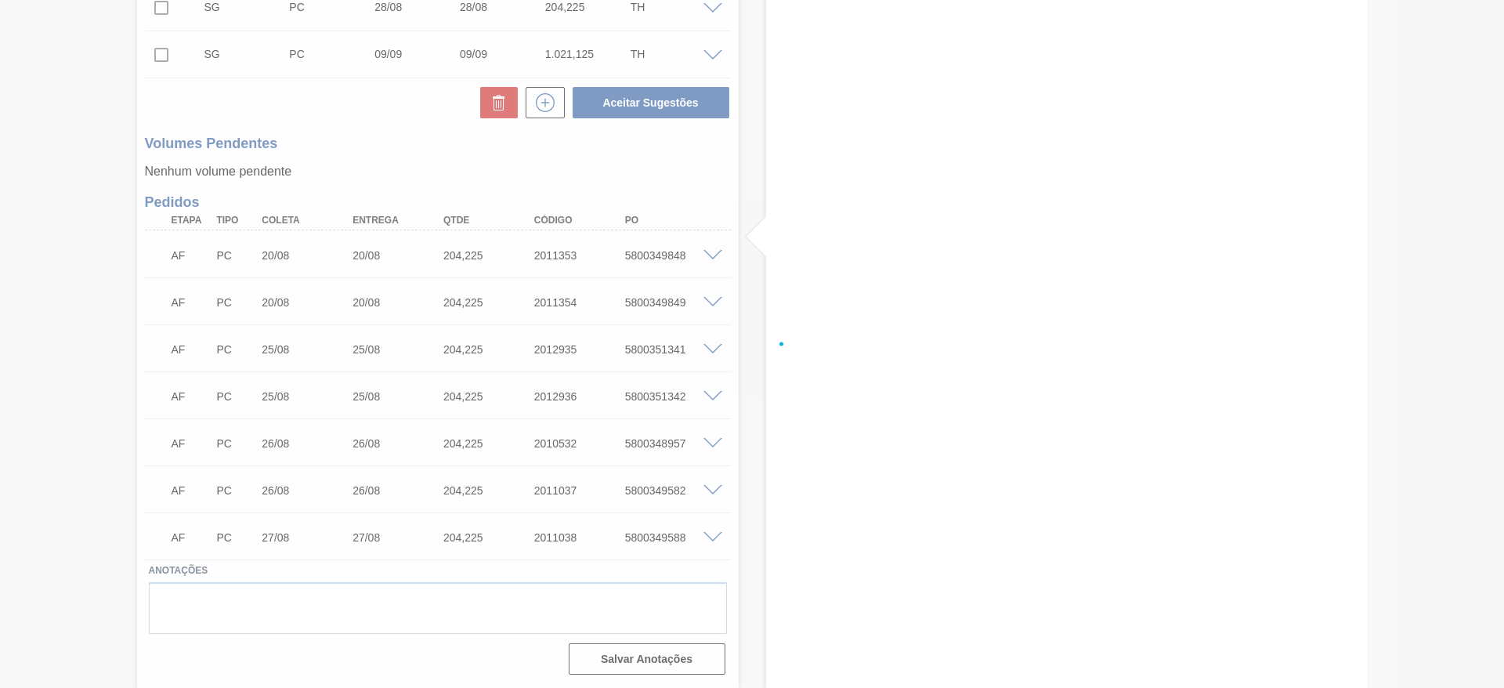
scroll to position [501, 0]
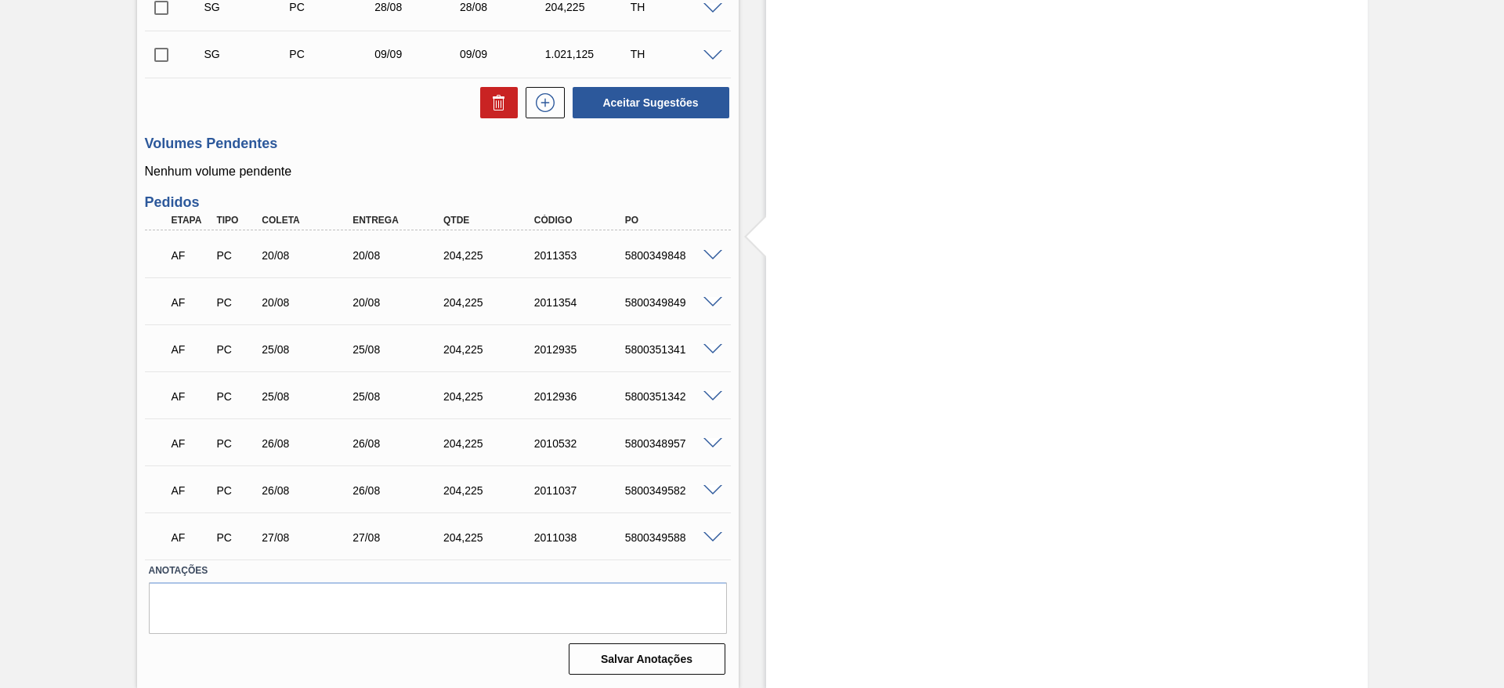
click at [708, 302] on span at bounding box center [713, 303] width 19 height 12
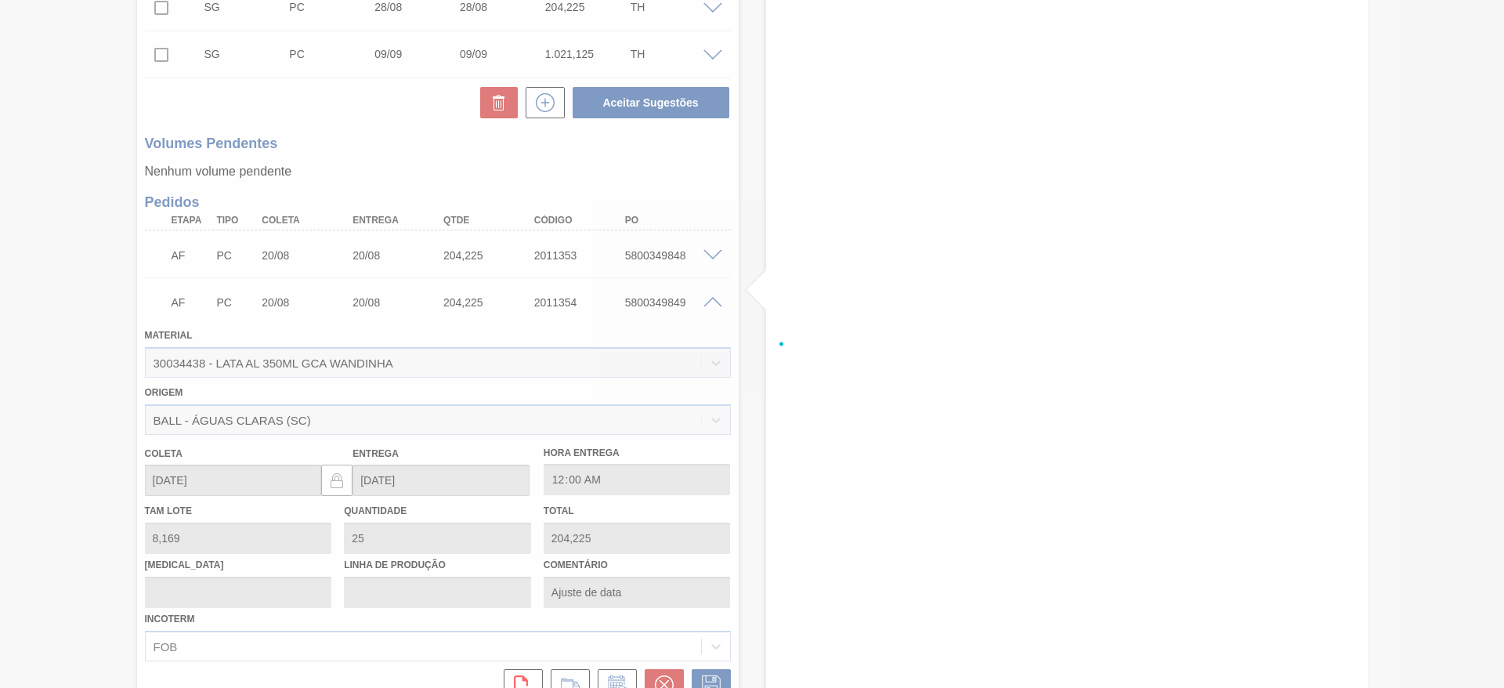
scroll to position [682, 0]
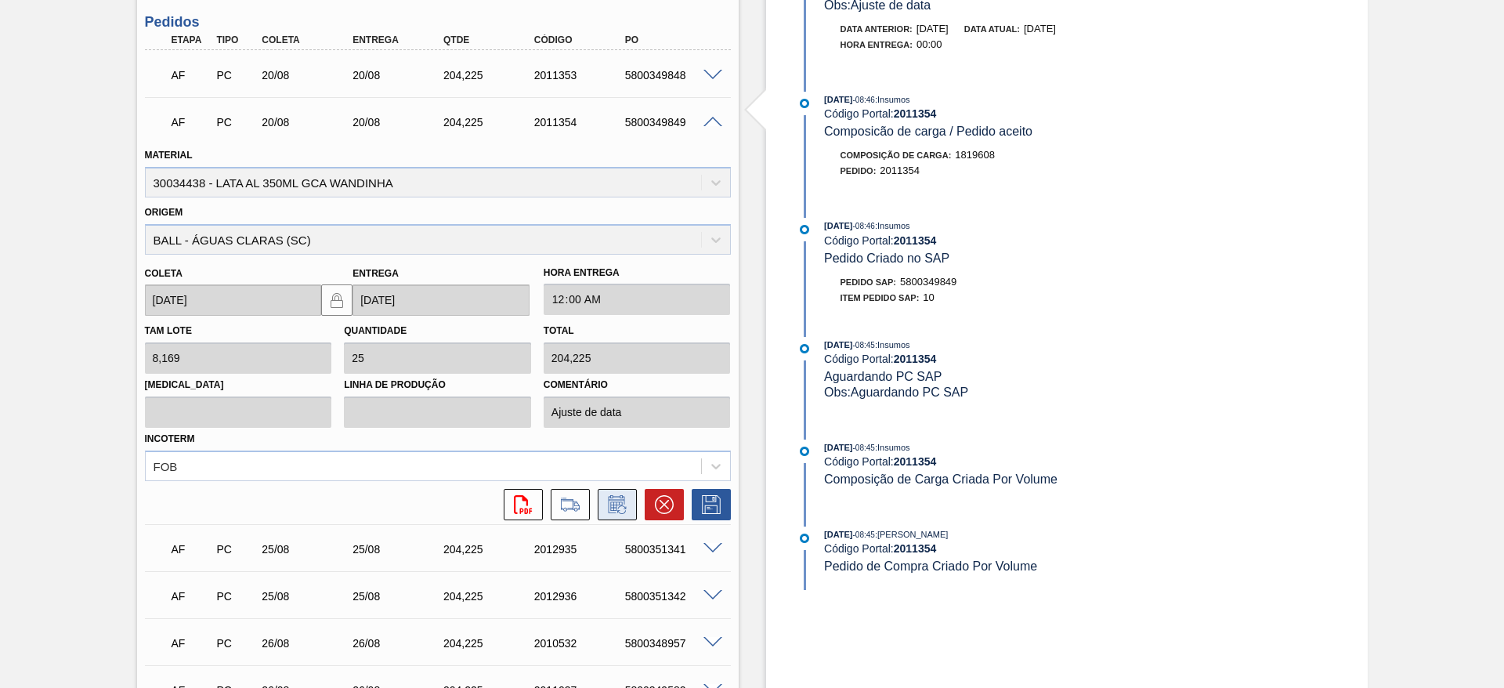
click at [613, 499] on icon at bounding box center [616, 504] width 16 height 18
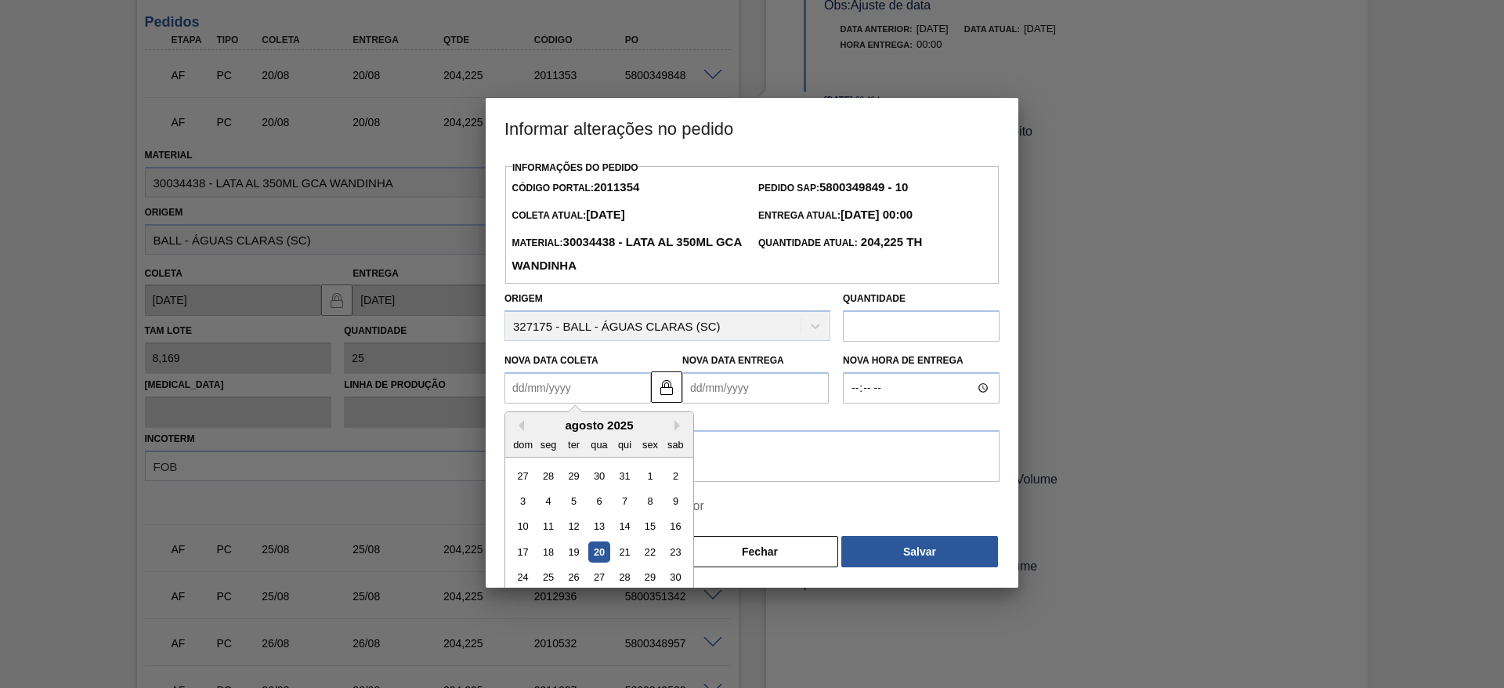
click at [559, 394] on Coleta2011354 "Nova Data Coleta" at bounding box center [578, 387] width 147 height 31
drag, startPoint x: 599, startPoint y: 571, endPoint x: 602, endPoint y: 512, distance: 58.8
click at [599, 571] on div "27" at bounding box center [598, 577] width 21 height 21
type Coleta2011354 "[DATE]"
type Entrega2011354 "[DATE]"
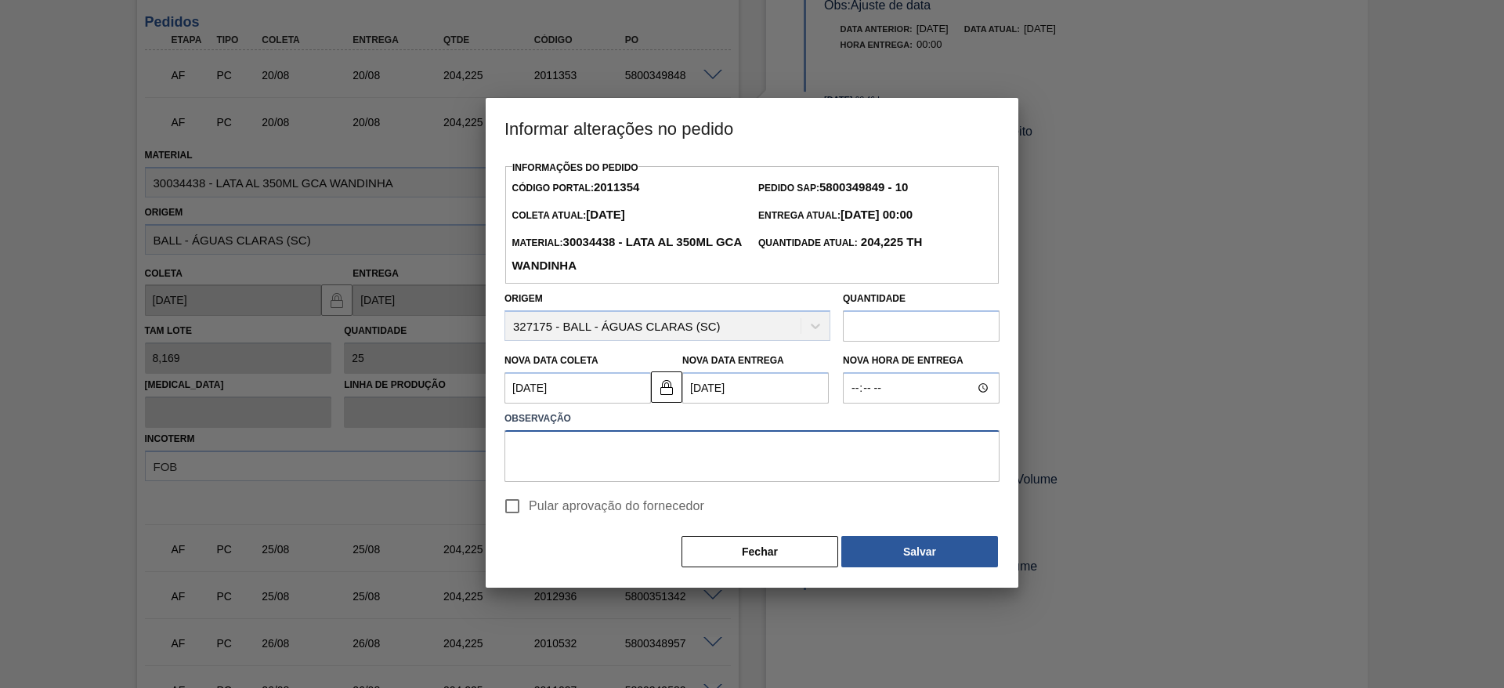
click at [575, 447] on textarea at bounding box center [752, 456] width 495 height 52
paste textarea "Ajuste de data"
type textarea "Ajuste de data"
click at [525, 506] on input "Pular aprovação do fornecedor" at bounding box center [512, 506] width 33 height 33
checkbox input "true"
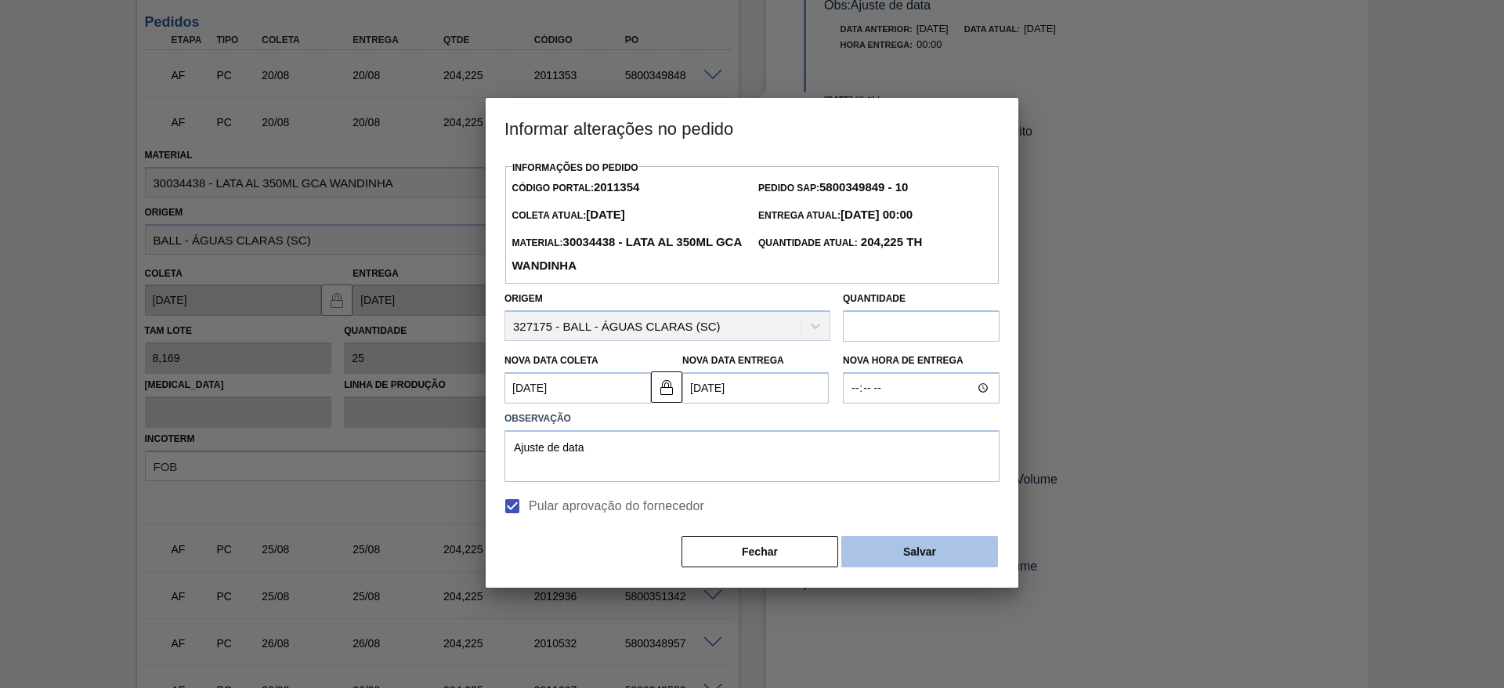
click at [897, 554] on button "Salvar" at bounding box center [919, 551] width 157 height 31
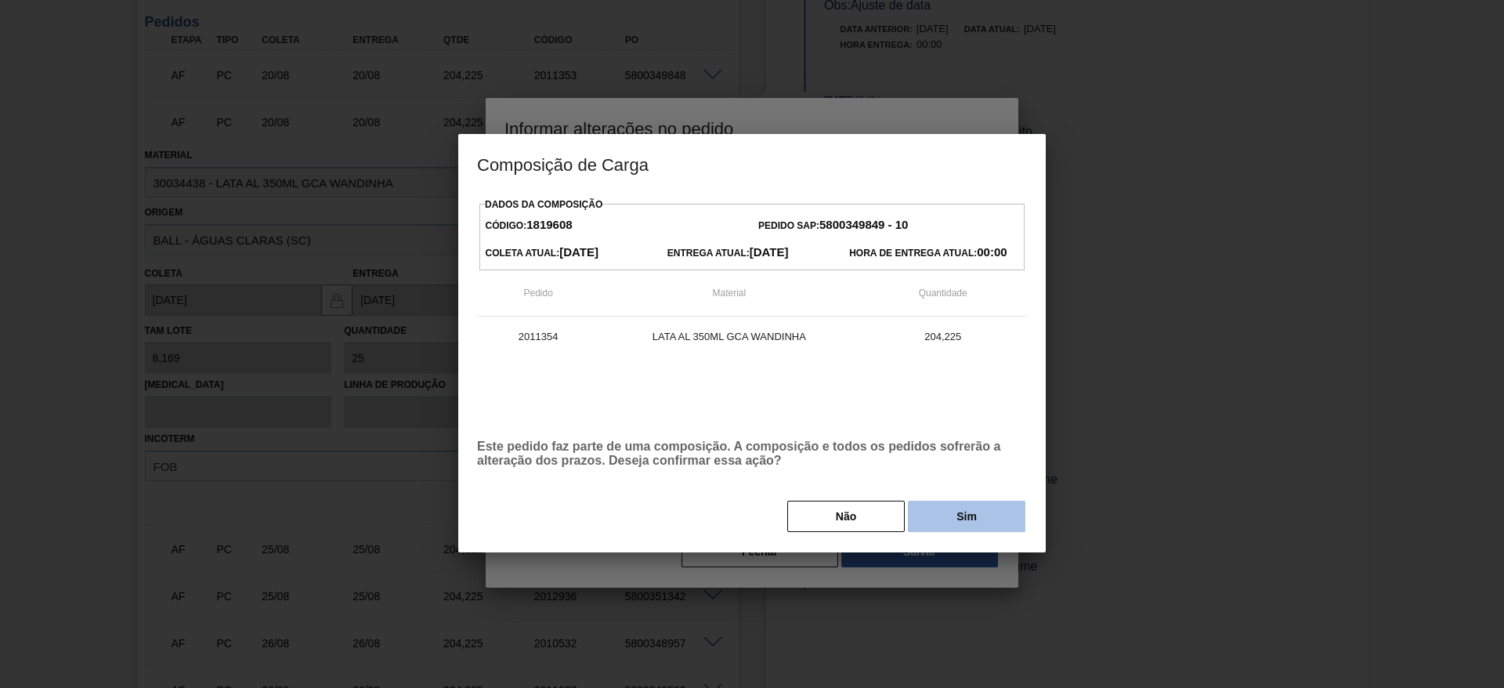
click at [929, 512] on button "Sim" at bounding box center [967, 516] width 118 height 31
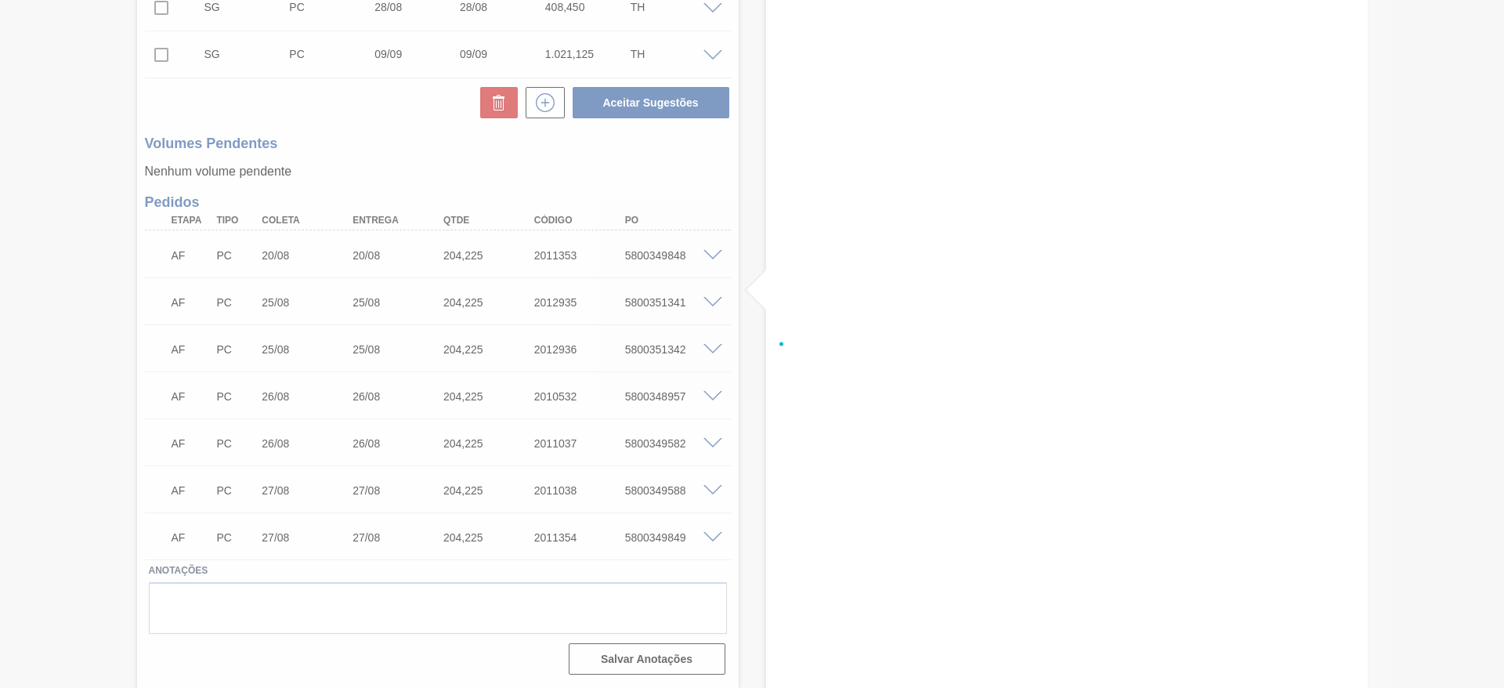
scroll to position [501, 0]
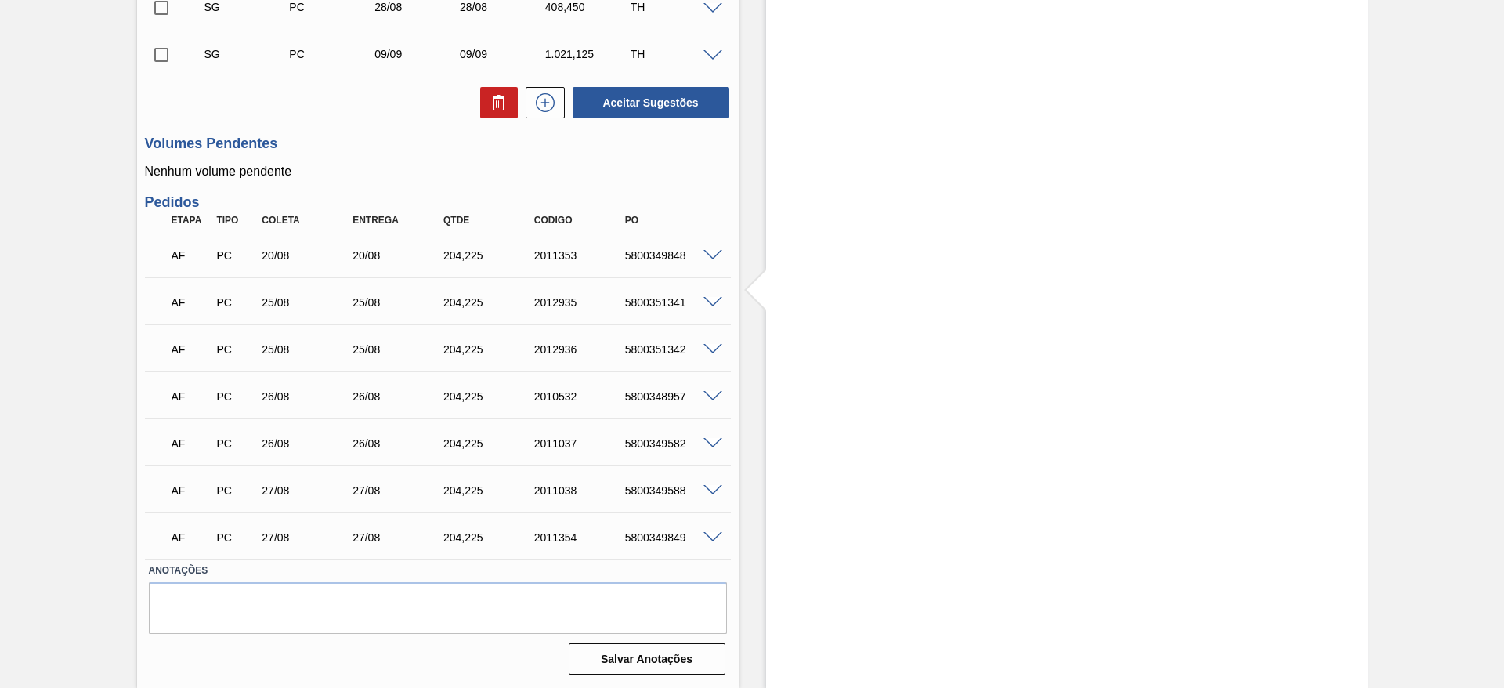
click at [714, 250] on span at bounding box center [713, 256] width 19 height 12
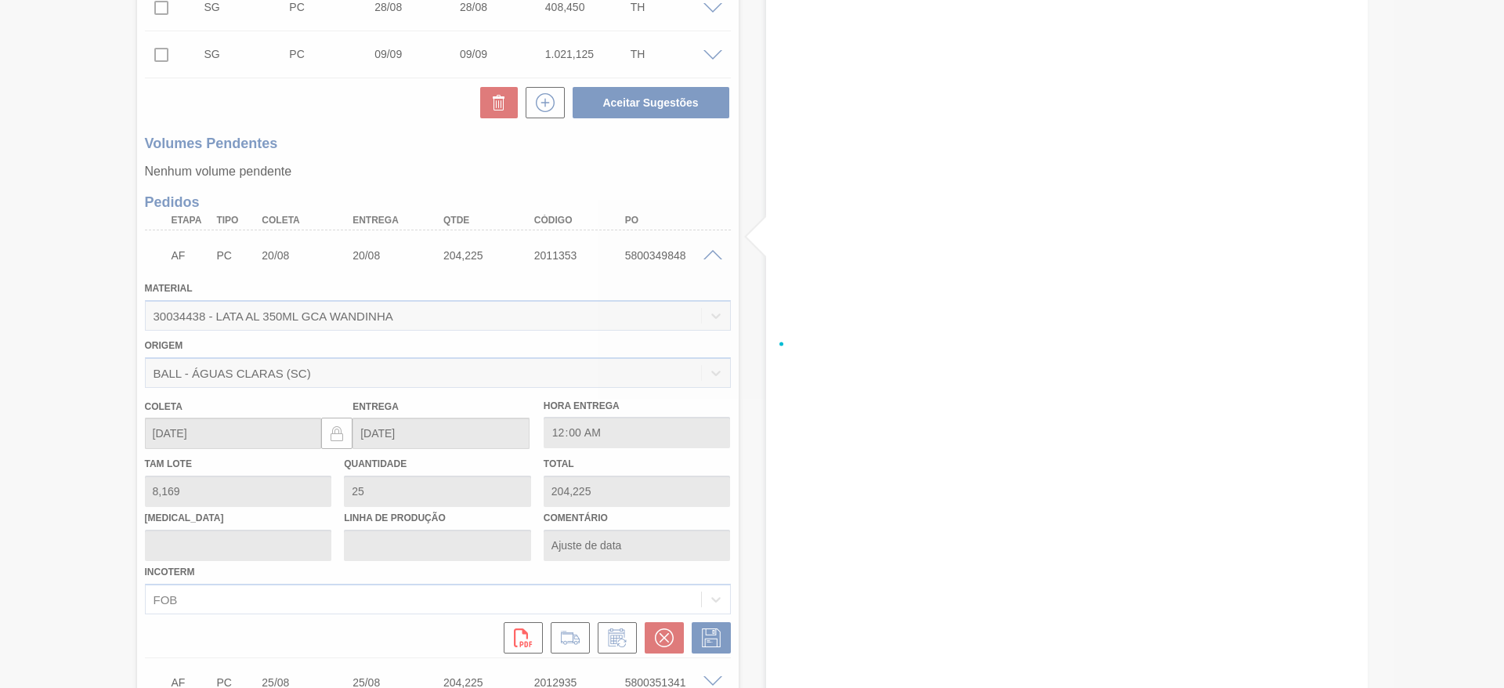
scroll to position [682, 0]
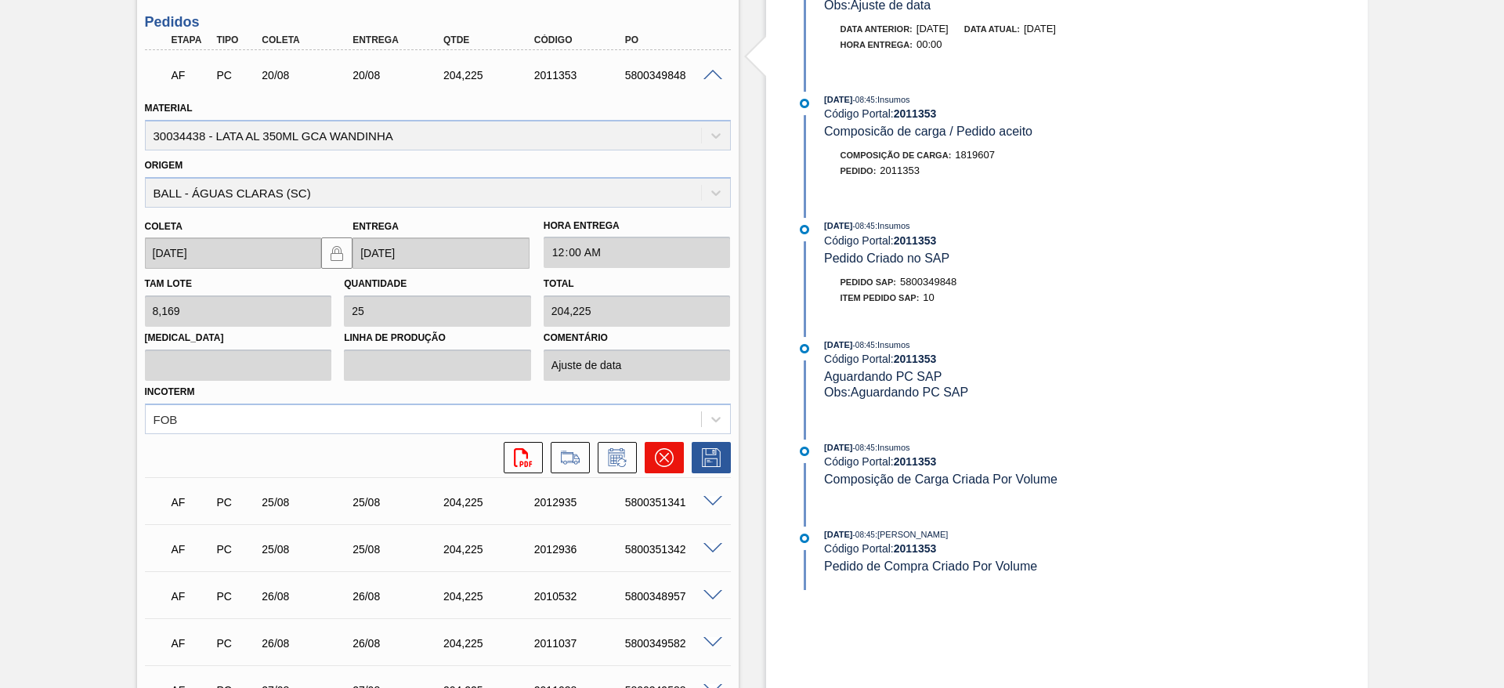
click at [669, 450] on icon at bounding box center [663, 457] width 19 height 19
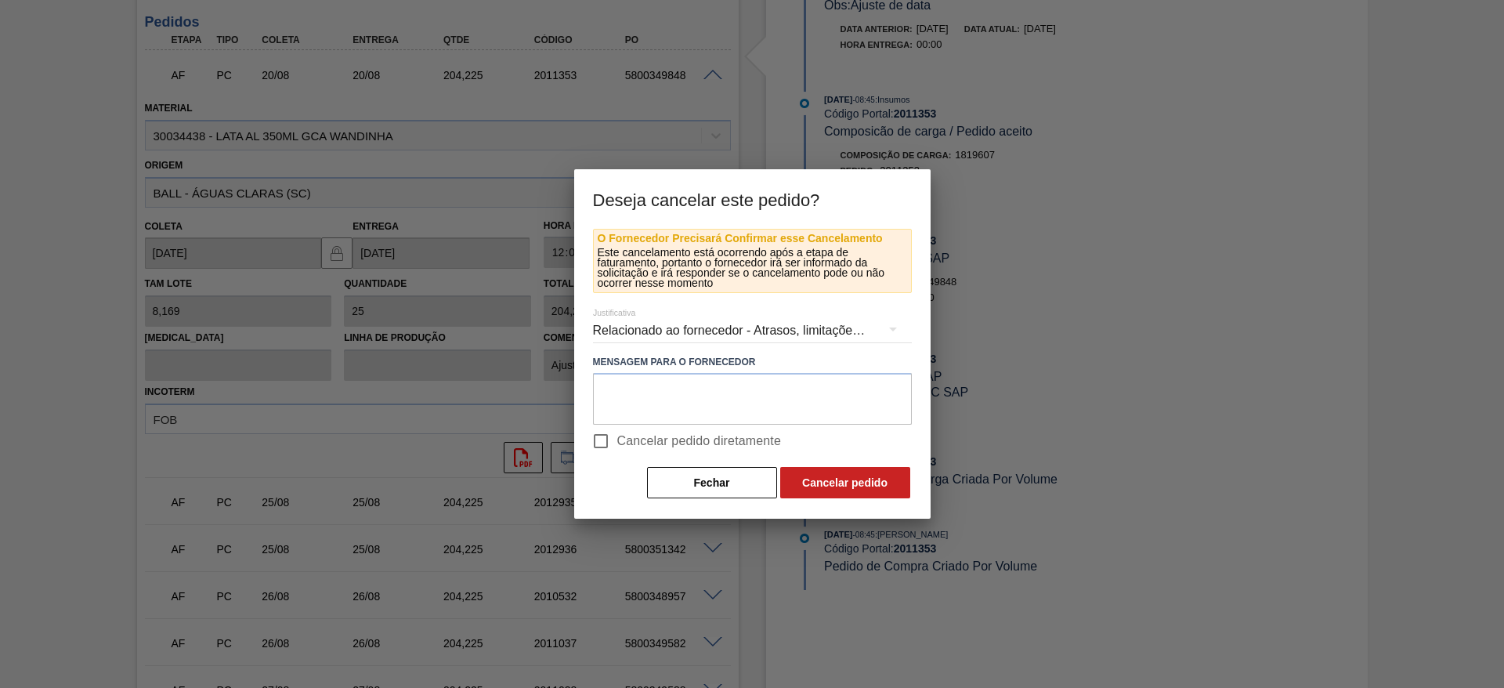
click at [622, 439] on span "Cancelar pedido diretamente" at bounding box center [699, 441] width 165 height 19
click at [617, 439] on input "Cancelar pedido diretamente" at bounding box center [600, 441] width 33 height 33
checkbox input "true"
click at [812, 483] on button "Cancelar pedido" at bounding box center [845, 482] width 130 height 31
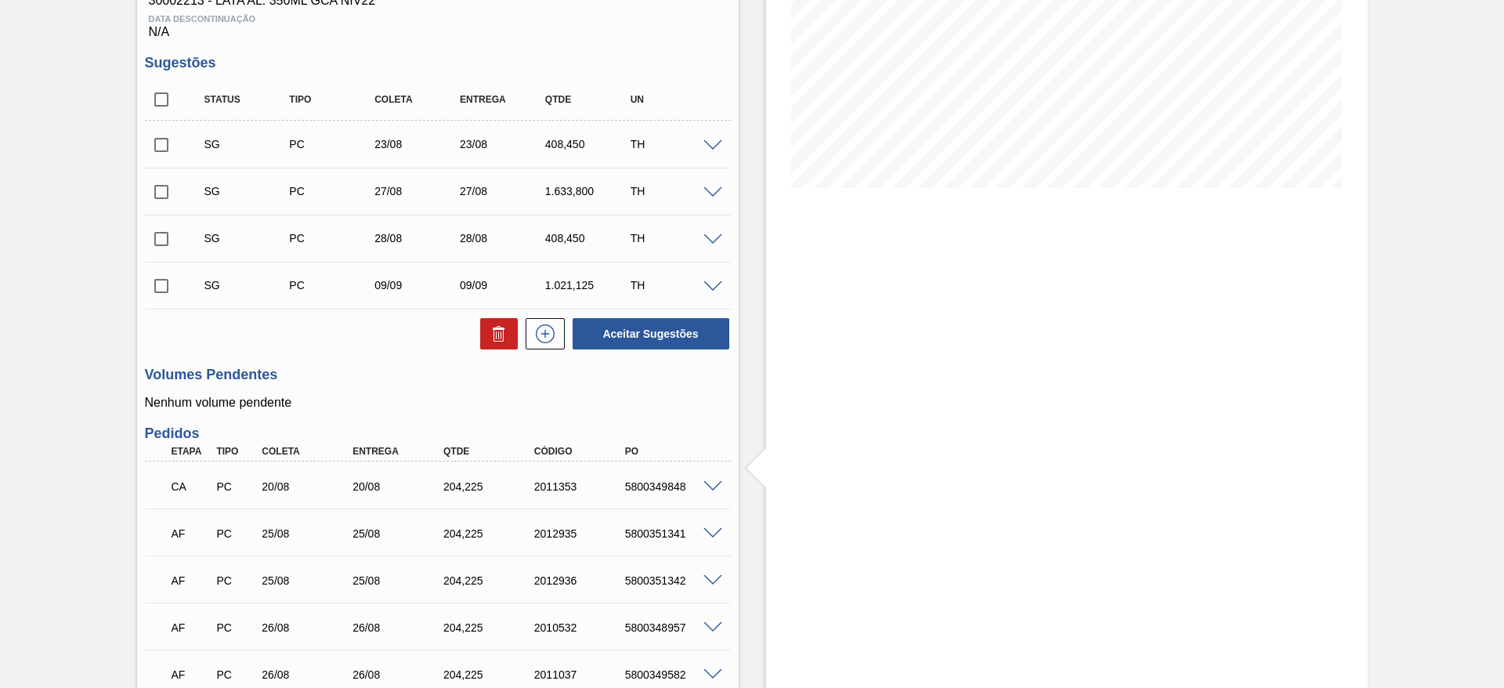
scroll to position [266, 0]
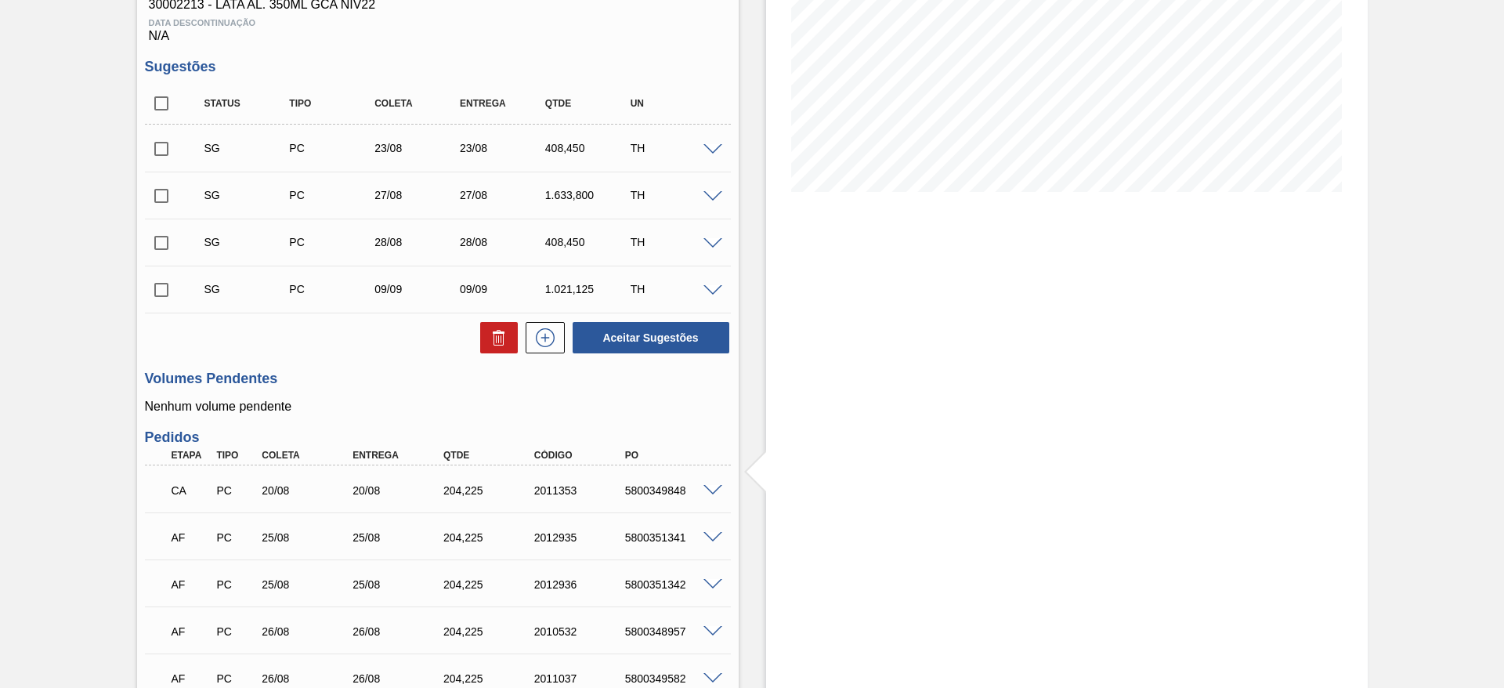
click at [713, 242] on span at bounding box center [713, 244] width 19 height 12
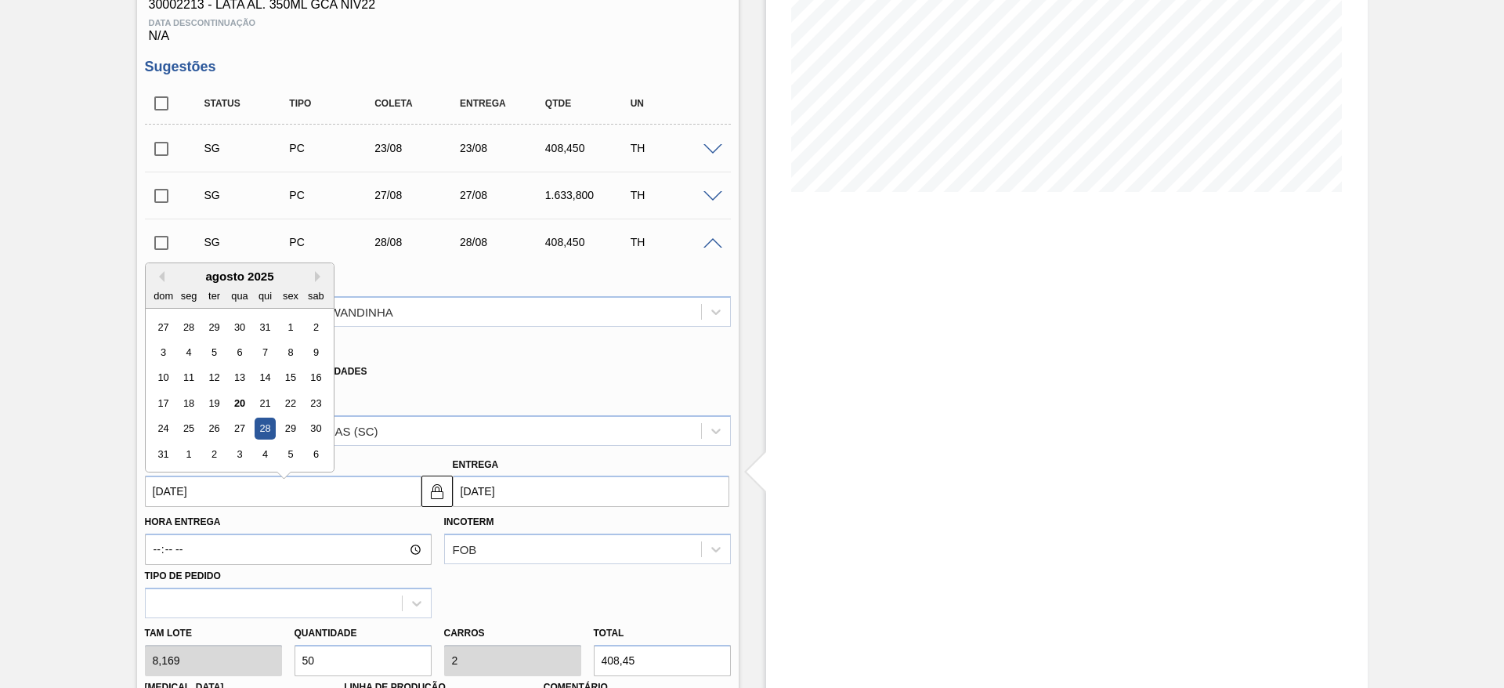
click at [262, 497] on input "28/08/2025" at bounding box center [283, 491] width 277 height 31
click at [296, 418] on div "29" at bounding box center [290, 421] width 21 height 21
type input "29/08/2025"
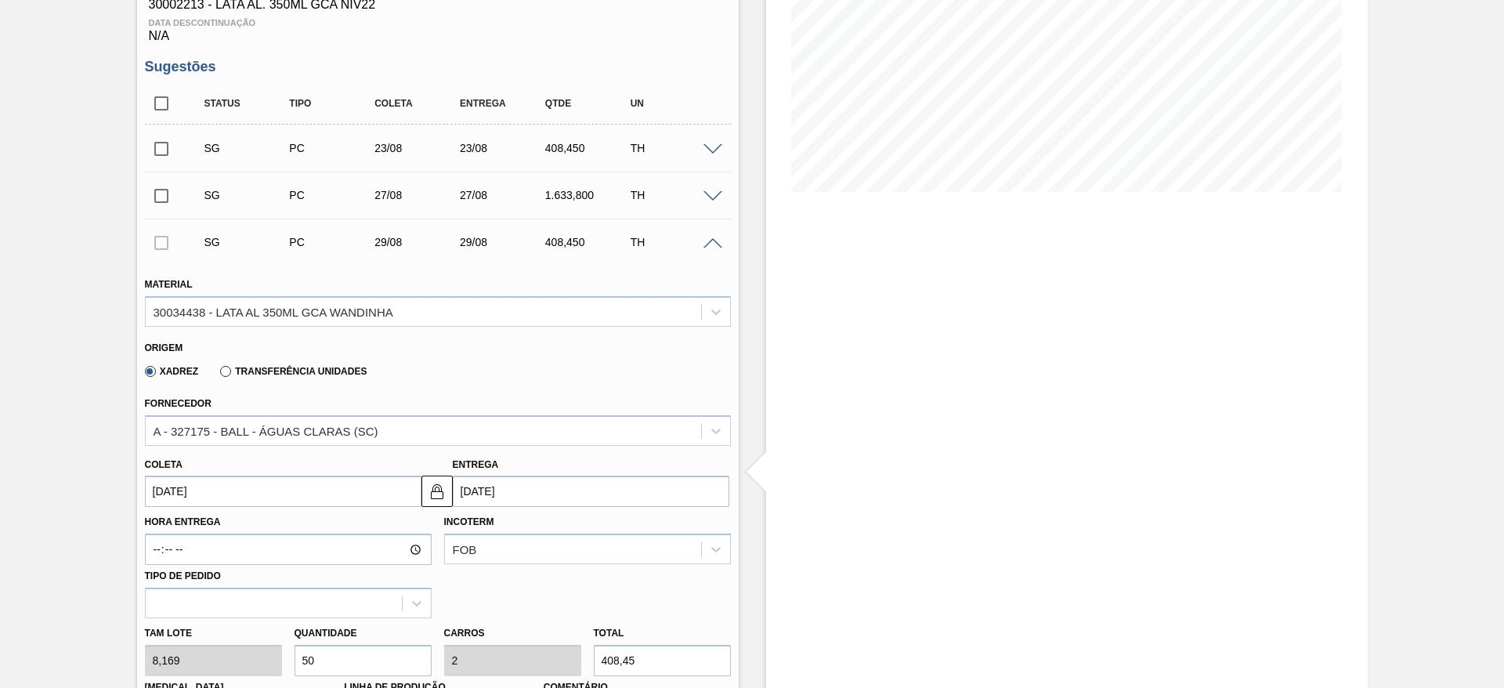
scroll to position [384, 0]
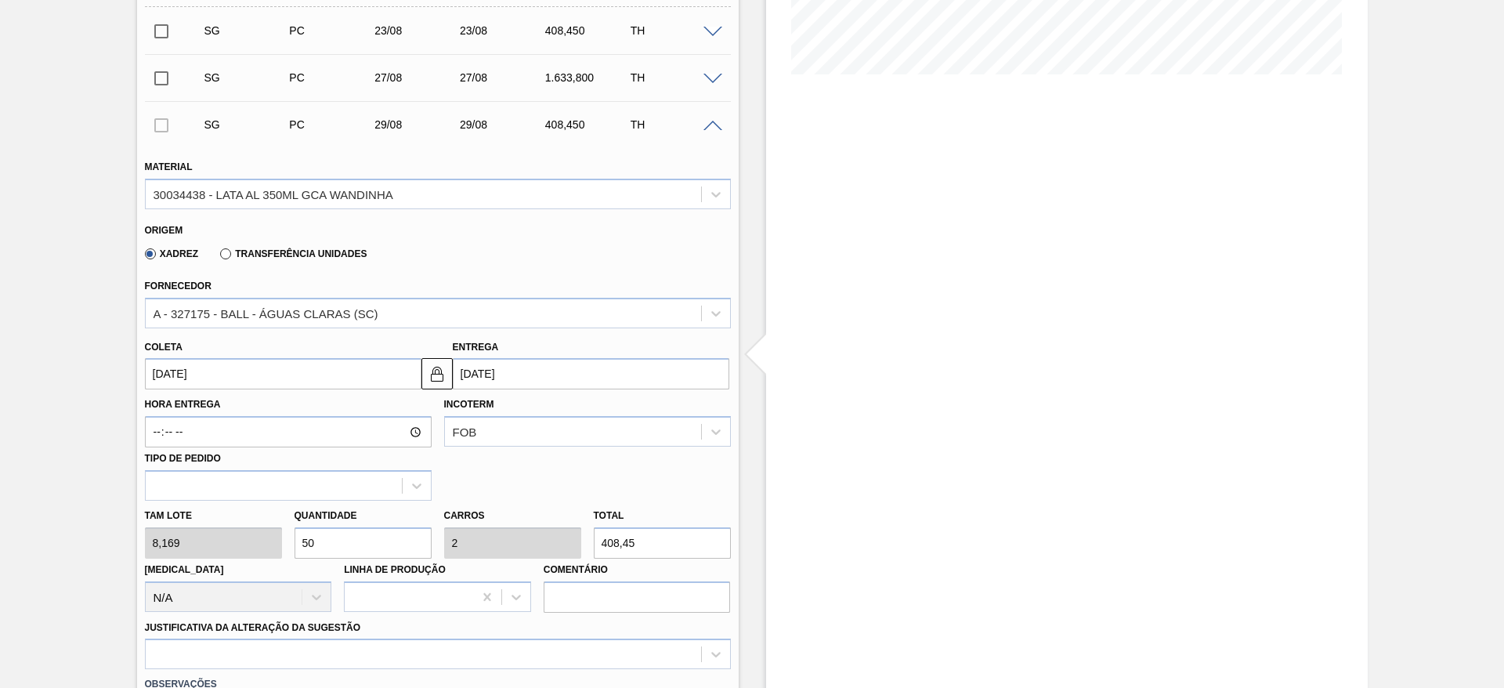
drag, startPoint x: 346, startPoint y: 540, endPoint x: 243, endPoint y: 523, distance: 104.8
click at [244, 523] on div "Tam lote 8,169 Quantidade 50 Carros 2 Total 408,45 Doca N/A Linha de Produção C…" at bounding box center [438, 557] width 599 height 112
type input "1"
type input "0,04"
type input "8,169"
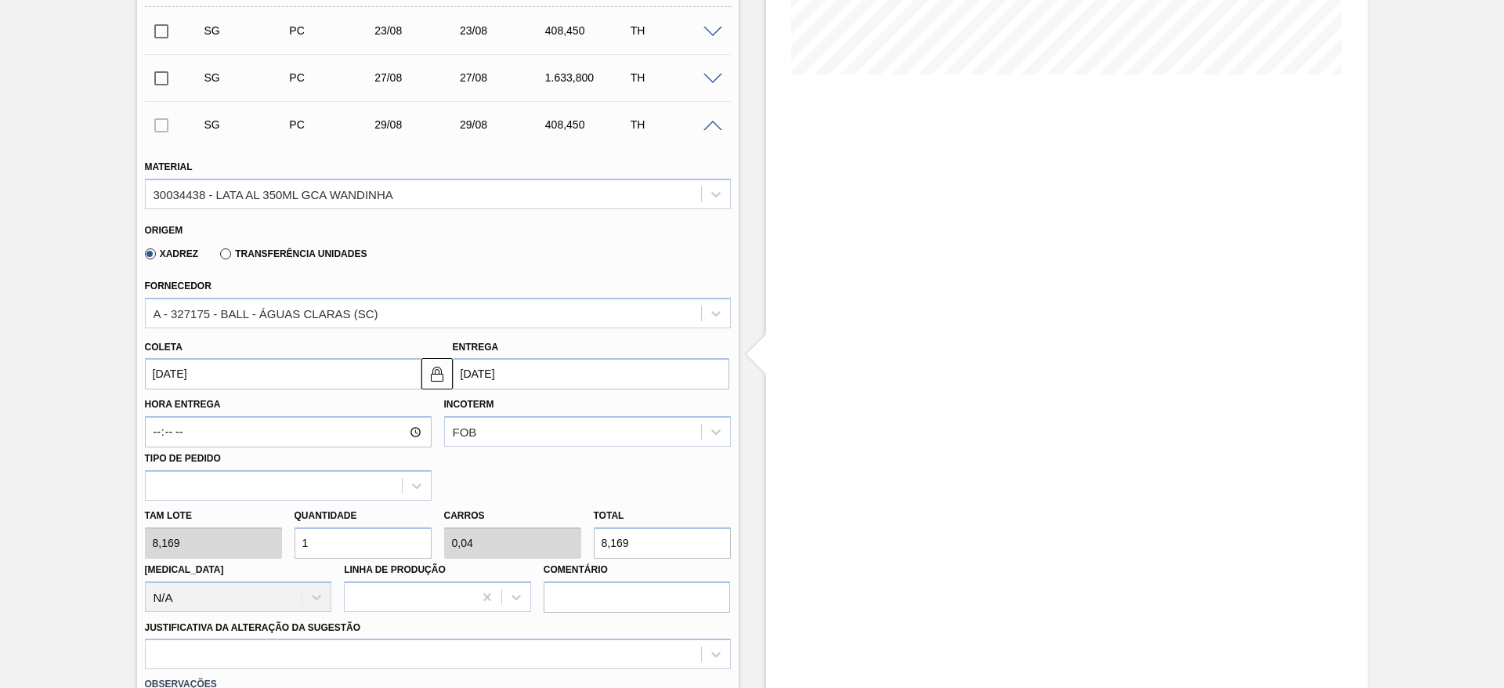
type input "15"
type input "0,6"
type input "122,535"
type input "150"
type input "6"
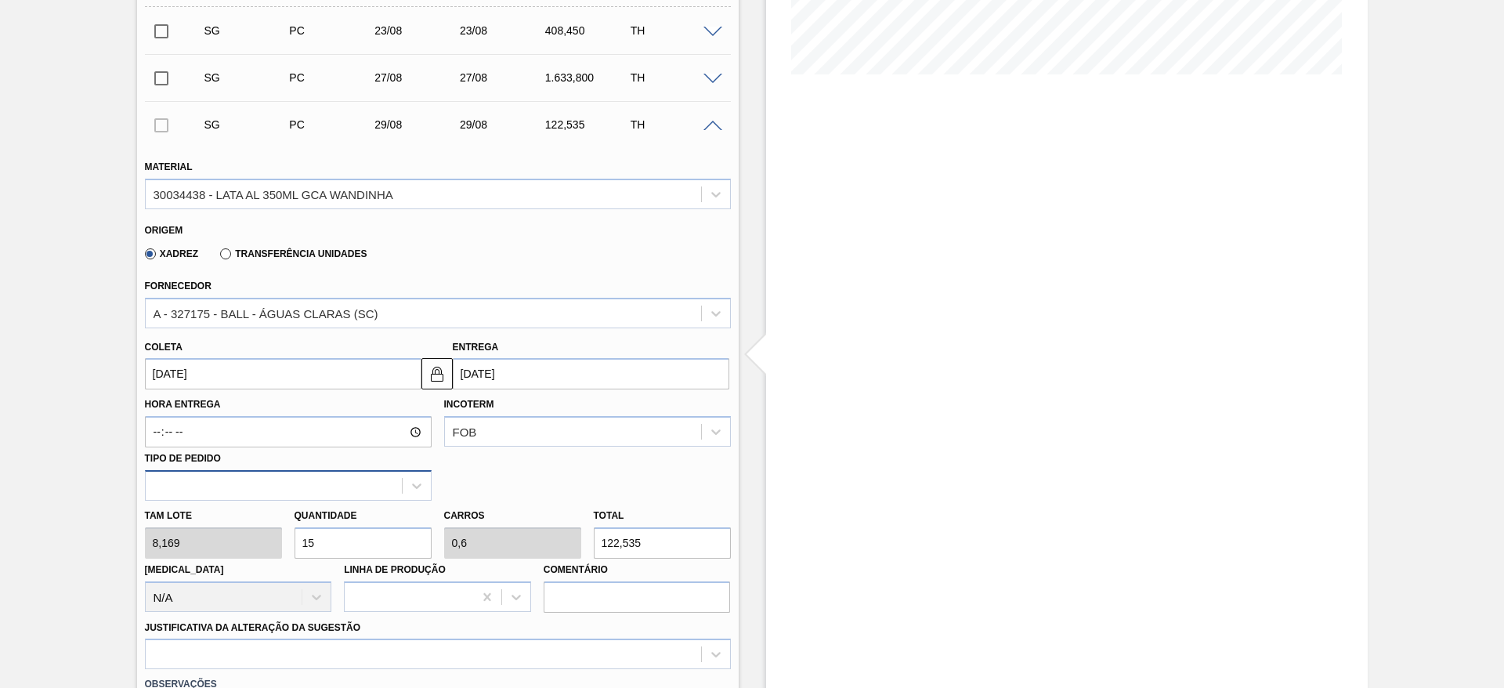
type input "1.225,35"
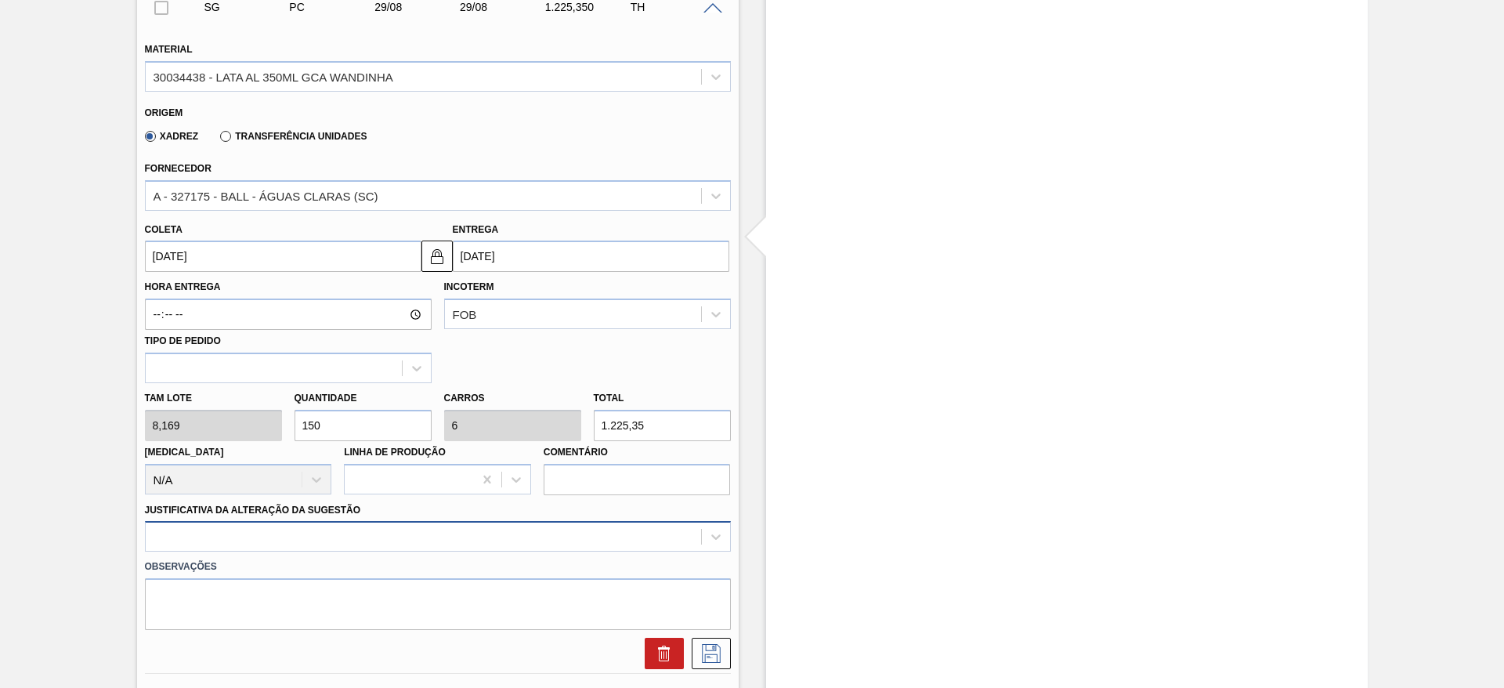
type input "150"
click at [282, 539] on div at bounding box center [438, 536] width 586 height 31
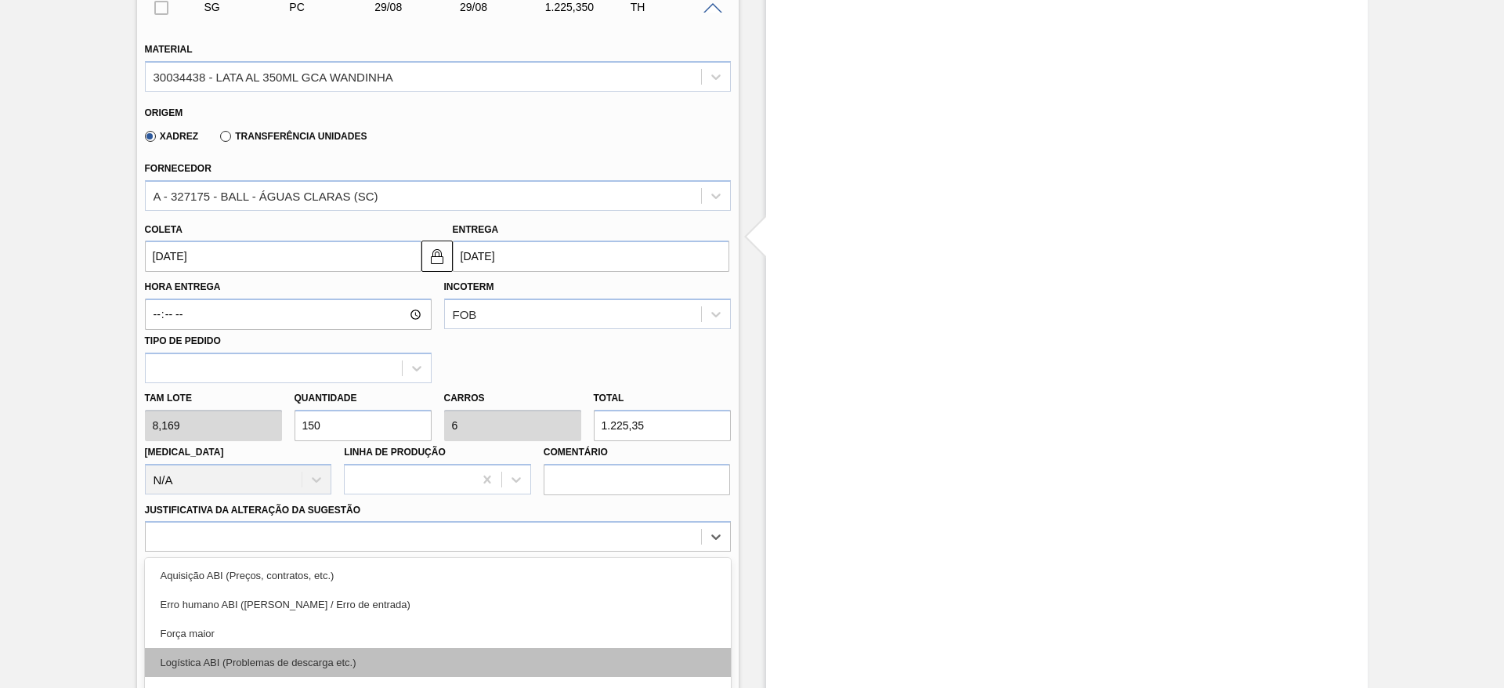
scroll to position [613, 0]
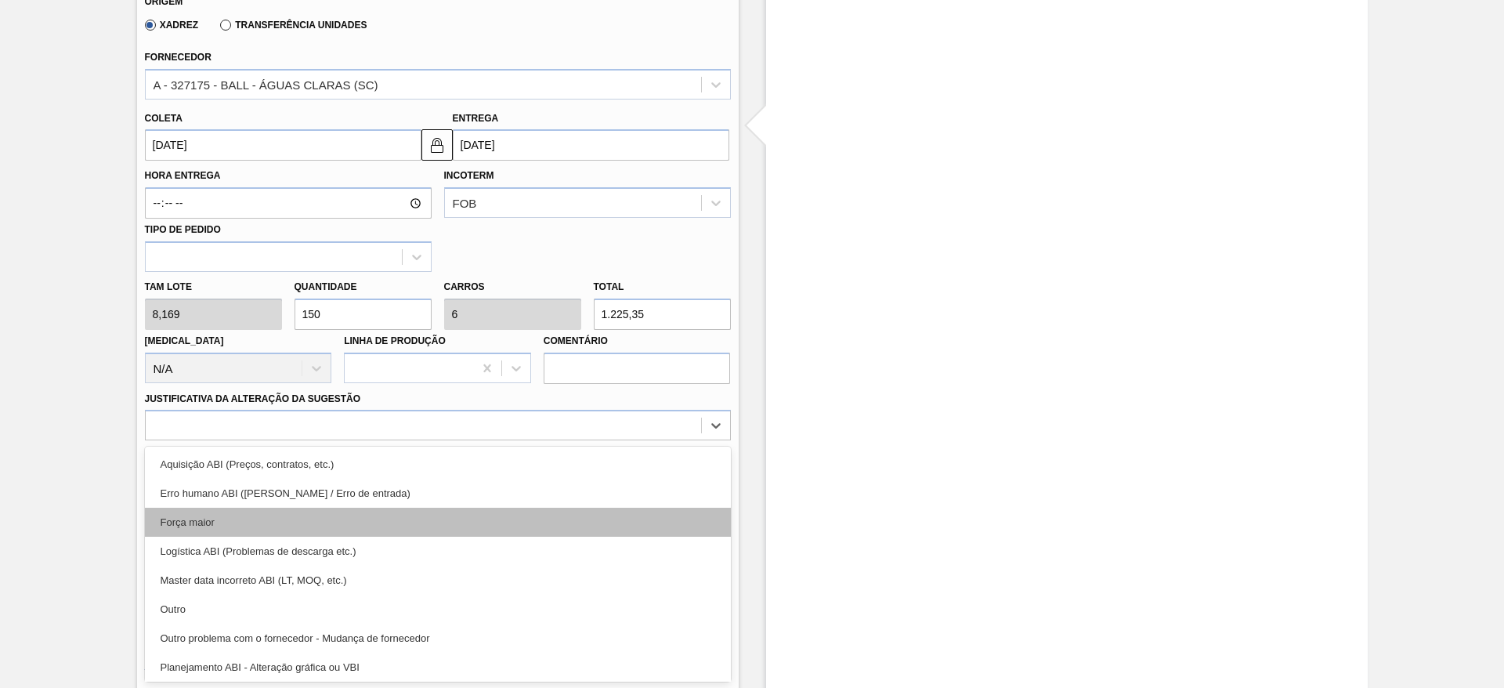
click at [217, 516] on div "Força maior" at bounding box center [438, 522] width 586 height 29
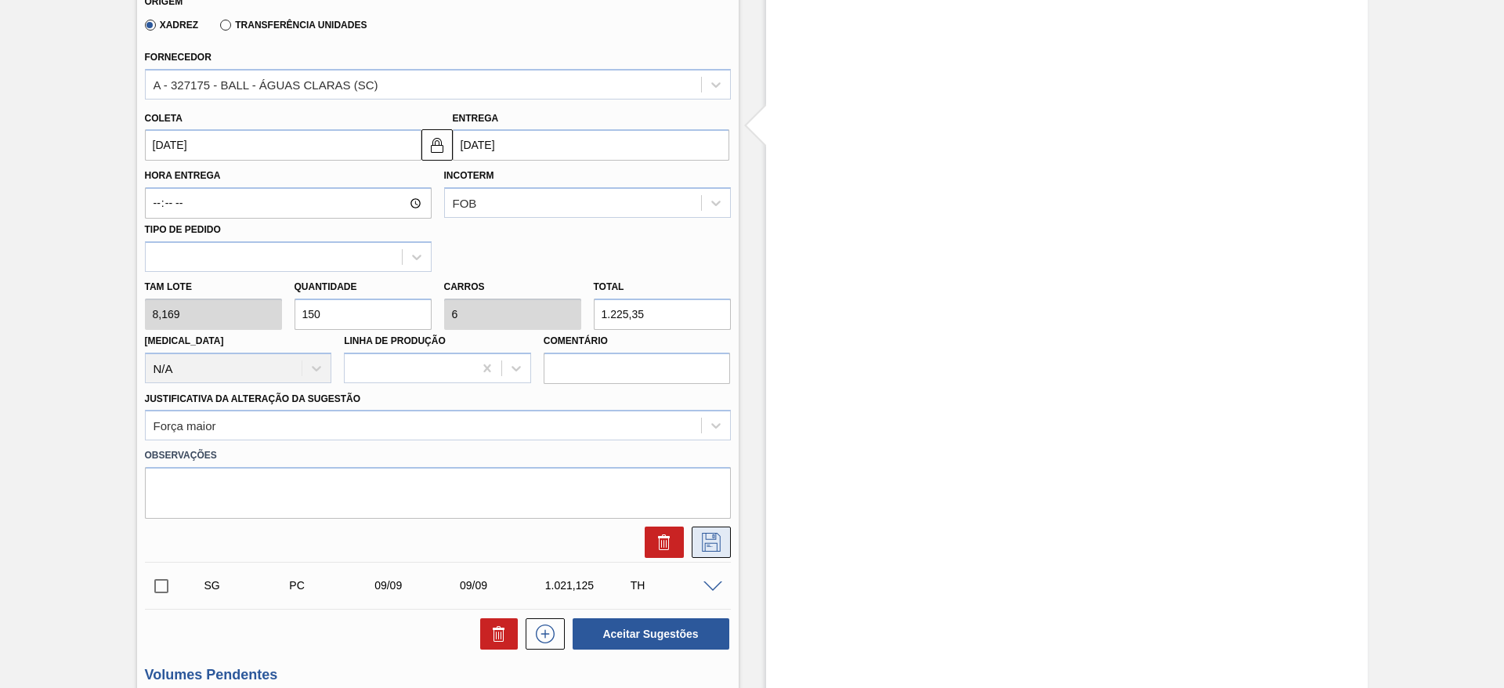
click at [711, 539] on icon at bounding box center [711, 542] width 19 height 19
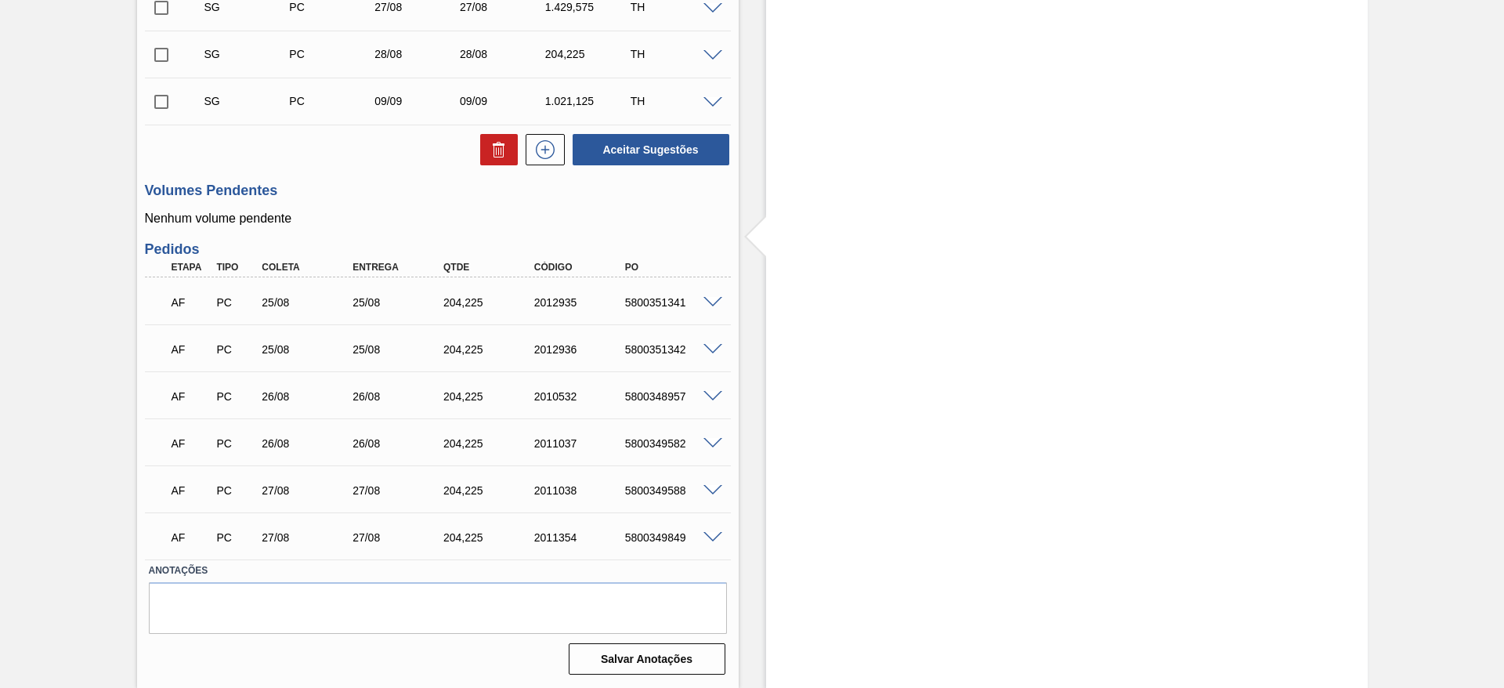
scroll to position [384, 0]
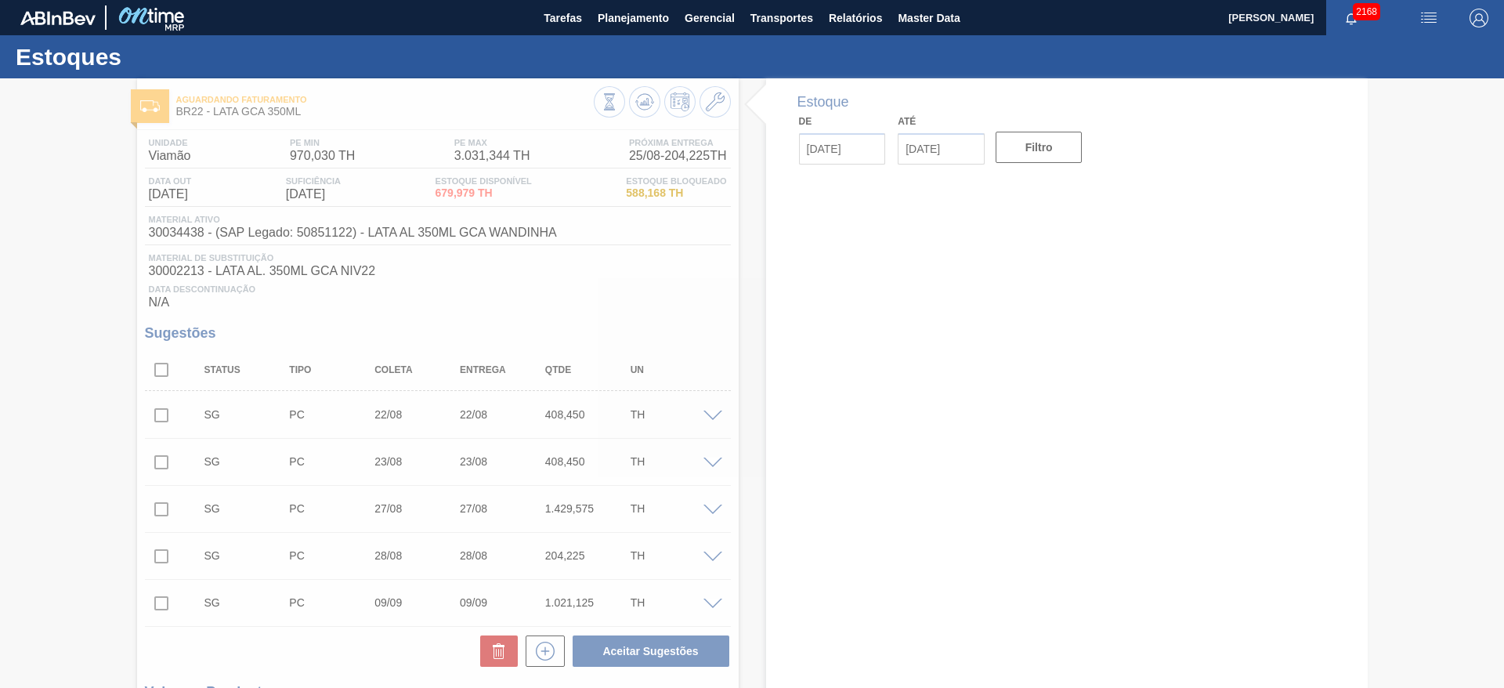
type input "[DATE]"
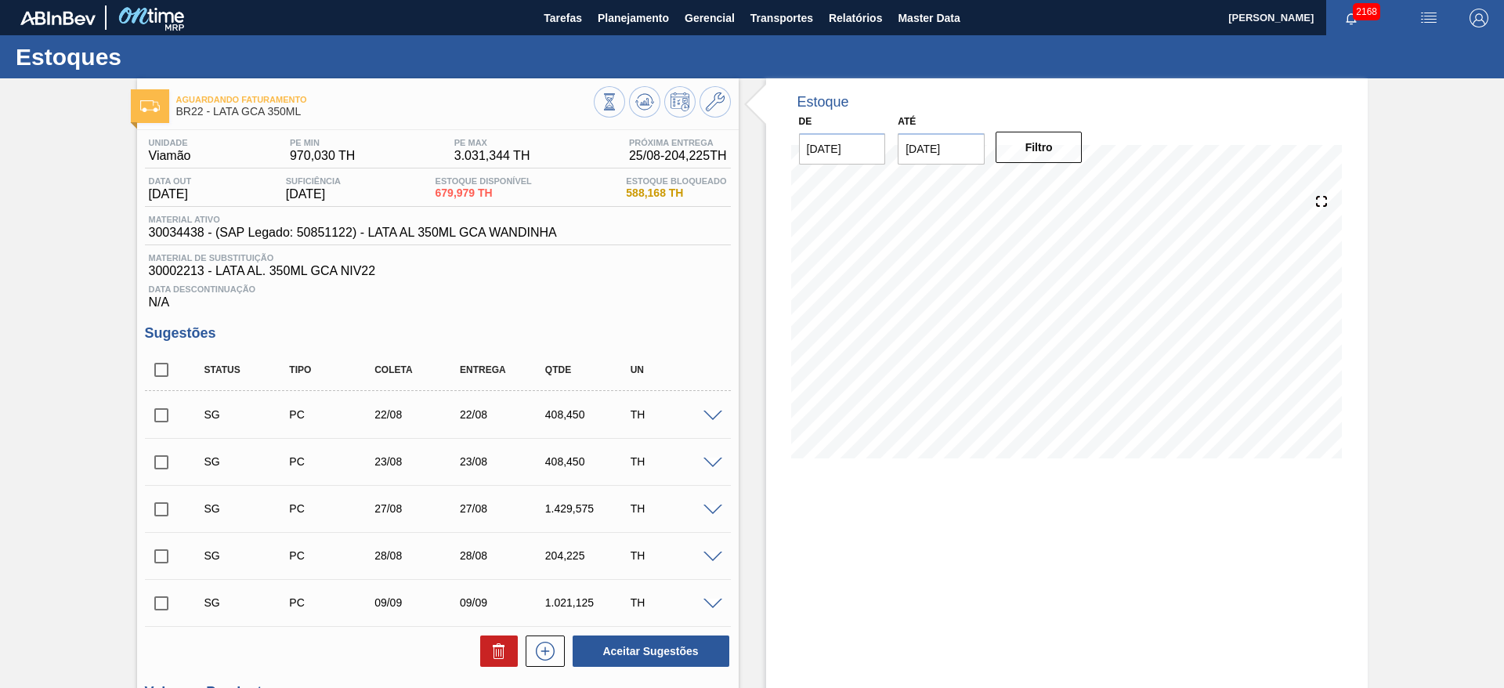
click at [710, 507] on span at bounding box center [713, 511] width 19 height 12
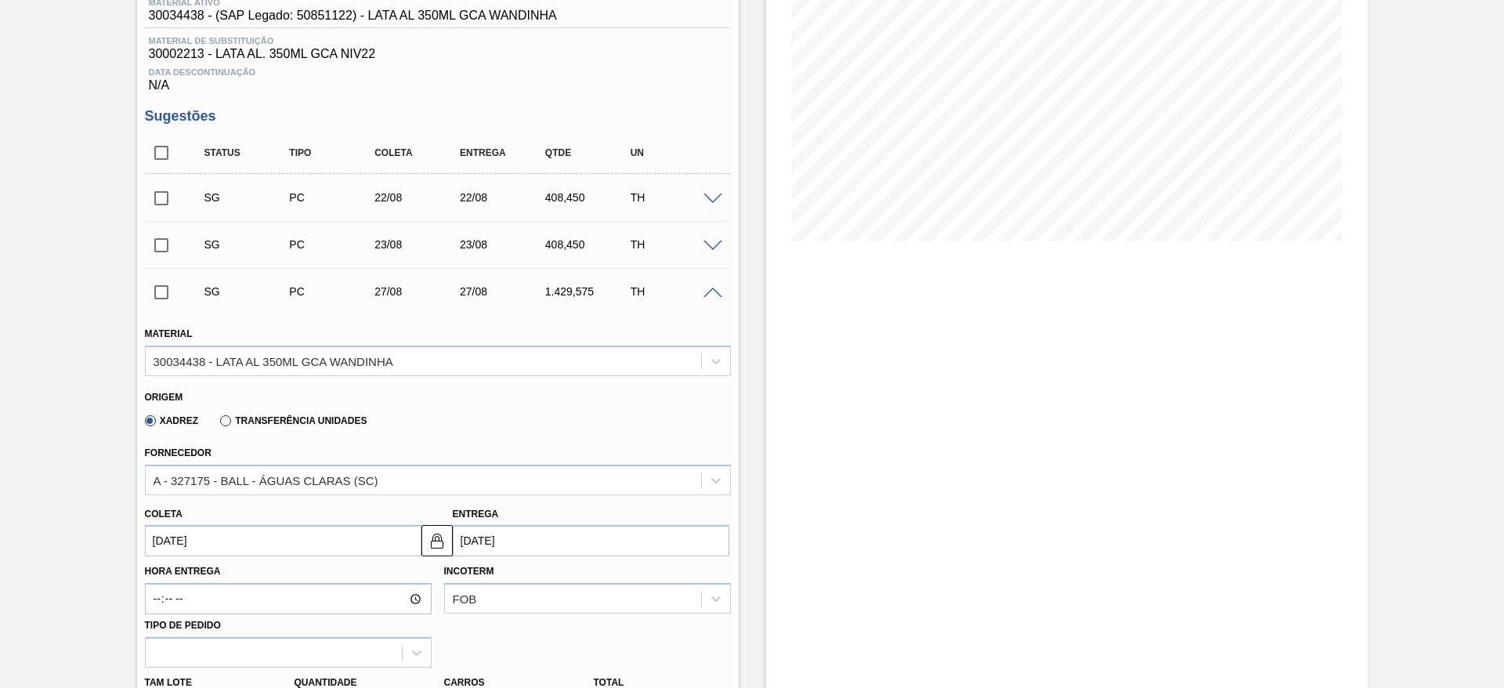
scroll to position [353, 0]
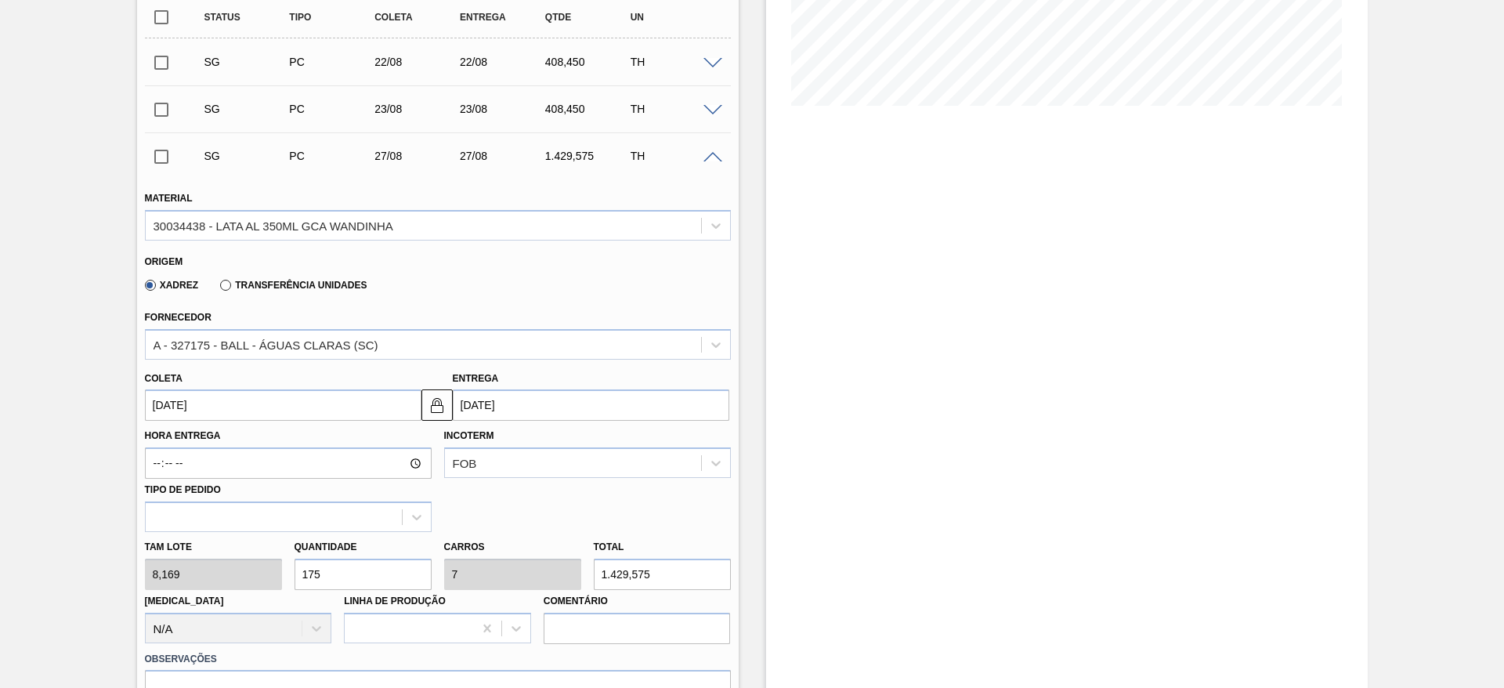
click at [299, 400] on input "27/08/2025" at bounding box center [283, 404] width 277 height 31
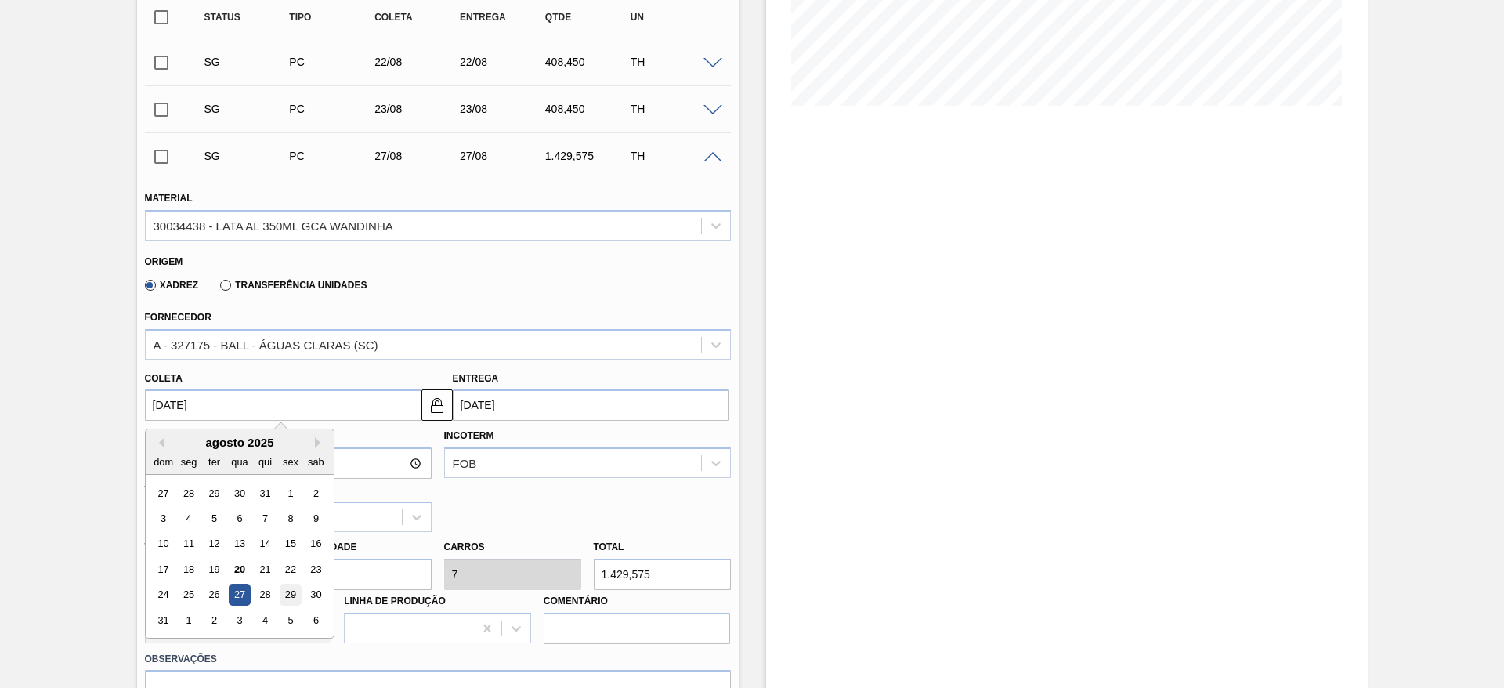
click at [294, 589] on div "29" at bounding box center [290, 594] width 21 height 21
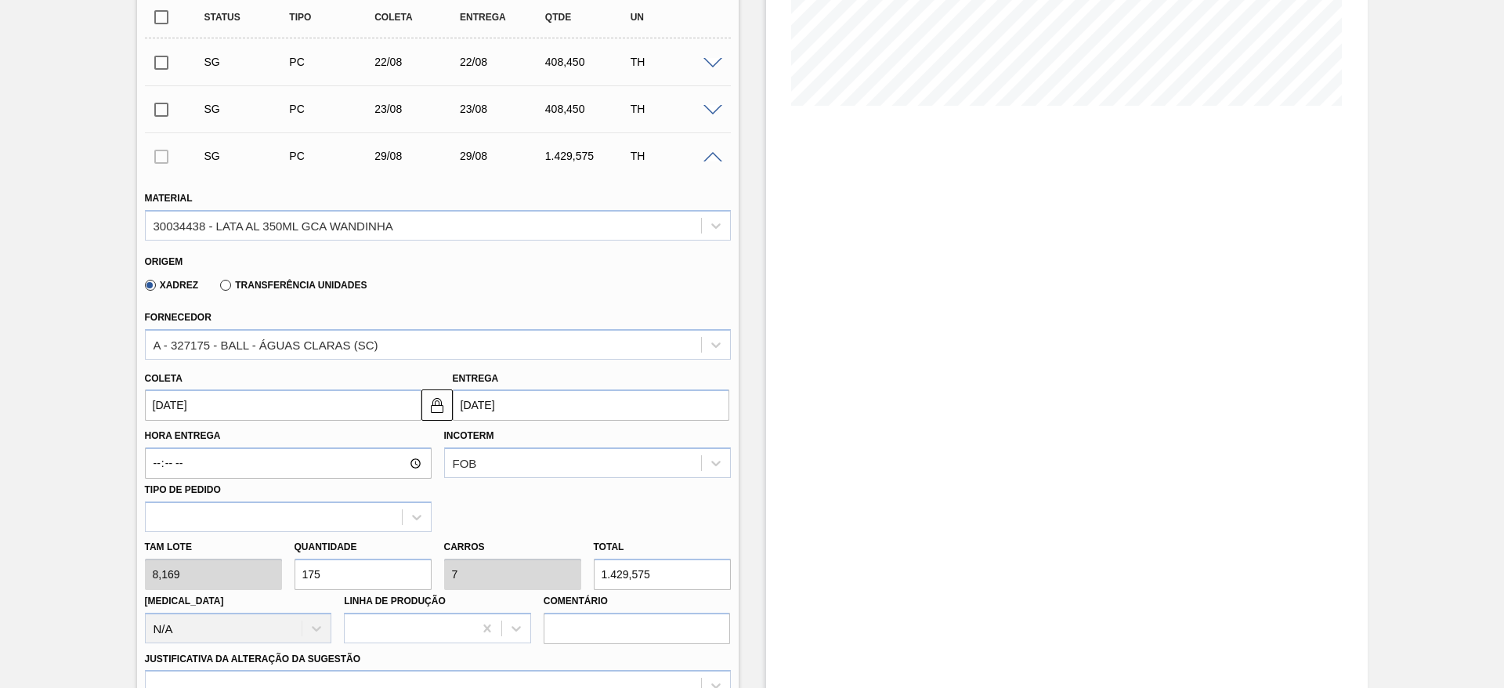
type input "29/08/2025"
click at [338, 574] on input "175" at bounding box center [363, 574] width 137 height 31
type input "17"
type input "0,68"
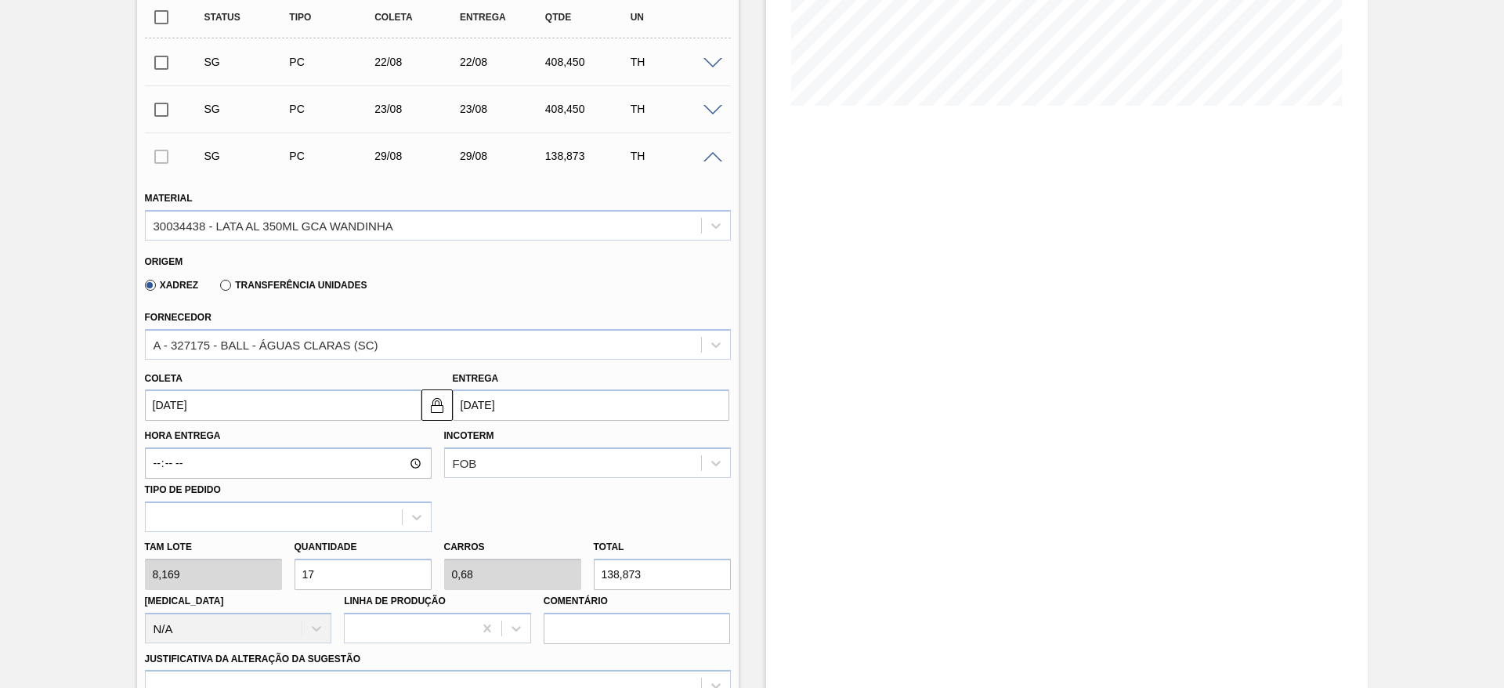
type input "138,873"
type input "1"
type input "0,04"
type input "8,169"
type input "15"
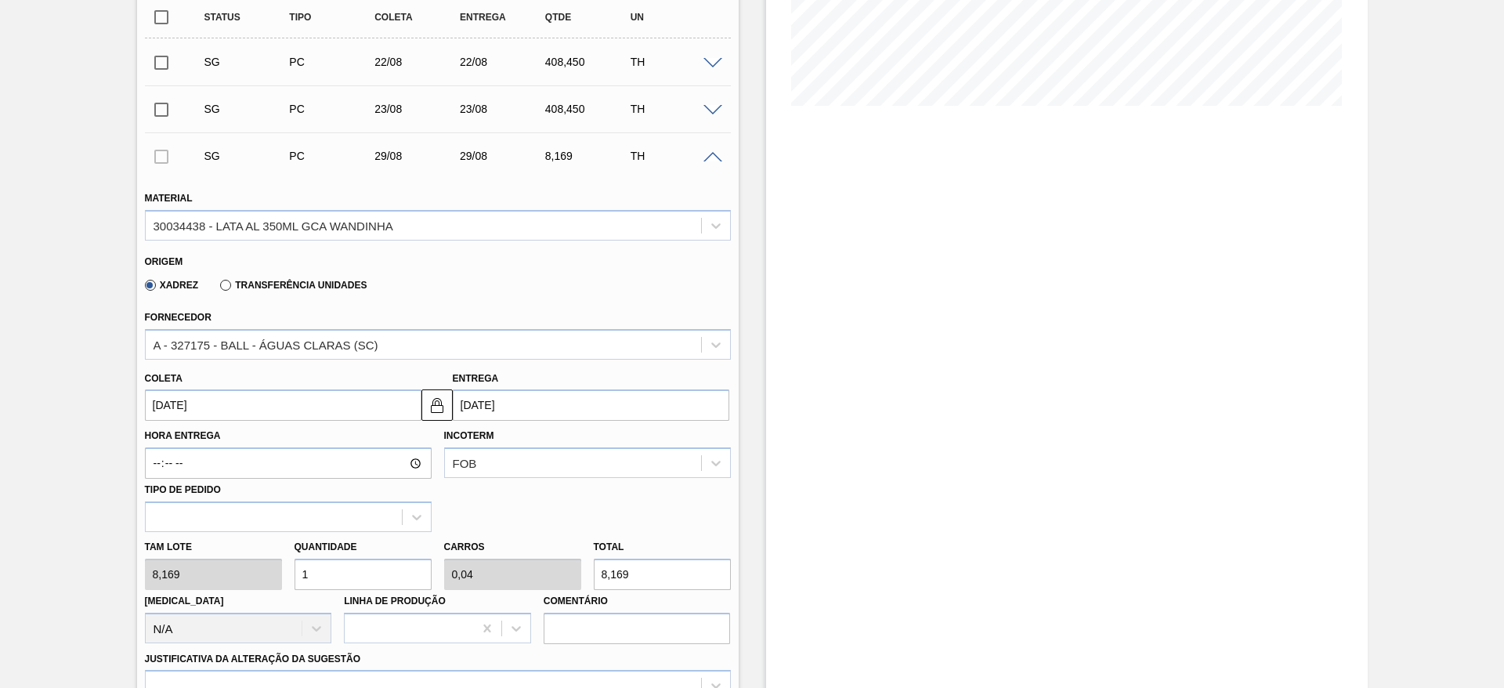
type input "0,6"
type input "122,535"
type input "150"
type input "6"
type input "1.225,35"
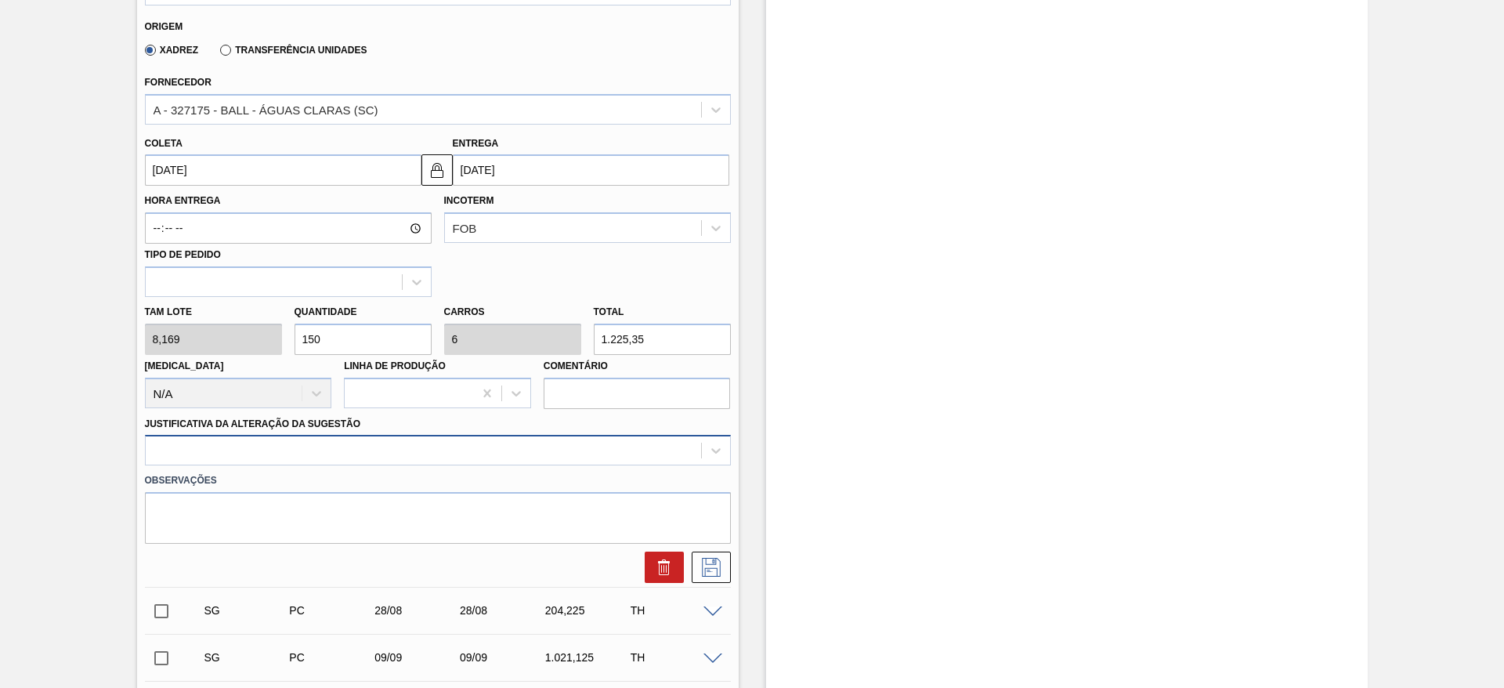
type input "150"
click at [298, 448] on div at bounding box center [438, 450] width 586 height 31
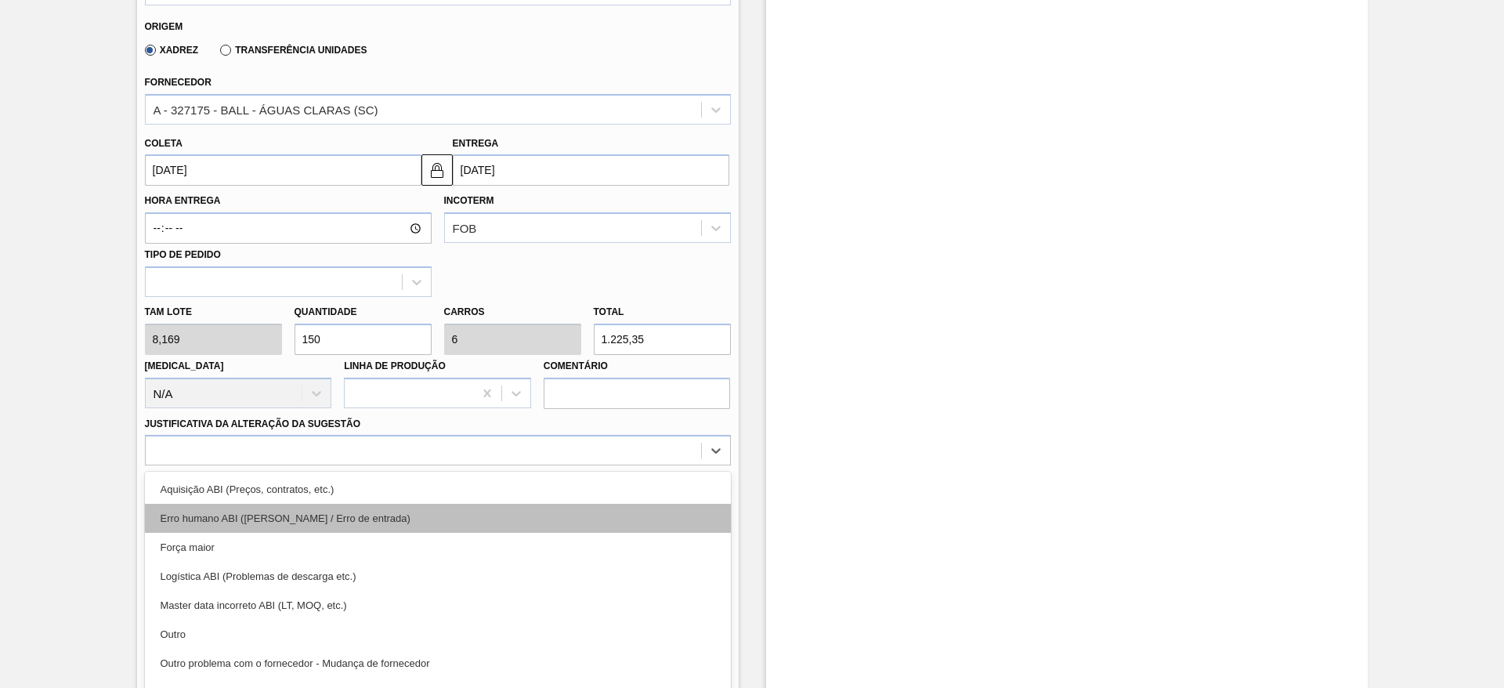
scroll to position [613, 0]
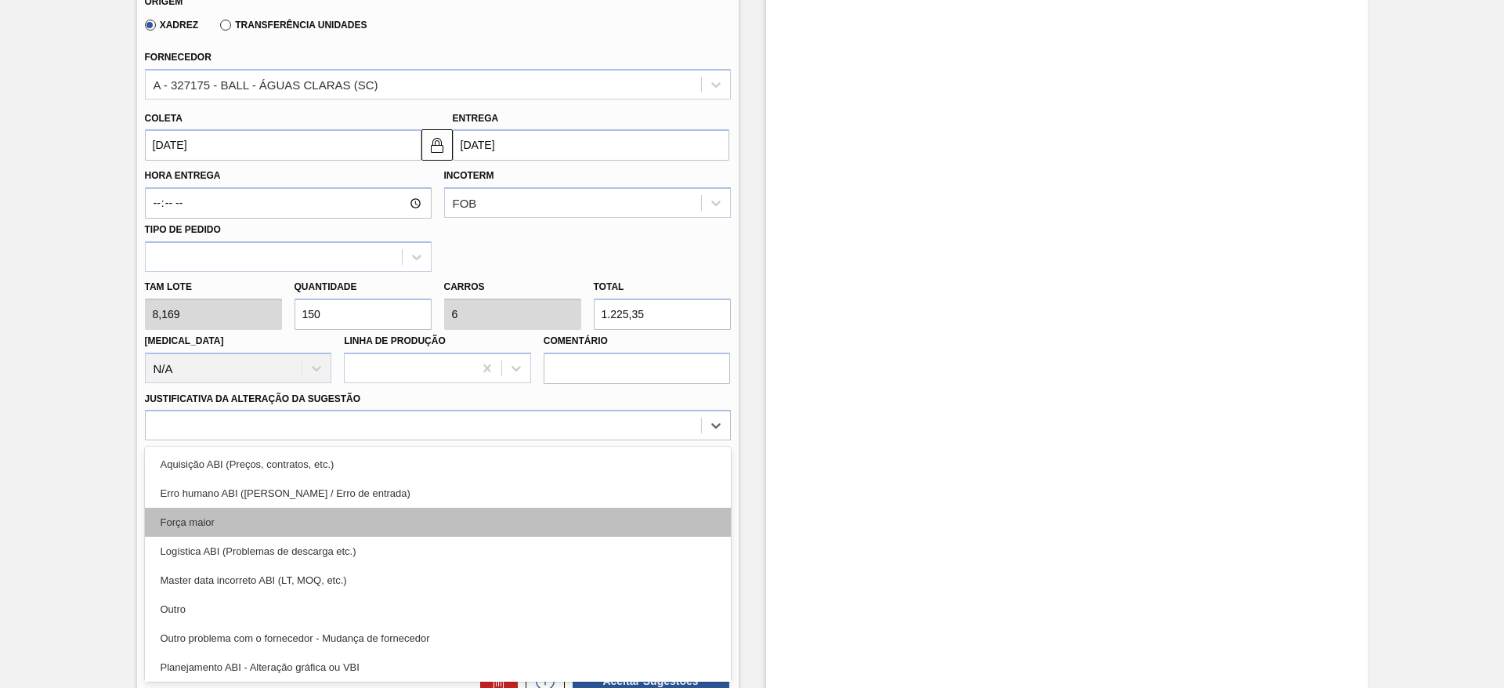
click at [223, 517] on div "Força maior" at bounding box center [438, 522] width 586 height 29
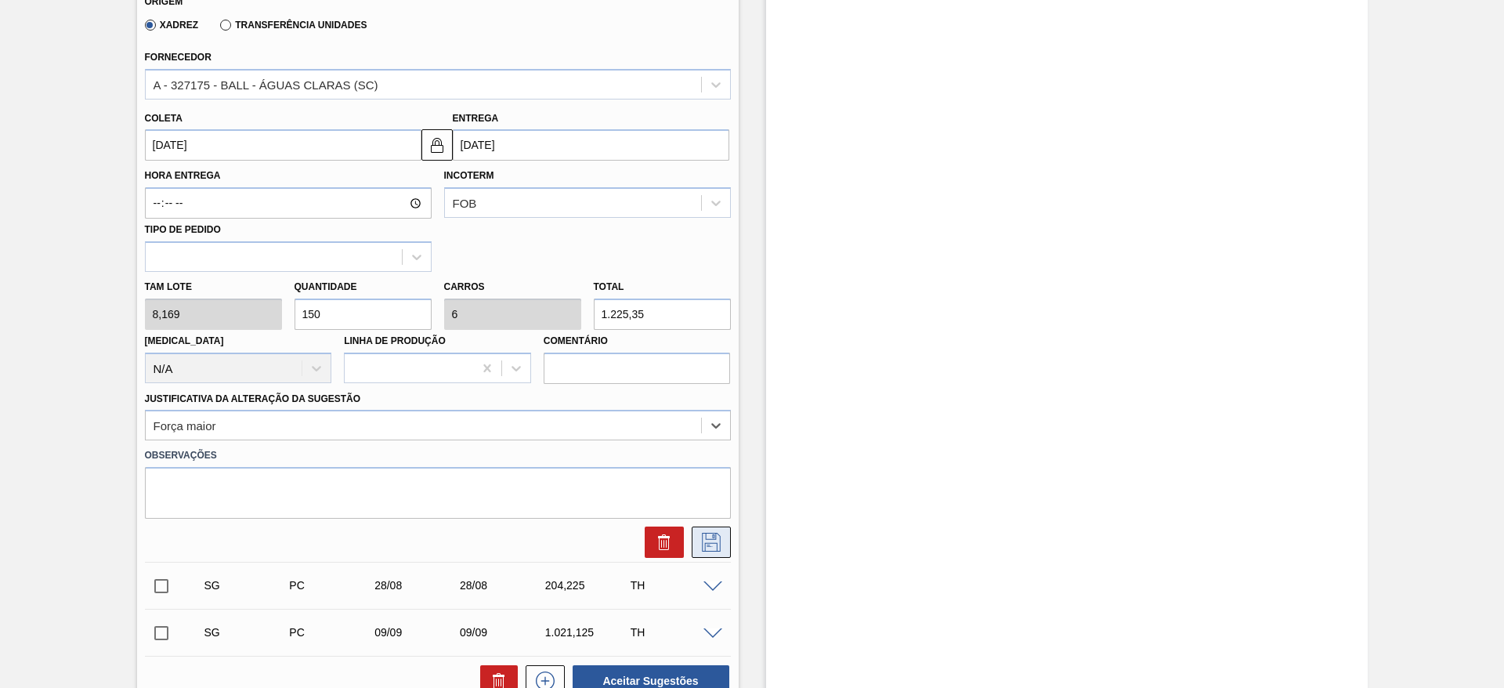
click at [717, 541] on icon at bounding box center [711, 542] width 25 height 19
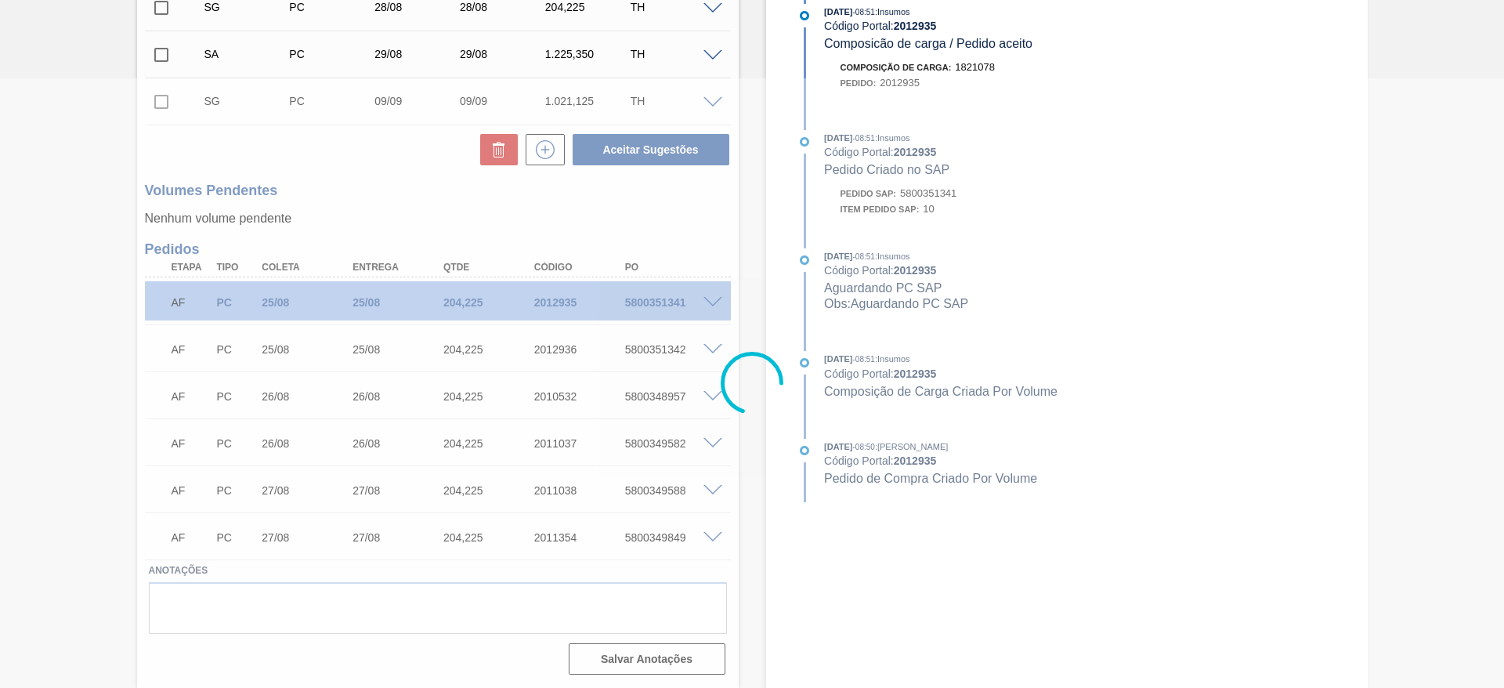
scroll to position [0, 0]
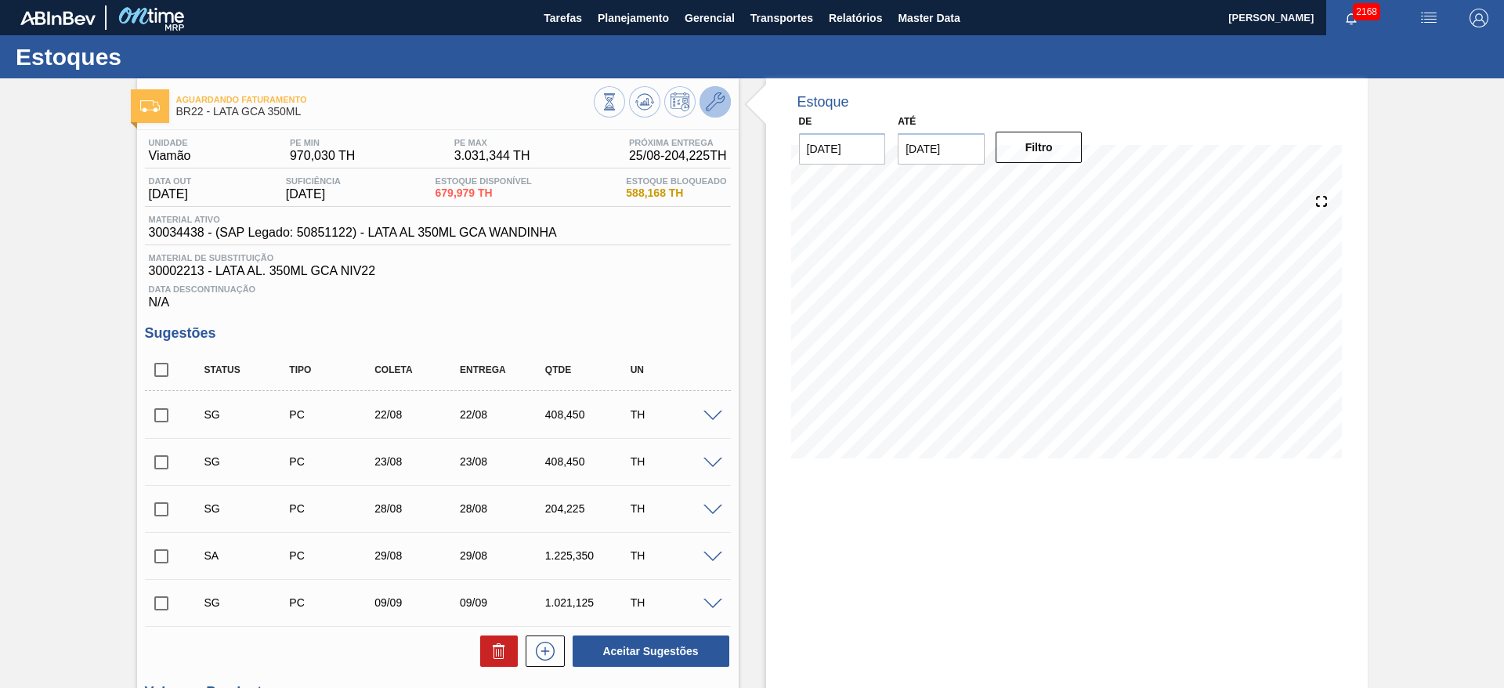
click at [726, 103] on button at bounding box center [715, 101] width 31 height 31
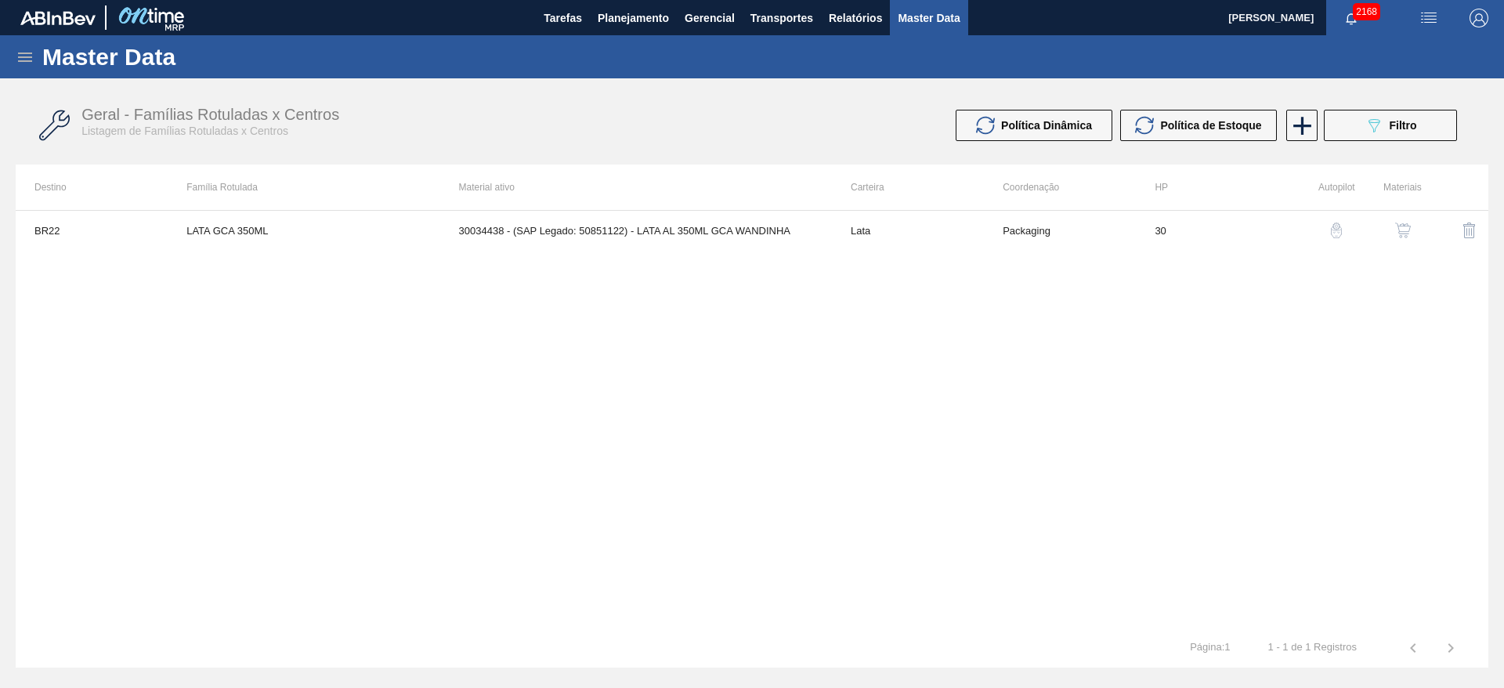
click at [1406, 230] on img "button" at bounding box center [1403, 231] width 16 height 16
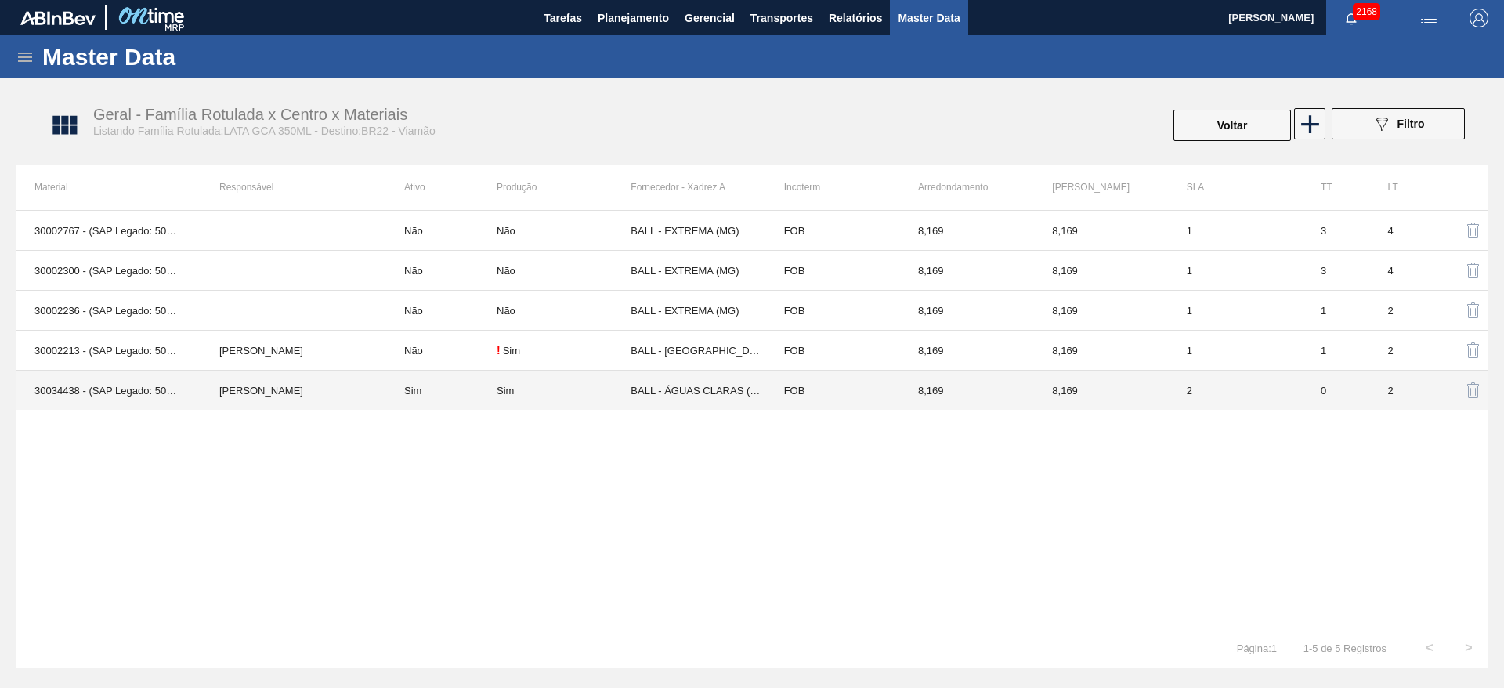
click at [489, 390] on td "Sim" at bounding box center [440, 391] width 111 height 40
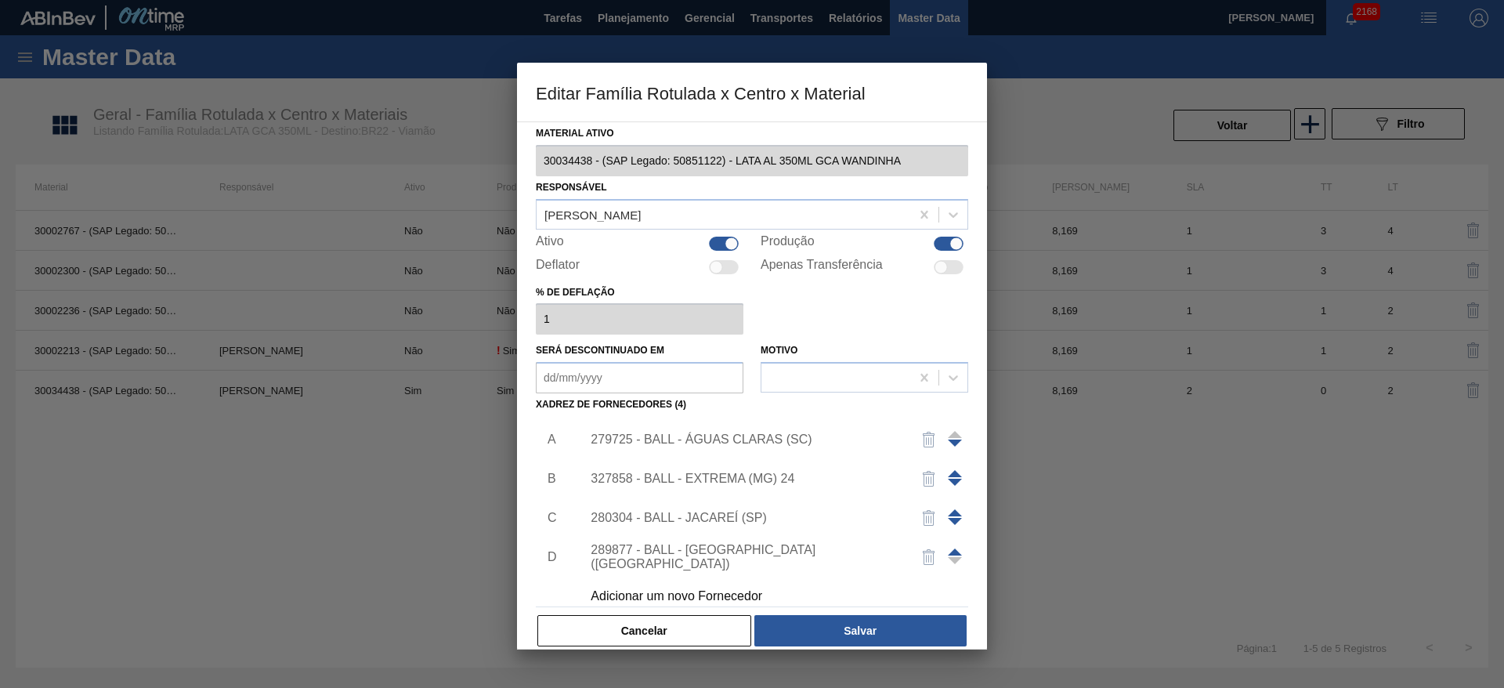
click at [678, 443] on div "279725 - BALL - ÁGUAS CLARAS (SC)" at bounding box center [744, 439] width 307 height 14
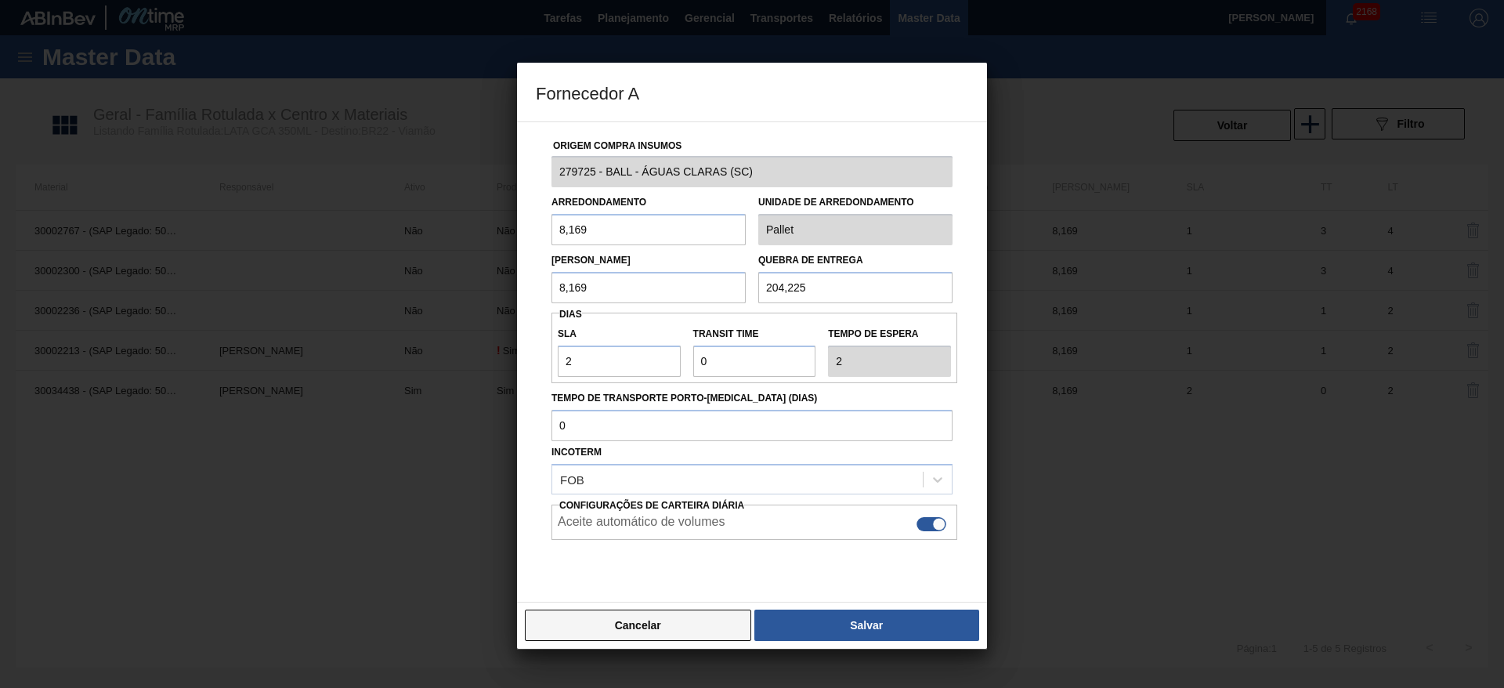
click at [660, 627] on button "Cancelar" at bounding box center [638, 625] width 226 height 31
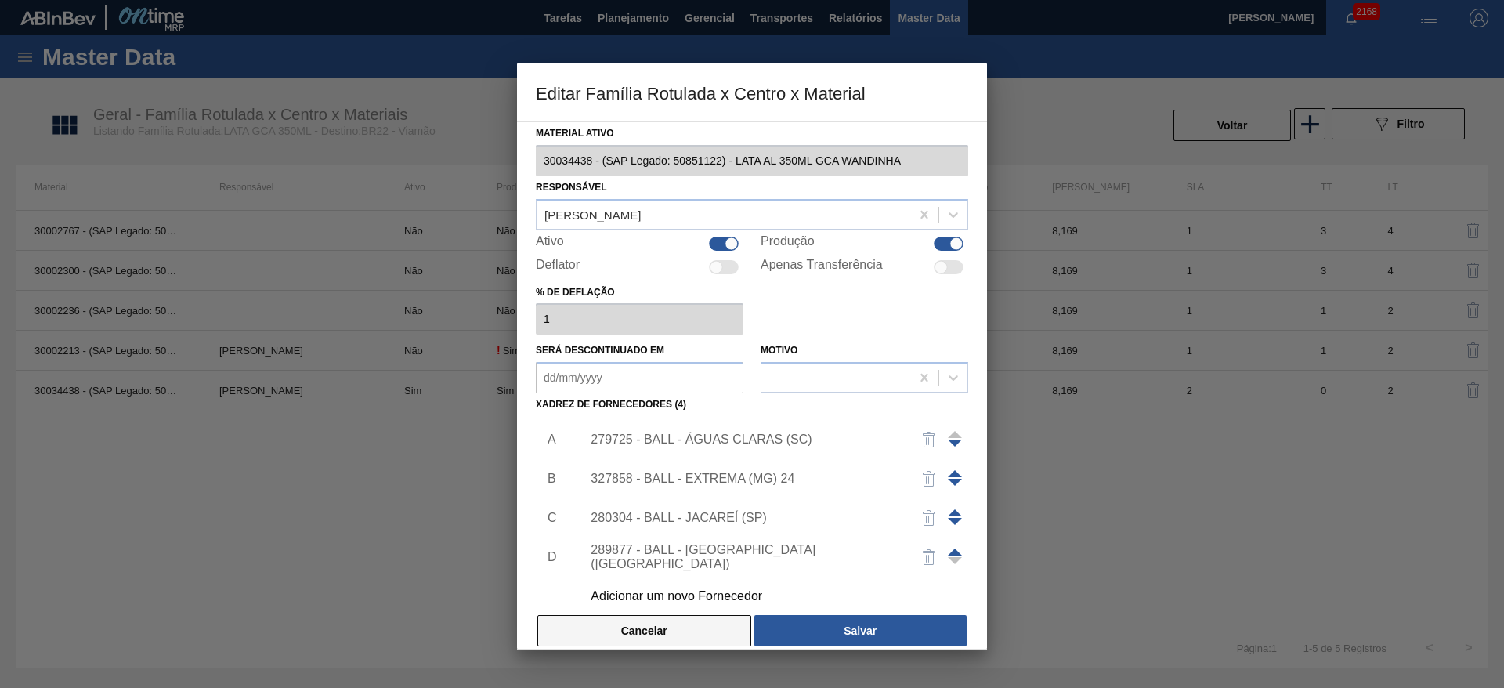
click at [646, 624] on button "Cancelar" at bounding box center [644, 630] width 214 height 31
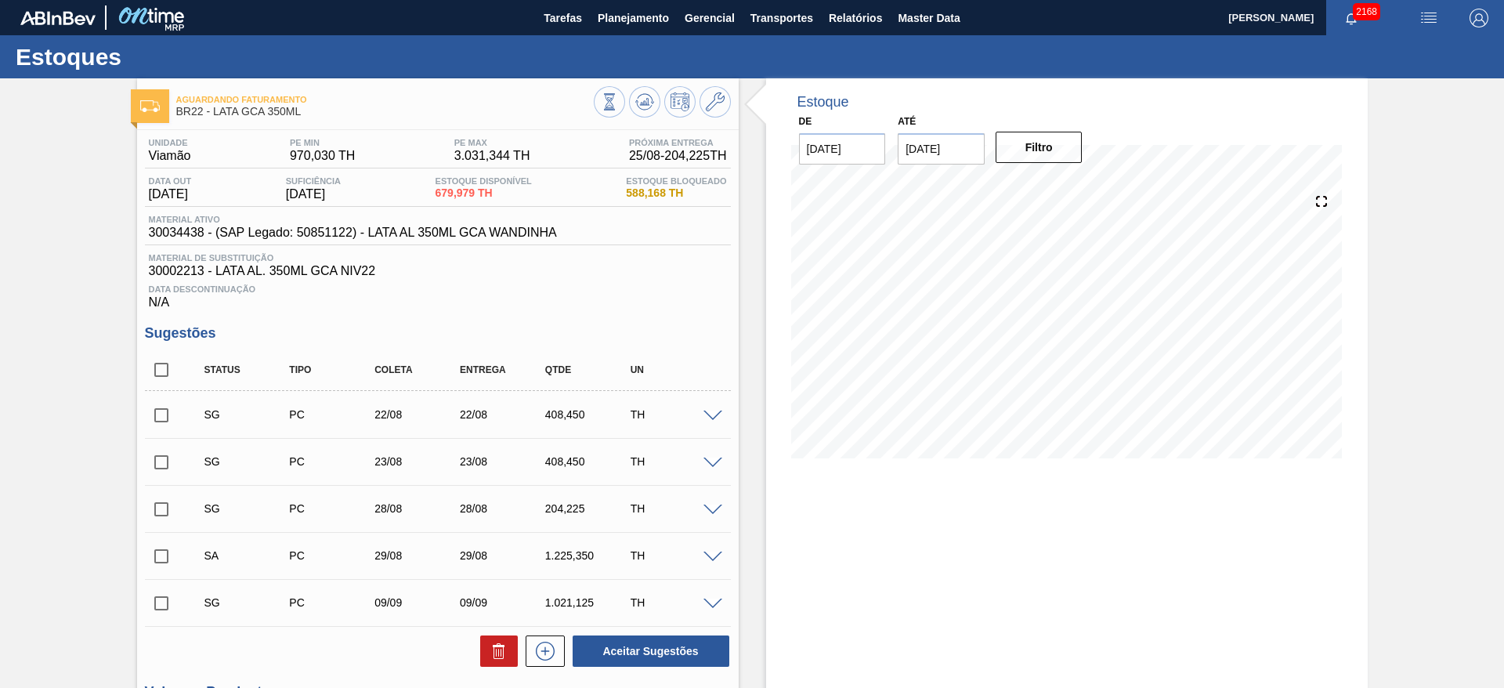
click at [163, 556] on input "checkbox" at bounding box center [161, 556] width 33 height 33
click at [613, 650] on button "Aceitar Sugestões" at bounding box center [651, 650] width 157 height 31
checkbox input "false"
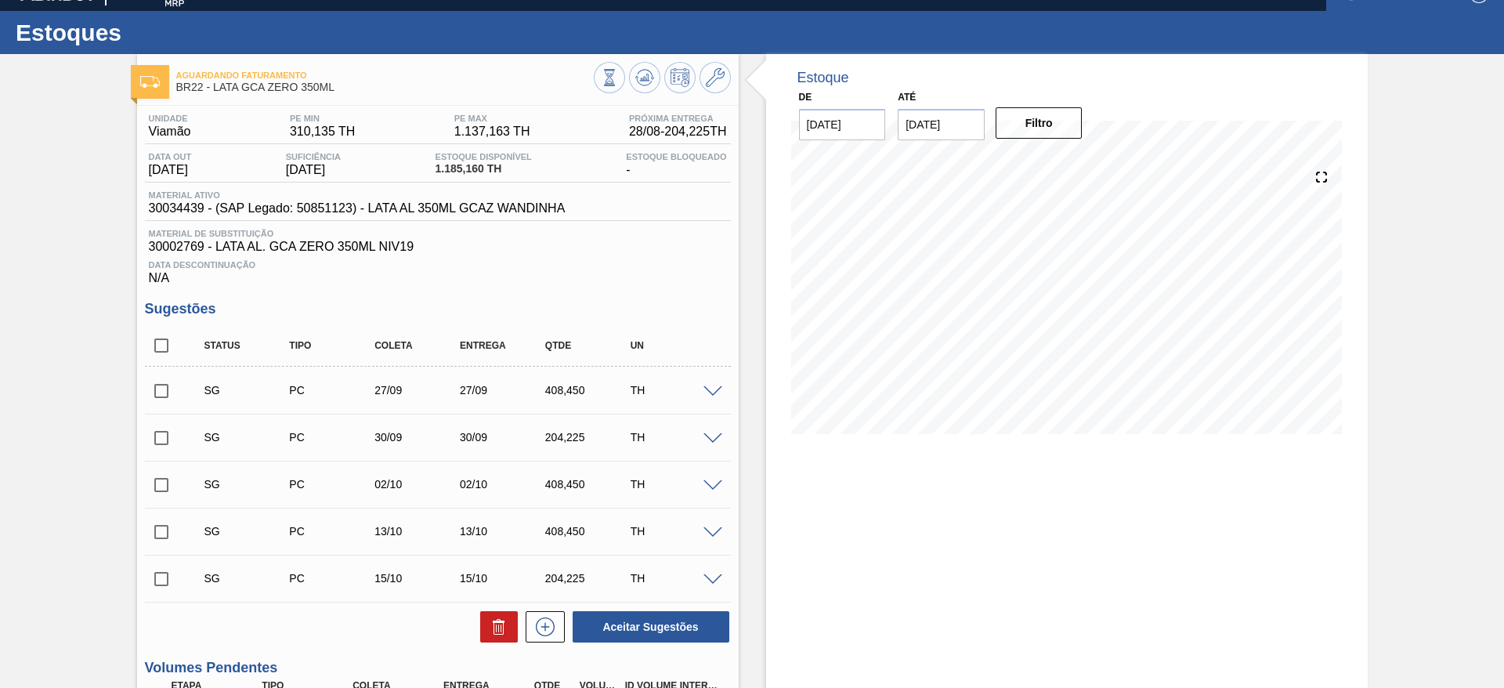
scroll to position [1, 0]
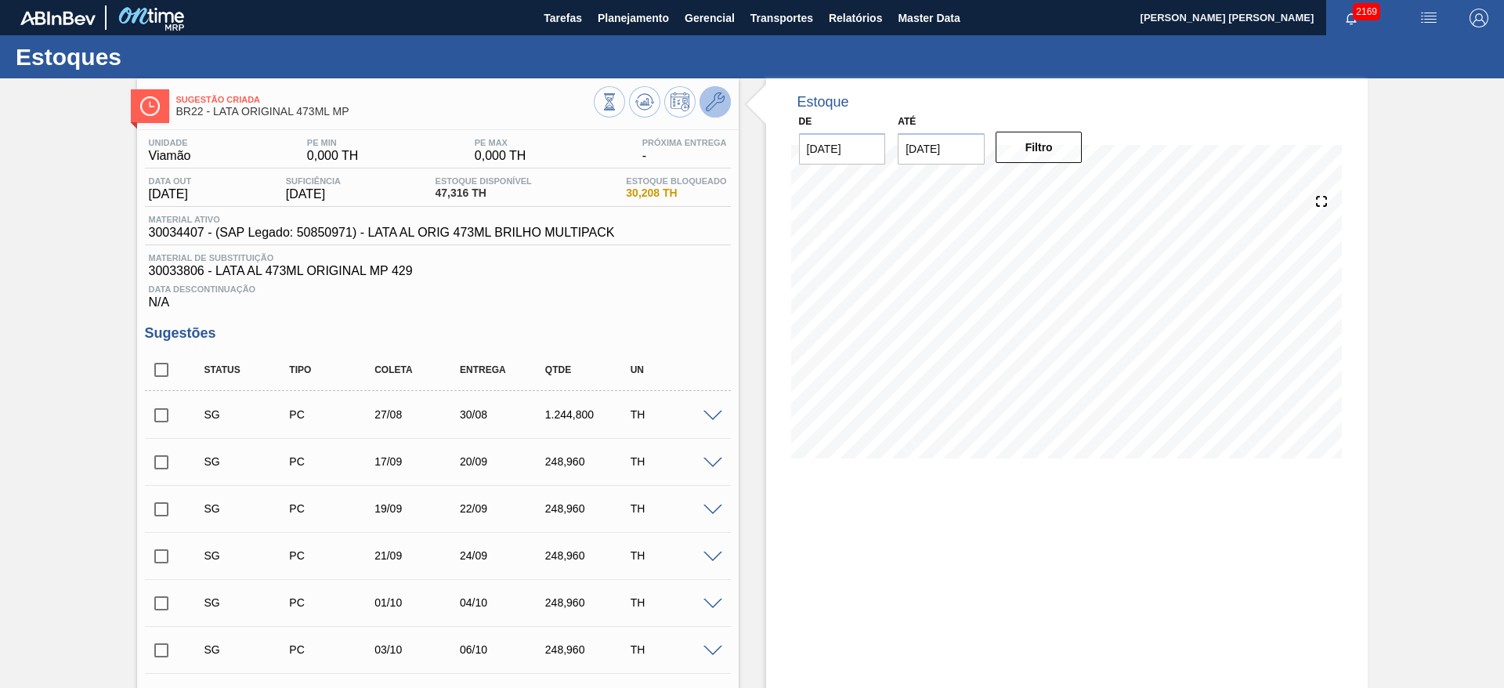
click at [718, 108] on icon at bounding box center [715, 101] width 19 height 19
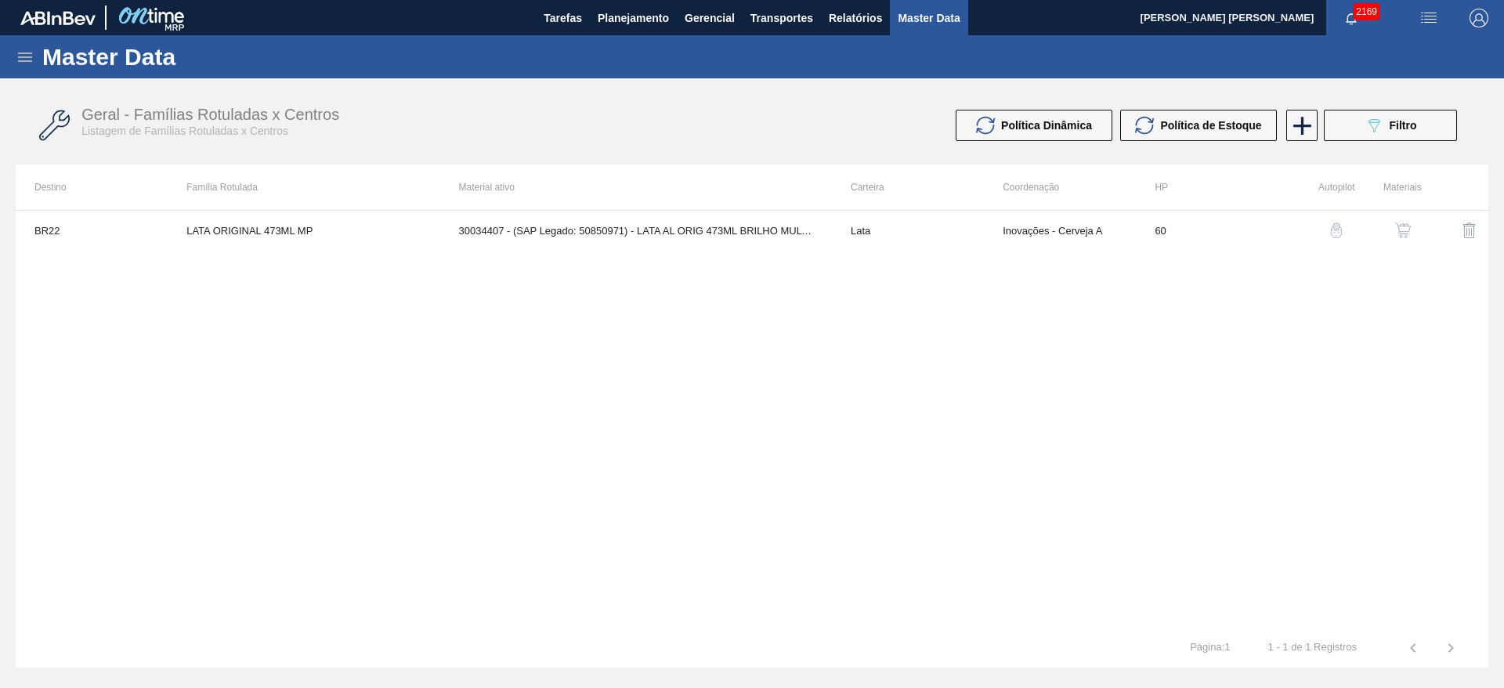
click at [1405, 230] on img "button" at bounding box center [1403, 231] width 16 height 16
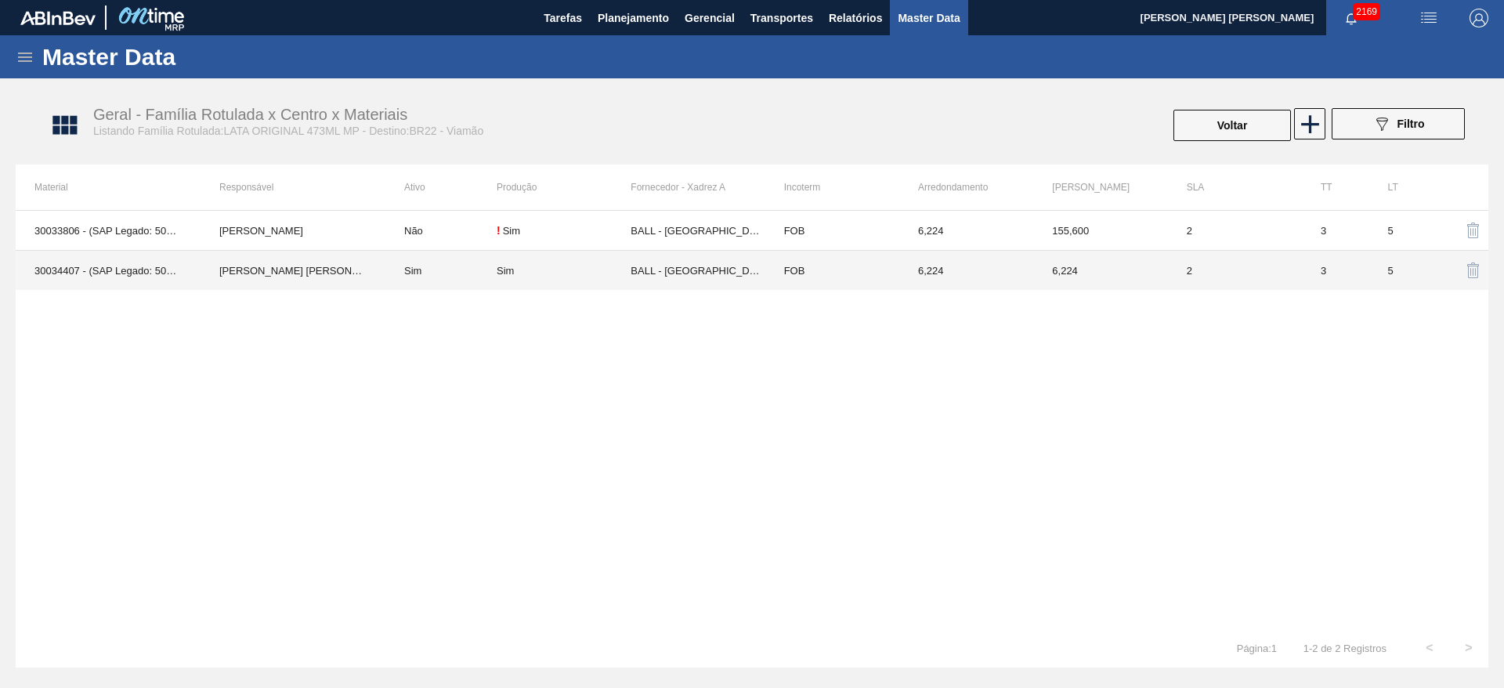
click at [559, 270] on div "Sim" at bounding box center [564, 271] width 134 height 12
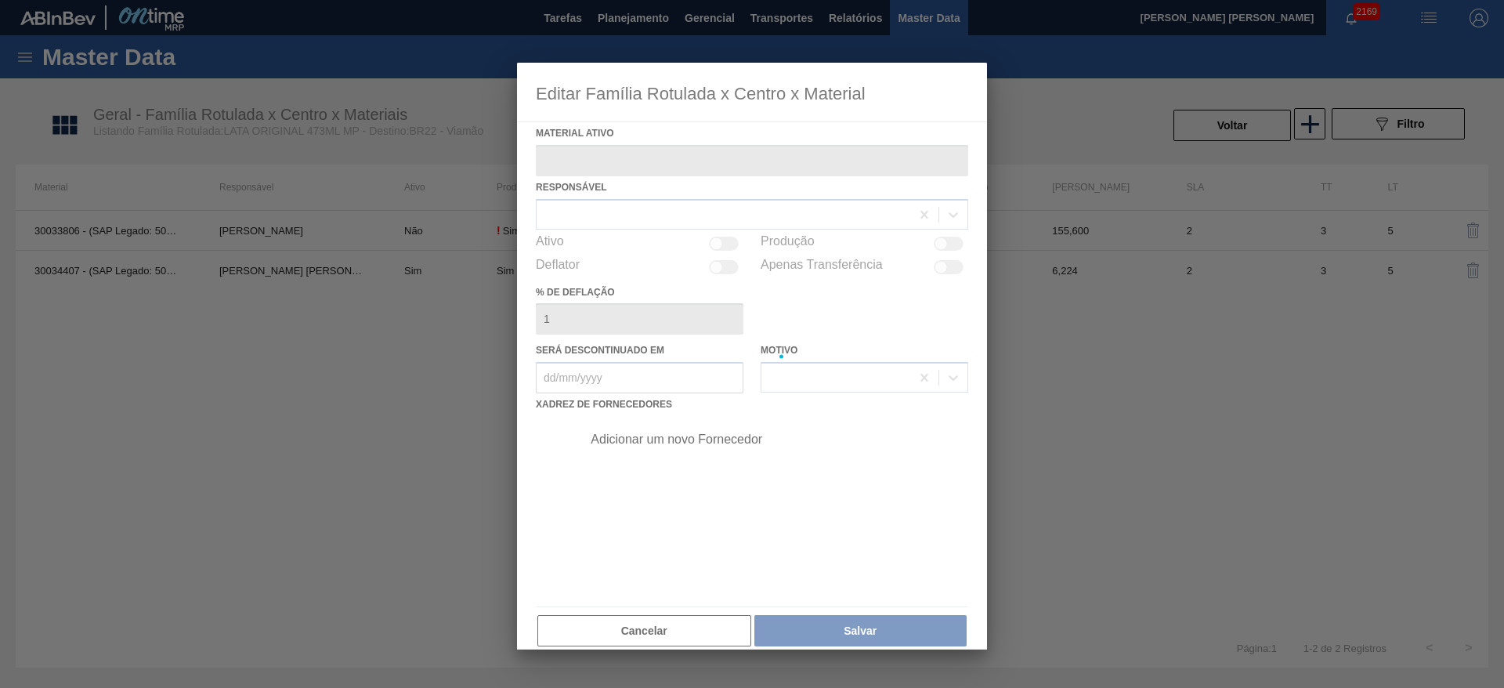
type ativo "30034407 - (SAP Legado: 50850971) - LATA AL ORIG 473ML BRILHO MULTIPACK"
checkbox input "true"
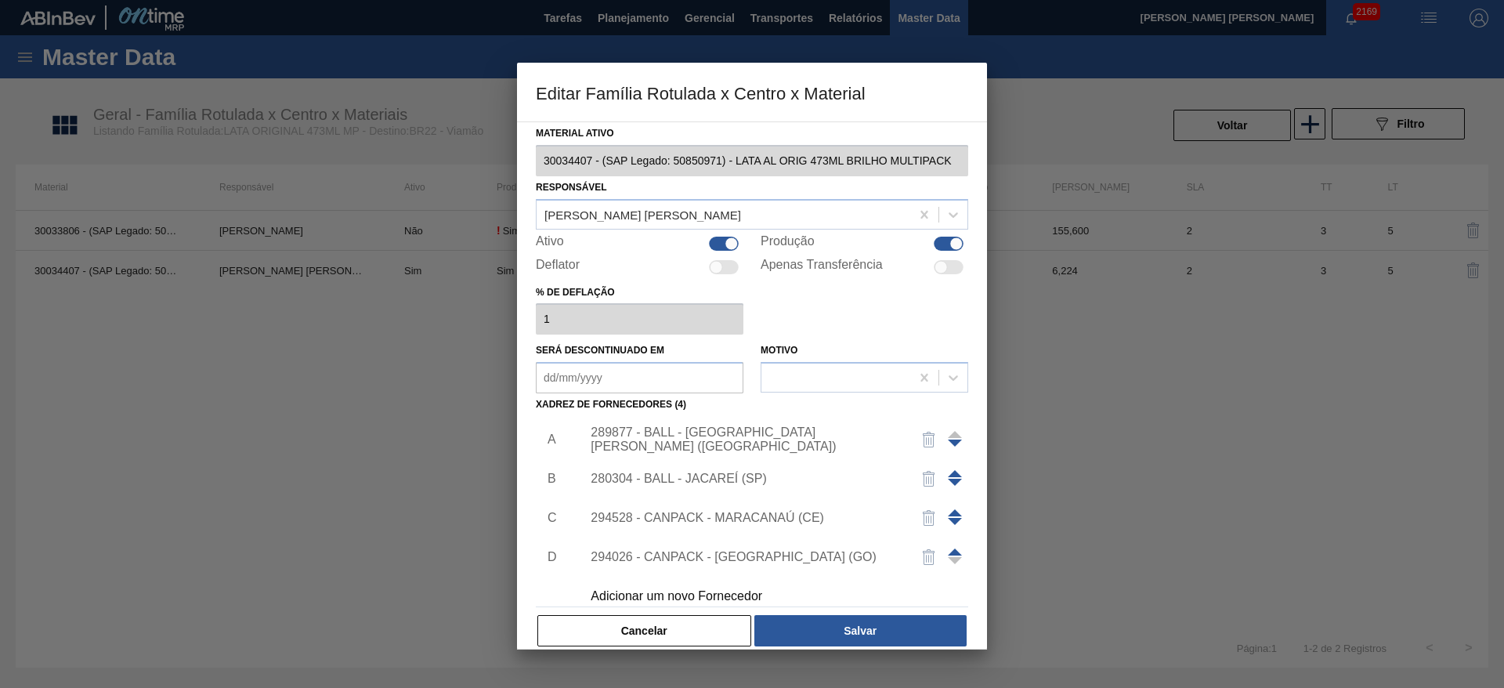
click at [693, 592] on div "Adicionar um novo Fornecedor" at bounding box center [744, 596] width 307 height 14
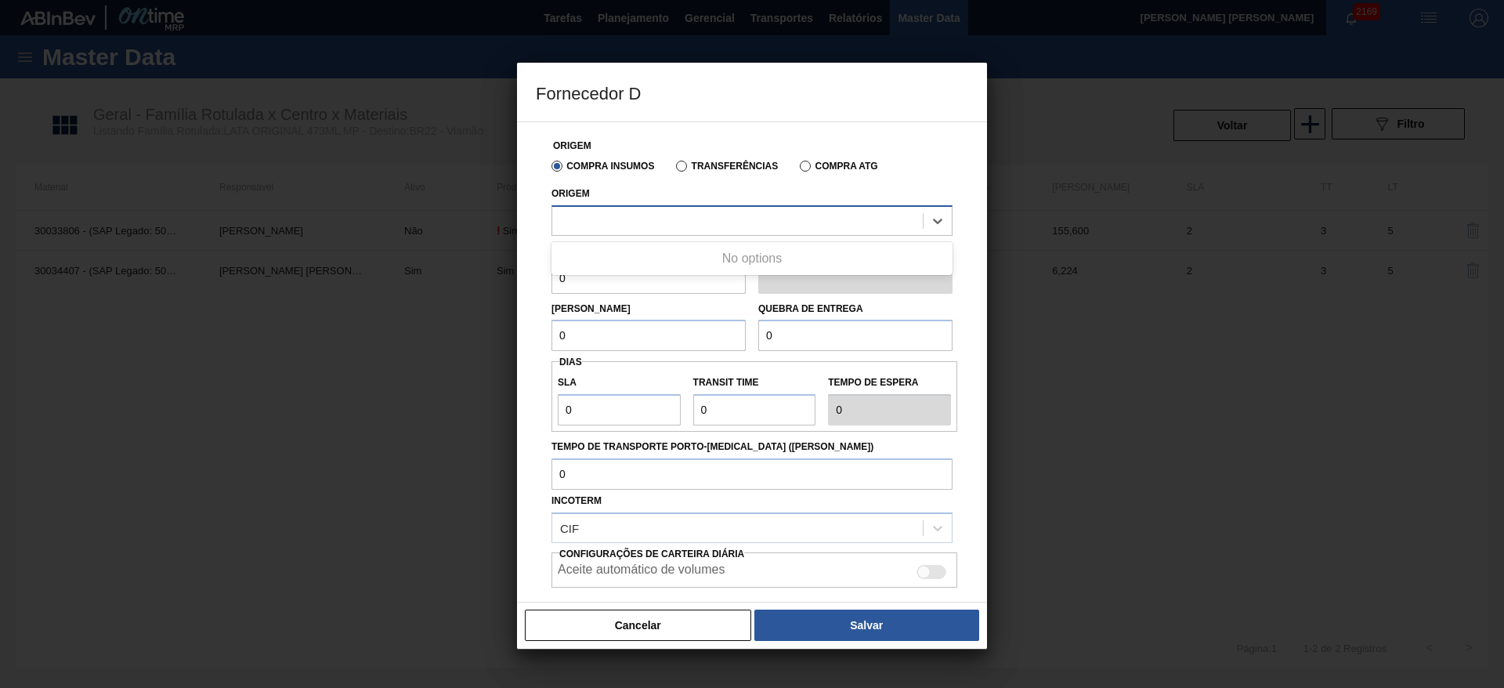
click at [634, 214] on div at bounding box center [737, 220] width 371 height 23
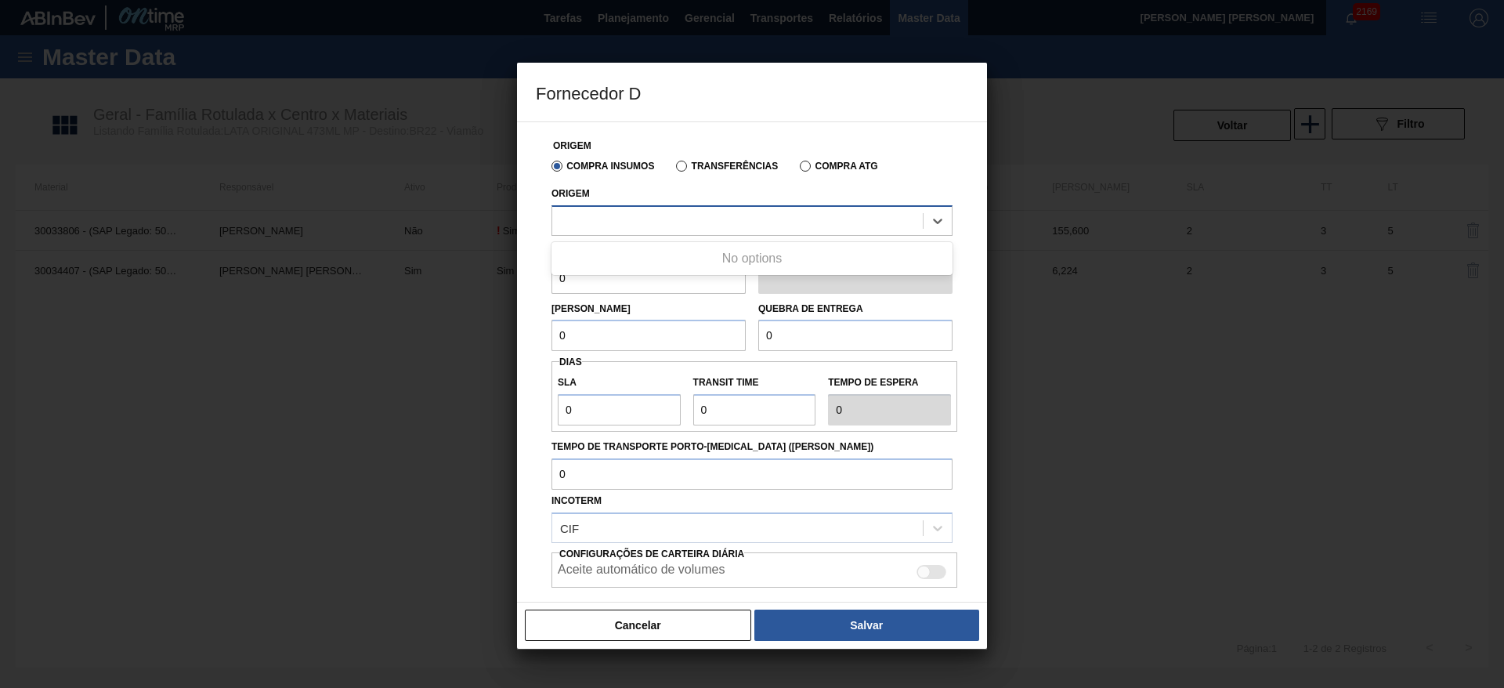
click at [634, 214] on div at bounding box center [737, 220] width 371 height 23
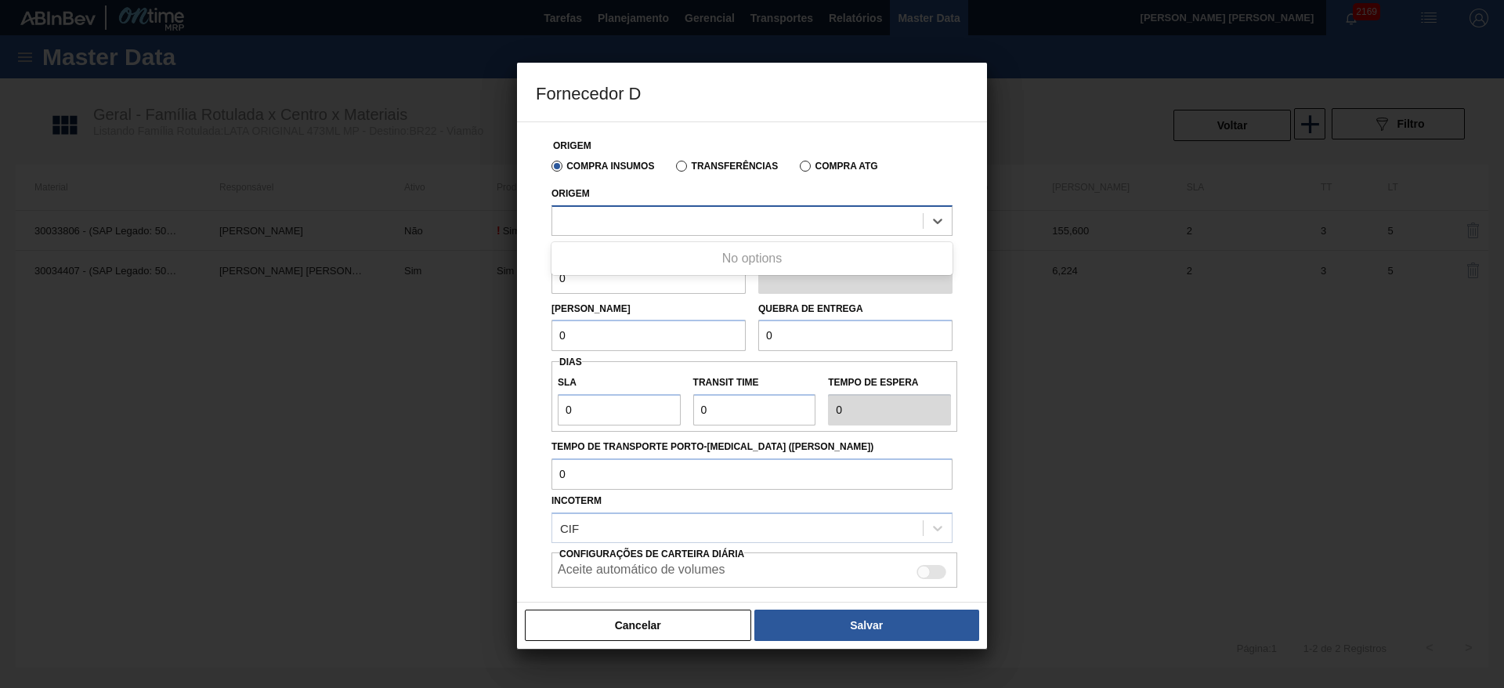
click at [634, 214] on div at bounding box center [737, 220] width 371 height 23
click at [658, 215] on div at bounding box center [737, 220] width 371 height 23
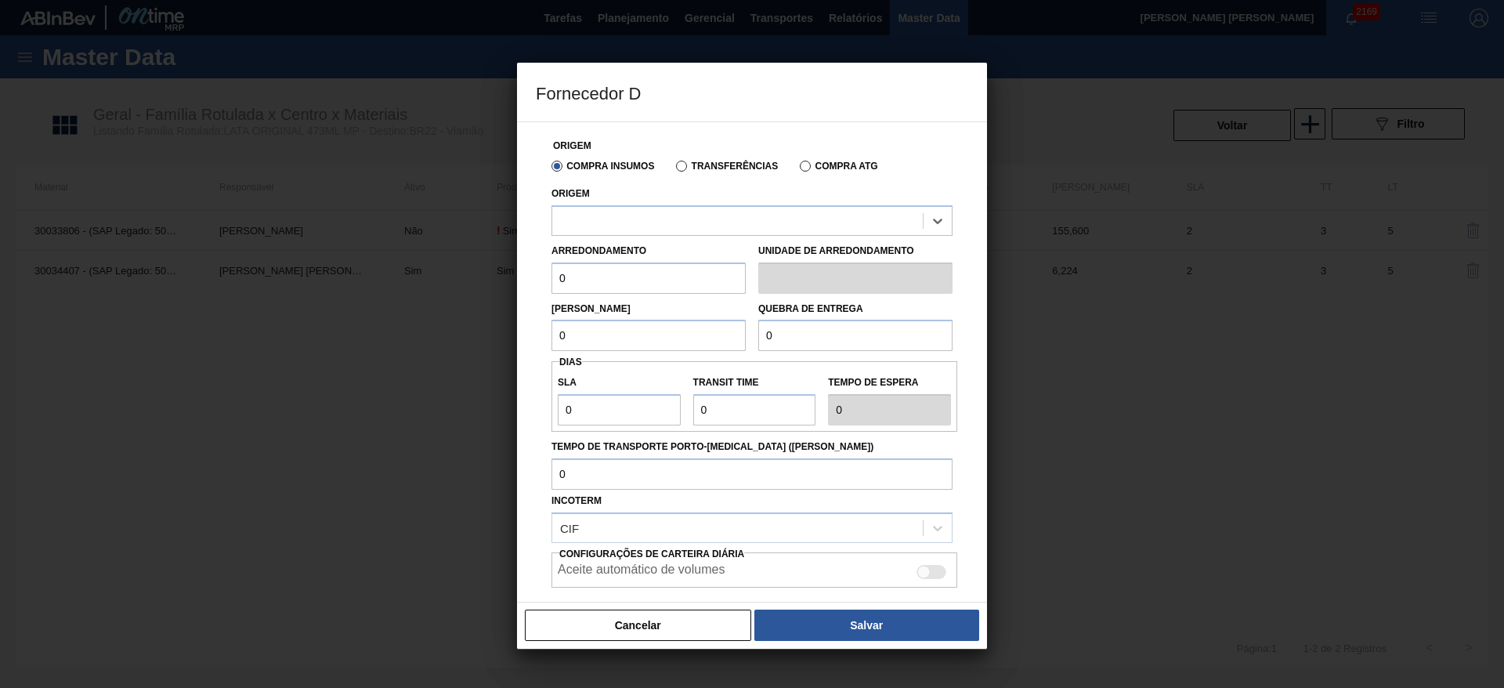
click at [682, 168] on label "Transferências" at bounding box center [727, 166] width 102 height 11
click at [674, 169] on input "Transferências" at bounding box center [674, 169] width 0 height 0
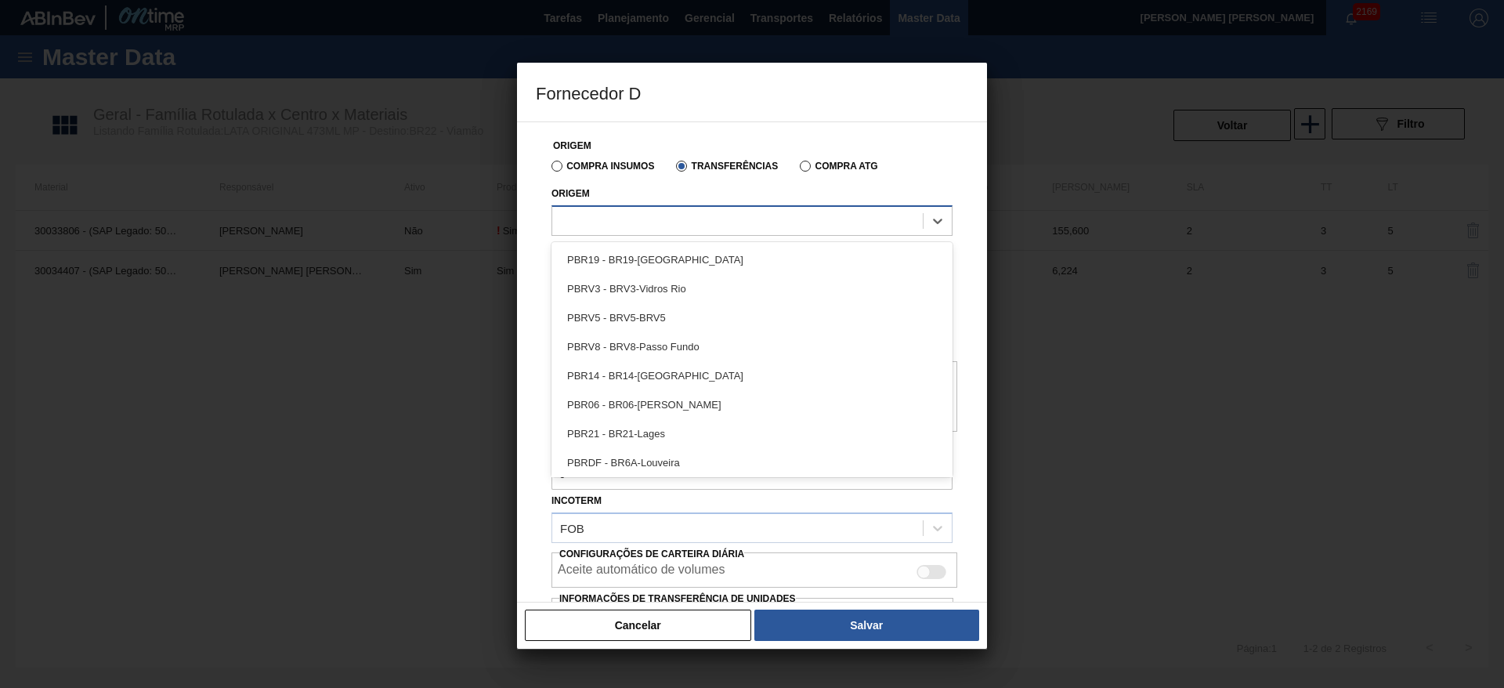
click at [631, 215] on div at bounding box center [737, 220] width 371 height 23
click at [628, 219] on div at bounding box center [737, 220] width 371 height 23
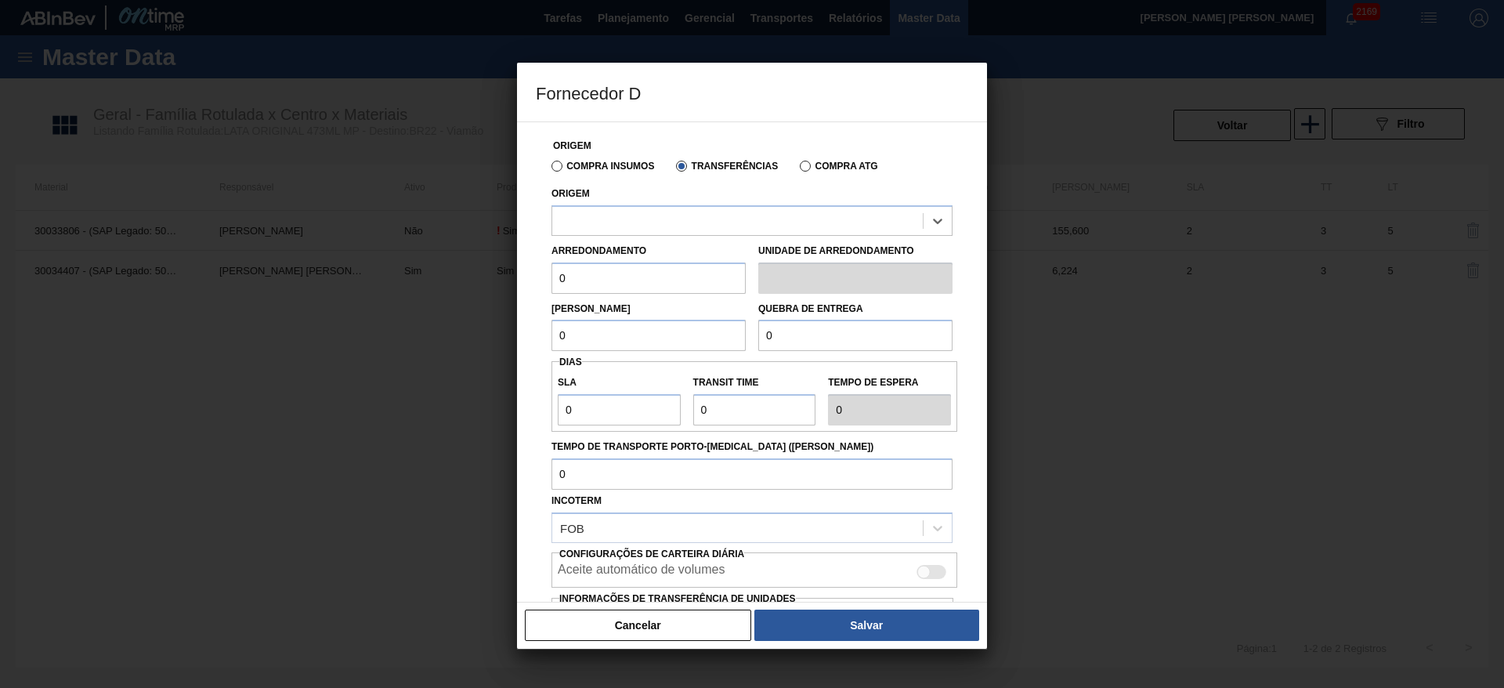
click at [596, 165] on label "Compra Insumos" at bounding box center [603, 166] width 103 height 11
click at [549, 169] on input "Compra Insumos" at bounding box center [549, 169] width 0 height 0
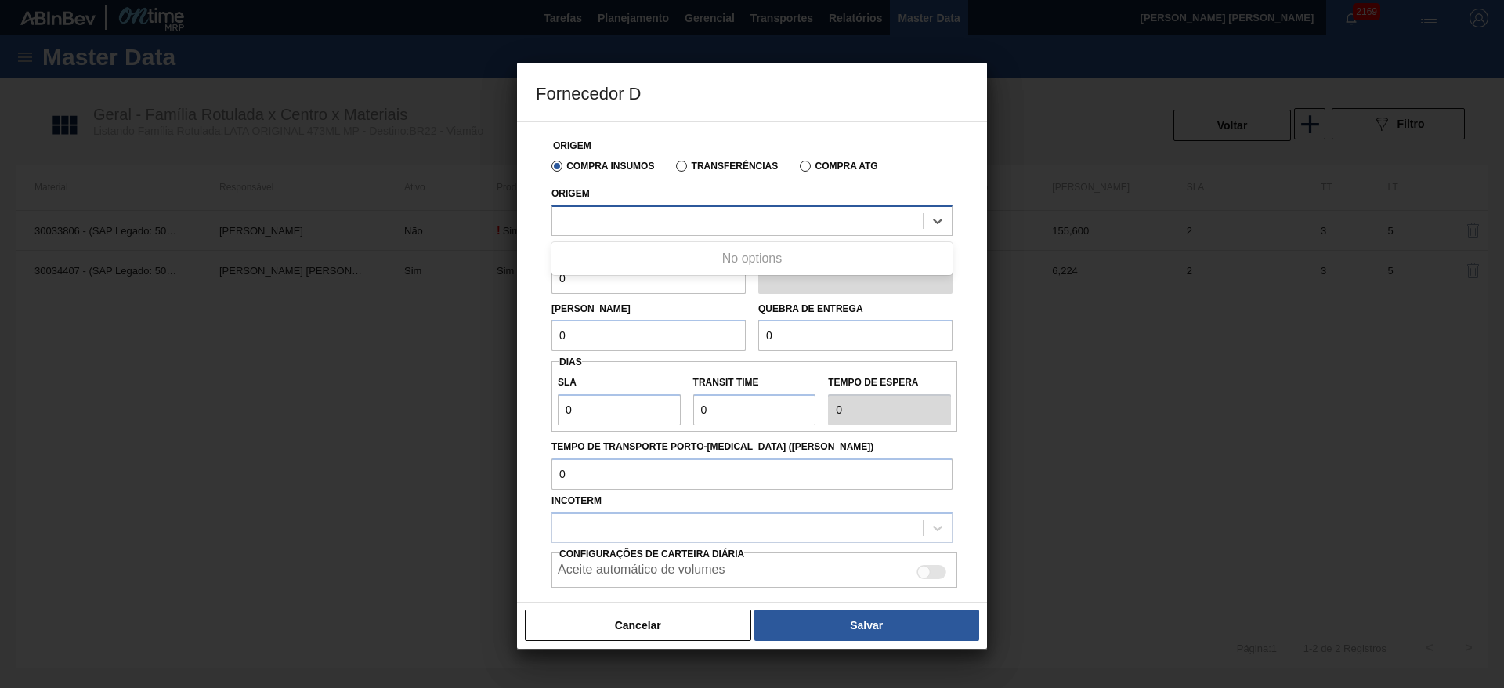
click at [590, 207] on div at bounding box center [752, 220] width 401 height 31
click at [592, 211] on div at bounding box center [737, 220] width 371 height 23
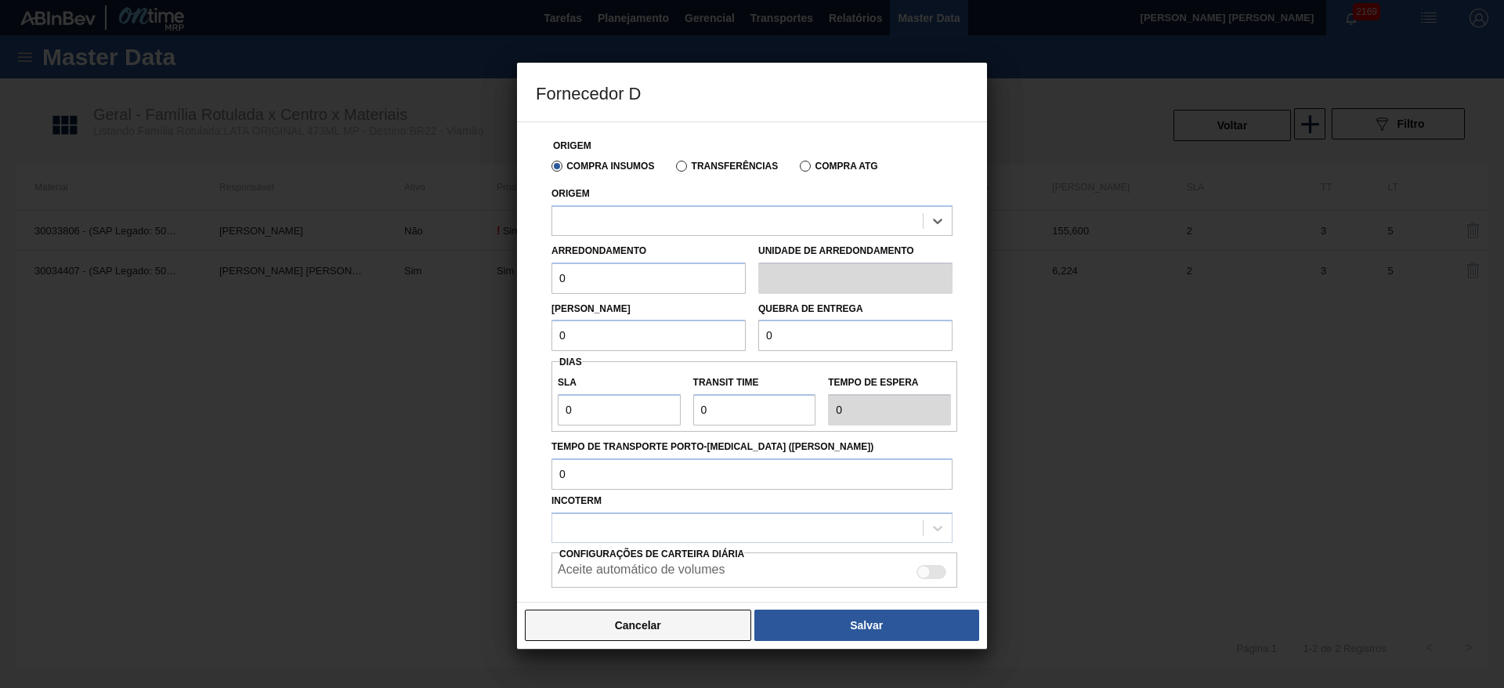
click at [680, 624] on button "Cancelar" at bounding box center [638, 625] width 226 height 31
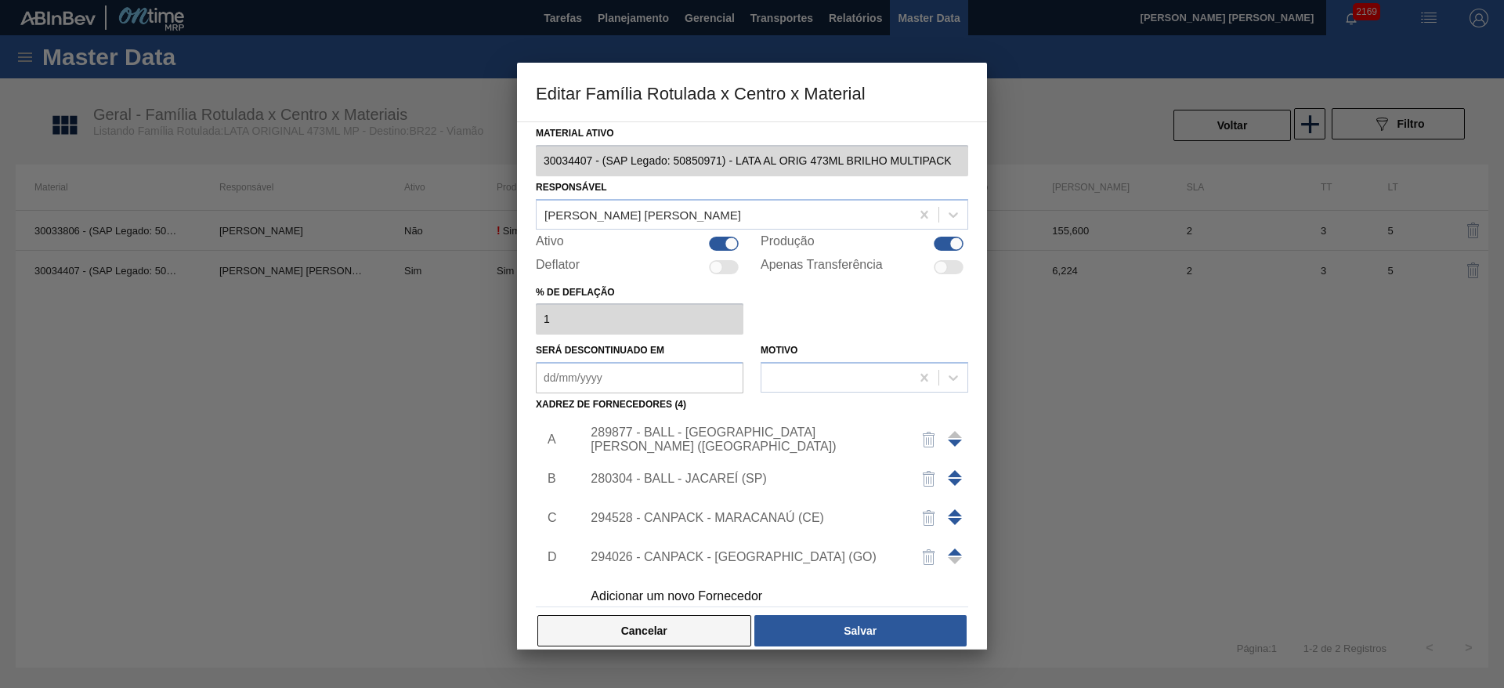
click at [657, 621] on button "Cancelar" at bounding box center [644, 630] width 214 height 31
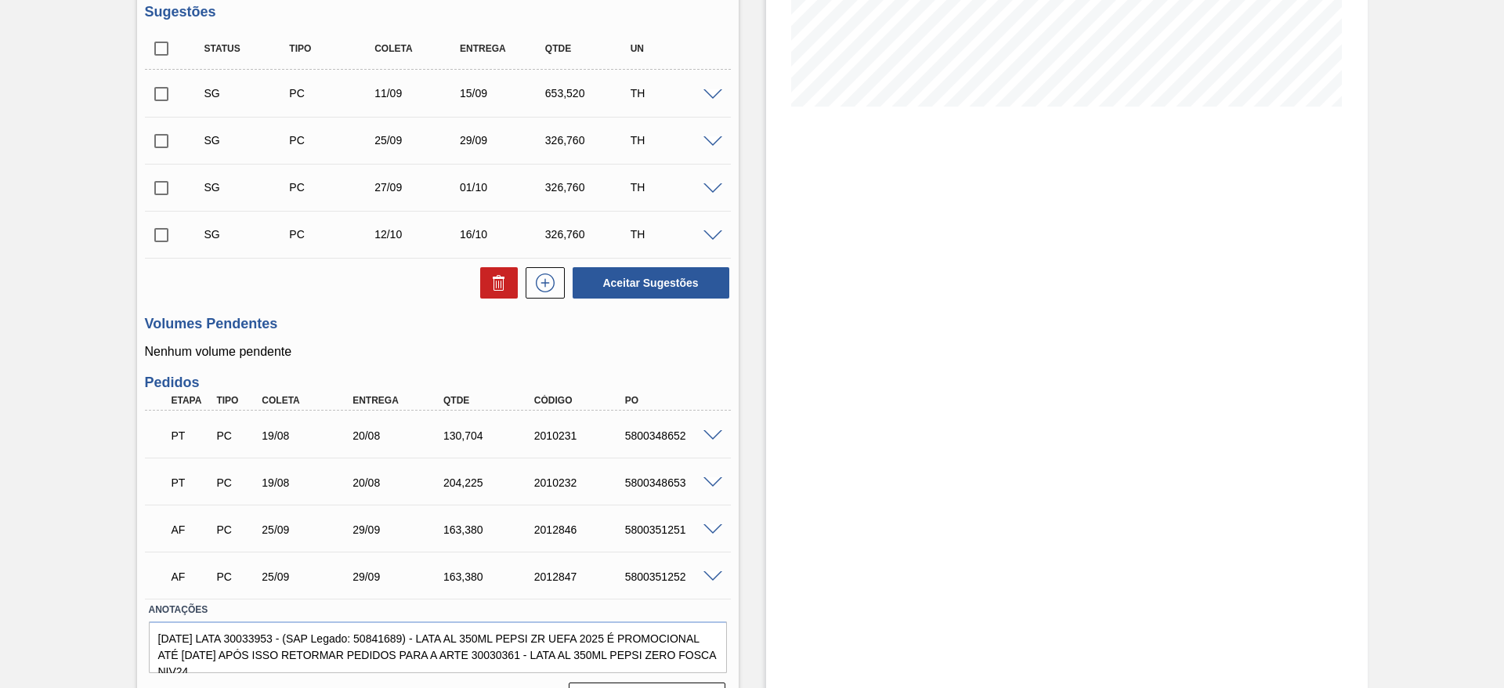
scroll to position [353, 0]
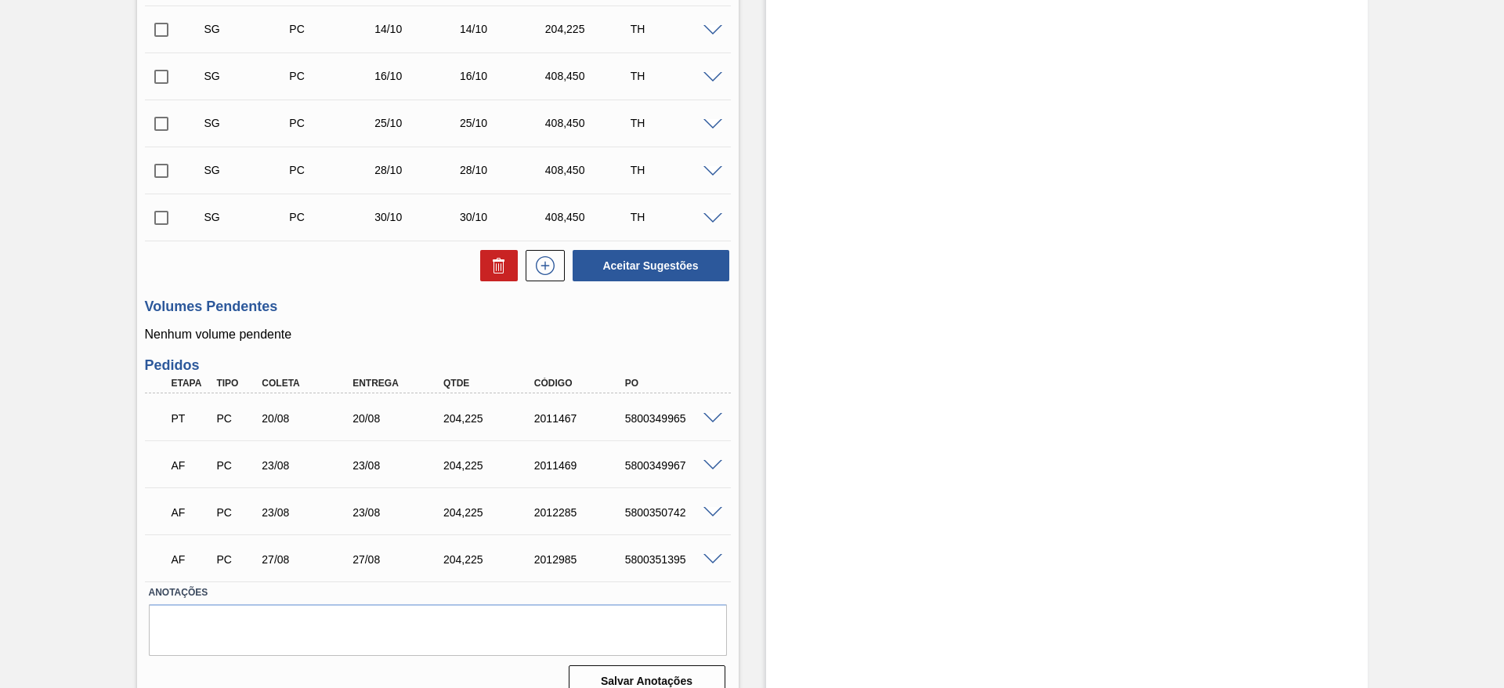
scroll to position [642, 0]
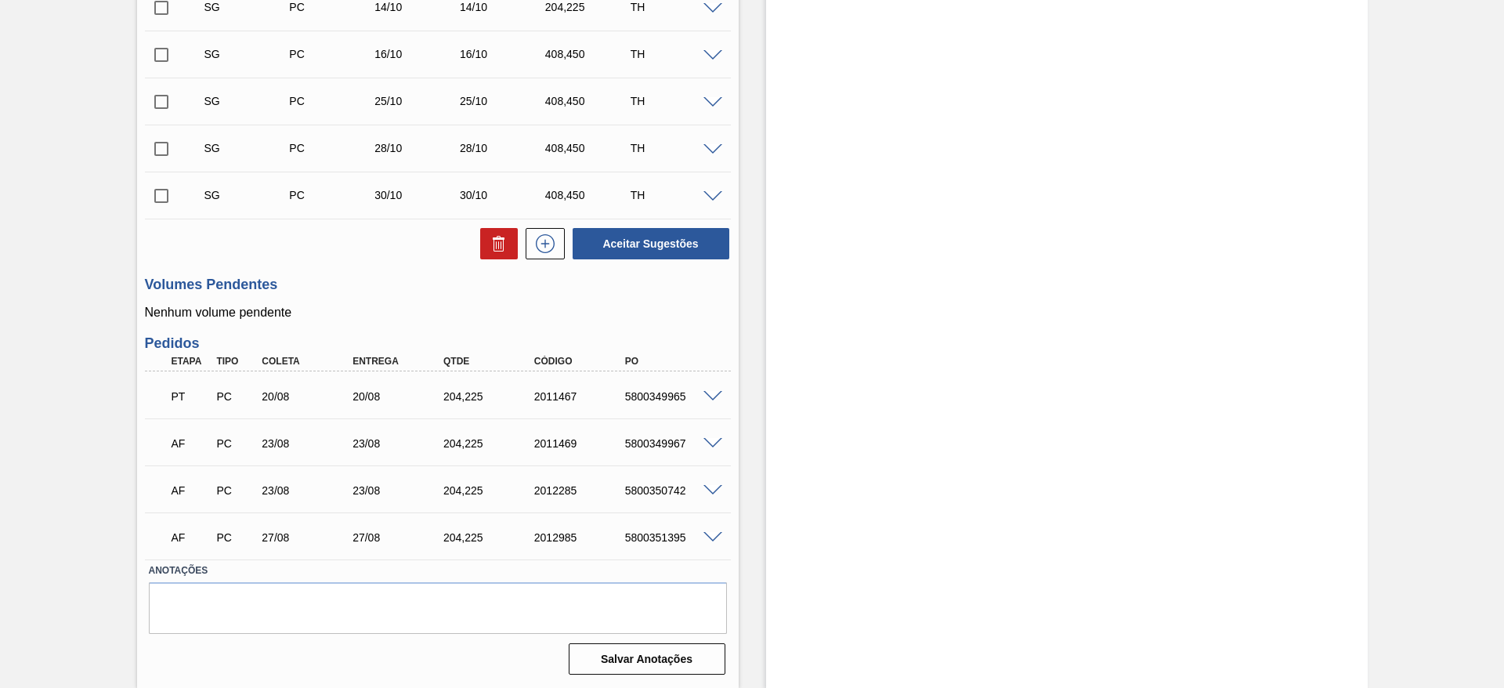
click at [709, 441] on span at bounding box center [713, 444] width 19 height 12
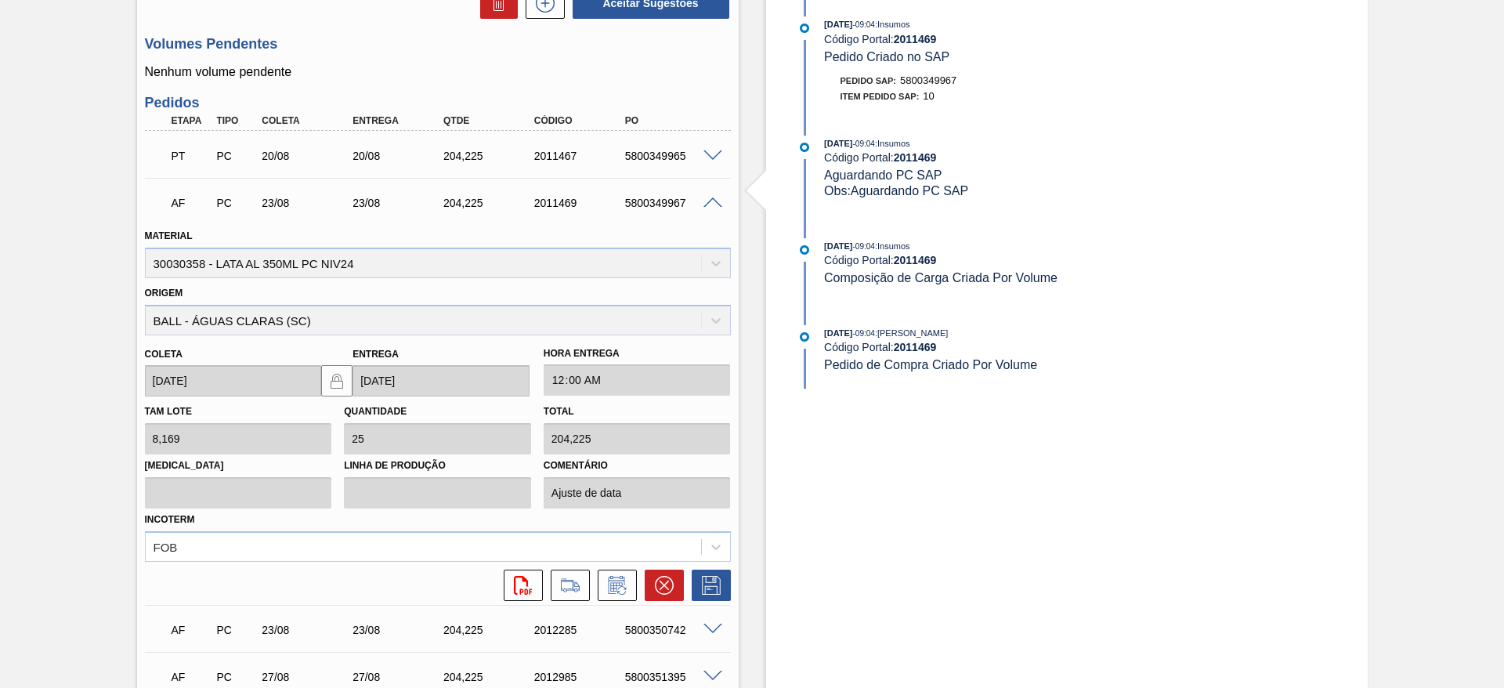
scroll to position [995, 0]
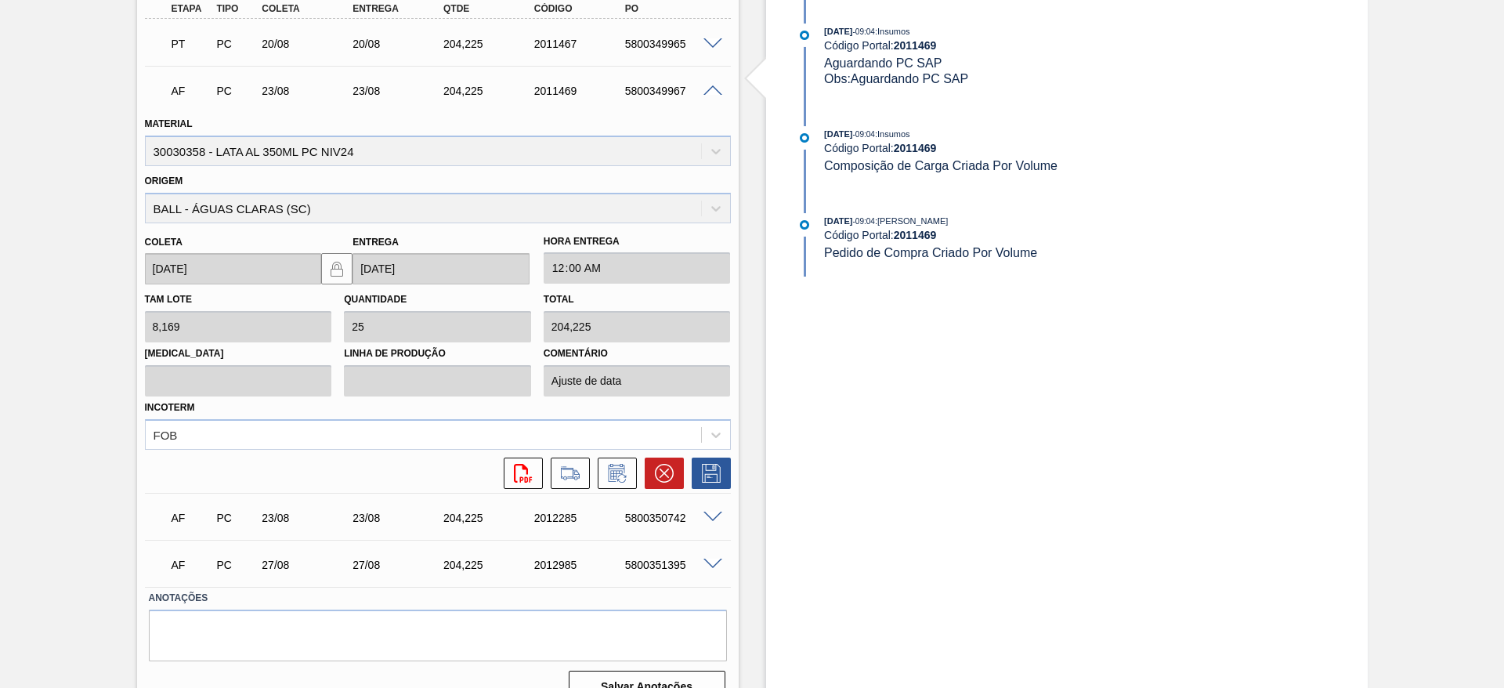
click at [715, 92] on span at bounding box center [713, 91] width 19 height 12
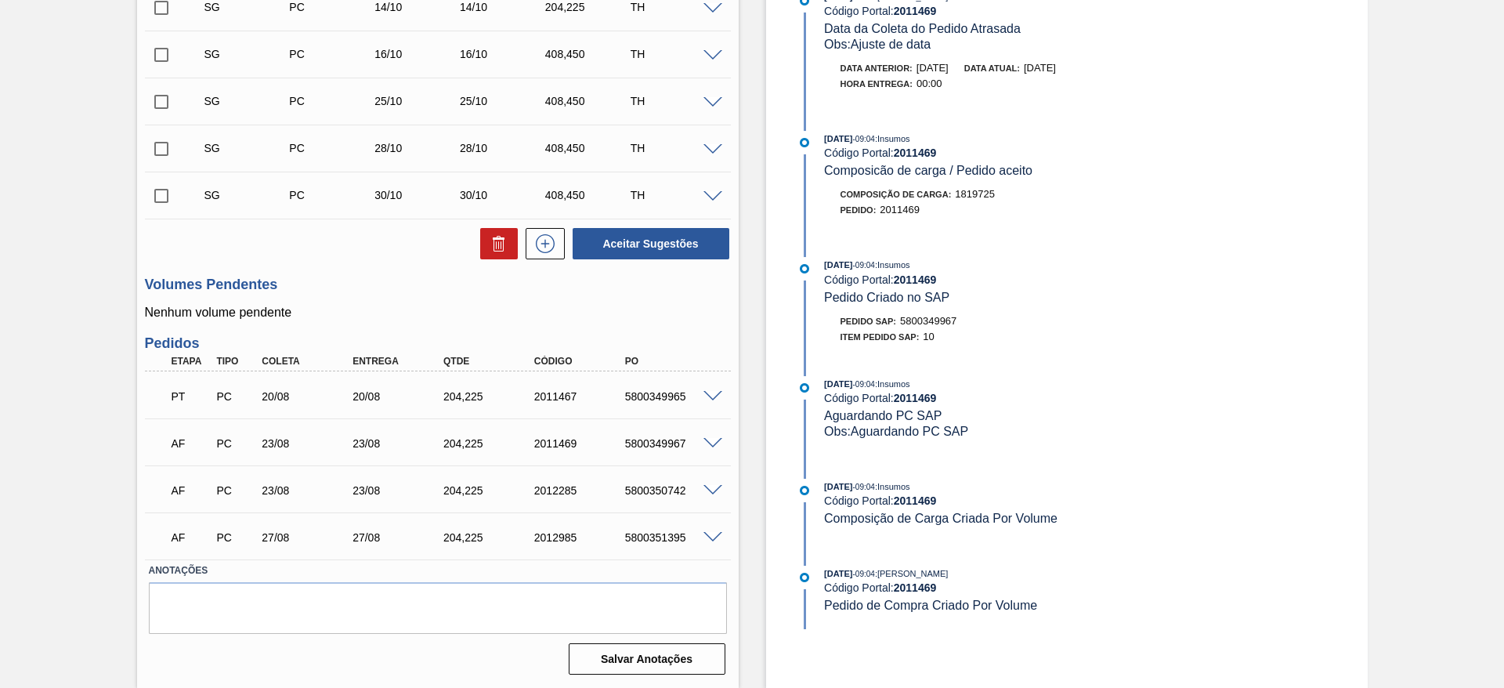
scroll to position [642, 0]
drag, startPoint x: 711, startPoint y: 463, endPoint x: 711, endPoint y: 450, distance: 12.5
click at [711, 463] on div "AF PC 23/08 23/08 204,[PHONE_NUMBER] 5800349967 Material 30030358 - LATA AL 350…" at bounding box center [438, 441] width 586 height 47
click at [708, 448] on div "5800349967" at bounding box center [672, 443] width 102 height 13
click at [711, 442] on span at bounding box center [713, 444] width 19 height 12
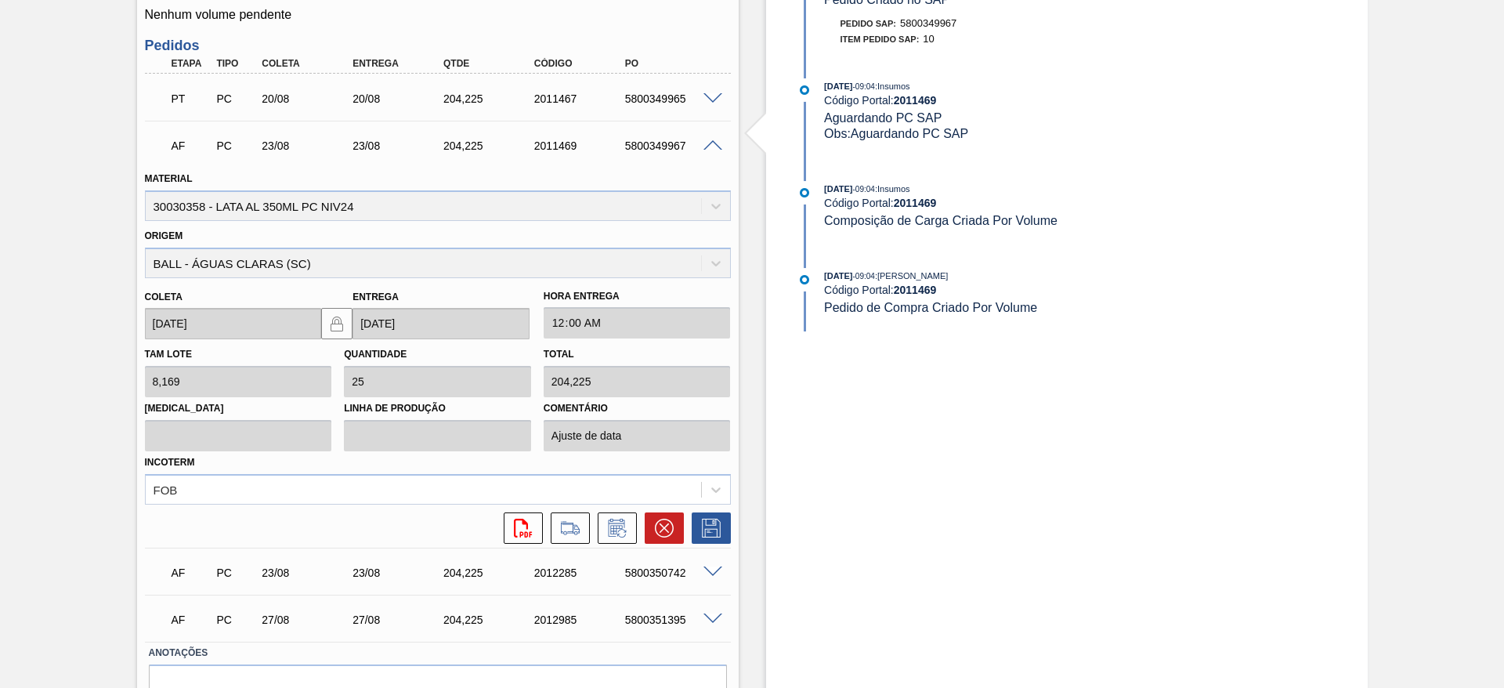
scroll to position [995, 0]
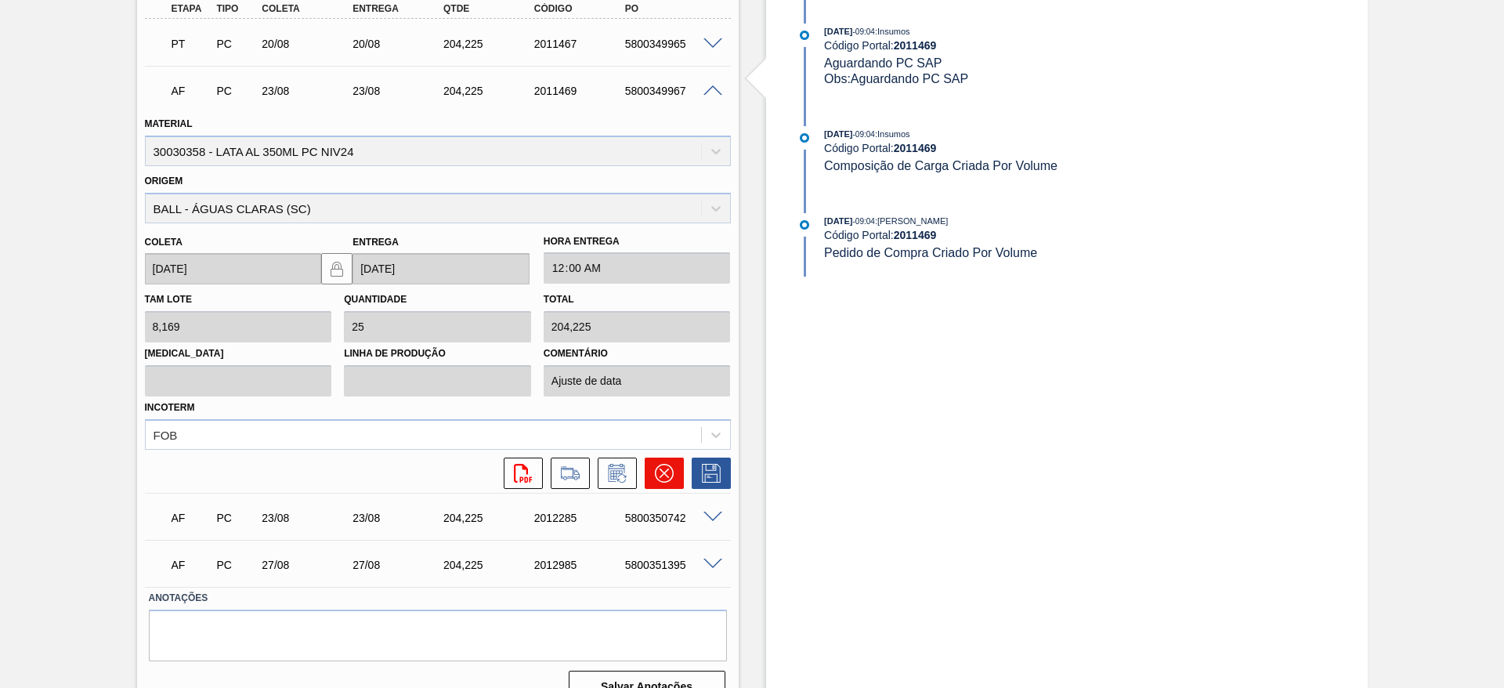
click at [663, 476] on icon at bounding box center [664, 473] width 19 height 19
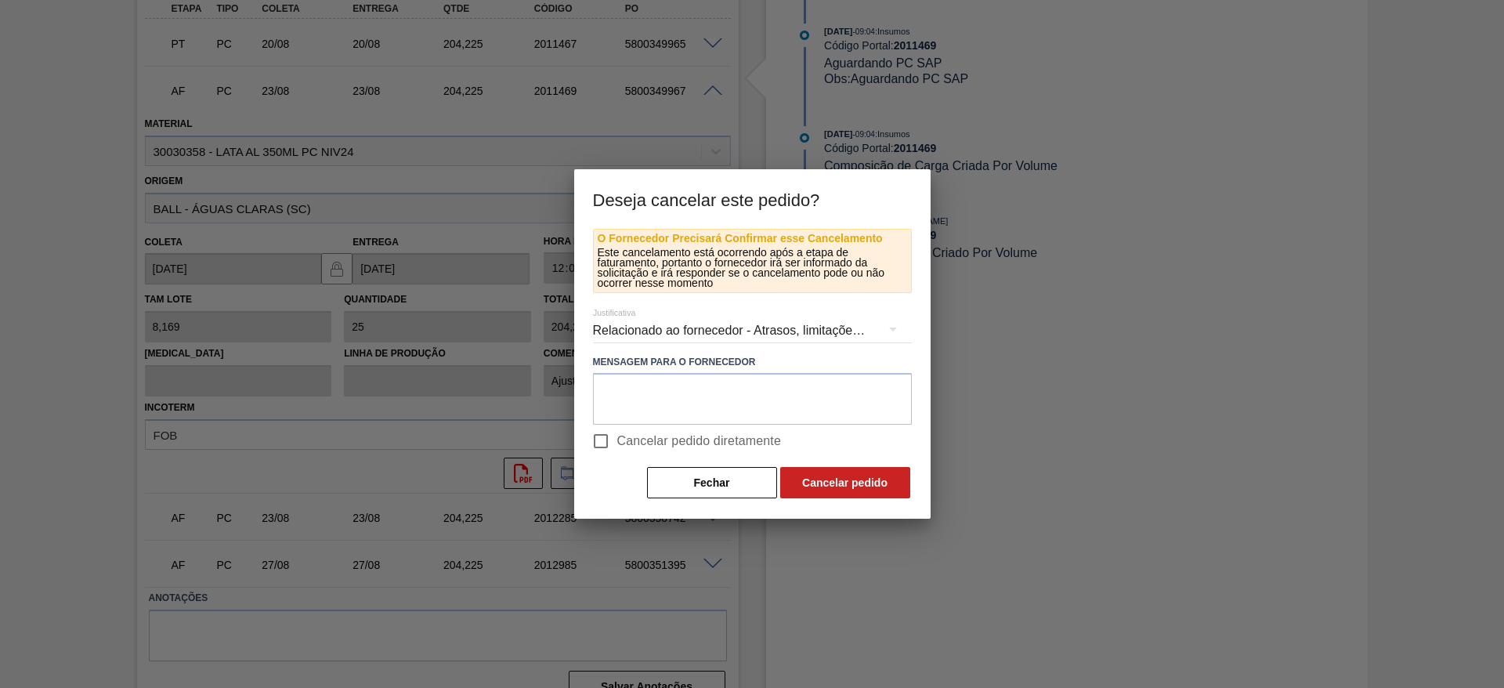
click at [613, 436] on input "Cancelar pedido diretamente" at bounding box center [600, 441] width 33 height 33
checkbox input "true"
click at [812, 472] on button "Cancelar pedido" at bounding box center [845, 482] width 130 height 31
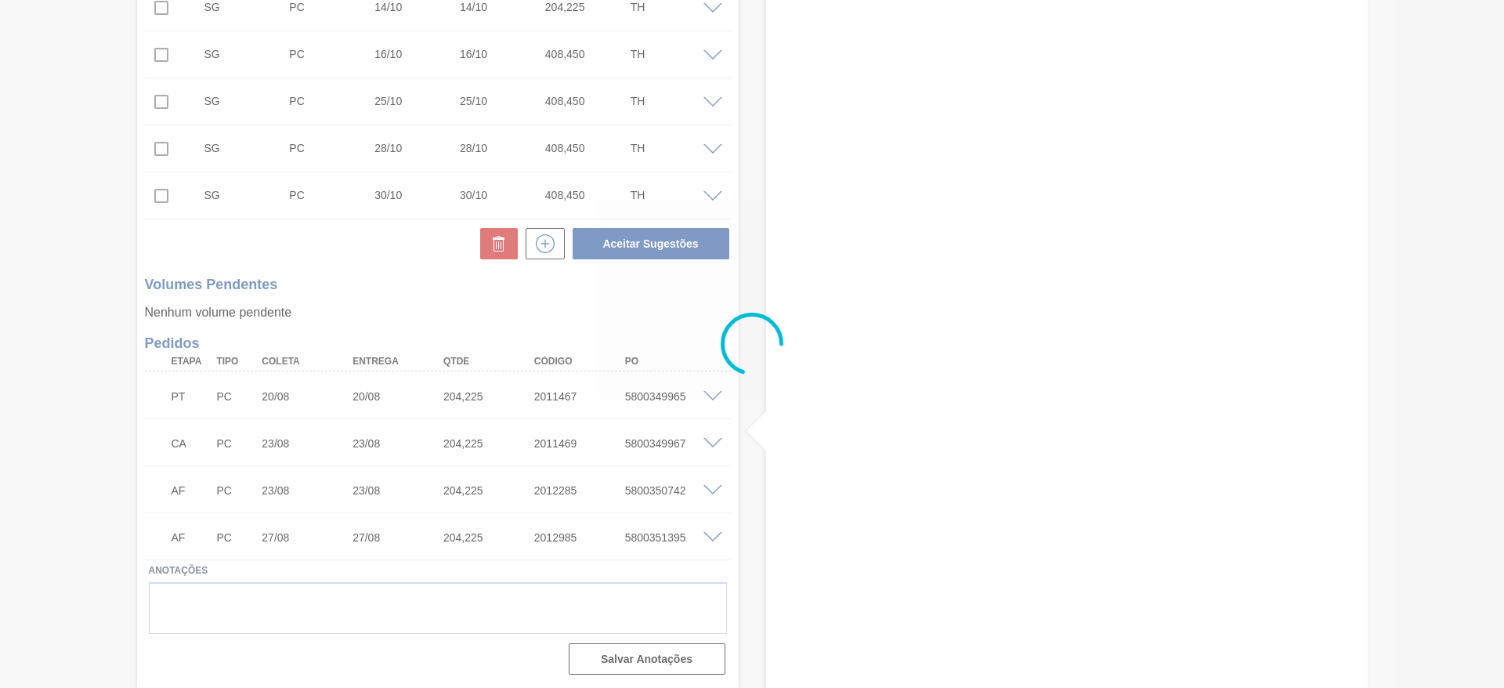
scroll to position [642, 0]
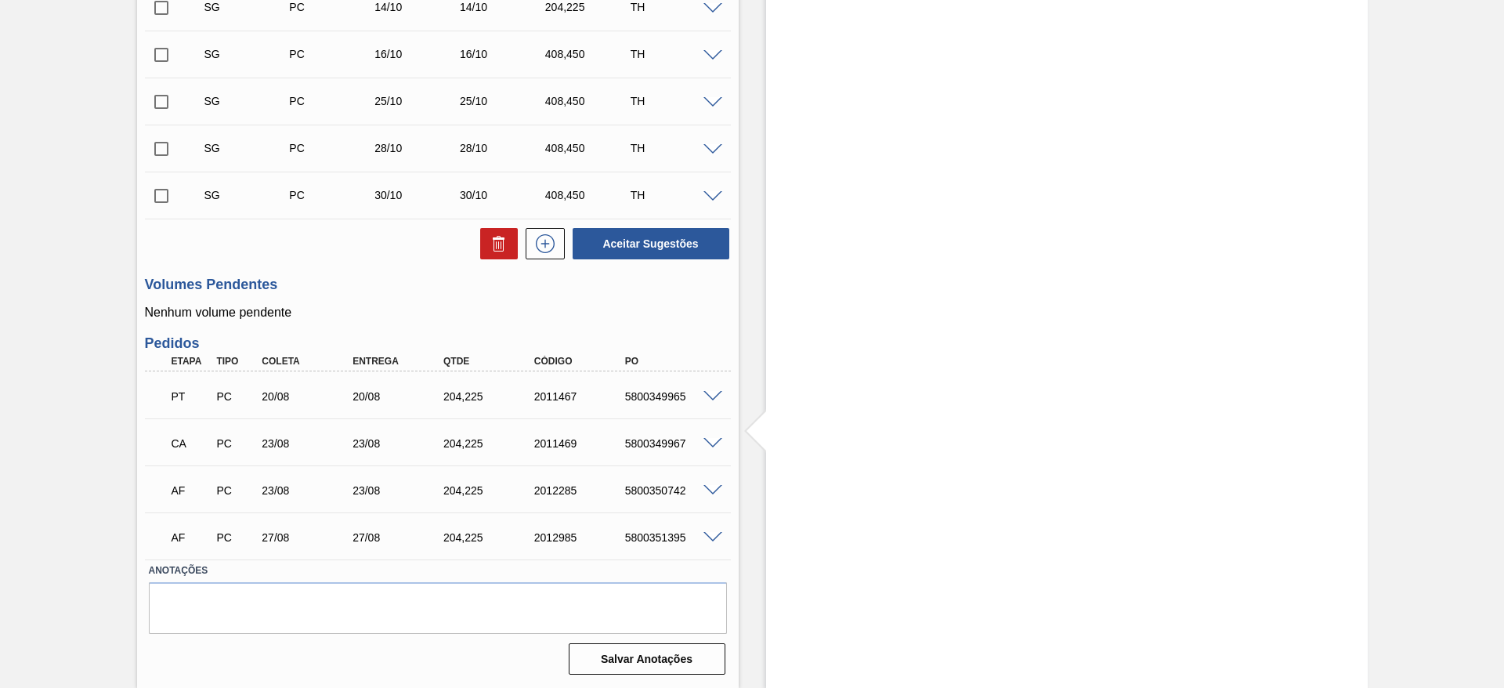
click at [711, 492] on span at bounding box center [713, 491] width 19 height 12
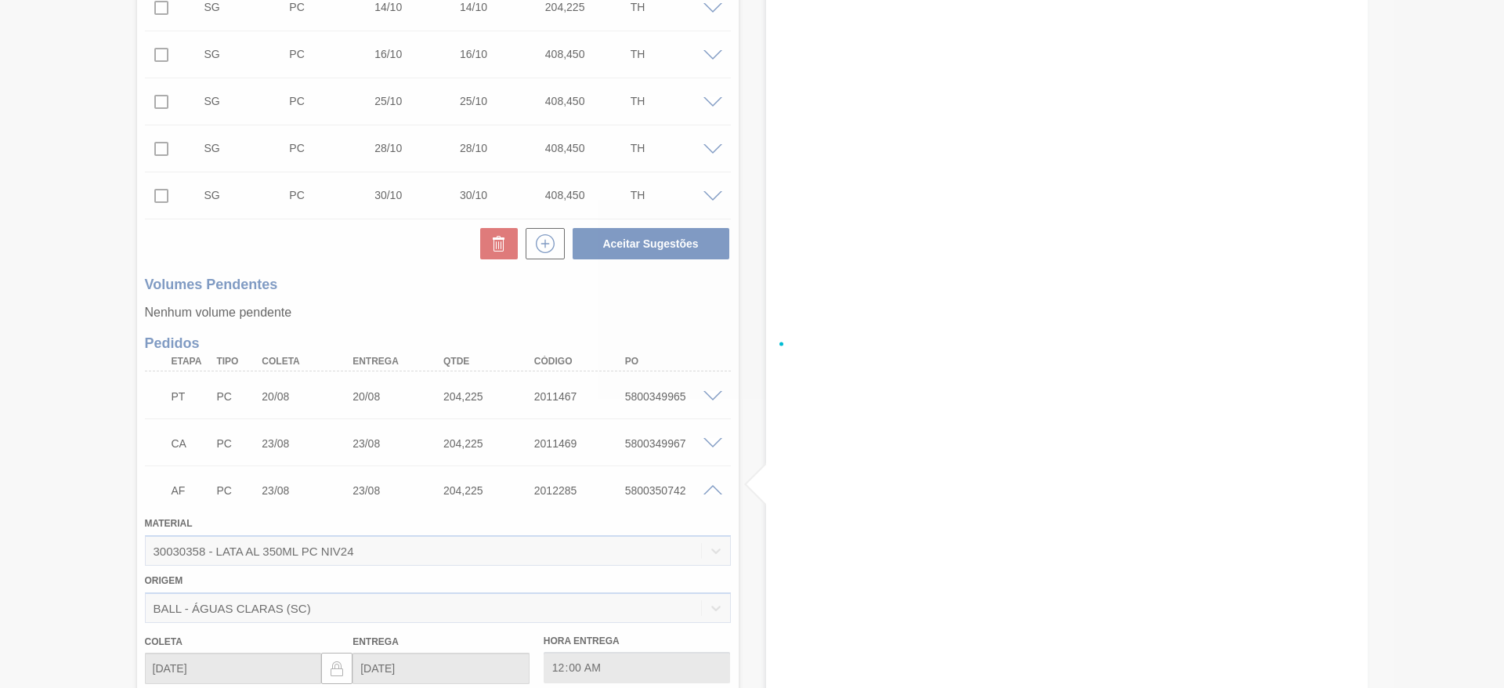
scroll to position [995, 0]
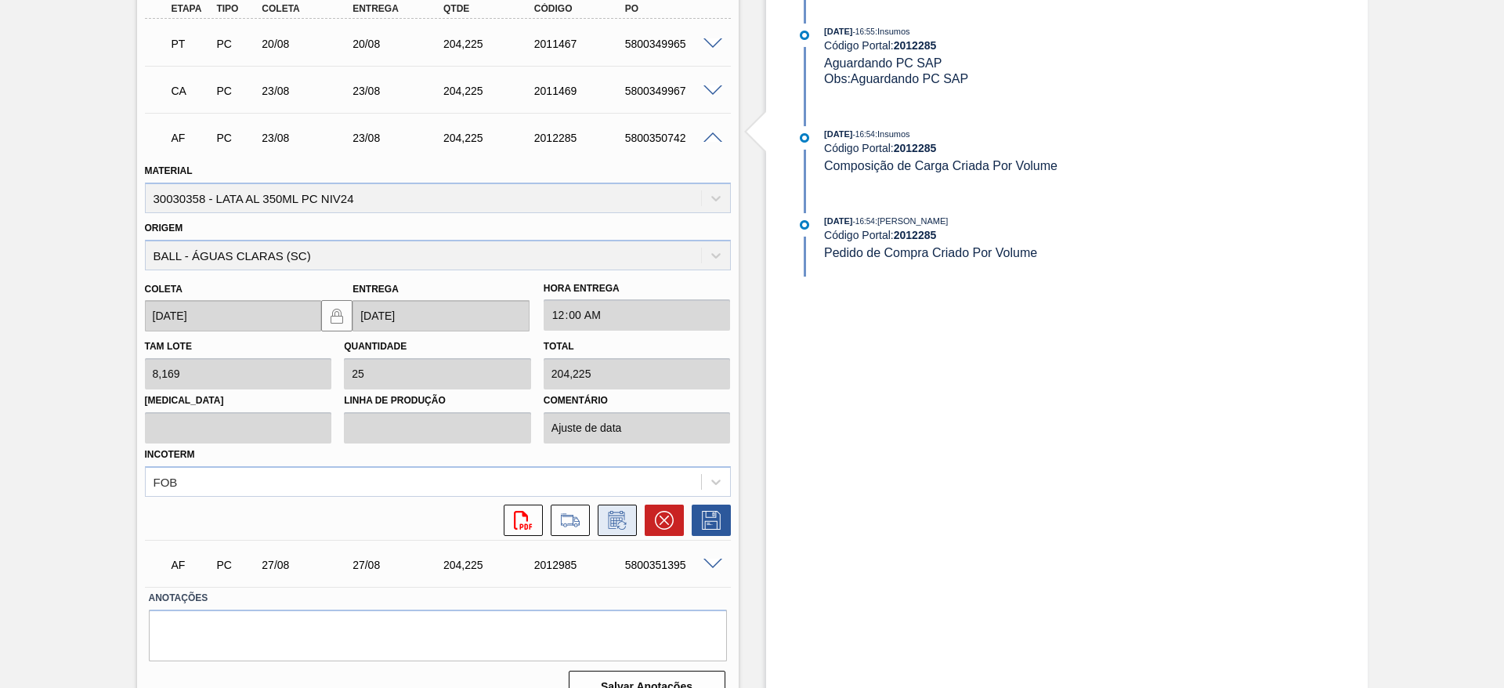
click at [617, 519] on icon at bounding box center [617, 520] width 25 height 19
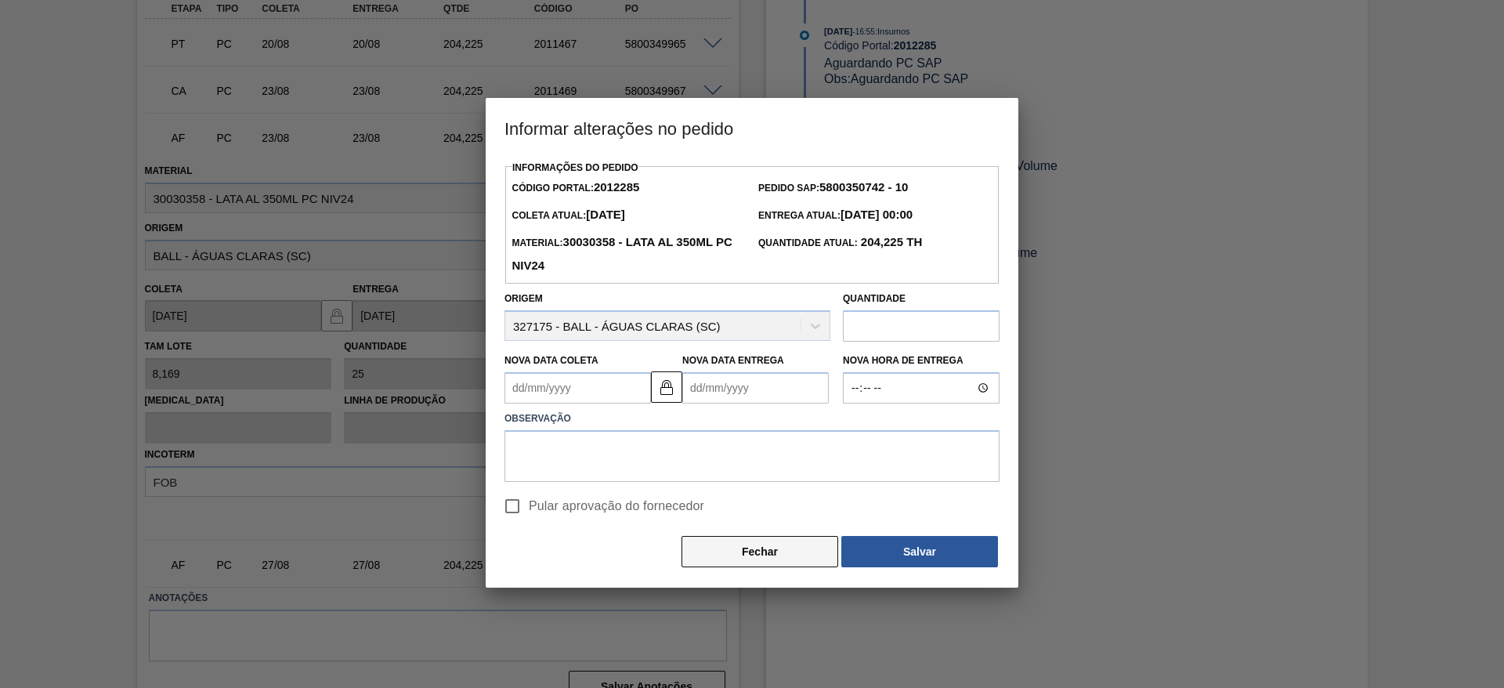
click at [756, 550] on button "Fechar" at bounding box center [760, 551] width 157 height 31
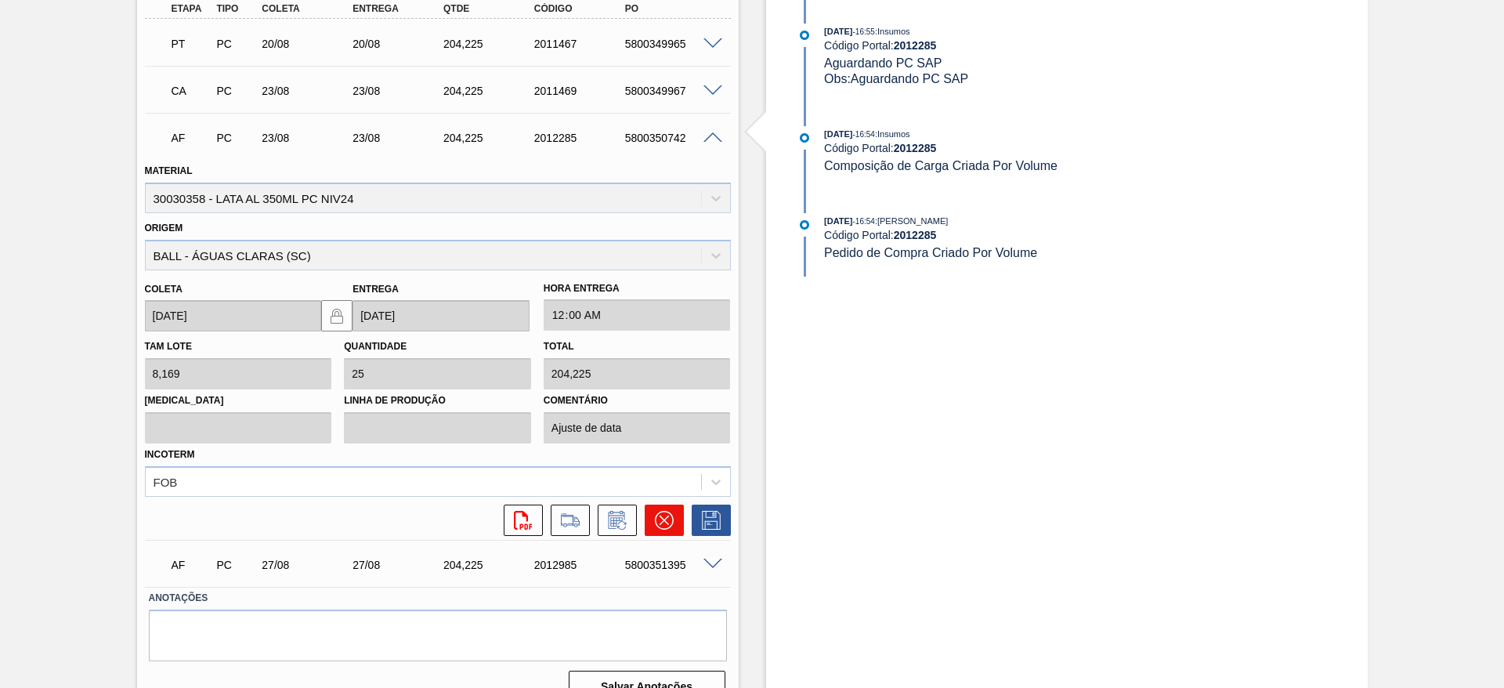
click at [671, 526] on icon at bounding box center [664, 520] width 19 height 19
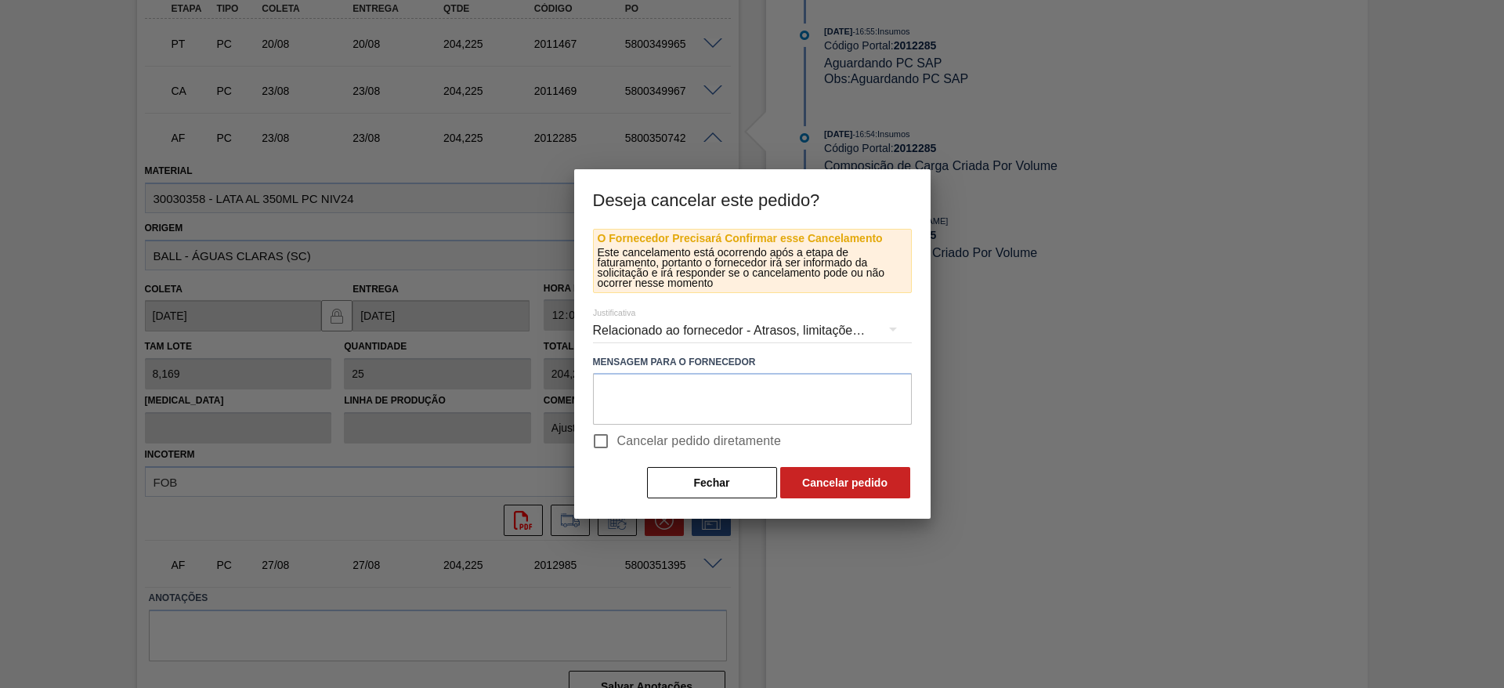
click at [613, 445] on input "Cancelar pedido diretamente" at bounding box center [600, 441] width 33 height 33
checkbox input "true"
click at [805, 489] on button "Cancelar pedido" at bounding box center [845, 482] width 130 height 31
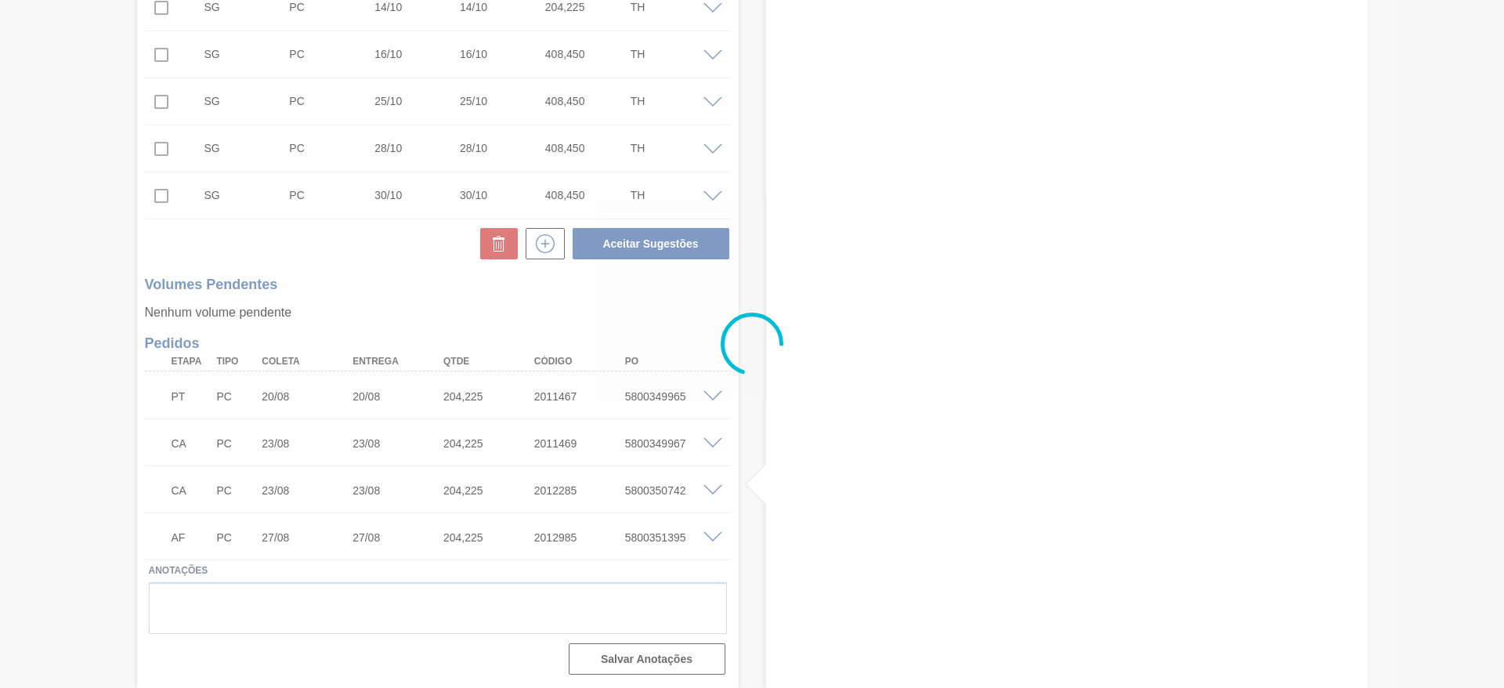
scroll to position [642, 0]
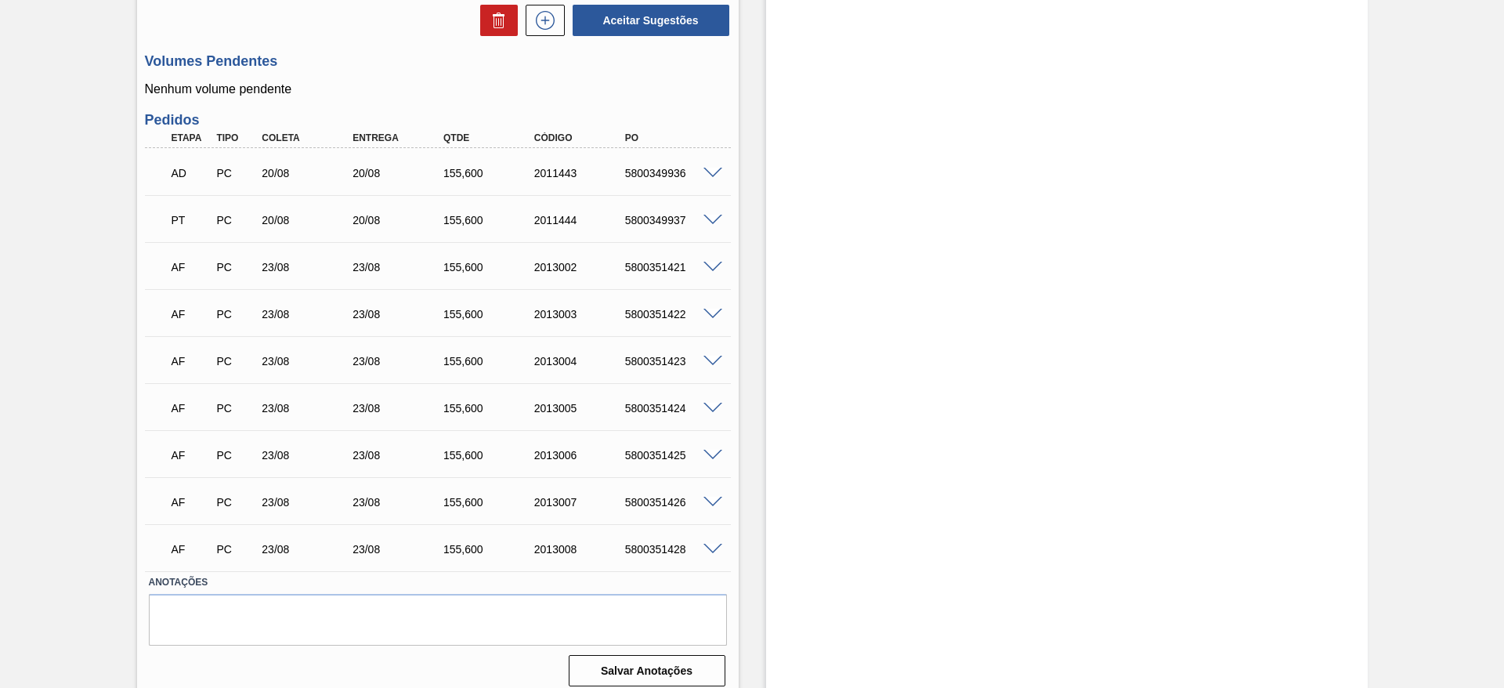
scroll to position [642, 0]
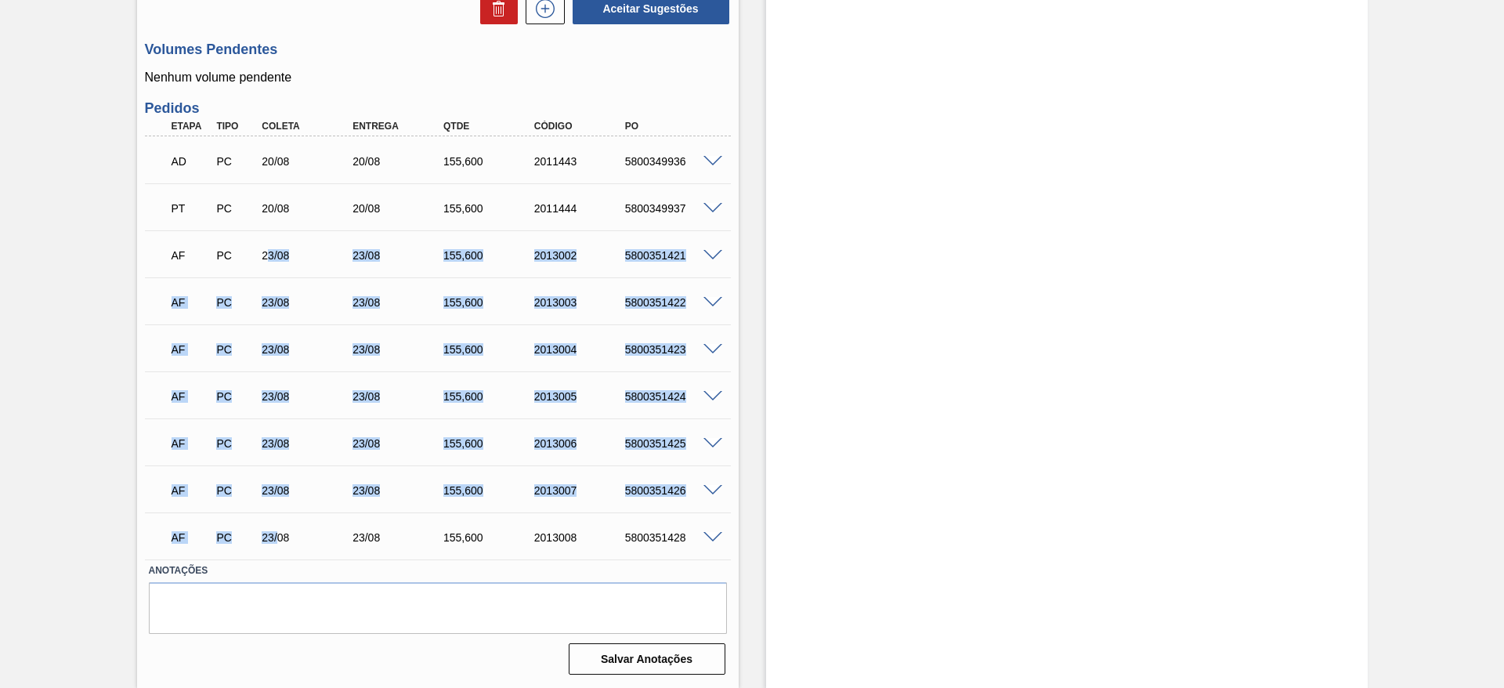
drag, startPoint x: 267, startPoint y: 249, endPoint x: 280, endPoint y: 530, distance: 281.5
click at [280, 530] on div "AD PC 20/08 20/08 155,[PHONE_NUMBER] 5800349936 Material 30012373 - LATA AL. 47…" at bounding box center [438, 347] width 586 height 423
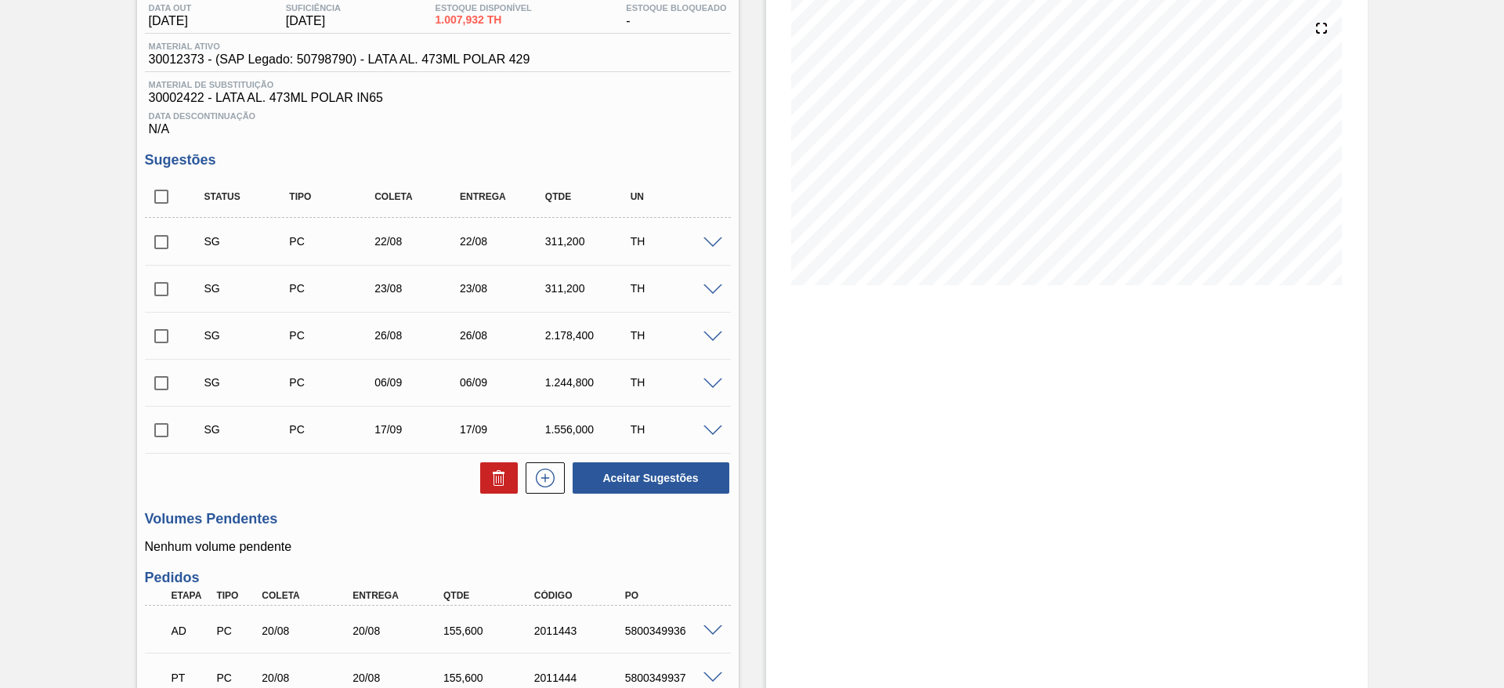
scroll to position [172, 0]
click at [713, 241] on span at bounding box center [713, 244] width 19 height 12
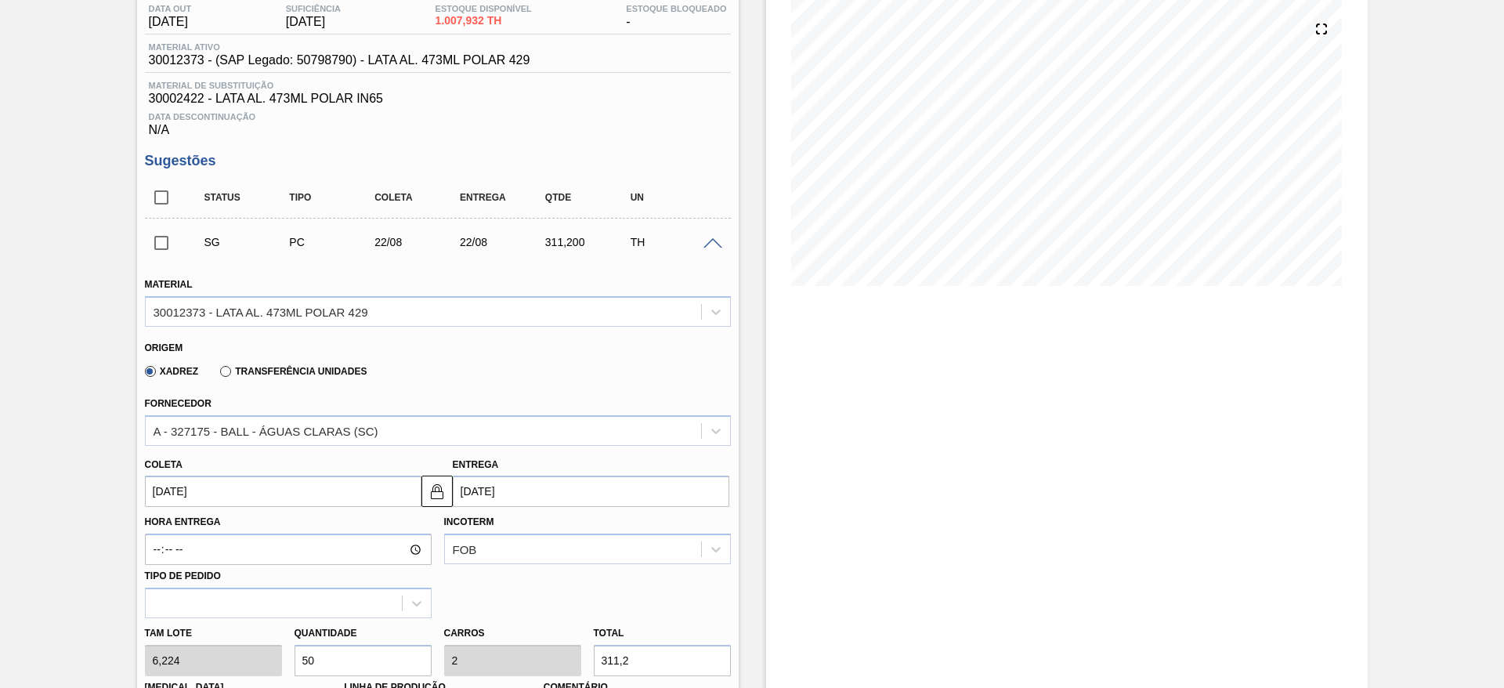
click at [280, 496] on input "[DATE]" at bounding box center [283, 491] width 277 height 31
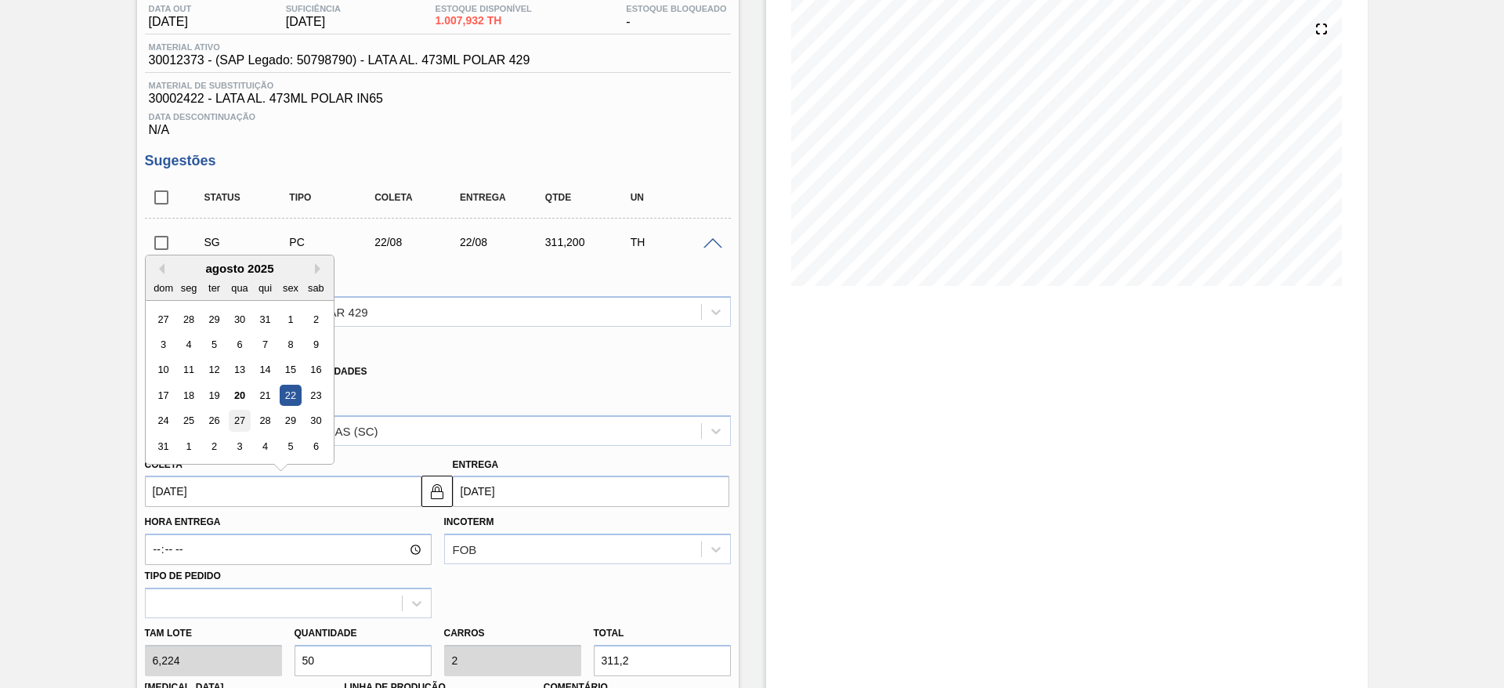
click at [244, 426] on div "27" at bounding box center [239, 421] width 21 height 21
type input "[DATE]"
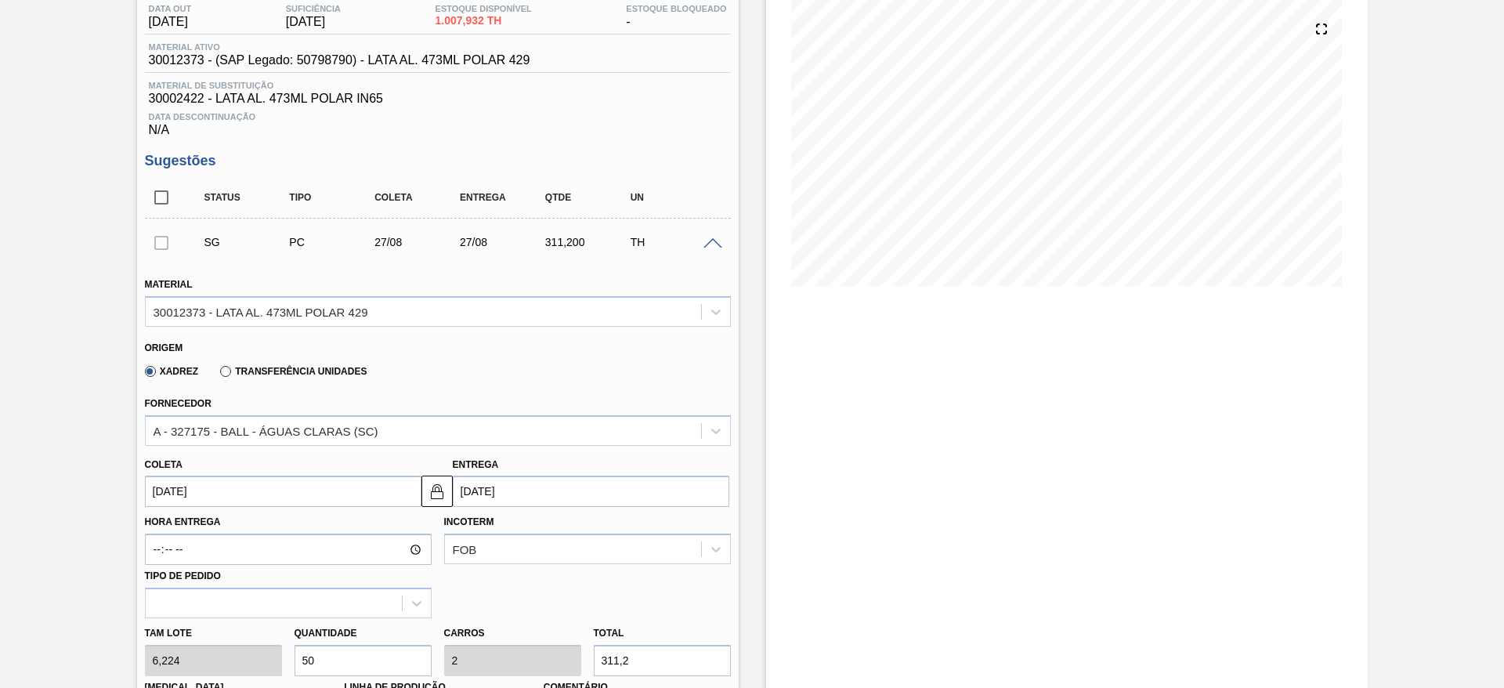
click at [246, 649] on div "Tam lote 6,224 Quantidade 50 Carros 2 Total 311,2 [MEDICAL_DATA] N/A Linha de P…" at bounding box center [438, 674] width 599 height 112
type input "1"
type input "0,04"
type input "6,224"
type input "12"
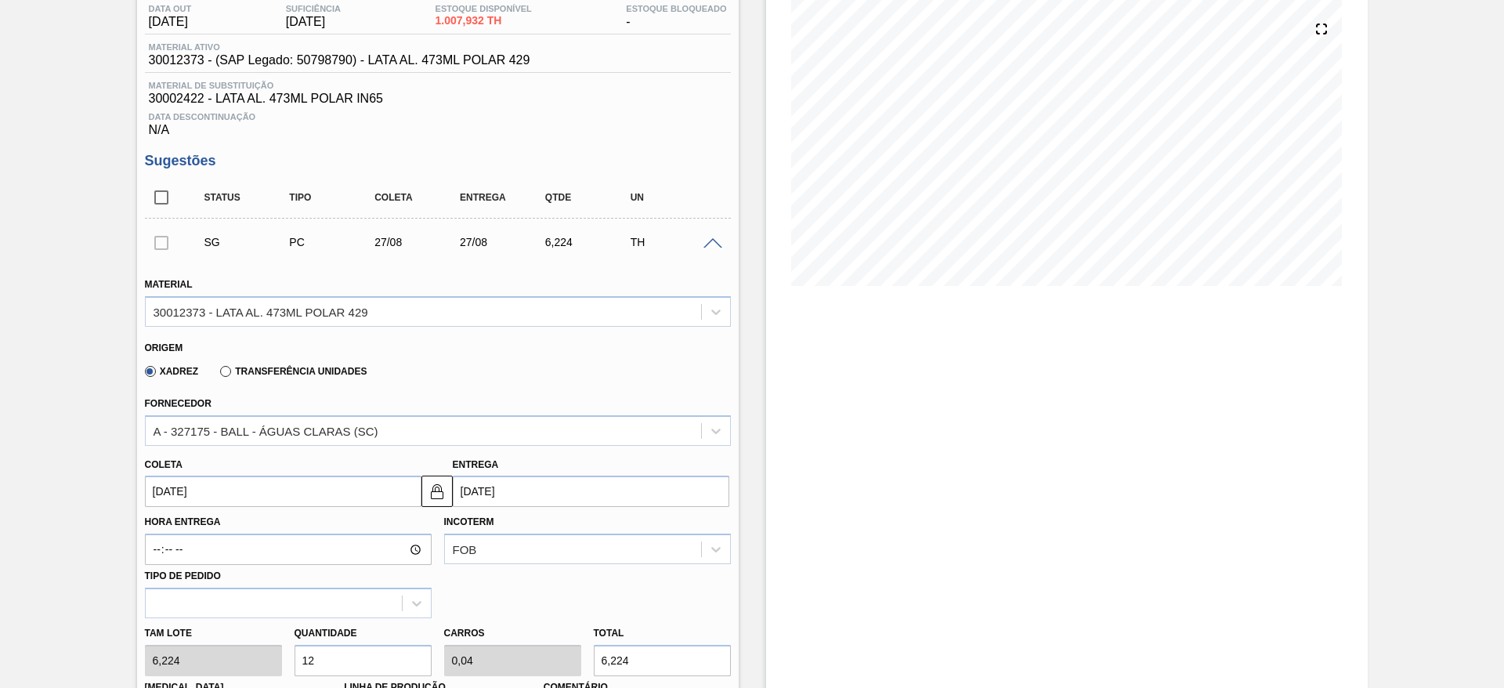
type input "0,48"
type input "74,688"
type input "125"
type input "5"
type input "778"
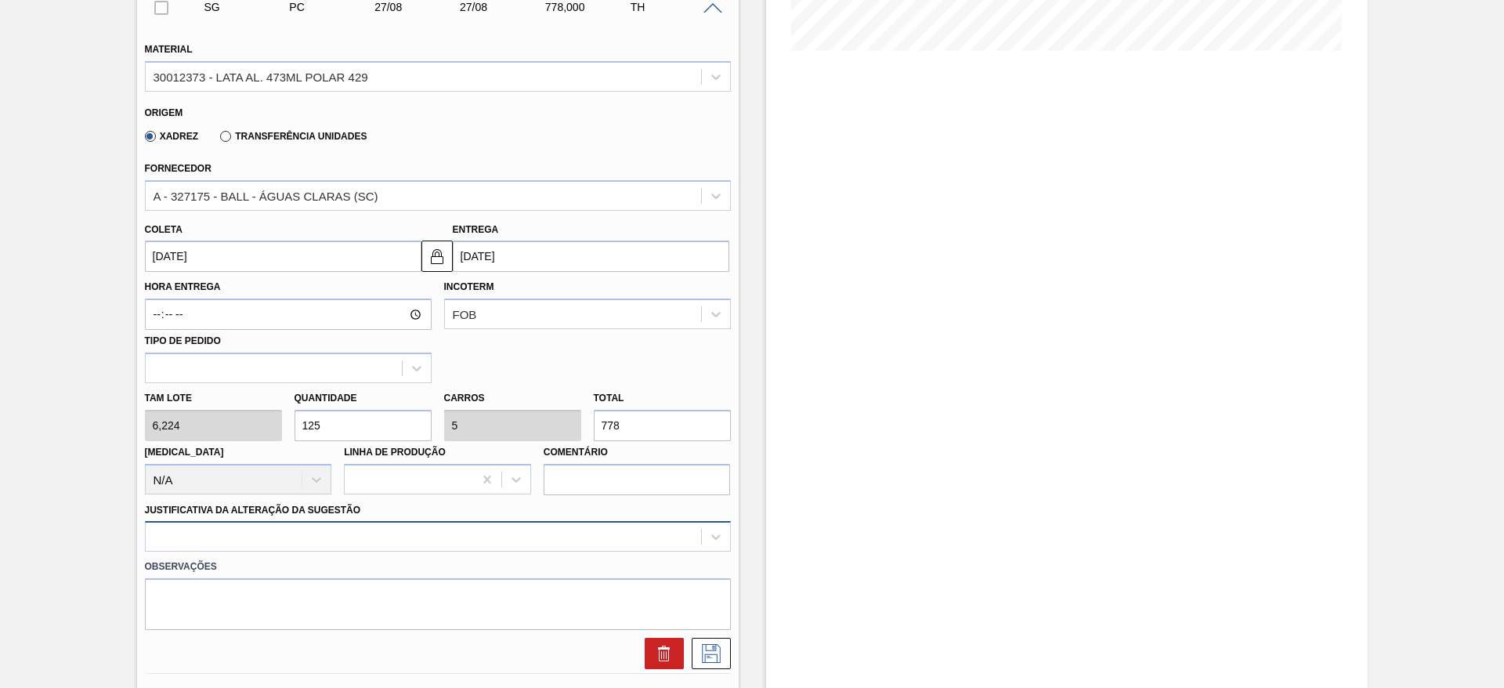
type input "125"
click at [346, 531] on div at bounding box center [438, 536] width 586 height 31
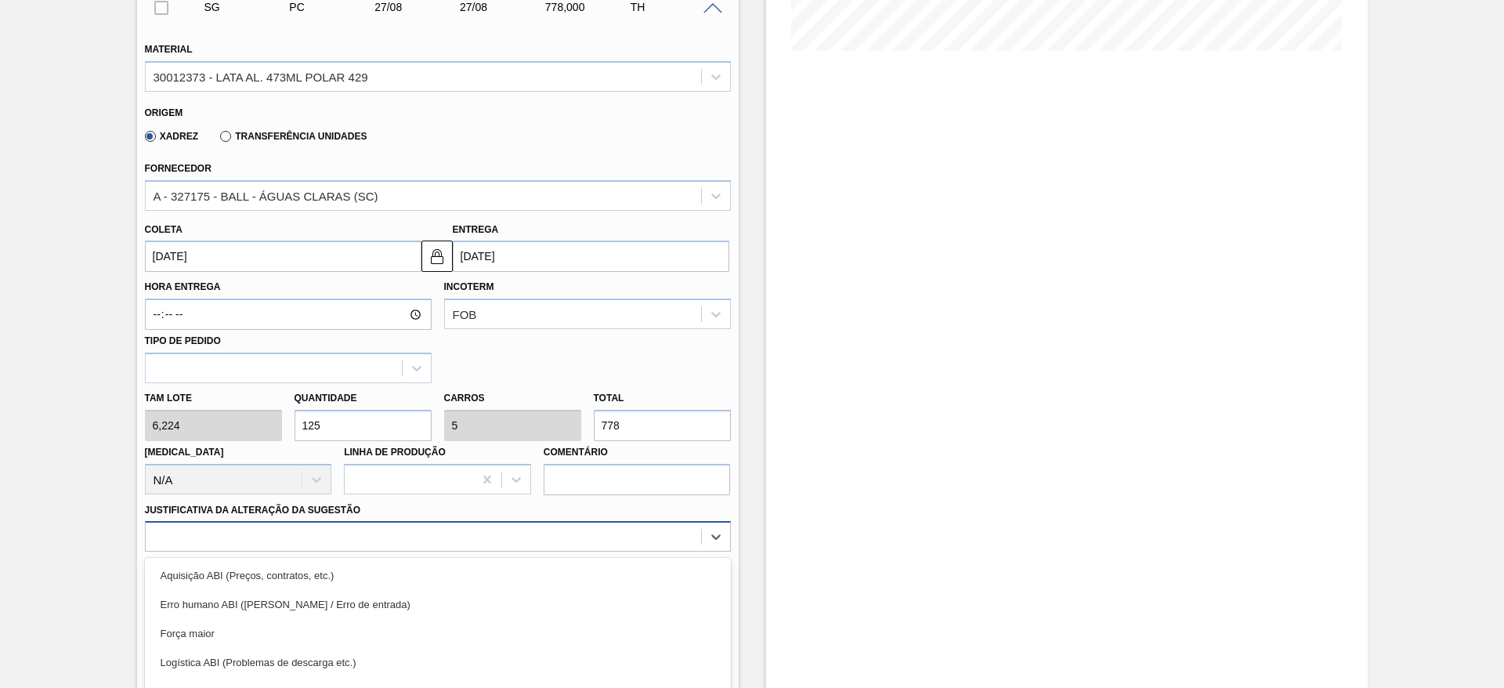
scroll to position [519, 0]
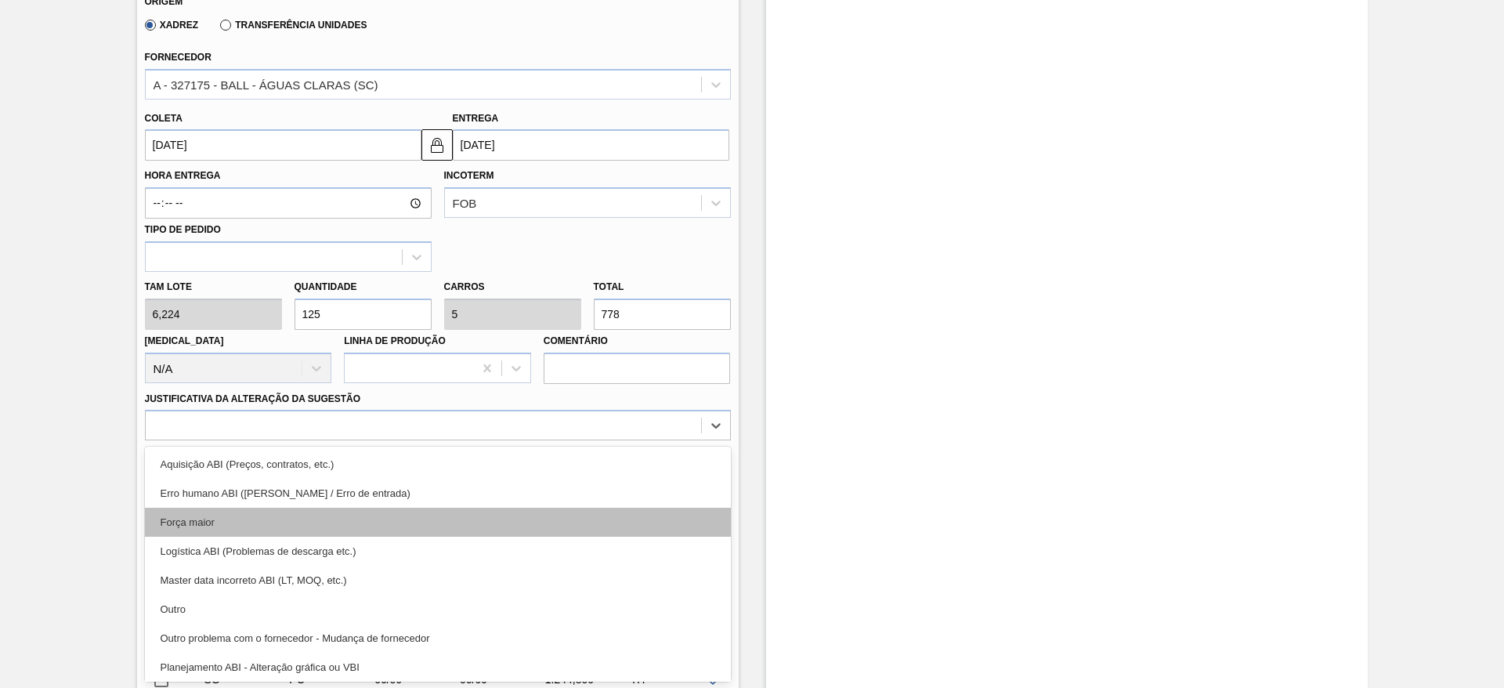
click at [212, 529] on div "Força maior" at bounding box center [438, 522] width 586 height 29
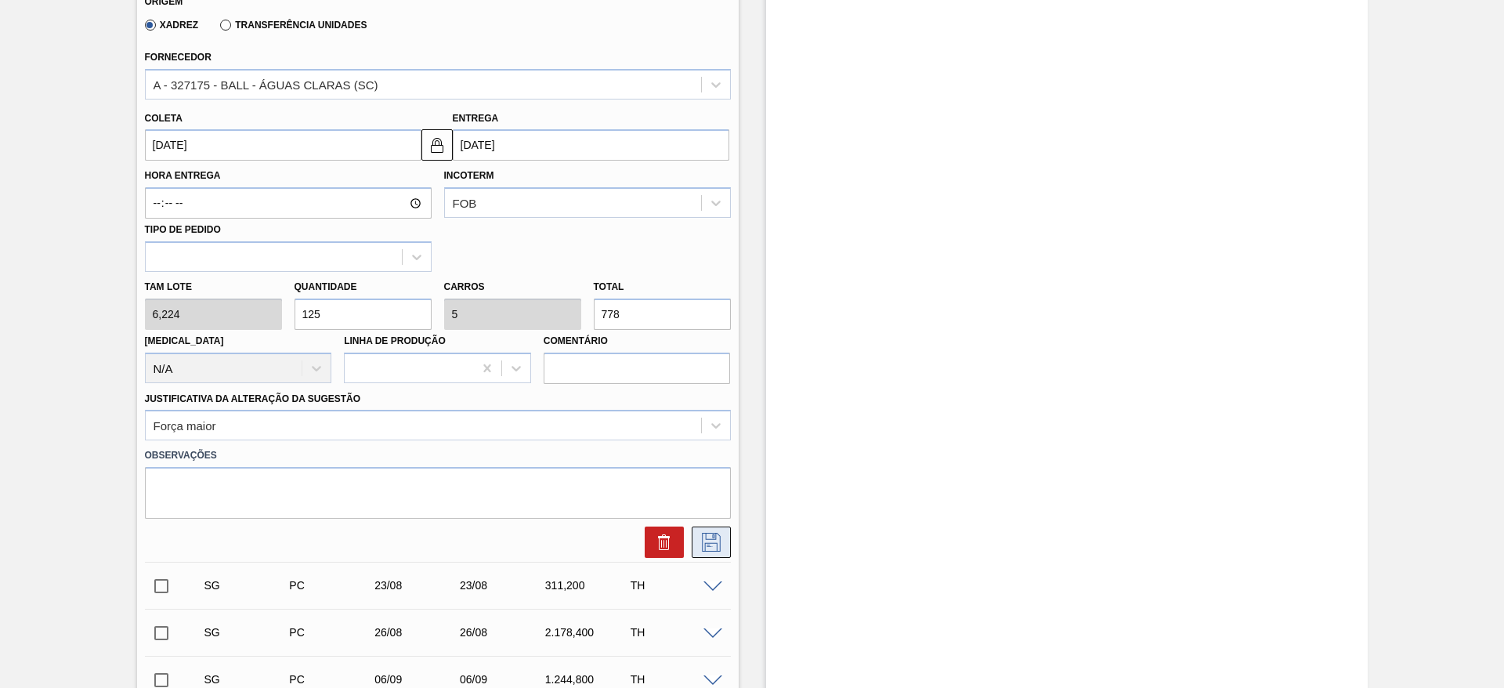
click at [725, 534] on button at bounding box center [711, 541] width 39 height 31
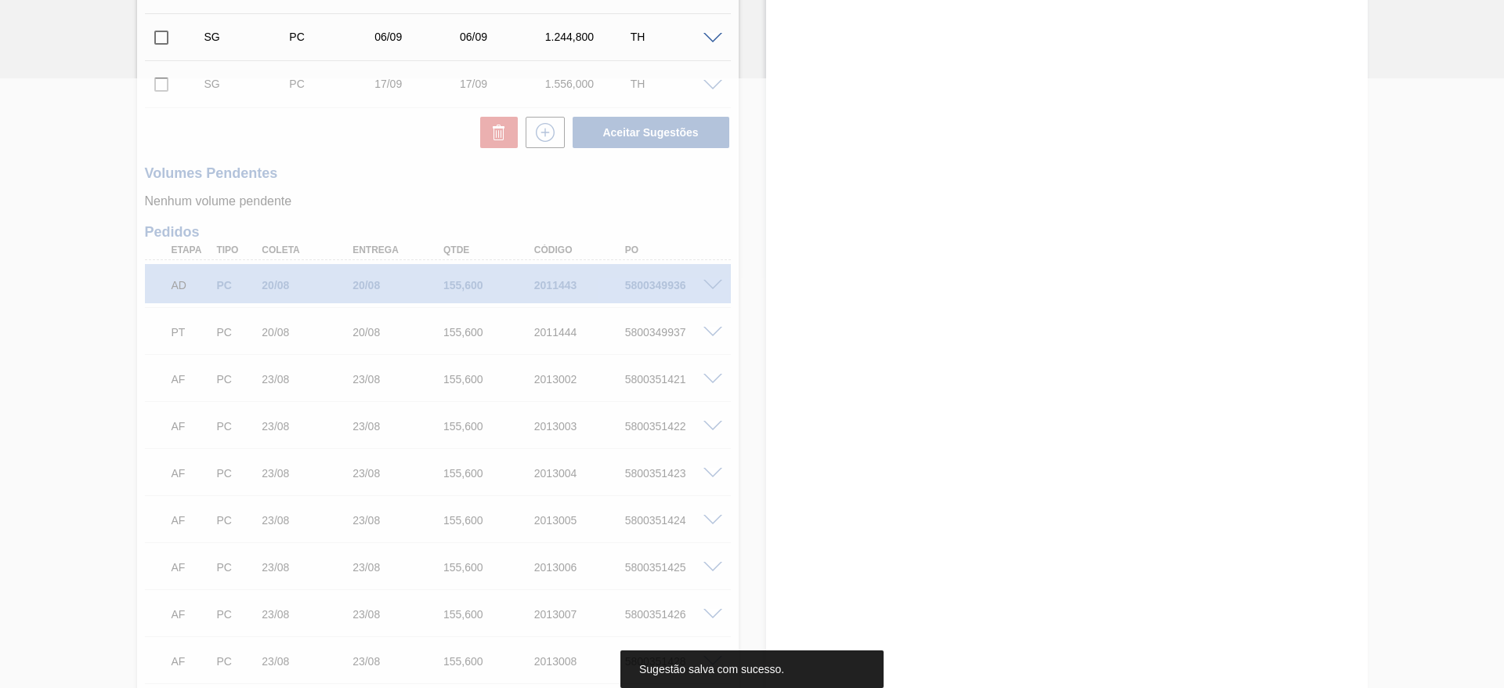
scroll to position [0, 0]
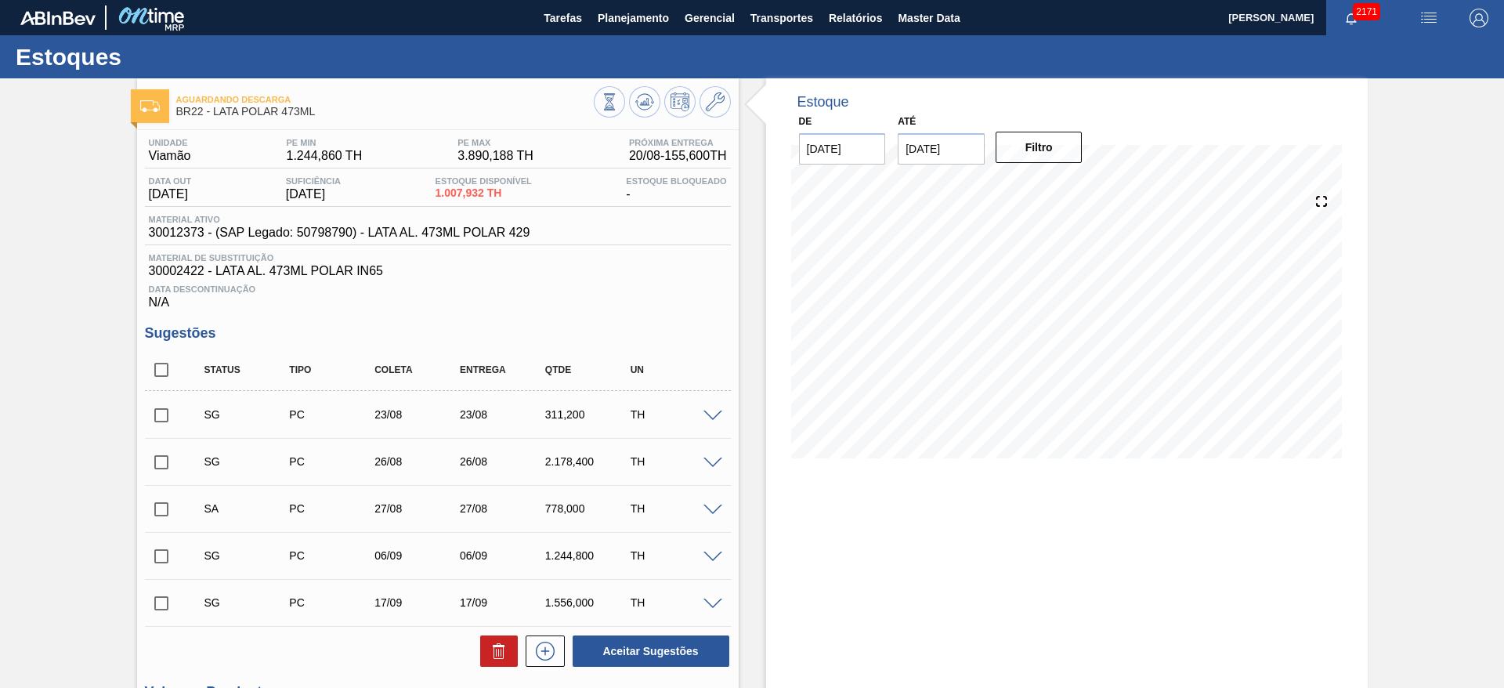
click at [716, 461] on span at bounding box center [713, 464] width 19 height 12
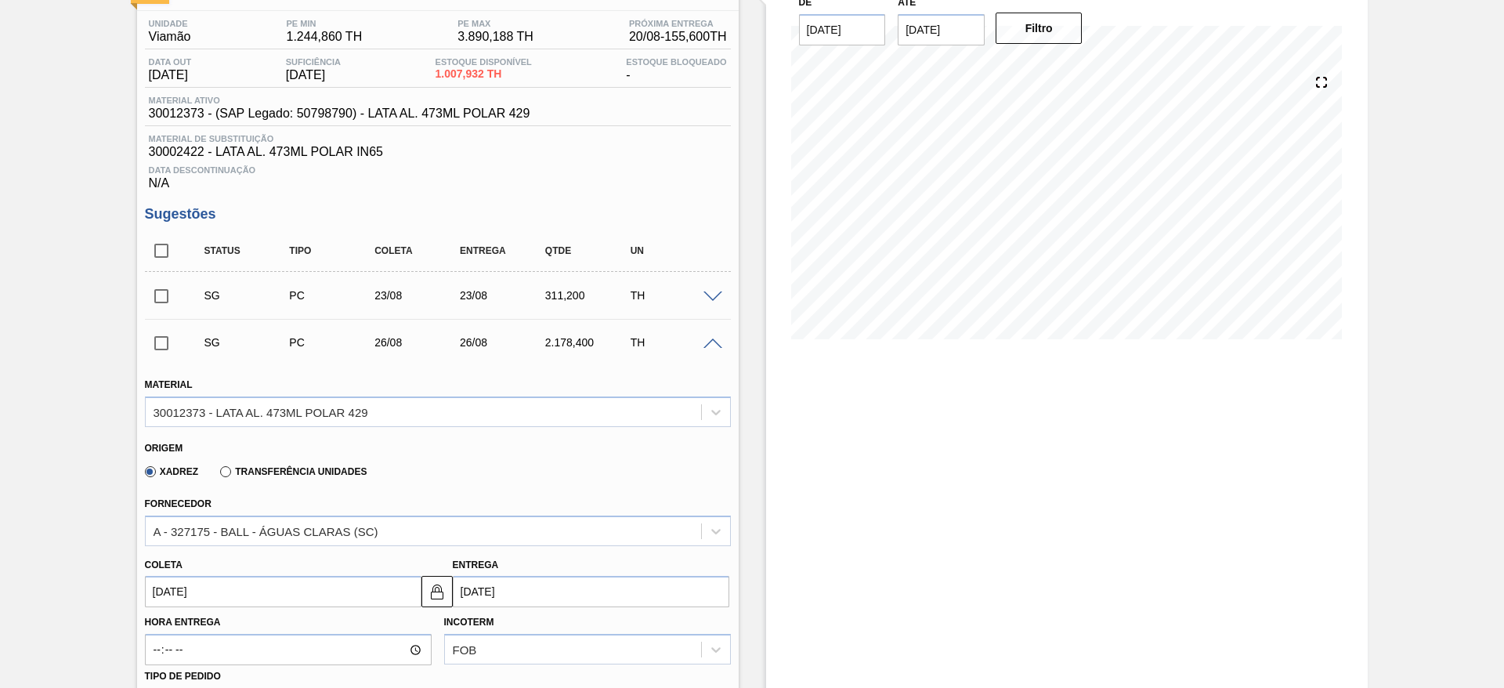
scroll to position [353, 0]
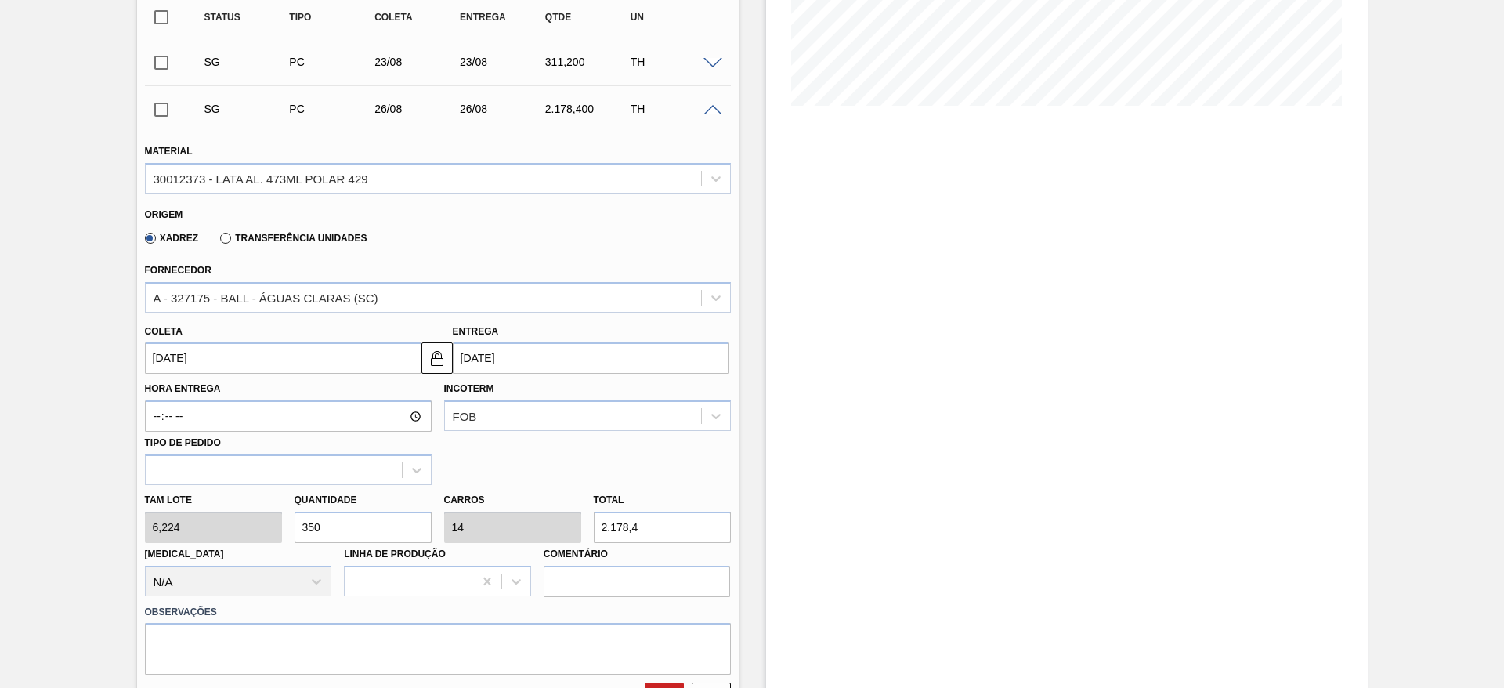
click at [240, 523] on div "Tam lote 6,224 Quantidade 350 Carros 14 Total 2.178,4 Doca N/A Linha de Produçã…" at bounding box center [438, 541] width 599 height 112
type input "7"
type input "0,28"
type input "43,568"
type input "75"
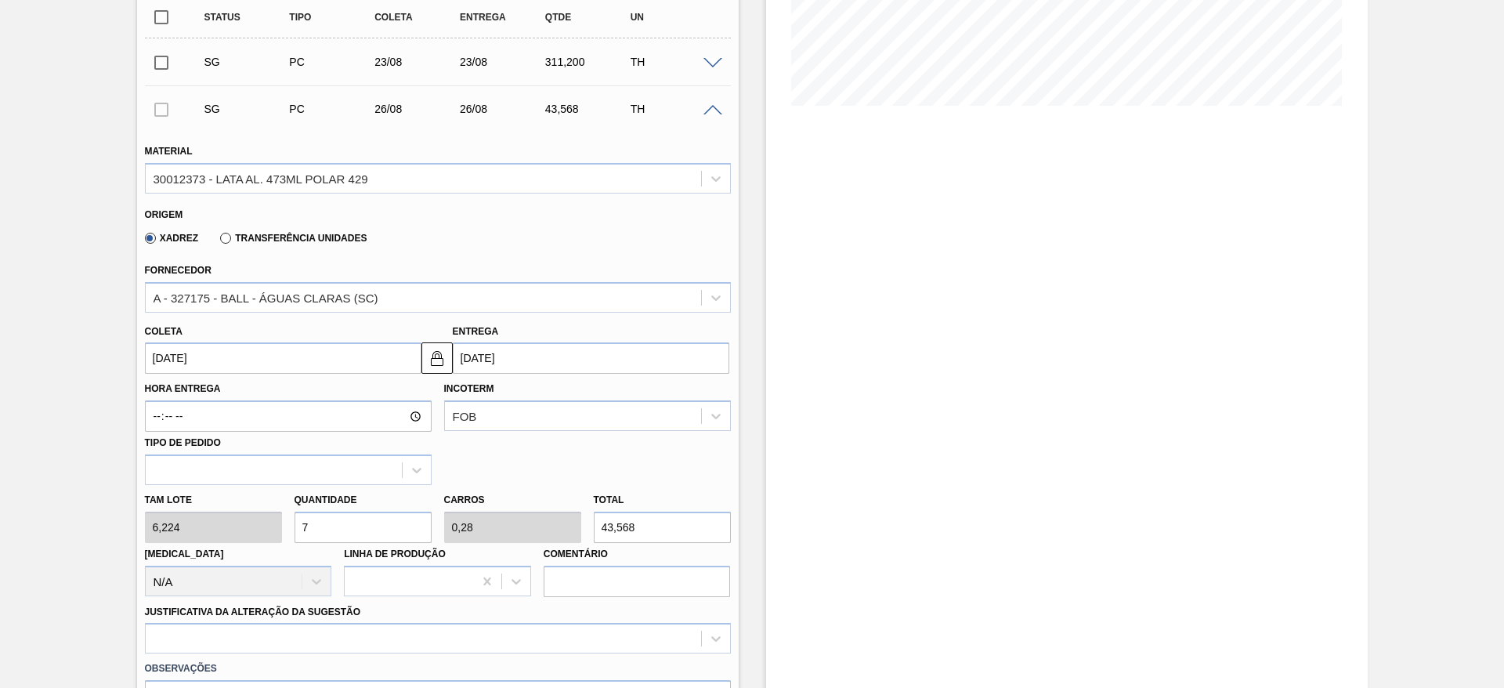
type input "3"
type input "466,8"
type input "75"
click at [207, 346] on input "[DATE]" at bounding box center [283, 357] width 277 height 31
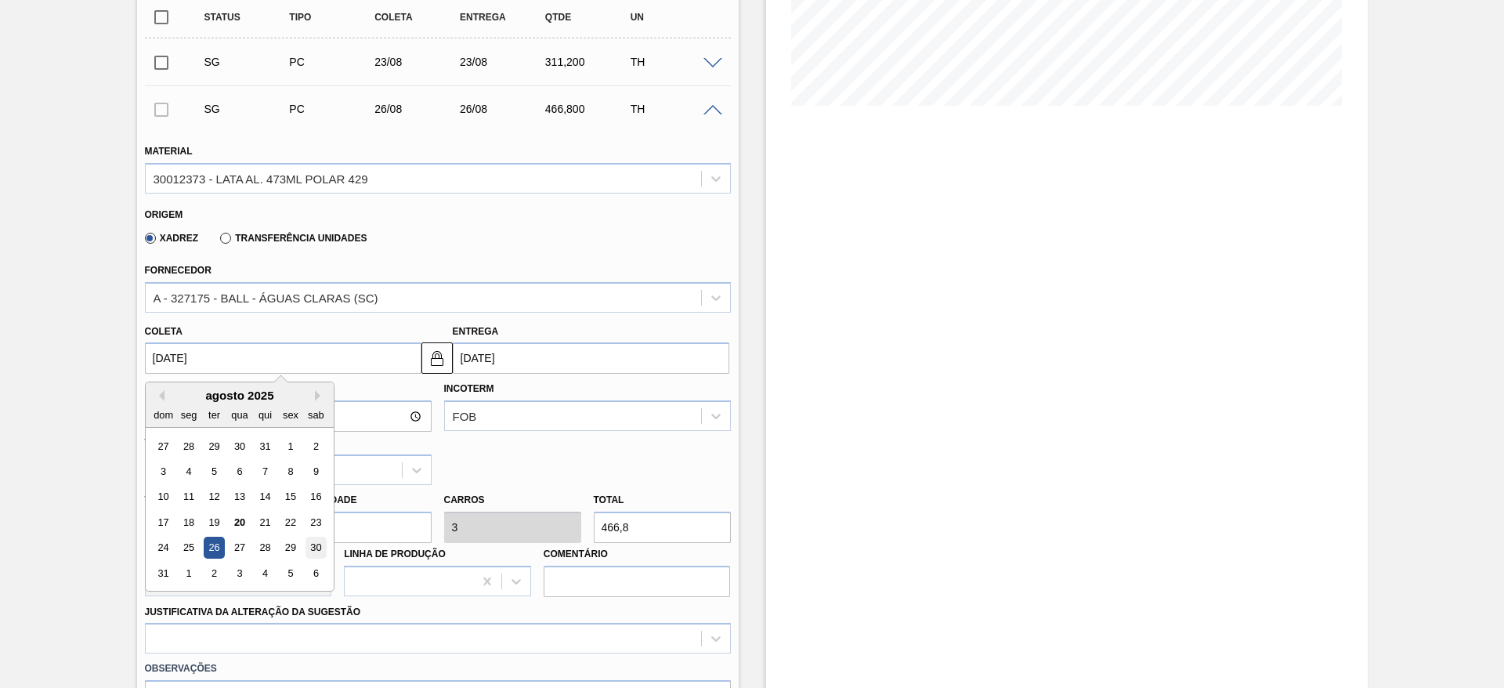
click at [322, 543] on div "30" at bounding box center [315, 547] width 21 height 21
type input "30/08/2025"
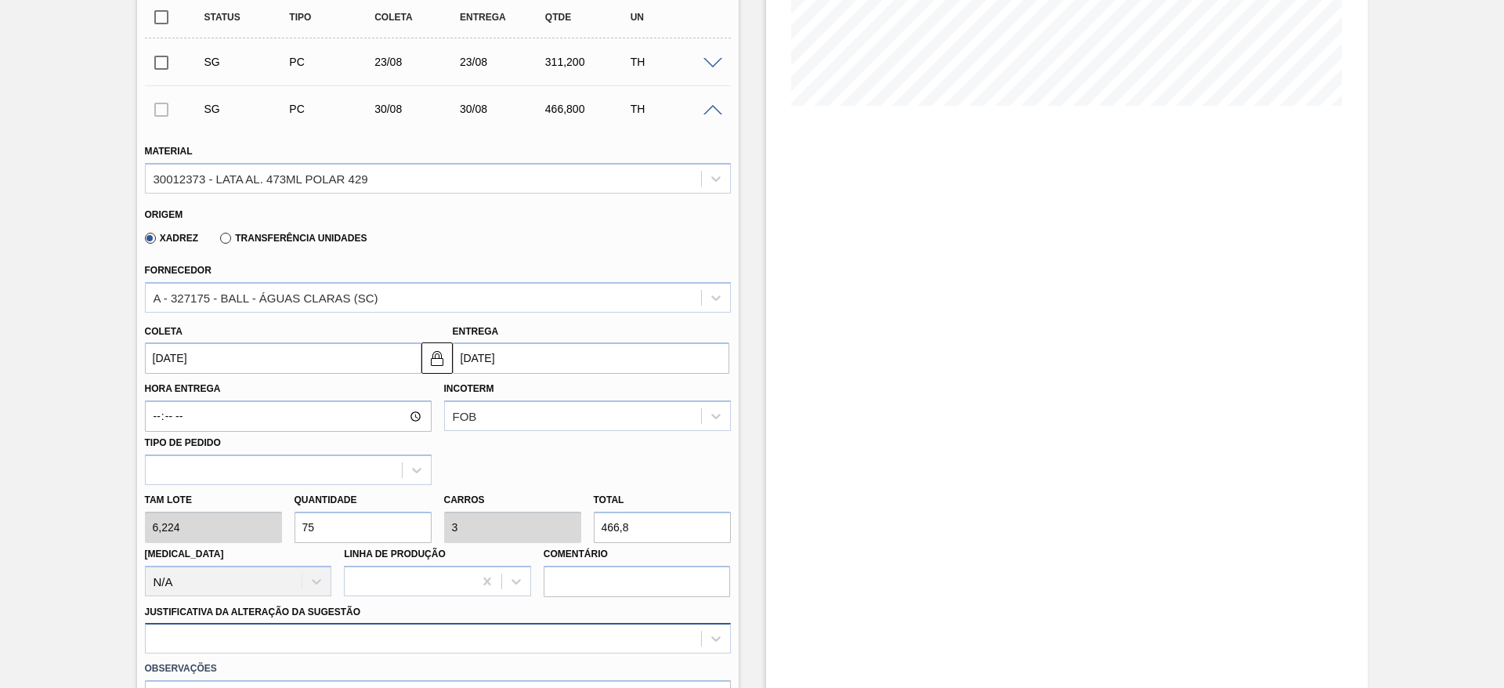
click at [270, 639] on div at bounding box center [438, 638] width 586 height 31
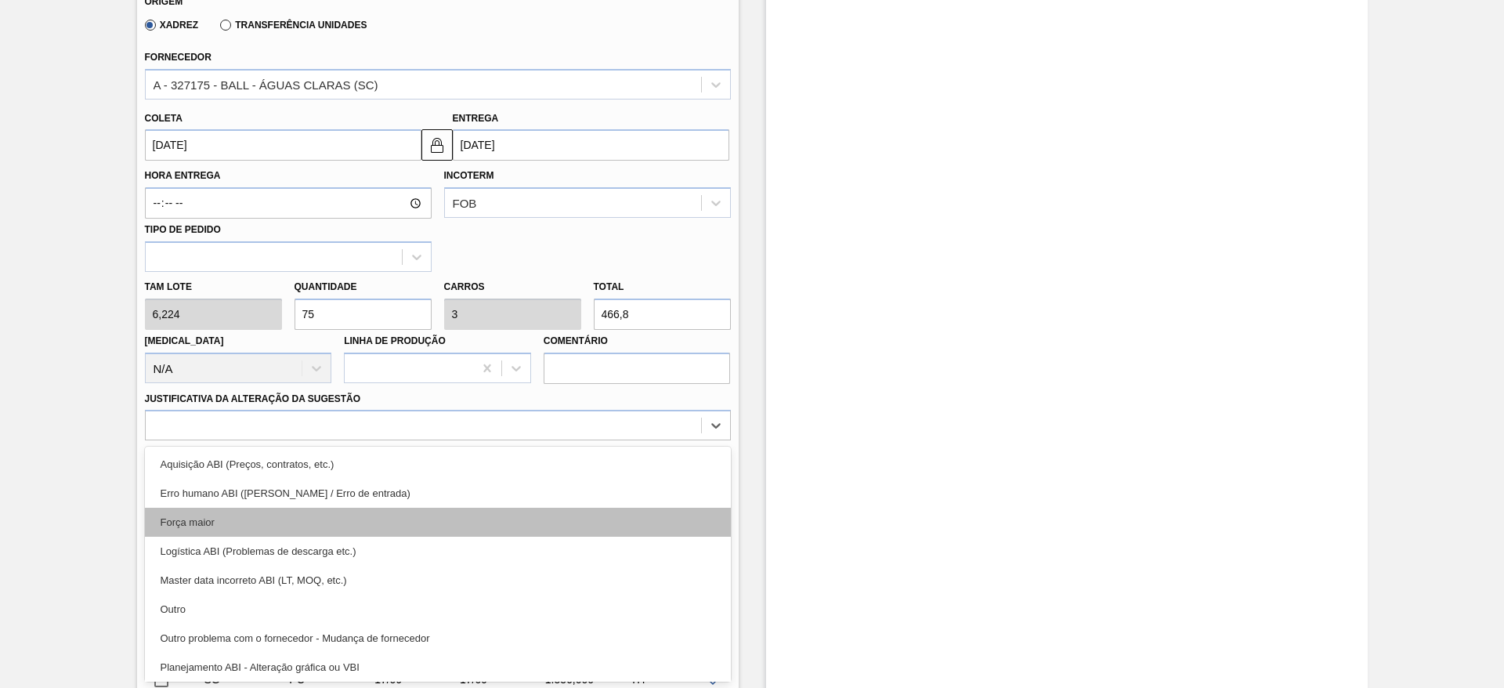
click at [231, 522] on div "Força maior" at bounding box center [438, 522] width 586 height 29
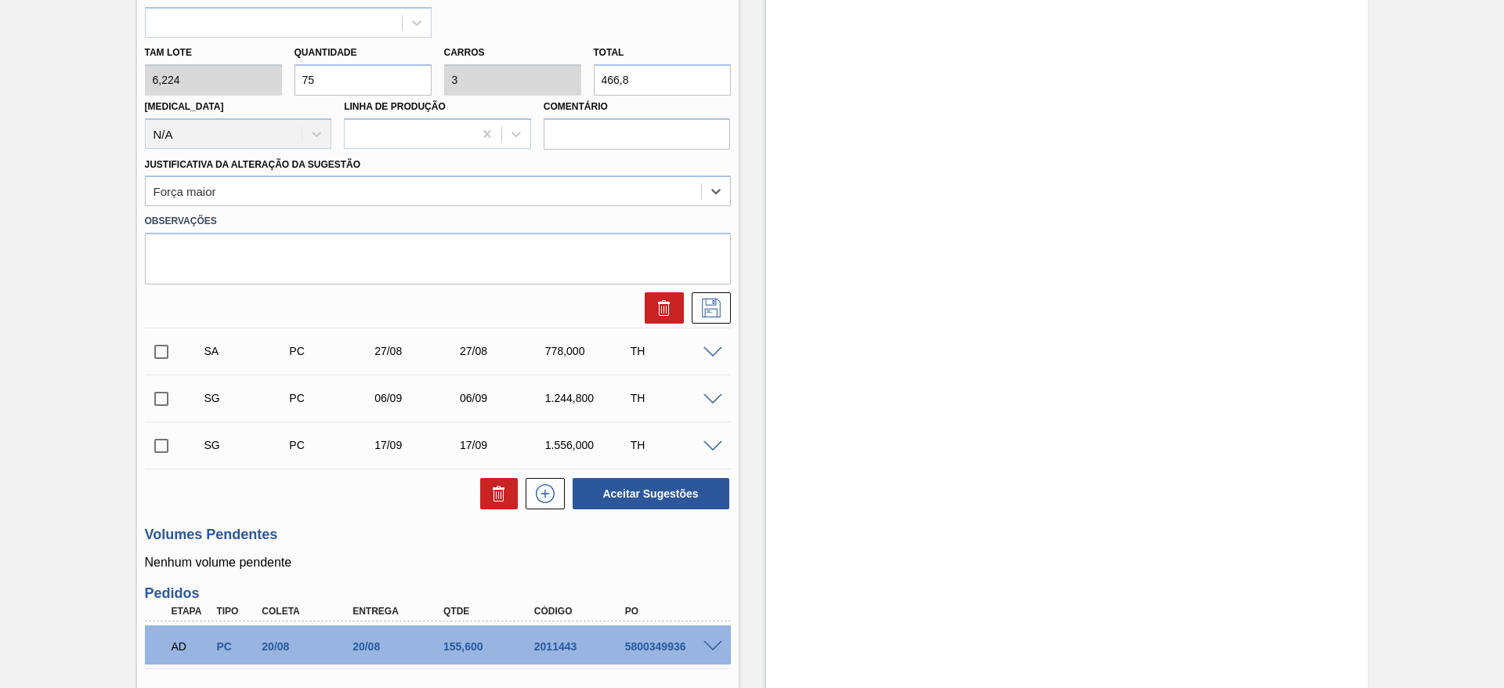
scroll to position [801, 0]
click at [707, 315] on icon at bounding box center [711, 307] width 25 height 19
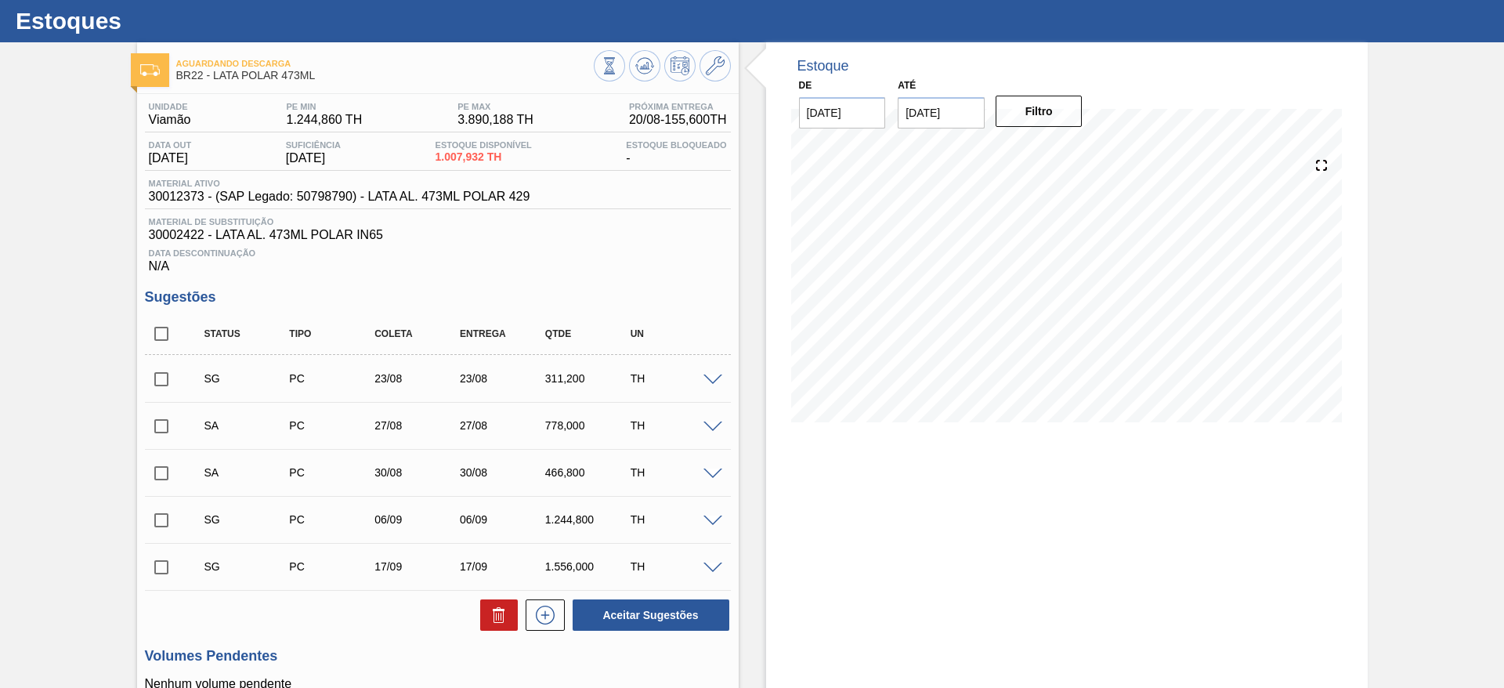
scroll to position [0, 0]
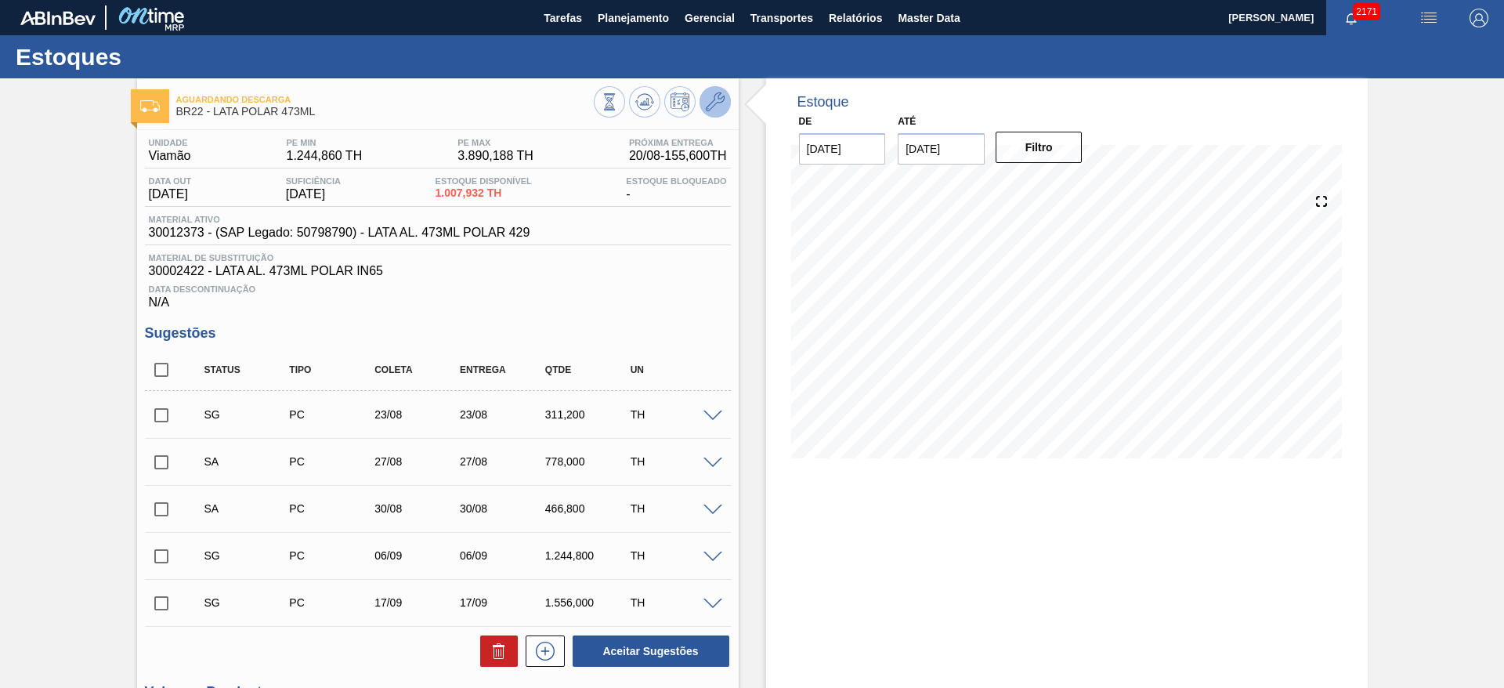
click at [713, 99] on icon at bounding box center [715, 101] width 19 height 19
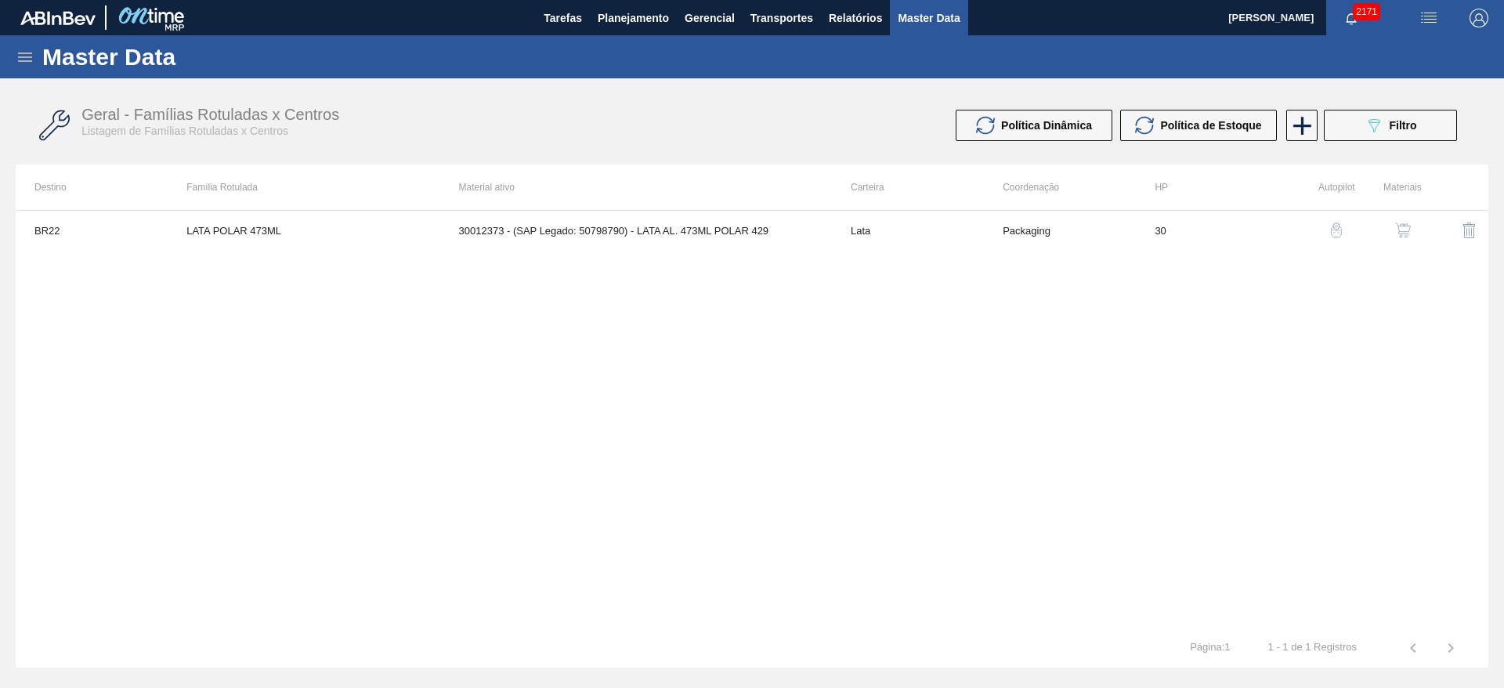
click at [1408, 223] on img "button" at bounding box center [1403, 231] width 16 height 16
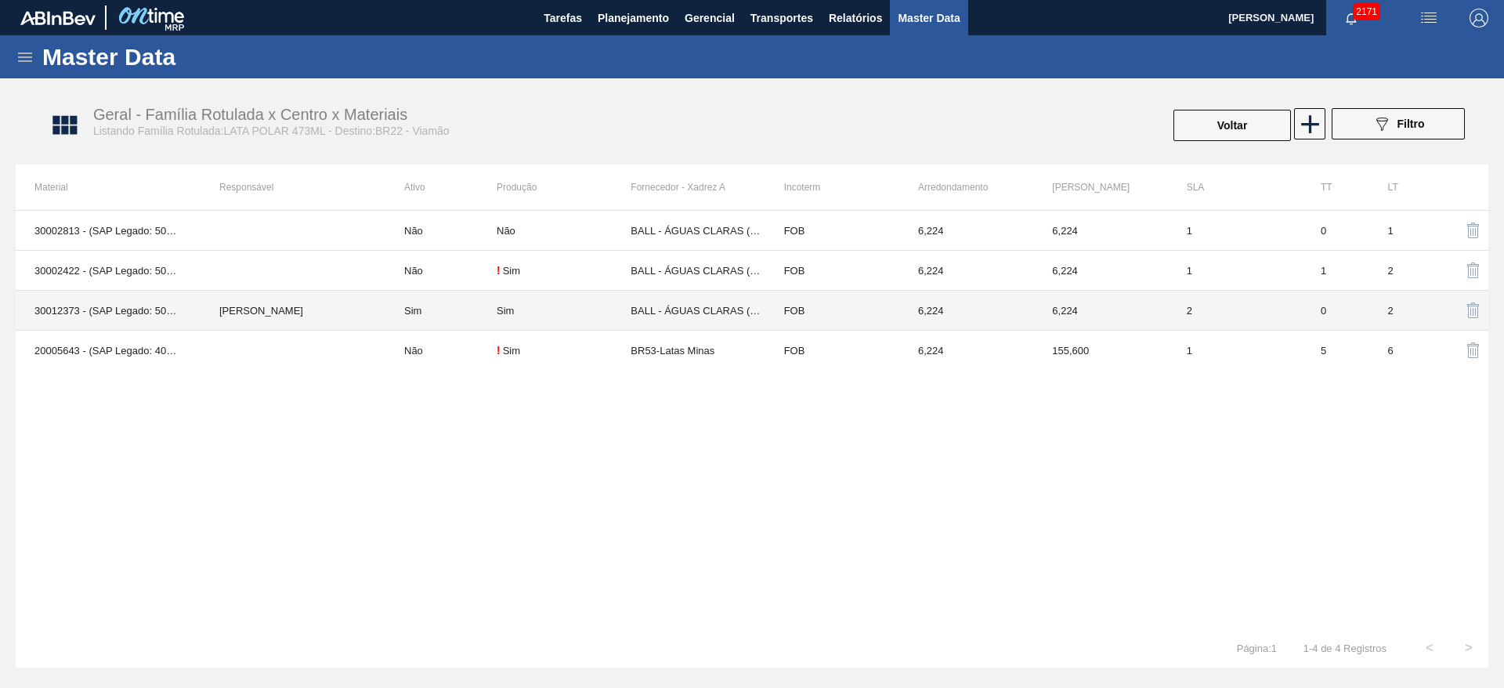
click at [546, 308] on div "Sim" at bounding box center [564, 311] width 134 height 12
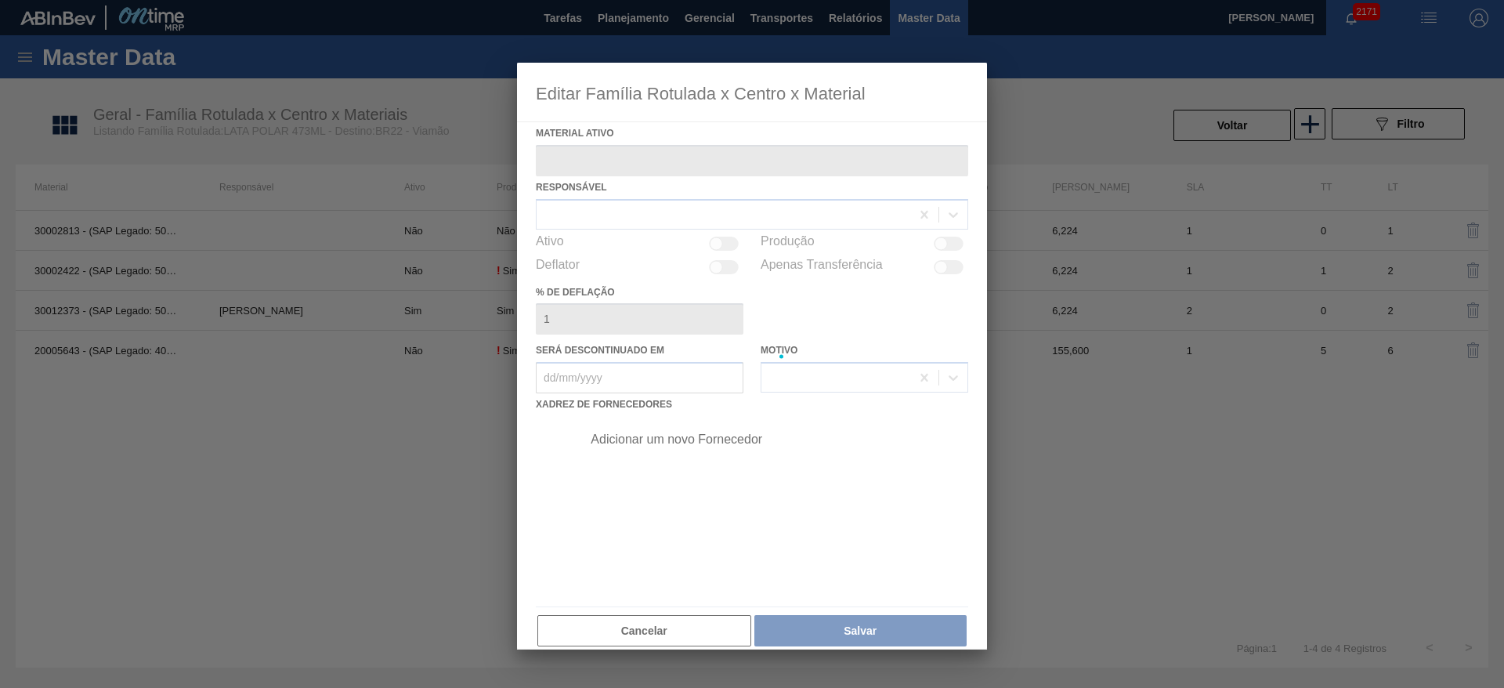
type ativo "30012373 - (SAP Legado: 50798790) - LATA AL. 473ML POLAR 429"
checkbox input "true"
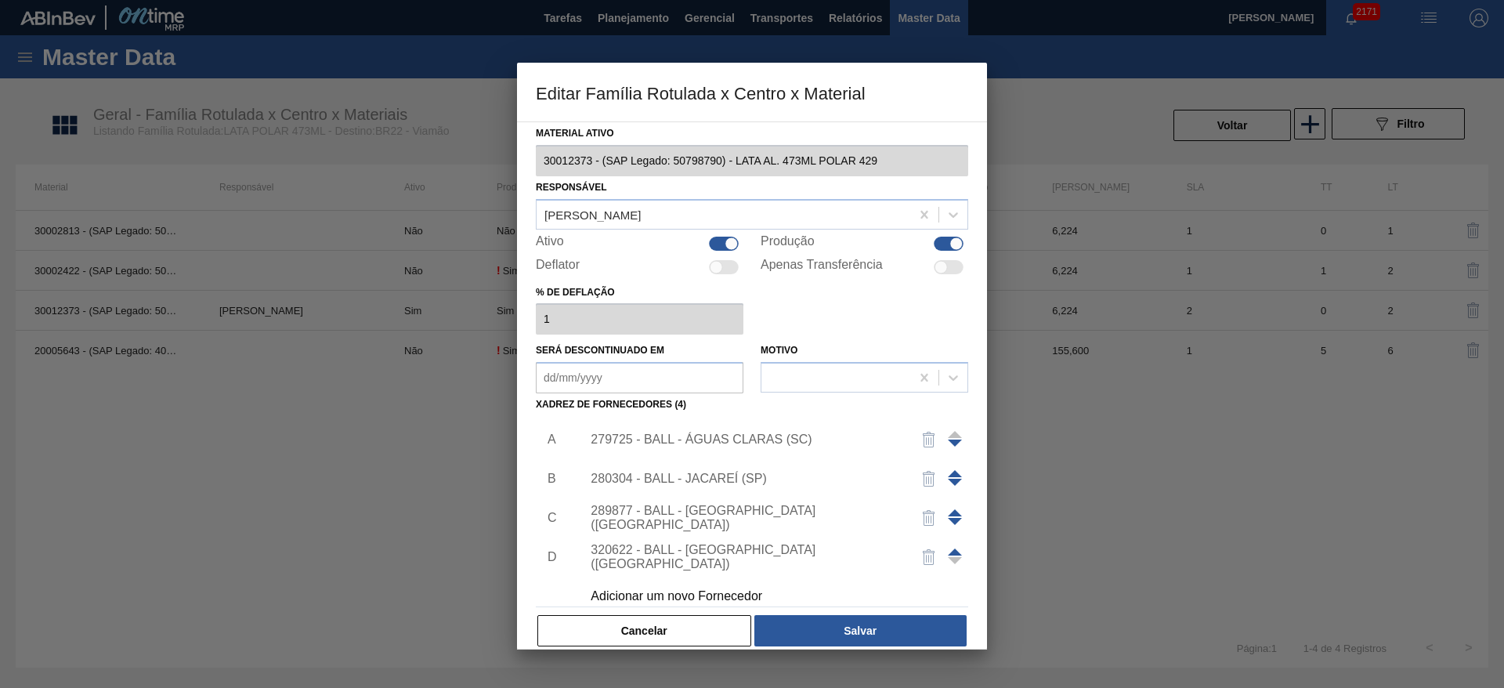
click at [750, 435] on div "279725 - BALL - ÁGUAS CLARAS (SC)" at bounding box center [744, 439] width 307 height 14
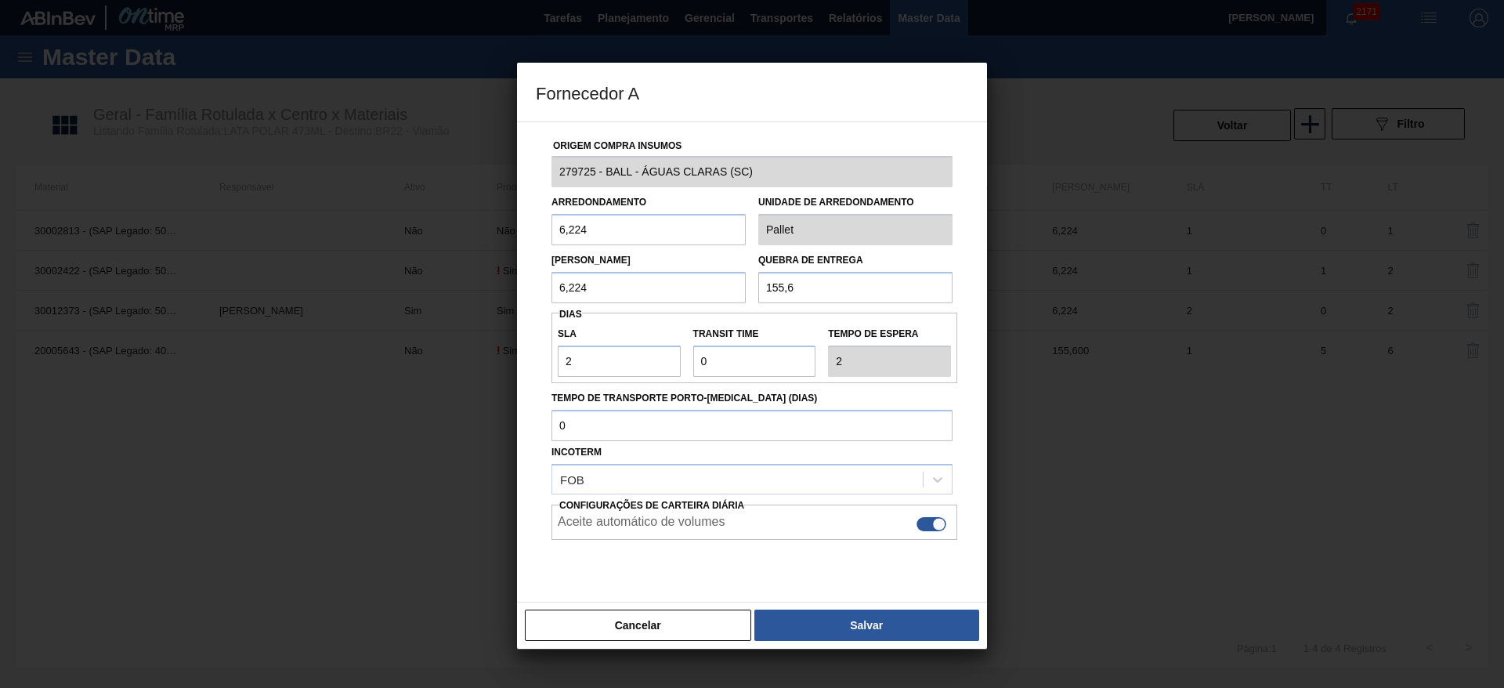
drag, startPoint x: 714, startPoint y: 634, endPoint x: 678, endPoint y: 622, distance: 37.2
click at [713, 634] on button "Cancelar" at bounding box center [638, 625] width 226 height 31
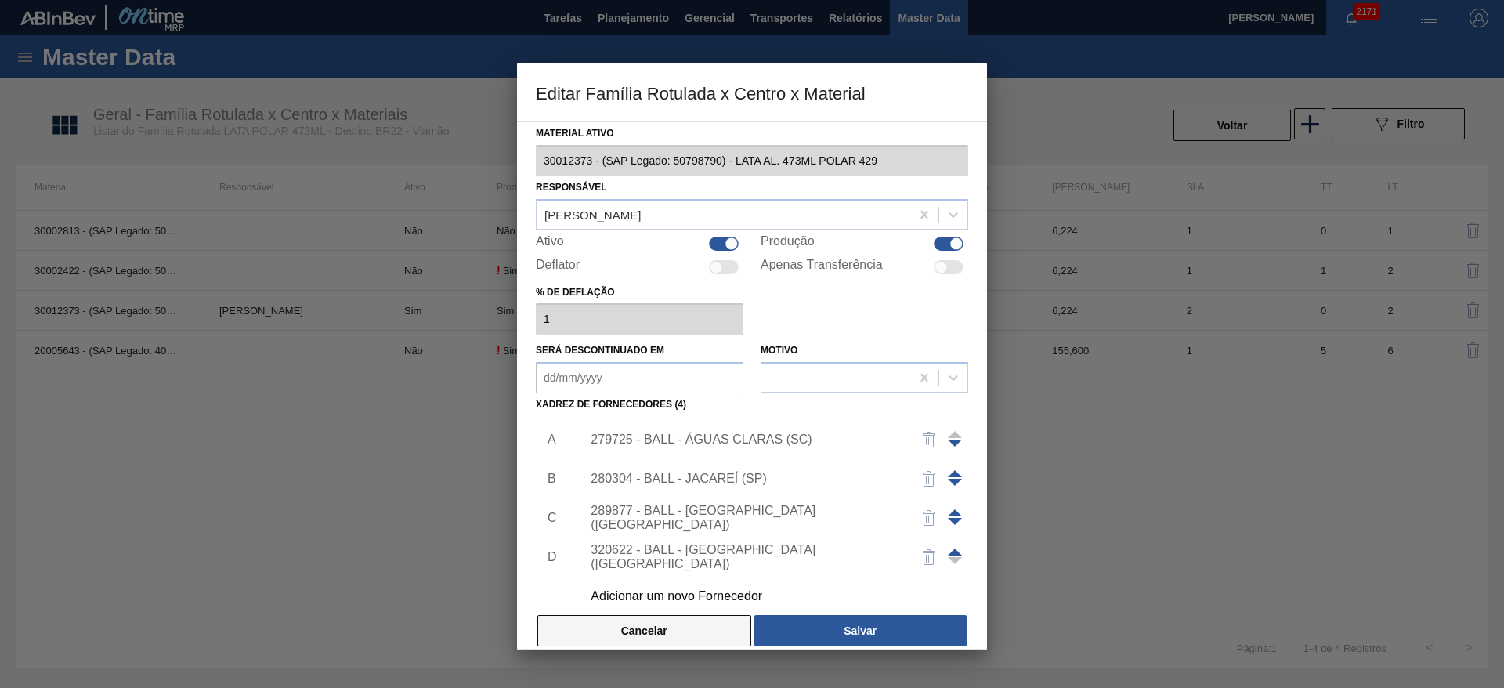
click at [664, 619] on button "Cancelar" at bounding box center [644, 630] width 214 height 31
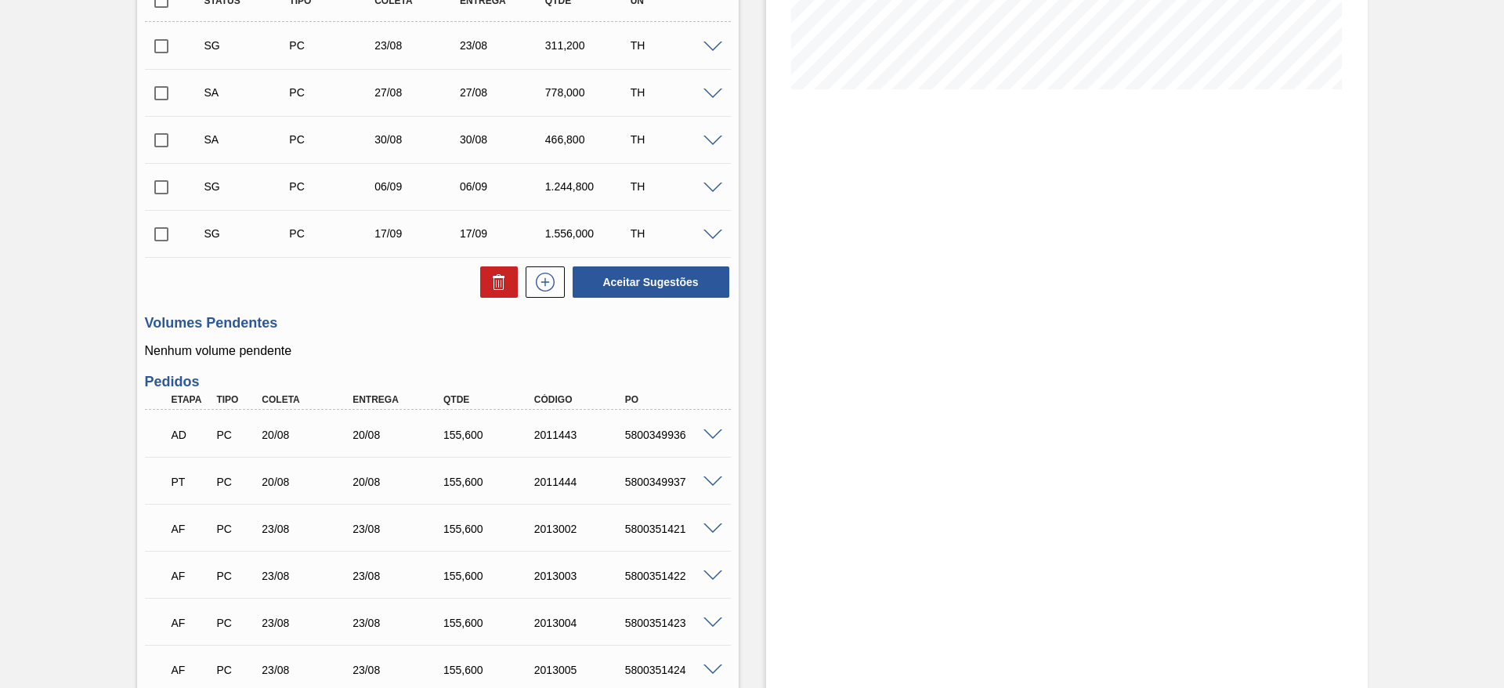
scroll to position [353, 0]
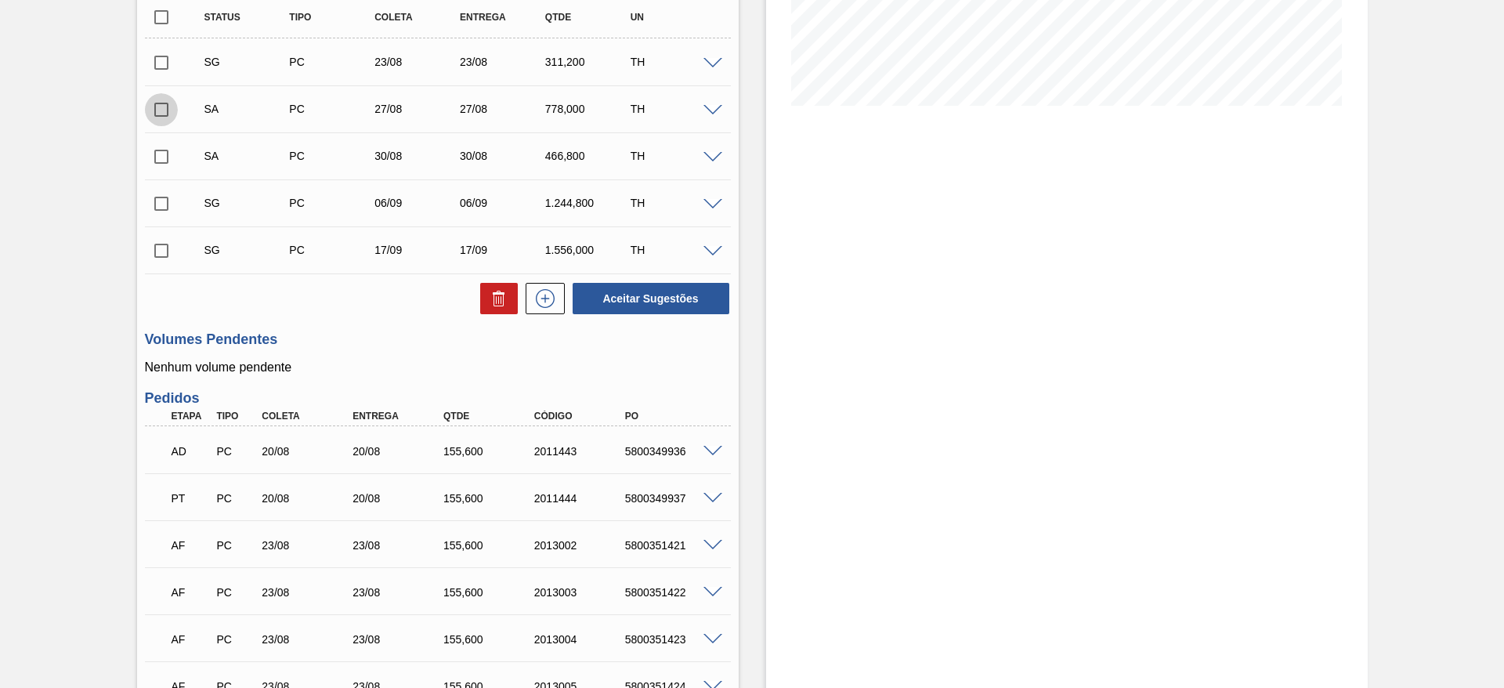
click at [163, 109] on input "checkbox" at bounding box center [161, 109] width 33 height 33
checkbox input "true"
click at [164, 155] on input "checkbox" at bounding box center [161, 156] width 33 height 33
checkbox input "true"
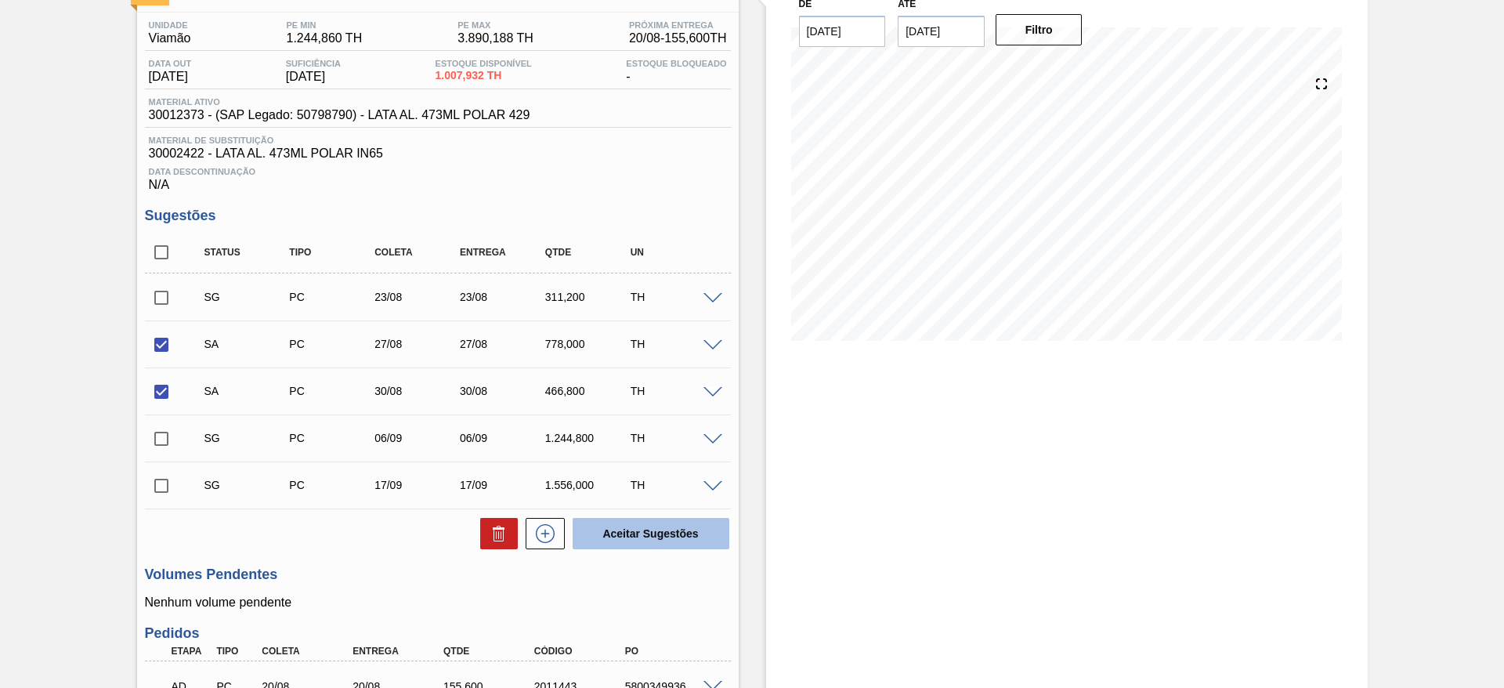
click at [630, 532] on button "Aceitar Sugestões" at bounding box center [651, 533] width 157 height 31
checkbox input "false"
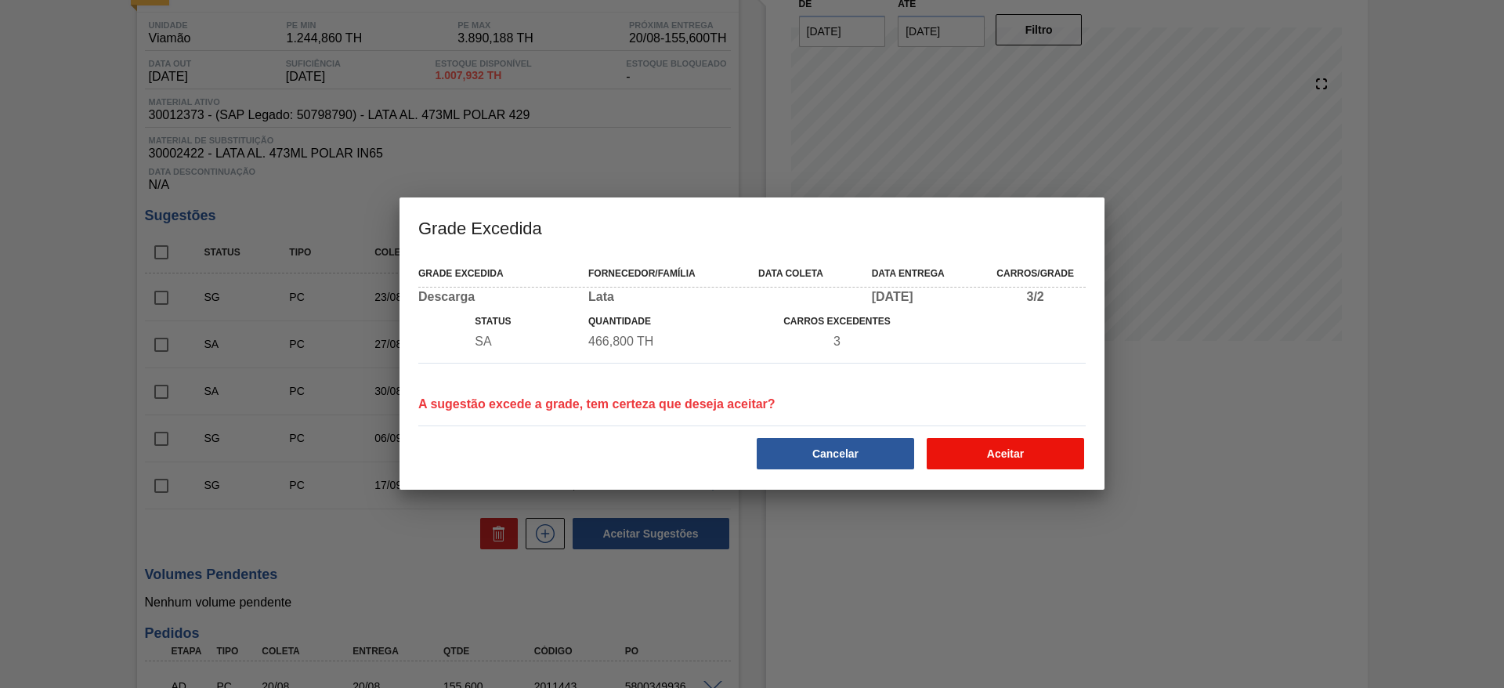
click at [988, 443] on button "Aceitar" at bounding box center [1005, 453] width 157 height 31
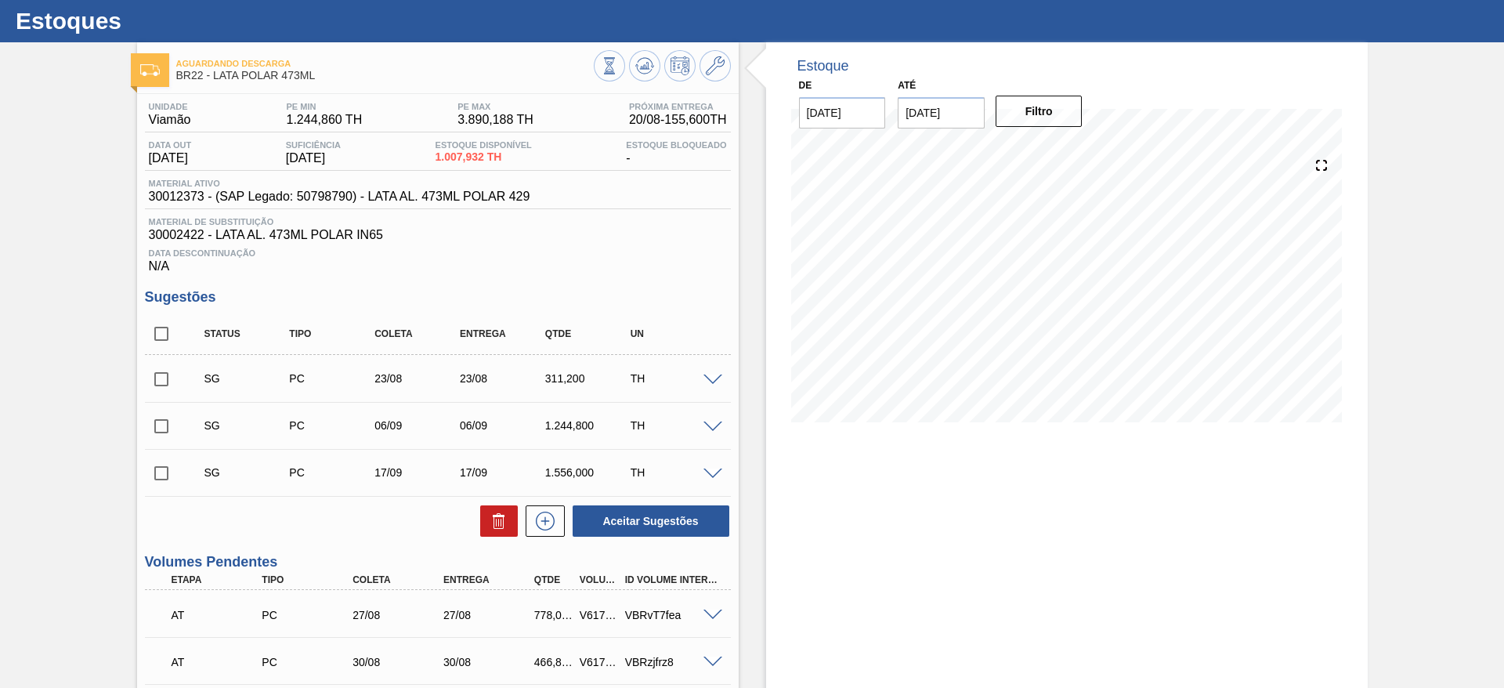
scroll to position [0, 0]
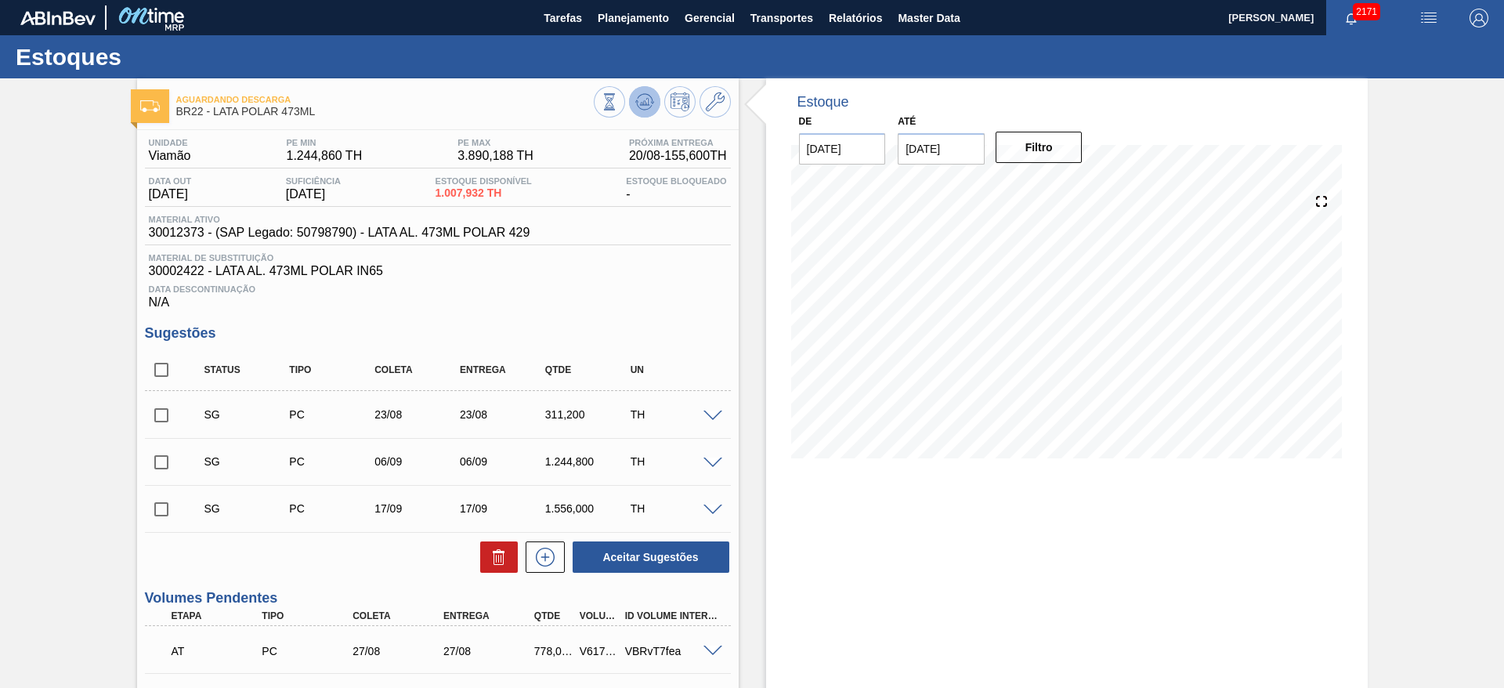
click at [618, 109] on icon at bounding box center [609, 101] width 17 height 17
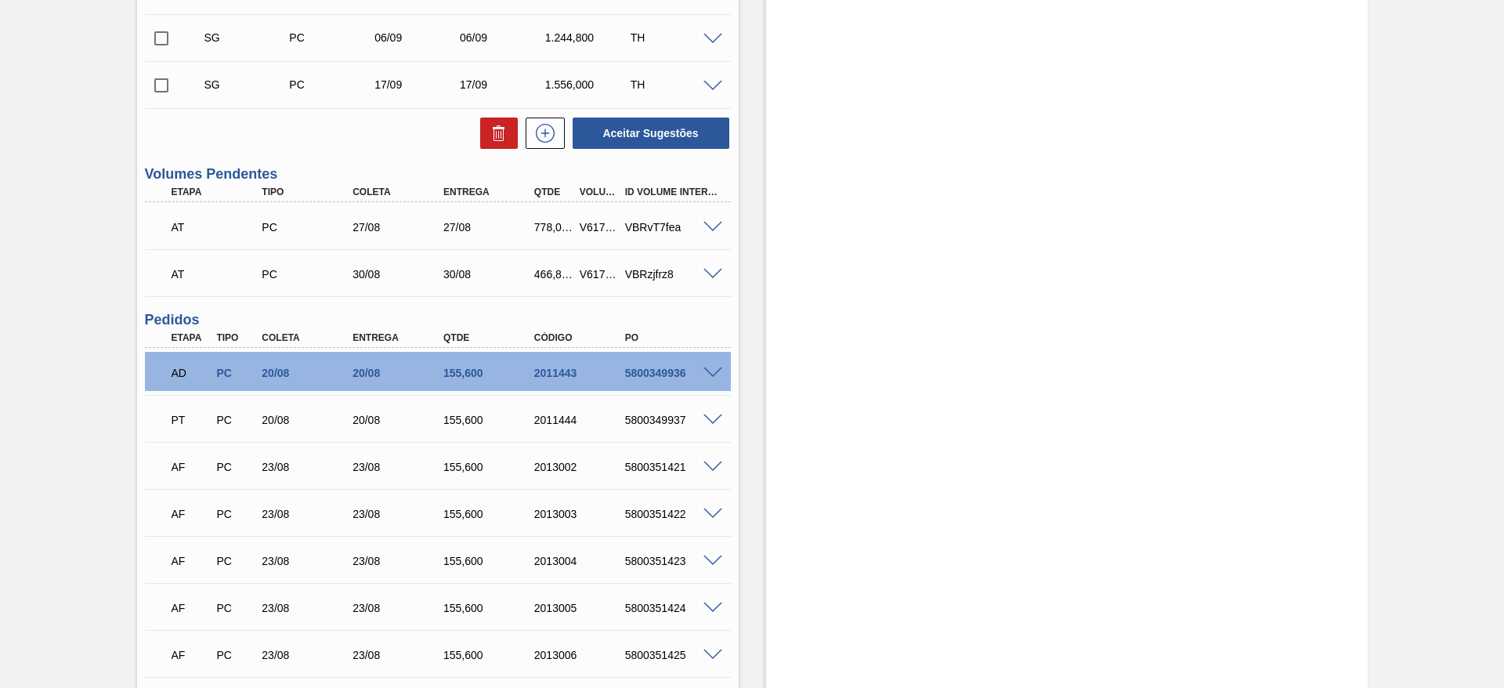
scroll to position [588, 0]
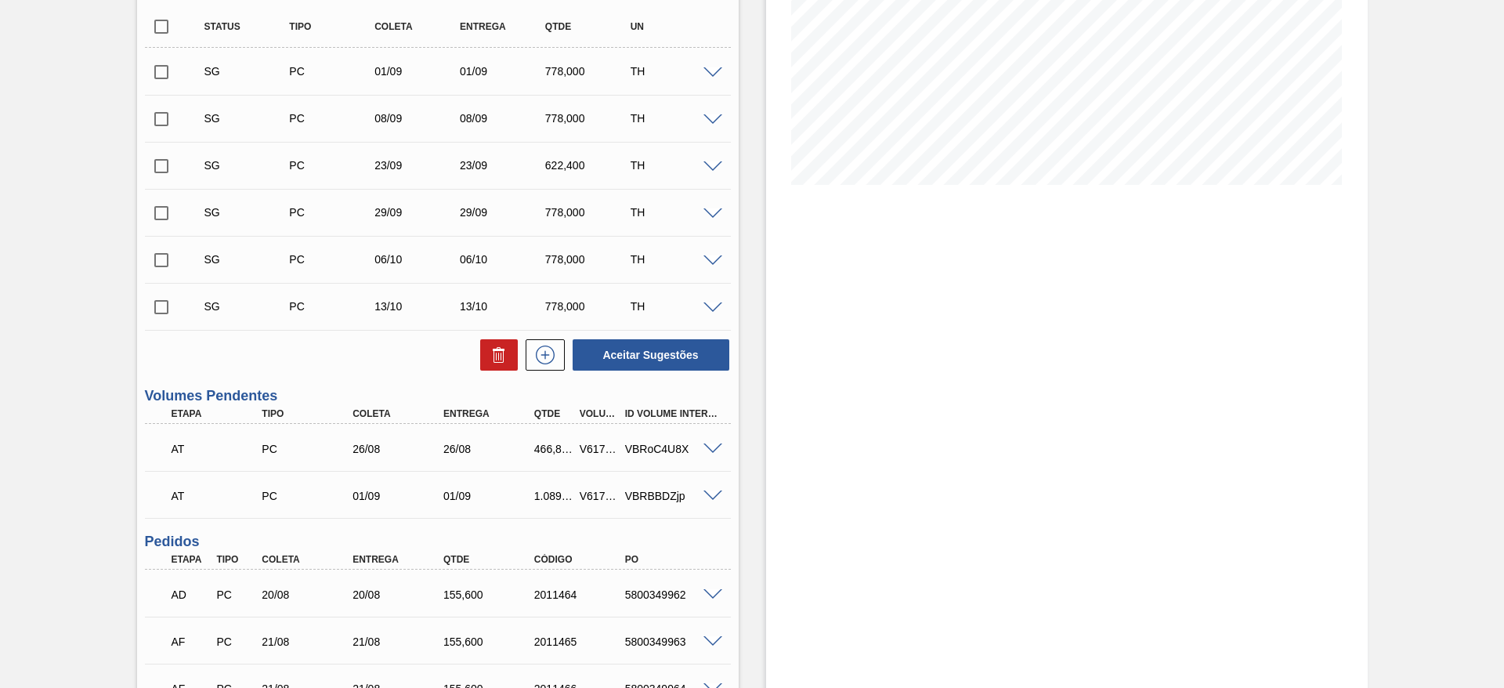
scroll to position [237, 0]
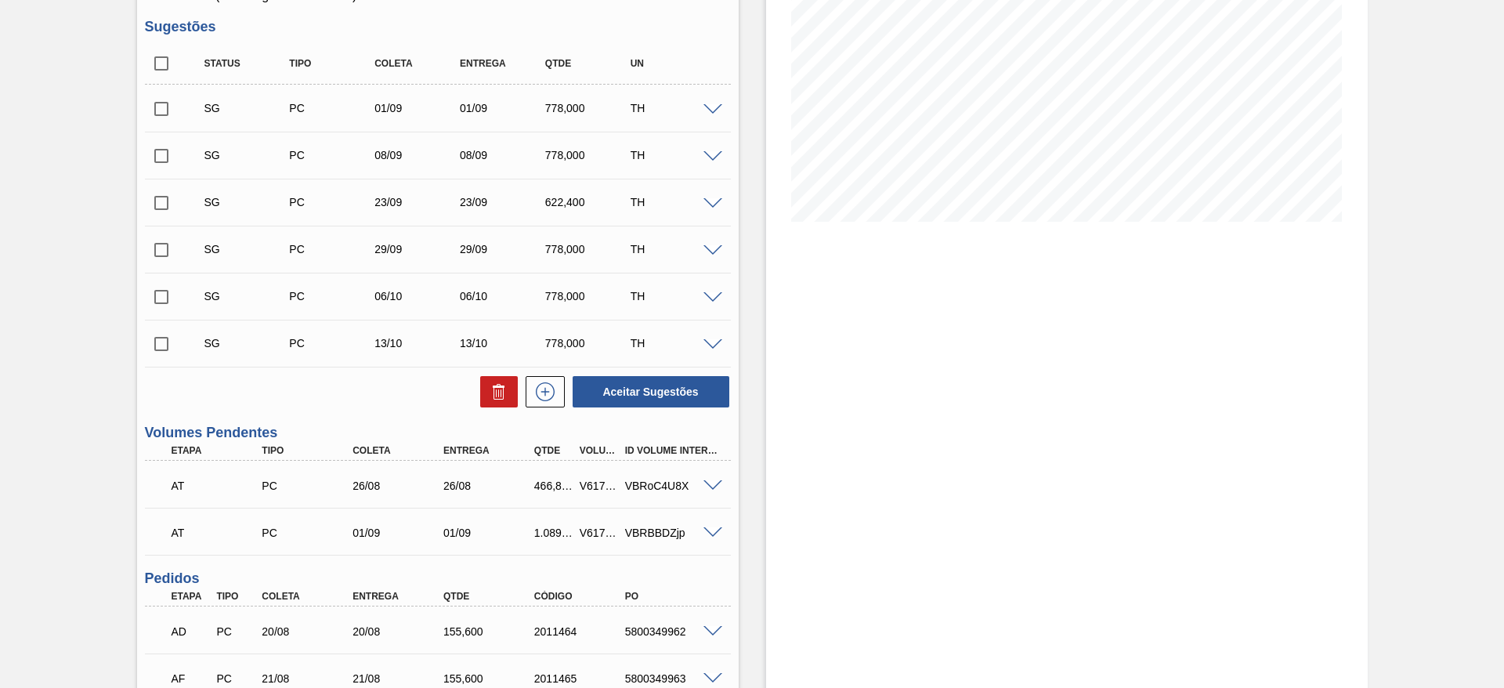
click at [715, 109] on span at bounding box center [713, 110] width 19 height 12
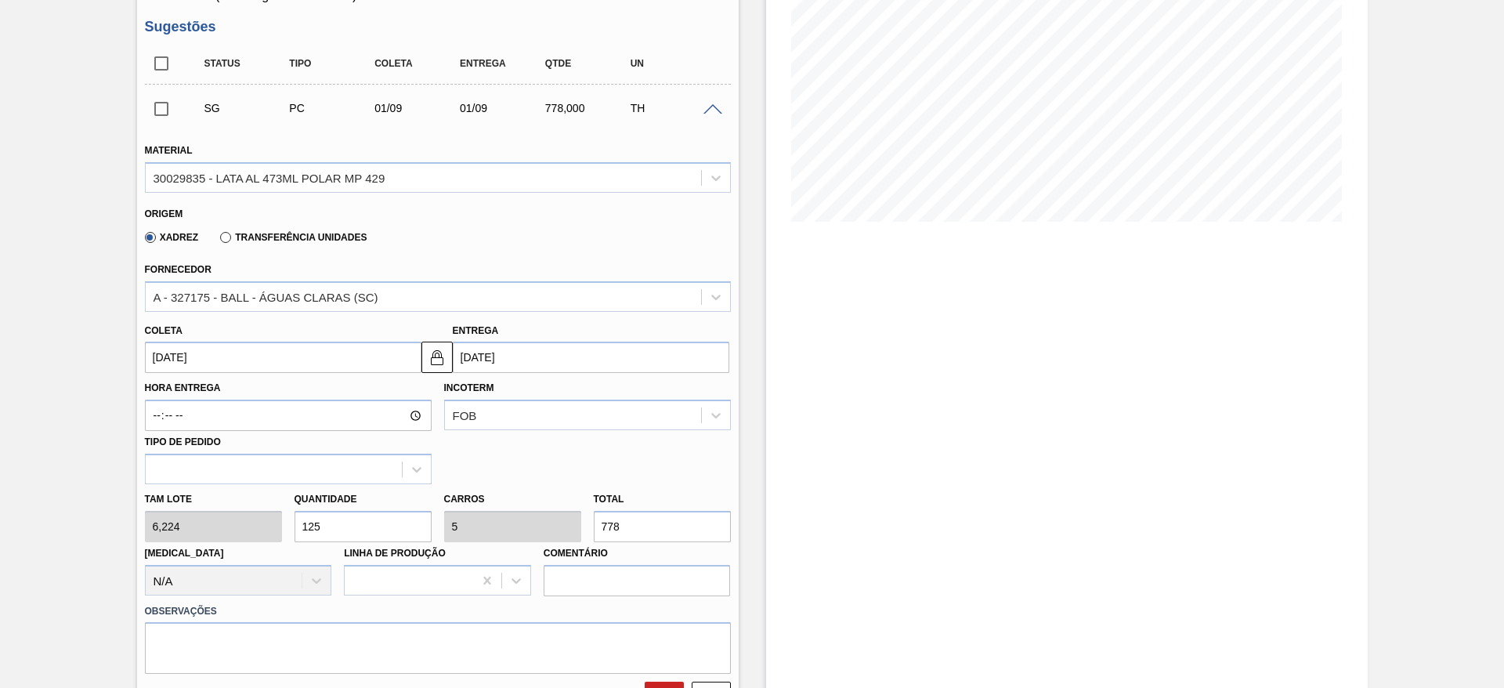
drag, startPoint x: 338, startPoint y: 522, endPoint x: 277, endPoint y: 509, distance: 62.4
click at [277, 509] on div "Tam lote 6,224 Quantidade 125 Carros 5 Total 778 [MEDICAL_DATA] N/A Linha de Pr…" at bounding box center [438, 540] width 599 height 112
type input "7"
type input "0,28"
type input "43,568"
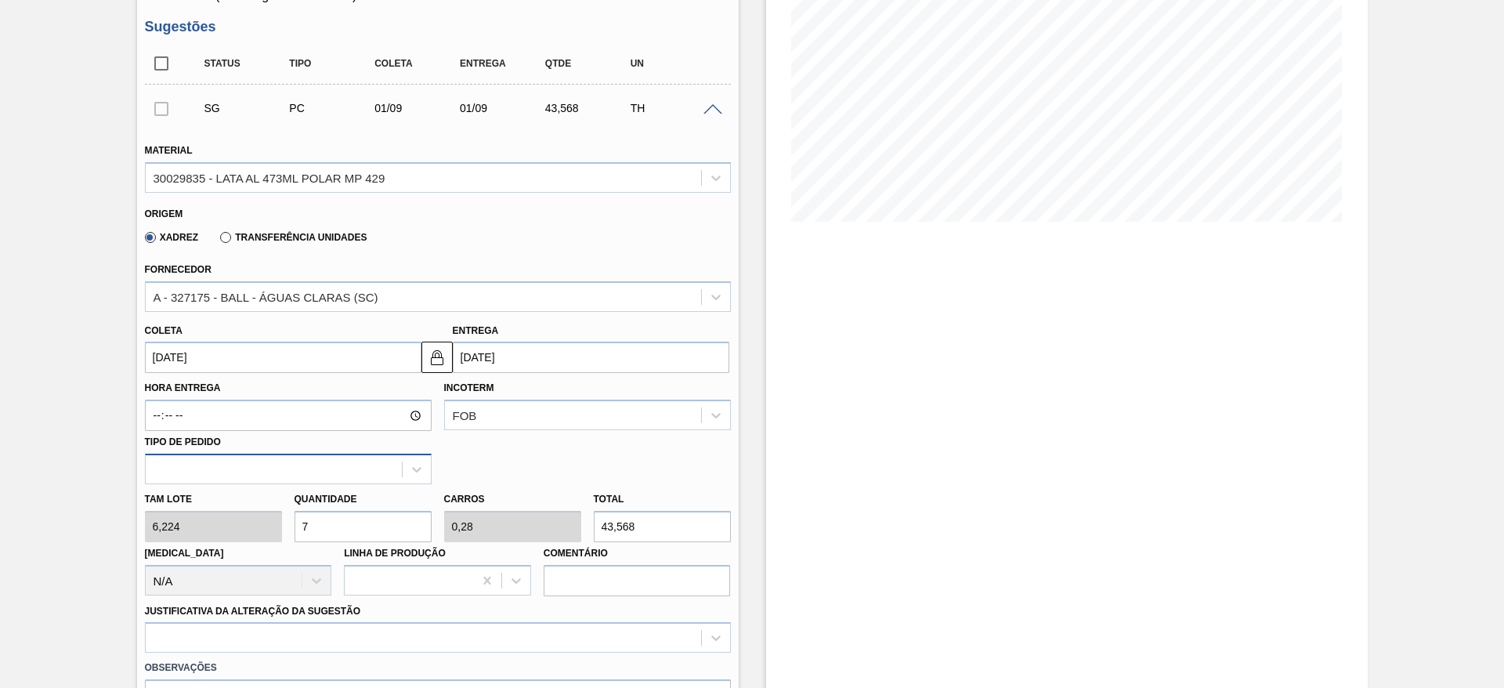
type input "75"
type input "3"
type input "466,8"
type input "75"
click at [238, 357] on input "01/09/2025" at bounding box center [283, 357] width 277 height 31
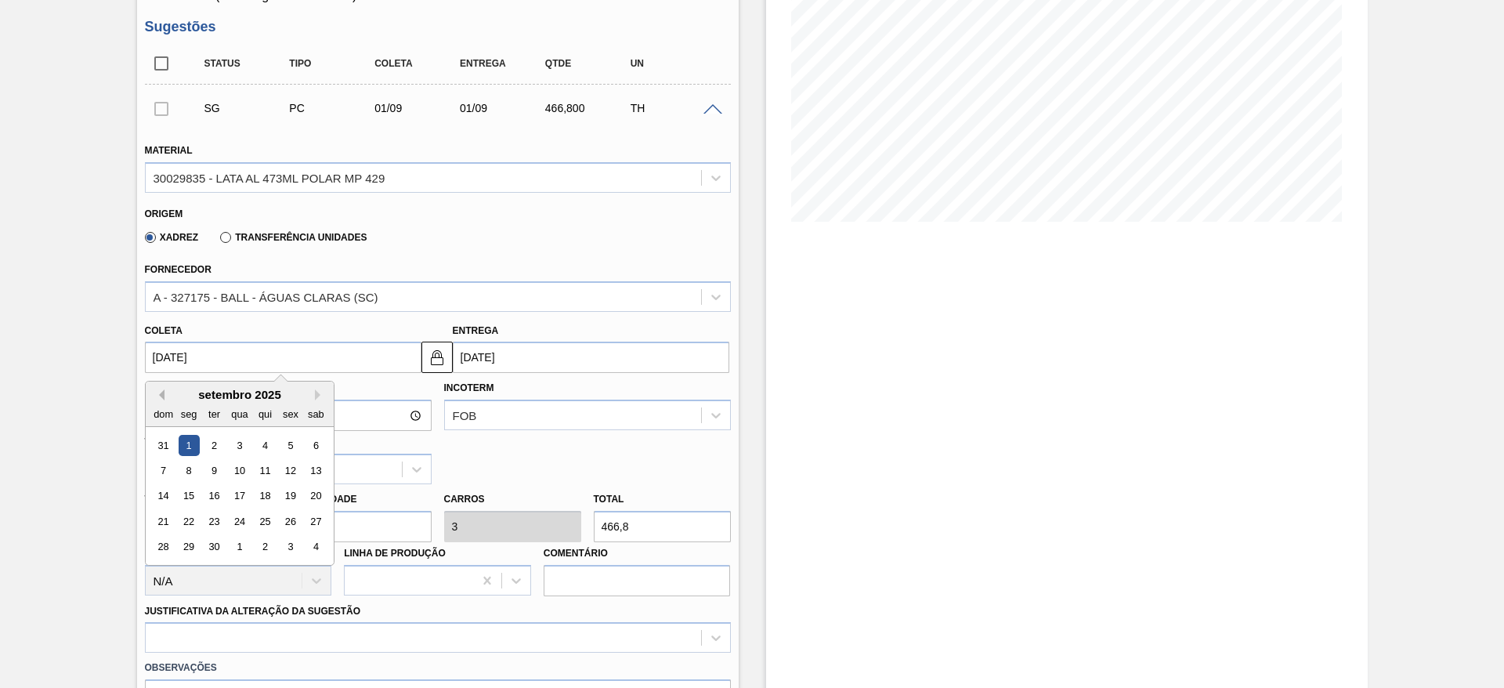
click at [161, 392] on button "Previous Month" at bounding box center [159, 394] width 11 height 11
click at [210, 545] on div "26" at bounding box center [213, 547] width 21 height 21
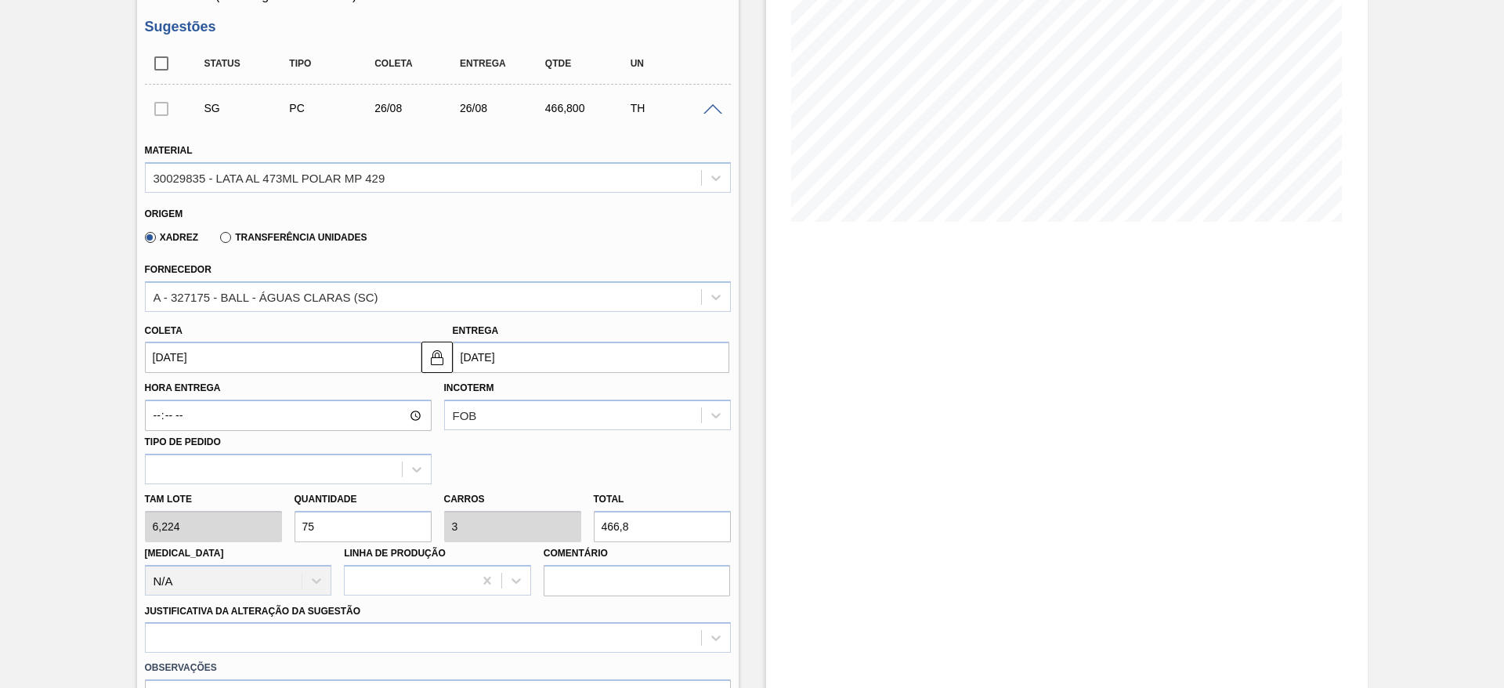
type input "[DATE]"
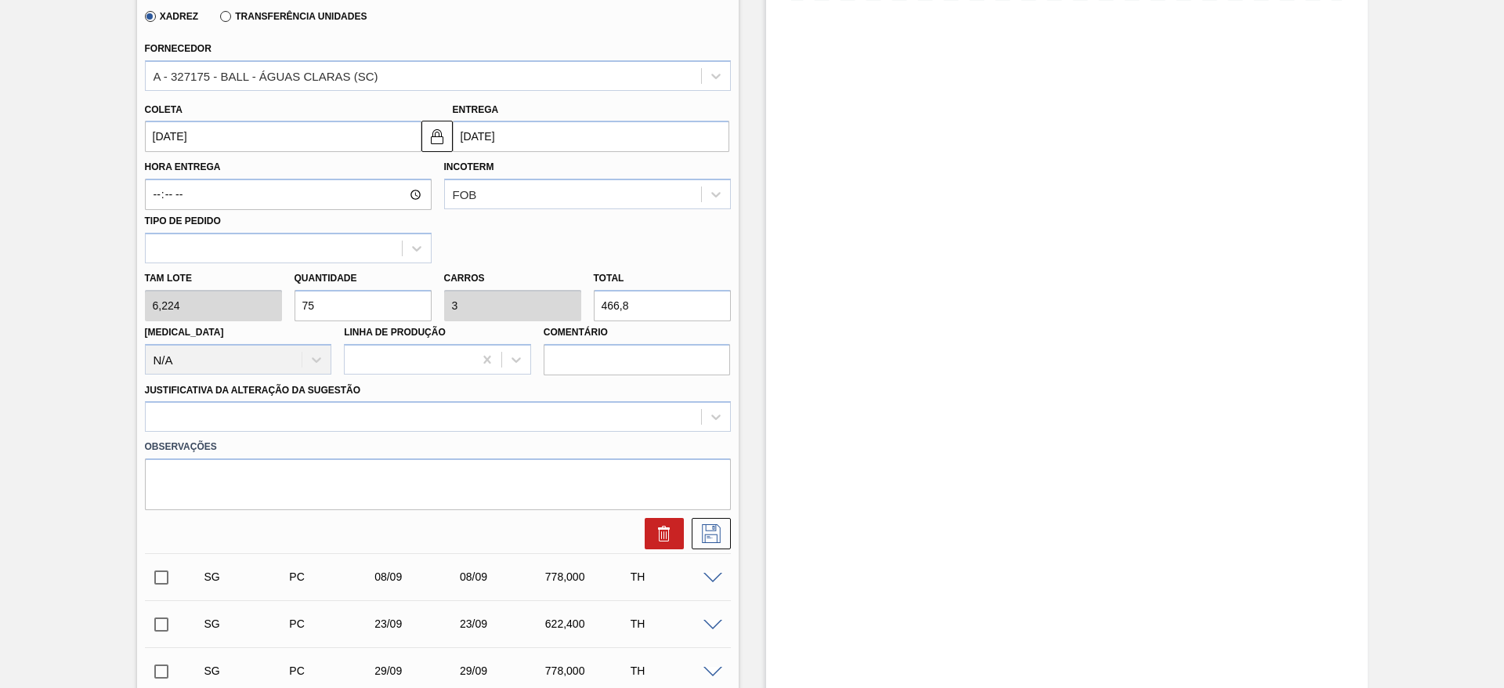
scroll to position [472, 0]
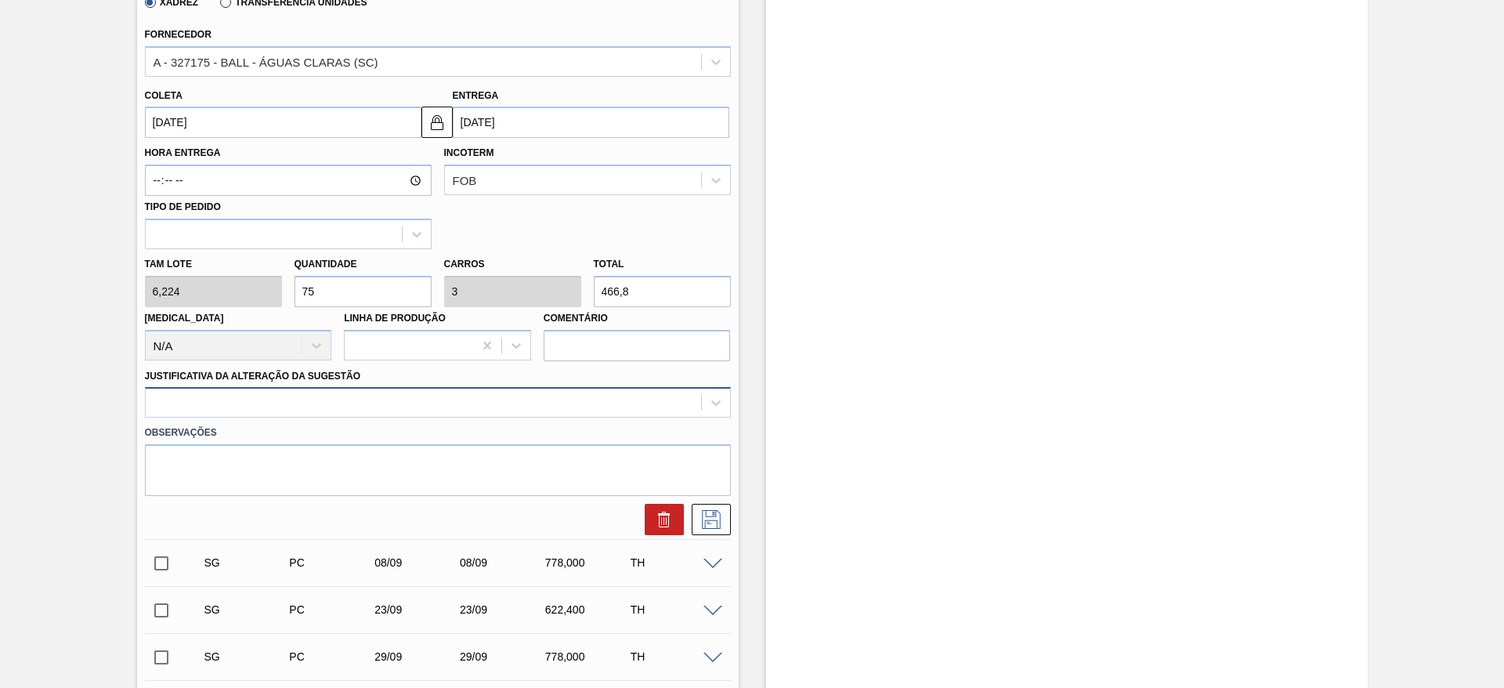
click at [284, 400] on div at bounding box center [423, 403] width 555 height 23
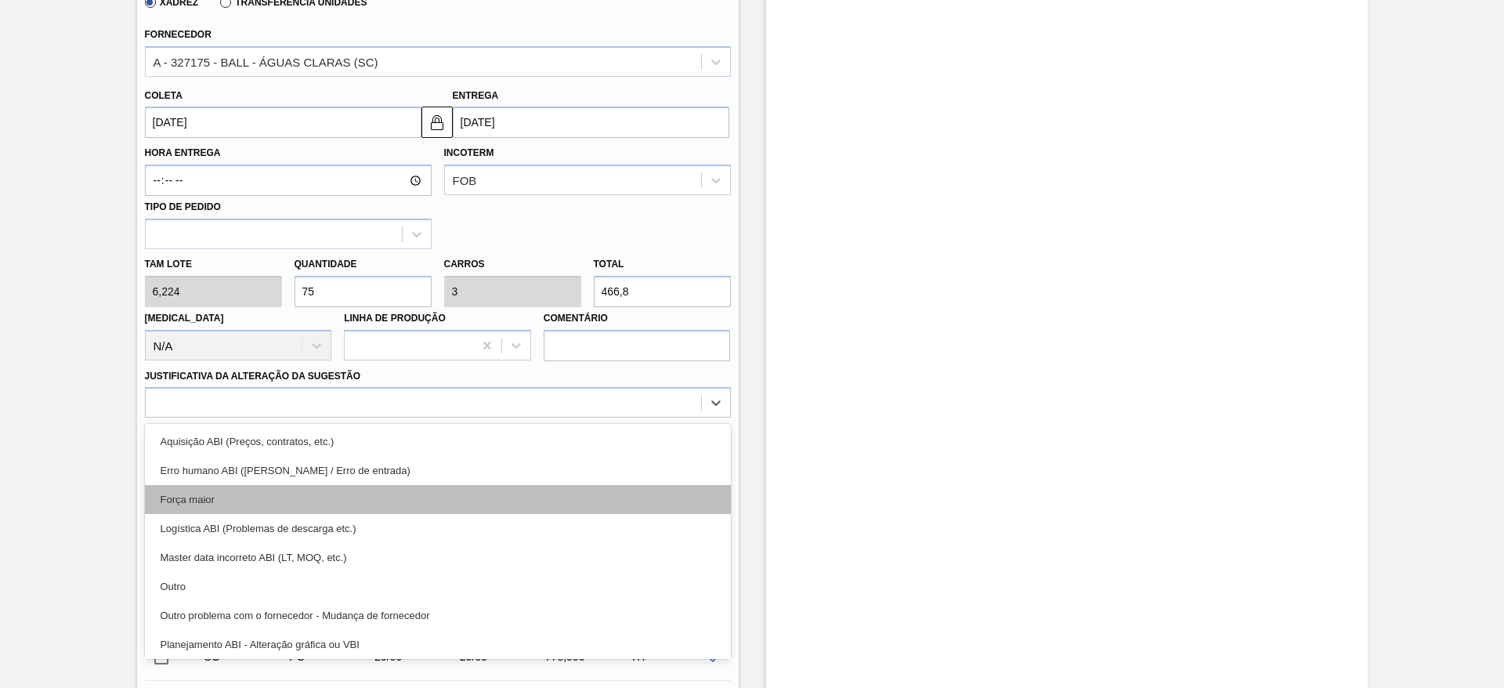
click at [201, 494] on div "Força maior" at bounding box center [438, 499] width 586 height 29
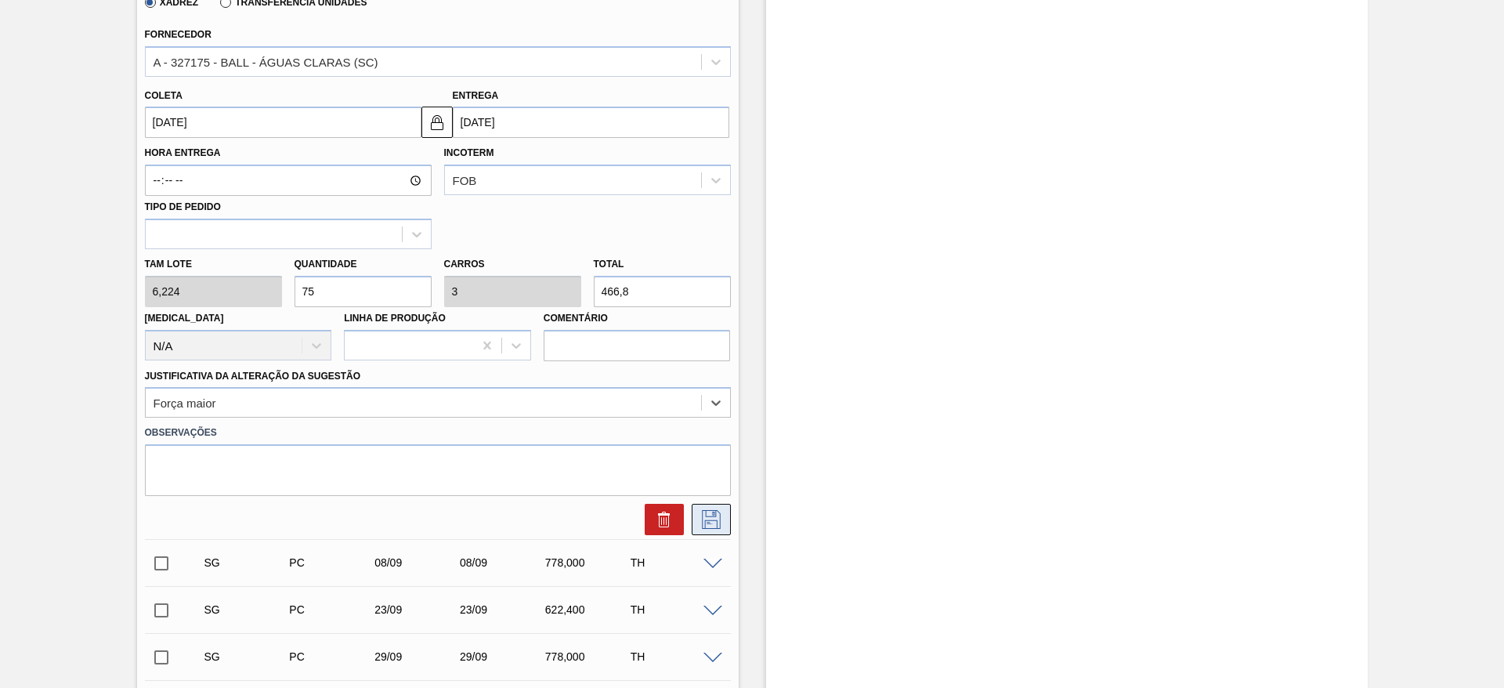
click at [715, 515] on icon at bounding box center [711, 519] width 25 height 19
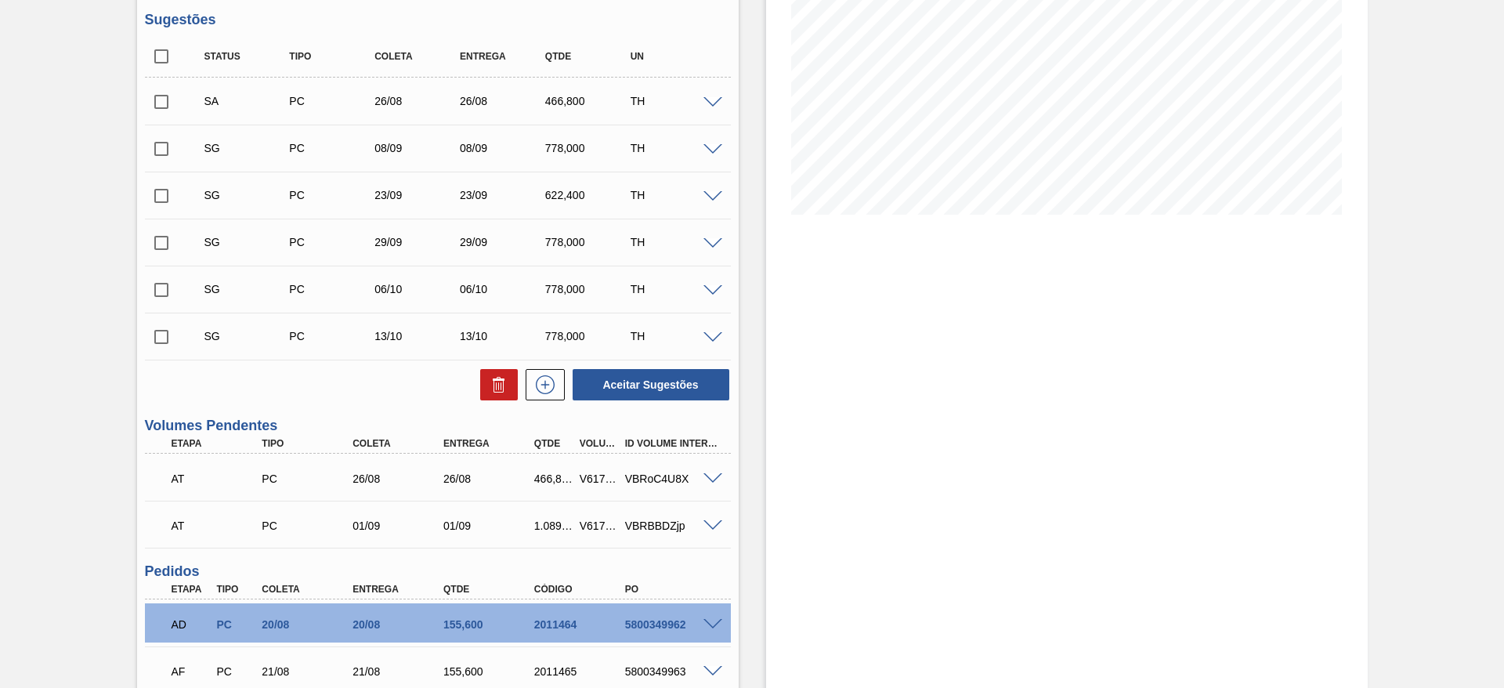
scroll to position [237, 0]
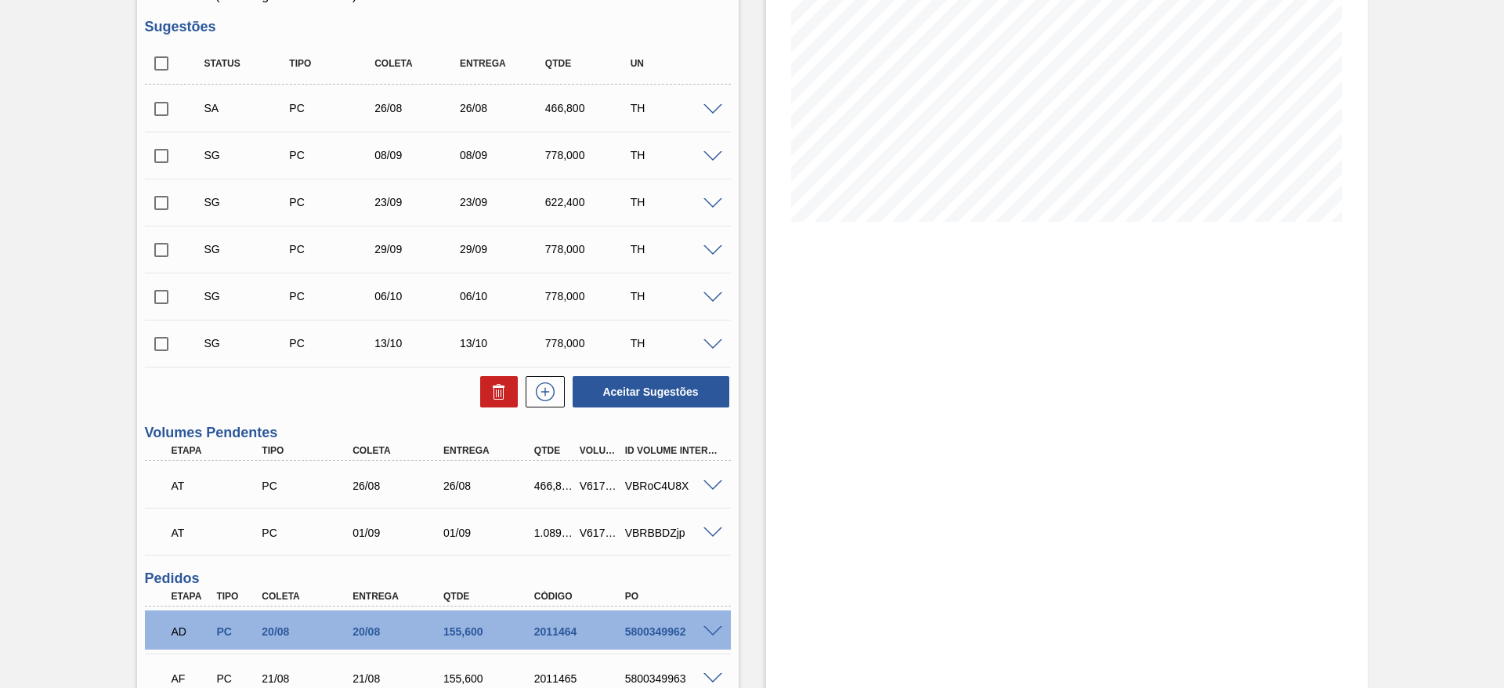
click at [711, 158] on span at bounding box center [713, 157] width 19 height 12
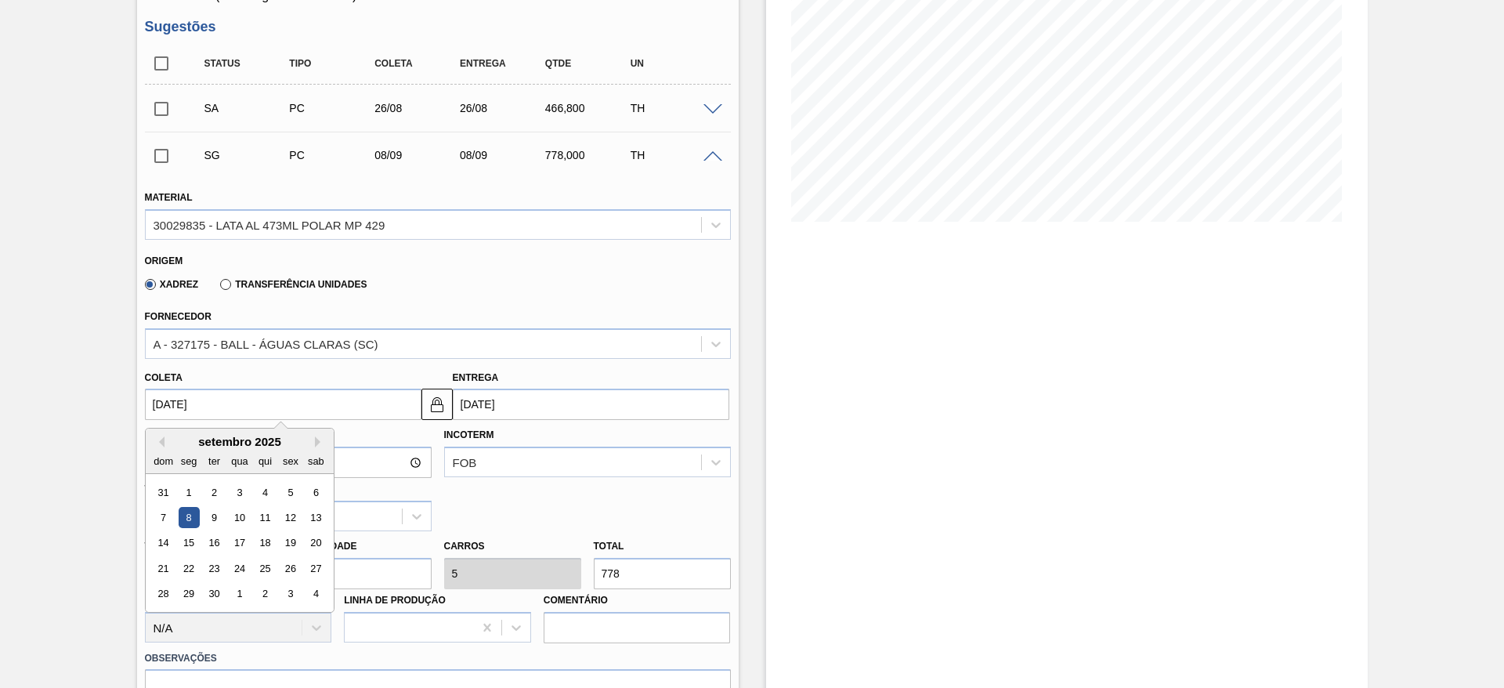
click at [241, 390] on input "08/09/2025" at bounding box center [283, 404] width 277 height 31
click at [160, 439] on button "Previous Month" at bounding box center [159, 441] width 11 height 11
click at [240, 594] on div "27" at bounding box center [239, 594] width 21 height 21
type input "27/08/2025"
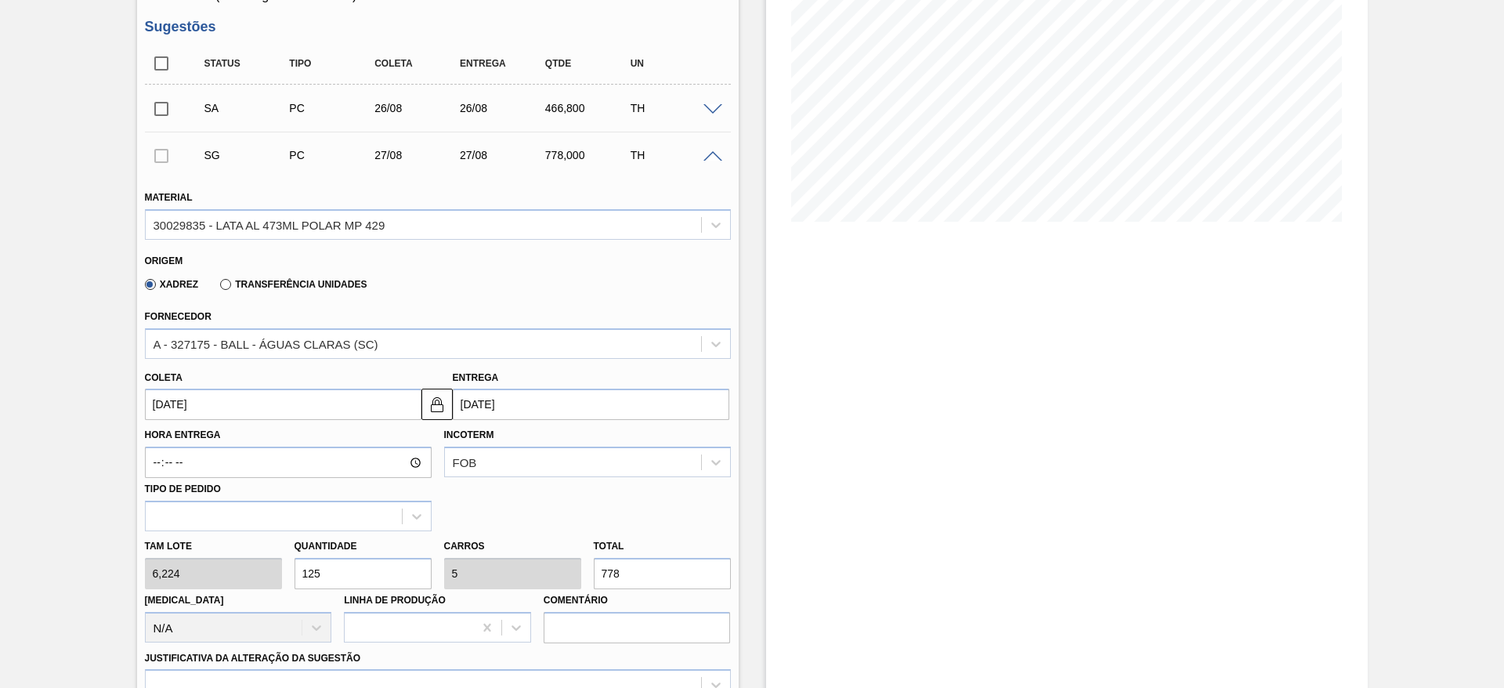
drag, startPoint x: 349, startPoint y: 579, endPoint x: 231, endPoint y: 552, distance: 121.3
click at [231, 552] on div "Tam lote 6,224 Quantidade 125 Carros 5 Total 778 Doca N/A Linha de Produção Com…" at bounding box center [438, 587] width 599 height 112
type input "2"
type input "0,08"
type input "12,448"
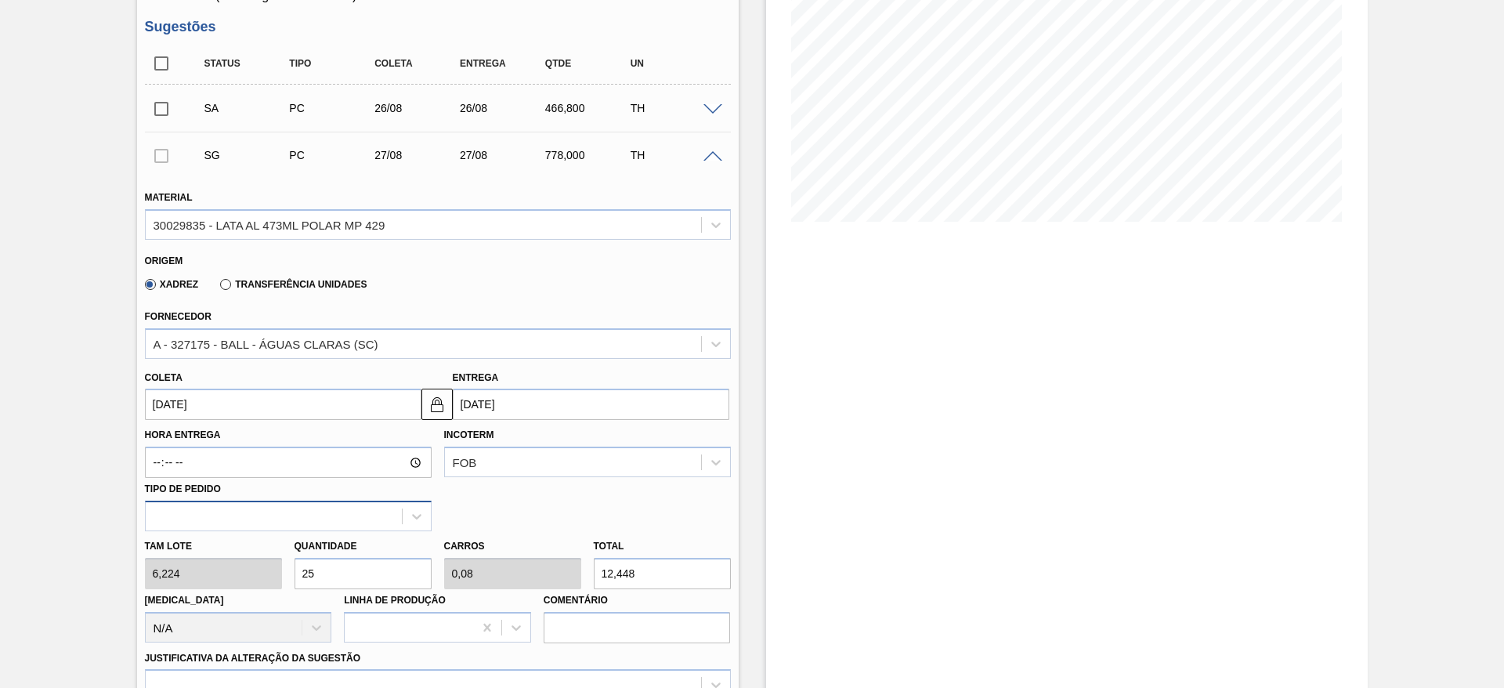
type input "253"
type input "10,12"
type input "1.574,672"
type input "25"
type input "1"
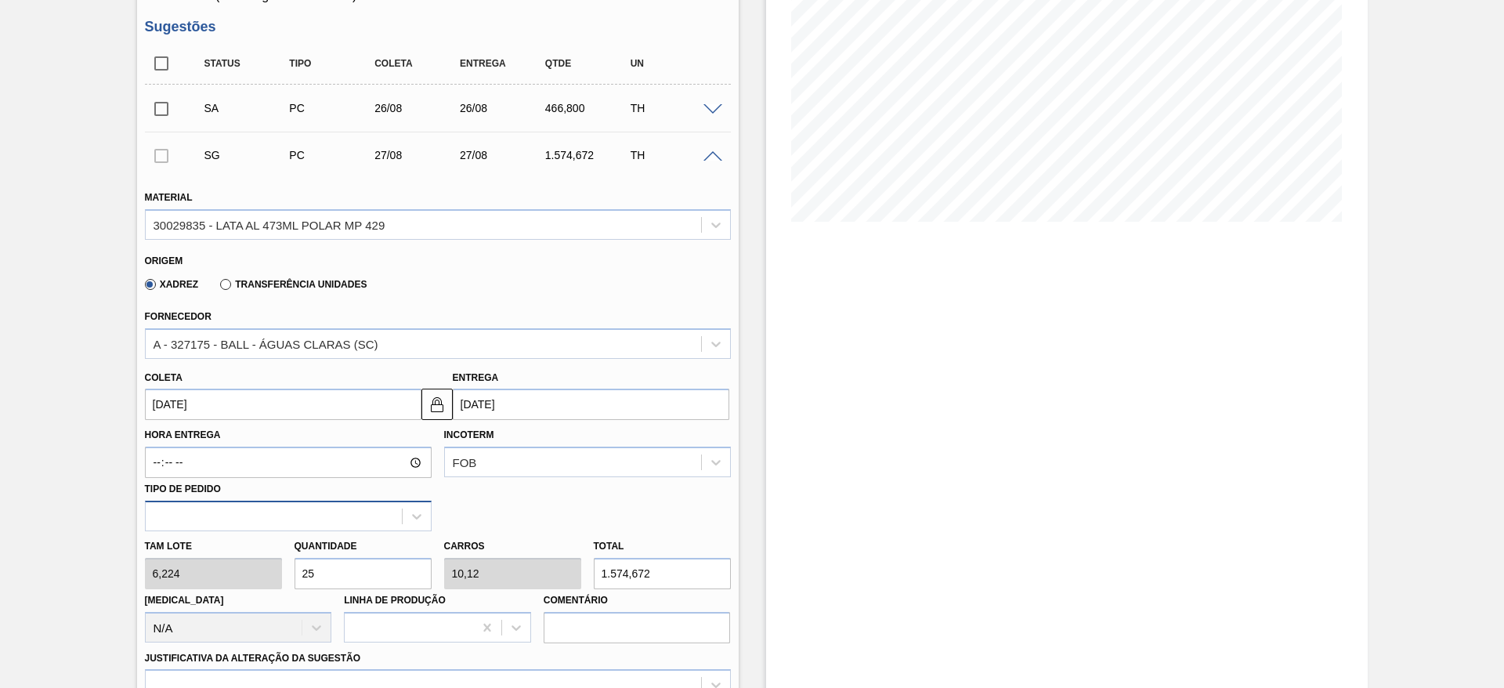
type input "155,6"
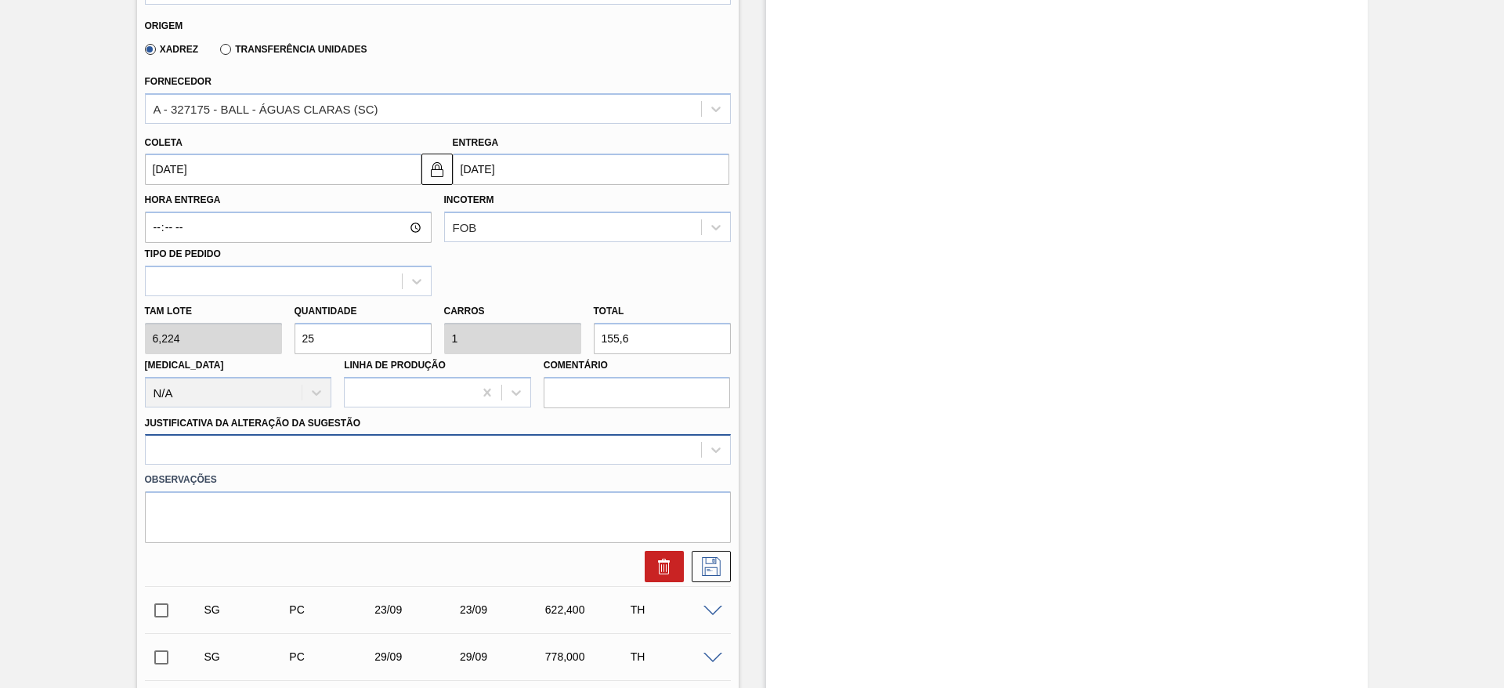
type input "25"
click at [210, 450] on div at bounding box center [438, 449] width 586 height 31
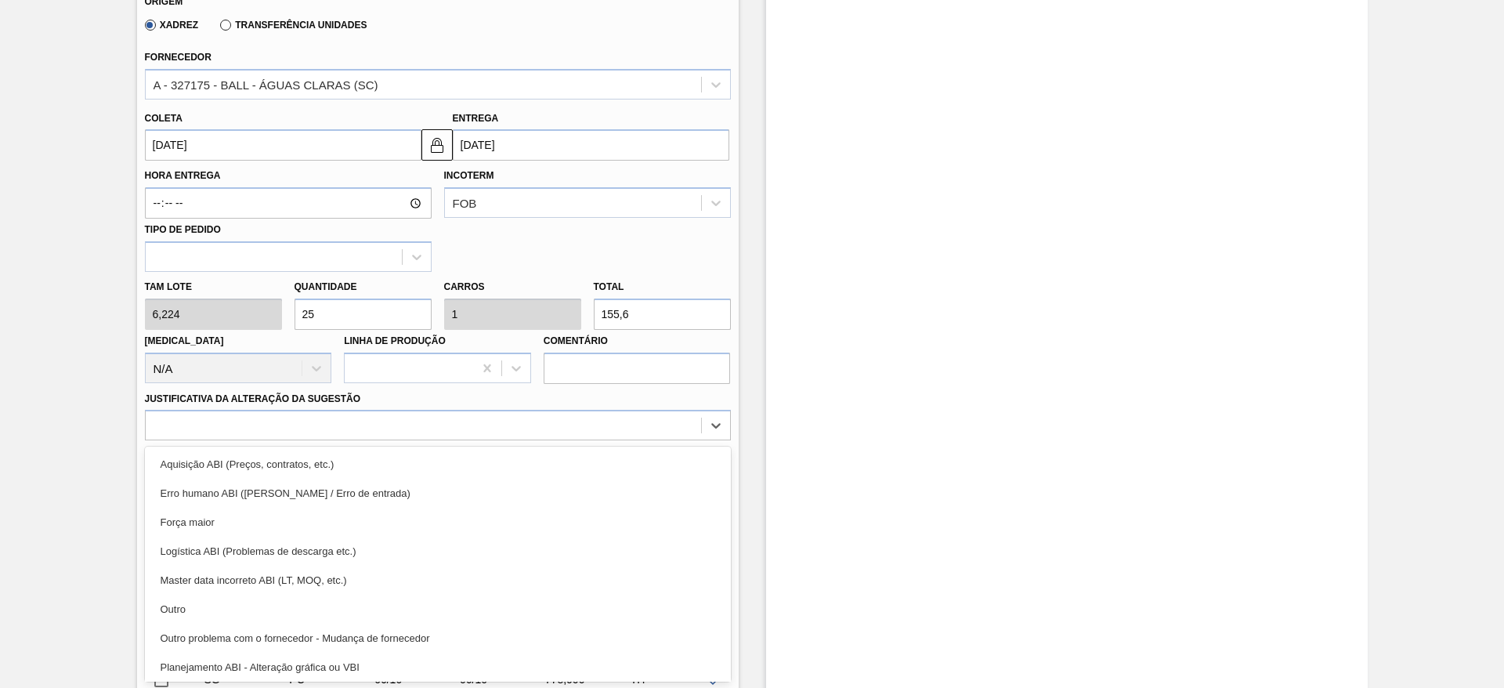
drag, startPoint x: 207, startPoint y: 513, endPoint x: 357, endPoint y: 499, distance: 151.1
click at [208, 513] on div "Força maior" at bounding box center [438, 522] width 586 height 29
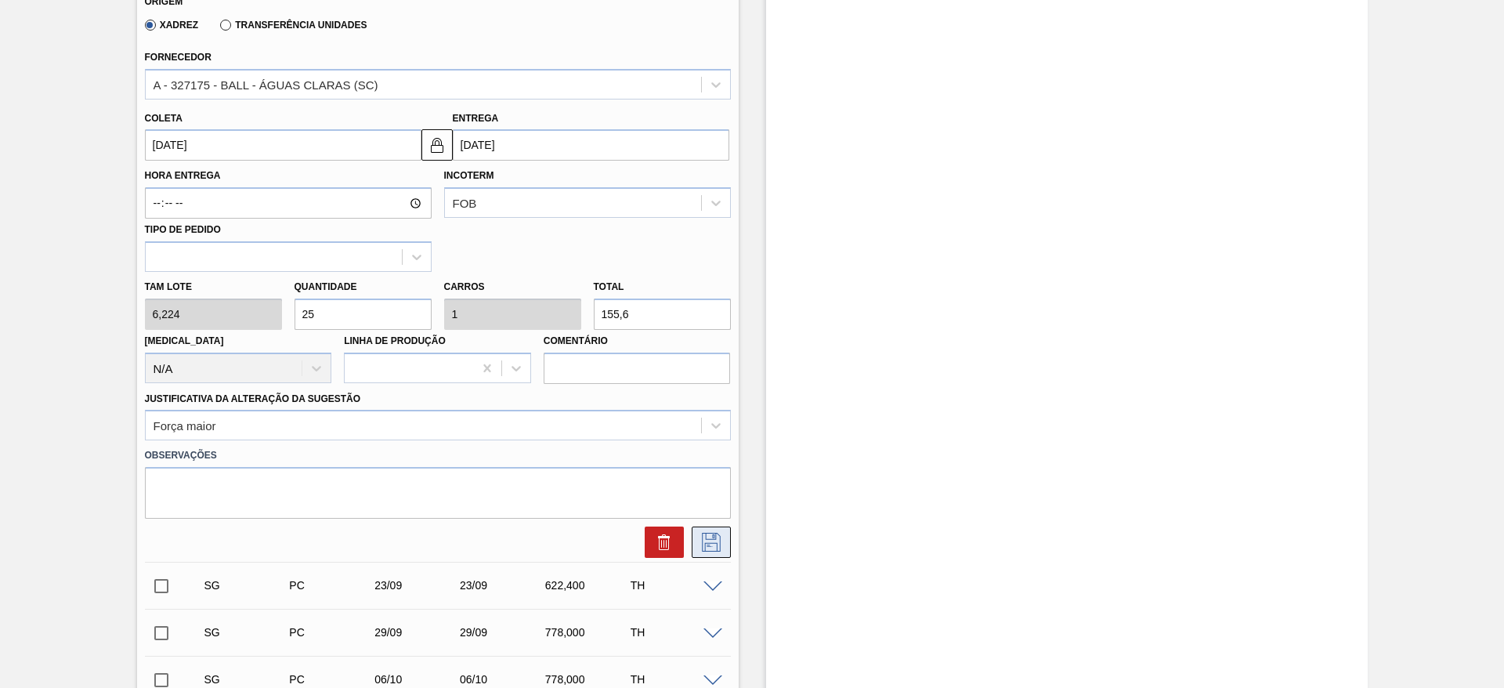
click at [706, 548] on icon at bounding box center [711, 542] width 25 height 19
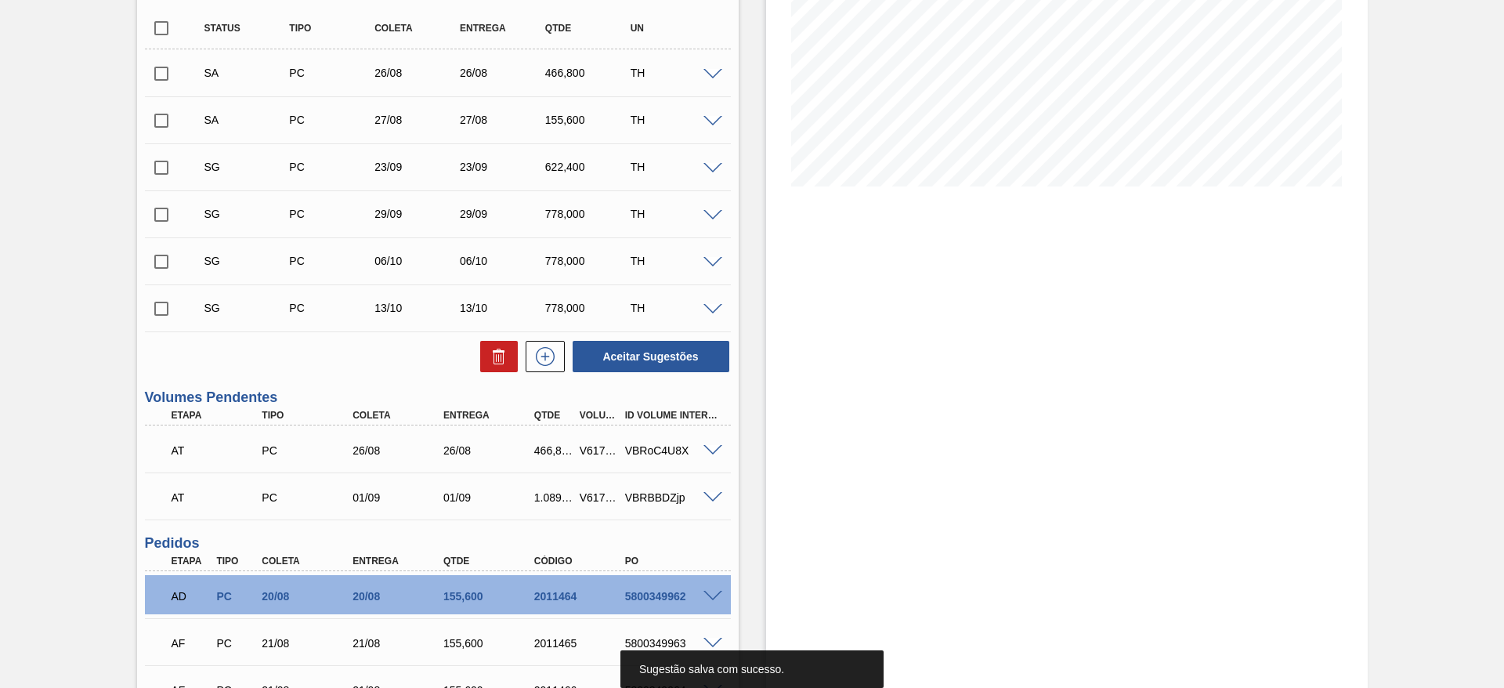
scroll to position [237, 0]
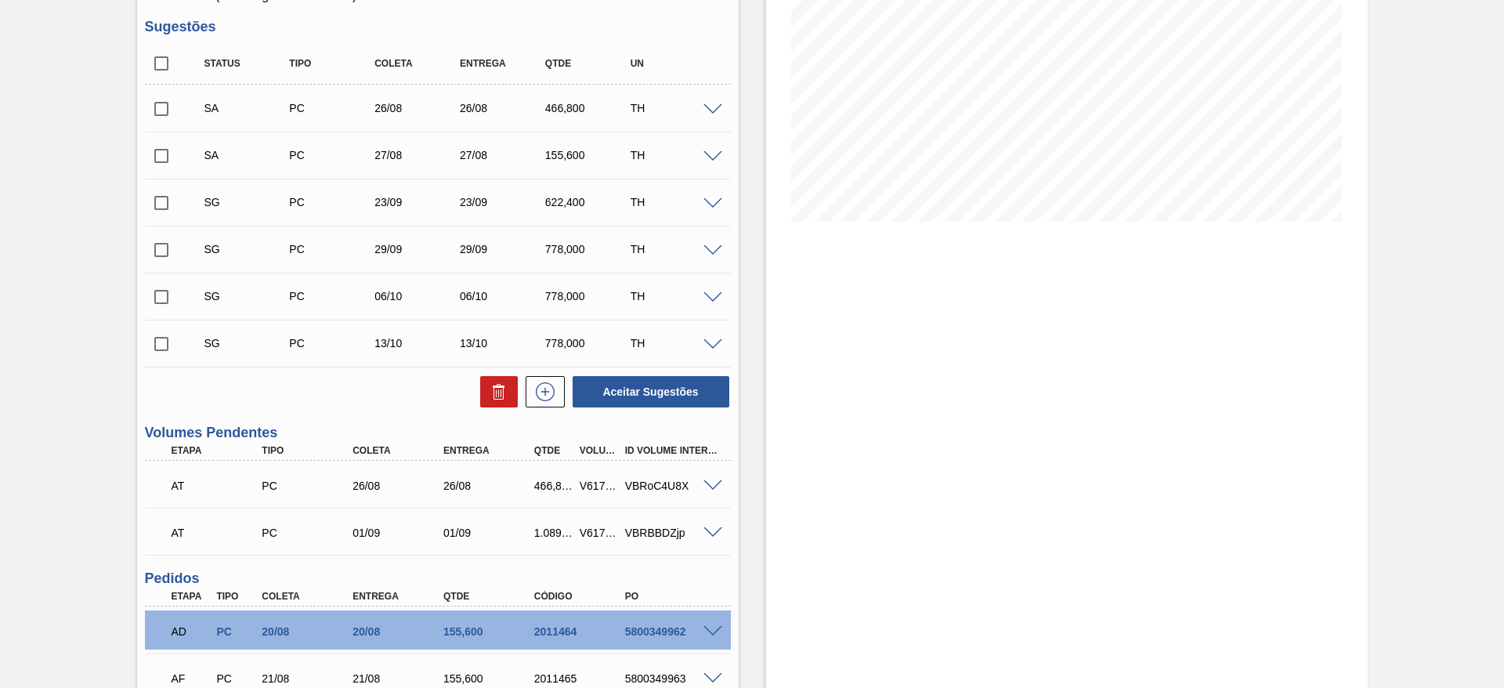
click at [717, 201] on span at bounding box center [713, 204] width 19 height 12
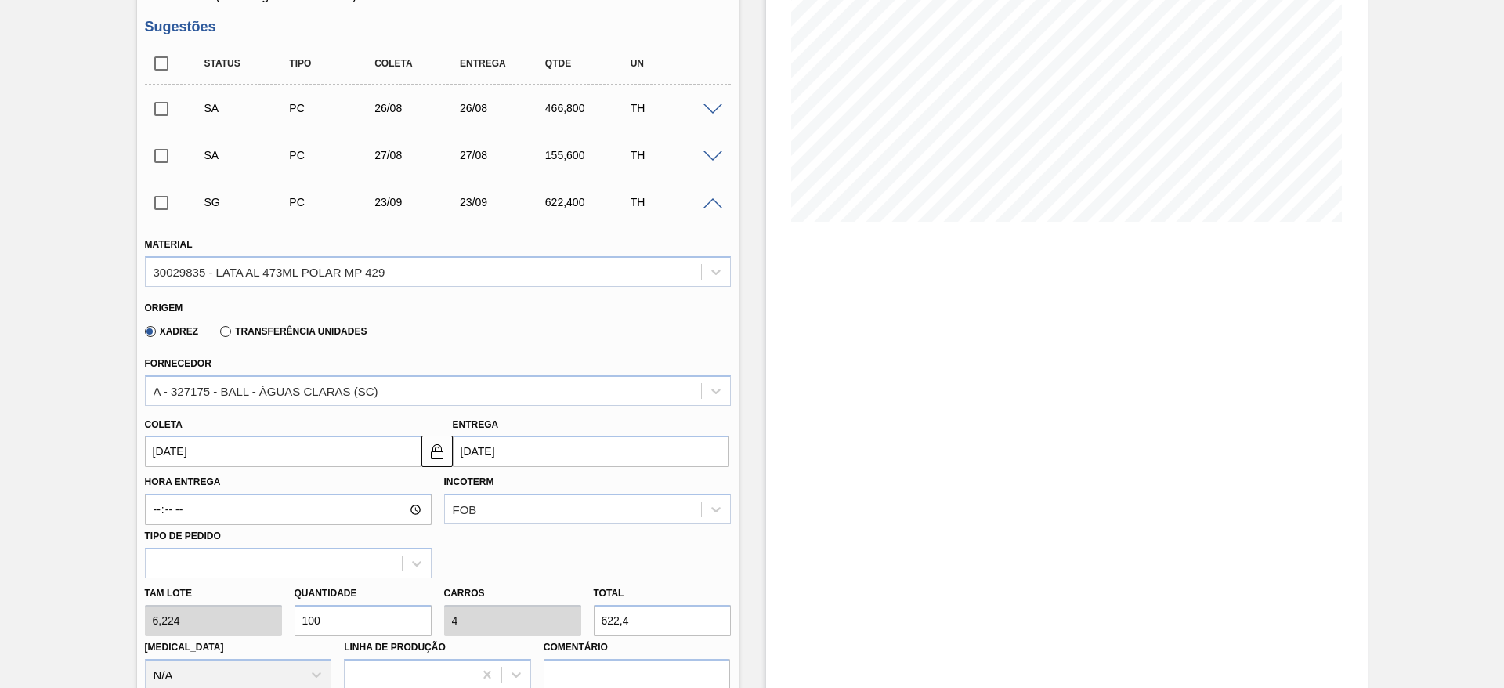
drag, startPoint x: 327, startPoint y: 617, endPoint x: 285, endPoint y: 613, distance: 41.7
click at [285, 613] on div "Tam lote 6,224 Quantidade 100 Carros 4 Total 622,4 Doca N/A Linha de Produção C…" at bounding box center [438, 634] width 599 height 112
type input "5"
type input "0,2"
type input "31,12"
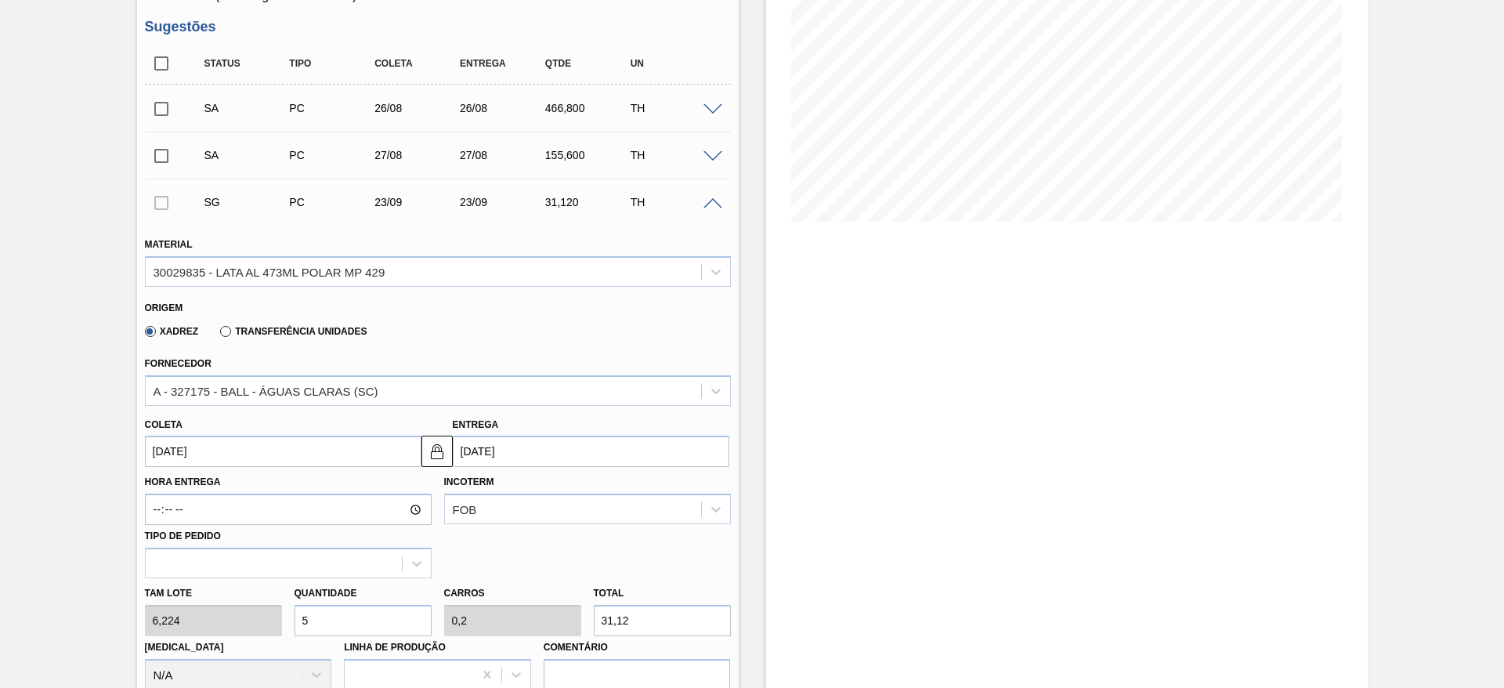
type input "50"
type input "2"
type input "311,2"
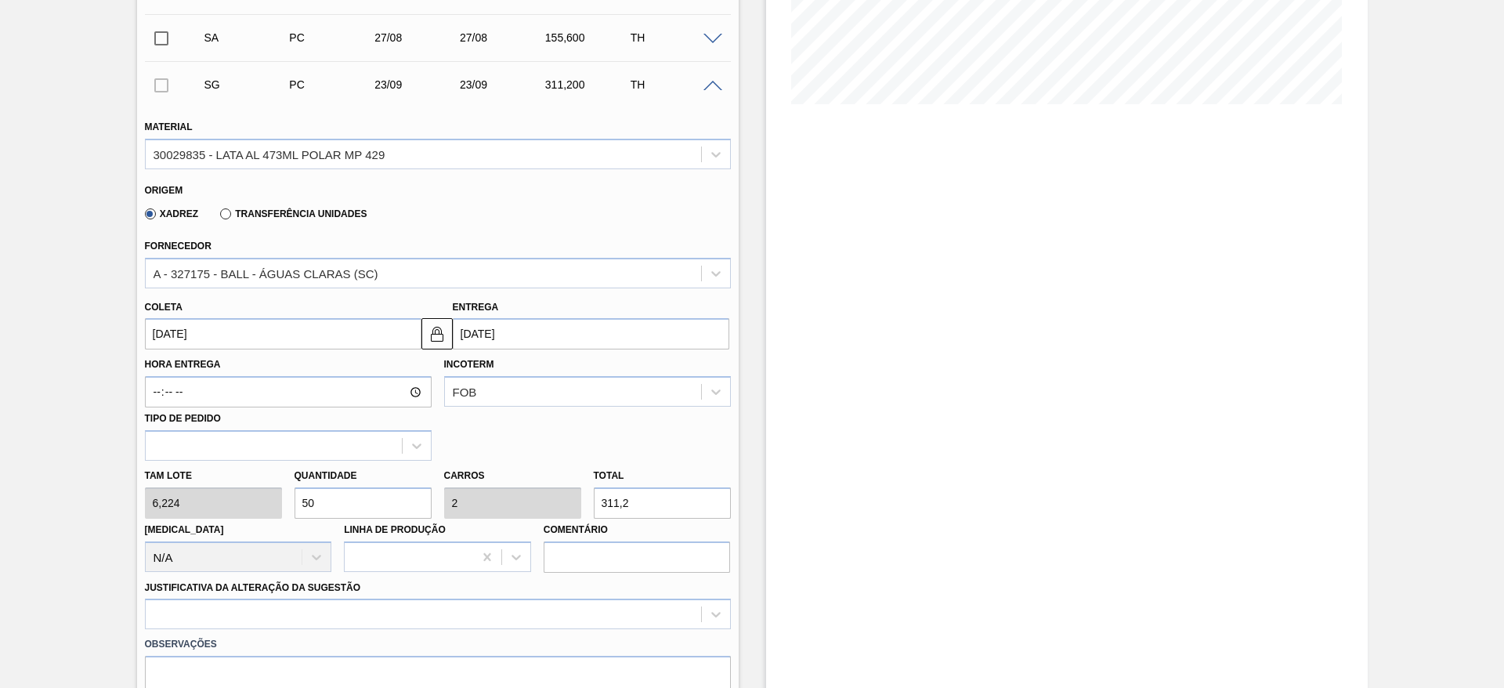
type input "50"
click at [244, 334] on input "23/09/2025" at bounding box center [283, 333] width 277 height 31
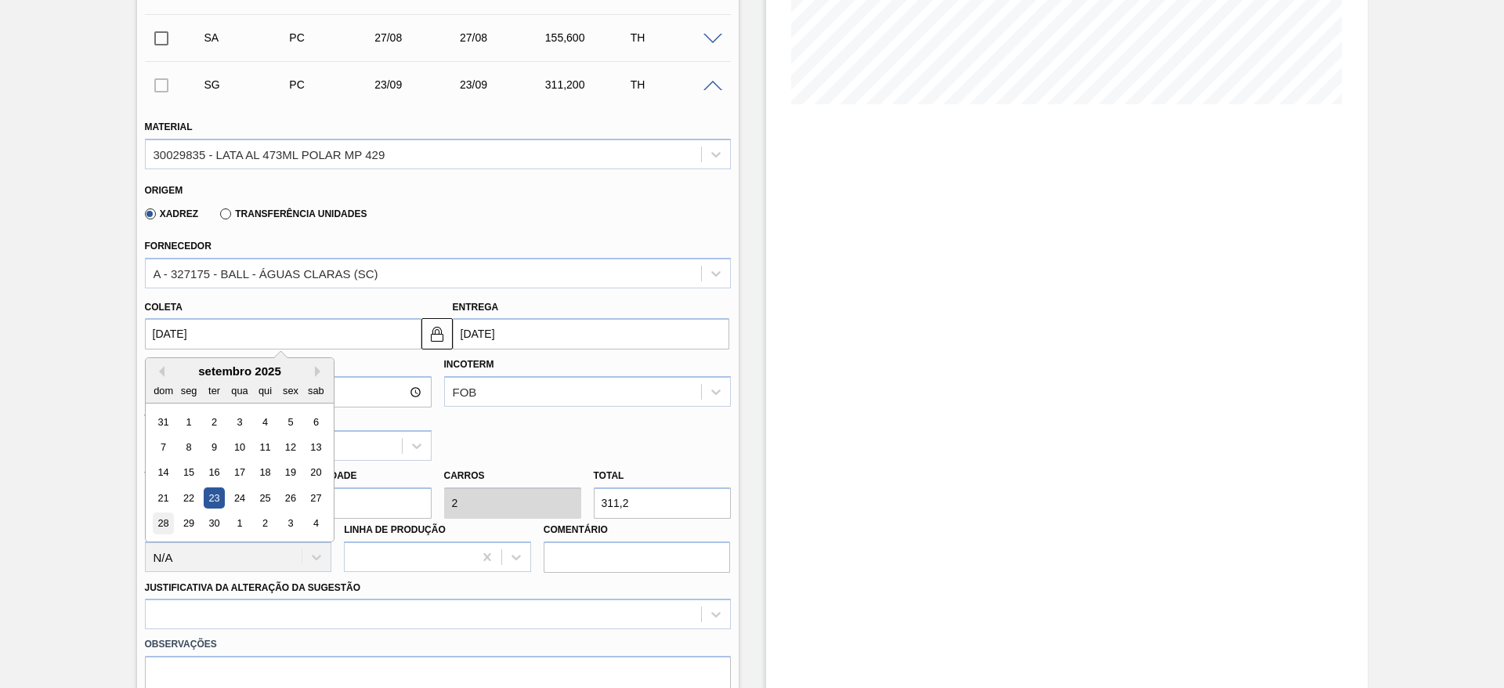
click at [172, 522] on div "28" at bounding box center [163, 523] width 21 height 21
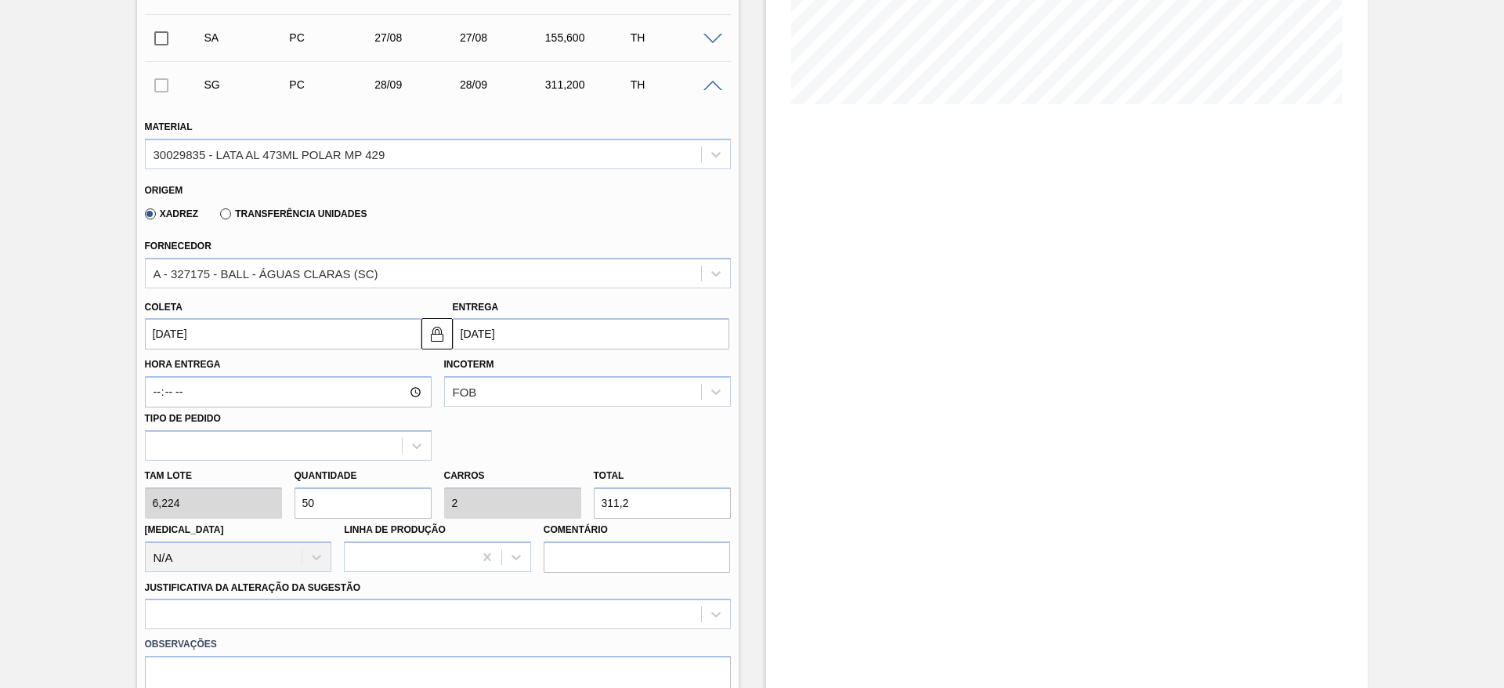
type input "28/09/2025"
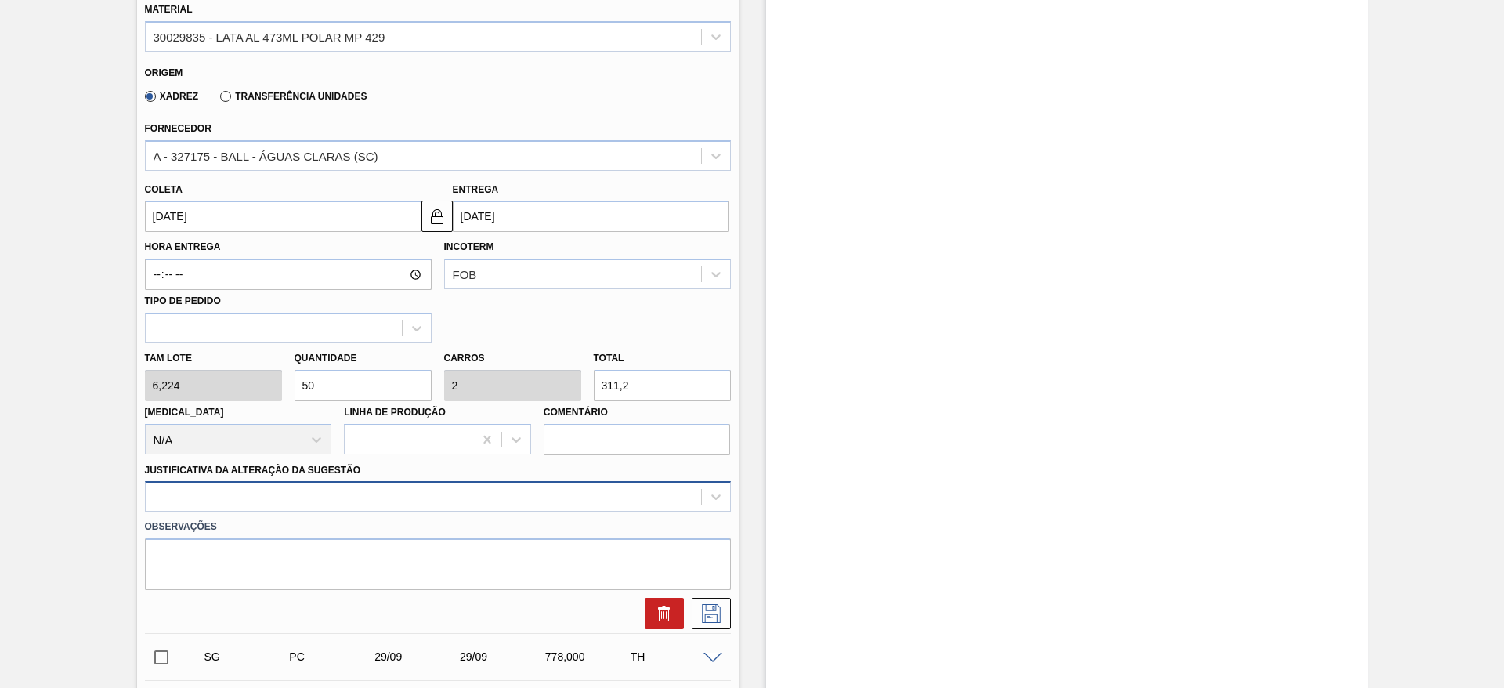
click at [270, 499] on div at bounding box center [438, 496] width 586 height 31
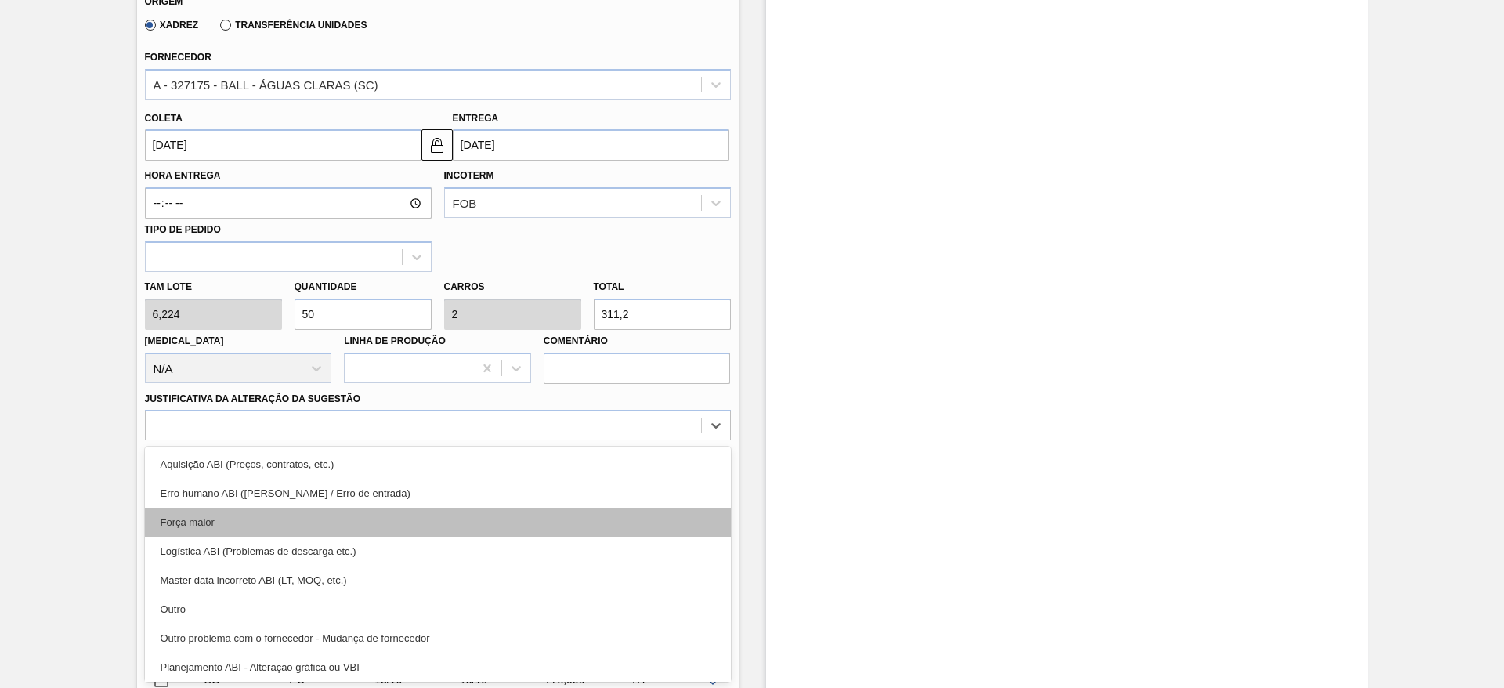
click at [208, 518] on div "Força maior" at bounding box center [438, 522] width 586 height 29
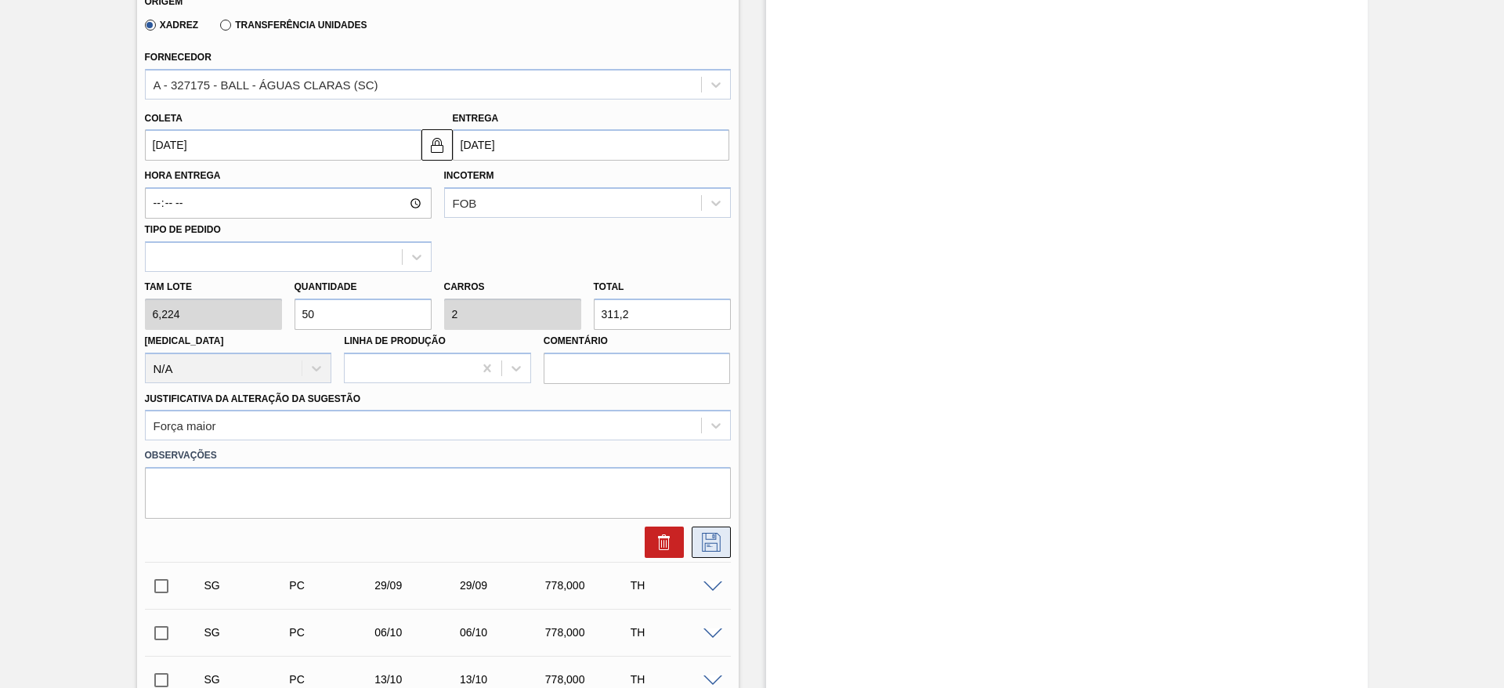
click at [724, 538] on button at bounding box center [711, 541] width 39 height 31
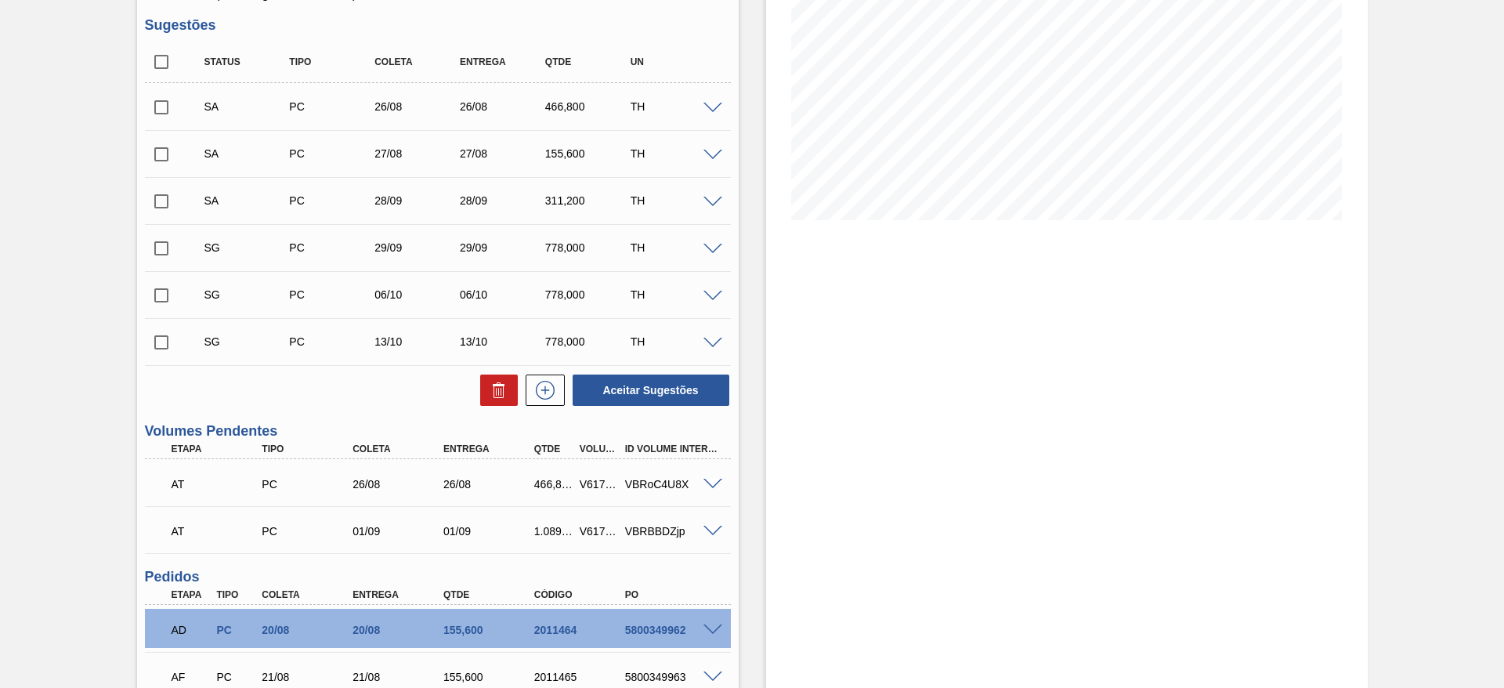
scroll to position [237, 0]
click at [718, 533] on span at bounding box center [713, 533] width 19 height 12
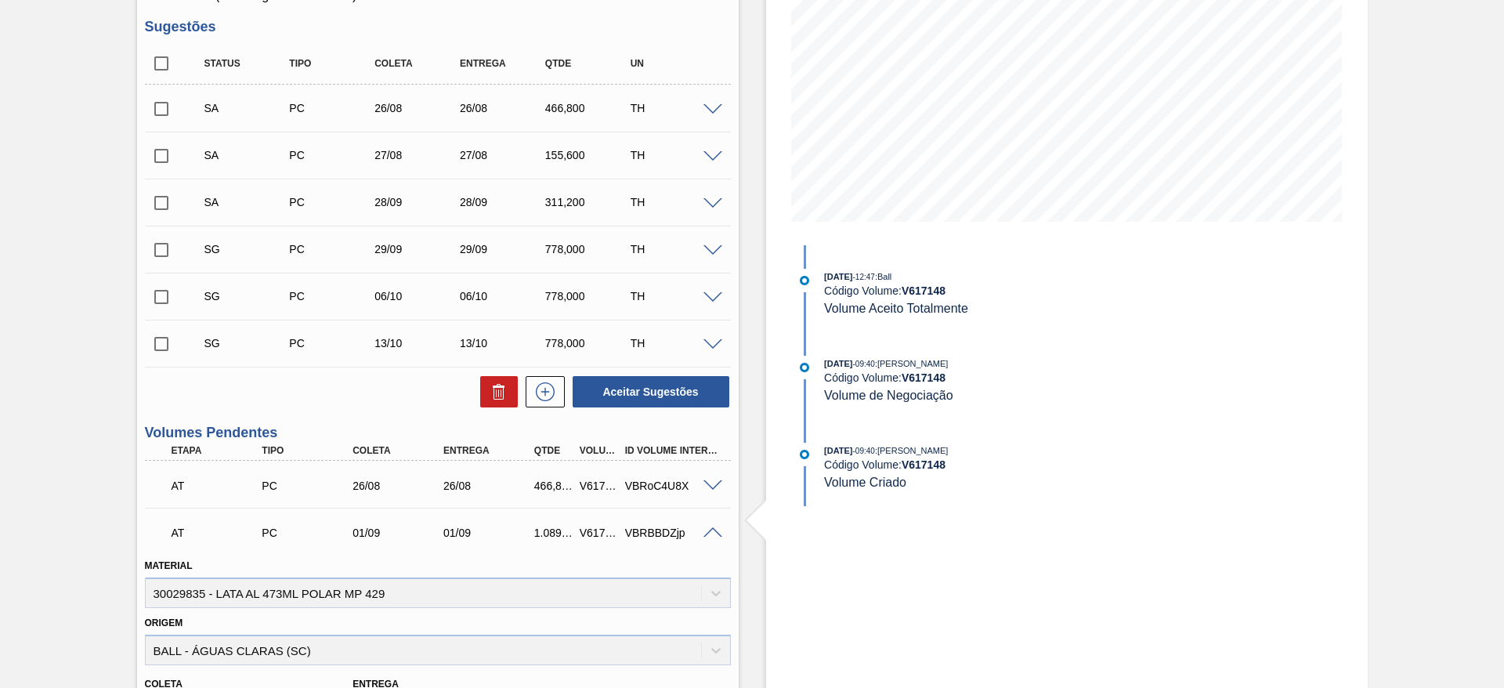
click at [710, 530] on span at bounding box center [713, 533] width 19 height 12
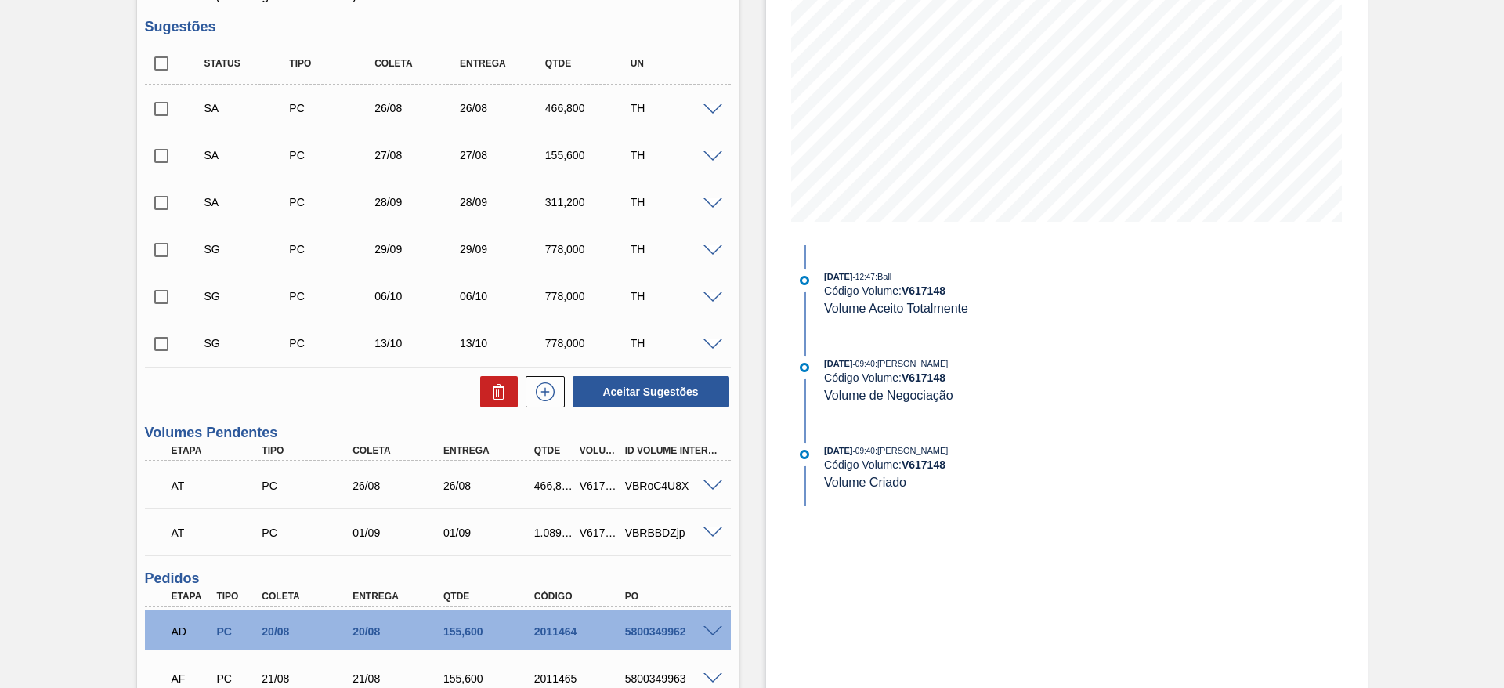
click at [710, 485] on span at bounding box center [713, 486] width 19 height 12
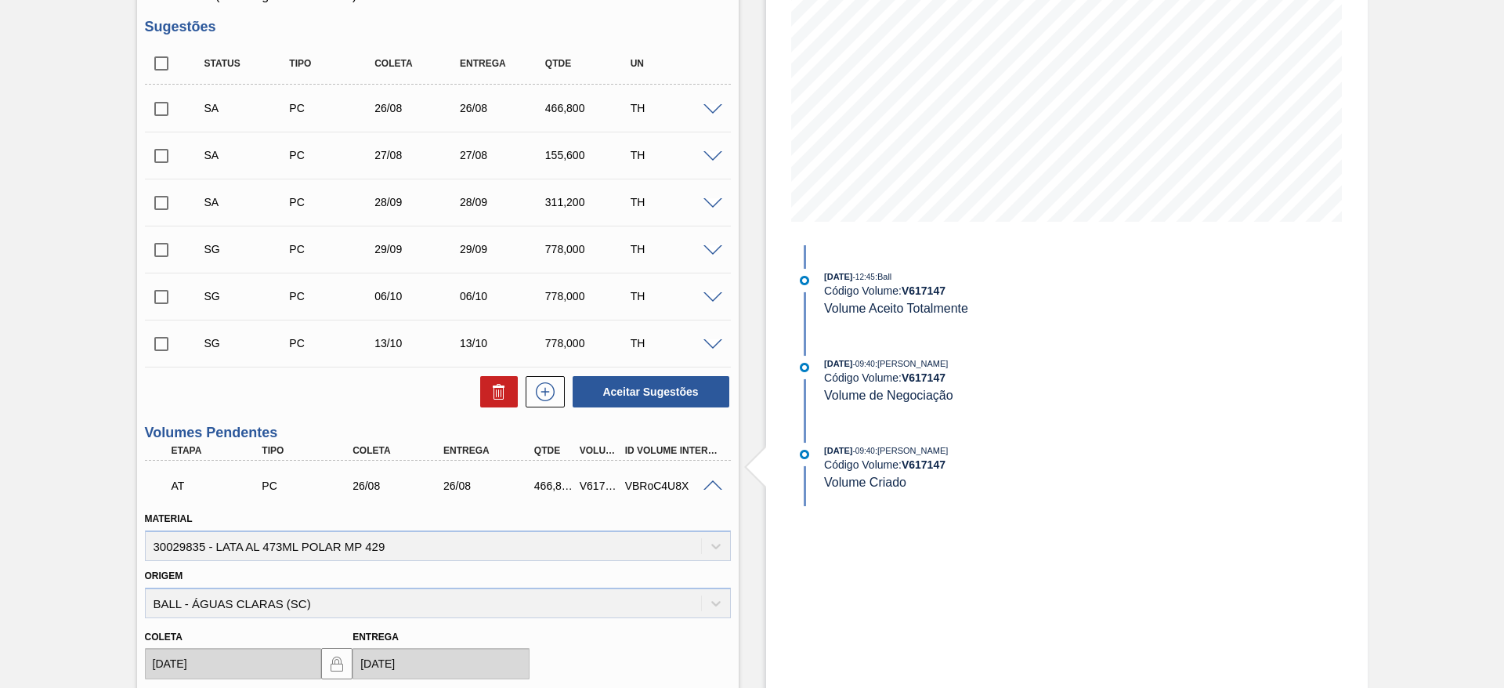
click at [710, 485] on span at bounding box center [713, 486] width 19 height 12
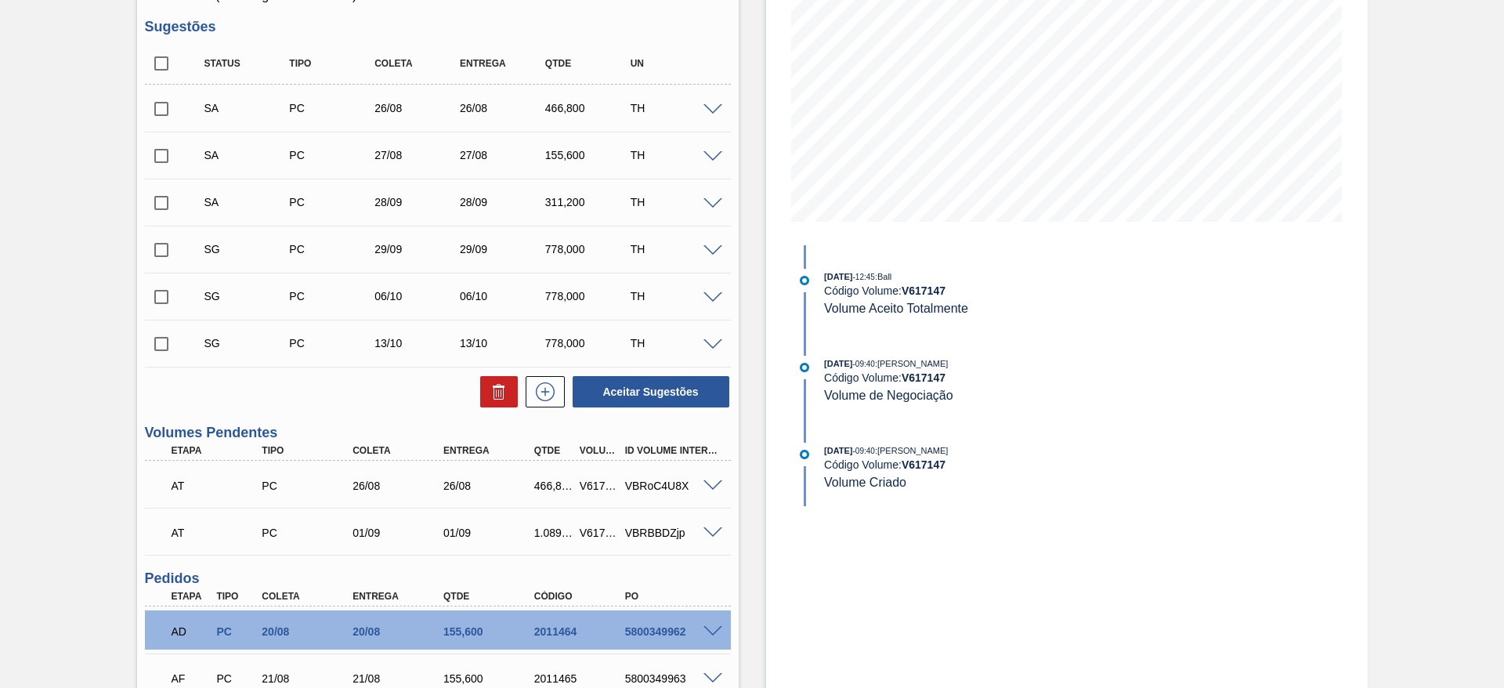
click at [166, 157] on input "checkbox" at bounding box center [161, 155] width 33 height 33
checkbox input "true"
click at [159, 203] on input "checkbox" at bounding box center [161, 202] width 33 height 33
checkbox input "true"
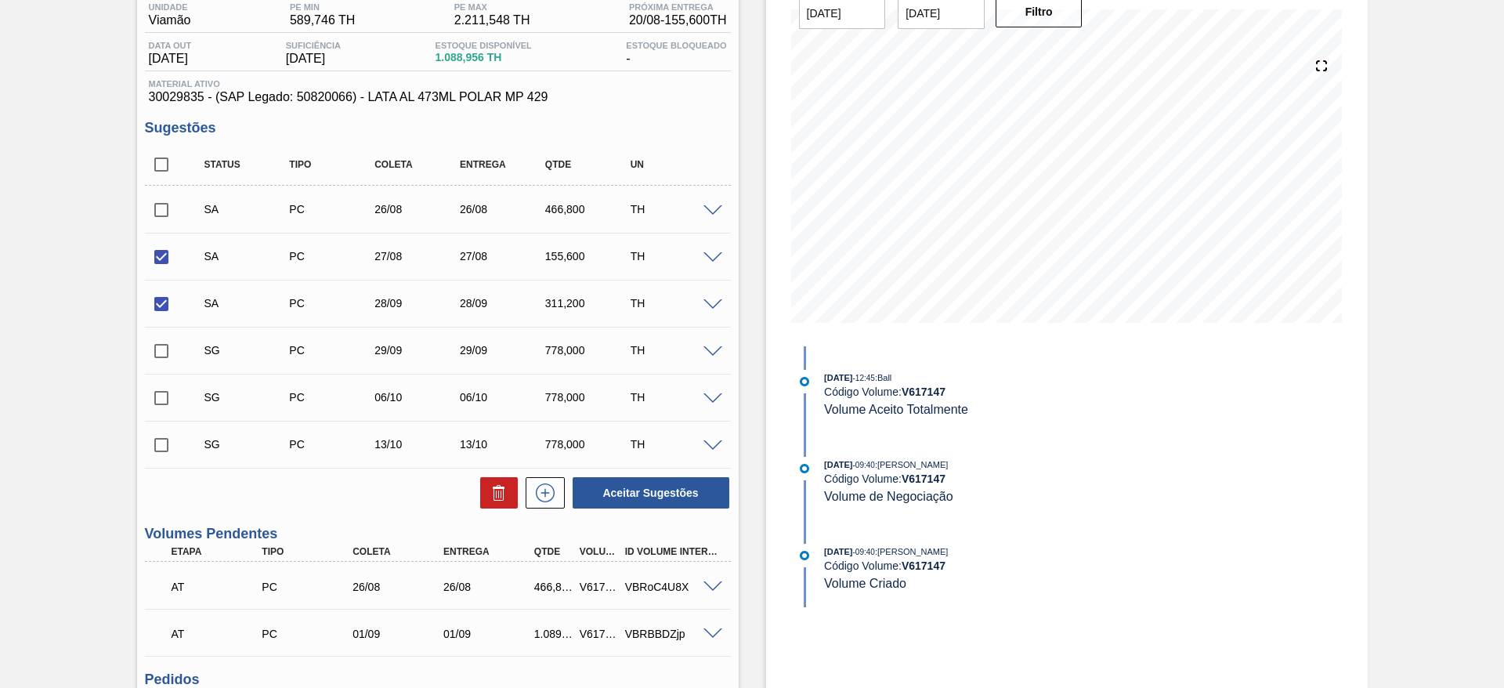
scroll to position [0, 0]
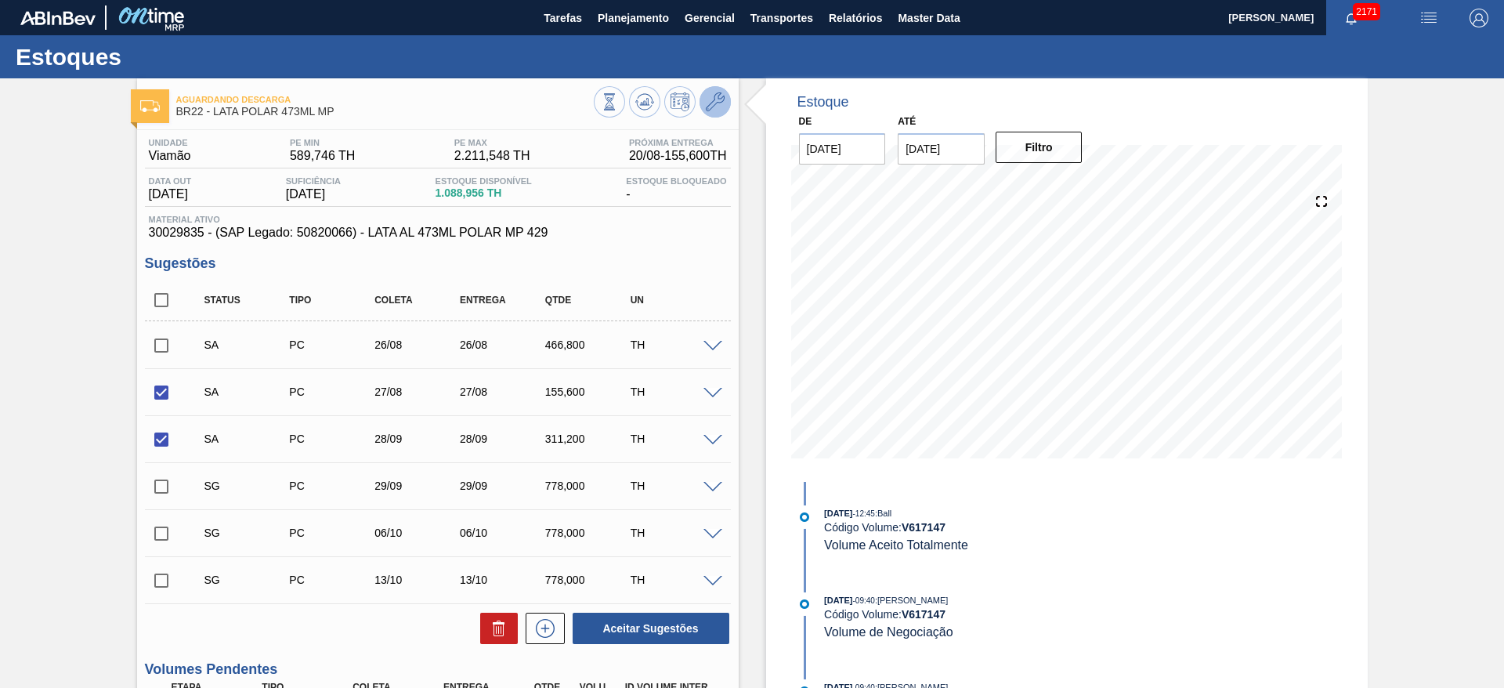
click at [717, 111] on button at bounding box center [715, 101] width 31 height 31
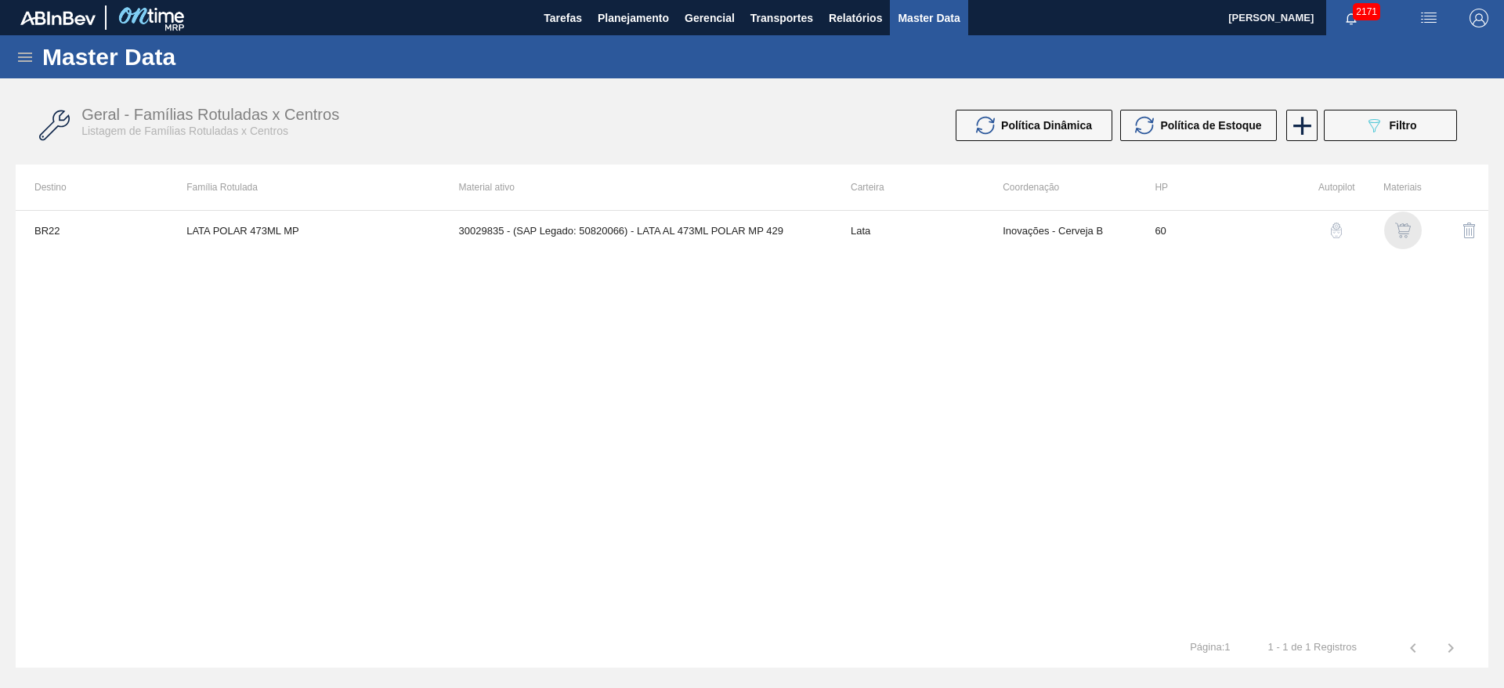
click at [1408, 234] on img "button" at bounding box center [1403, 231] width 16 height 16
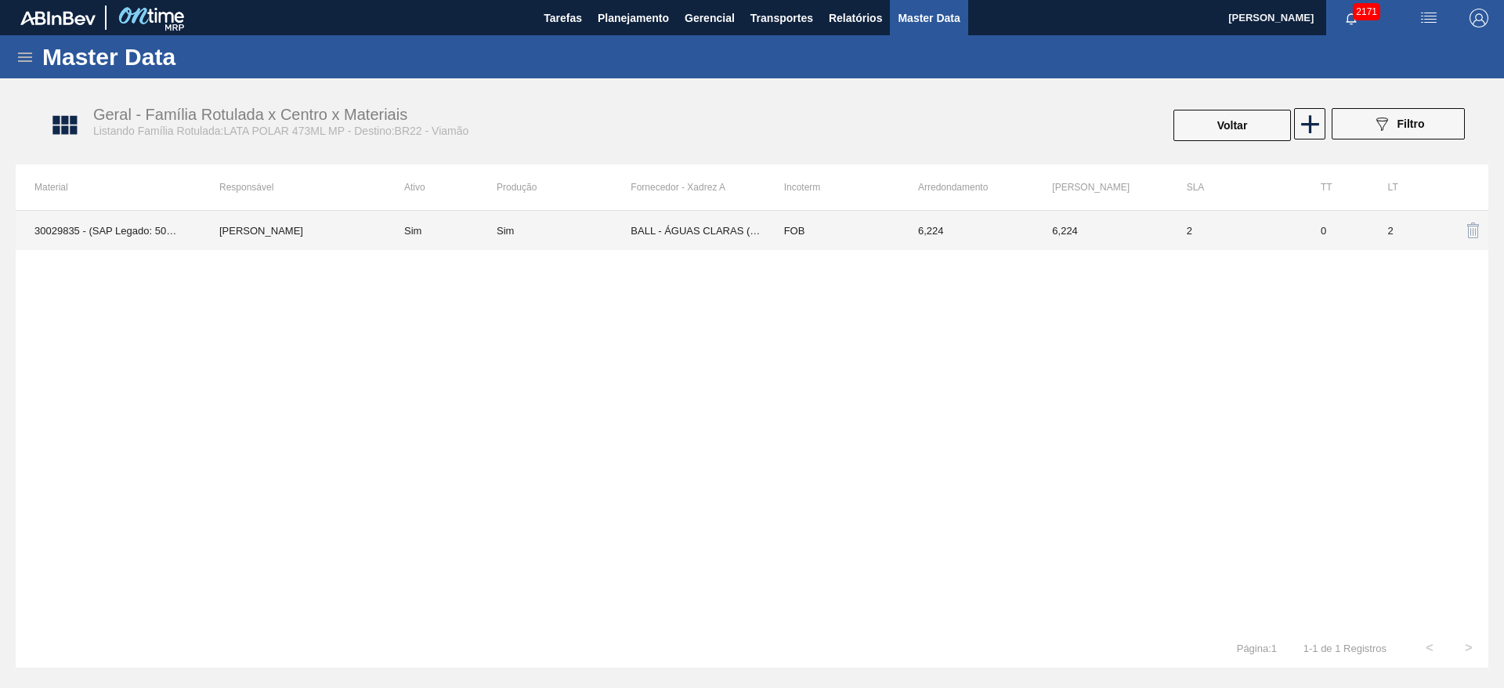
click at [650, 223] on td "BALL - ÁGUAS CLARAS (SC)" at bounding box center [698, 230] width 134 height 39
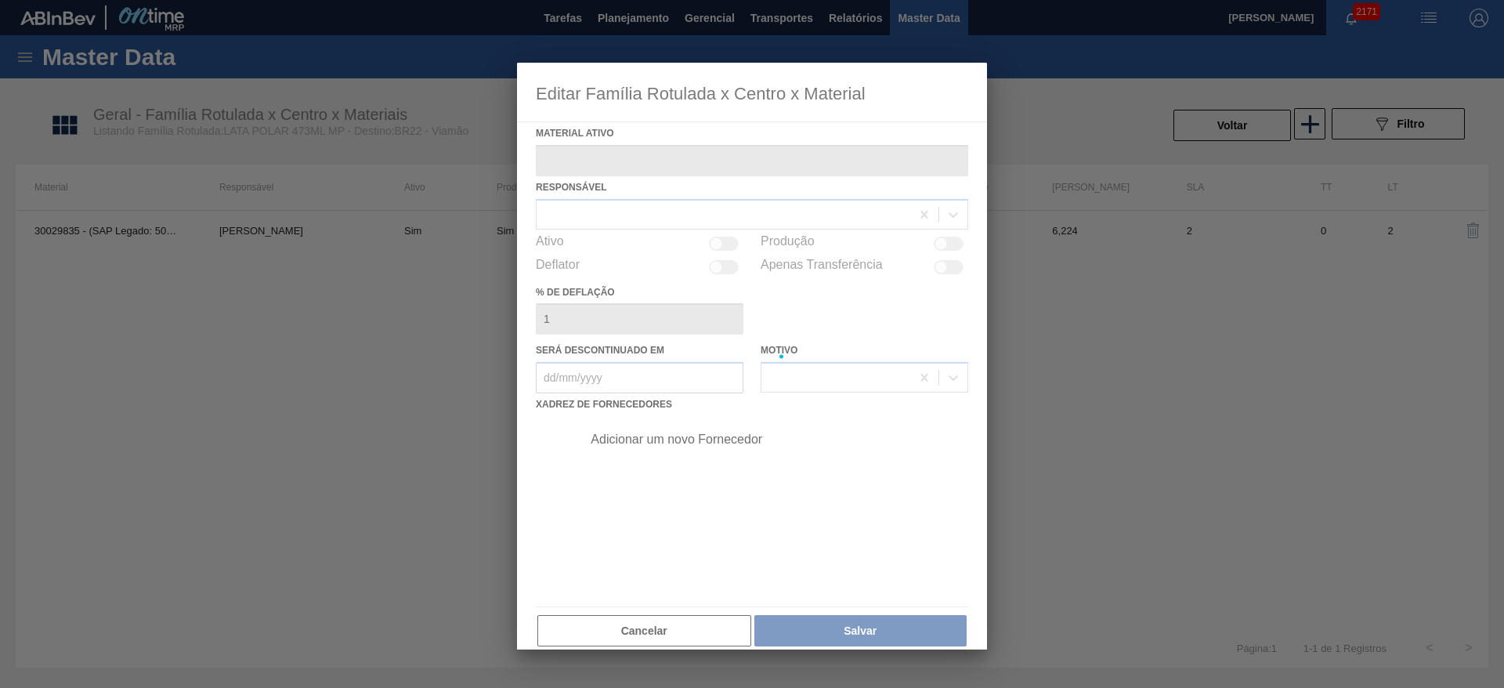
type ativo "30029835 - (SAP Legado: 50820066) - LATA AL 473ML POLAR MP 429"
checkbox input "true"
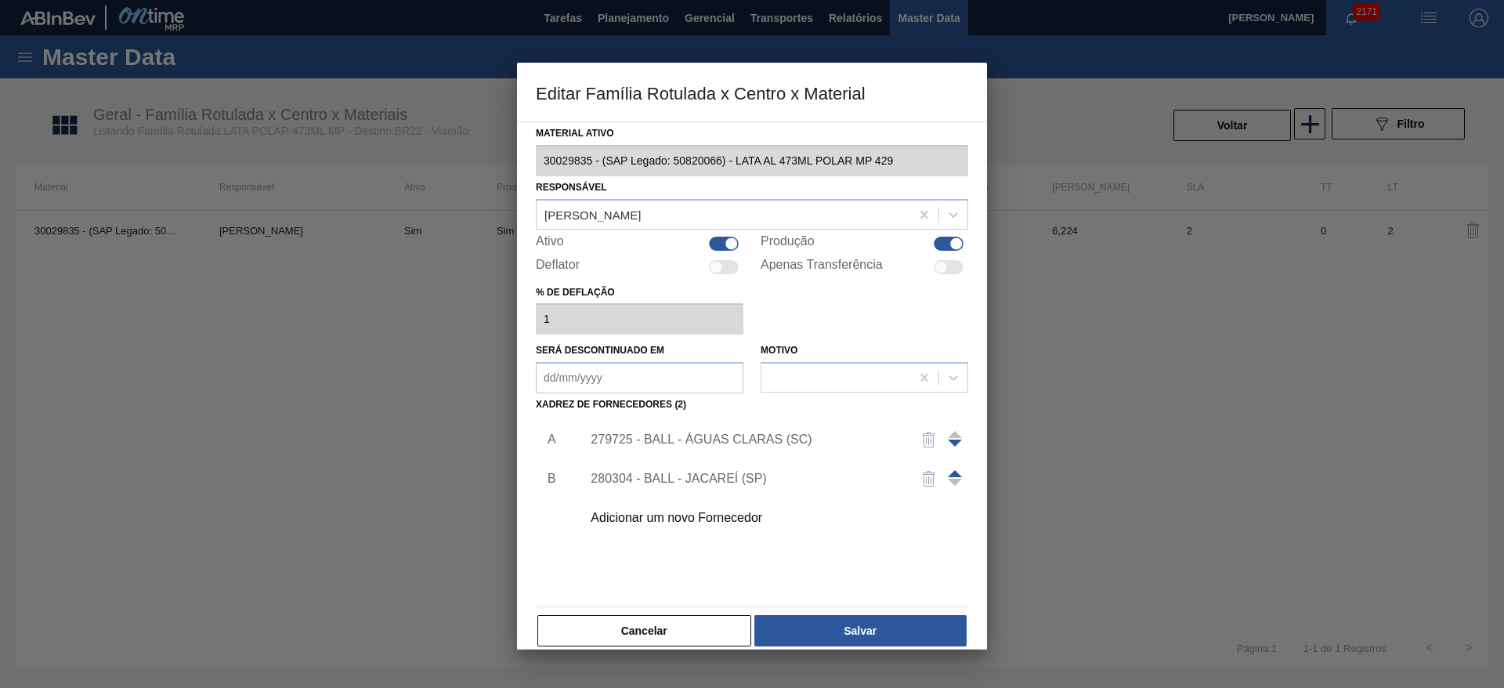
click at [677, 436] on div "279725 - BALL - ÁGUAS CLARAS (SC)" at bounding box center [744, 439] width 307 height 14
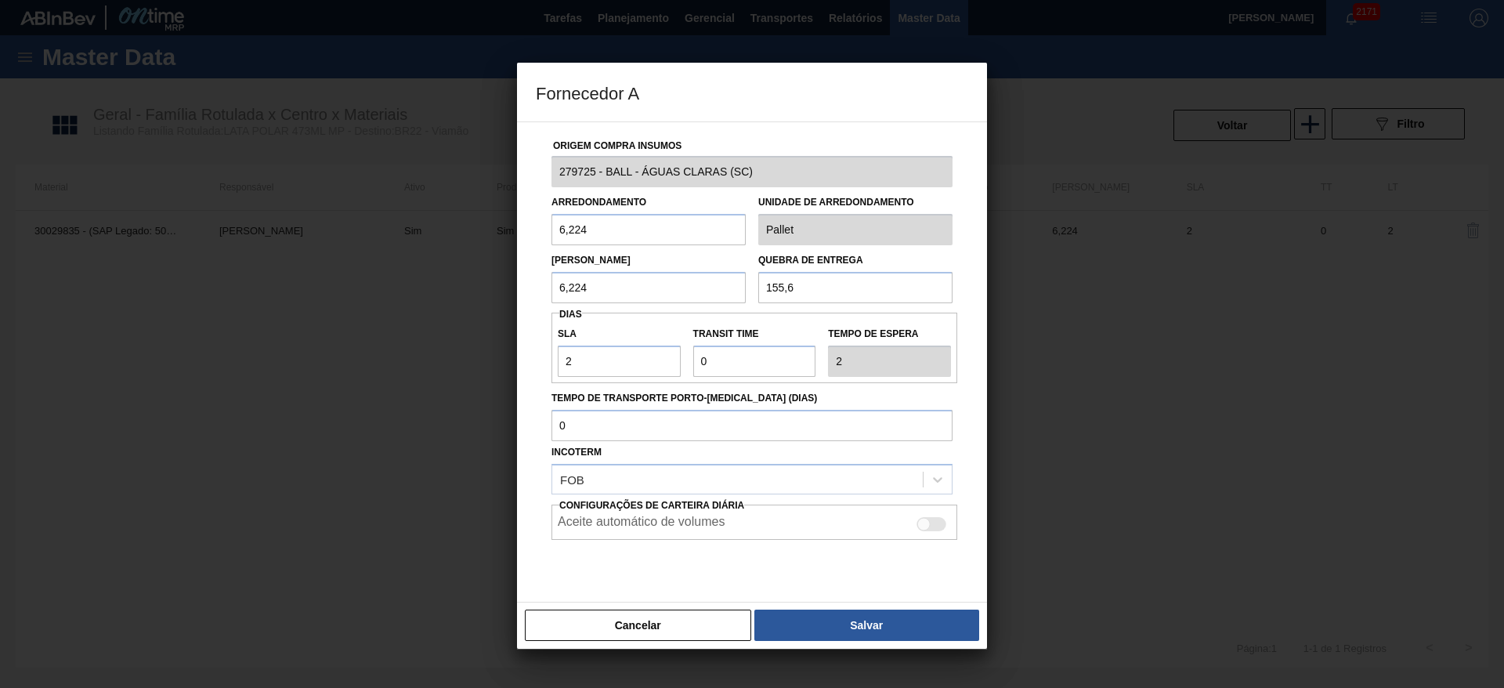
click at [925, 523] on div at bounding box center [923, 523] width 13 height 13
checkbox input "true"
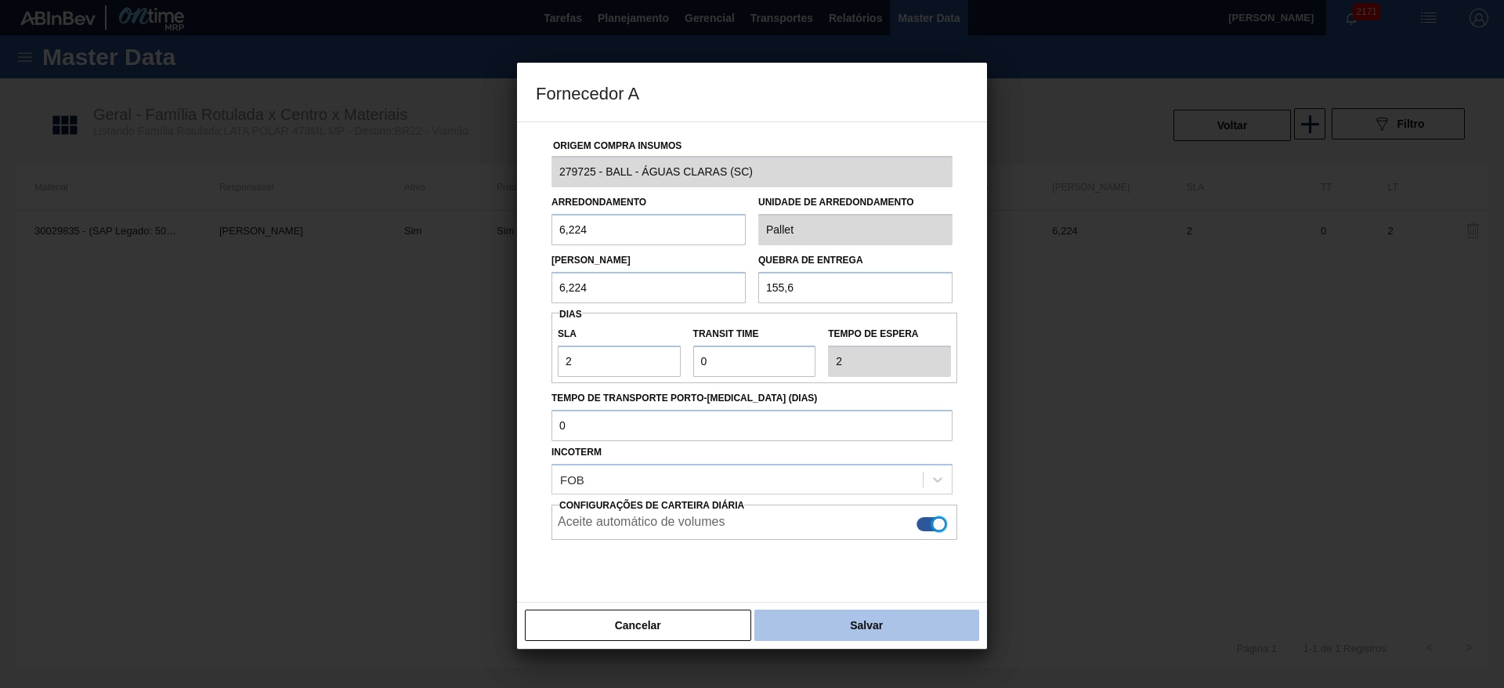
click at [891, 621] on button "Salvar" at bounding box center [866, 625] width 225 height 31
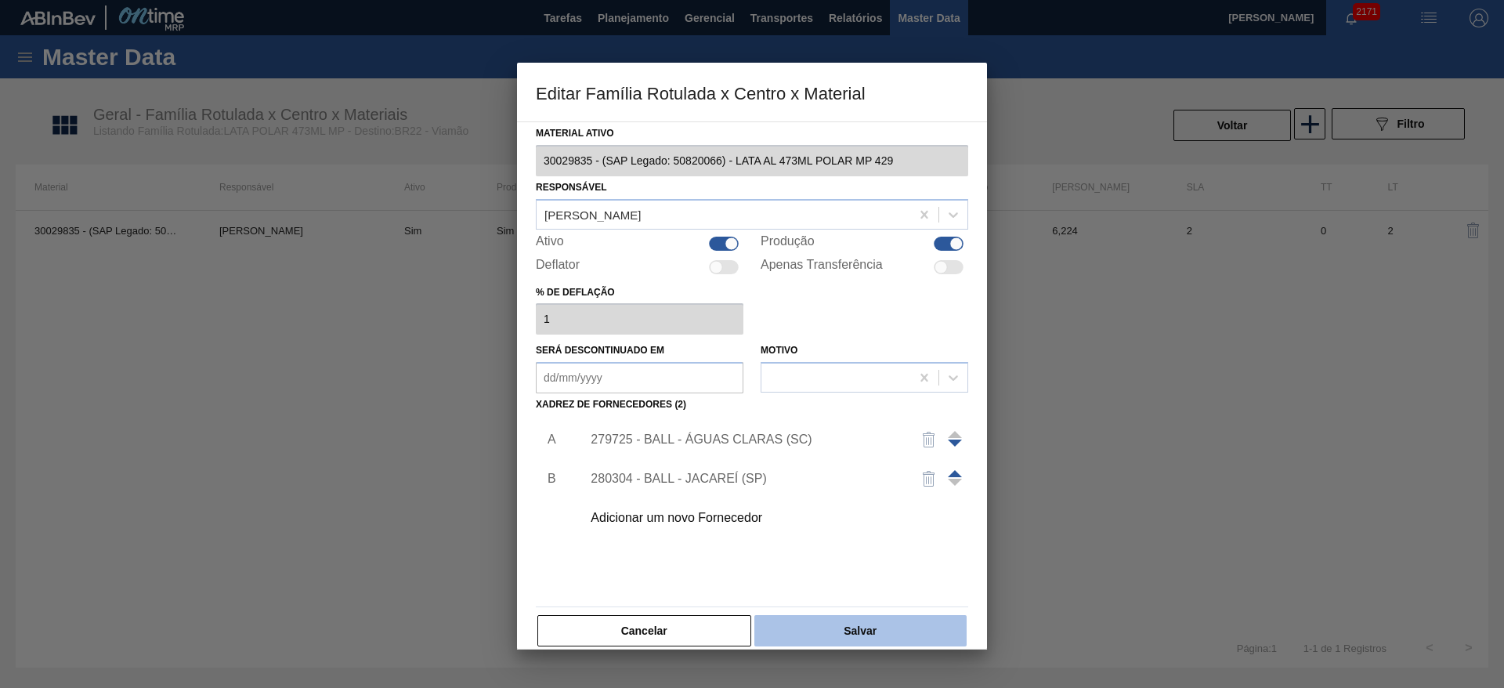
click at [881, 618] on button "Salvar" at bounding box center [860, 630] width 212 height 31
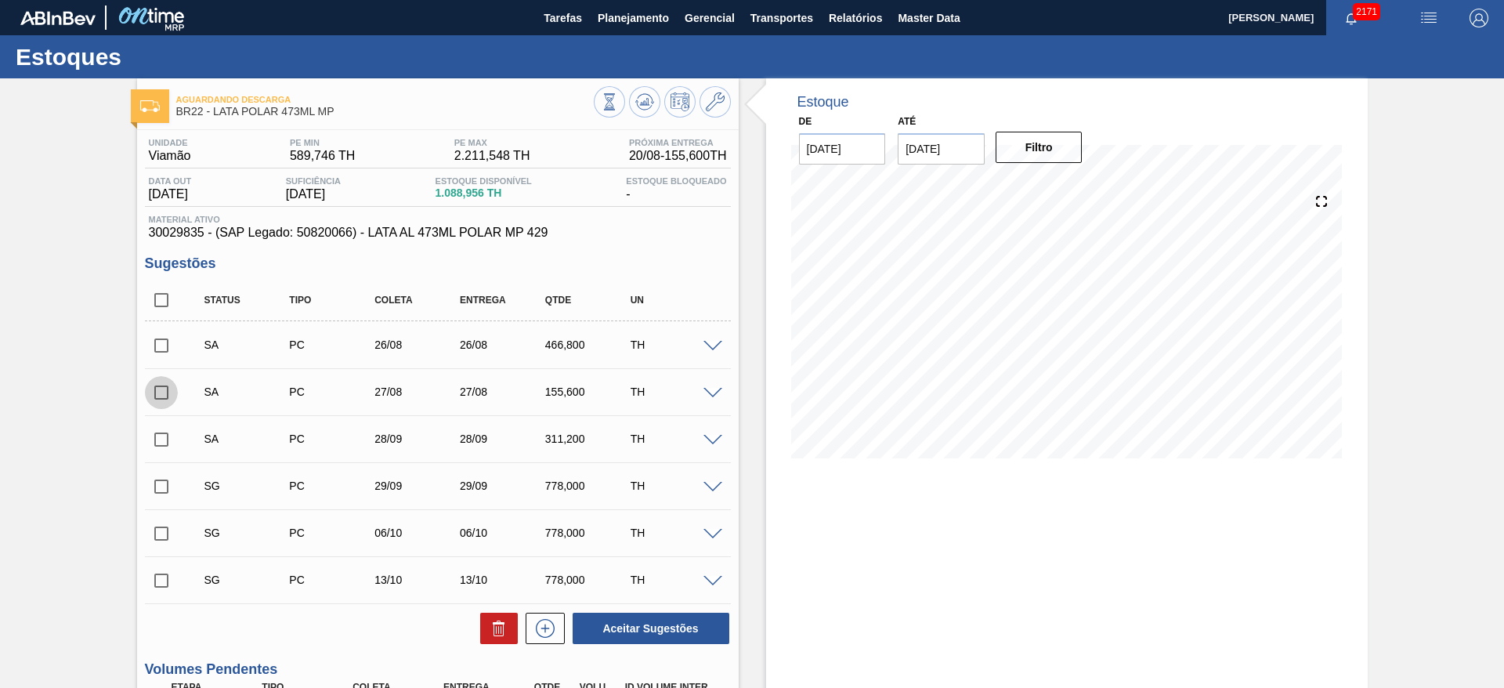
click at [161, 393] on input "checkbox" at bounding box center [161, 392] width 33 height 33
checkbox input "true"
click at [154, 440] on input "checkbox" at bounding box center [161, 439] width 33 height 33
checkbox input "true"
click at [653, 624] on button "Aceitar Sugestões" at bounding box center [651, 628] width 157 height 31
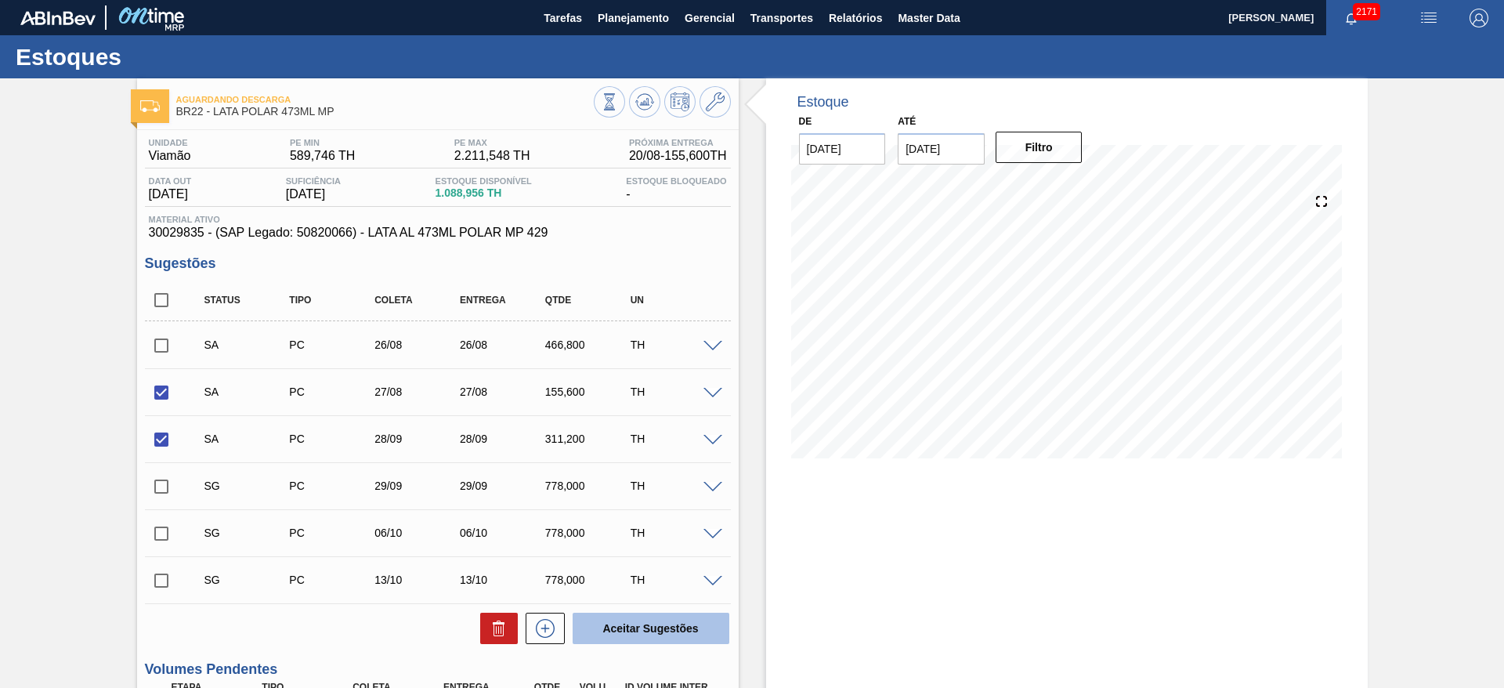
checkbox input "false"
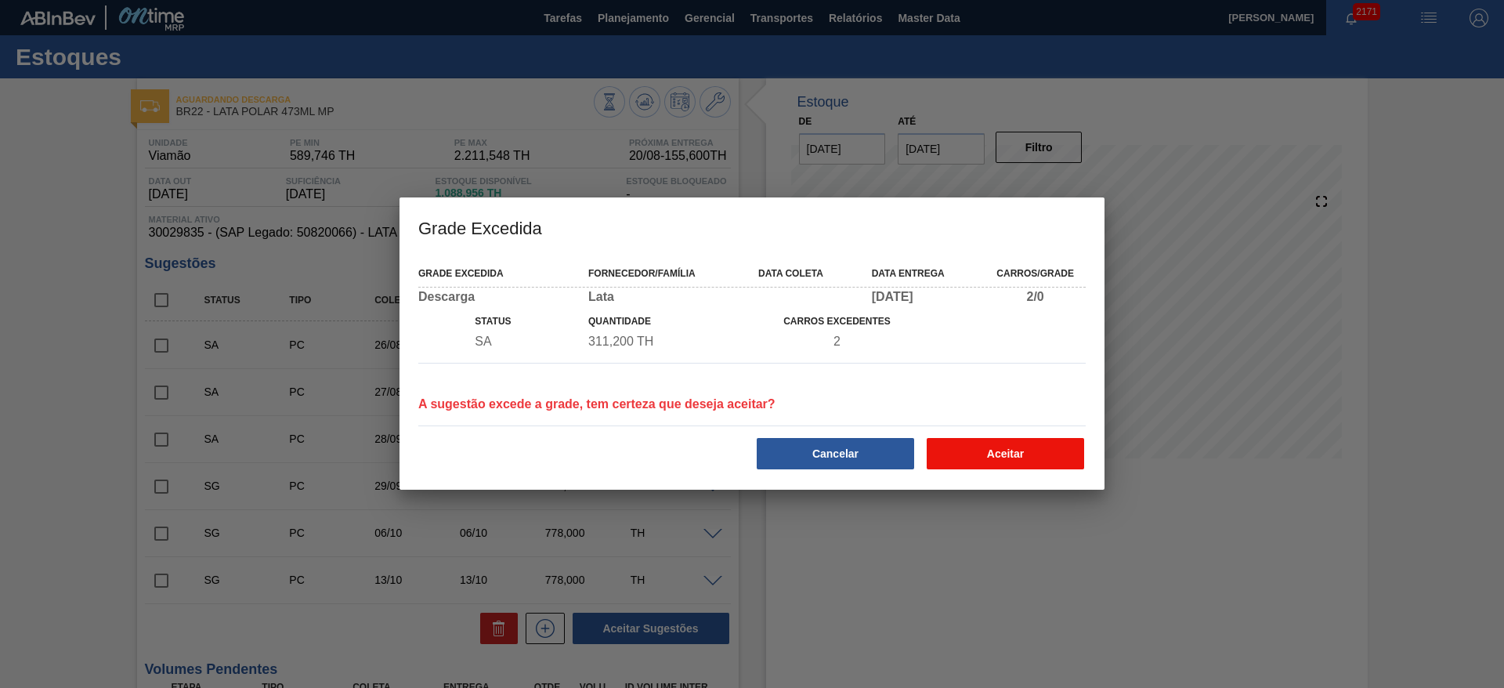
click at [999, 459] on button "Aceitar" at bounding box center [1005, 453] width 157 height 31
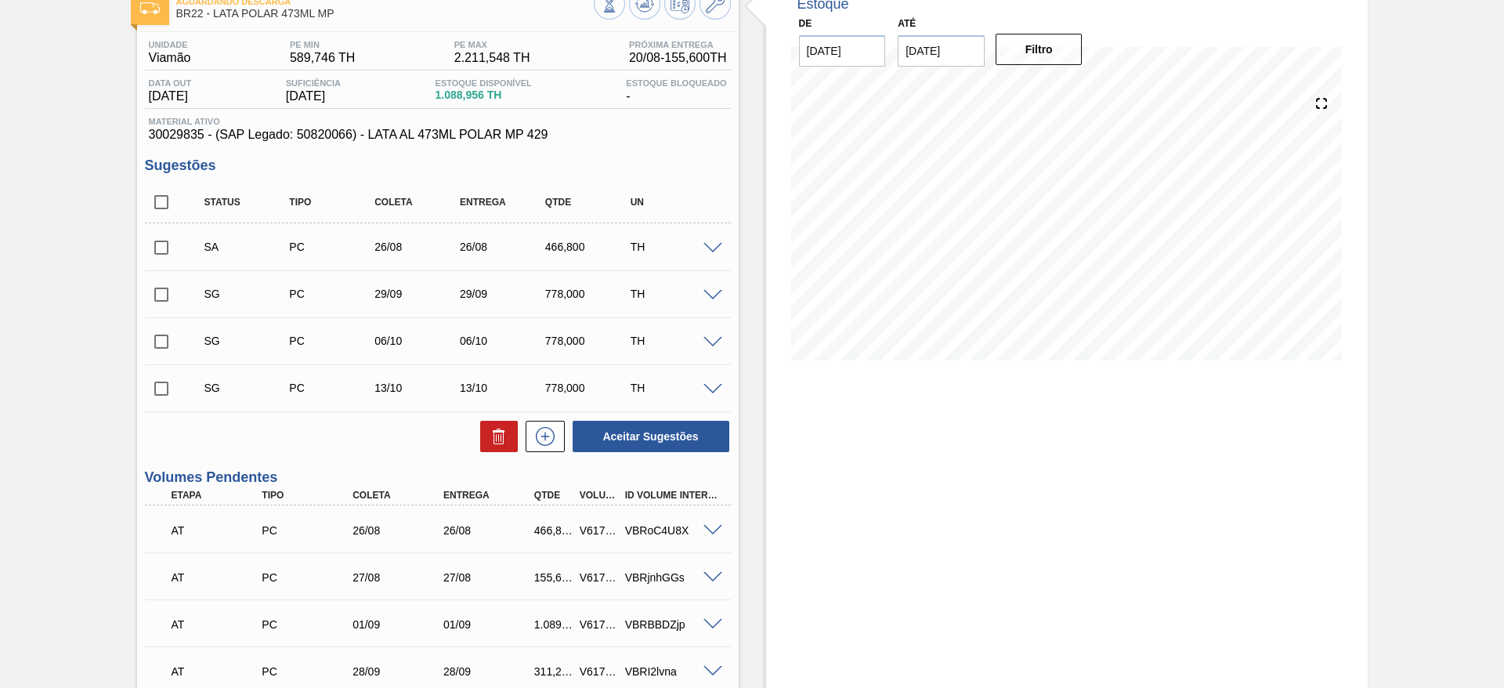
scroll to position [235, 0]
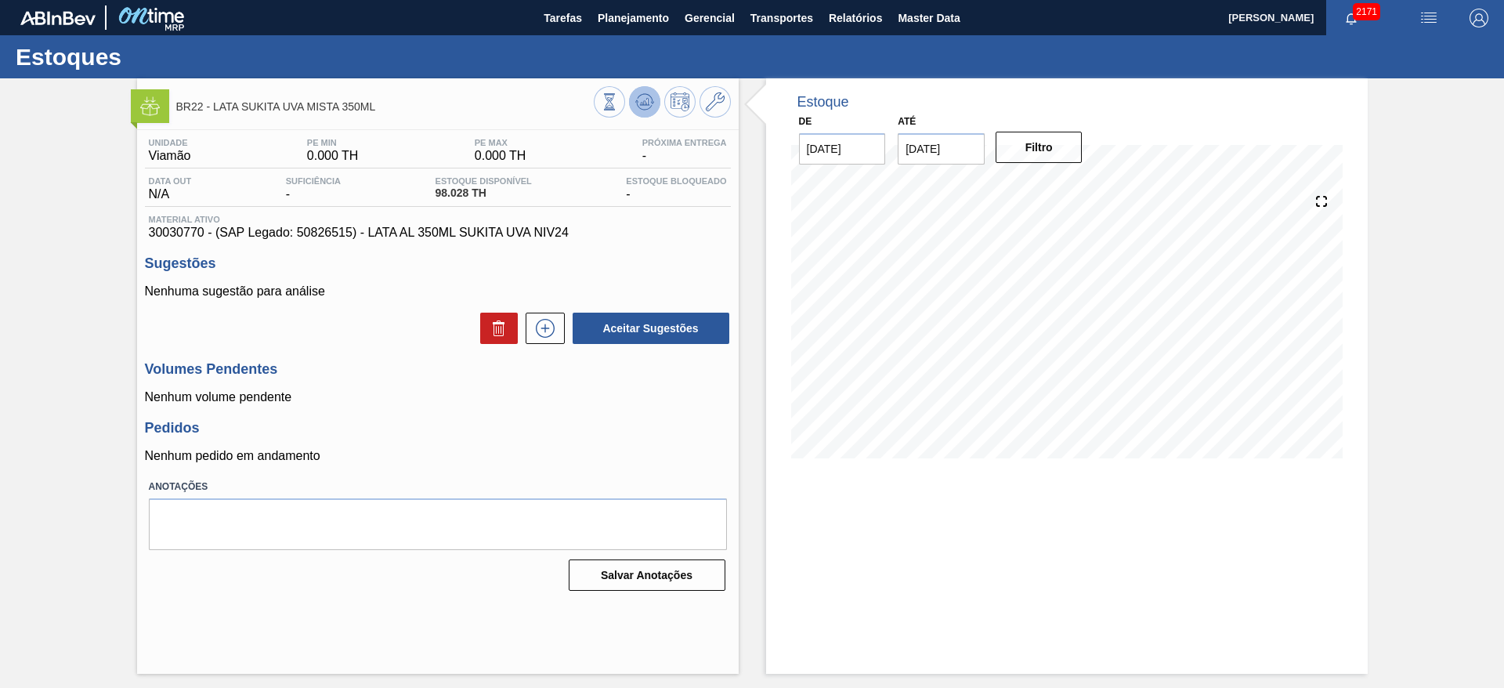
click at [643, 102] on icon at bounding box center [644, 101] width 10 height 7
click at [550, 337] on icon at bounding box center [545, 328] width 25 height 19
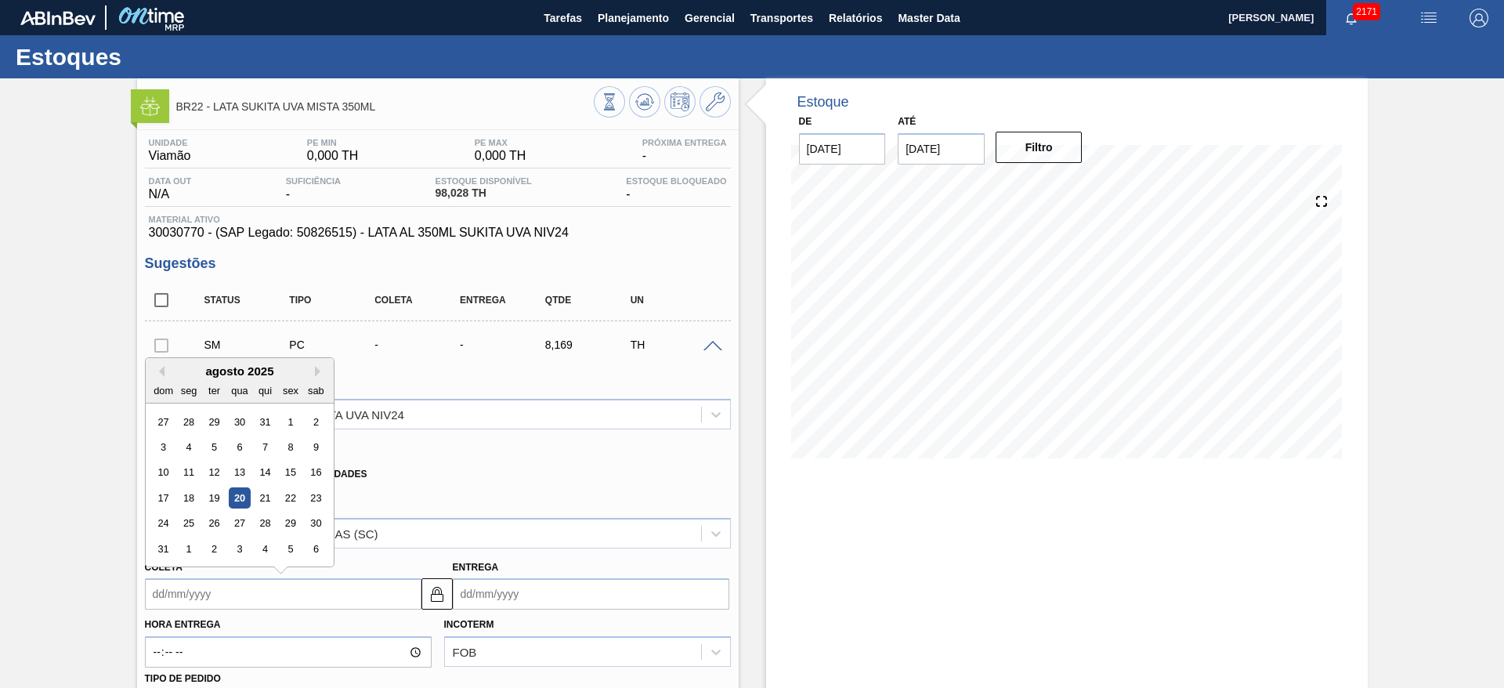
click at [259, 592] on input "Coleta" at bounding box center [283, 593] width 277 height 31
click at [270, 530] on div "28" at bounding box center [264, 523] width 21 height 21
type input "[DATE]"
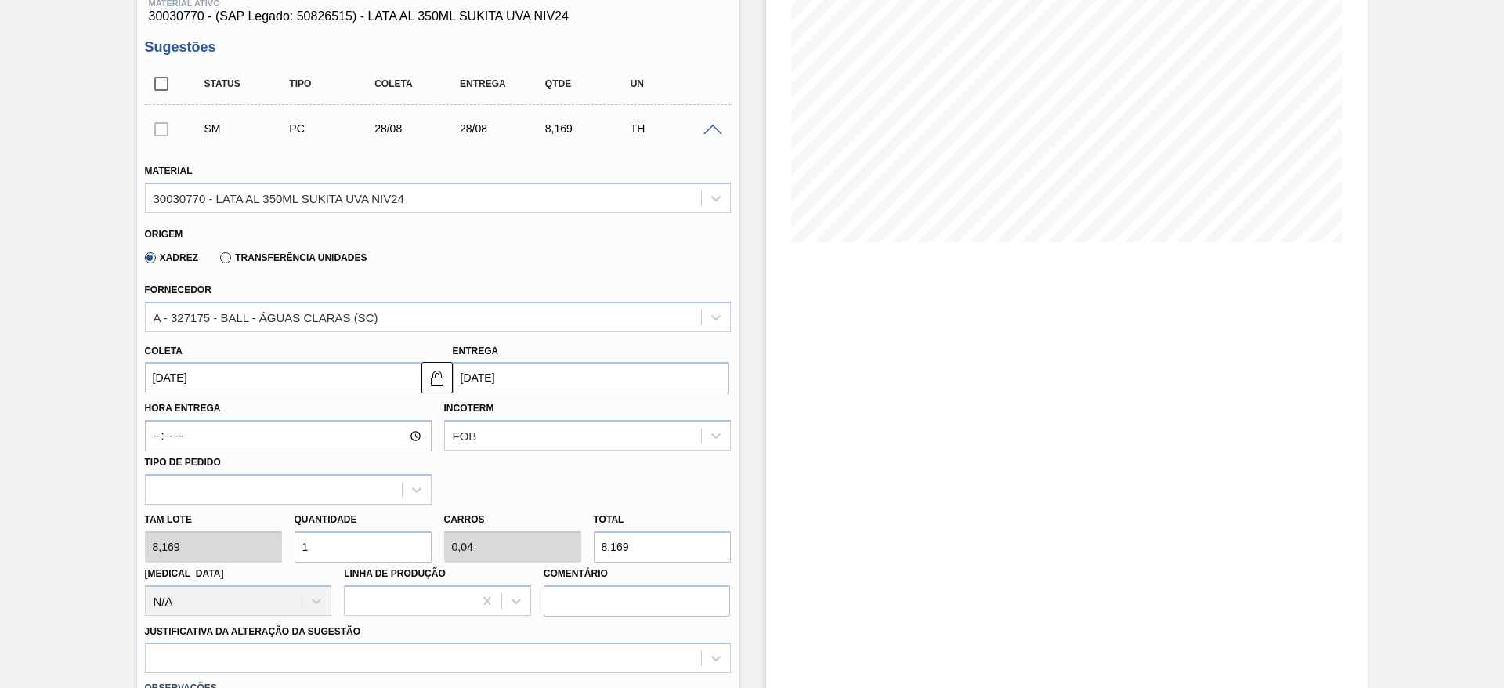
scroll to position [235, 0]
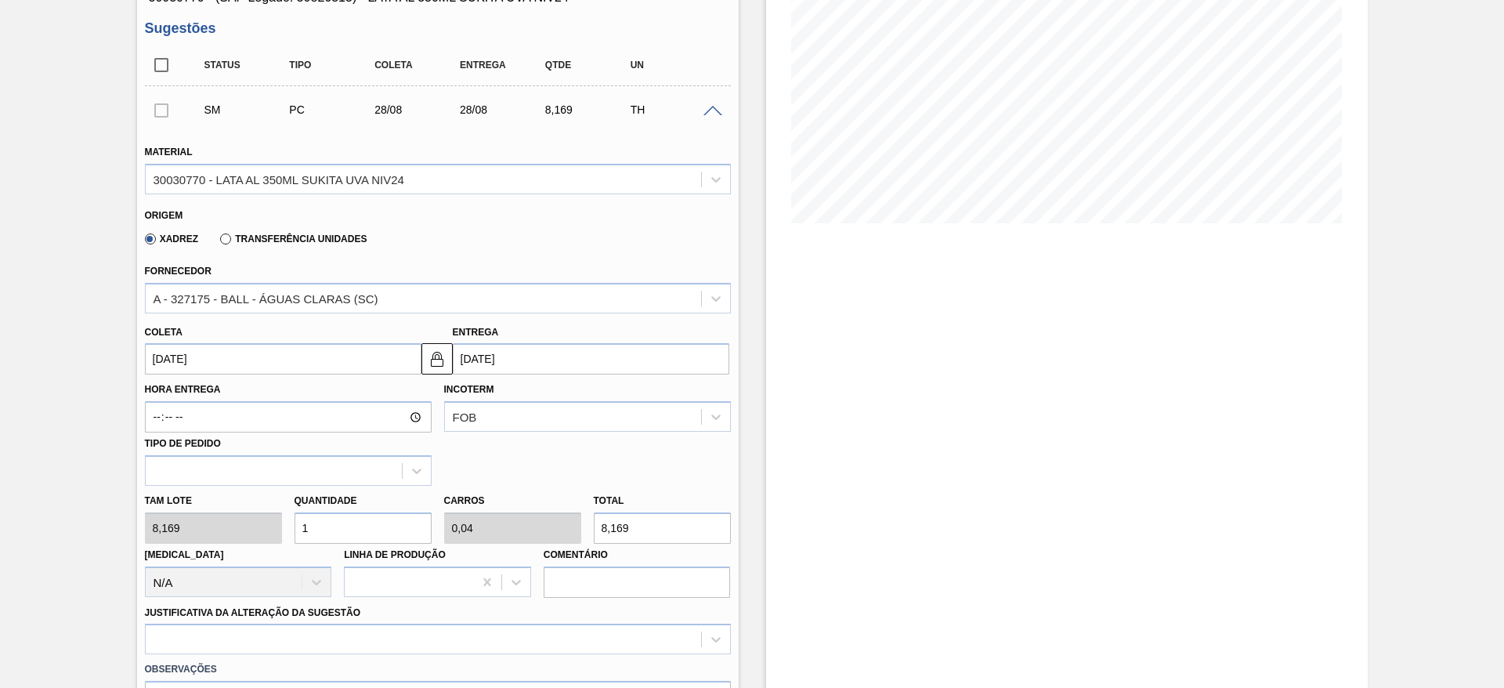
click at [265, 517] on div "Tam lote 8,169 Quantidade 1 Carros 0,04 Total 8,169 [MEDICAL_DATA] N/A Linha de…" at bounding box center [438, 542] width 599 height 112
type input "5"
type input "0,2"
type input "40,845"
type input "50"
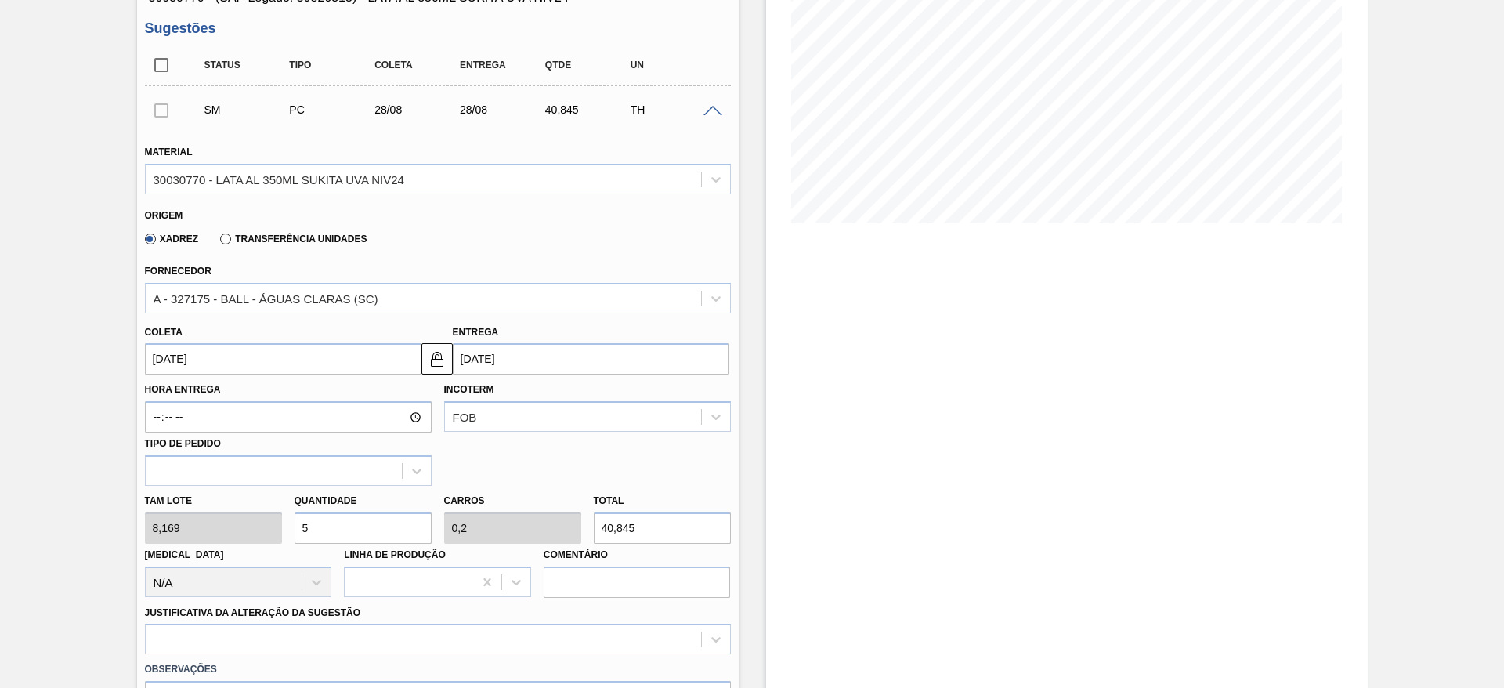
type input "2"
type input "408,45"
type input "50"
click at [302, 639] on div at bounding box center [438, 639] width 586 height 31
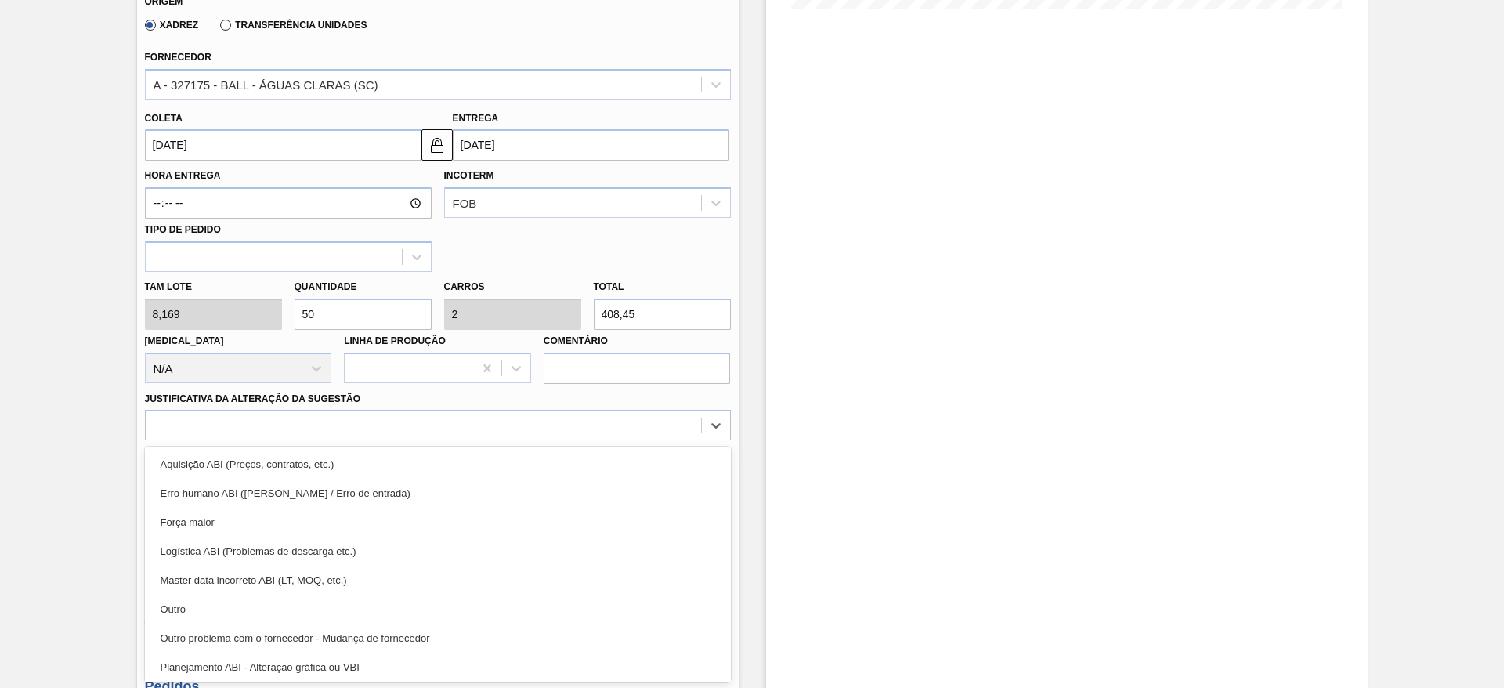
click at [228, 522] on div "Força maior" at bounding box center [438, 522] width 586 height 29
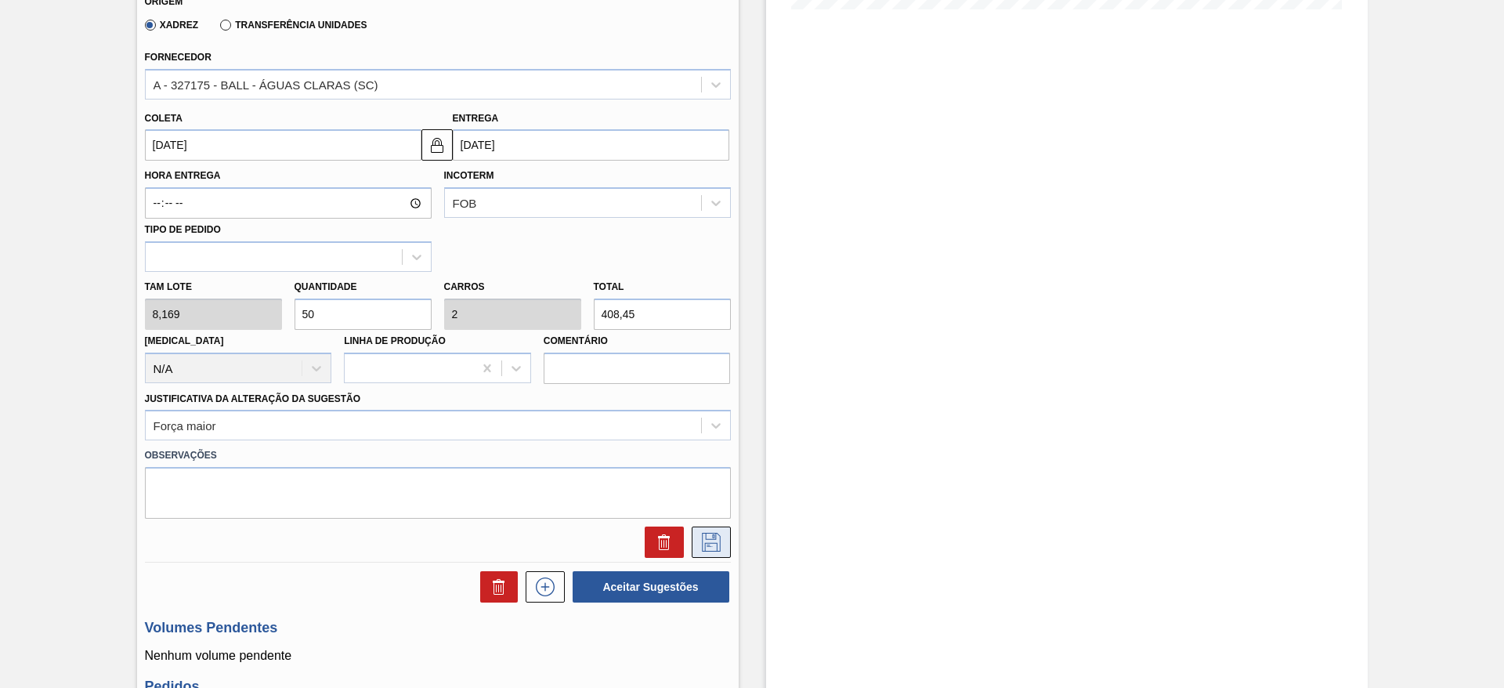
click at [722, 543] on icon at bounding box center [711, 542] width 25 height 19
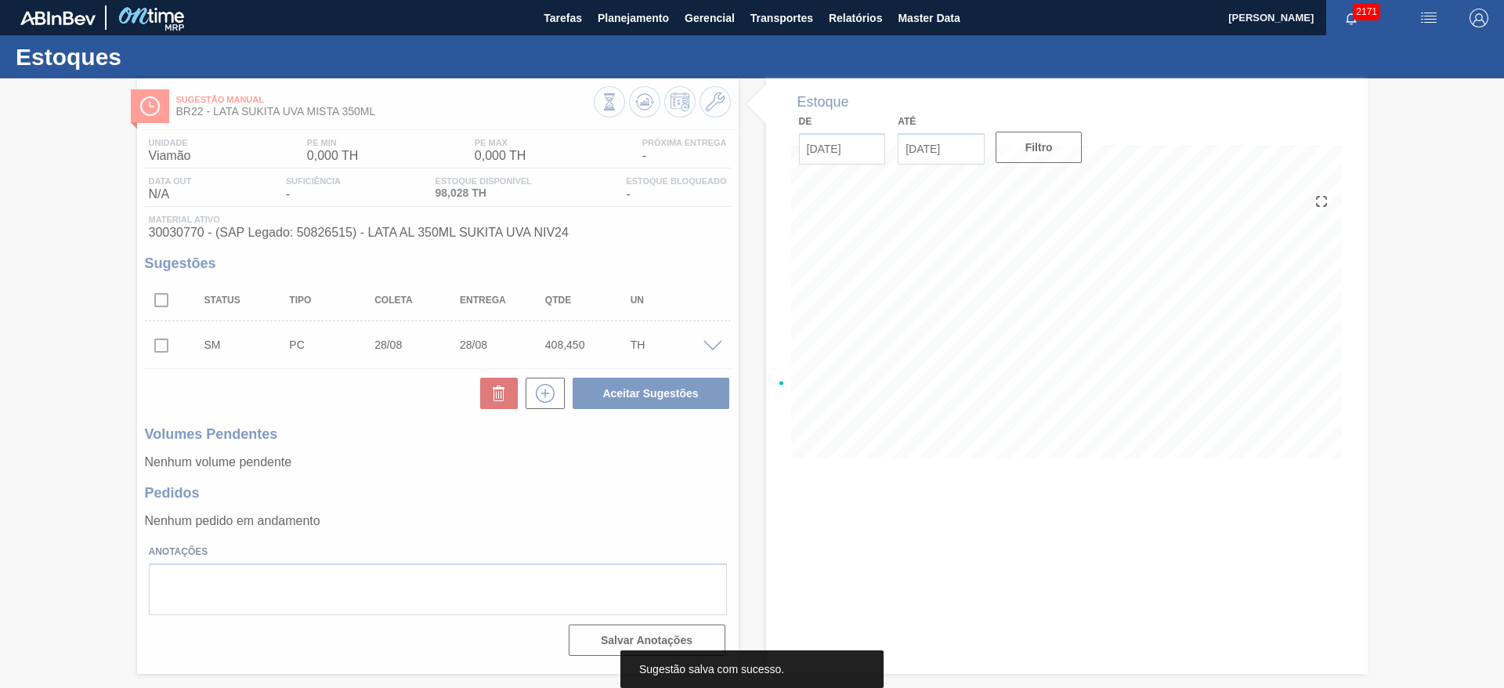
scroll to position [0, 0]
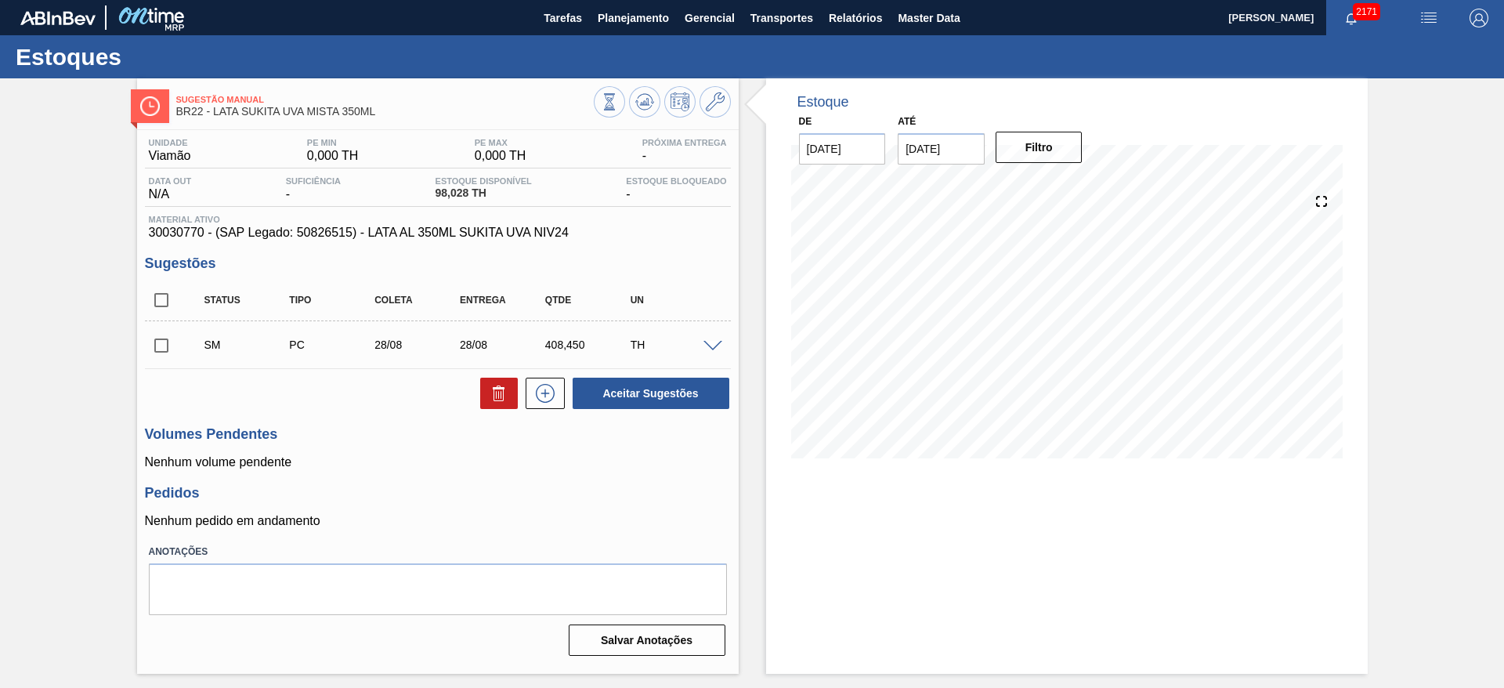
click at [162, 343] on input "checkbox" at bounding box center [161, 345] width 33 height 33
click at [639, 390] on button "Aceitar Sugestões" at bounding box center [651, 393] width 157 height 31
checkbox input "false"
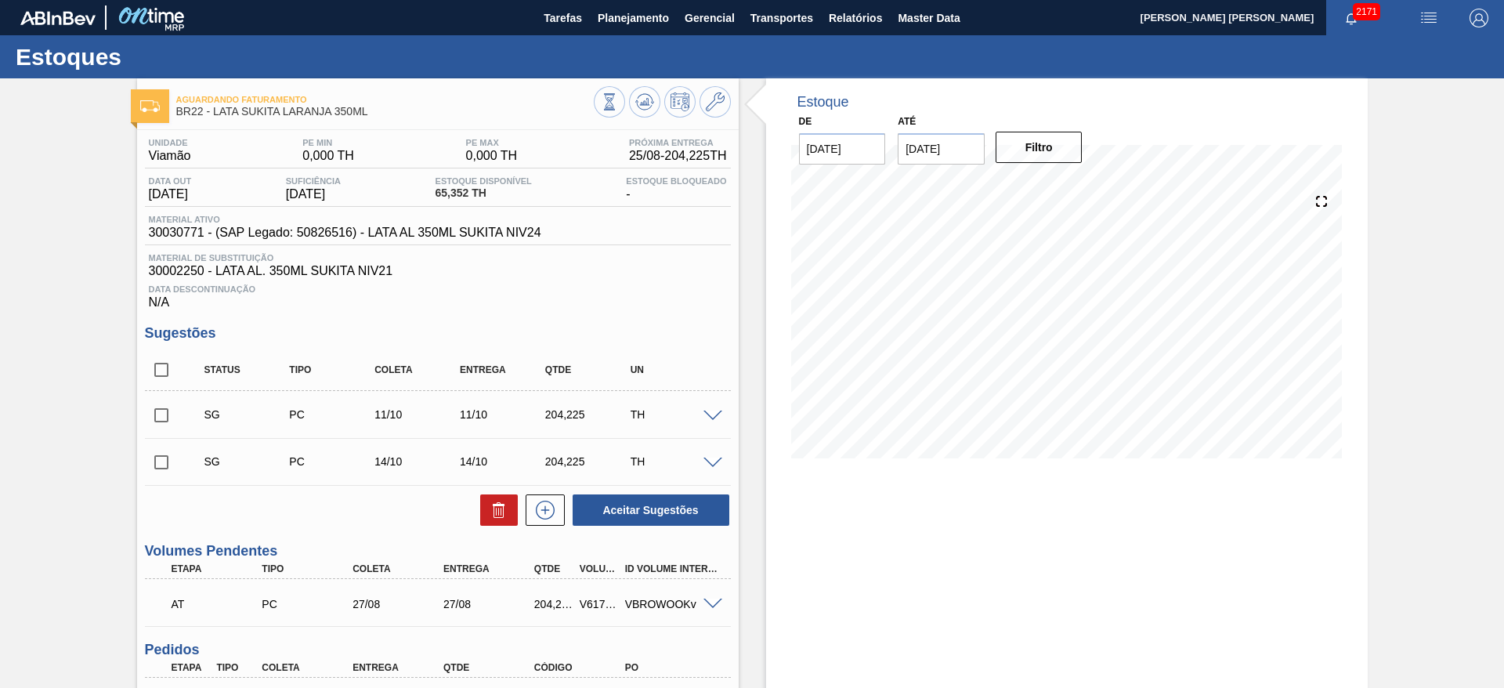
scroll to position [235, 0]
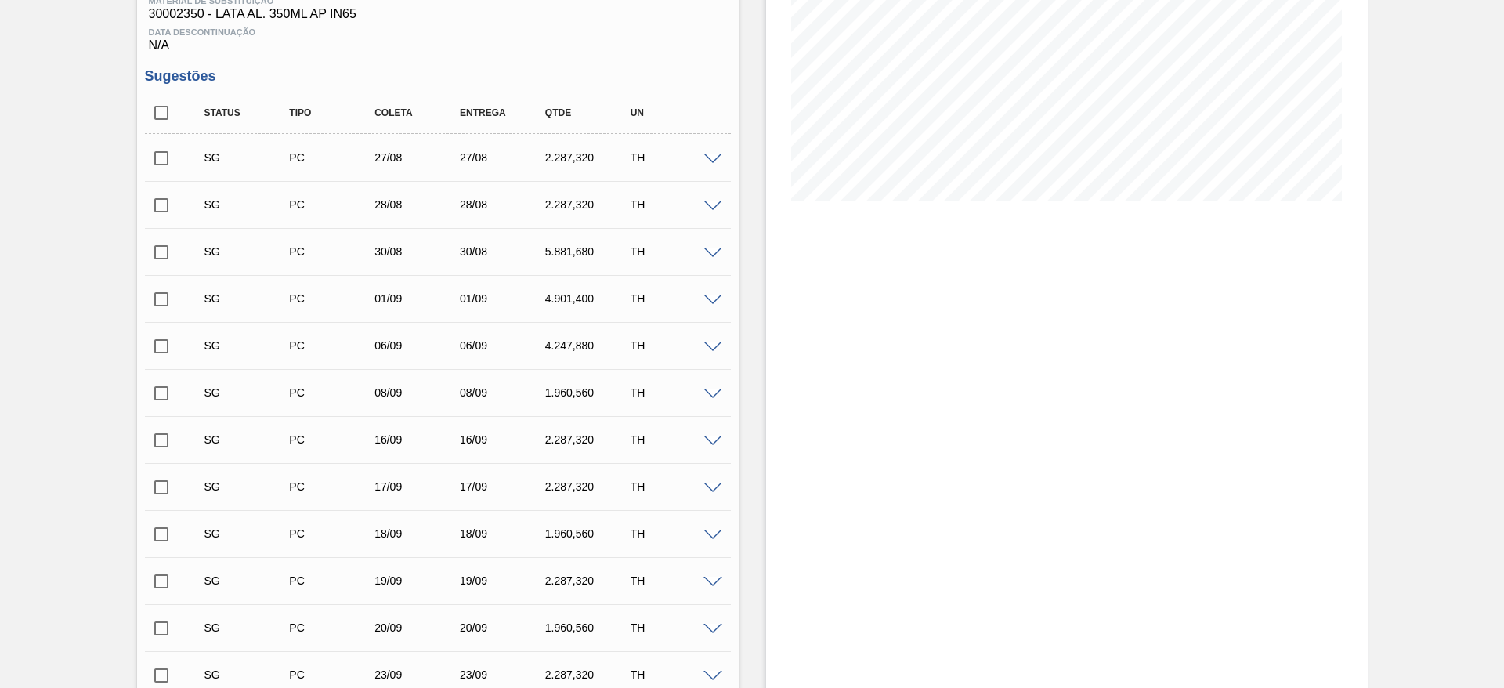
scroll to position [243, 0]
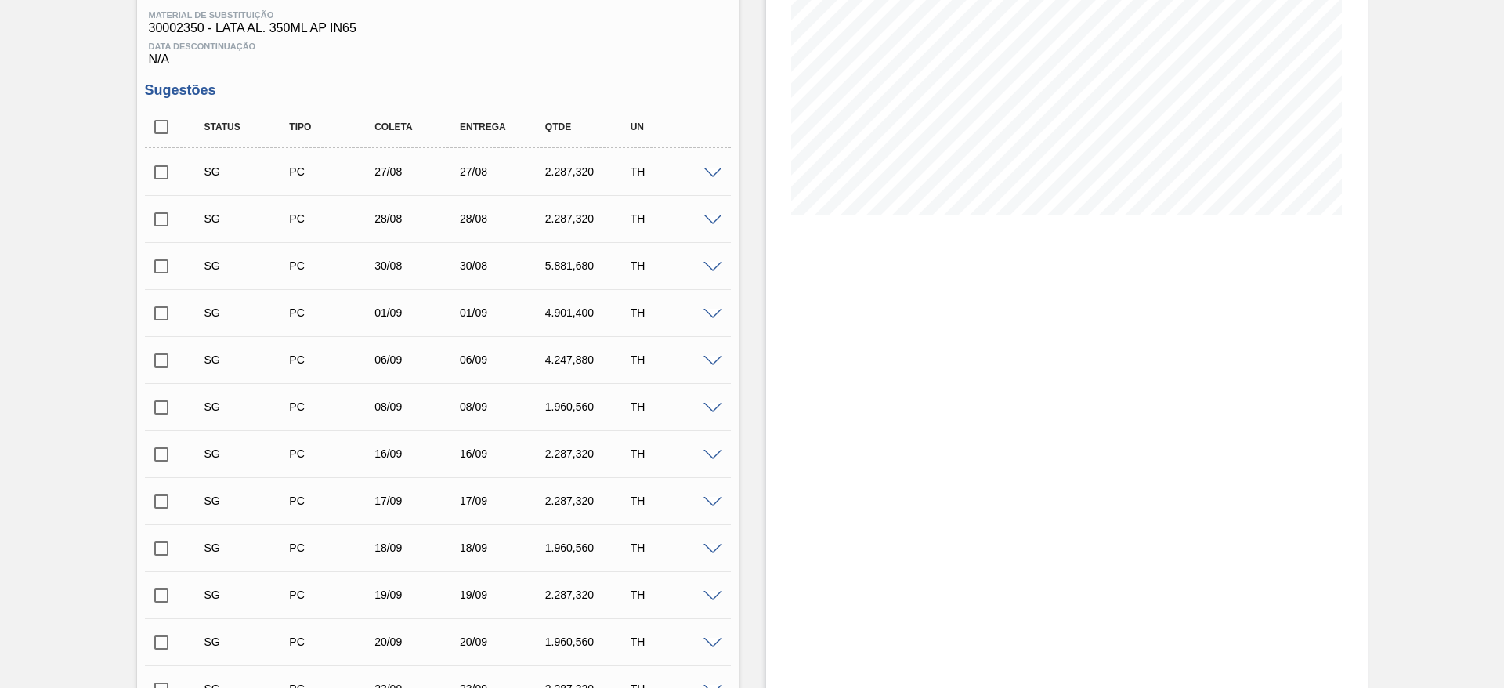
click at [711, 174] on span at bounding box center [713, 174] width 19 height 12
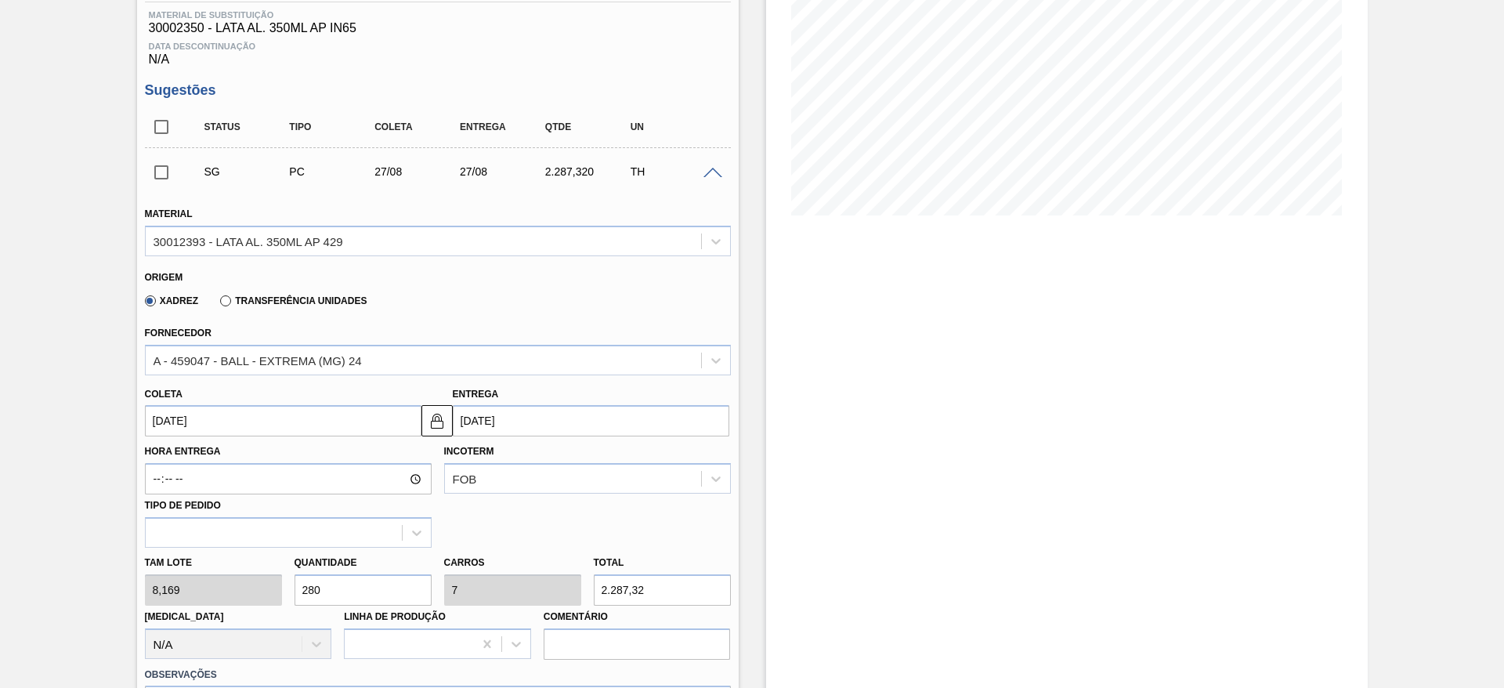
click at [311, 419] on input "[DATE]" at bounding box center [283, 420] width 277 height 31
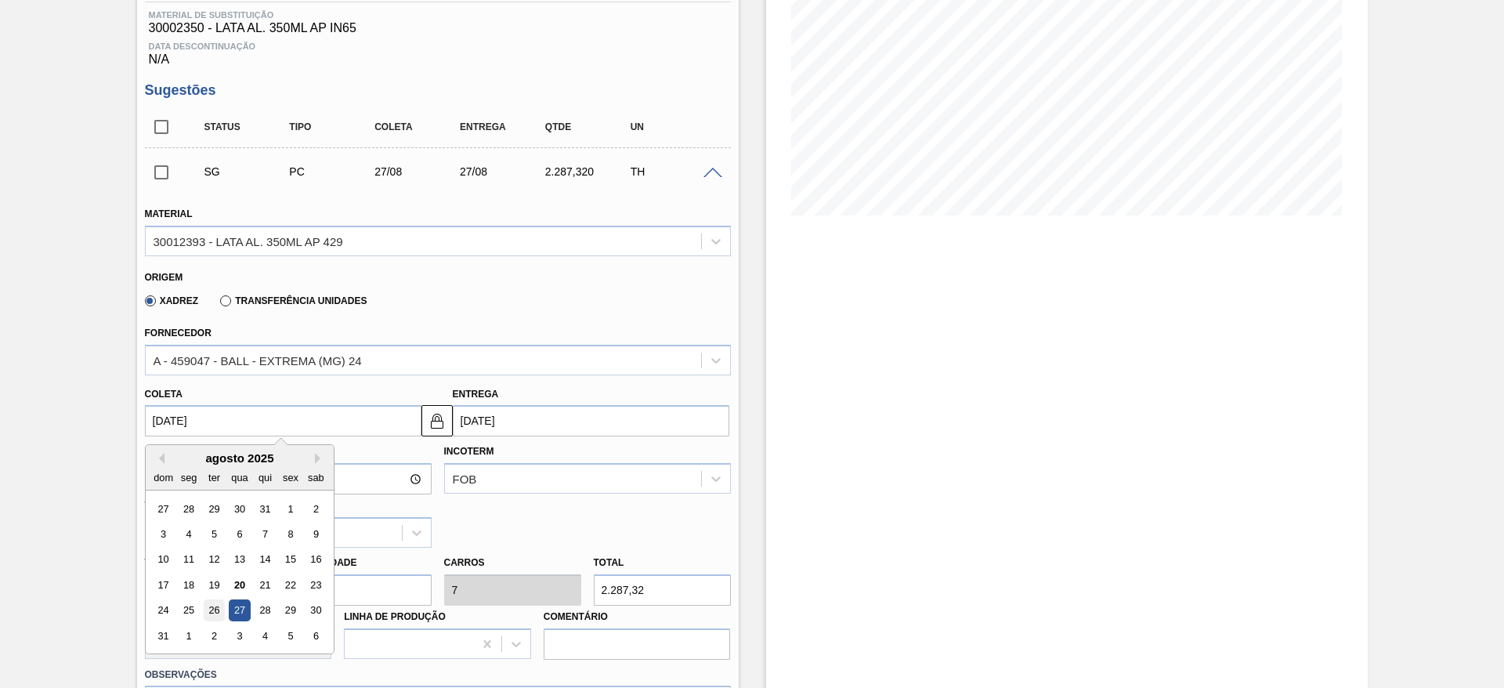
click at [215, 607] on div "26" at bounding box center [213, 610] width 21 height 21
type input "[DATE]"
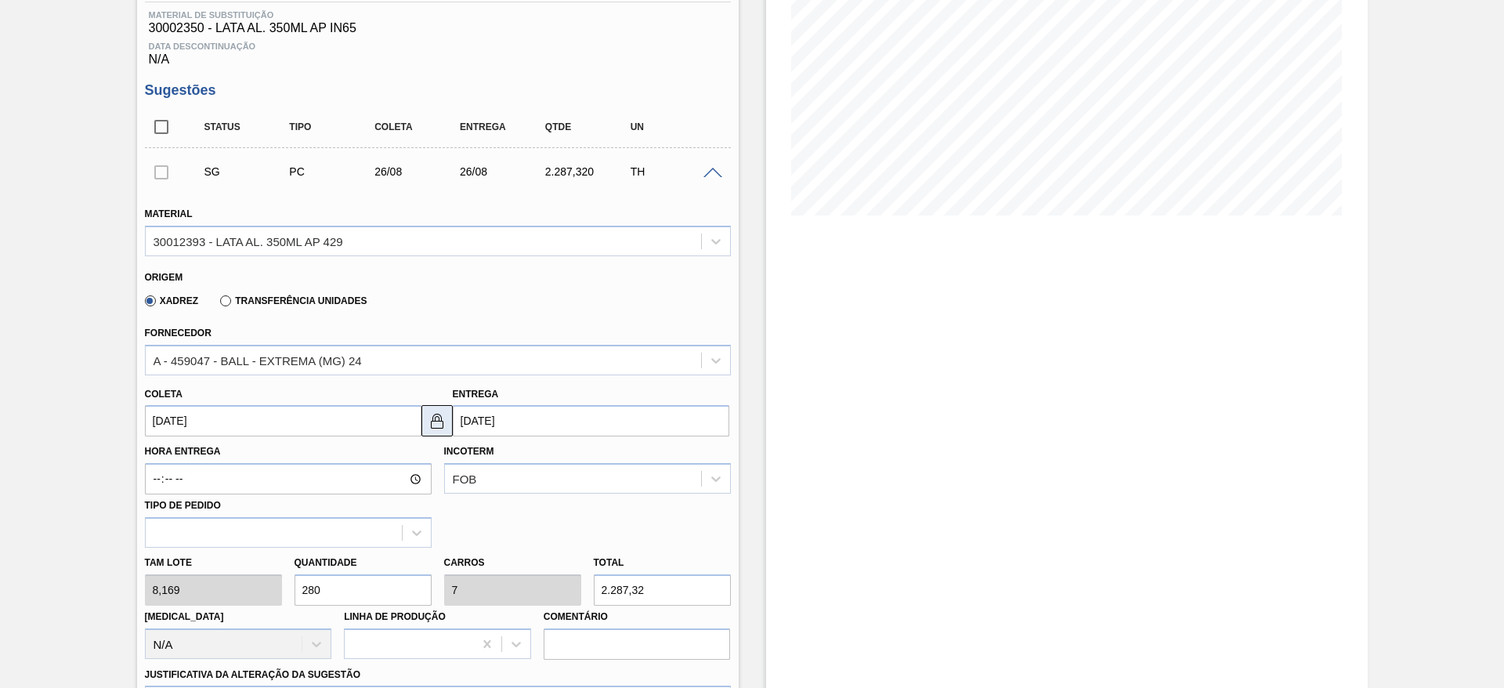
click at [443, 425] on img at bounding box center [437, 420] width 19 height 19
click at [499, 420] on input "[DATE]" at bounding box center [591, 420] width 277 height 31
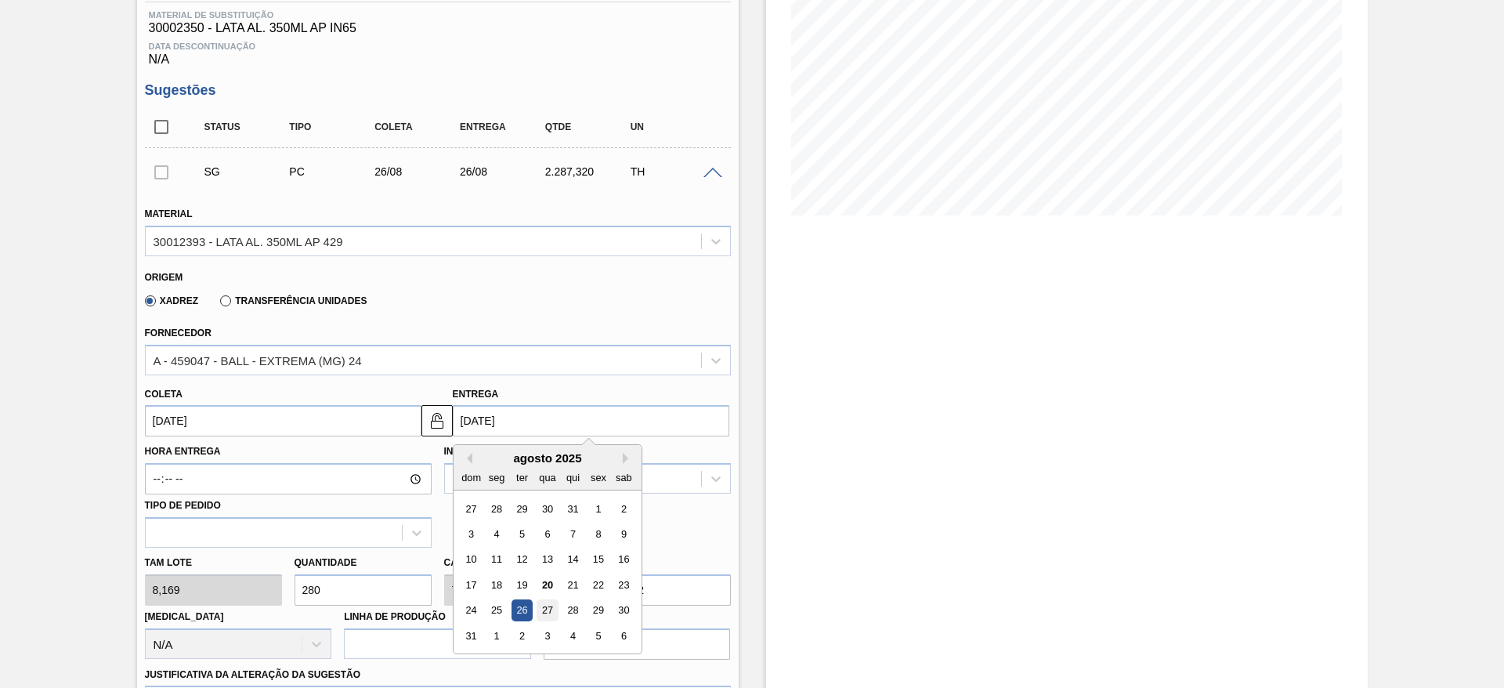
click at [545, 607] on div "27" at bounding box center [547, 610] width 21 height 21
type input "[DATE]"
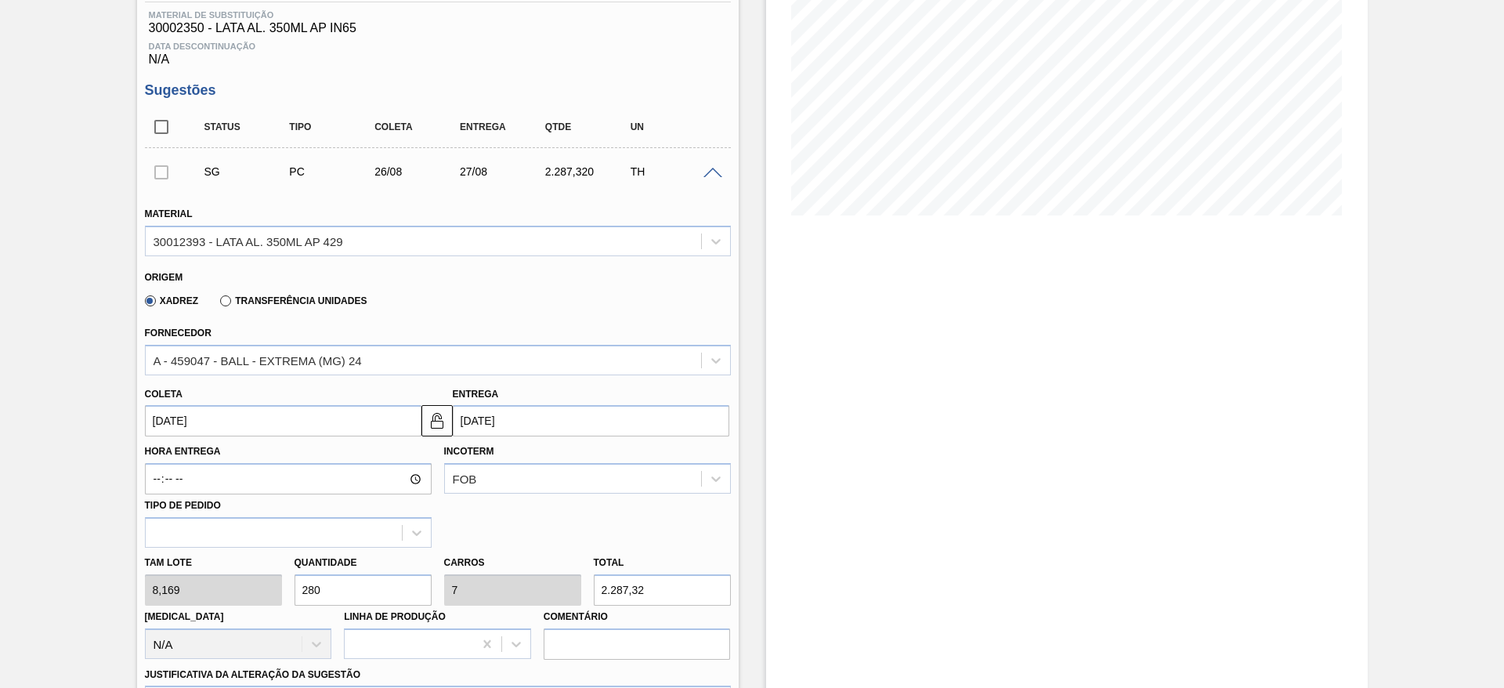
drag, startPoint x: 344, startPoint y: 586, endPoint x: 288, endPoint y: 584, distance: 55.6
click at [288, 584] on div "Quantidade 280" at bounding box center [363, 579] width 150 height 54
type input "2"
type input "0,05"
type input "16,338"
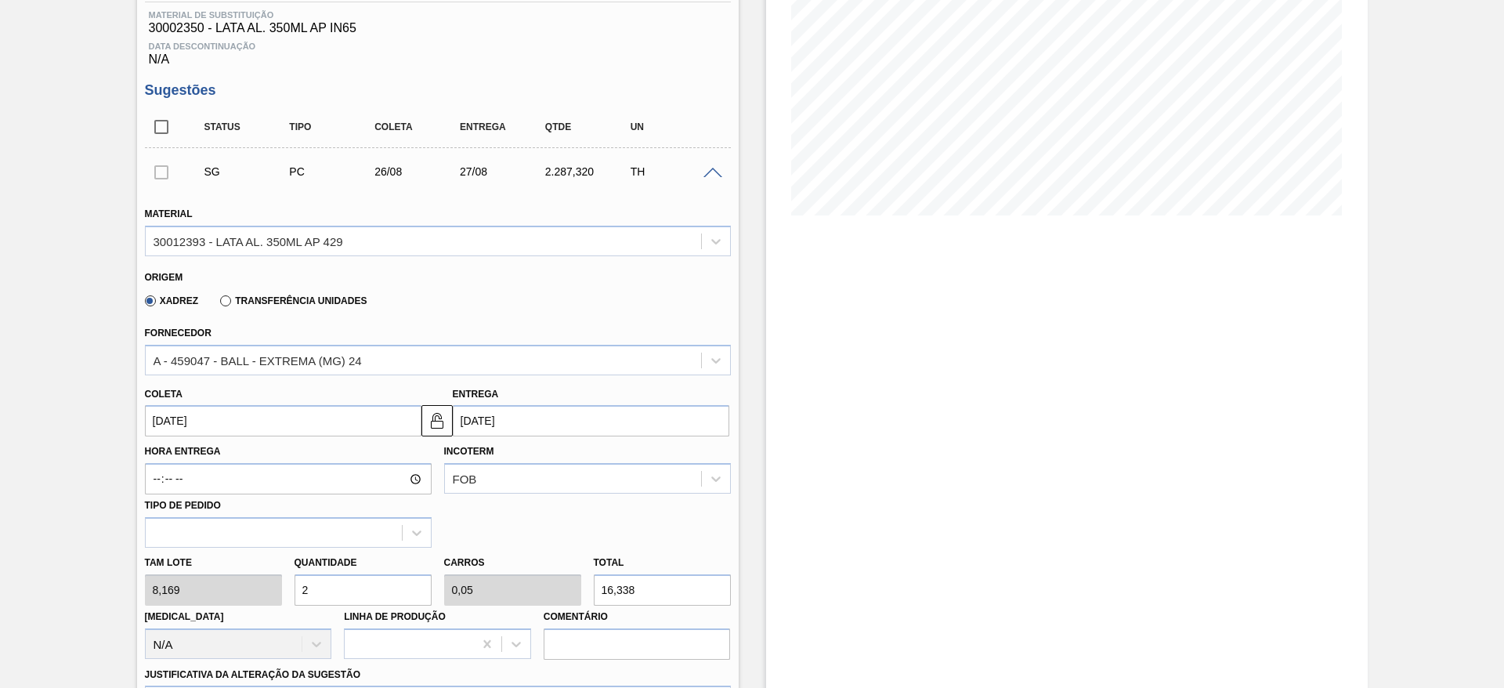
type input "24"
type input "0,6"
type input "196,056"
type input "240"
type input "6"
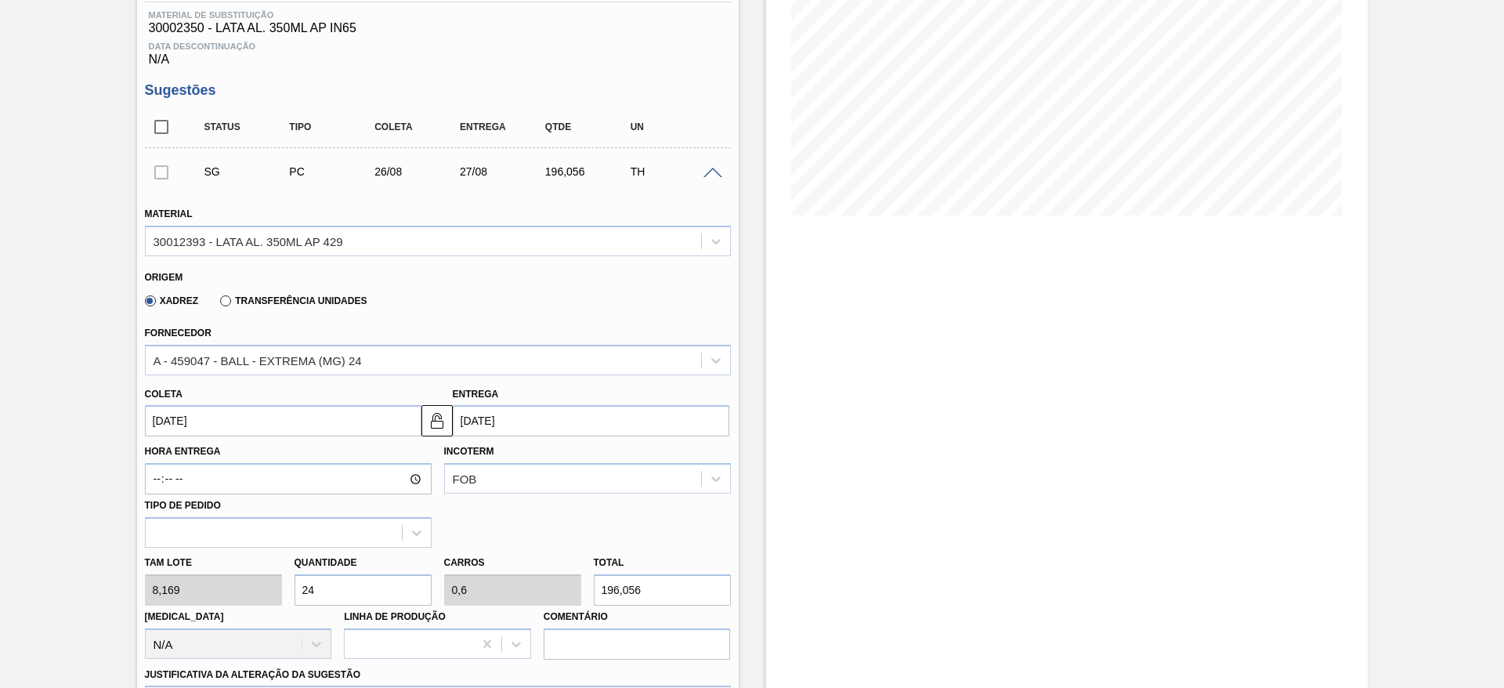
type input "1.960,56"
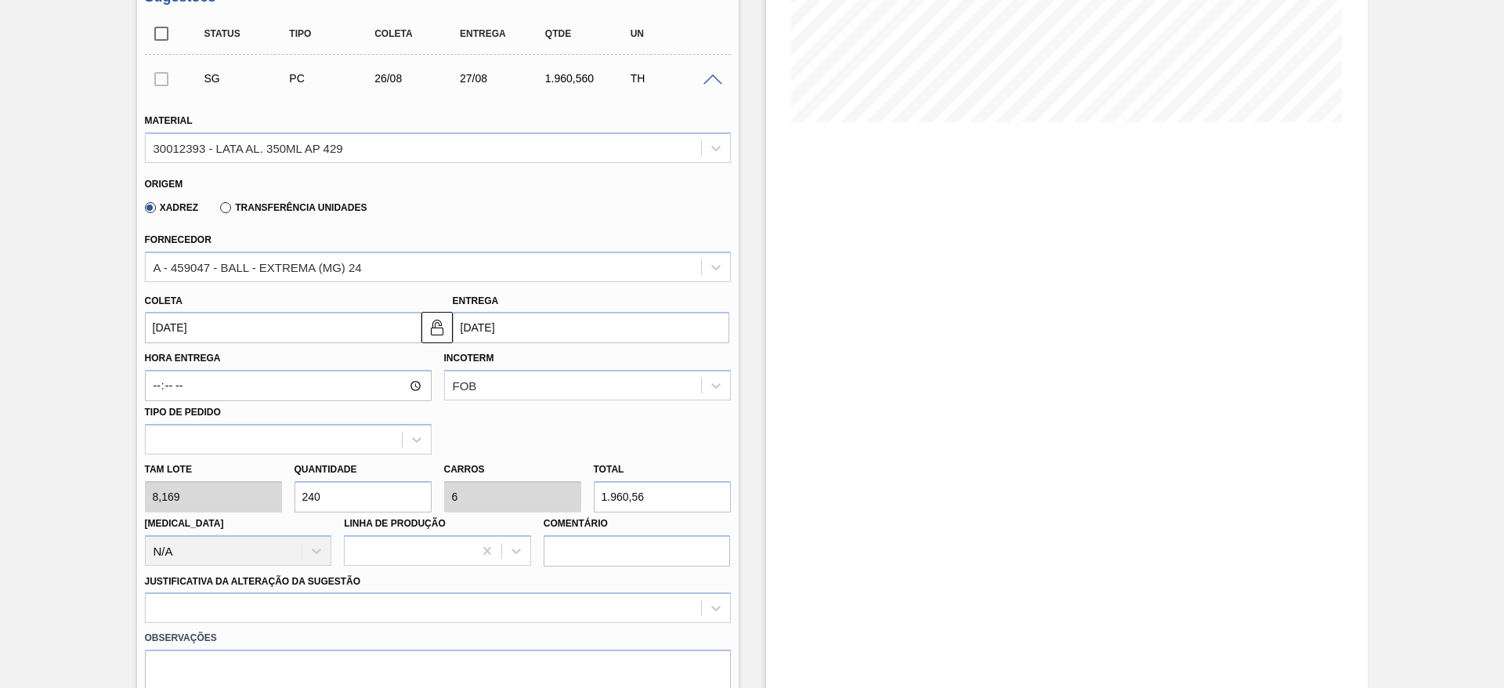
scroll to position [478, 0]
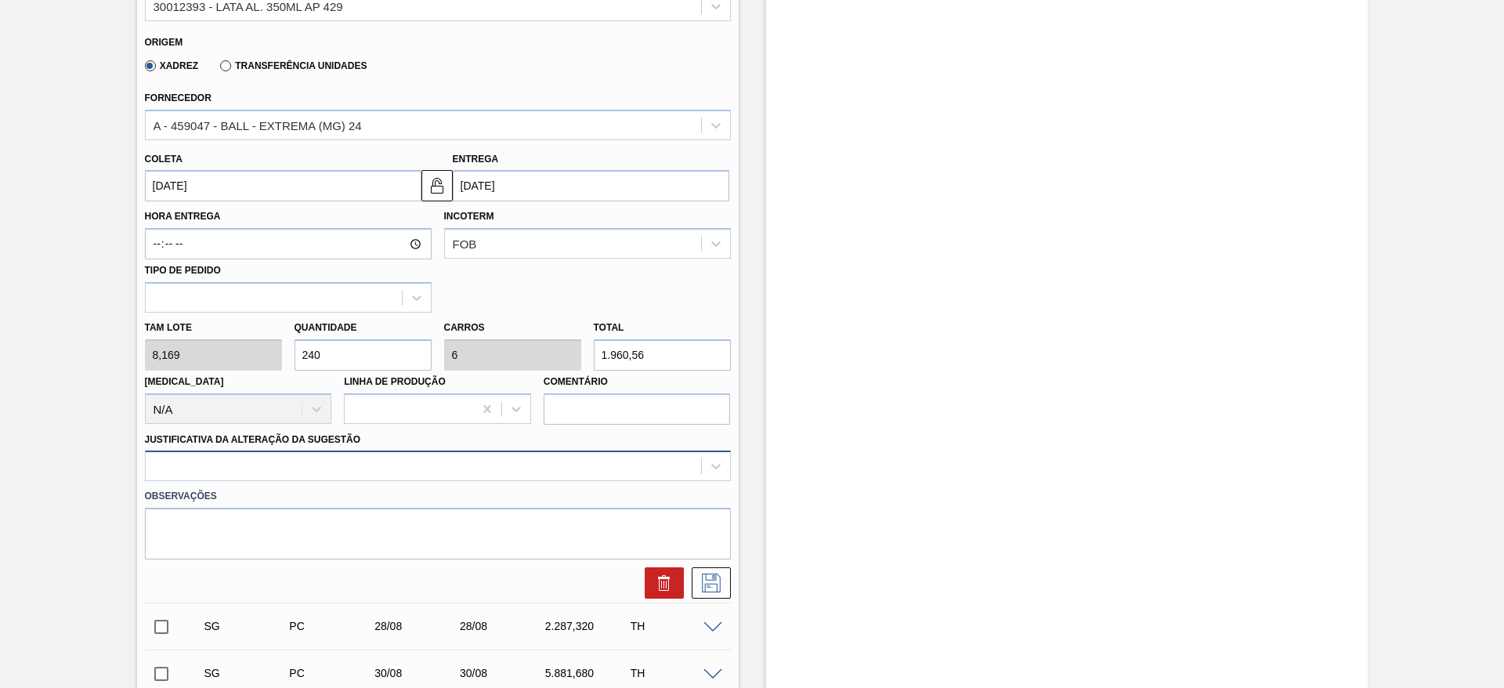
type input "240"
click at [475, 455] on div at bounding box center [438, 465] width 586 height 31
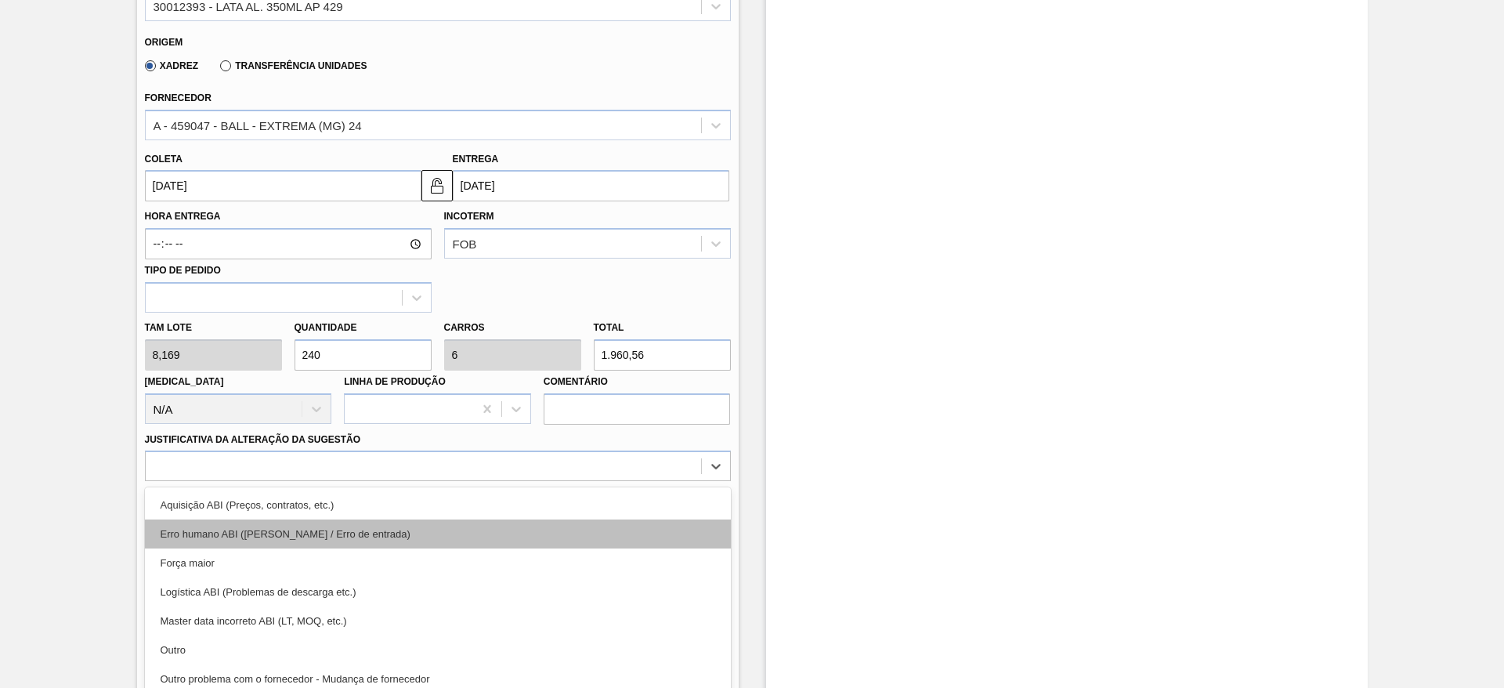
scroll to position [519, 0]
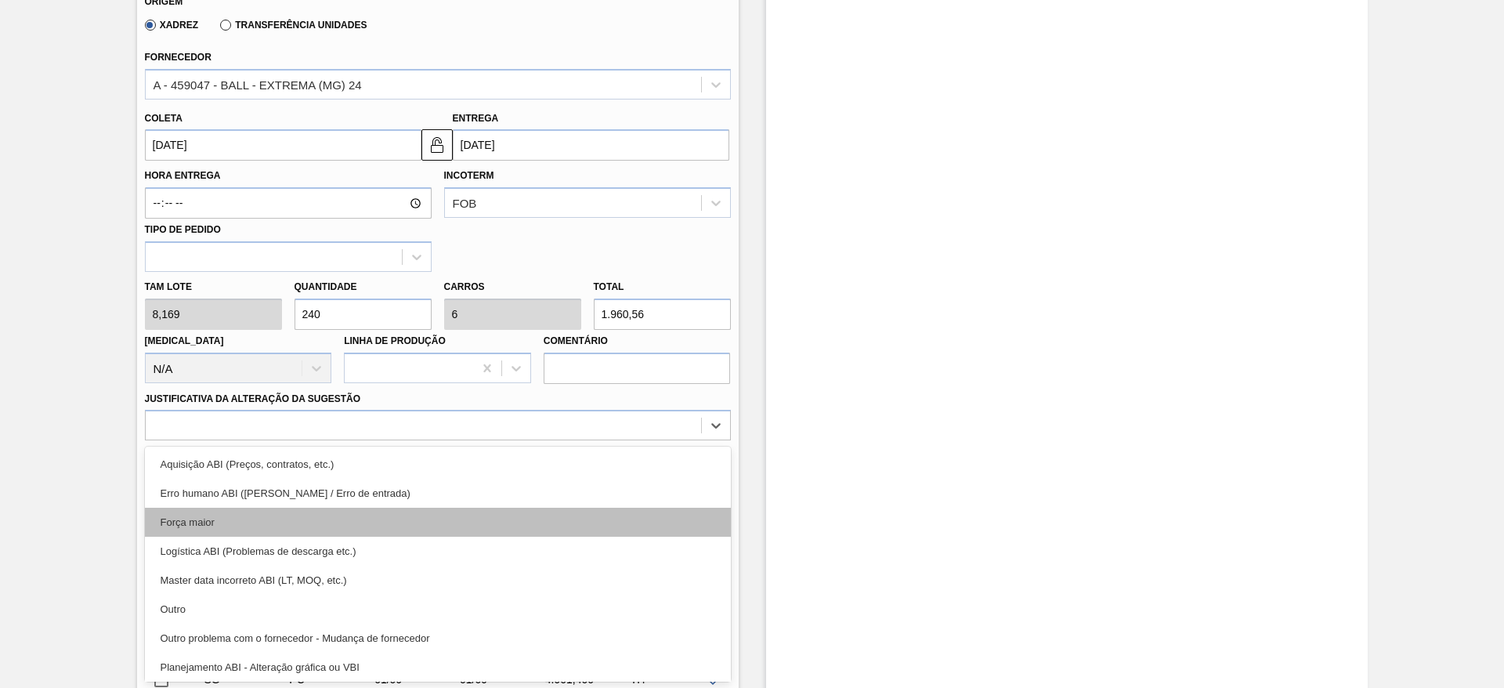
click at [349, 520] on div "Força maior" at bounding box center [438, 522] width 586 height 29
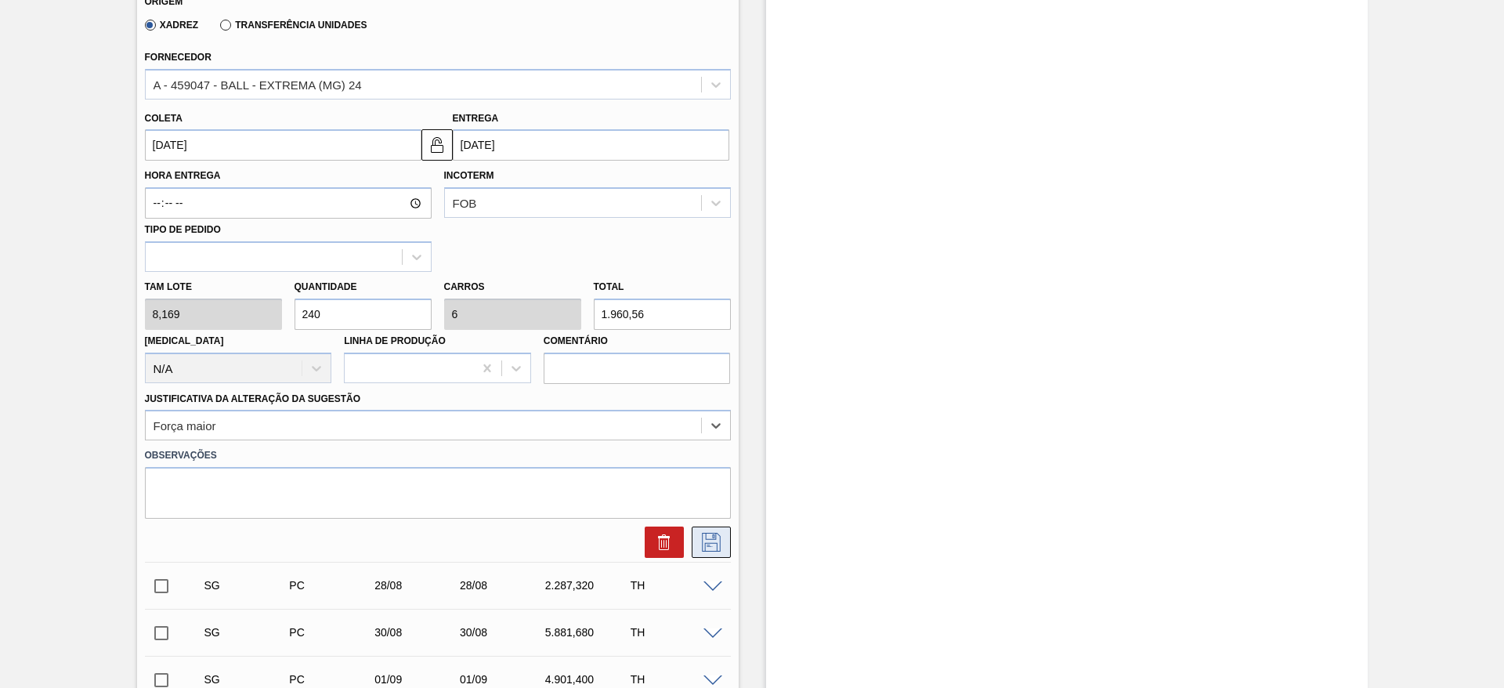
click at [719, 544] on icon at bounding box center [711, 542] width 25 height 19
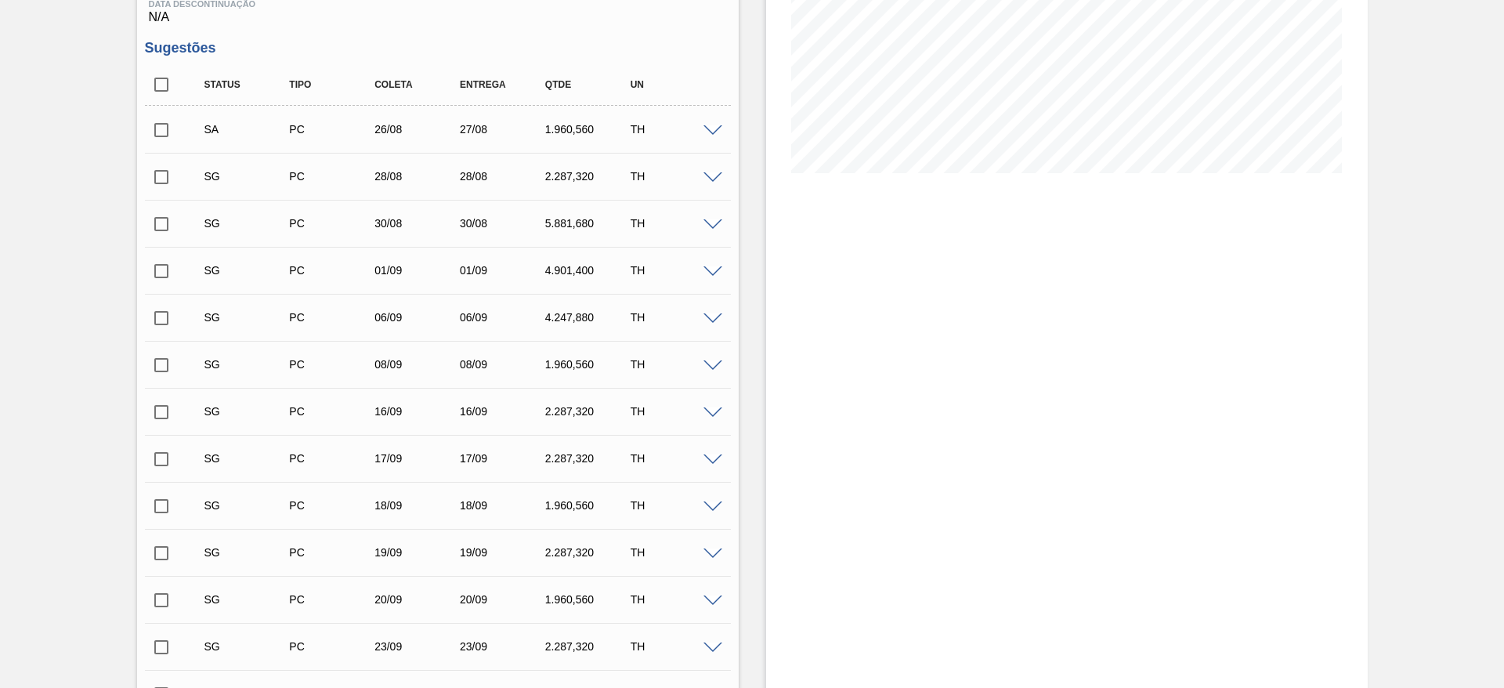
scroll to position [284, 0]
click at [713, 177] on span at bounding box center [713, 180] width 19 height 12
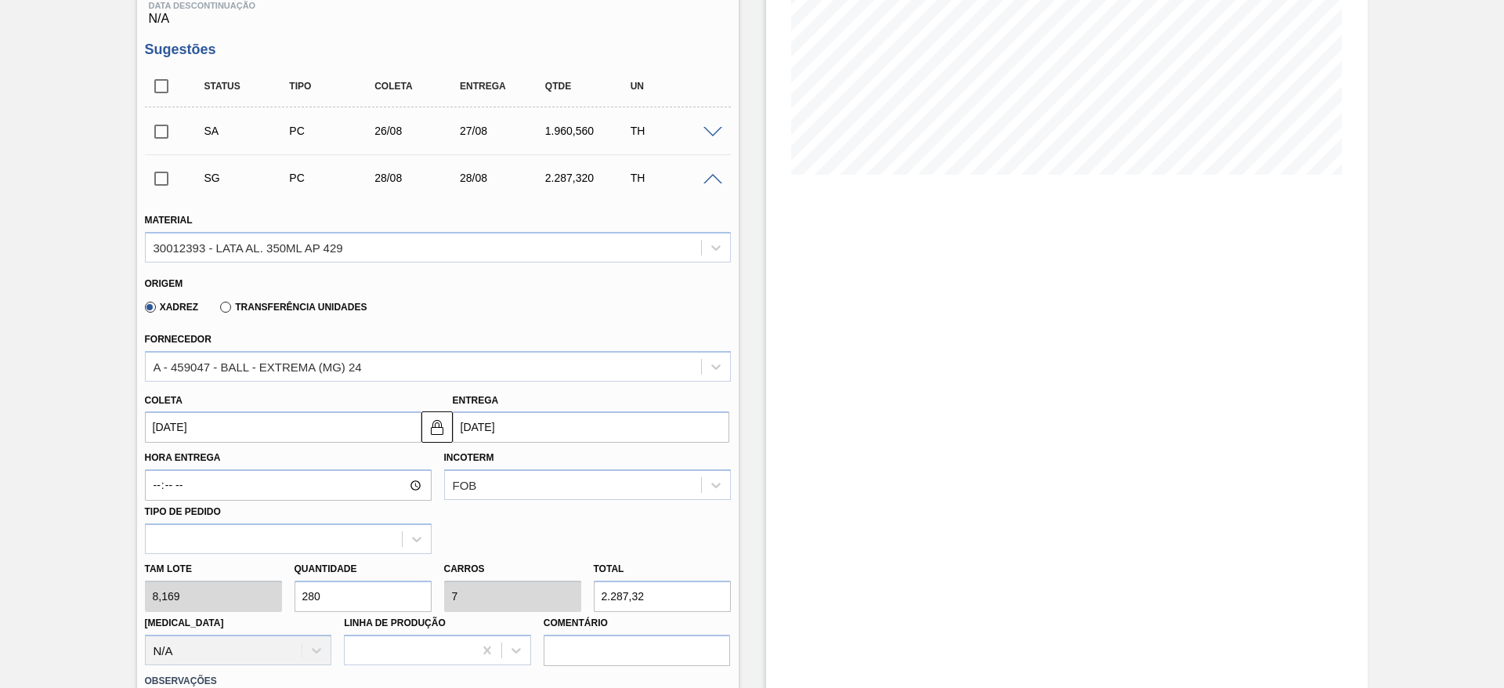
click at [713, 177] on span at bounding box center [713, 180] width 19 height 12
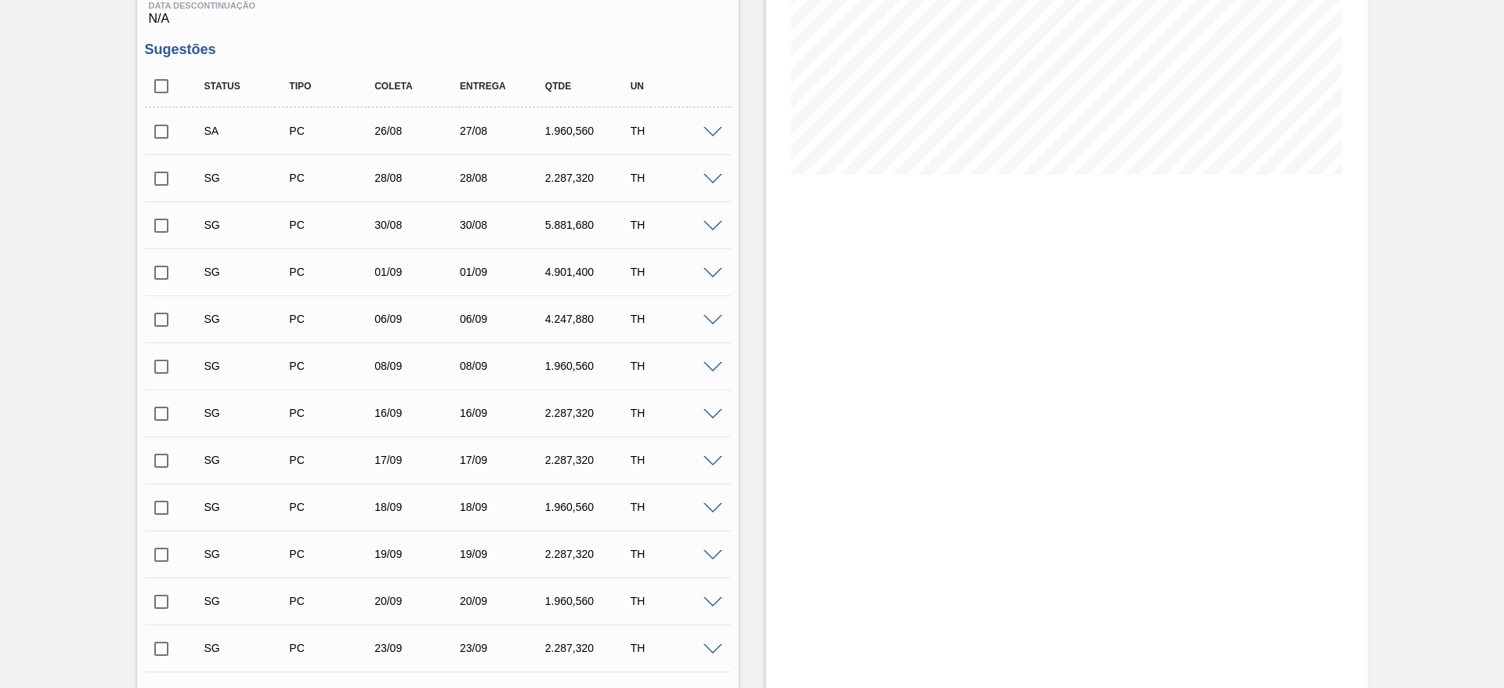
click at [715, 177] on span at bounding box center [713, 180] width 19 height 12
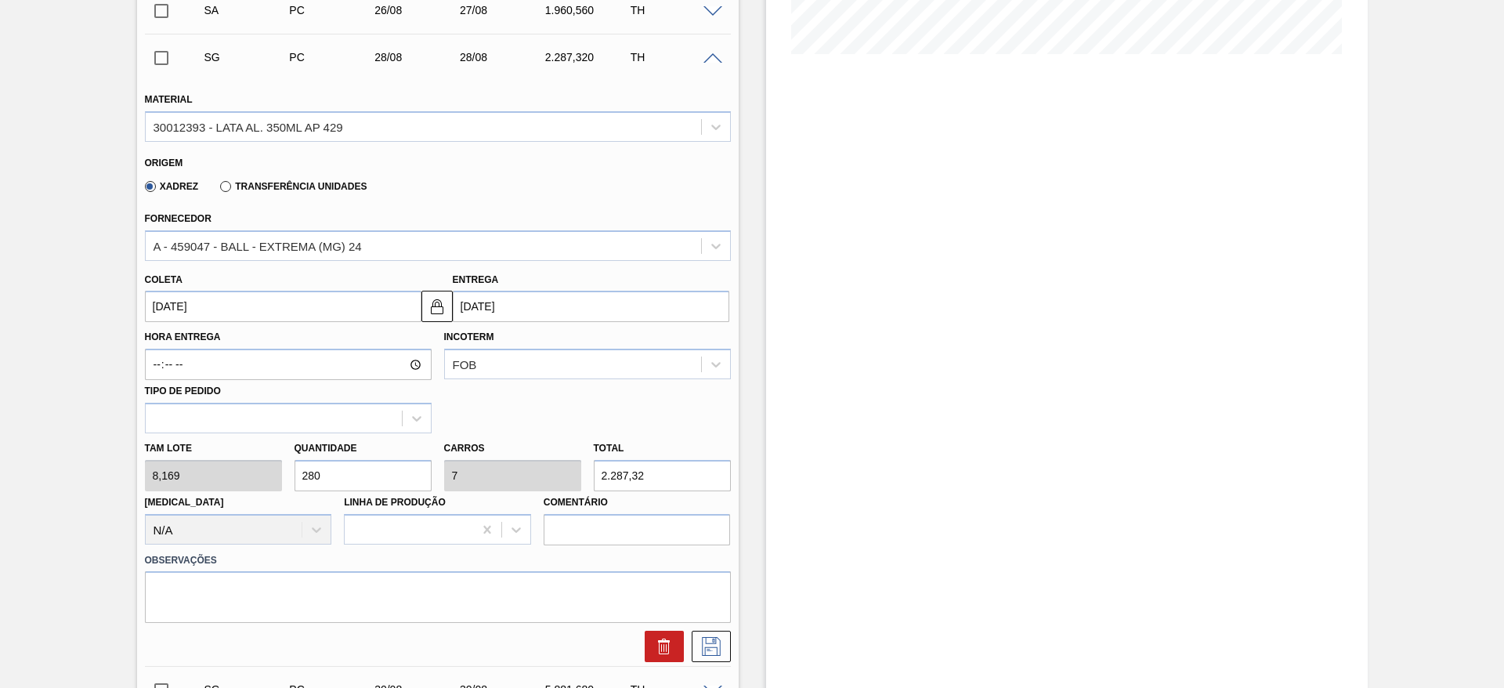
scroll to position [519, 0]
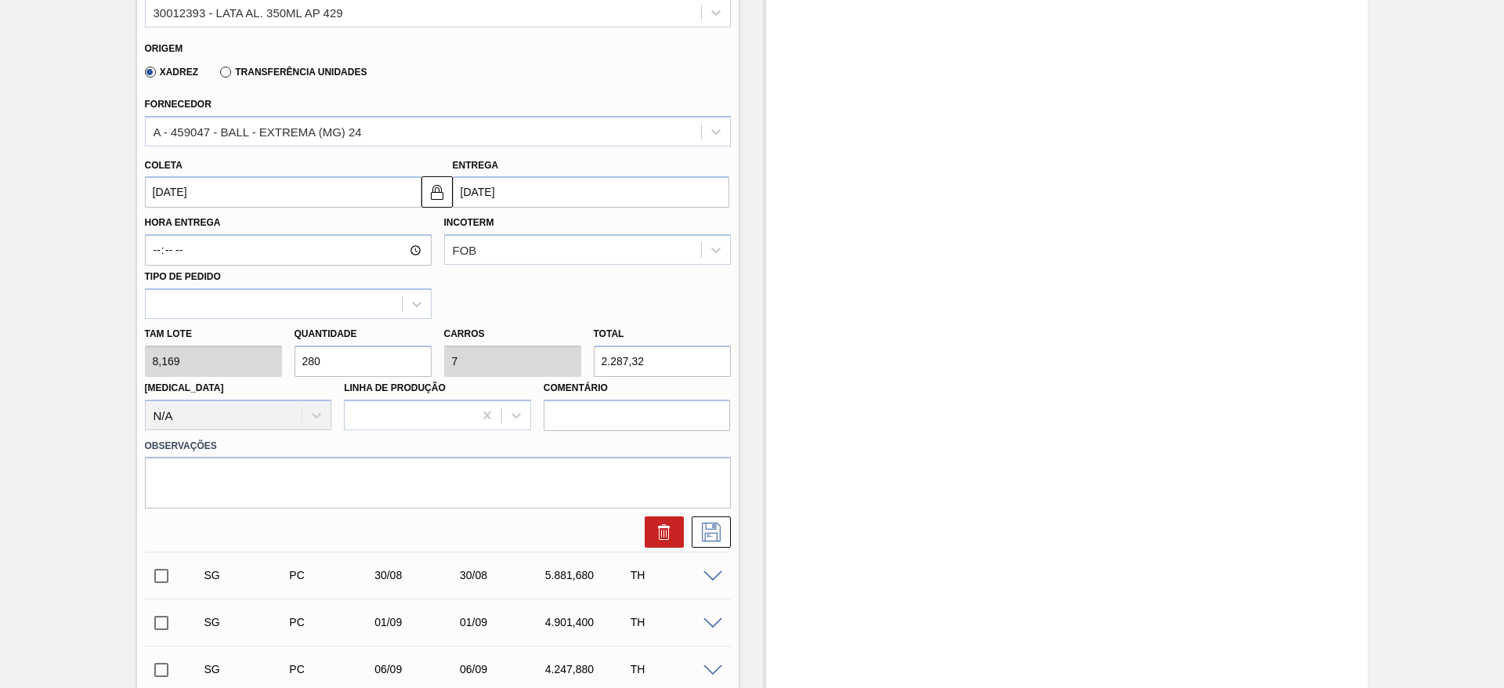
click at [343, 363] on input "280" at bounding box center [363, 361] width 137 height 31
type input "28"
type input "0,7"
type input "228,732"
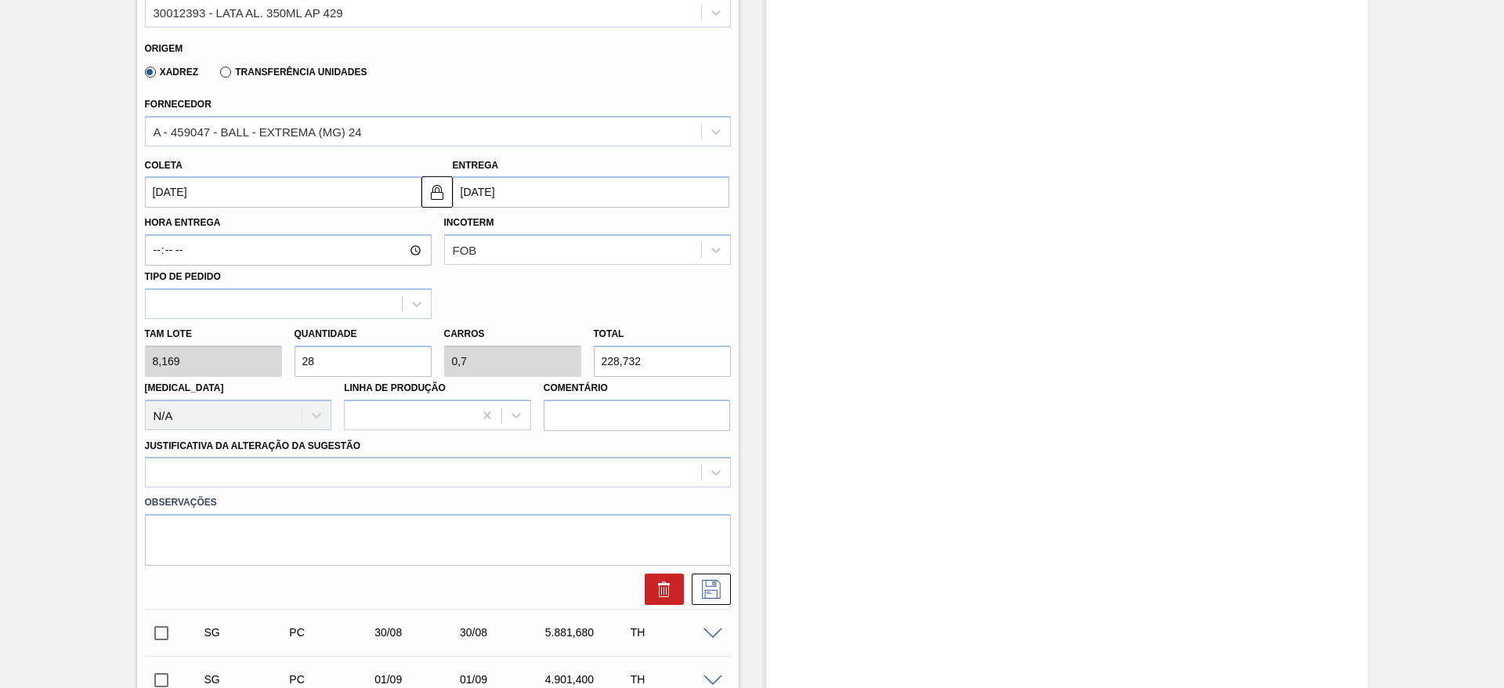
type input "2"
type input "0,05"
type input "16,338"
type input "24"
type input "0,6"
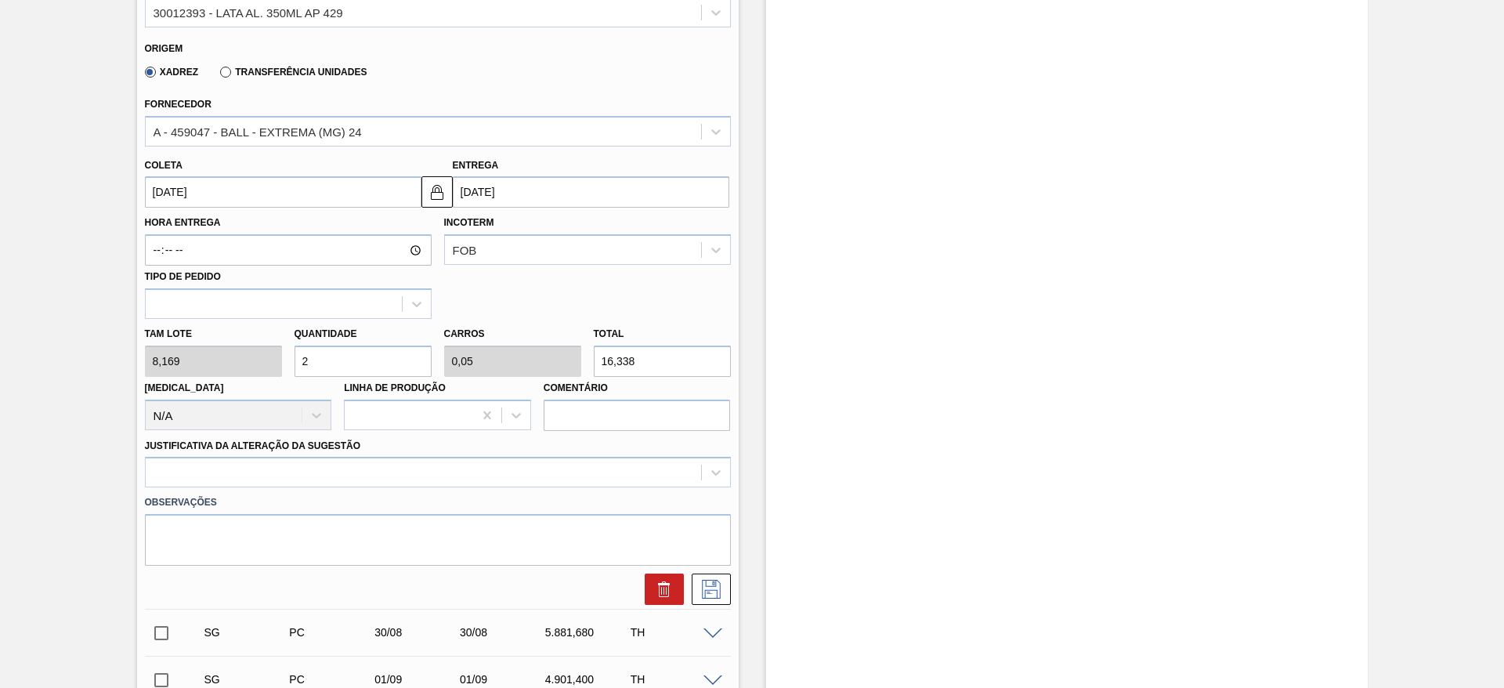
type input "196,056"
type input "240"
type input "6"
type input "1.960,56"
type input "240"
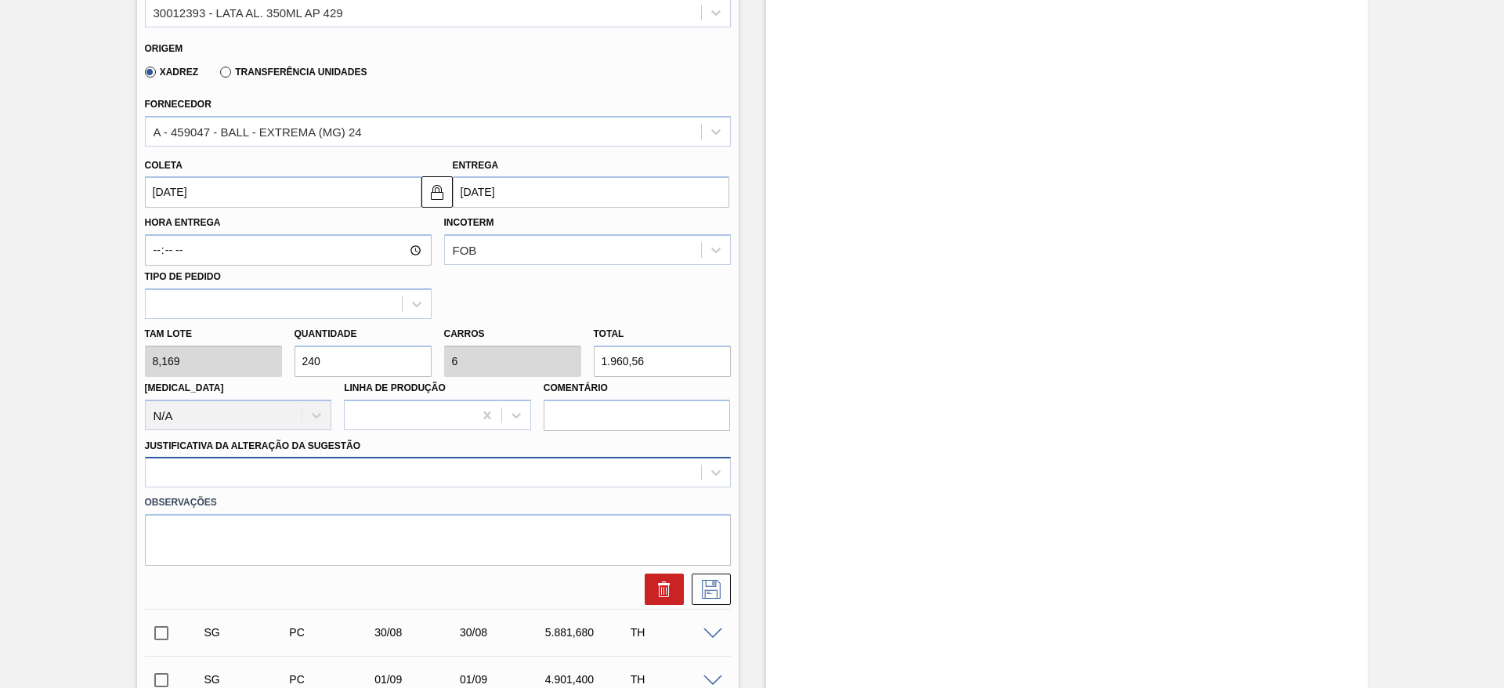
click at [320, 463] on div at bounding box center [438, 472] width 586 height 31
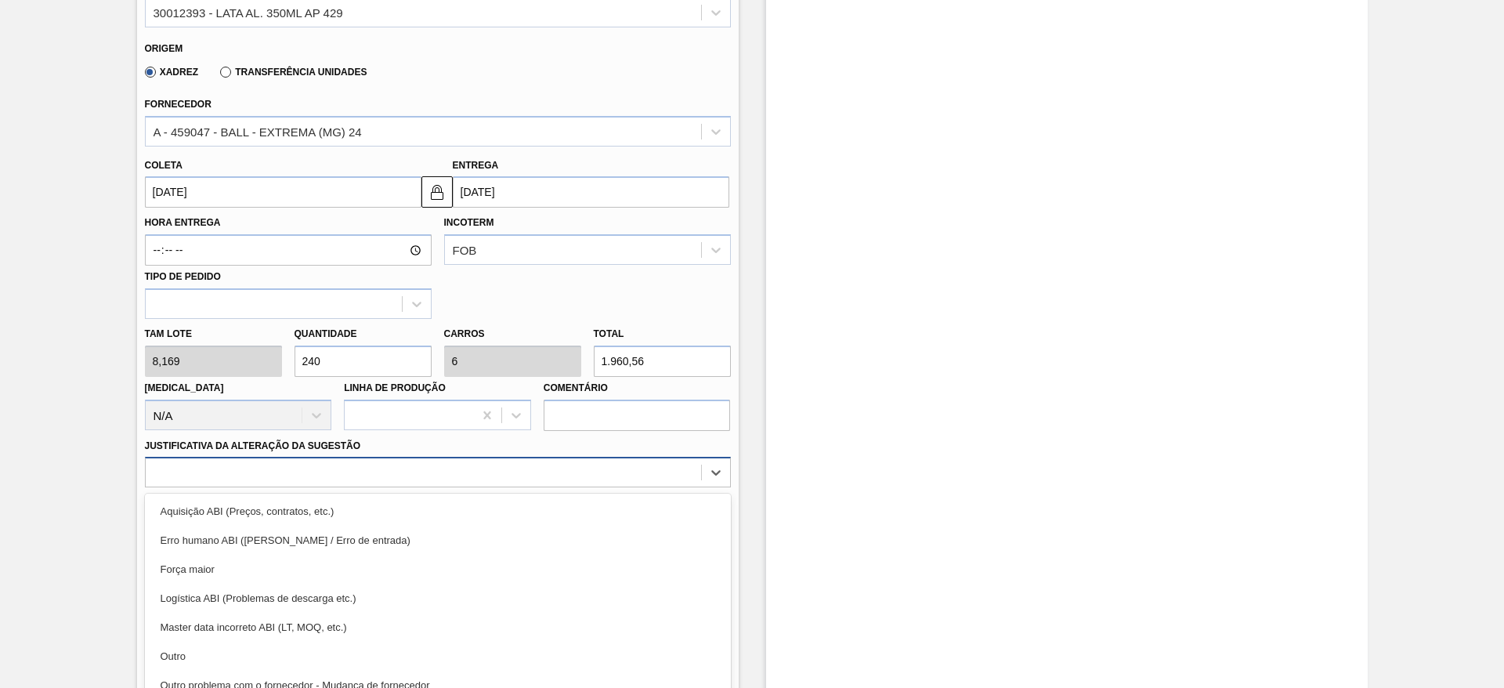
scroll to position [566, 0]
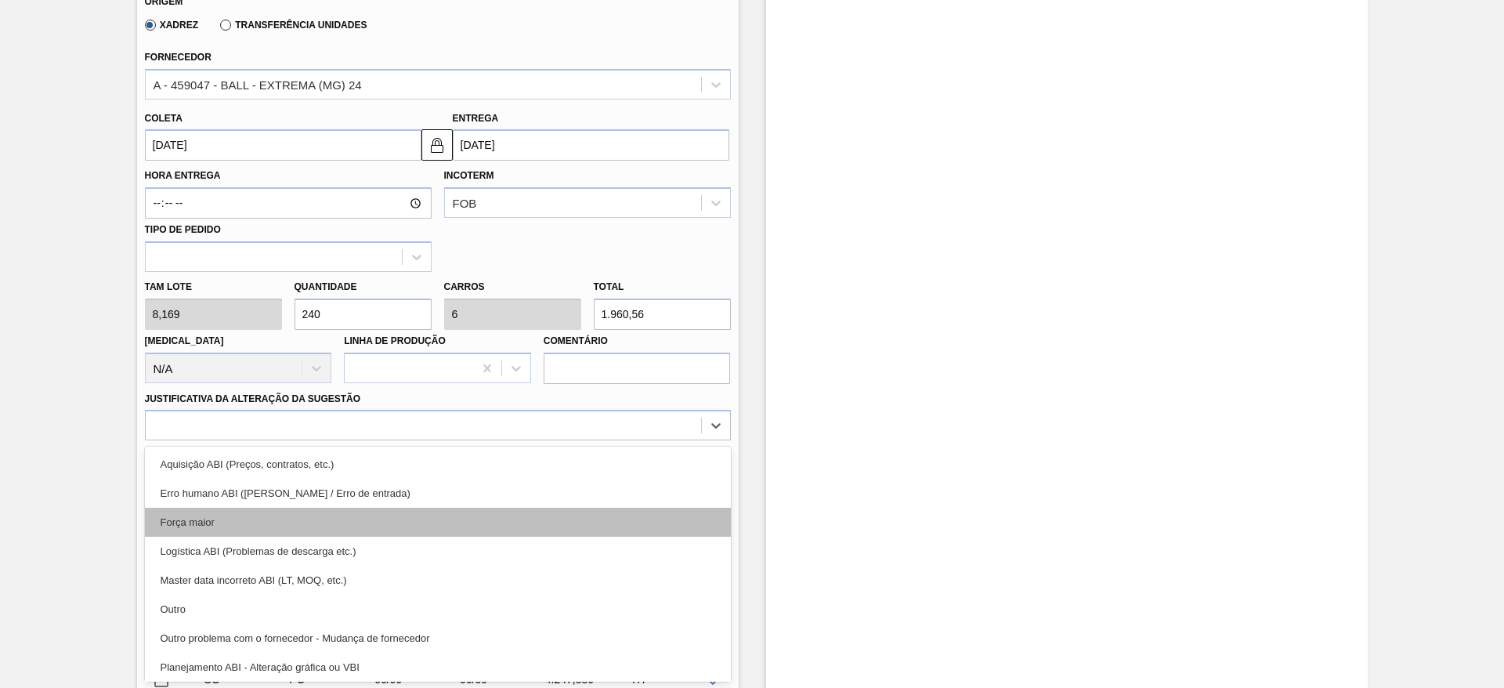
click at [279, 518] on div "Força maior" at bounding box center [438, 522] width 586 height 29
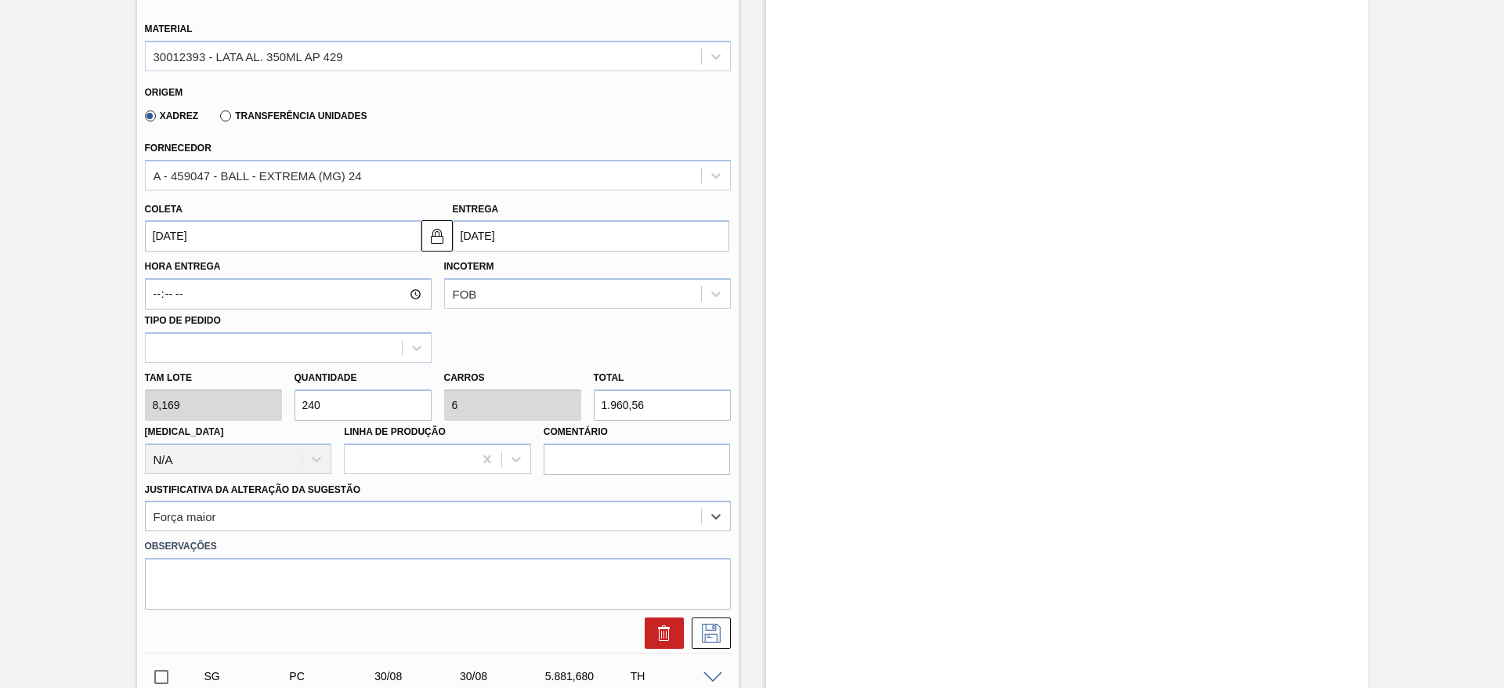
scroll to position [448, 0]
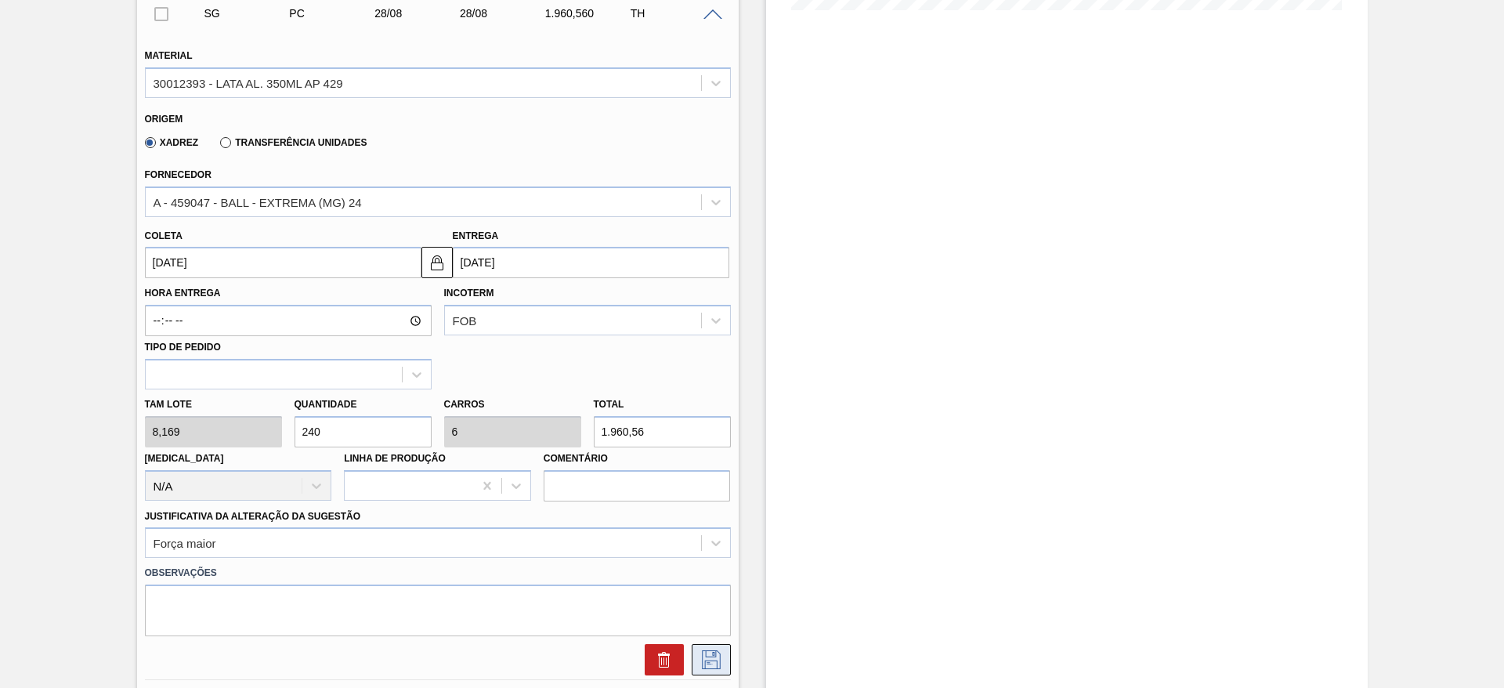
click at [715, 659] on icon at bounding box center [711, 659] width 25 height 19
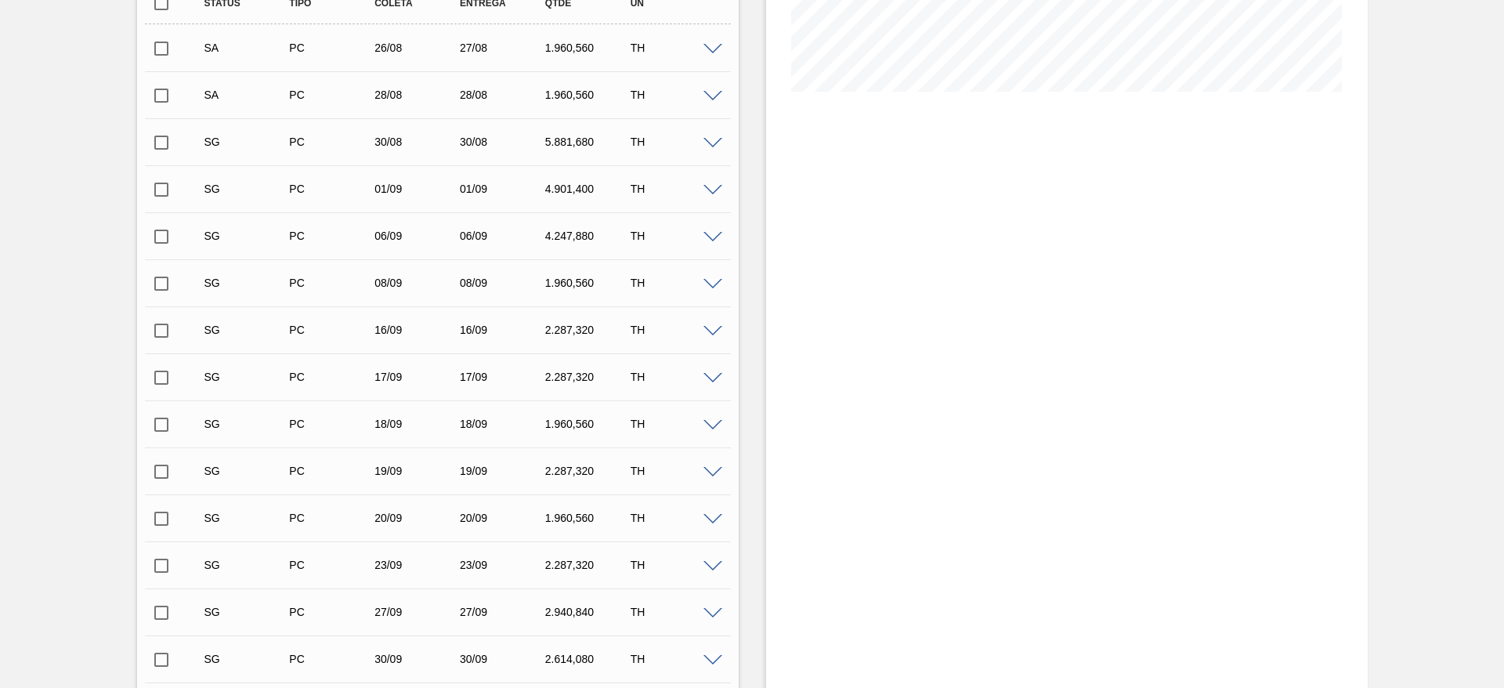
scroll to position [331, 0]
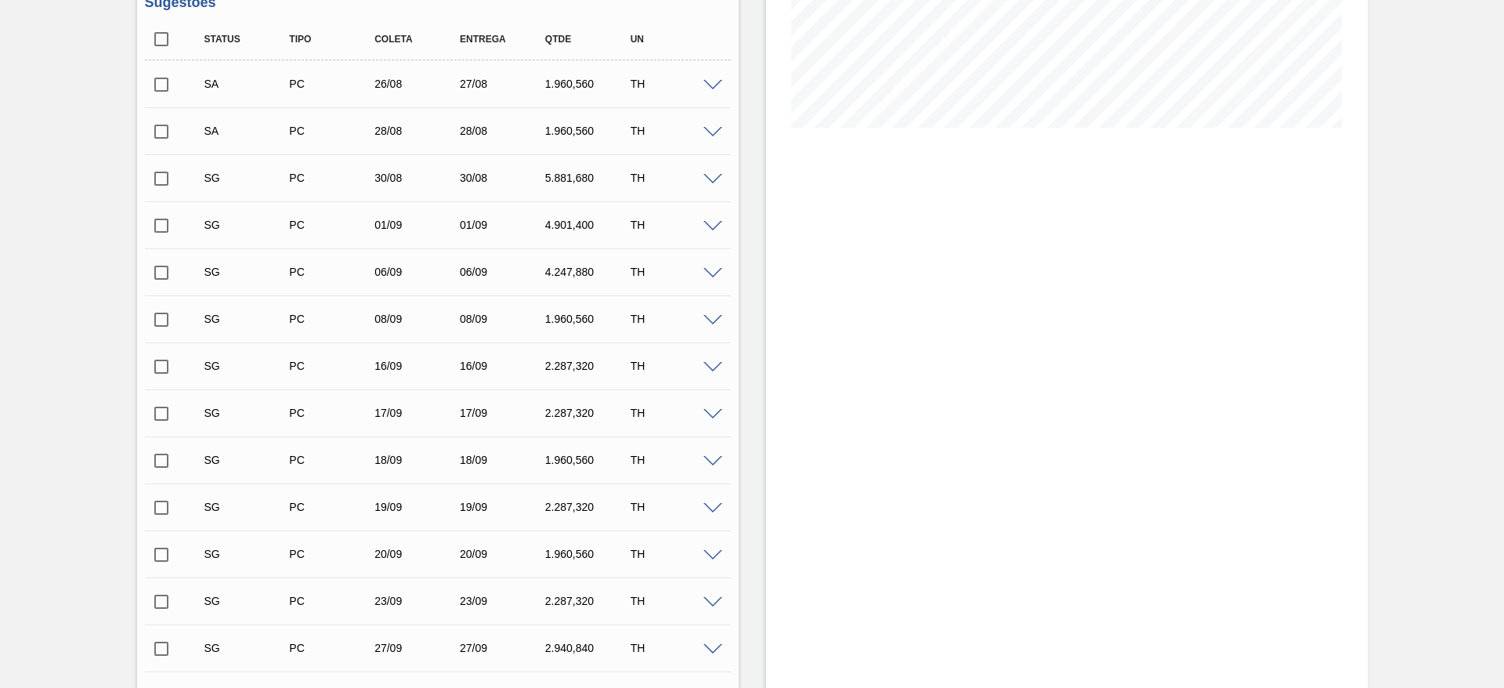
click at [712, 183] on span at bounding box center [713, 180] width 19 height 12
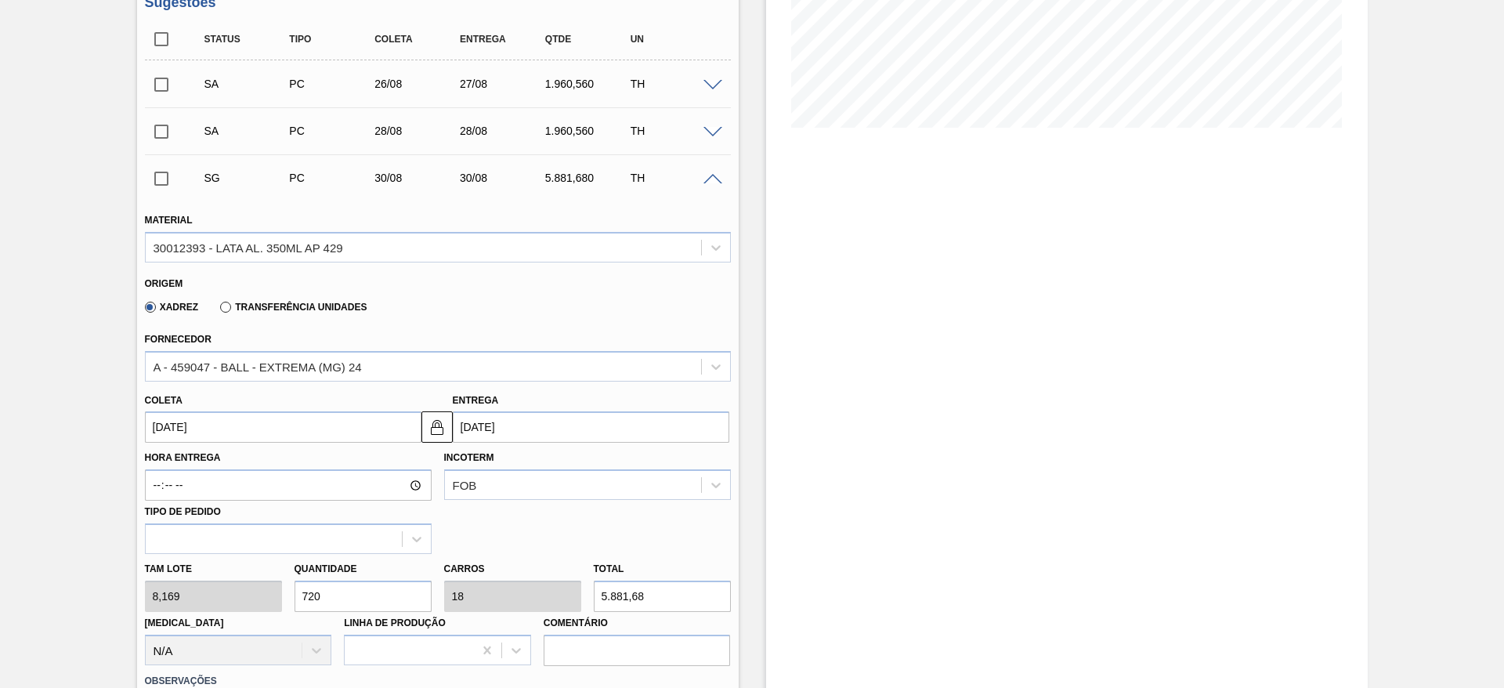
click at [292, 428] on input "30/08/2025" at bounding box center [283, 426] width 277 height 31
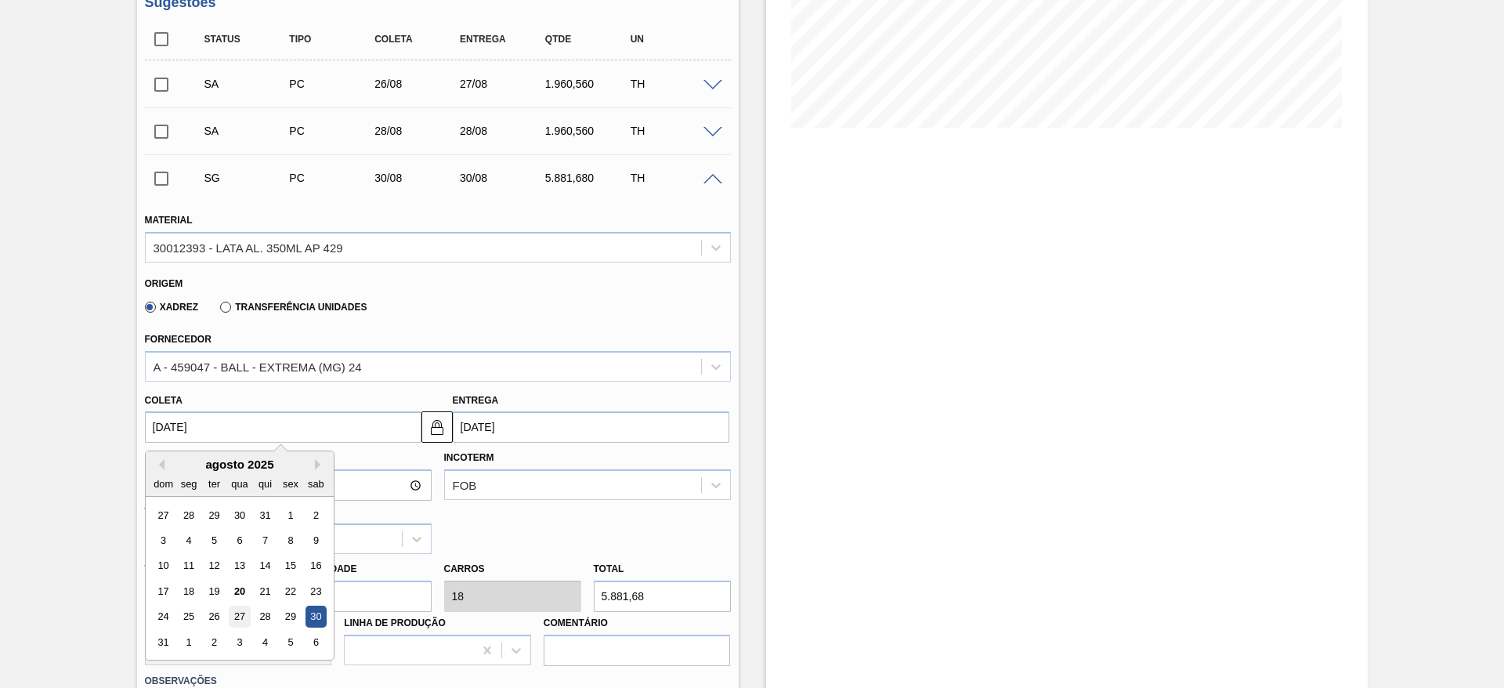
click at [241, 615] on div "27" at bounding box center [239, 616] width 21 height 21
type input "27/08/2025"
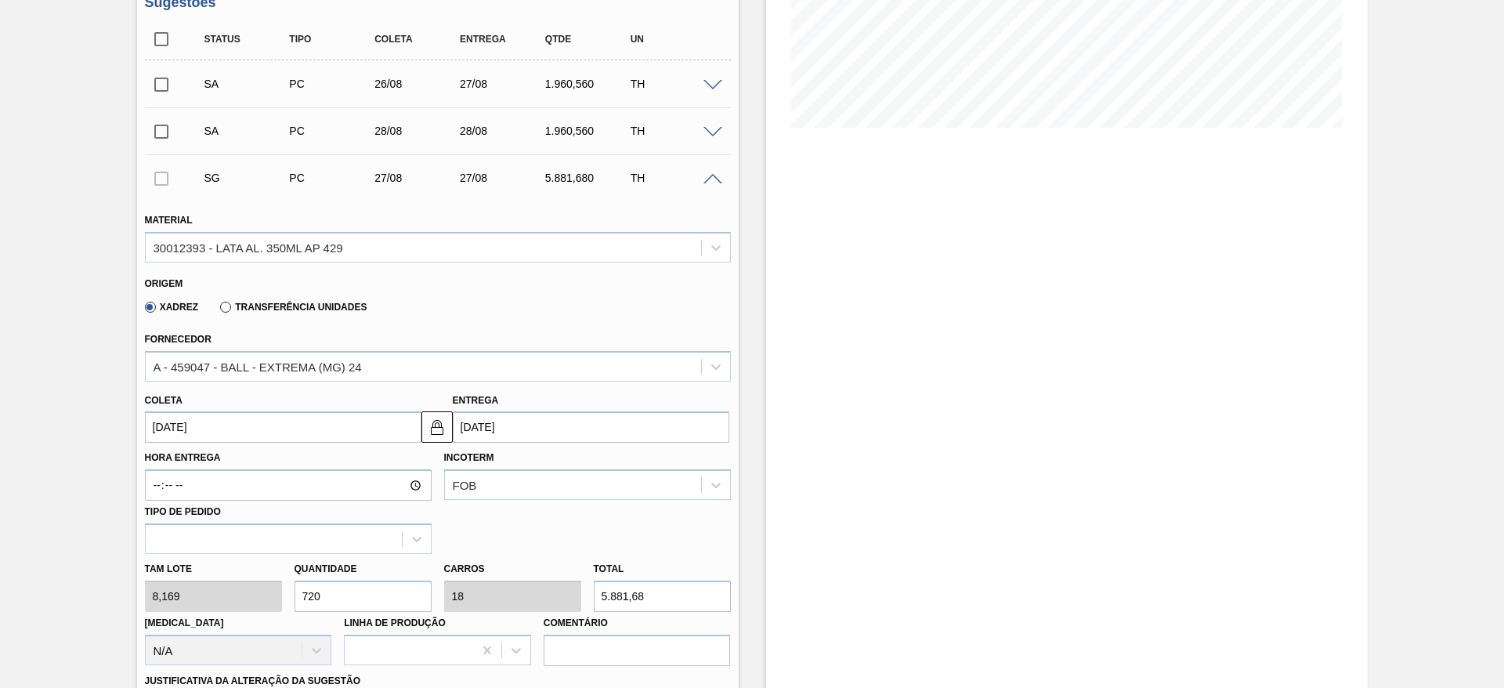
click at [255, 585] on div "Tam lote 8,169 Quantidade 720 Carros 18 Total 5.881,68 Doca N/A Linha de Produç…" at bounding box center [438, 610] width 599 height 112
type input "2"
type input "0,05"
type input "16,338"
type input "28"
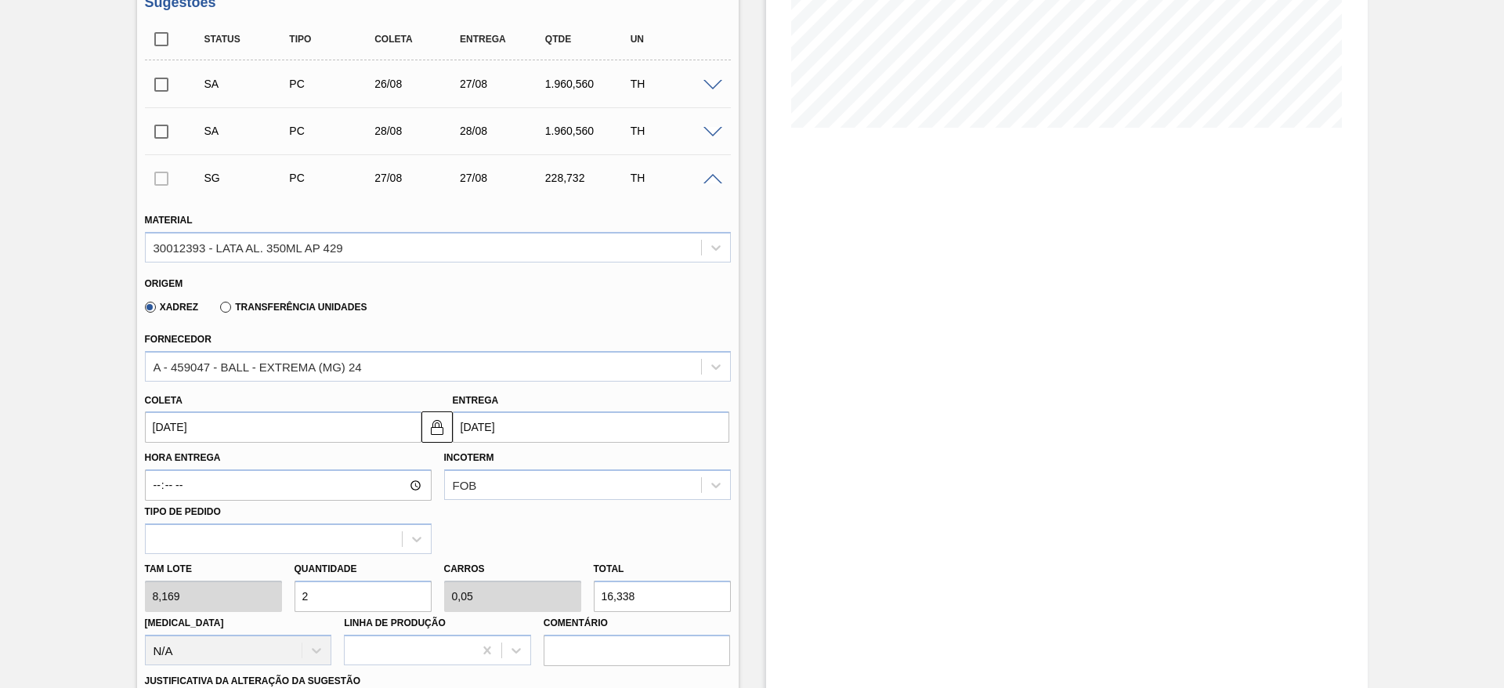
type input "0,7"
type input "228,732"
type input "280"
type input "7"
type input "2.287,32"
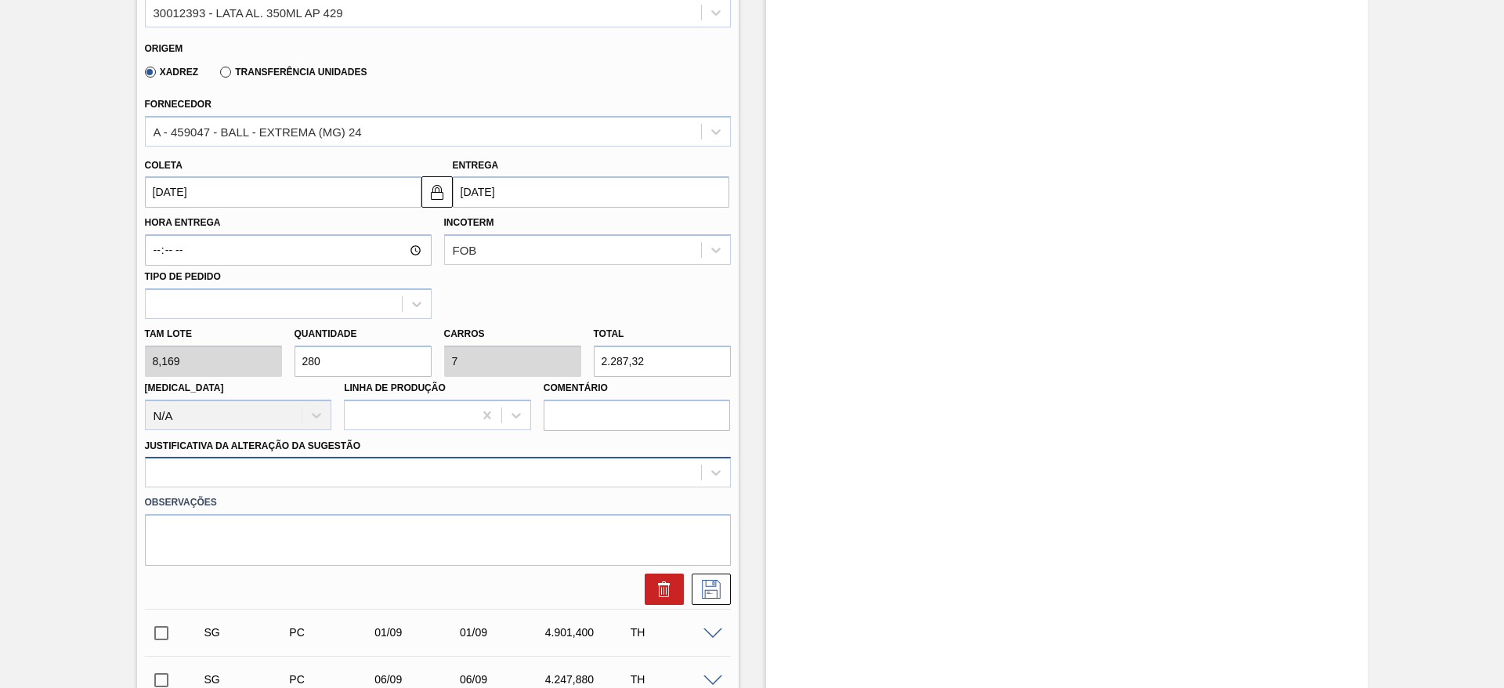
type input "280"
click at [327, 461] on div at bounding box center [438, 472] width 586 height 31
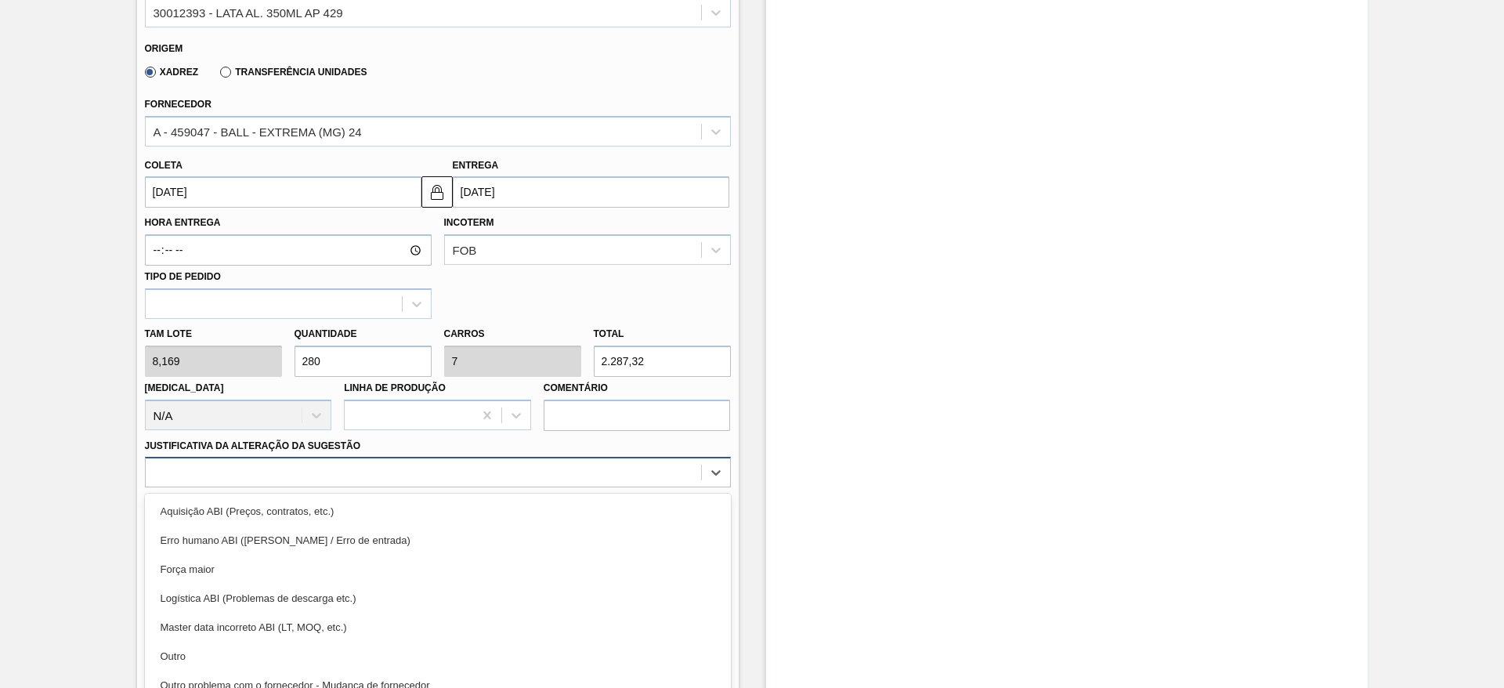
scroll to position [613, 0]
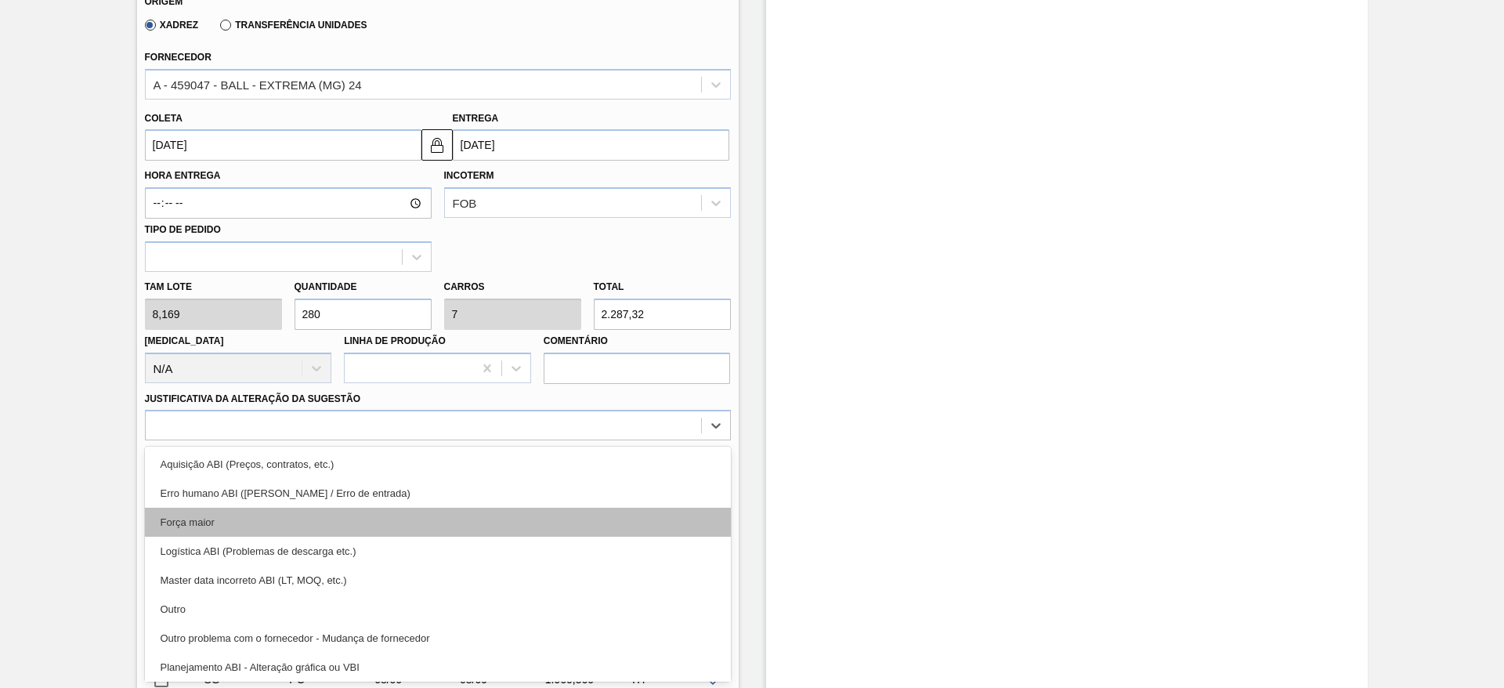
click at [276, 519] on div "Força maior" at bounding box center [438, 522] width 586 height 29
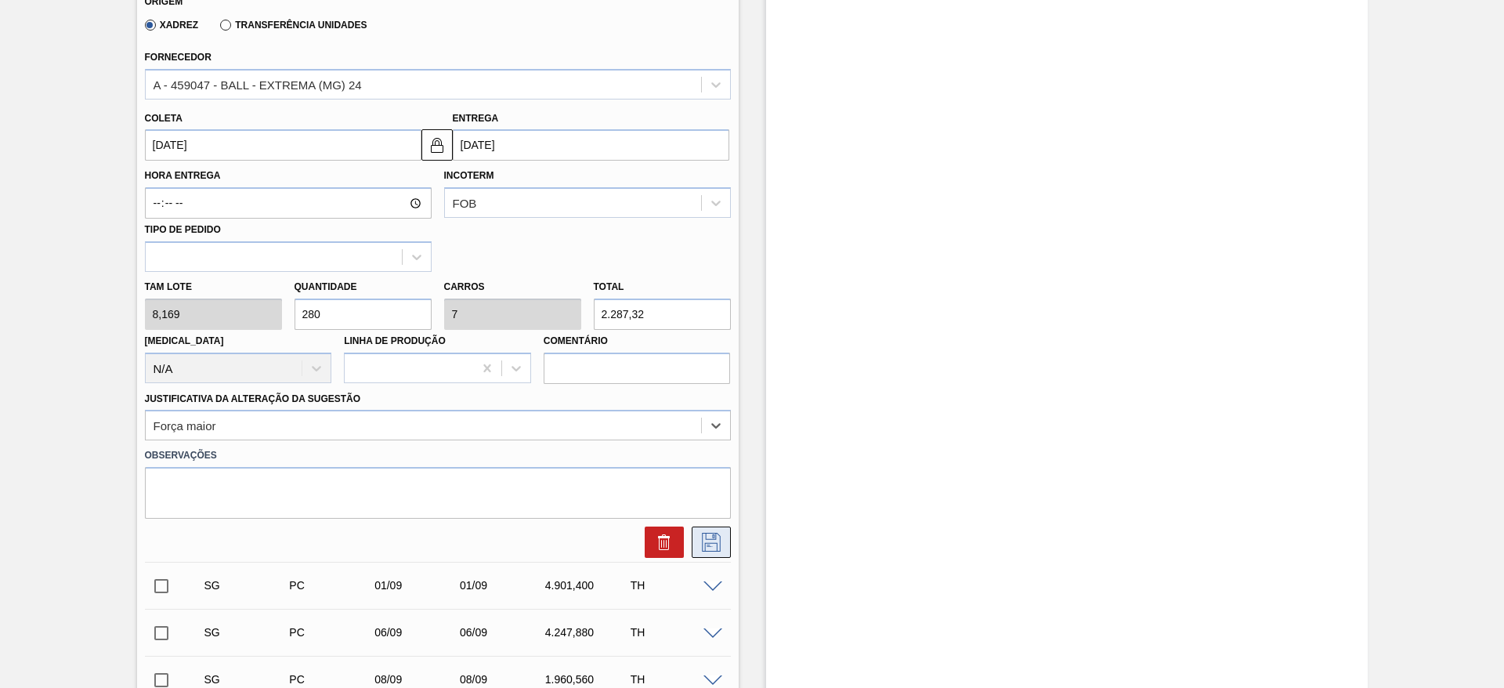
click at [719, 545] on icon at bounding box center [711, 542] width 25 height 19
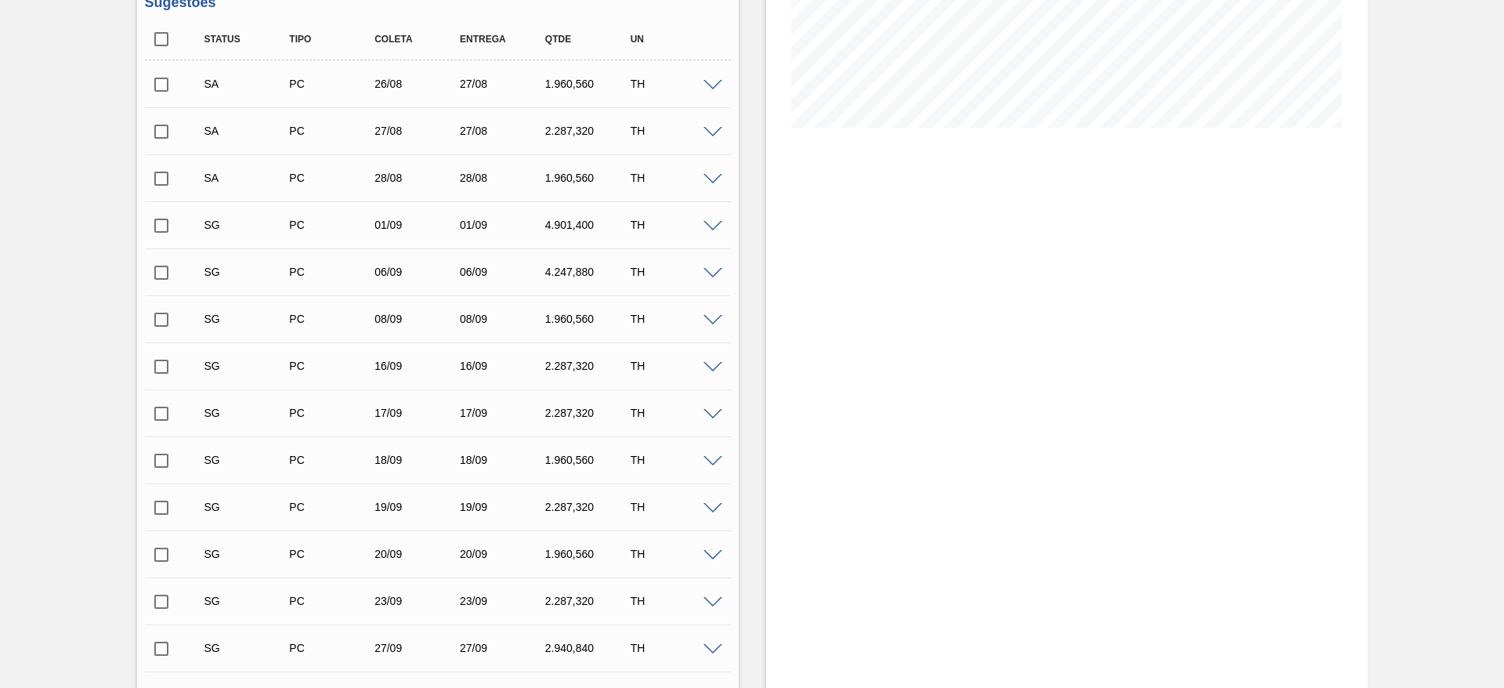
scroll to position [213, 0]
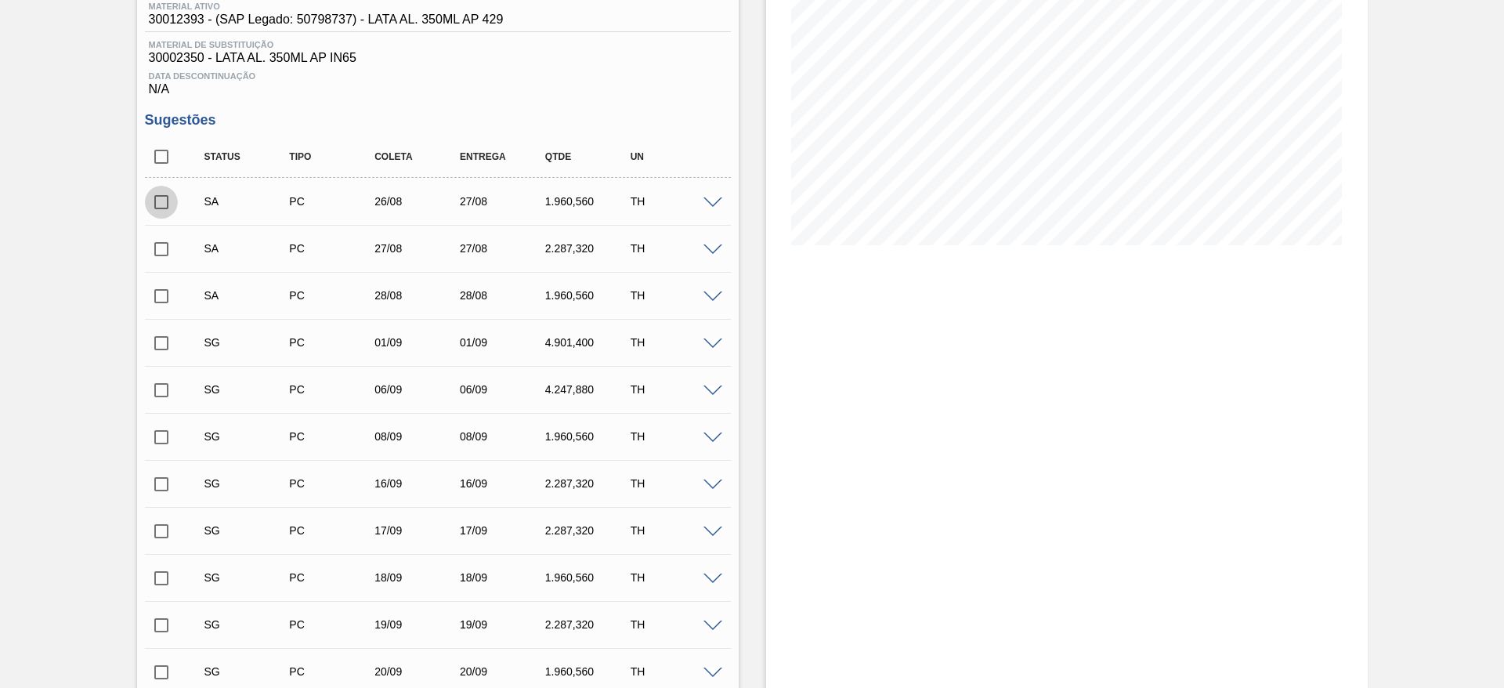
click at [158, 200] on input "checkbox" at bounding box center [161, 202] width 33 height 33
checkbox input "true"
click at [164, 252] on input "checkbox" at bounding box center [161, 249] width 33 height 33
checkbox input "true"
click at [163, 295] on input "checkbox" at bounding box center [161, 296] width 33 height 33
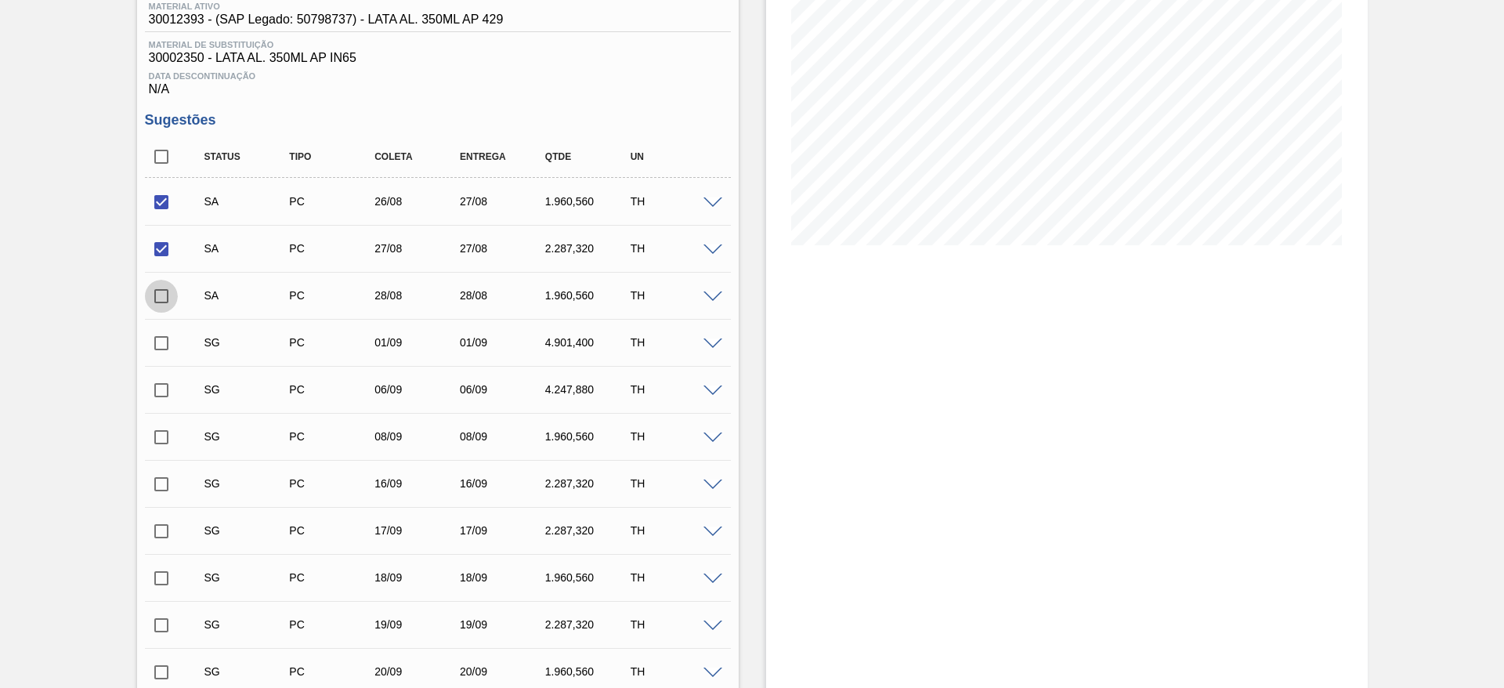
checkbox input "true"
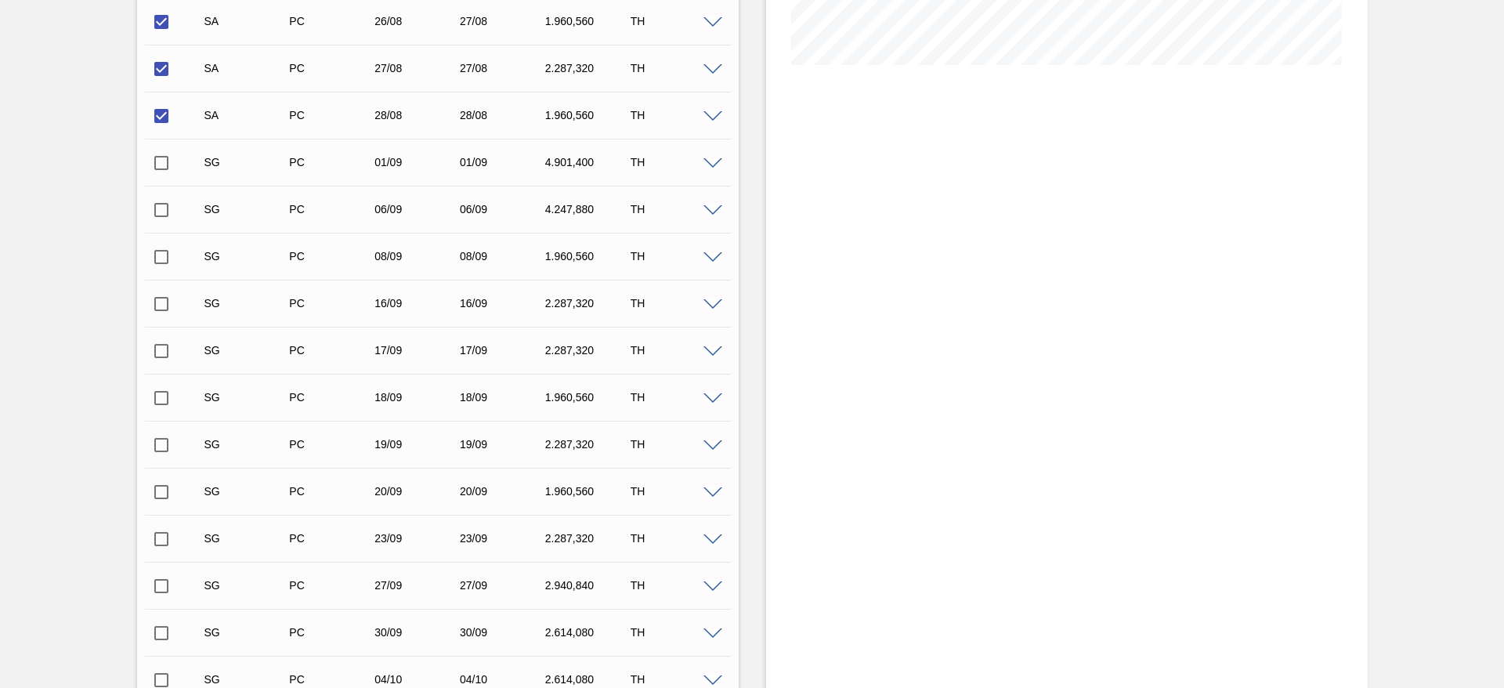
scroll to position [683, 0]
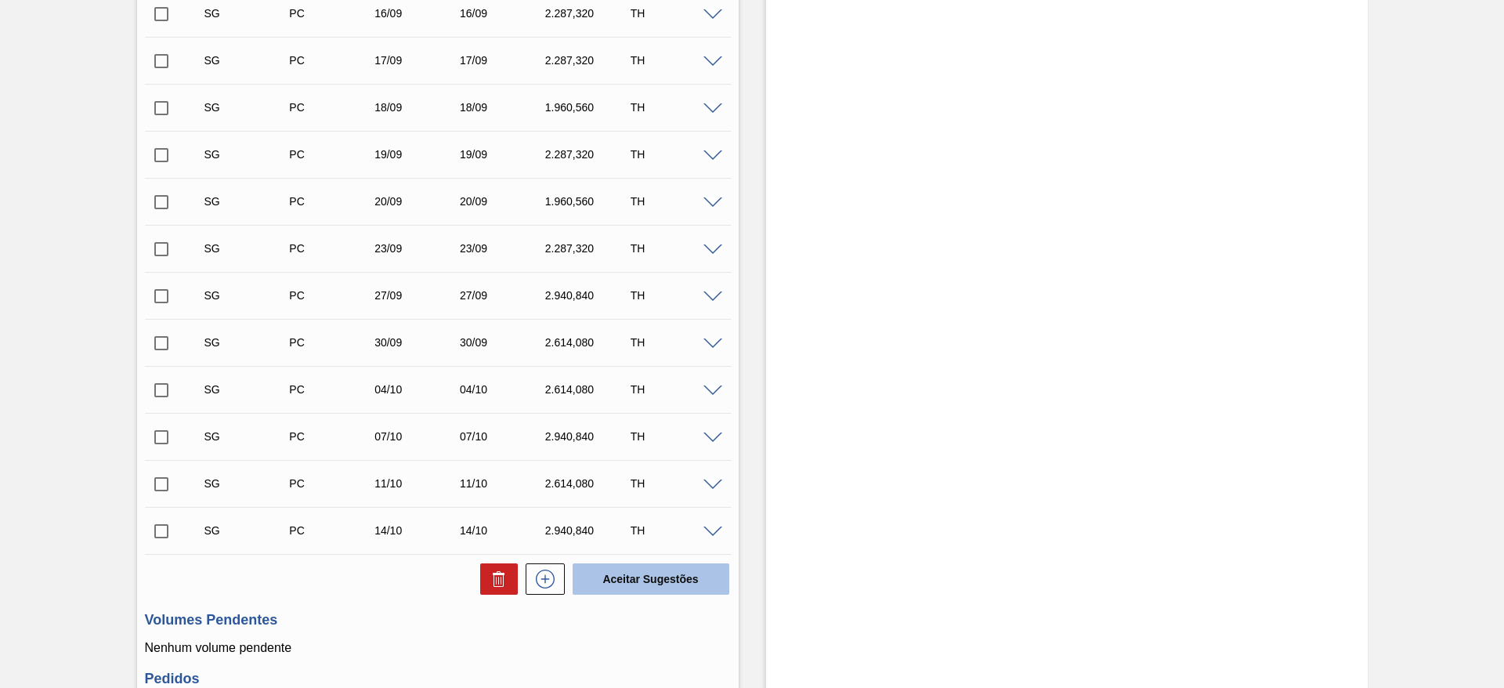
click at [632, 570] on button "Aceitar Sugestões" at bounding box center [651, 578] width 157 height 31
checkbox input "false"
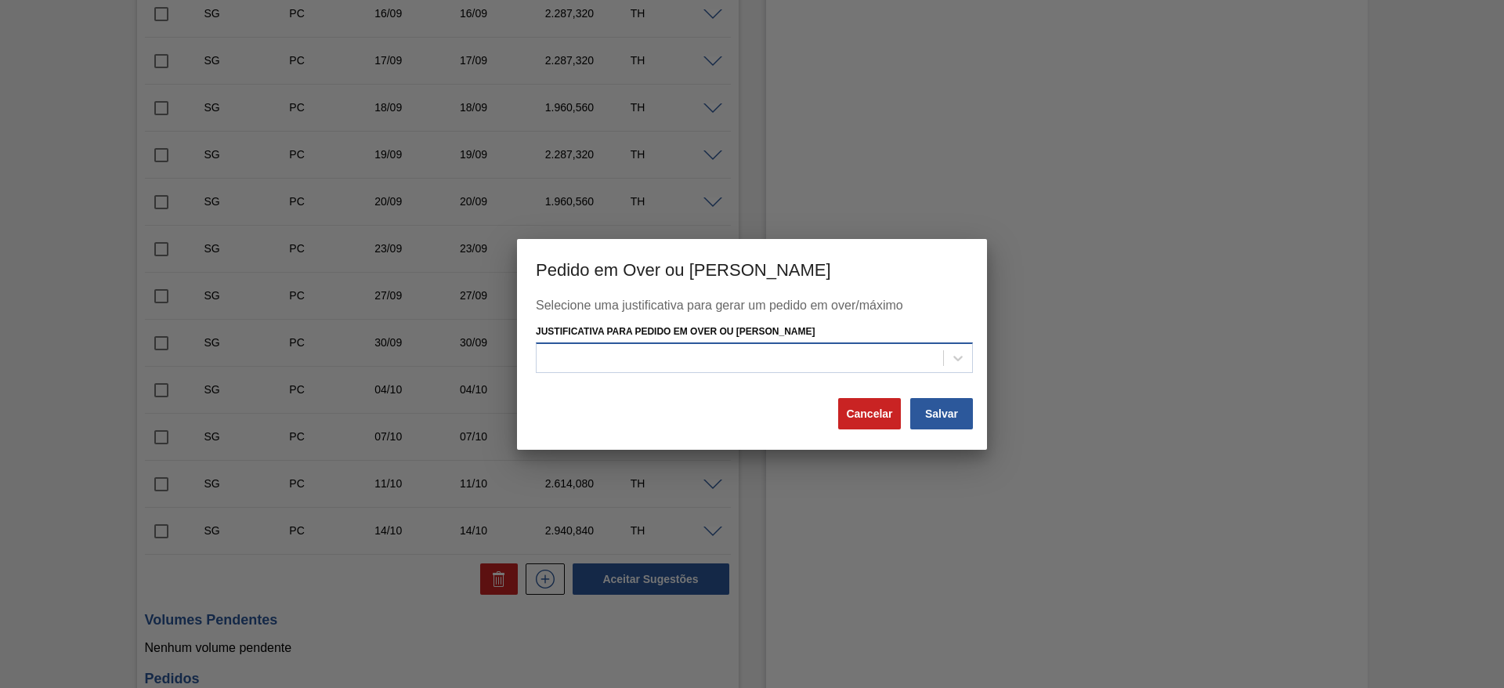
click at [733, 360] on div at bounding box center [740, 358] width 407 height 23
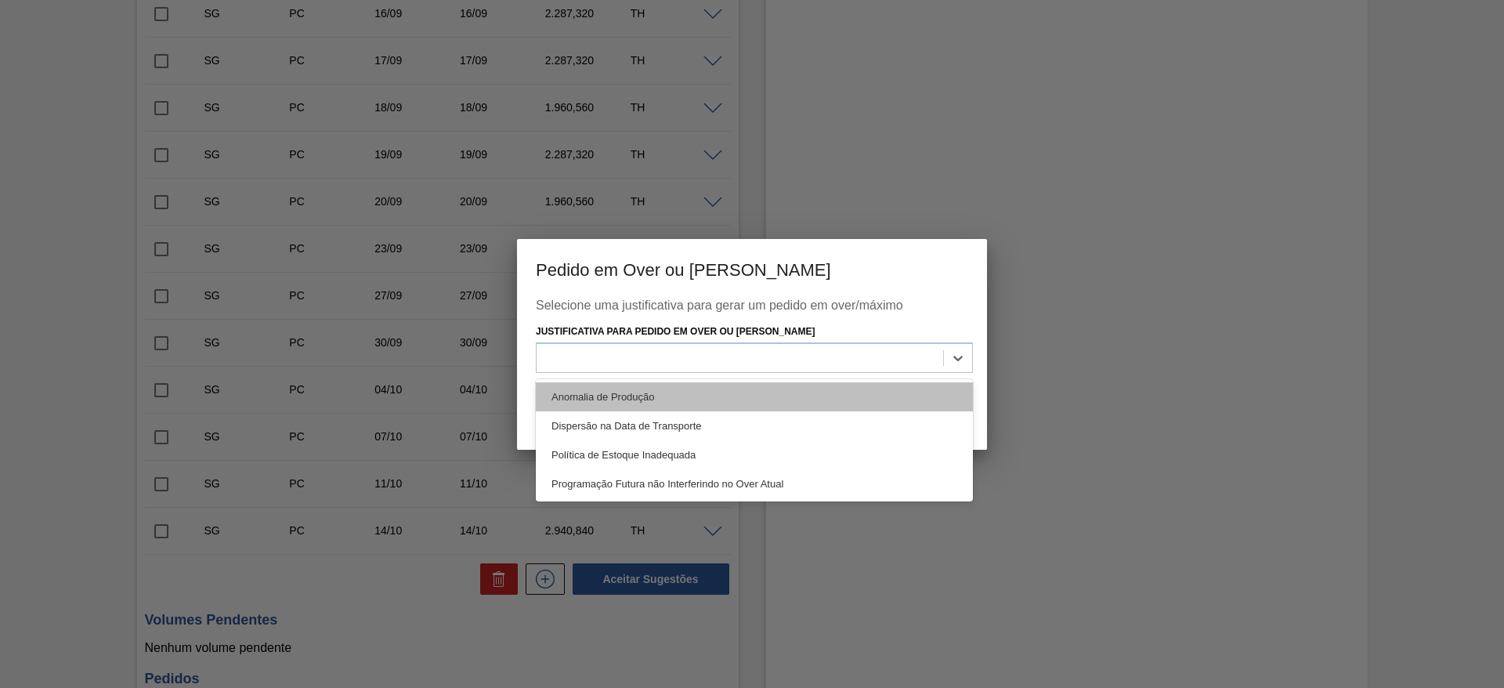
click at [648, 393] on div "Anomalia de Produção" at bounding box center [754, 396] width 437 height 29
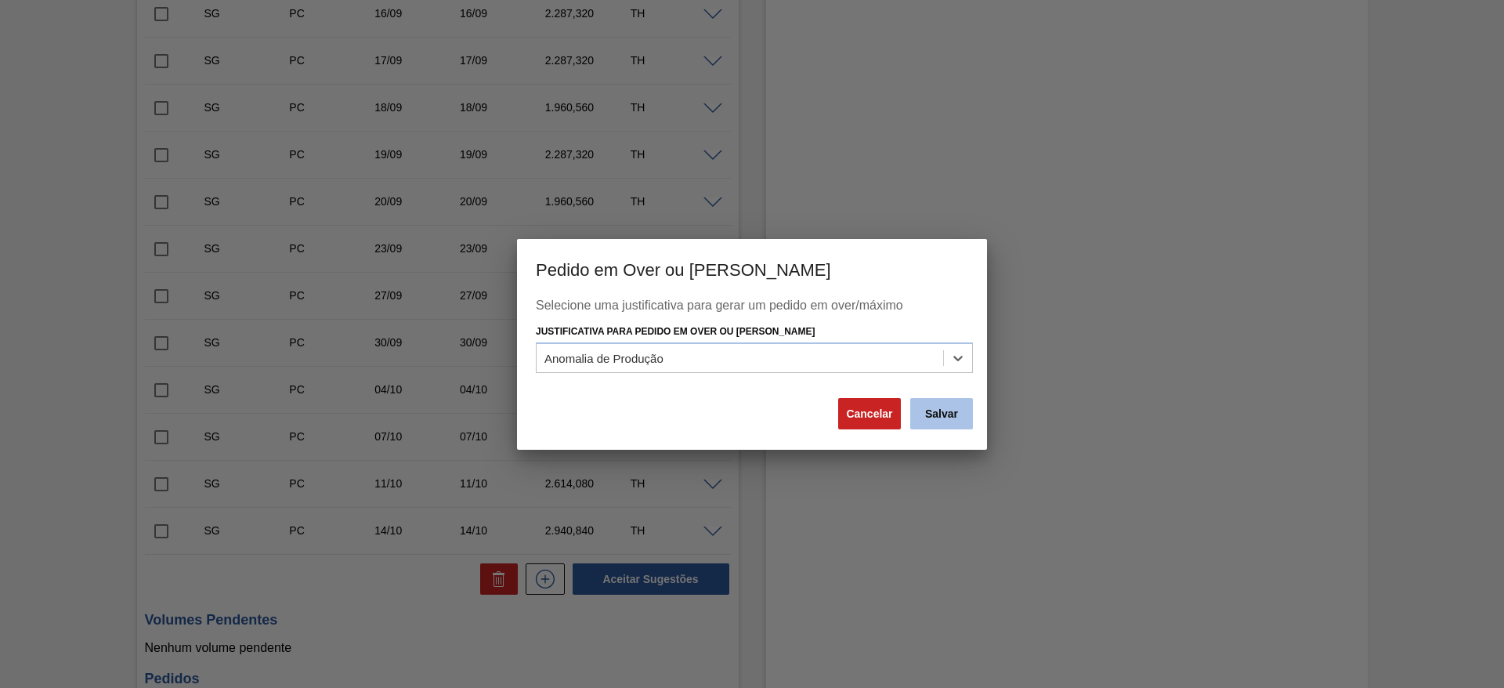
click at [943, 423] on button "Salvar" at bounding box center [941, 413] width 63 height 31
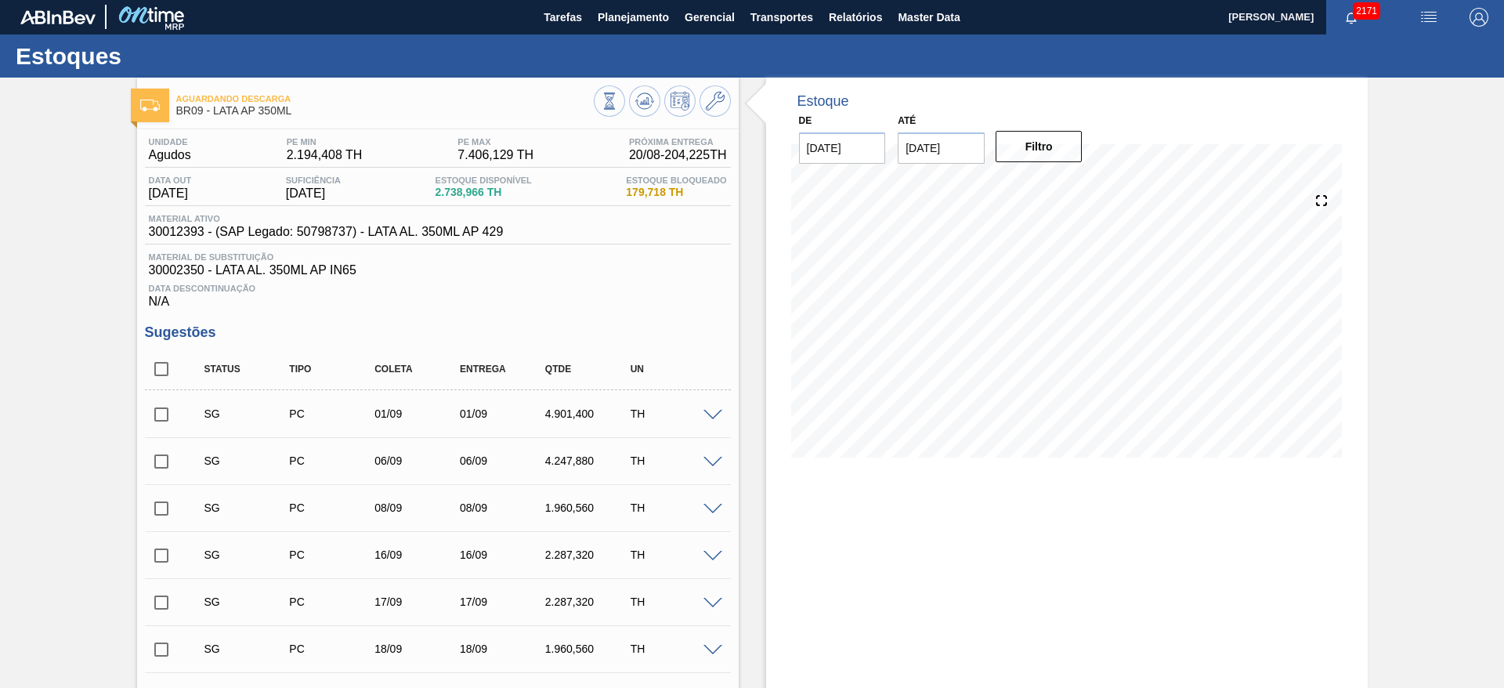
scroll to position [0, 0]
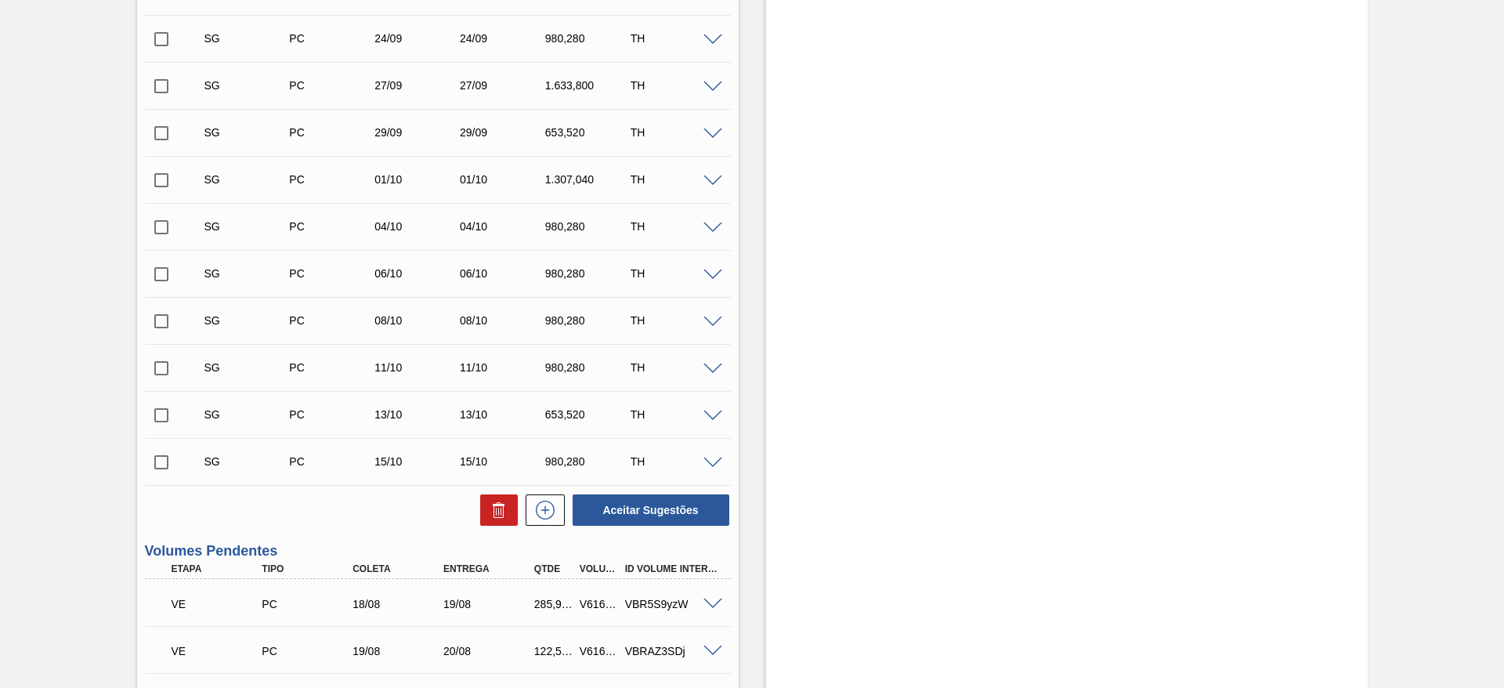
scroll to position [823, 0]
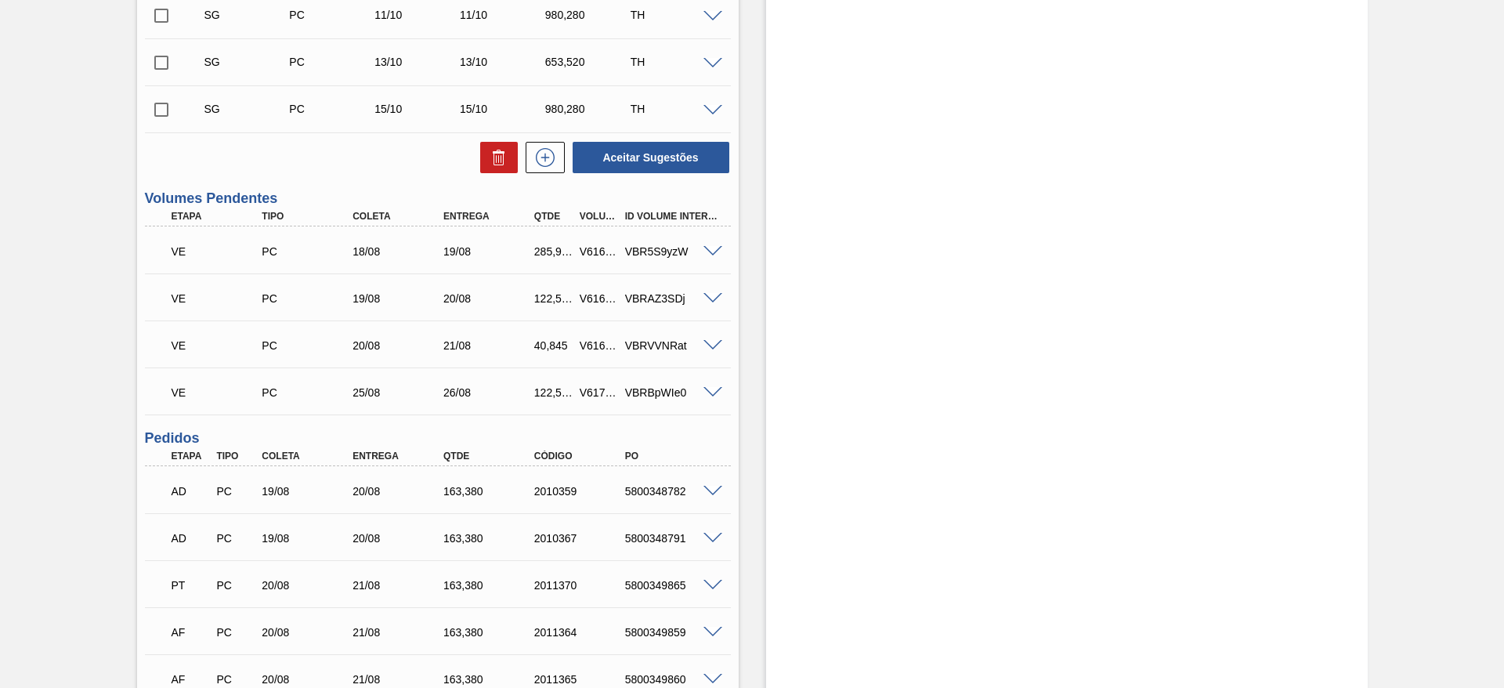
click at [710, 251] on span at bounding box center [713, 252] width 19 height 12
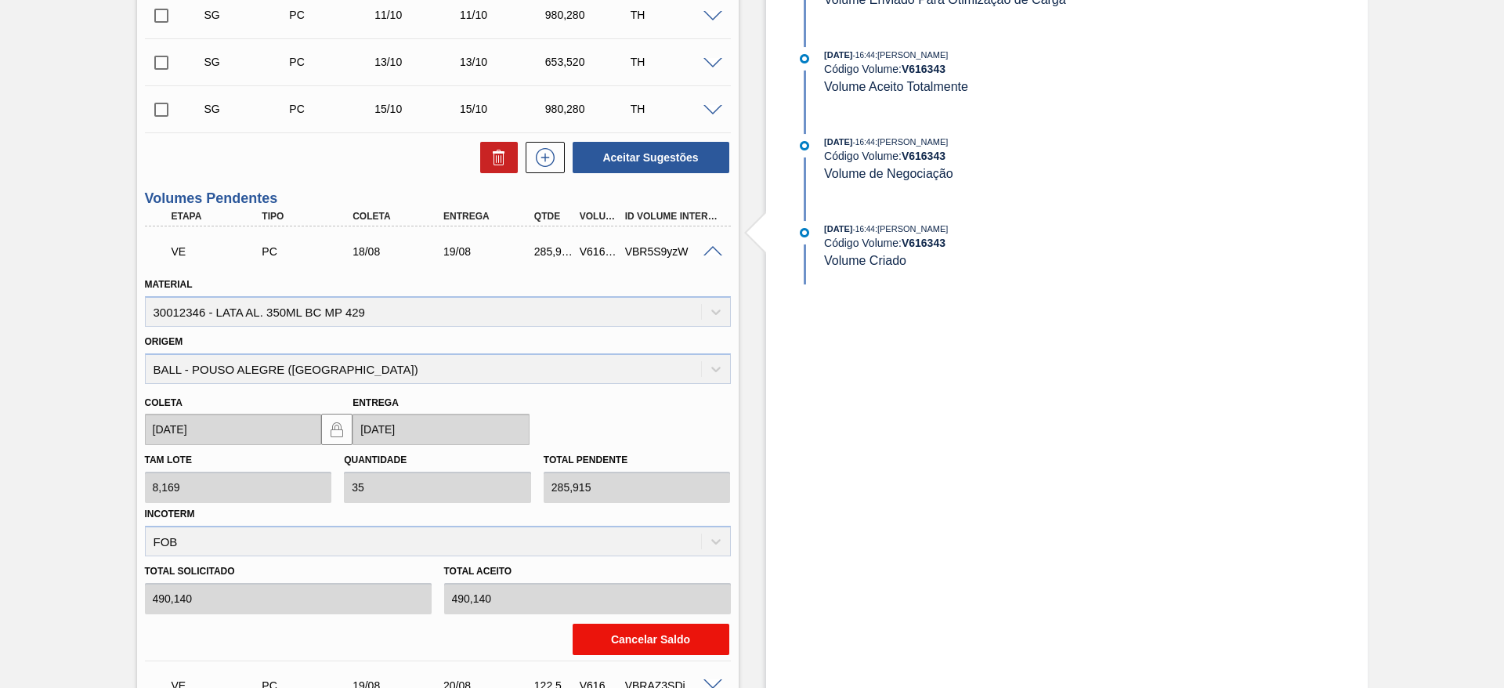
click at [643, 639] on button "Cancelar Saldo" at bounding box center [651, 639] width 157 height 31
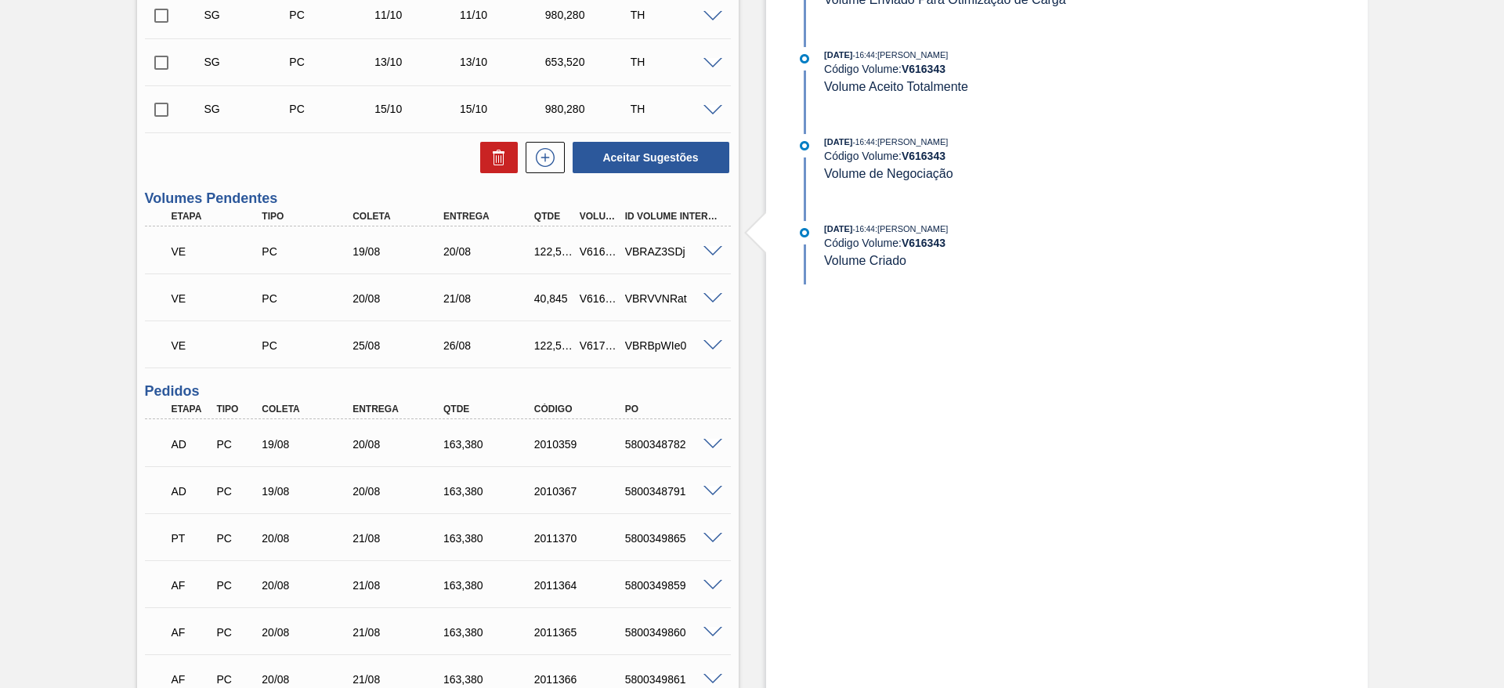
click at [711, 295] on span at bounding box center [713, 299] width 19 height 12
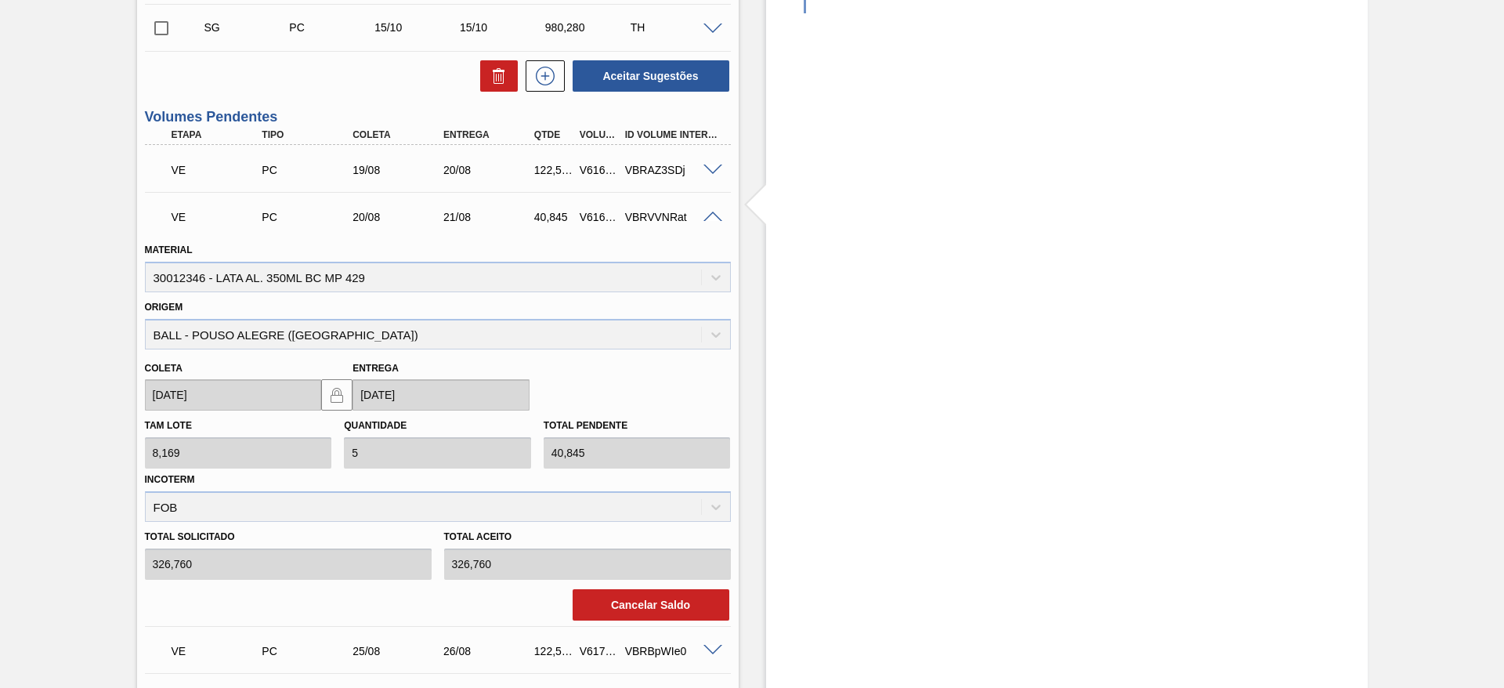
scroll to position [940, 0]
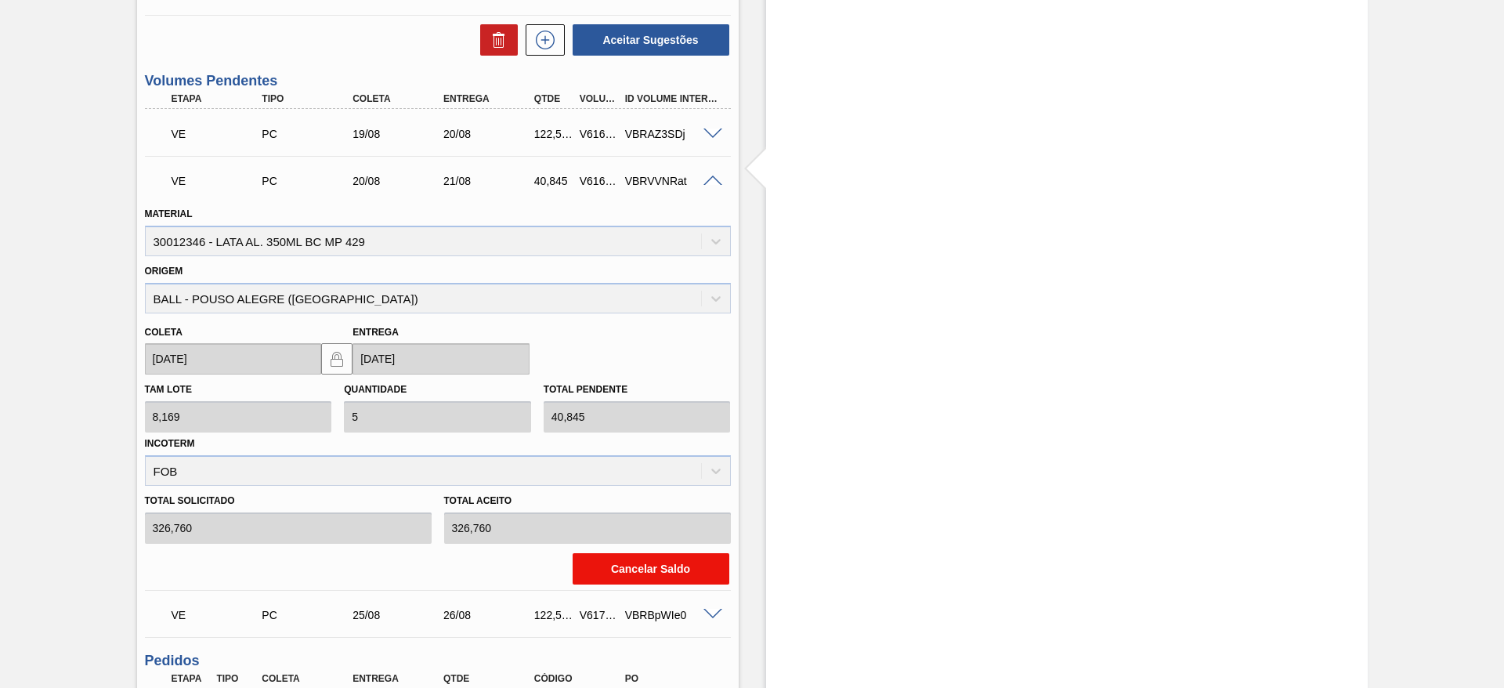
click at [630, 571] on button "Cancelar Saldo" at bounding box center [651, 568] width 157 height 31
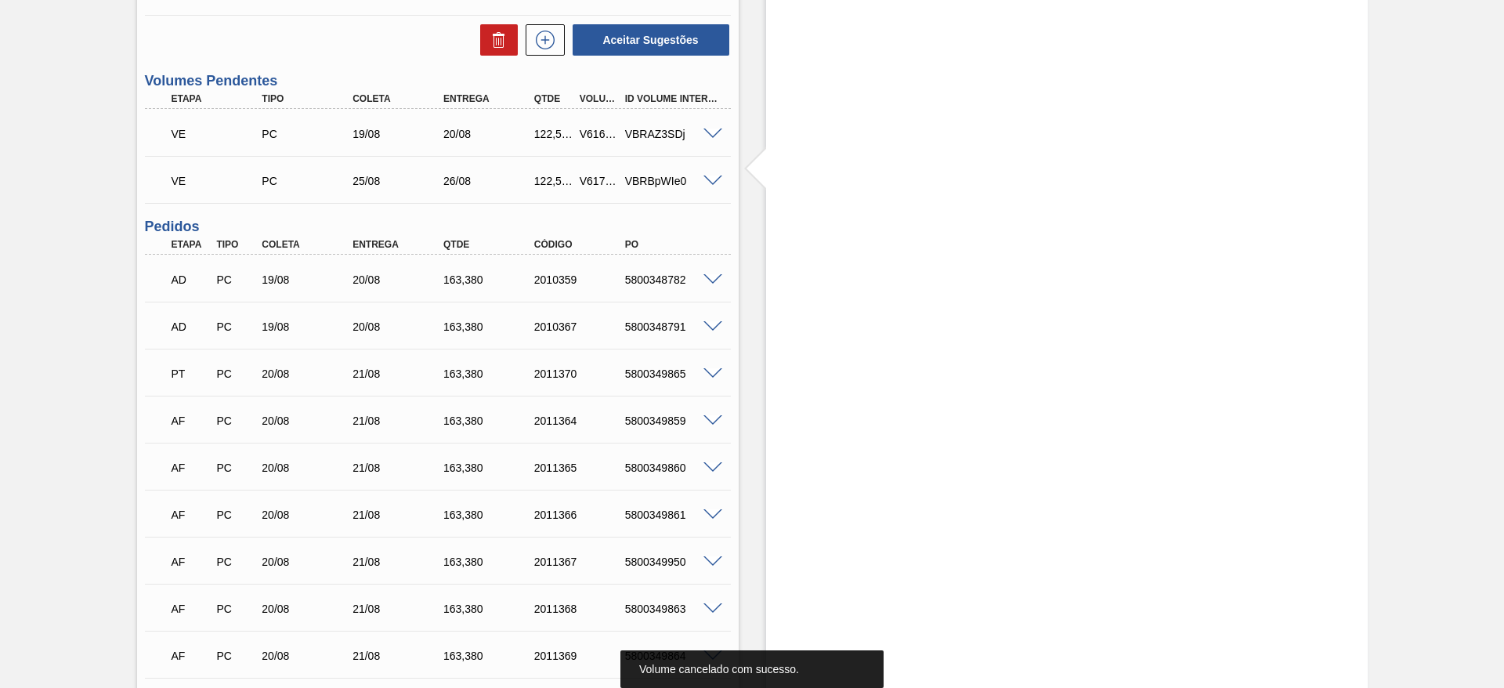
click at [716, 179] on span at bounding box center [713, 181] width 19 height 12
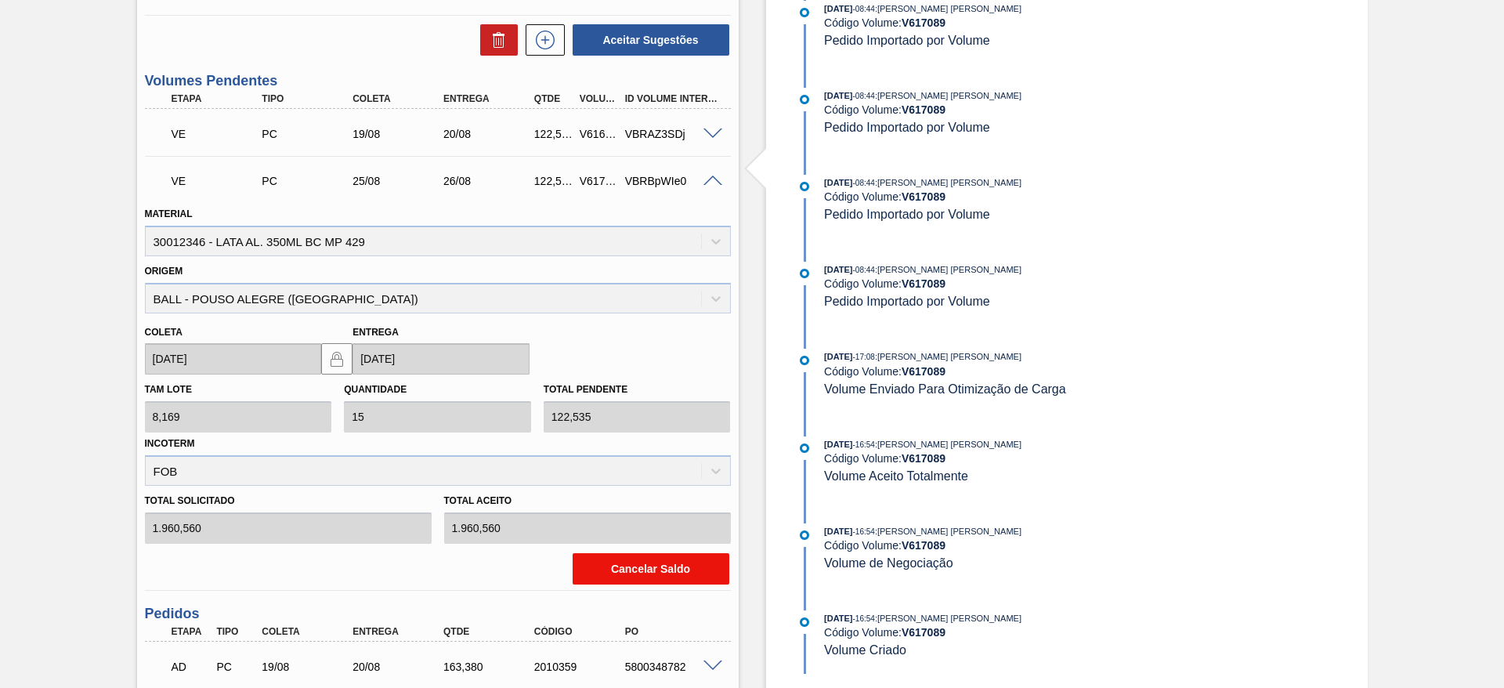
click at [636, 567] on button "Cancelar Saldo" at bounding box center [651, 568] width 157 height 31
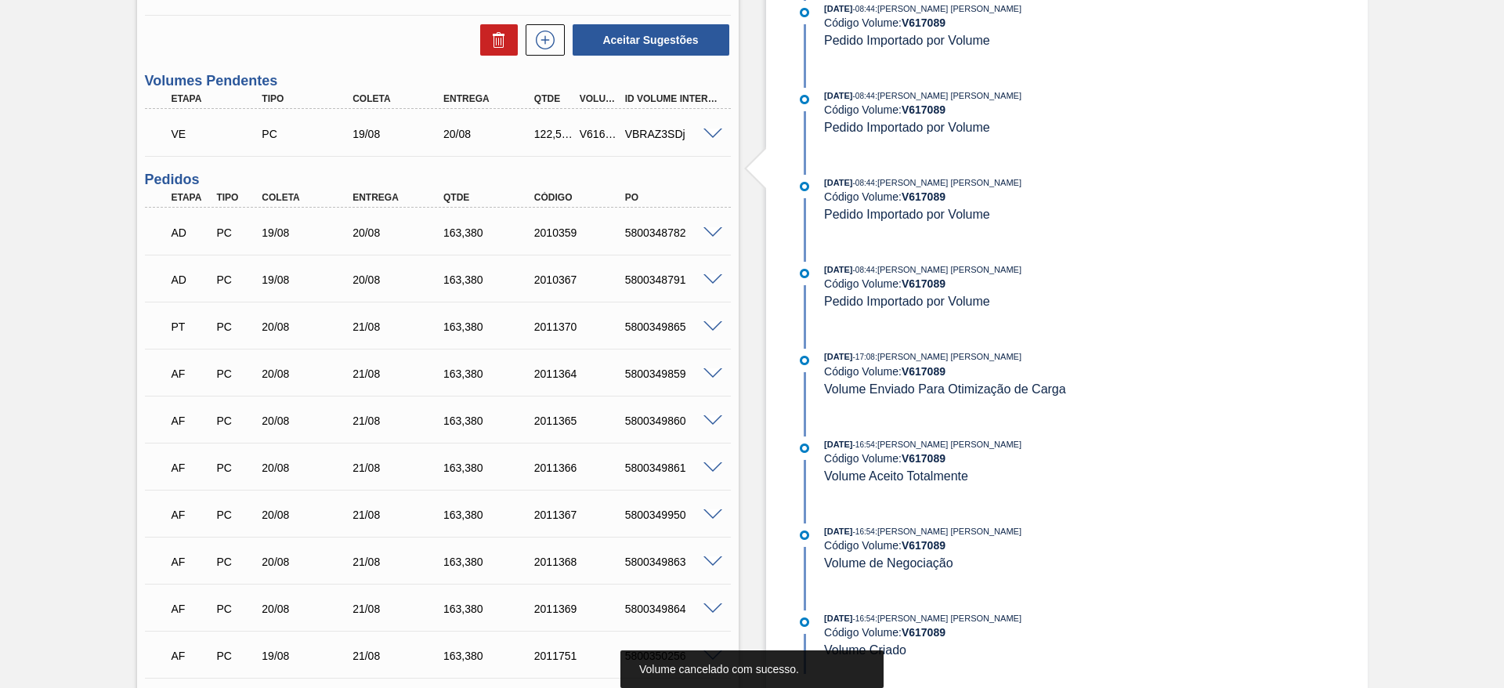
click at [714, 132] on span at bounding box center [713, 134] width 19 height 12
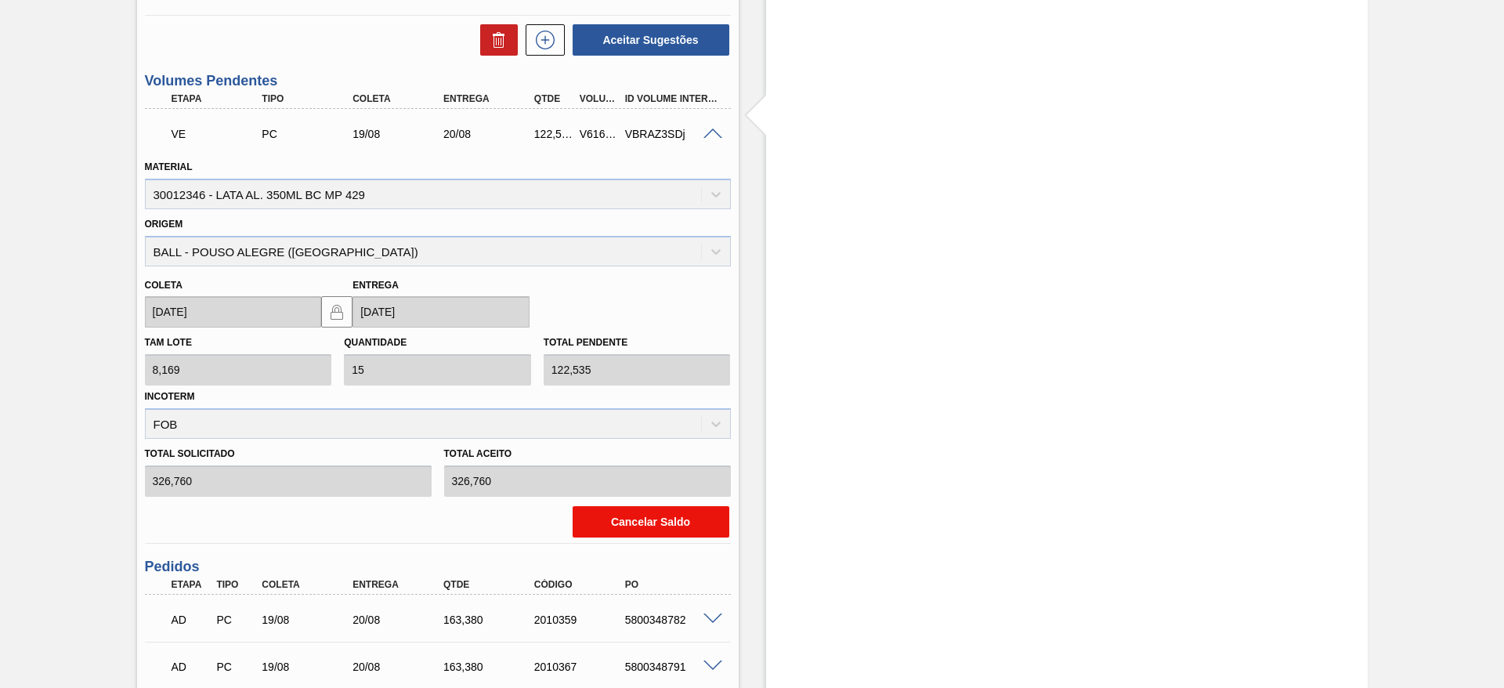
click at [641, 519] on button "Cancelar Saldo" at bounding box center [651, 521] width 157 height 31
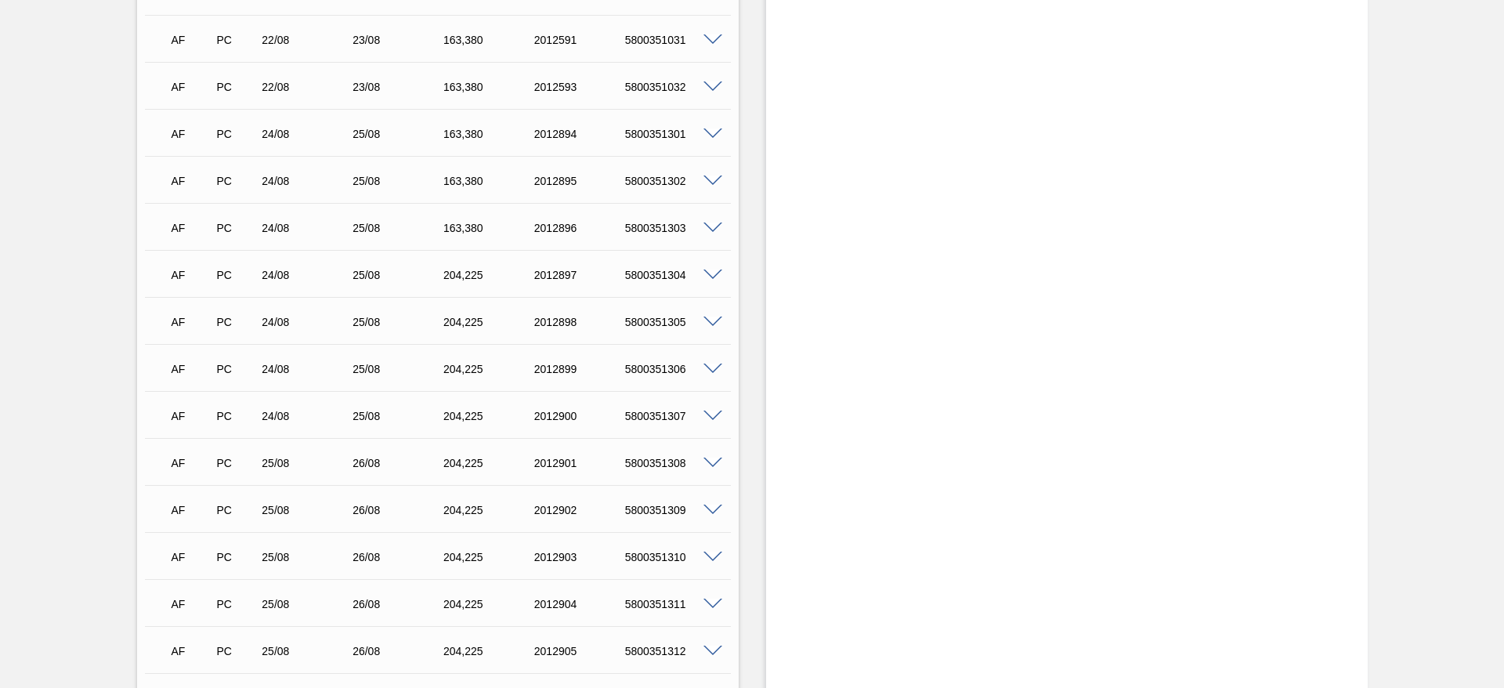
scroll to position [3056, 0]
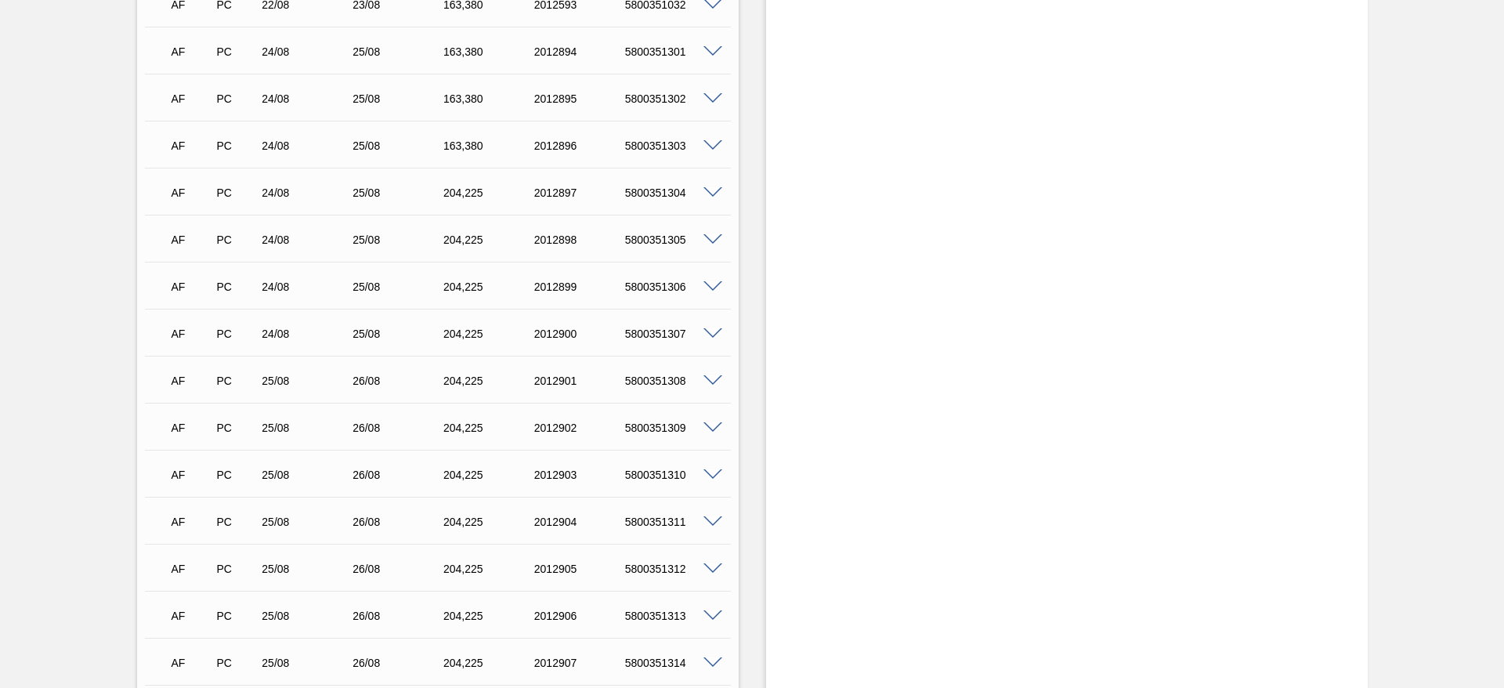
click at [707, 335] on span at bounding box center [713, 334] width 19 height 12
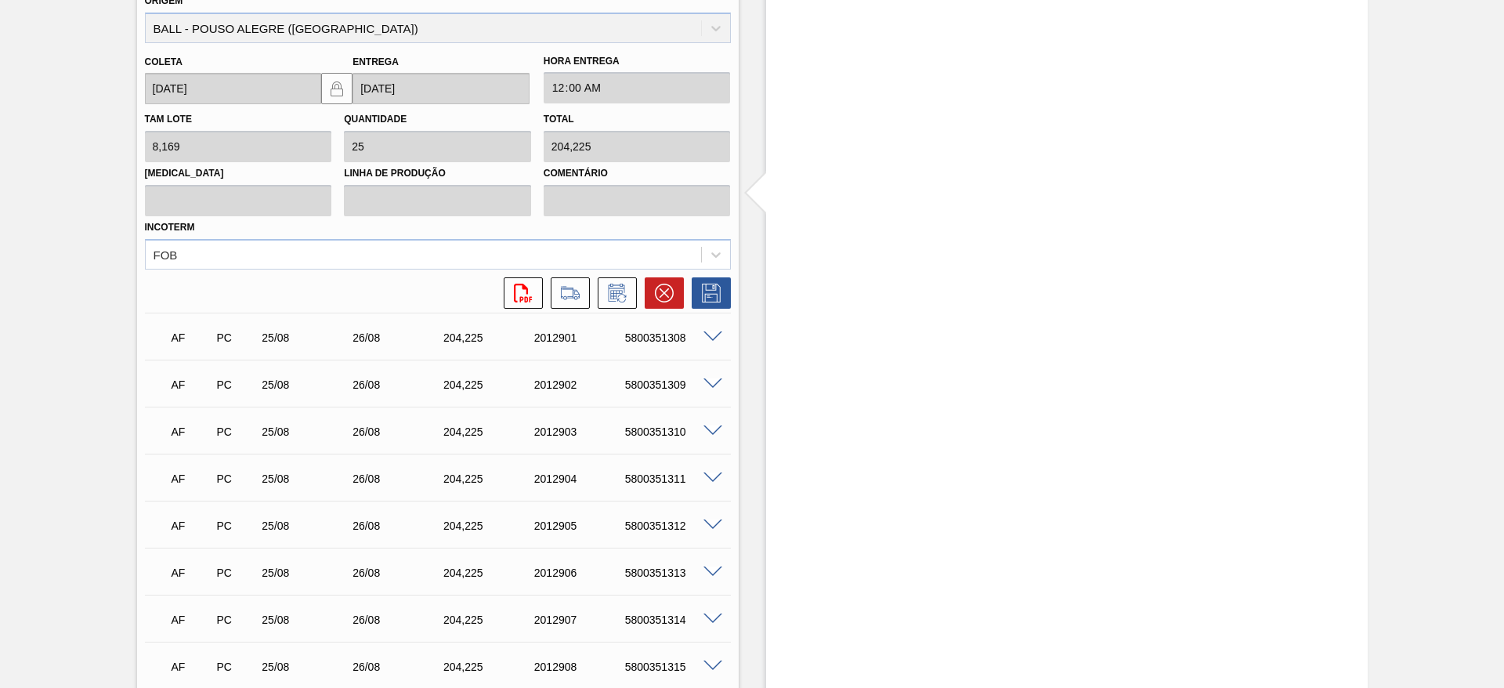
scroll to position [3526, 0]
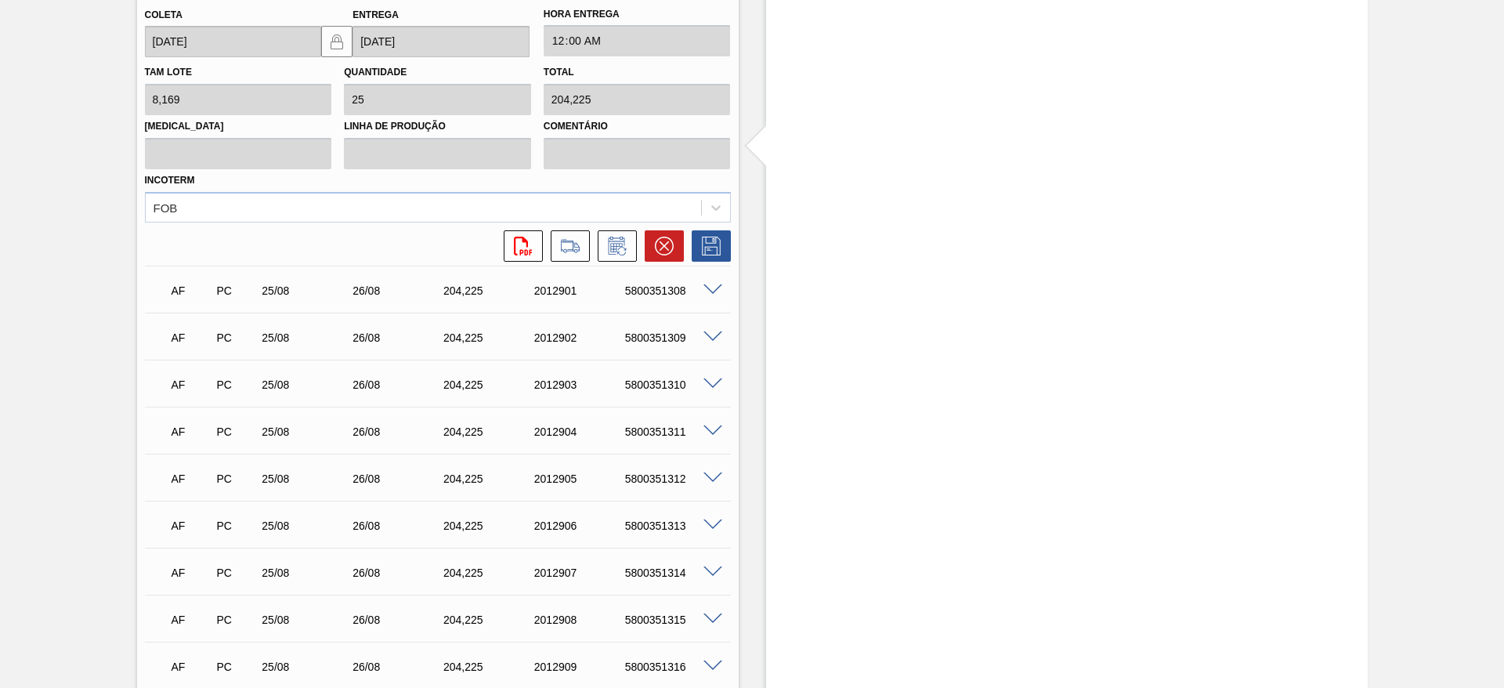
click at [715, 292] on span at bounding box center [713, 290] width 19 height 12
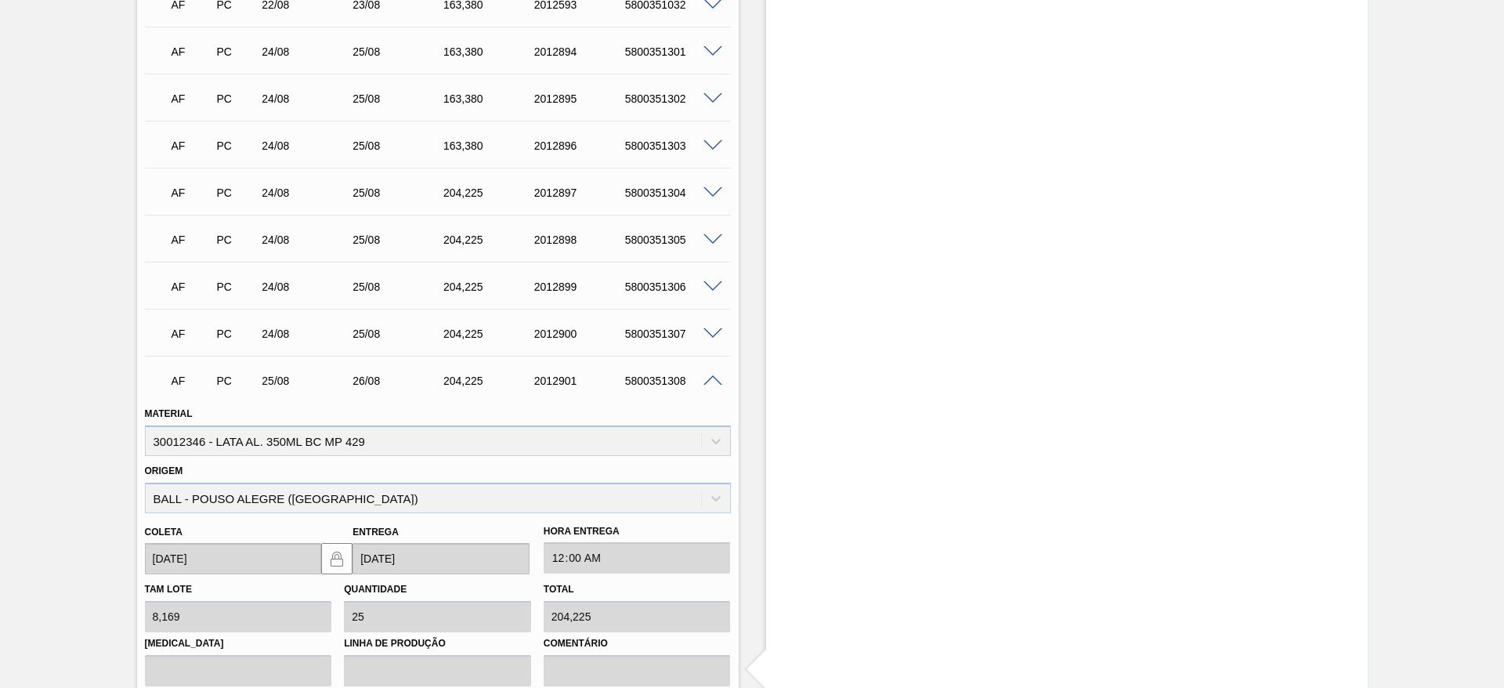
scroll to position [2938, 0]
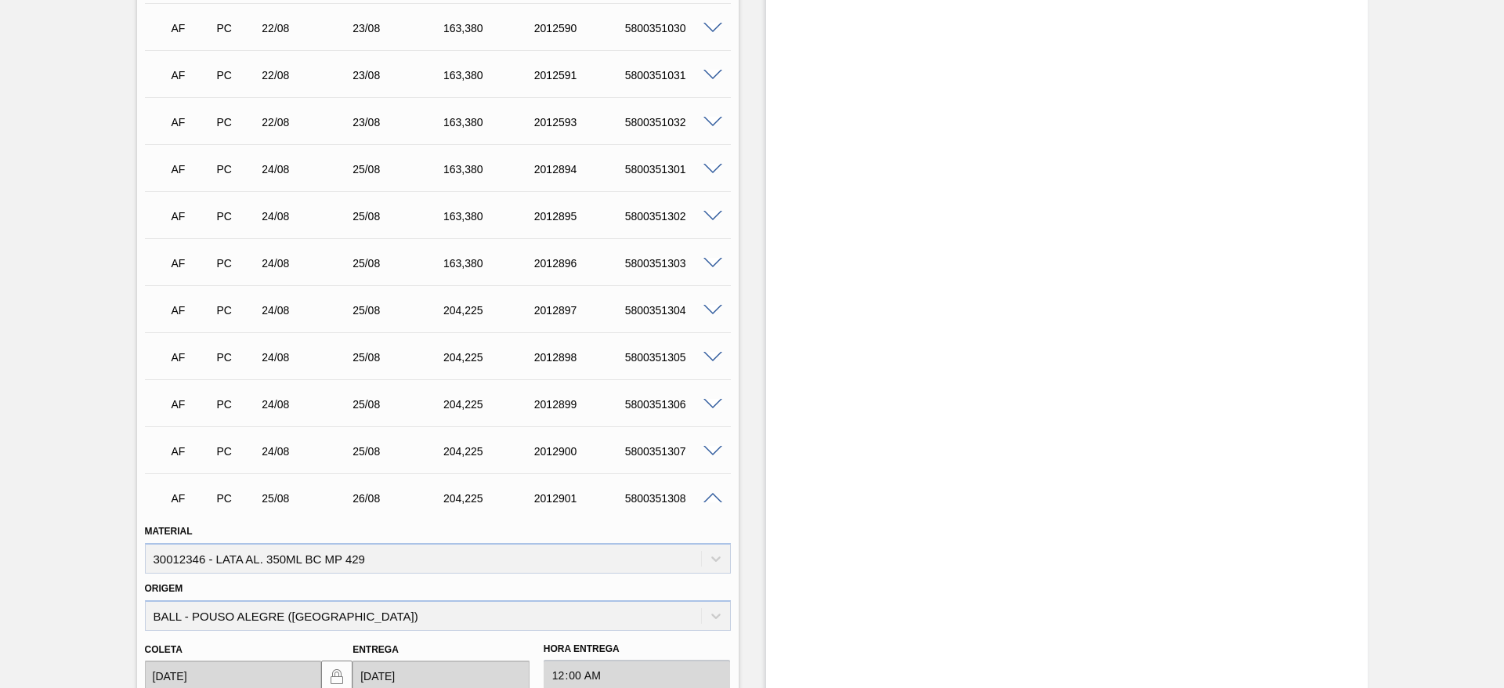
click at [711, 171] on span at bounding box center [713, 170] width 19 height 12
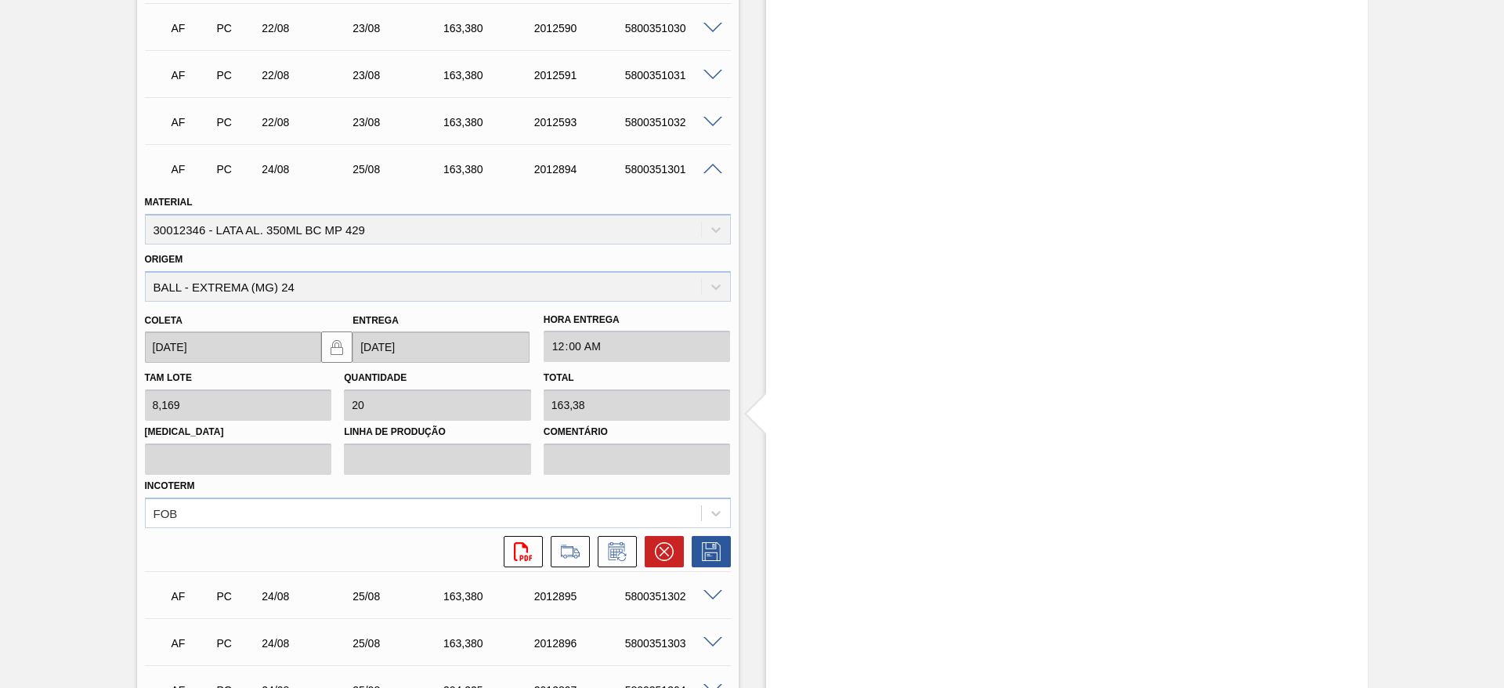
click at [711, 171] on span at bounding box center [713, 170] width 19 height 12
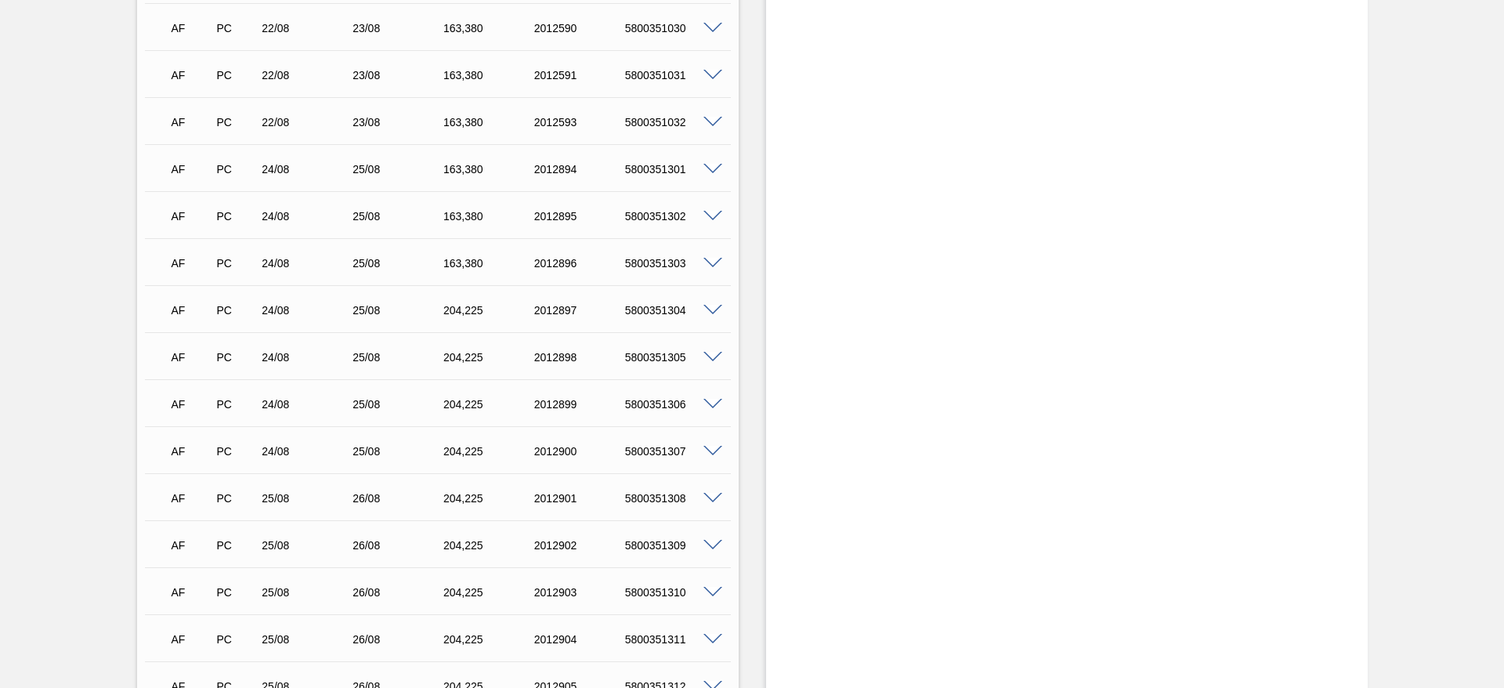
click at [713, 217] on span at bounding box center [713, 217] width 19 height 12
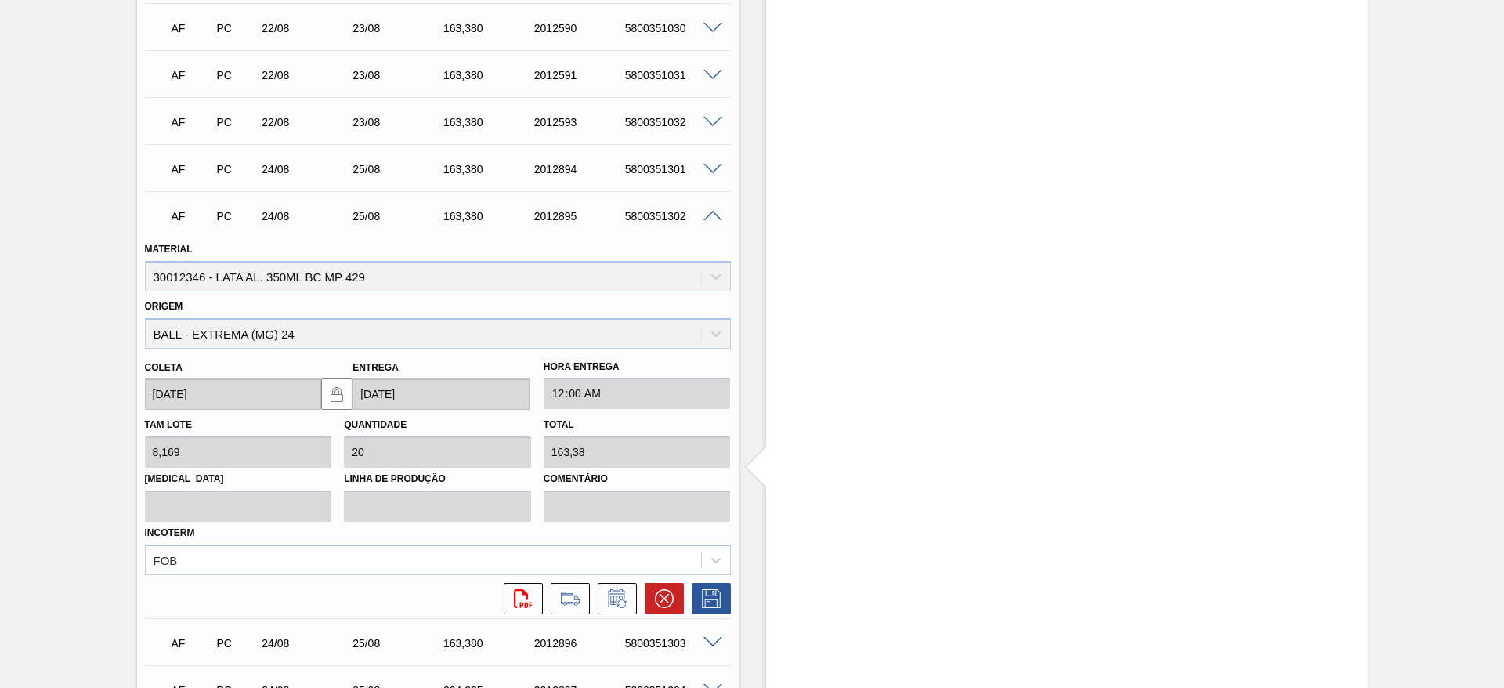
click at [713, 217] on span at bounding box center [713, 217] width 19 height 12
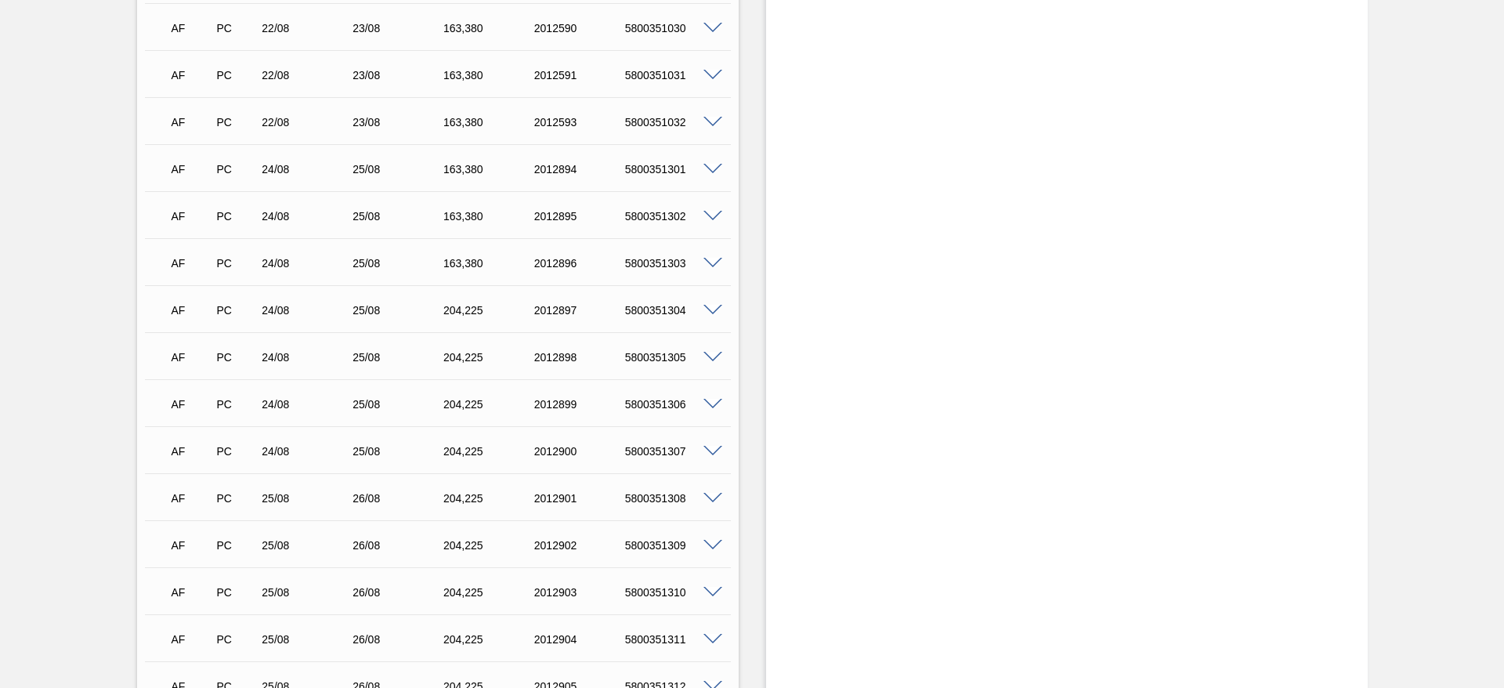
click at [709, 266] on span at bounding box center [713, 264] width 19 height 12
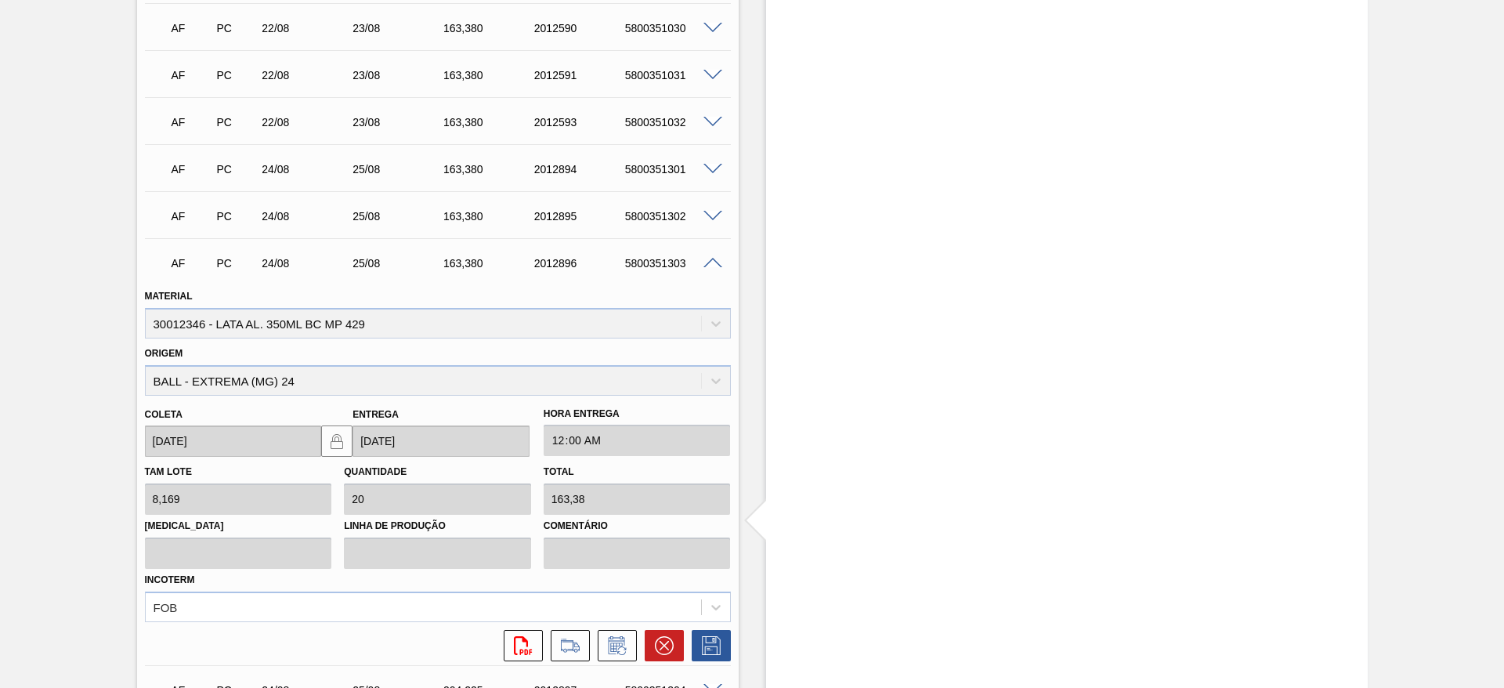
click at [709, 266] on span at bounding box center [713, 264] width 19 height 12
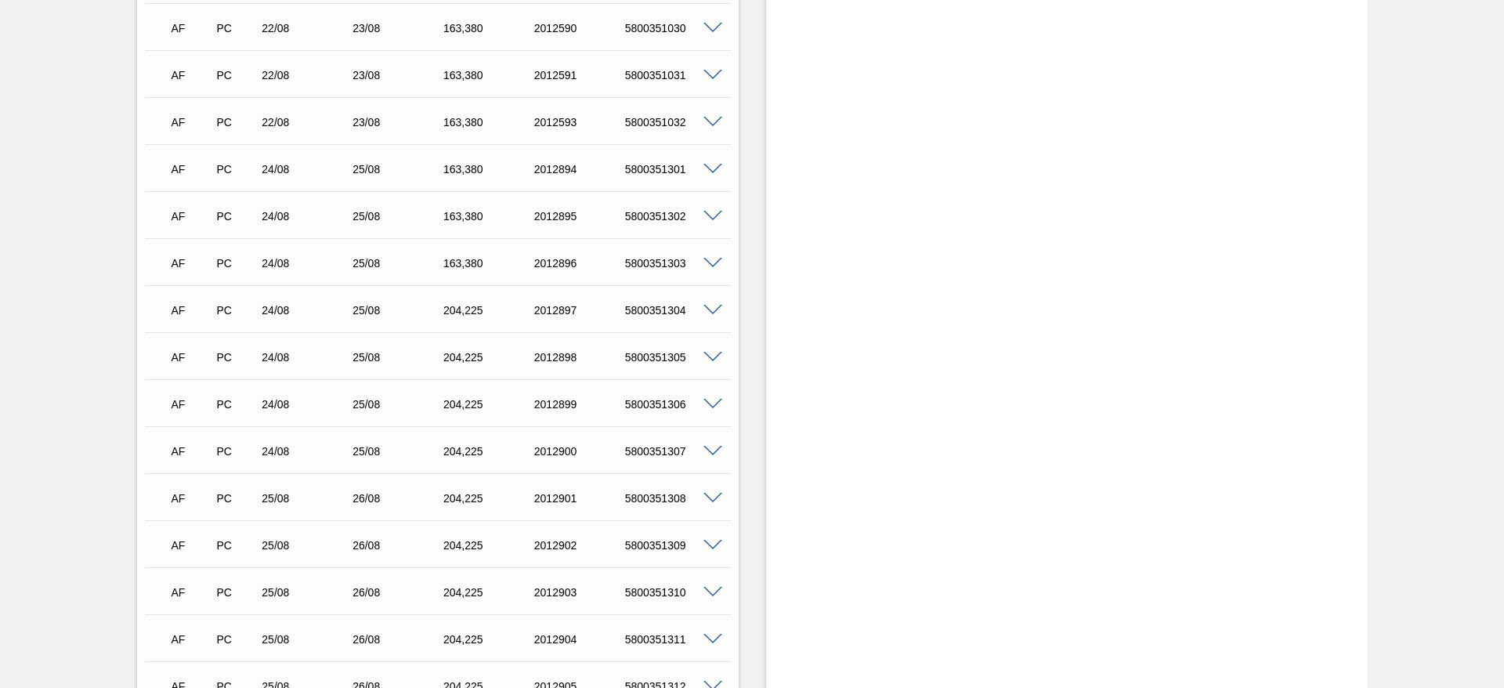
click at [714, 312] on span at bounding box center [713, 311] width 19 height 12
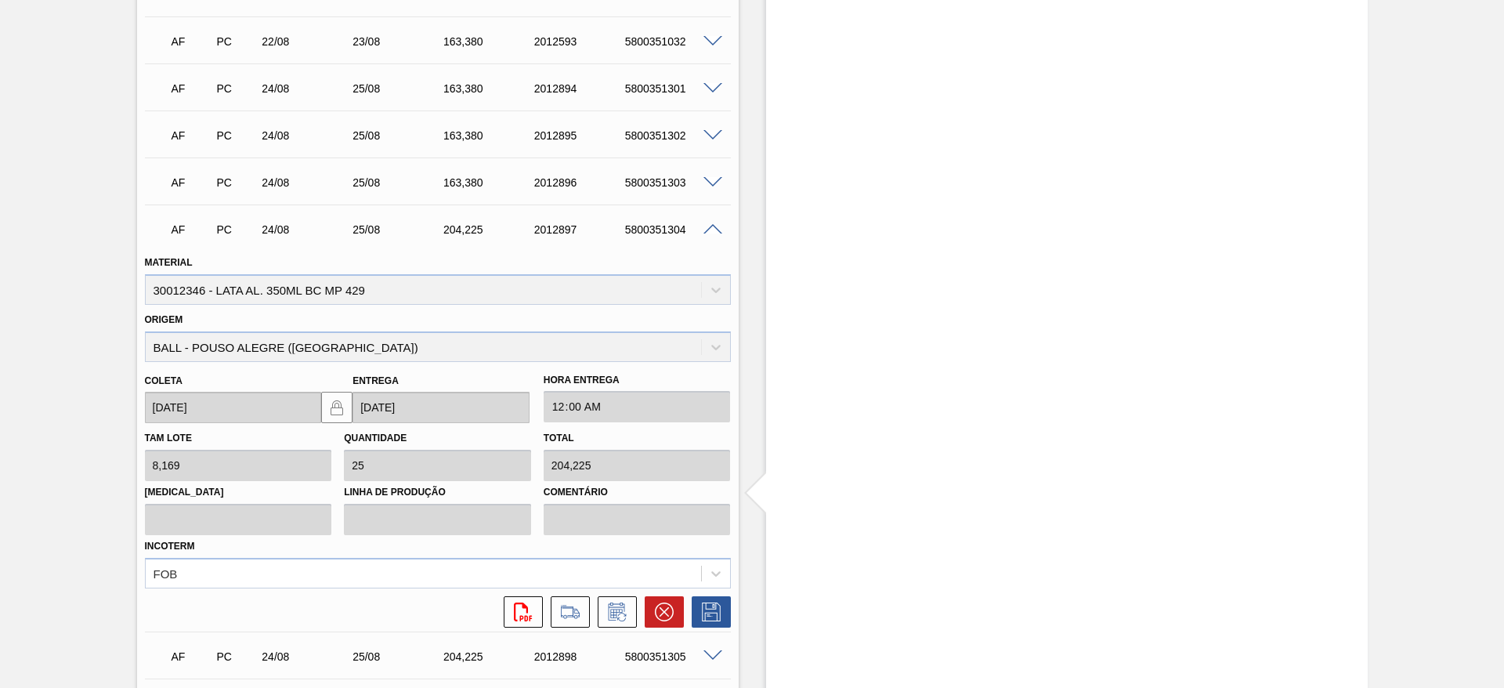
scroll to position [3056, 0]
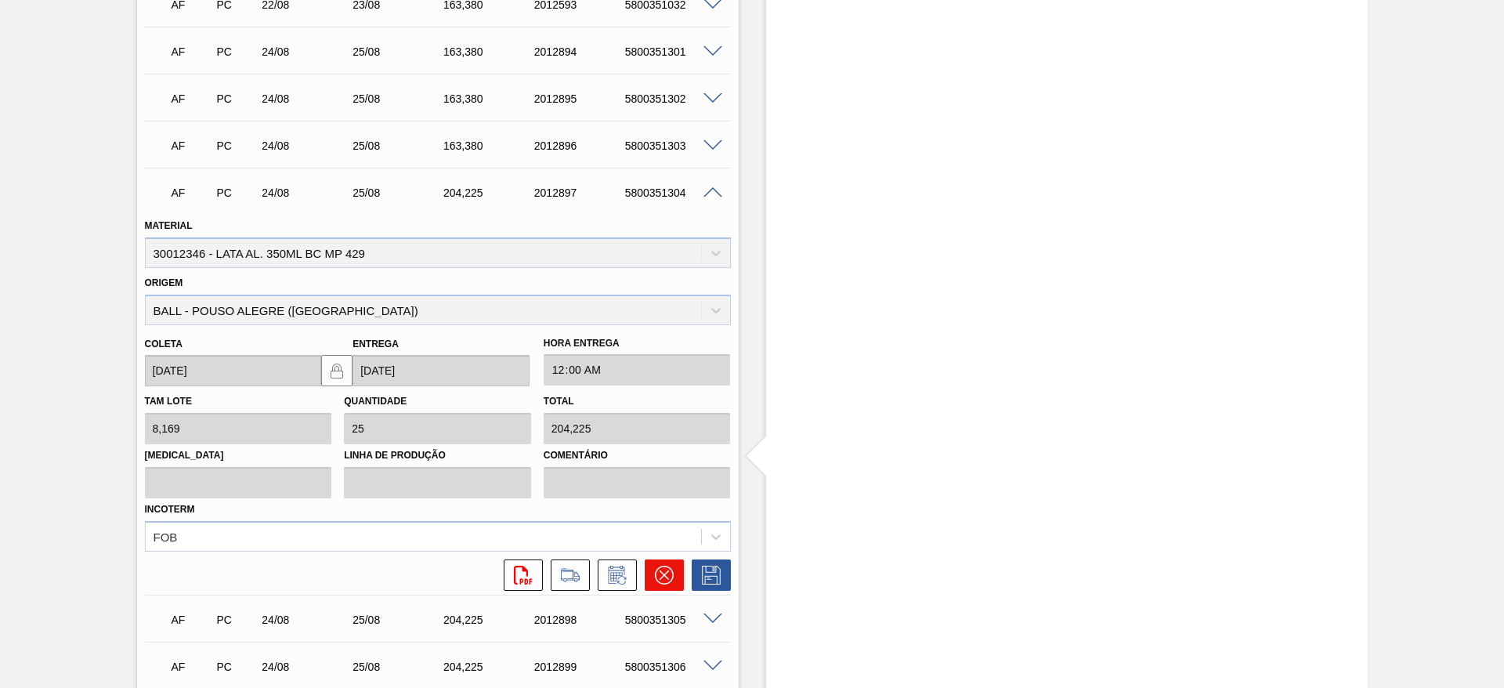
click at [671, 570] on icon at bounding box center [664, 575] width 19 height 19
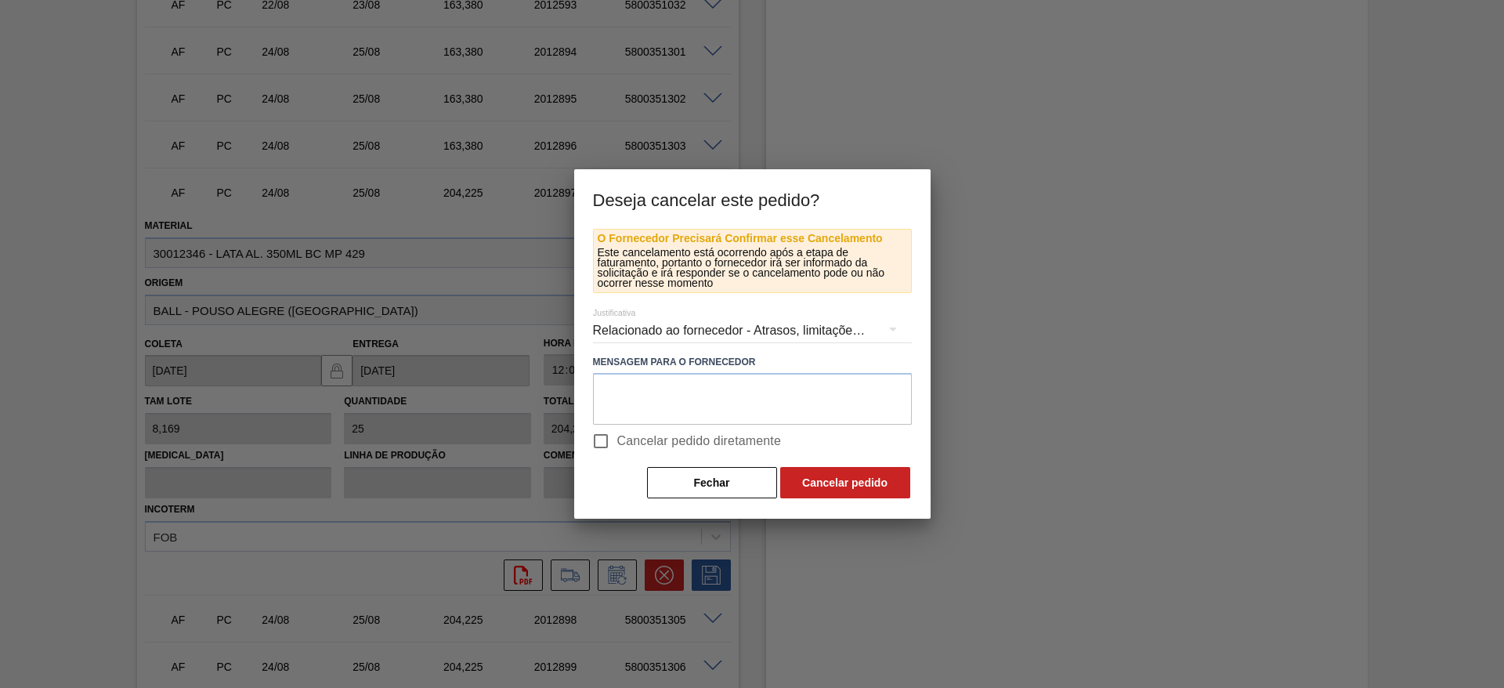
click at [671, 436] on span "Cancelar pedido diretamente" at bounding box center [699, 441] width 165 height 19
click at [617, 436] on input "Cancelar pedido diretamente" at bounding box center [600, 441] width 33 height 33
checkbox input "true"
click at [811, 477] on button "Cancelar pedido" at bounding box center [845, 482] width 130 height 31
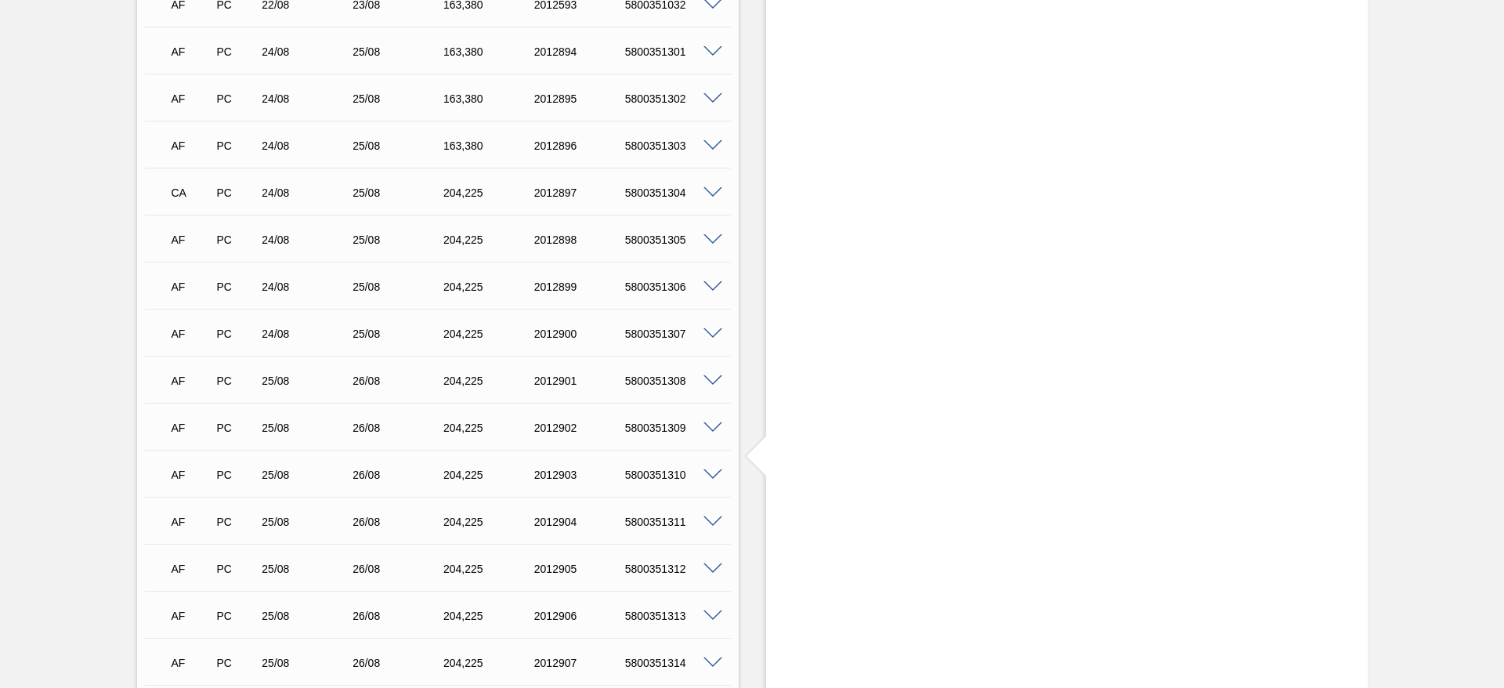
click at [710, 240] on span at bounding box center [713, 240] width 19 height 12
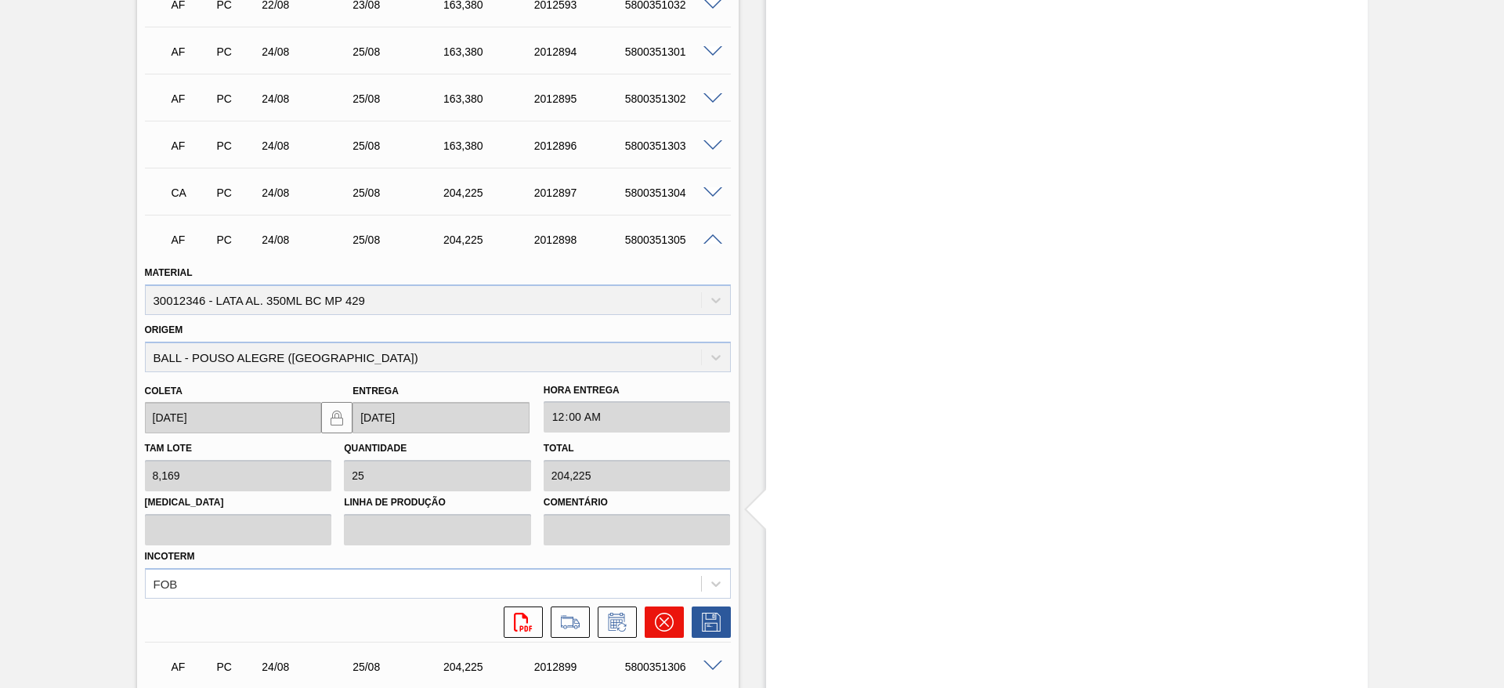
click at [669, 616] on icon at bounding box center [663, 622] width 19 height 19
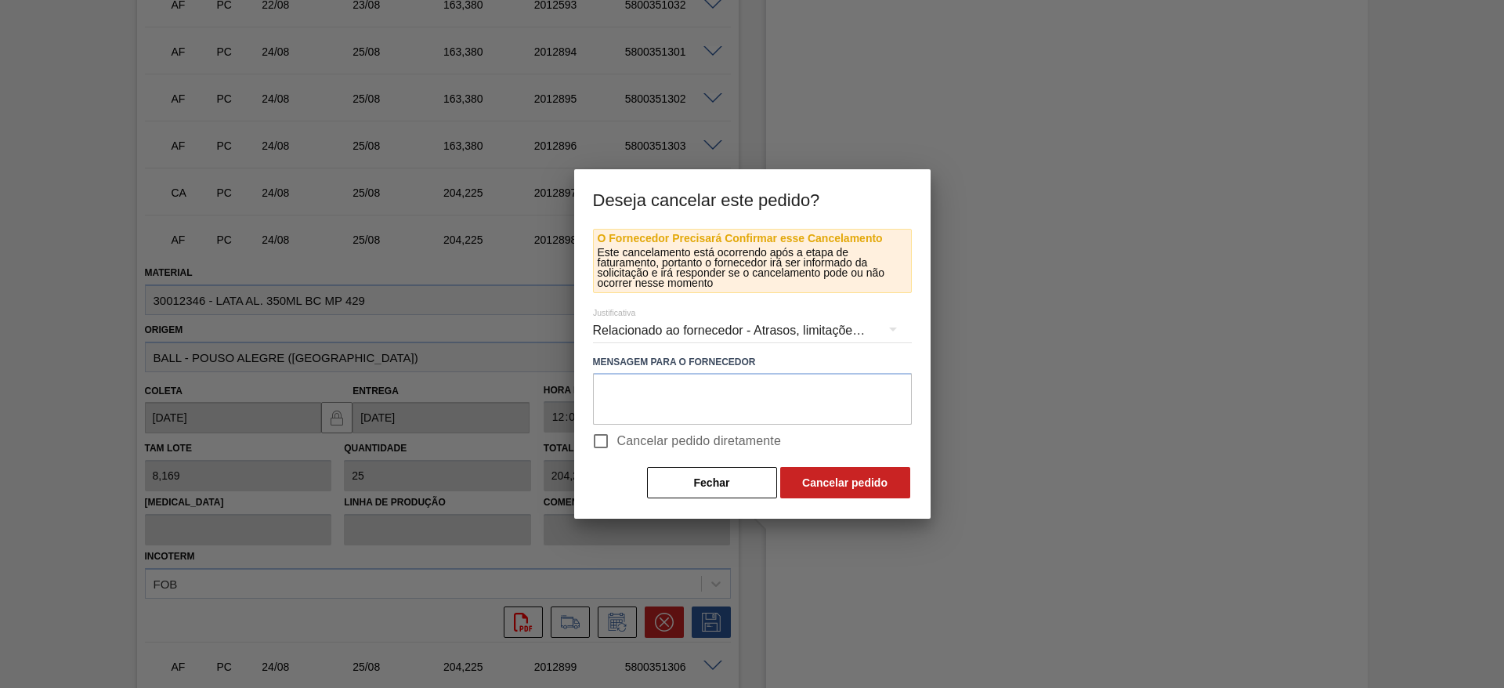
click at [604, 445] on input "Cancelar pedido diretamente" at bounding box center [600, 441] width 33 height 33
checkbox input "true"
click at [838, 485] on button "Cancelar pedido" at bounding box center [845, 482] width 130 height 31
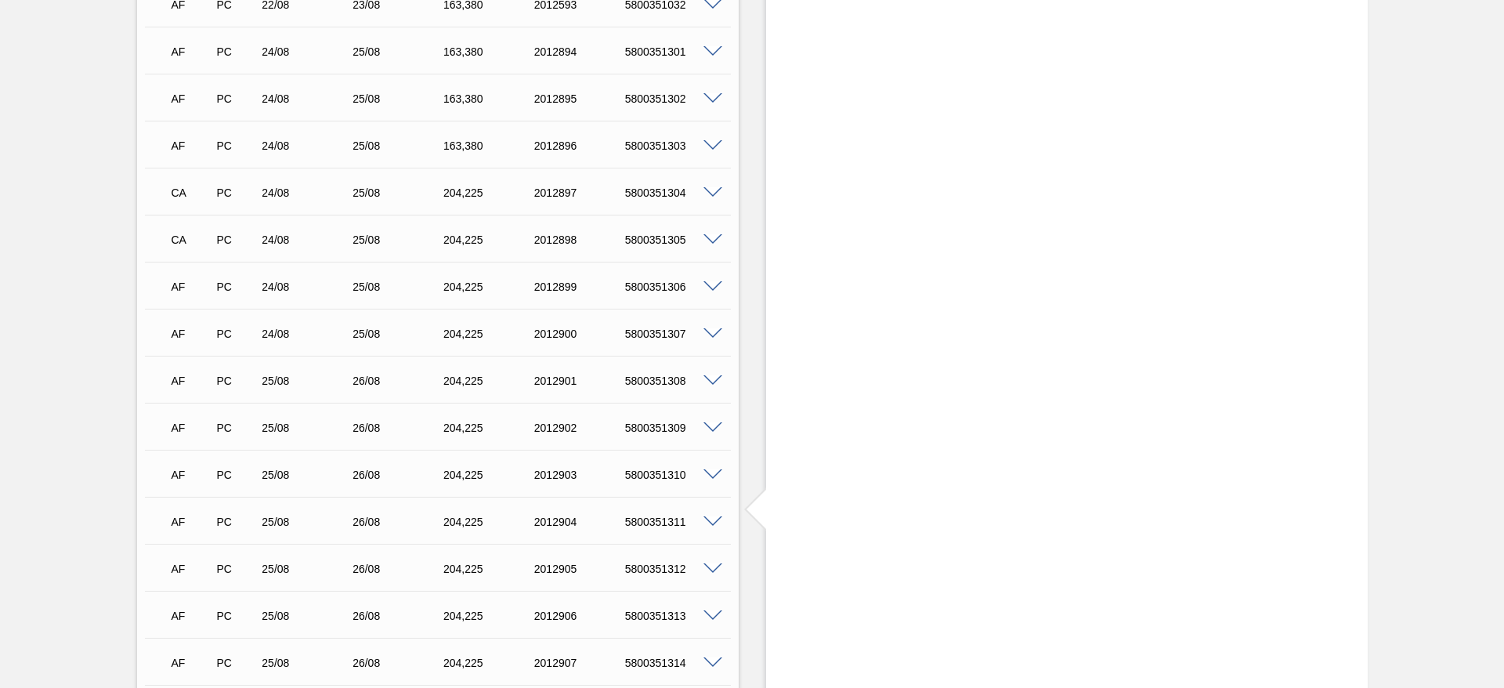
click at [711, 285] on span at bounding box center [713, 287] width 19 height 12
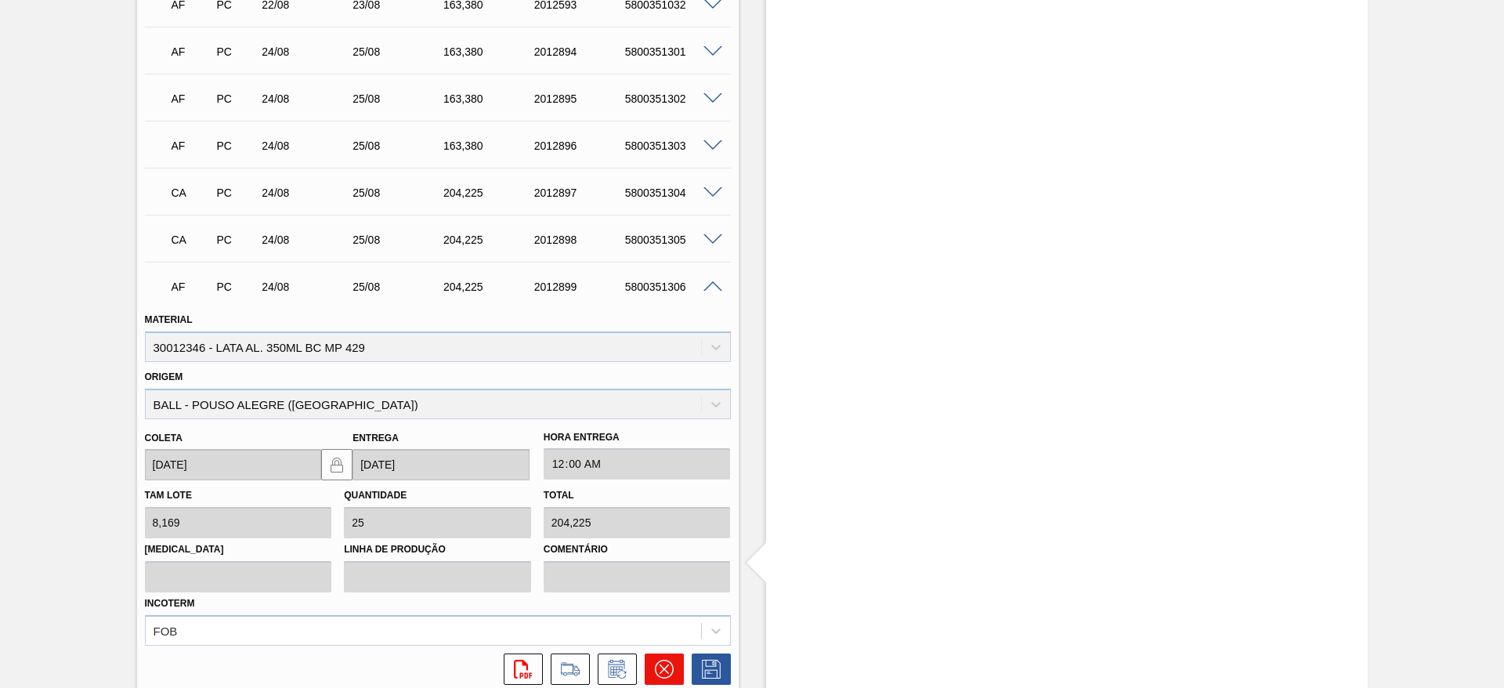
click at [673, 663] on button at bounding box center [664, 668] width 39 height 31
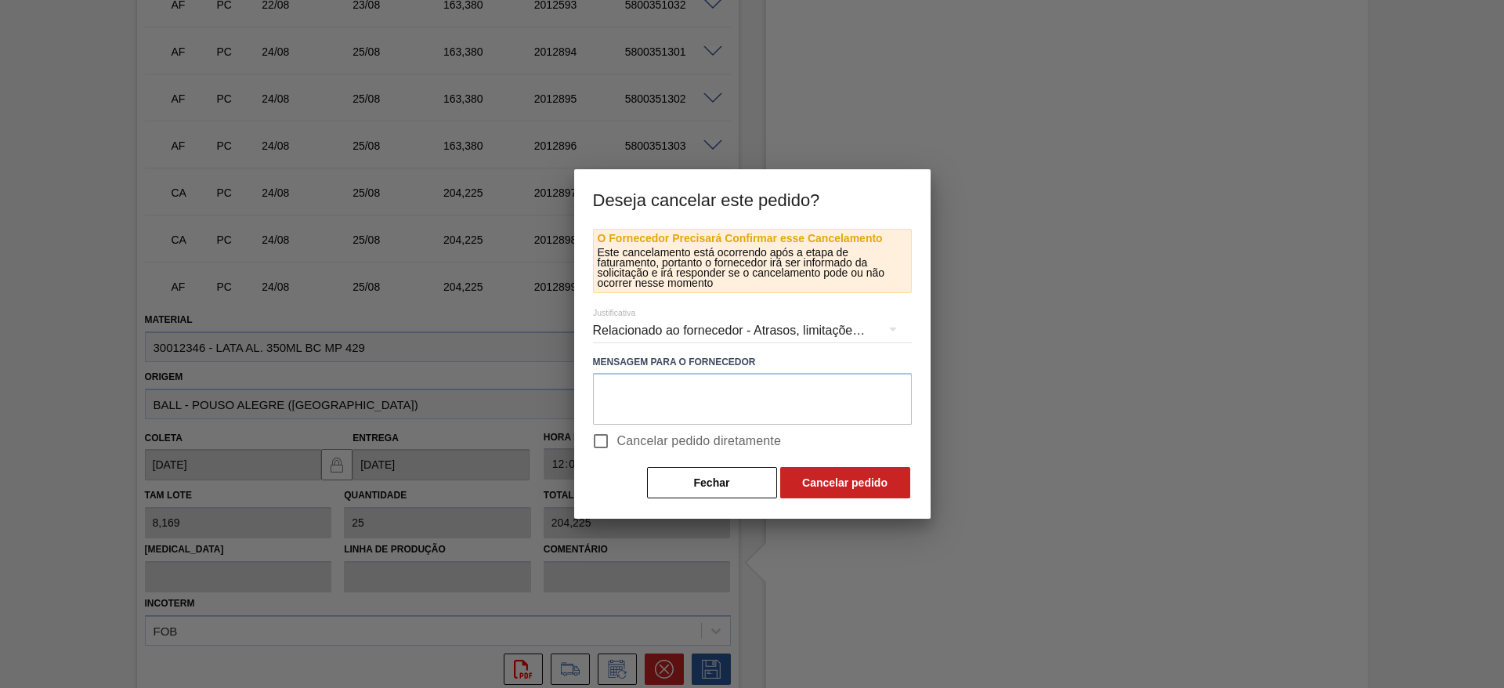
click at [611, 440] on input "Cancelar pedido diretamente" at bounding box center [600, 441] width 33 height 33
checkbox input "true"
click at [818, 479] on button "Cancelar pedido" at bounding box center [845, 482] width 130 height 31
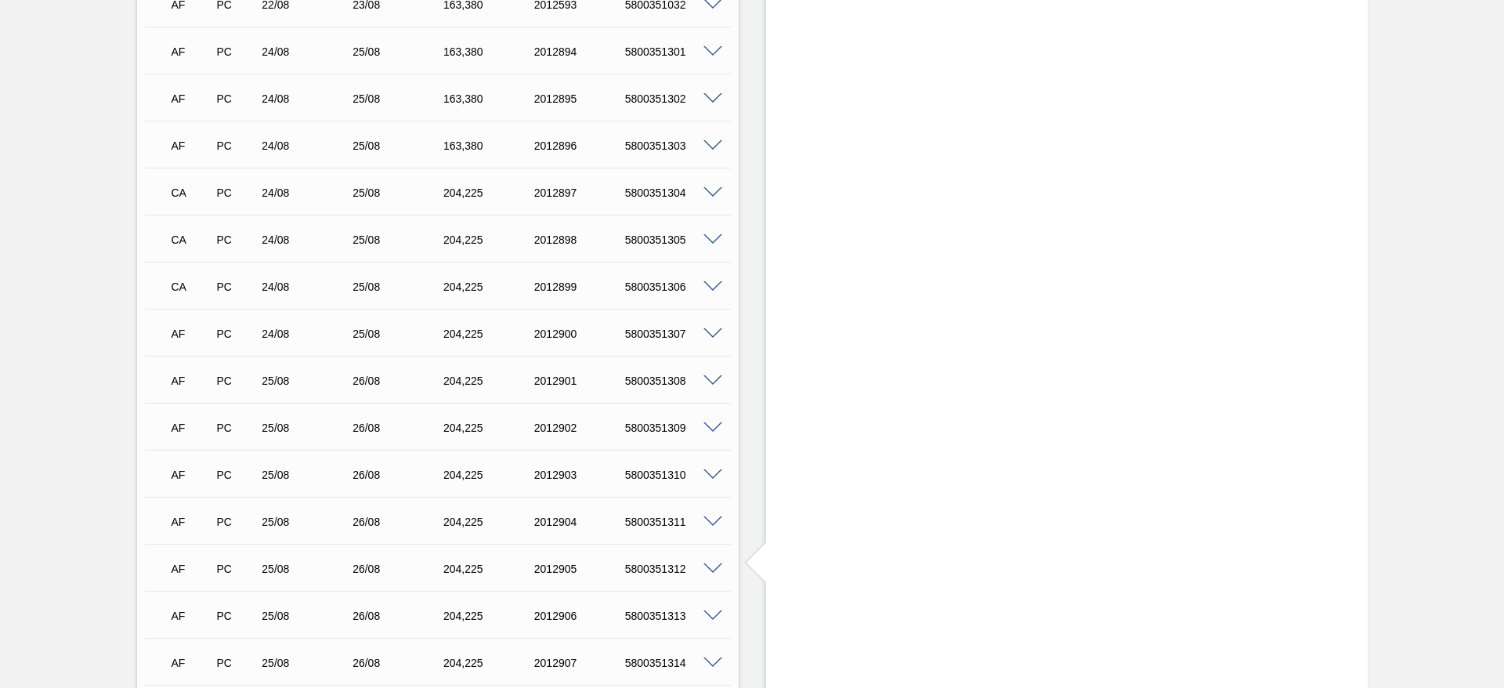
click at [708, 336] on span at bounding box center [713, 334] width 19 height 12
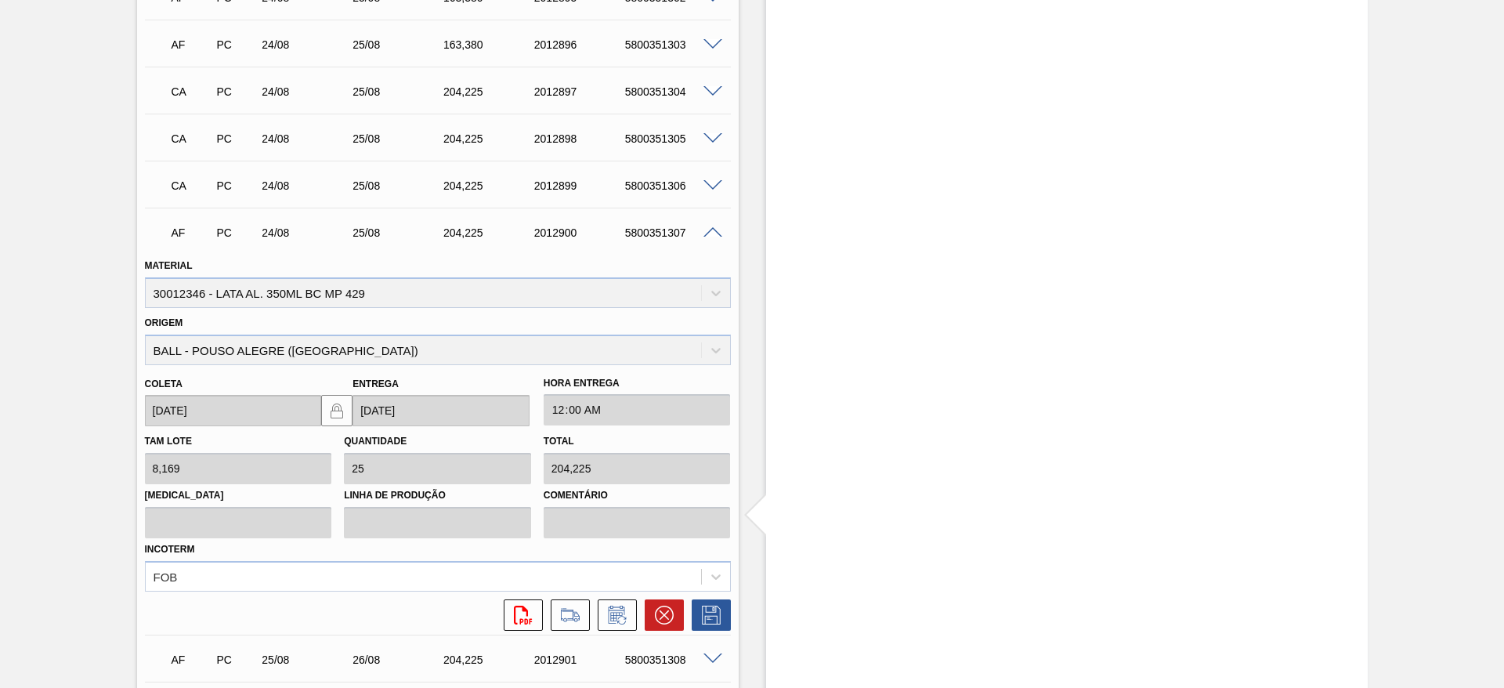
scroll to position [3291, 0]
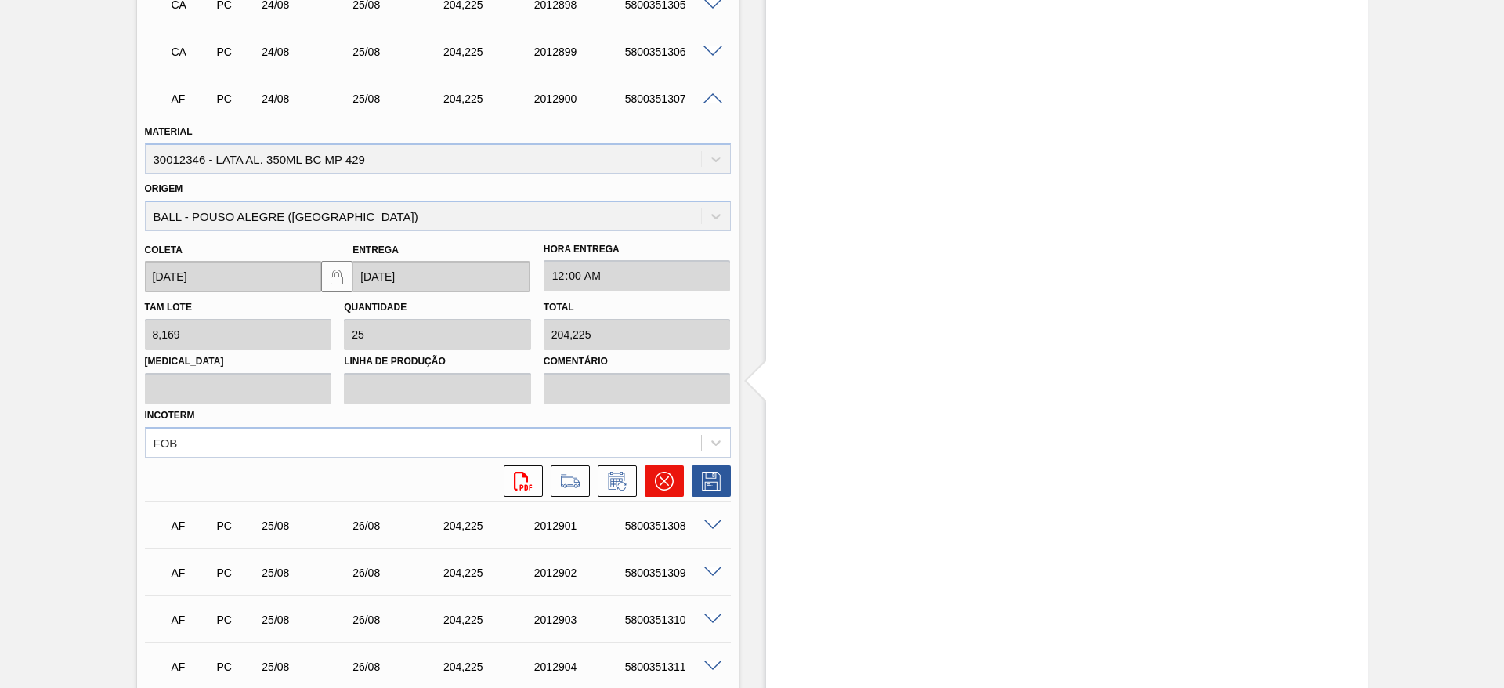
click at [655, 469] on button at bounding box center [664, 480] width 39 height 31
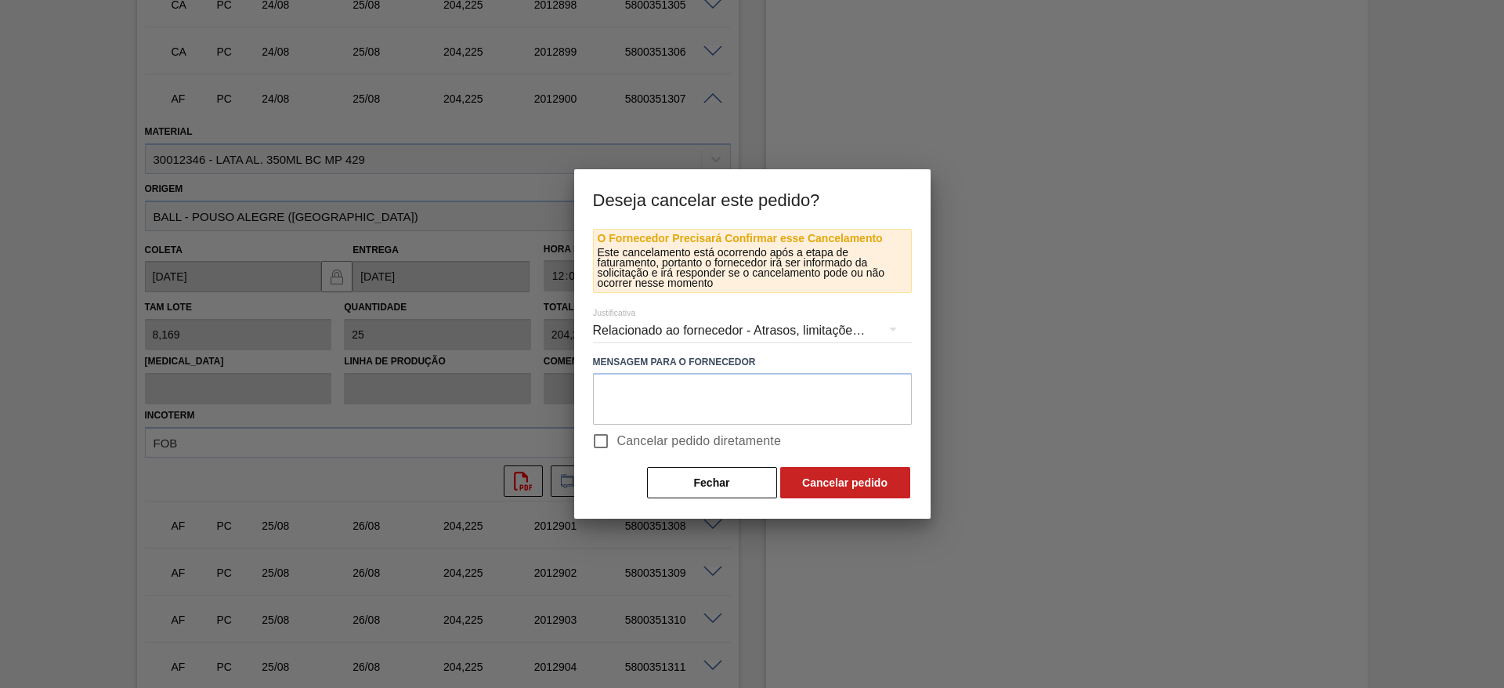
click at [628, 438] on span "Cancelar pedido diretamente" at bounding box center [699, 441] width 165 height 19
click at [617, 438] on input "Cancelar pedido diretamente" at bounding box center [600, 441] width 33 height 33
checkbox input "true"
click at [823, 480] on button "Cancelar pedido" at bounding box center [845, 482] width 130 height 31
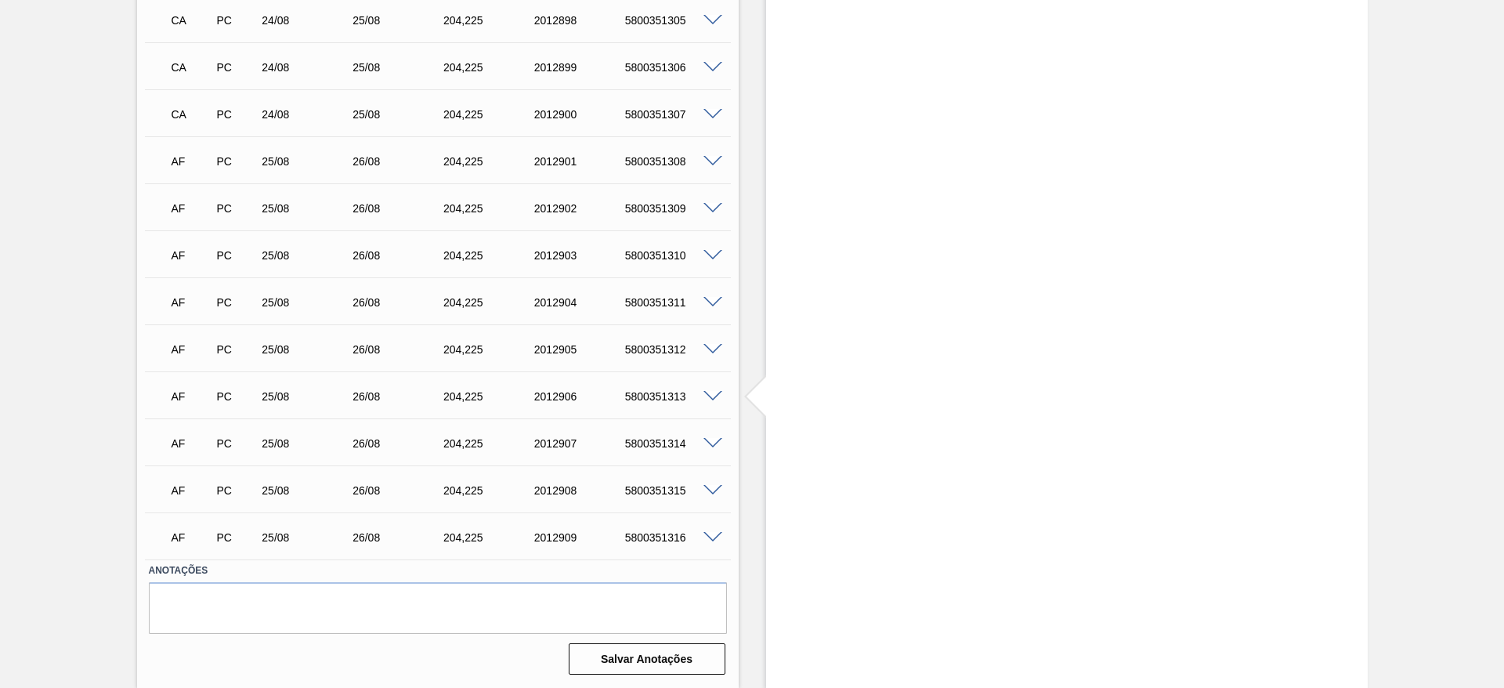
scroll to position [3275, 0]
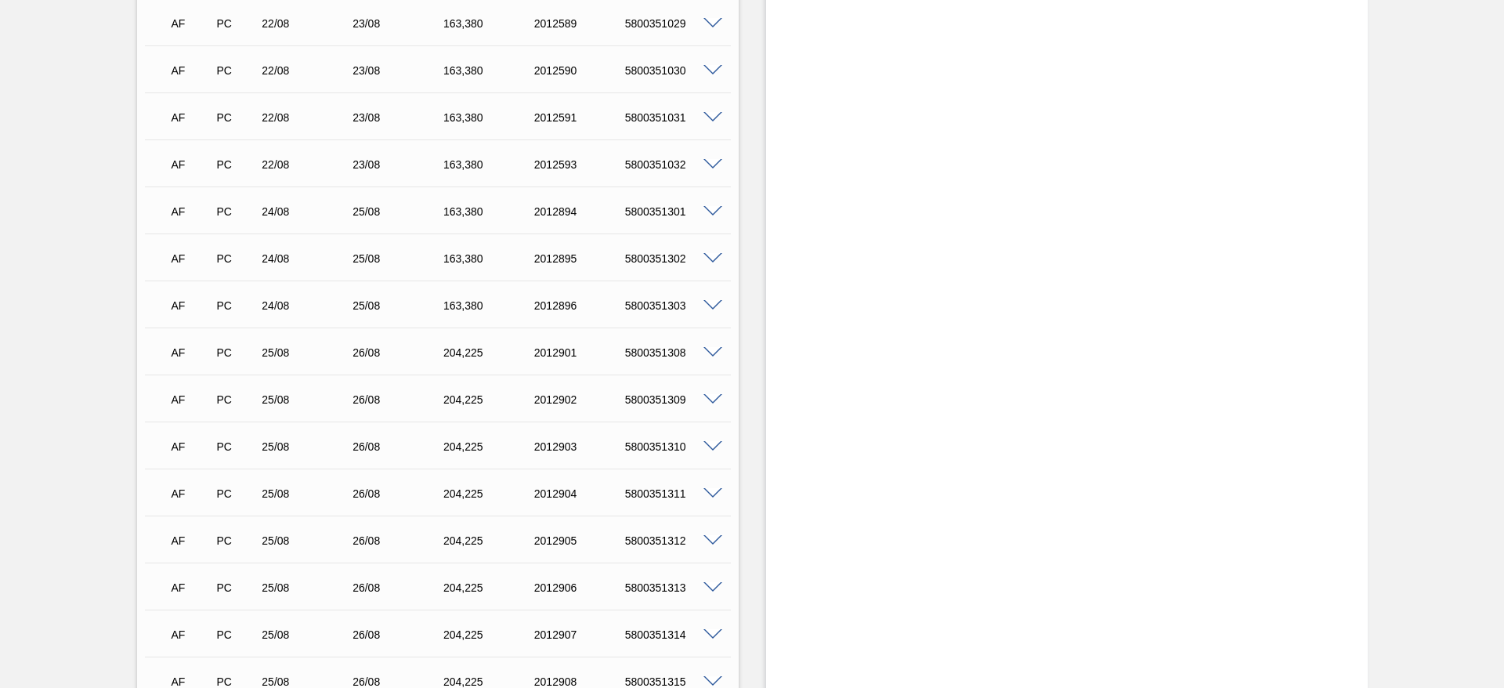
scroll to position [3173, 0]
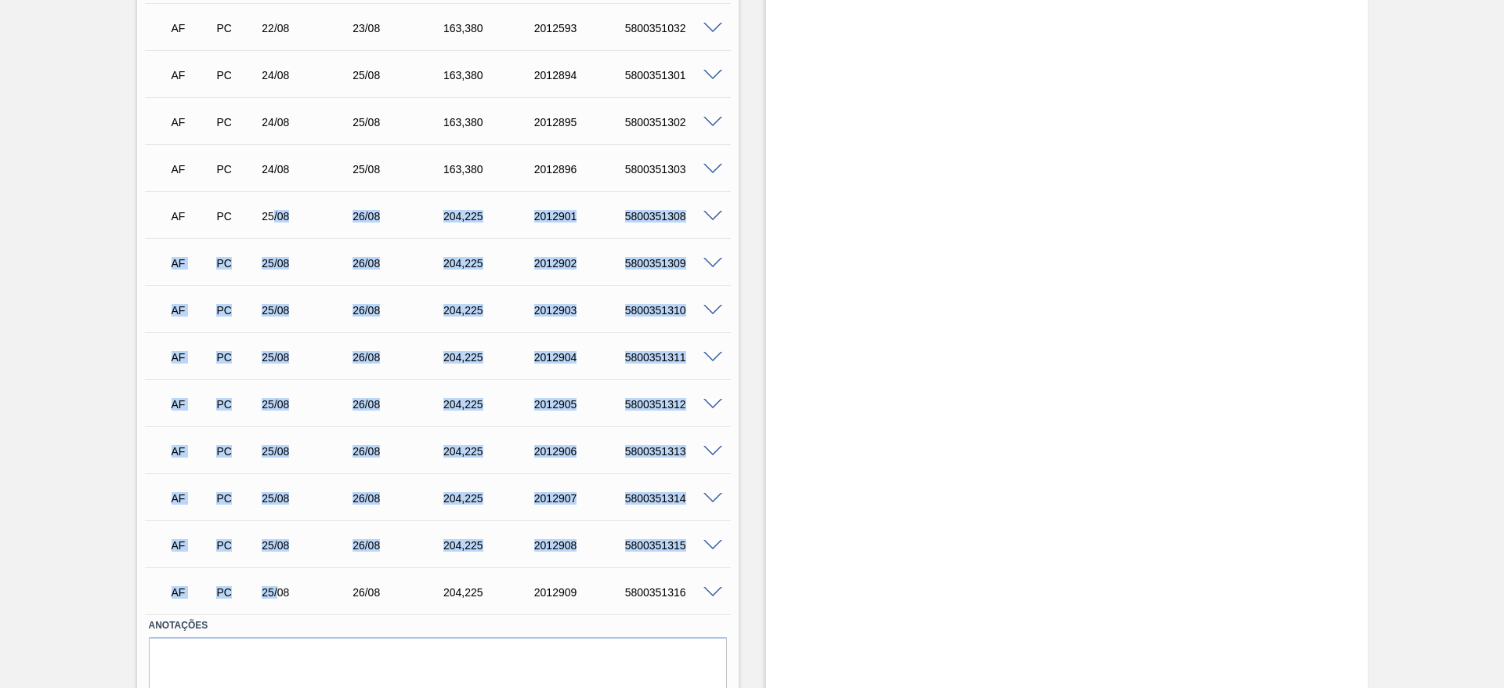
drag, startPoint x: 278, startPoint y: 584, endPoint x: 273, endPoint y: 210, distance: 373.8
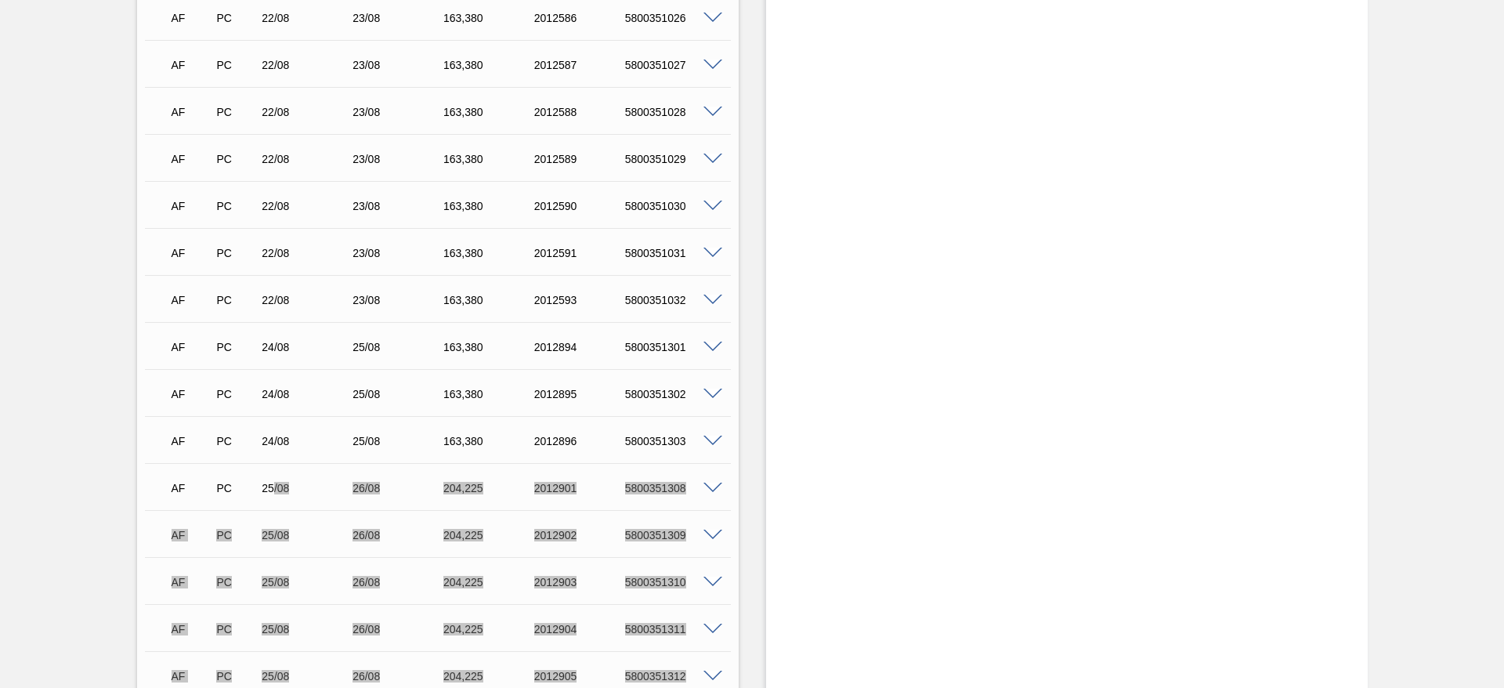
scroll to position [2938, 0]
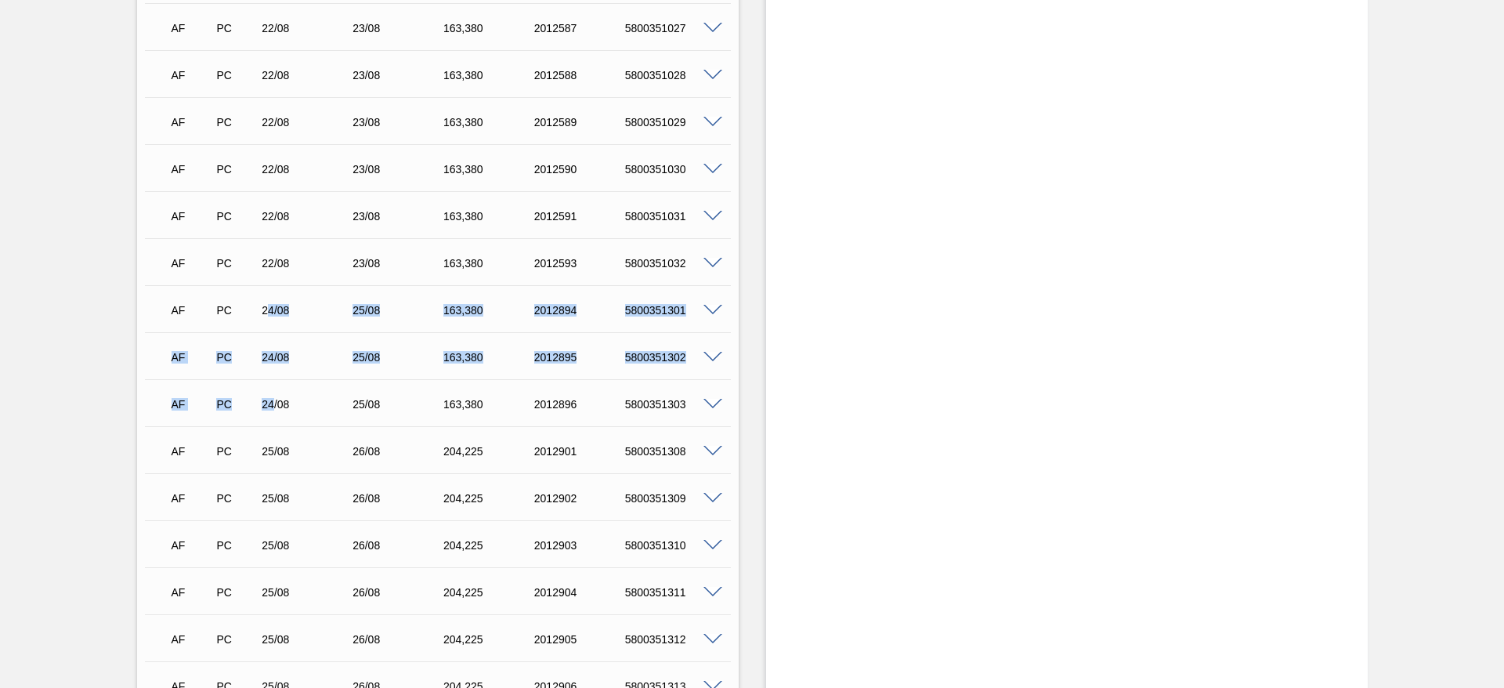
drag, startPoint x: 274, startPoint y: 405, endPoint x: 267, endPoint y: 303, distance: 102.1
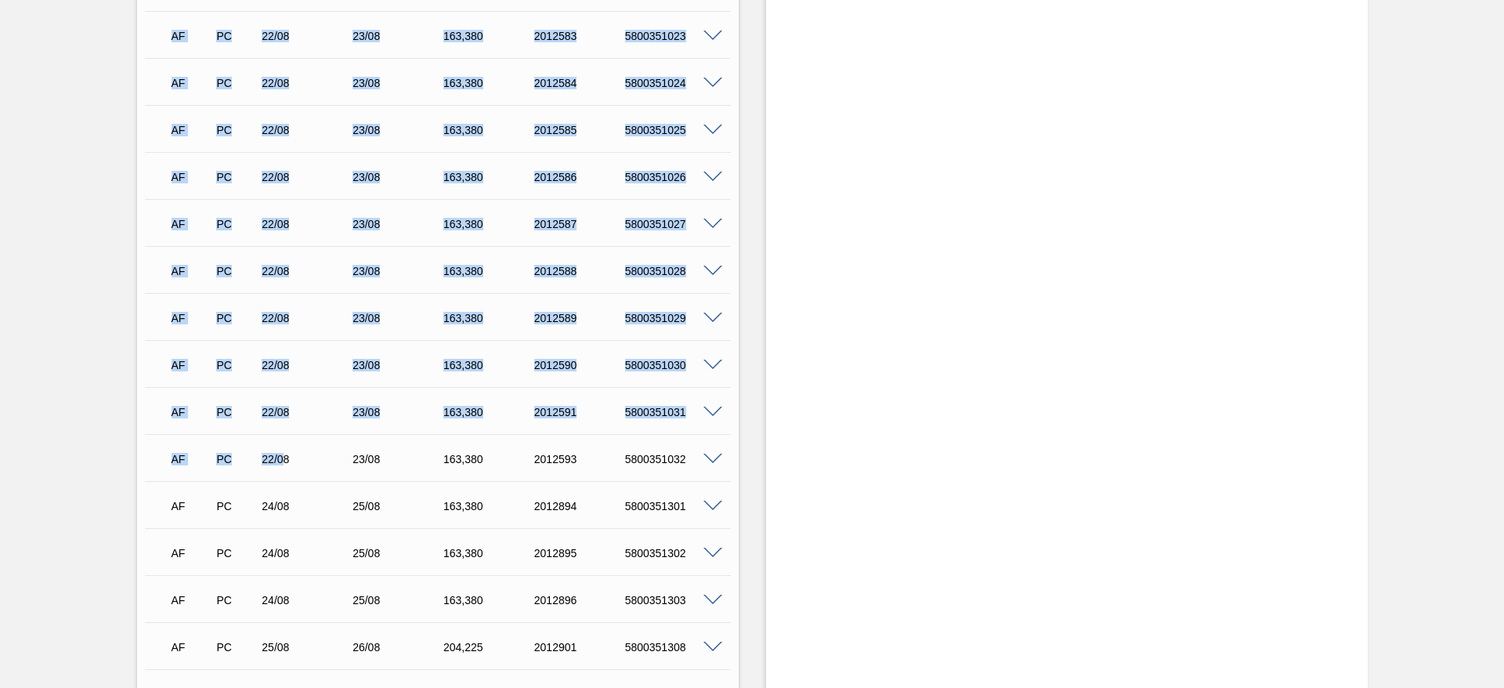
scroll to position [2593, 0]
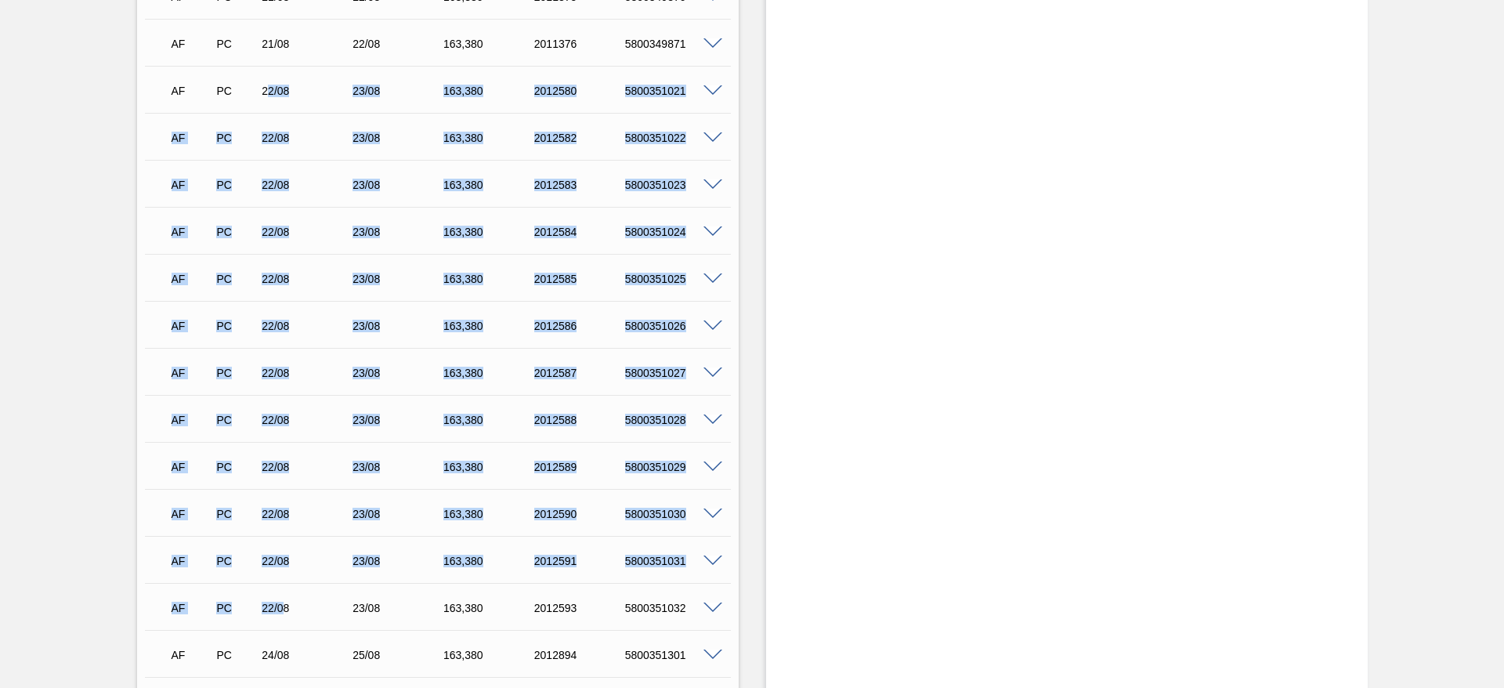
drag, startPoint x: 281, startPoint y: 264, endPoint x: 265, endPoint y: 96, distance: 169.2
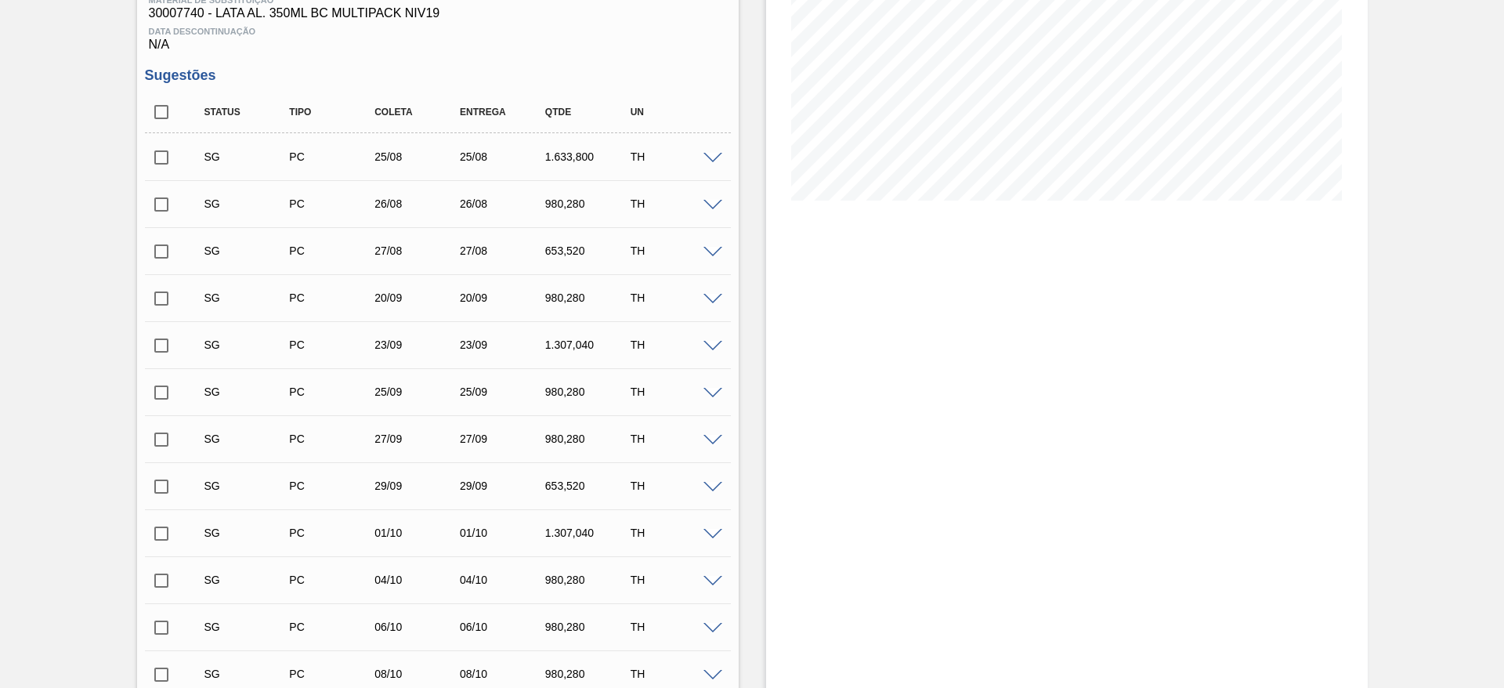
scroll to position [125, 0]
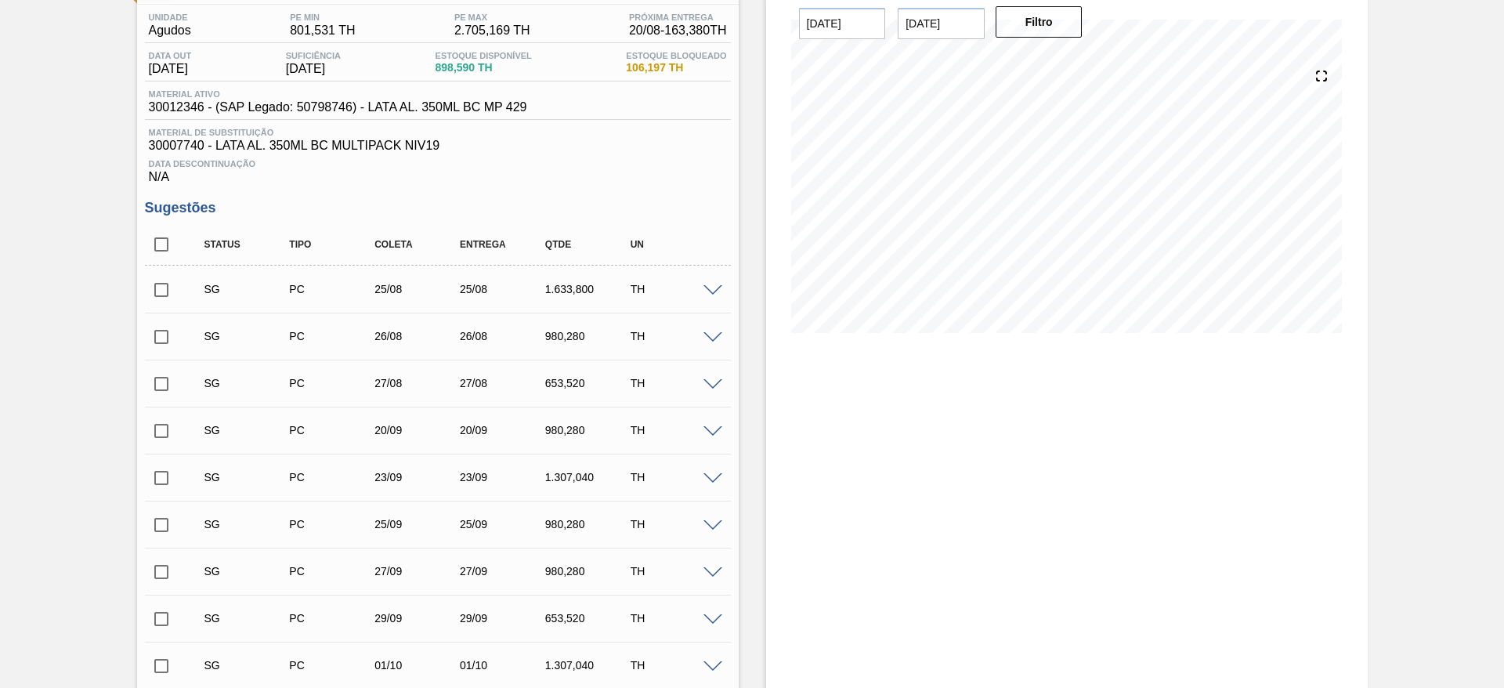
click at [710, 286] on span at bounding box center [713, 291] width 19 height 12
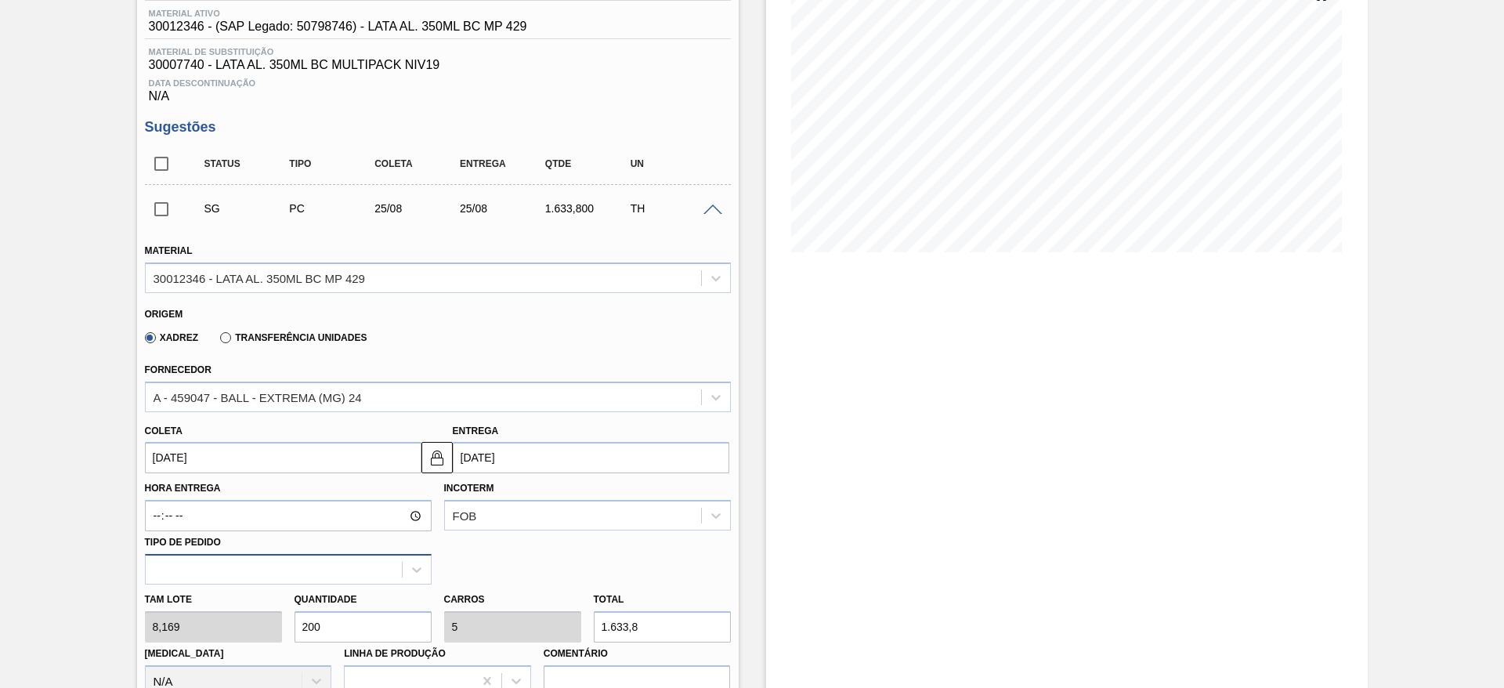
scroll to position [243, 0]
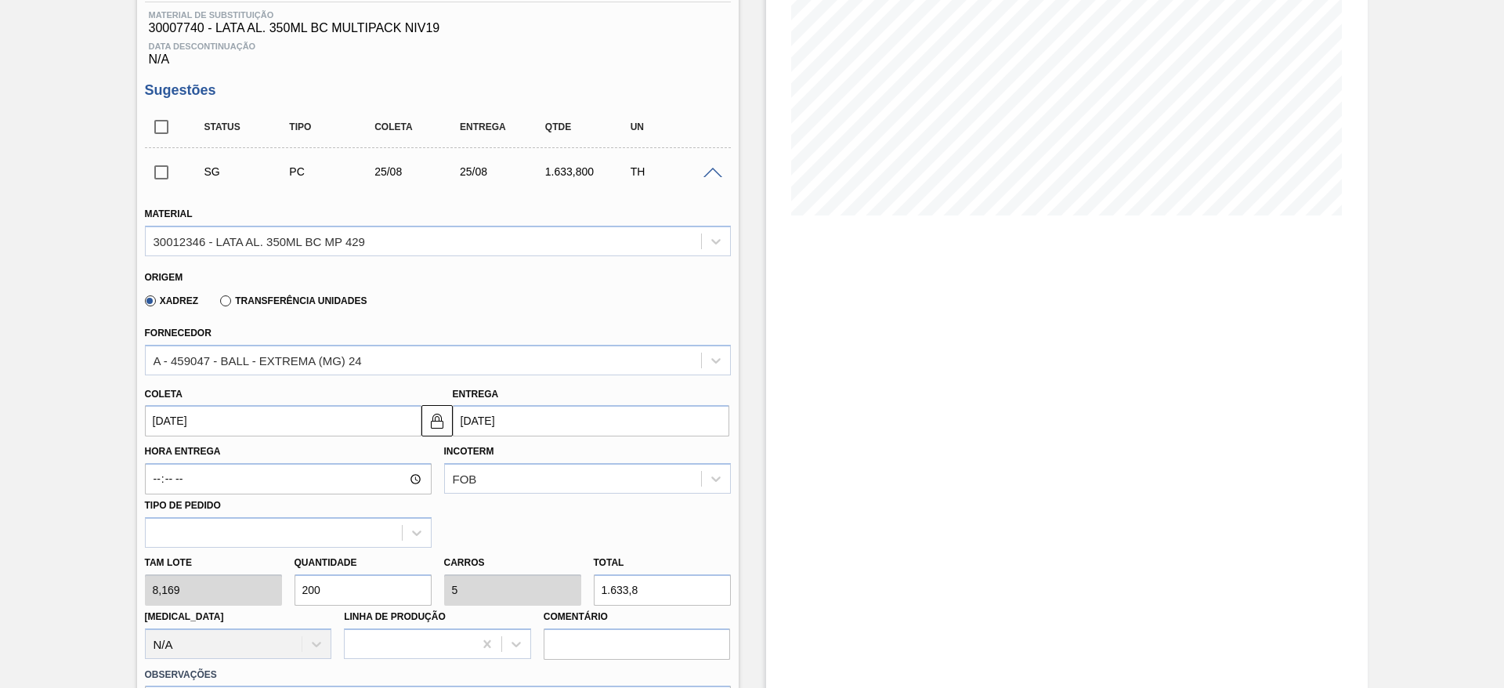
click at [269, 573] on div "[PERSON_NAME] 8,169 Quantidade 200 Carros 5 Total 1.633,8 [MEDICAL_DATA] N/A Li…" at bounding box center [438, 604] width 599 height 112
type input "1"
type input "0,025"
type input "8,169"
type input "10"
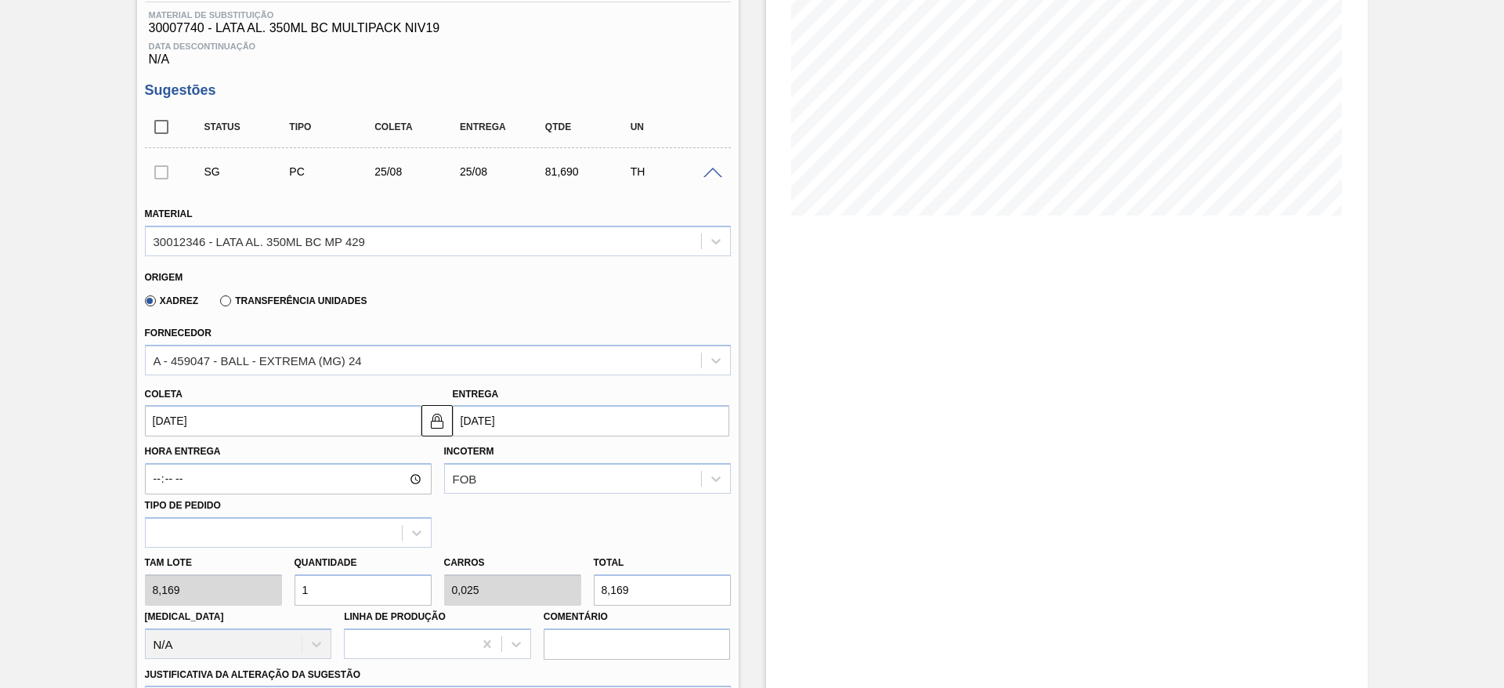
type input "0,25"
type input "81,69"
type input "100"
type input "2,5"
type input "816,9"
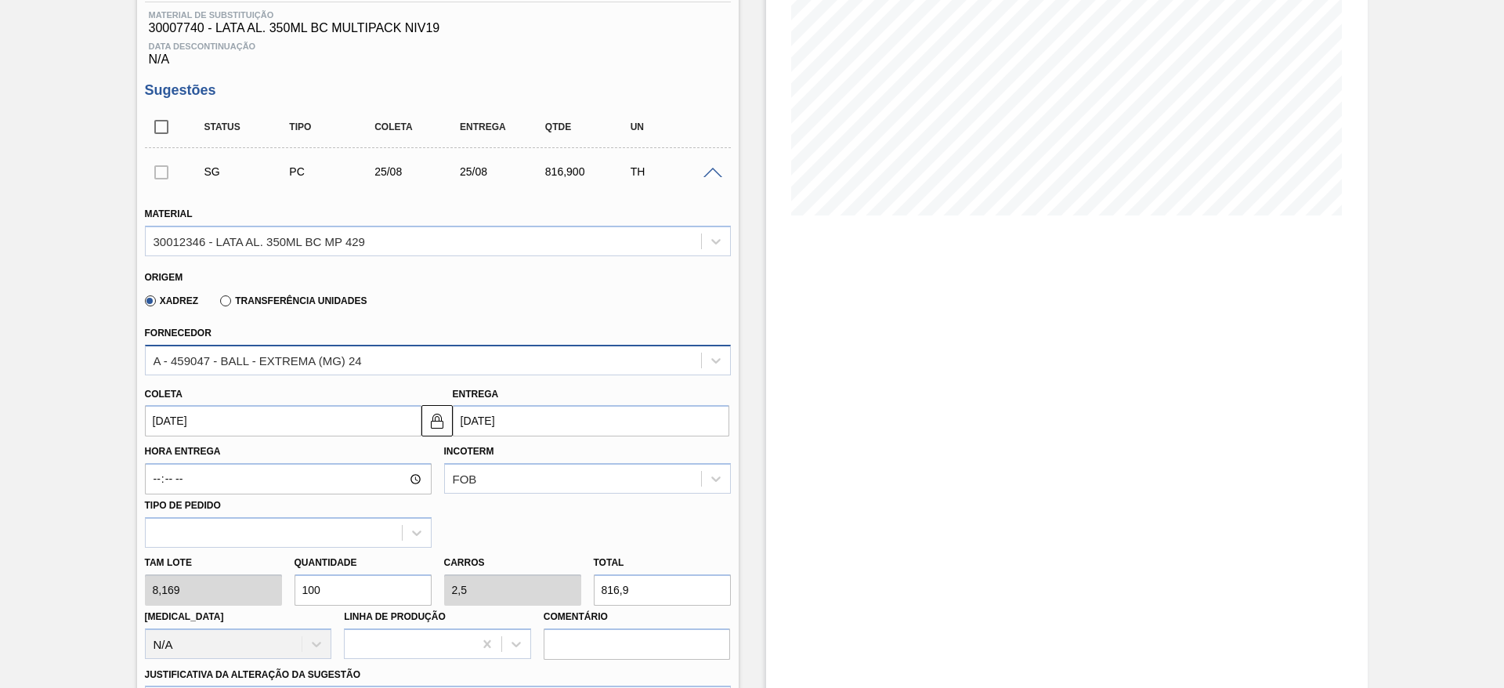
click at [342, 362] on div "A - 459047 - BALL - EXTREMA (MG) 24" at bounding box center [258, 359] width 208 height 13
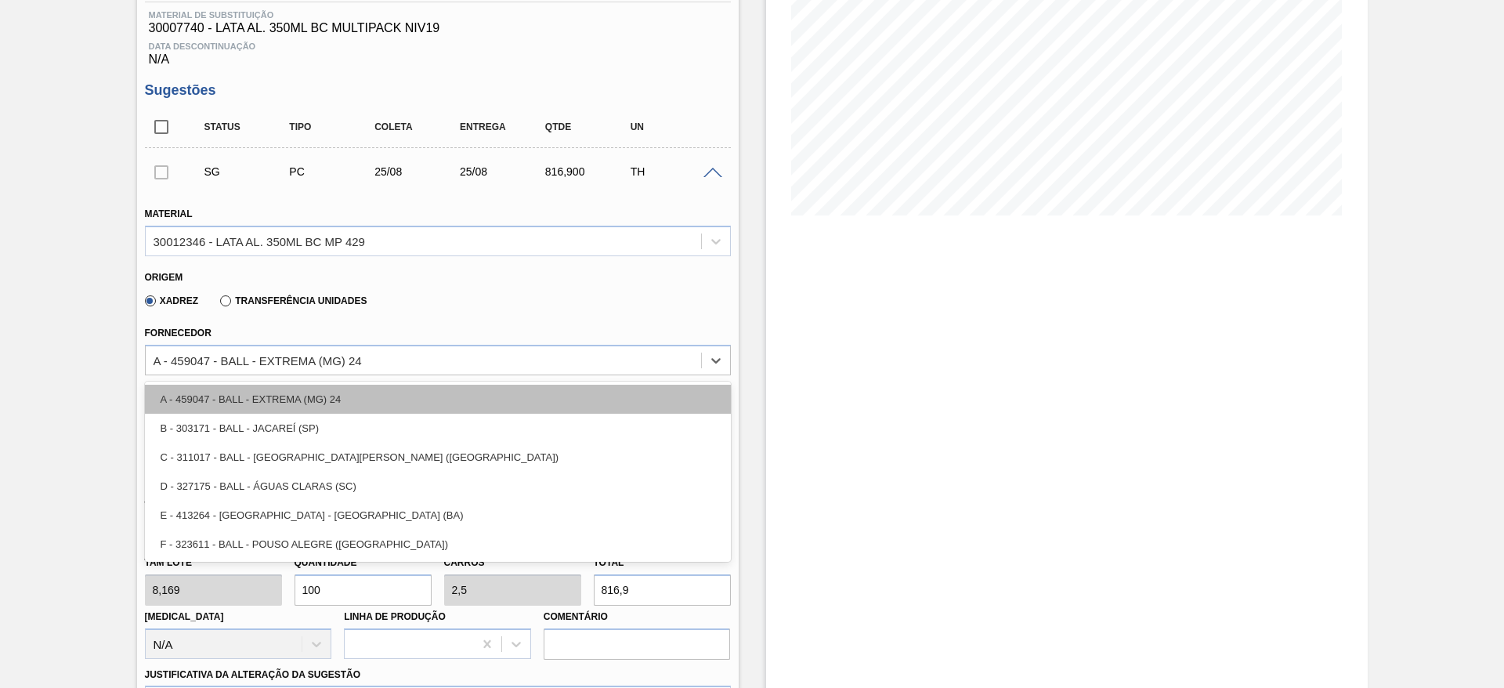
click at [315, 391] on div "A - 459047 - BALL - EXTREMA (MG) 24" at bounding box center [438, 399] width 586 height 29
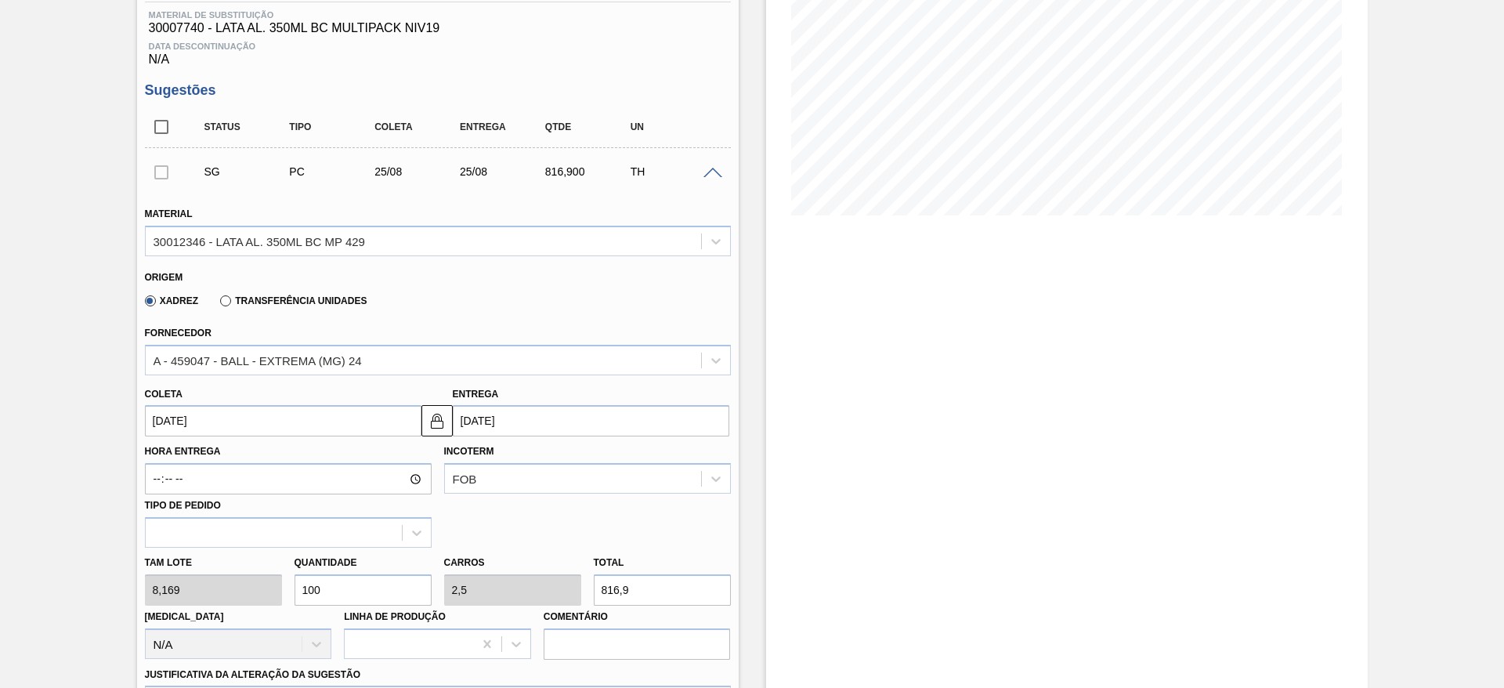
drag, startPoint x: 356, startPoint y: 587, endPoint x: 263, endPoint y: 570, distance: 94.7
click at [263, 570] on div "Tam lote 8,169 Quantidade 100 Carros 2,5 Total 816,9 Doca N/A Linha de Produção…" at bounding box center [438, 604] width 599 height 112
type input "80"
type input "2"
type input "653,52"
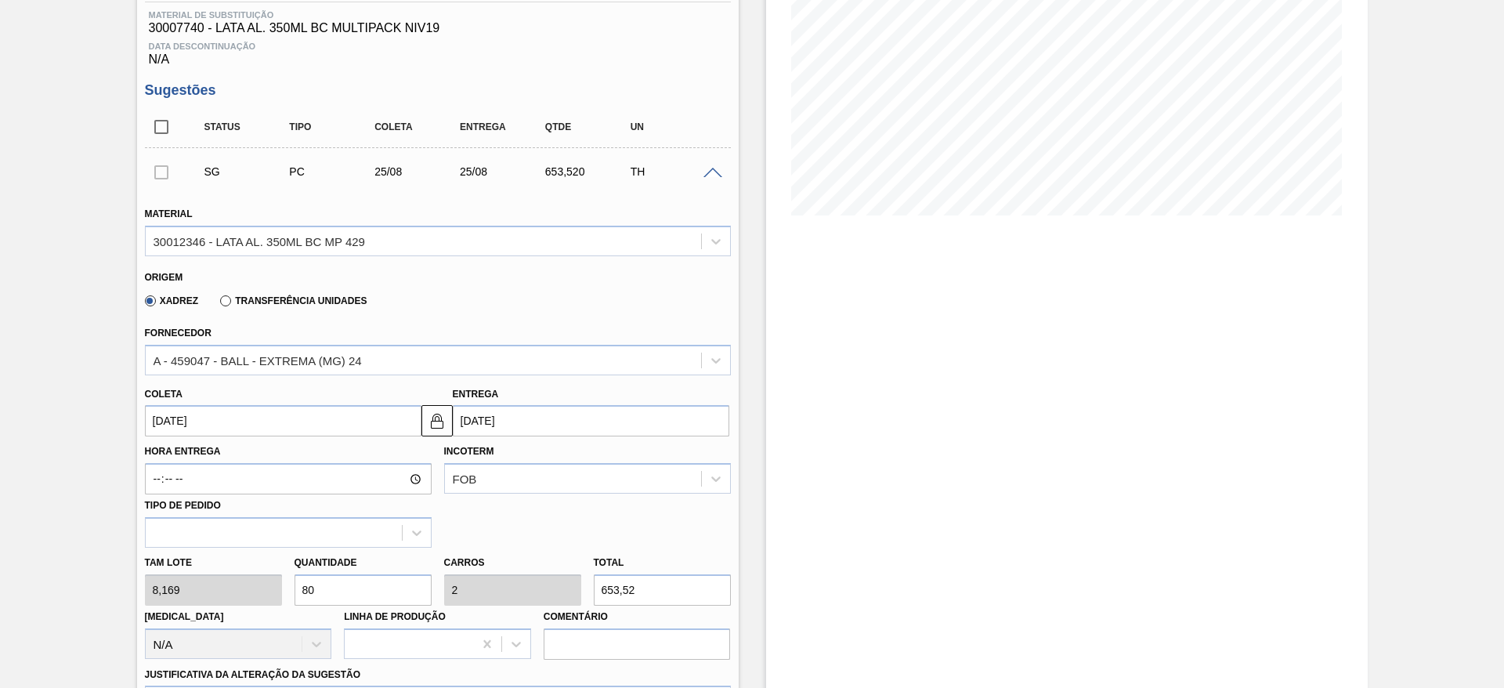
type input "80"
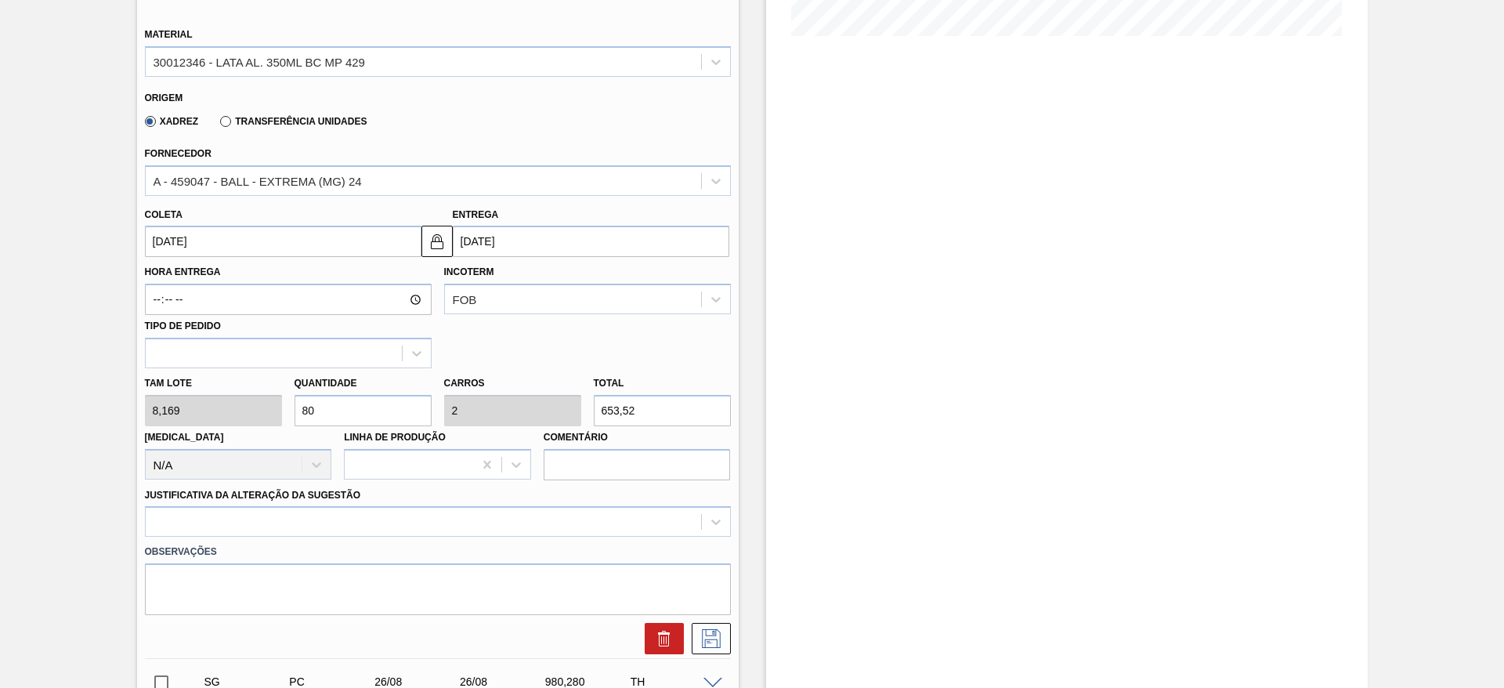
scroll to position [478, 0]
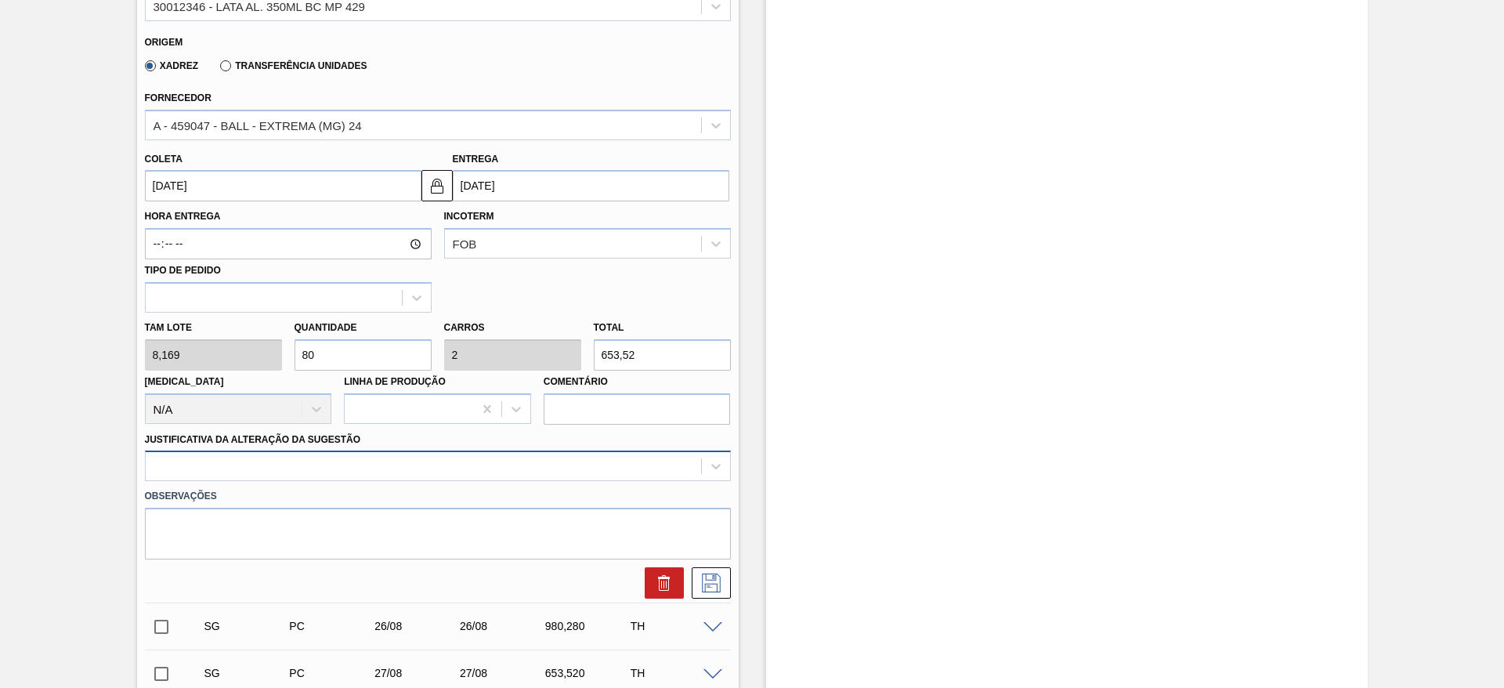
click at [344, 454] on div at bounding box center [438, 465] width 586 height 31
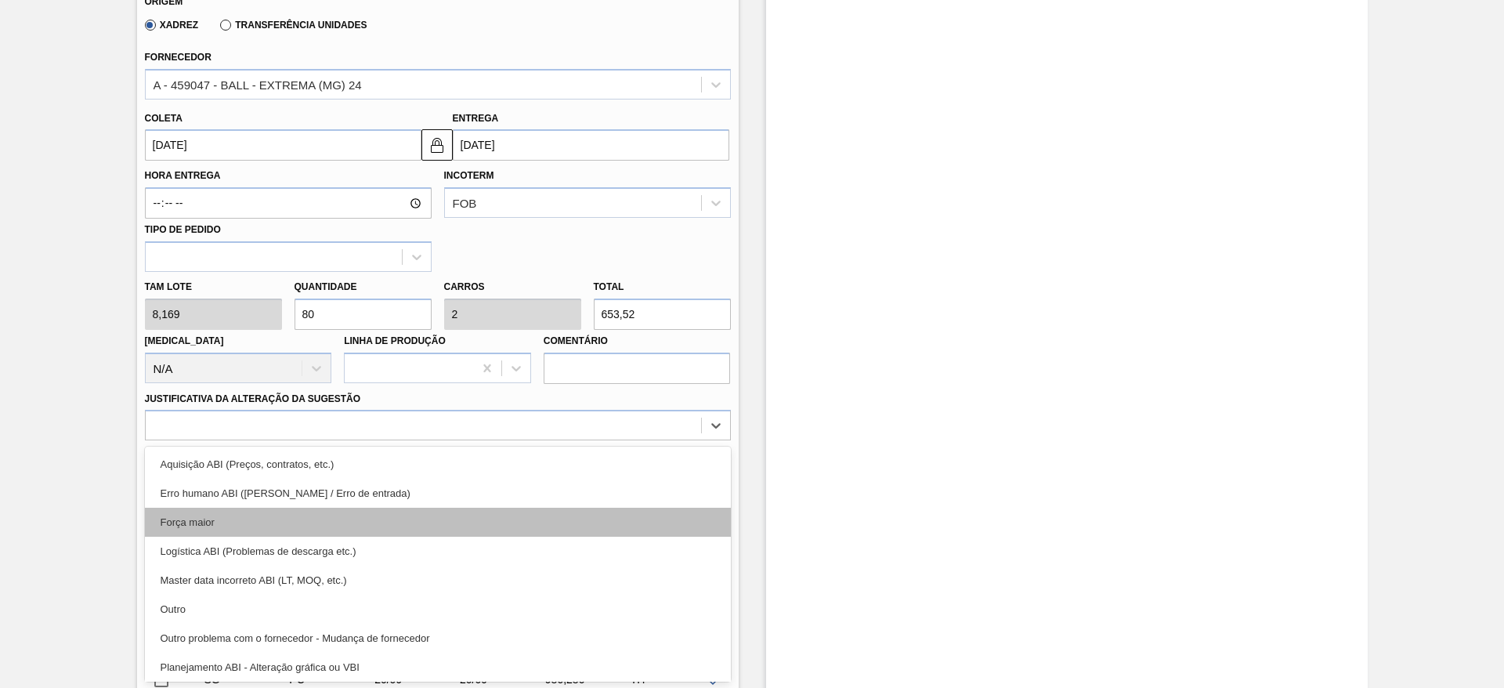
click at [218, 515] on div "Força maior" at bounding box center [438, 522] width 586 height 29
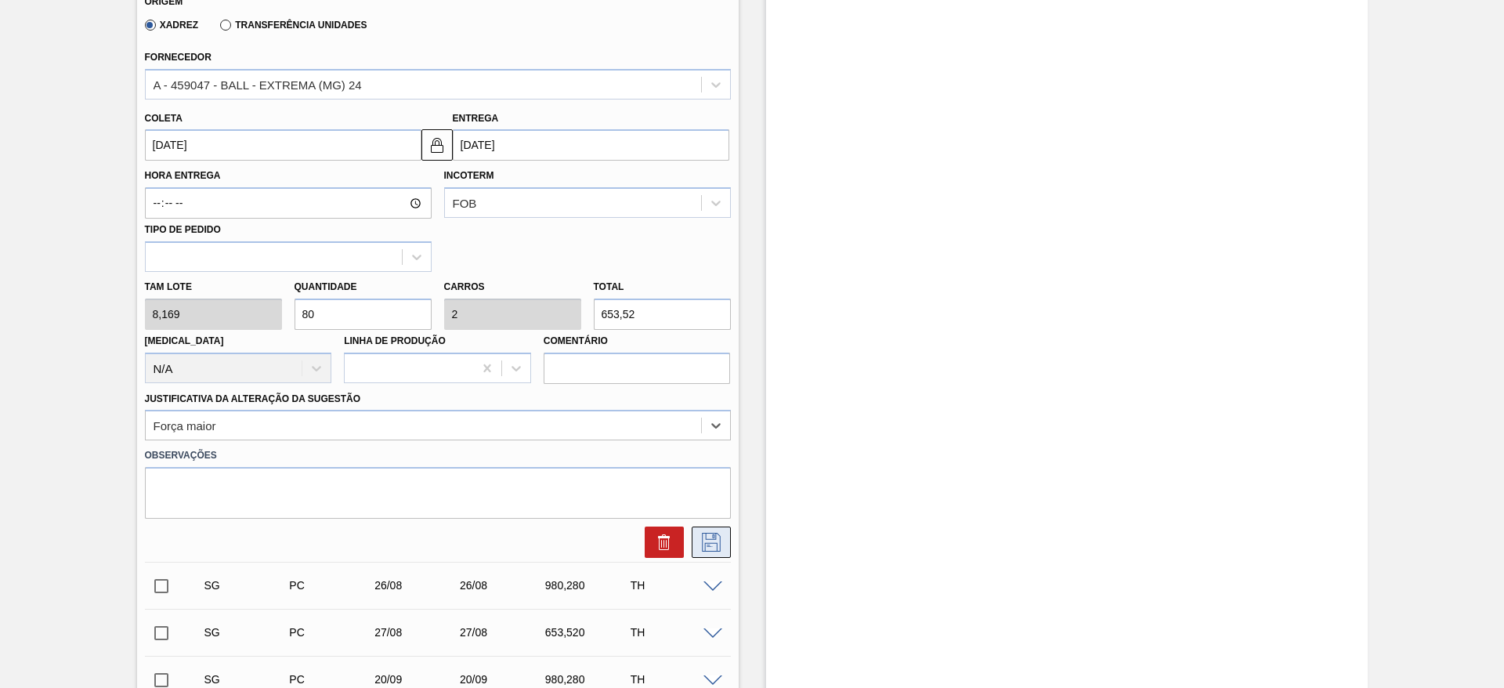
click at [724, 545] on button at bounding box center [711, 541] width 39 height 31
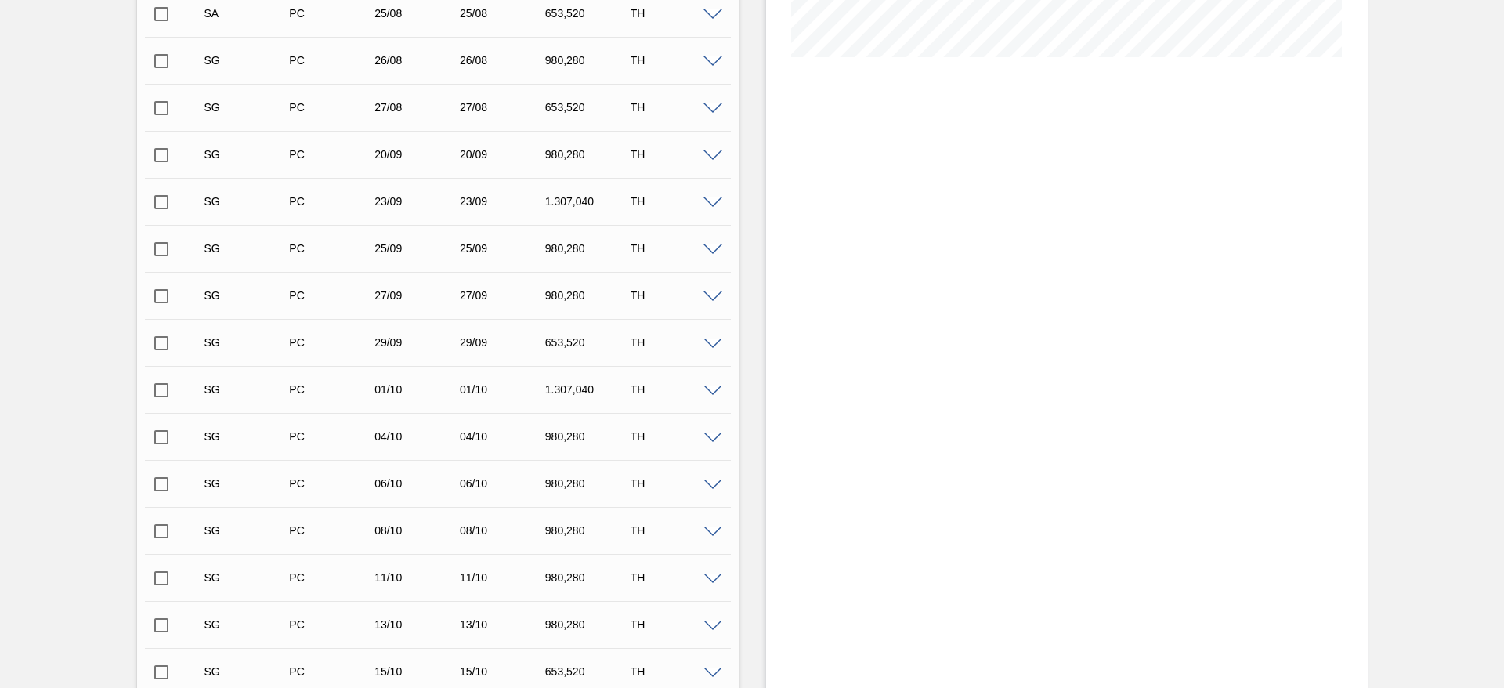
scroll to position [284, 0]
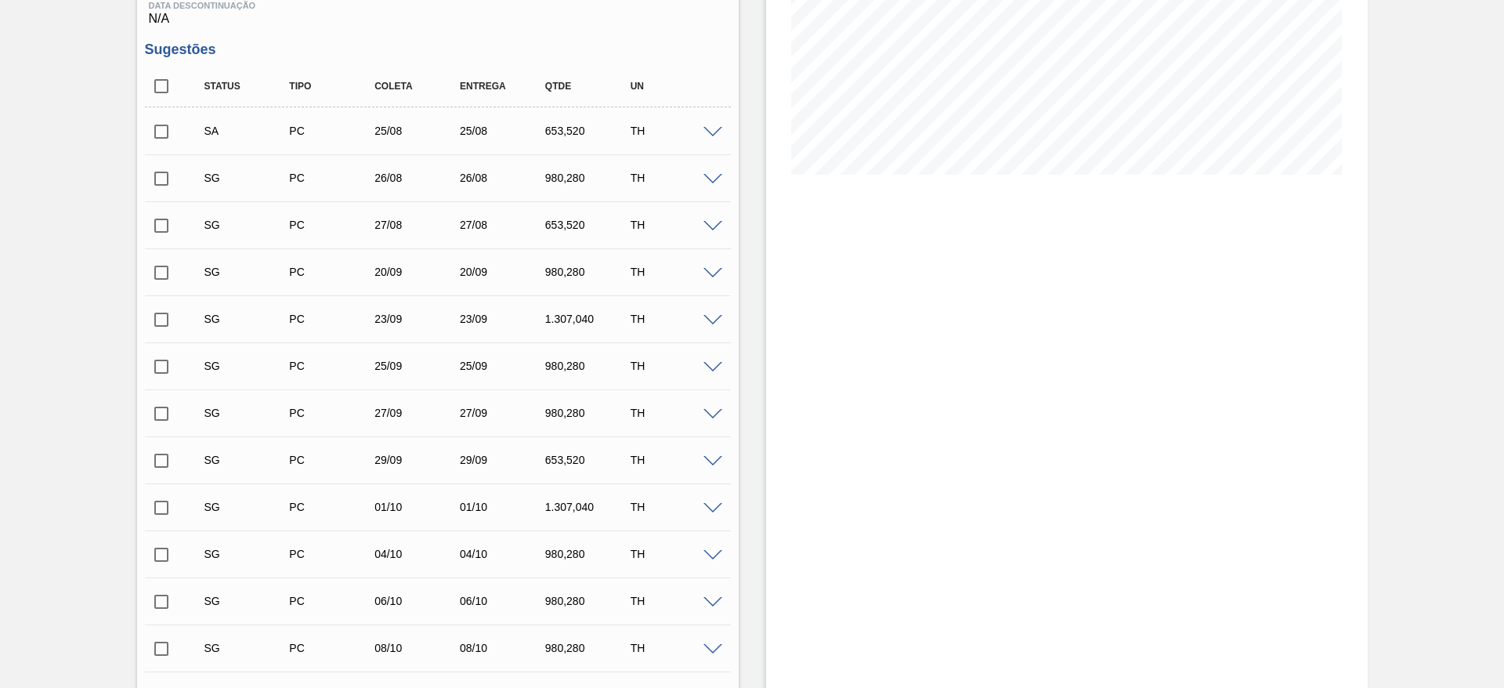
click at [712, 135] on span at bounding box center [713, 133] width 19 height 12
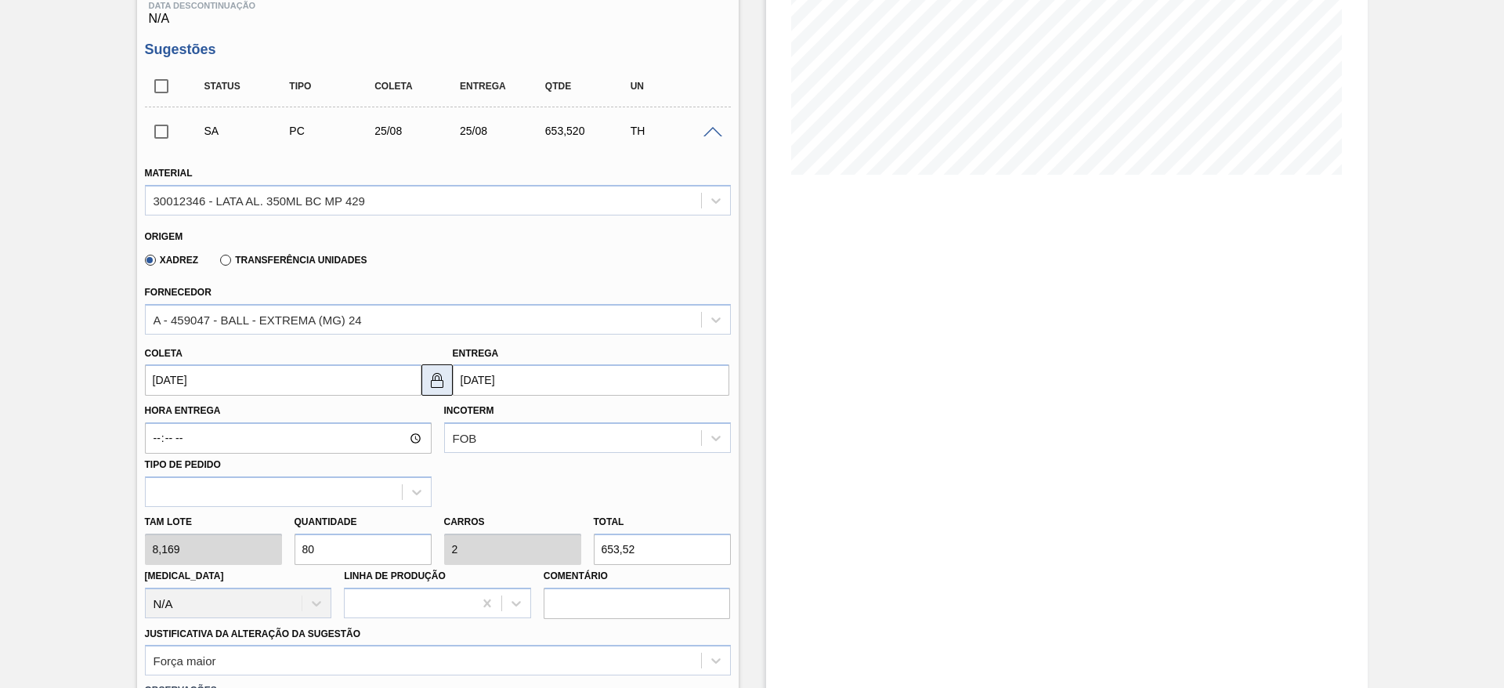
click at [439, 380] on img at bounding box center [437, 380] width 19 height 19
click at [361, 377] on input "[DATE]" at bounding box center [283, 379] width 277 height 31
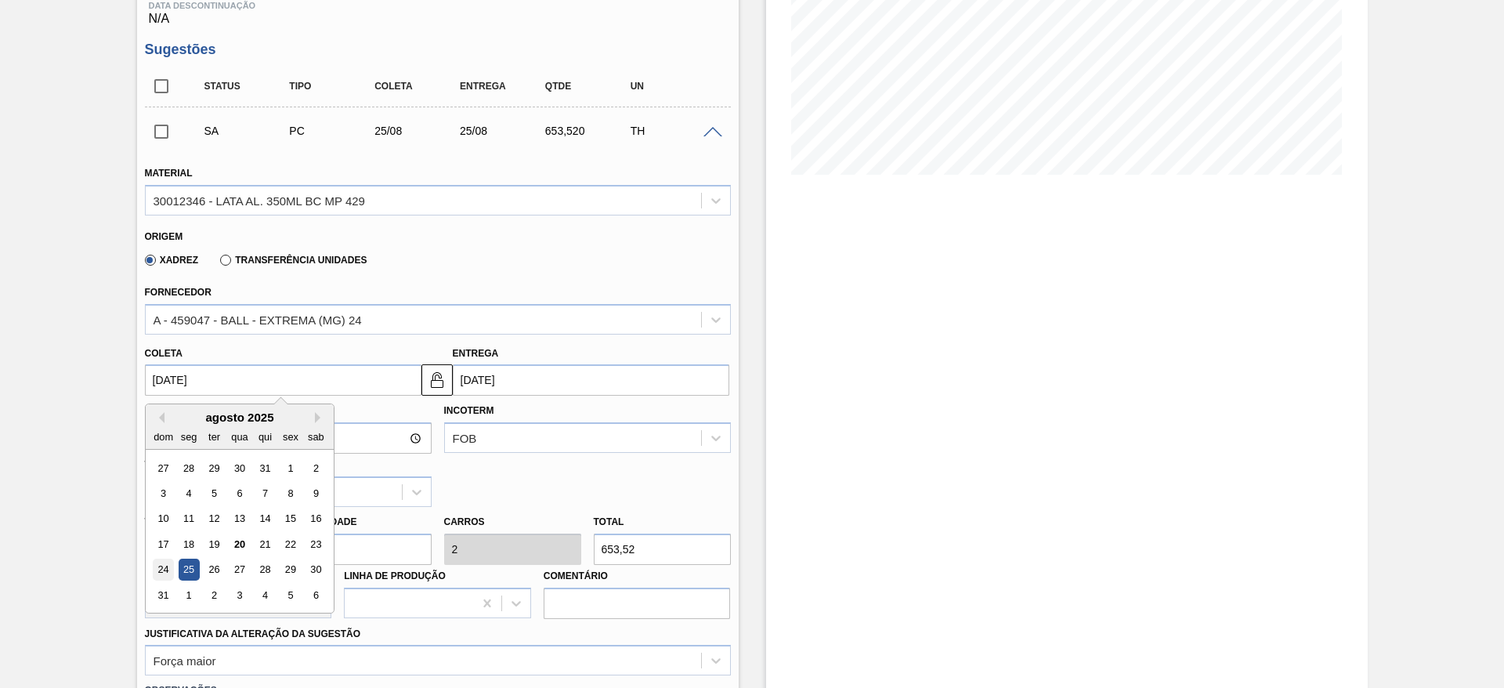
click at [165, 573] on div "24" at bounding box center [163, 569] width 21 height 21
type input "[DATE]"
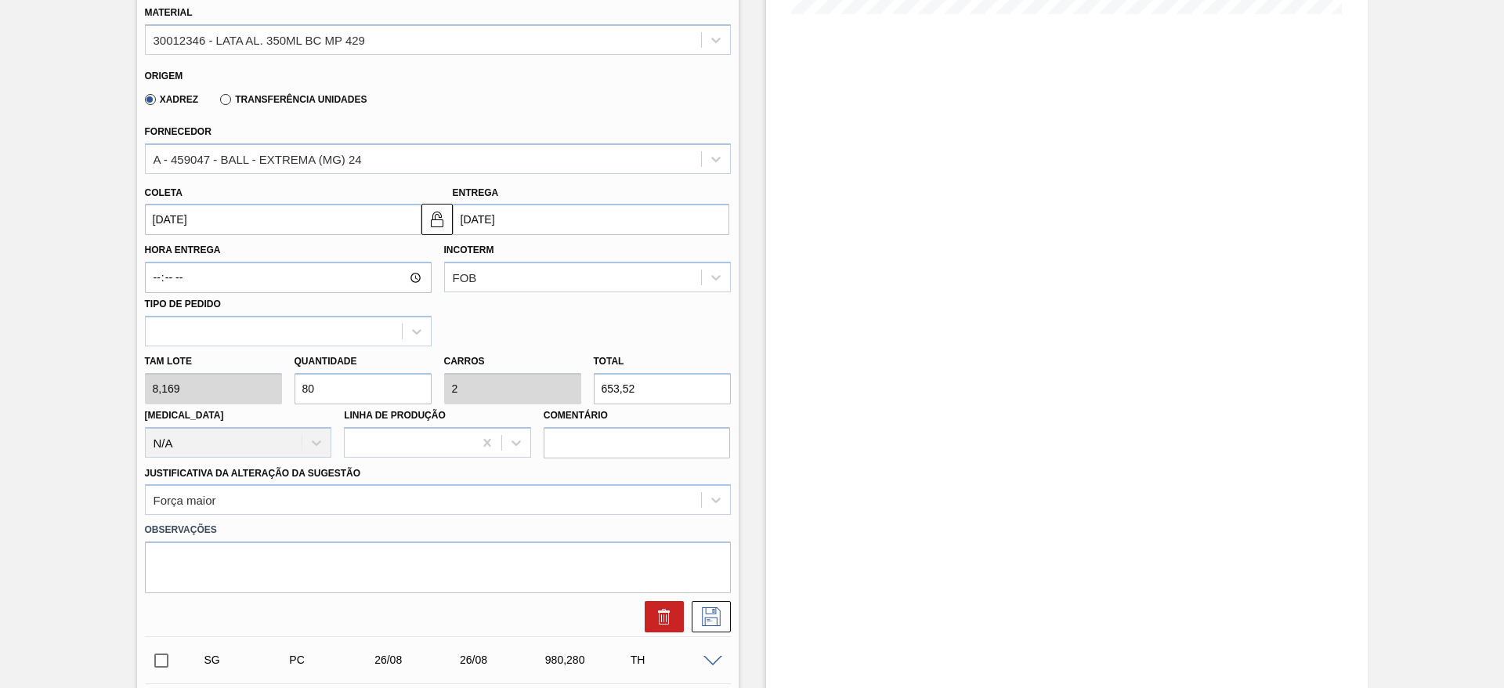
scroll to position [519, 0]
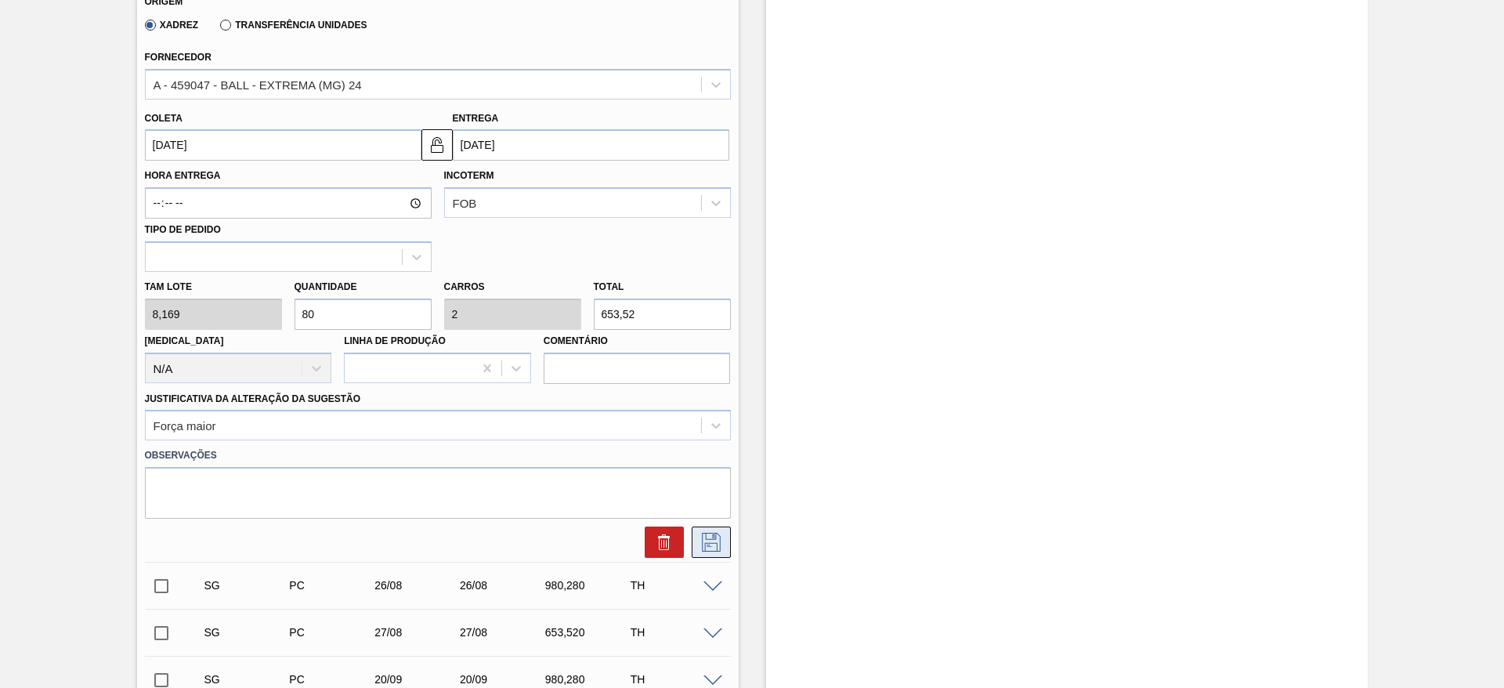
click at [715, 546] on icon at bounding box center [711, 542] width 25 height 19
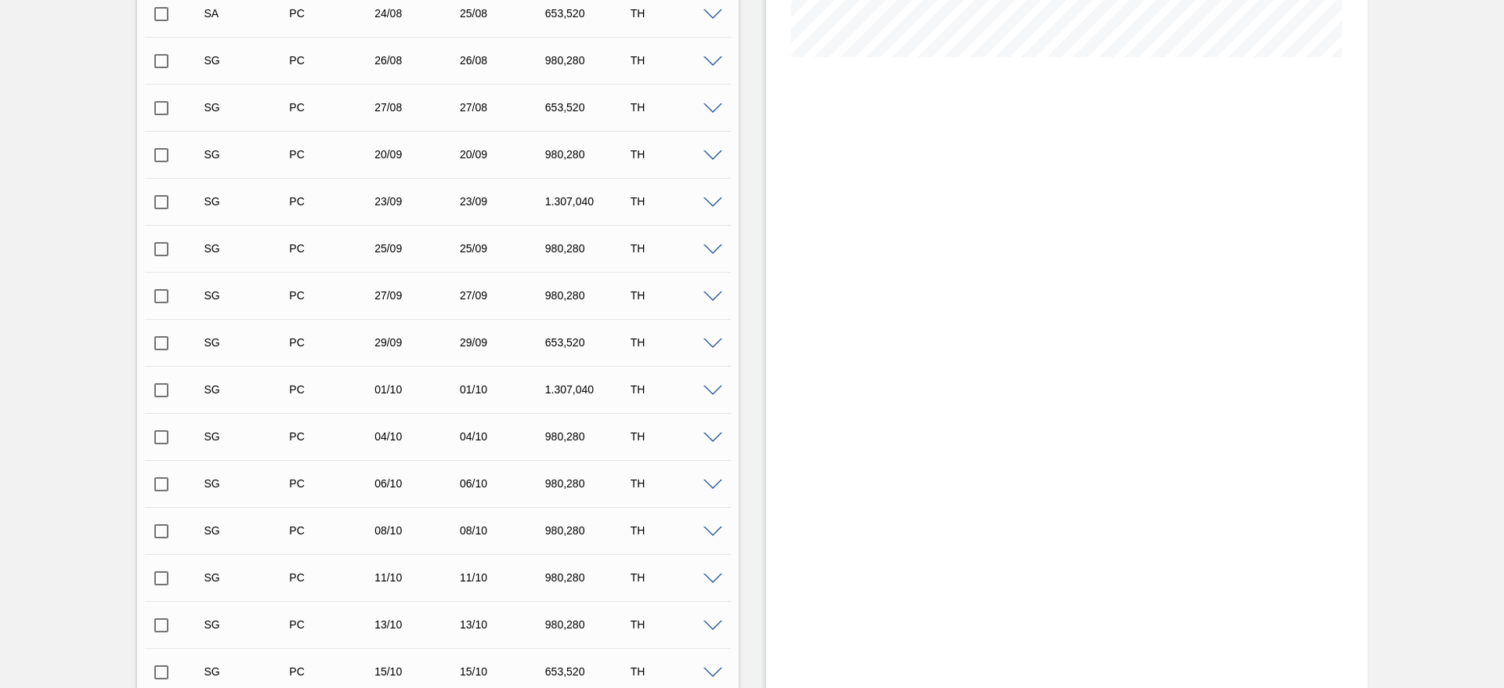
scroll to position [284, 0]
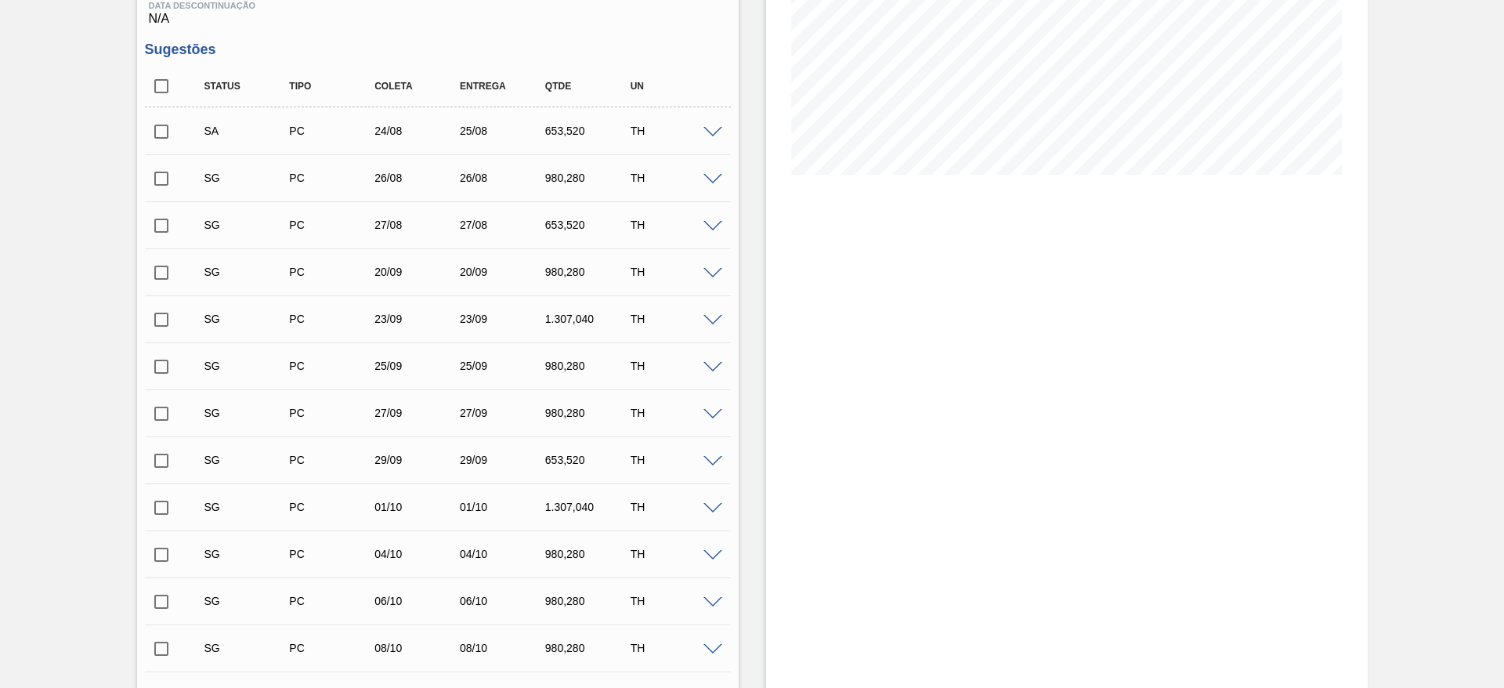
click at [711, 181] on span at bounding box center [713, 180] width 19 height 12
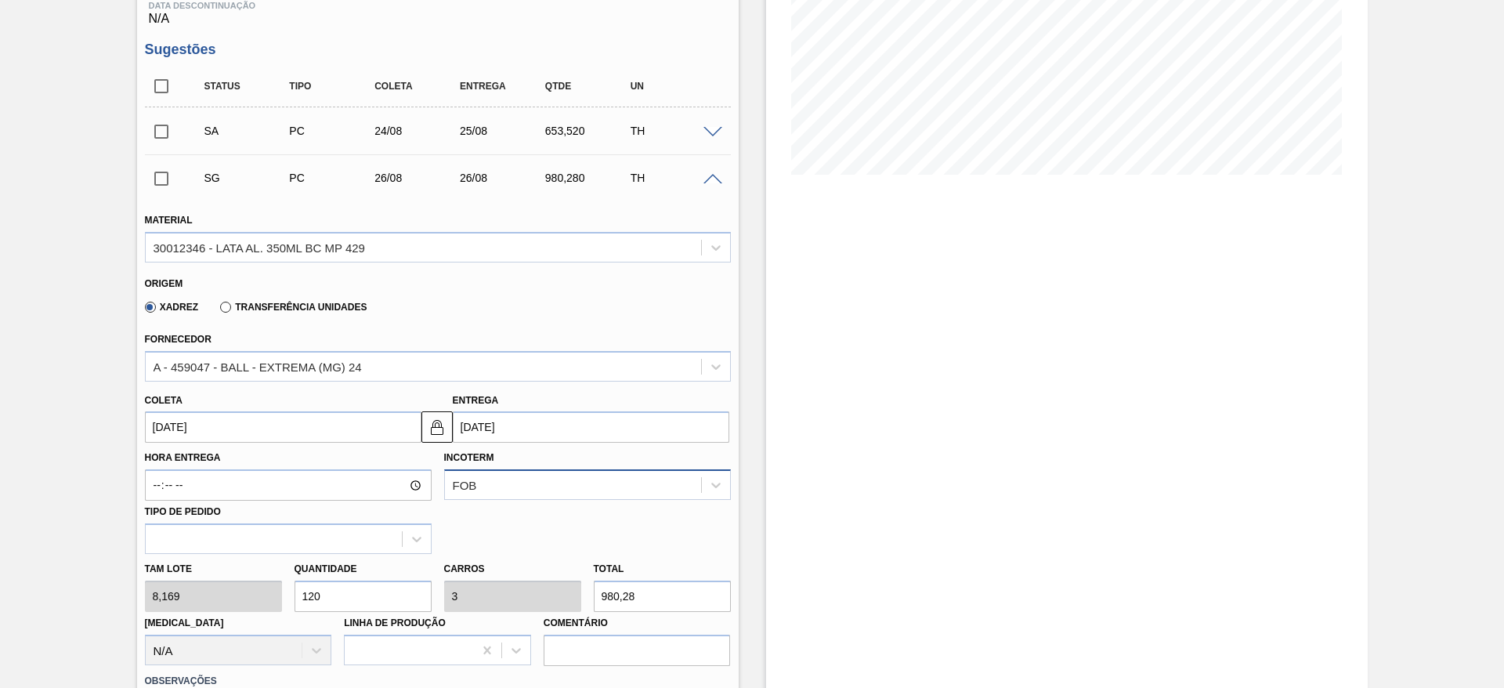
scroll to position [519, 0]
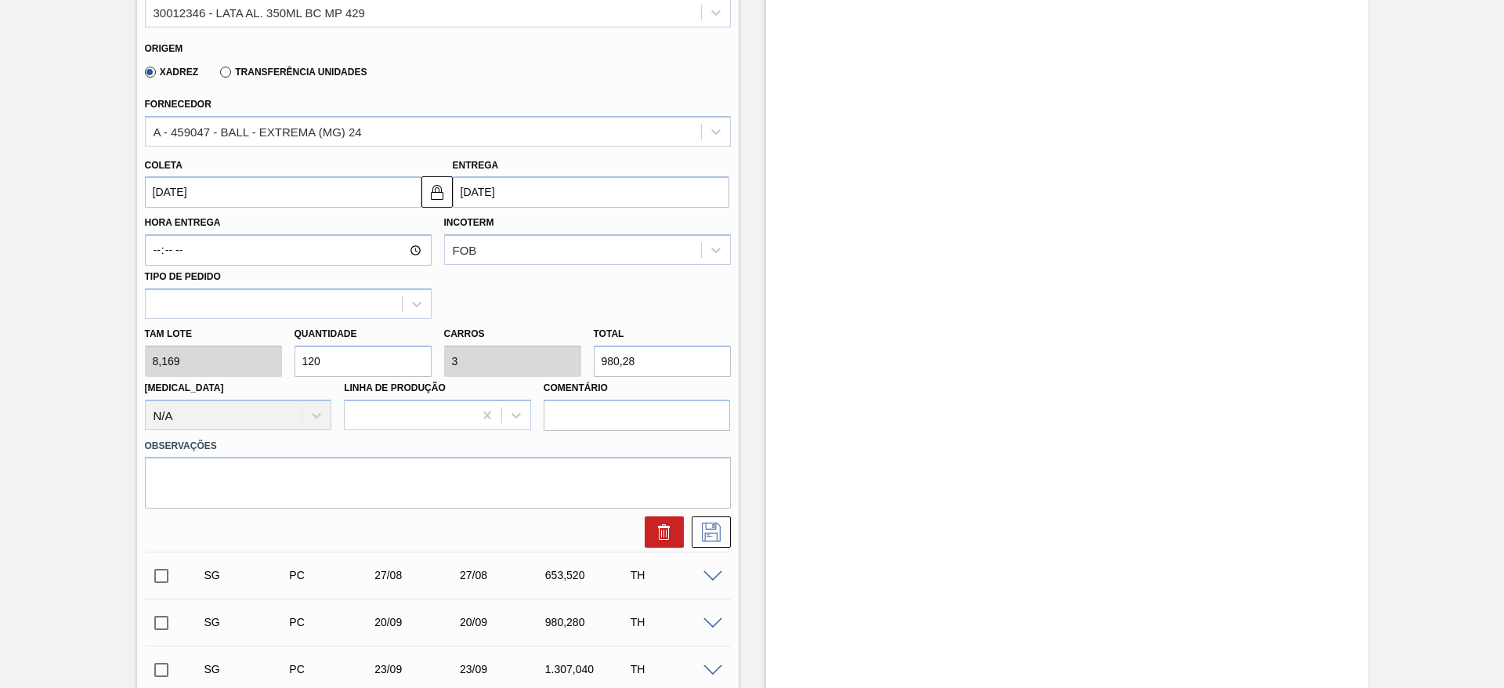
click at [273, 358] on div "Tam lote 8,169 Quantidade 120 Carros 3 Total 980,28 Doca N/A Linha de Produção …" at bounding box center [438, 375] width 599 height 112
type input "4"
type input "0,1"
type input "32,676"
type input "40"
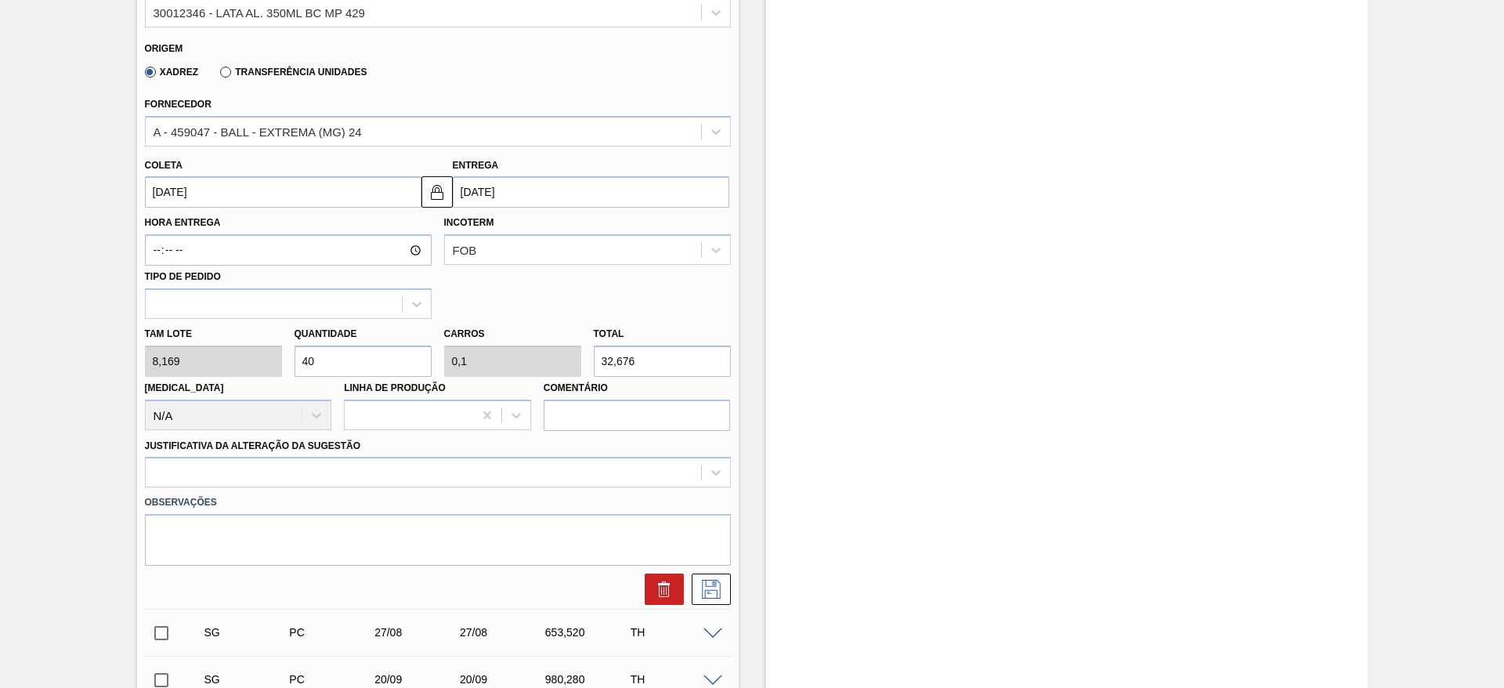
type input "1"
type input "326,76"
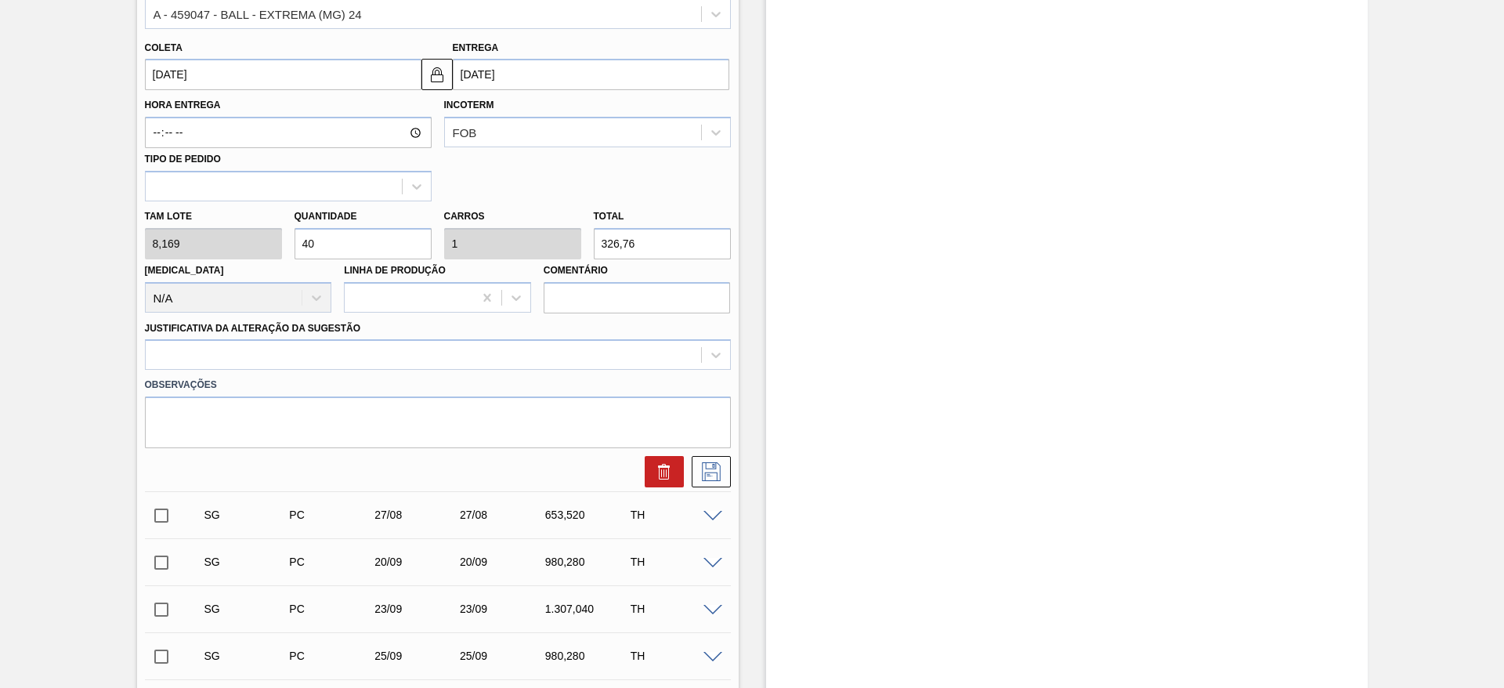
scroll to position [401, 0]
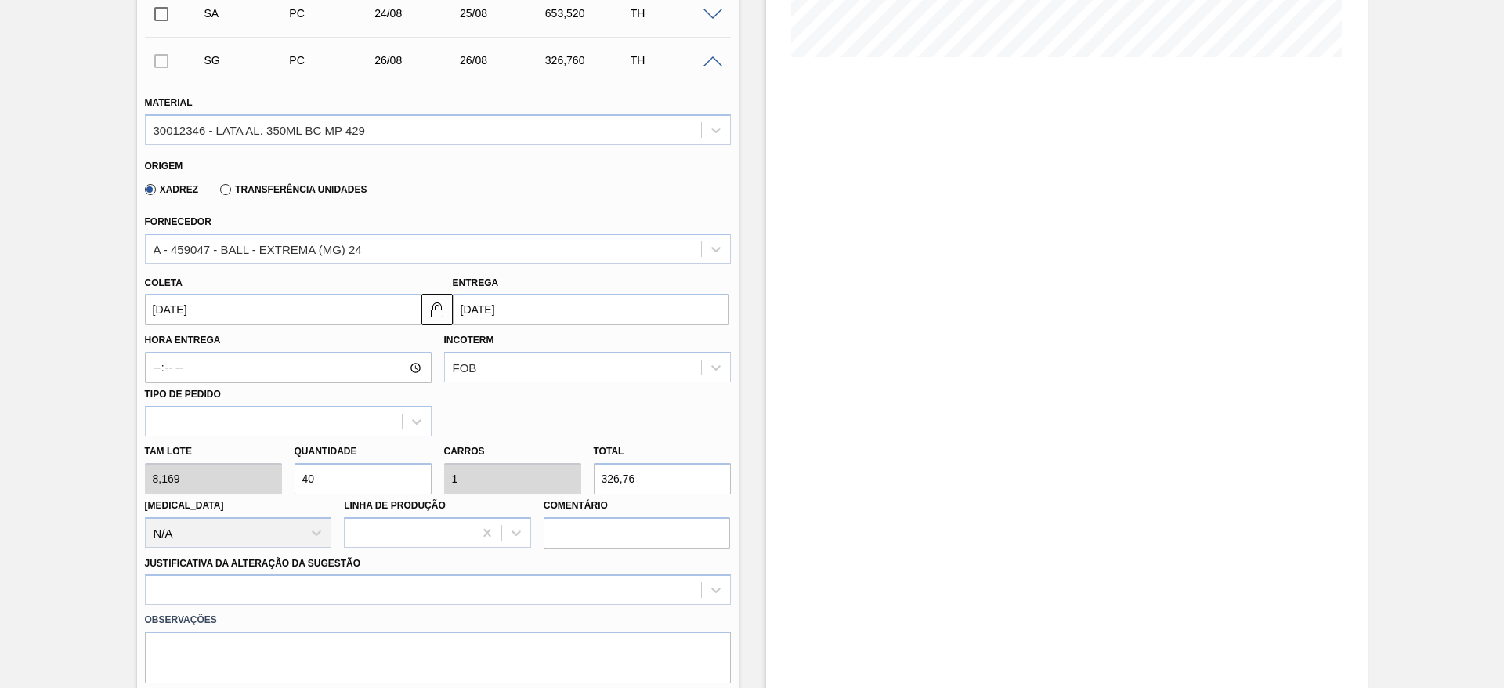
type input "4"
type input "0,1"
type input "32,676"
type input "0"
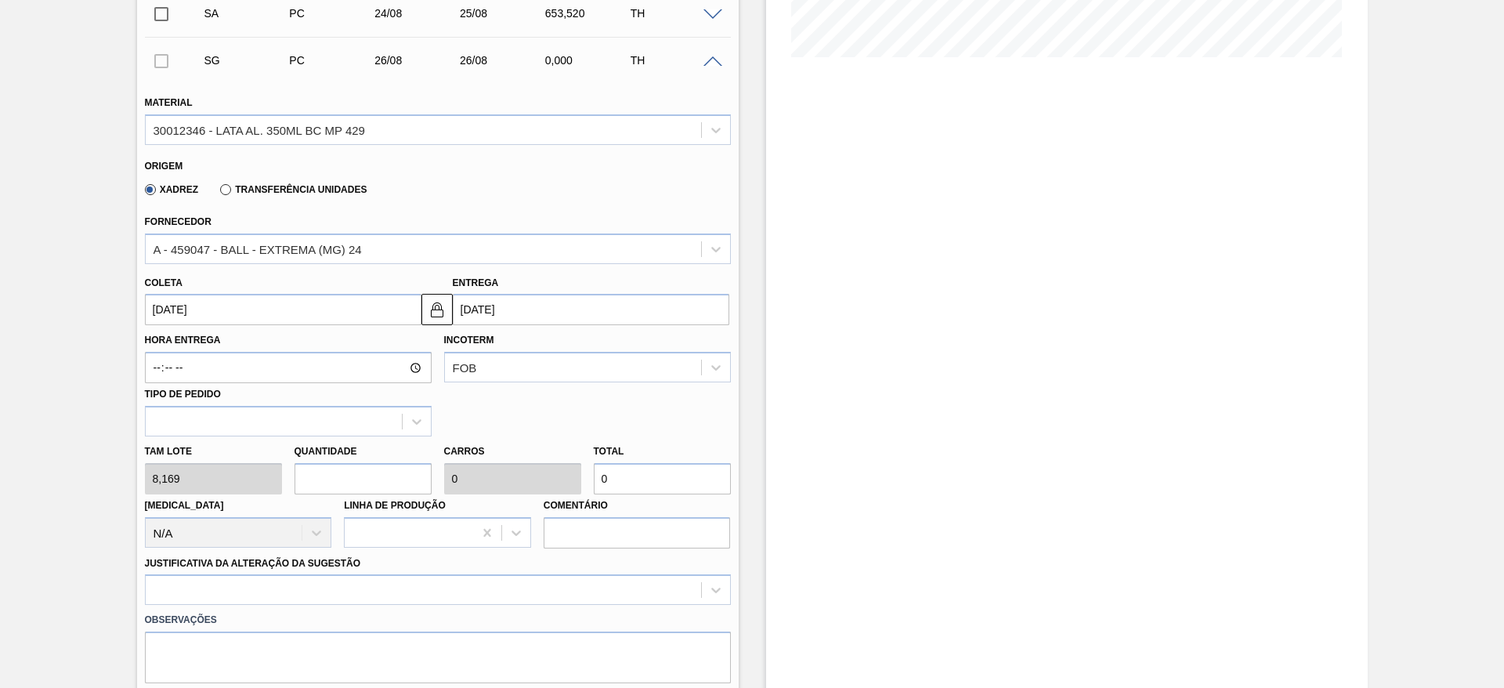
type input "2"
type input "0,05"
type input "16,338"
type input "20"
type input "0,5"
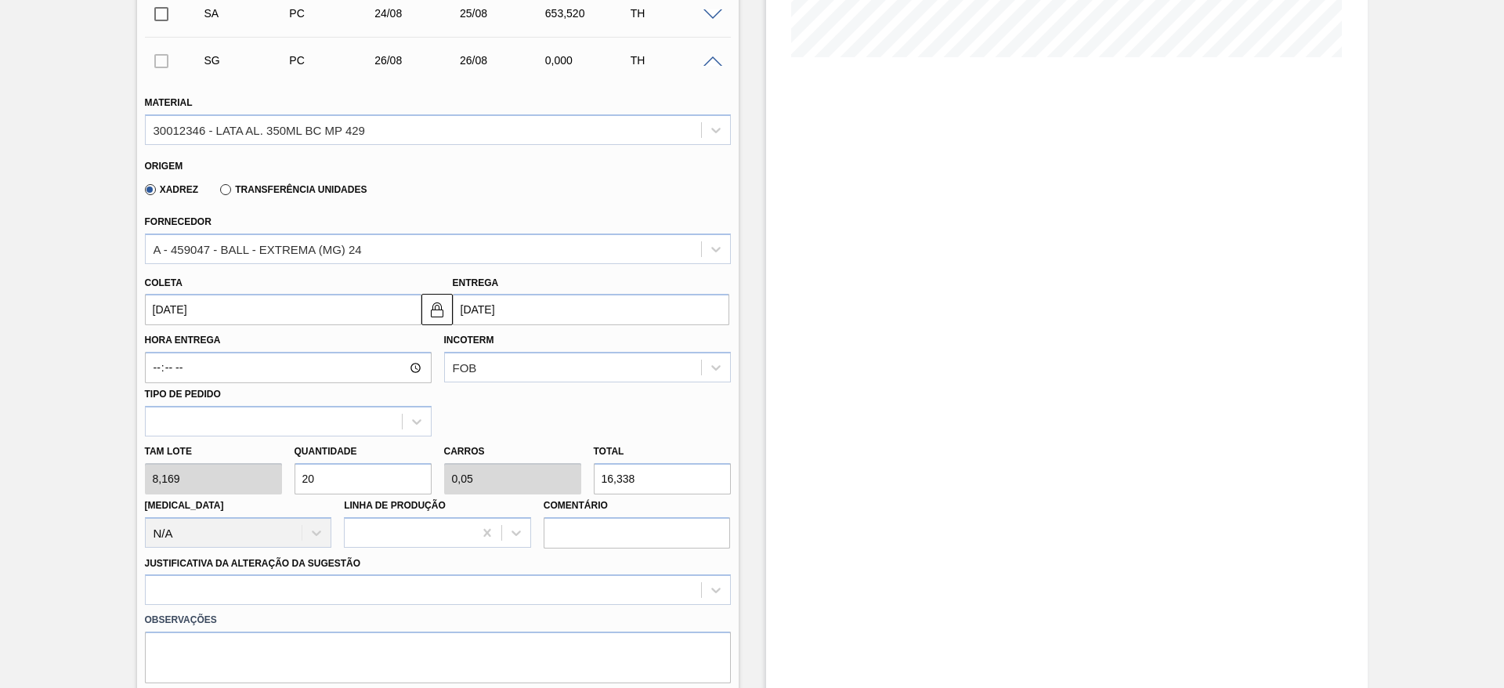
type input "163,38"
type input "20"
click at [337, 589] on div at bounding box center [438, 589] width 586 height 31
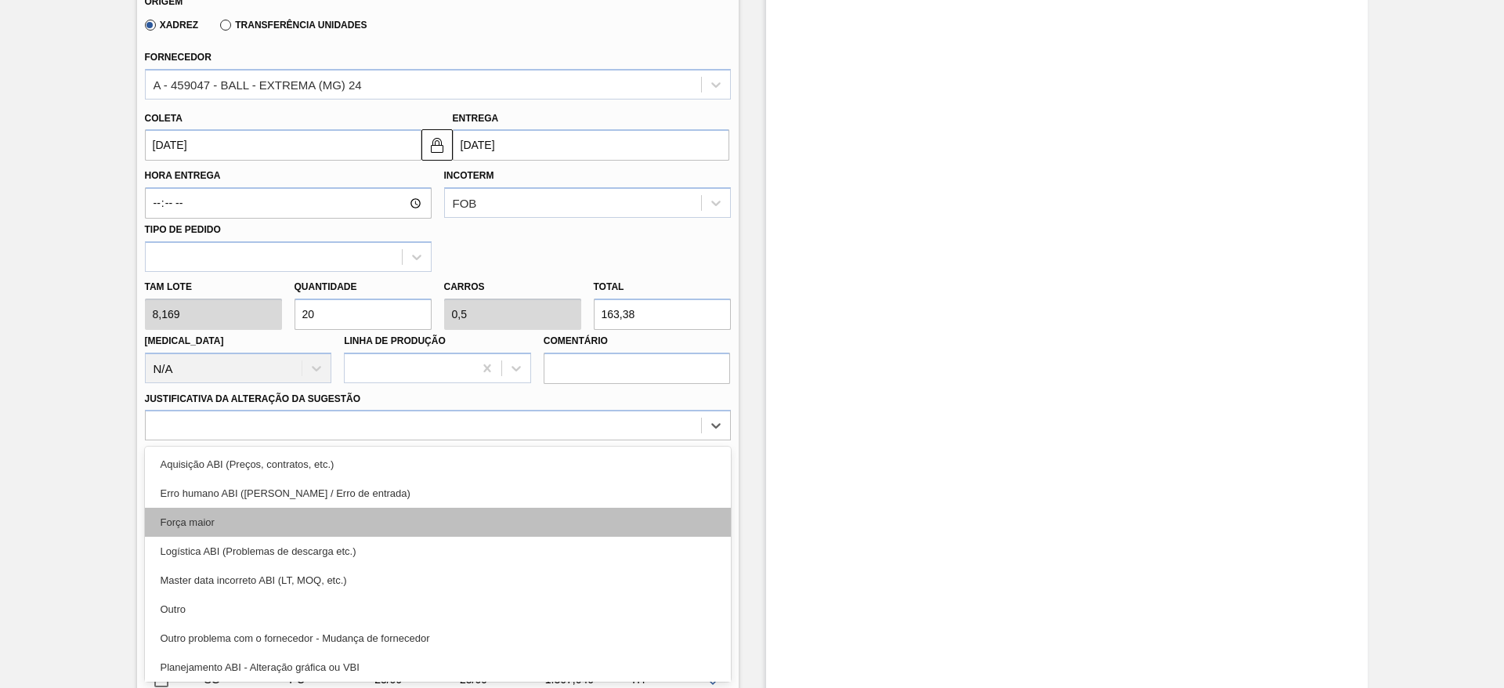
click at [211, 517] on div "Força maior" at bounding box center [438, 522] width 586 height 29
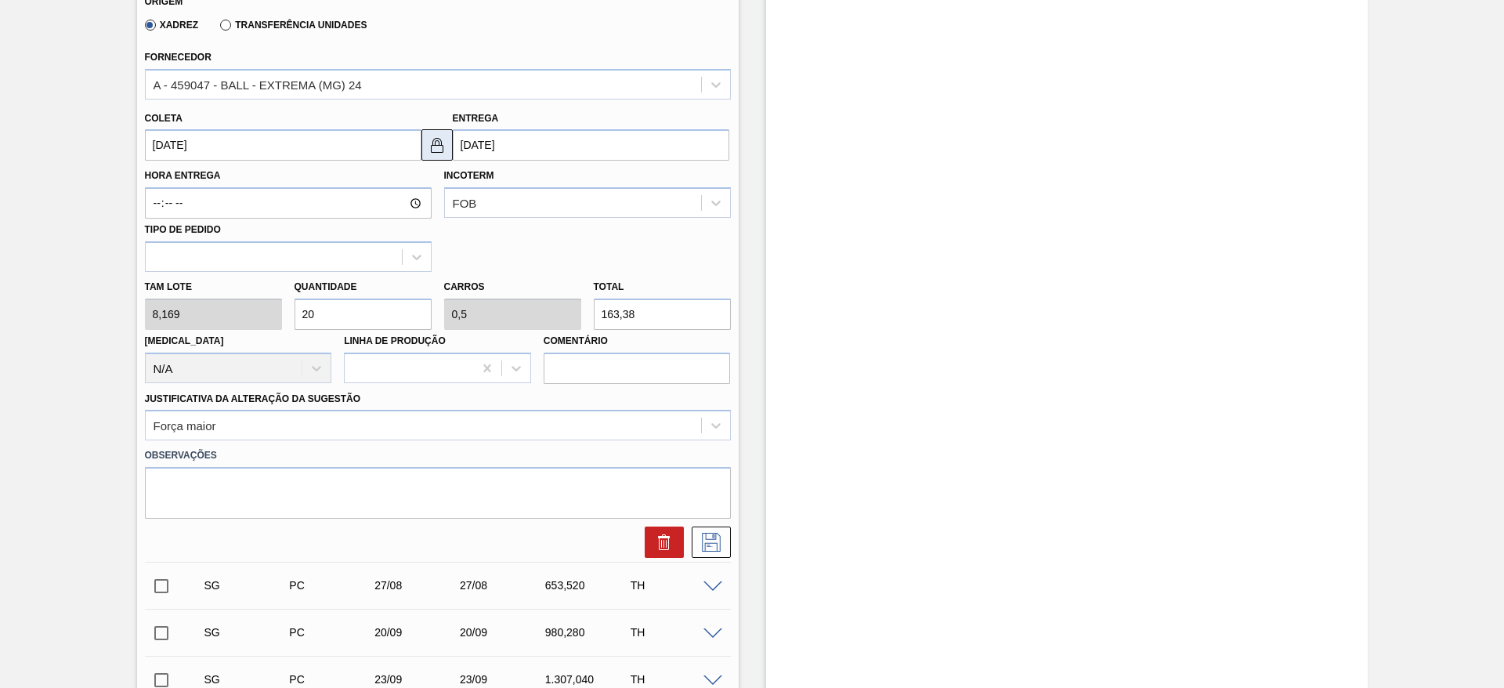
click at [437, 139] on img at bounding box center [437, 145] width 19 height 19
click at [374, 145] on input "[DATE]" at bounding box center [283, 144] width 277 height 31
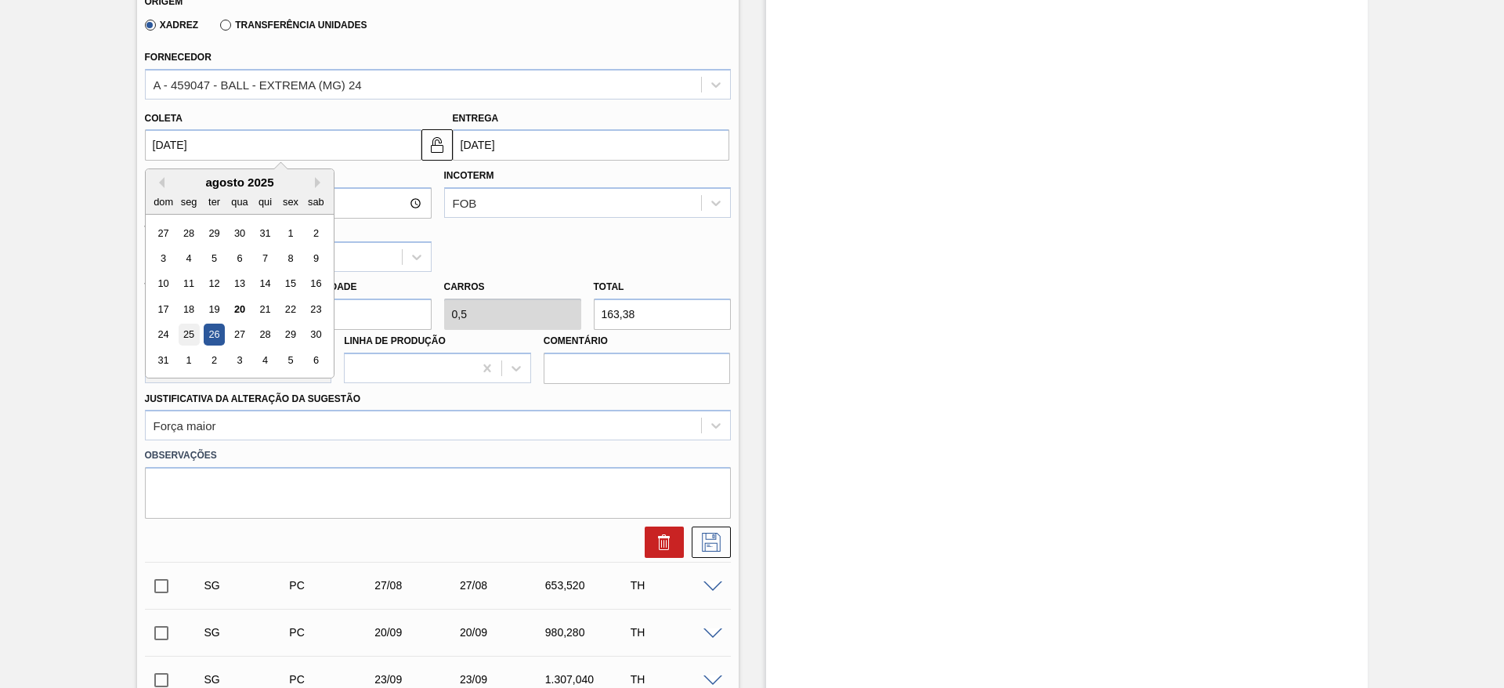
click at [193, 335] on div "25" at bounding box center [188, 334] width 21 height 21
type input "[DATE]"
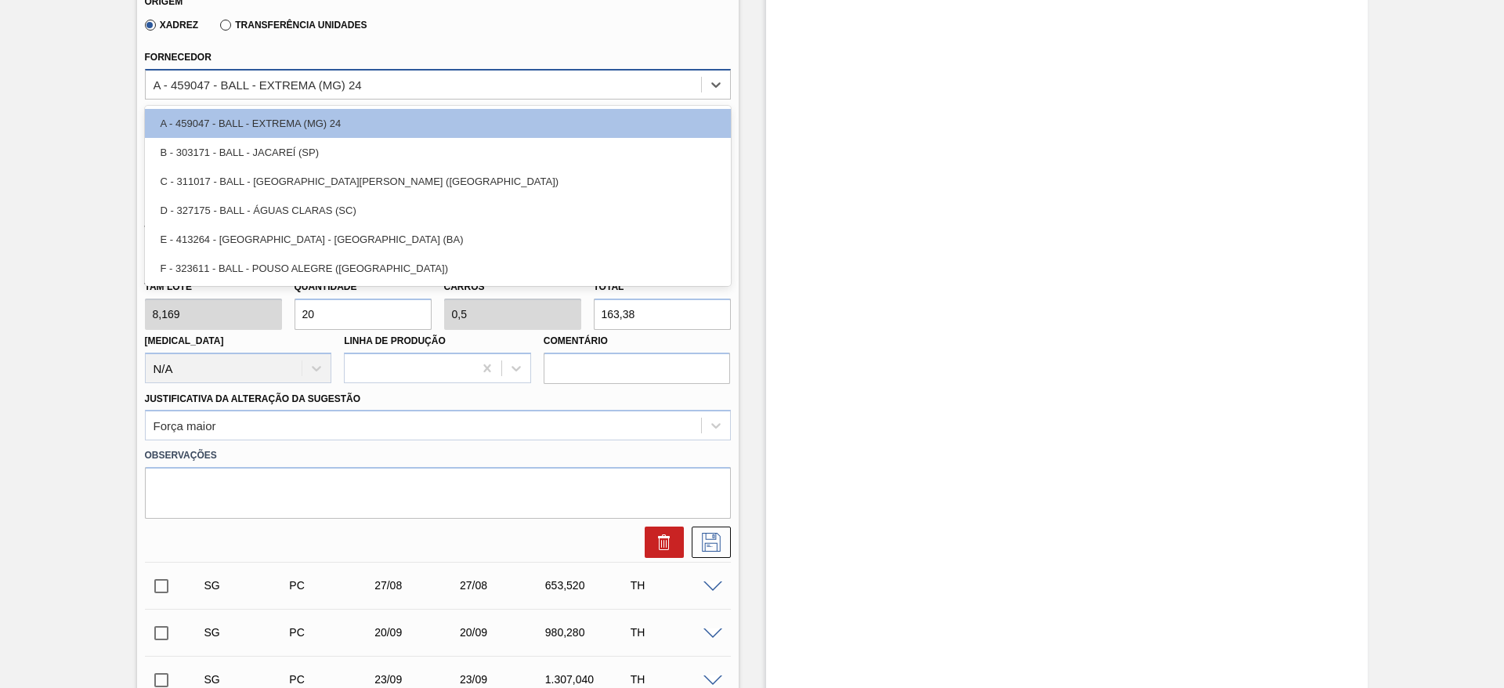
click at [349, 88] on div "A - 459047 - BALL - EXTREMA (MG) 24" at bounding box center [258, 84] width 208 height 13
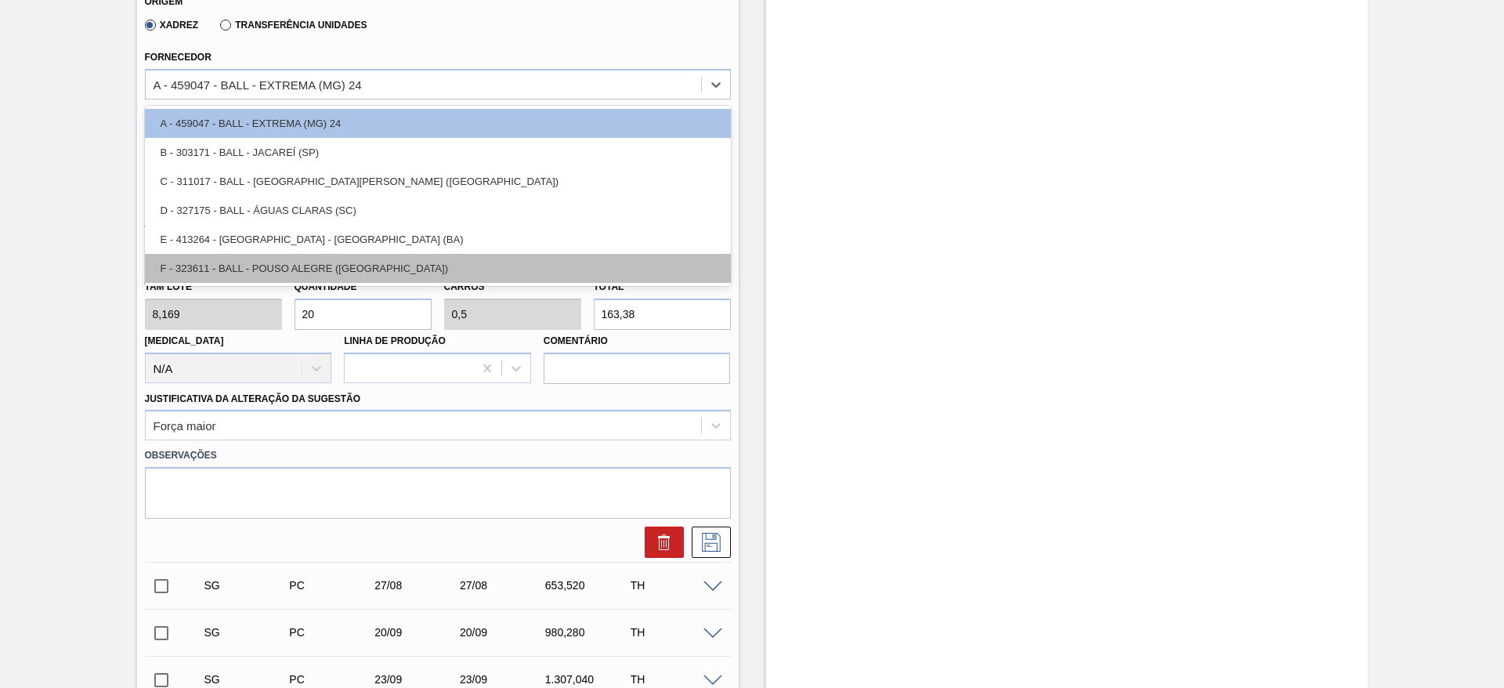
click at [335, 262] on div "F - 323611 - BALL - POUSO ALEGRE (MG)" at bounding box center [438, 268] width 586 height 29
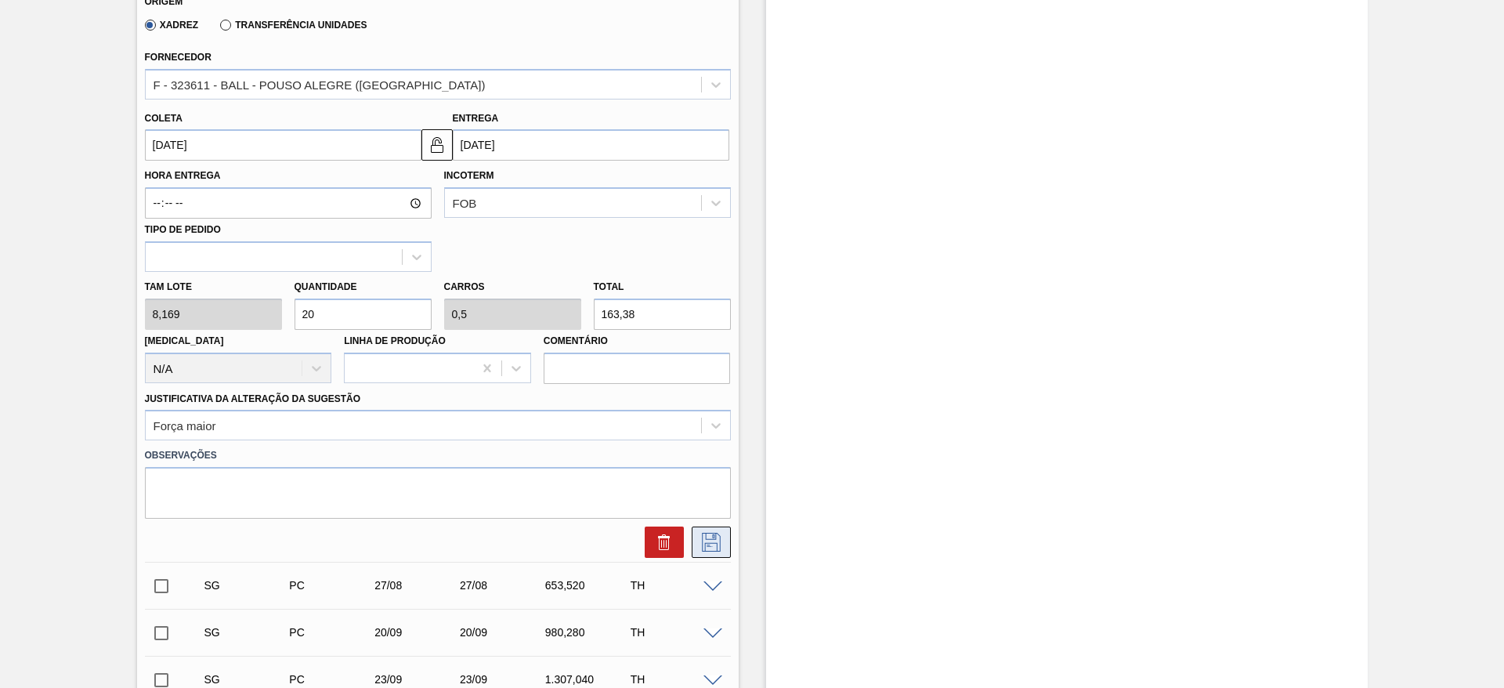
click at [718, 539] on icon at bounding box center [711, 542] width 19 height 19
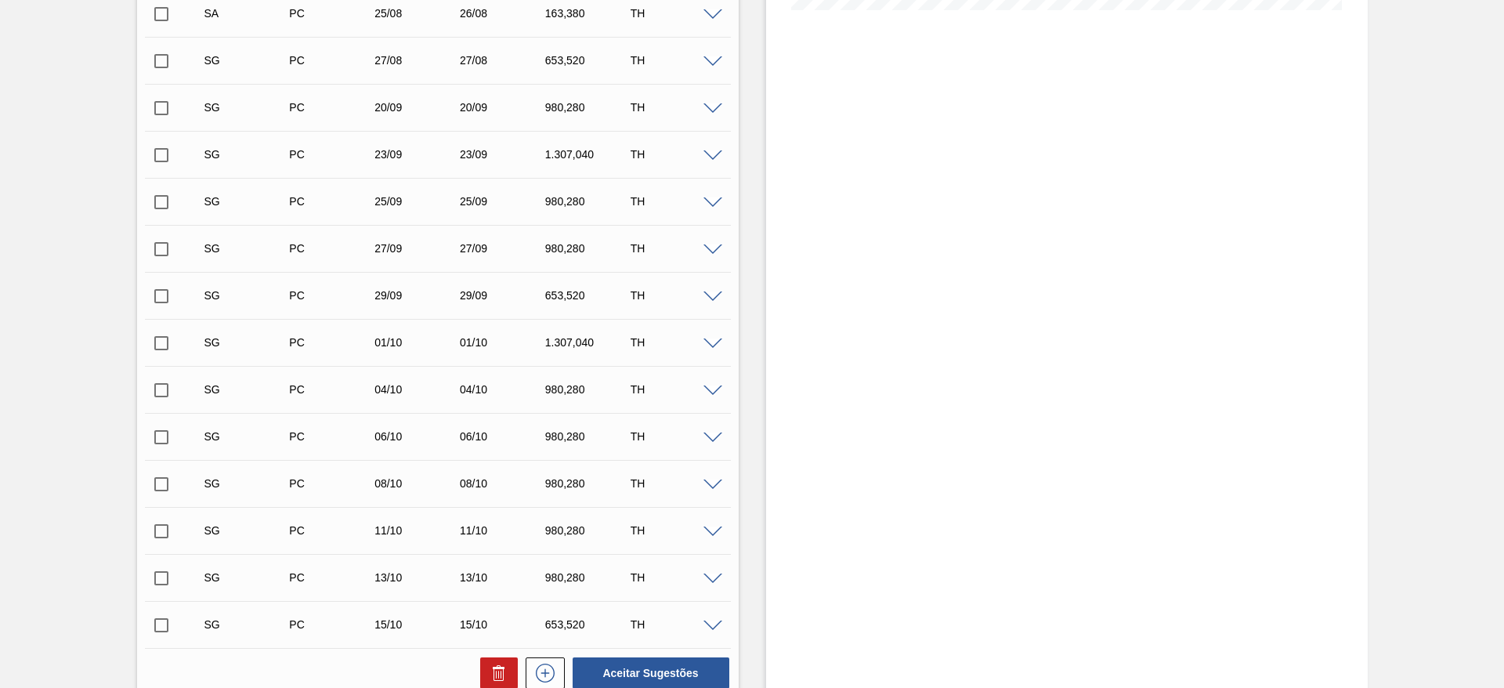
scroll to position [213, 0]
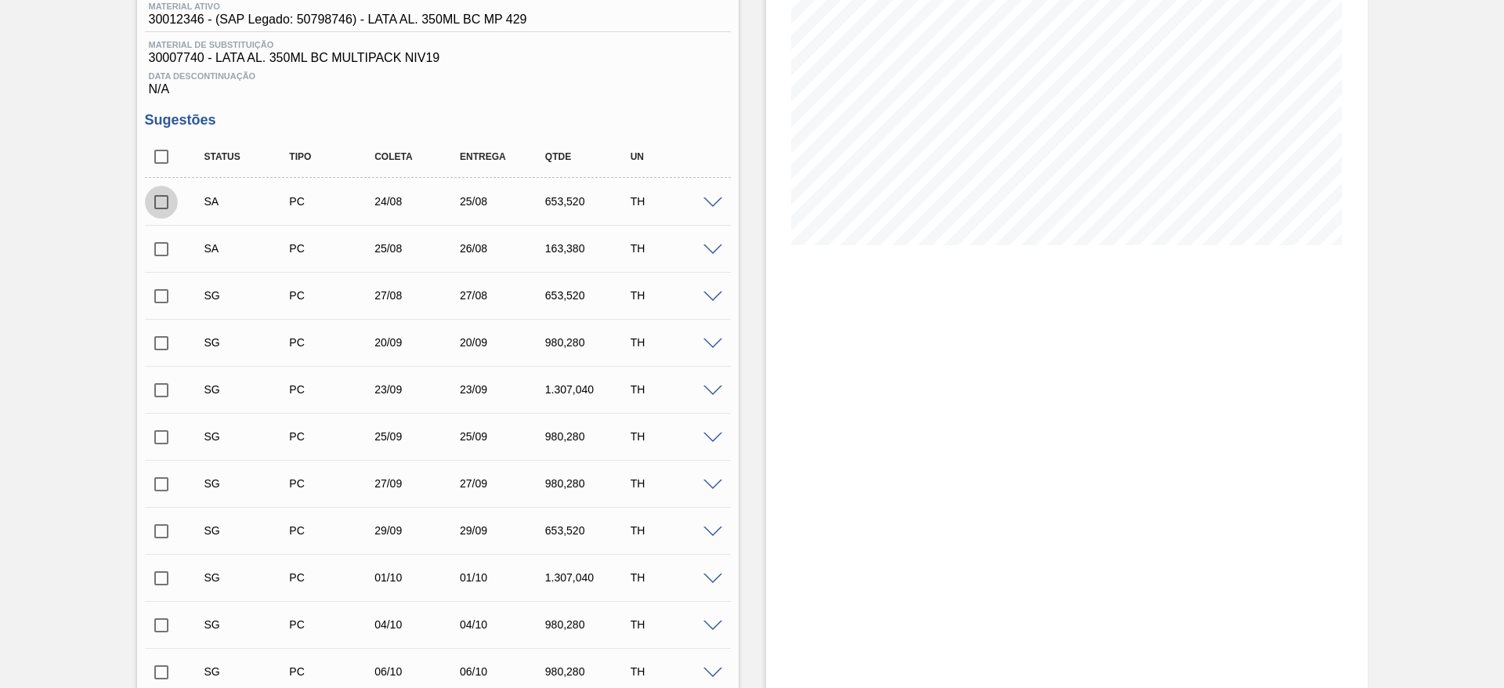
click at [165, 207] on input "checkbox" at bounding box center [161, 202] width 33 height 33
checkbox input "true"
click at [164, 254] on input "checkbox" at bounding box center [161, 249] width 33 height 33
checkbox input "true"
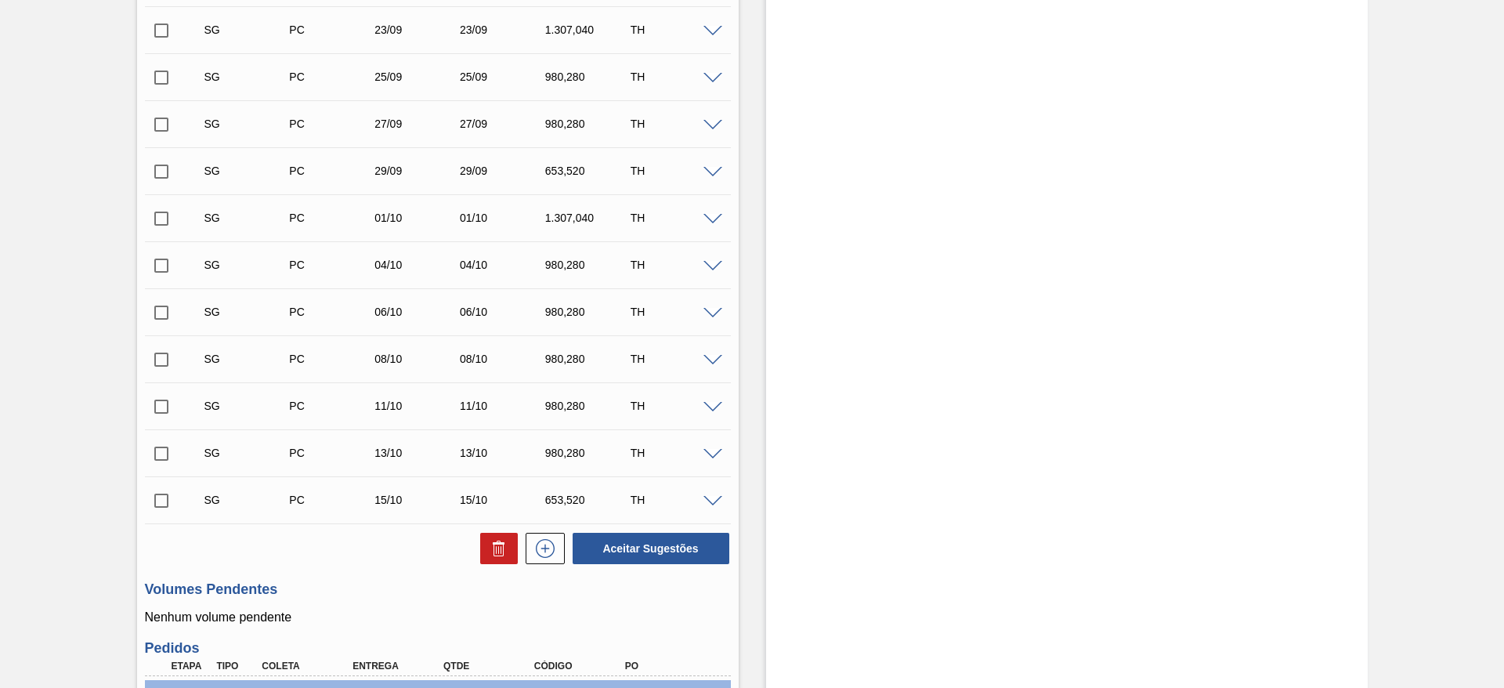
scroll to position [683, 0]
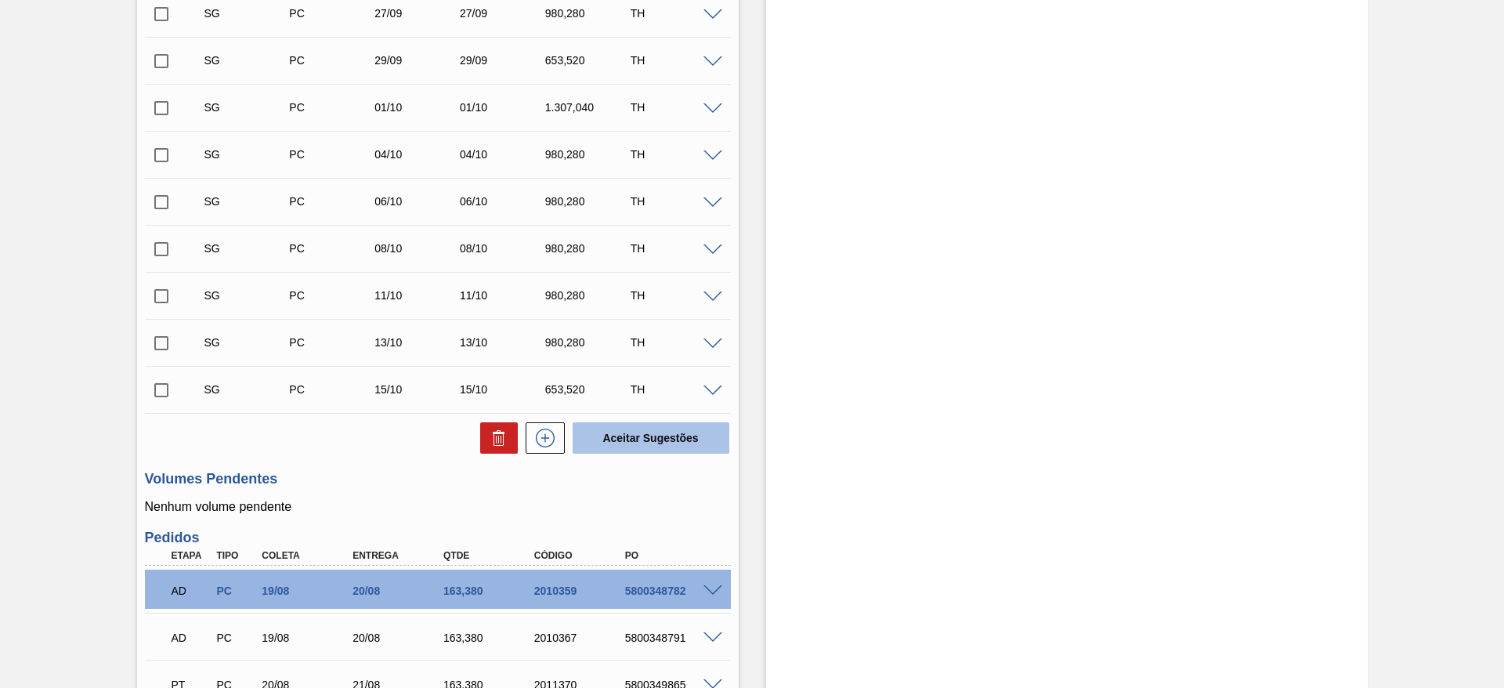
click at [646, 443] on button "Aceitar Sugestões" at bounding box center [651, 437] width 157 height 31
checkbox input "false"
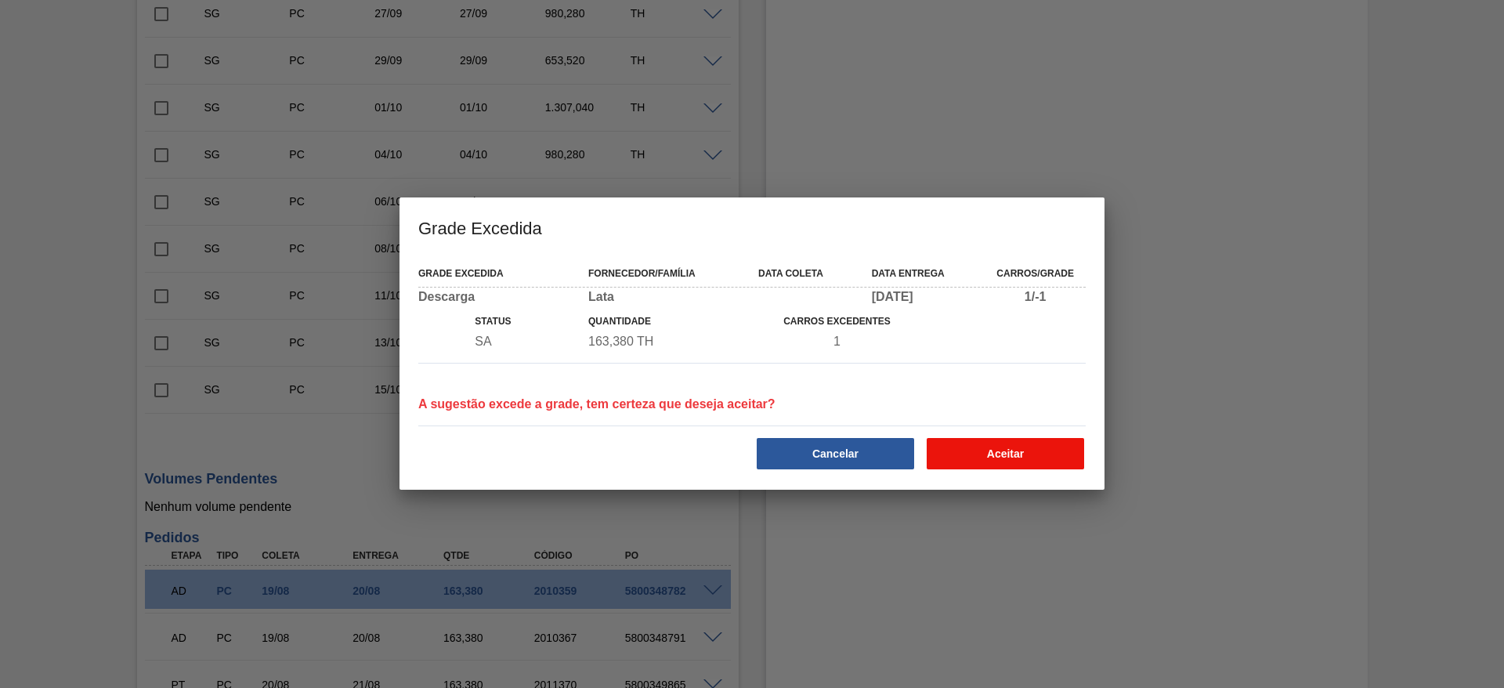
click at [1000, 461] on button "Aceitar" at bounding box center [1005, 453] width 157 height 31
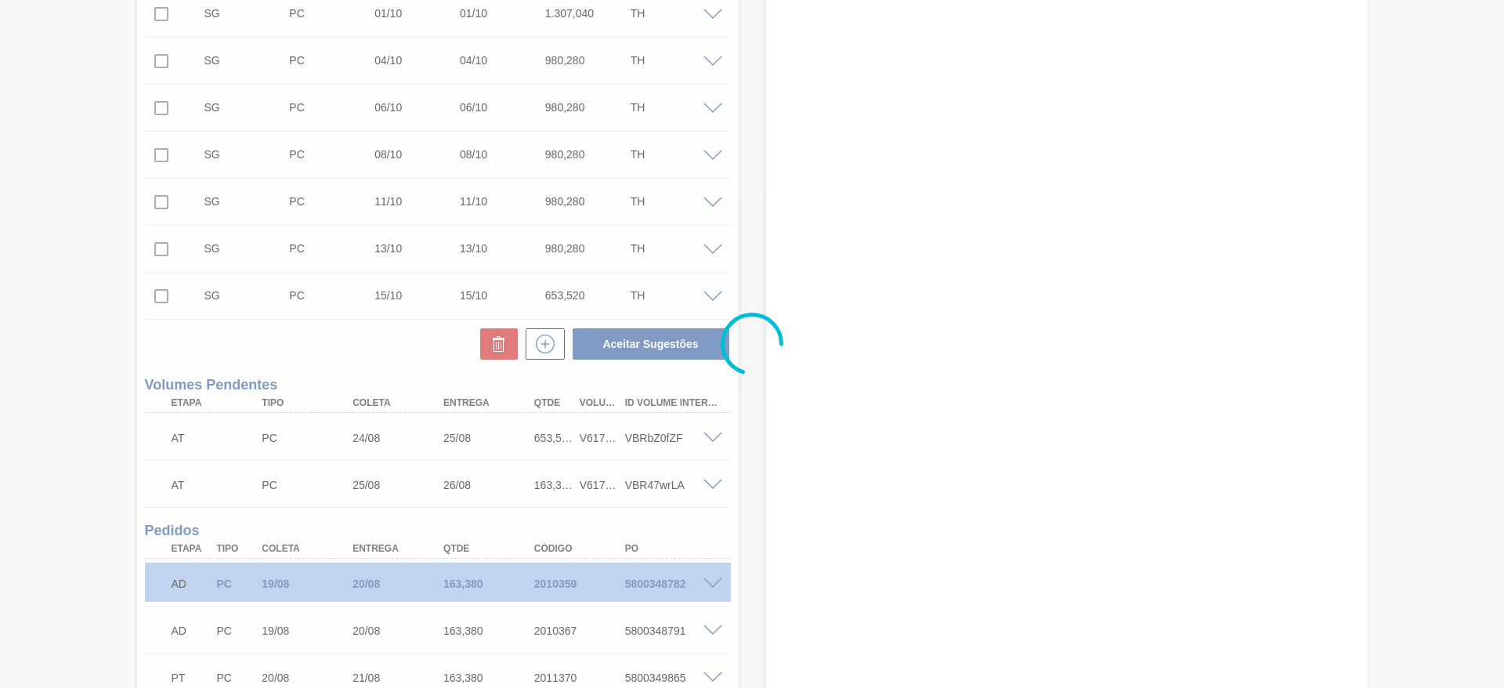
scroll to position [589, 0]
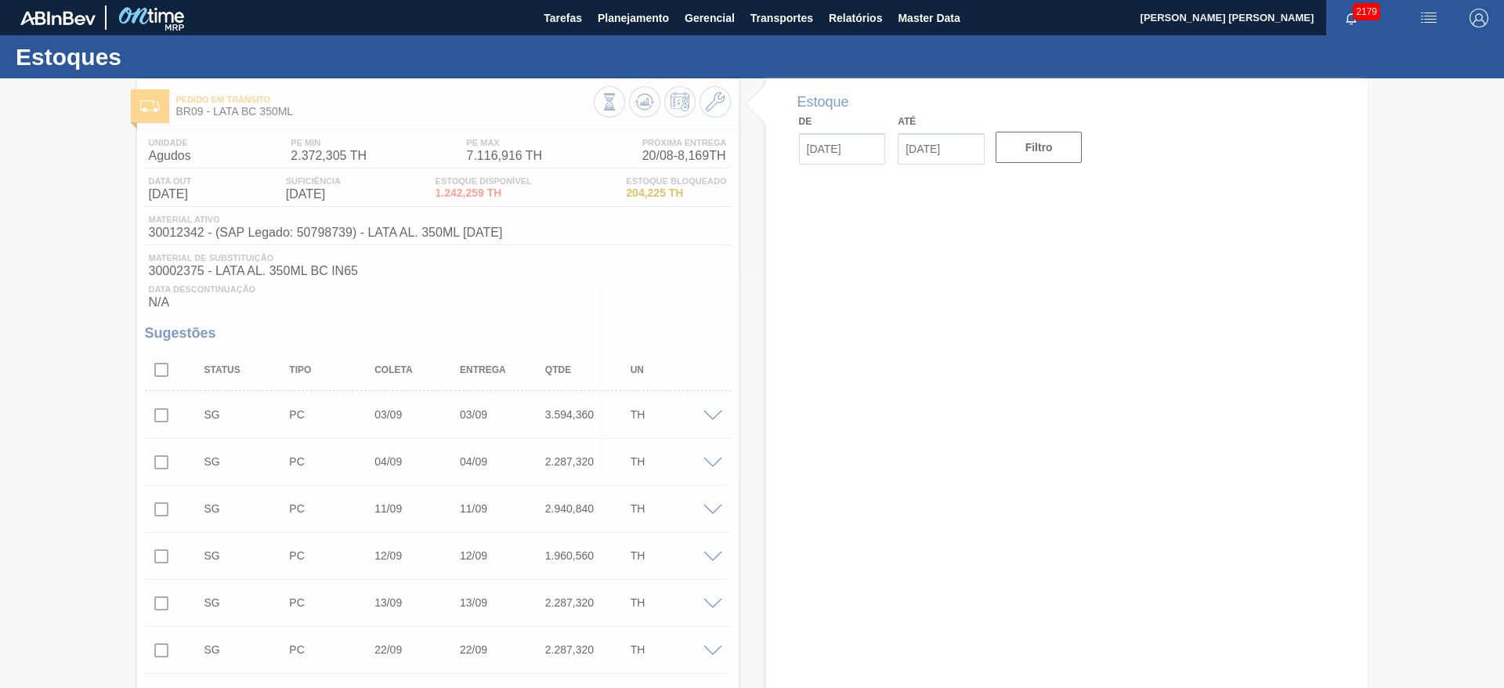
type input "[DATE]"
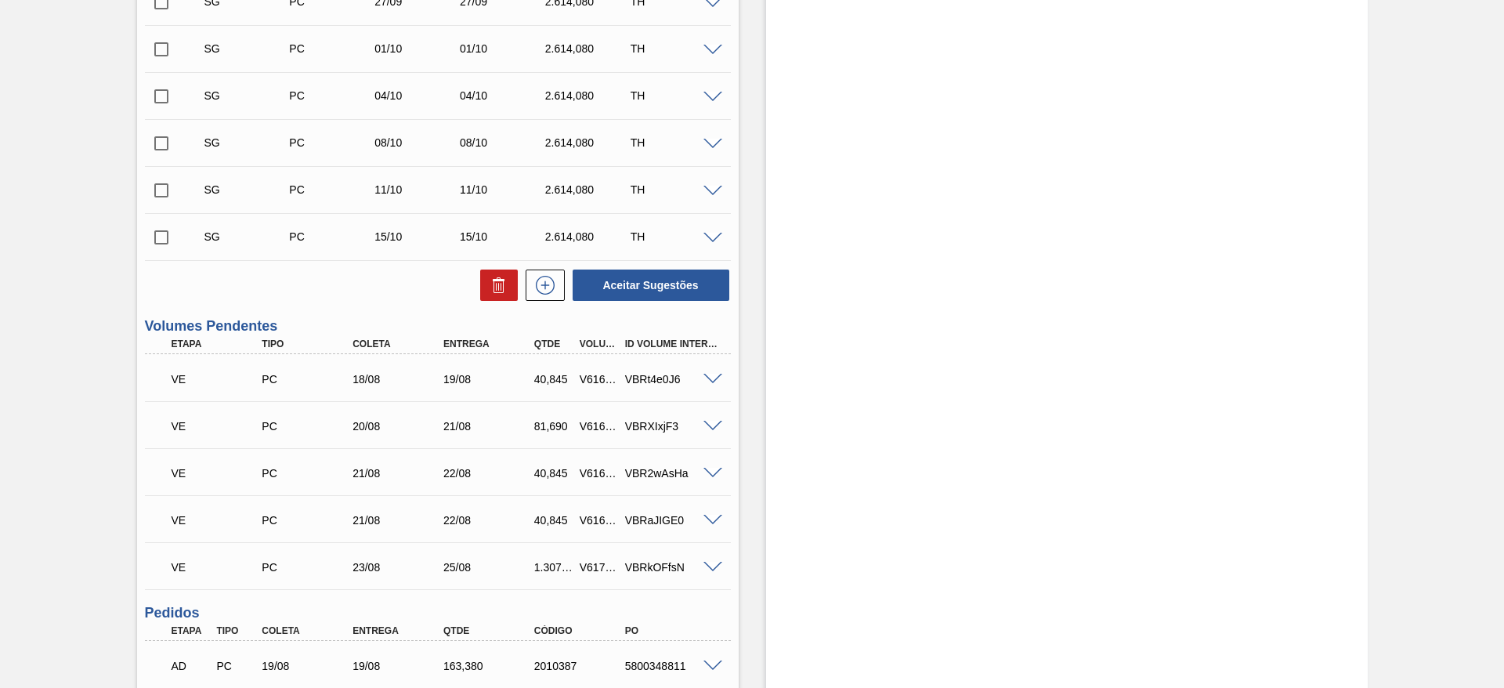
scroll to position [870, 0]
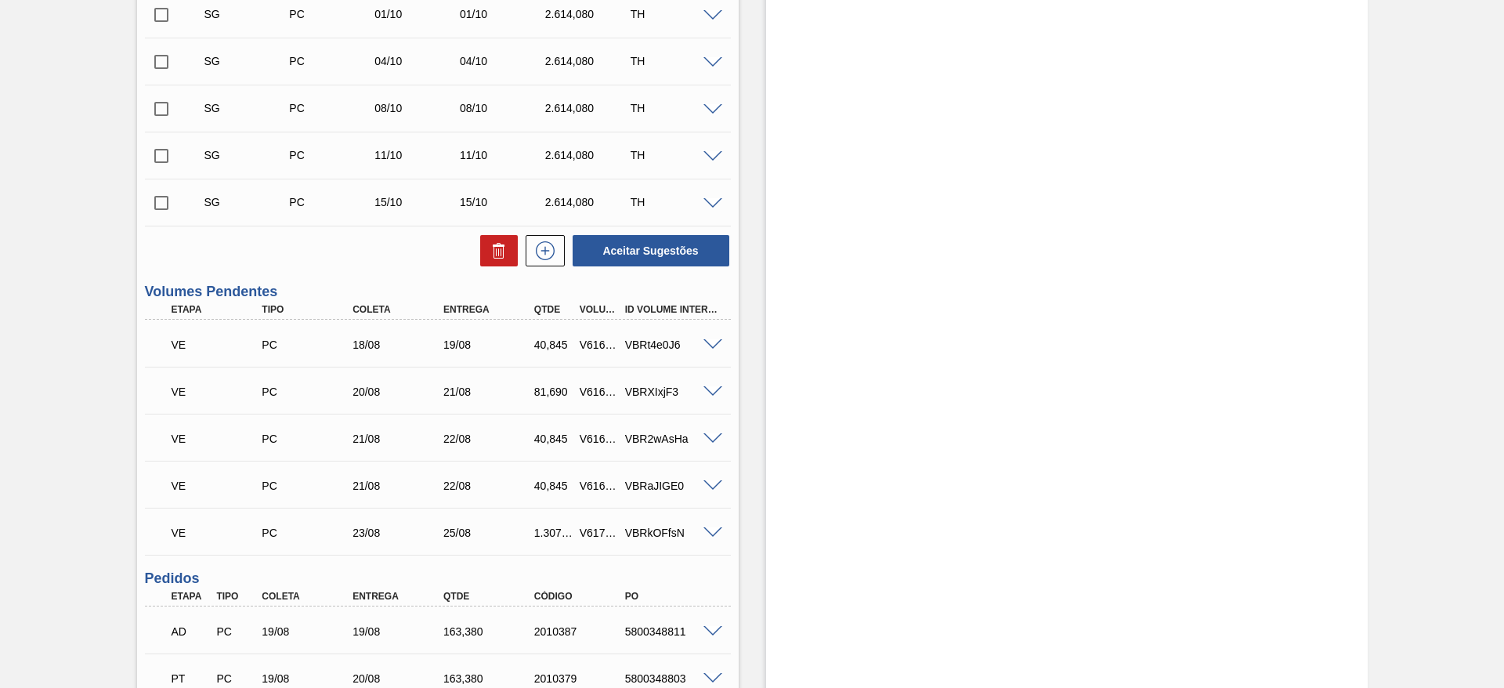
click at [707, 533] on span at bounding box center [713, 533] width 19 height 12
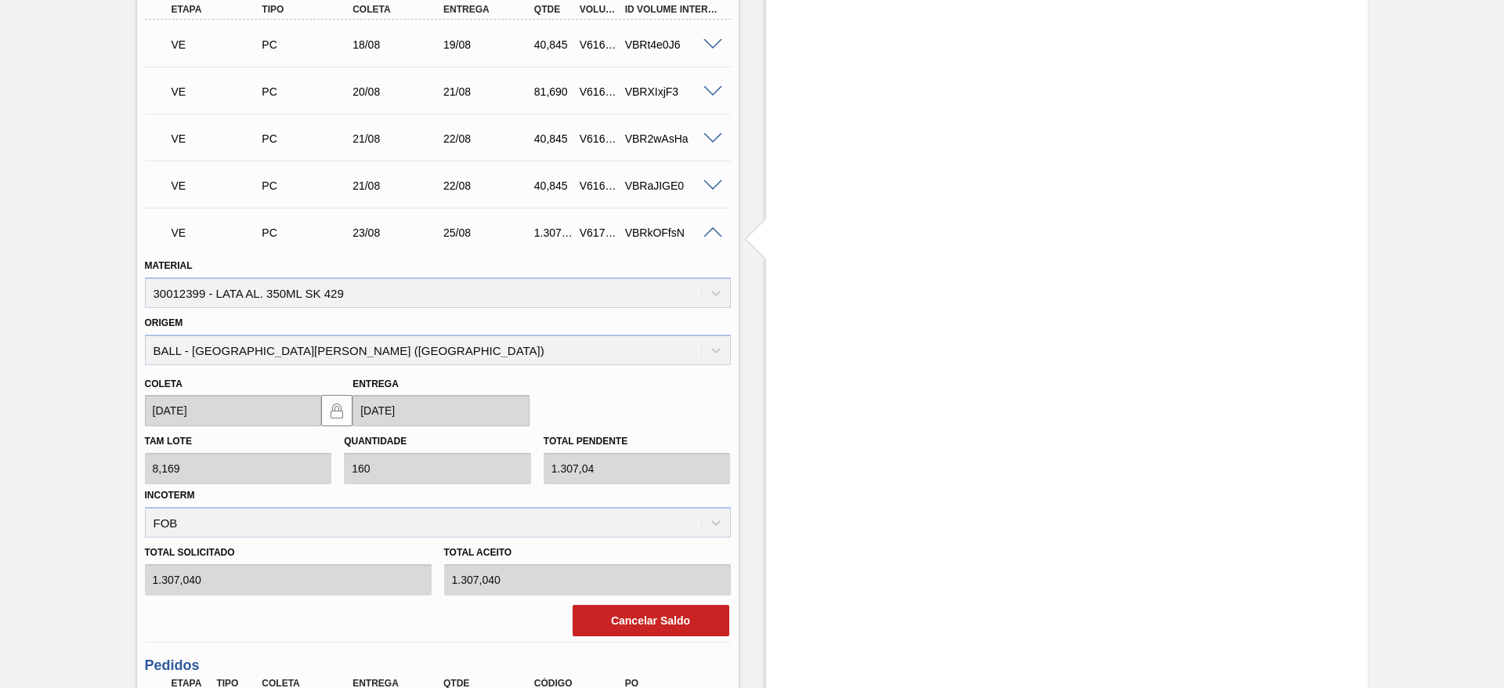
scroll to position [1223, 0]
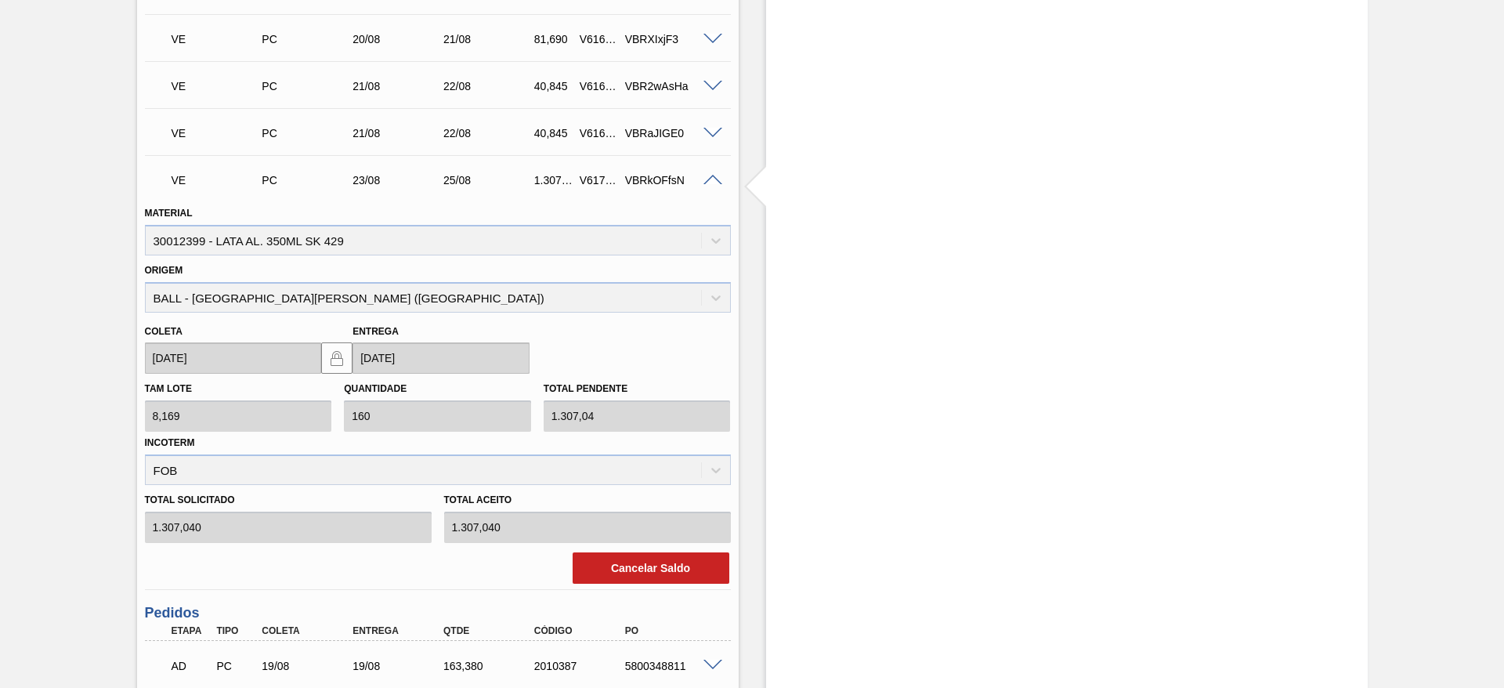
click at [712, 130] on span at bounding box center [713, 134] width 19 height 12
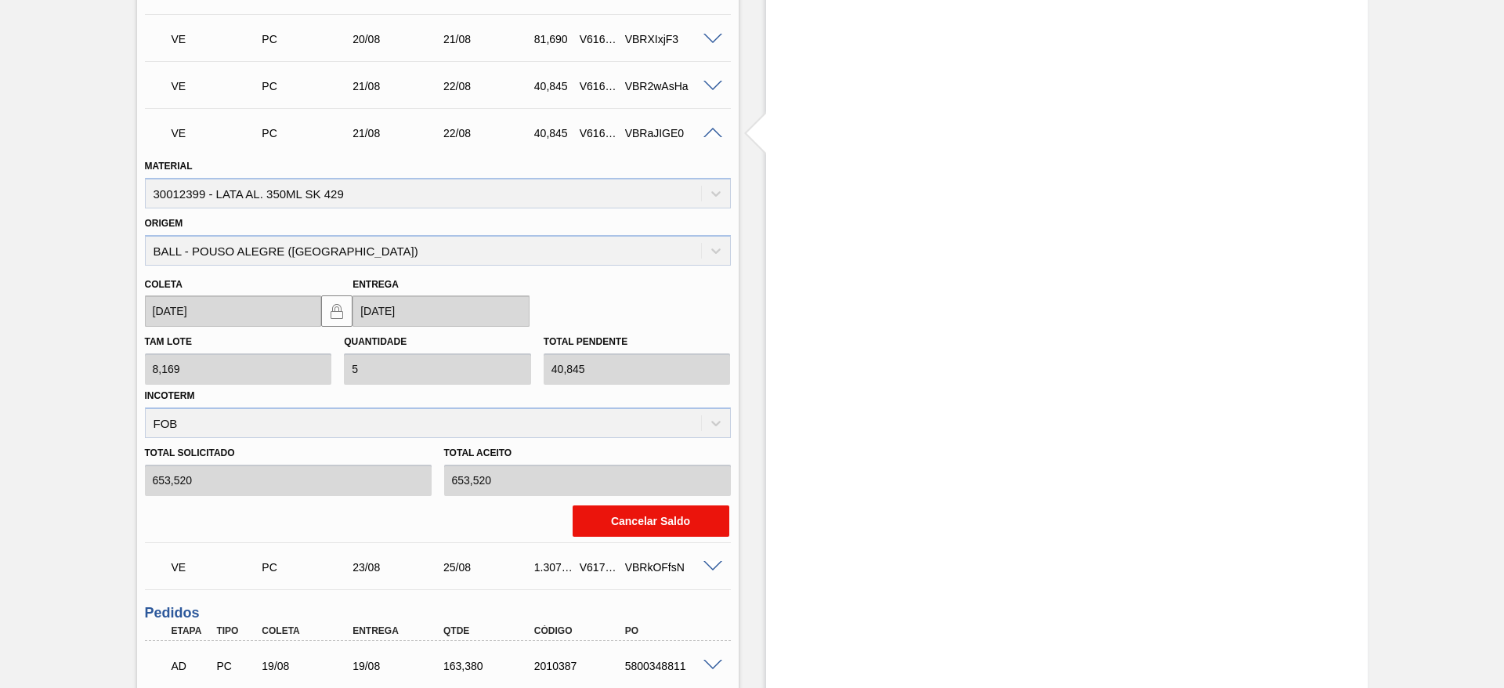
click at [623, 515] on button "Cancelar Saldo" at bounding box center [651, 520] width 157 height 31
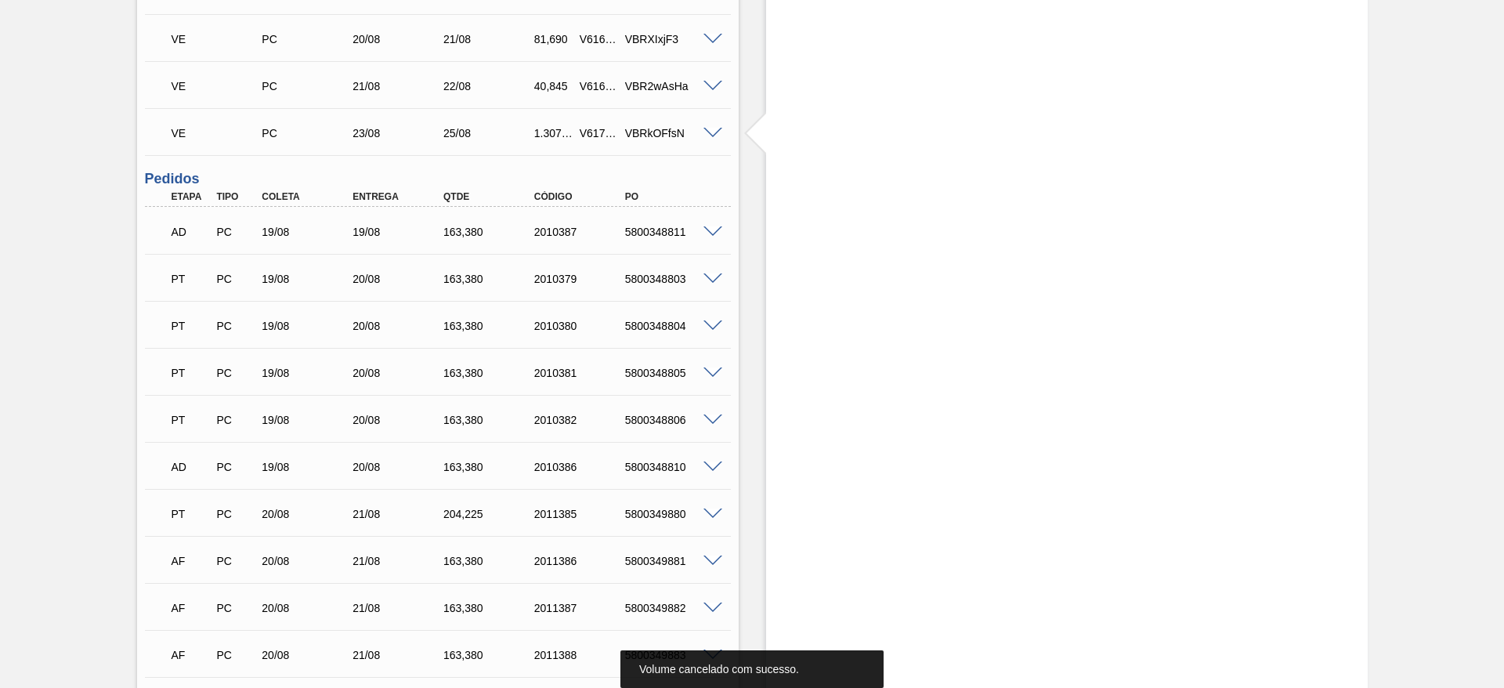
click at [712, 82] on span at bounding box center [713, 87] width 19 height 12
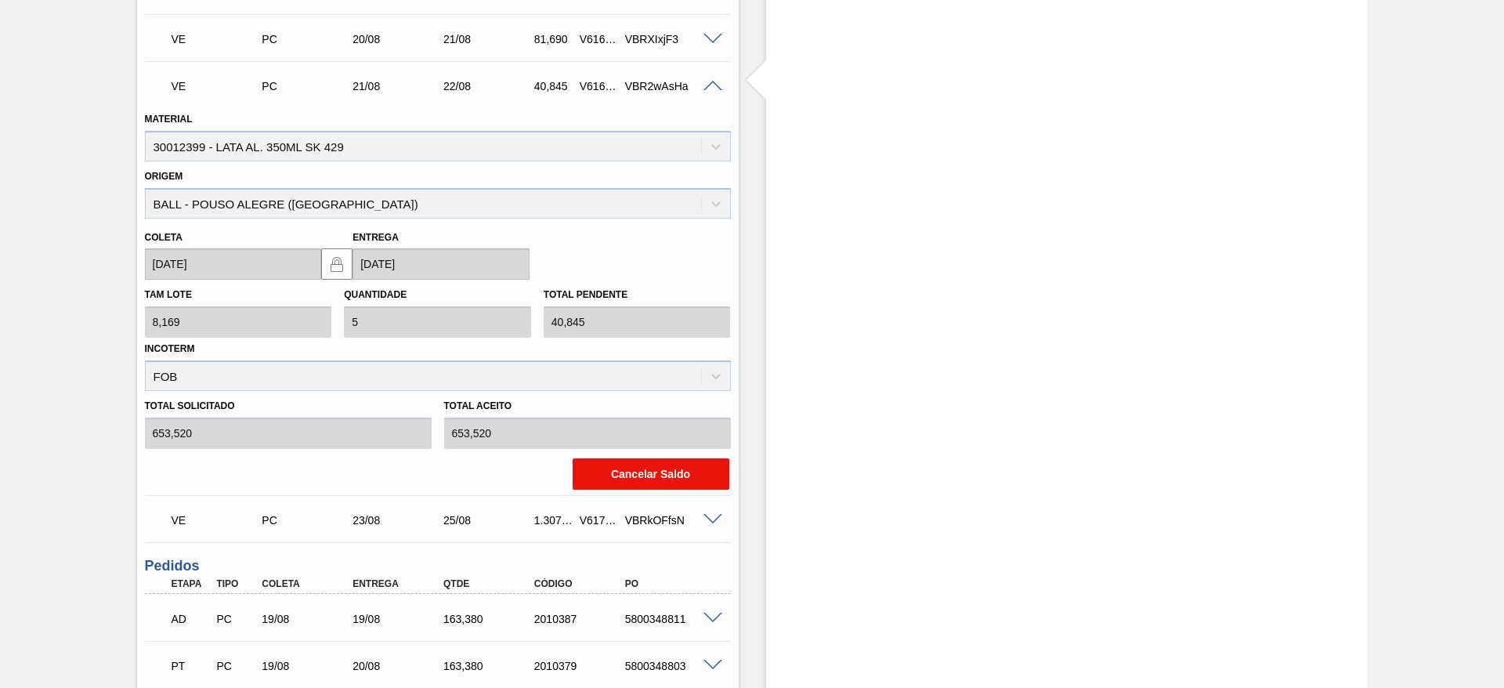
click at [624, 472] on button "Cancelar Saldo" at bounding box center [651, 473] width 157 height 31
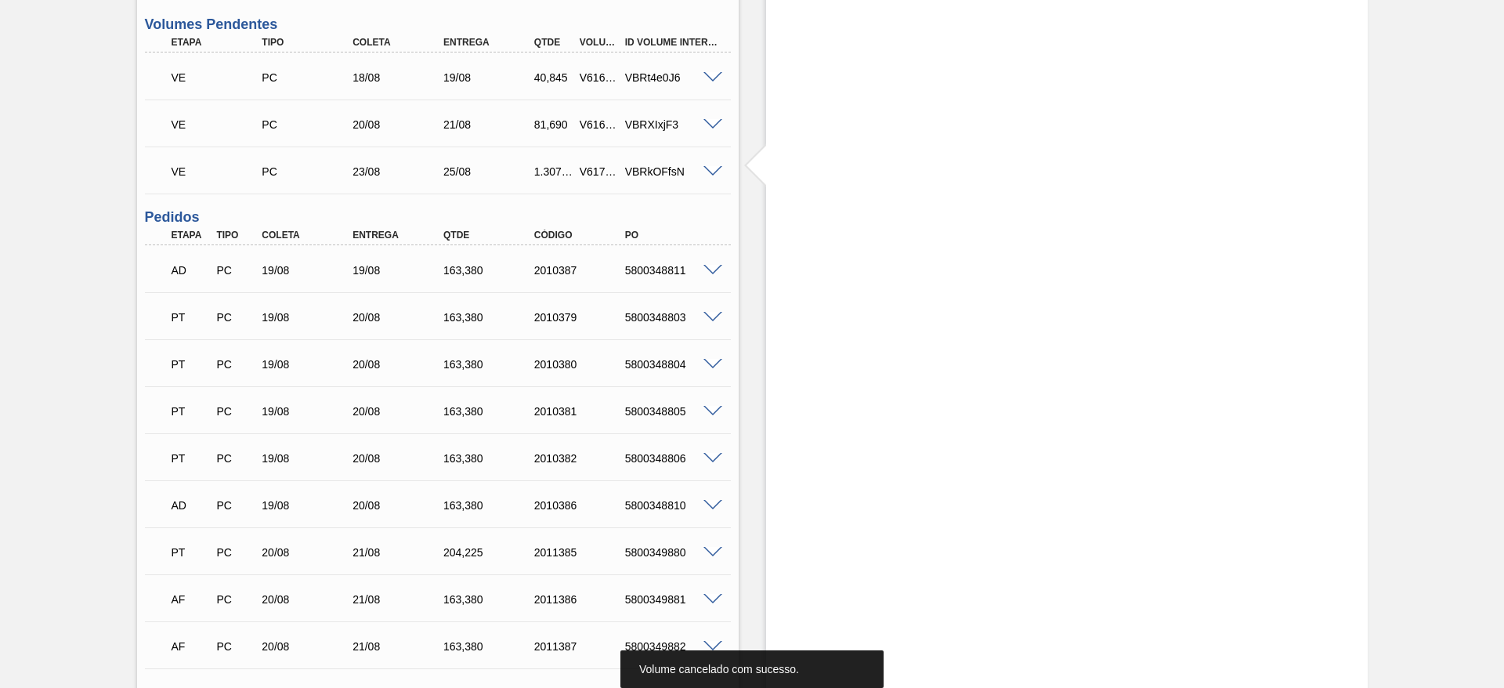
scroll to position [1105, 0]
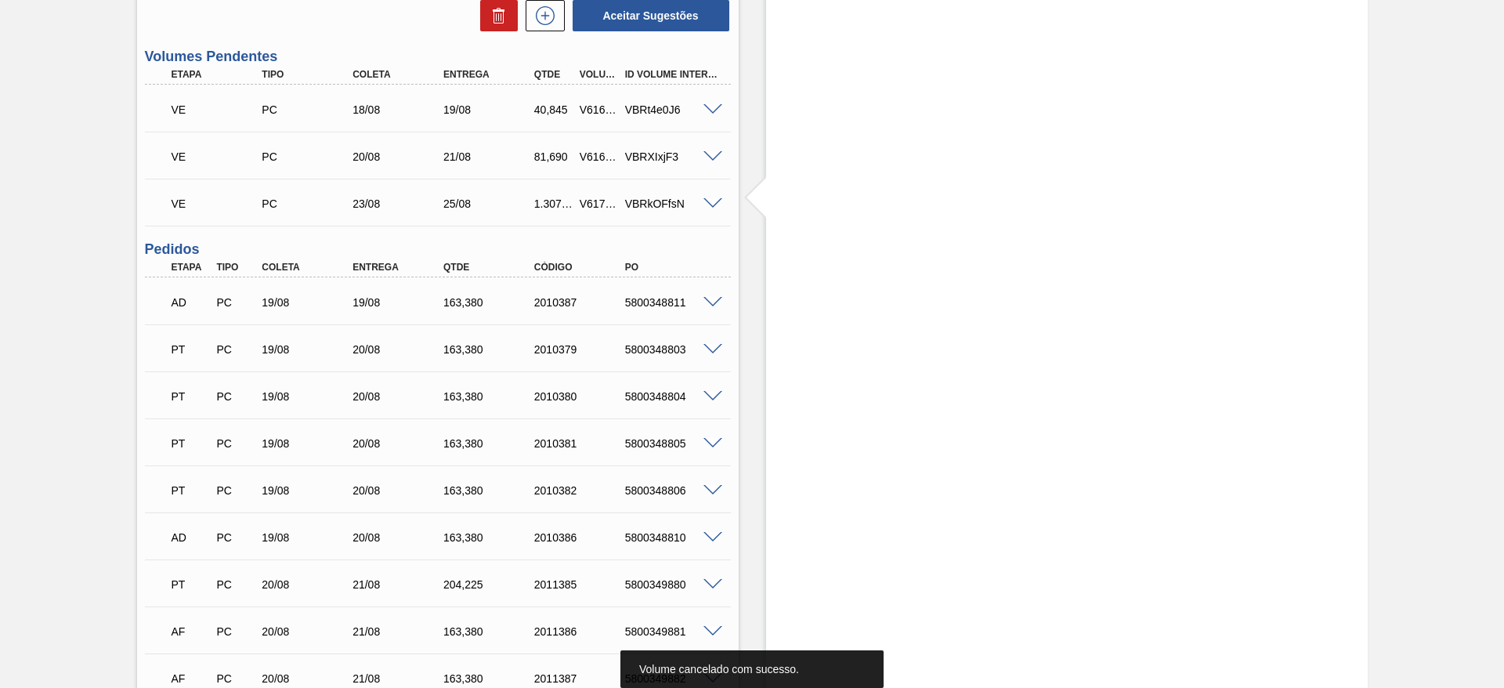
click at [711, 153] on span at bounding box center [713, 157] width 19 height 12
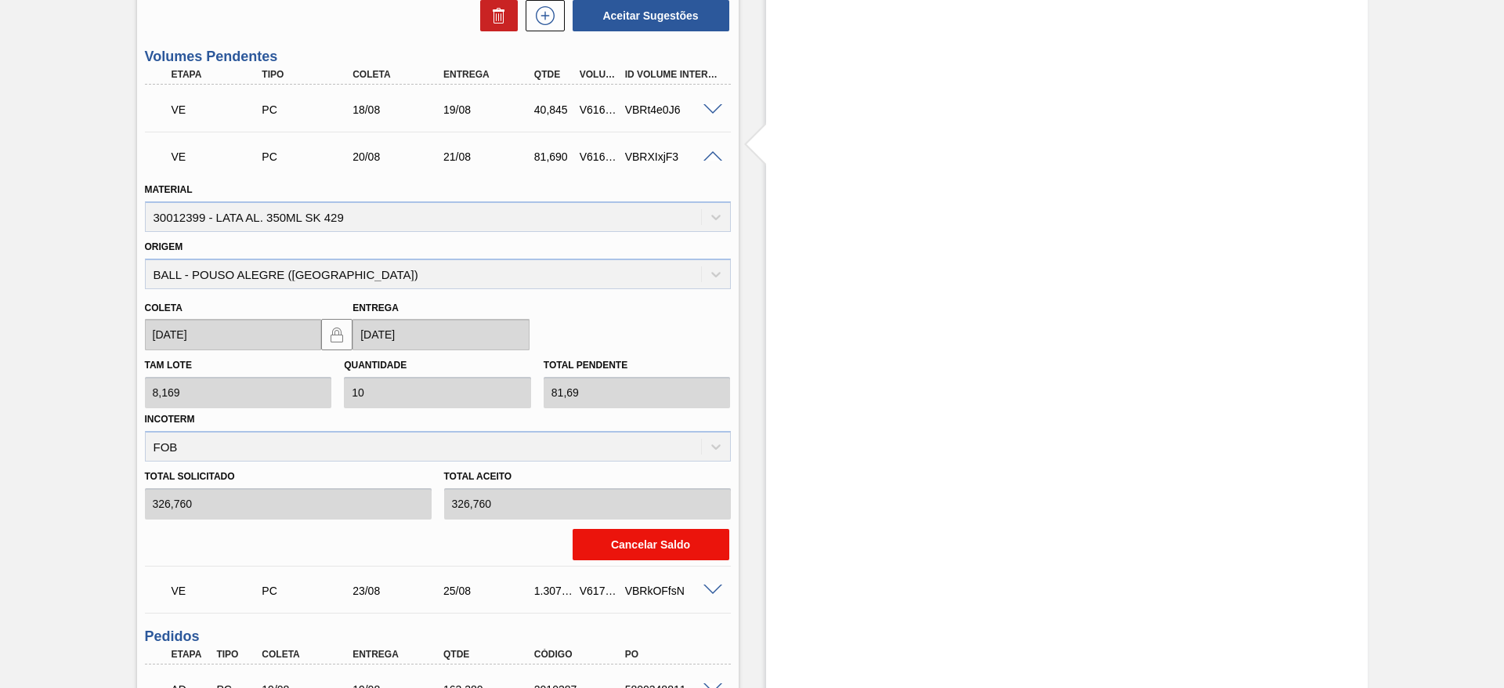
click at [624, 546] on button "Cancelar Saldo" at bounding box center [651, 544] width 157 height 31
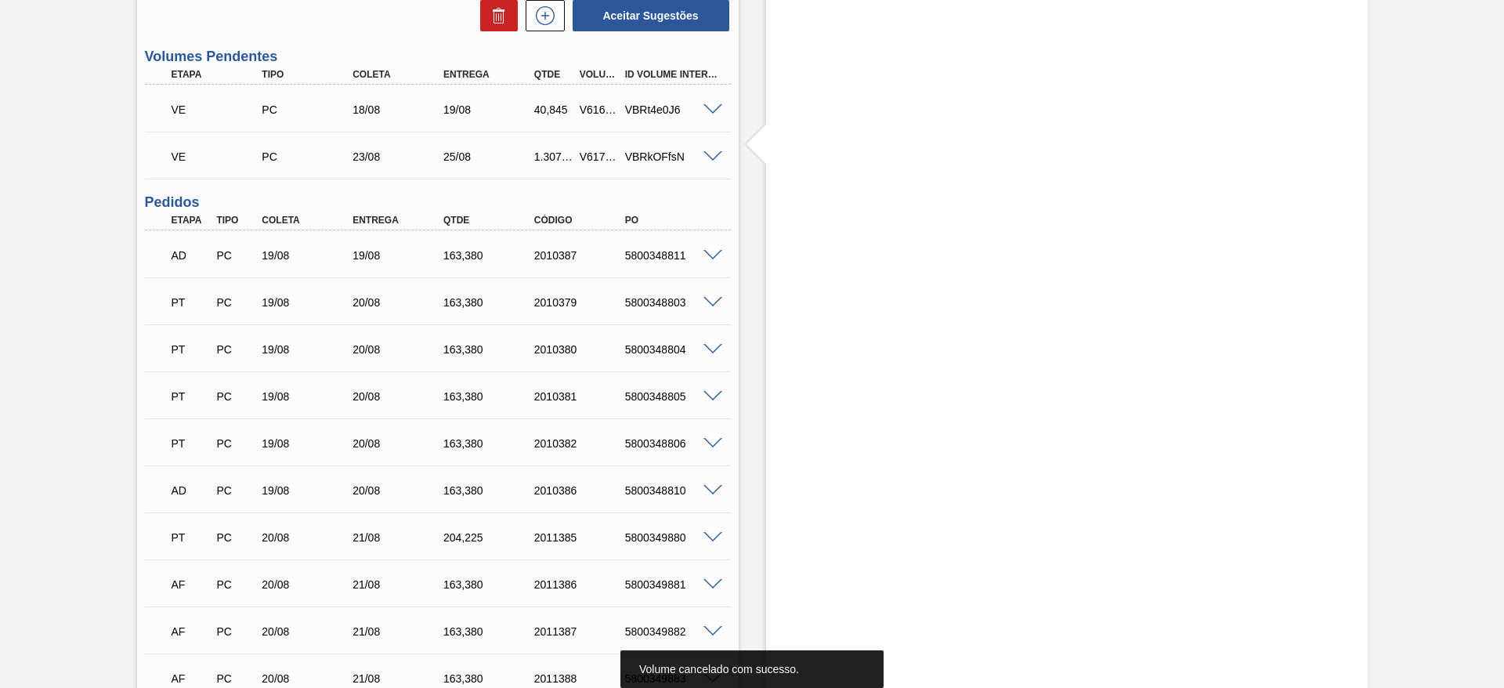
click at [710, 109] on span at bounding box center [713, 110] width 19 height 12
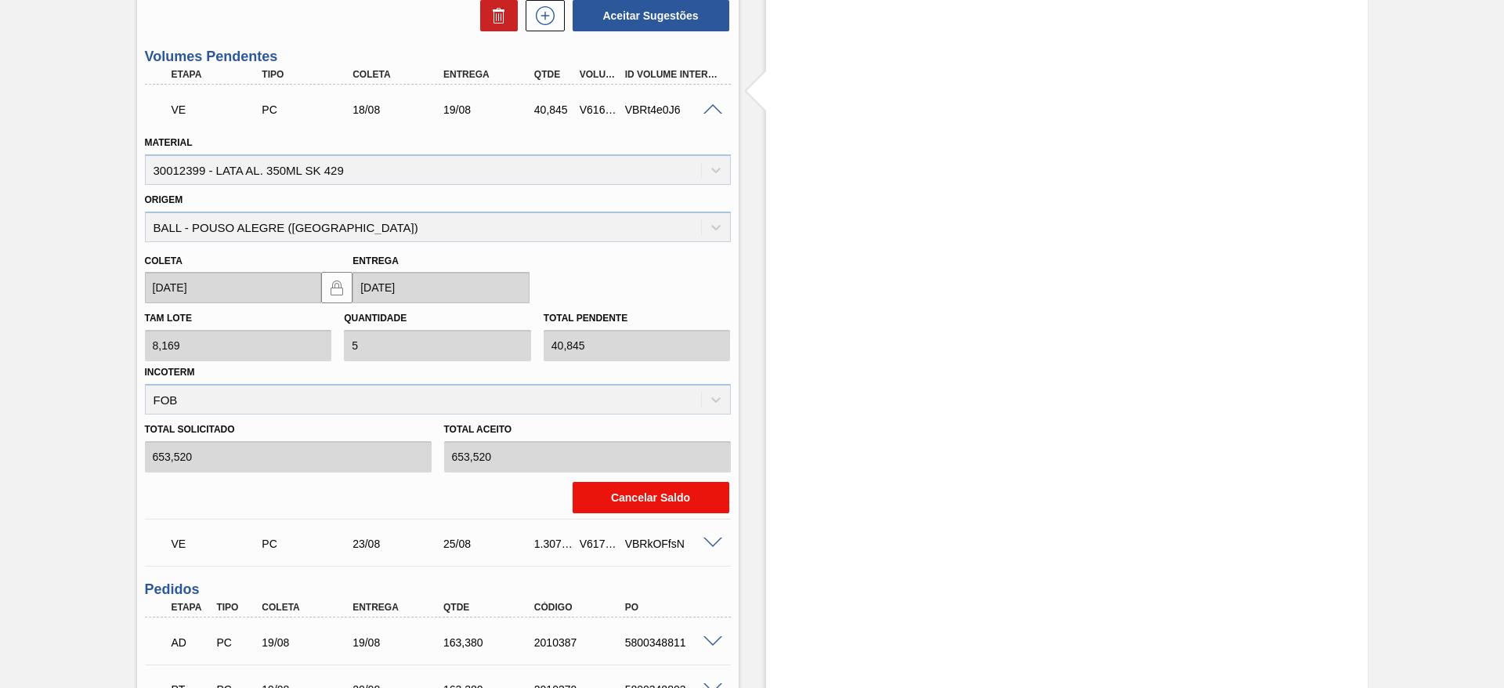
click at [620, 490] on button "Cancelar Saldo" at bounding box center [651, 497] width 157 height 31
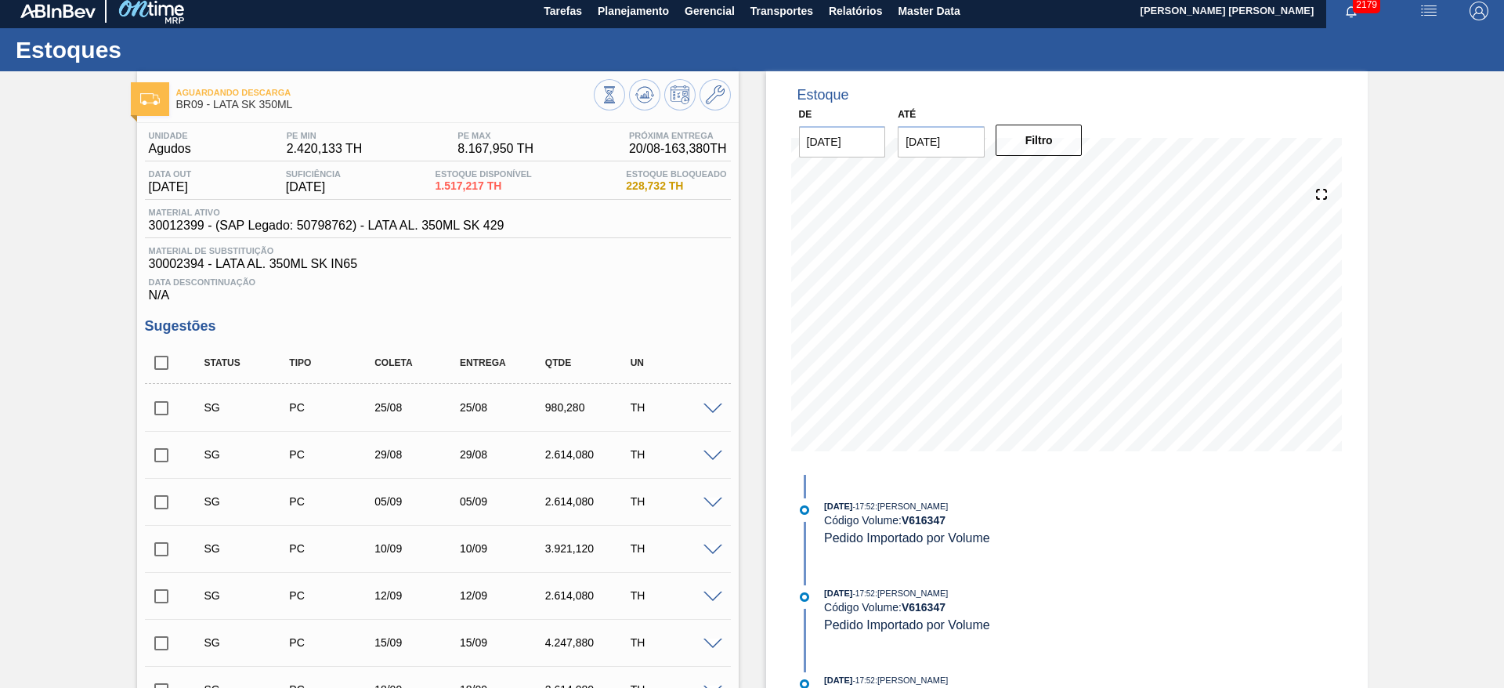
scroll to position [0, 0]
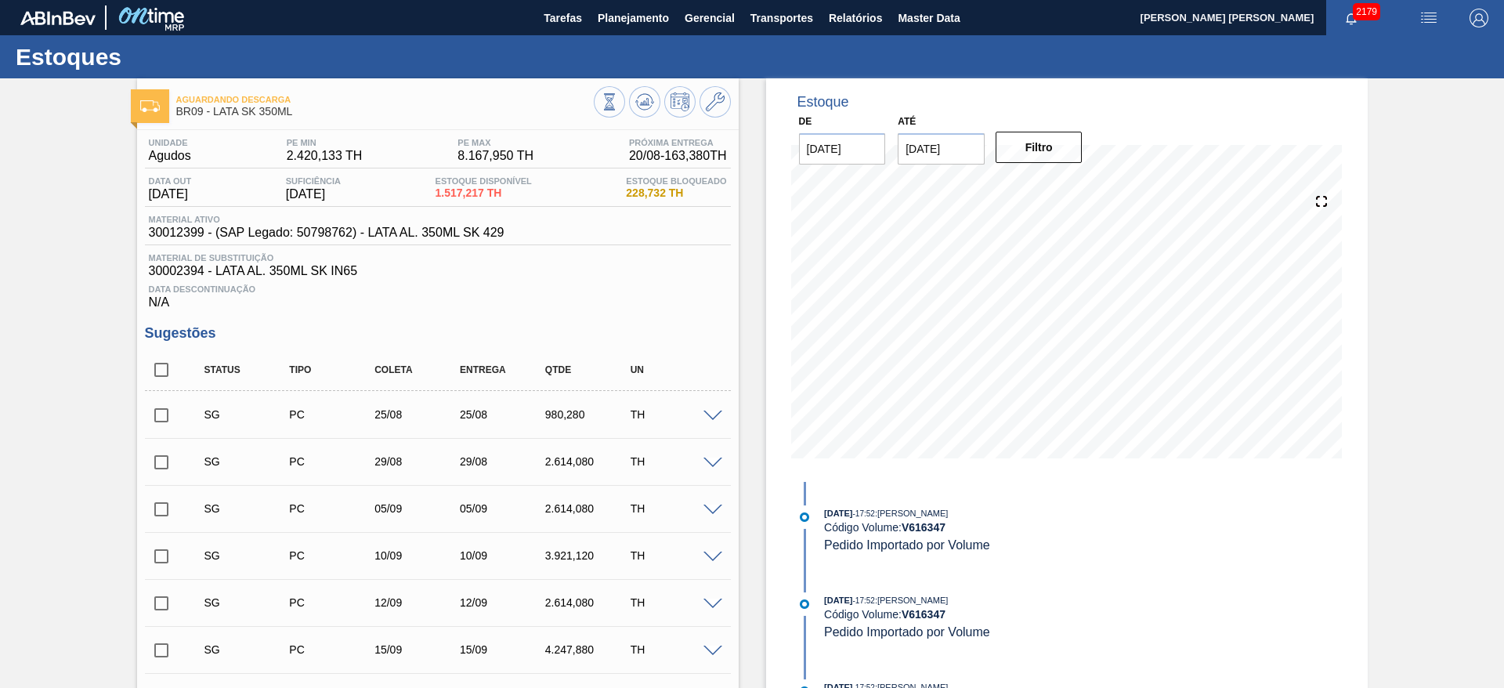
click at [714, 415] on span at bounding box center [713, 417] width 19 height 12
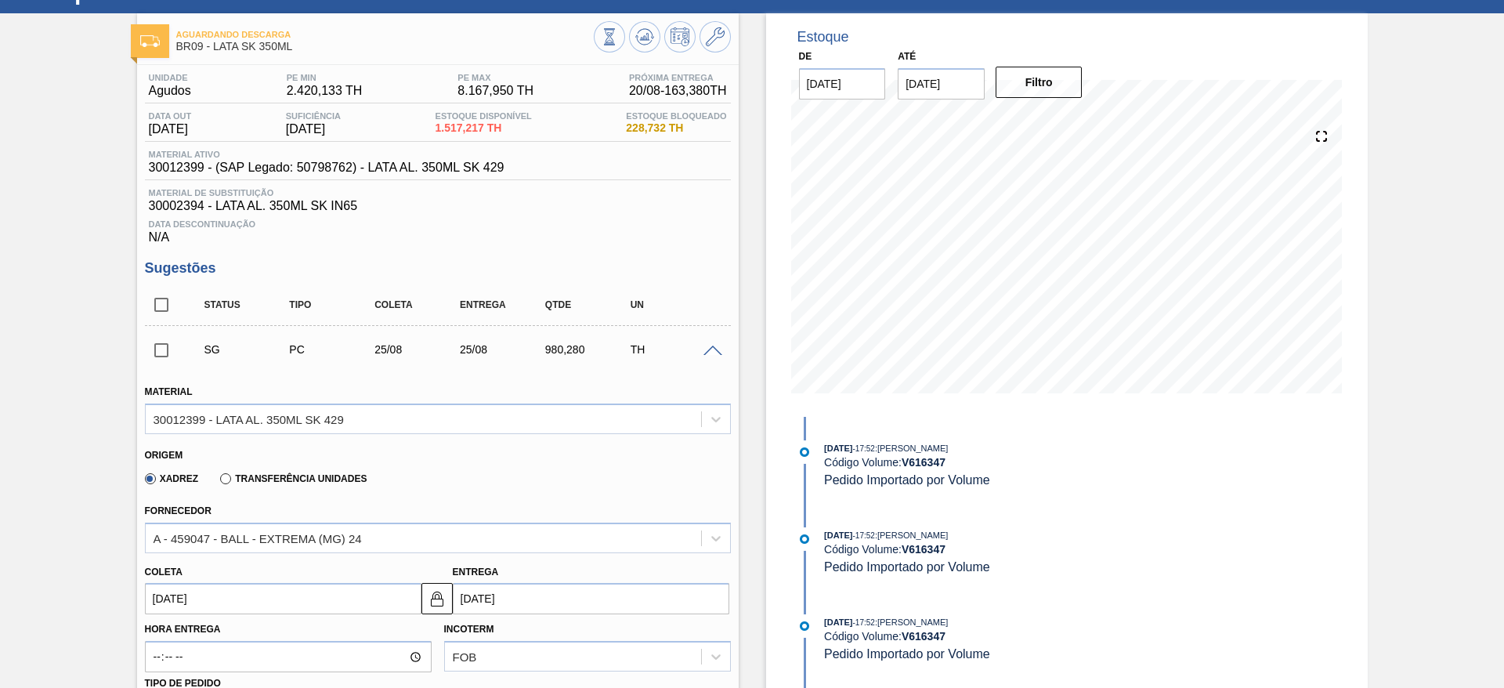
scroll to position [235, 0]
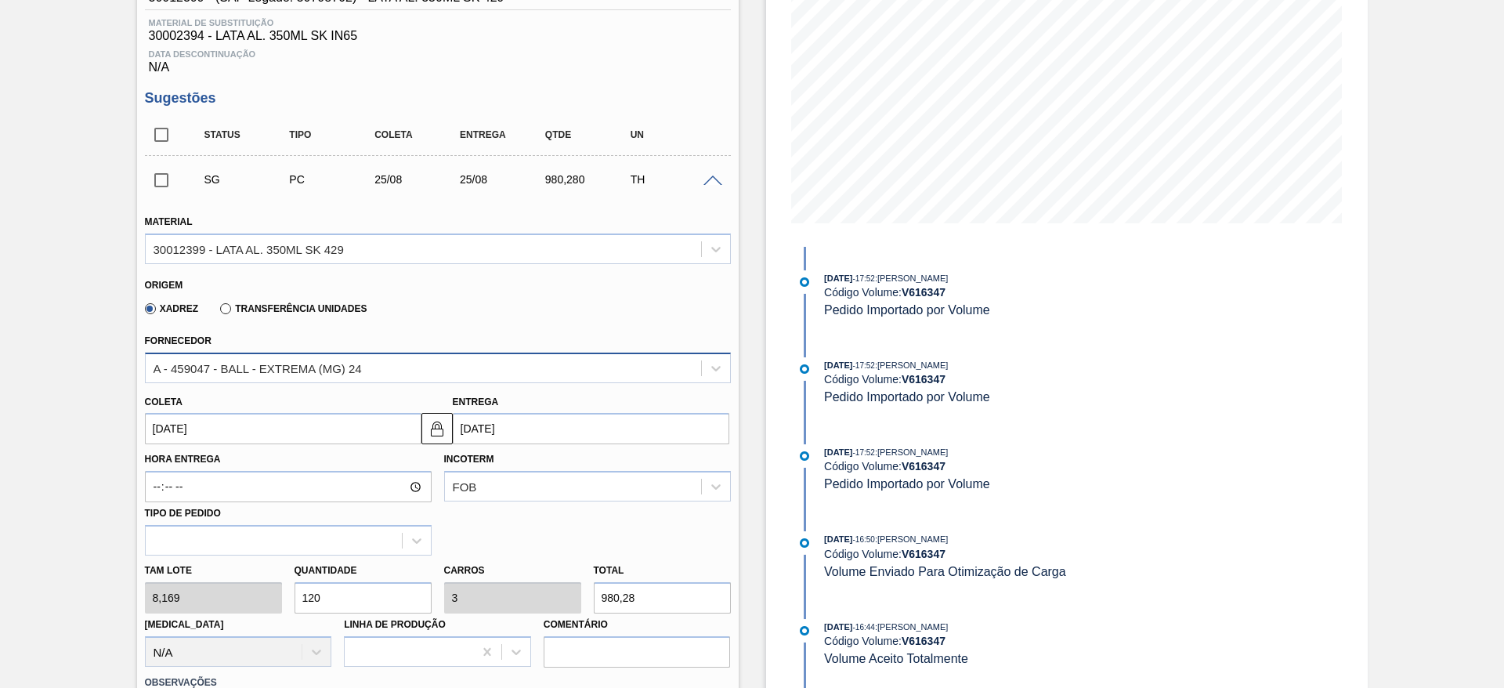
click at [316, 364] on div "A - 459047 - BALL - EXTREMA (MG) 24" at bounding box center [258, 367] width 208 height 13
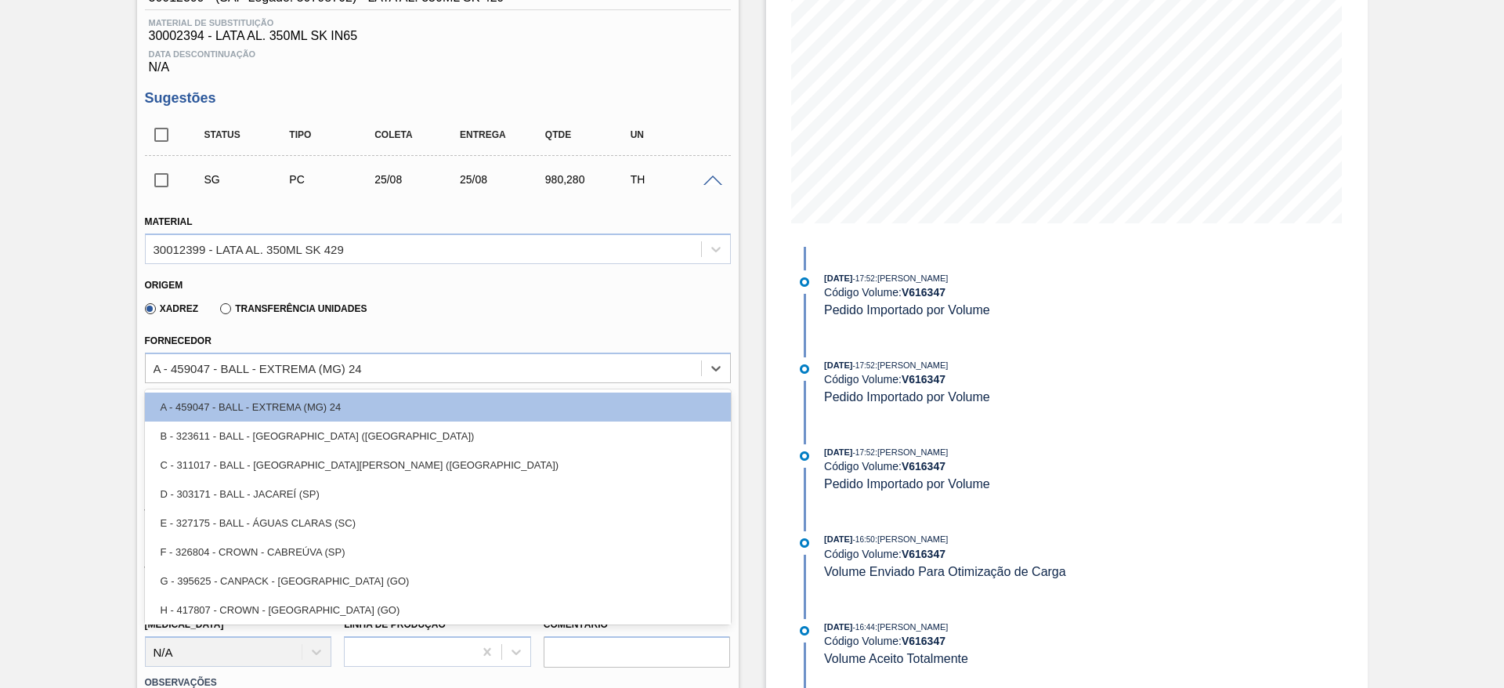
click at [327, 458] on div "C - 311017 - BALL - [GEOGRAPHIC_DATA][PERSON_NAME] ([GEOGRAPHIC_DATA])" at bounding box center [438, 464] width 586 height 29
type input "[DATE]"
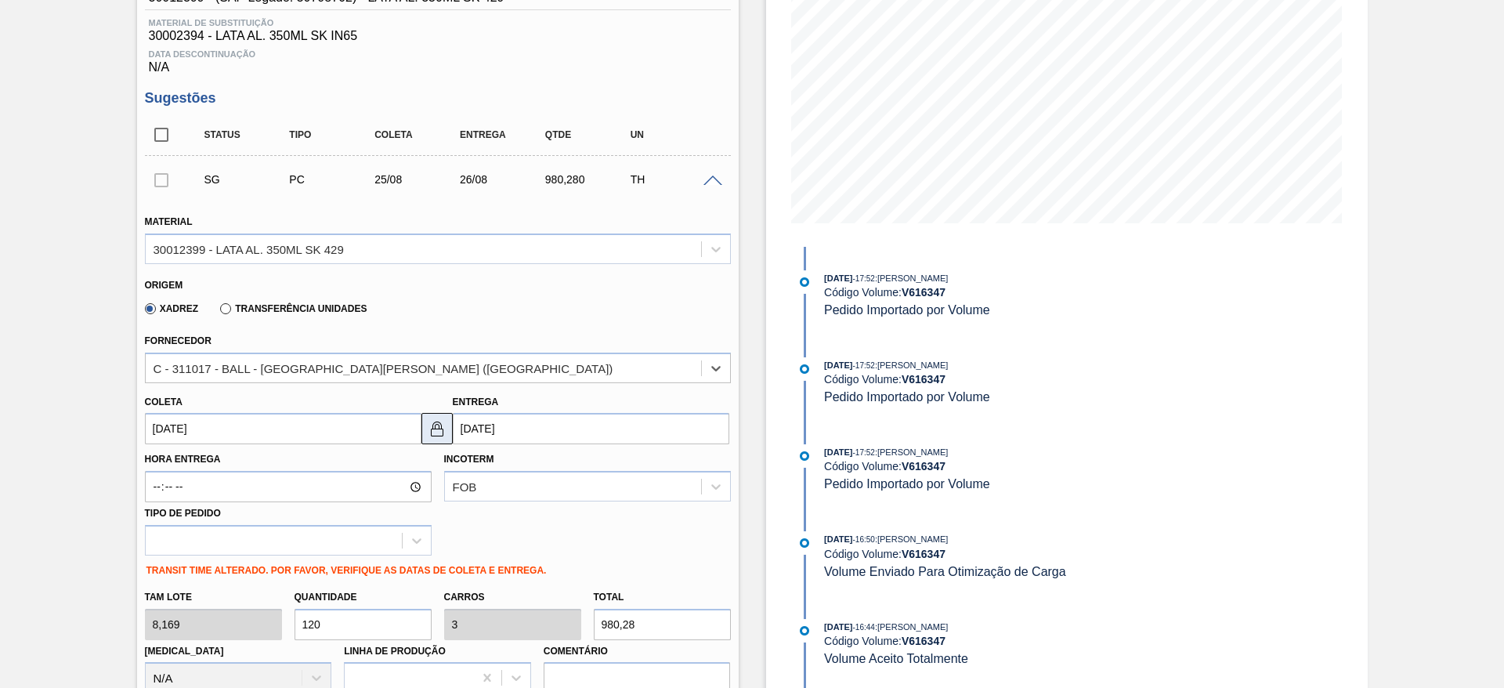
click at [446, 432] on button at bounding box center [437, 428] width 31 height 31
click at [494, 428] on input "[DATE]" at bounding box center [591, 428] width 277 height 31
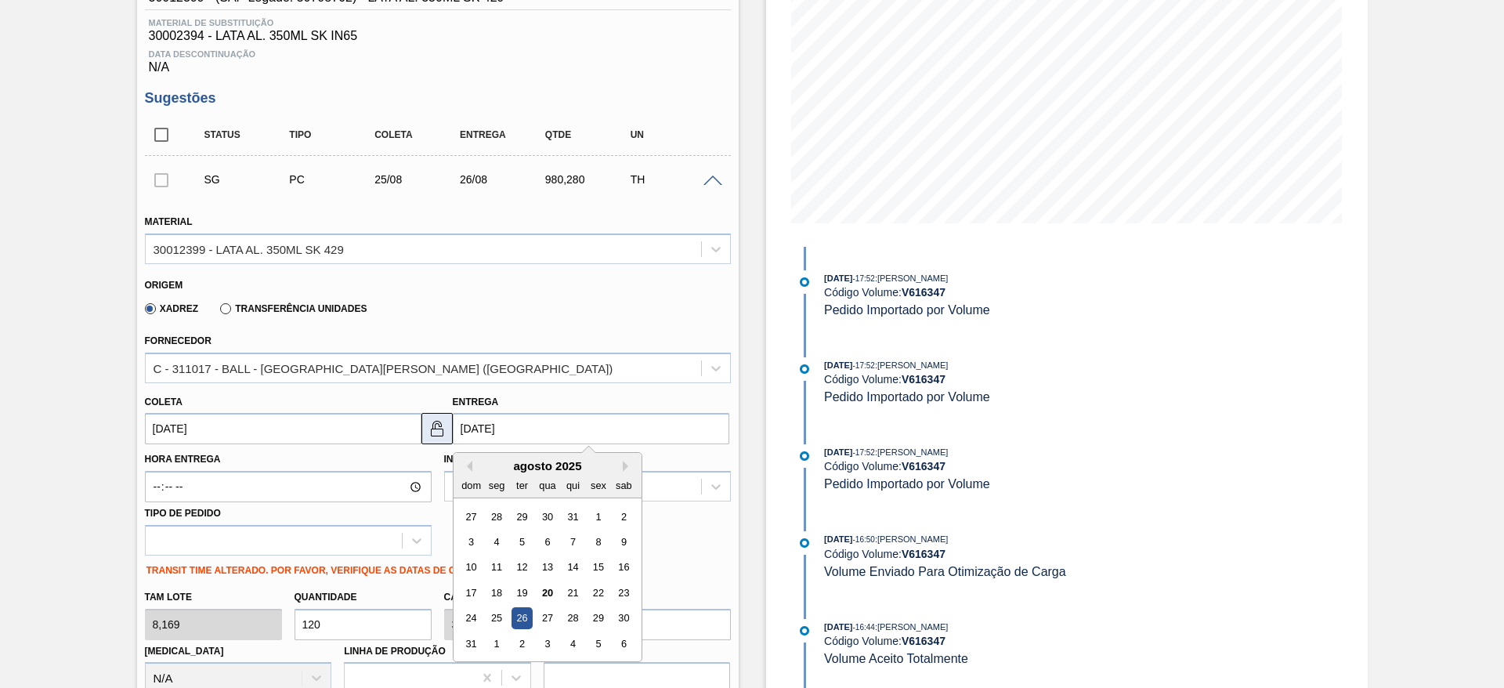
click at [436, 437] on img at bounding box center [437, 428] width 19 height 19
click at [480, 424] on input "[DATE]" at bounding box center [591, 428] width 277 height 31
click at [503, 618] on div "25" at bounding box center [496, 618] width 21 height 21
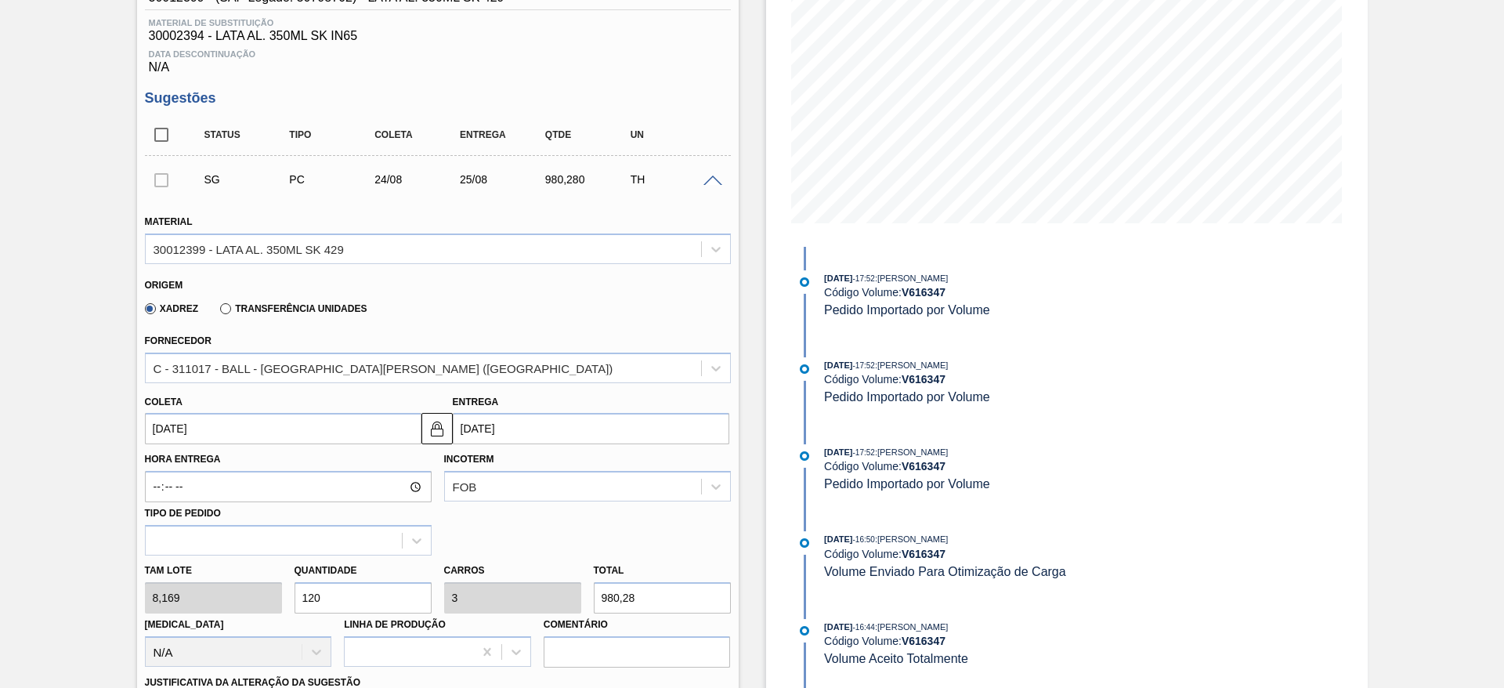
type input "[DATE]"
drag, startPoint x: 329, startPoint y: 599, endPoint x: 289, endPoint y: 592, distance: 40.6
click at [289, 592] on div "Quantidade 120" at bounding box center [363, 586] width 150 height 54
type input "2"
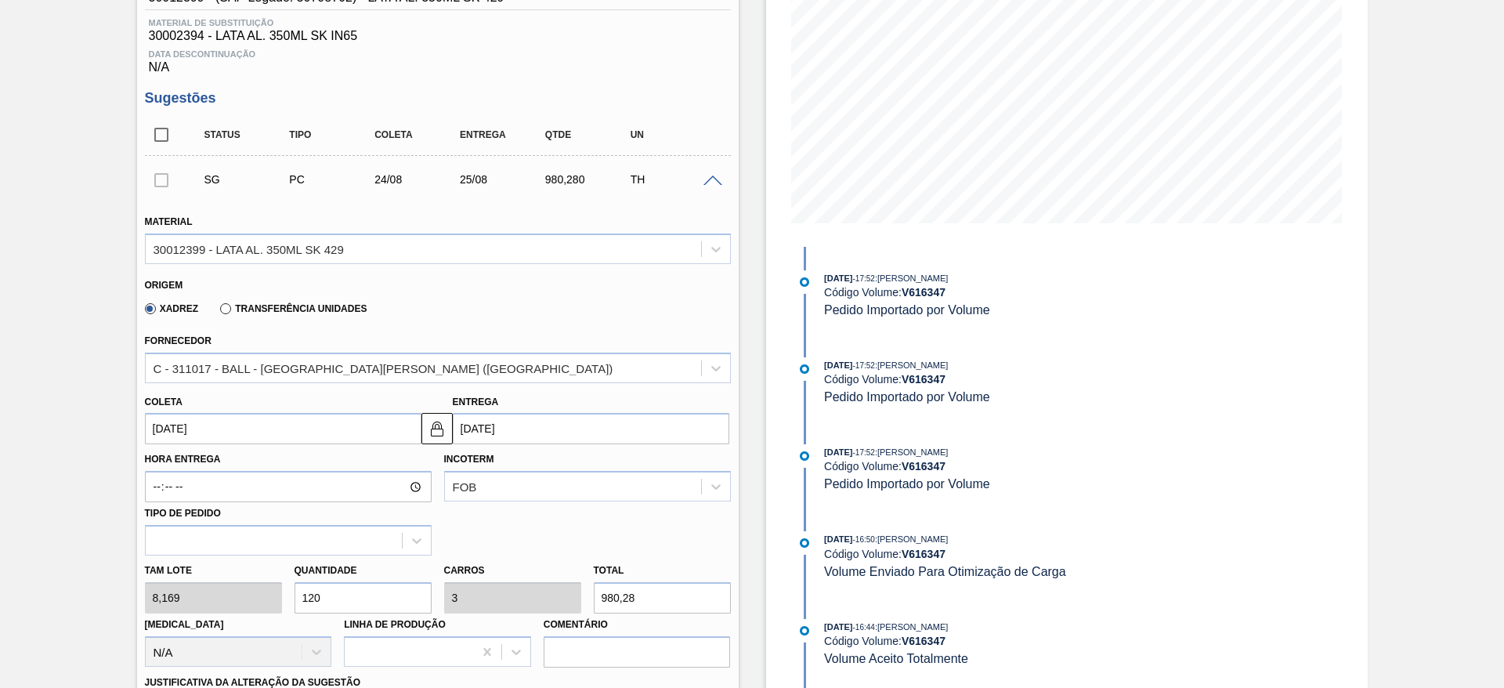
type input "0,05"
type input "16,338"
type input "20"
type input "0,5"
type input "163,38"
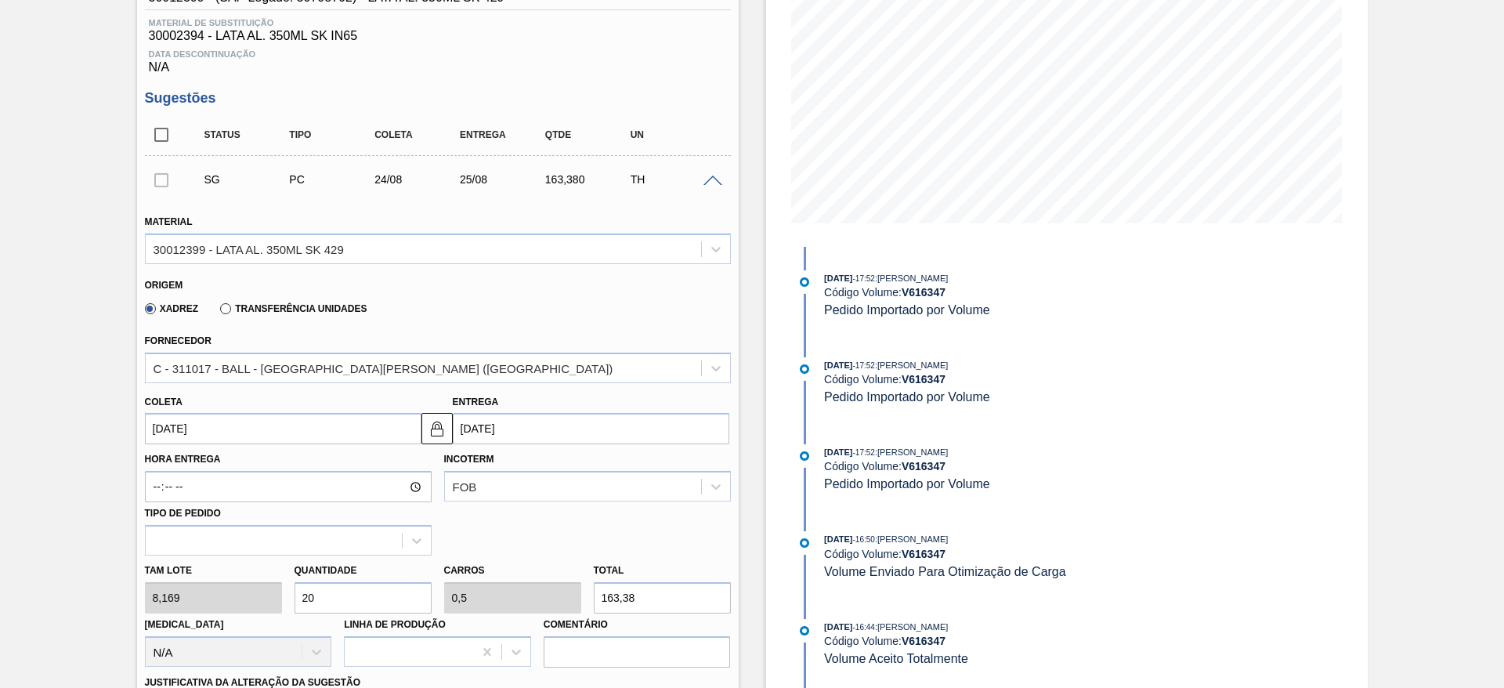
type input "200"
type input "5"
type input "1.633,8"
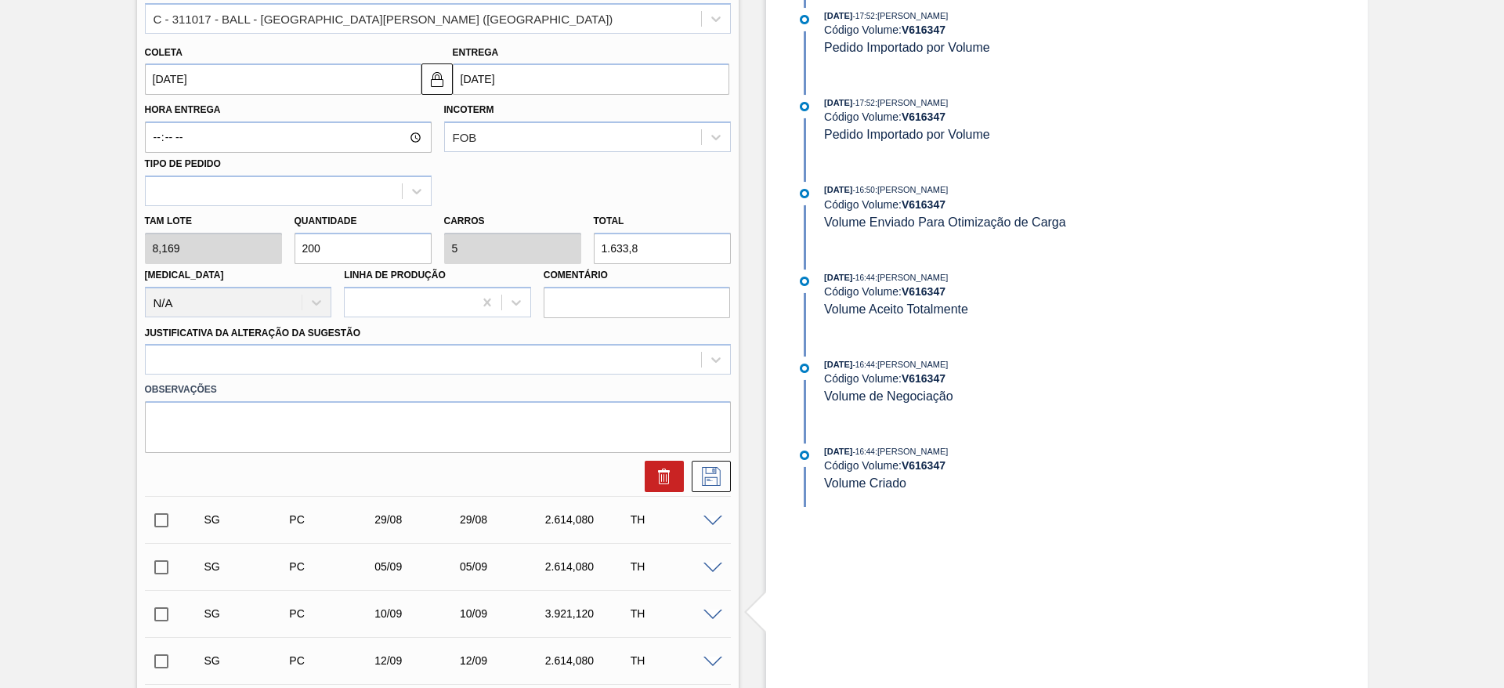
scroll to position [588, 0]
type input "200"
click at [237, 350] on div at bounding box center [423, 357] width 555 height 23
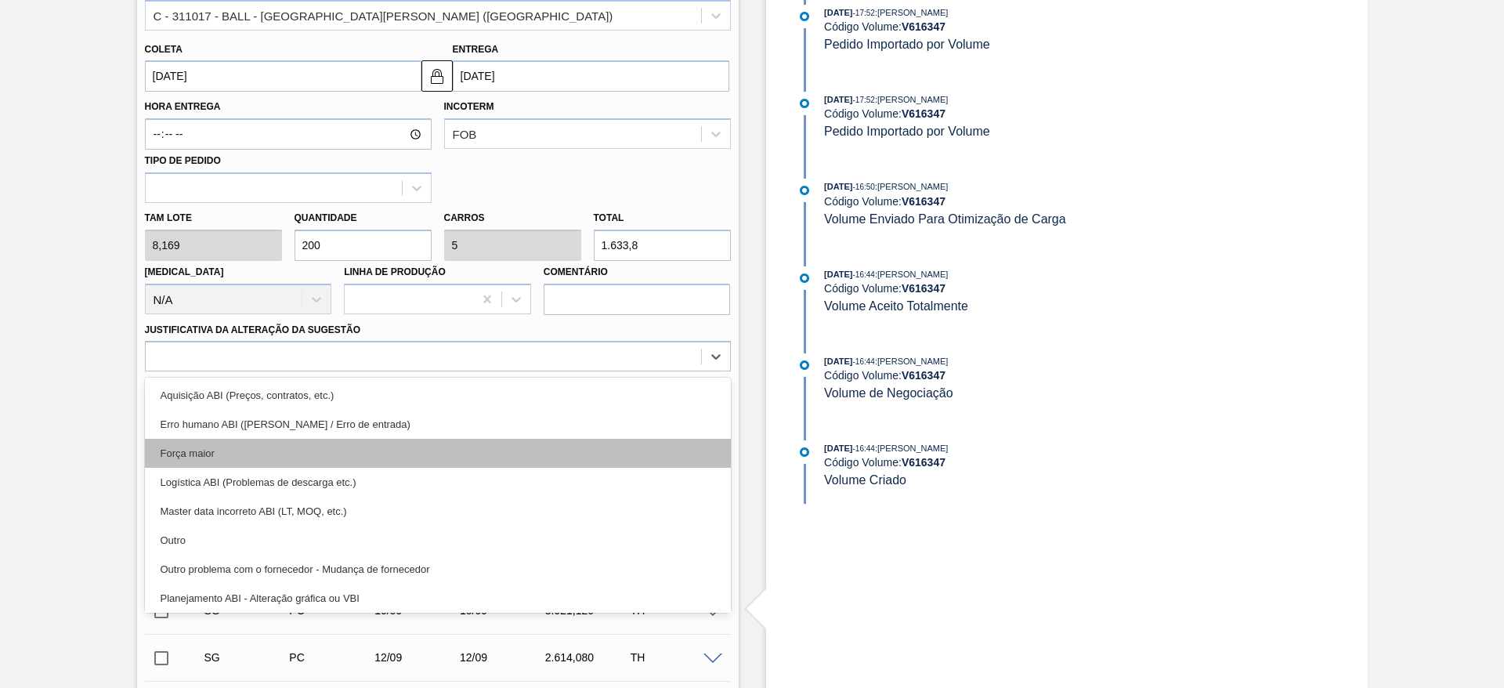
click at [200, 447] on div "Força maior" at bounding box center [438, 453] width 586 height 29
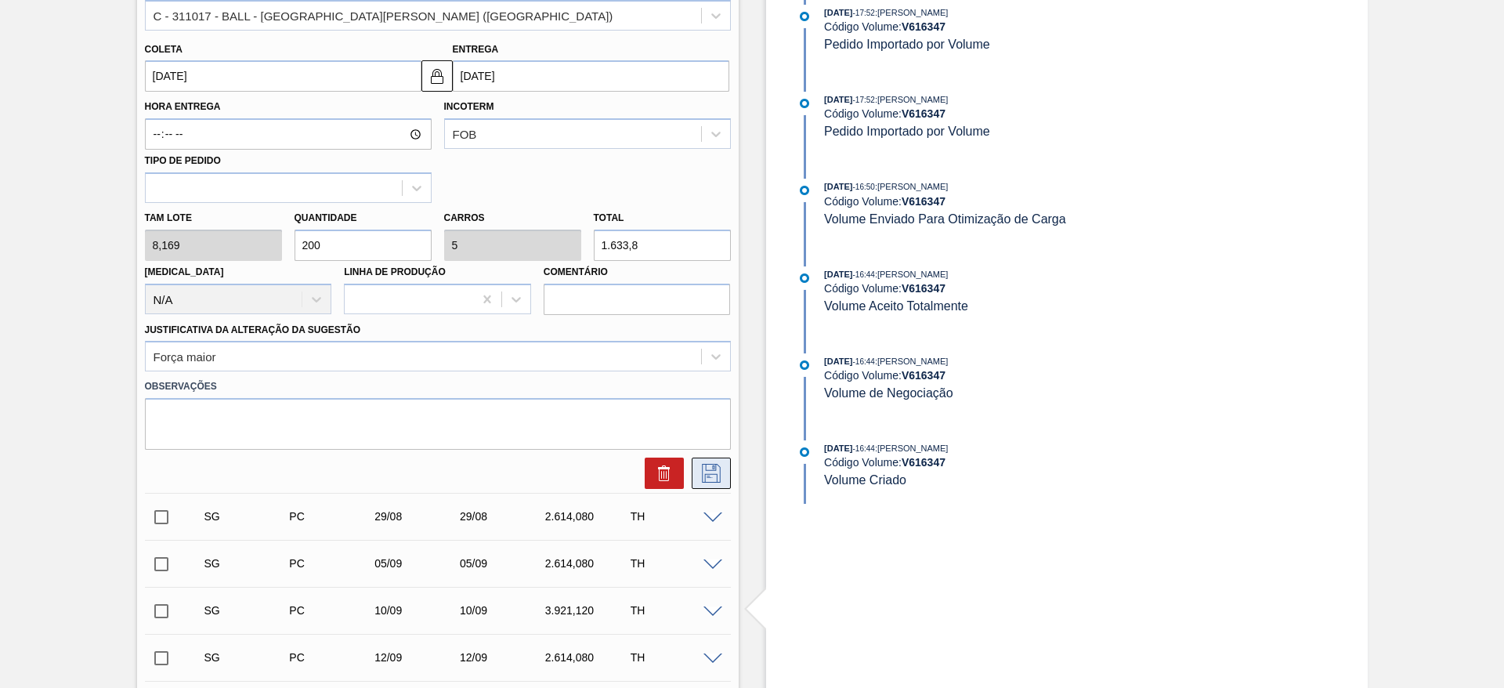
click at [702, 479] on icon at bounding box center [711, 473] width 19 height 19
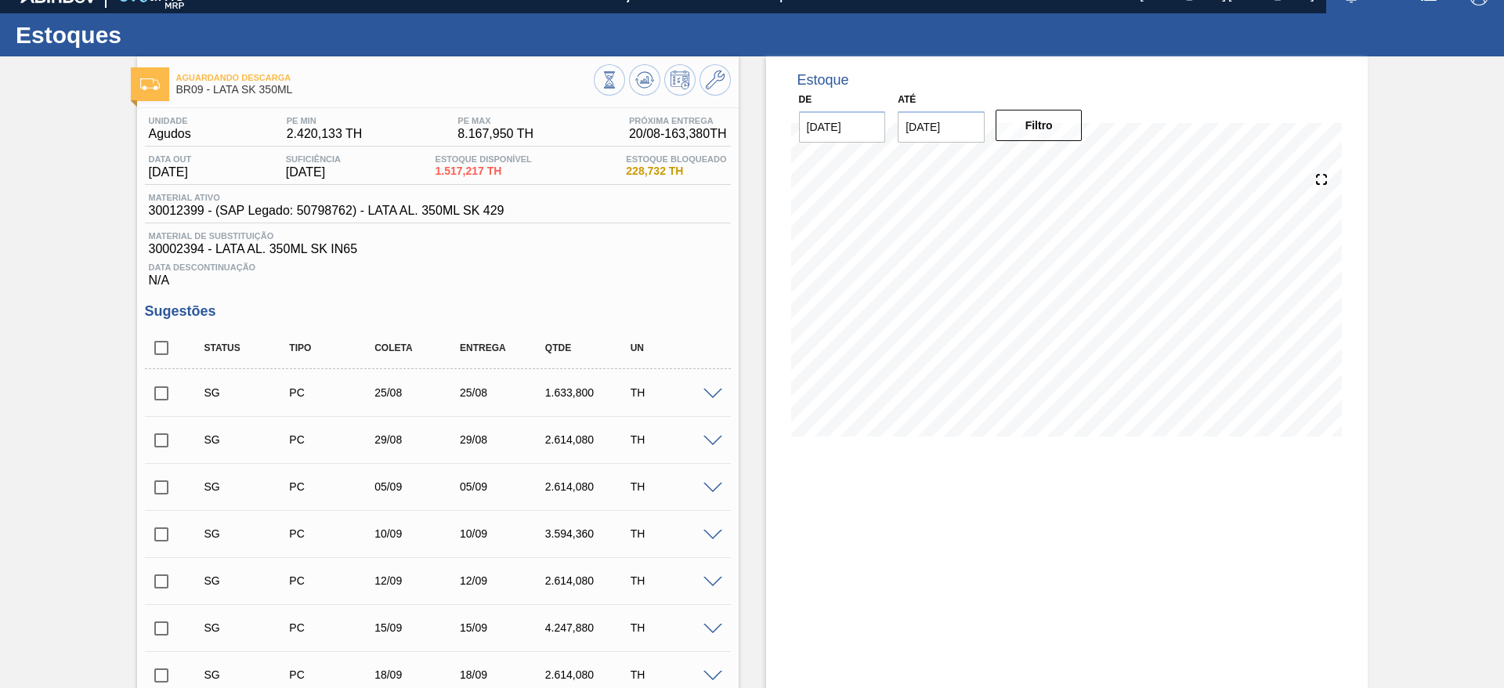
scroll to position [0, 0]
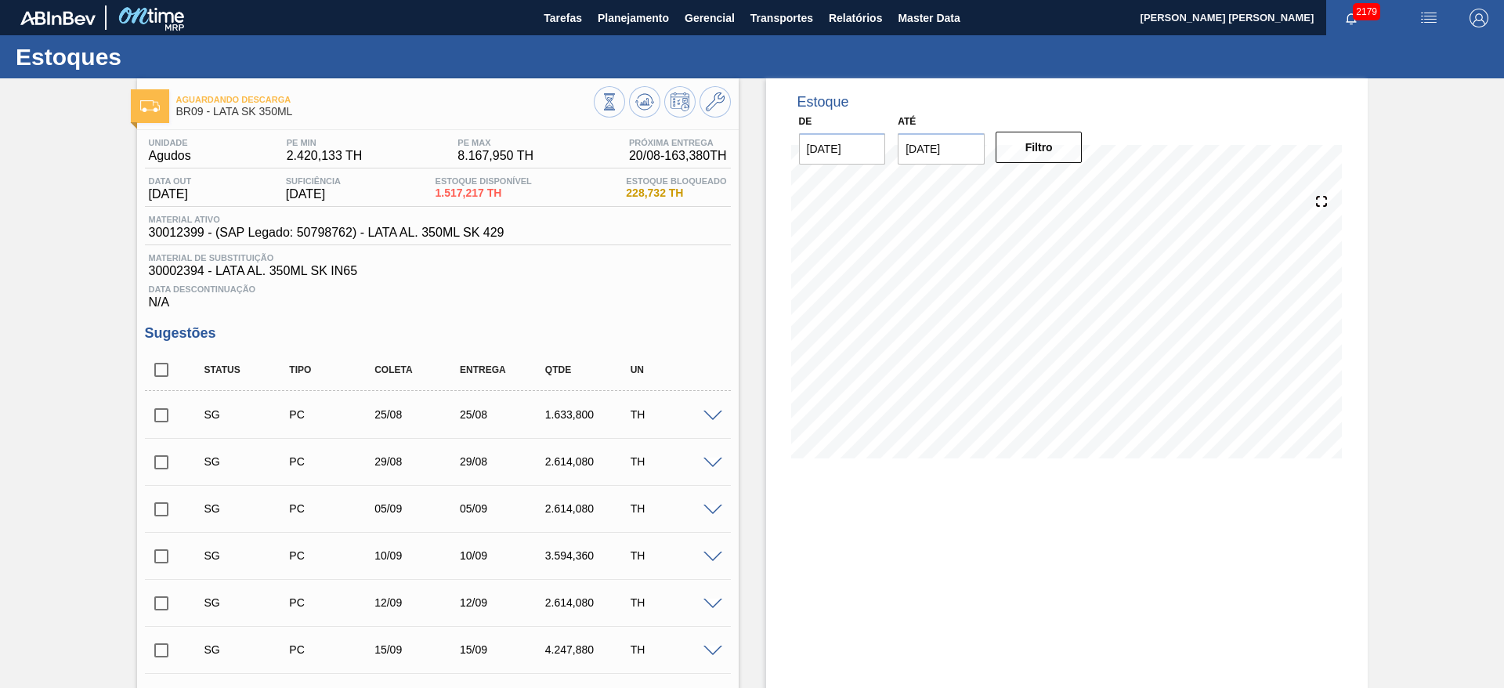
click at [715, 414] on span at bounding box center [713, 417] width 19 height 12
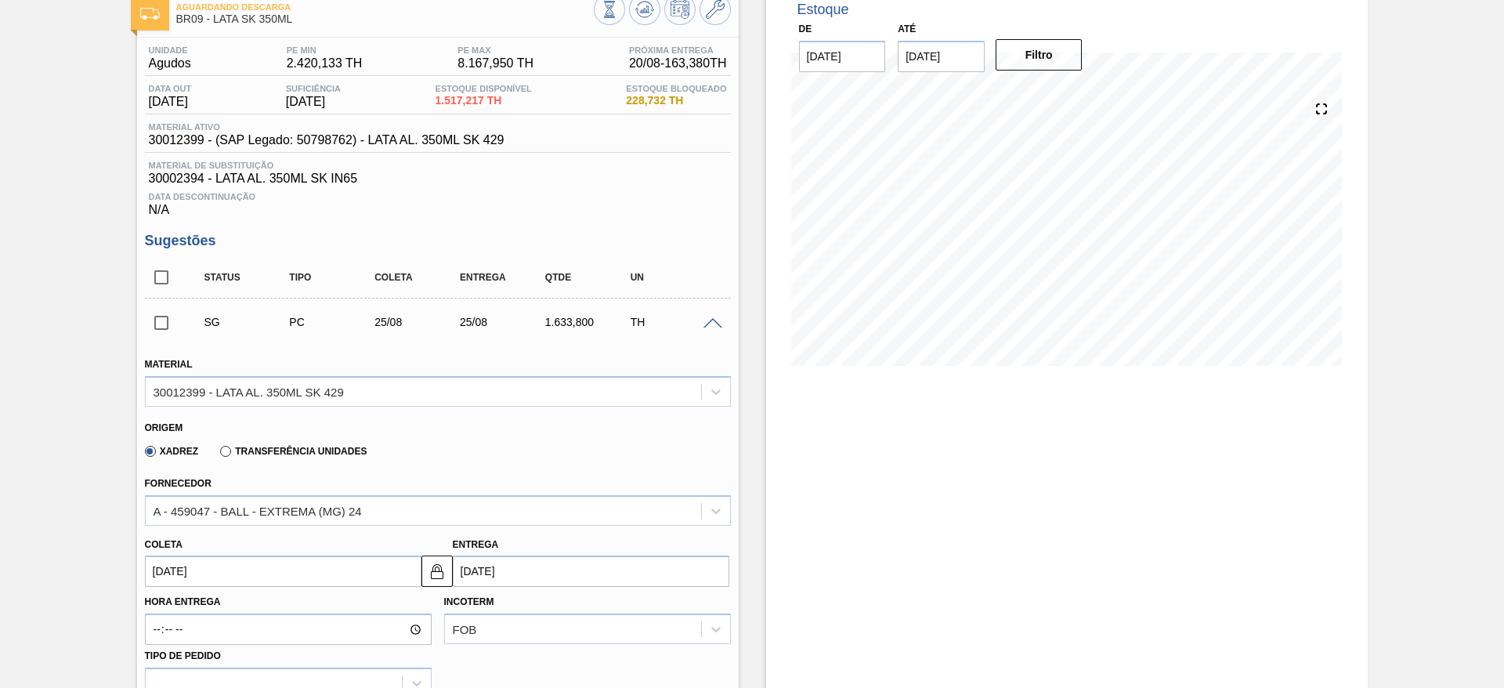
scroll to position [235, 0]
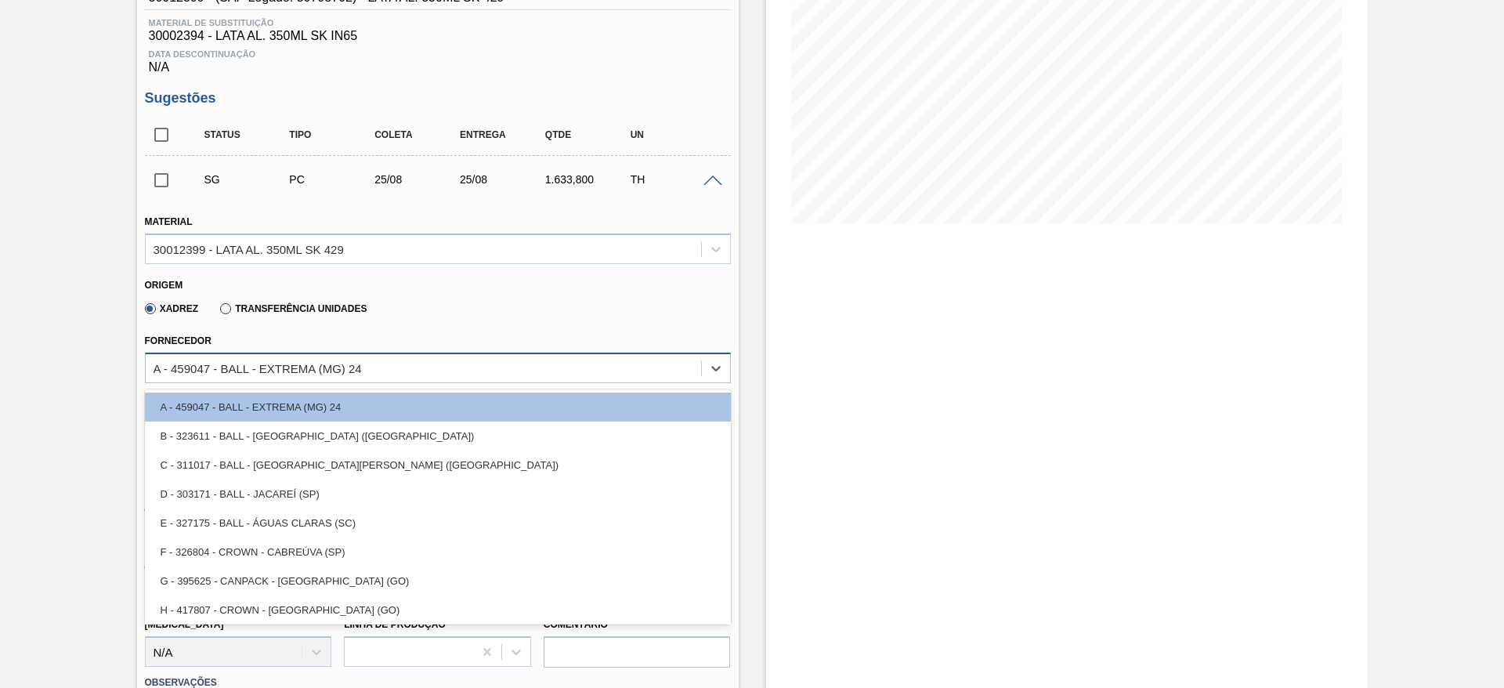
click at [385, 371] on div "A - 459047 - BALL - EXTREMA (MG) 24" at bounding box center [423, 367] width 555 height 23
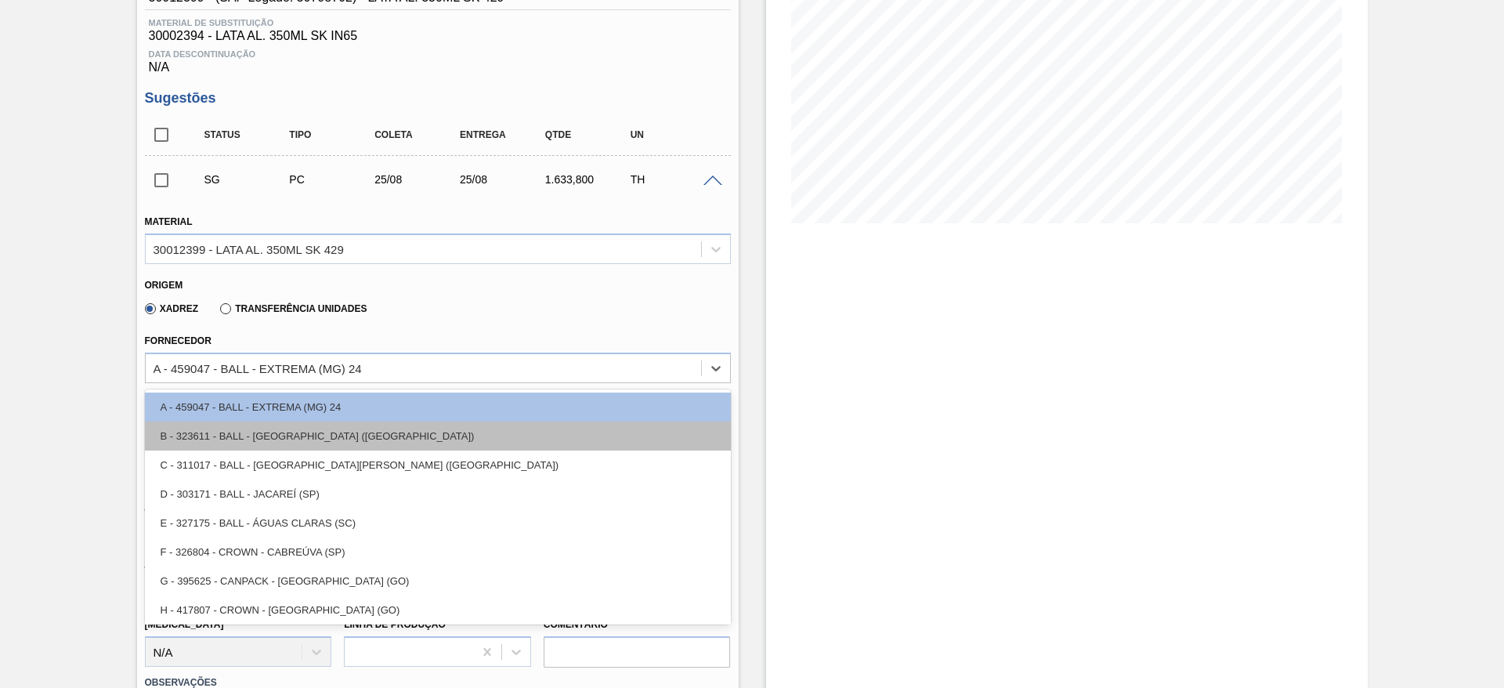
click at [346, 440] on div "B - 323611 - BALL - [GEOGRAPHIC_DATA] ([GEOGRAPHIC_DATA])" at bounding box center [438, 436] width 586 height 29
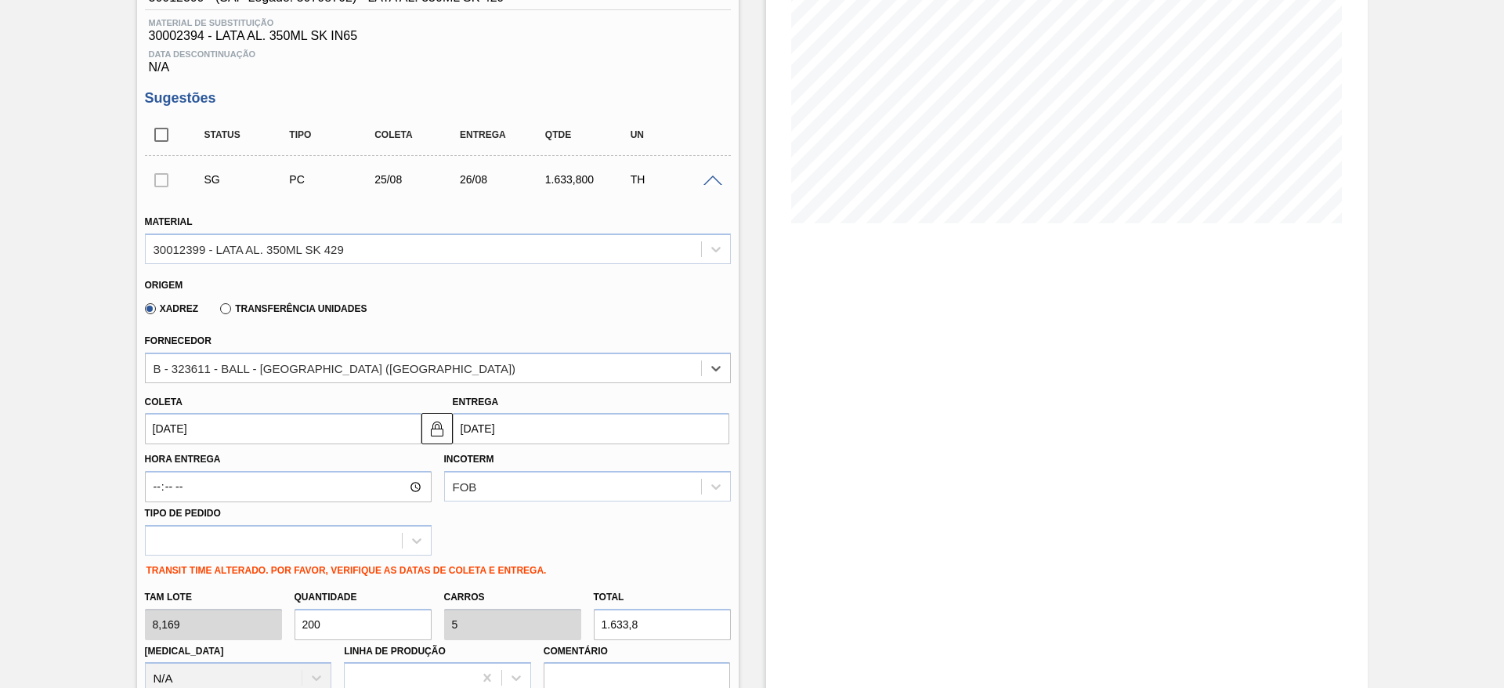
type input "[DATE]"
drag, startPoint x: 349, startPoint y: 621, endPoint x: 275, endPoint y: 605, distance: 75.5
click at [275, 605] on div "[PERSON_NAME] 8,169 Quantidade 200 Carros 5 Total 1.633,8 [MEDICAL_DATA] N/A Li…" at bounding box center [438, 638] width 599 height 112
type input "4"
type input "0,1"
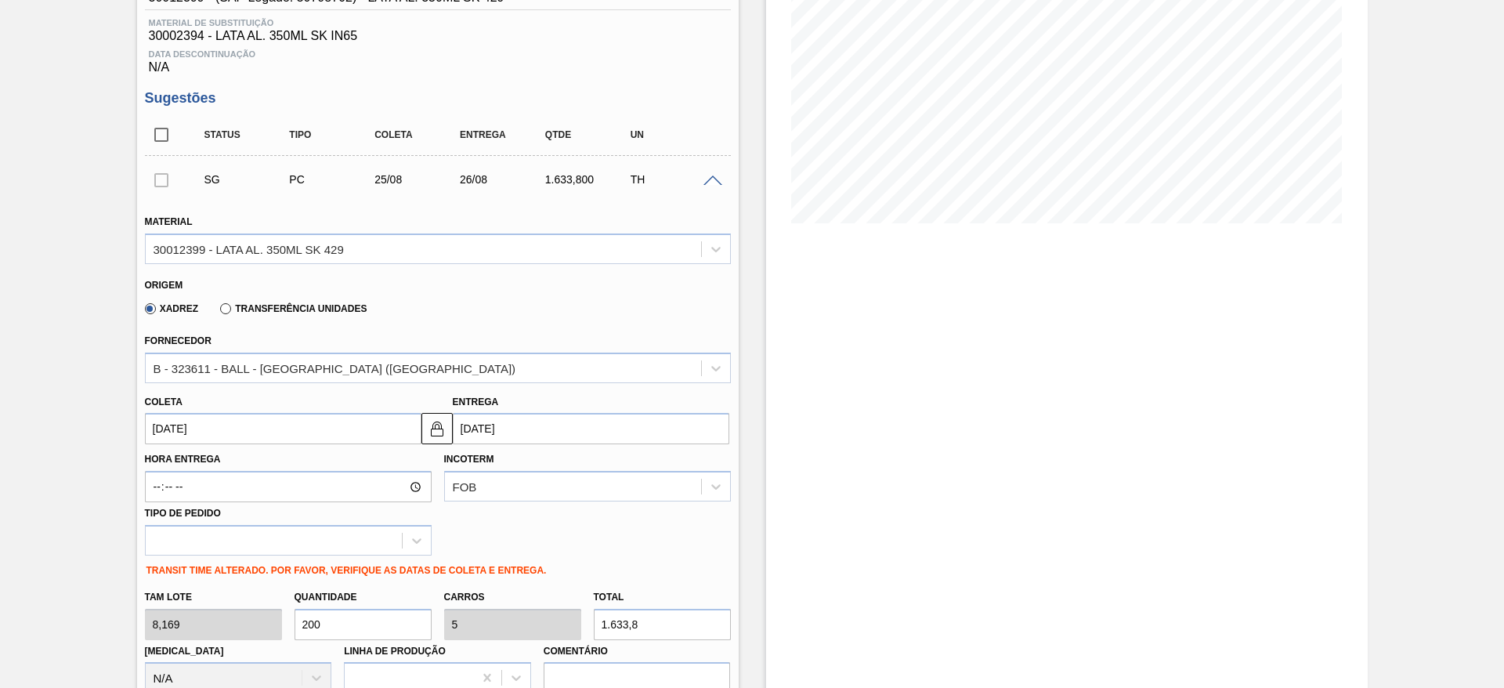
type input "32,676"
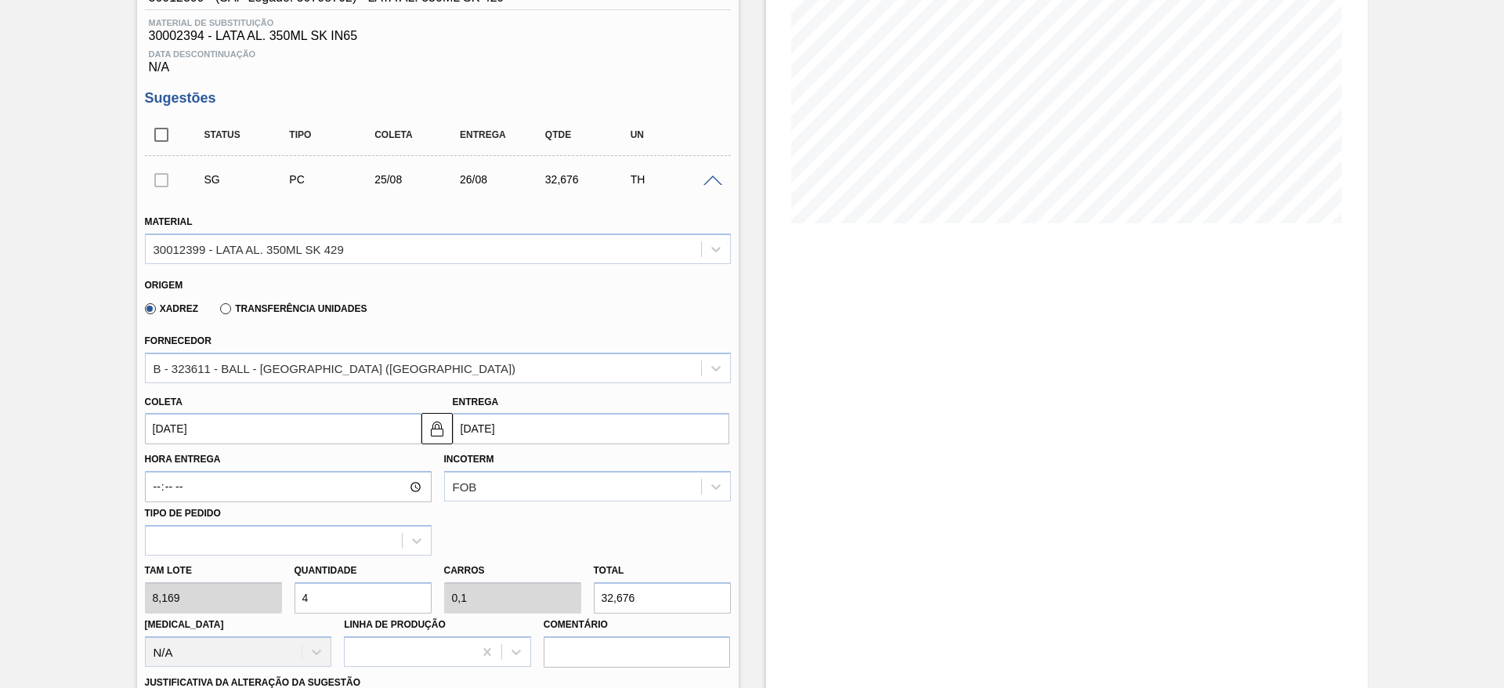
type input "40"
type input "1"
type input "326,76"
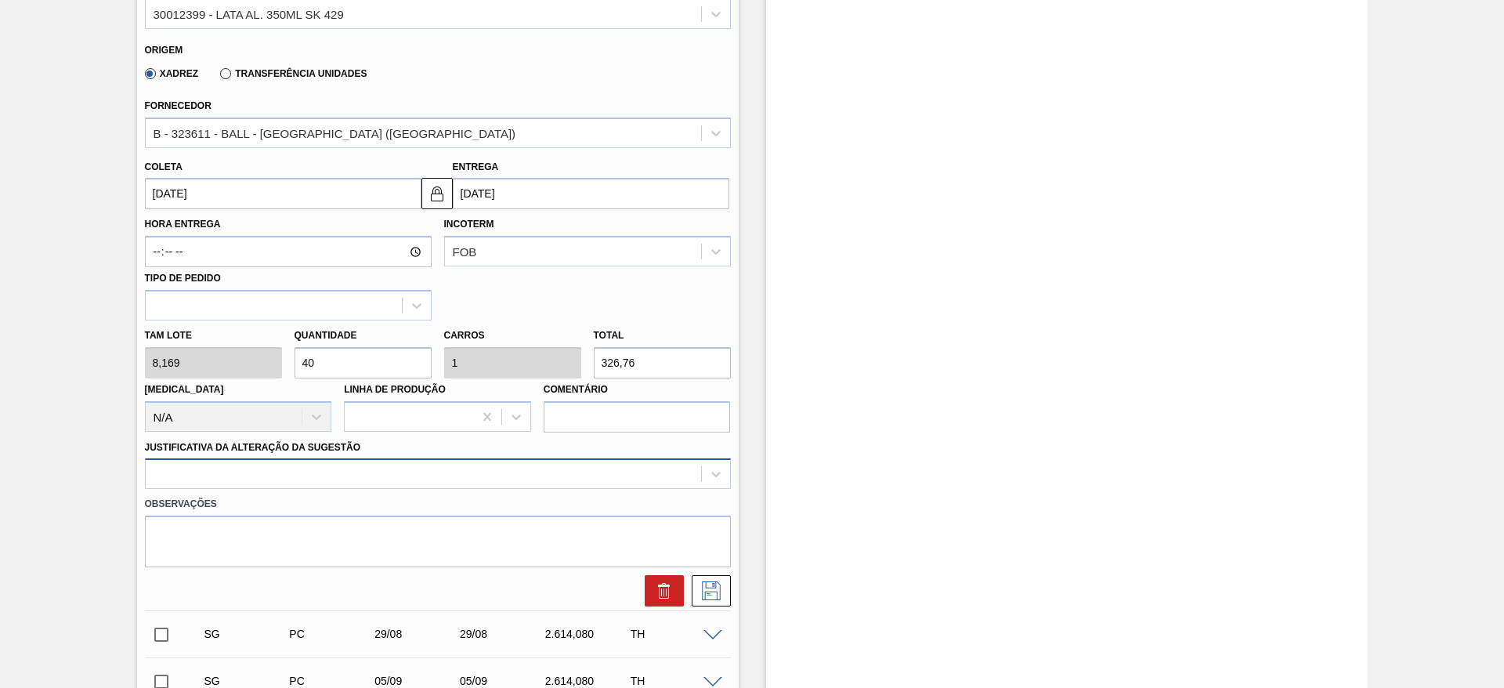
type input "40"
click at [364, 471] on div at bounding box center [438, 473] width 586 height 31
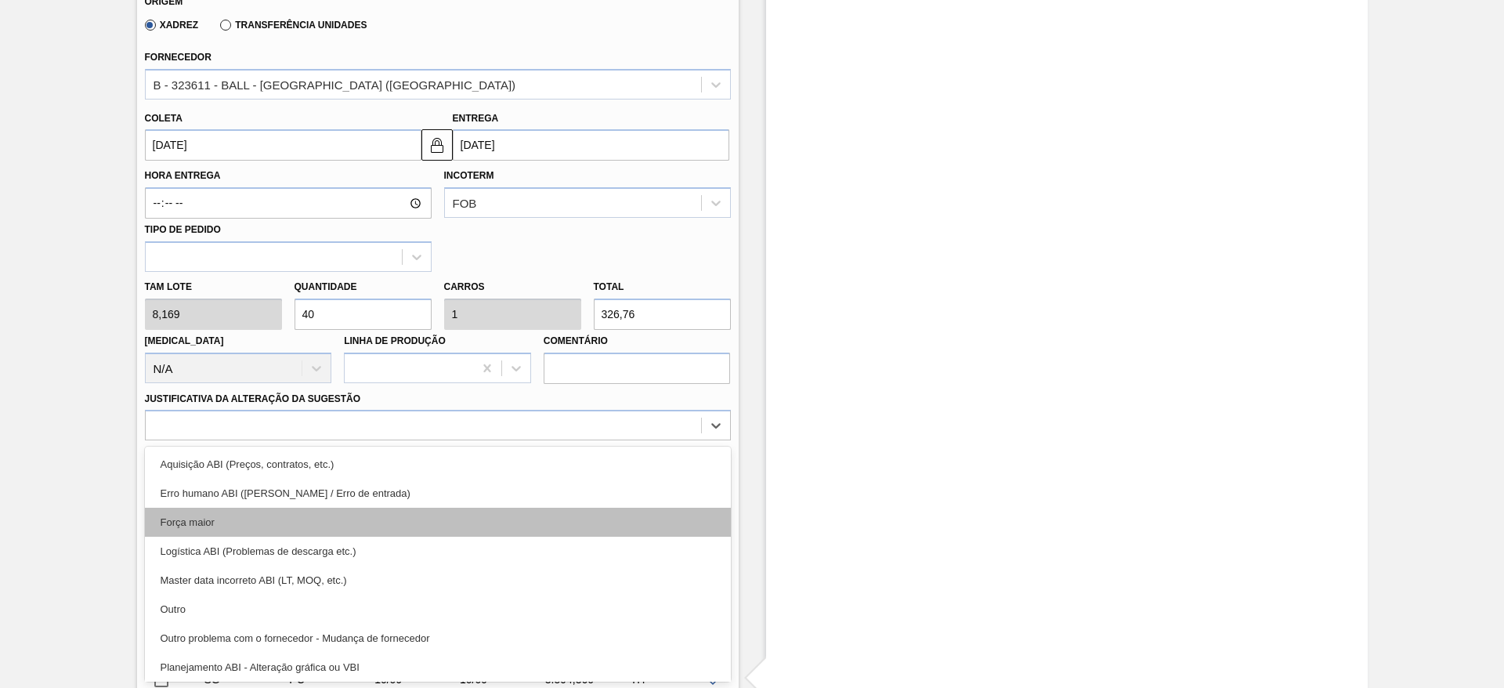
click at [237, 516] on div "Força maior" at bounding box center [438, 522] width 586 height 29
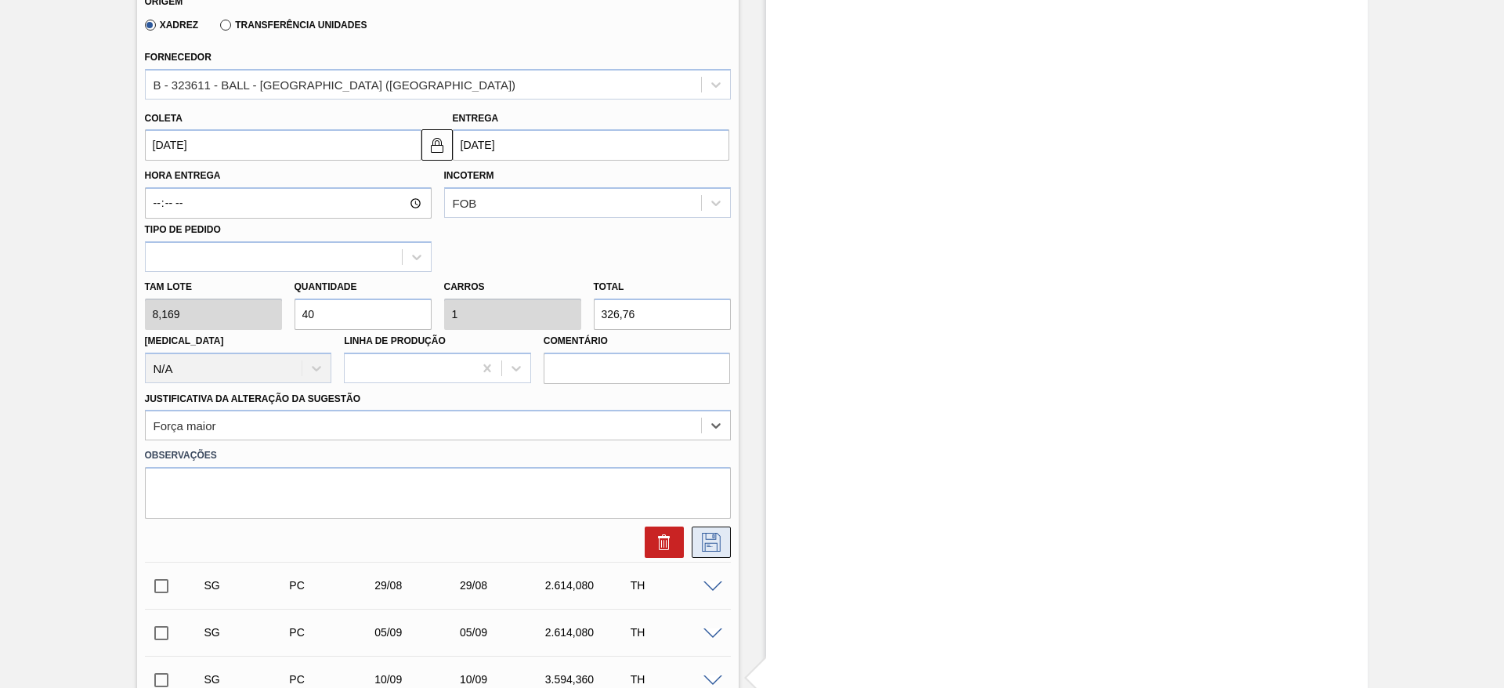
click at [712, 537] on icon at bounding box center [711, 542] width 25 height 19
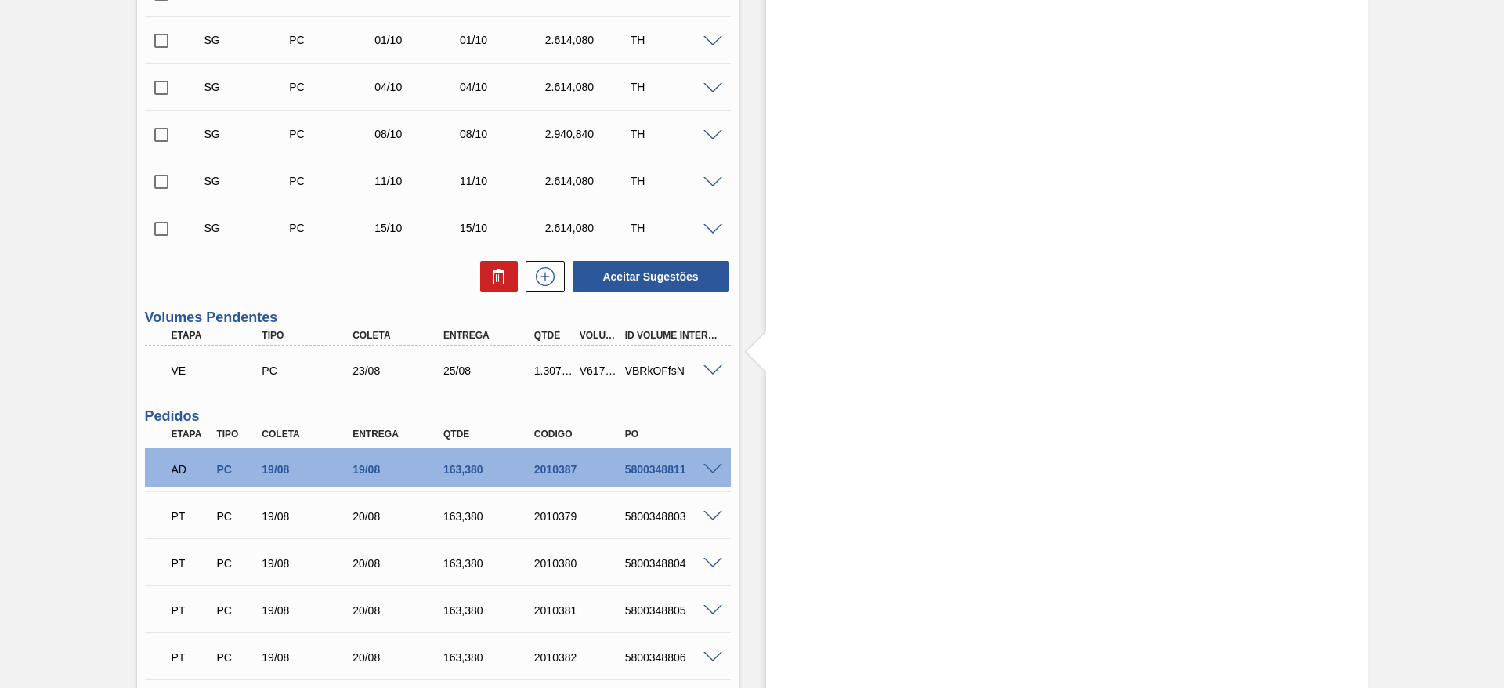
scroll to position [871, 0]
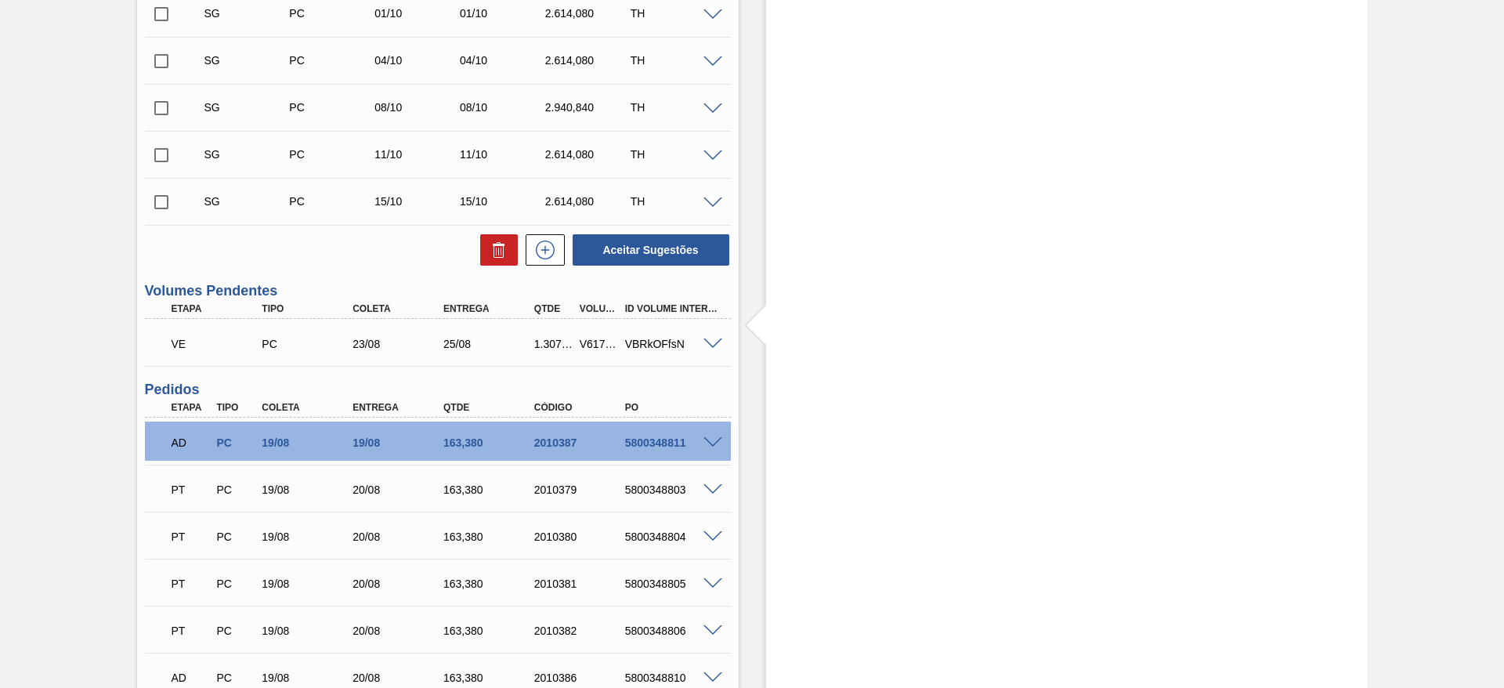
click at [707, 340] on span at bounding box center [713, 344] width 19 height 12
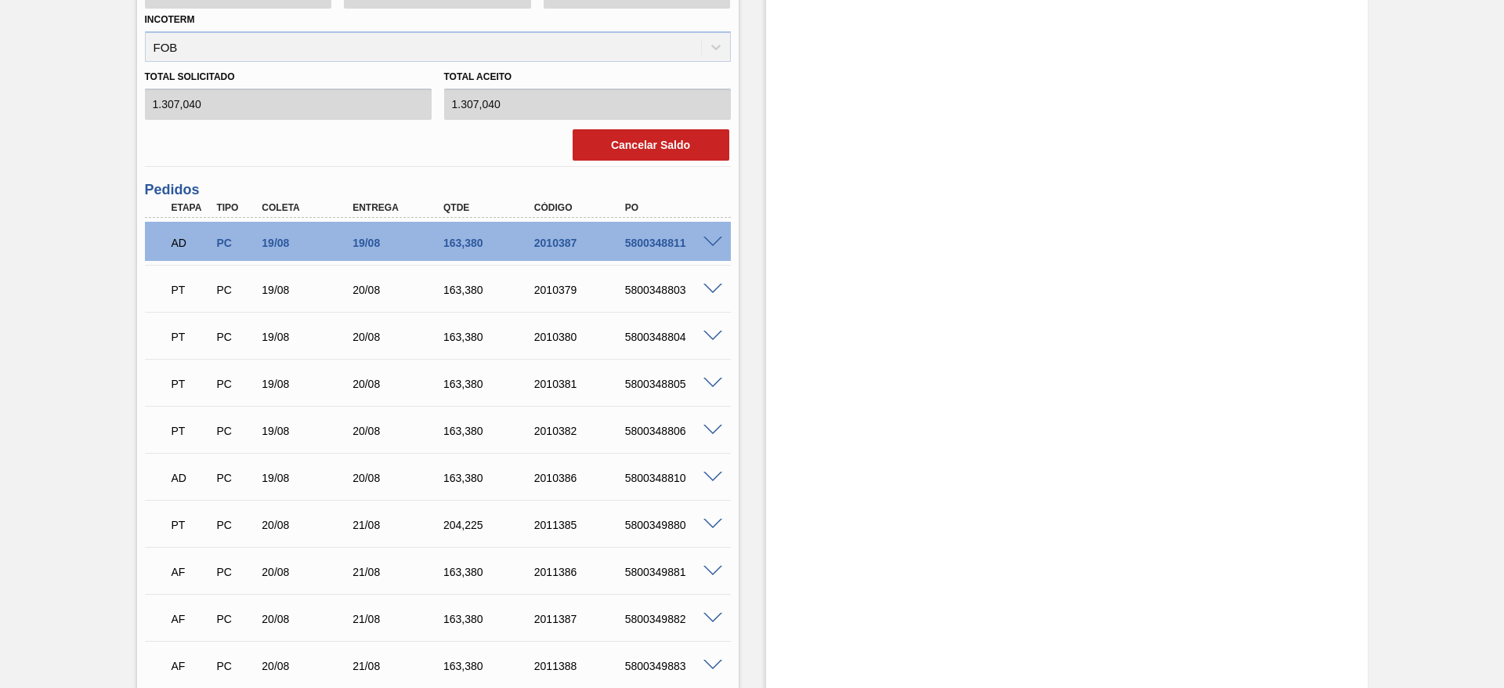
scroll to position [1459, 0]
click at [660, 140] on button "Cancelar Saldo" at bounding box center [651, 143] width 157 height 31
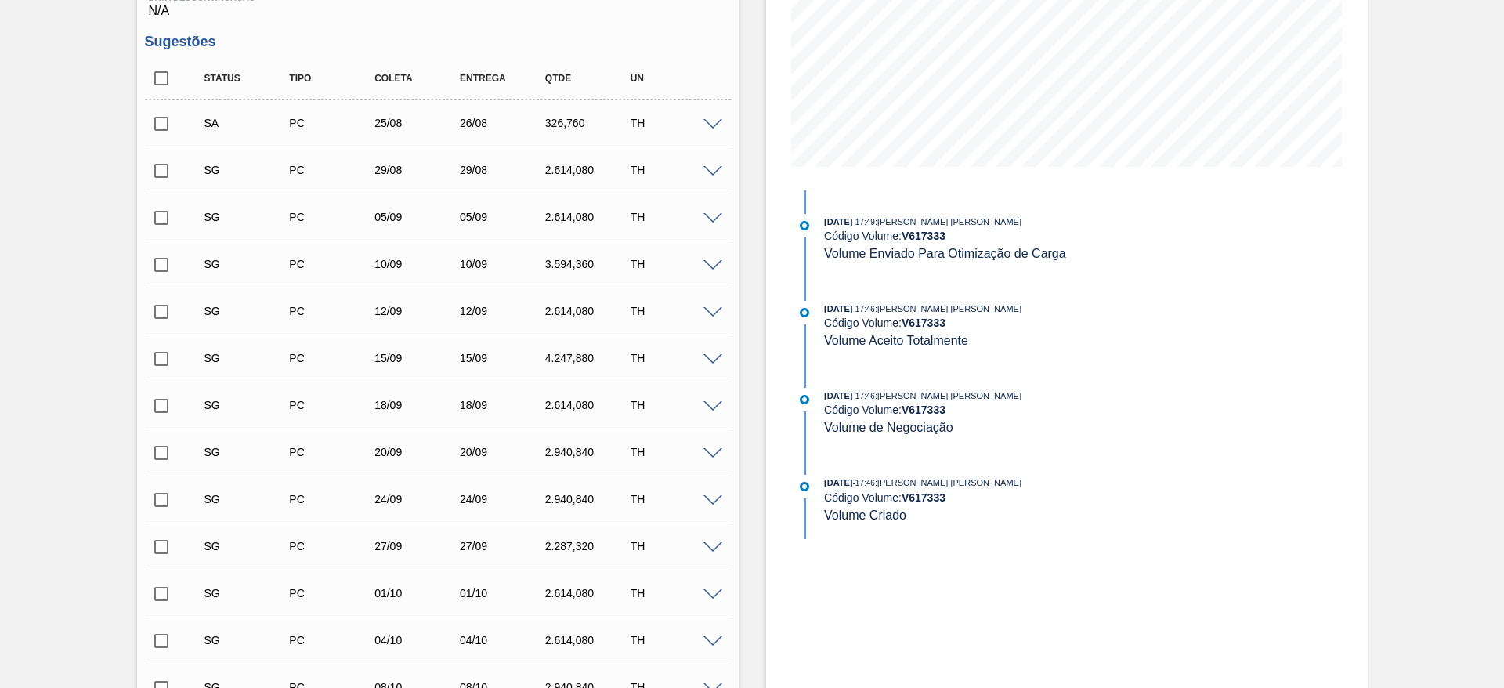
scroll to position [290, 0]
click at [154, 122] on input "checkbox" at bounding box center [161, 125] width 33 height 33
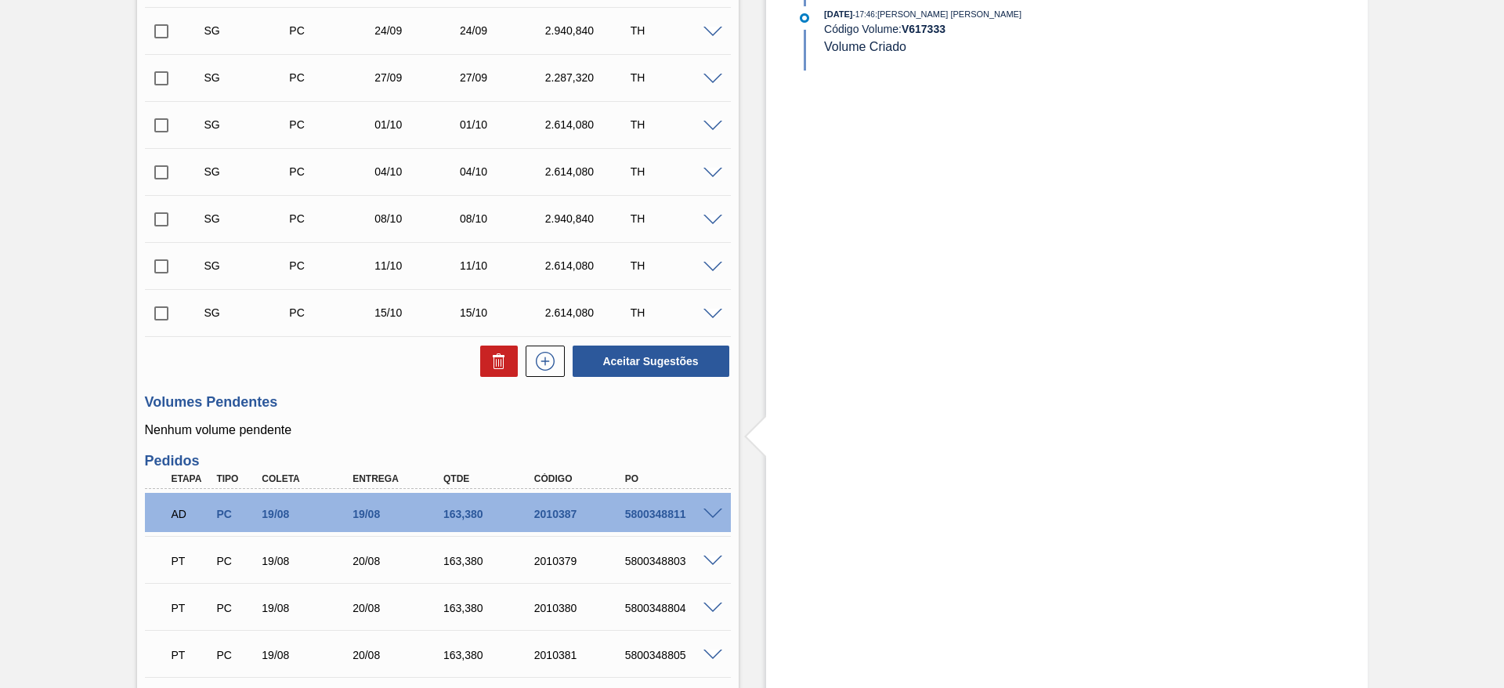
scroll to position [877, 0]
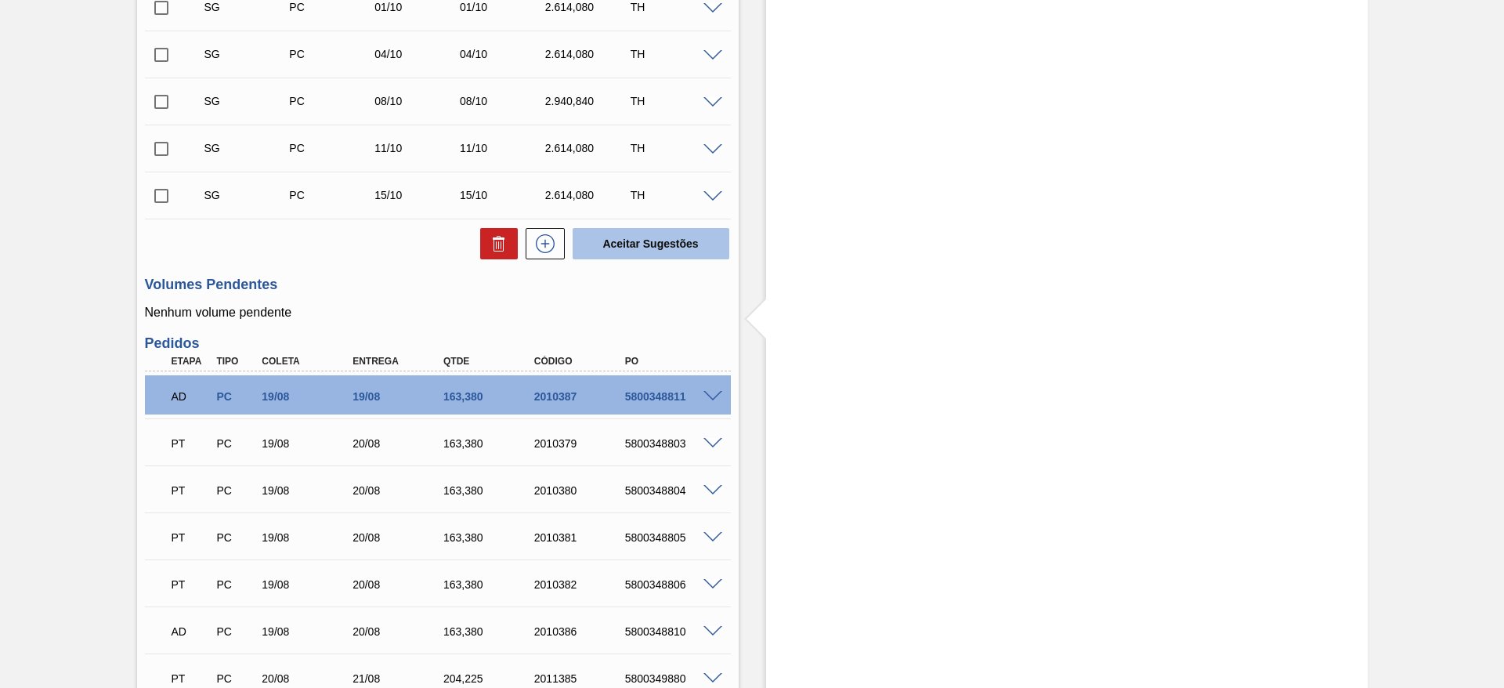
click at [656, 240] on button "Aceitar Sugestões" at bounding box center [651, 243] width 157 height 31
checkbox input "false"
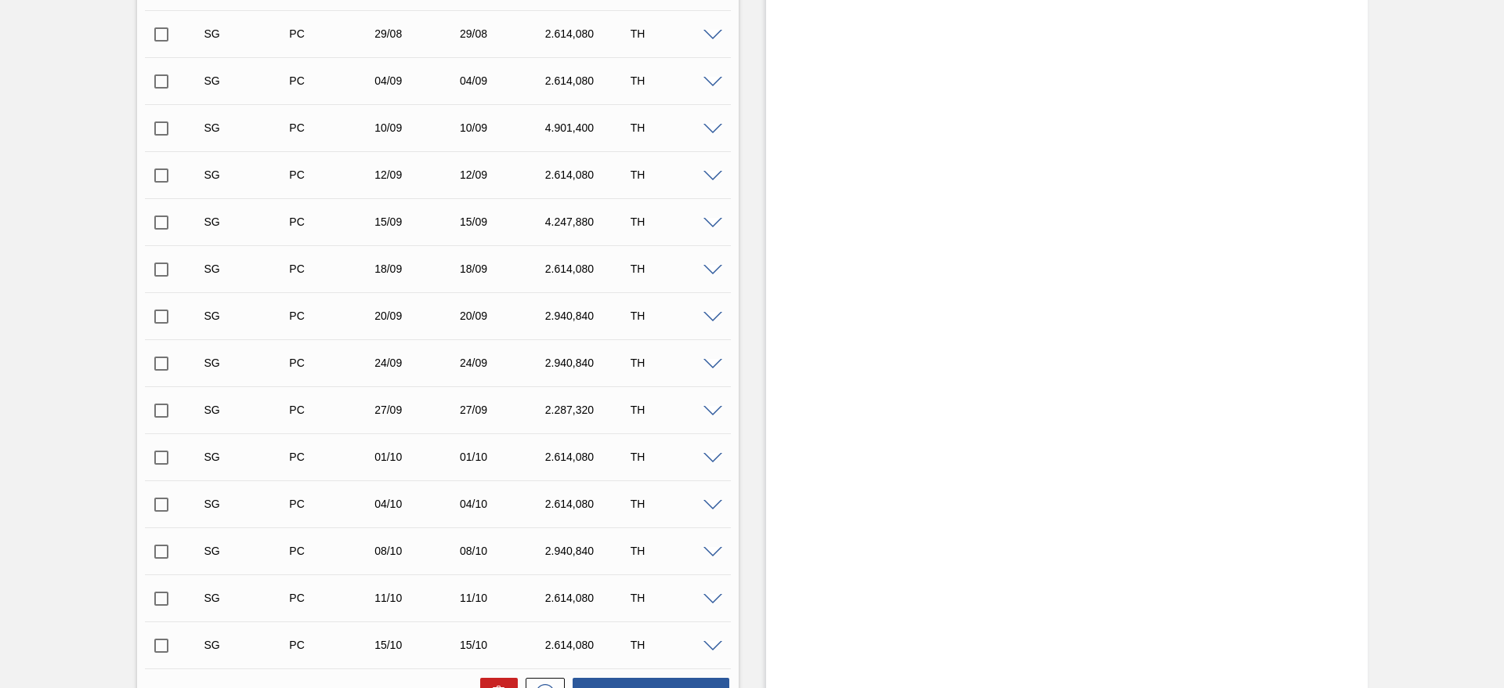
scroll to position [55, 0]
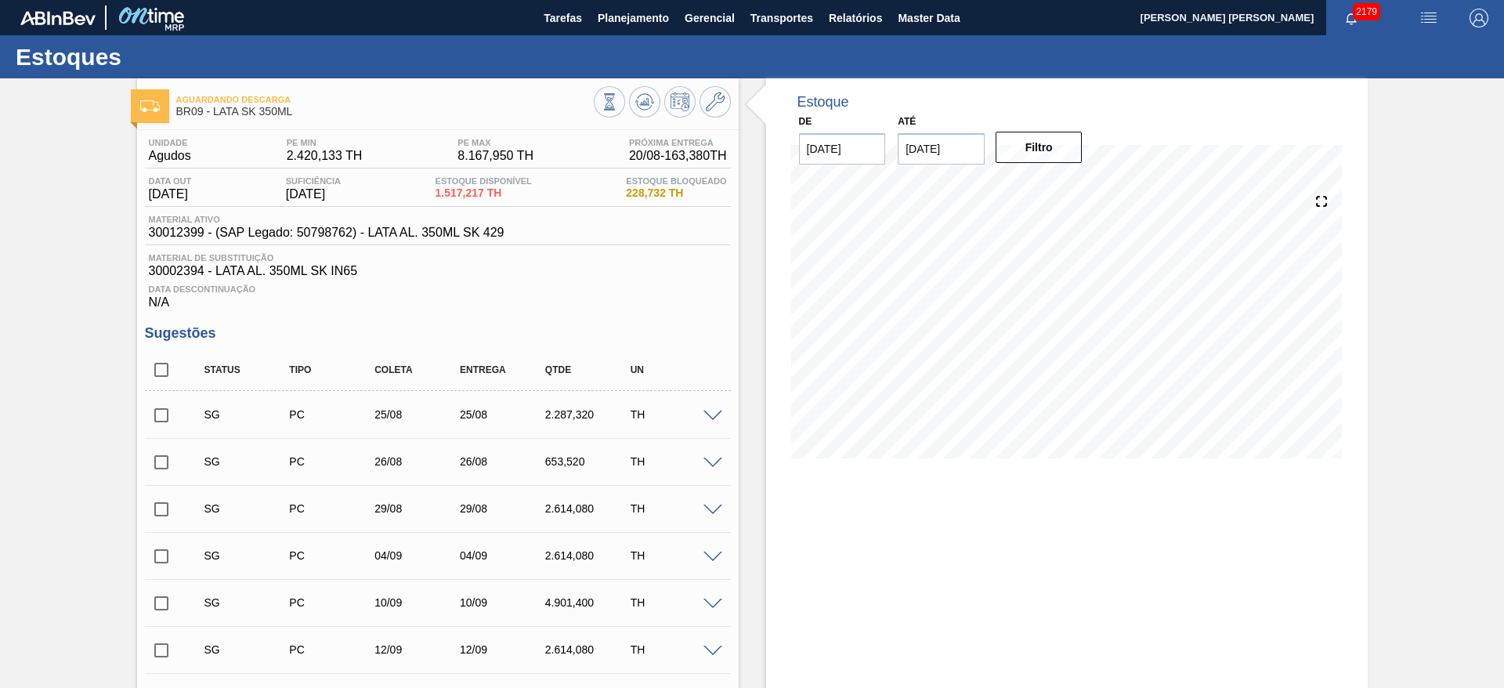
click at [708, 417] on span at bounding box center [713, 417] width 19 height 12
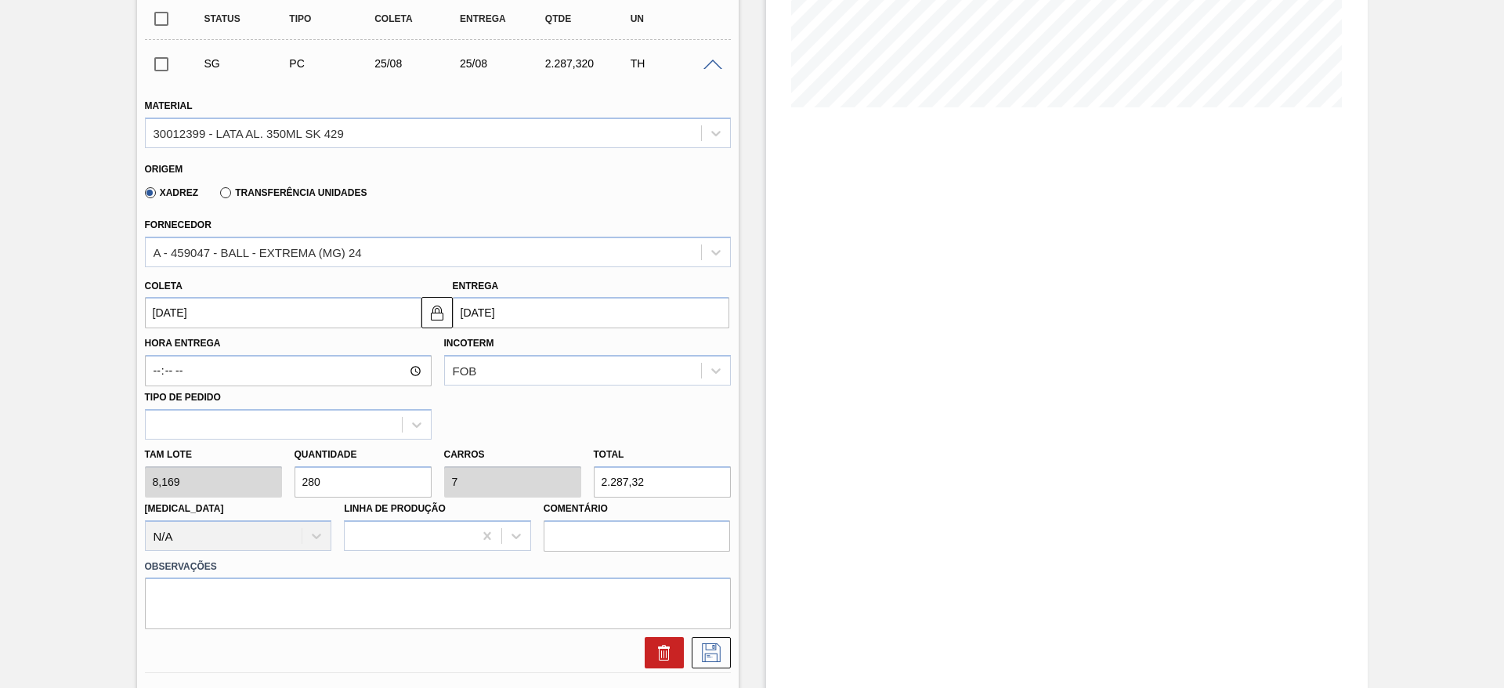
scroll to position [353, 0]
click at [351, 254] on div "A - 459047 - BALL - EXTREMA (MG) 24" at bounding box center [258, 250] width 208 height 13
click at [672, 252] on div "A - 459047 - BALL - EXTREMA (MG) 24" at bounding box center [423, 250] width 555 height 23
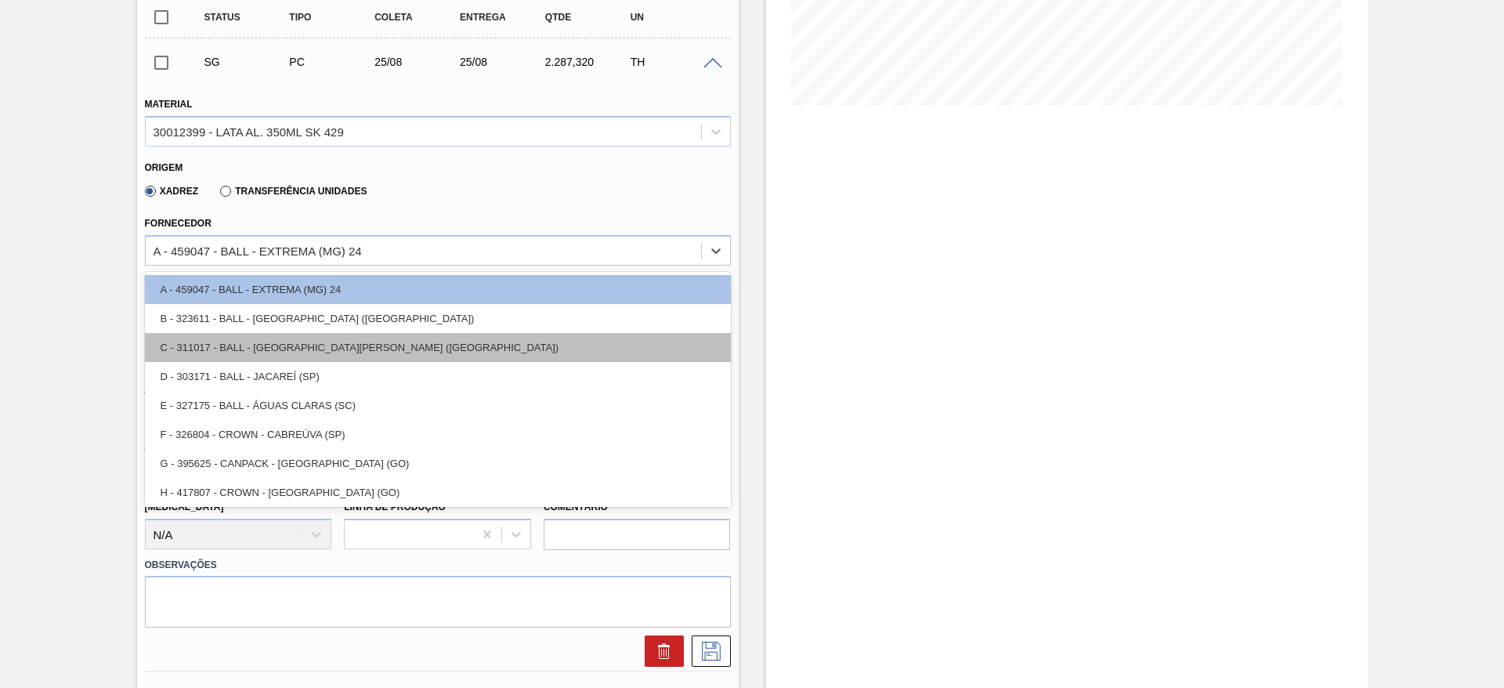
click at [447, 335] on div "C - 311017 - BALL - [GEOGRAPHIC_DATA][PERSON_NAME] ([GEOGRAPHIC_DATA])" at bounding box center [438, 347] width 586 height 29
type input "[DATE]"
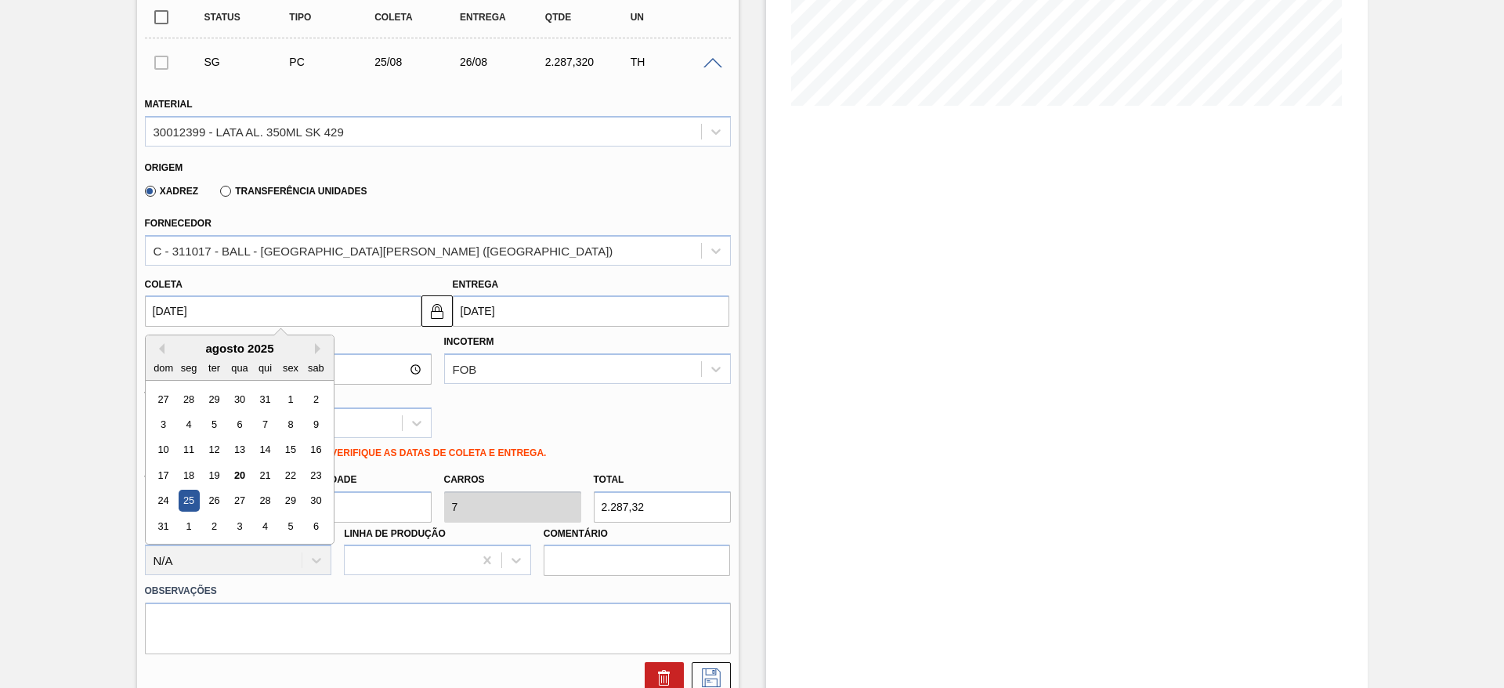
click at [323, 307] on input "[DATE]" at bounding box center [283, 310] width 277 height 31
click at [490, 309] on input "[DATE]" at bounding box center [591, 310] width 277 height 31
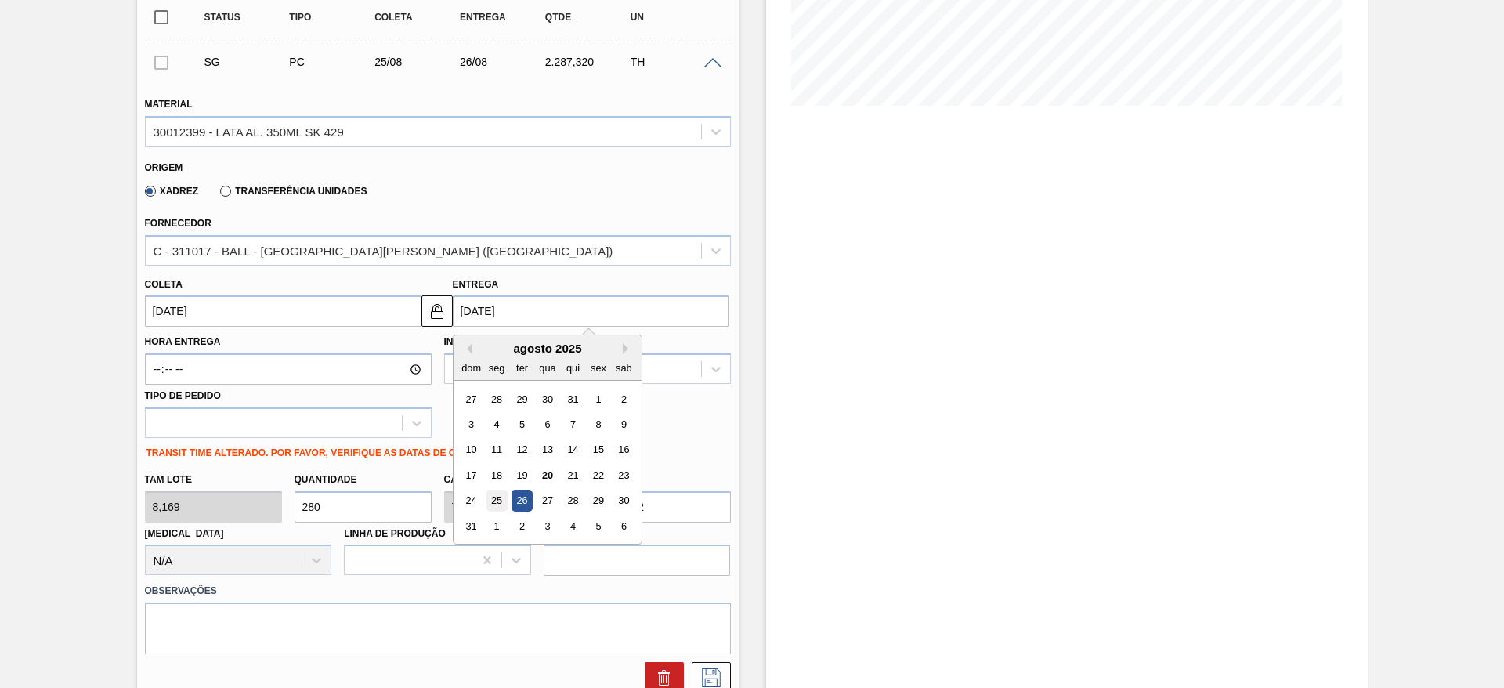
click at [497, 494] on div "25" at bounding box center [496, 500] width 21 height 21
type input "[DATE]"
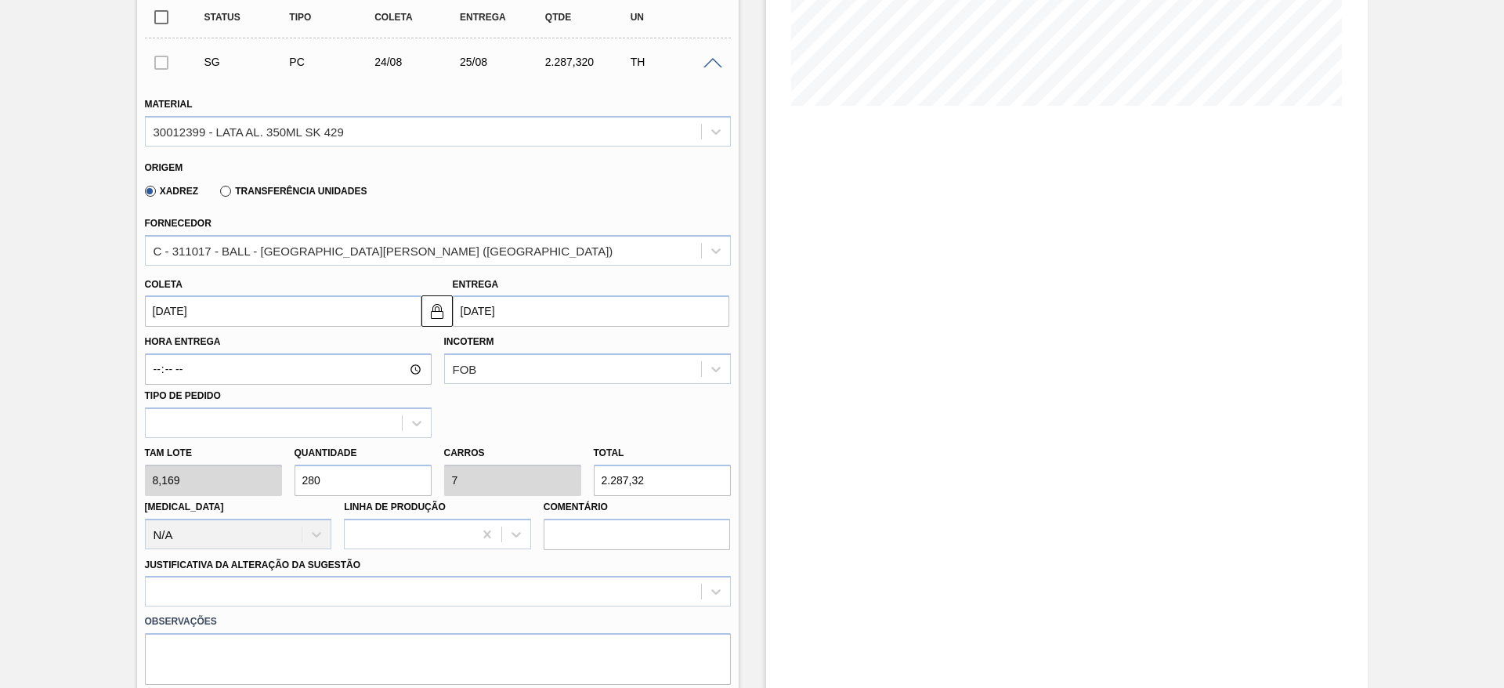
drag, startPoint x: 356, startPoint y: 483, endPoint x: 446, endPoint y: 465, distance: 91.9
click at [281, 478] on div "[PERSON_NAME] 8,169 Quantidade 280 Carros 7 Total 2.287,32 [MEDICAL_DATA] N/A L…" at bounding box center [438, 494] width 599 height 112
type input "2"
type input "0,05"
type input "16,338"
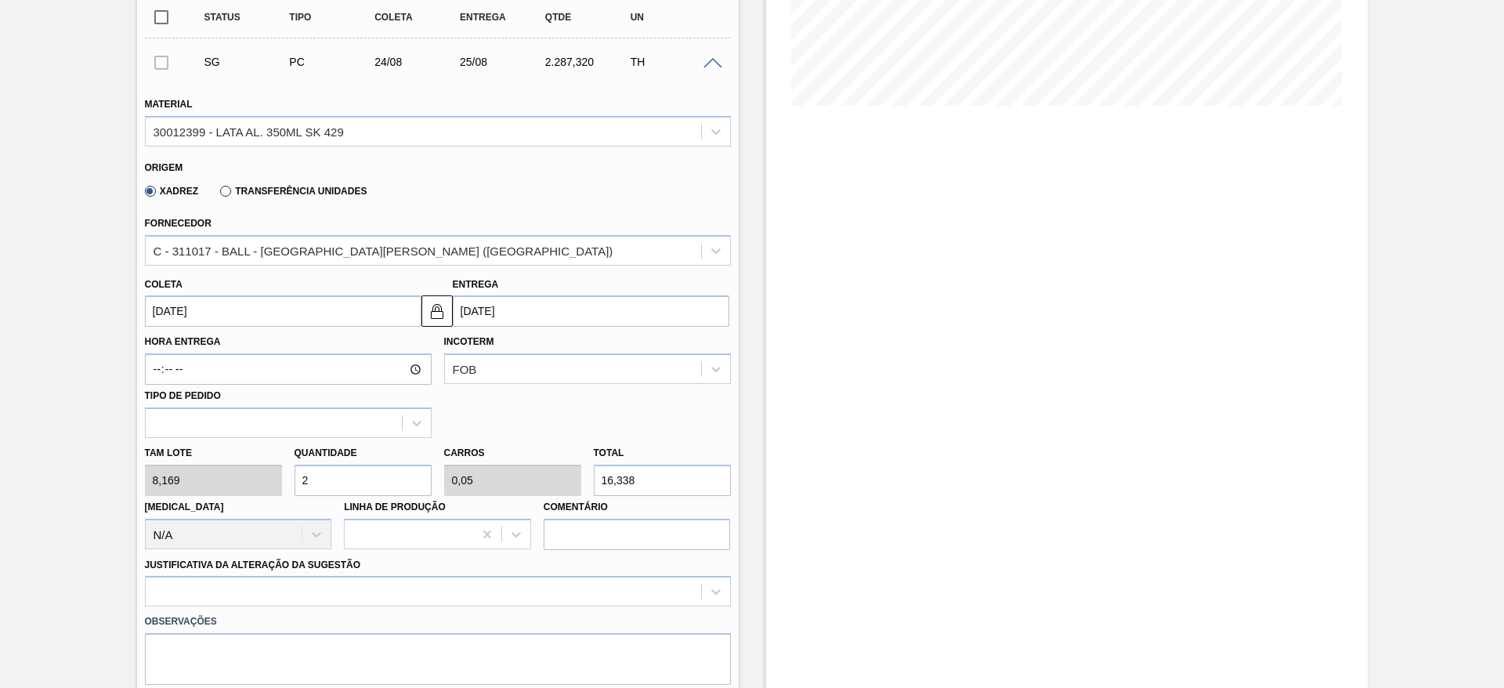
type input "20"
type input "0,5"
type input "163,38"
type input "200"
type input "5"
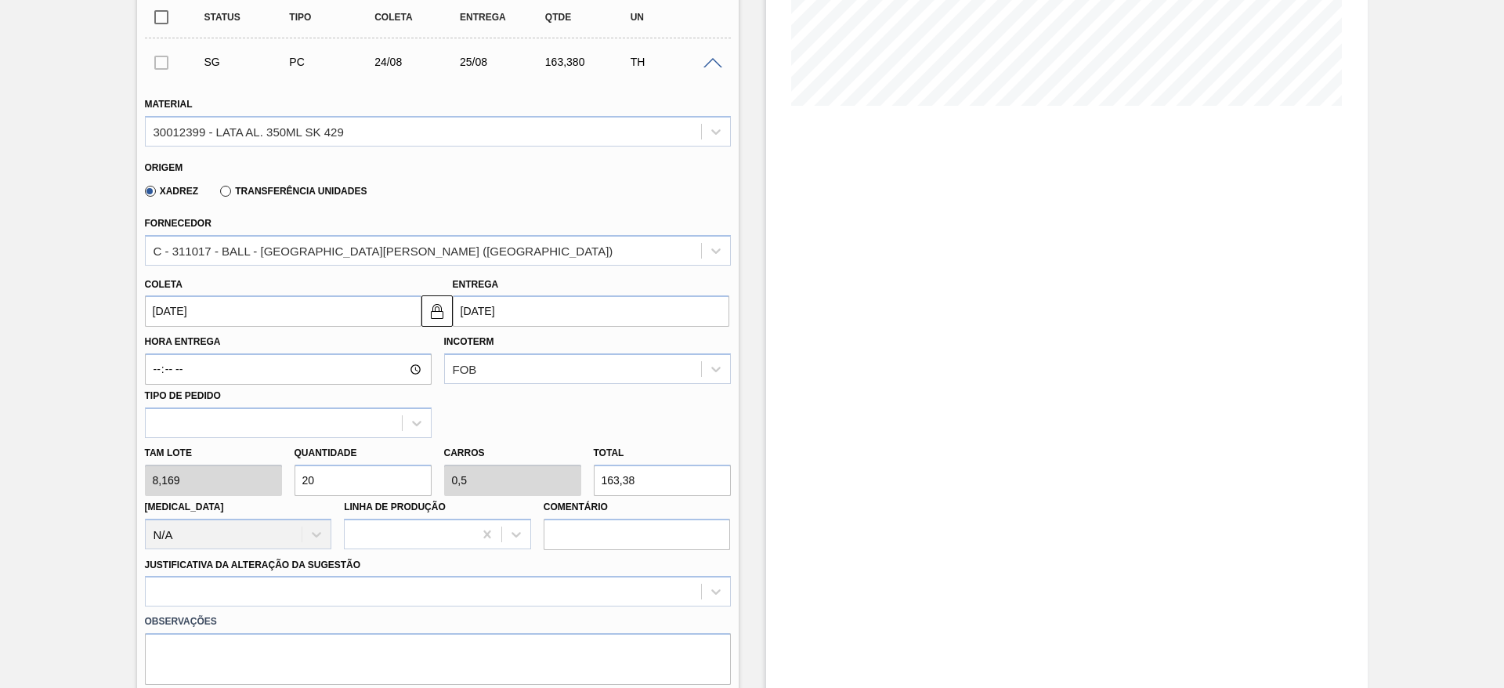
type input "1.633,8"
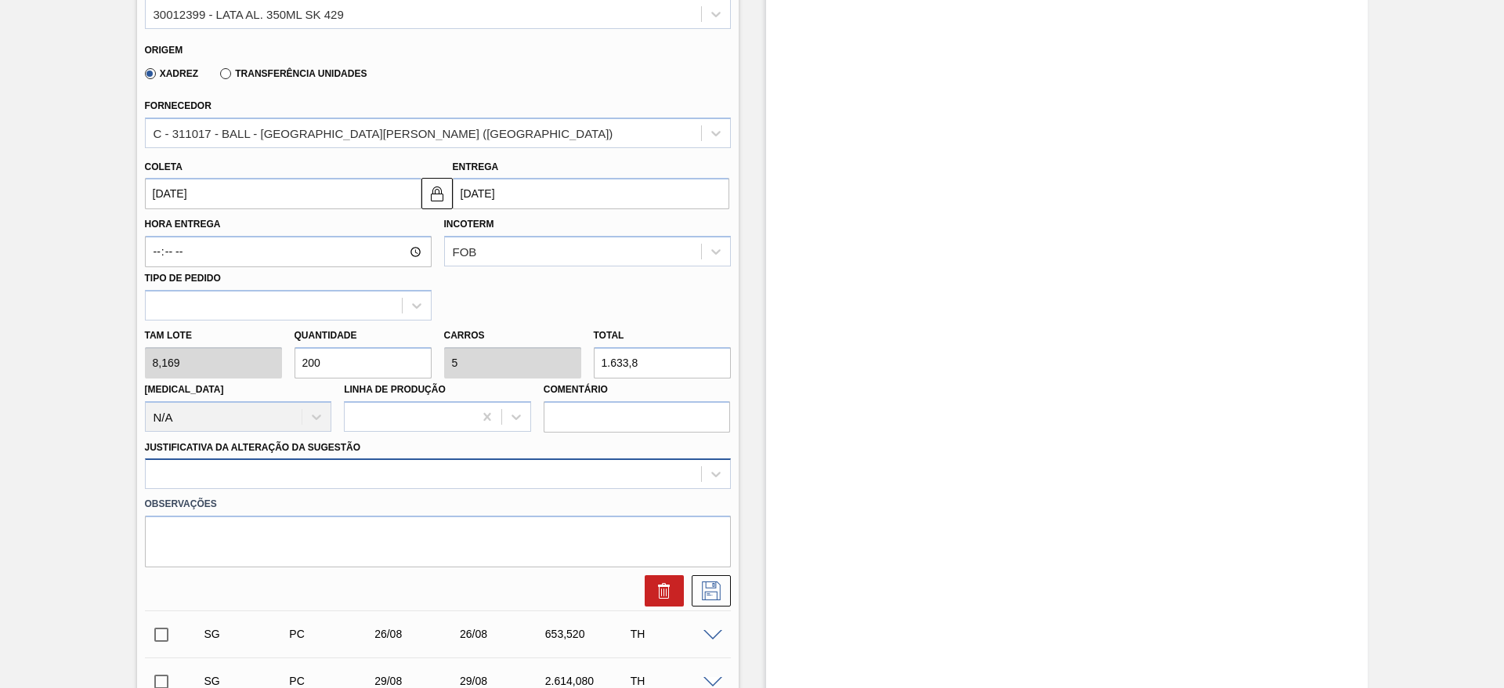
type input "200"
click at [309, 465] on div at bounding box center [438, 473] width 586 height 31
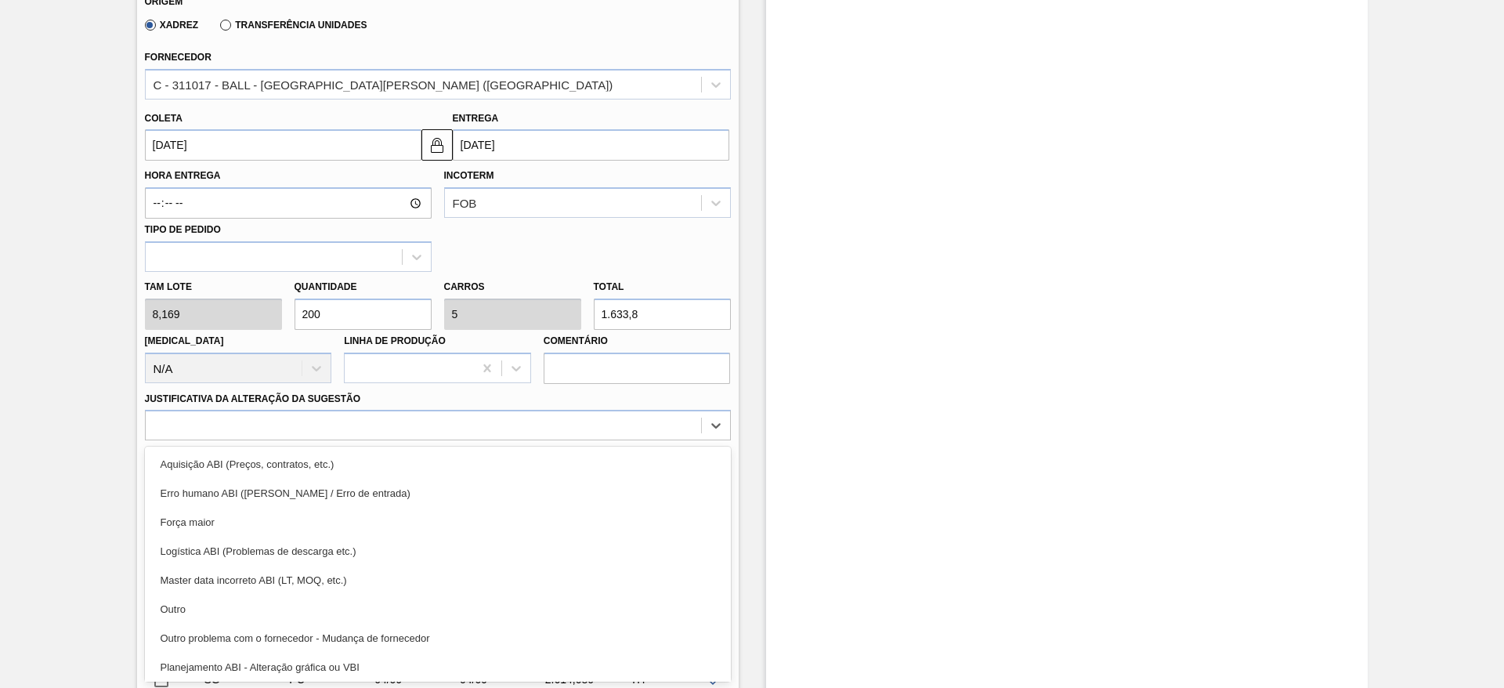
drag, startPoint x: 241, startPoint y: 529, endPoint x: 295, endPoint y: 526, distance: 54.1
click at [240, 528] on div "Força maior" at bounding box center [438, 522] width 586 height 29
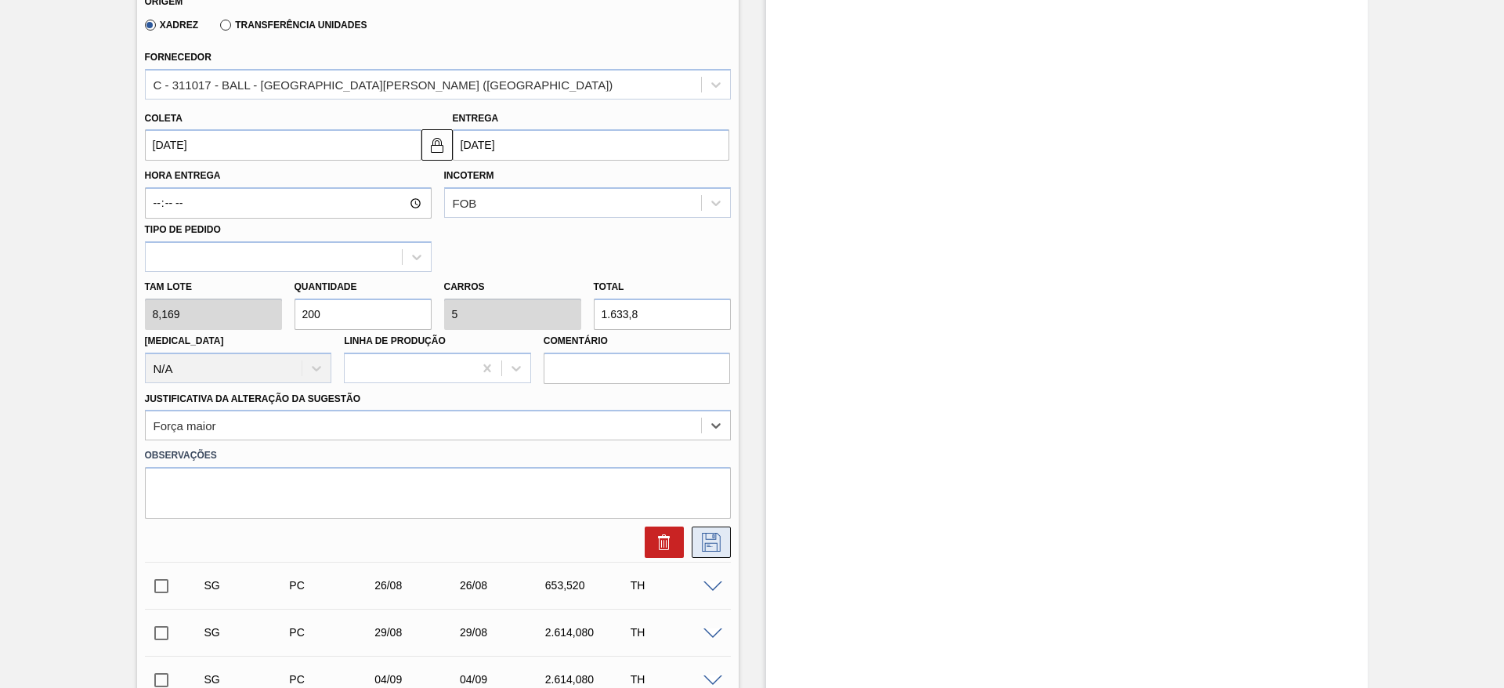
click at [702, 540] on icon at bounding box center [711, 542] width 19 height 19
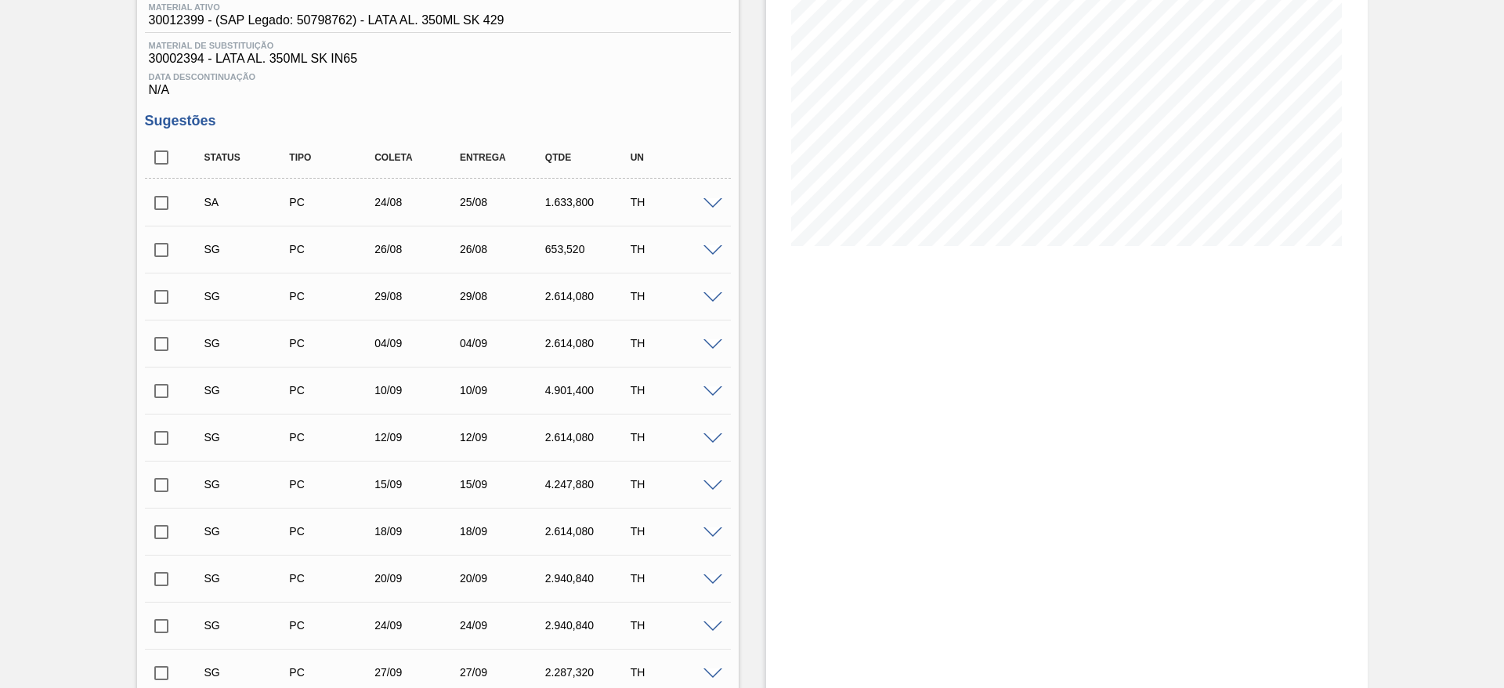
scroll to position [166, 0]
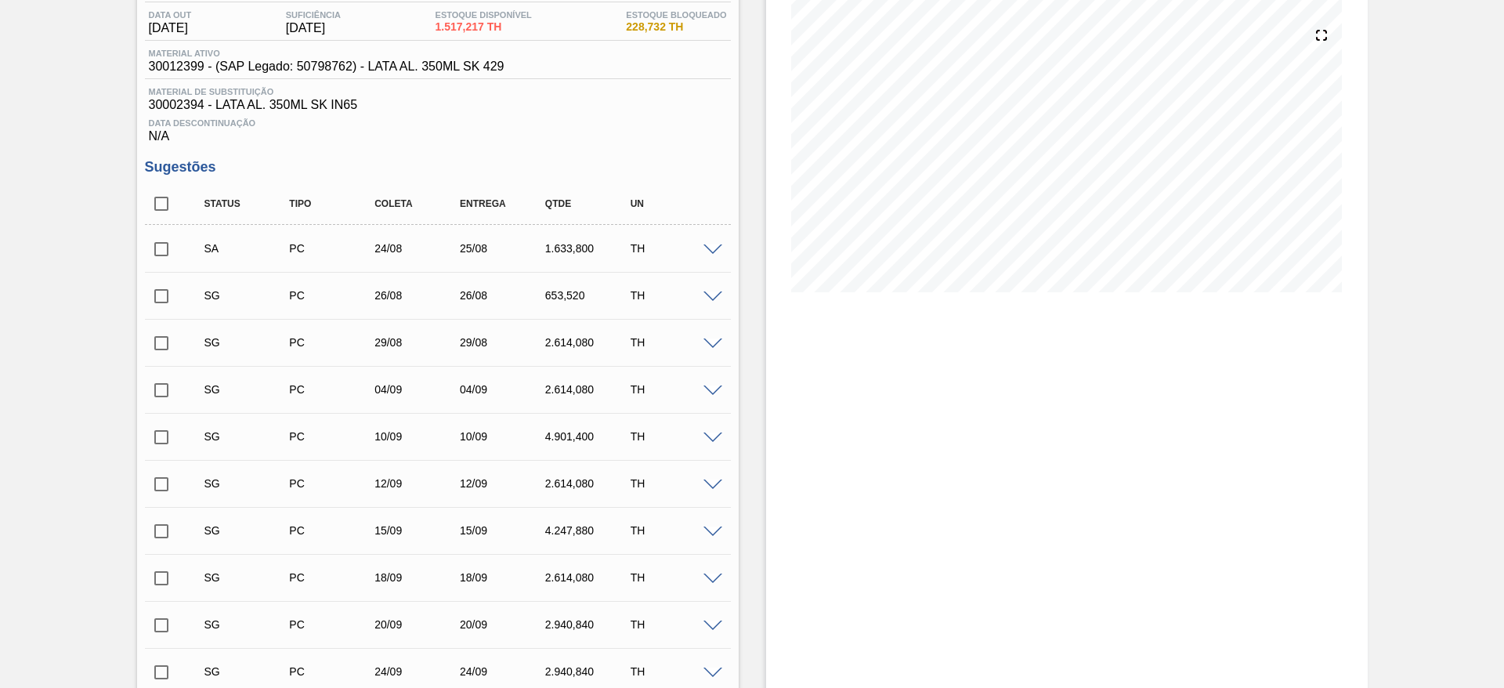
click at [715, 295] on span at bounding box center [713, 297] width 19 height 12
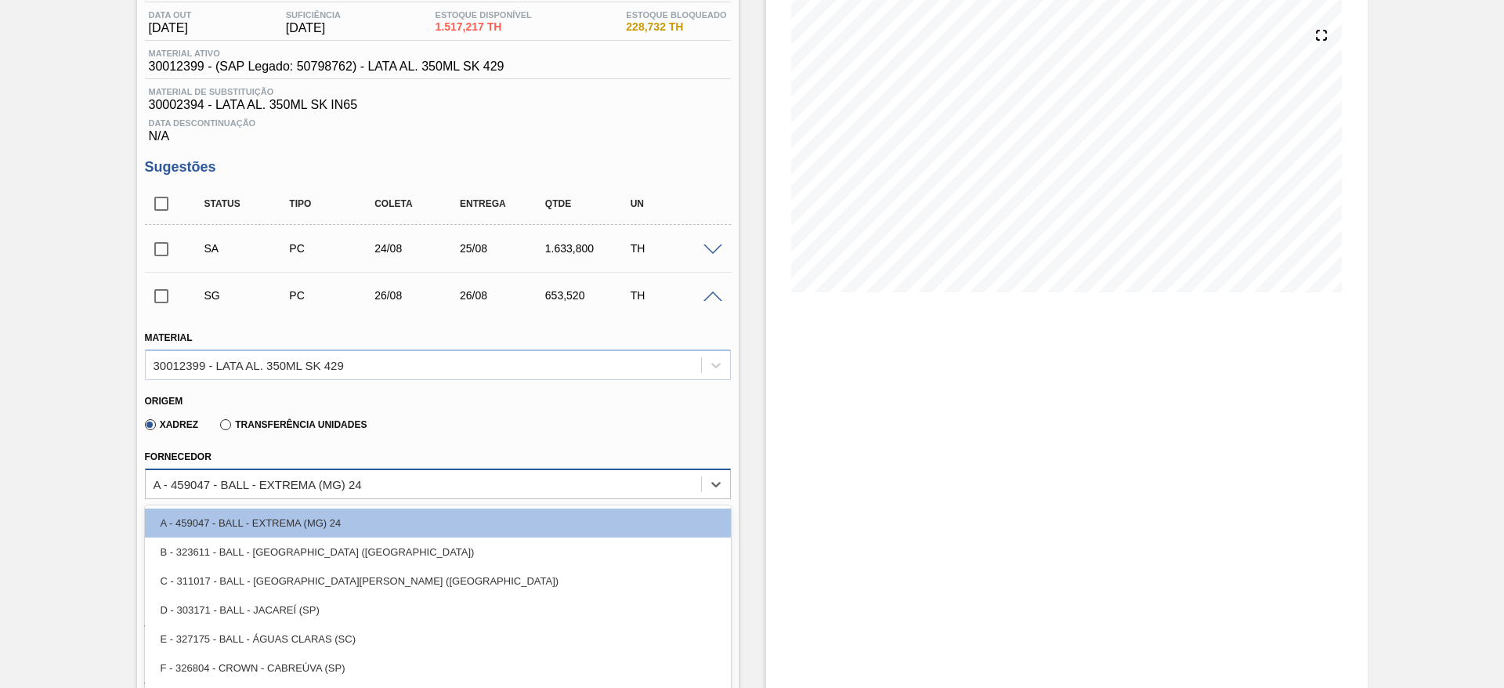
scroll to position [225, 0]
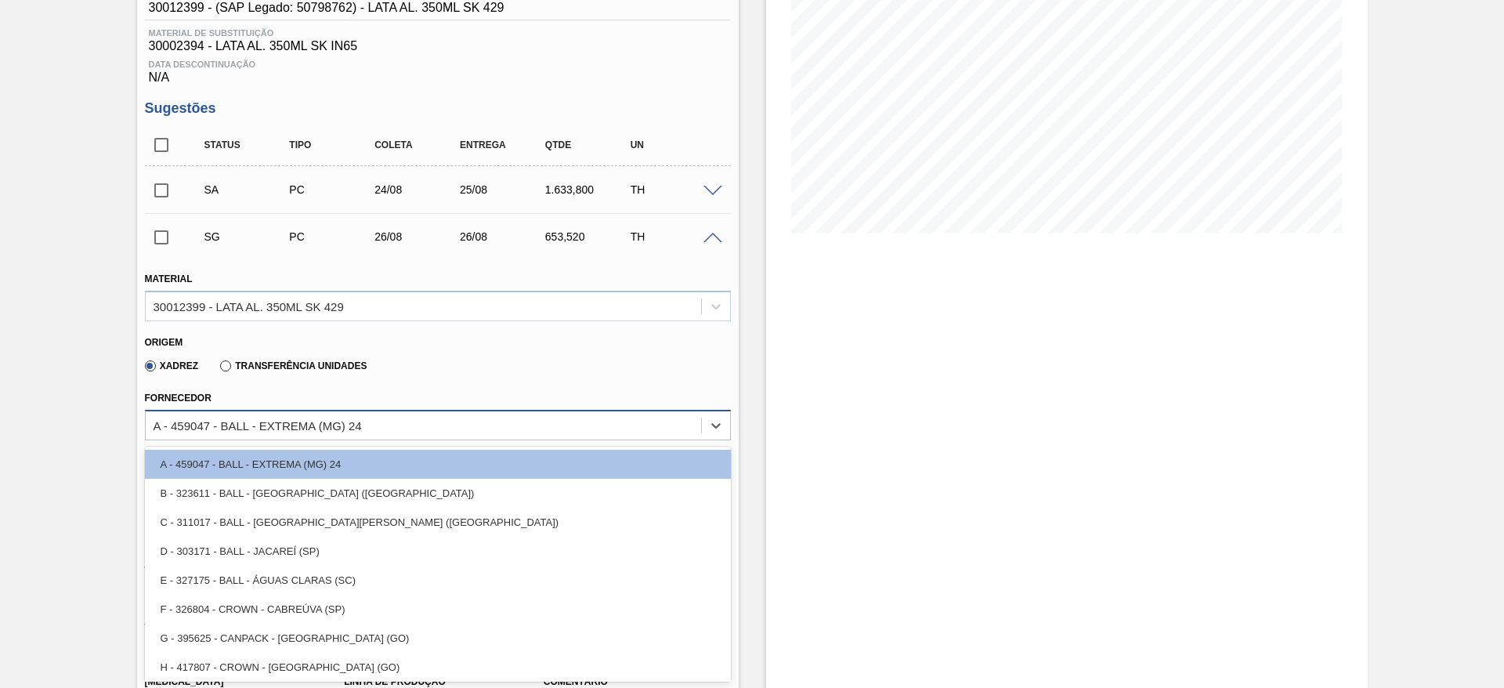
click at [347, 440] on div "option B - 323611 - BALL - POUSO ALEGRE ([GEOGRAPHIC_DATA]) focused, 2 of 8. 8 …" at bounding box center [438, 425] width 586 height 31
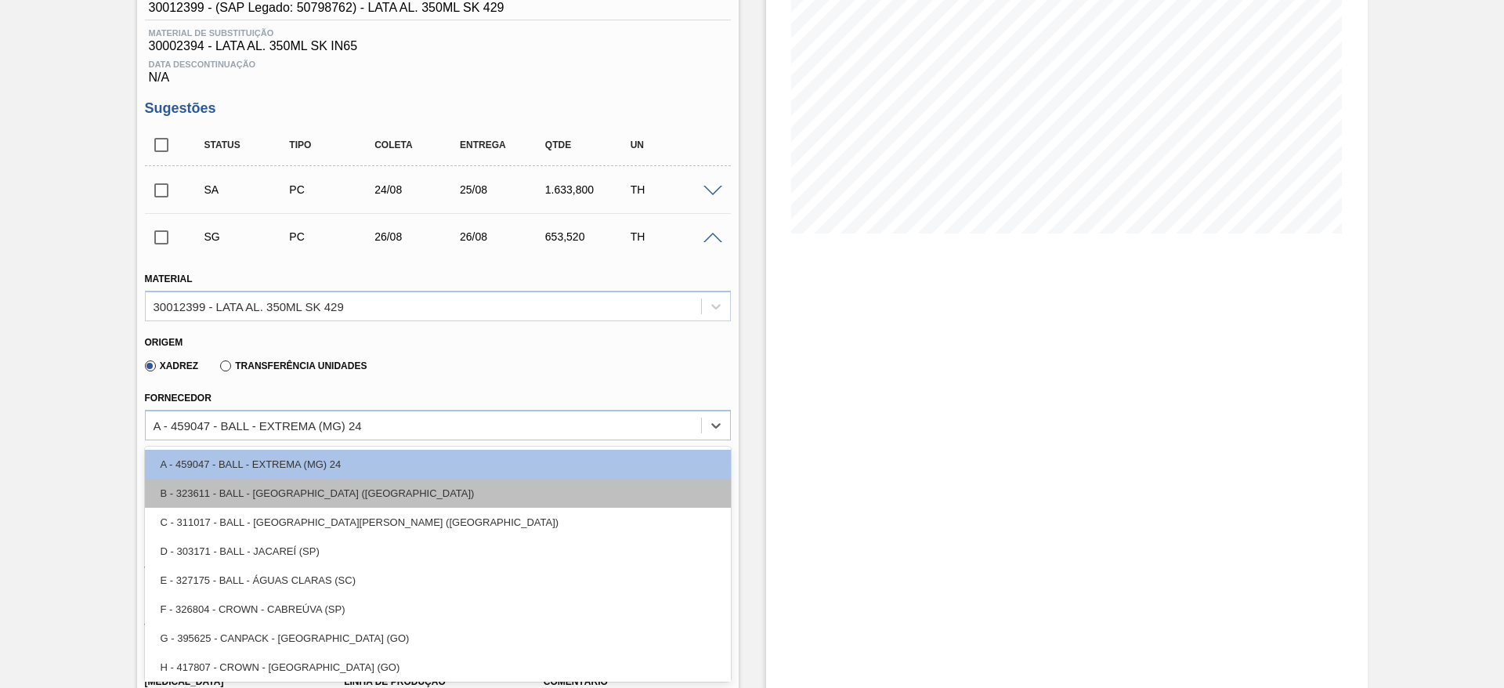
click at [339, 497] on div "B - 323611 - BALL - [GEOGRAPHIC_DATA] ([GEOGRAPHIC_DATA])" at bounding box center [438, 493] width 586 height 29
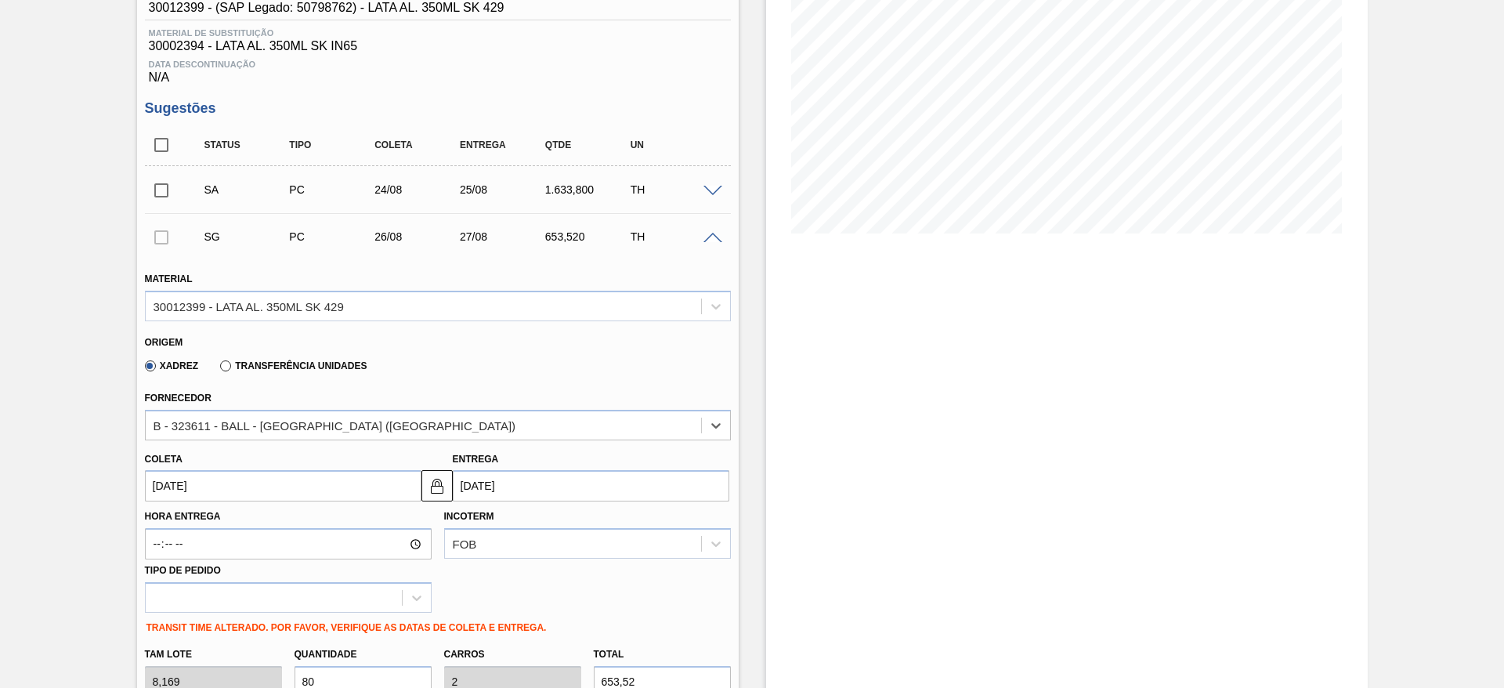
type input "[DATE]"
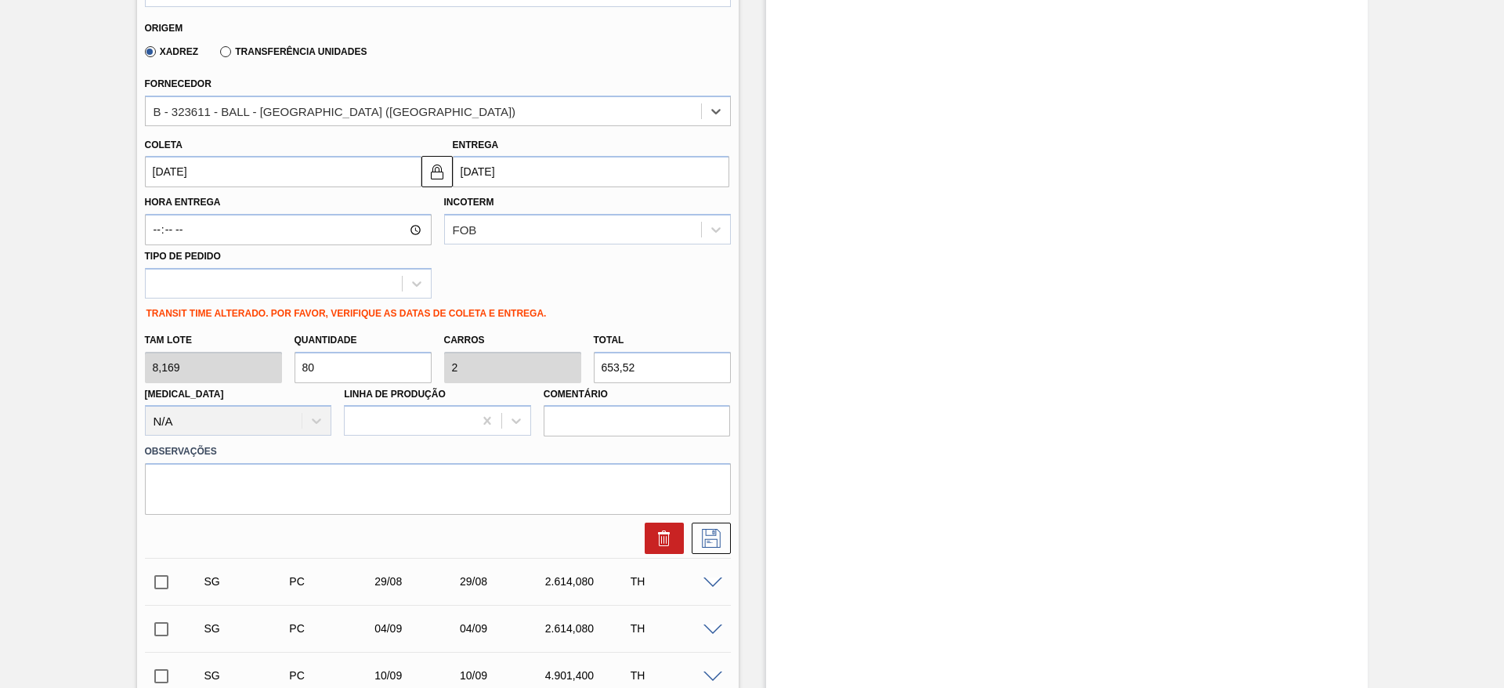
scroll to position [577, 0]
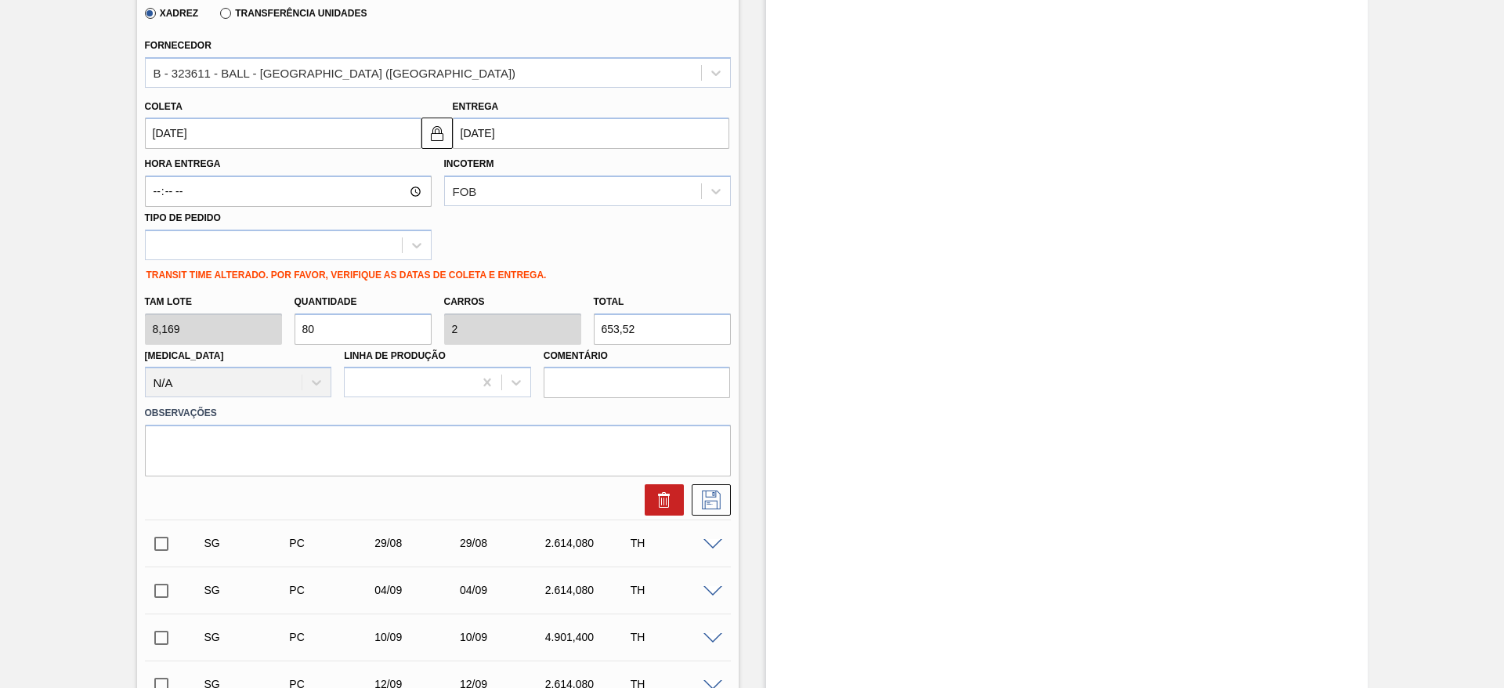
drag, startPoint x: 335, startPoint y: 331, endPoint x: 235, endPoint y: 312, distance: 101.4
click at [235, 312] on div "[PERSON_NAME] 8,169 Quantidade 80 Carros 2 Total 653,52 [MEDICAL_DATA] N/A Linh…" at bounding box center [438, 343] width 599 height 112
type input "4"
type input "0,1"
type input "32,676"
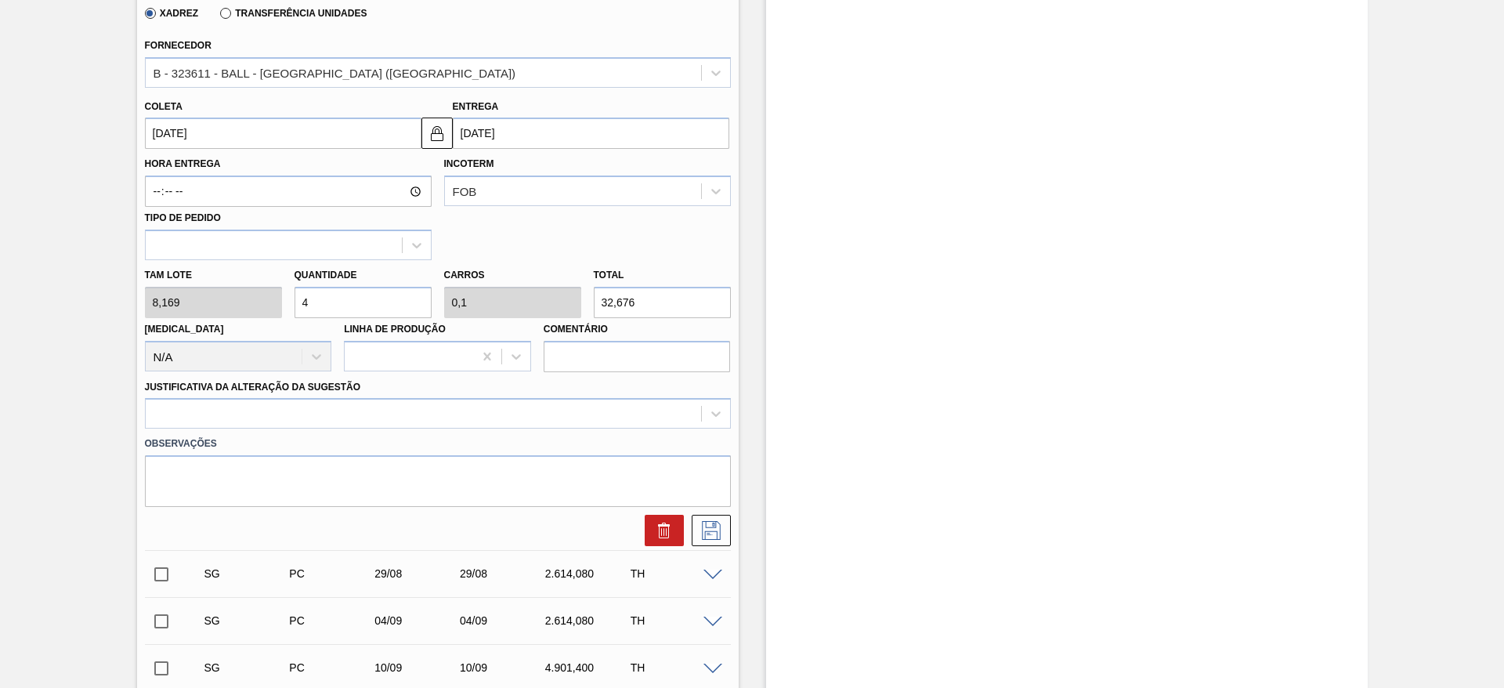
type input "40"
type input "1"
type input "326,76"
type input "40"
click at [483, 128] on input "[DATE]" at bounding box center [591, 133] width 277 height 31
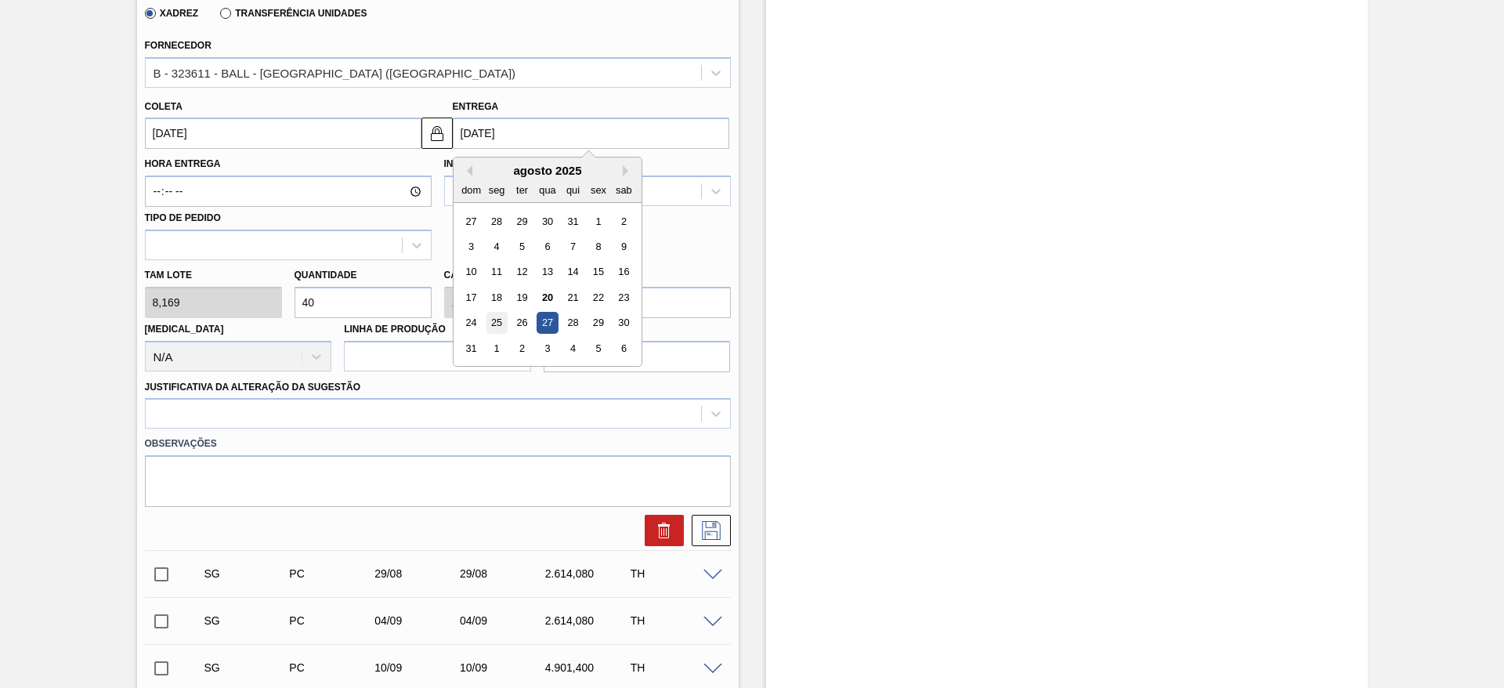
click at [495, 319] on div "25" at bounding box center [496, 323] width 21 height 21
type input "[DATE]"
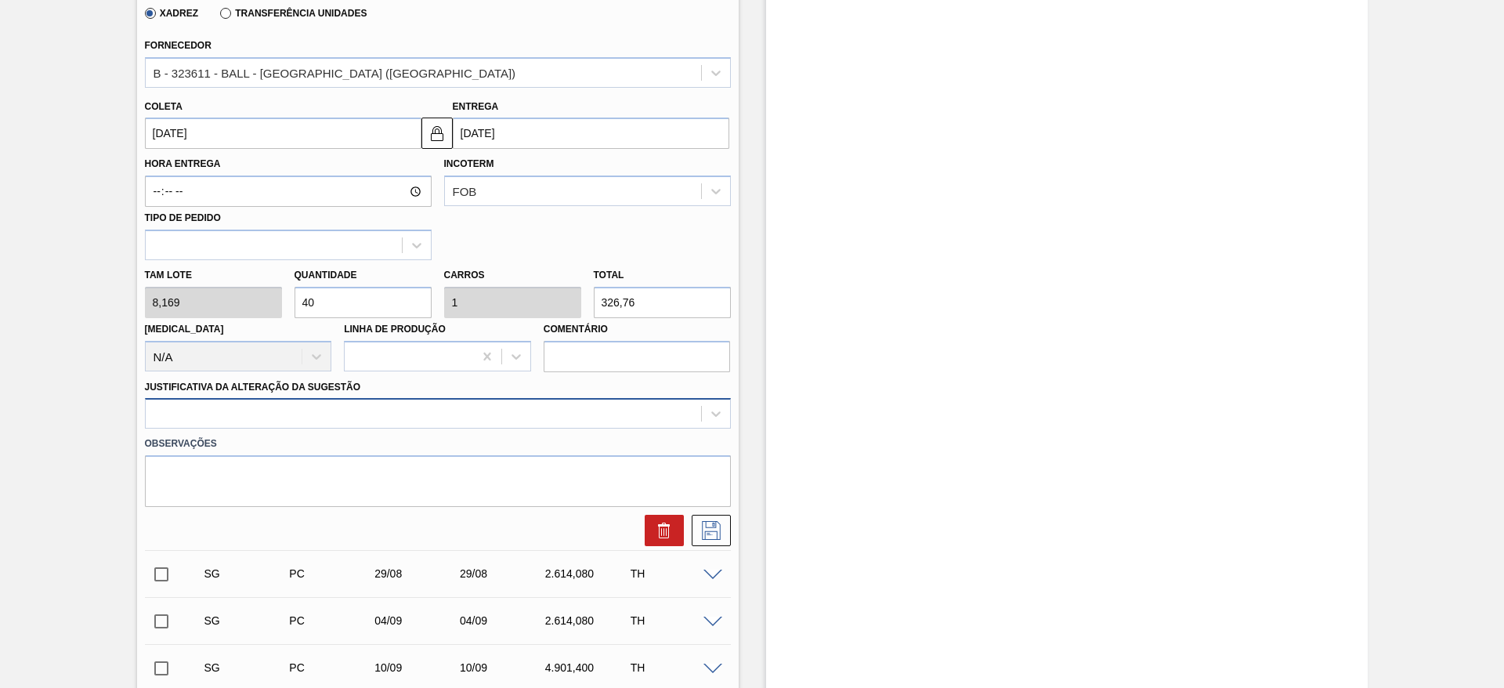
click at [309, 417] on div at bounding box center [423, 414] width 555 height 23
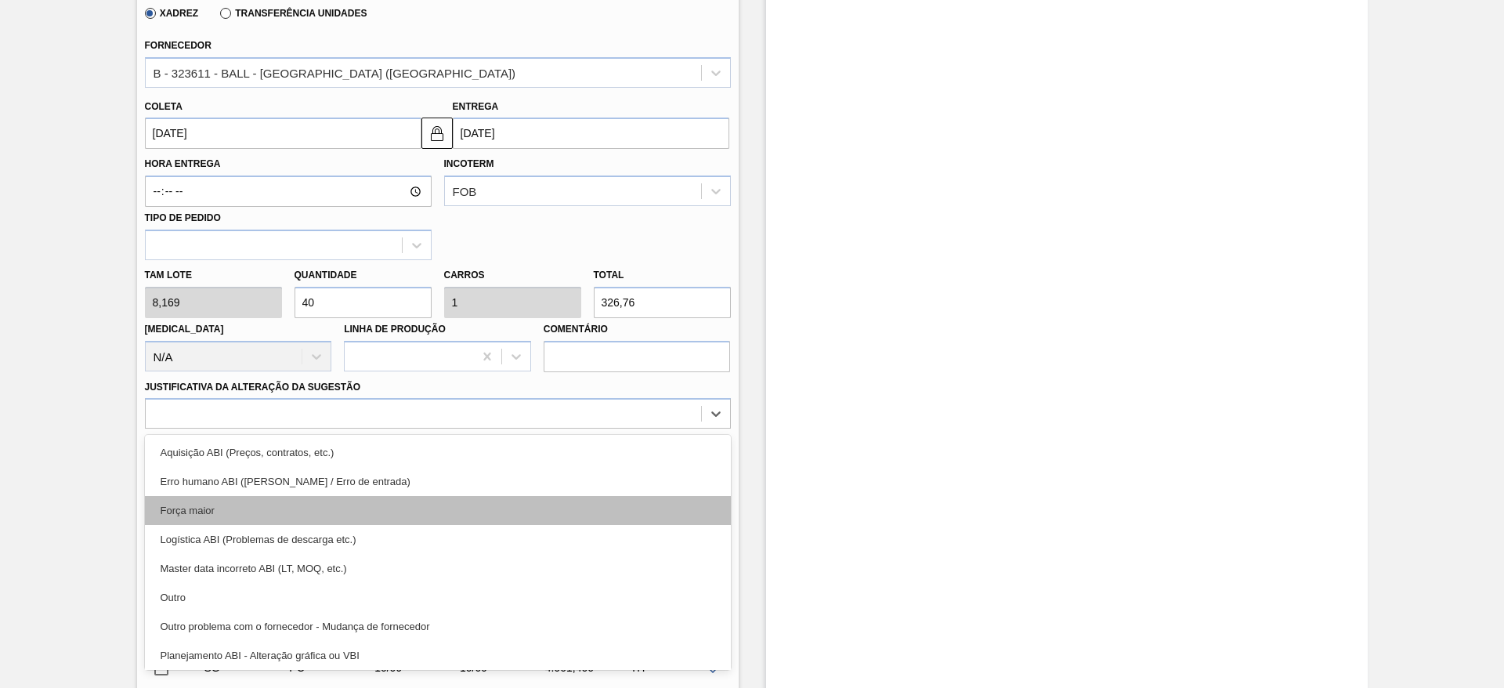
click at [251, 499] on div "Força maior" at bounding box center [438, 510] width 586 height 29
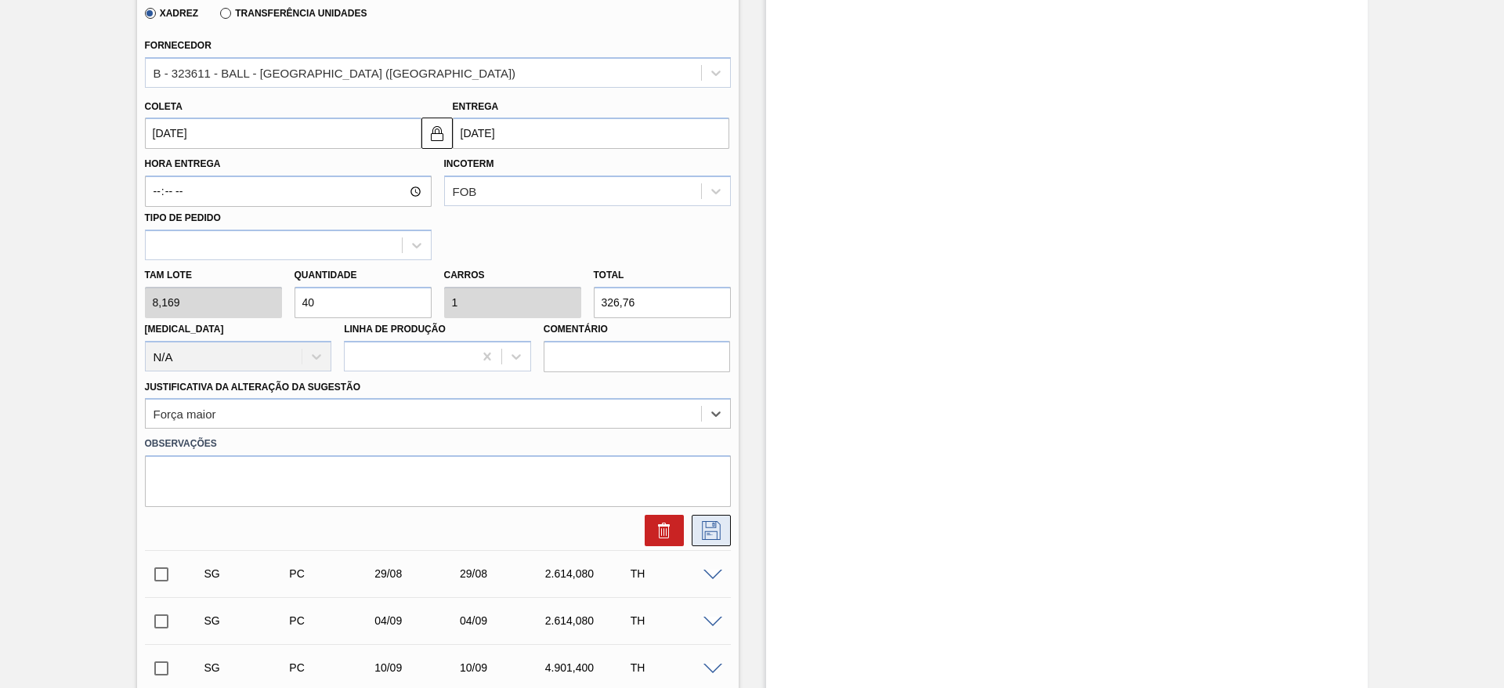
click at [711, 534] on icon at bounding box center [711, 530] width 25 height 19
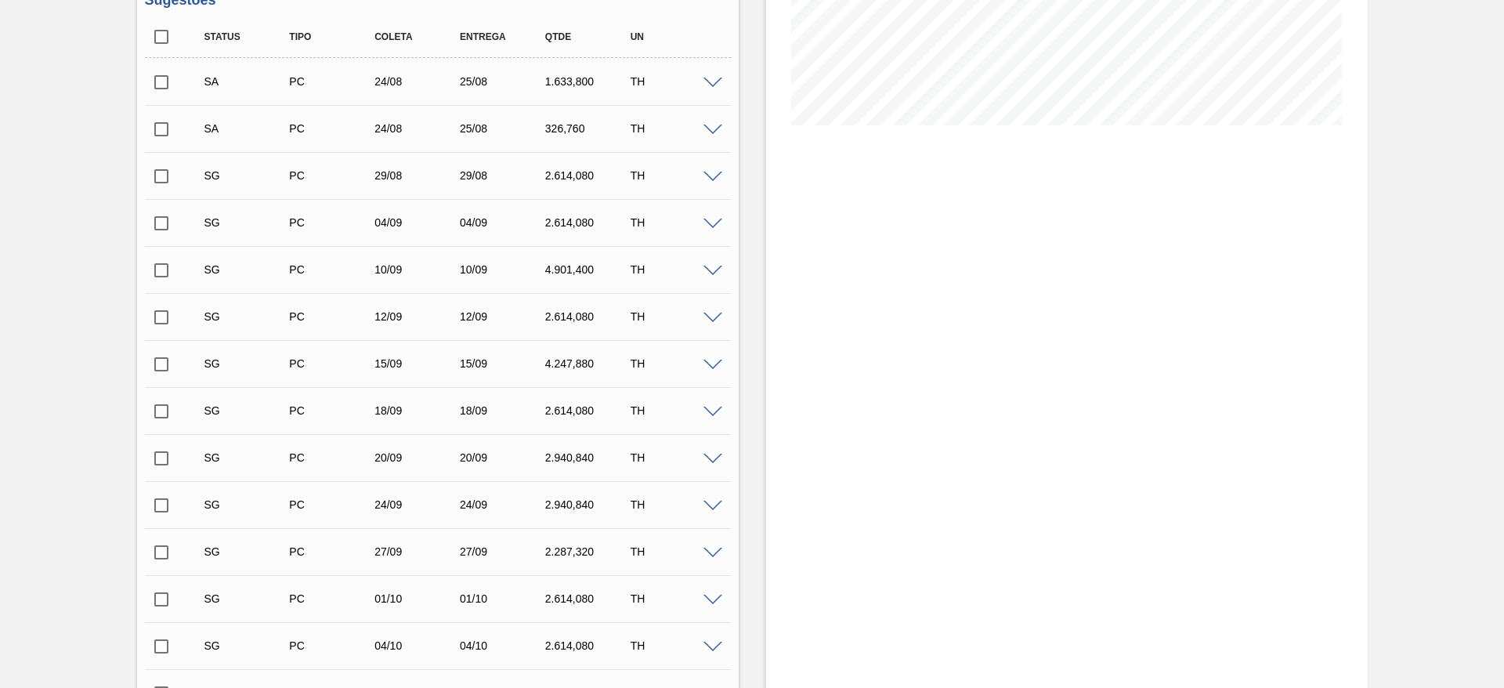
scroll to position [225, 0]
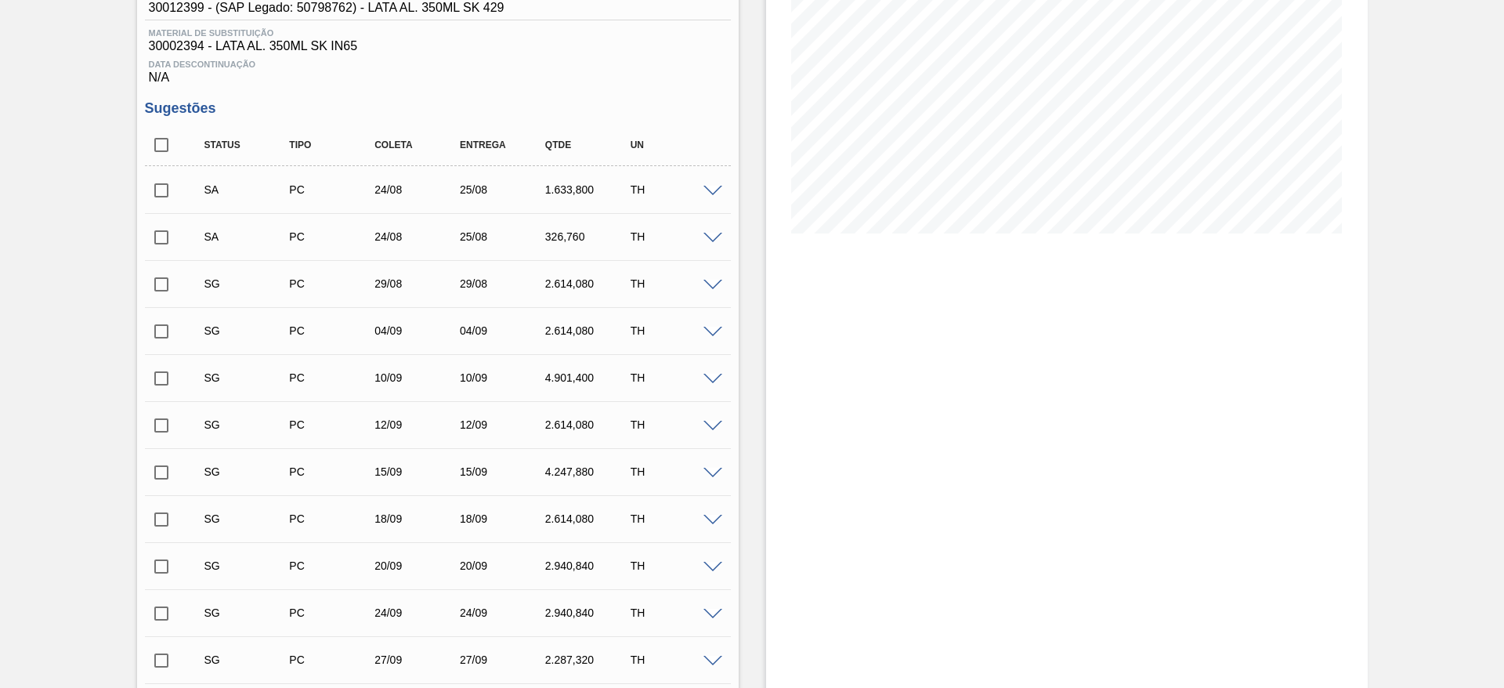
click at [718, 282] on span at bounding box center [713, 286] width 19 height 12
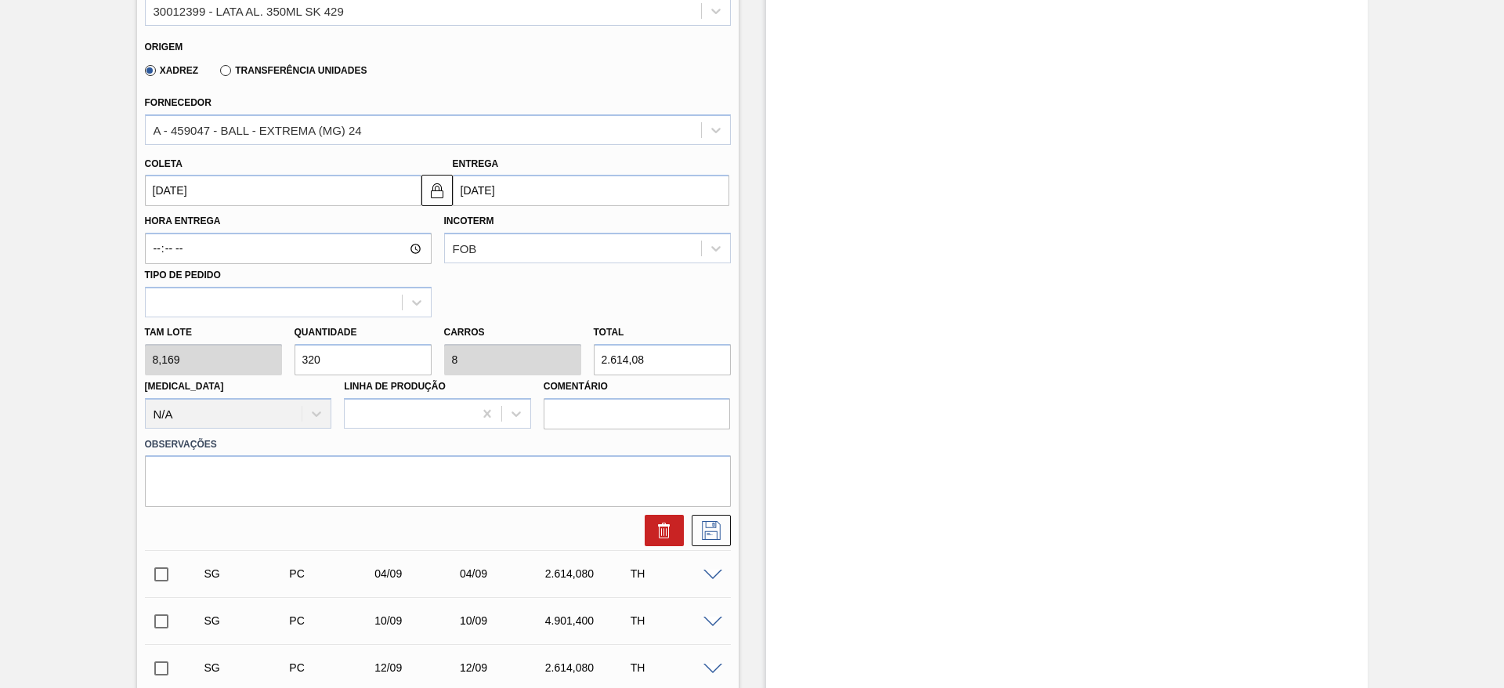
scroll to position [577, 0]
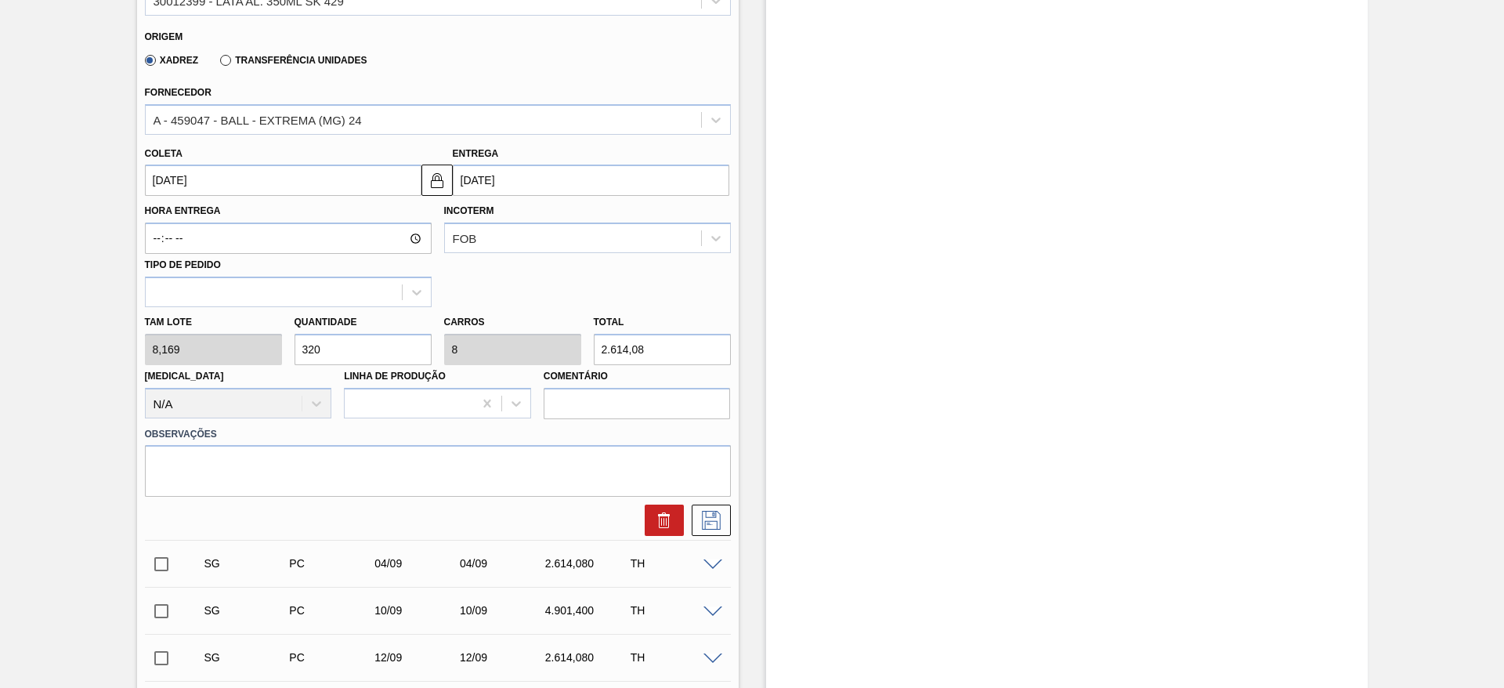
click at [270, 350] on div "[PERSON_NAME] 8,169 Quantidade 320 Carros 8 Total 2.614,08 [MEDICAL_DATA] N/A L…" at bounding box center [438, 363] width 599 height 112
type input "2"
type input "0,05"
type input "16,338"
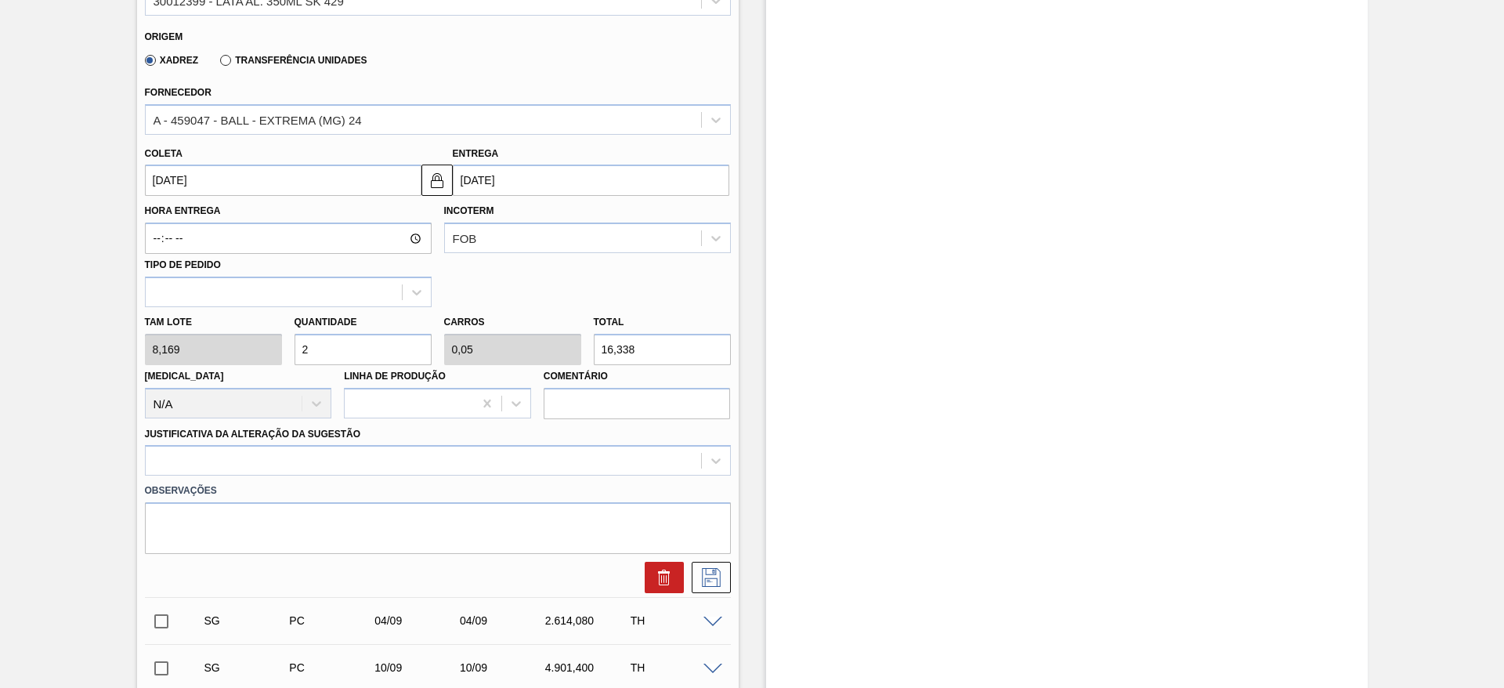
type input "24"
type input "0,6"
type input "196,056"
type input "240"
type input "6"
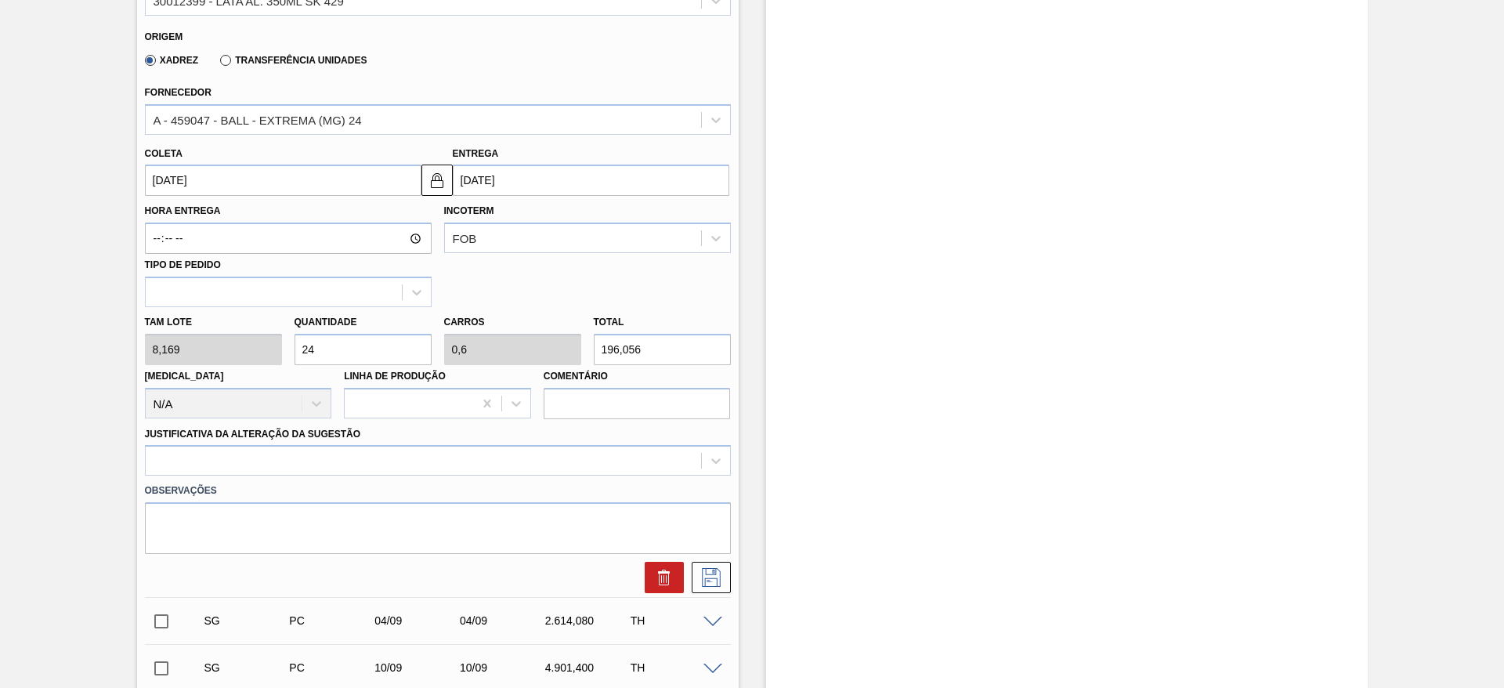
type input "1.960,56"
type input "240"
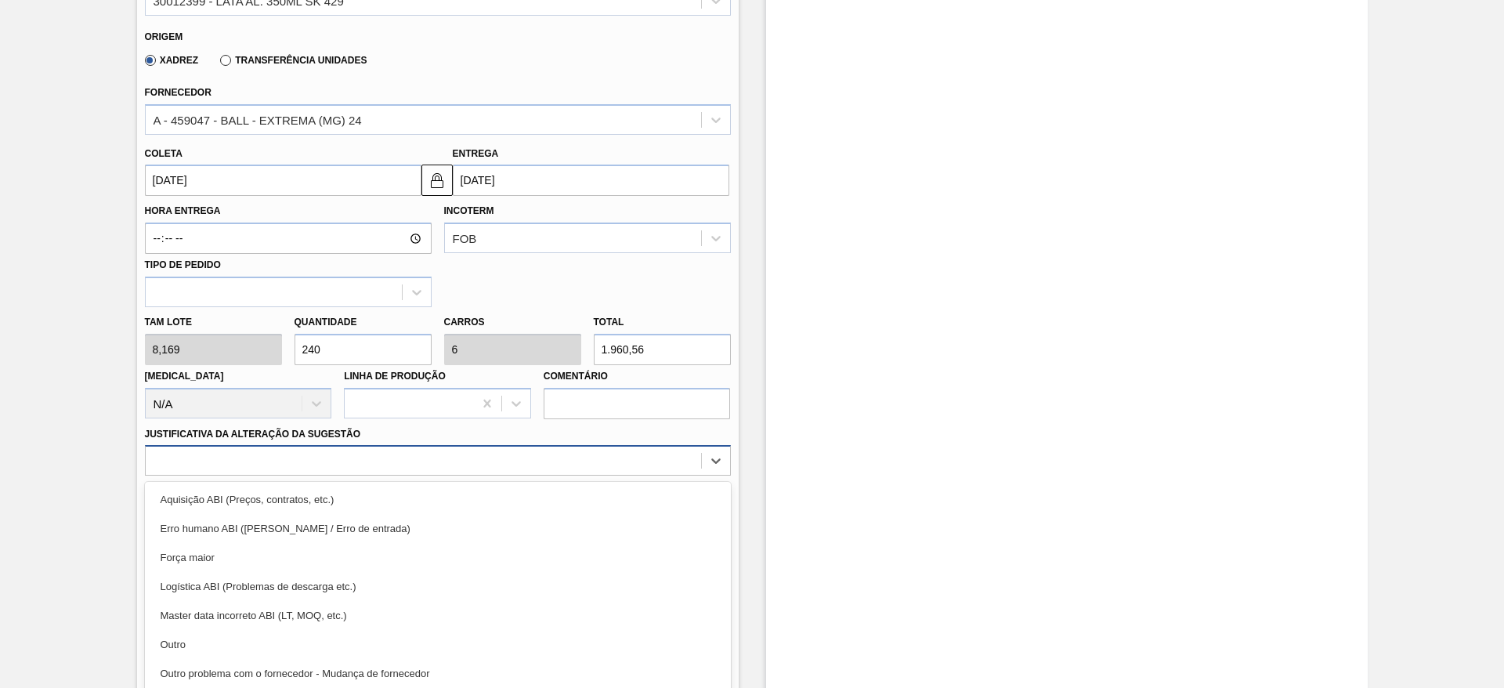
click at [360, 461] on div "option Aquisição ABI (Preços, contratos, etc.) focused, 1 of 18. 18 results ava…" at bounding box center [438, 460] width 586 height 31
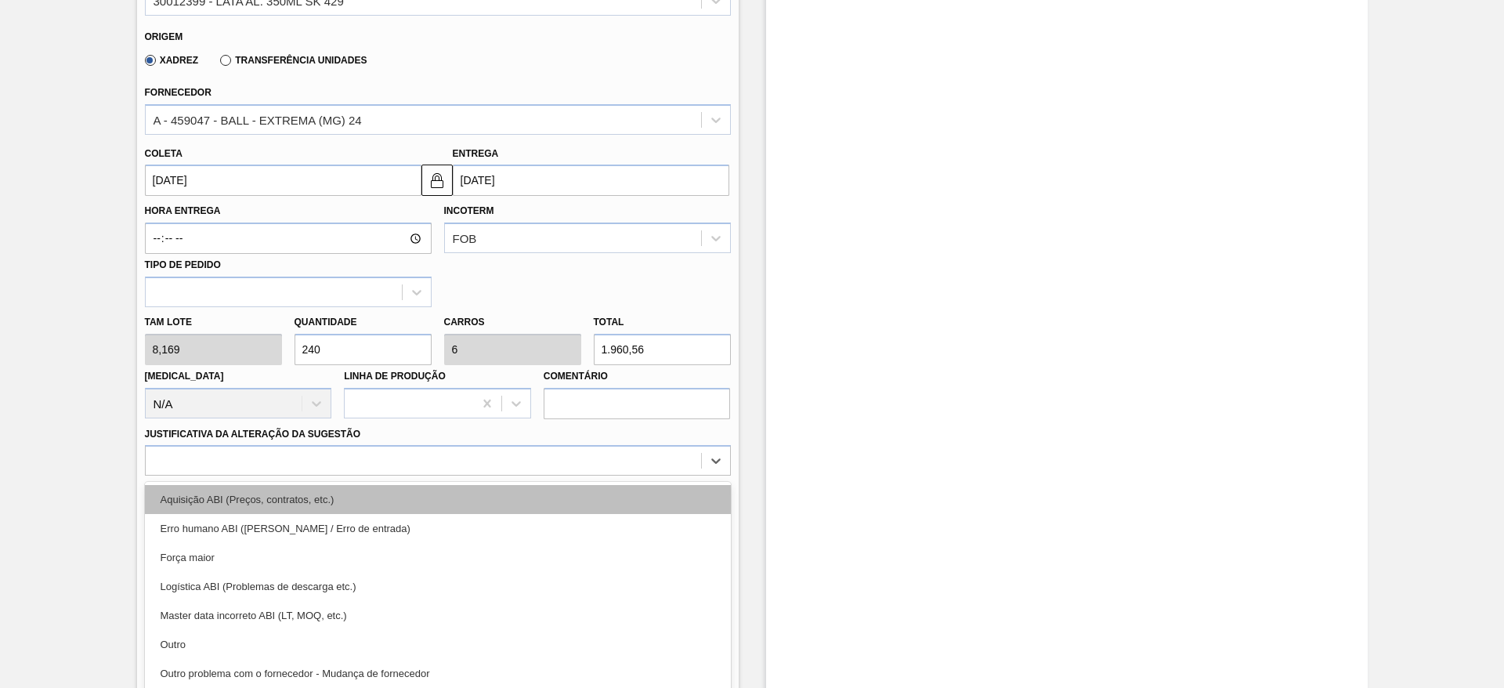
scroll to position [613, 0]
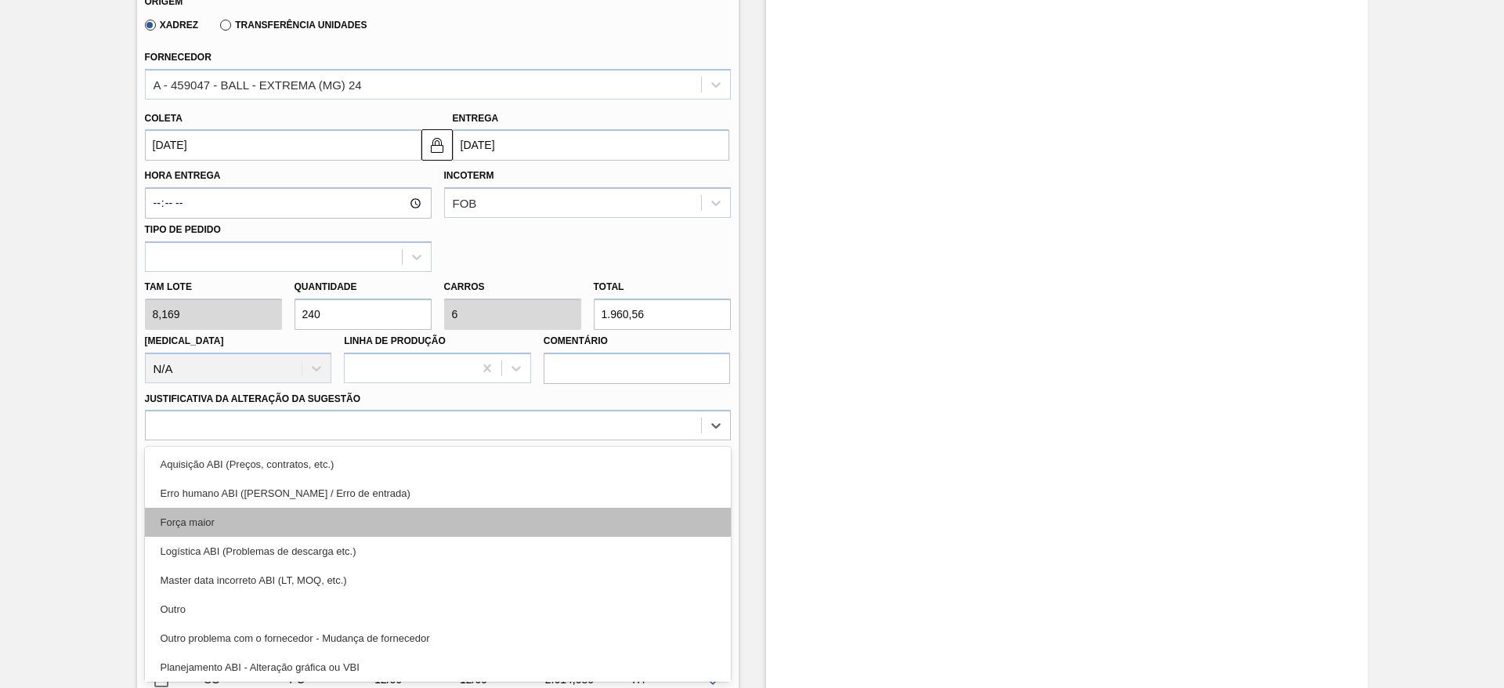
click at [255, 519] on div "Força maior" at bounding box center [438, 522] width 586 height 29
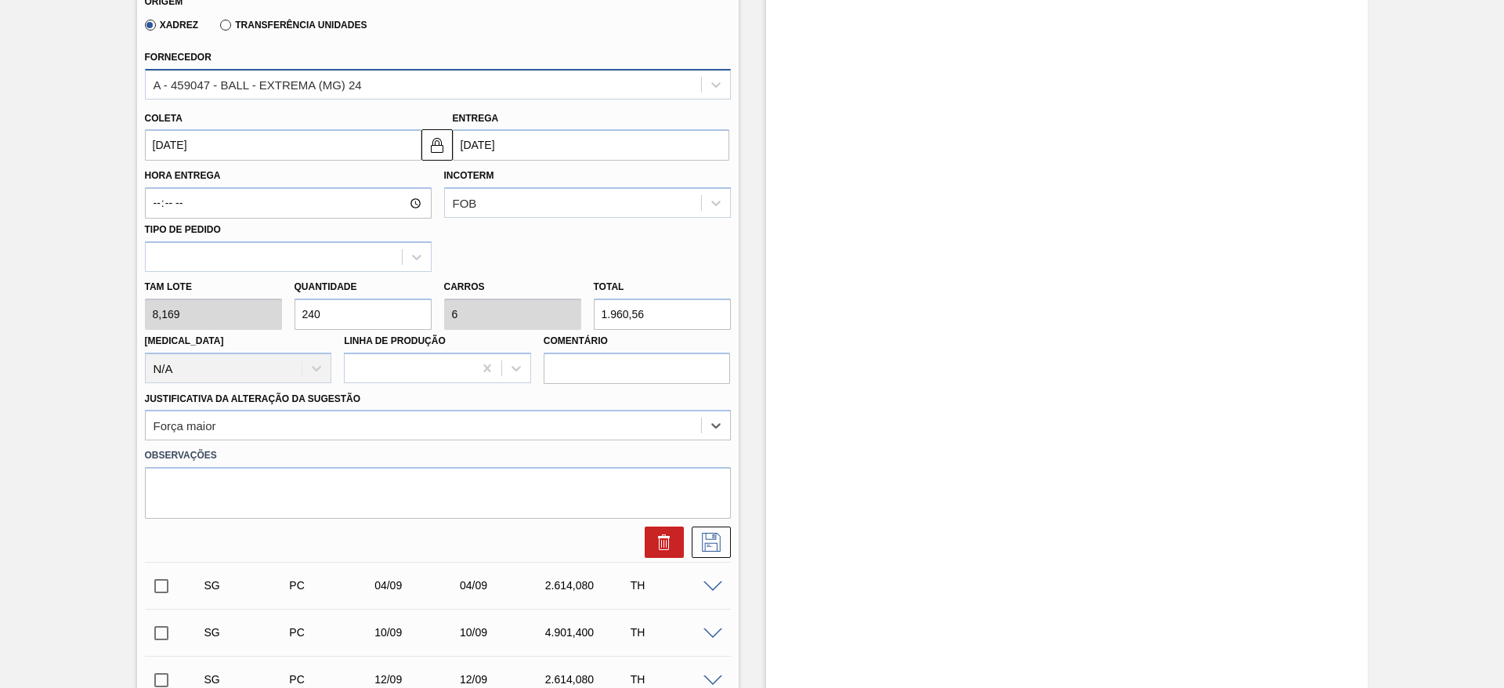
click at [333, 86] on div "A - 459047 - BALL - EXTREMA (MG) 24" at bounding box center [258, 84] width 208 height 13
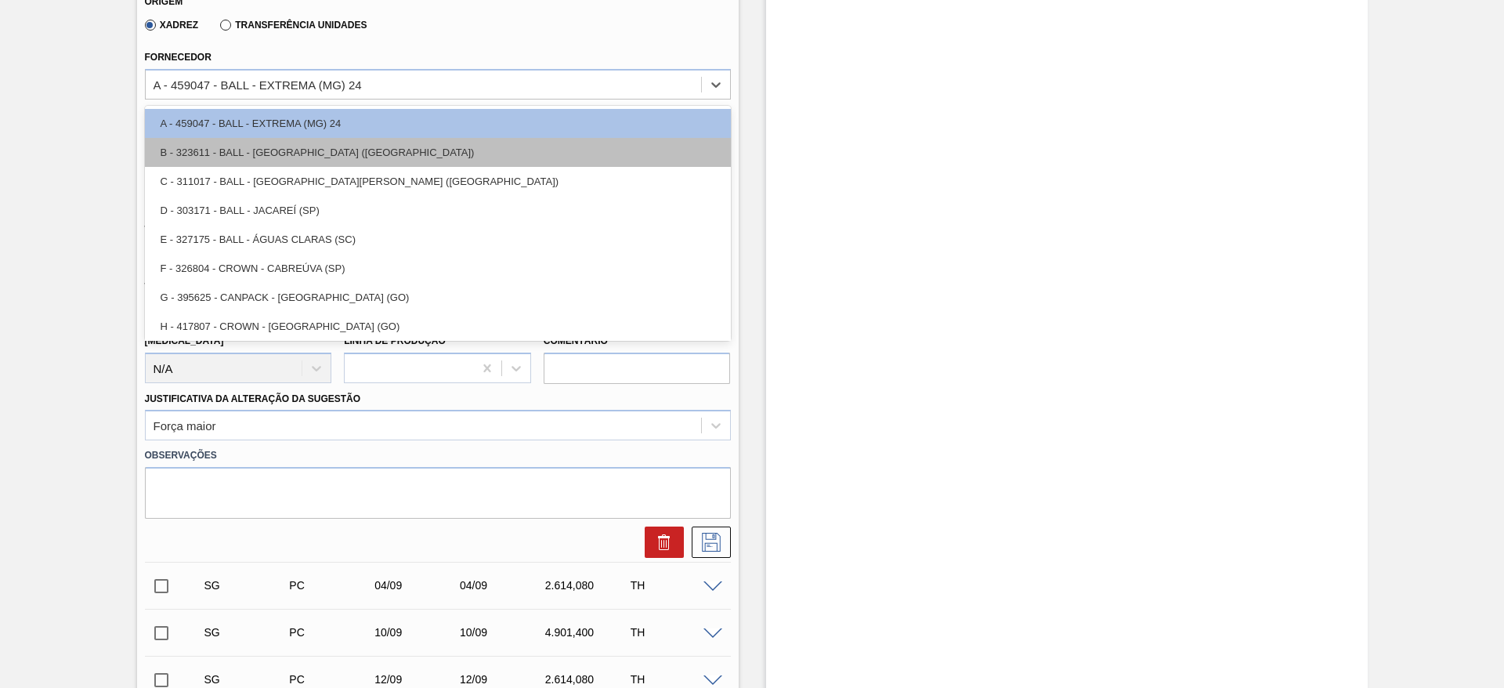
click at [342, 147] on div "B - 323611 - BALL - [GEOGRAPHIC_DATA] ([GEOGRAPHIC_DATA])" at bounding box center [438, 152] width 586 height 29
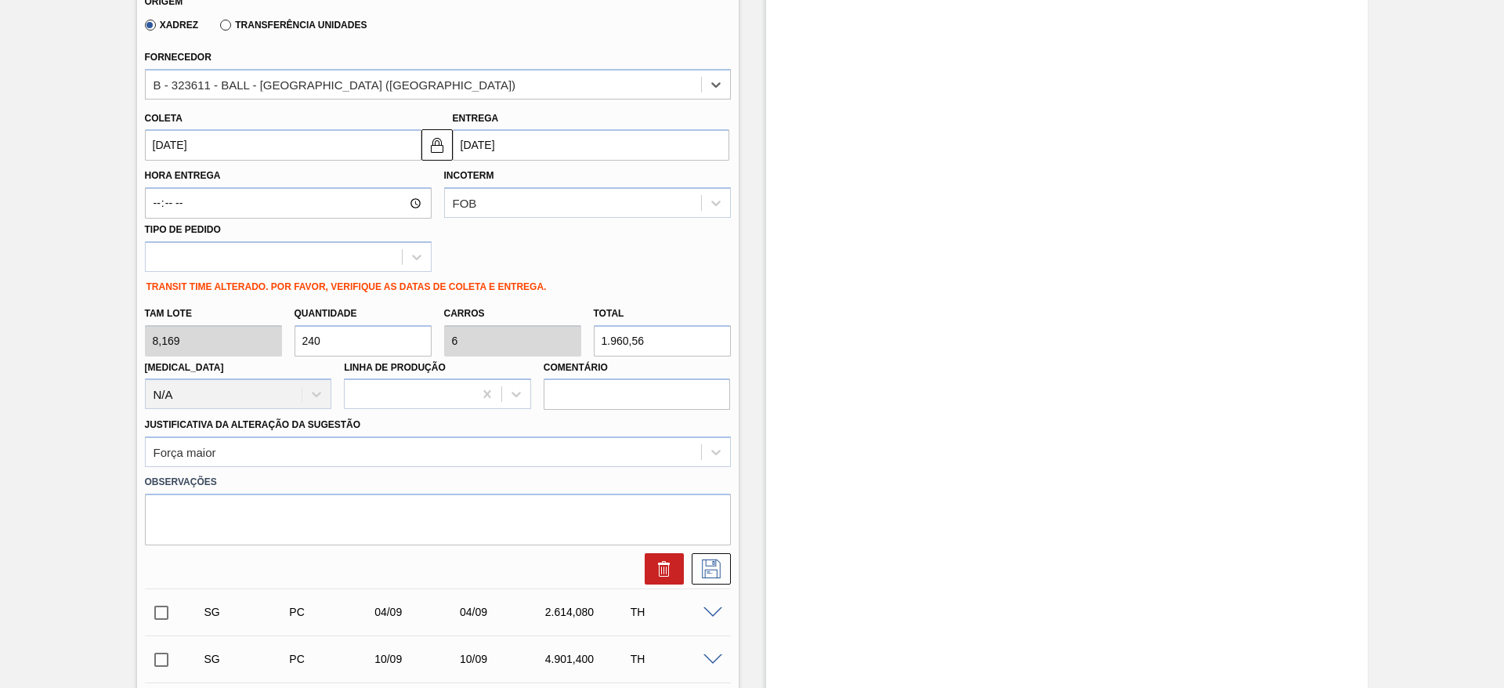
type input "[DATE]"
click at [531, 137] on input "[DATE]" at bounding box center [591, 144] width 277 height 31
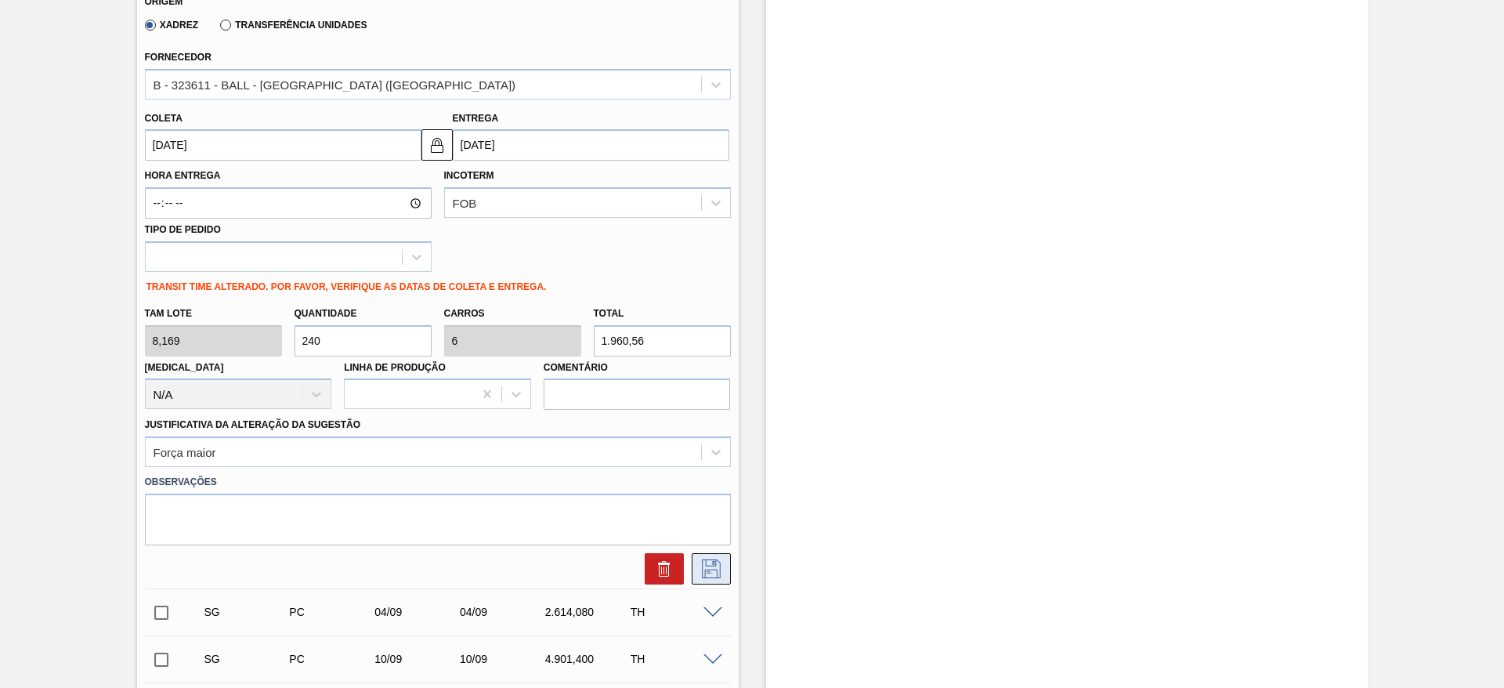
click at [708, 570] on icon at bounding box center [711, 568] width 19 height 19
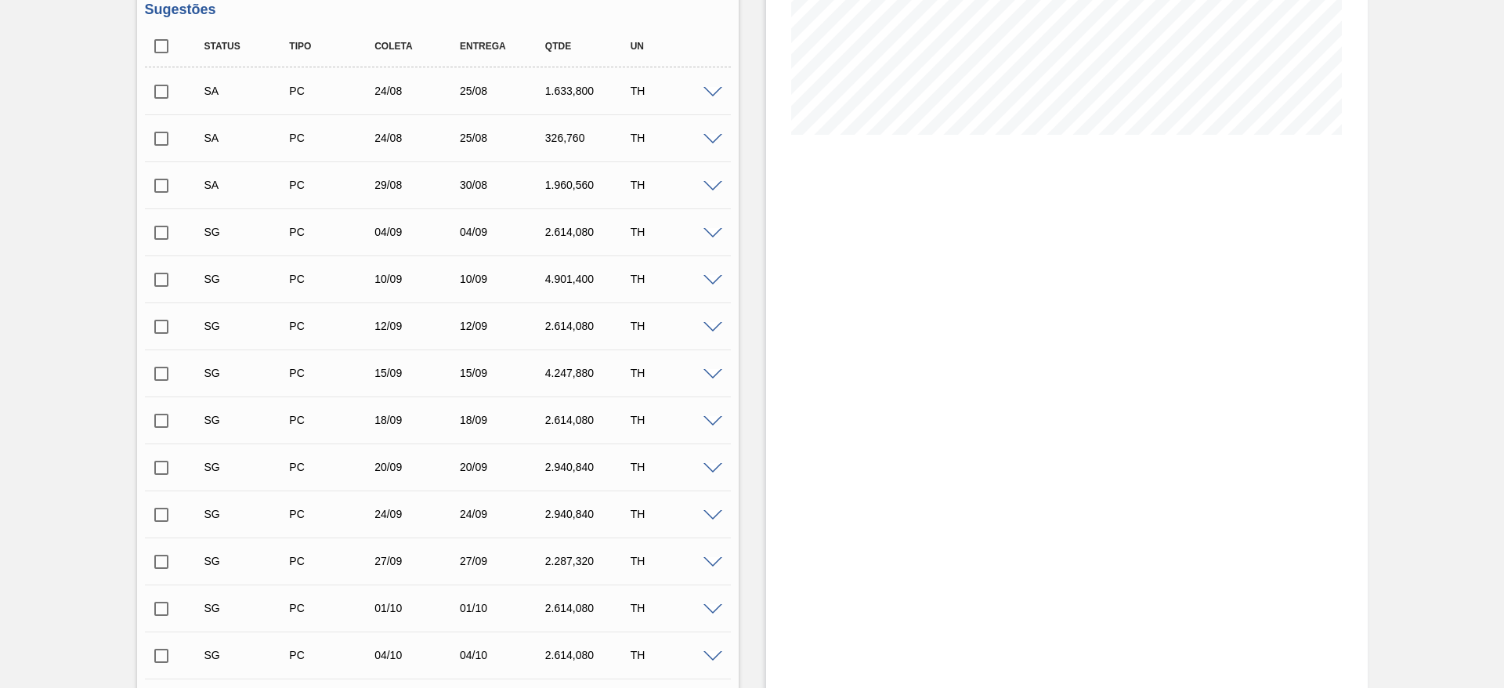
scroll to position [260, 0]
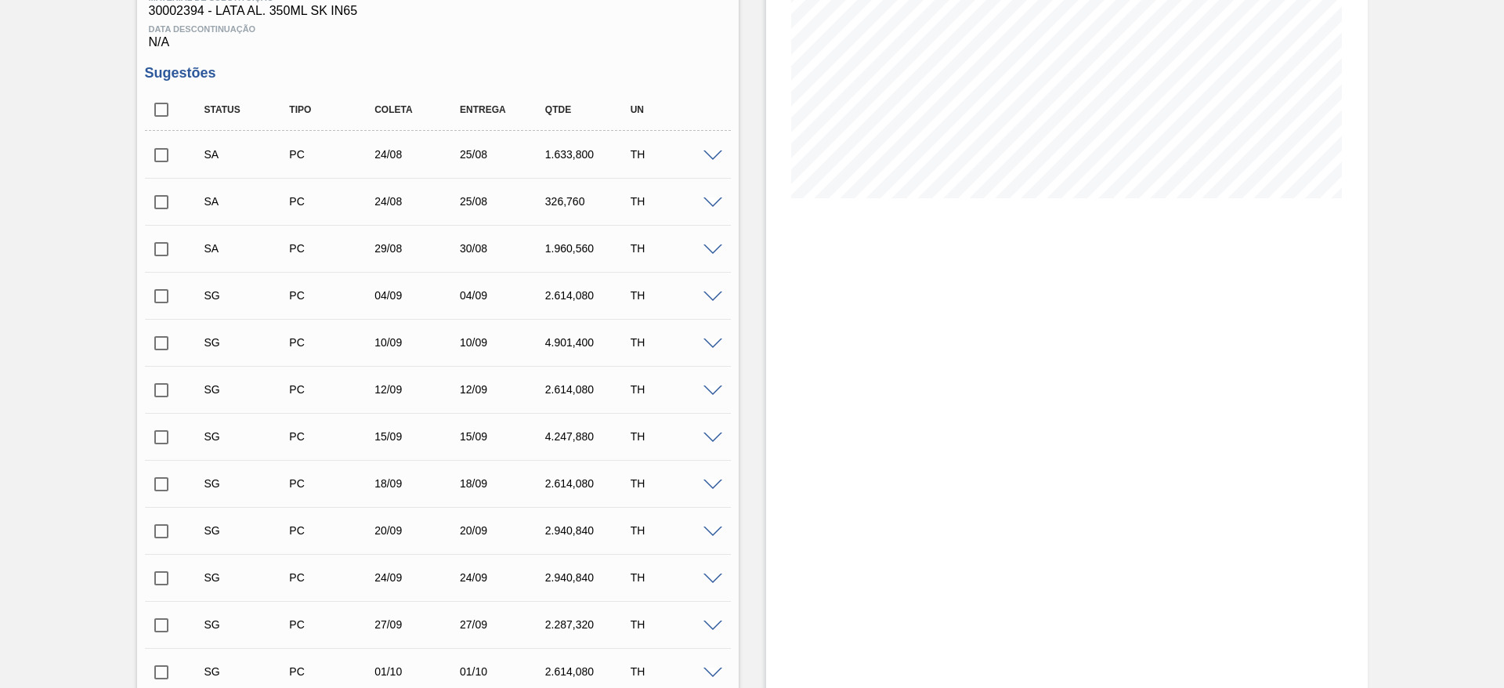
click at [711, 293] on span at bounding box center [713, 297] width 19 height 12
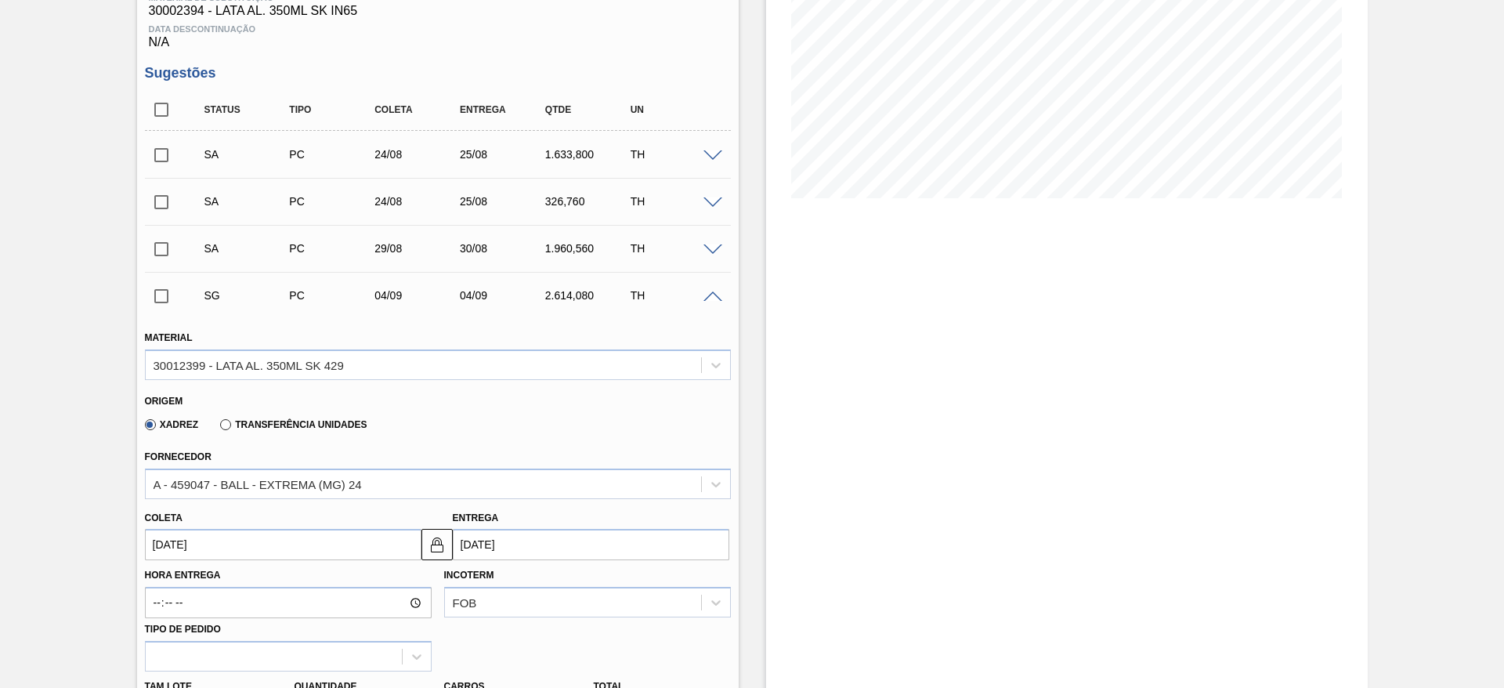
scroll to position [378, 0]
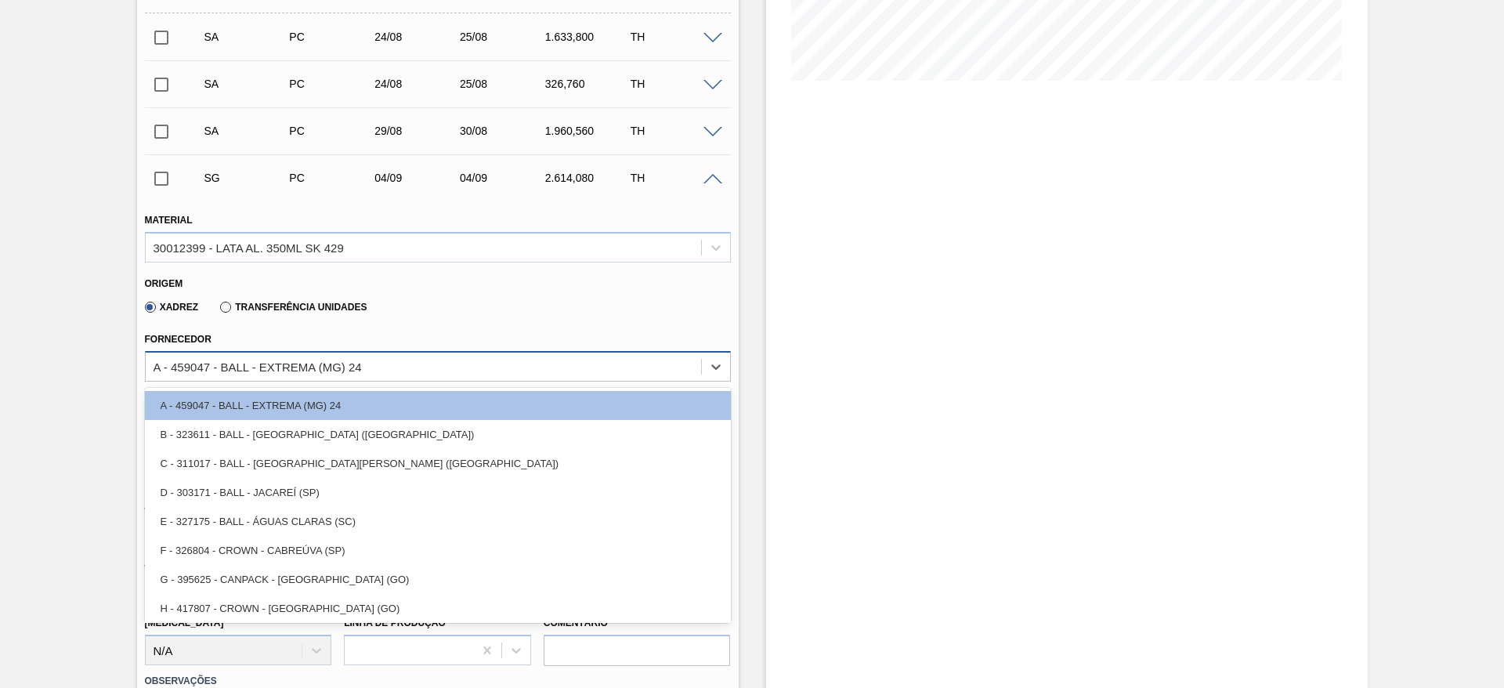
click at [370, 367] on div "A - 459047 - BALL - EXTREMA (MG) 24" at bounding box center [423, 366] width 555 height 23
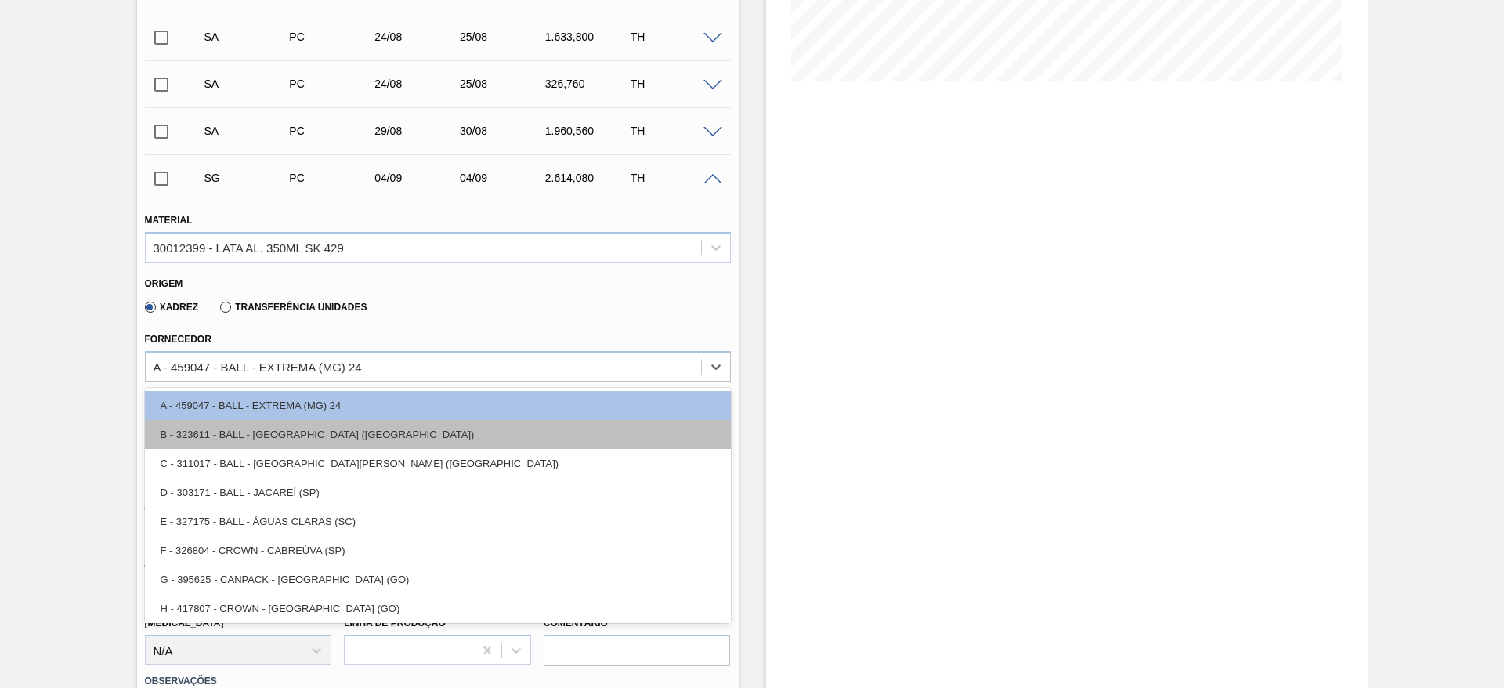
click at [357, 435] on div "B - 323611 - BALL - [GEOGRAPHIC_DATA] ([GEOGRAPHIC_DATA])" at bounding box center [438, 434] width 586 height 29
type input "[DATE]"
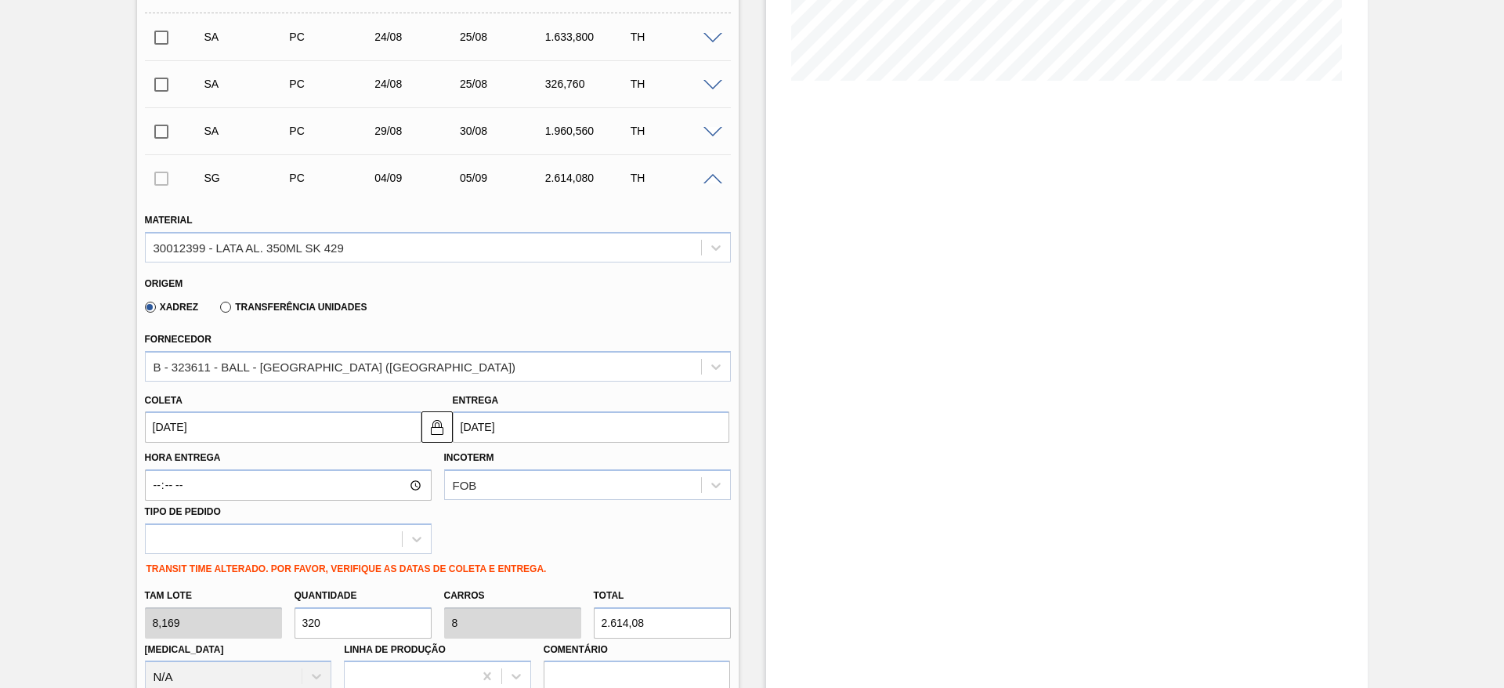
drag, startPoint x: 333, startPoint y: 621, endPoint x: 264, endPoint y: 606, distance: 70.7
click at [264, 606] on div "[PERSON_NAME] 8,169 Quantidade 320 Carros 8 Total 2.614,08 [MEDICAL_DATA] N/A L…" at bounding box center [438, 637] width 599 height 112
type input "2"
type input "0,05"
type input "16,338"
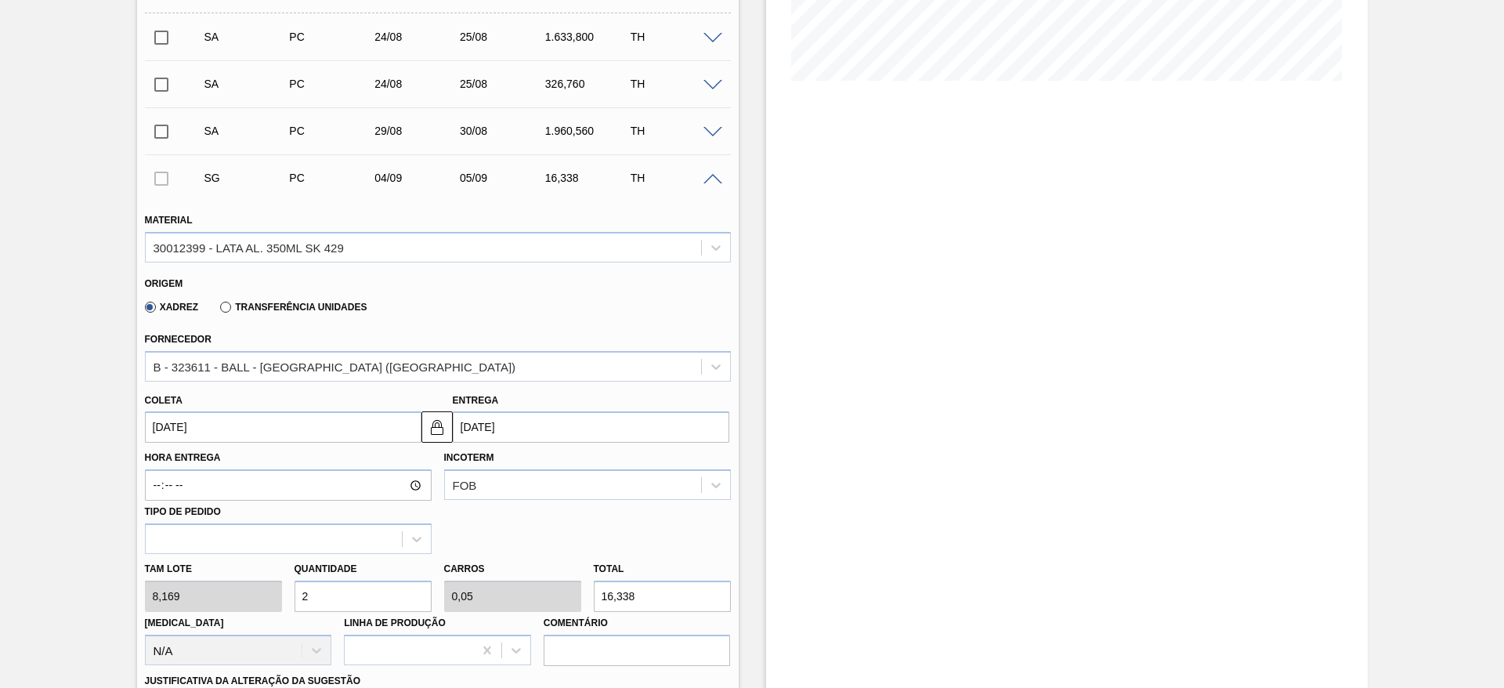
type input "24"
type input "0,6"
type input "196,056"
type input "240"
type input "6"
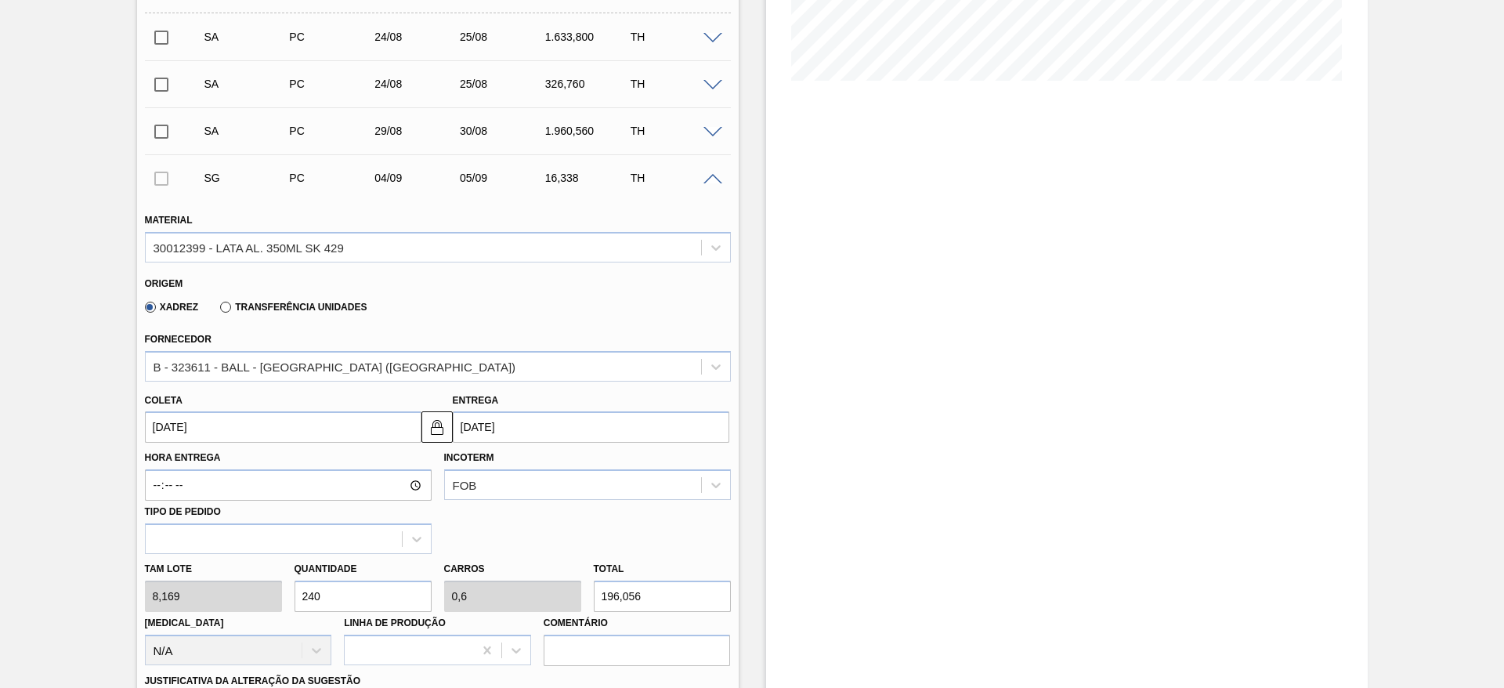
type input "1.960,56"
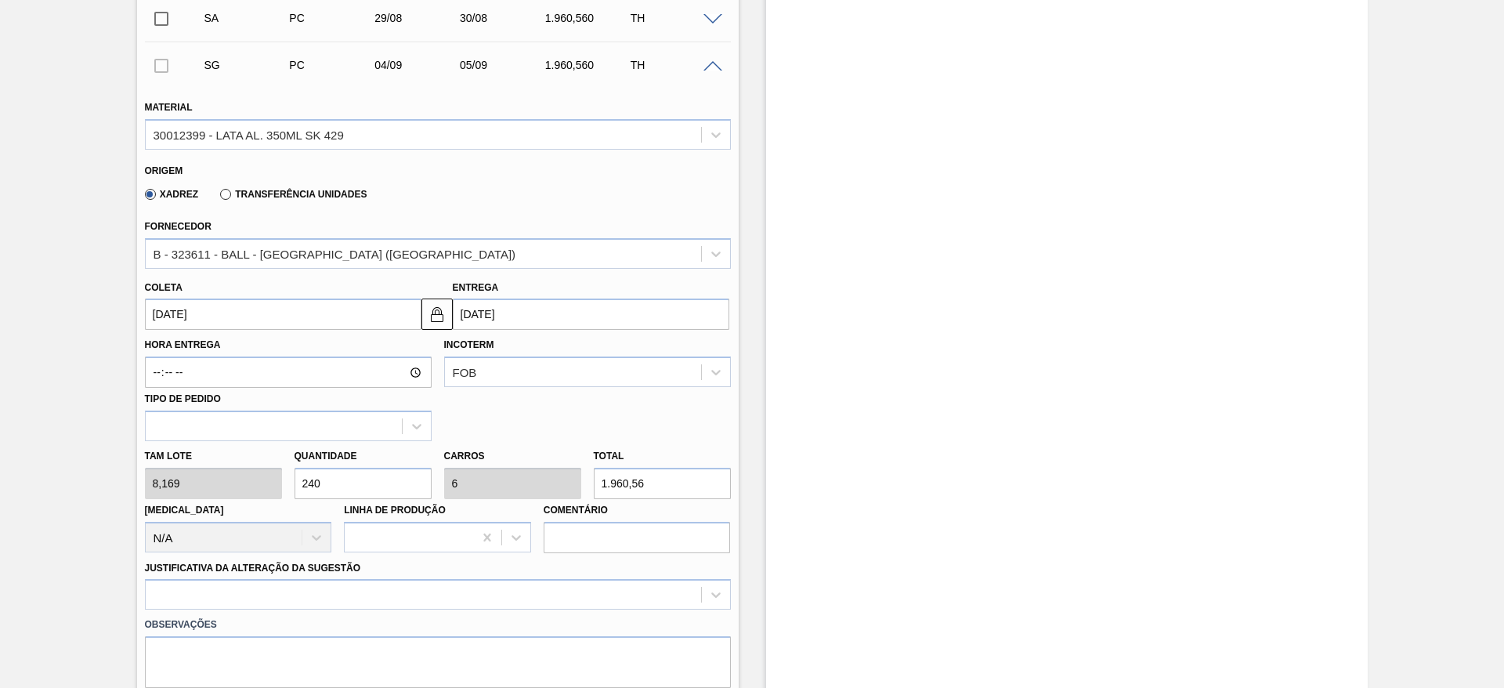
scroll to position [730, 0]
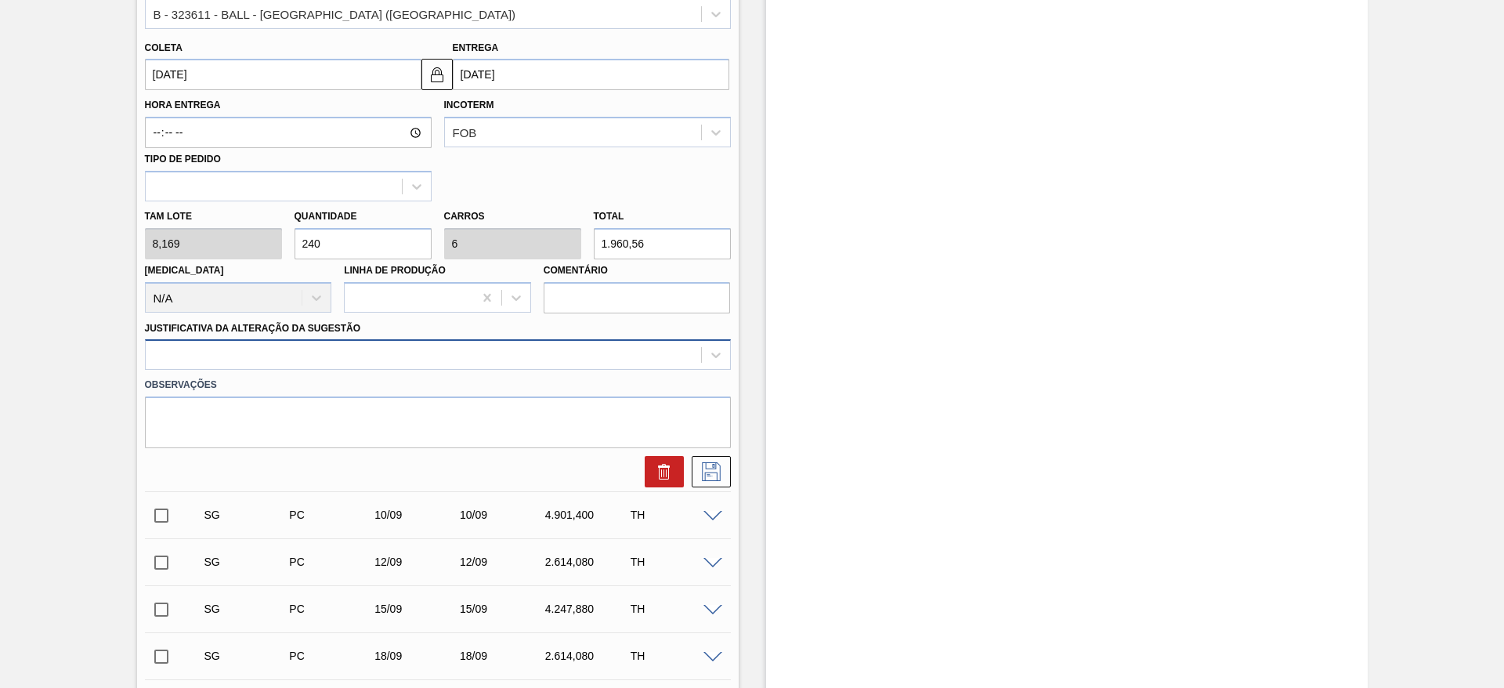
type input "240"
click at [213, 353] on div at bounding box center [423, 355] width 555 height 23
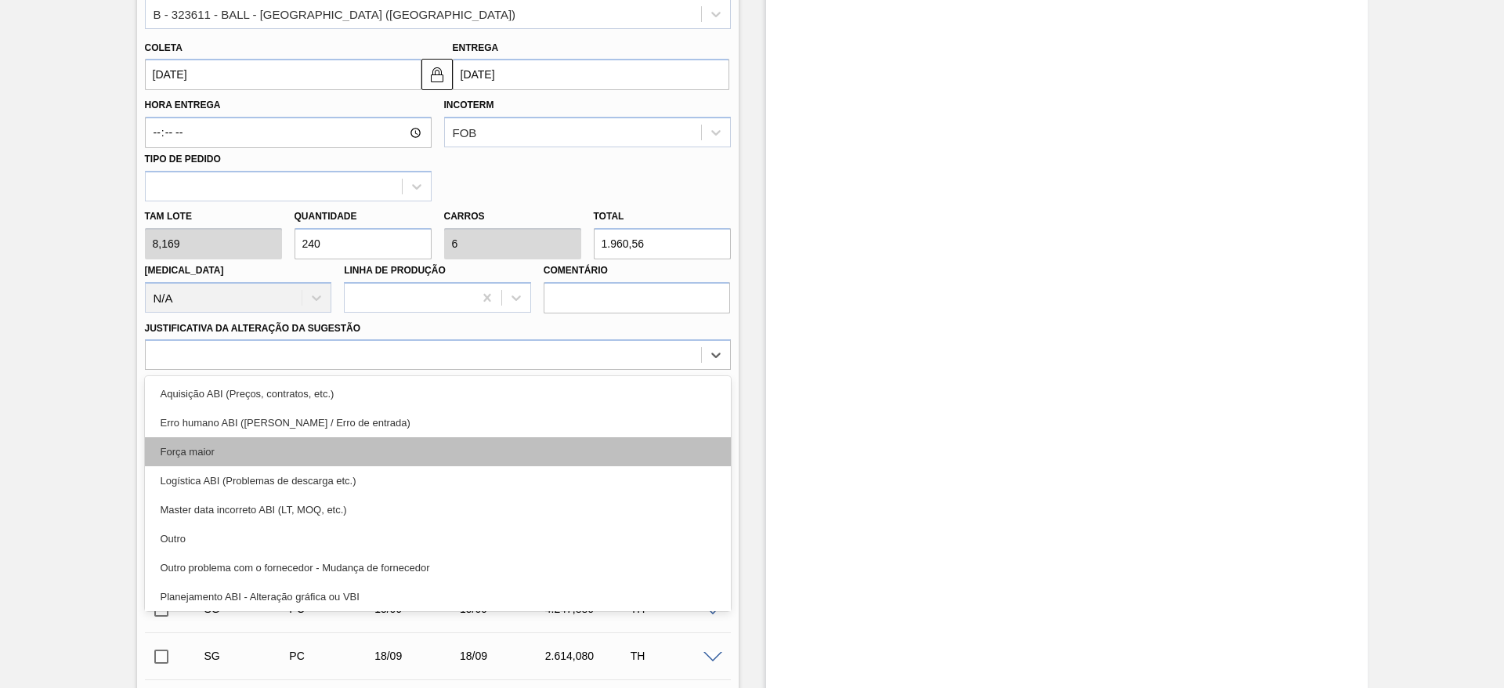
click at [229, 456] on div "Força maior" at bounding box center [438, 451] width 586 height 29
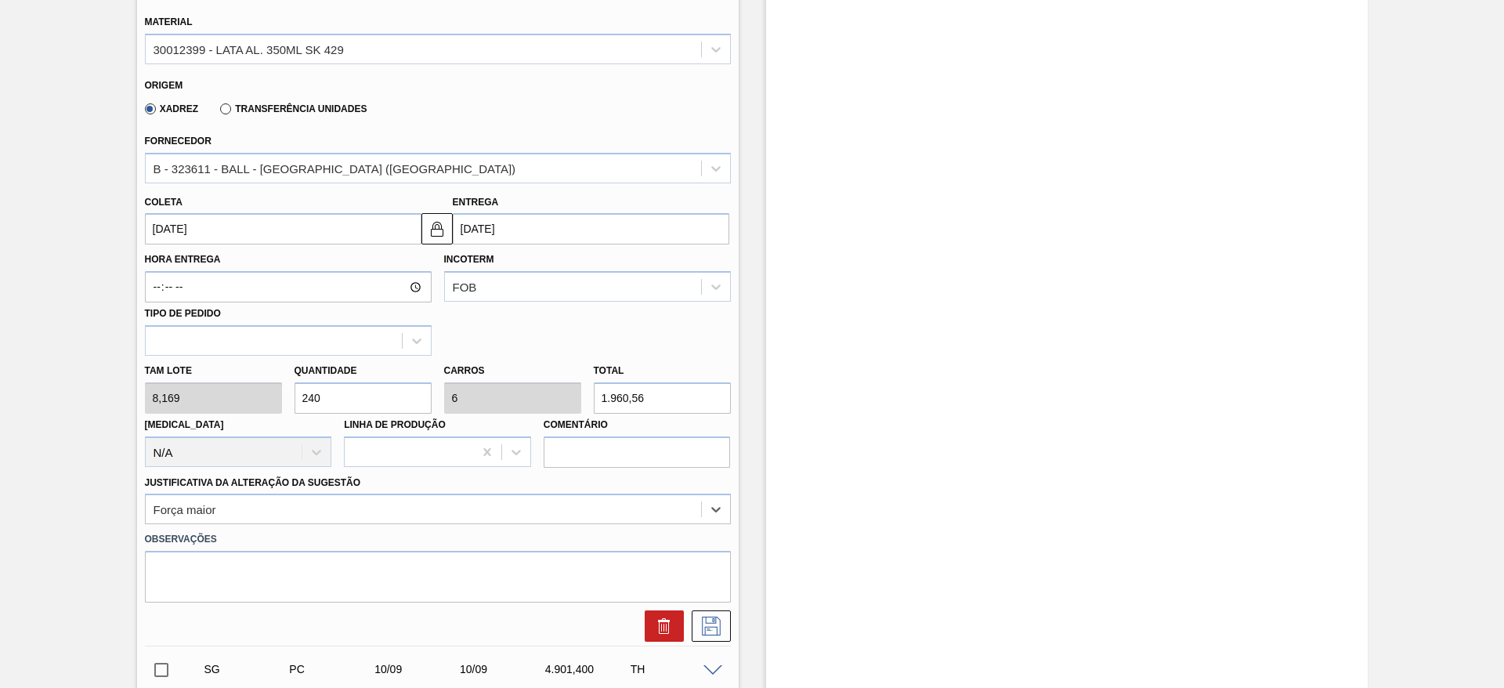
scroll to position [613, 0]
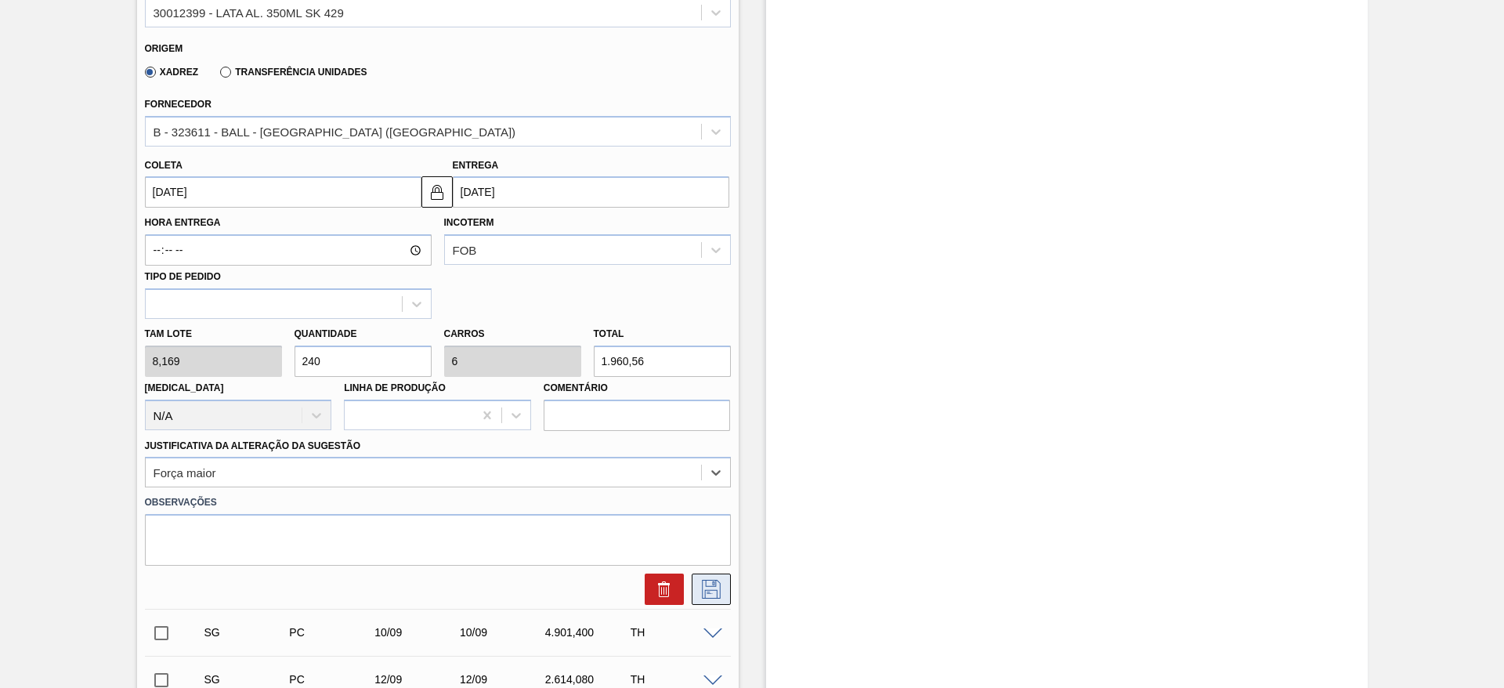
click at [711, 592] on icon at bounding box center [711, 589] width 25 height 19
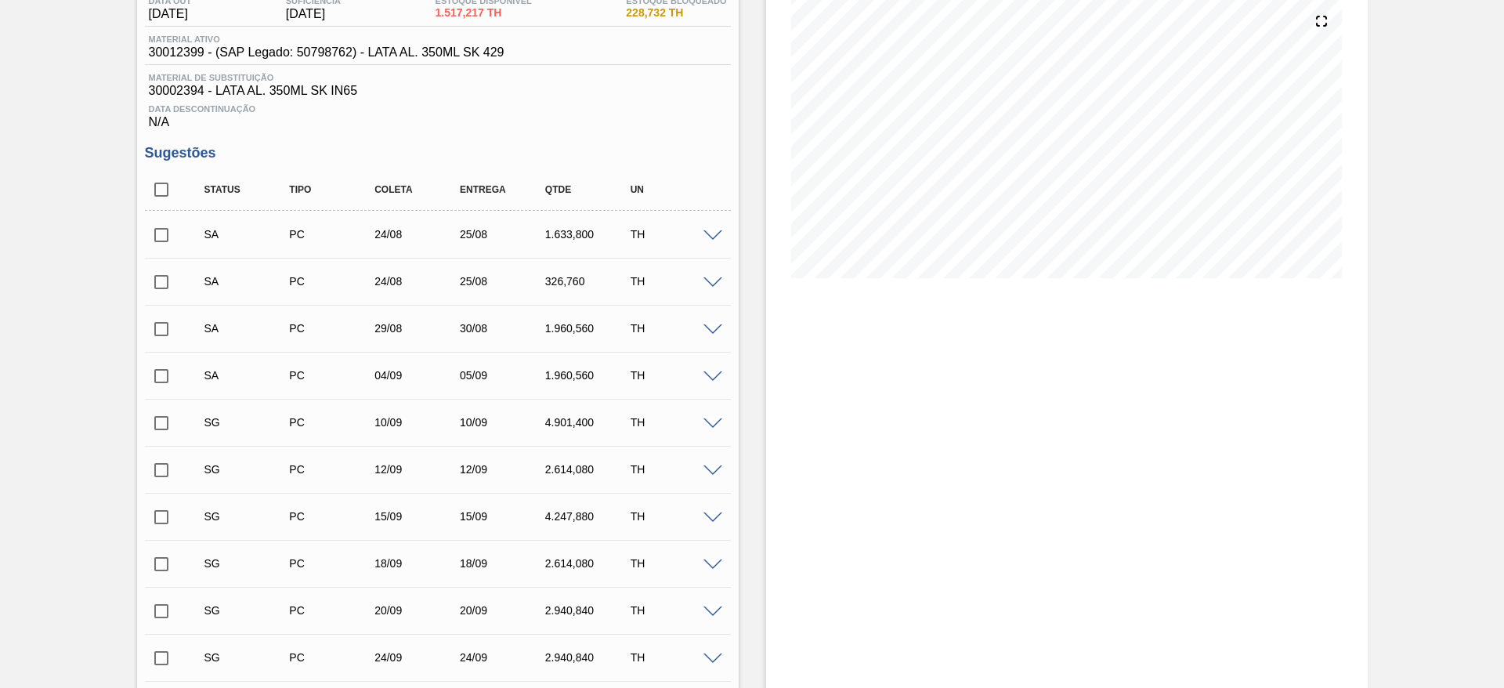
scroll to position [143, 0]
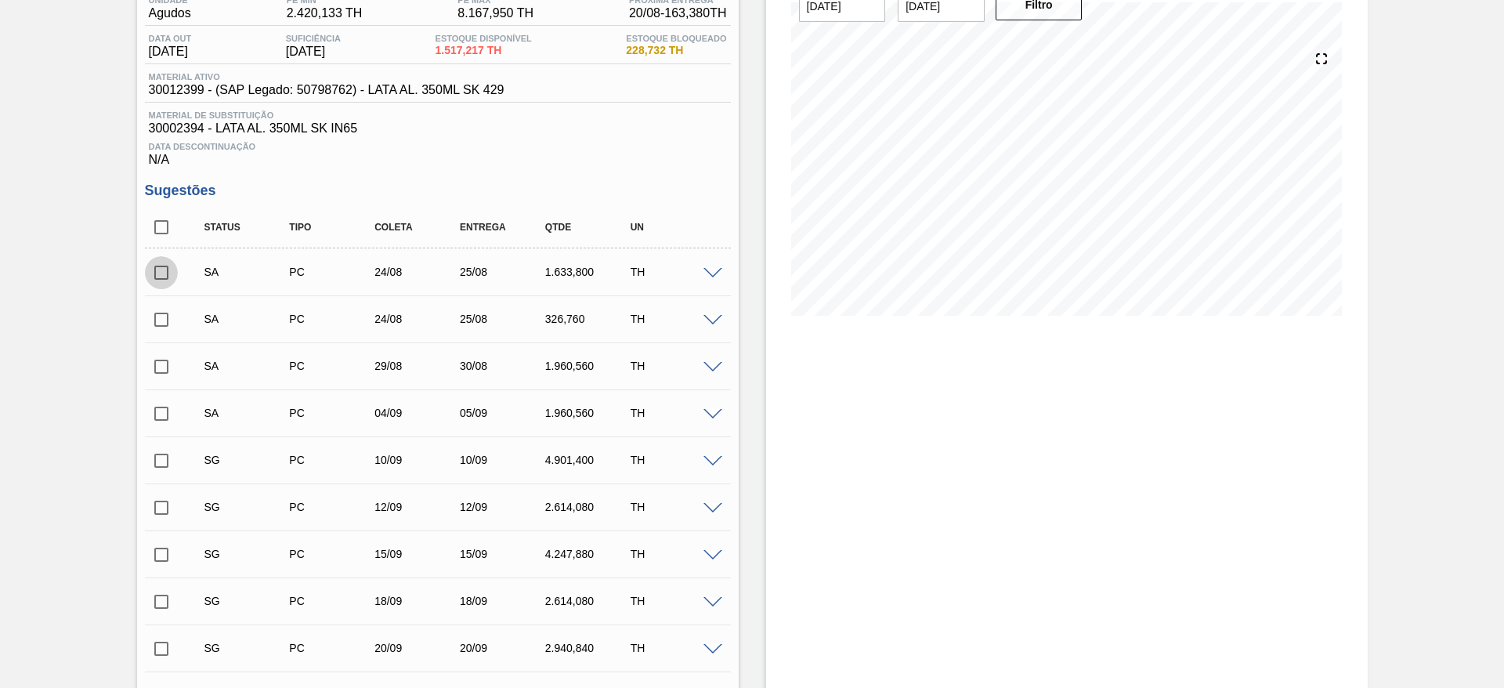
click at [156, 268] on input "checkbox" at bounding box center [161, 272] width 33 height 33
checkbox input "true"
click at [155, 322] on input "checkbox" at bounding box center [161, 319] width 33 height 33
checkbox input "true"
click at [159, 376] on input "checkbox" at bounding box center [161, 366] width 33 height 33
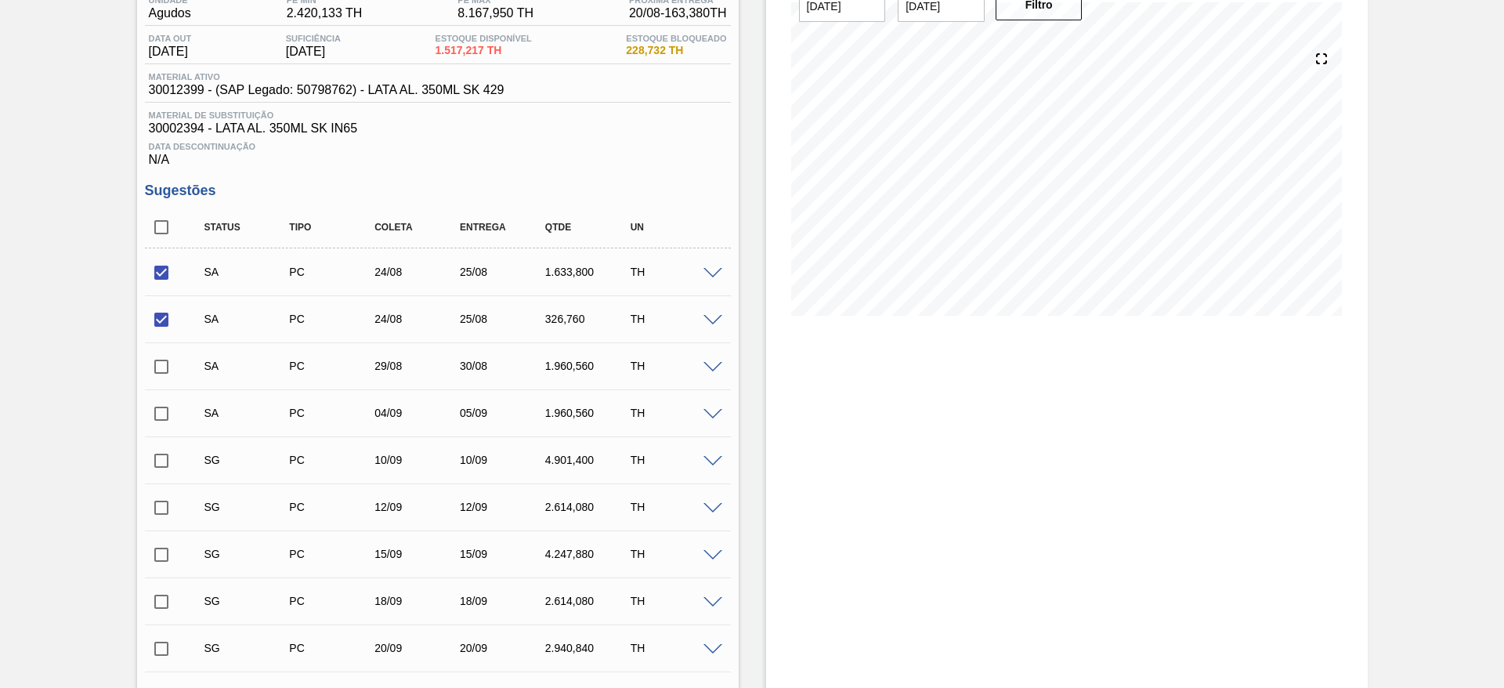
checkbox input "true"
click at [165, 413] on input "checkbox" at bounding box center [161, 413] width 33 height 33
click at [157, 411] on input "checkbox" at bounding box center [161, 413] width 33 height 33
checkbox input "false"
click at [717, 413] on span at bounding box center [713, 415] width 19 height 12
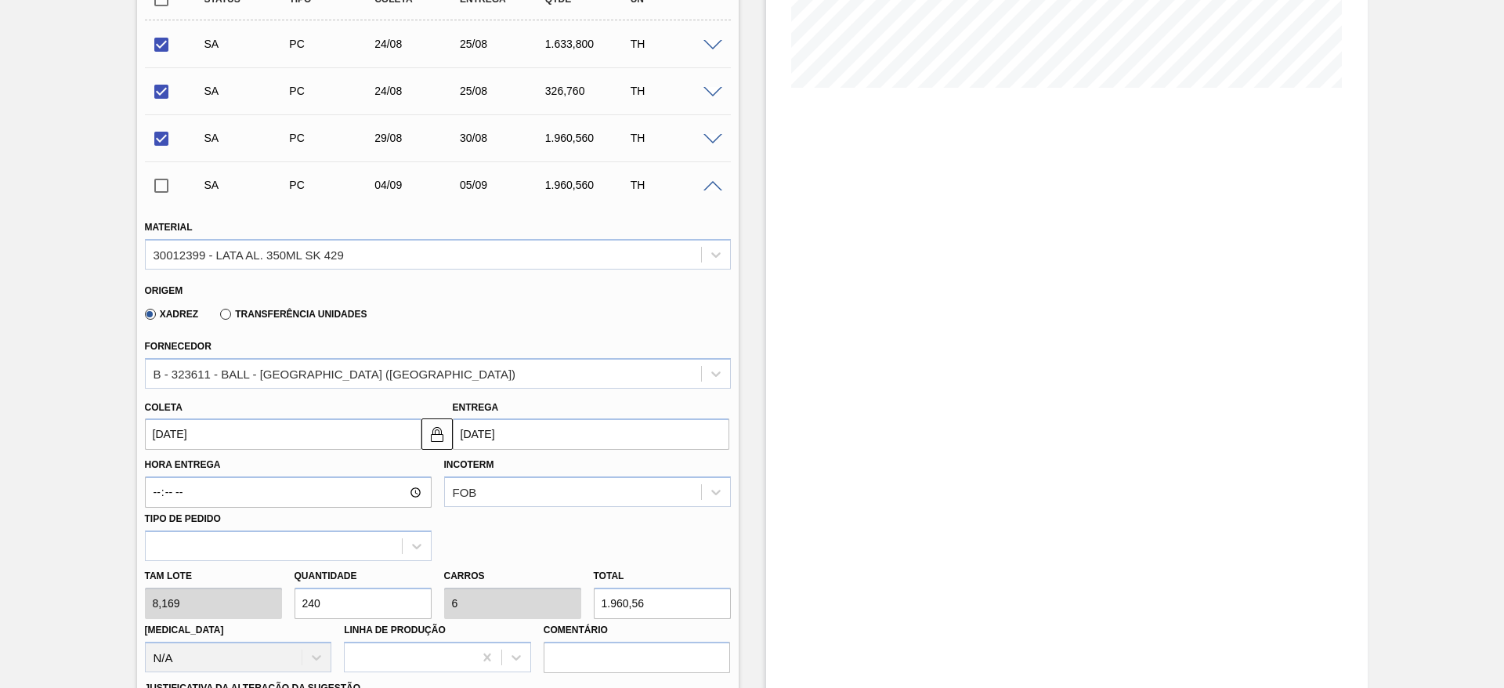
scroll to position [378, 0]
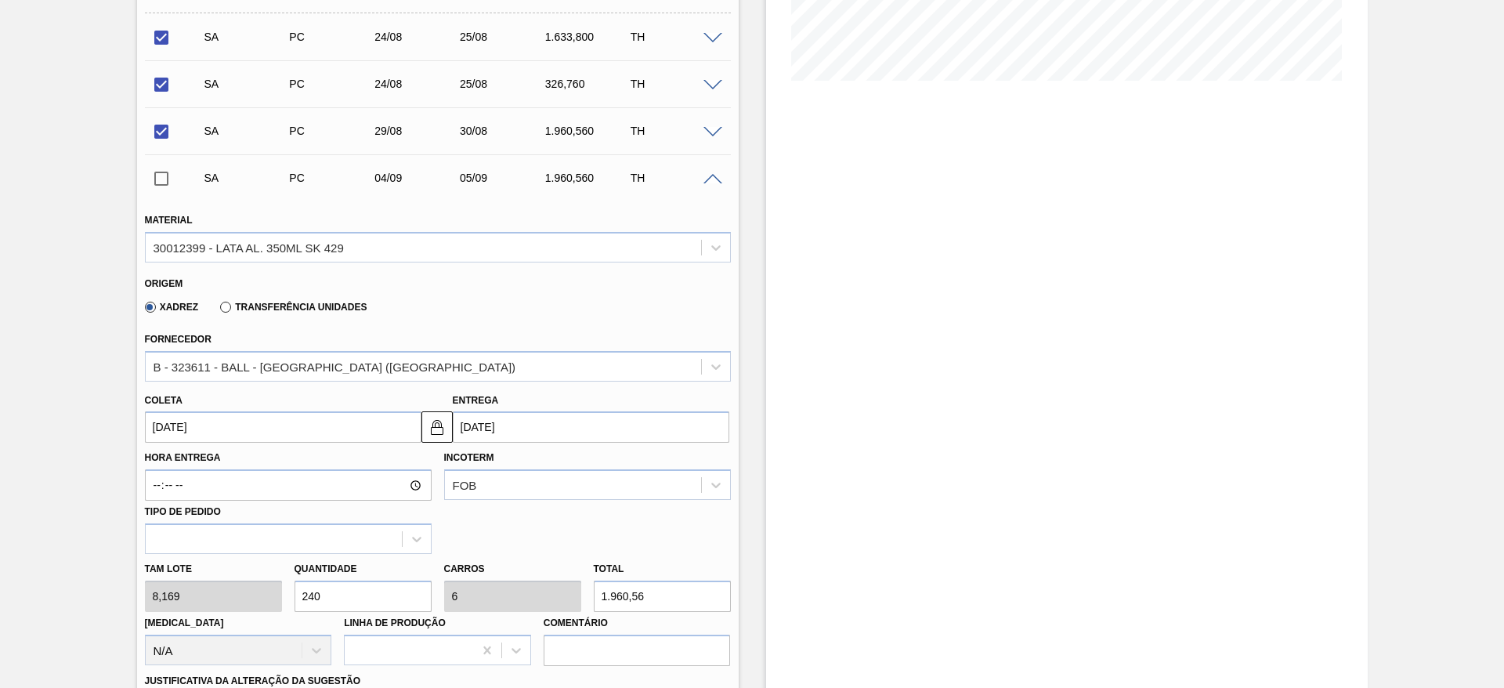
click at [504, 427] on input "[DATE]" at bounding box center [591, 426] width 277 height 31
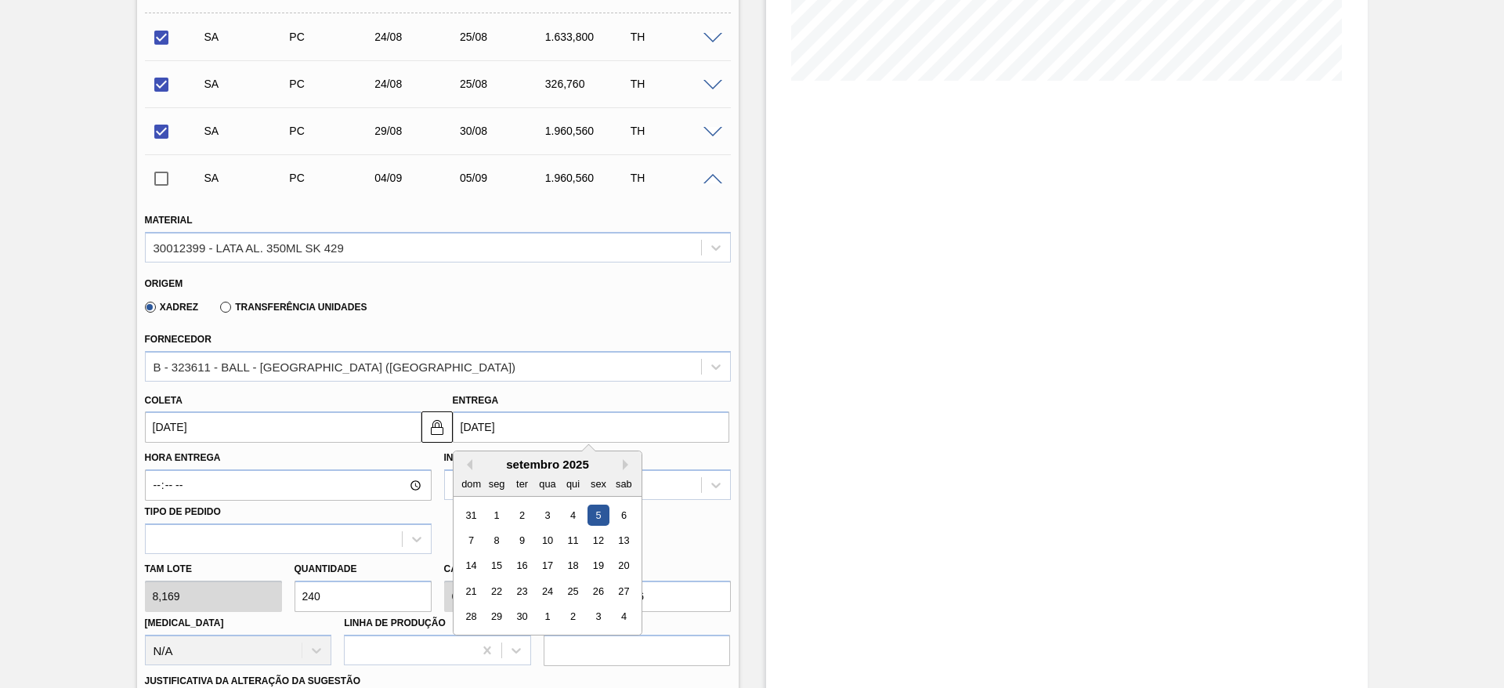
click at [358, 436] on input "[DATE]" at bounding box center [283, 426] width 277 height 31
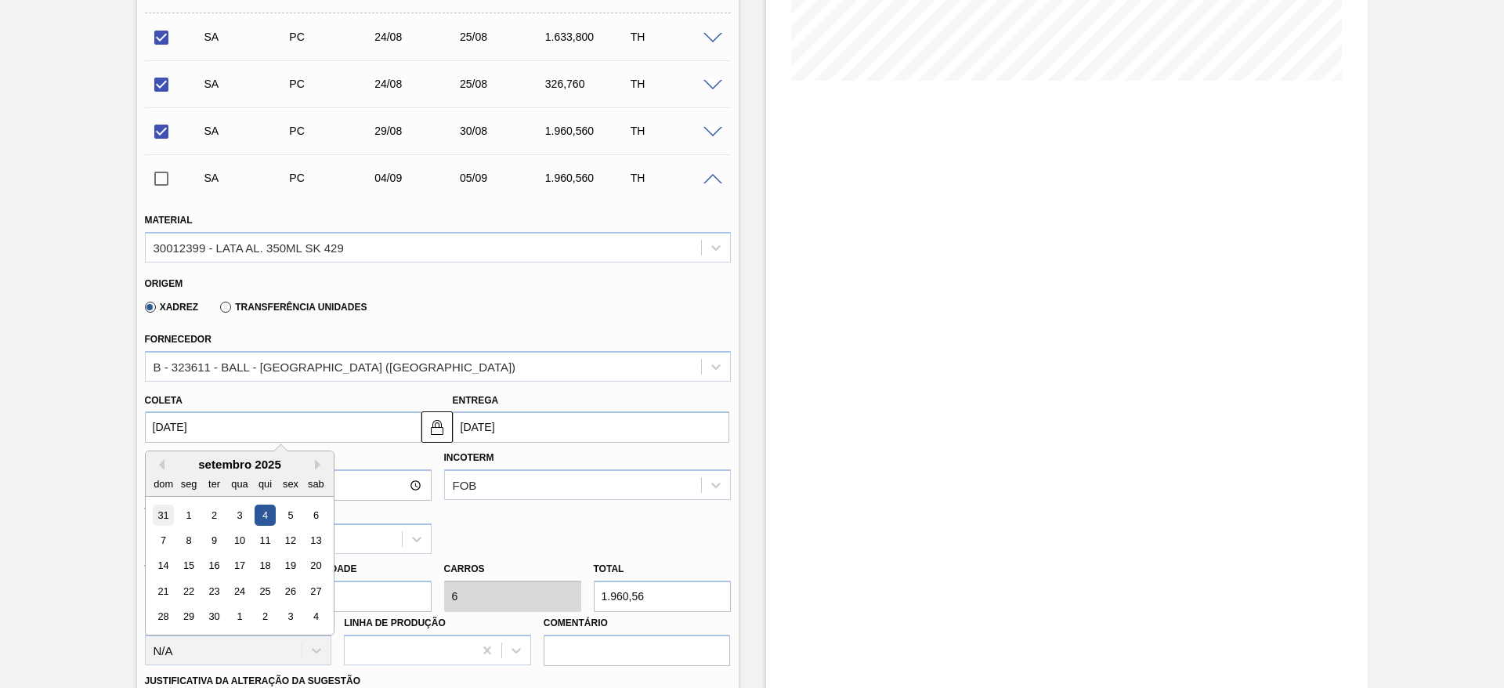
click at [161, 511] on div "31" at bounding box center [163, 515] width 21 height 21
type input "[DATE]"
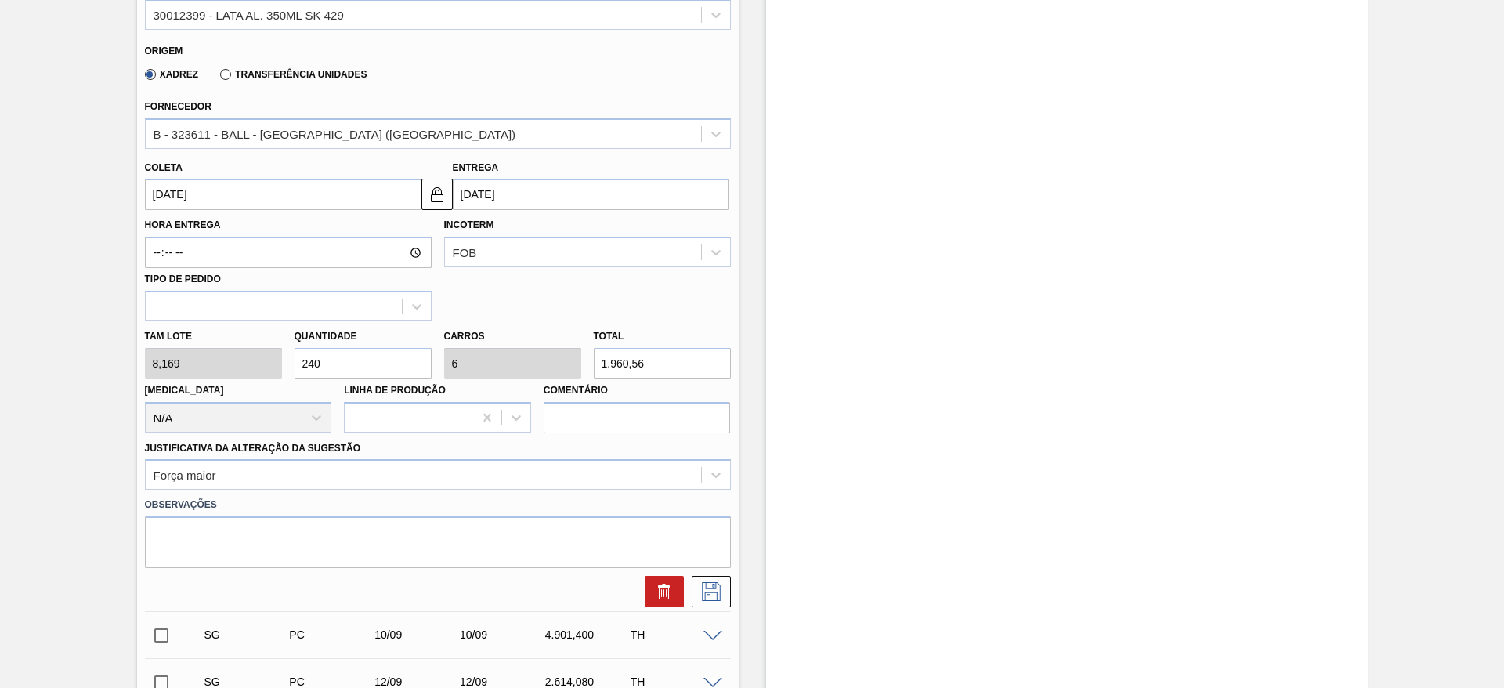
scroll to position [613, 0]
click at [710, 584] on icon at bounding box center [711, 589] width 25 height 19
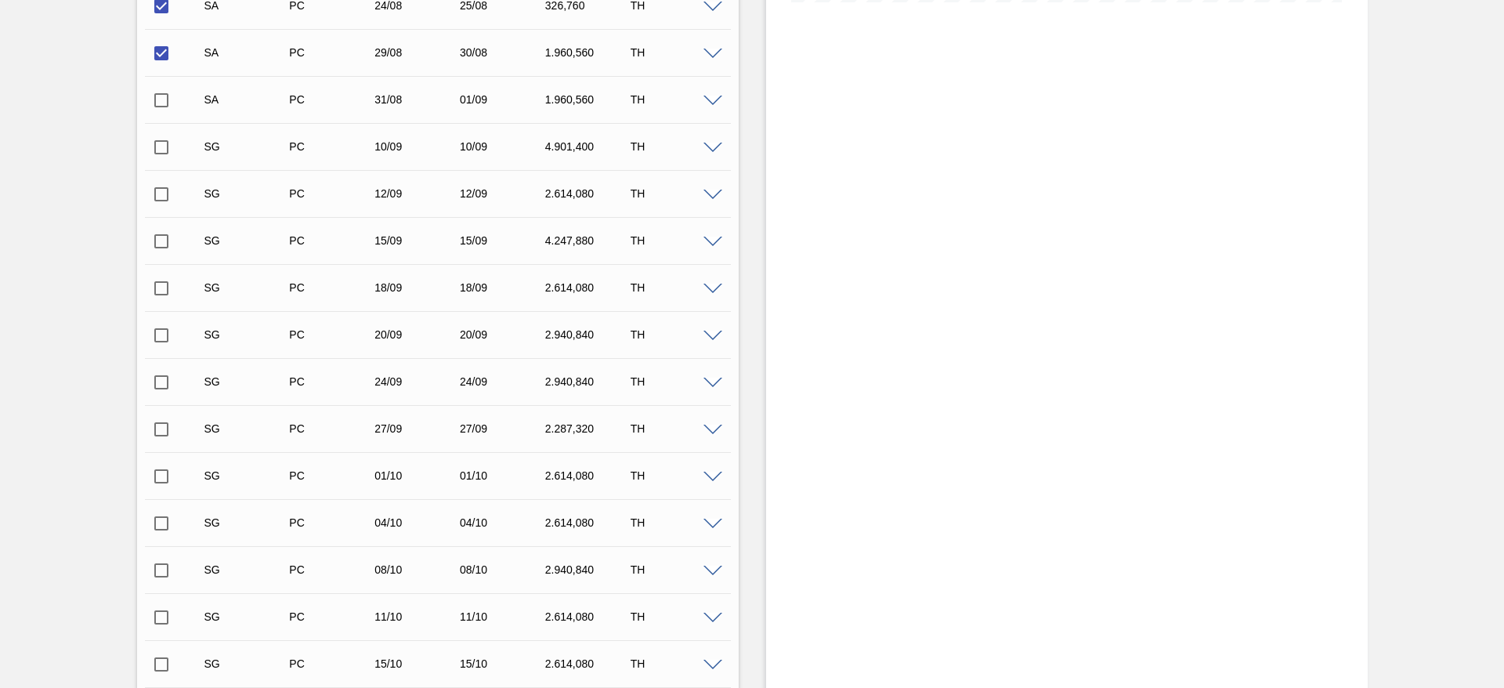
scroll to position [260, 0]
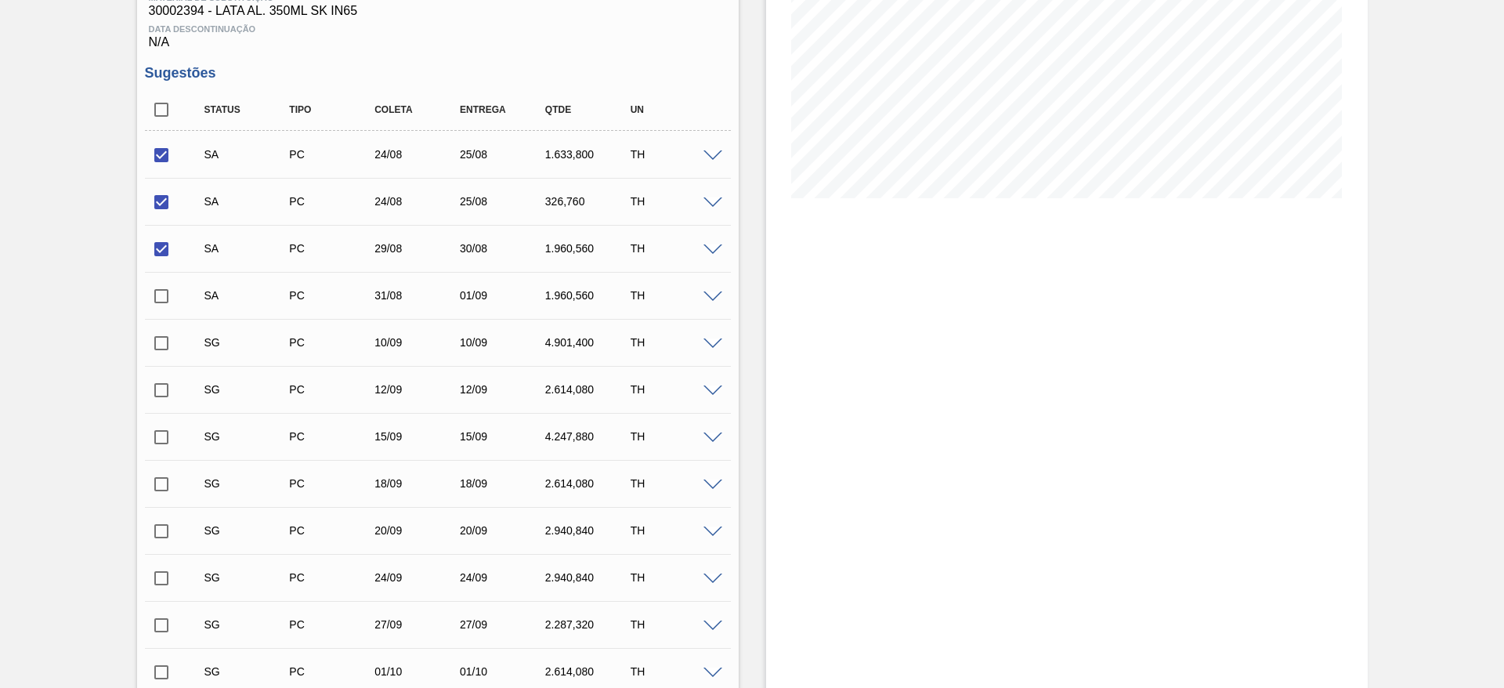
click at [165, 297] on input "checkbox" at bounding box center [161, 296] width 33 height 33
checkbox input "true"
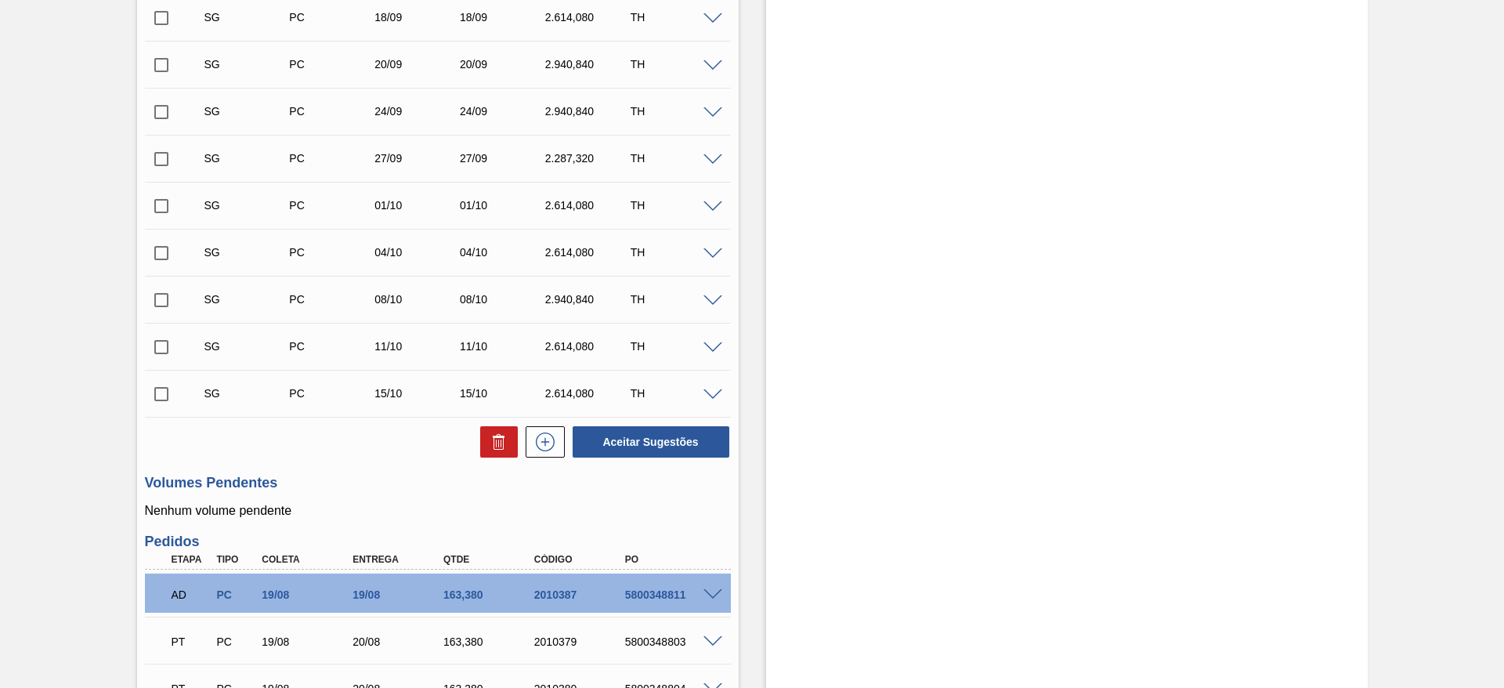
scroll to position [730, 0]
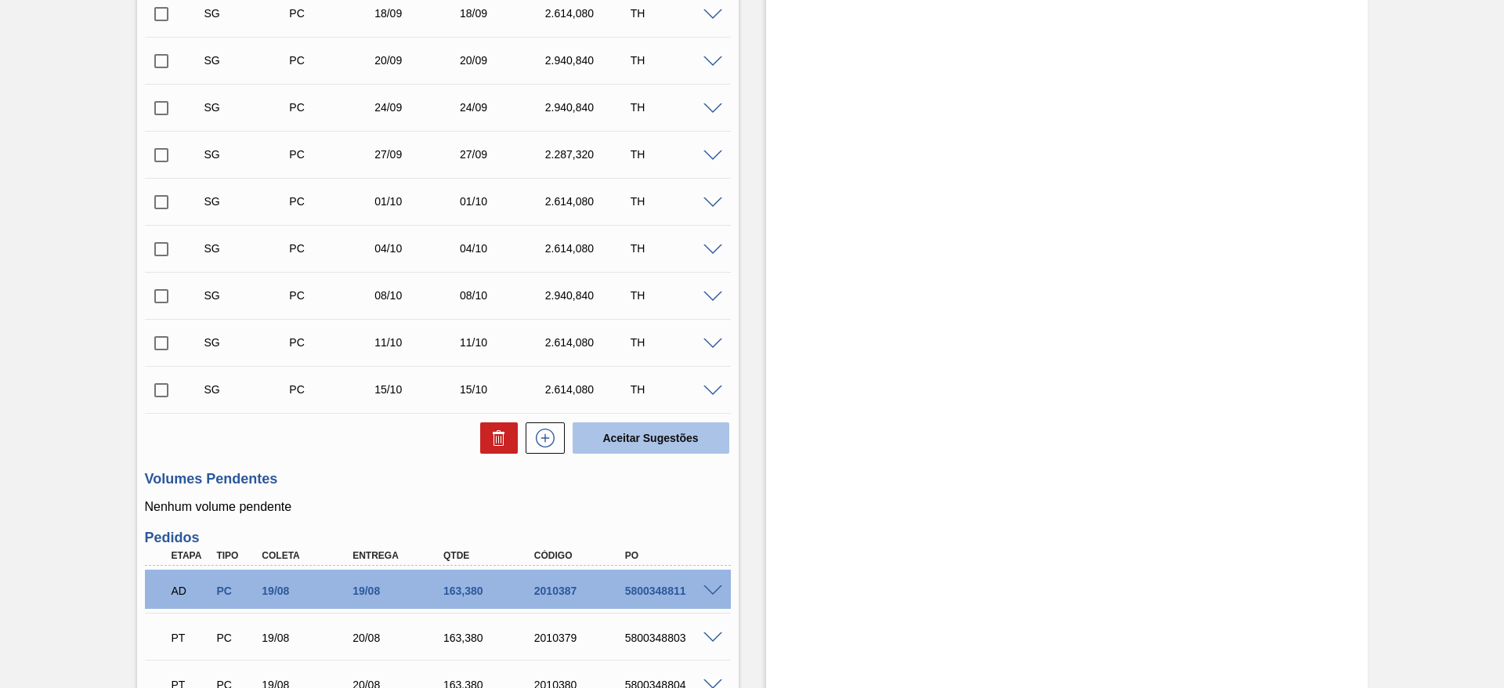
click at [679, 441] on button "Aceitar Sugestões" at bounding box center [651, 437] width 157 height 31
checkbox input "false"
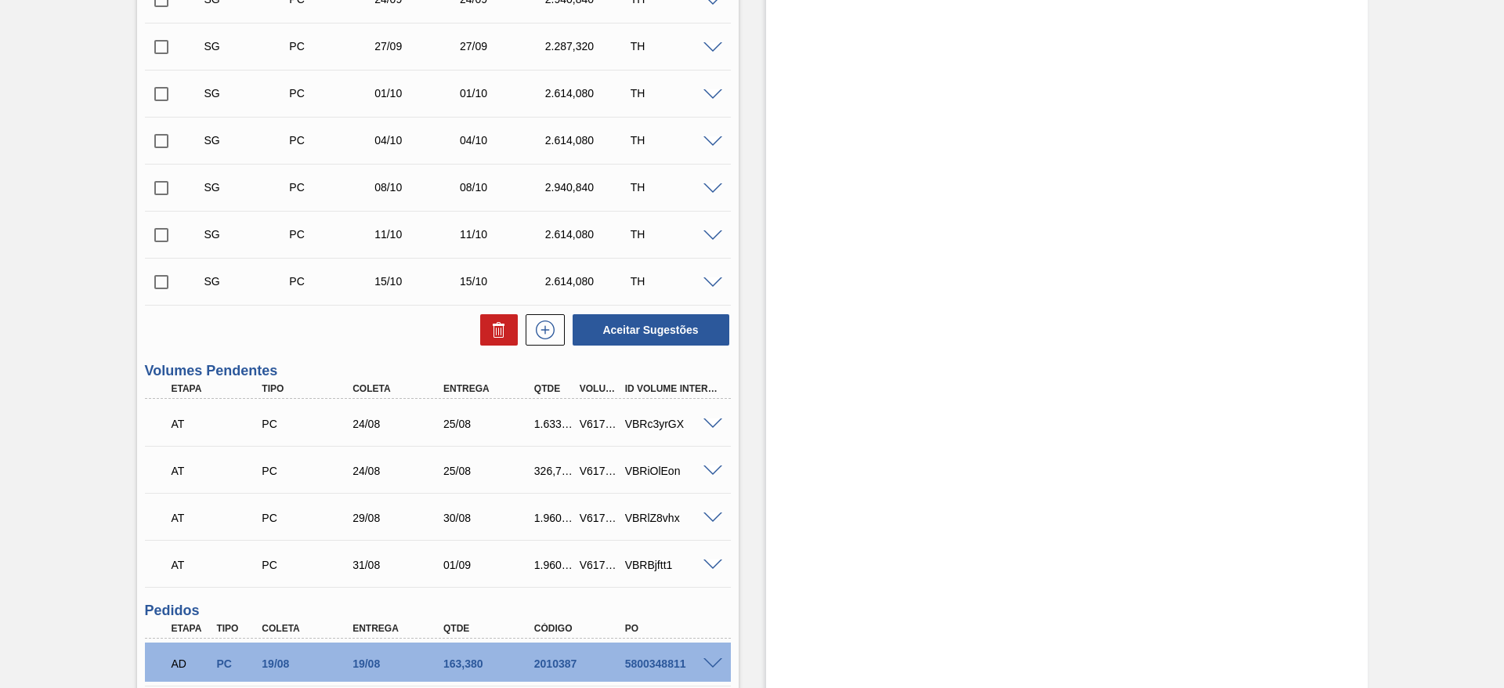
scroll to position [777, 0]
